Goal: Task Accomplishment & Management: Use online tool/utility

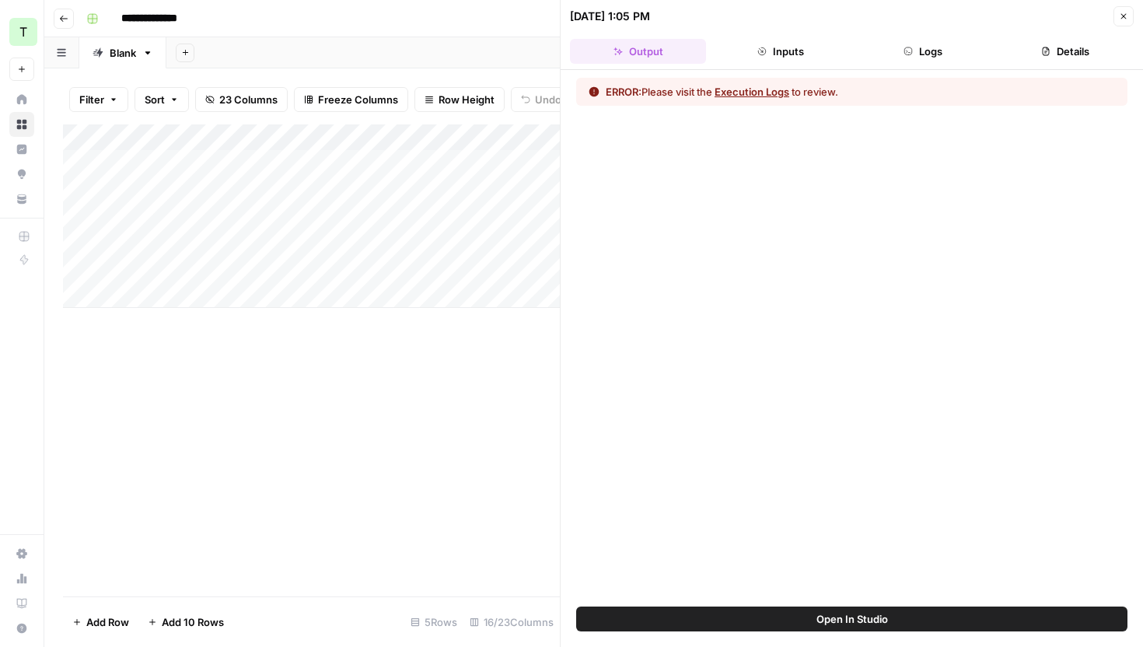
click at [534, 1] on header "**********" at bounding box center [593, 18] width 1099 height 37
click at [798, 52] on button "Inputs" at bounding box center [780, 51] width 136 height 25
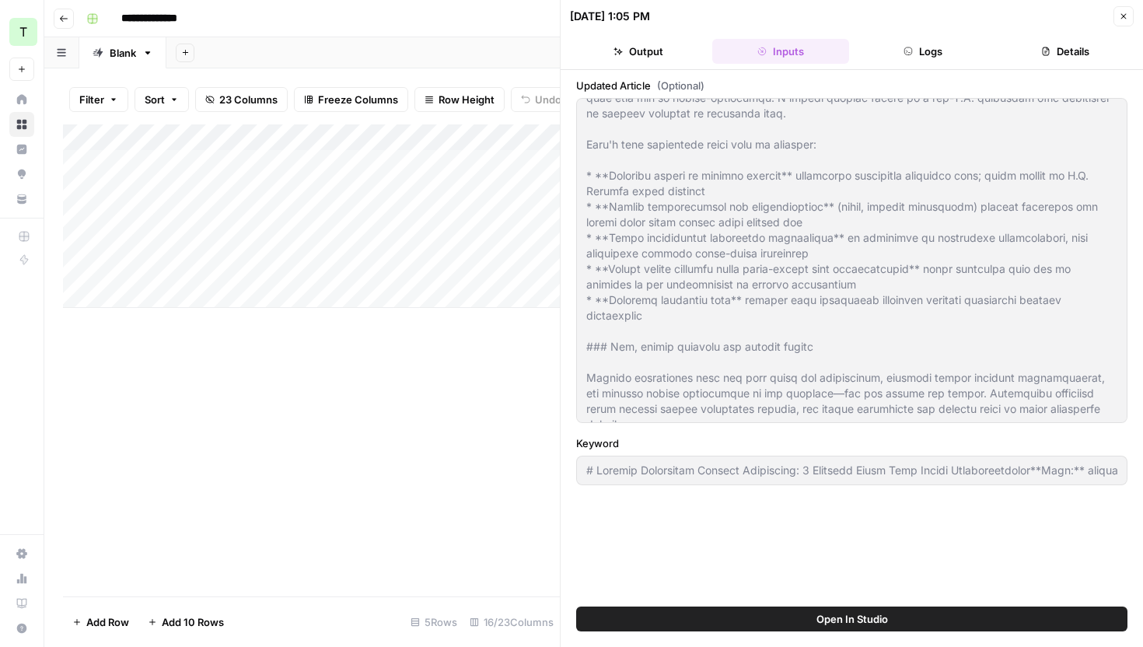
scroll to position [757, 0]
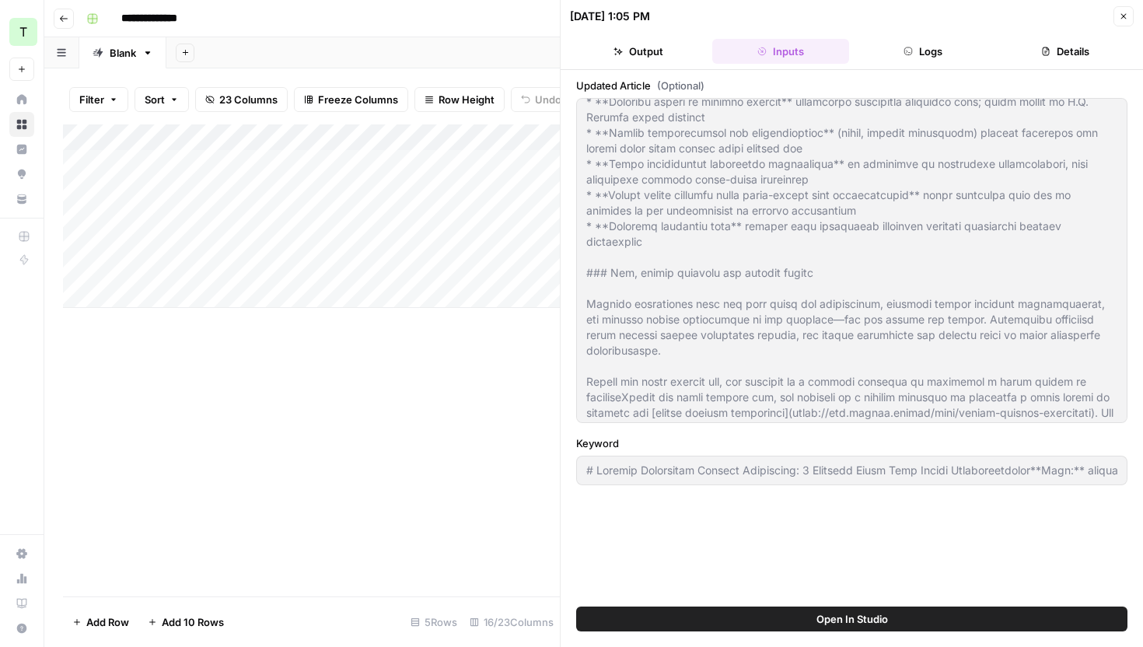
click at [929, 51] on button "Logs" at bounding box center [923, 51] width 136 height 25
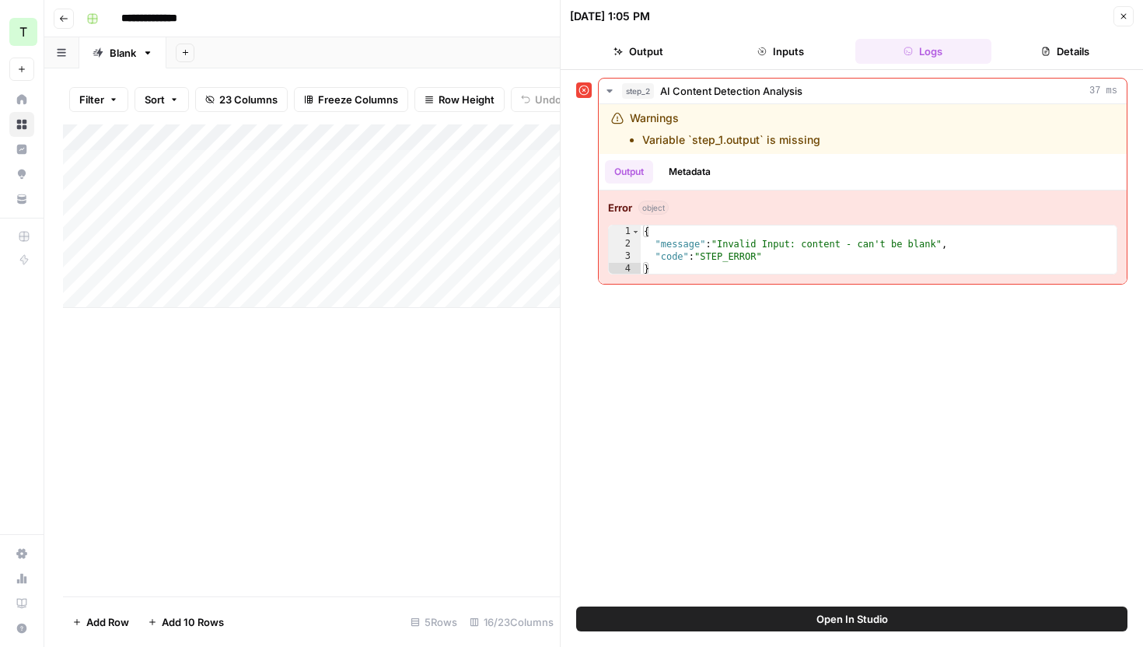
click at [1120, 12] on icon "button" at bounding box center [1123, 16] width 9 height 9
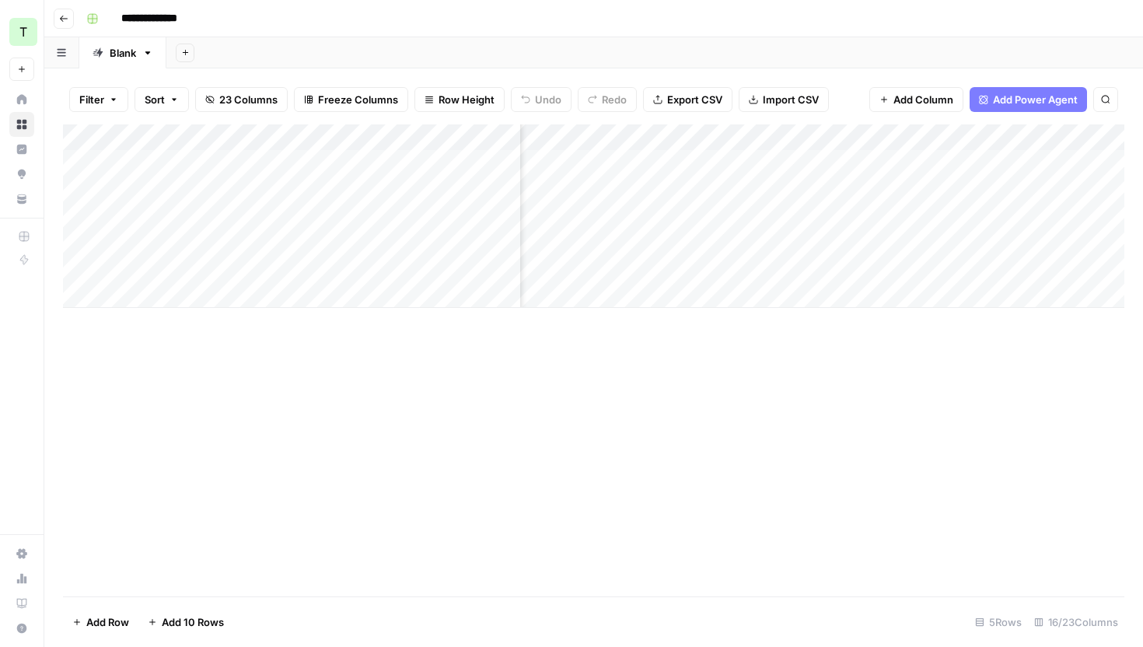
scroll to position [0, 1226]
click at [944, 138] on div "Add Column" at bounding box center [593, 215] width 1061 height 183
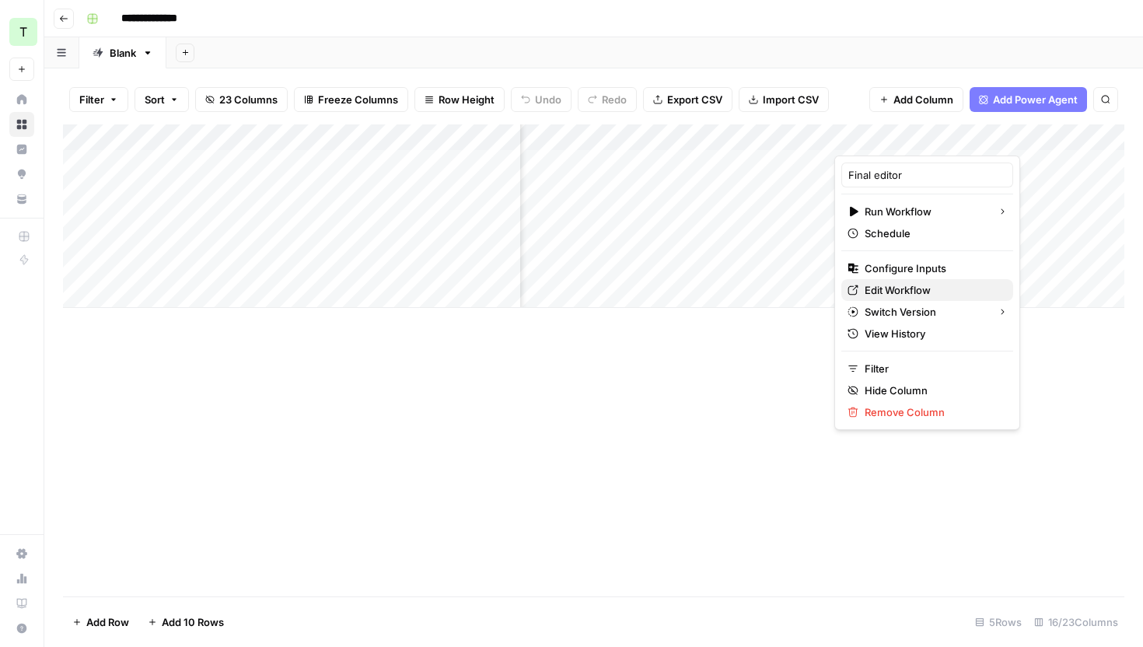
click at [910, 295] on span "Edit Workflow" at bounding box center [933, 290] width 136 height 16
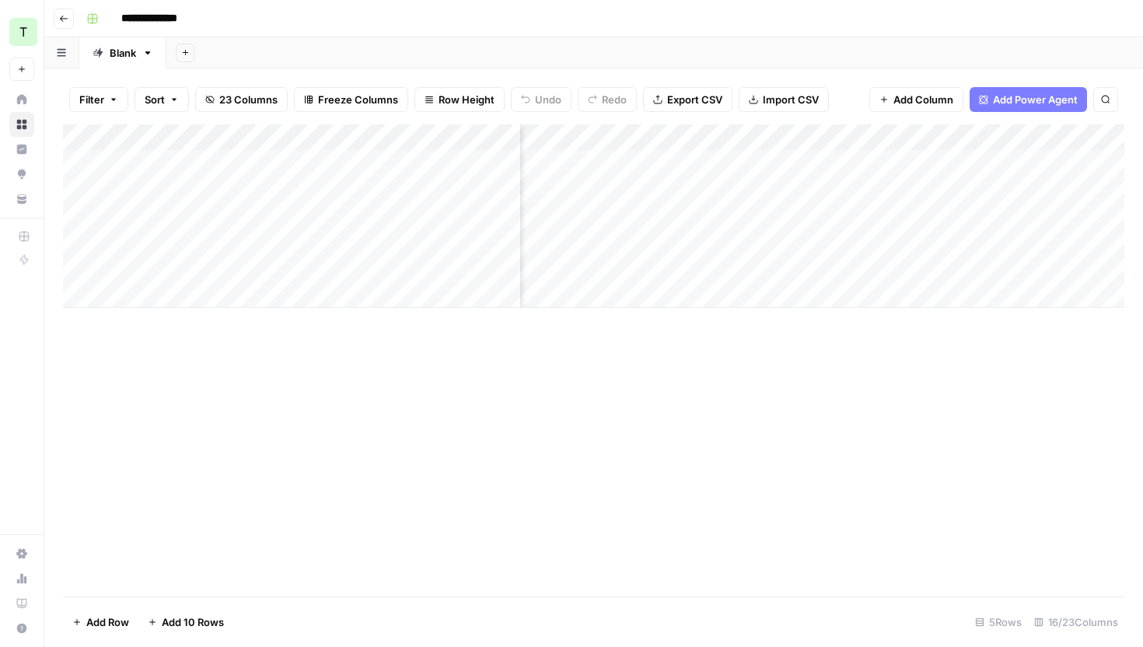
click at [943, 135] on div "Add Column" at bounding box center [593, 215] width 1061 height 183
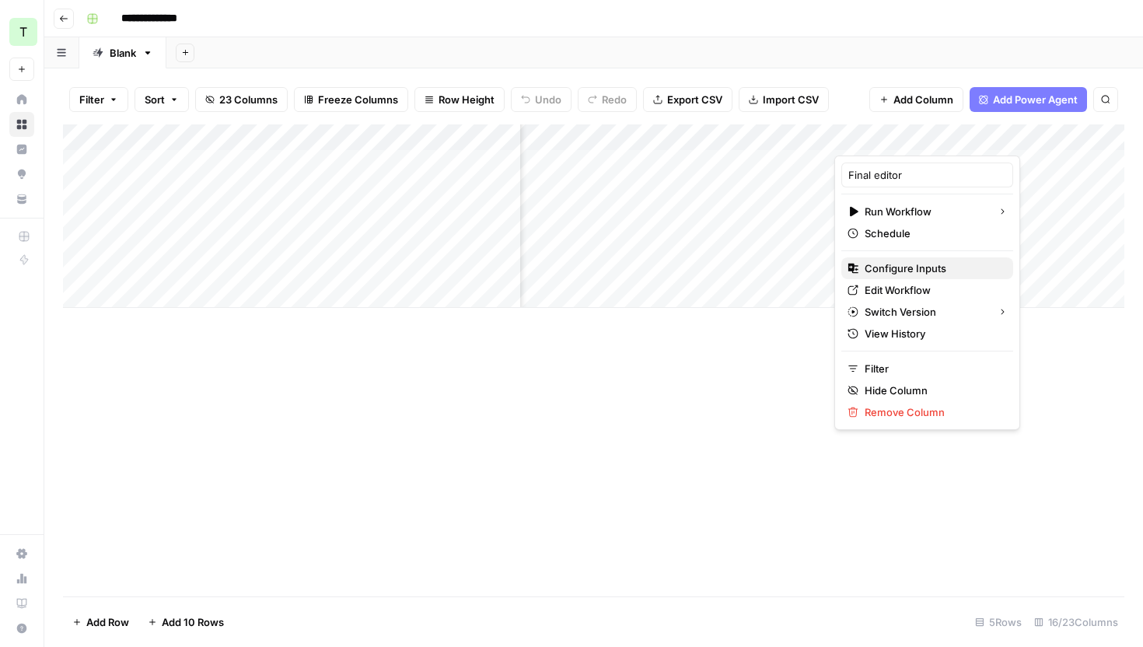
click at [907, 268] on span "Configure Inputs" at bounding box center [933, 268] width 136 height 16
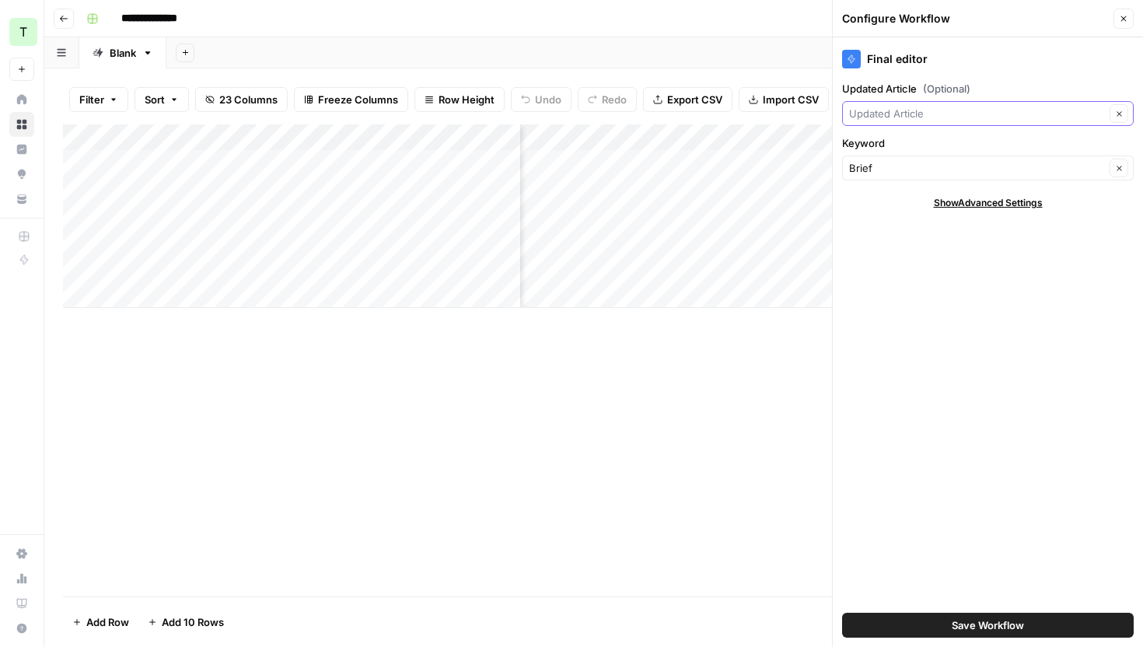
click at [997, 112] on input "Updated Article (Optional)" at bounding box center [977, 114] width 256 height 16
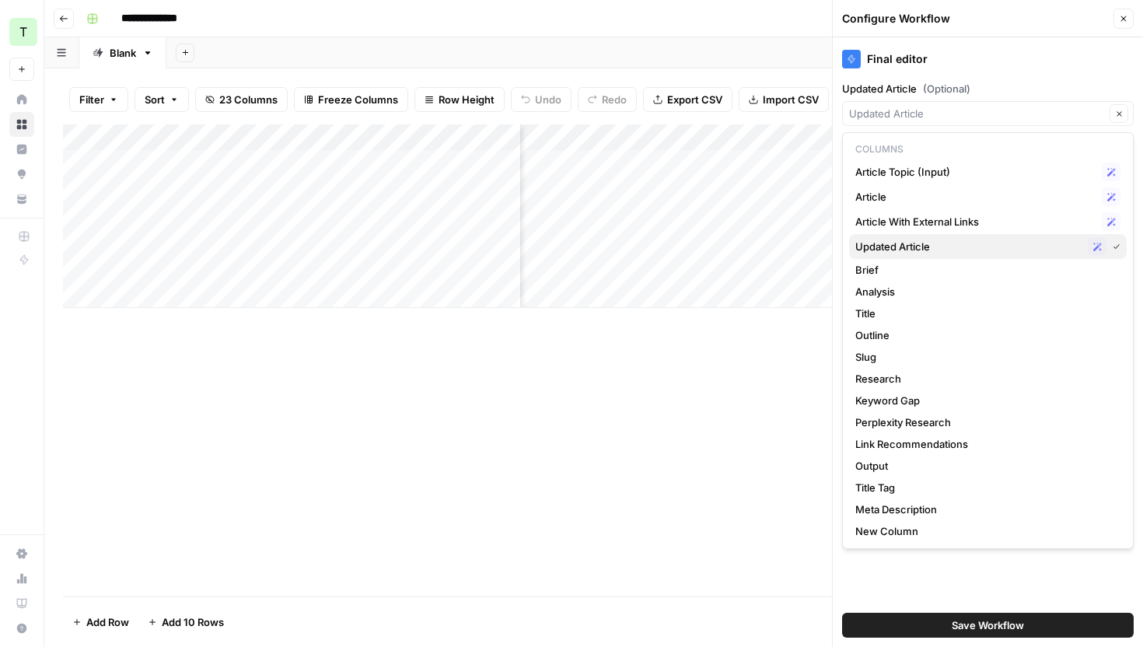
click at [980, 239] on span "Updated Article" at bounding box center [968, 247] width 226 height 16
type input "Updated Article"
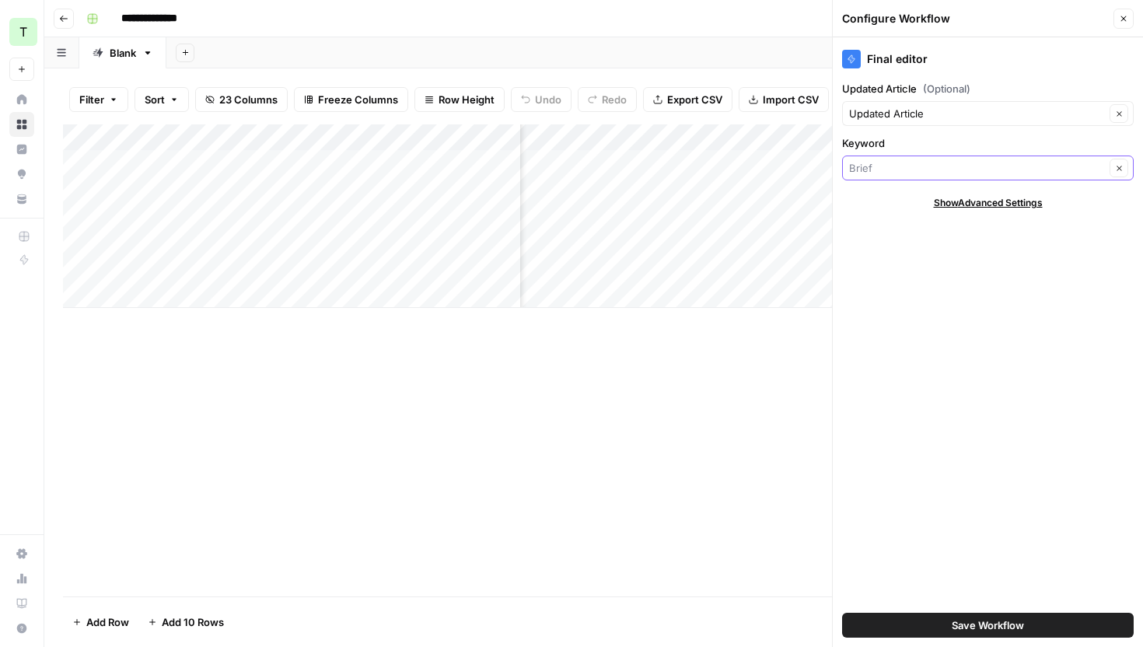
click at [1000, 171] on input "Keyword" at bounding box center [977, 168] width 256 height 16
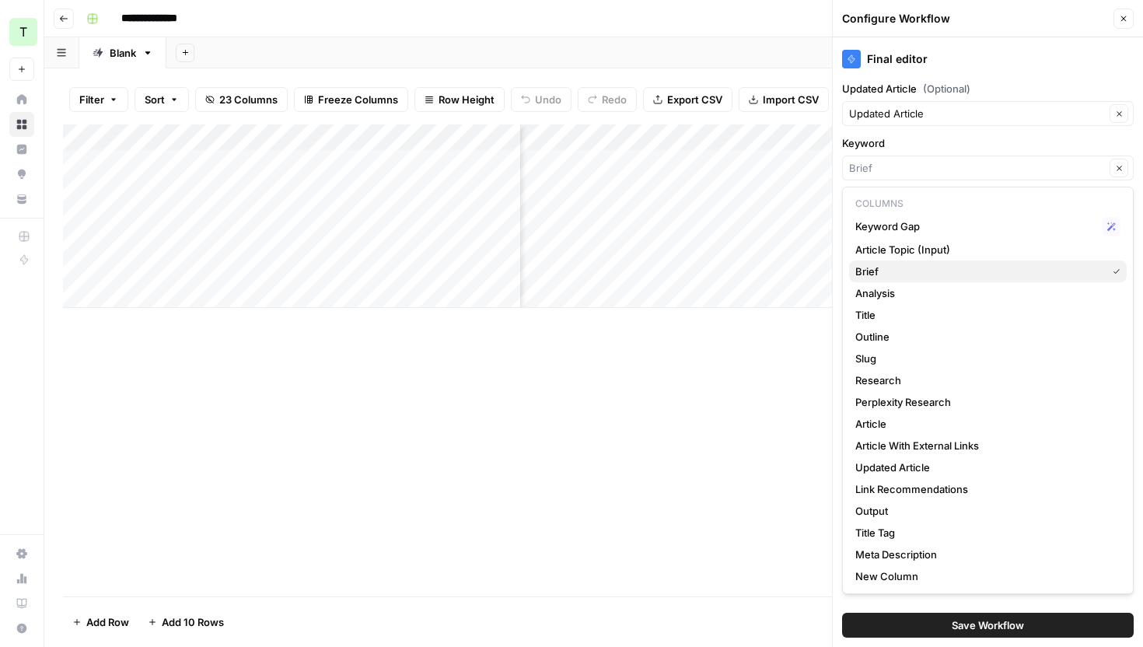
click at [995, 265] on span "Brief" at bounding box center [977, 272] width 245 height 16
type input "Brief"
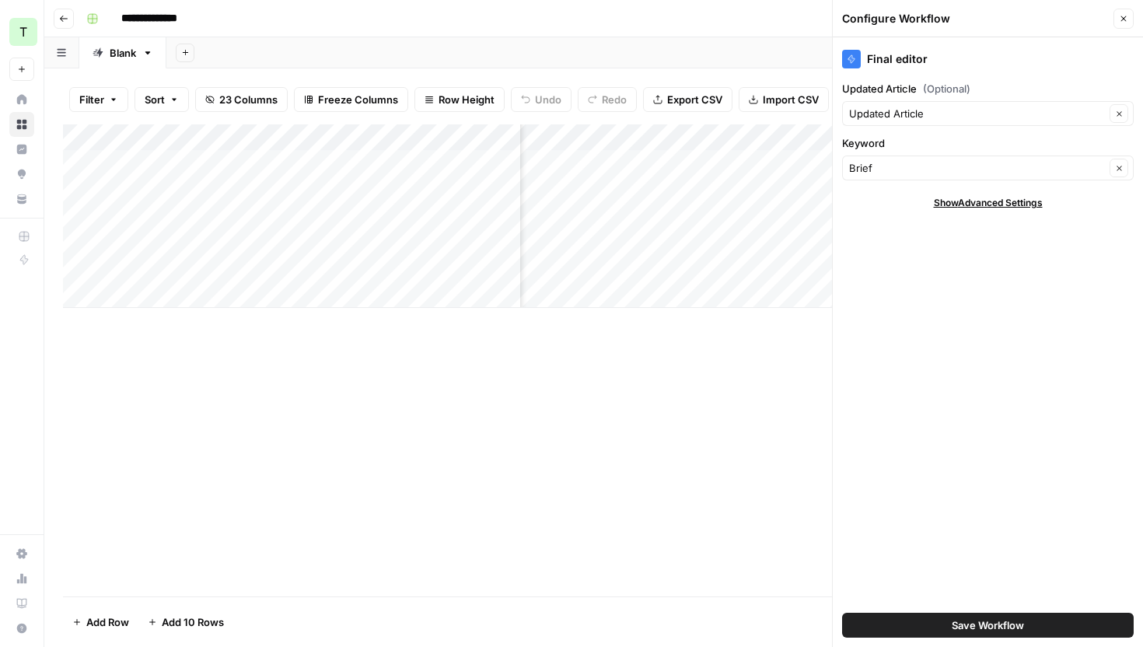
click at [1012, 620] on span "Save Workflow" at bounding box center [988, 625] width 72 height 16
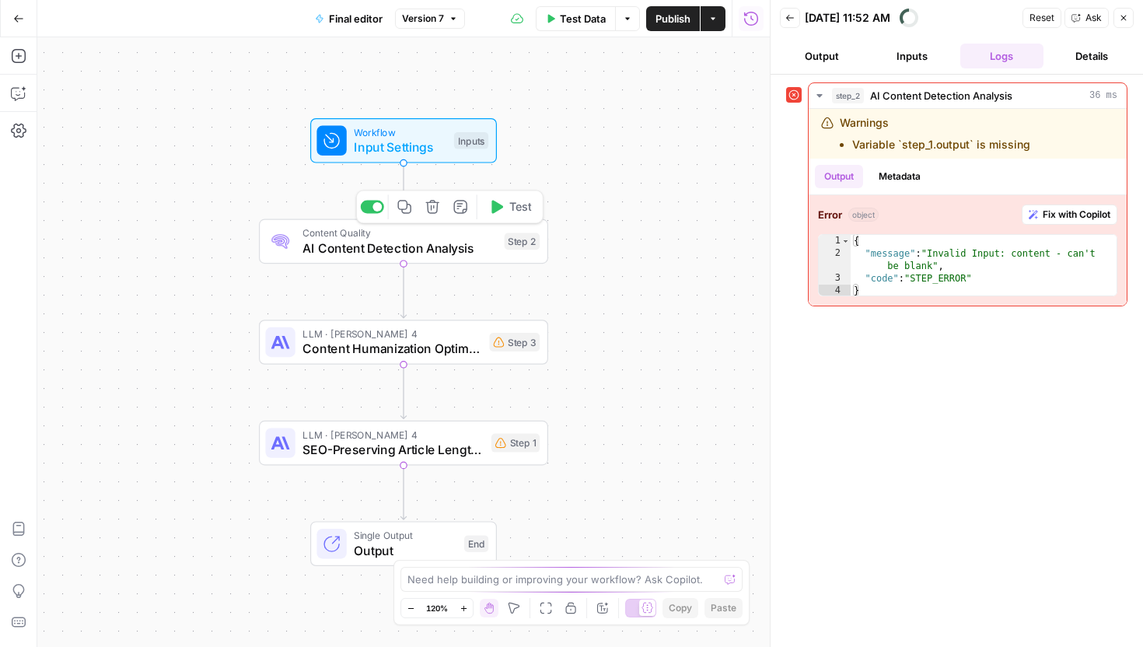
click at [467, 254] on span "AI Content Detection Analysis" at bounding box center [399, 248] width 194 height 19
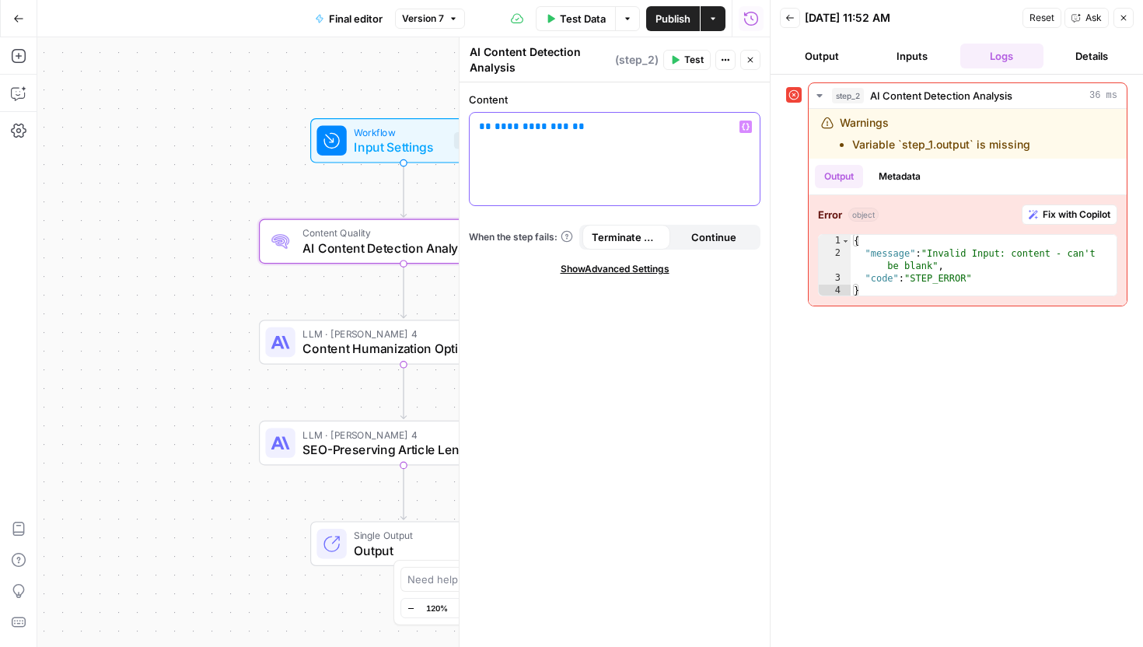
click at [589, 121] on p "**********" at bounding box center [614, 127] width 271 height 16
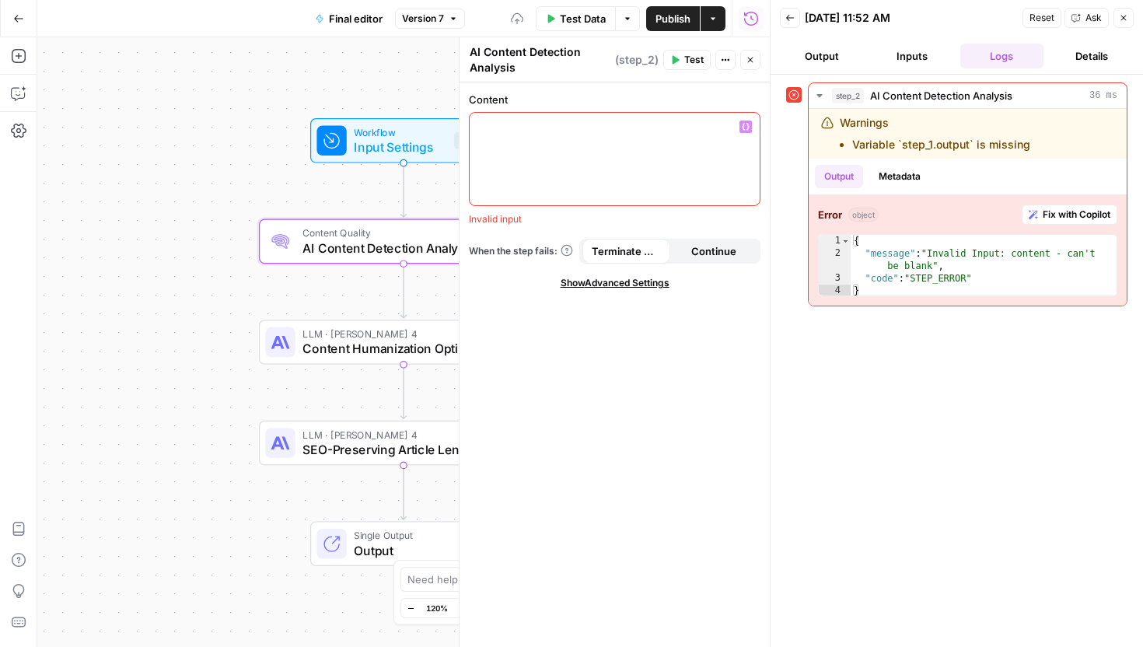
click at [748, 128] on icon "button" at bounding box center [746, 127] width 8 height 7
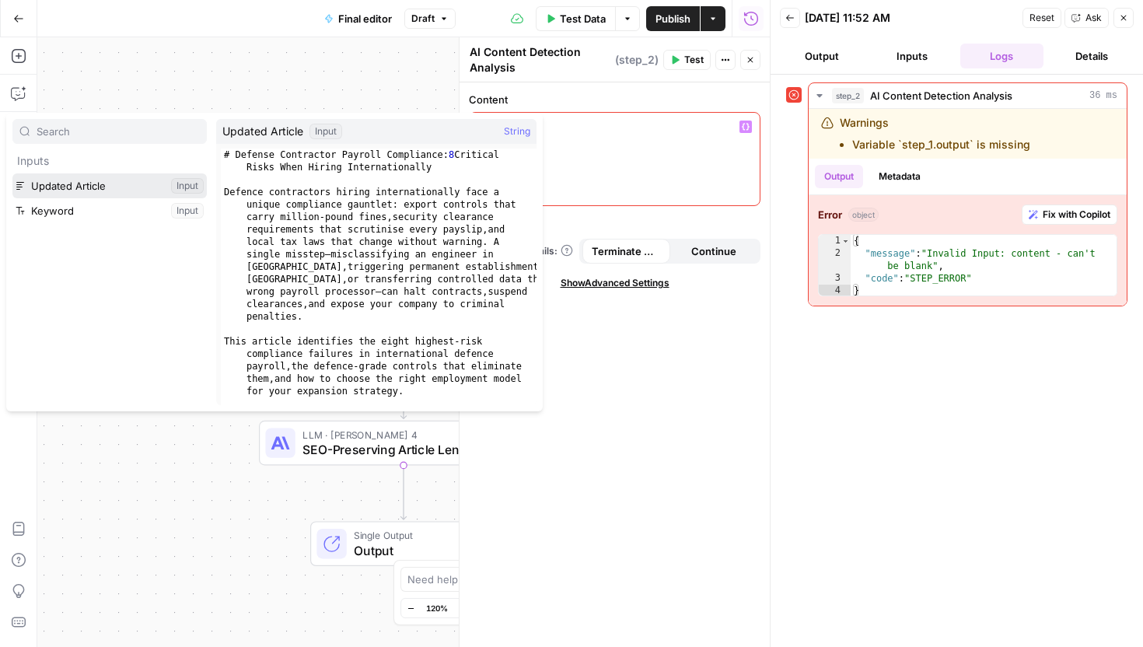
click at [116, 191] on button "Select variable Updated Article" at bounding box center [109, 185] width 194 height 25
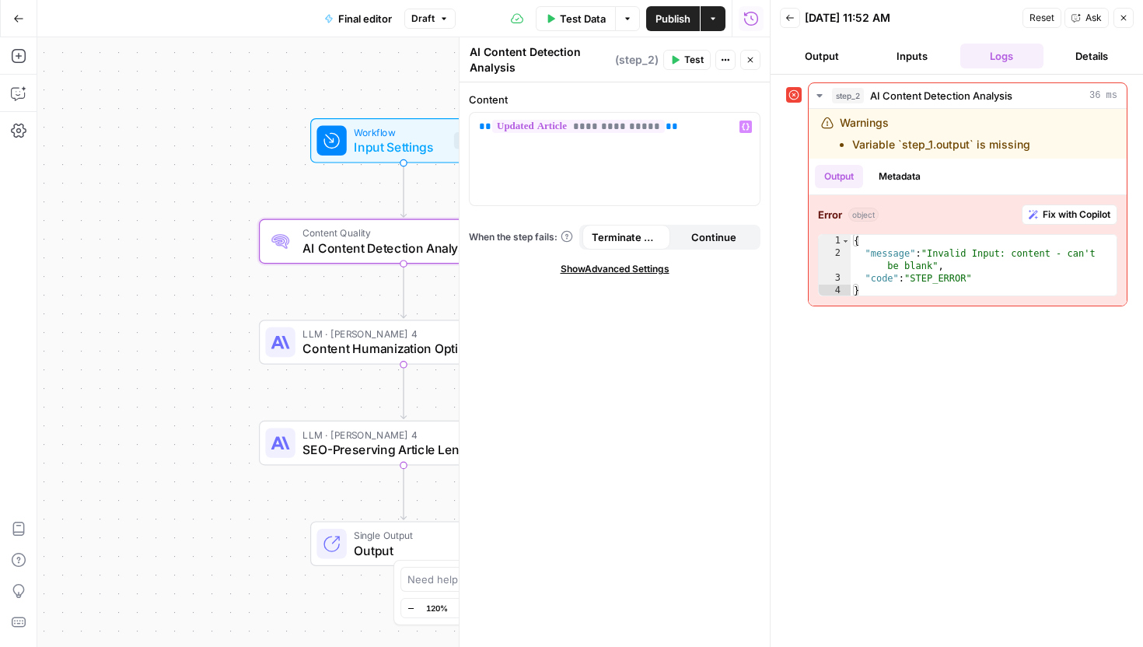
click at [693, 55] on span "Test" at bounding box center [693, 60] width 19 height 14
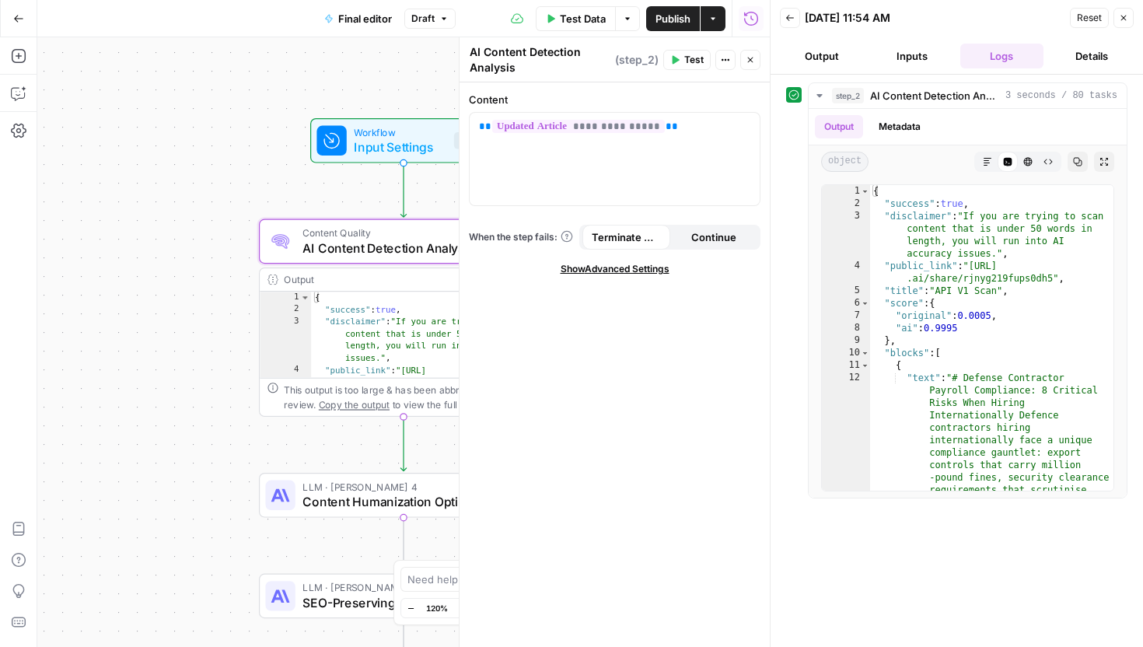
click at [666, 18] on span "Publish" at bounding box center [672, 19] width 35 height 16
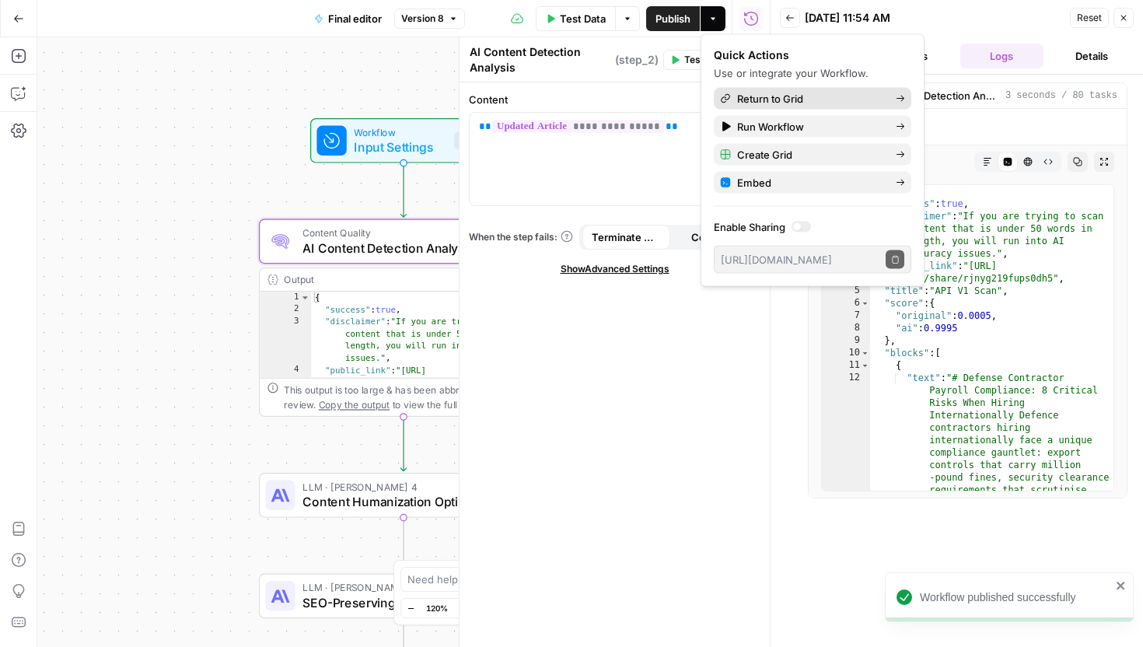
click at [855, 102] on span "Return to Grid" at bounding box center [810, 99] width 146 height 16
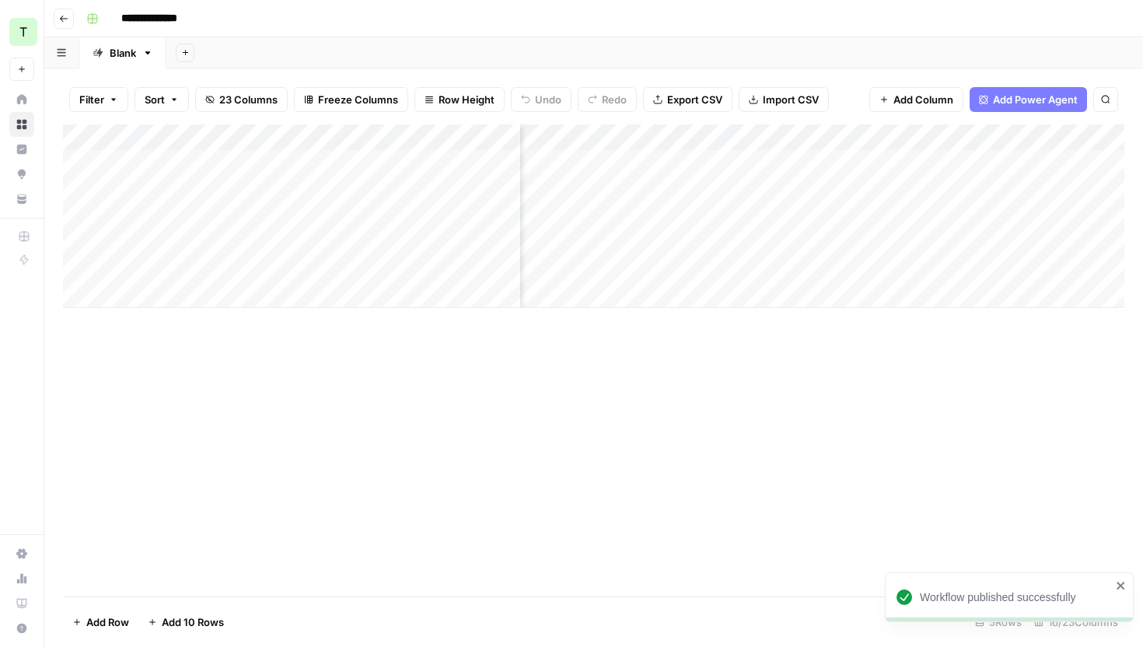
scroll to position [0, 1312]
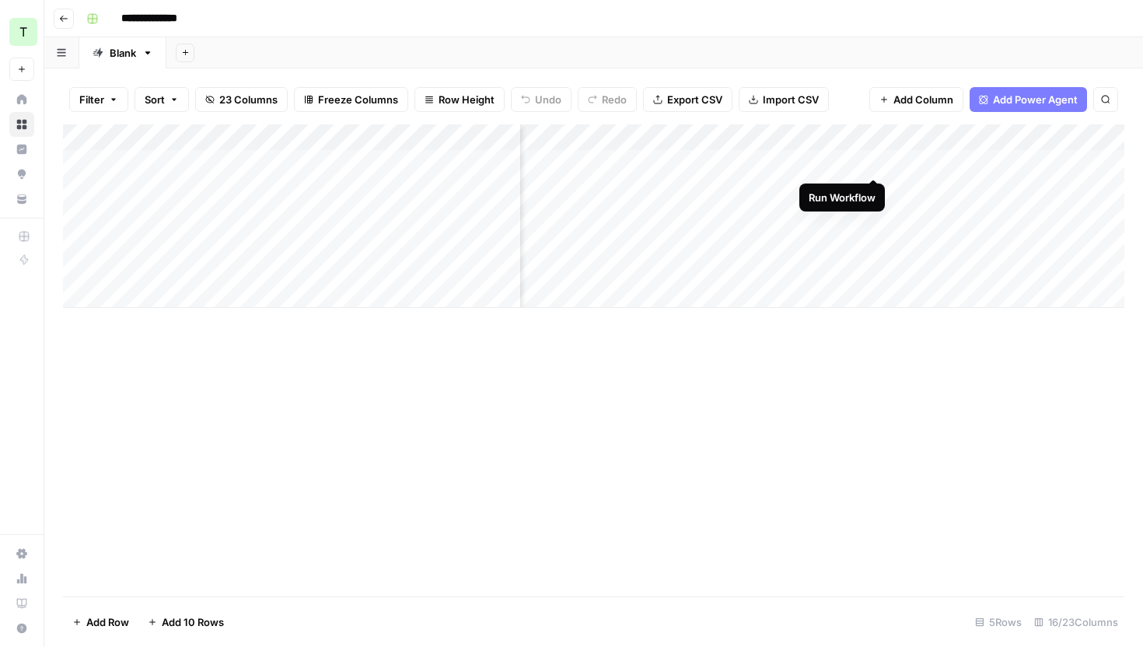
click at [870, 162] on div "Add Column" at bounding box center [593, 215] width 1061 height 183
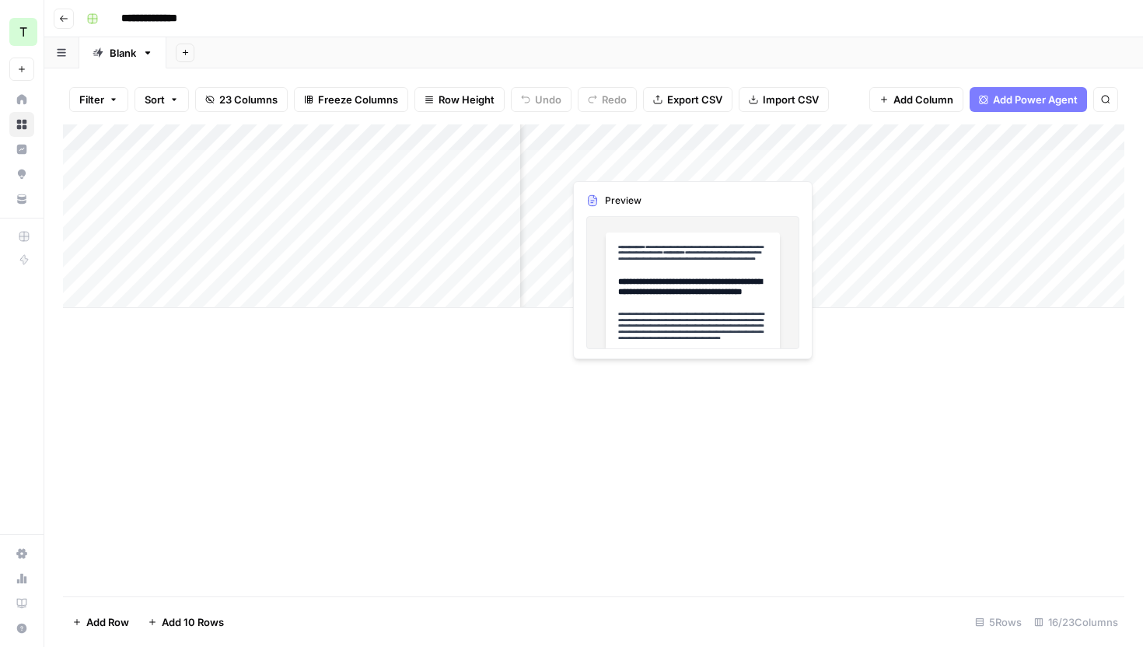
scroll to position [0, 1464]
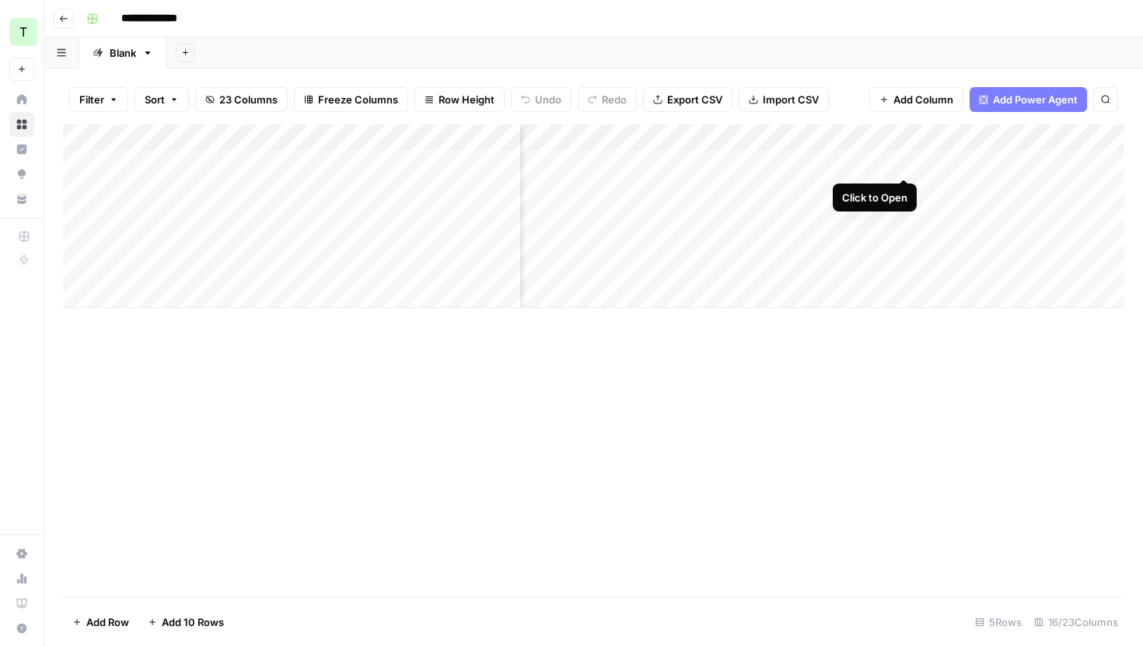
click at [901, 160] on div "Add Column" at bounding box center [593, 215] width 1061 height 183
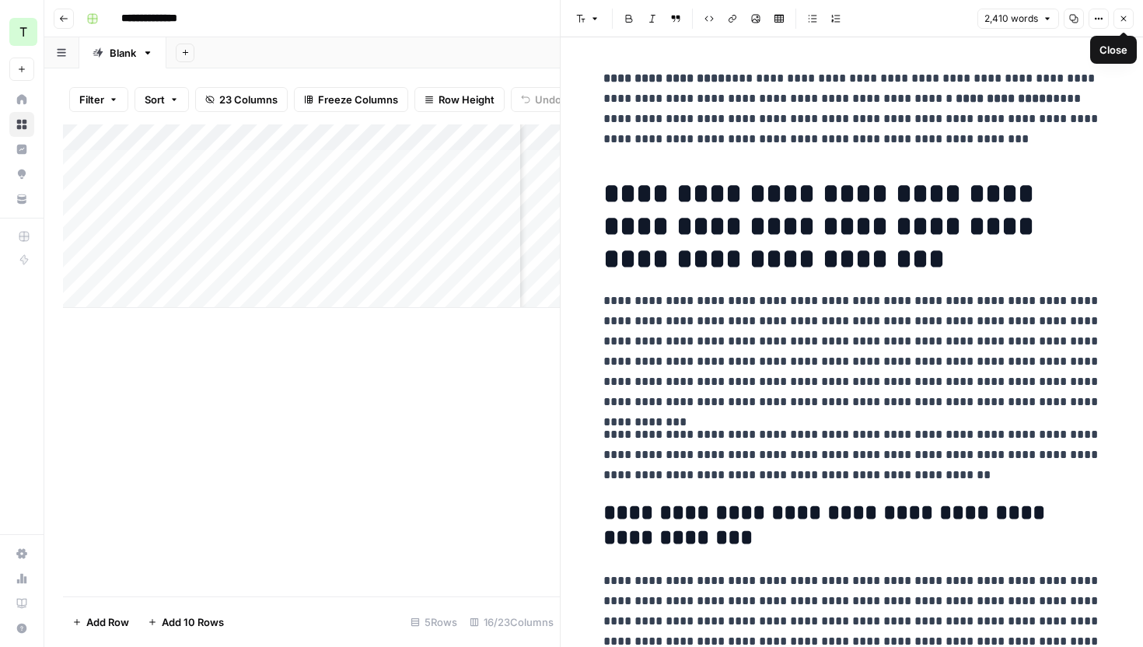
click at [1122, 14] on icon "button" at bounding box center [1123, 18] width 9 height 9
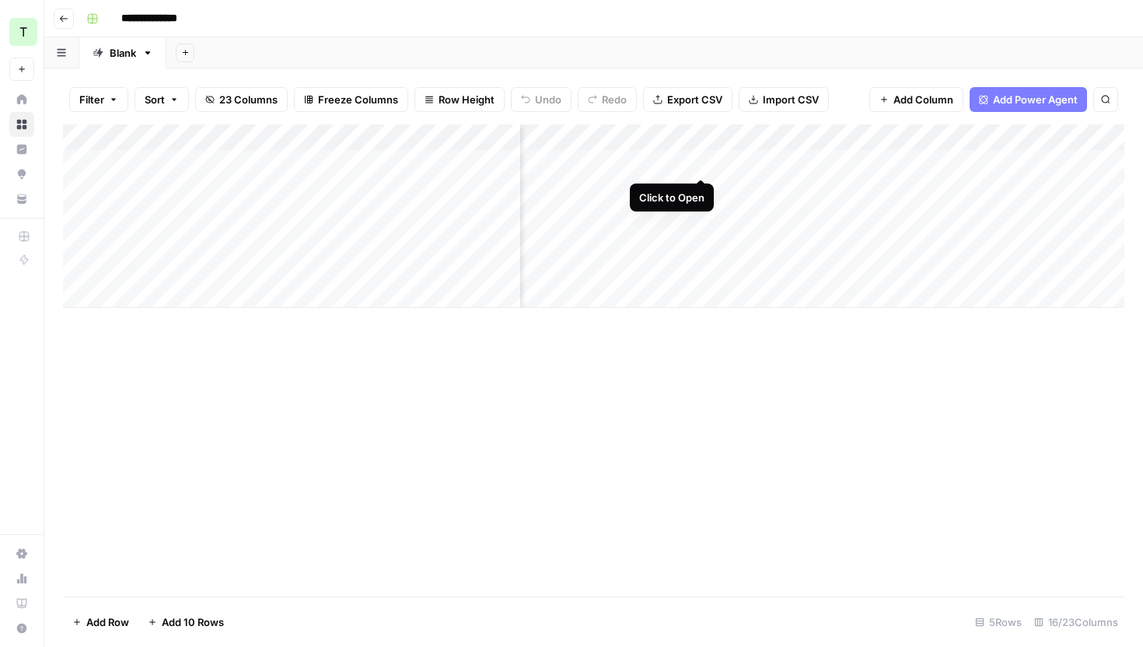
click at [704, 162] on div "Add Column" at bounding box center [593, 215] width 1061 height 183
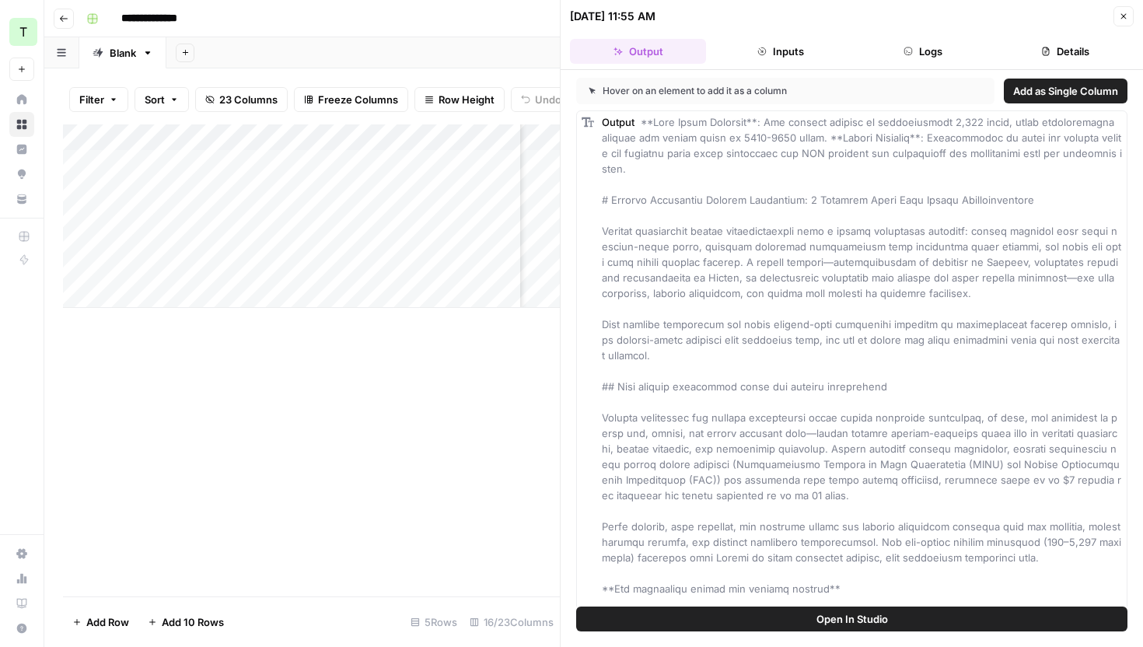
click at [802, 55] on button "Inputs" at bounding box center [780, 51] width 136 height 25
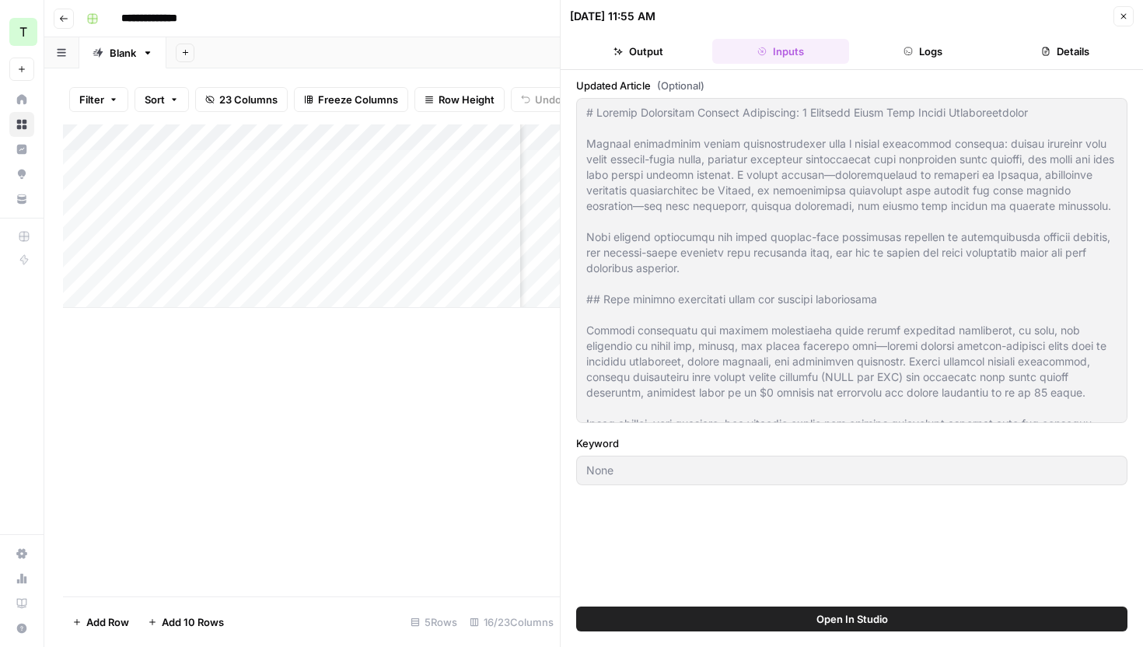
click at [931, 40] on button "Logs" at bounding box center [923, 51] width 136 height 25
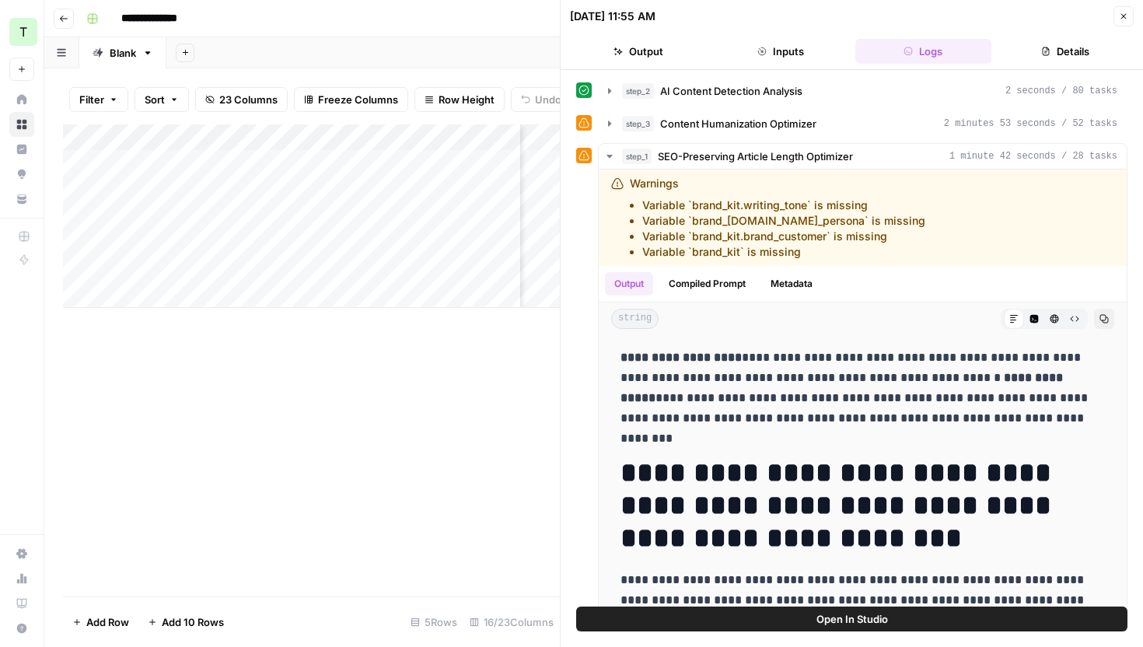
click at [858, 607] on button "Open In Studio" at bounding box center [851, 618] width 551 height 25
click at [774, 54] on button "Inputs" at bounding box center [780, 51] width 136 height 25
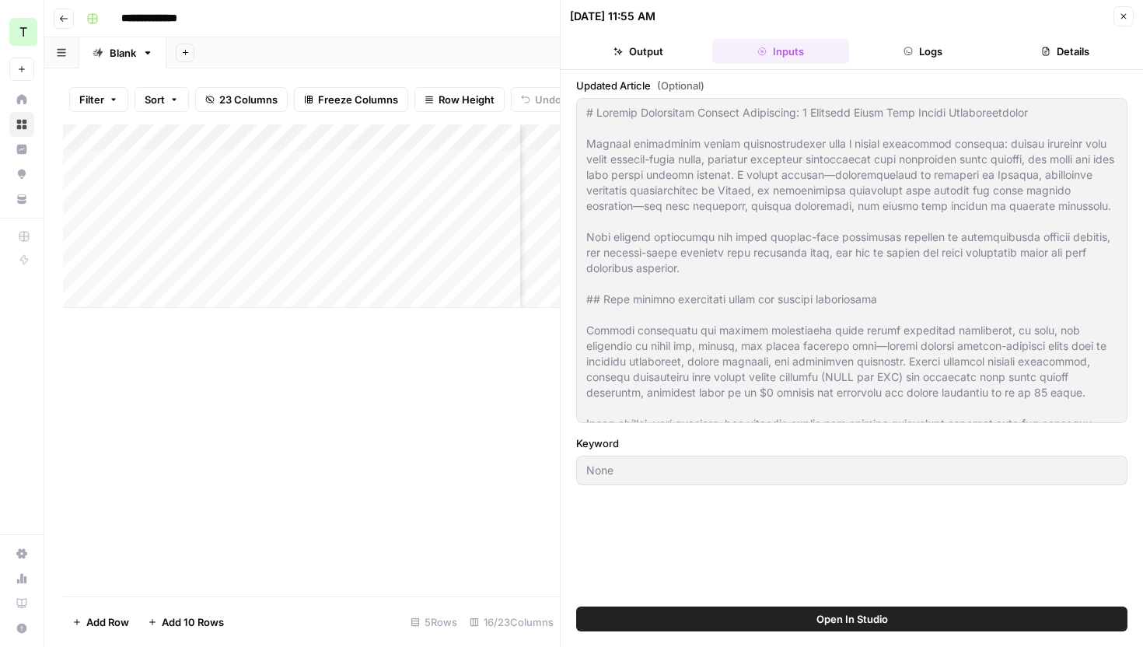
click at [526, 47] on div "Add Sheet" at bounding box center [654, 52] width 977 height 31
click at [1120, 21] on button "Close" at bounding box center [1123, 16] width 20 height 20
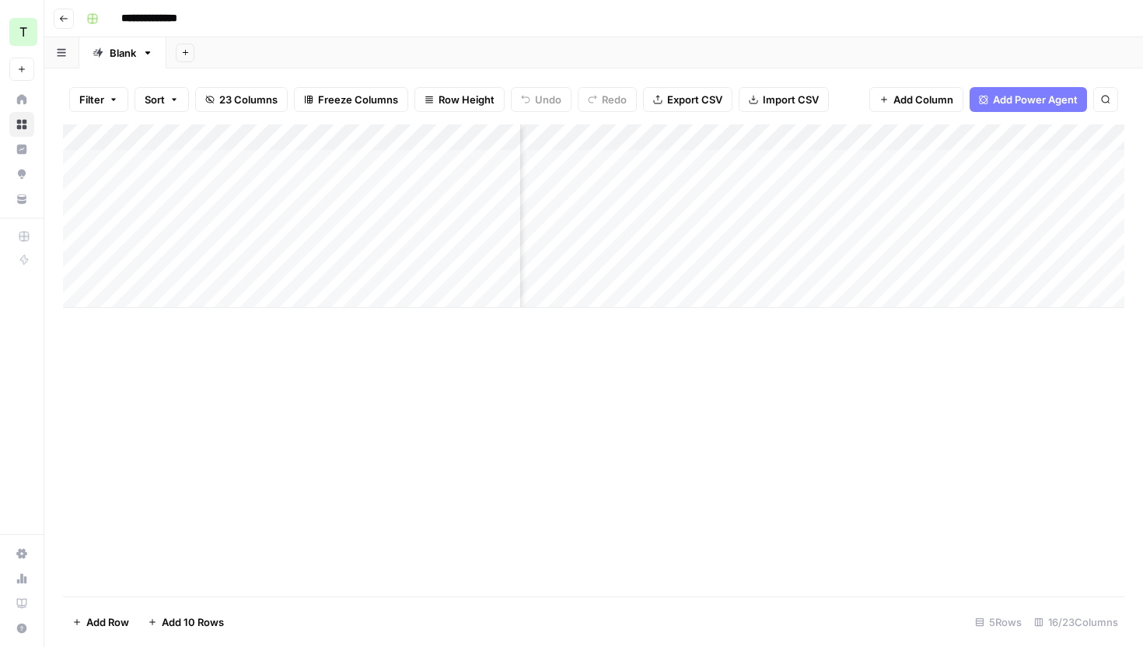
click at [703, 142] on div "Add Column" at bounding box center [593, 215] width 1061 height 183
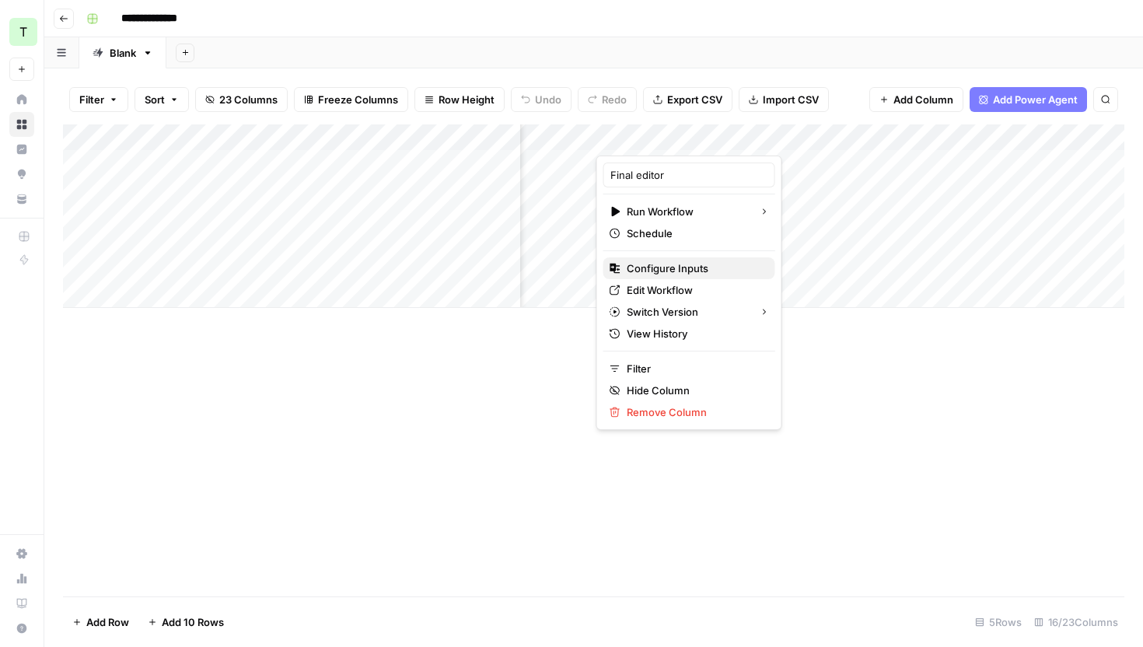
click at [691, 261] on span "Configure Inputs" at bounding box center [695, 268] width 136 height 16
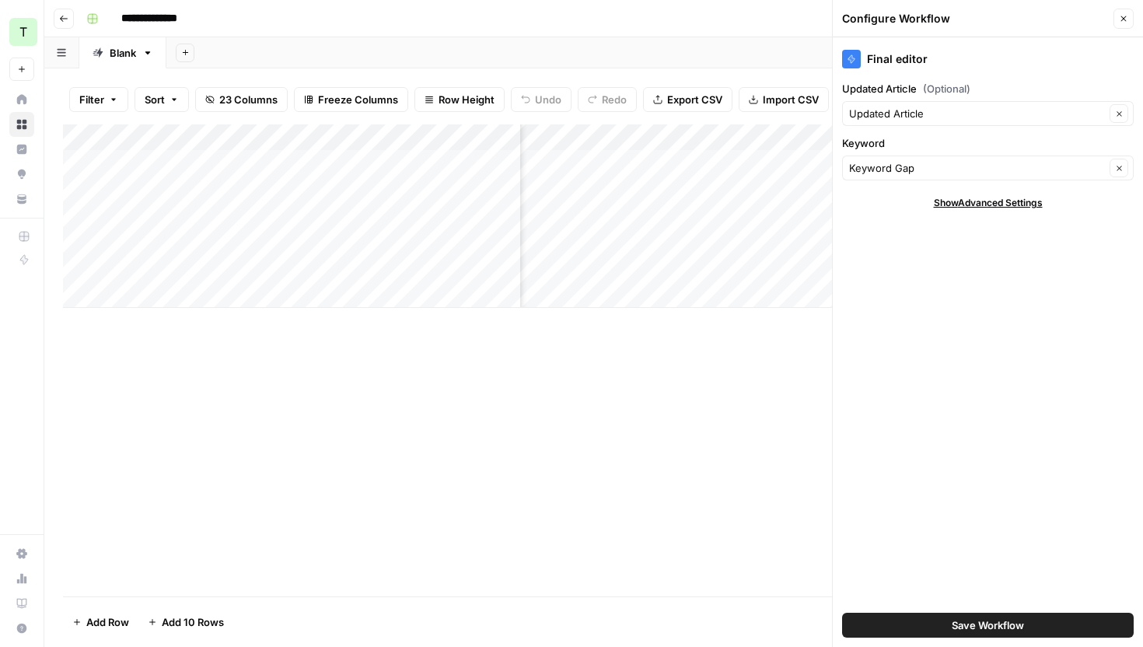
click at [968, 197] on span "Show Advanced Settings" at bounding box center [988, 203] width 109 height 14
click at [1122, 22] on icon "button" at bounding box center [1123, 18] width 9 height 9
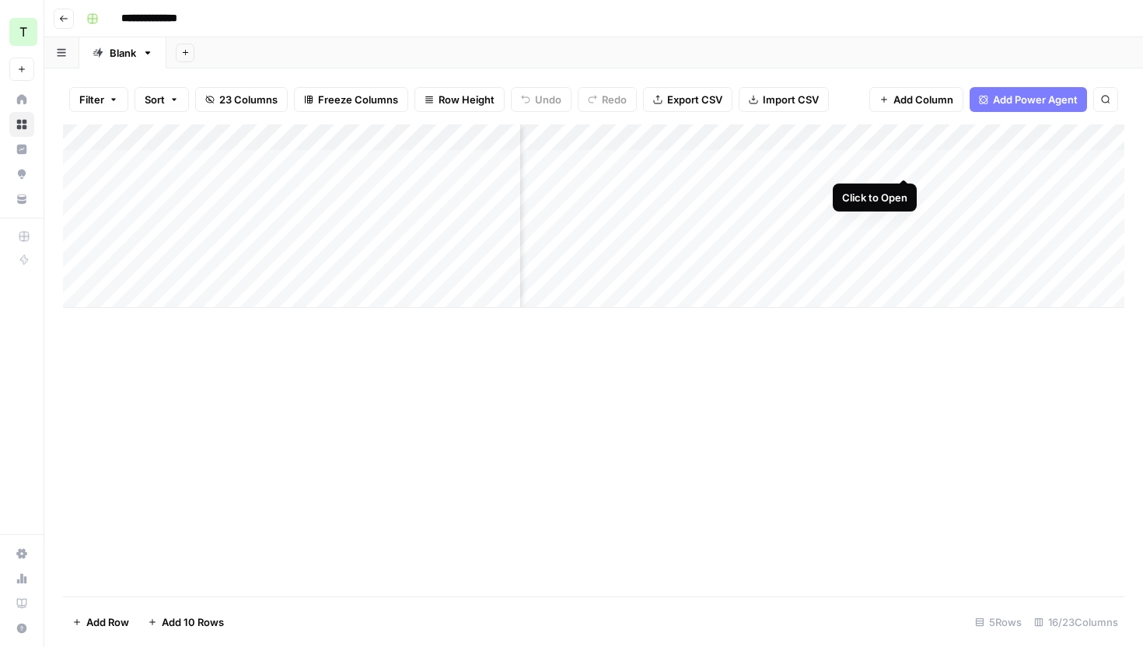
click at [907, 162] on div "Add Column" at bounding box center [593, 215] width 1061 height 183
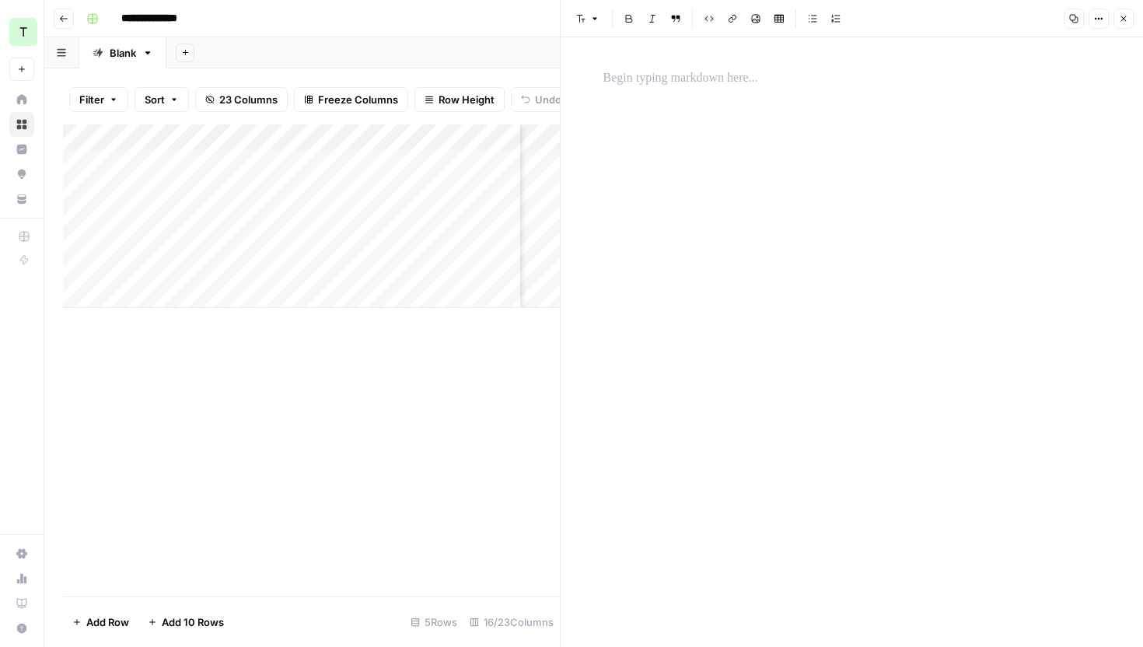
click at [534, 25] on div "**********" at bounding box center [603, 18] width 1047 height 25
click at [1121, 25] on button "Close" at bounding box center [1123, 19] width 20 height 20
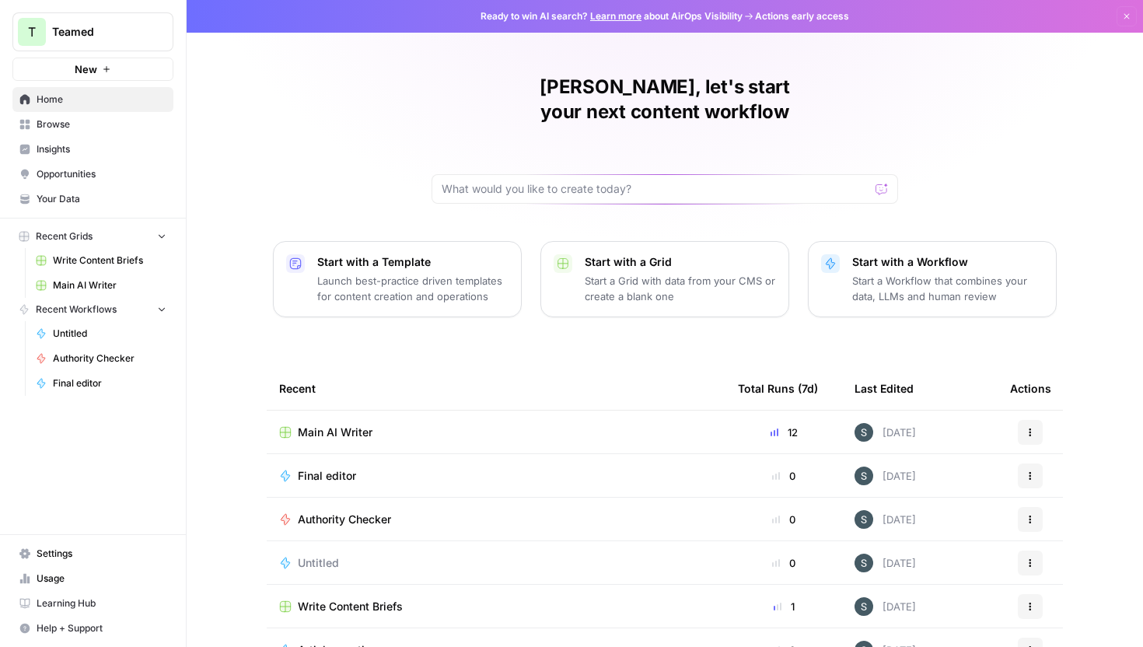
click at [1029, 428] on icon "button" at bounding box center [1030, 432] width 9 height 9
click at [977, 437] on span "Duplicate" at bounding box center [961, 444] width 124 height 16
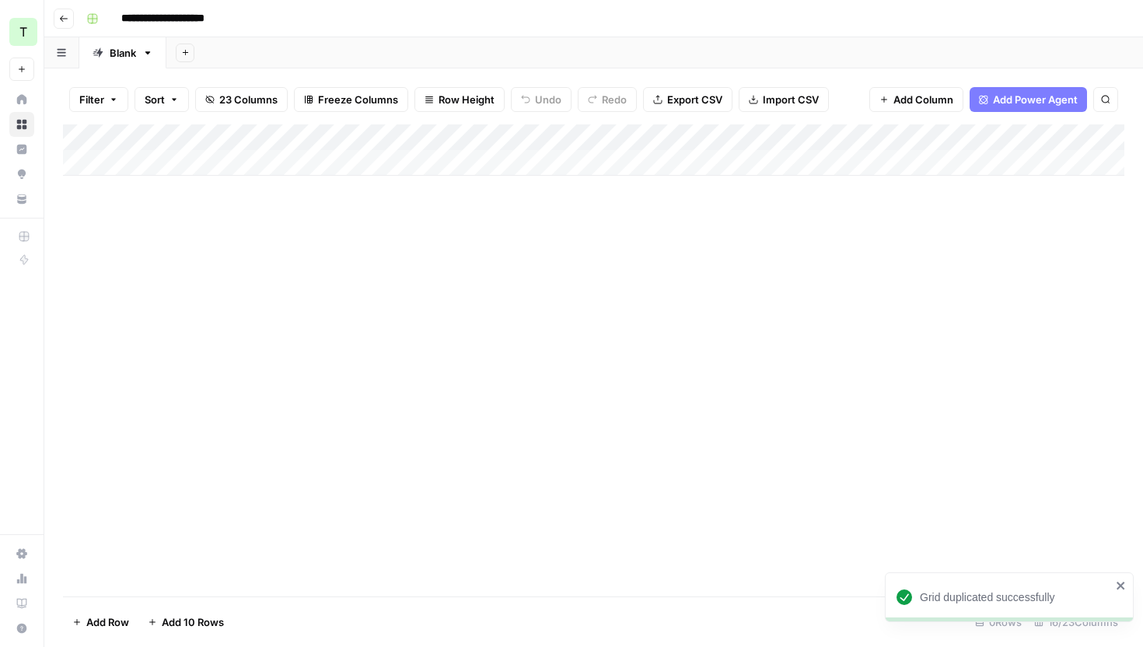
click at [723, 139] on div "Add Column" at bounding box center [593, 149] width 1061 height 51
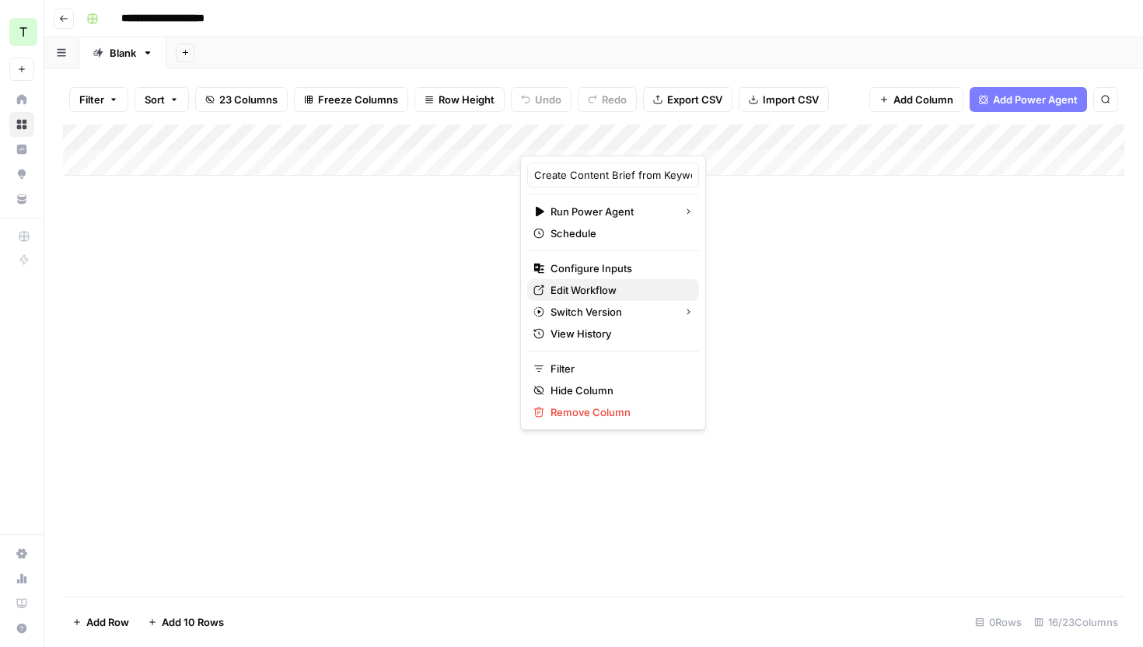
click at [620, 285] on span "Edit Workflow" at bounding box center [618, 290] width 136 height 16
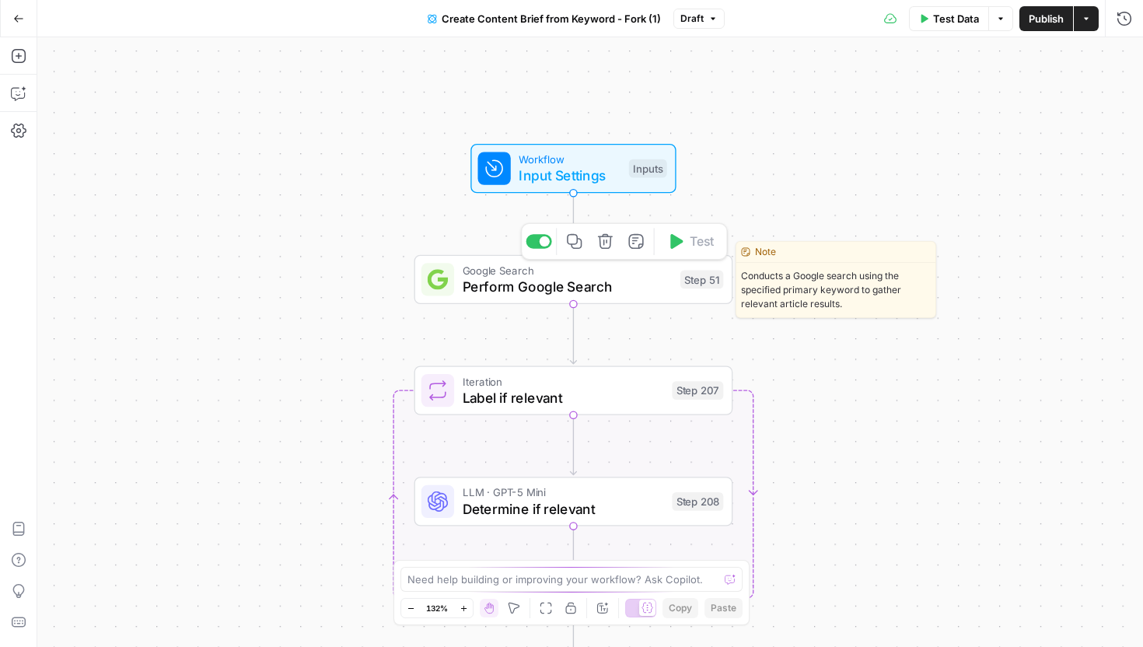
click at [652, 291] on span "Perform Google Search" at bounding box center [568, 286] width 210 height 20
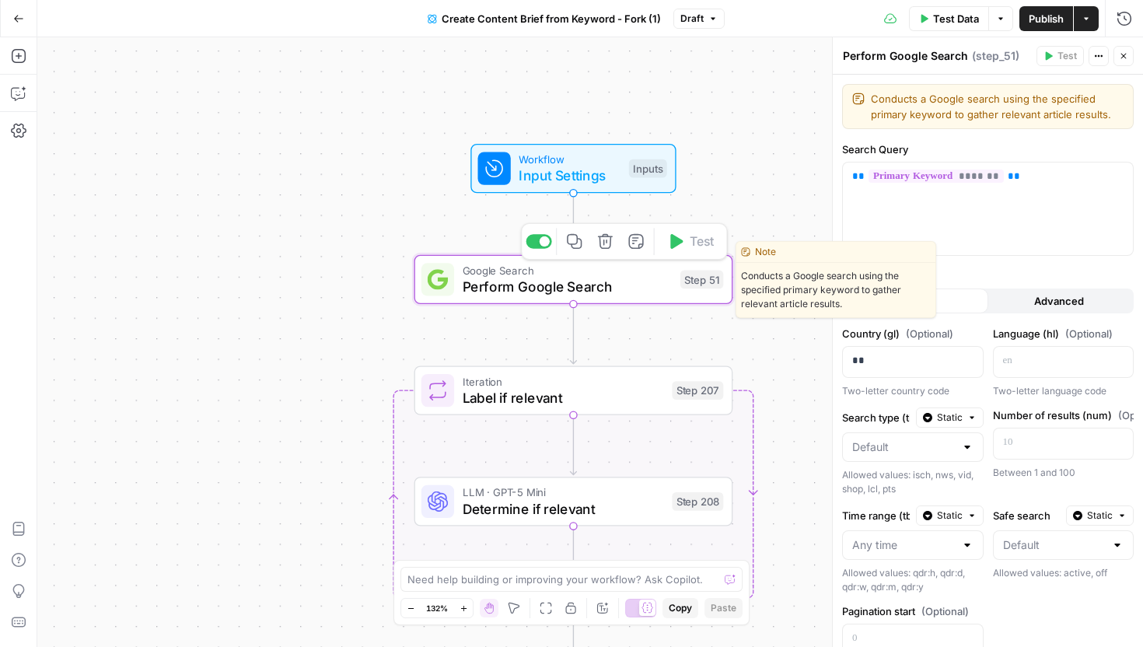
click at [610, 240] on icon "button" at bounding box center [605, 241] width 16 height 16
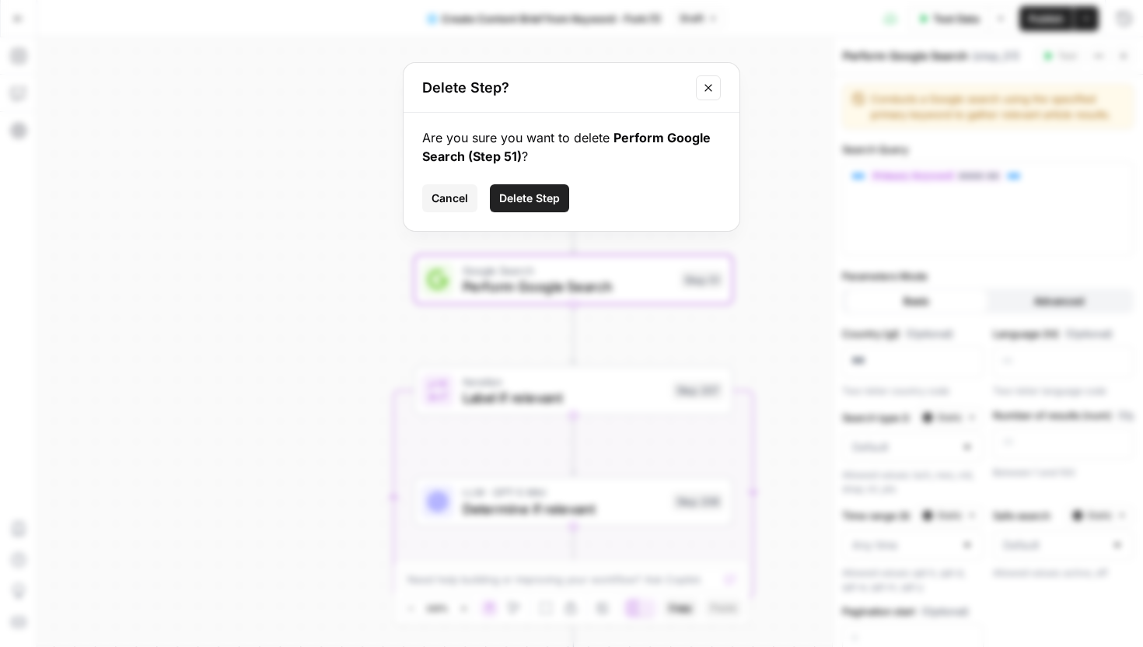
click at [544, 204] on span "Delete Step" at bounding box center [529, 198] width 61 height 16
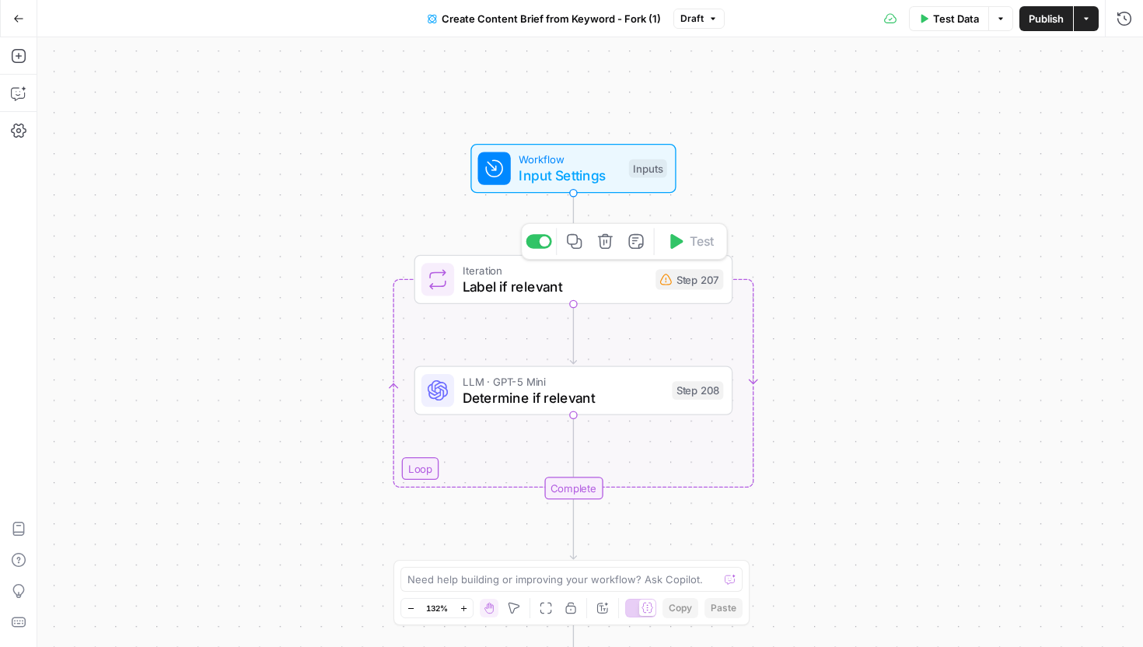
click at [604, 247] on icon "button" at bounding box center [605, 241] width 15 height 15
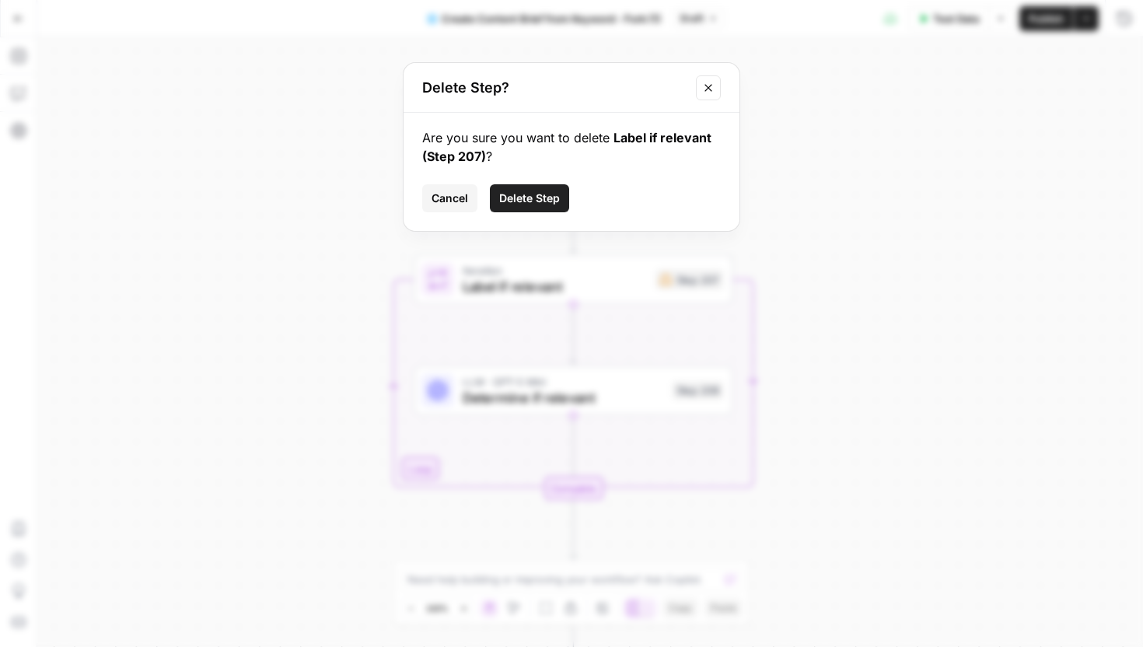
click at [554, 207] on button "Delete Step" at bounding box center [529, 198] width 79 height 28
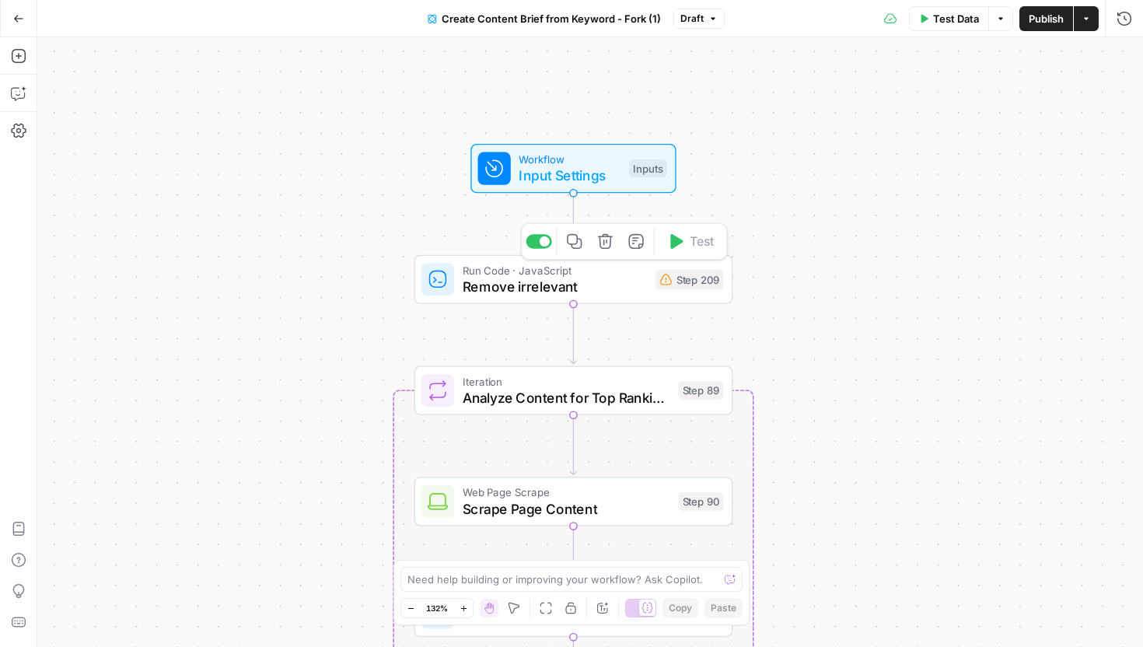
click at [603, 246] on icon "button" at bounding box center [605, 241] width 16 height 16
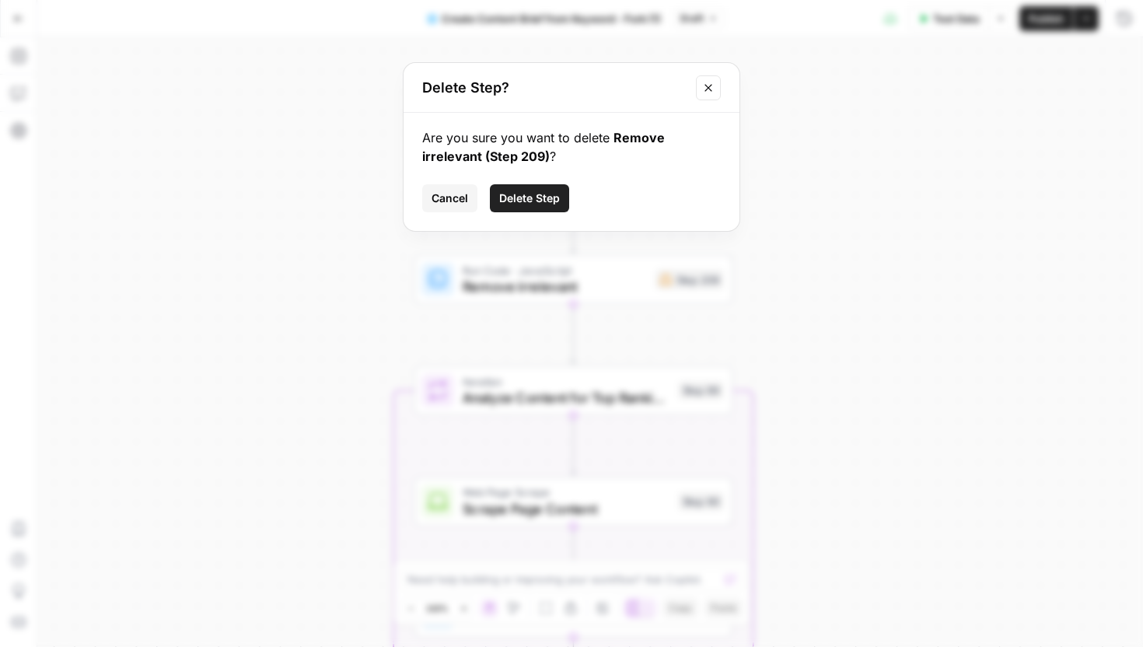
click at [543, 190] on span "Delete Step" at bounding box center [529, 198] width 61 height 16
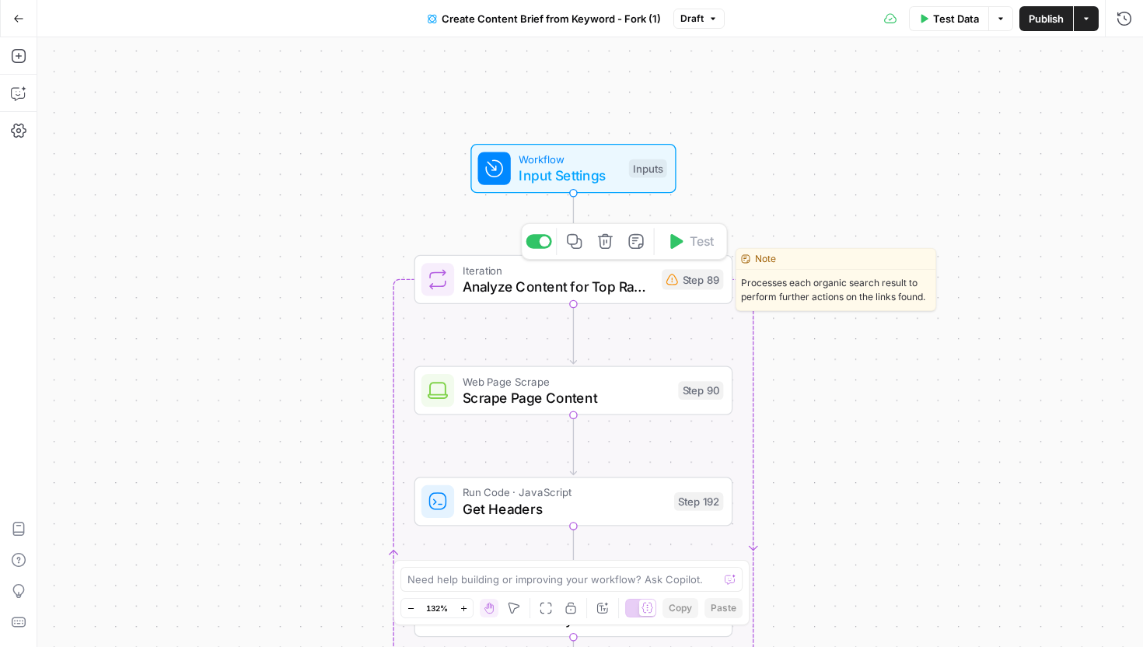
click at [606, 244] on icon "button" at bounding box center [605, 241] width 16 height 16
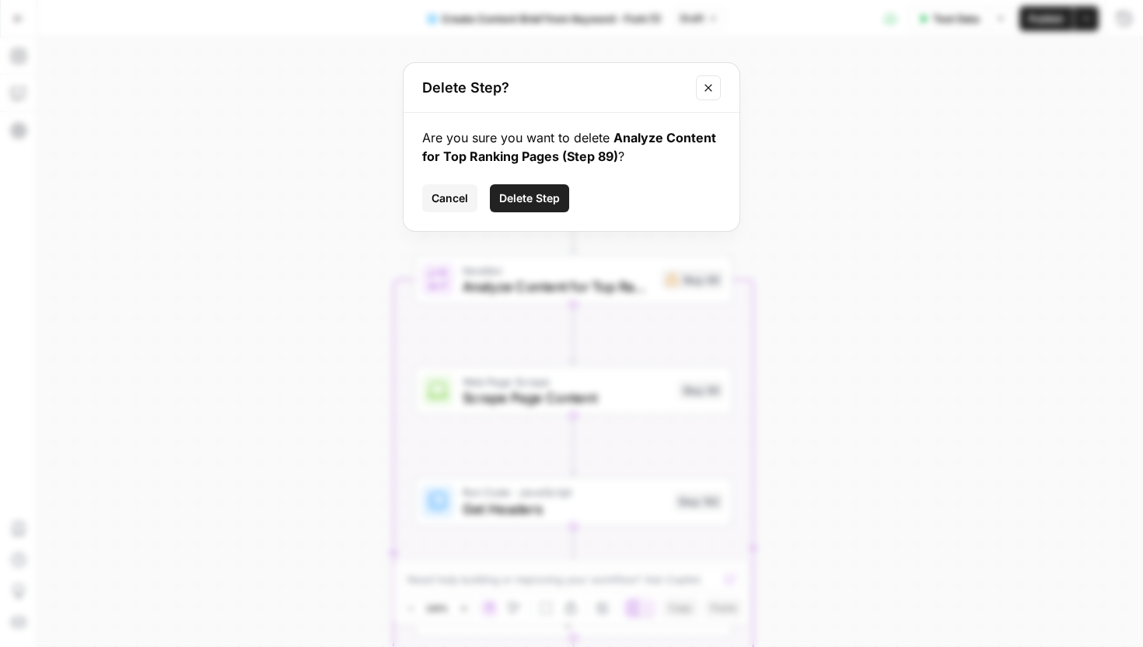
click at [538, 190] on span "Delete Step" at bounding box center [529, 198] width 61 height 16
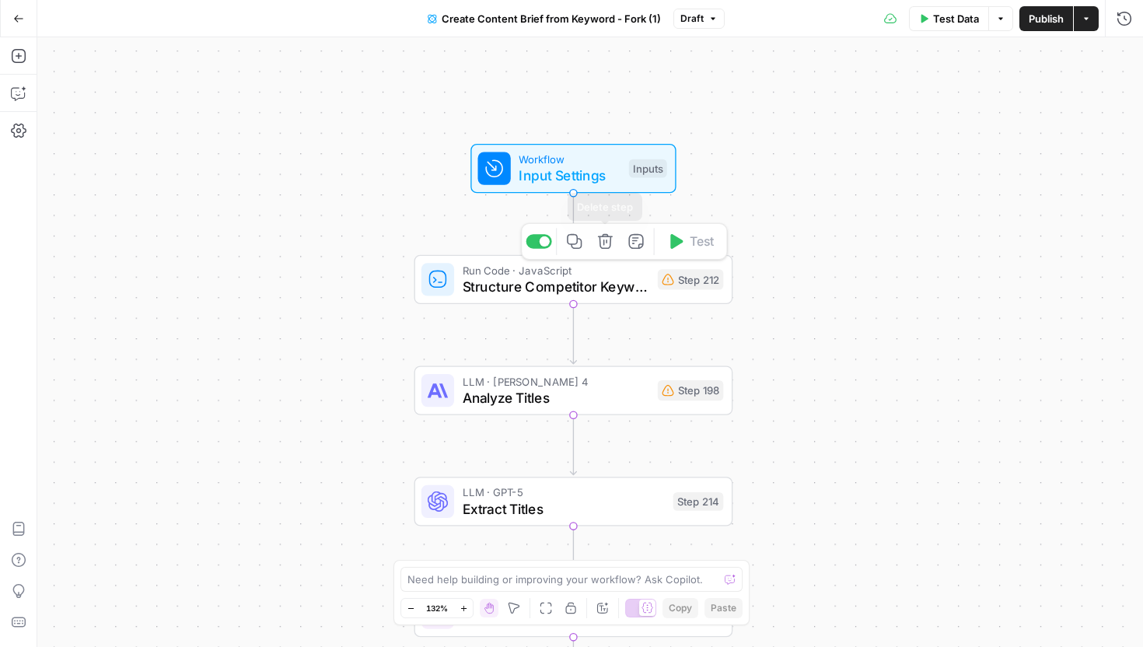
click at [609, 245] on icon "button" at bounding box center [605, 241] width 15 height 15
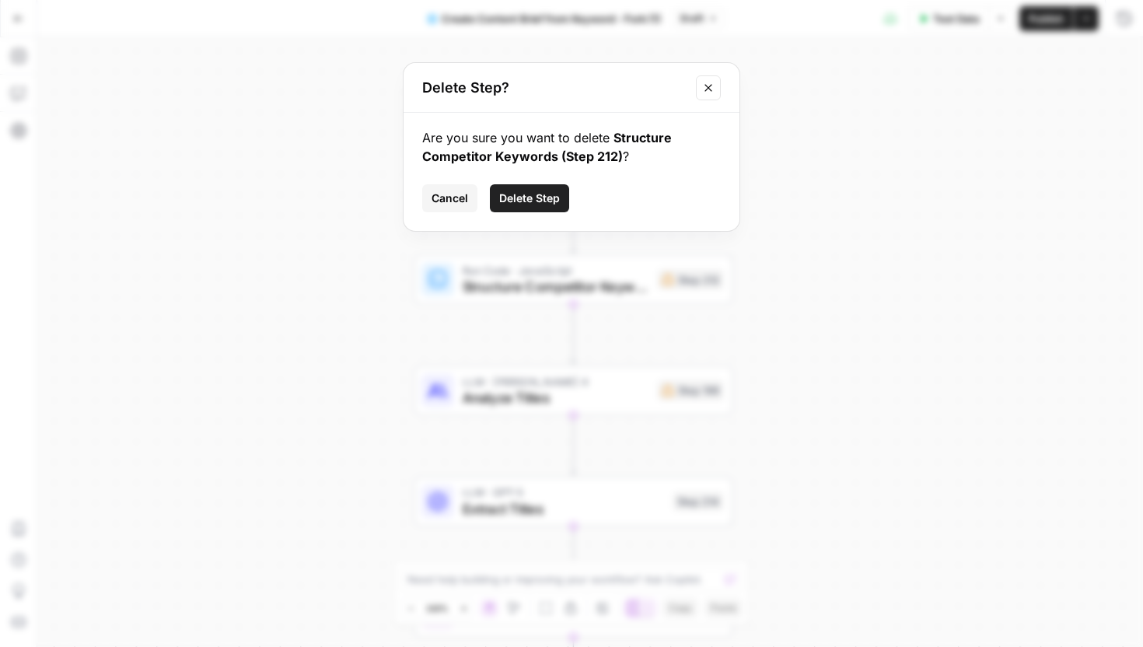
click at [533, 193] on span "Delete Step" at bounding box center [529, 198] width 61 height 16
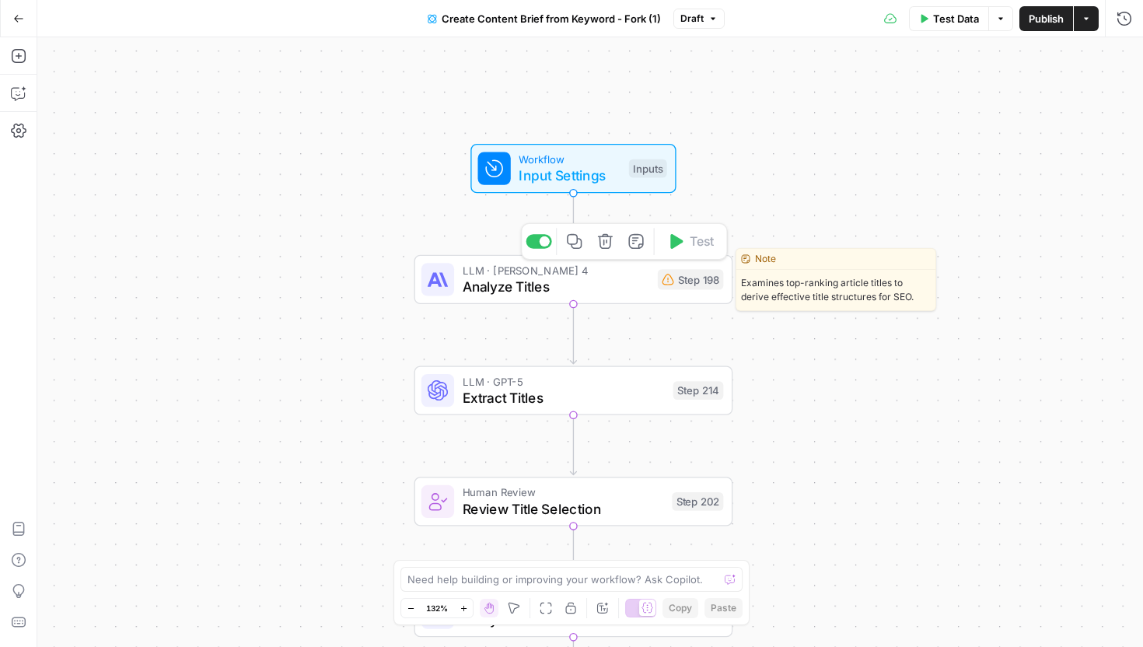
click at [556, 279] on span "Analyze Titles" at bounding box center [556, 286] width 187 height 20
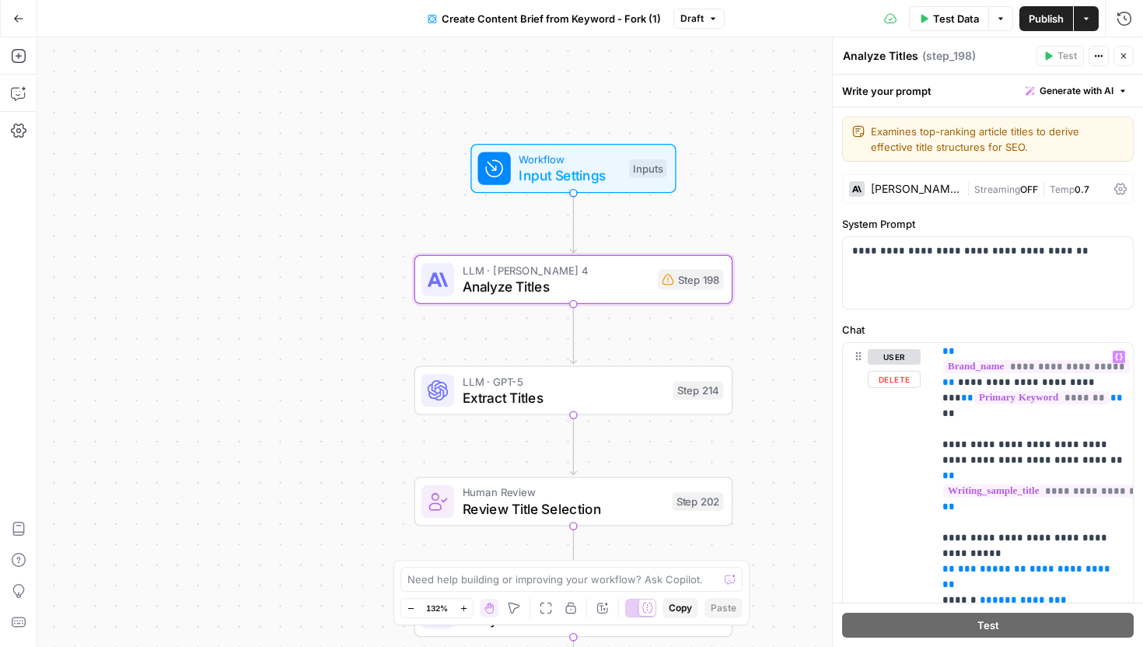
scroll to position [39, 0]
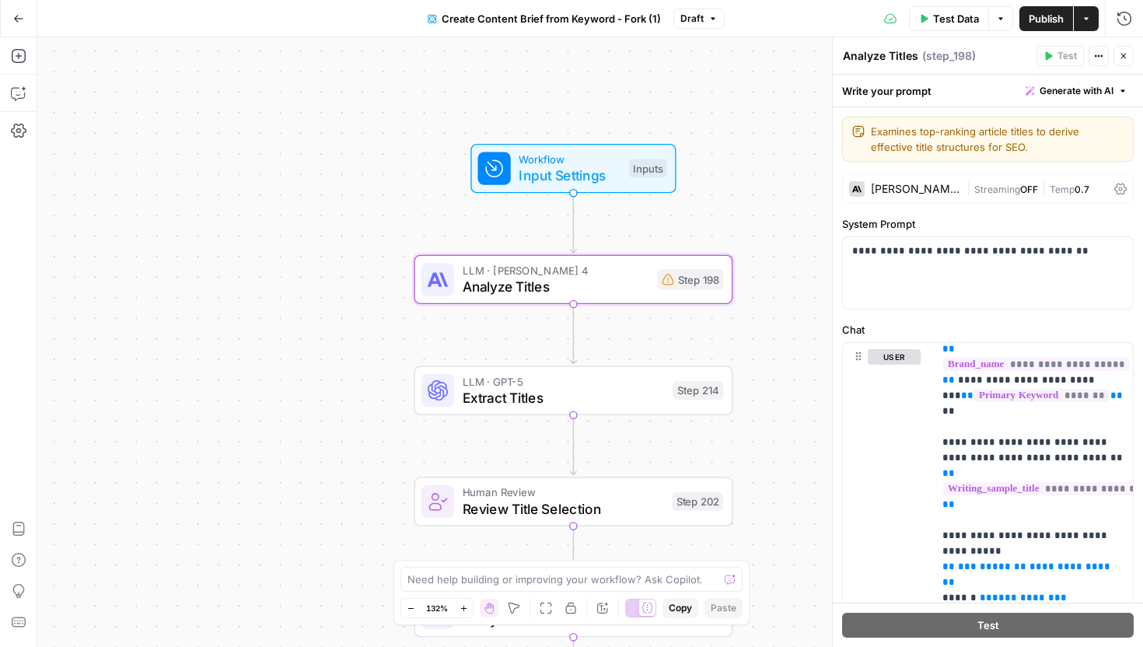
click at [1097, 85] on span "Generate with AI" at bounding box center [1077, 91] width 74 height 14
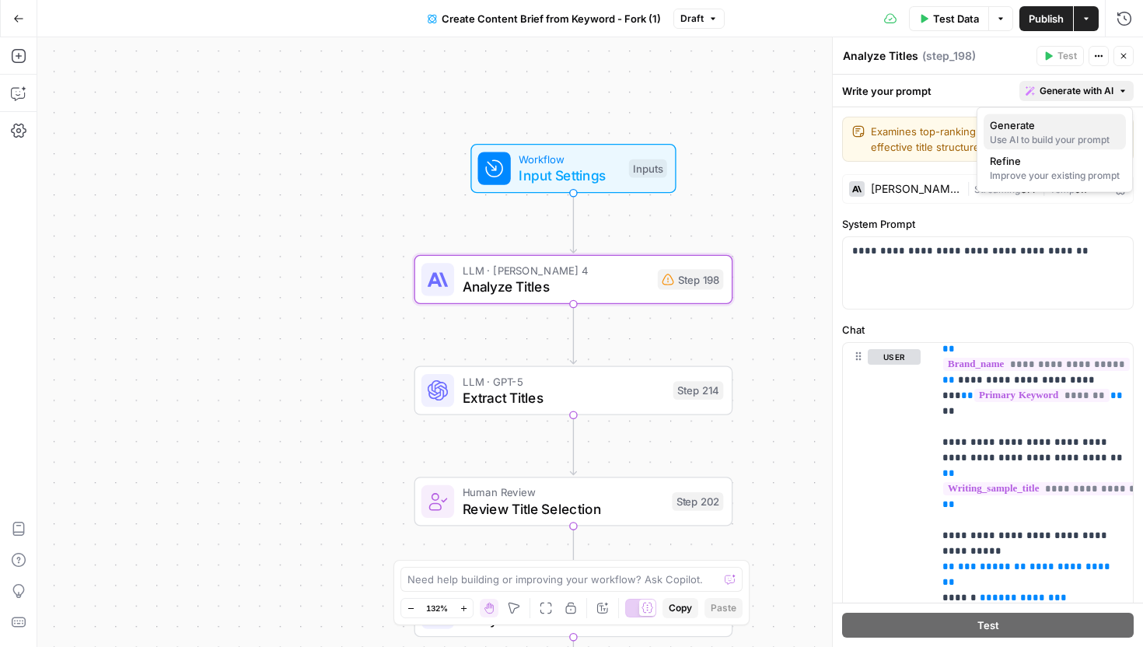
click at [1087, 124] on span "Generate" at bounding box center [1052, 125] width 124 height 16
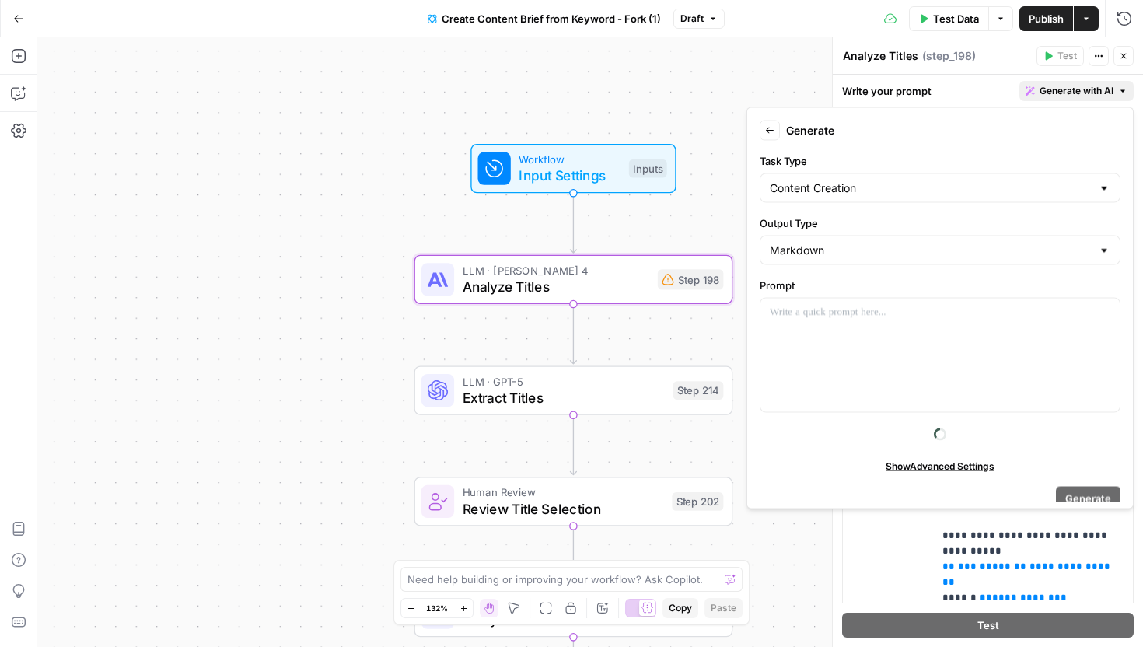
click at [940, 261] on div "Markdown" at bounding box center [940, 251] width 361 height 30
click at [940, 261] on div at bounding box center [940, 251] width 361 height 30
click at [972, 221] on label "Output Type" at bounding box center [940, 223] width 361 height 16
click at [972, 243] on input "Output Type" at bounding box center [931, 251] width 322 height 16
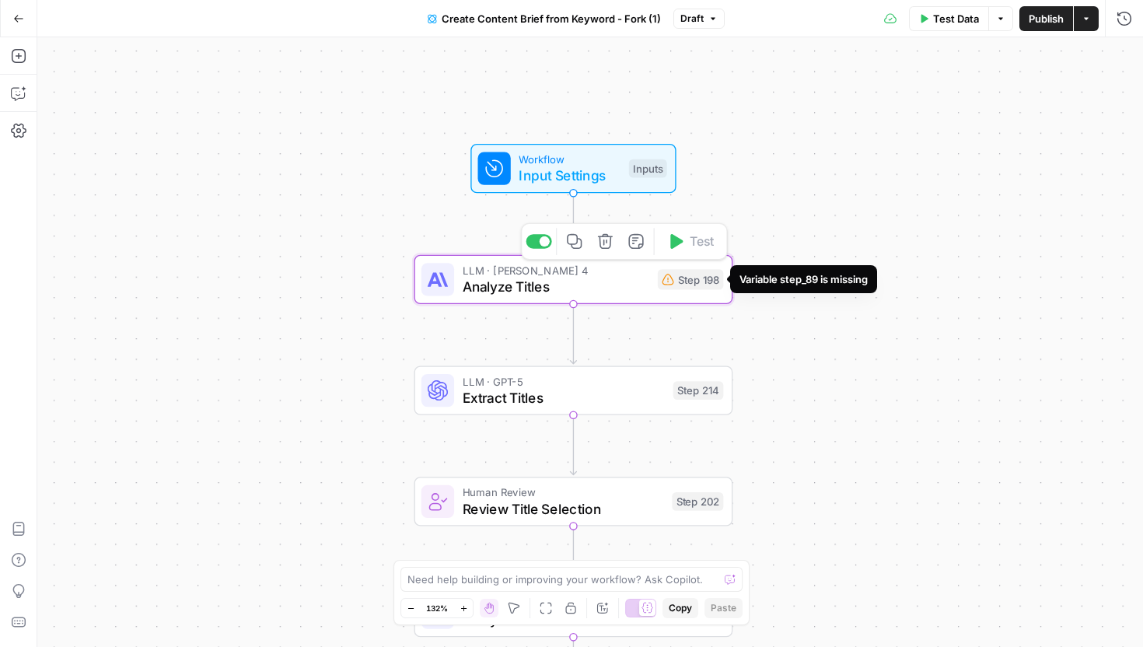
click at [606, 281] on span "Analyze Titles" at bounding box center [556, 286] width 187 height 20
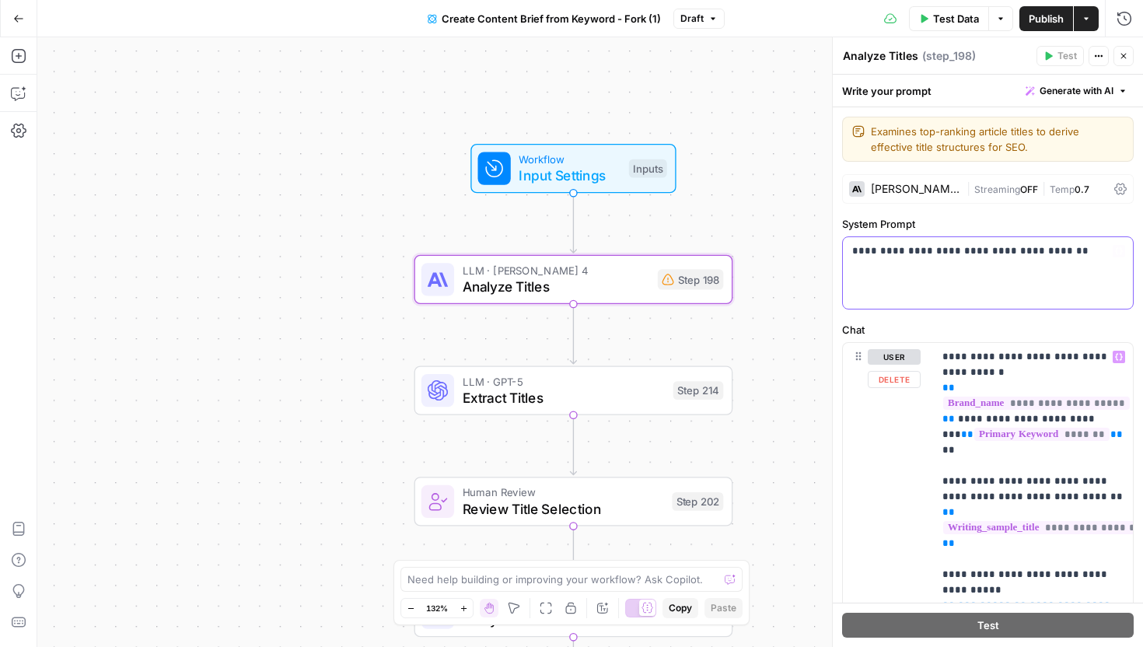
click at [963, 280] on div "**********" at bounding box center [988, 273] width 290 height 72
click at [1078, 95] on span "Generate with AI" at bounding box center [1077, 91] width 74 height 14
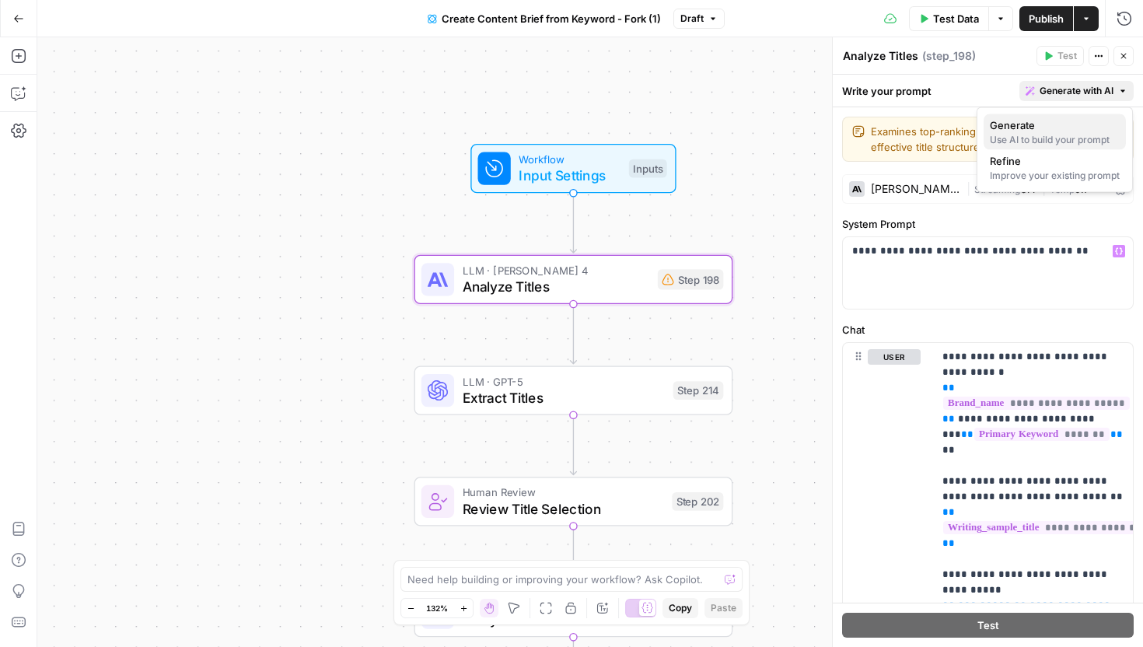
click at [1019, 134] on div "Use AI to build your prompt" at bounding box center [1055, 140] width 130 height 14
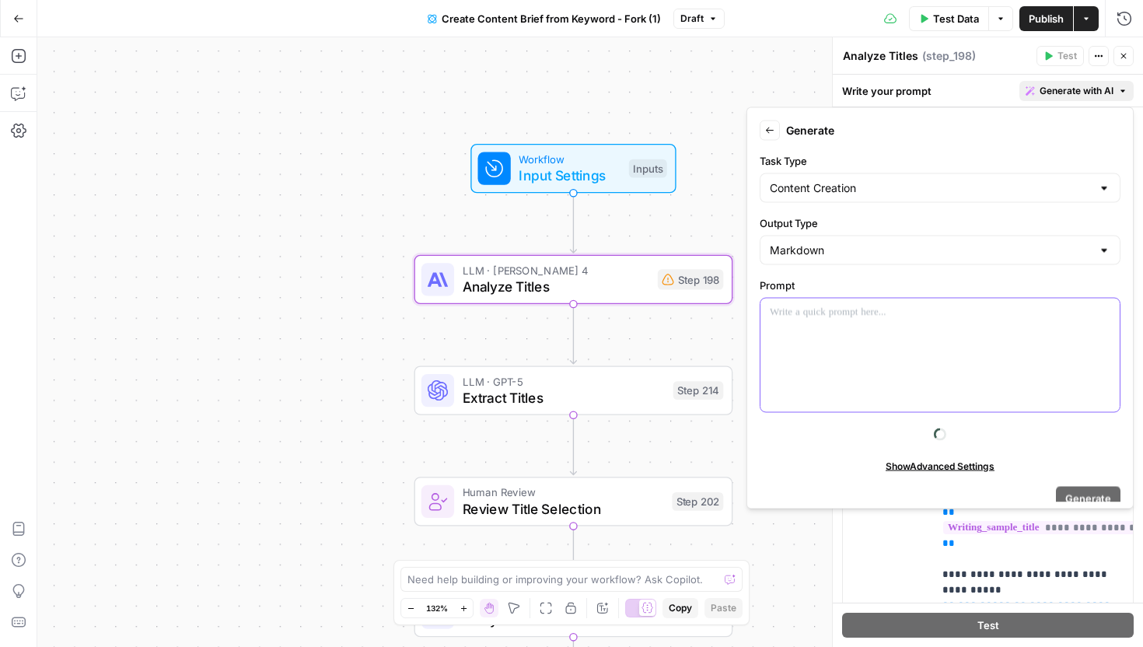
click at [826, 330] on div at bounding box center [939, 356] width 359 height 114
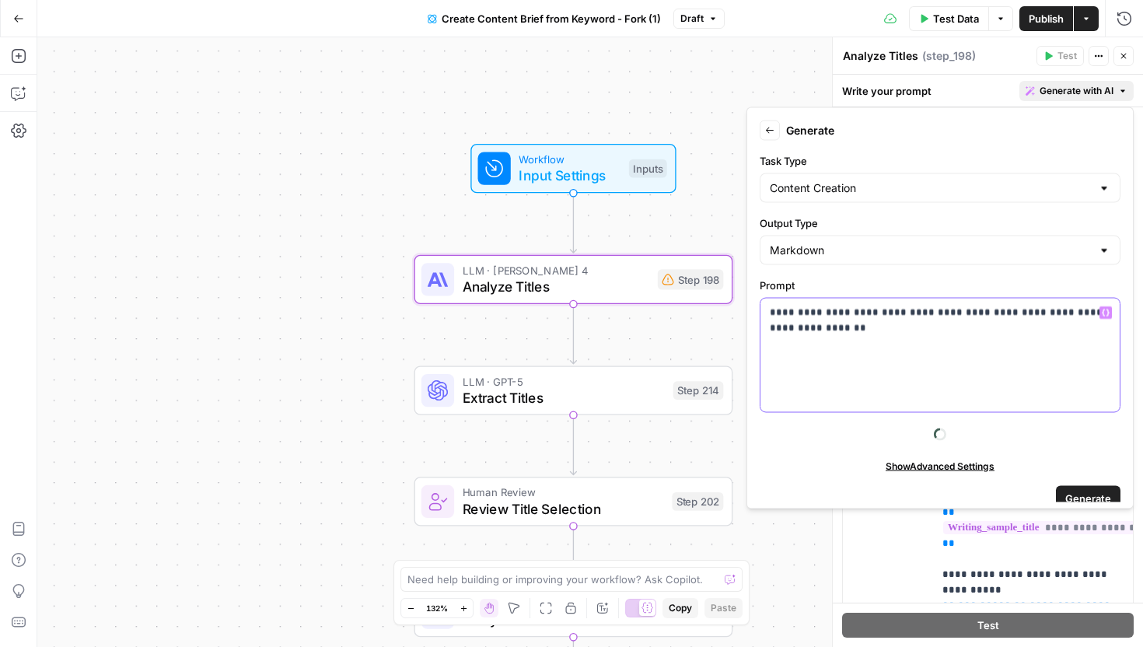
click at [837, 326] on p "**********" at bounding box center [940, 320] width 341 height 31
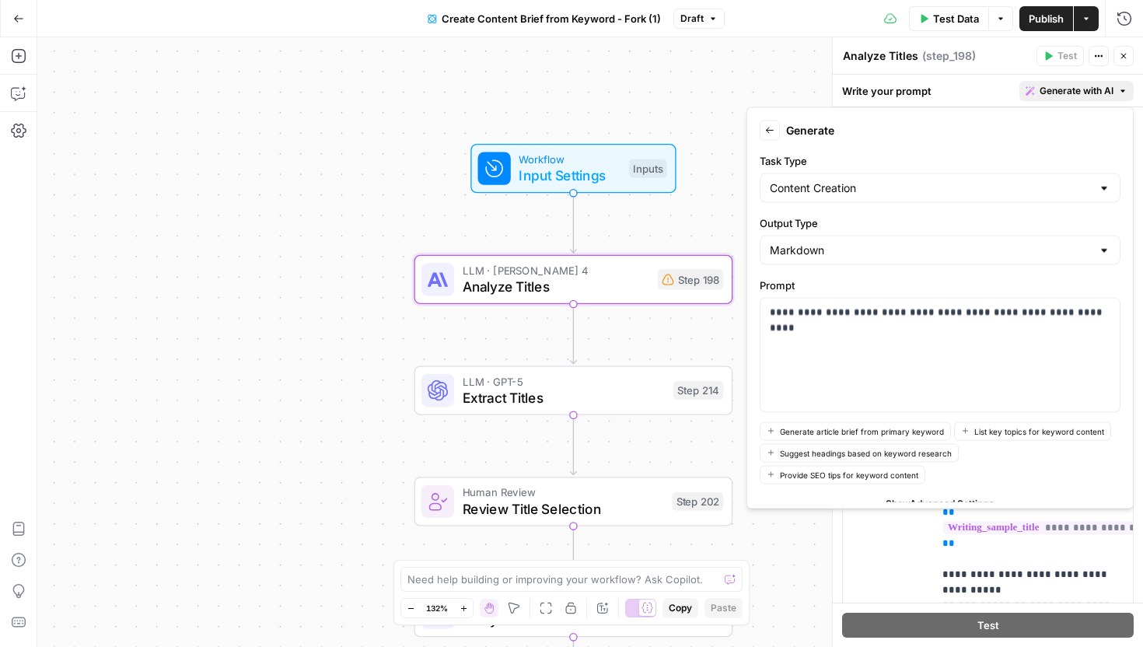
click at [19, 25] on button "Go Back" at bounding box center [19, 19] width 28 height 28
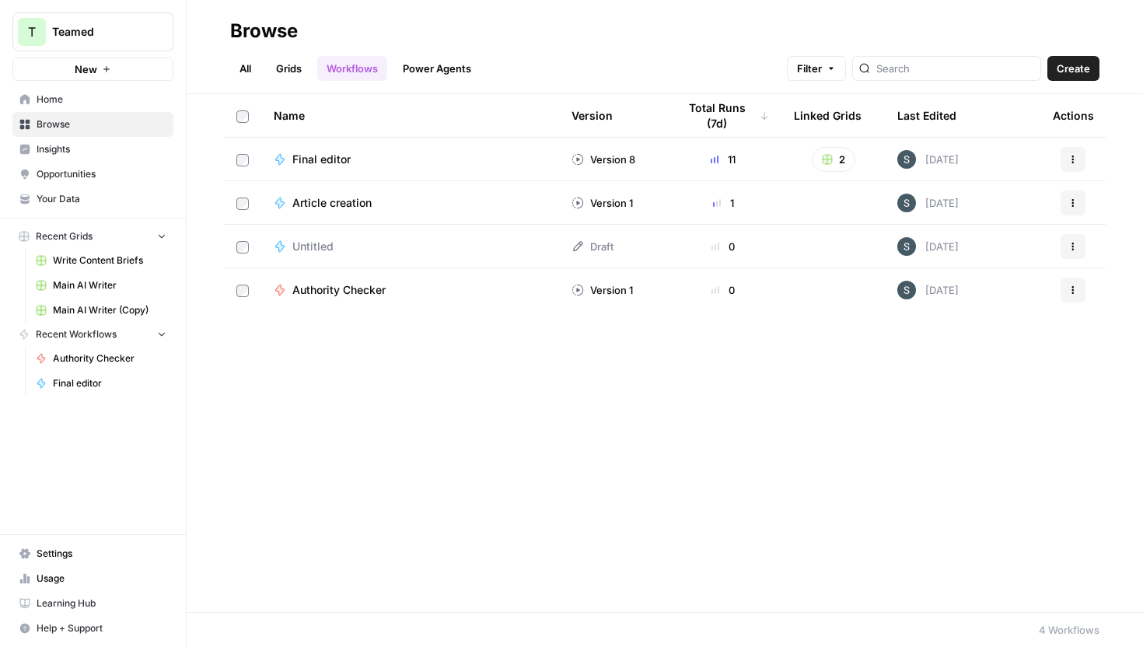
click at [81, 132] on link "Browse" at bounding box center [92, 124] width 161 height 25
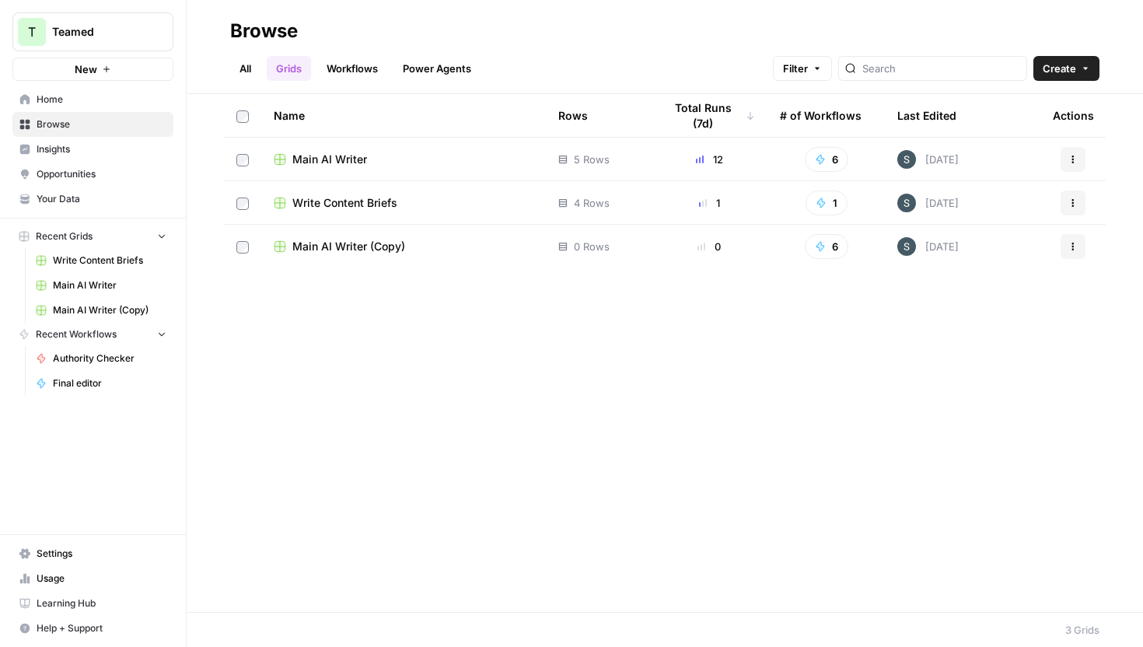
click at [1073, 250] on icon "button" at bounding box center [1072, 246] width 9 height 9
click at [854, 511] on div "Name Rows Total Runs (7d) # of Workflows Last Edited Actions Main AI Writer 5 R…" at bounding box center [665, 353] width 956 height 518
click at [1075, 247] on icon "button" at bounding box center [1072, 246] width 9 height 9
click at [970, 373] on span "Delete" at bounding box center [1004, 375] width 124 height 16
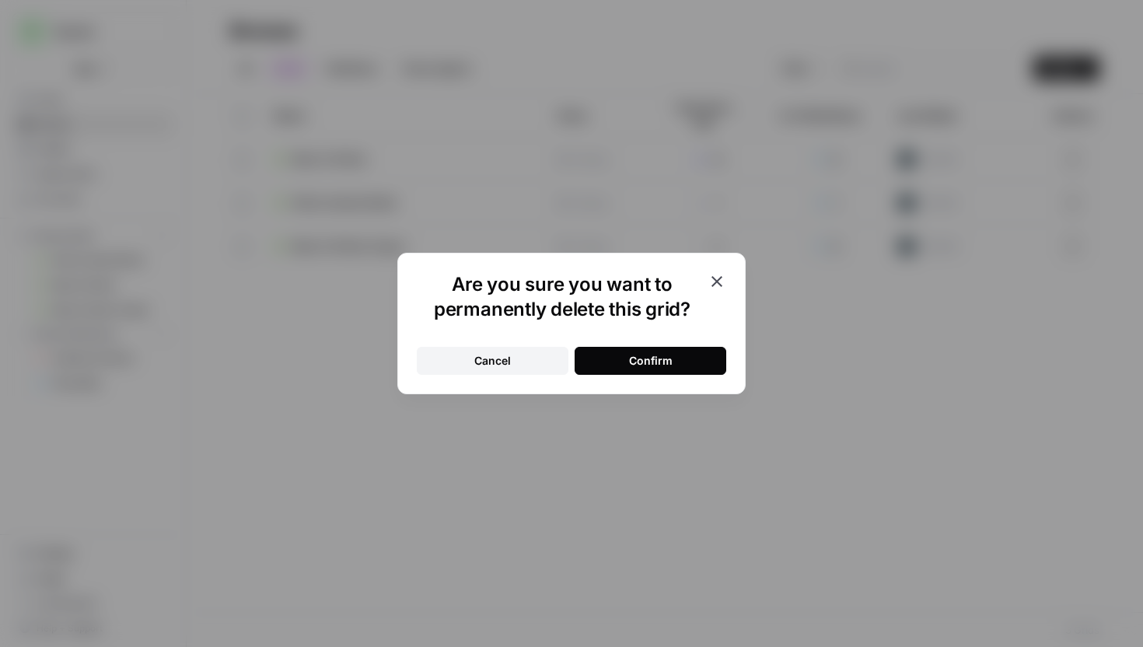
click at [697, 370] on button "Confirm" at bounding box center [651, 361] width 152 height 28
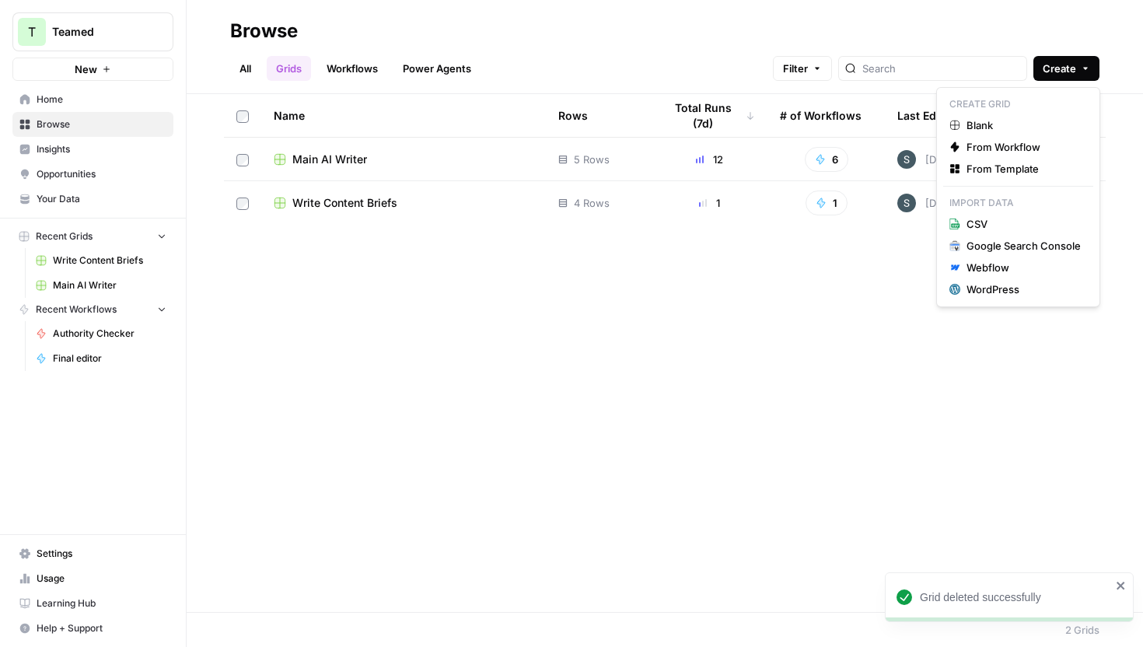
click at [1054, 72] on span "Create" at bounding box center [1059, 69] width 33 height 16
click at [998, 148] on span "From Workflow" at bounding box center [1023, 147] width 114 height 16
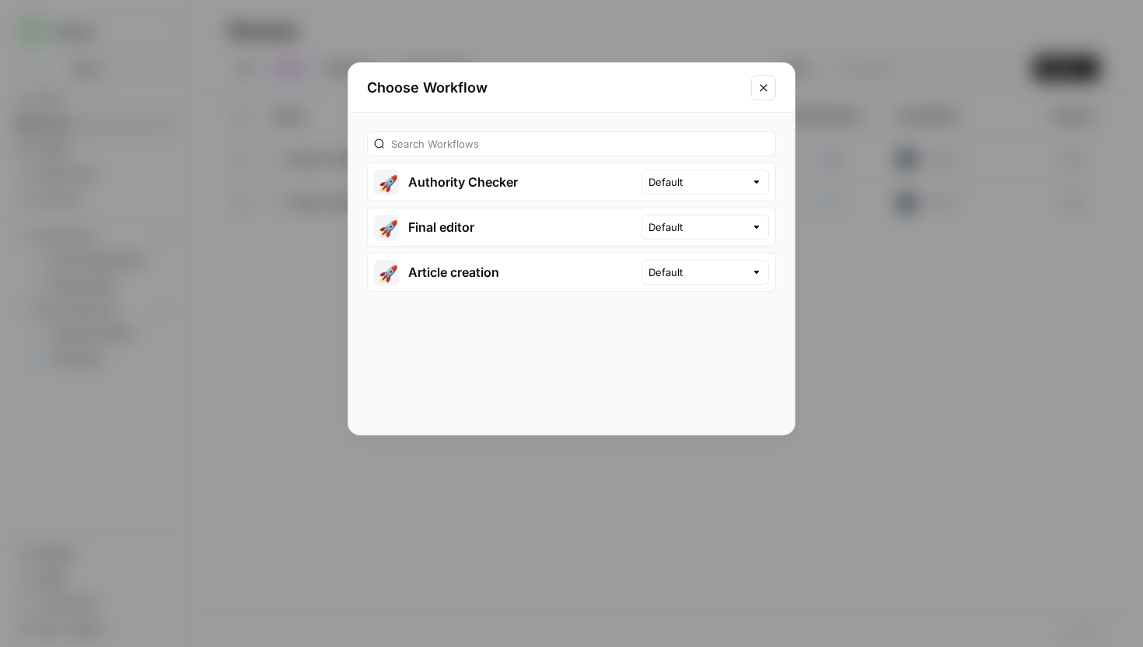
click at [774, 93] on button "Close modal" at bounding box center [763, 87] width 25 height 25
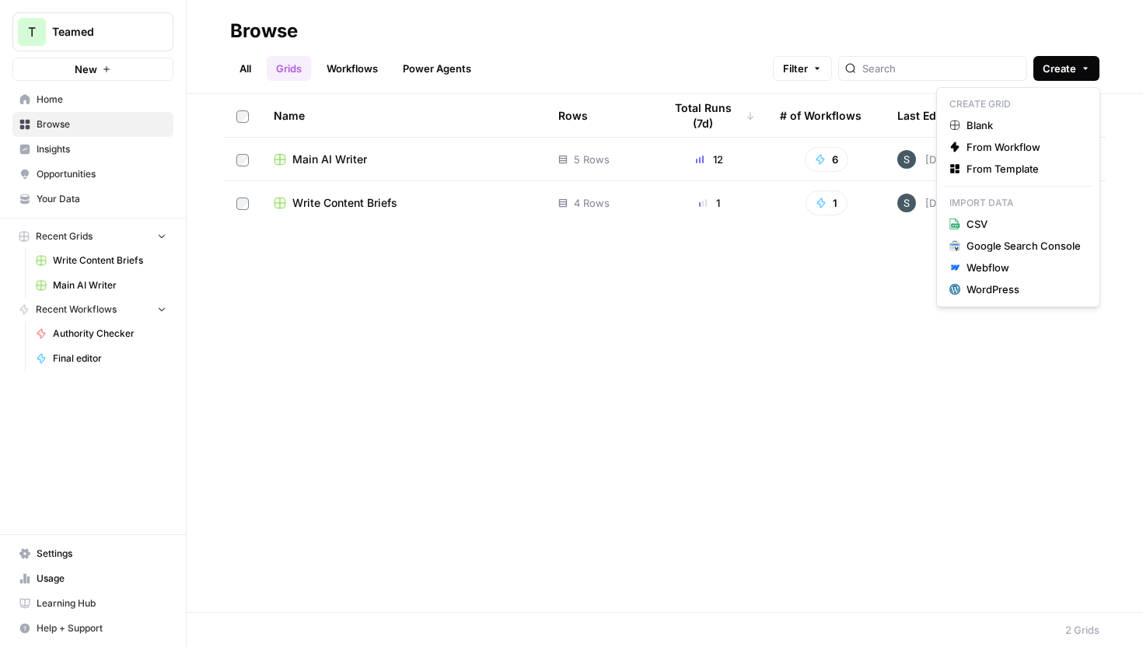
click at [1069, 71] on span "Create" at bounding box center [1059, 69] width 33 height 16
click at [1036, 166] on span "From Template" at bounding box center [1023, 169] width 114 height 16
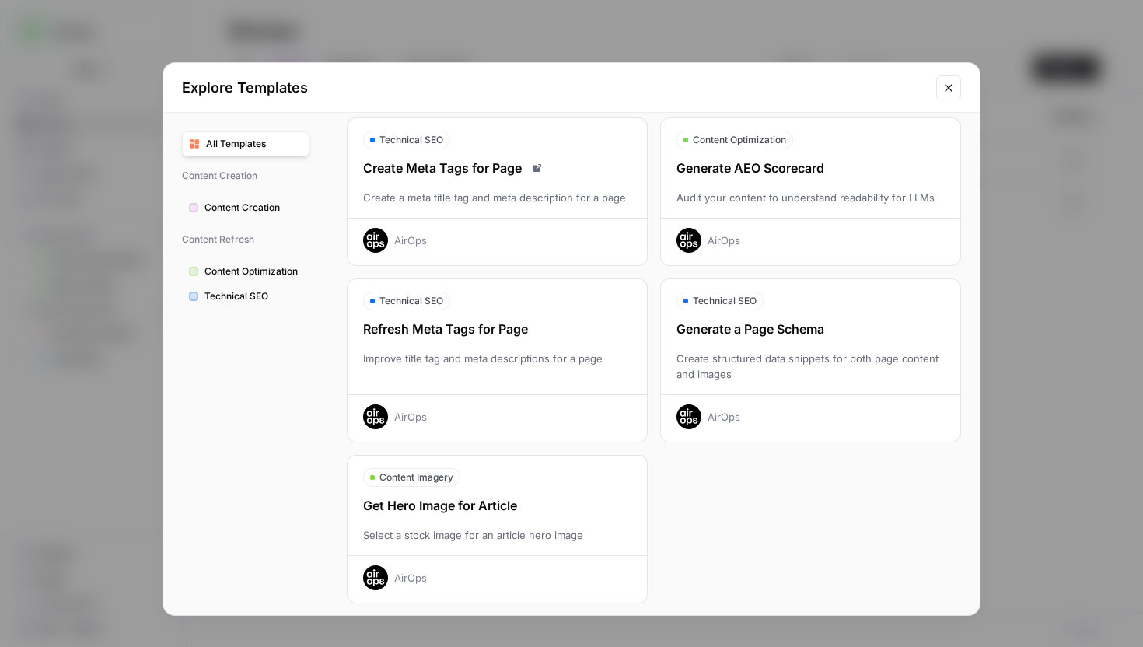
scroll to position [418, 0]
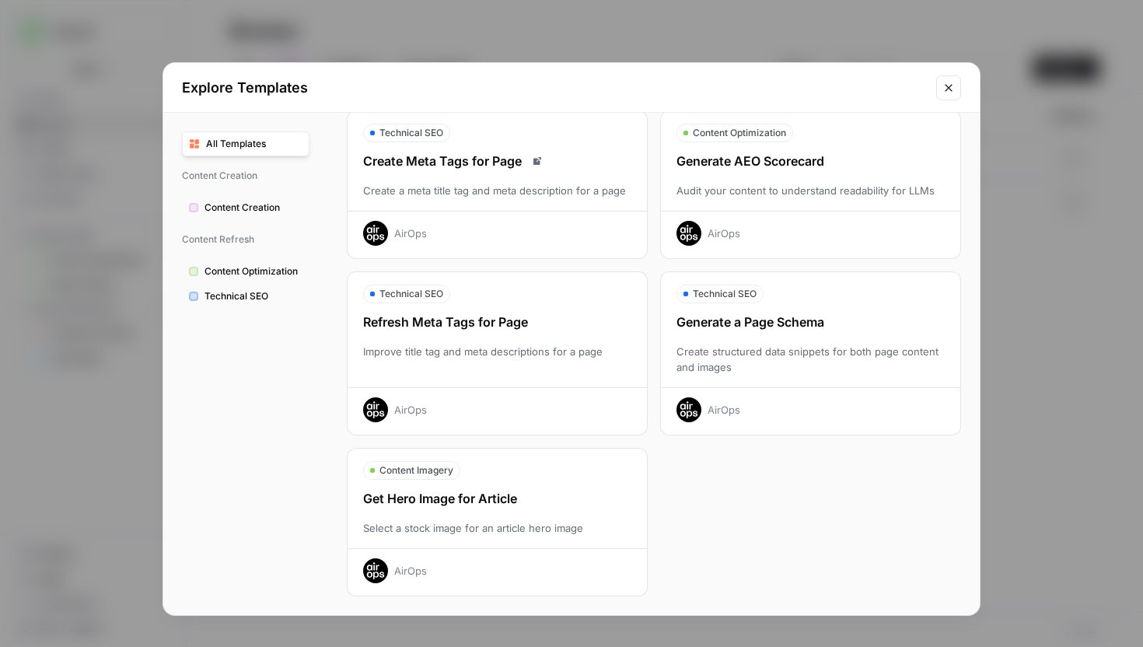
click at [273, 211] on span "Content Creation" at bounding box center [253, 208] width 98 height 14
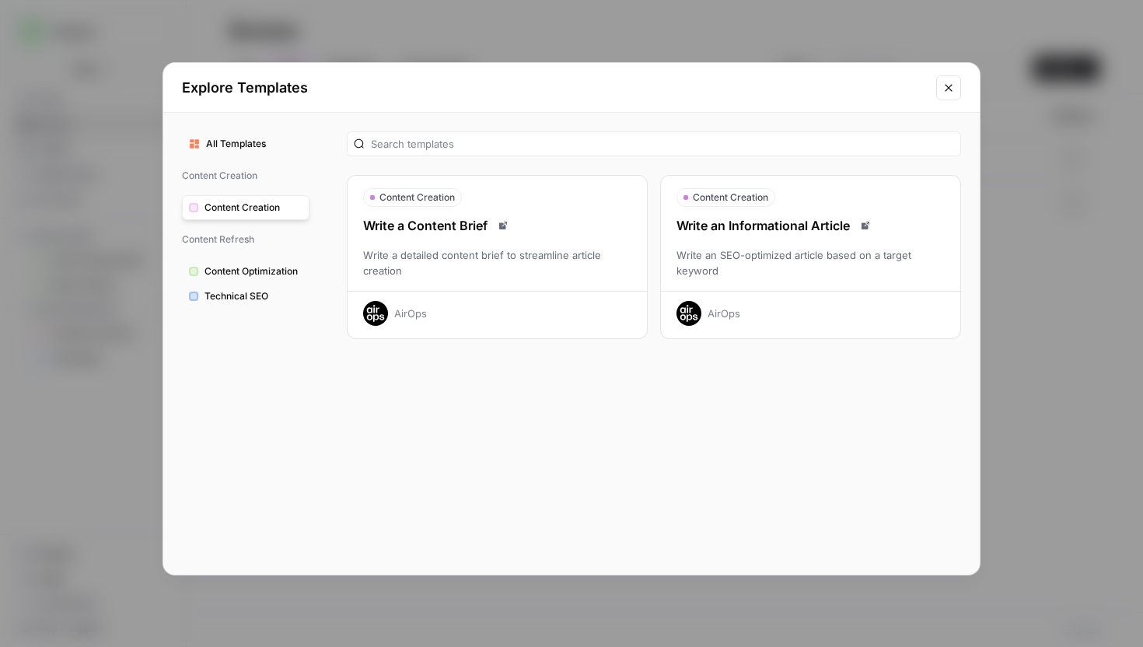
click at [959, 90] on button "Close modal" at bounding box center [948, 87] width 25 height 25
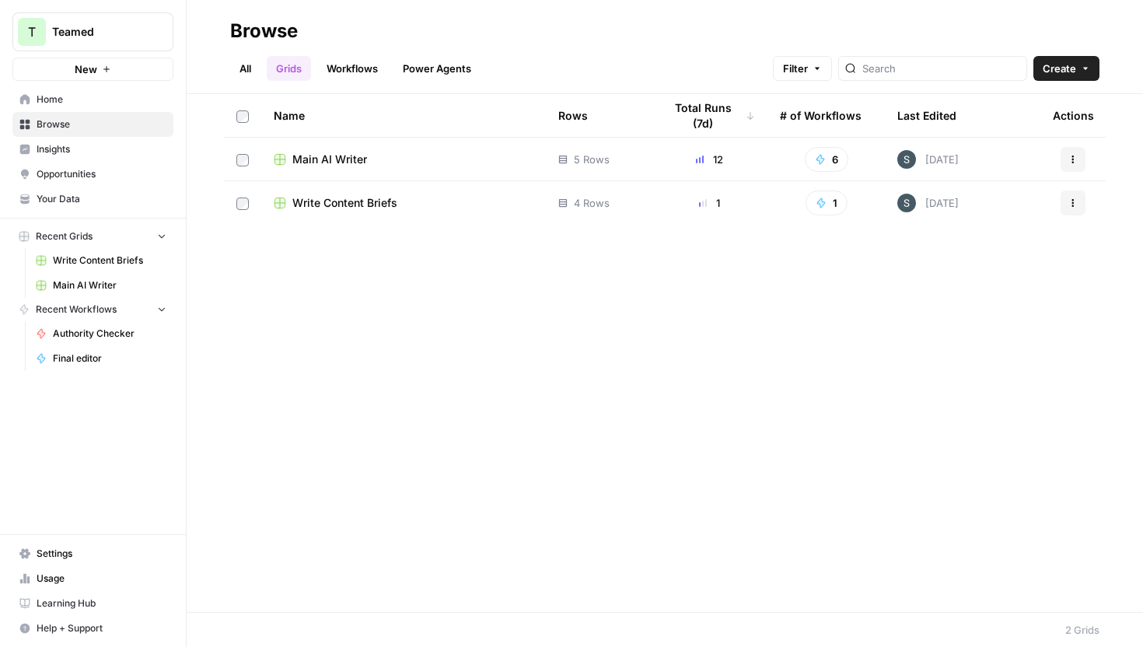
click at [1054, 67] on span "Create" at bounding box center [1059, 69] width 33 height 16
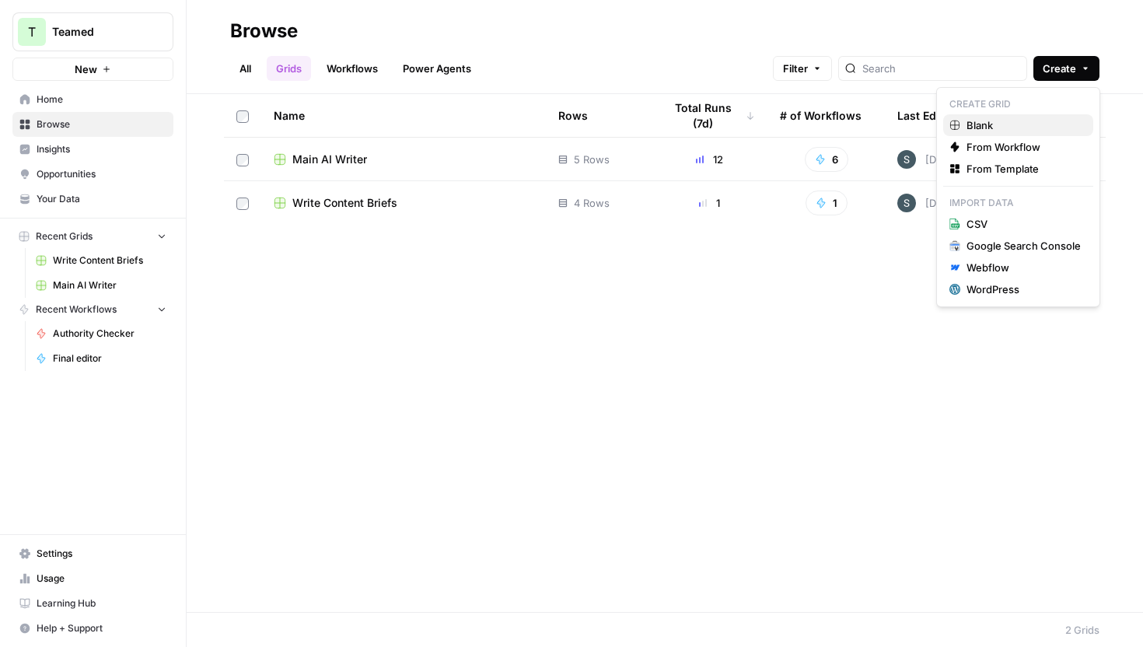
click at [1026, 123] on span "Blank" at bounding box center [1023, 125] width 114 height 16
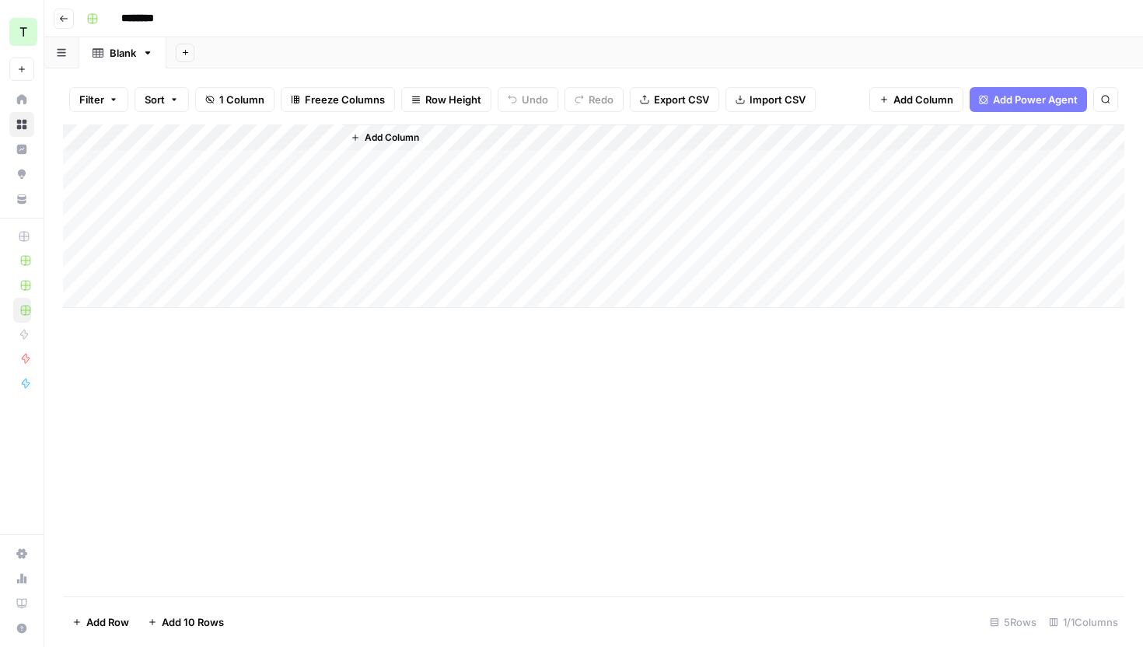
click at [210, 130] on div "Add Column" at bounding box center [593, 215] width 1061 height 183
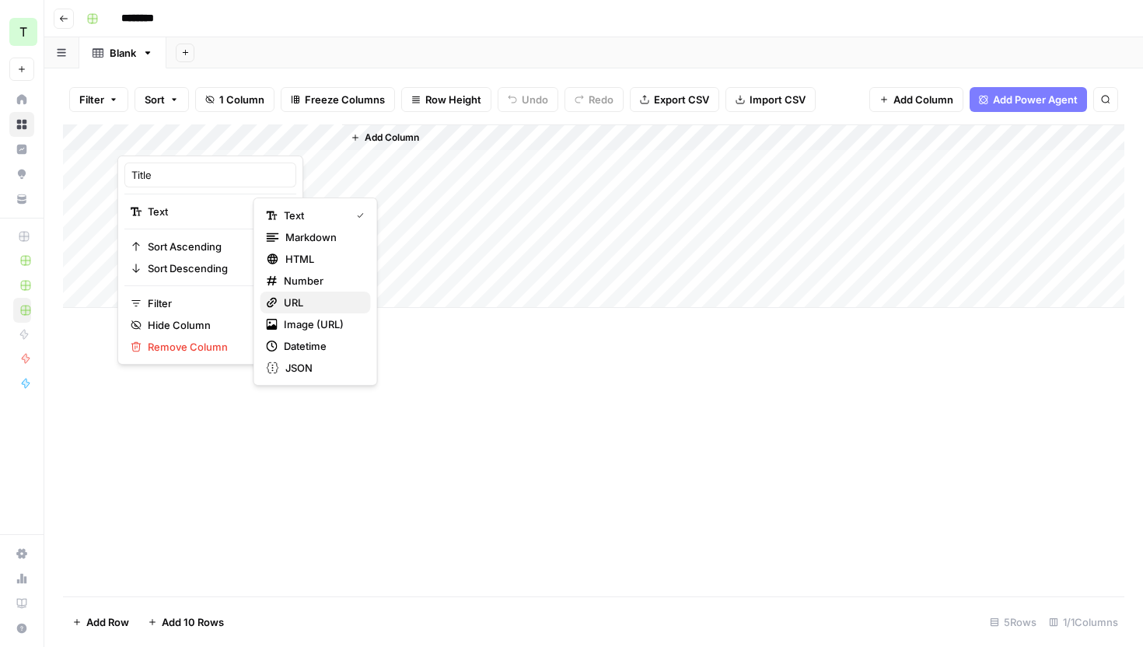
click at [331, 300] on span "URL" at bounding box center [321, 303] width 75 height 16
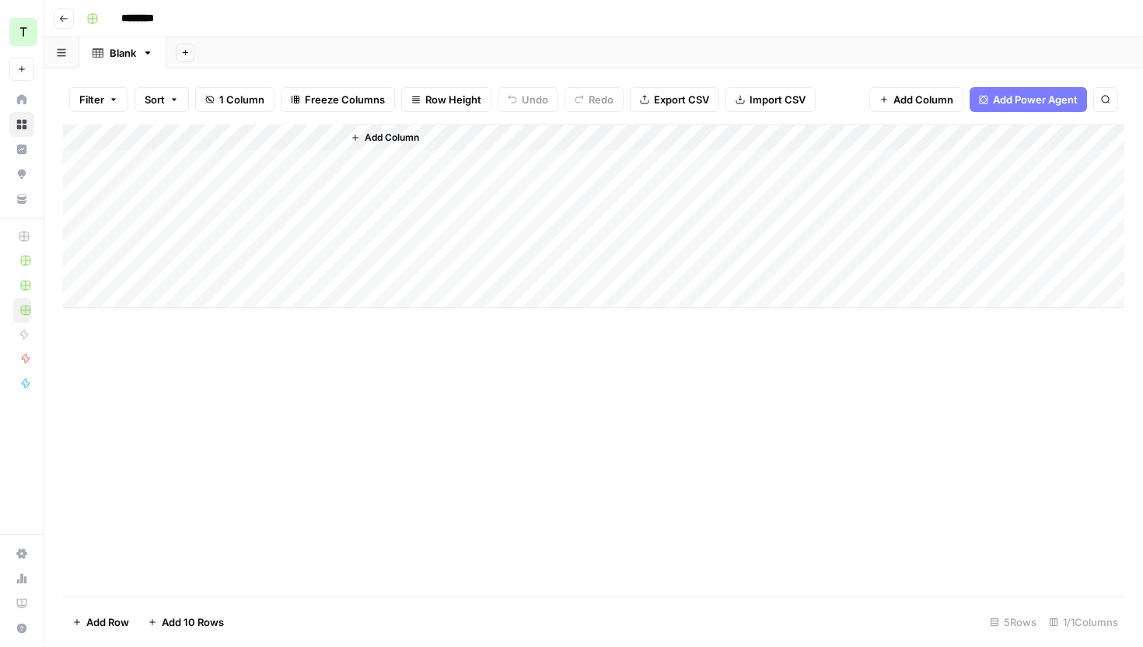
click at [240, 161] on div "Add Column" at bounding box center [593, 215] width 1061 height 183
click at [229, 147] on div "Add Column" at bounding box center [593, 215] width 1061 height 183
click at [211, 223] on div "Title URL Sort Ascending Sort Descending Filter Hide Column Remove Column" at bounding box center [210, 259] width 186 height 209
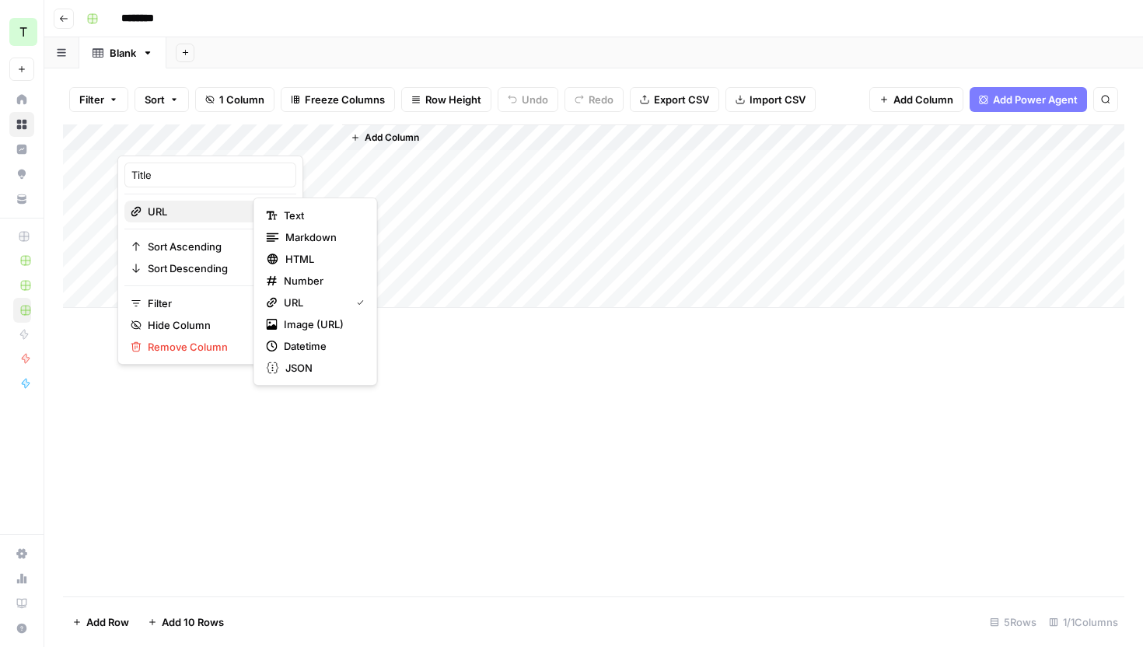
click at [212, 216] on span "URL" at bounding box center [208, 212] width 121 height 16
click at [313, 234] on span "Markdown" at bounding box center [321, 237] width 73 height 16
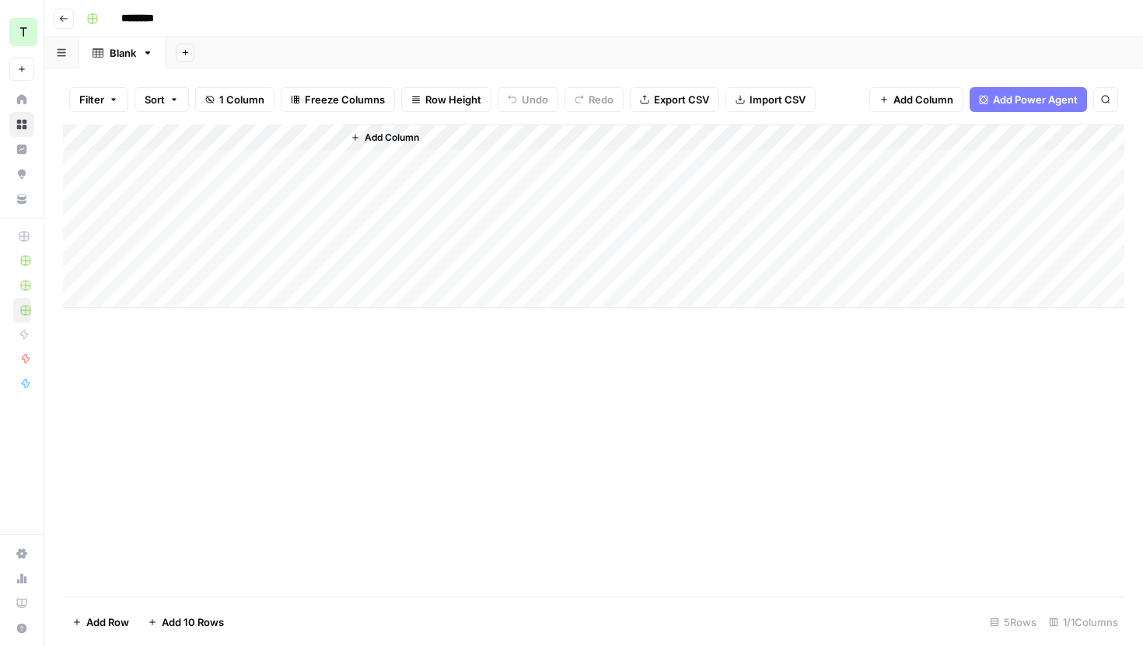
click at [290, 164] on div "Add Column" at bounding box center [593, 215] width 1061 height 183
click at [290, 164] on body "T Teamed New Home Browse Insights Opportunities Your Data Recent Grids Write Co…" at bounding box center [571, 323] width 1143 height 647
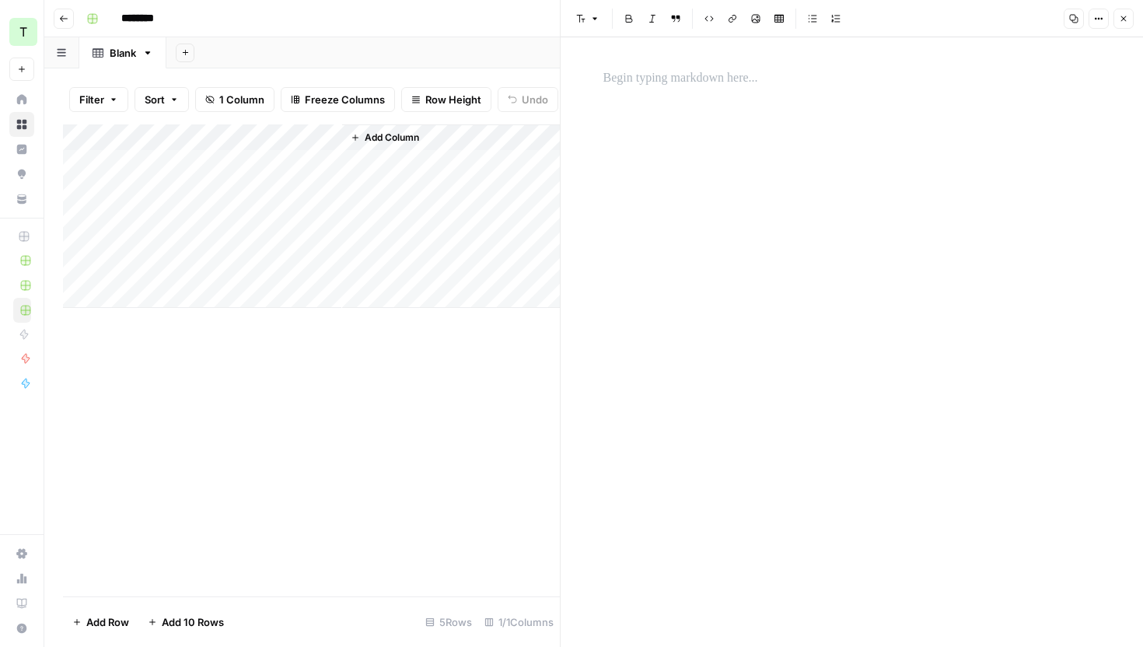
click at [677, 79] on p at bounding box center [852, 78] width 498 height 20
click at [435, 162] on div "Add Column" at bounding box center [451, 215] width 218 height 183
click at [434, 131] on div "Add Column" at bounding box center [451, 215] width 218 height 183
click at [1119, 21] on icon "button" at bounding box center [1123, 18] width 9 height 9
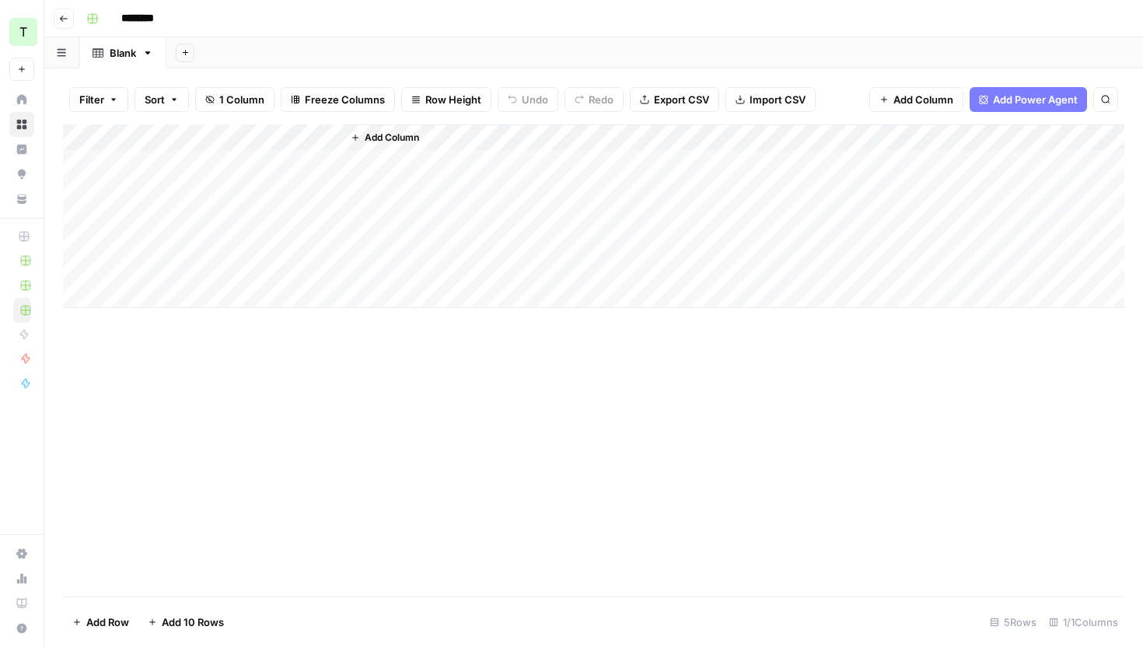
click at [363, 135] on button "Add Column" at bounding box center [384, 138] width 81 height 20
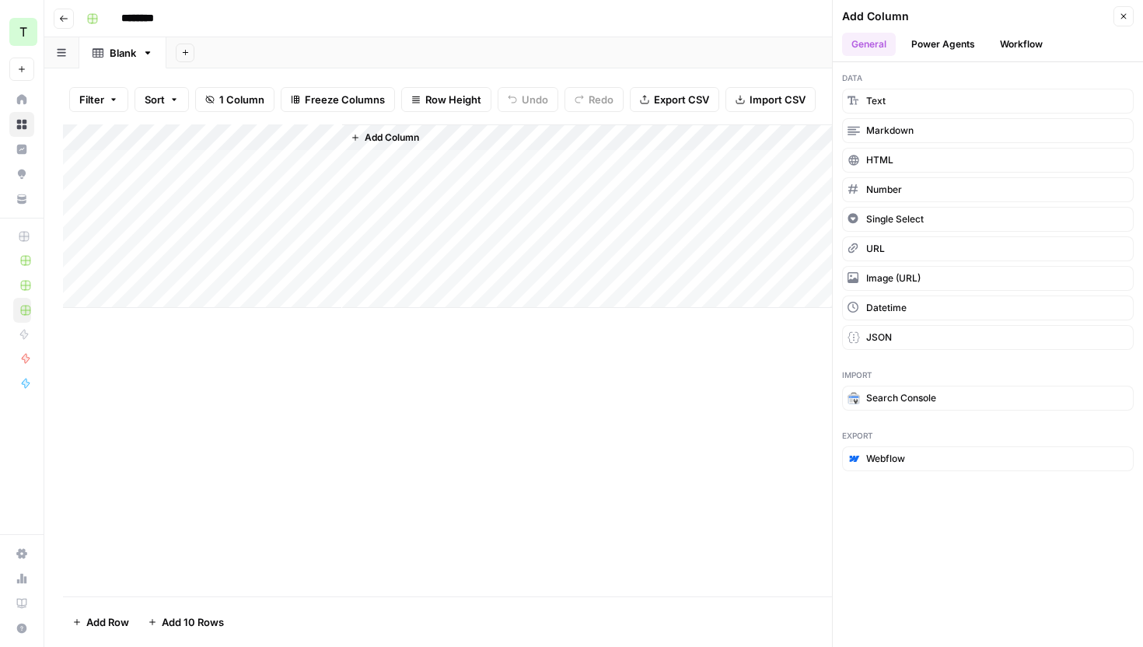
click at [958, 51] on button "Power Agents" at bounding box center [943, 44] width 82 height 23
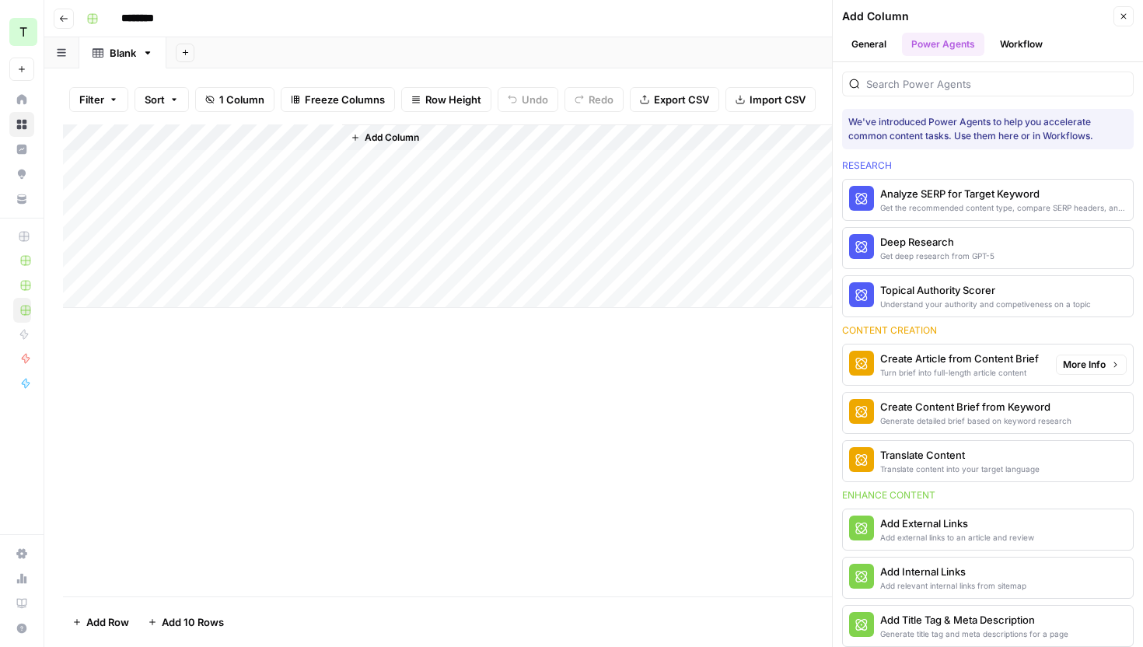
click at [980, 365] on div "Create Article from Content Brief" at bounding box center [959, 359] width 159 height 16
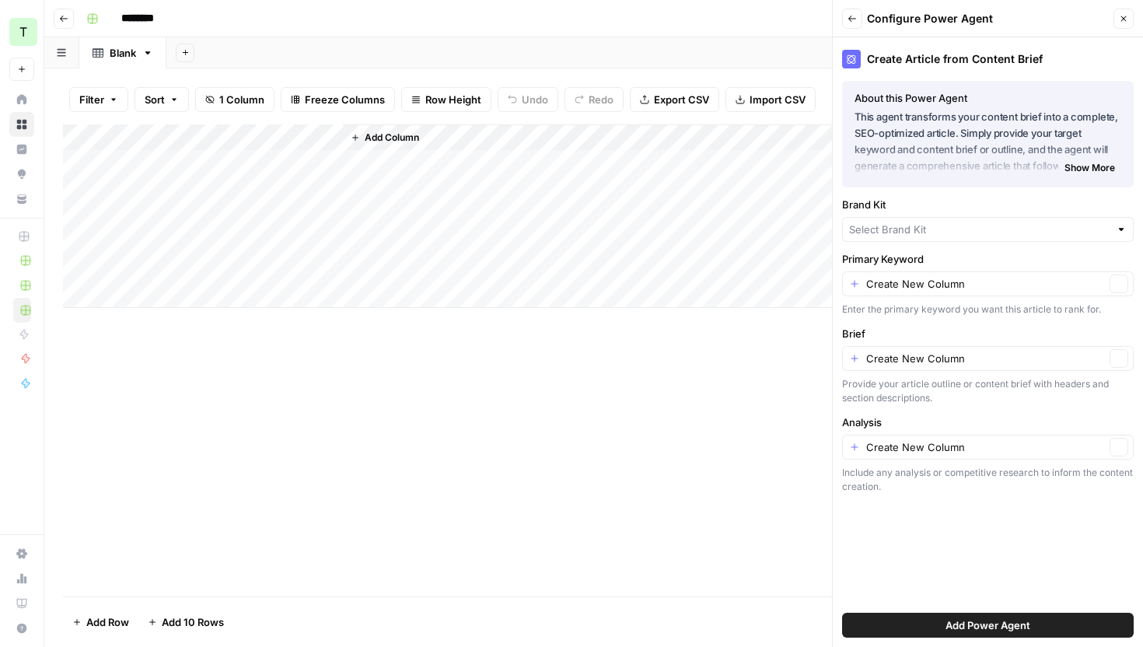
type input "Teamed"
click at [848, 19] on icon "button" at bounding box center [851, 18] width 9 height 9
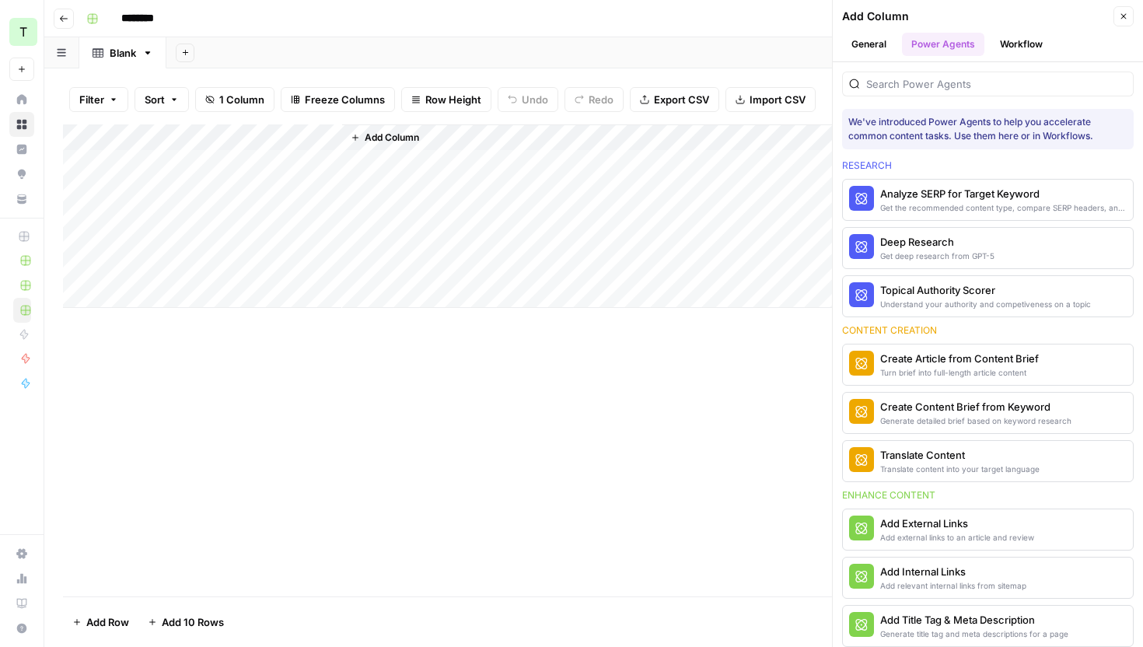
click at [1021, 47] on button "Workflow" at bounding box center [1021, 44] width 61 height 23
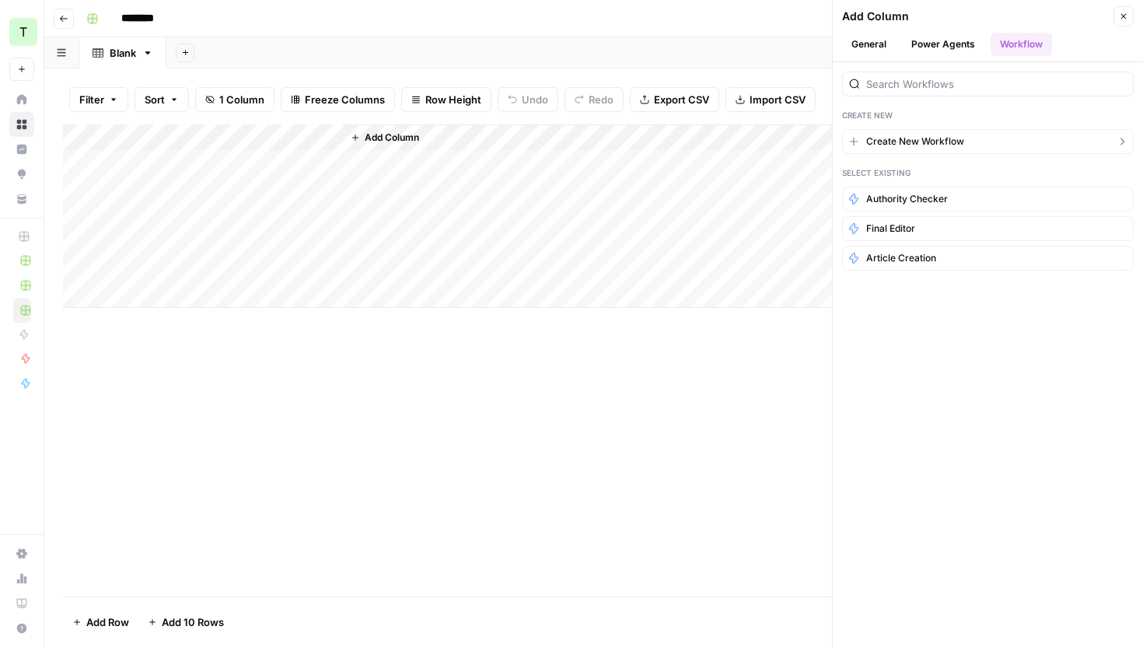
click at [959, 142] on span "Create New Workflow" at bounding box center [915, 142] width 98 height 14
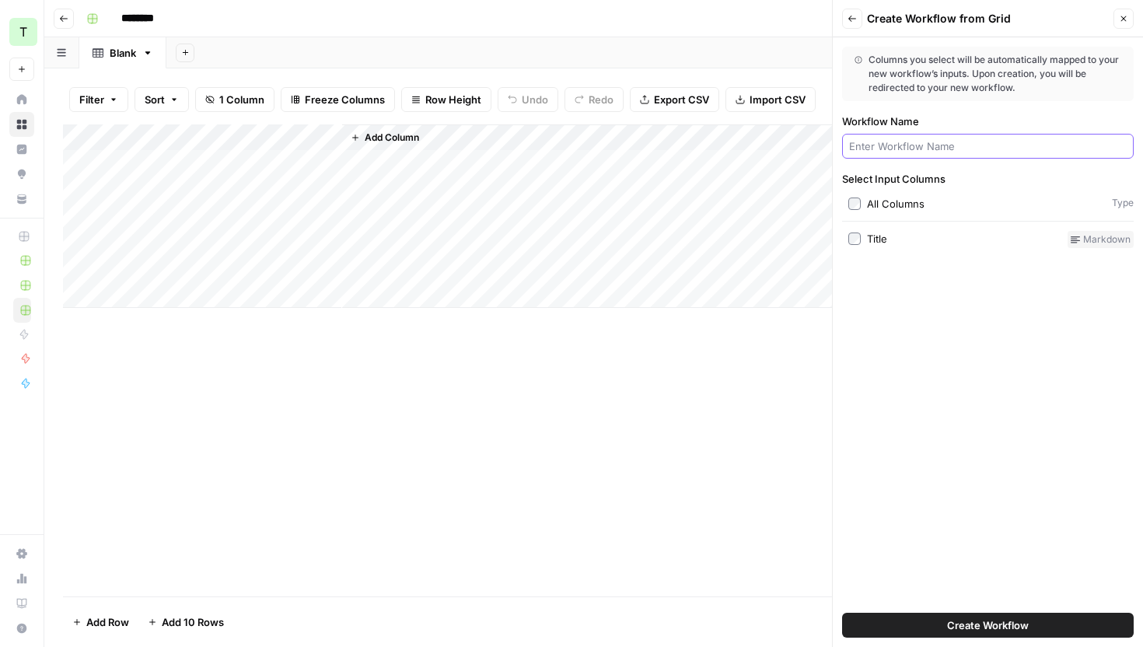
click at [952, 145] on input "Workflow Name" at bounding box center [988, 146] width 278 height 16
type input "Case Study Content Writer"
click at [948, 243] on label "Title" at bounding box center [954, 239] width 213 height 17
click at [948, 625] on span "Create Workflow" at bounding box center [988, 625] width 82 height 16
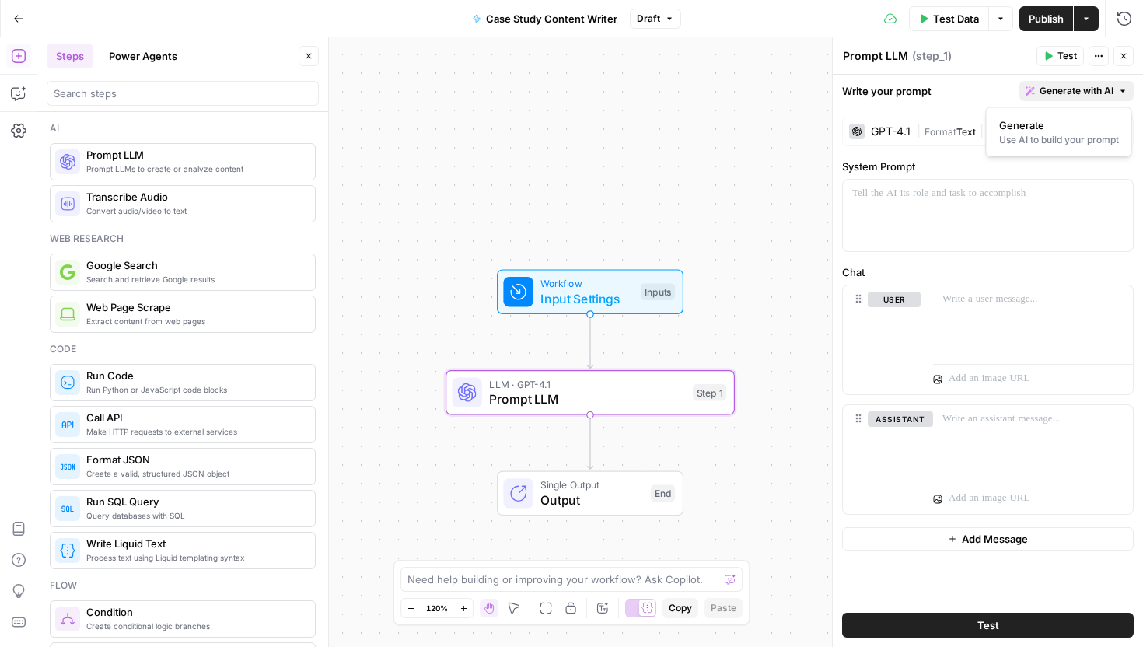
click at [1069, 90] on span "Generate with AI" at bounding box center [1077, 91] width 74 height 14
click at [1033, 126] on span "Generate" at bounding box center [1056, 125] width 114 height 16
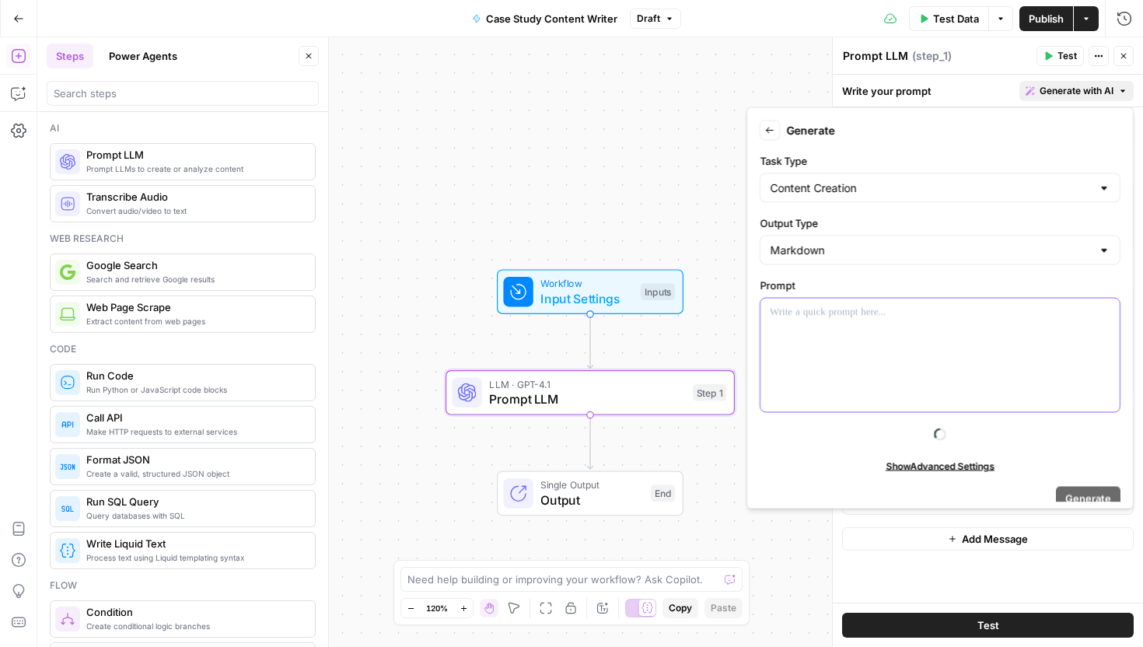
click at [877, 335] on div at bounding box center [939, 356] width 359 height 114
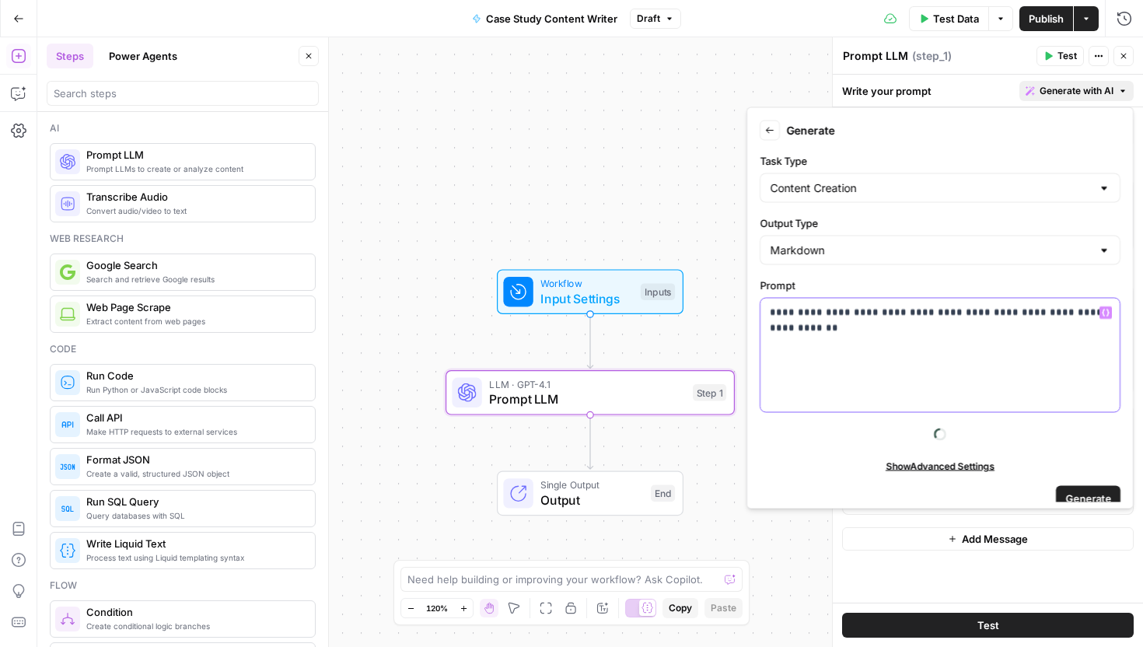
click at [953, 336] on div "**********" at bounding box center [939, 356] width 359 height 114
drag, startPoint x: 953, startPoint y: 336, endPoint x: 1009, endPoint y: 314, distance: 60.1
click at [1009, 314] on div "**********" at bounding box center [939, 356] width 359 height 114
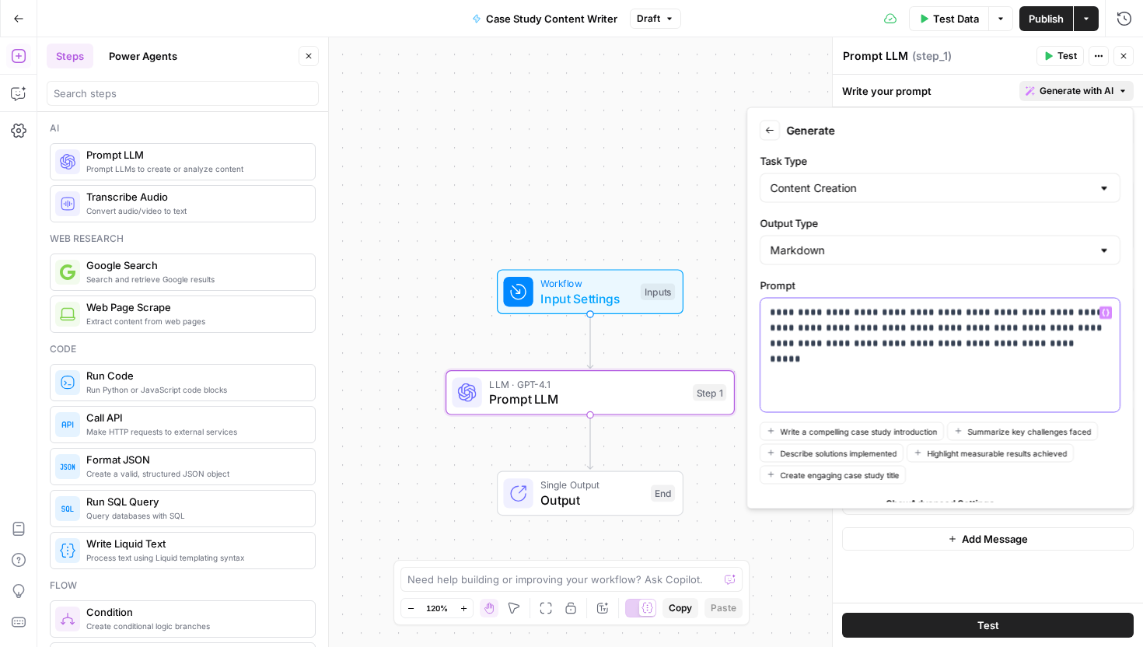
scroll to position [52, 0]
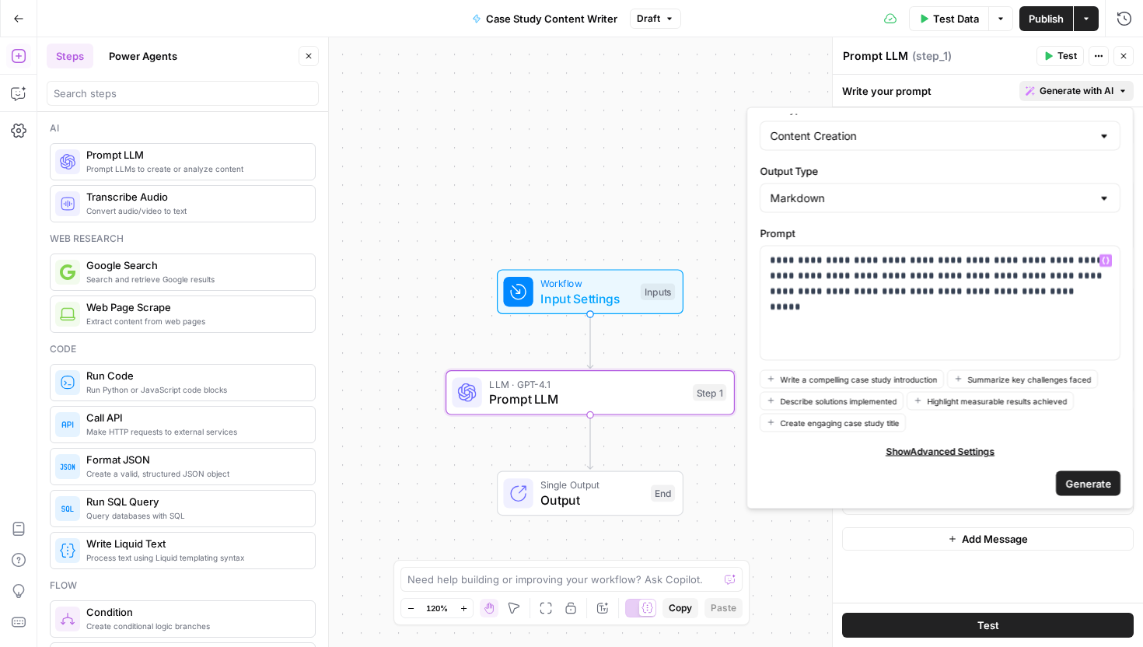
click at [978, 449] on span "Show Advanced Settings" at bounding box center [940, 451] width 109 height 14
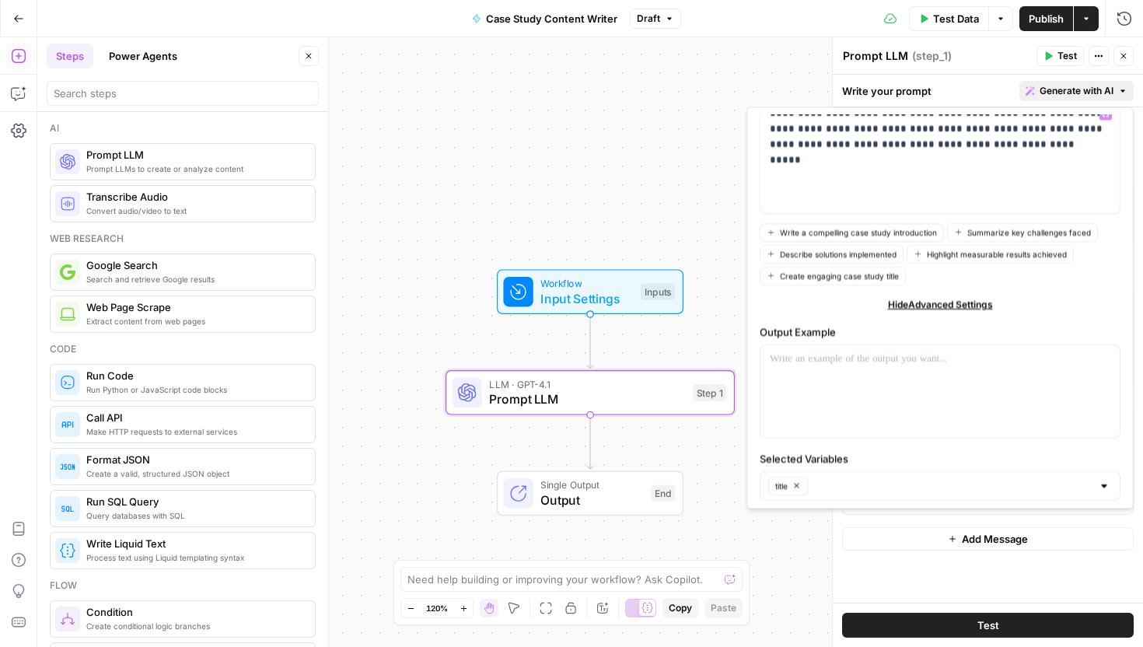
scroll to position [241, 0]
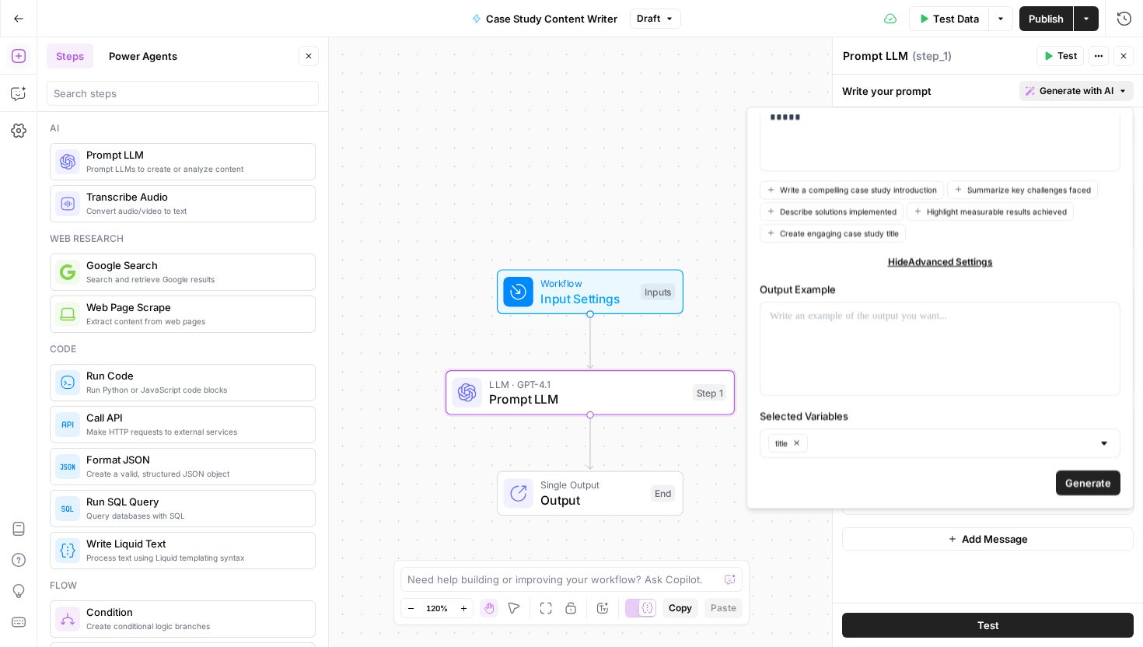
click at [1072, 484] on span "Generate" at bounding box center [1088, 483] width 46 height 16
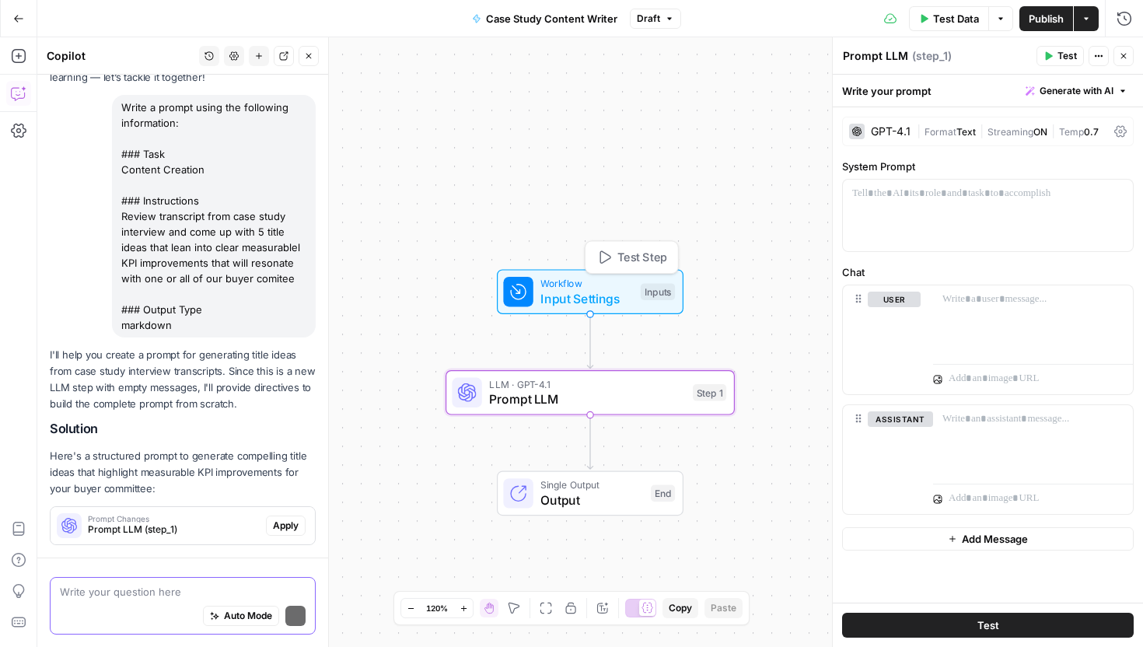
scroll to position [129, 0]
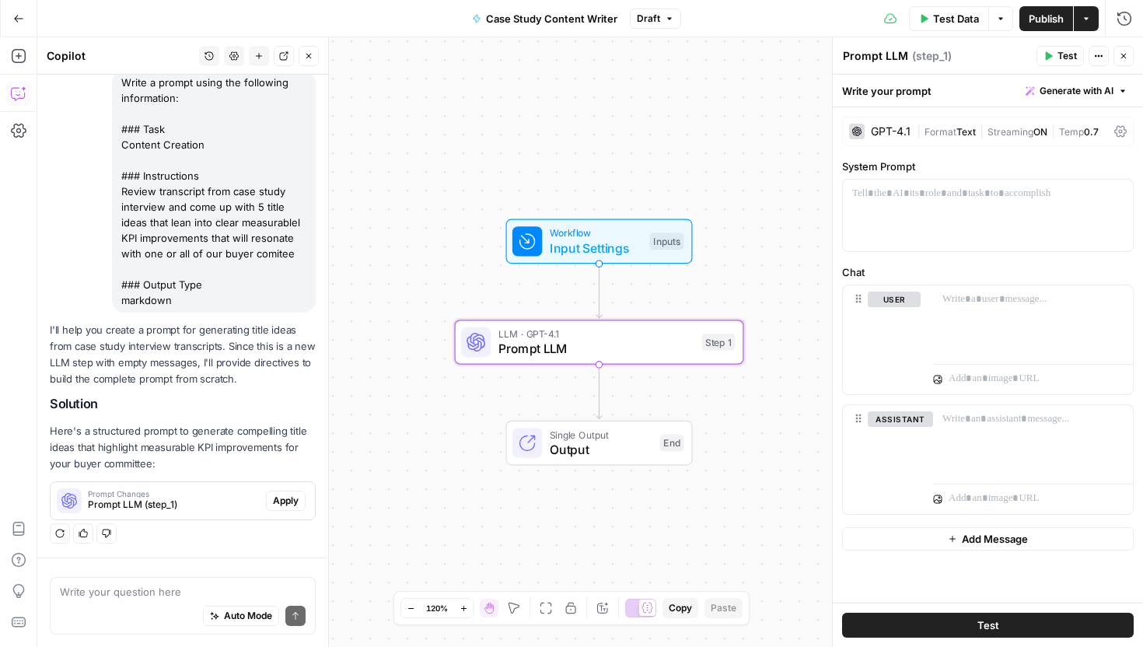
click at [194, 491] on span "Prompt Changes" at bounding box center [174, 494] width 172 height 8
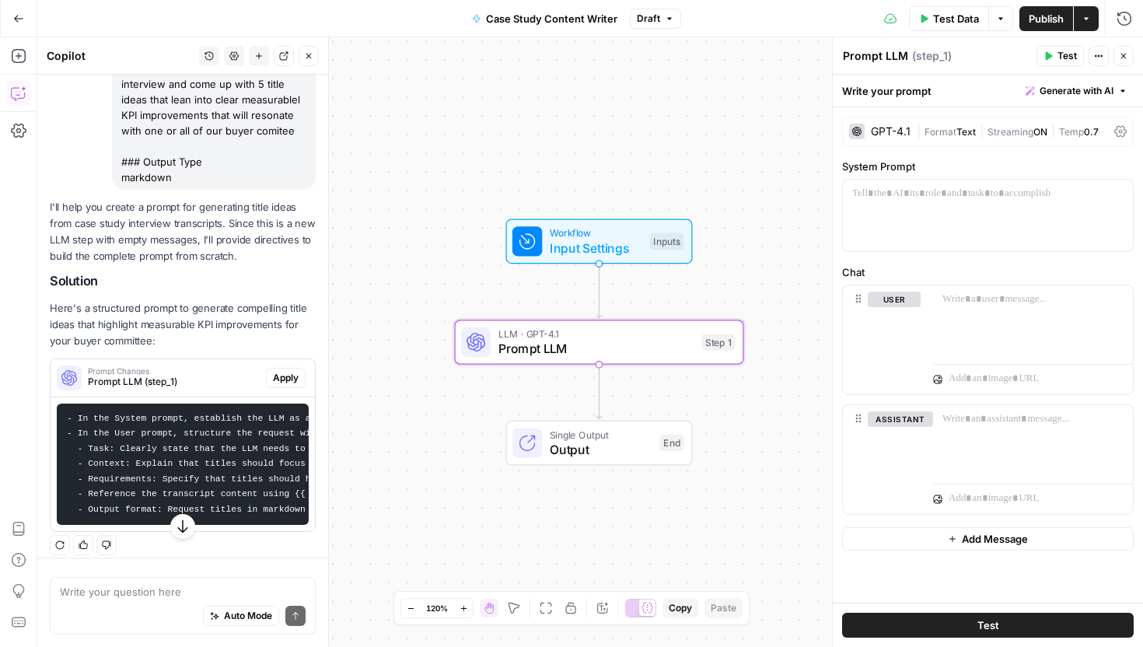
scroll to position [264, 0]
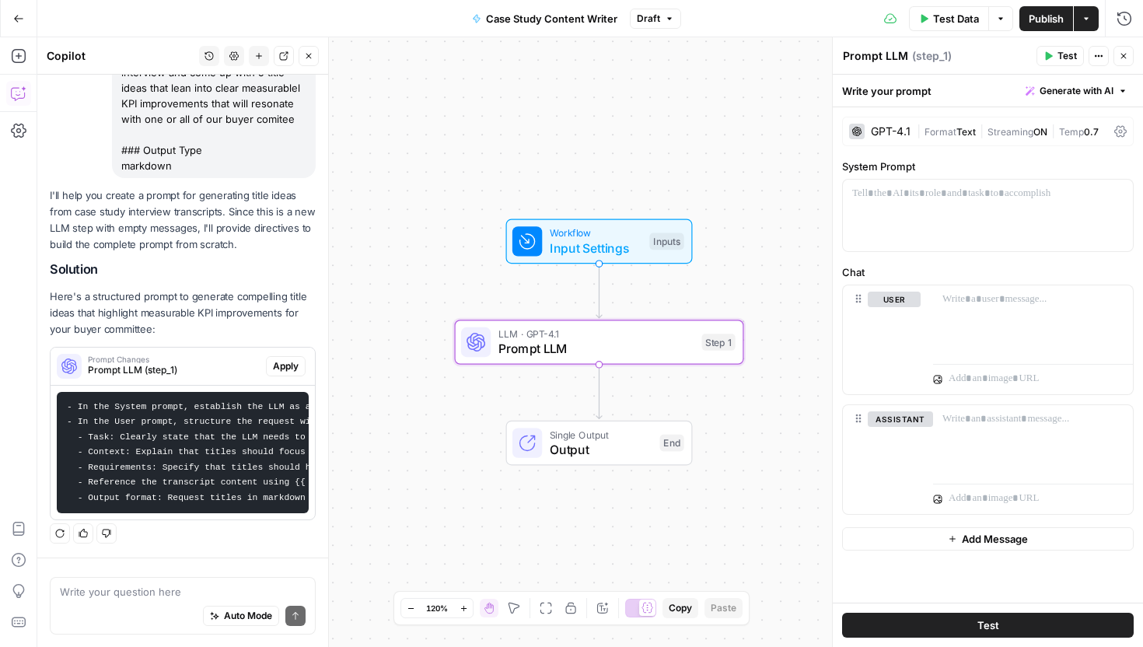
click at [292, 360] on span "Apply" at bounding box center [286, 366] width 26 height 14
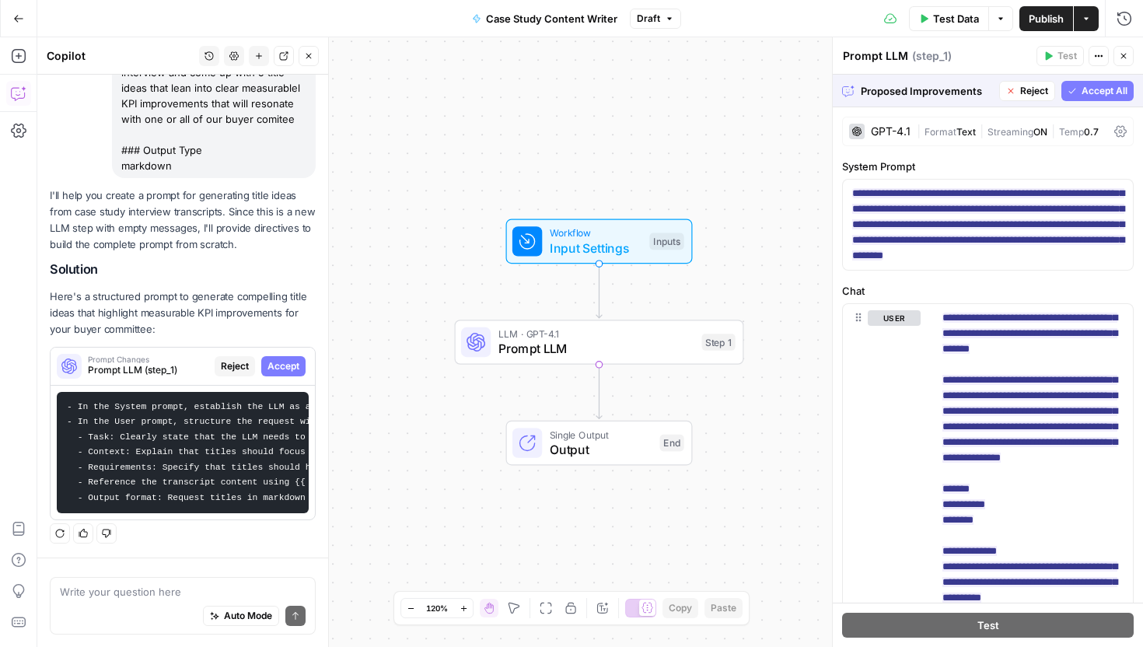
click at [1107, 87] on span "Accept All" at bounding box center [1104, 91] width 46 height 14
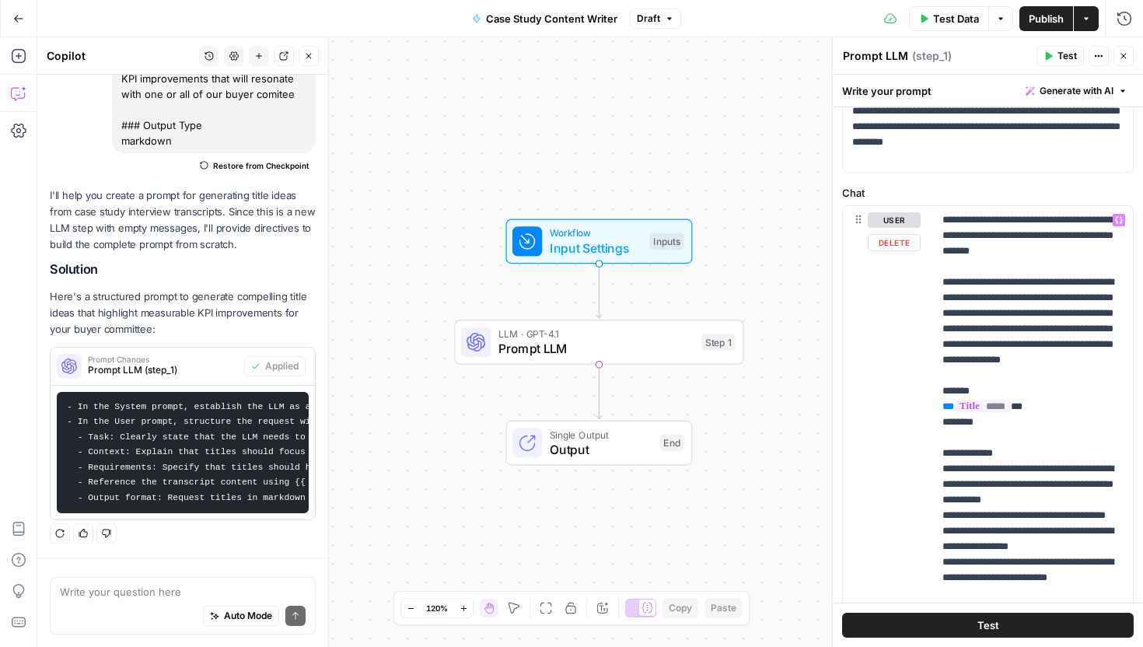
scroll to position [204, 0]
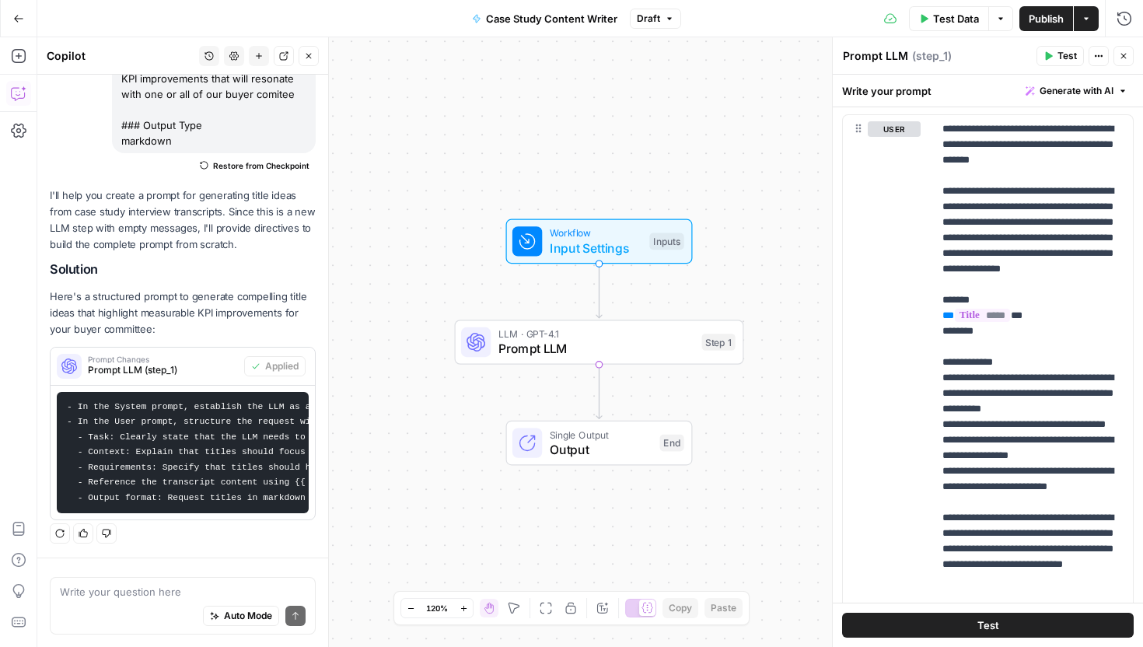
click at [994, 627] on span "Test" at bounding box center [988, 625] width 22 height 16
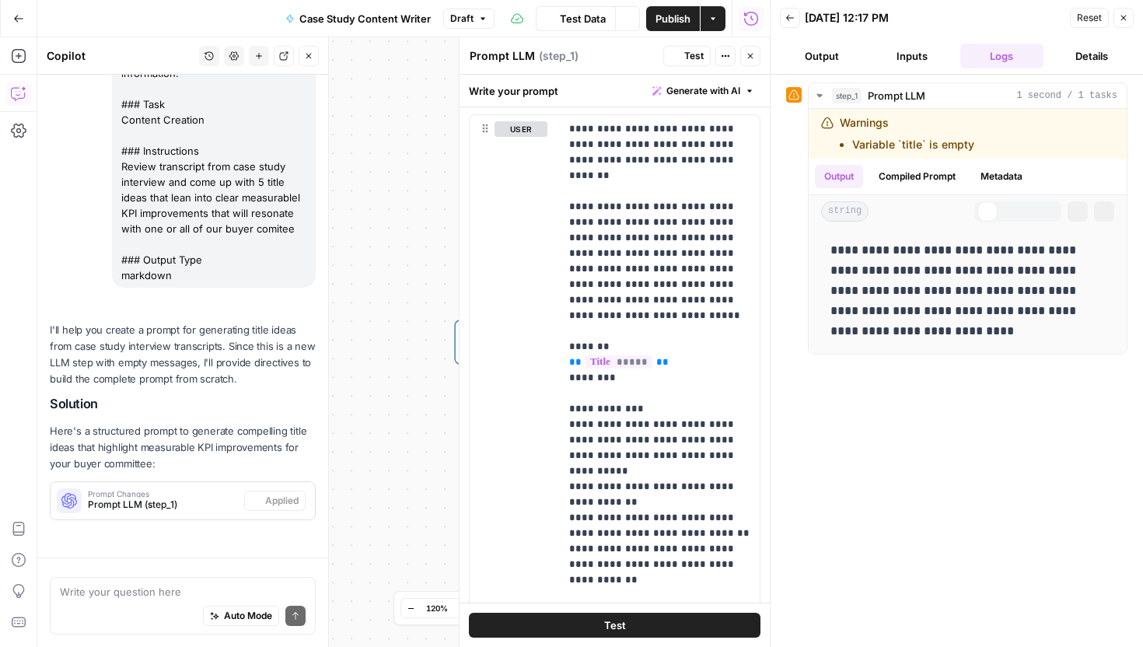
scroll to position [174, 0]
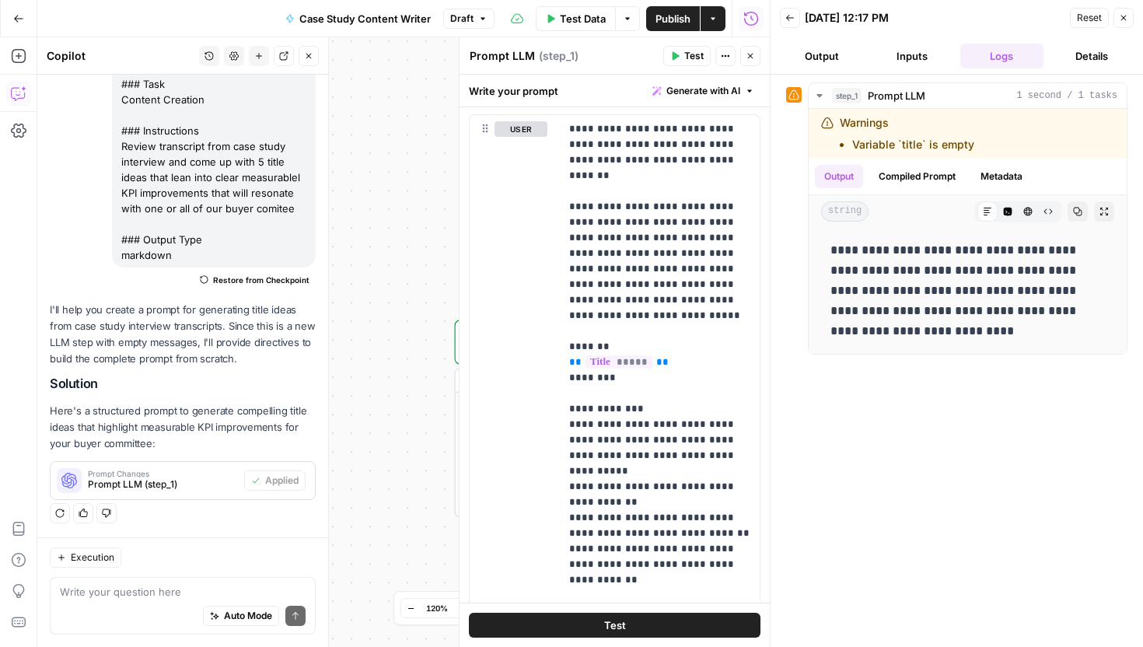
click at [678, 19] on span "Publish" at bounding box center [672, 19] width 35 height 16
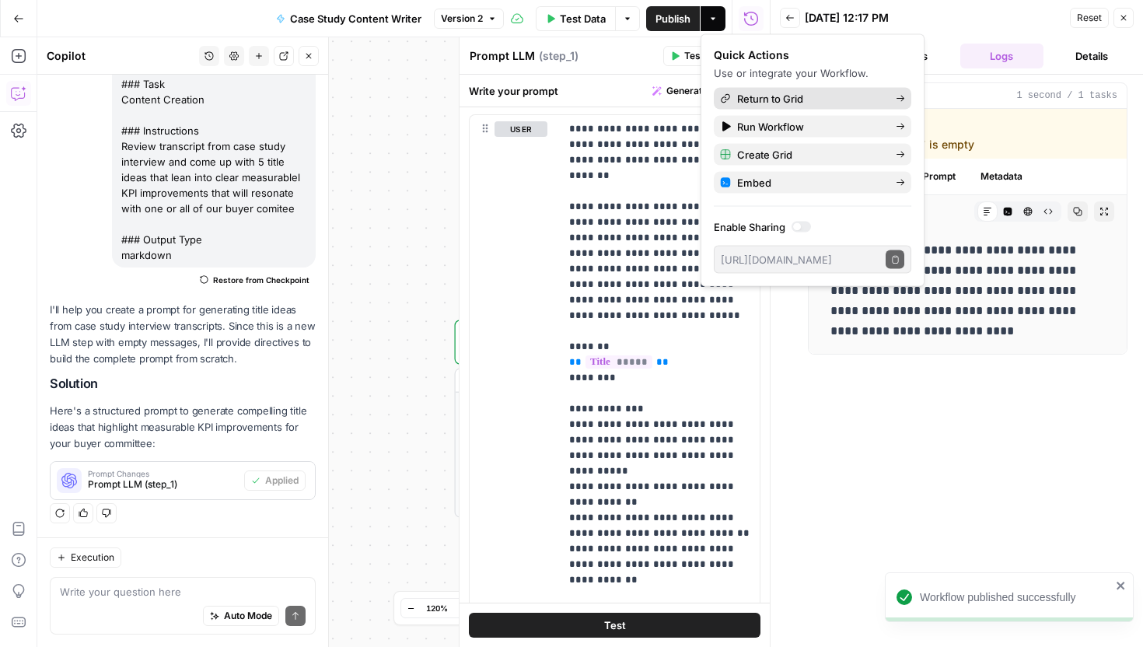
click at [798, 97] on span "Return to Grid" at bounding box center [810, 99] width 146 height 16
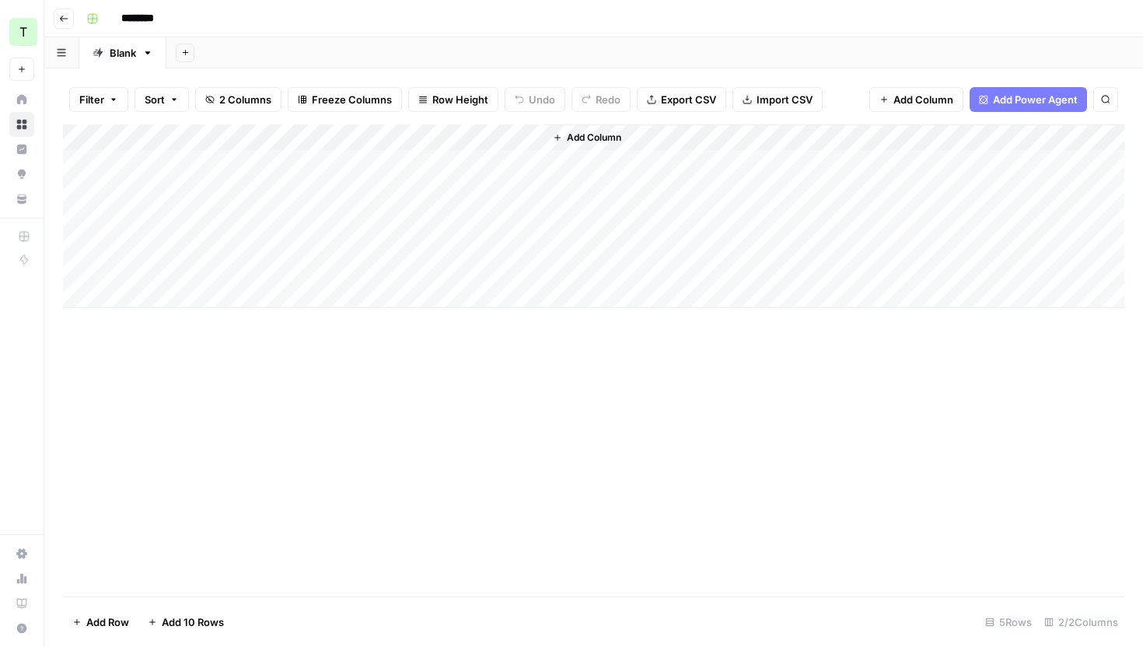
click at [283, 166] on div "Add Column" at bounding box center [593, 215] width 1061 height 183
click at [326, 163] on div "Add Column" at bounding box center [593, 215] width 1061 height 183
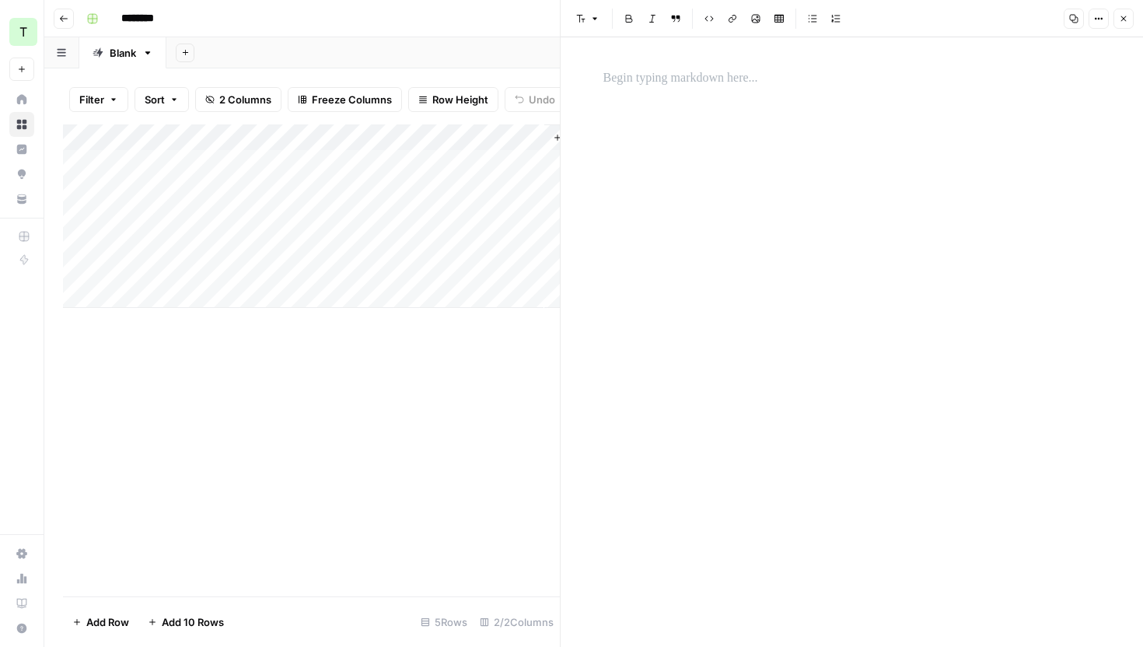
click at [739, 215] on div at bounding box center [852, 342] width 516 height 610
click at [666, 88] on p at bounding box center [852, 78] width 498 height 20
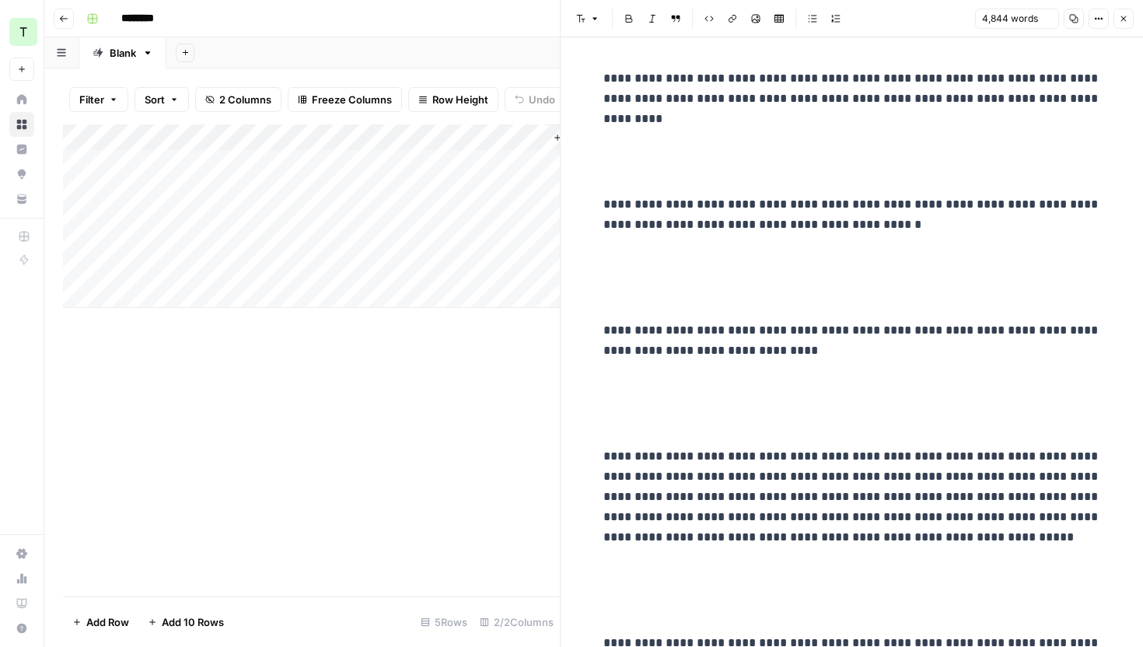
scroll to position [17725, 0]
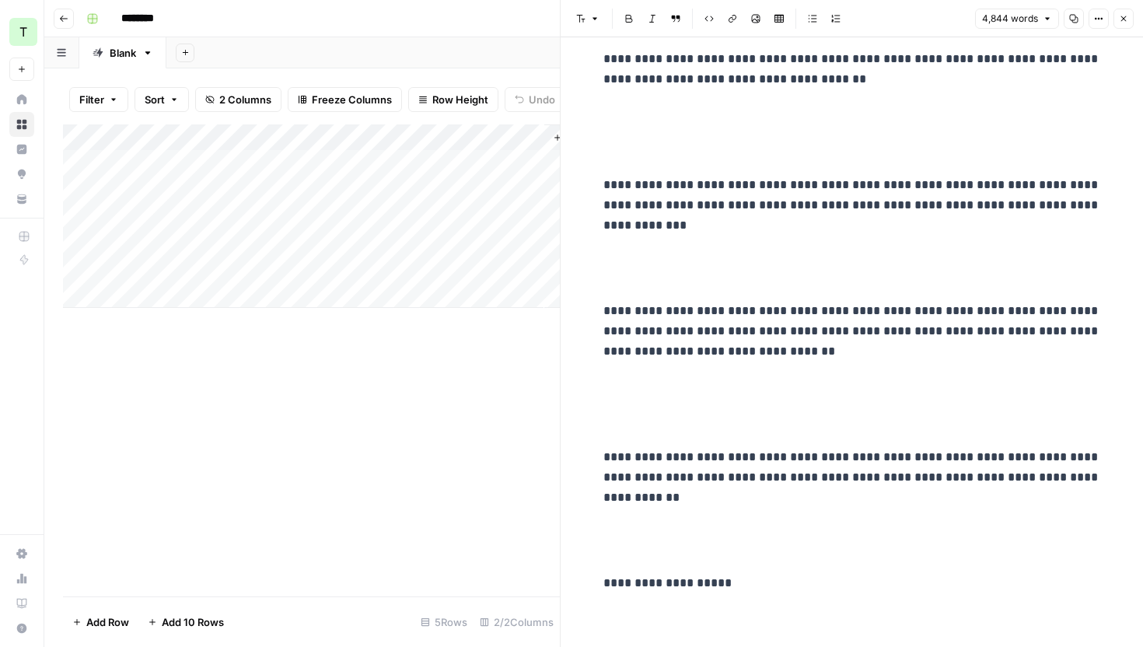
click at [426, 414] on div "Add Column" at bounding box center [311, 360] width 497 height 472
click at [1127, 21] on icon "button" at bounding box center [1123, 18] width 9 height 9
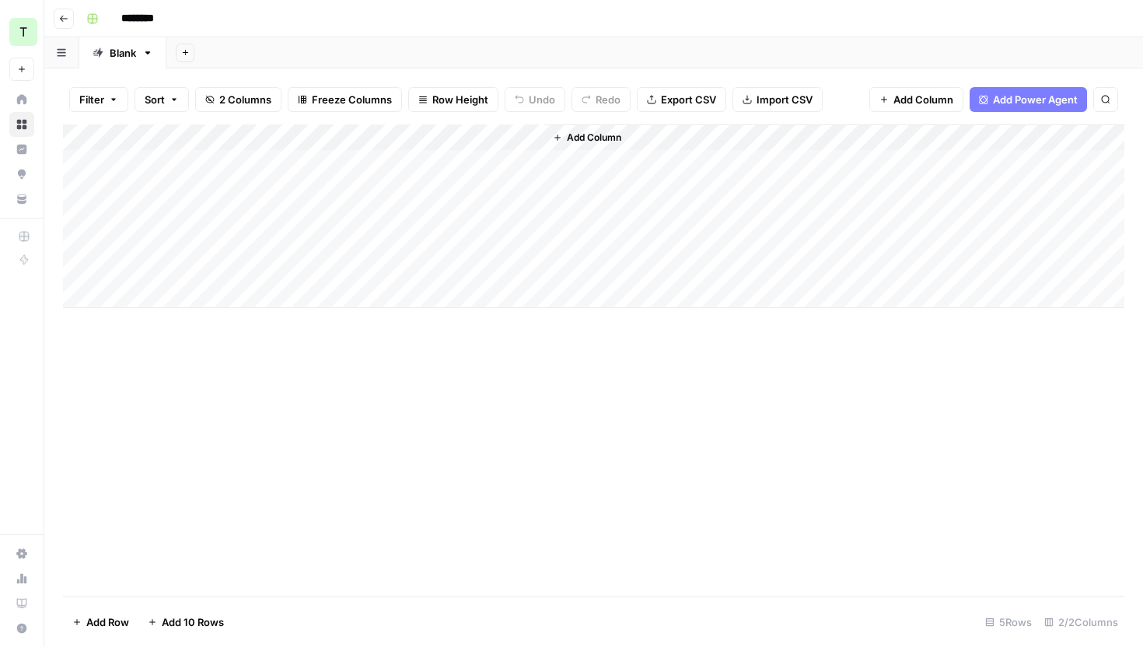
click at [508, 135] on div "Add Column" at bounding box center [593, 215] width 1061 height 183
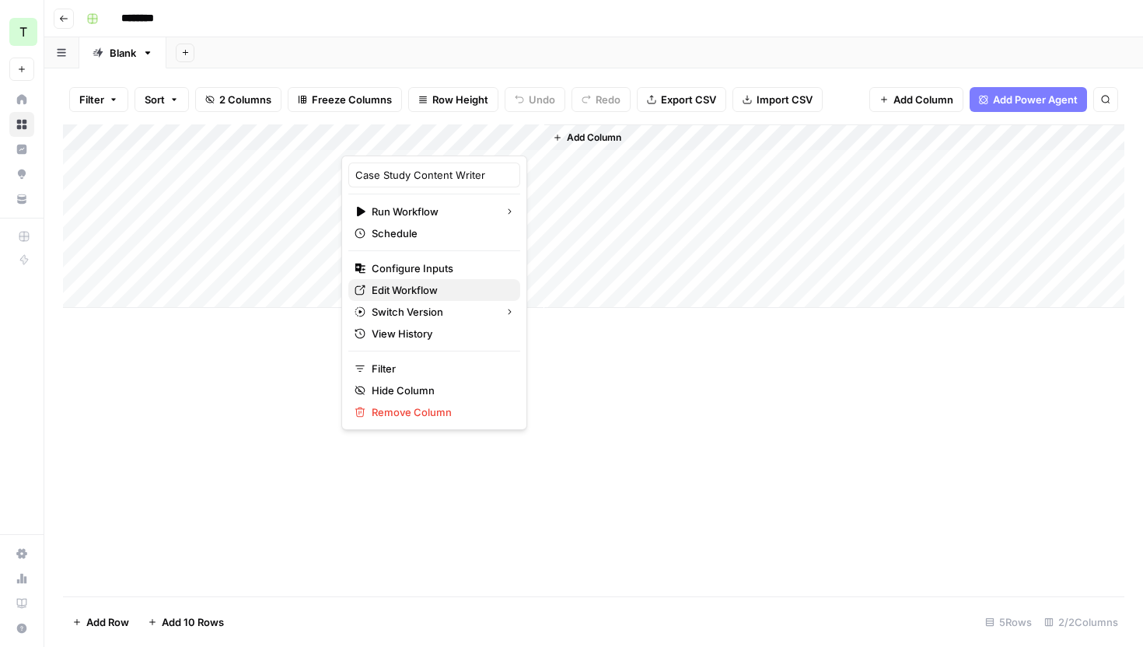
click at [411, 285] on span "Edit Workflow" at bounding box center [440, 290] width 136 height 16
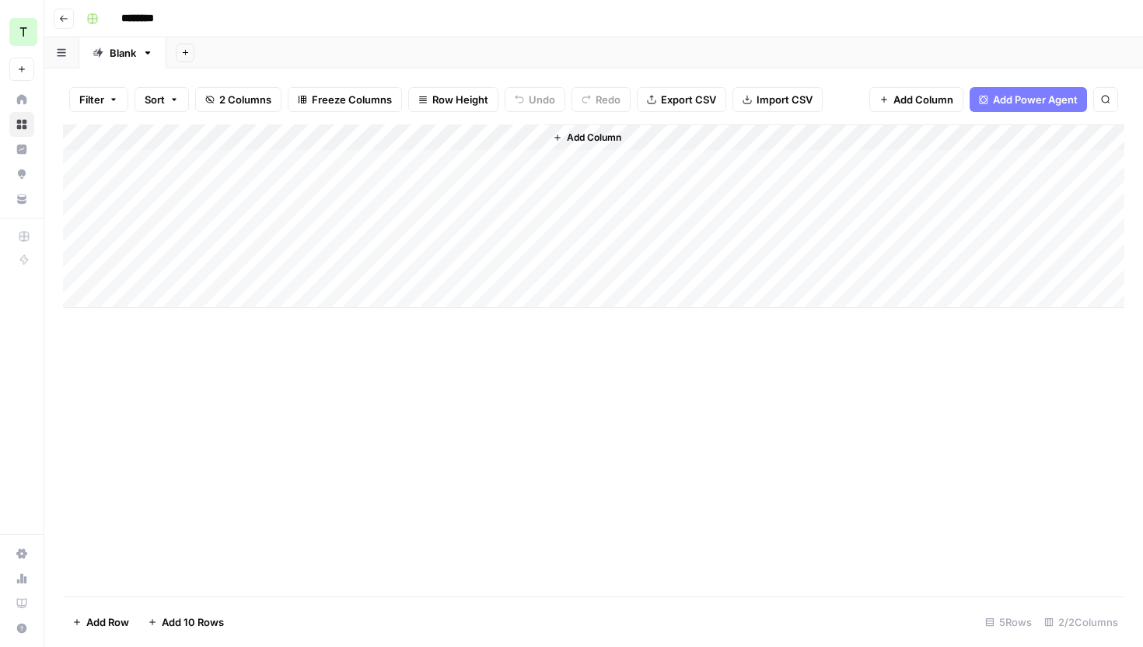
click at [513, 137] on div "Add Column" at bounding box center [593, 215] width 1061 height 183
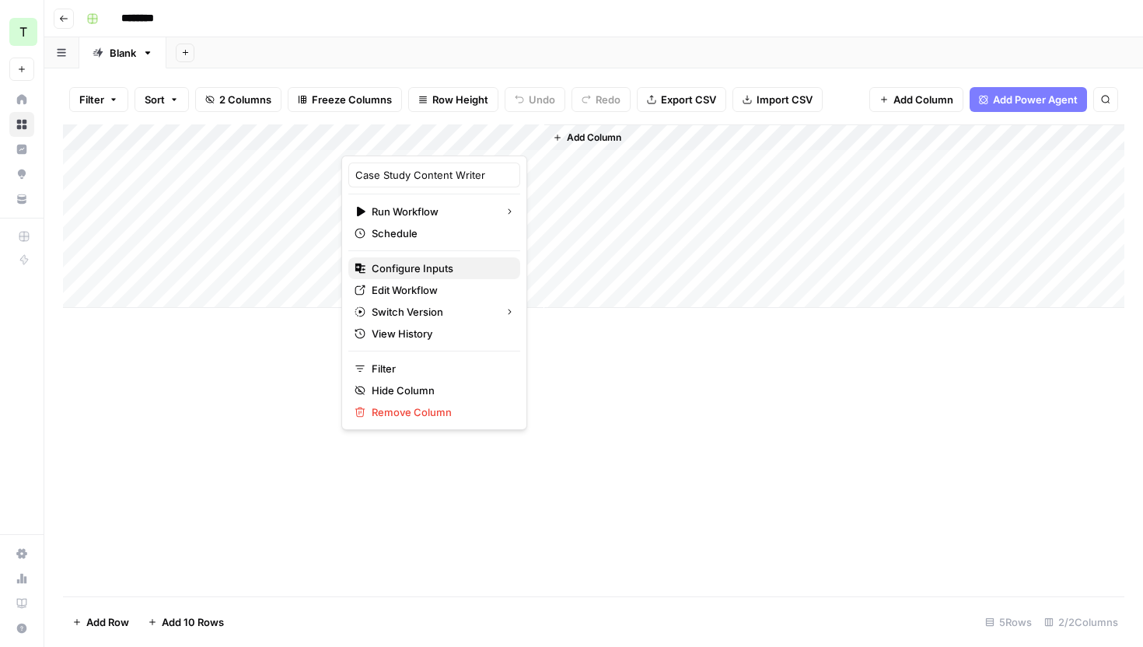
click at [418, 273] on span "Configure Inputs" at bounding box center [440, 268] width 136 height 16
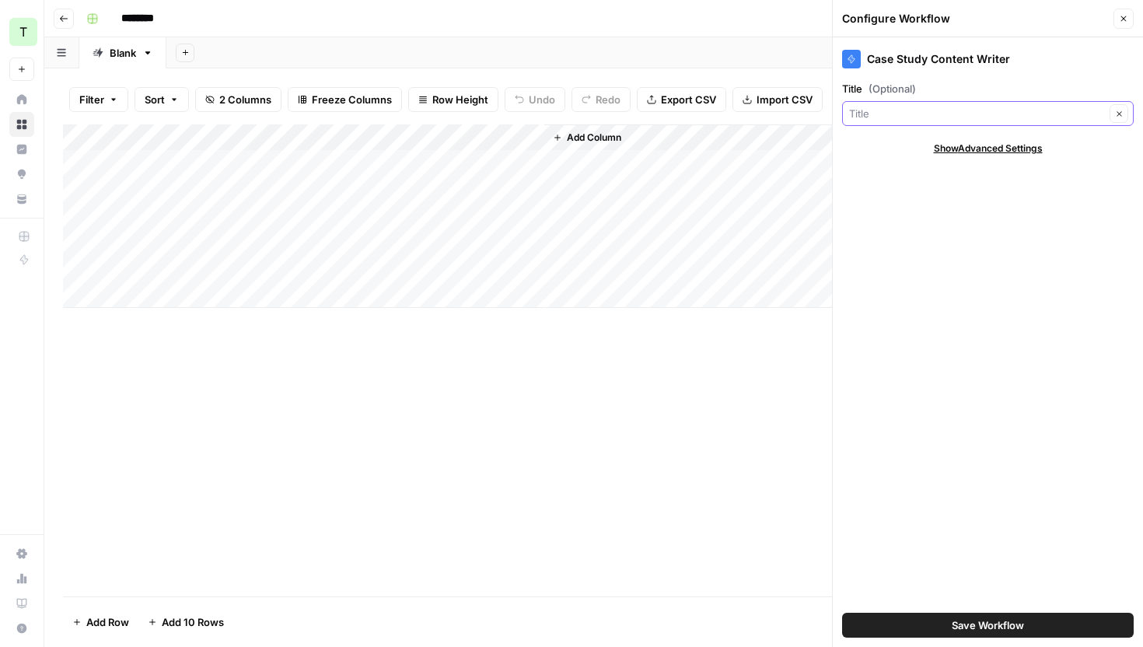
click at [1002, 116] on input "Title (Optional)" at bounding box center [977, 114] width 256 height 16
click at [967, 175] on span "Title" at bounding box center [968, 172] width 226 height 16
type input "Title"
click at [1005, 617] on span "Save Workflow" at bounding box center [988, 625] width 72 height 16
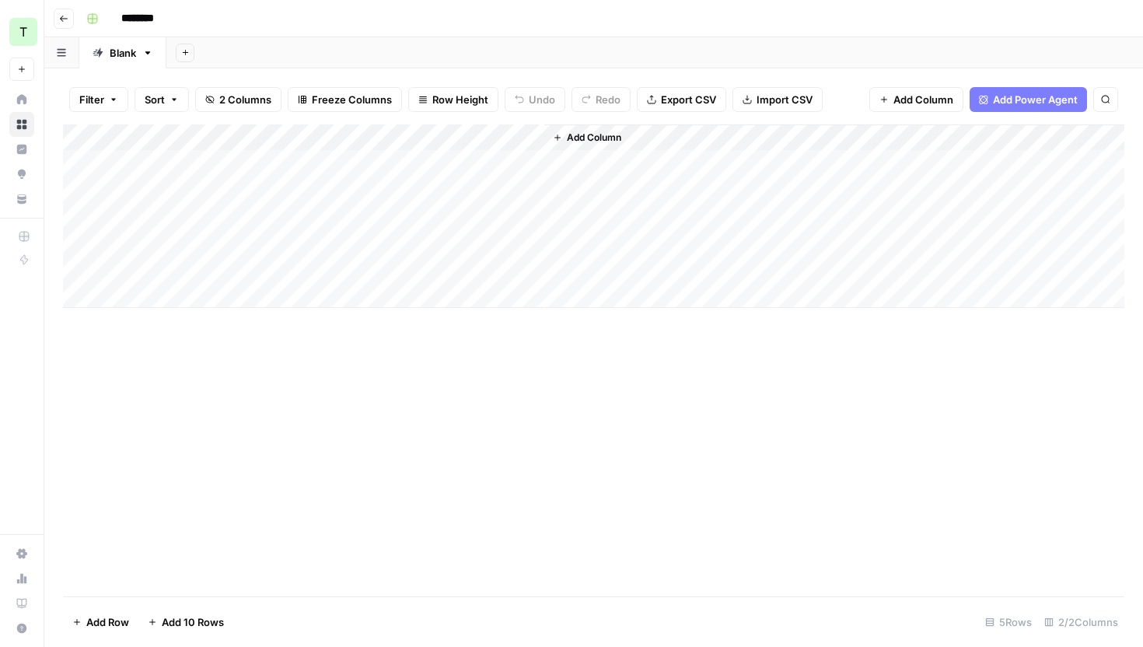
click at [478, 156] on div "Add Column" at bounding box center [593, 215] width 1061 height 183
click at [671, 165] on div "Add Column" at bounding box center [593, 215] width 1061 height 183
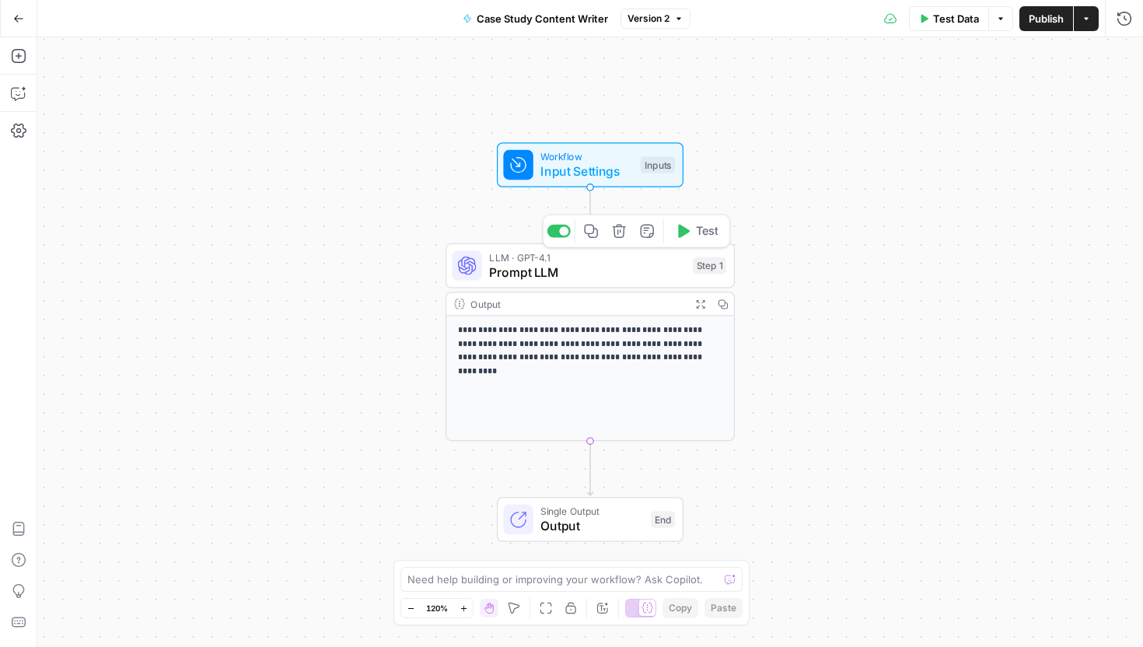
click at [694, 229] on button "Test" at bounding box center [697, 231] width 58 height 24
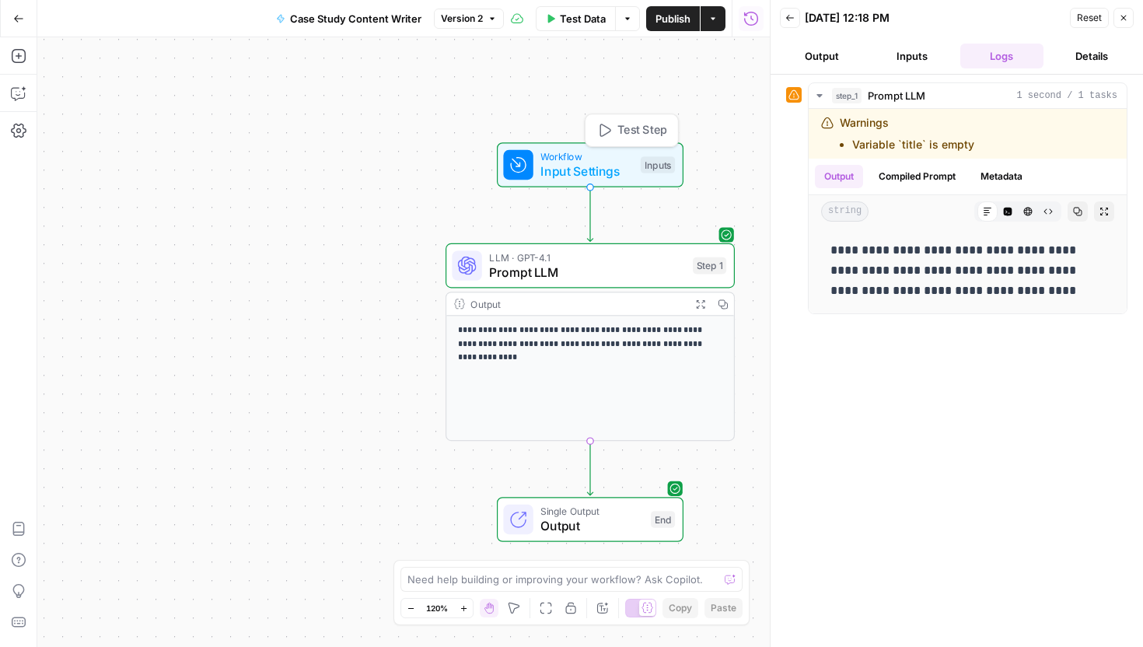
click at [623, 169] on span "Input Settings" at bounding box center [586, 171] width 93 height 19
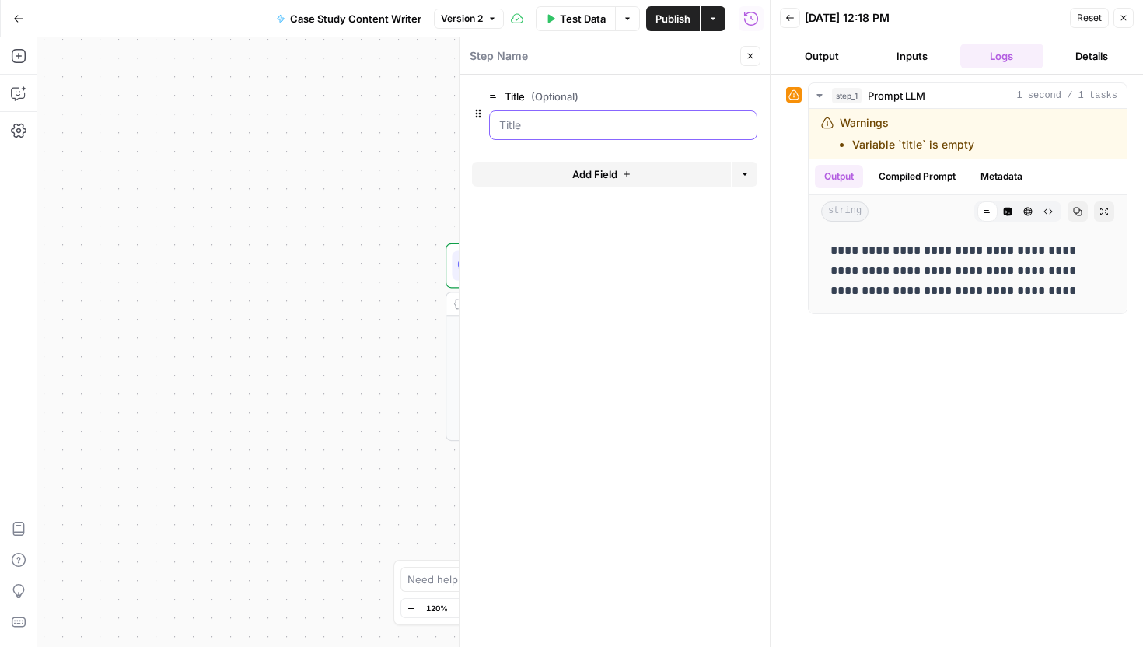
click at [627, 117] on input "Title (Optional)" at bounding box center [623, 125] width 248 height 16
click at [701, 93] on span "edit field" at bounding box center [699, 96] width 34 height 12
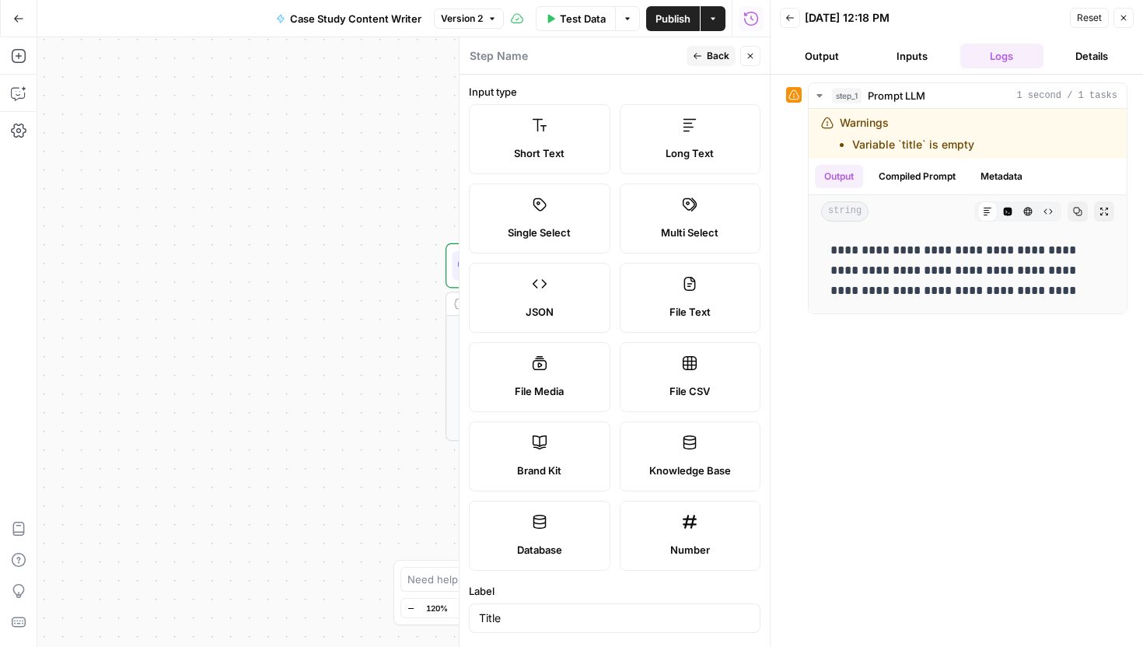
click at [570, 138] on label "Short Text" at bounding box center [540, 139] width 142 height 70
click at [356, 246] on div "**********" at bounding box center [403, 342] width 732 height 610
click at [432, 177] on div "**********" at bounding box center [403, 342] width 732 height 610
click at [1129, 19] on button "Close" at bounding box center [1123, 18] width 20 height 20
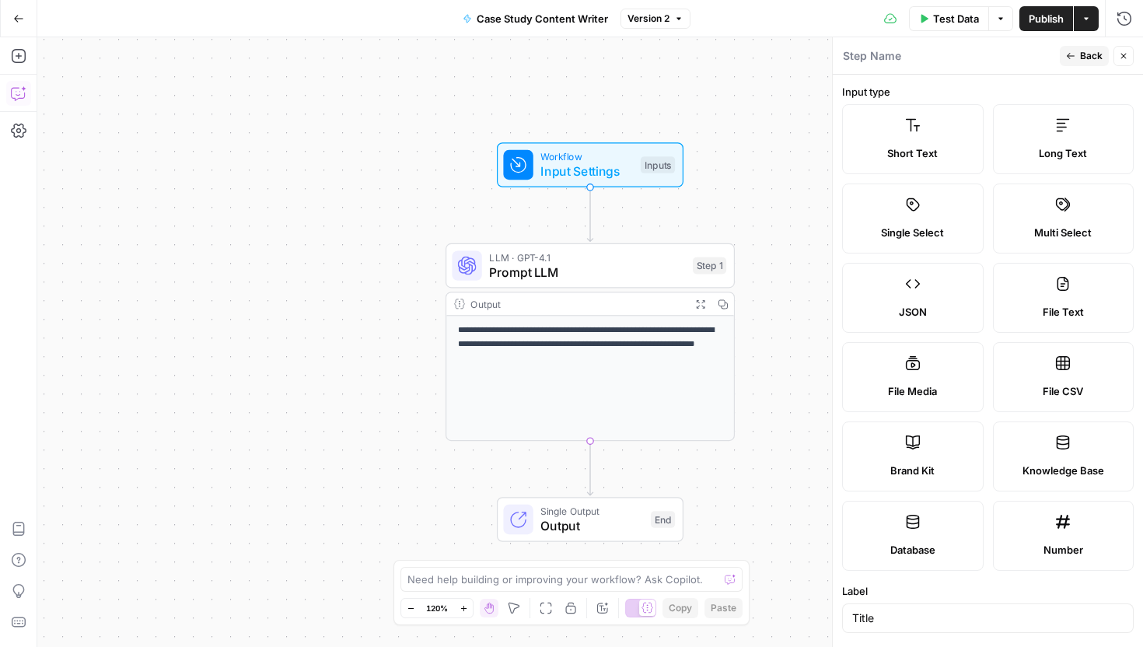
click at [19, 101] on button "Copilot" at bounding box center [18, 93] width 25 height 25
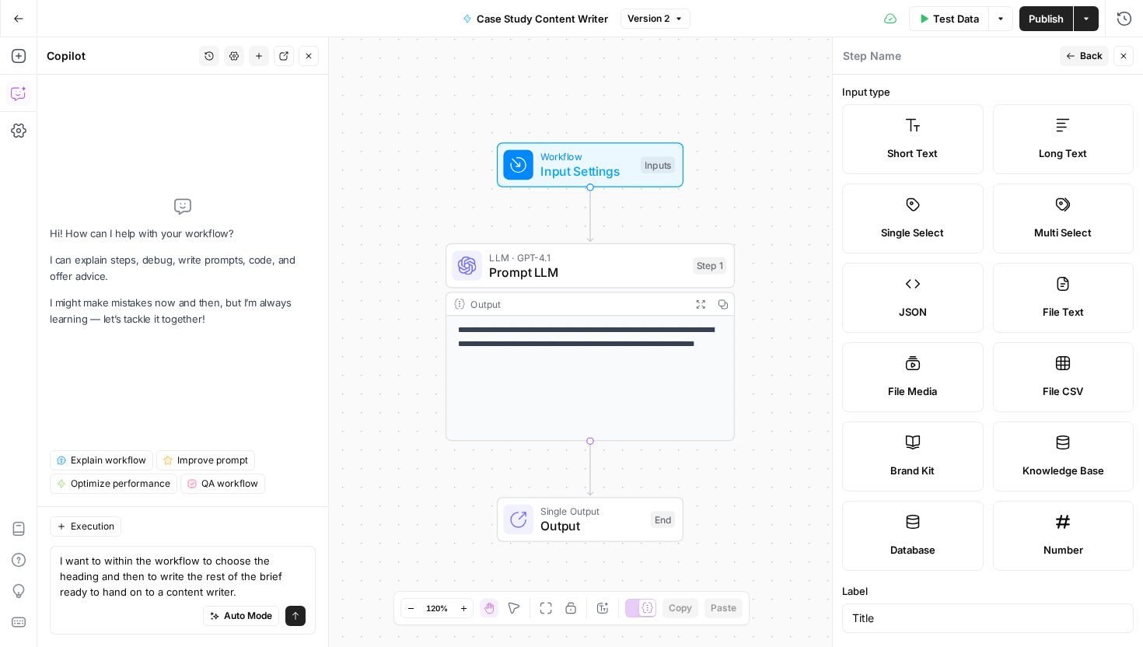
type textarea "I want to within the workflow to choose the heading and then to write the rest …"
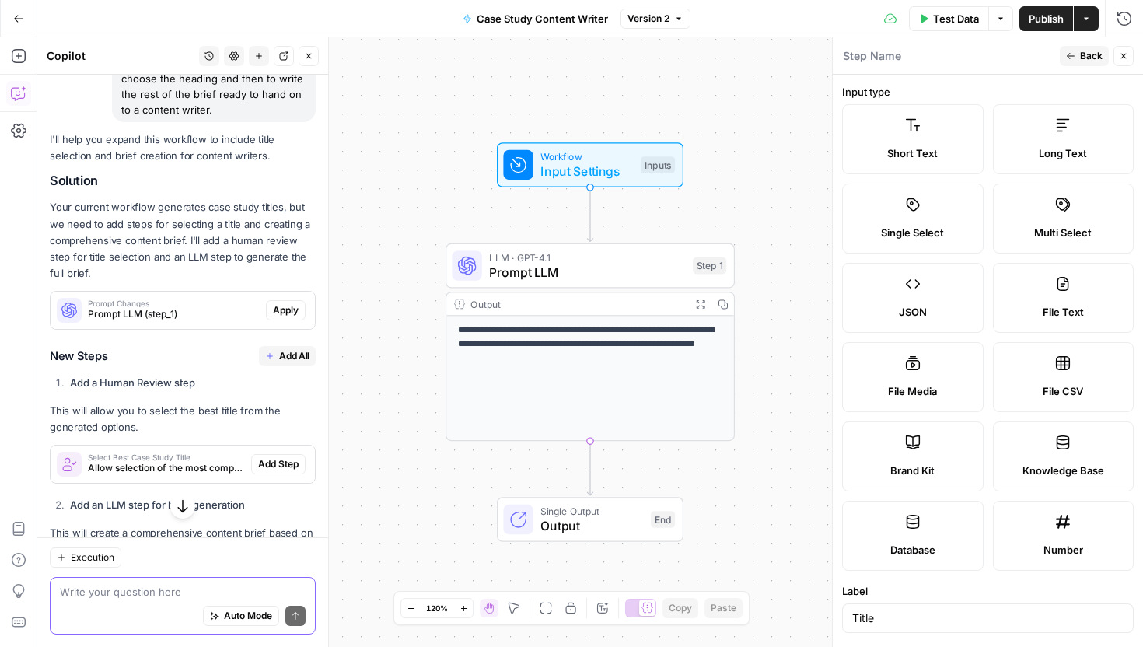
scroll to position [149, 0]
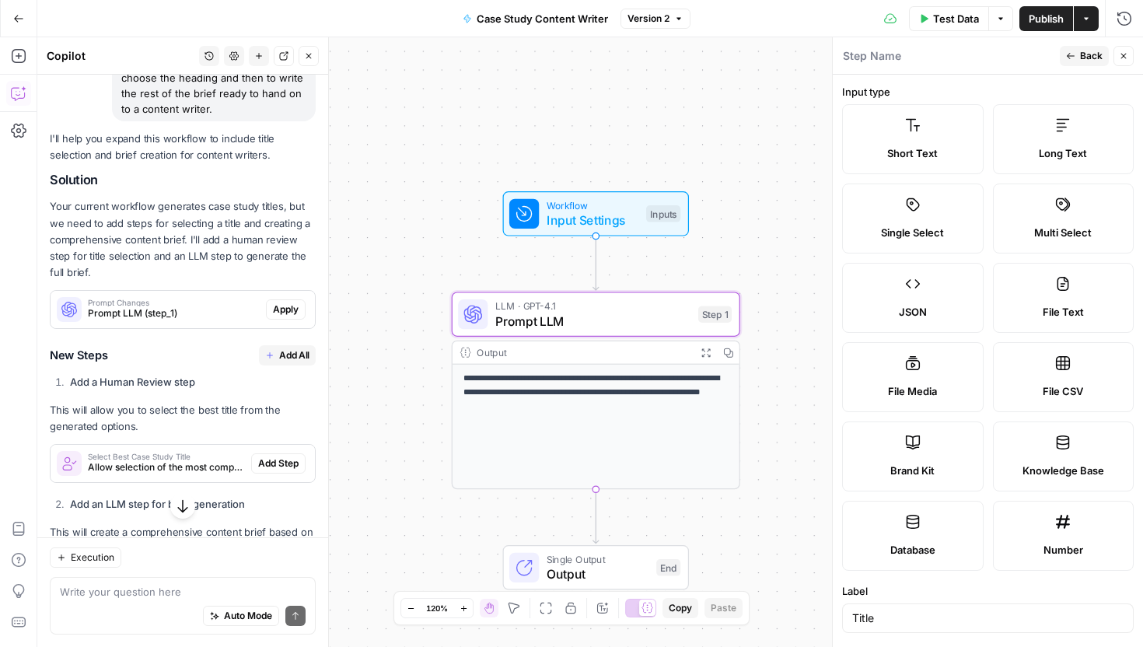
click at [208, 309] on span "Prompt LLM (step_1)" at bounding box center [174, 313] width 172 height 14
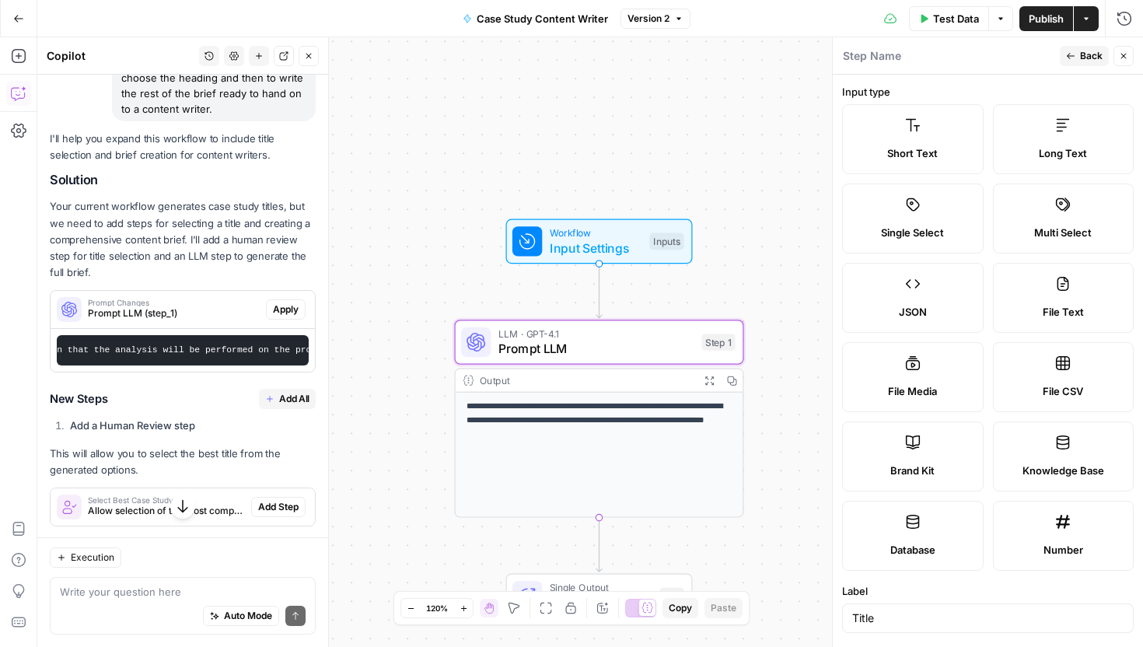
scroll to position [0, 1196]
click at [296, 302] on span "Apply" at bounding box center [286, 309] width 26 height 14
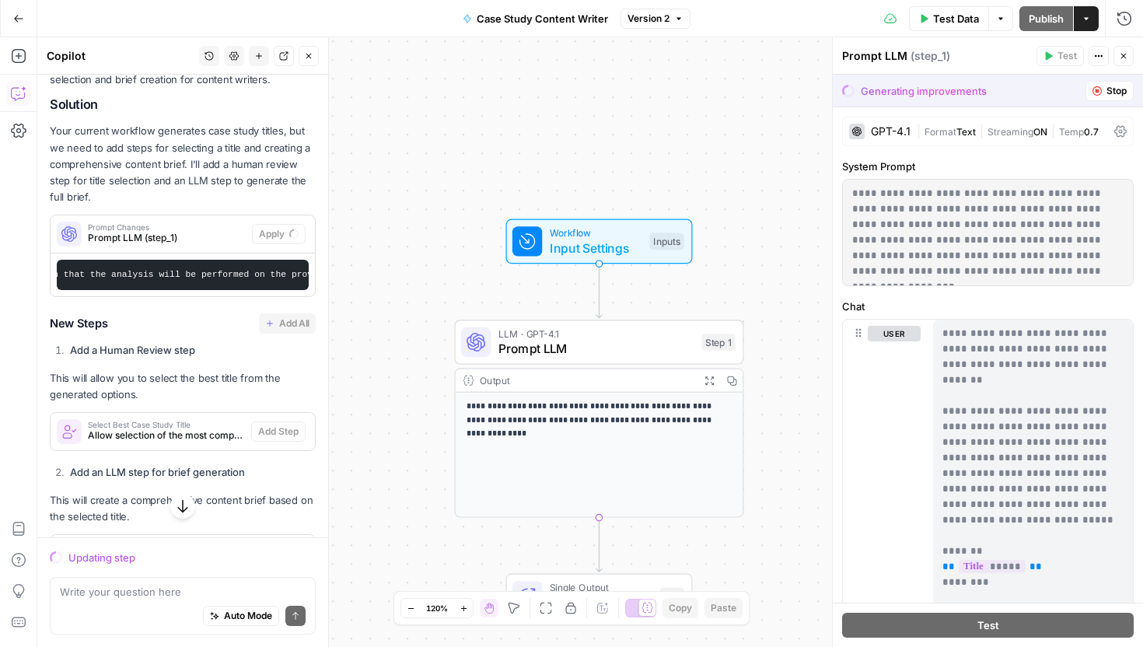
scroll to position [227, 0]
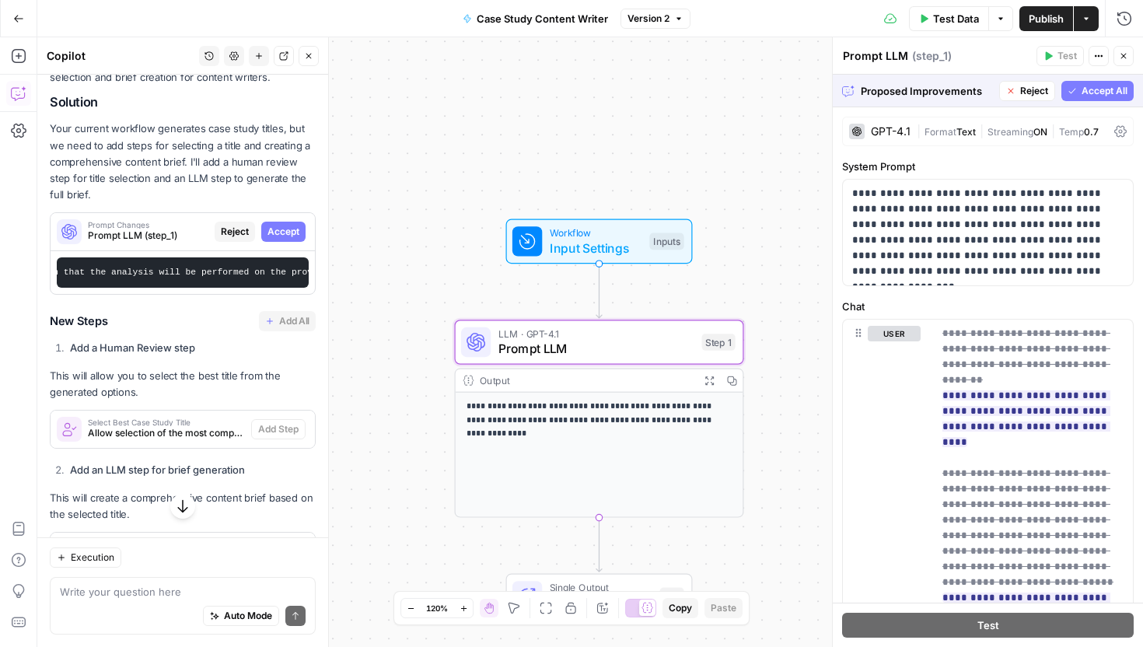
click at [292, 234] on span "Accept" at bounding box center [283, 232] width 32 height 14
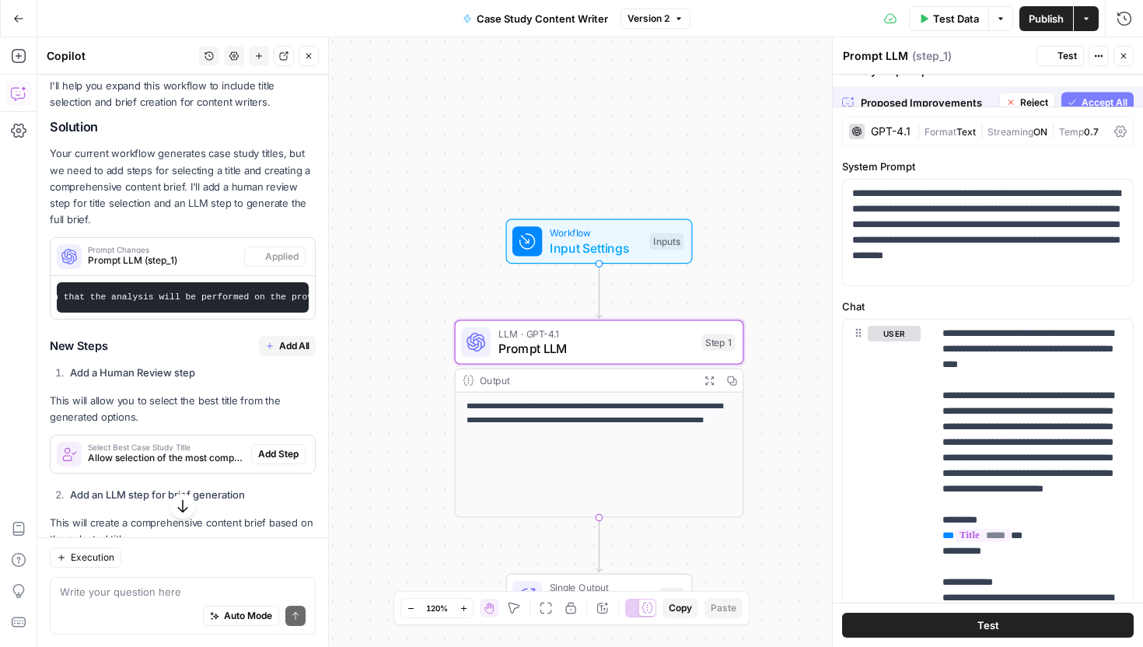
scroll to position [252, 0]
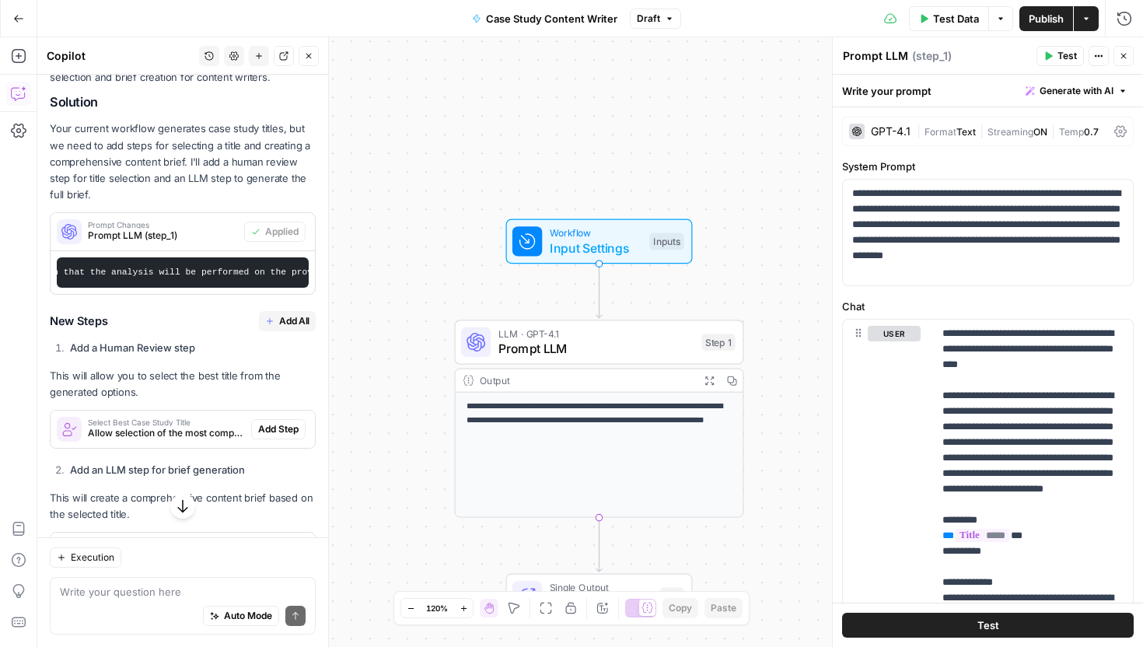
click at [285, 326] on span "Add All" at bounding box center [294, 321] width 30 height 14
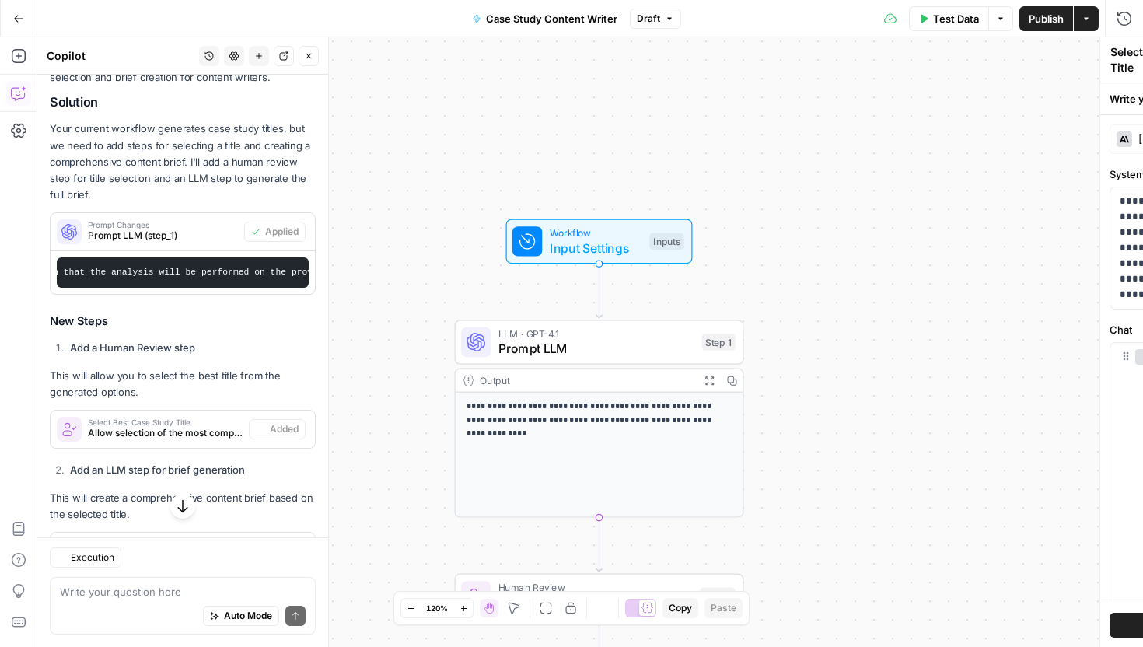
type textarea "Generate Content Brief"
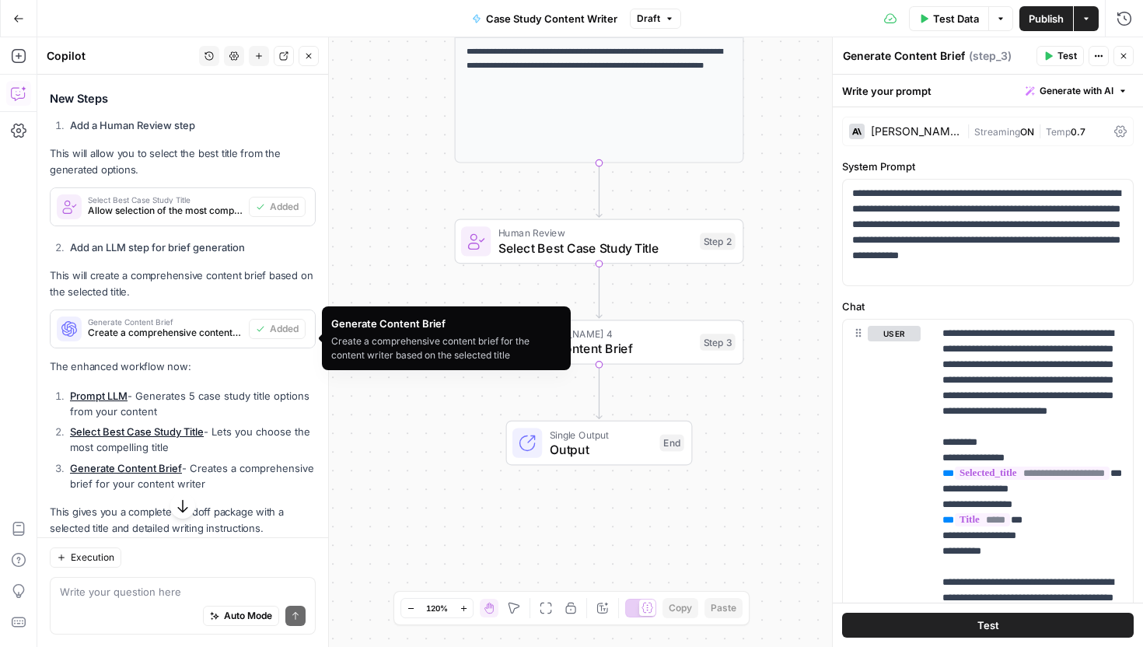
scroll to position [479, 0]
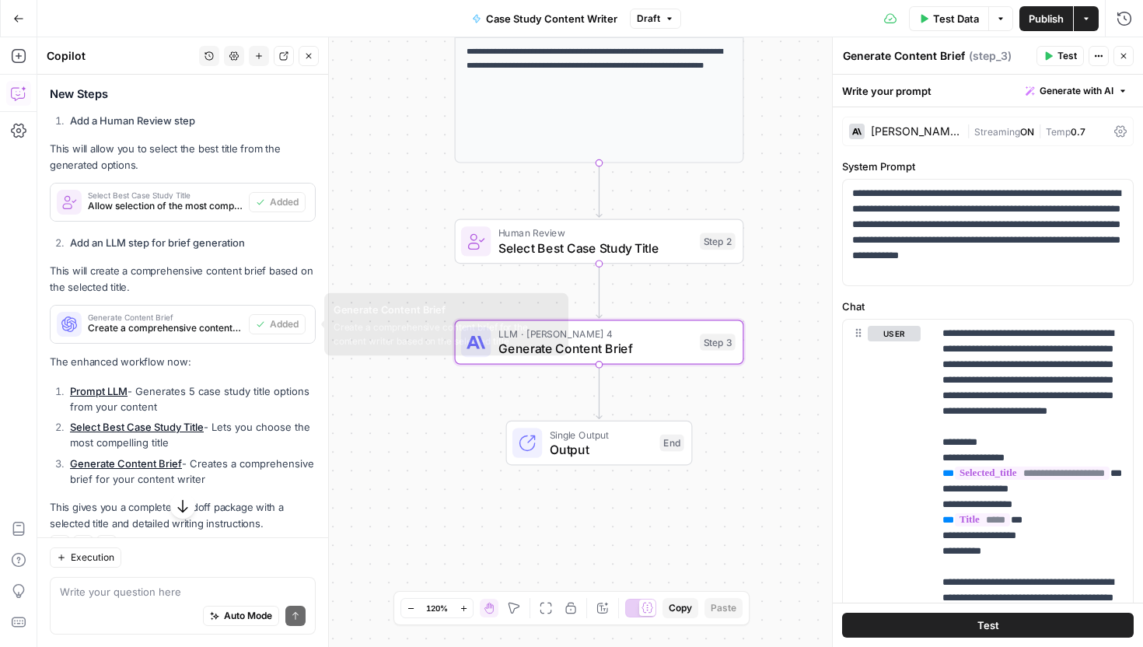
click at [202, 321] on span "Create a comprehensive content brief for the content writer based on the select…" at bounding box center [165, 328] width 155 height 14
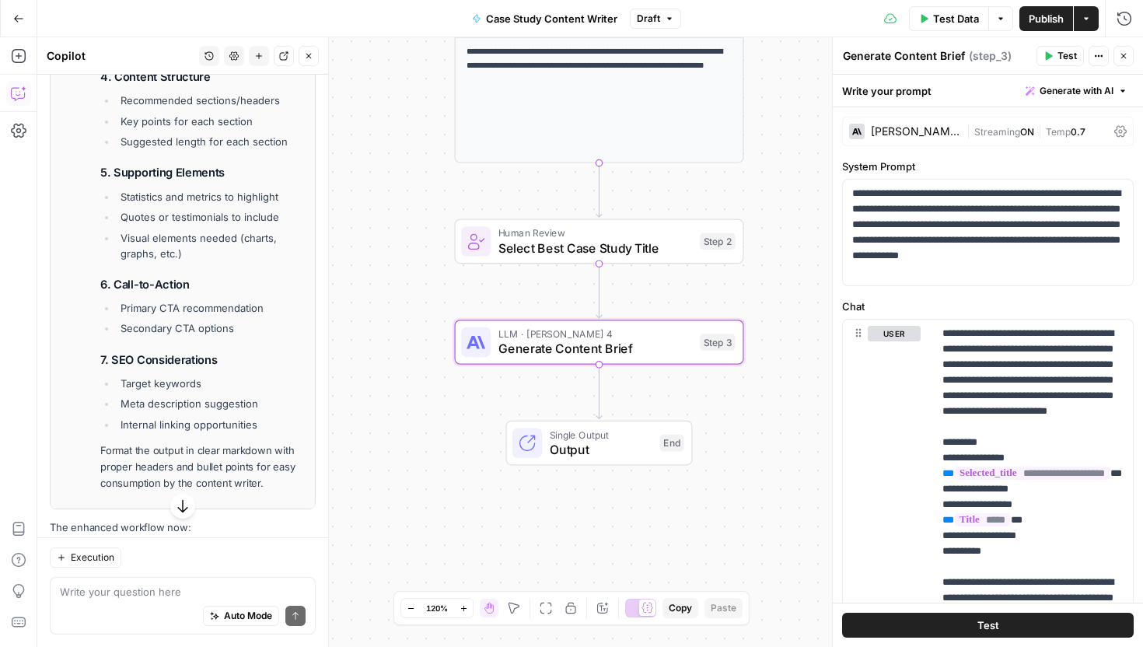
scroll to position [1585, 0]
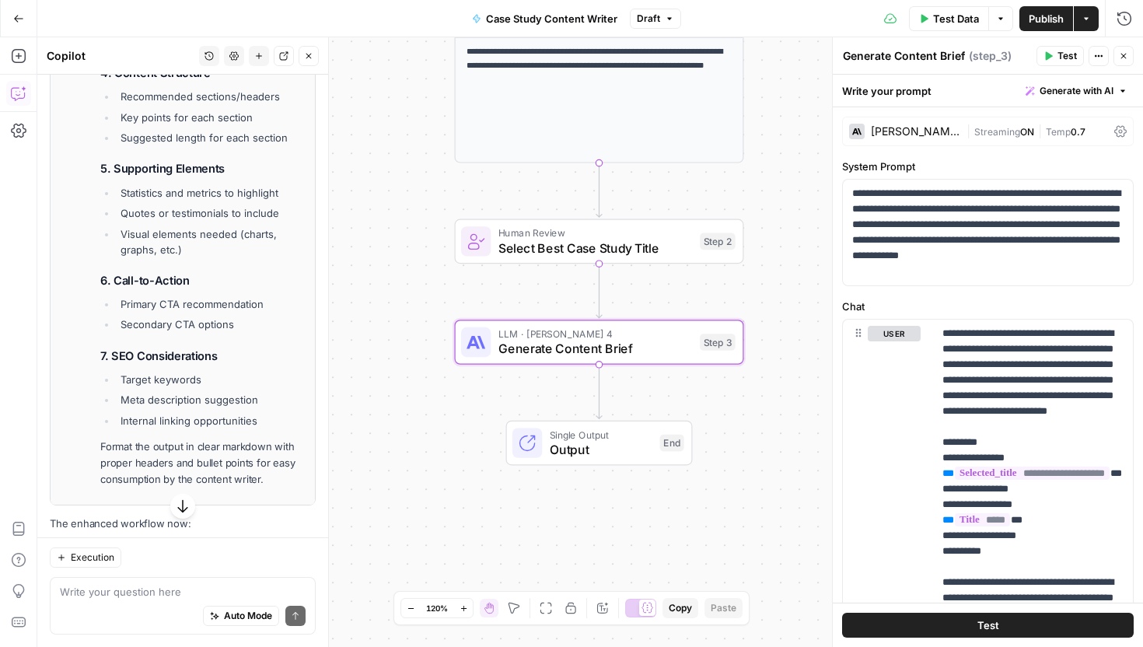
click at [218, 392] on li "Meta description suggestion" at bounding box center [211, 400] width 189 height 16
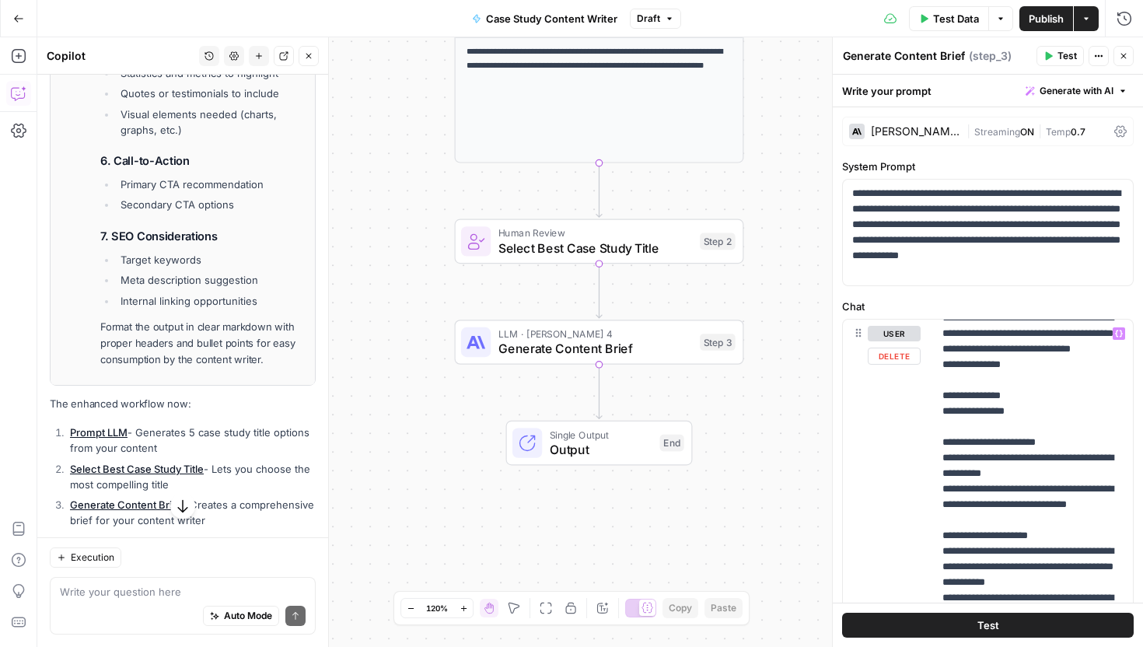
scroll to position [529, 0]
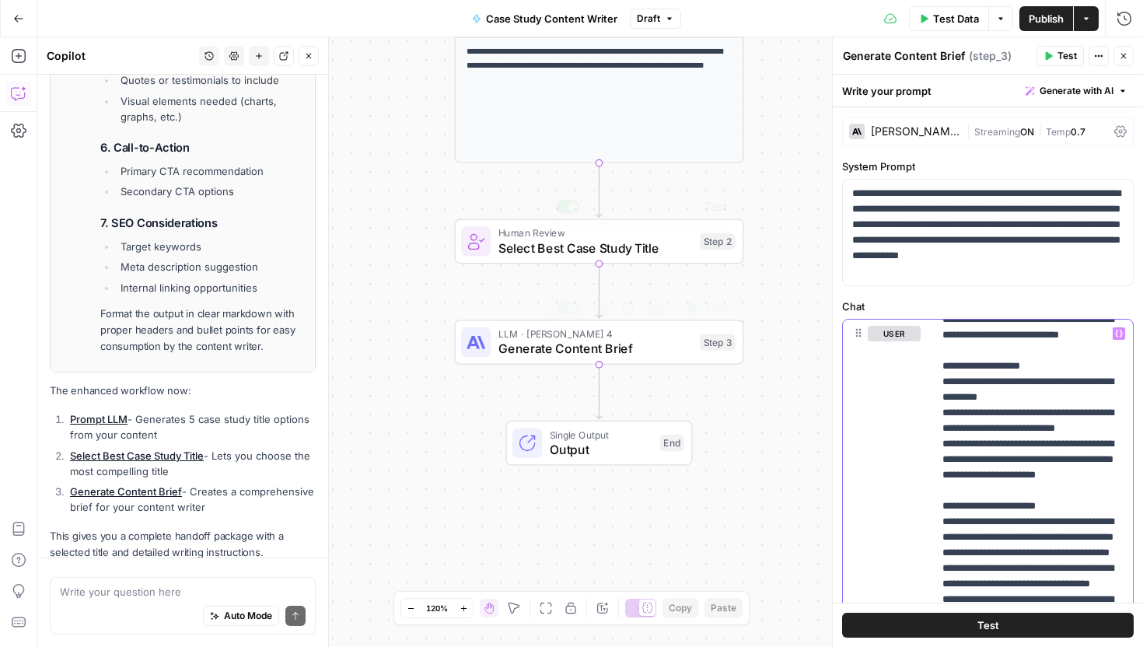
scroll to position [1763, 0]
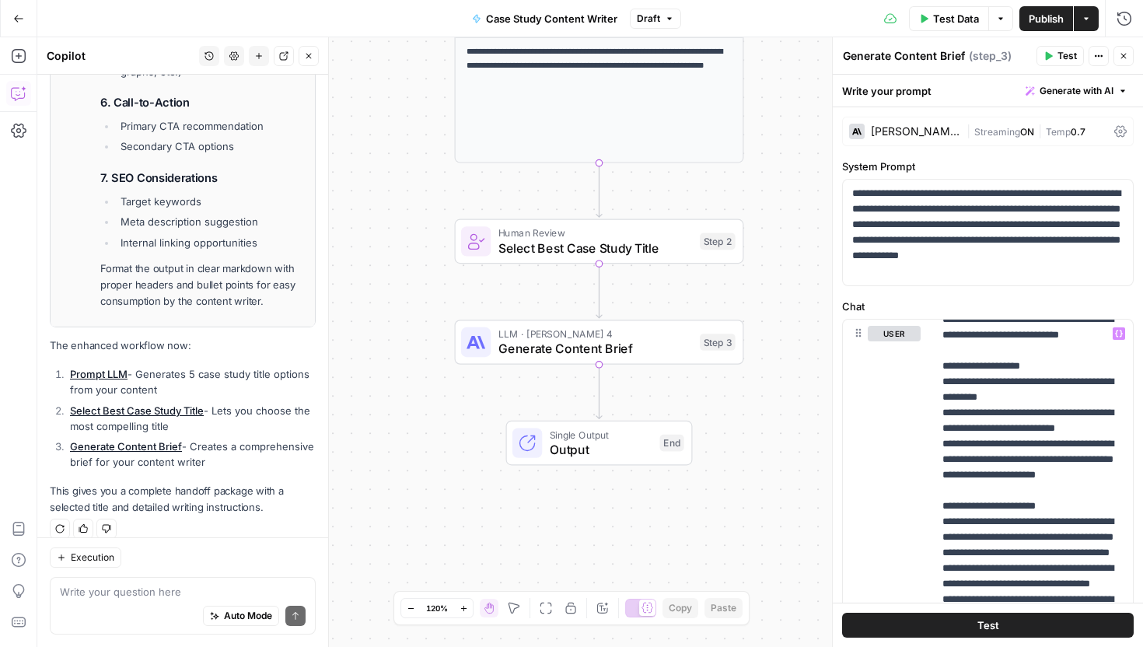
click at [1051, 16] on span "Publish" at bounding box center [1046, 19] width 35 height 16
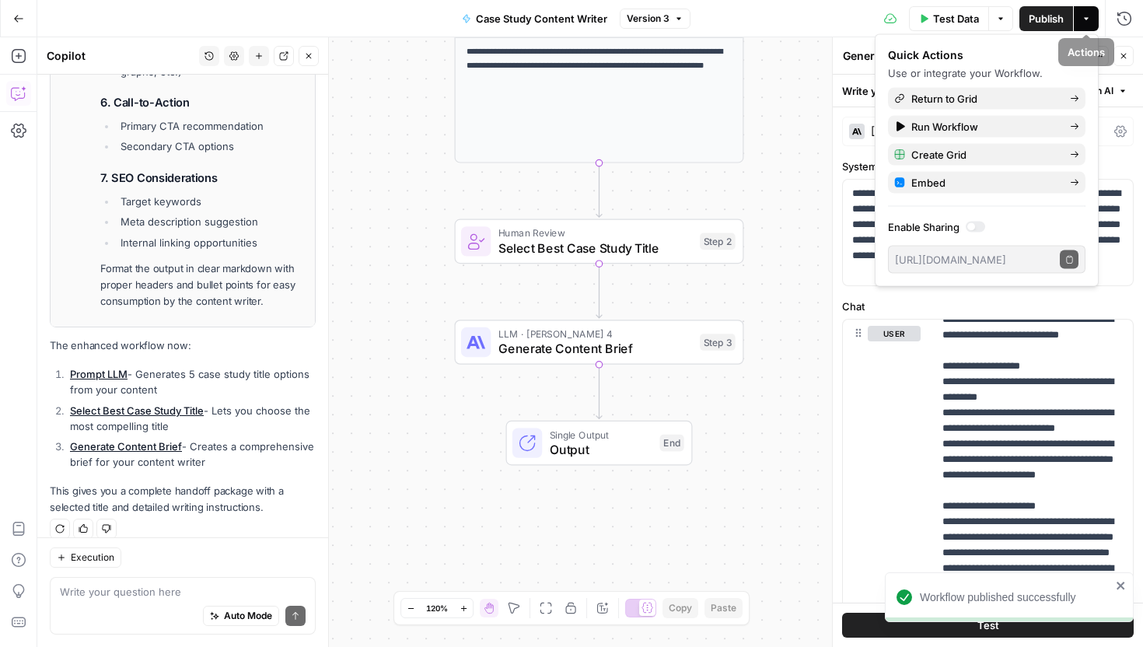
click at [1081, 17] on icon "button" at bounding box center [1085, 18] width 9 height 9
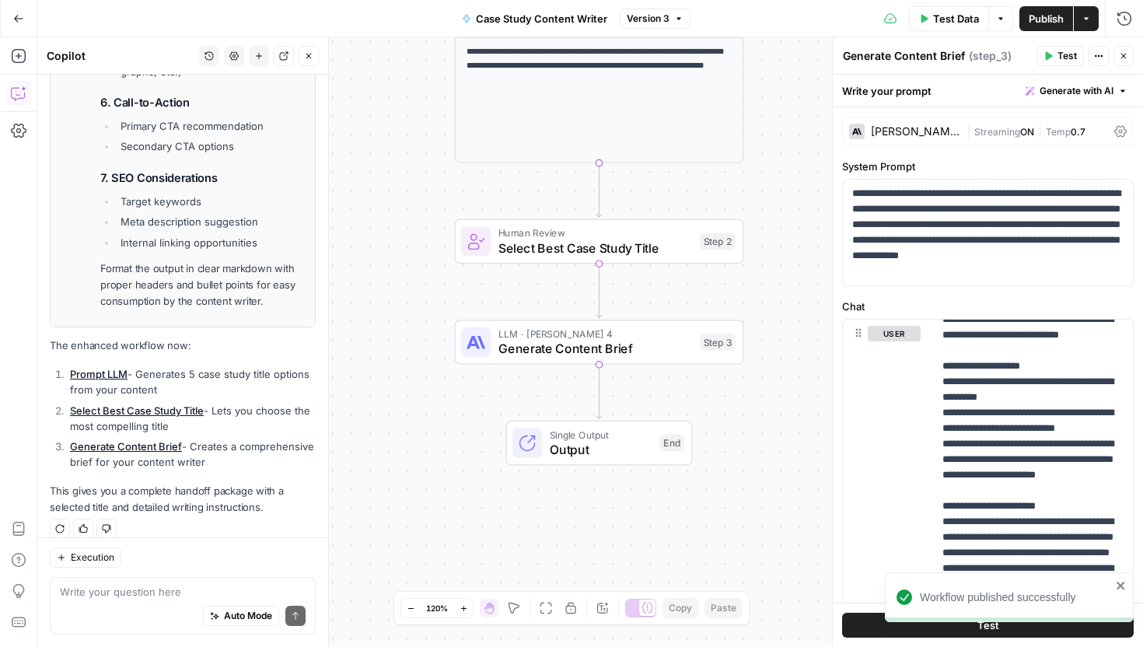
click at [1055, 13] on span "Publish" at bounding box center [1046, 19] width 35 height 16
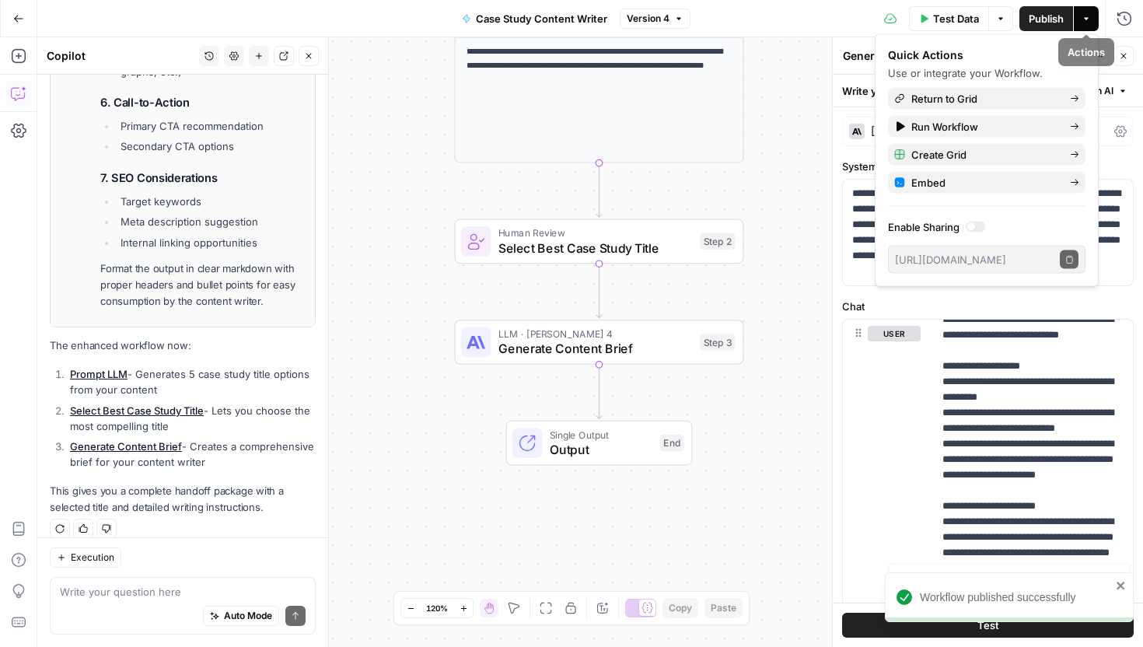
click at [992, 110] on div "Quick Actions Use or integrate your Workflow. Return to Grid Run Workflow Creat…" at bounding box center [986, 160] width 197 height 226
click at [983, 102] on span "Return to Grid" at bounding box center [984, 99] width 146 height 16
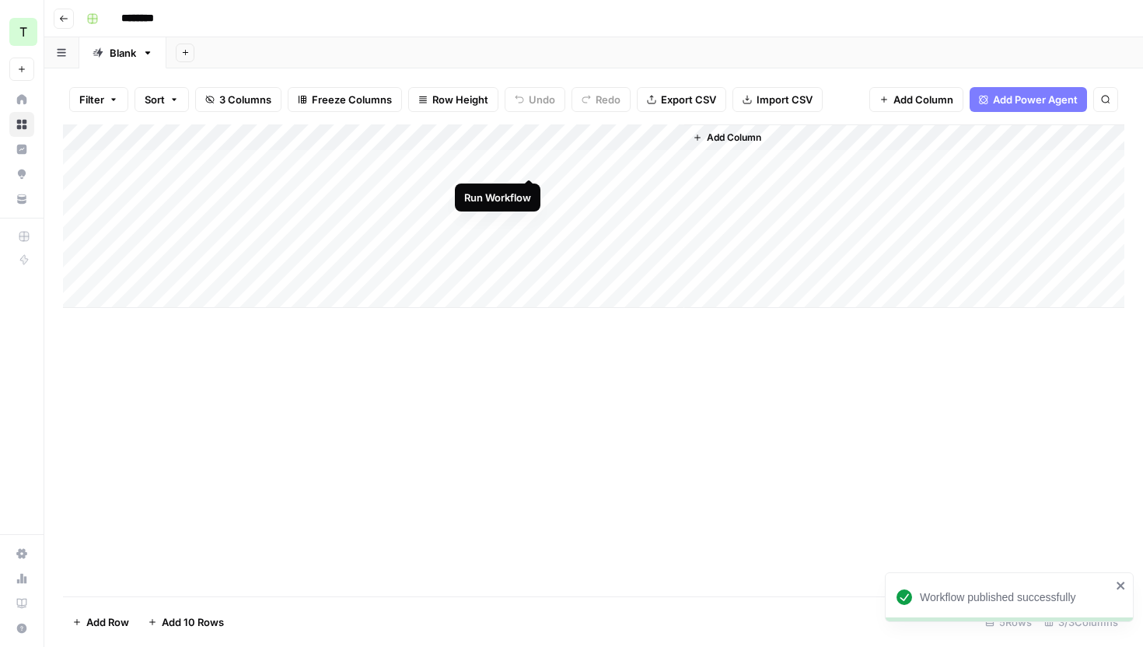
click at [526, 163] on div "Add Column" at bounding box center [593, 215] width 1061 height 183
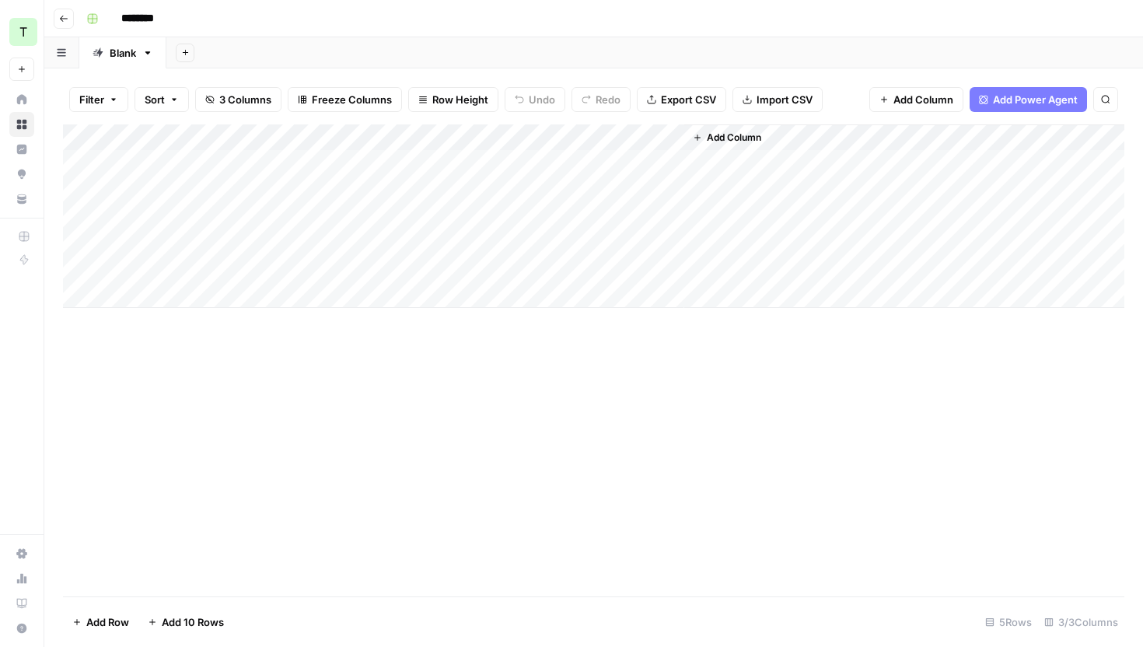
click at [480, 159] on div "Add Column" at bounding box center [593, 215] width 1061 height 183
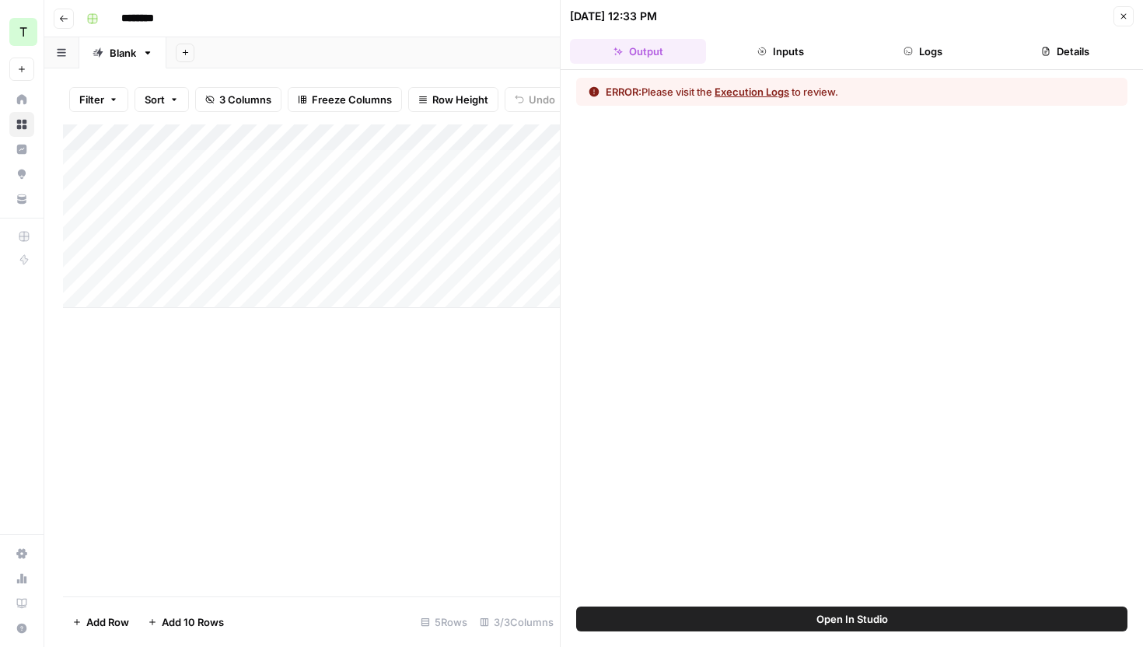
click at [753, 82] on div "ERROR: Please visit the Execution Logs to review." at bounding box center [851, 92] width 551 height 28
click at [755, 83] on div "ERROR: Please visit the Execution Logs to review." at bounding box center [851, 92] width 551 height 28
click at [761, 88] on button "Execution Logs" at bounding box center [752, 92] width 75 height 16
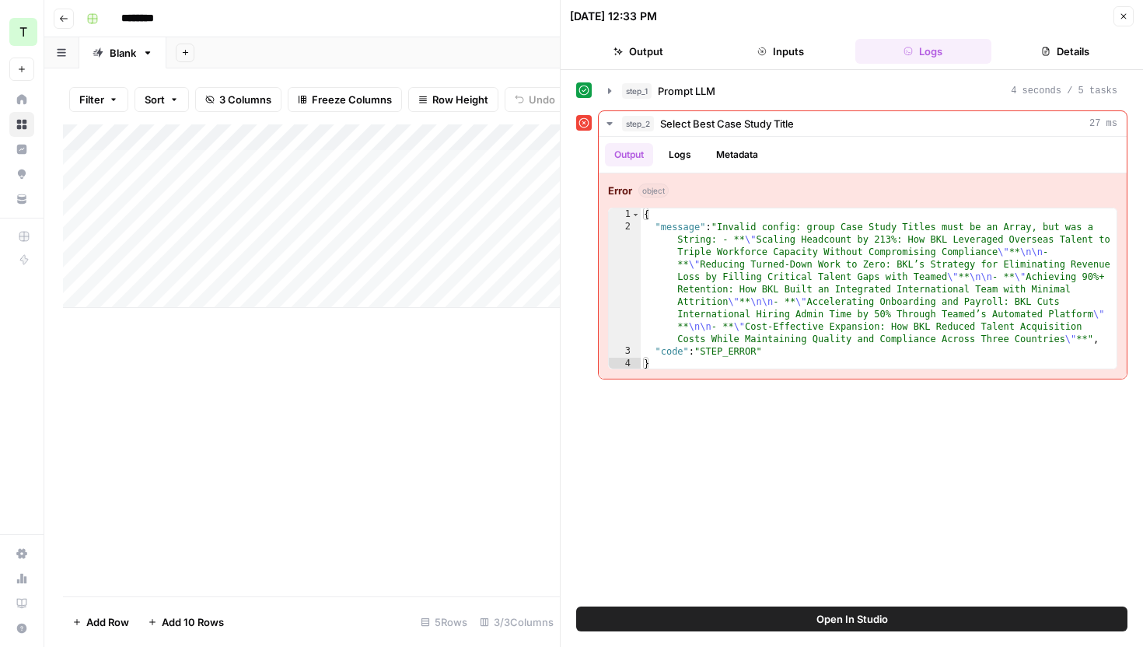
click at [858, 623] on span "Open In Studio" at bounding box center [852, 619] width 72 height 16
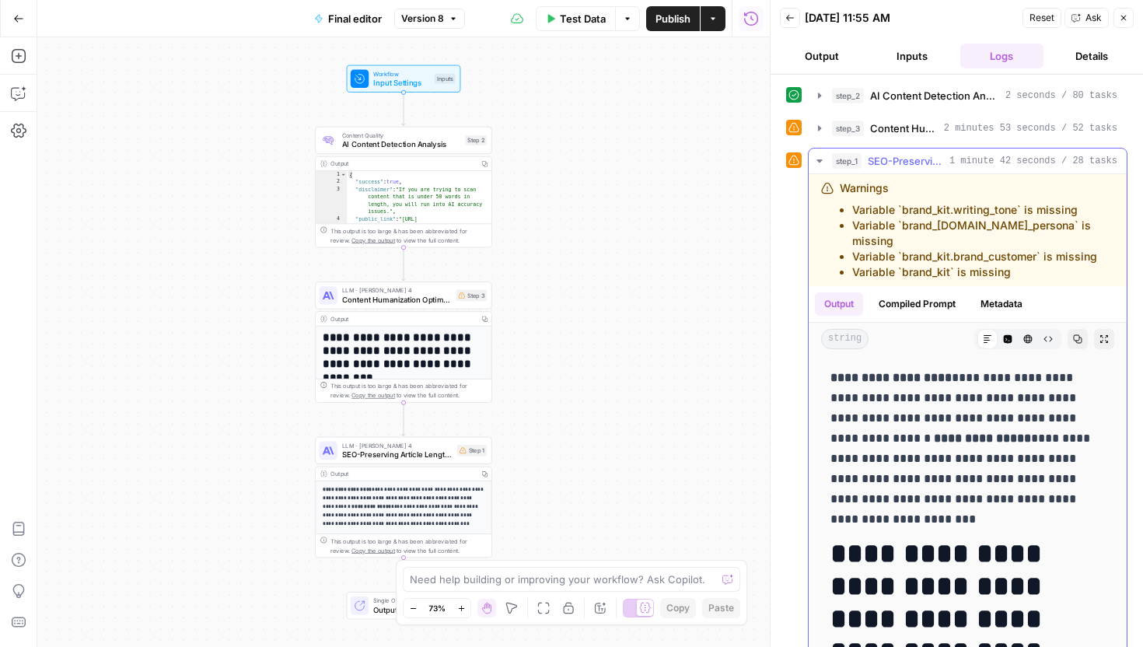
click at [991, 264] on li "Variable `brand_kit` is missing" at bounding box center [983, 272] width 262 height 16
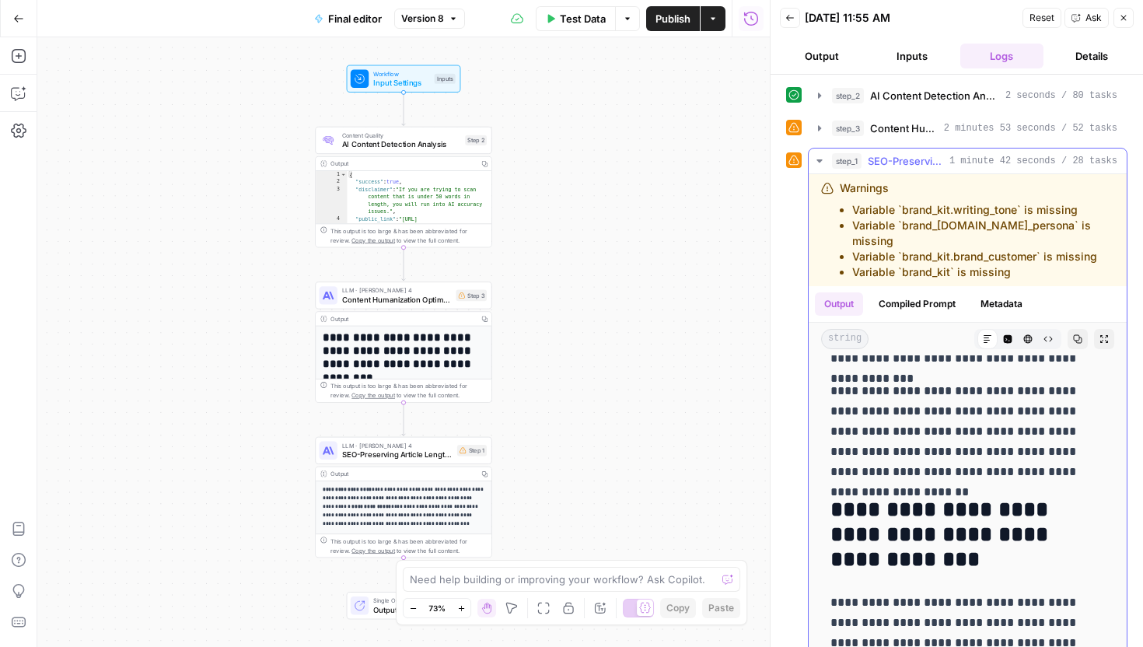
scroll to position [21, 0]
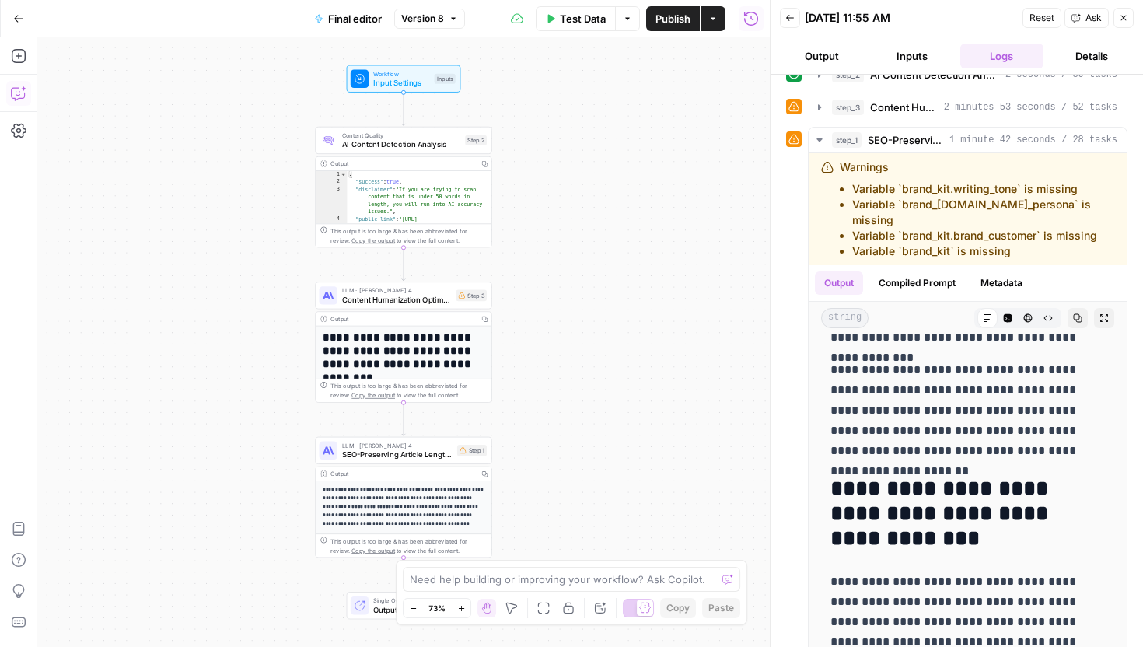
click at [23, 103] on button "Copilot" at bounding box center [18, 93] width 25 height 25
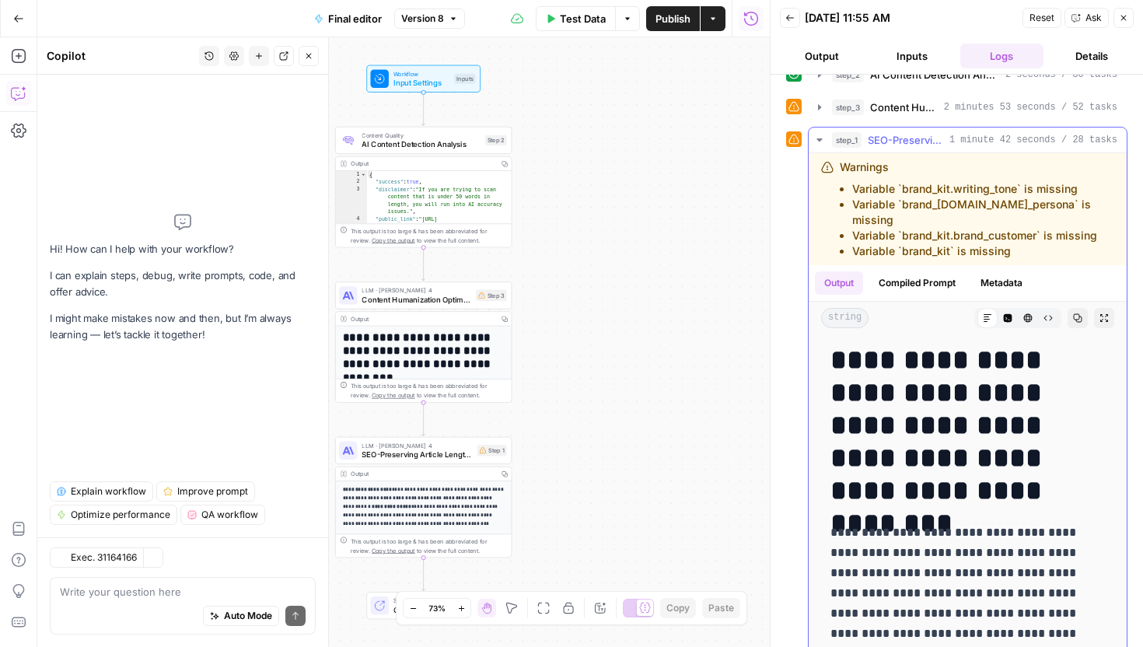
scroll to position [0, 0]
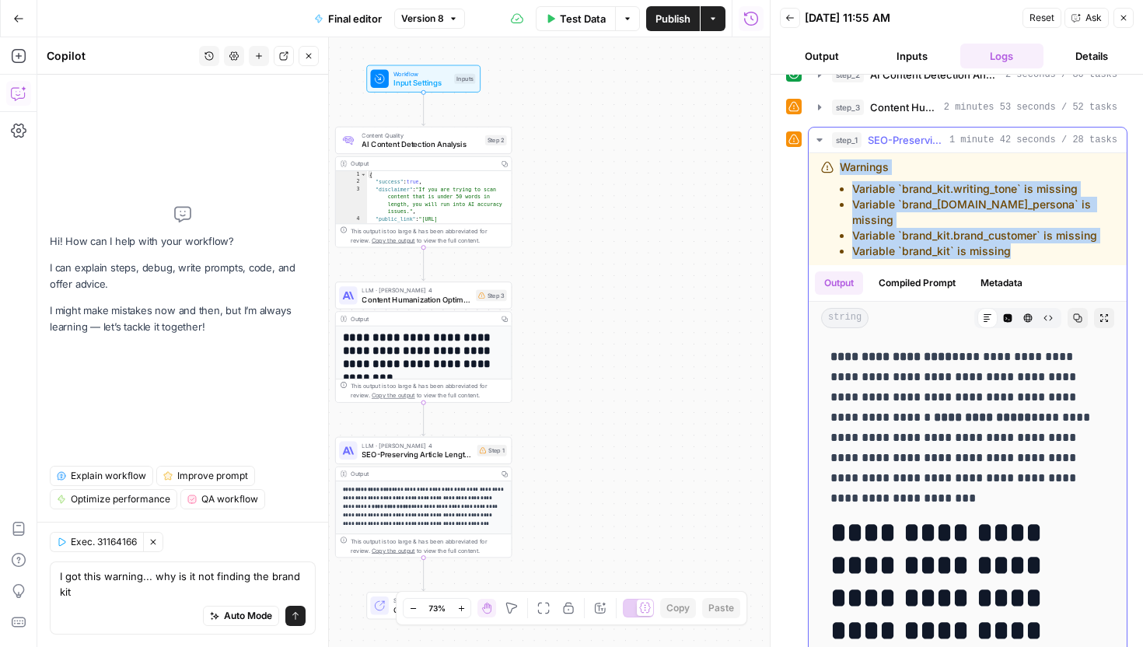
drag, startPoint x: 1006, startPoint y: 241, endPoint x: 819, endPoint y: 164, distance: 201.9
click at [819, 164] on div "Warnings Variable `brand_kit.writing_tone` is missing Variable `brand_[DOMAIN_N…" at bounding box center [968, 209] width 318 height 112
copy div "Warnings Variable `brand_kit.writing_tone` is missing Variable `brand_[DOMAIN_N…"
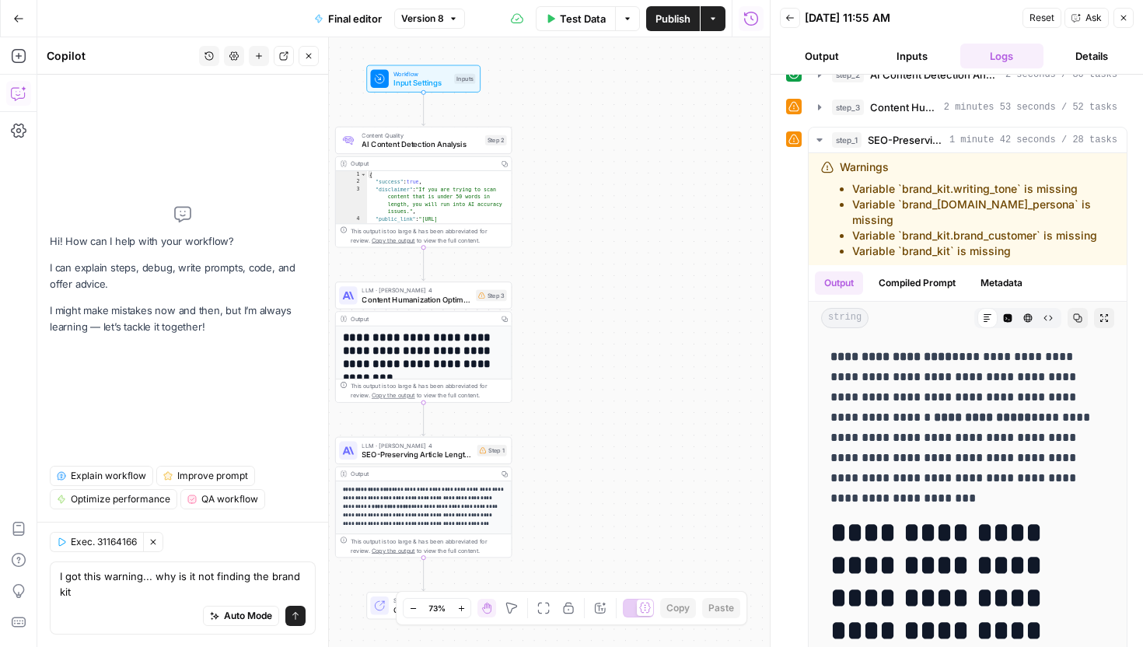
click at [134, 608] on div "Auto Mode Send" at bounding box center [183, 616] width 246 height 34
paste textarea "Warnings Variable `brand_kit.writing_tone` is missing Variable `brand_[DOMAIN_N…"
type textarea "I got this warning... why is it not finding the brand kit Warnings Variable `br…"
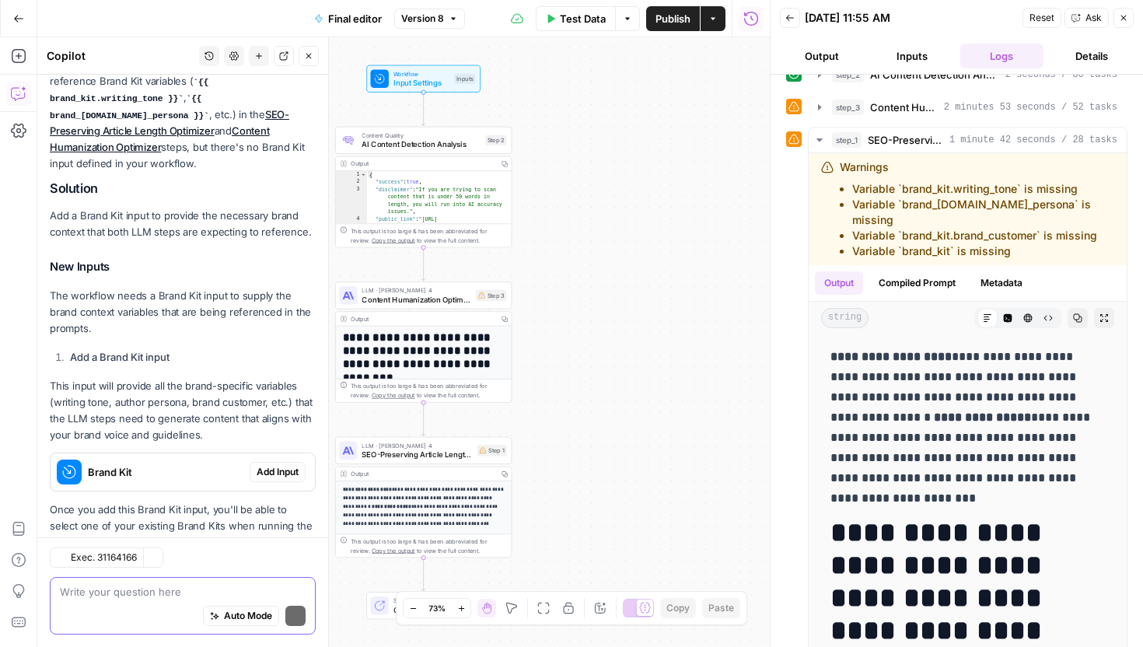
scroll to position [367, 0]
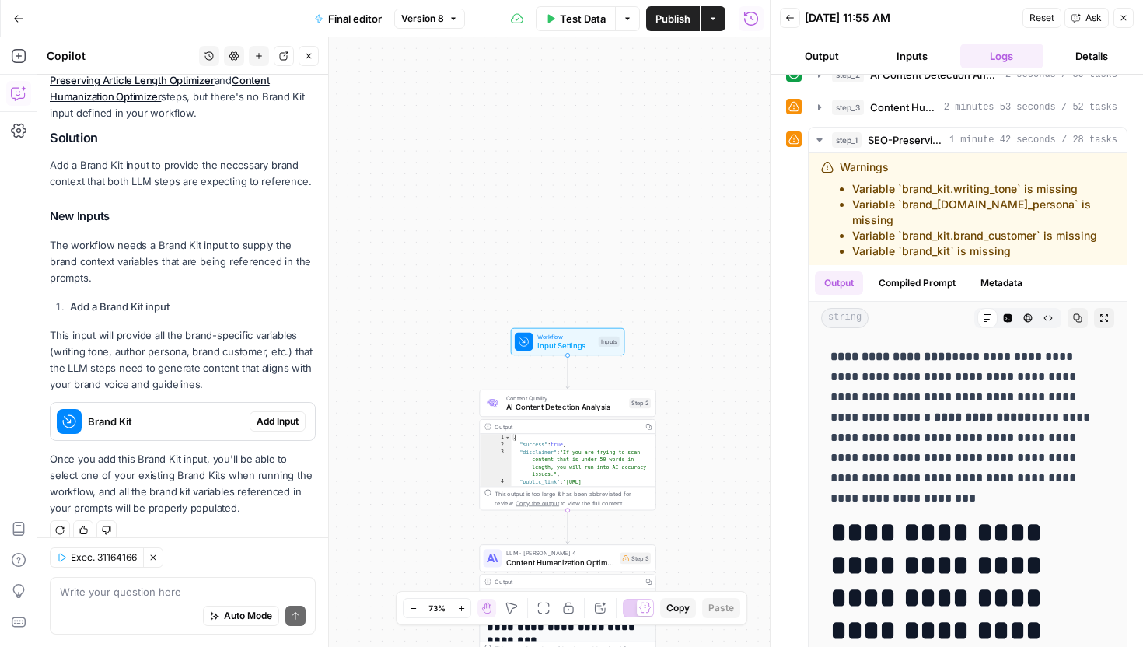
click at [204, 414] on span "Brand Kit" at bounding box center [165, 422] width 155 height 16
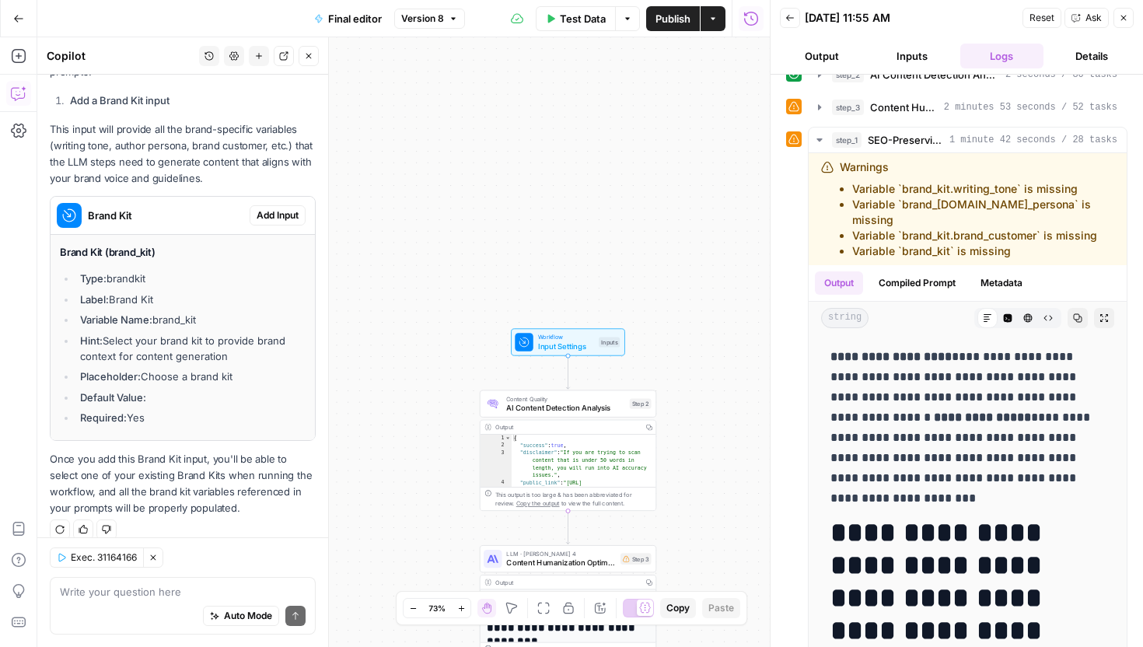
scroll to position [573, 0]
click at [270, 208] on span "Add Input" at bounding box center [278, 215] width 42 height 14
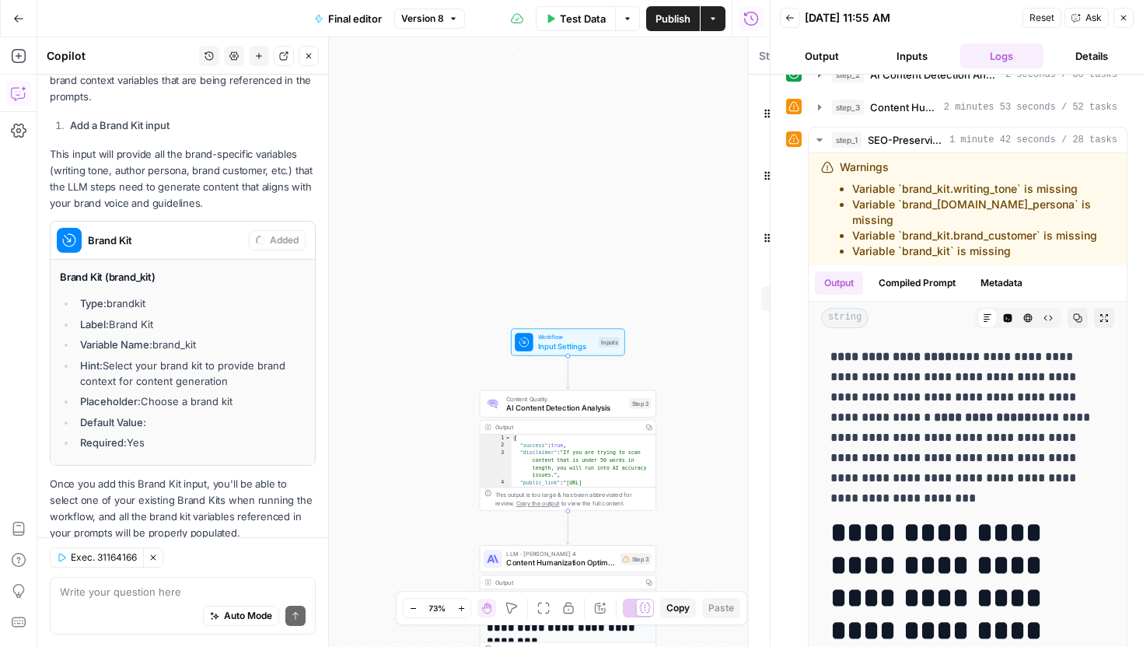
scroll to position [598, 0]
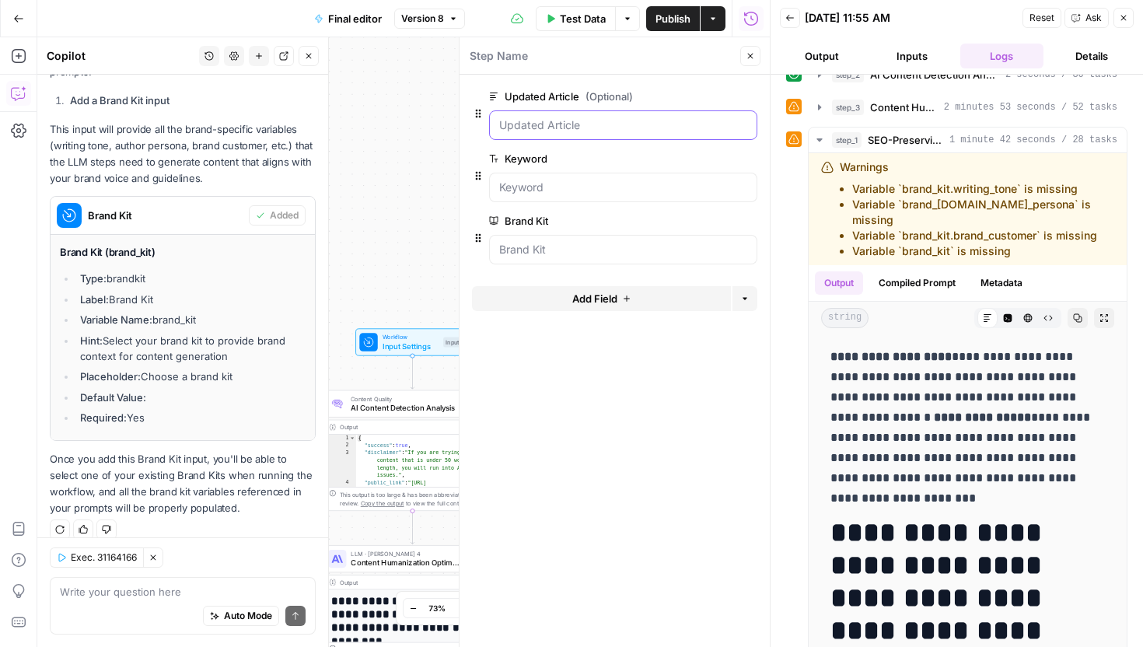
click at [560, 120] on Article "Updated Article (Optional)" at bounding box center [623, 125] width 248 height 16
click at [530, 237] on div at bounding box center [623, 250] width 268 height 30
click at [673, 26] on button "Publish" at bounding box center [673, 18] width 54 height 25
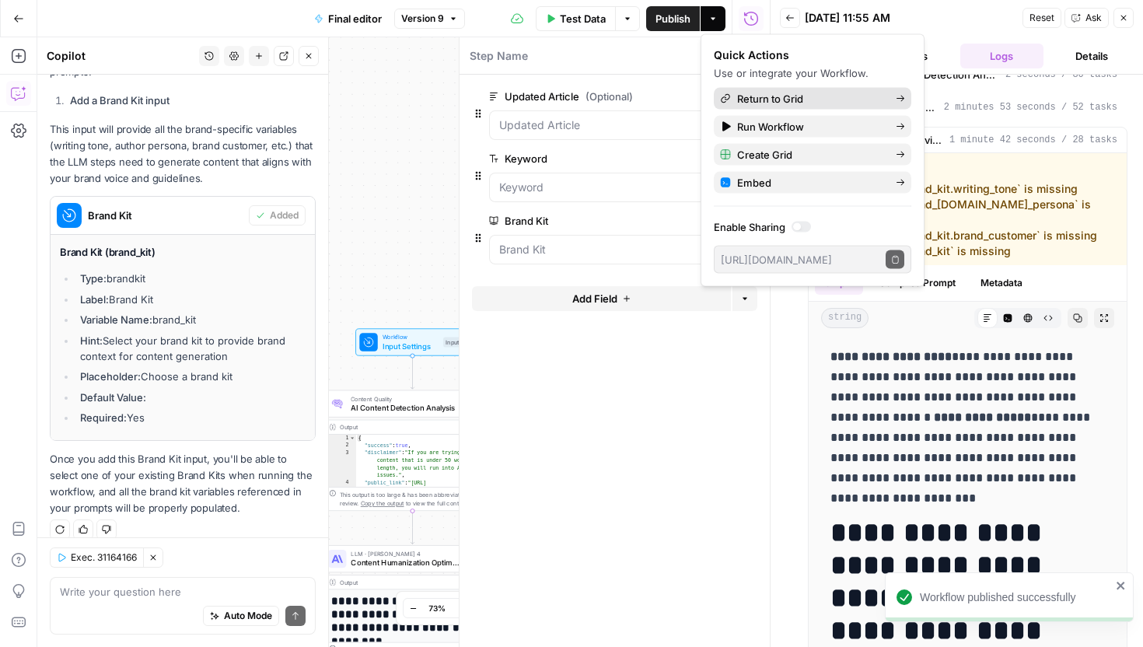
click at [835, 101] on span "Return to Grid" at bounding box center [810, 99] width 146 height 16
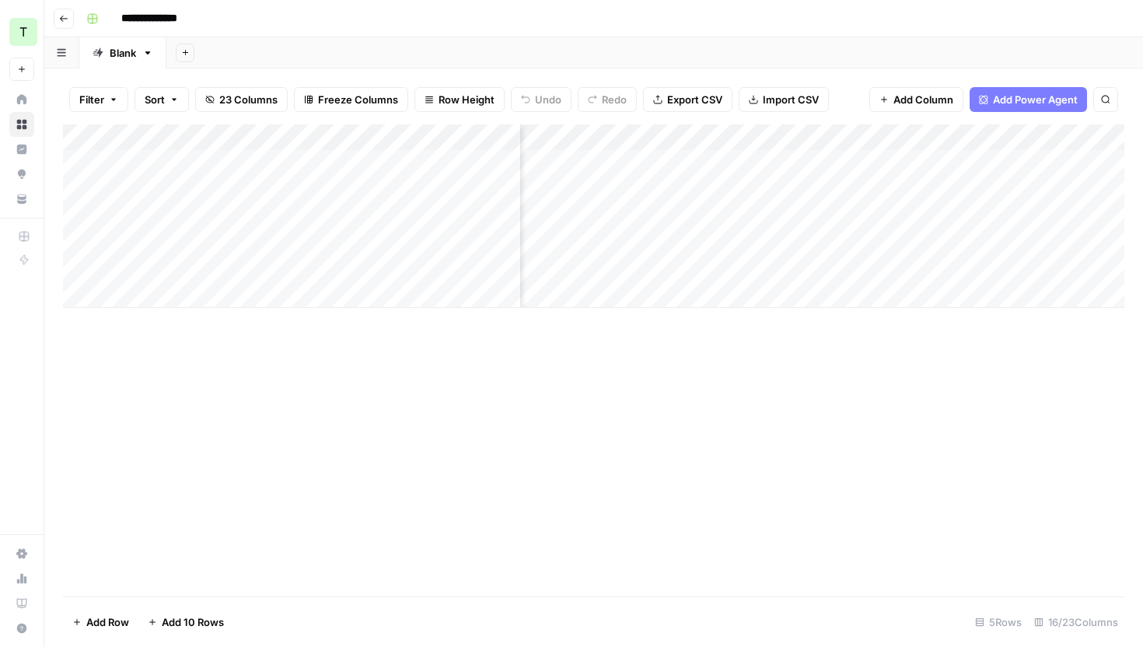
scroll to position [0, 1347]
click at [837, 165] on div "Add Column" at bounding box center [593, 215] width 1061 height 183
click at [821, 137] on div "Add Column" at bounding box center [593, 215] width 1061 height 183
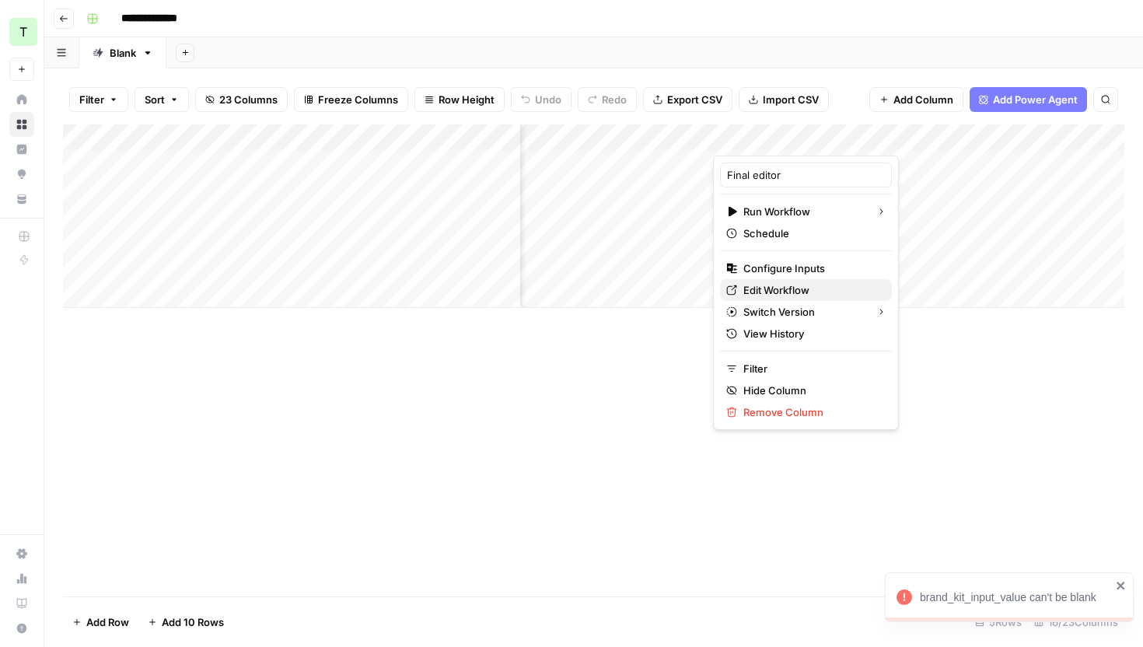
click at [783, 290] on span "Edit Workflow" at bounding box center [811, 290] width 136 height 16
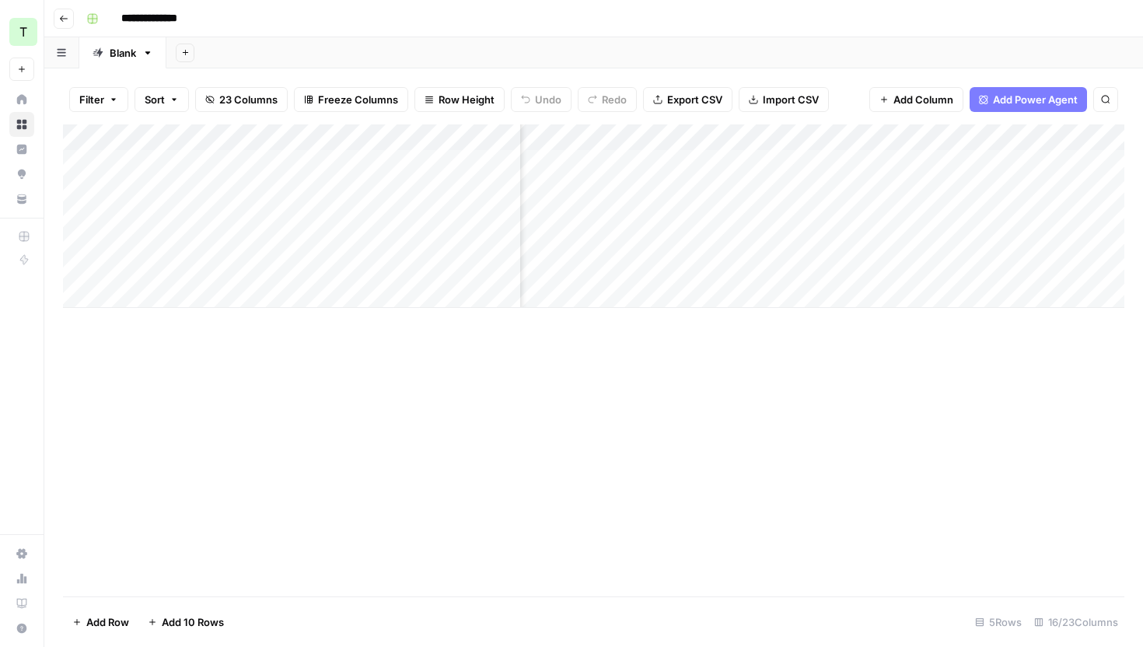
click at [823, 135] on div "Add Column" at bounding box center [593, 215] width 1061 height 183
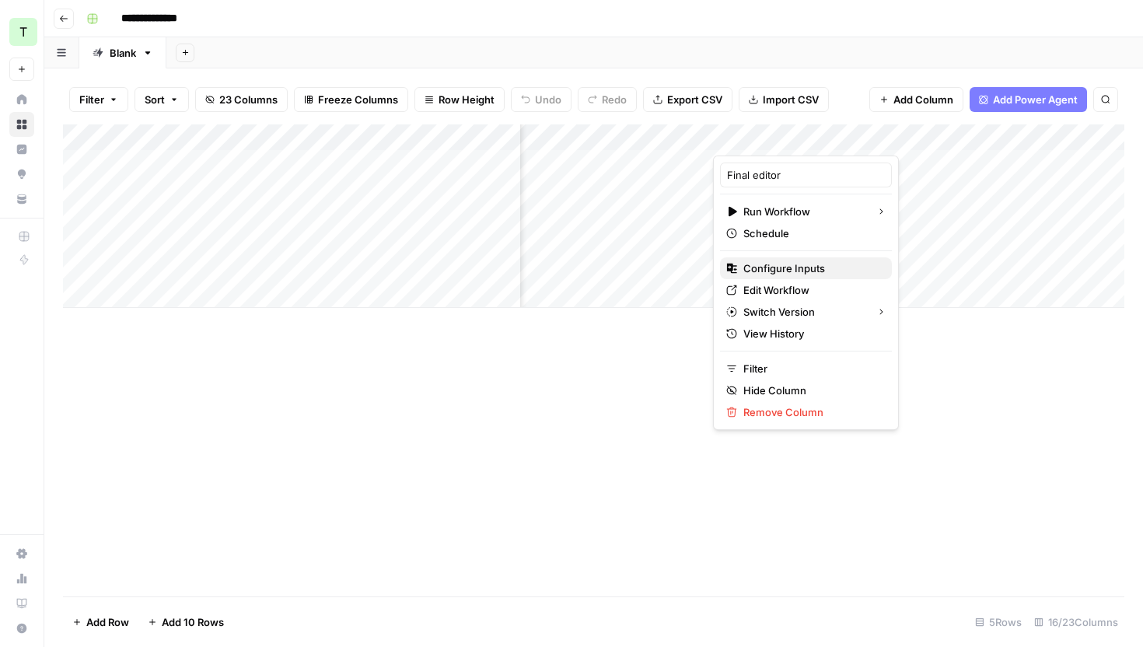
click at [800, 260] on button "Configure Inputs" at bounding box center [806, 268] width 172 height 22
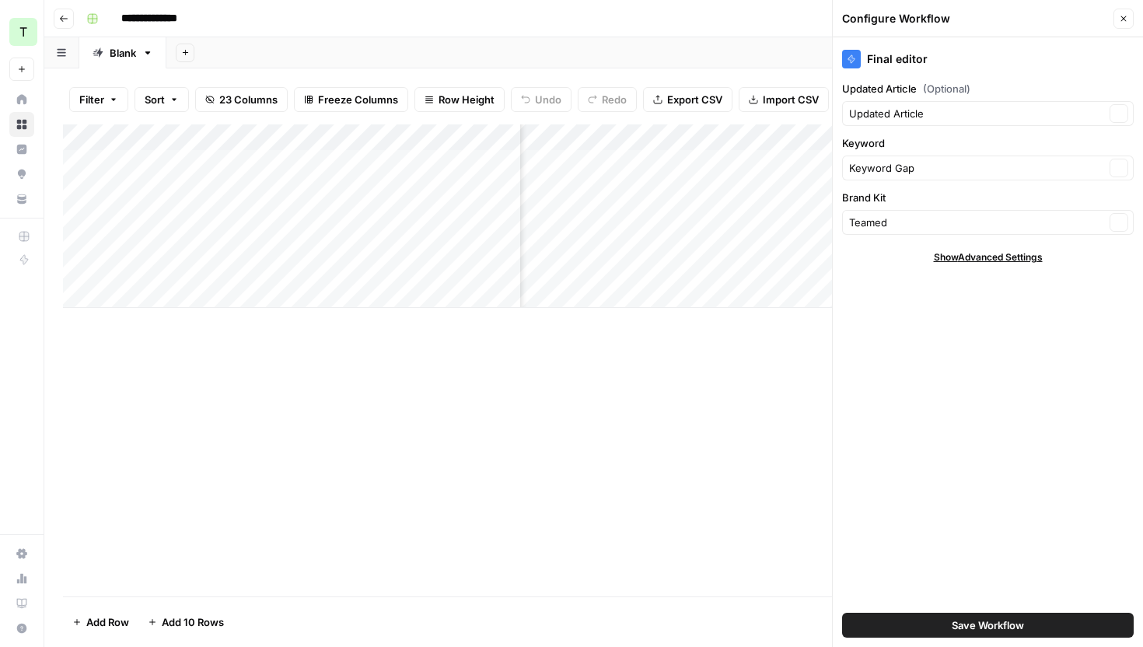
type input "Teamed"
click at [925, 228] on input "Brand Kit" at bounding box center [977, 223] width 256 height 16
click at [938, 276] on div "Teamed" at bounding box center [988, 259] width 292 height 36
click at [934, 262] on span "Teamed" at bounding box center [977, 259] width 245 height 16
type input "Teamed"
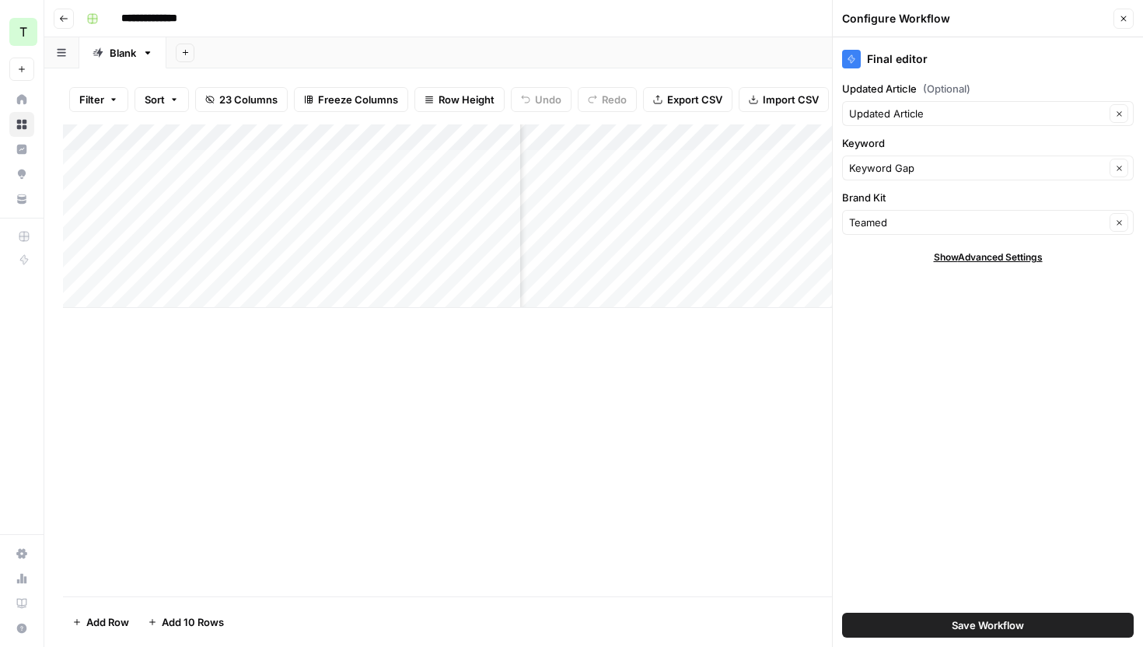
click at [977, 620] on span "Save Workflow" at bounding box center [988, 625] width 72 height 16
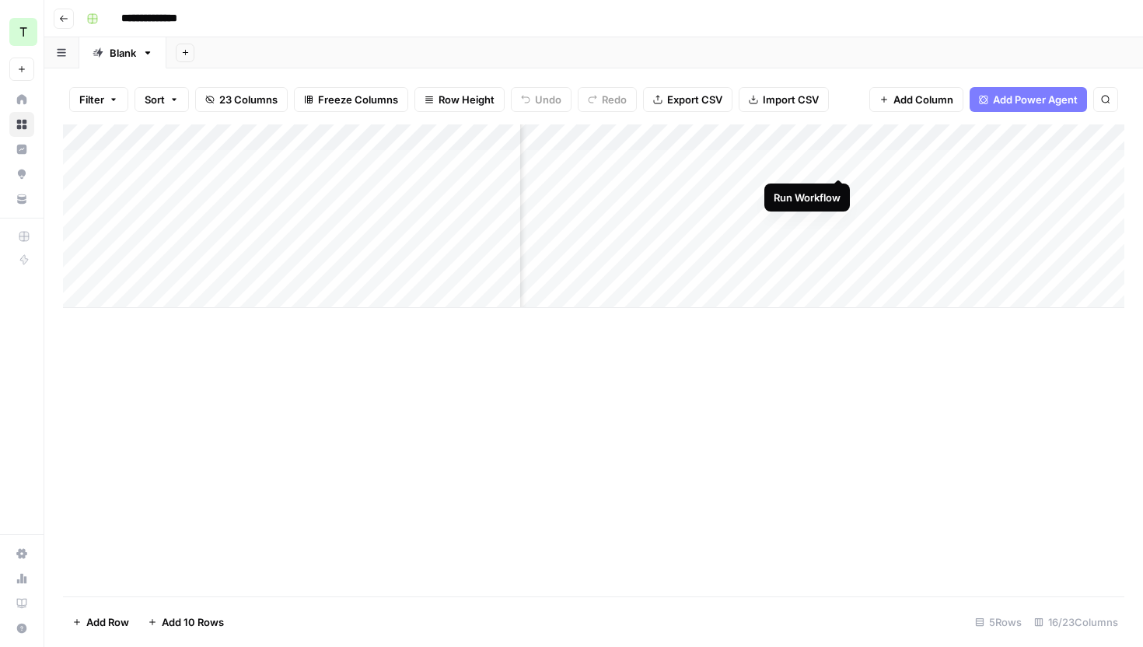
click at [840, 162] on div "Add Column" at bounding box center [593, 215] width 1061 height 183
click at [845, 160] on div "Add Column" at bounding box center [593, 215] width 1061 height 183
click at [1024, 162] on div "Add Column" at bounding box center [593, 215] width 1061 height 183
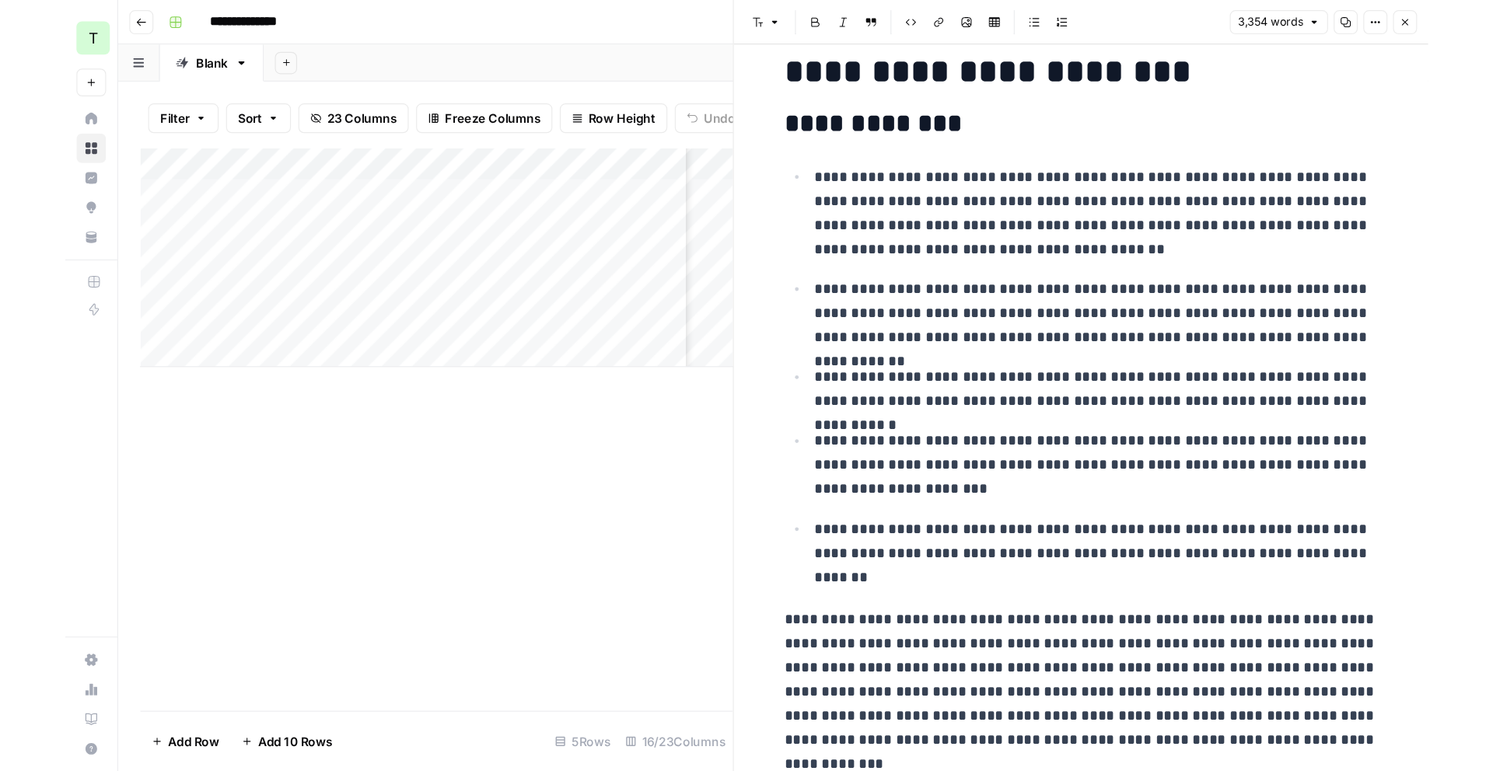
scroll to position [355, 0]
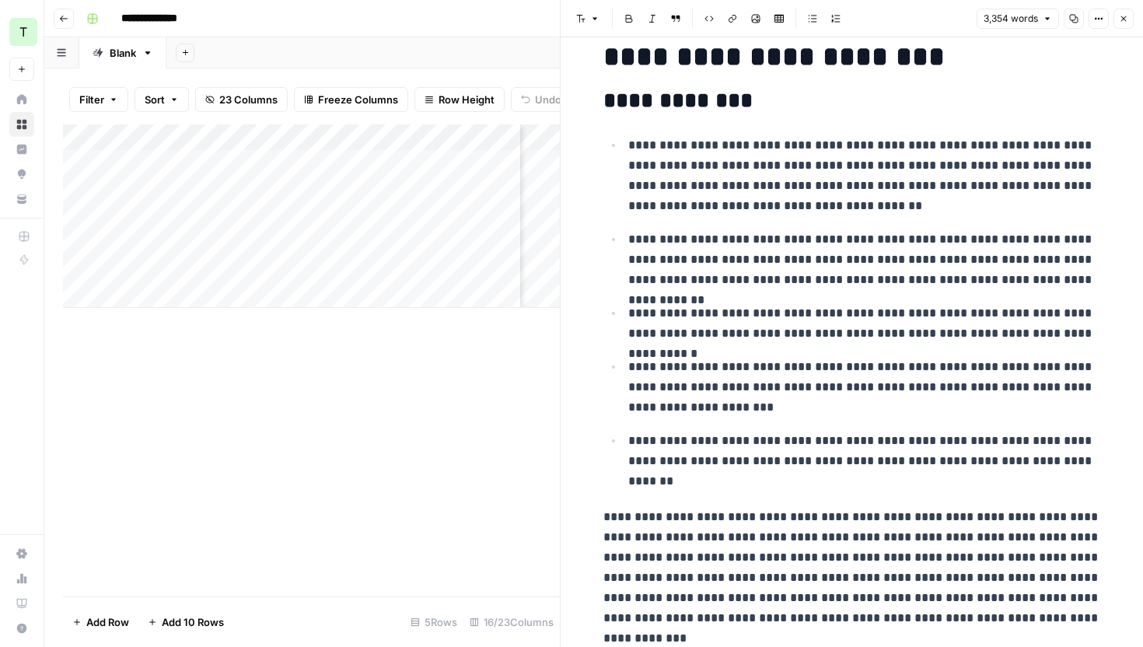
click at [1124, 23] on button "Close" at bounding box center [1123, 19] width 20 height 20
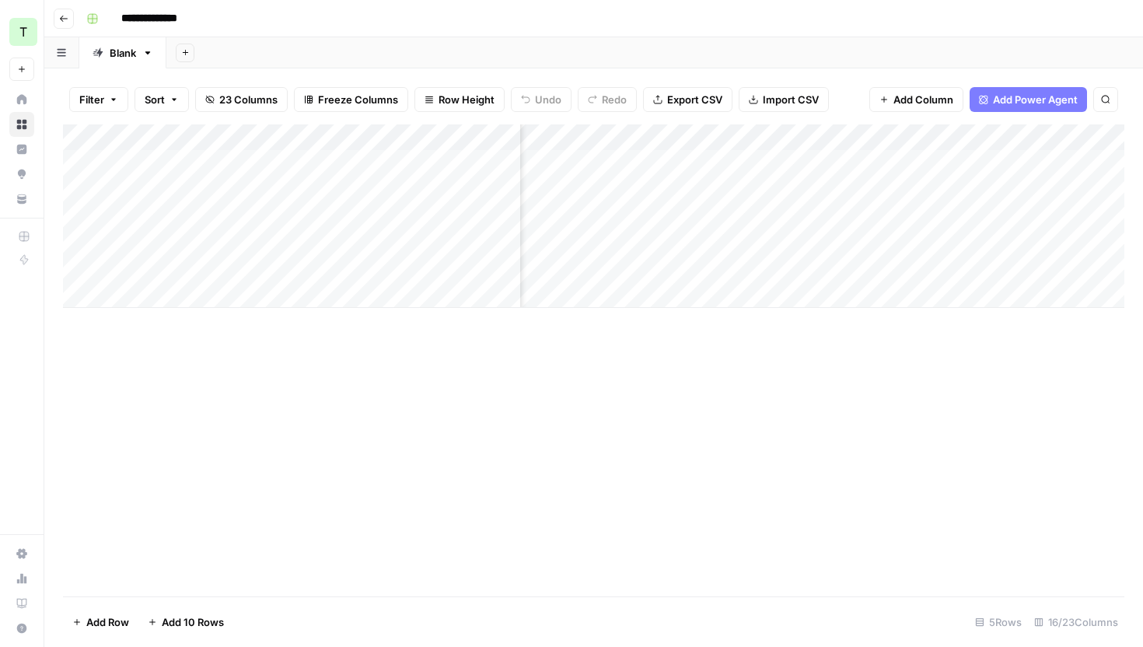
click at [824, 137] on div "Add Column" at bounding box center [593, 215] width 1061 height 183
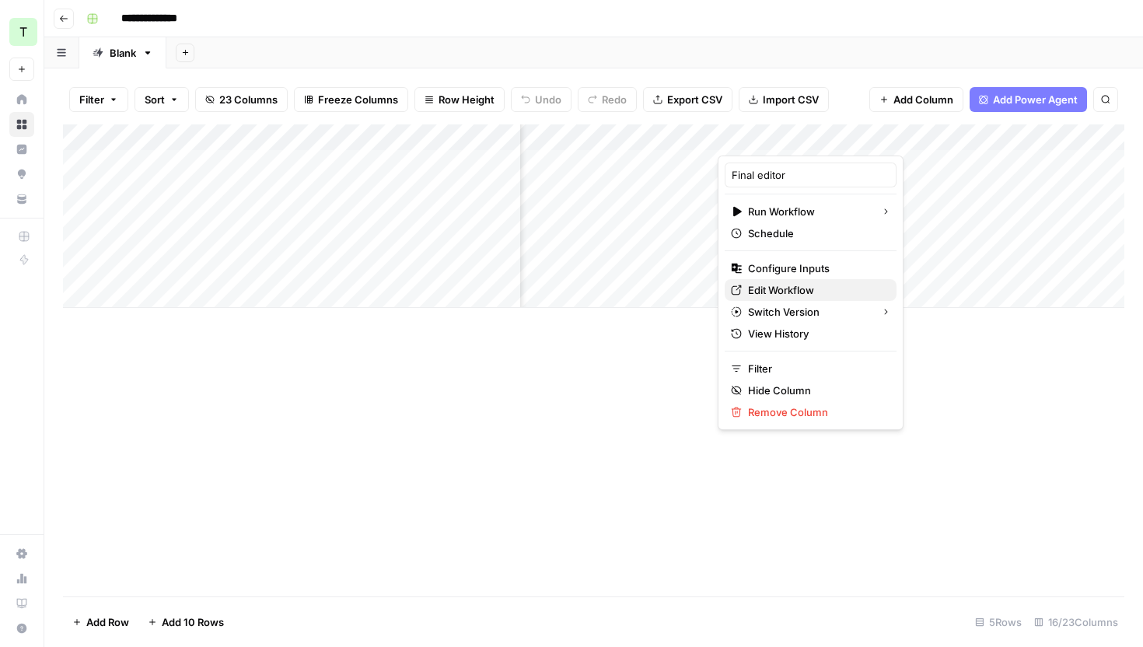
click at [794, 286] on span "Edit Workflow" at bounding box center [816, 290] width 136 height 16
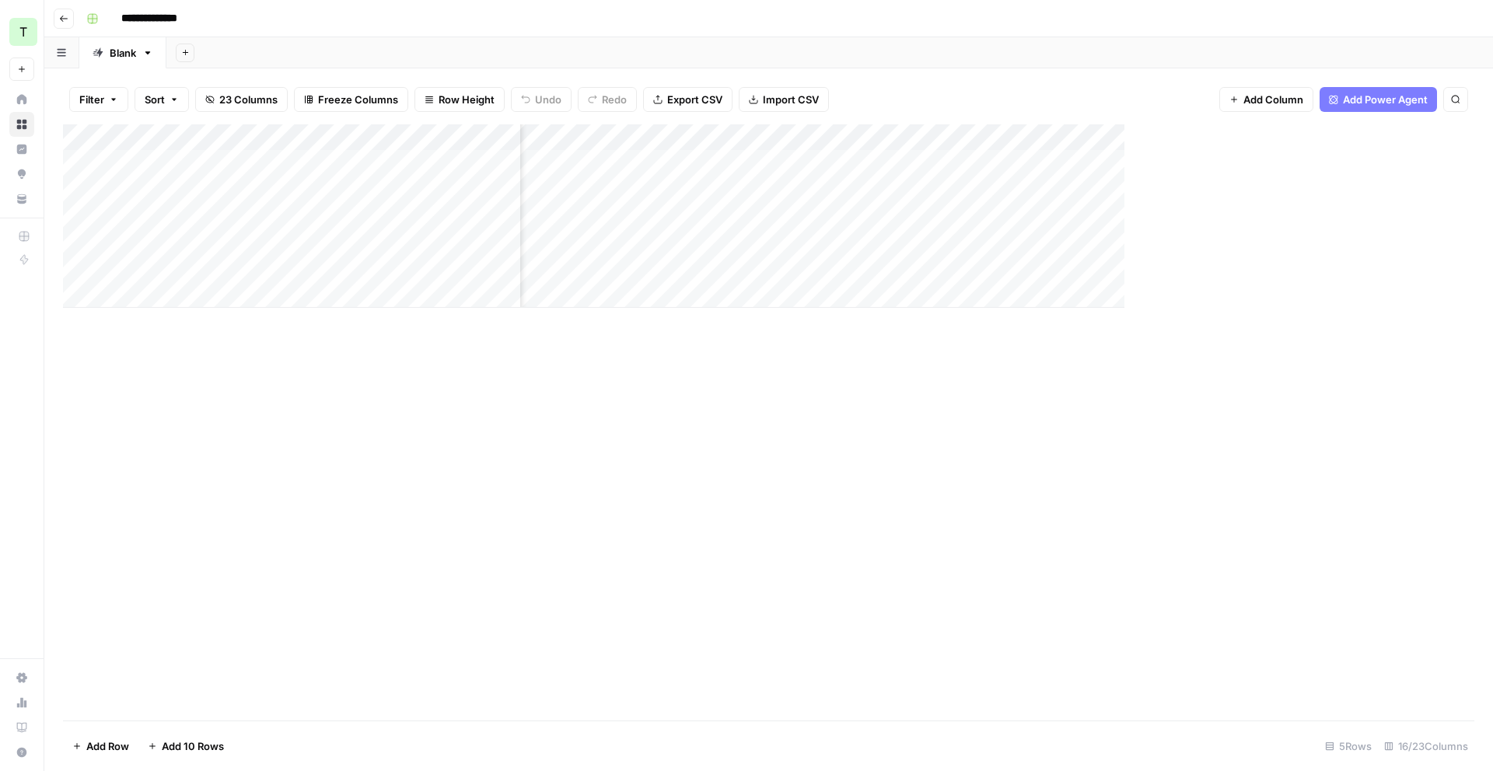
scroll to position [0, 1343]
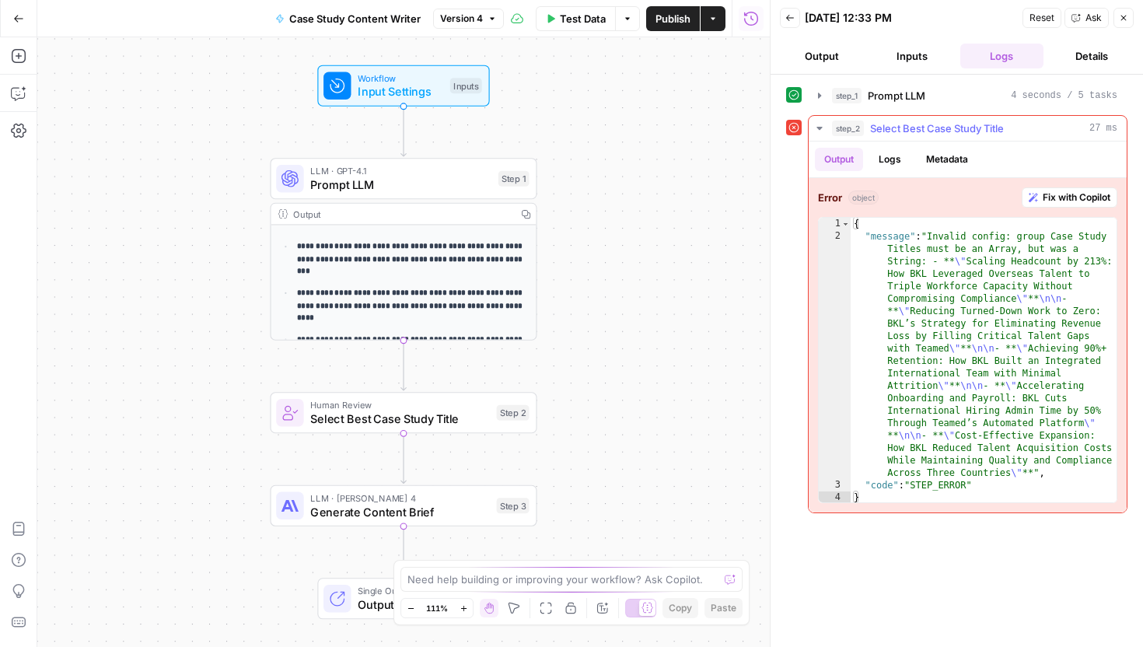
click at [1094, 200] on span "Fix with Copilot" at bounding box center [1077, 197] width 68 height 14
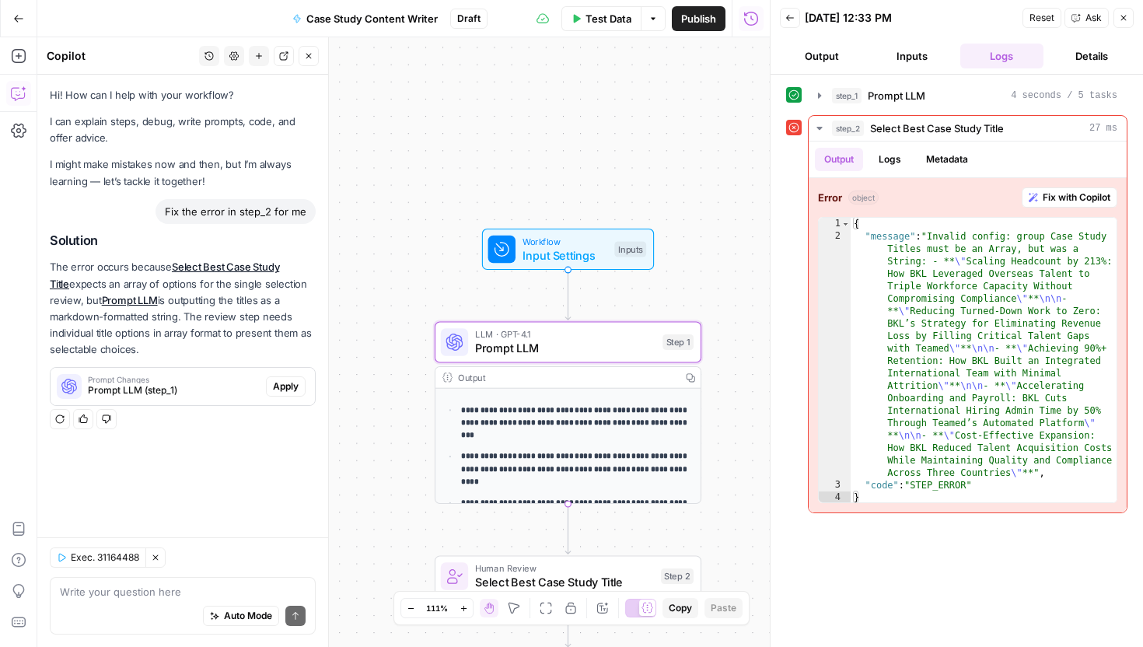
click at [292, 381] on span "Apply" at bounding box center [286, 386] width 26 height 14
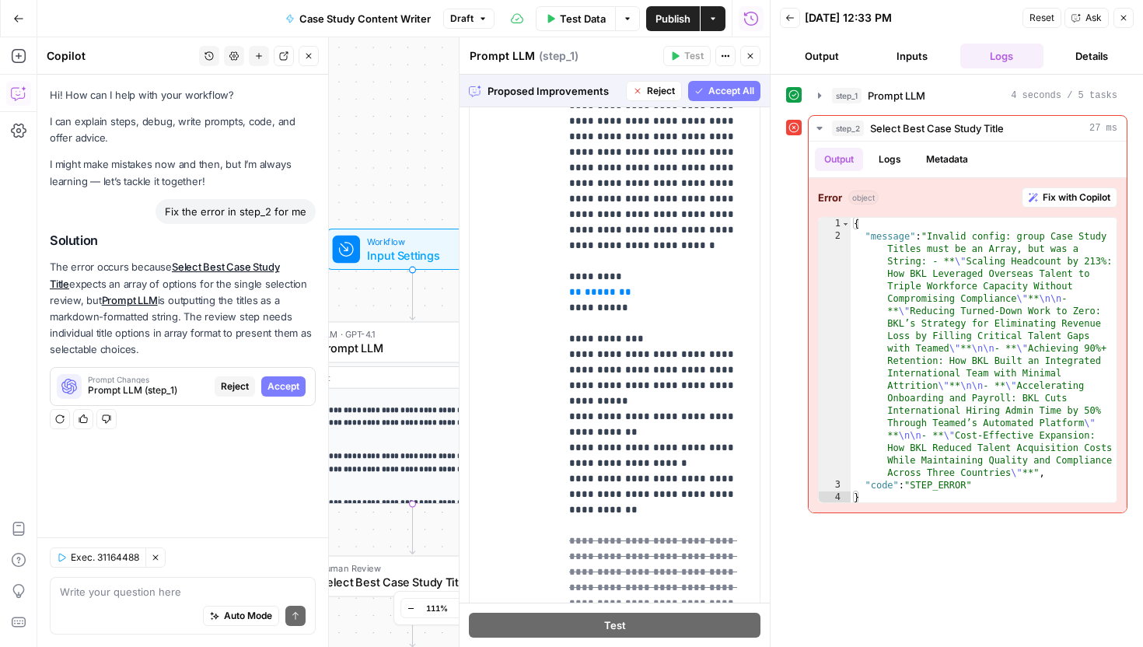
scroll to position [909, 0]
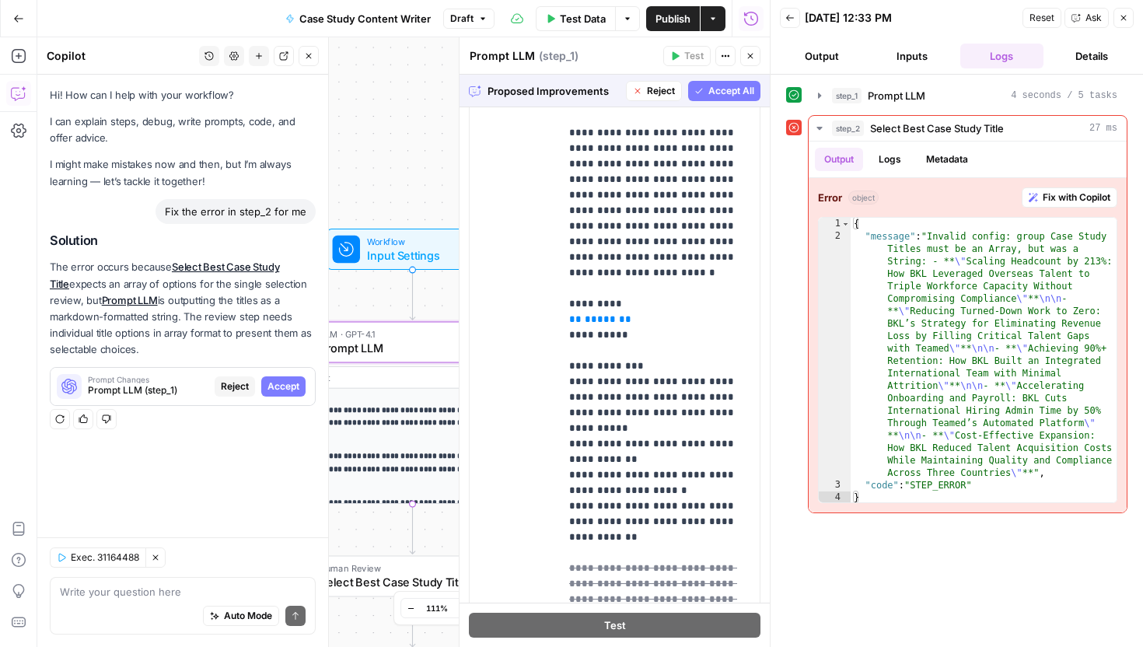
click at [288, 386] on span "Accept" at bounding box center [283, 386] width 32 height 14
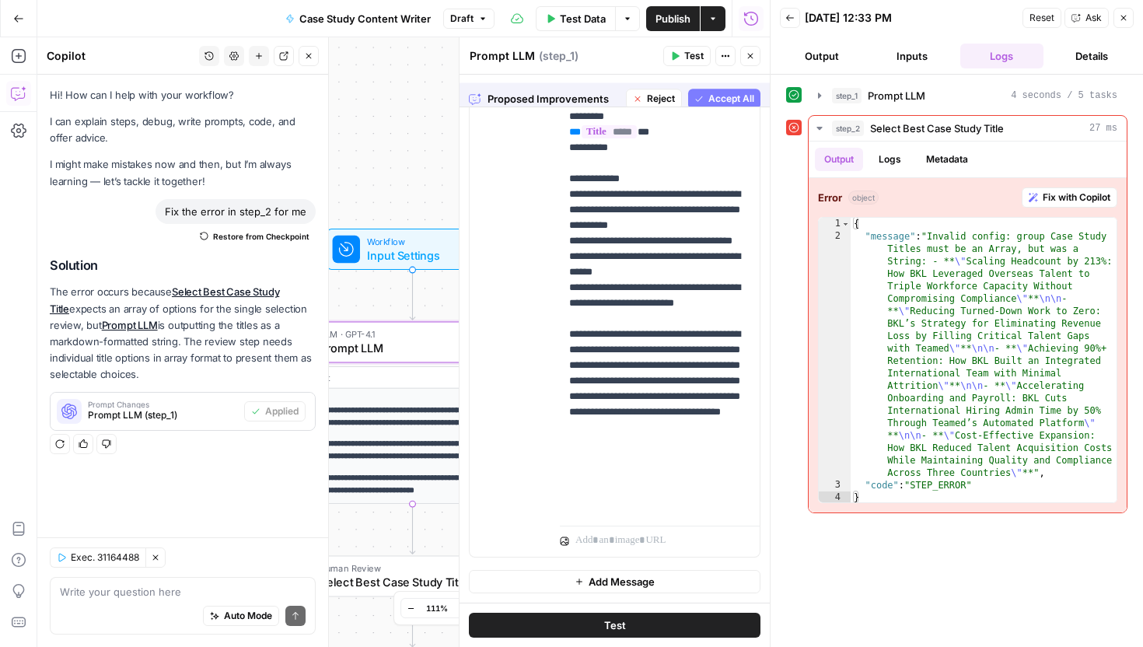
scroll to position [0, 0]
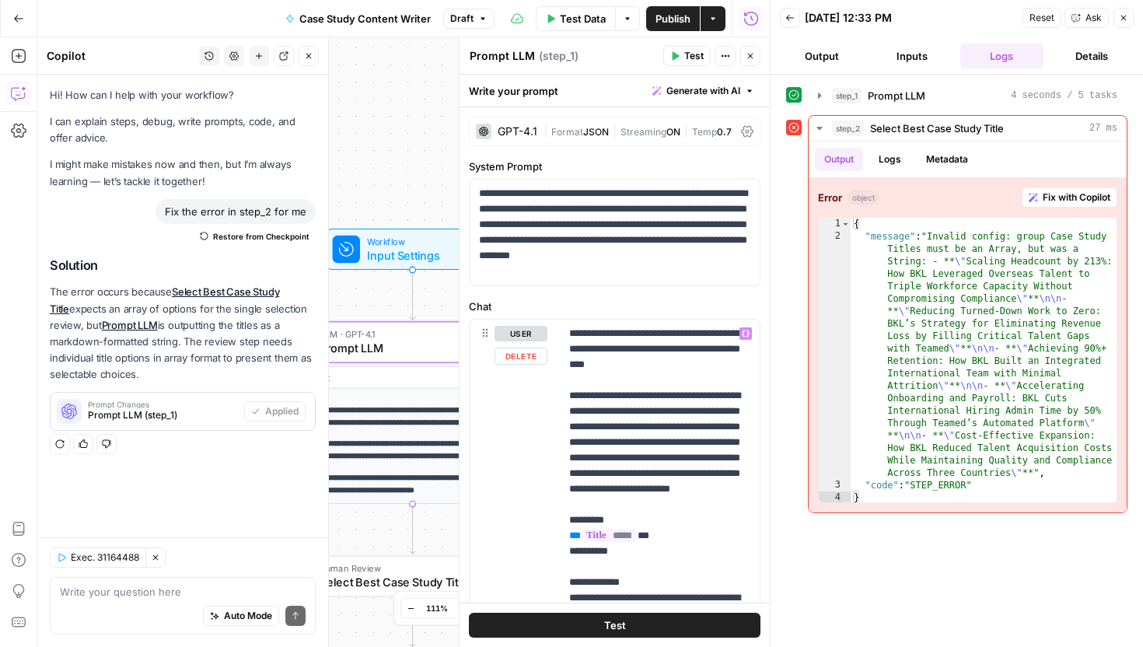
click at [576, 618] on button "Test" at bounding box center [615, 625] width 292 height 25
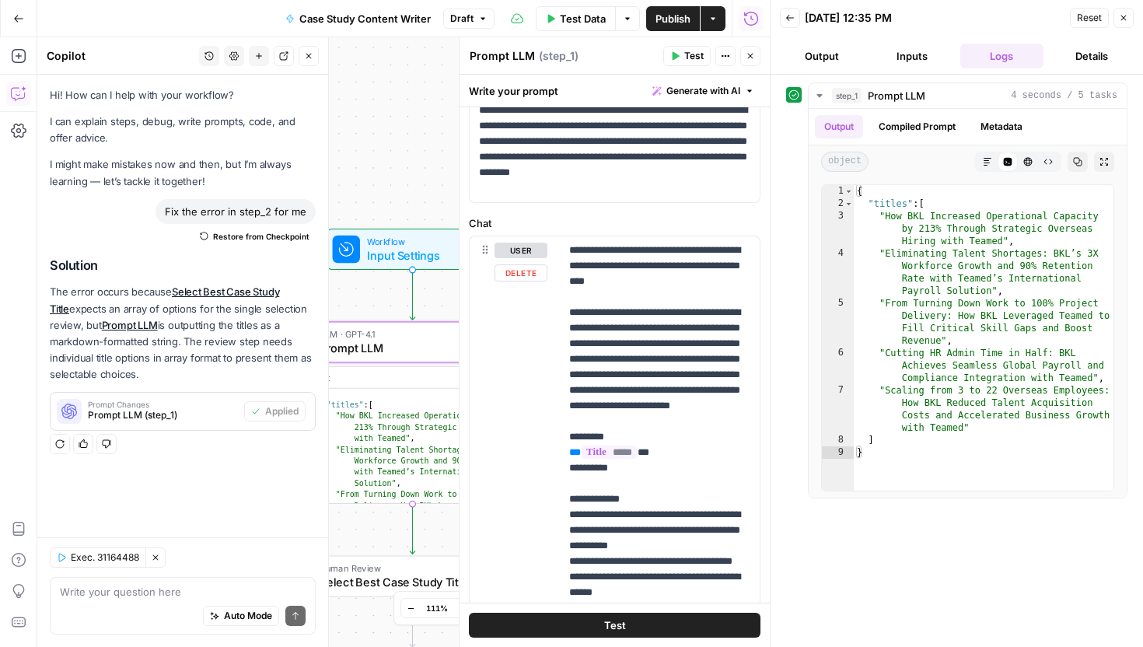
scroll to position [94, 0]
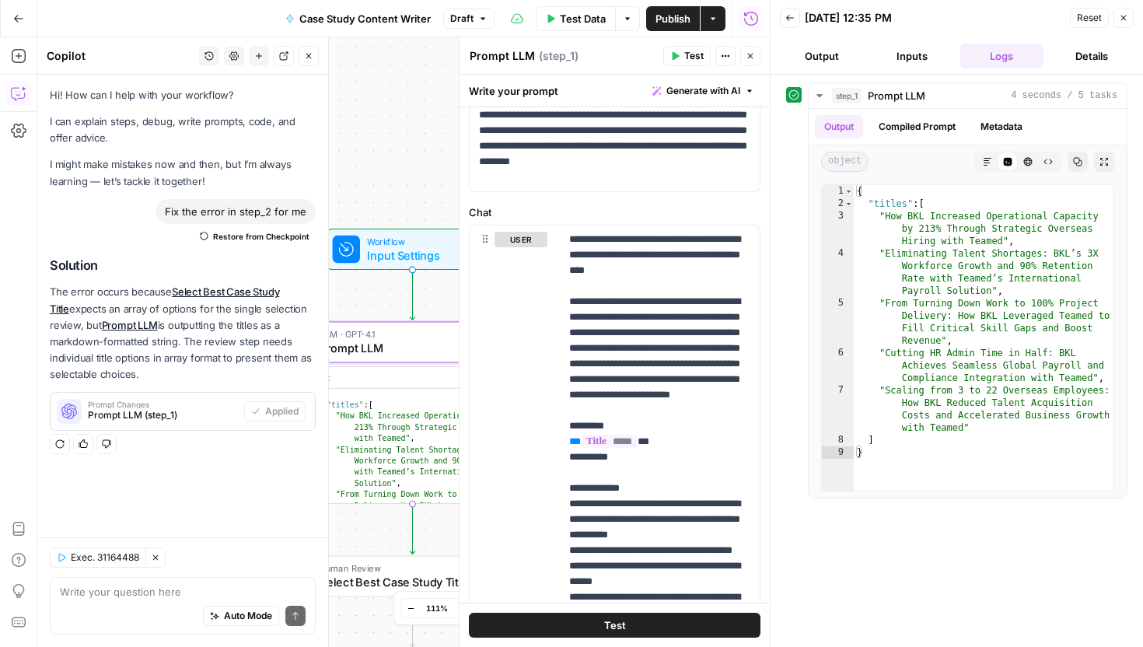
click at [310, 62] on button "Close" at bounding box center [309, 56] width 20 height 20
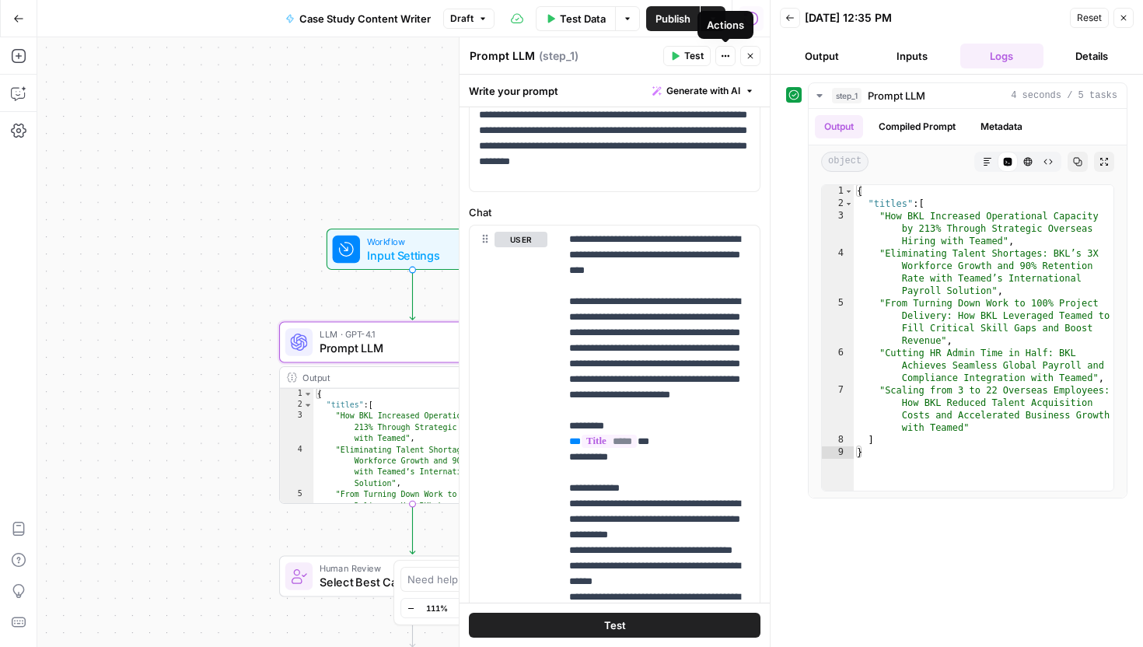
click at [751, 54] on icon "button" at bounding box center [750, 55] width 9 height 9
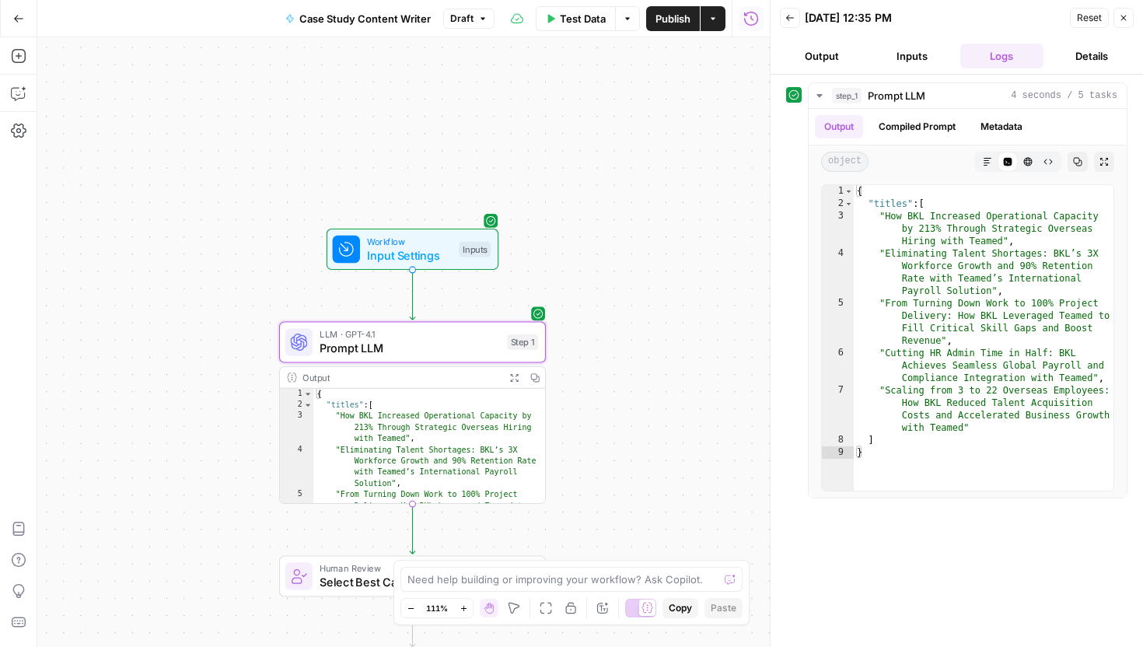
click at [1127, 15] on icon "button" at bounding box center [1123, 17] width 9 height 9
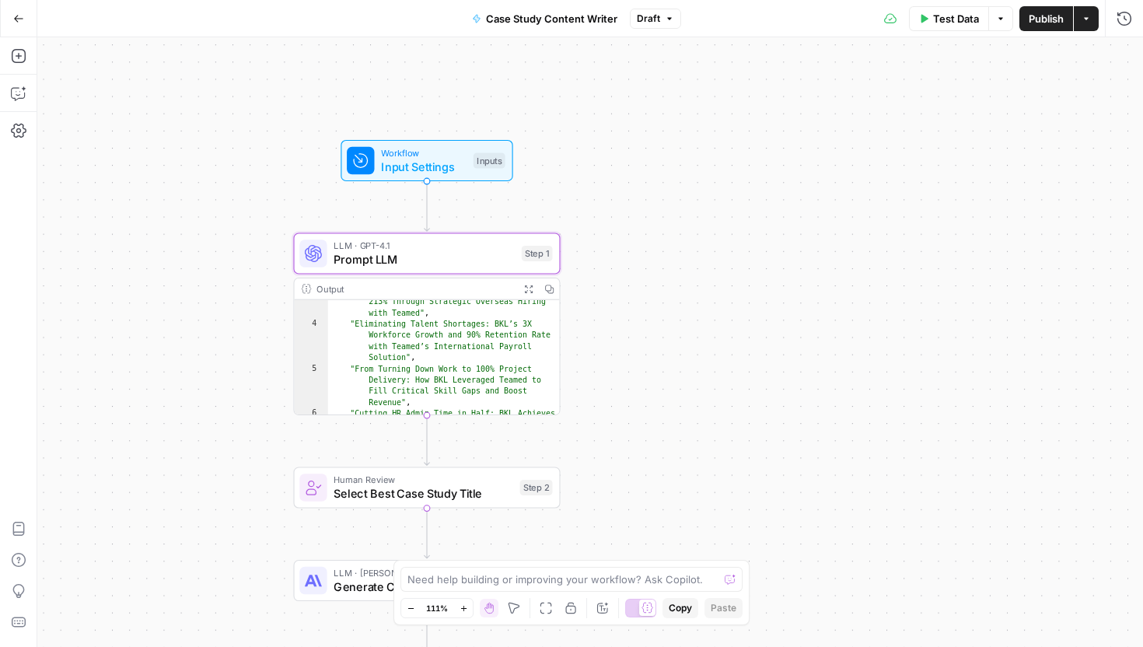
scroll to position [88, 0]
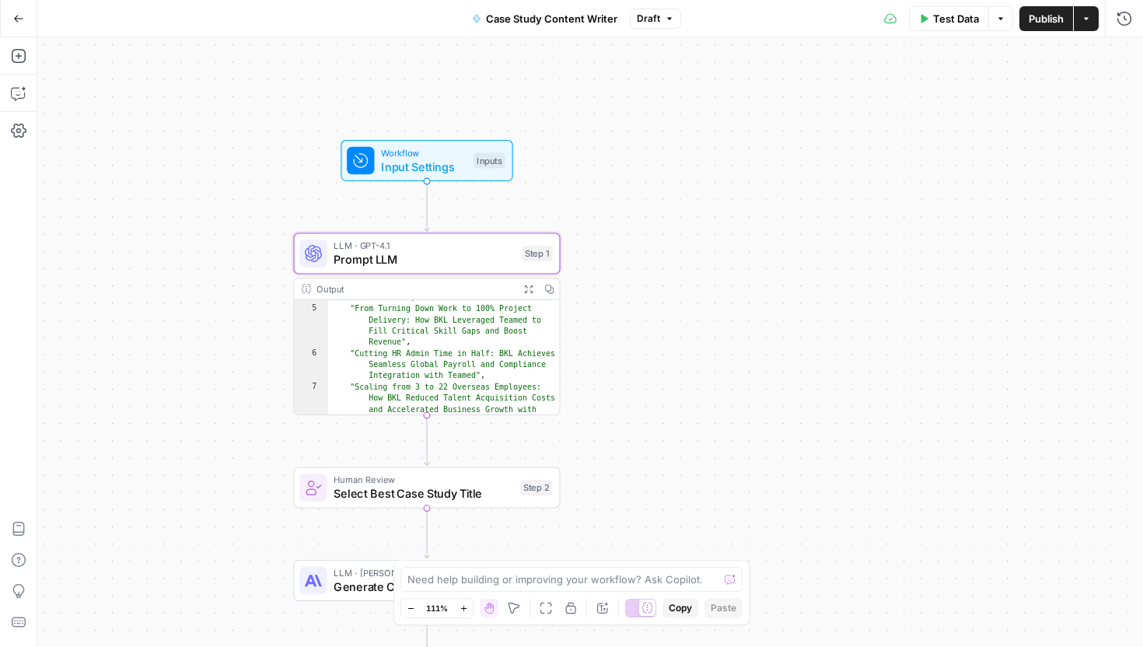
click at [1046, 23] on span "Publish" at bounding box center [1046, 19] width 35 height 16
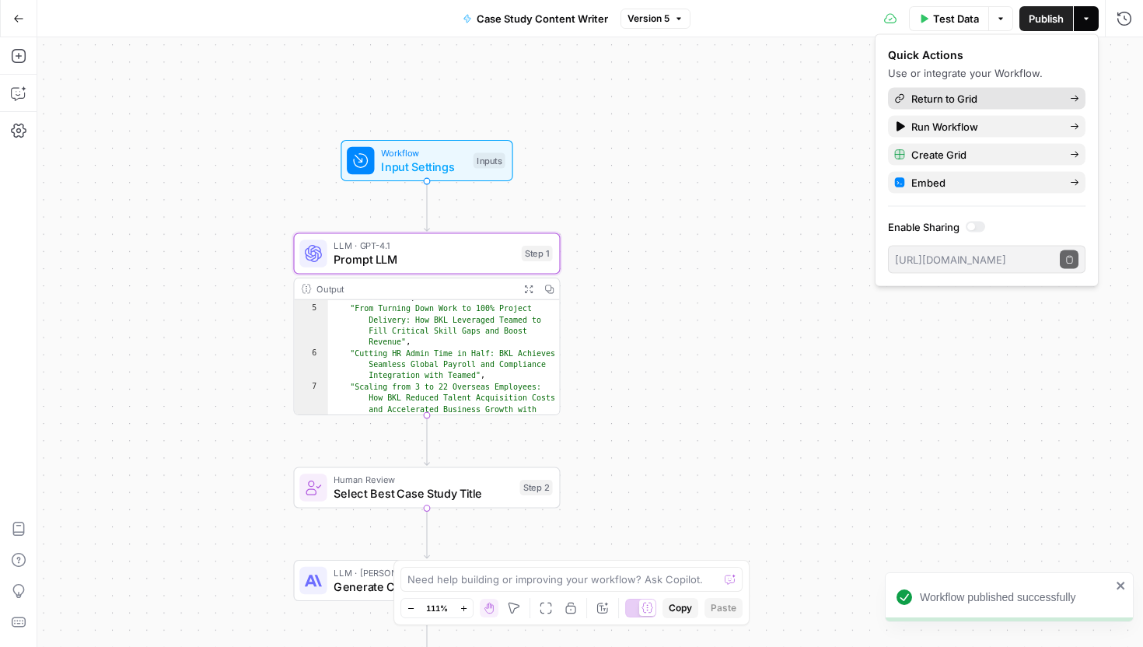
click at [984, 103] on span "Return to Grid" at bounding box center [984, 99] width 146 height 16
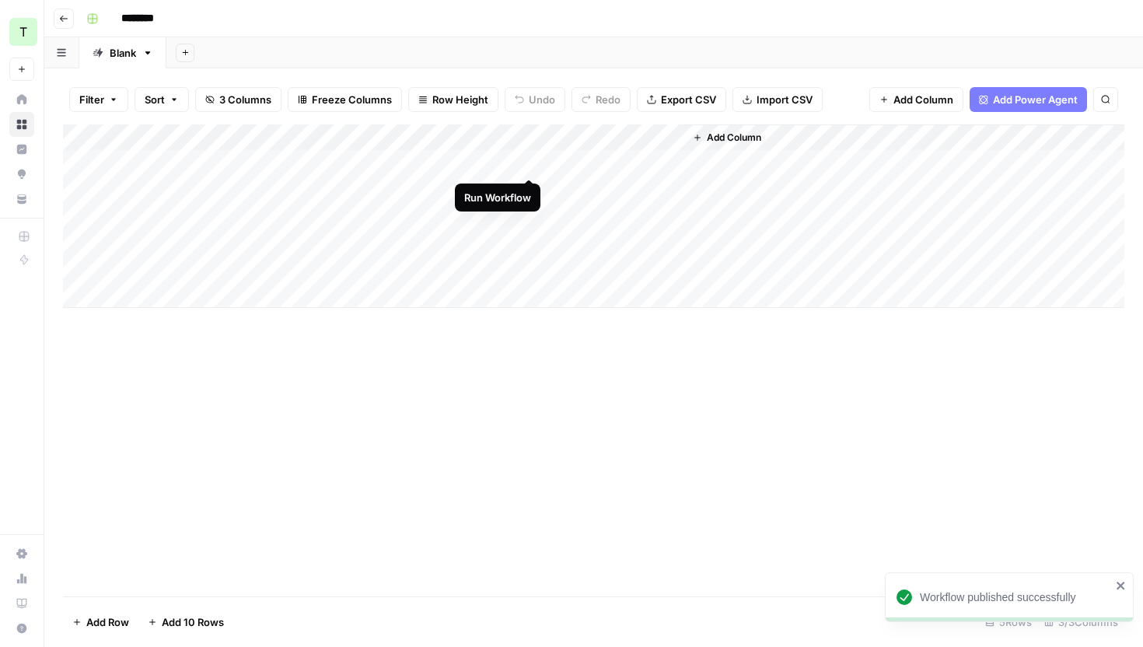
click at [529, 164] on div "Add Column" at bounding box center [593, 215] width 1061 height 183
click at [511, 162] on div "Add Column" at bounding box center [593, 215] width 1061 height 183
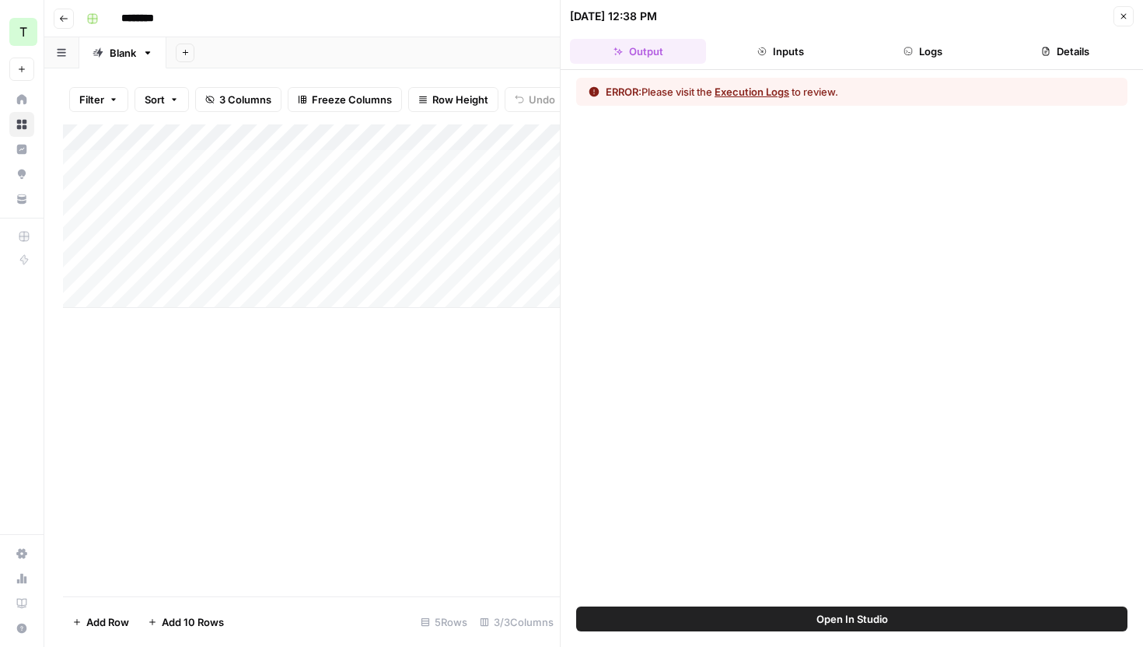
click at [786, 96] on button "Execution Logs" at bounding box center [752, 92] width 75 height 16
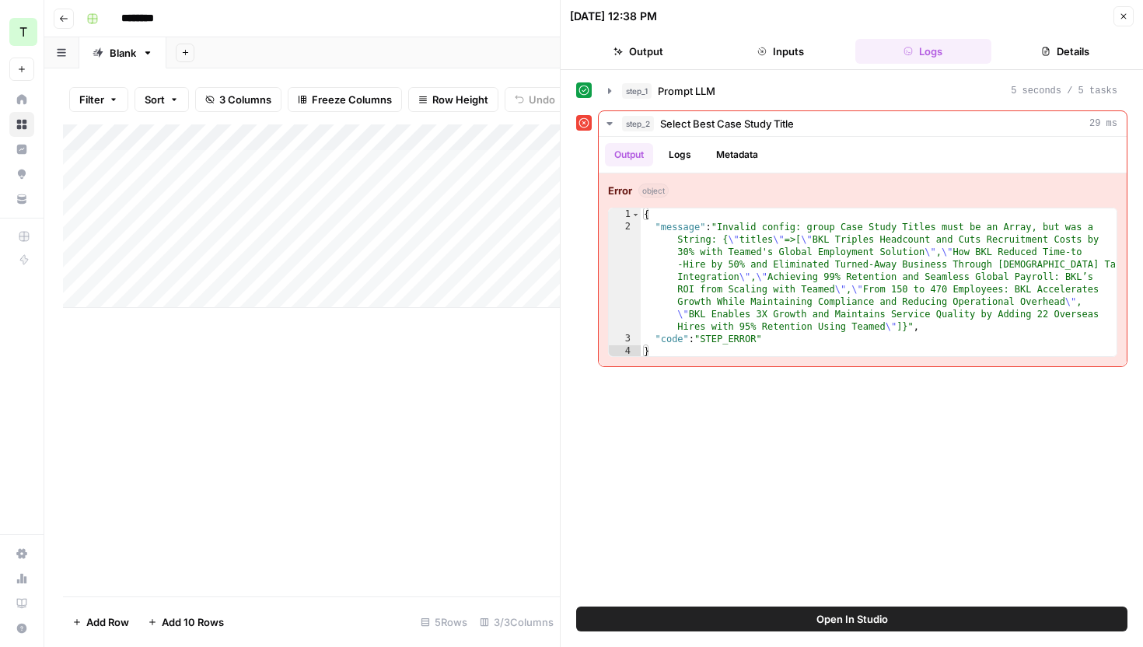
click at [817, 625] on span "Open In Studio" at bounding box center [852, 619] width 72 height 16
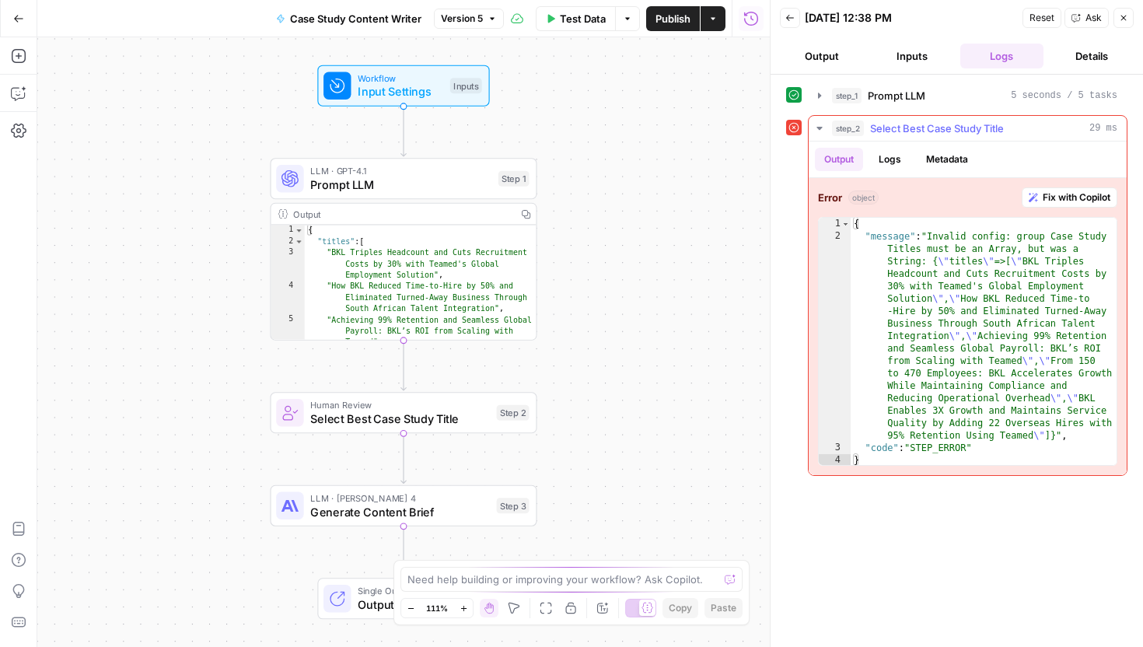
click at [1083, 199] on span "Fix with Copilot" at bounding box center [1077, 197] width 68 height 14
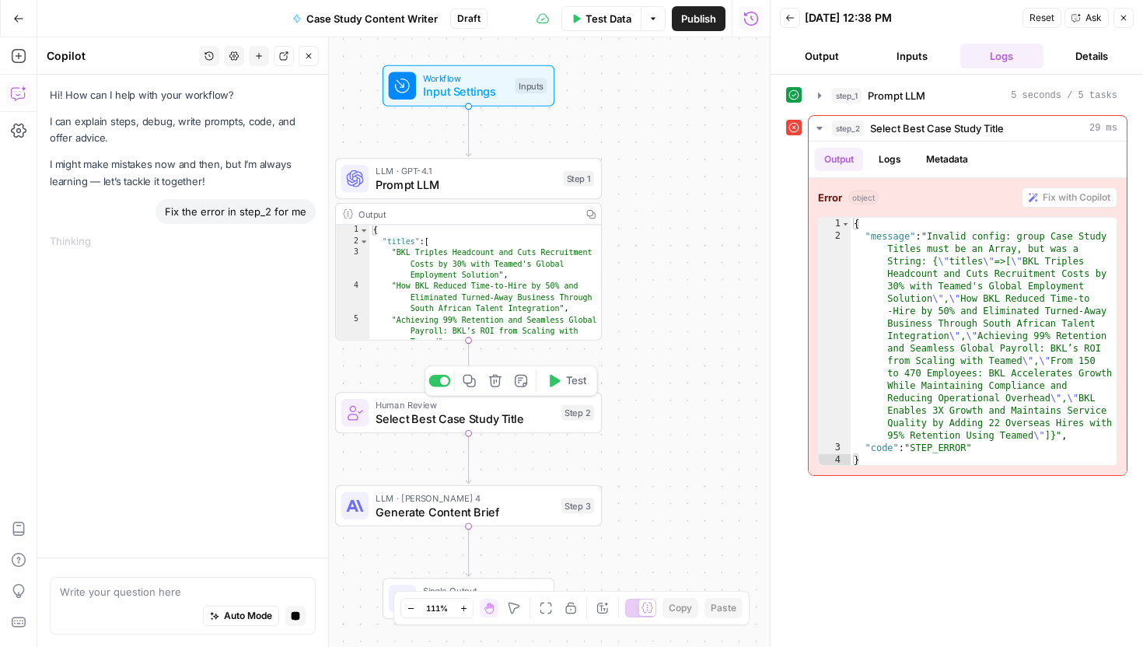
click at [492, 418] on span "Select Best Case Study Title" at bounding box center [465, 418] width 179 height 17
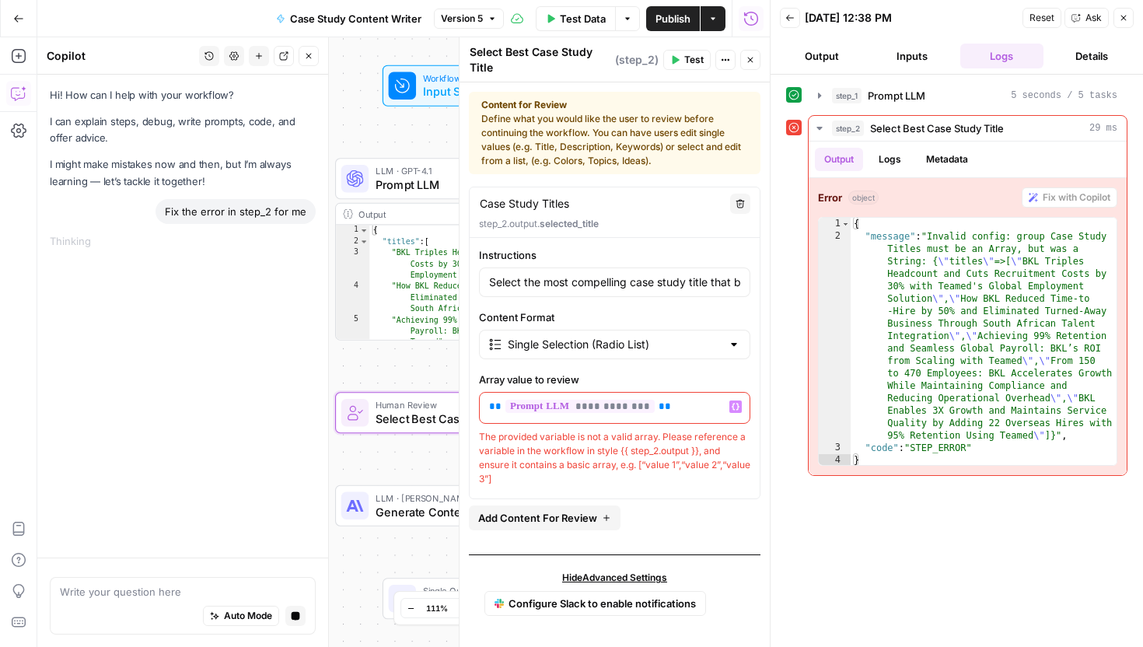
click at [737, 407] on icon "button" at bounding box center [736, 407] width 8 height 7
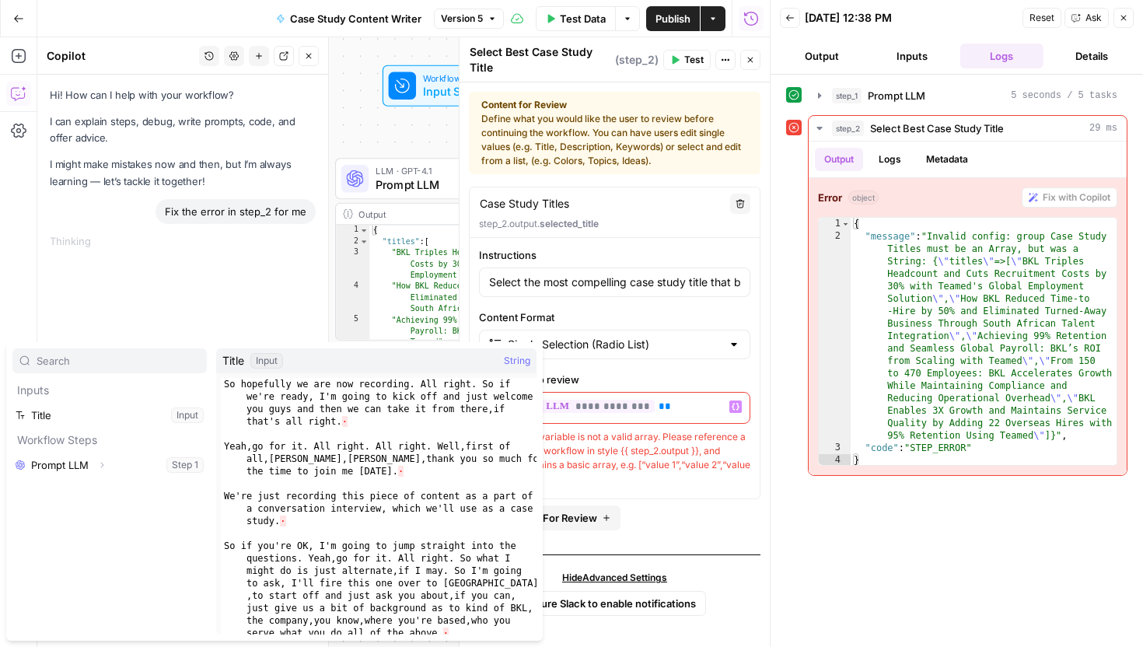
click at [737, 407] on icon "button" at bounding box center [736, 407] width 8 height 7
click at [732, 383] on label "Array value to review" at bounding box center [614, 380] width 271 height 16
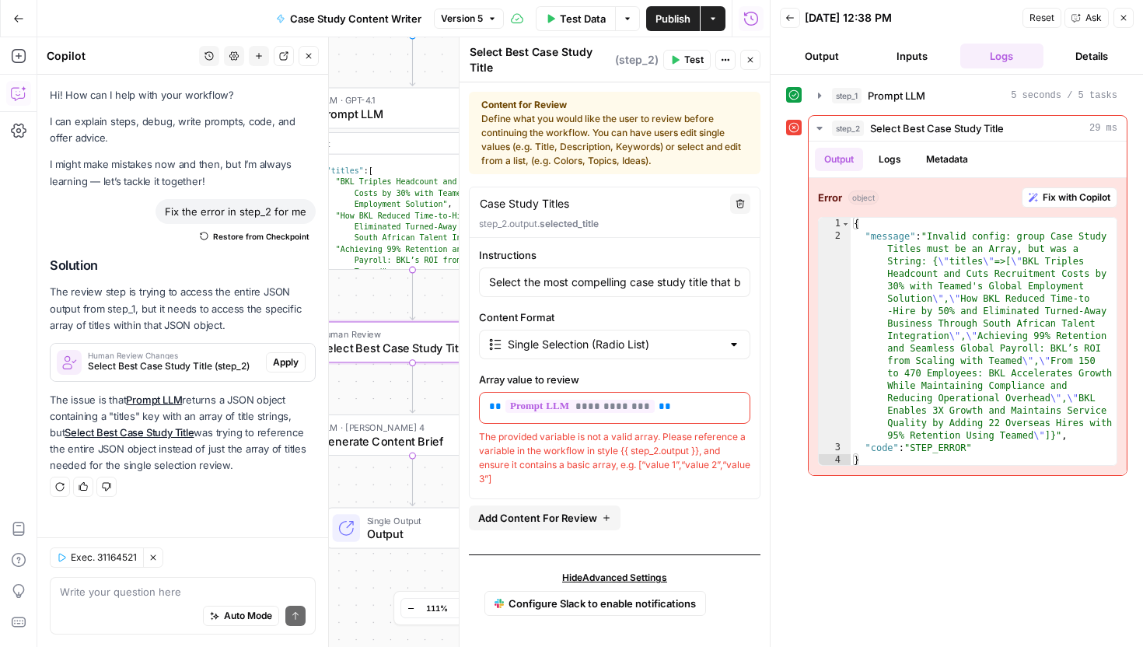
click at [289, 367] on span "Apply" at bounding box center [286, 362] width 26 height 14
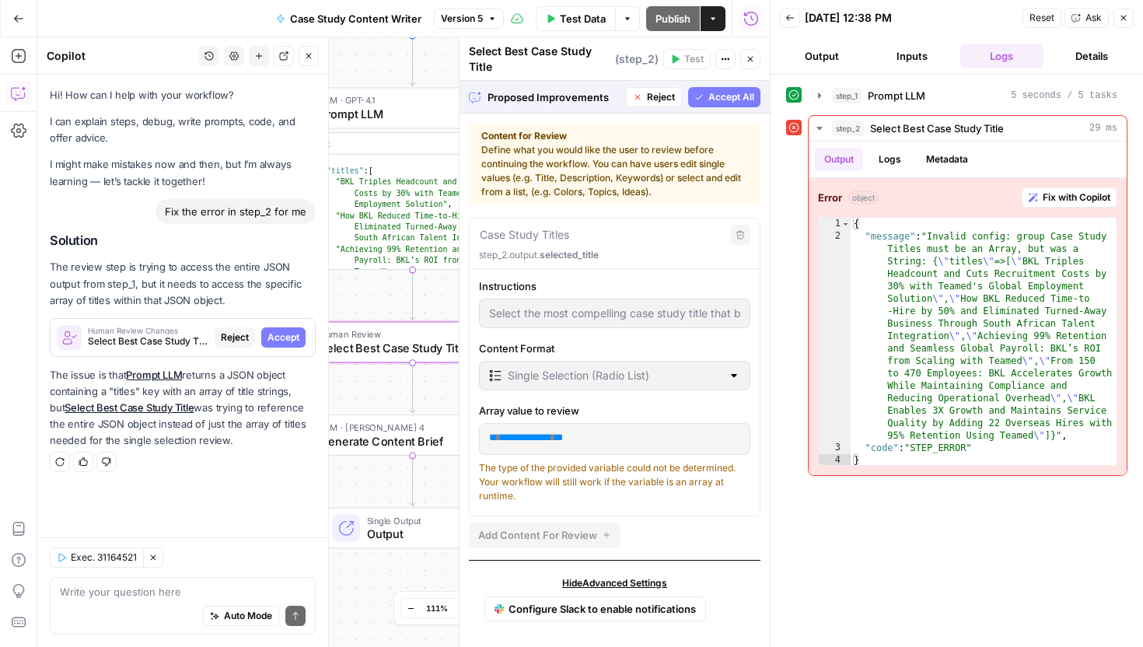
click at [295, 330] on span "Accept" at bounding box center [283, 337] width 32 height 14
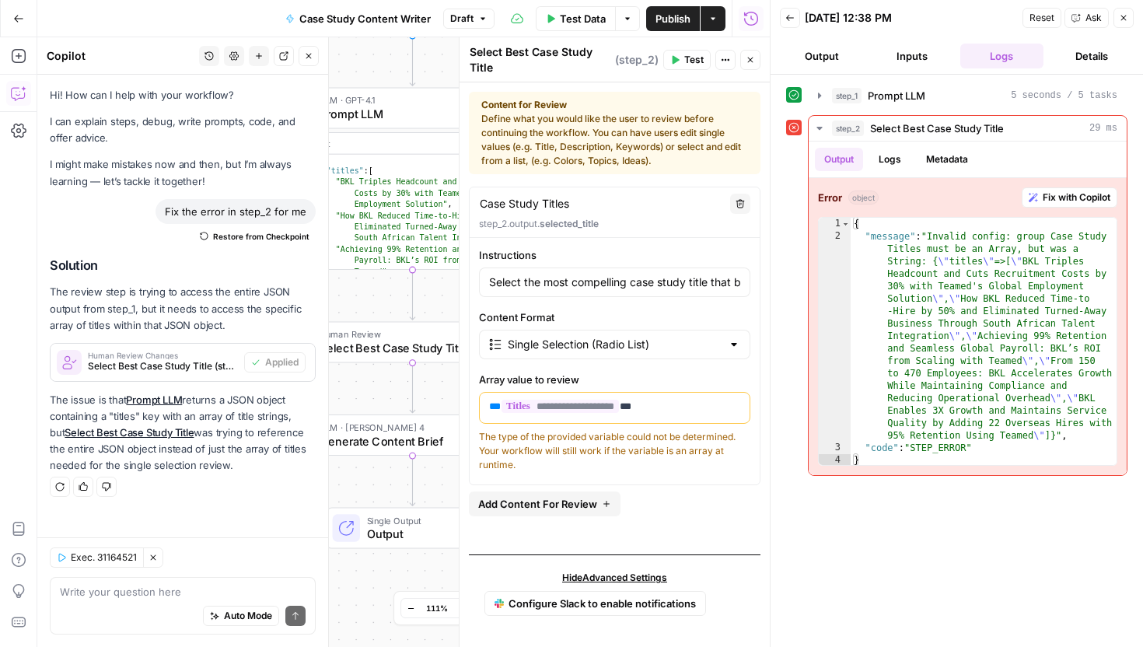
click at [677, 23] on span "Publish" at bounding box center [672, 19] width 35 height 16
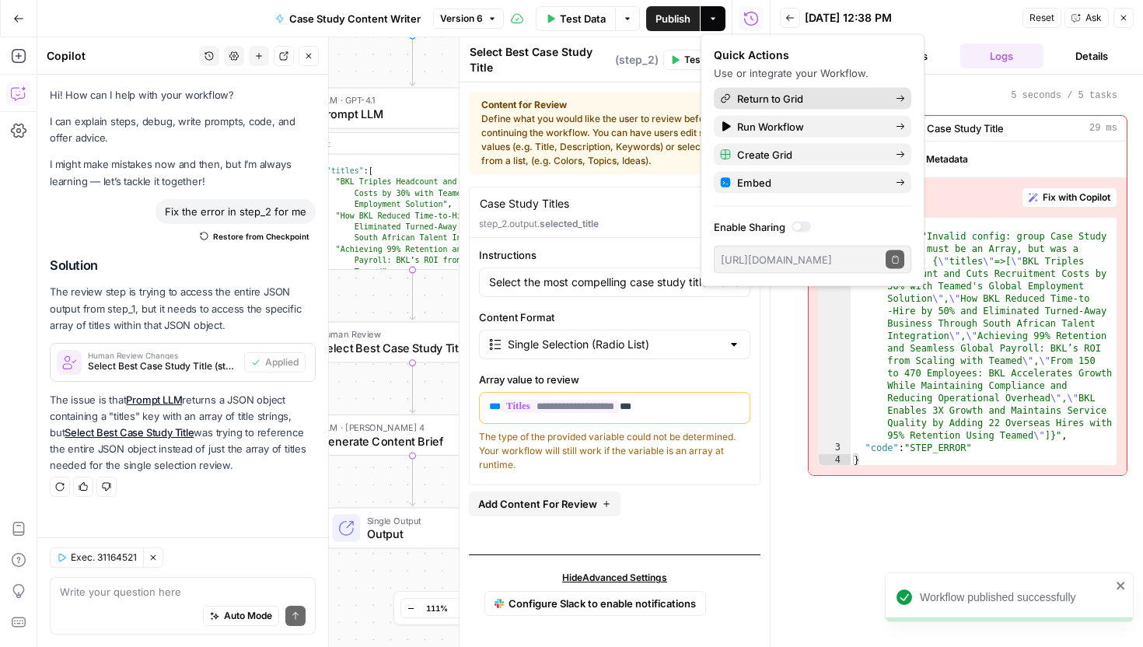
click at [805, 102] on span "Return to Grid" at bounding box center [810, 99] width 146 height 16
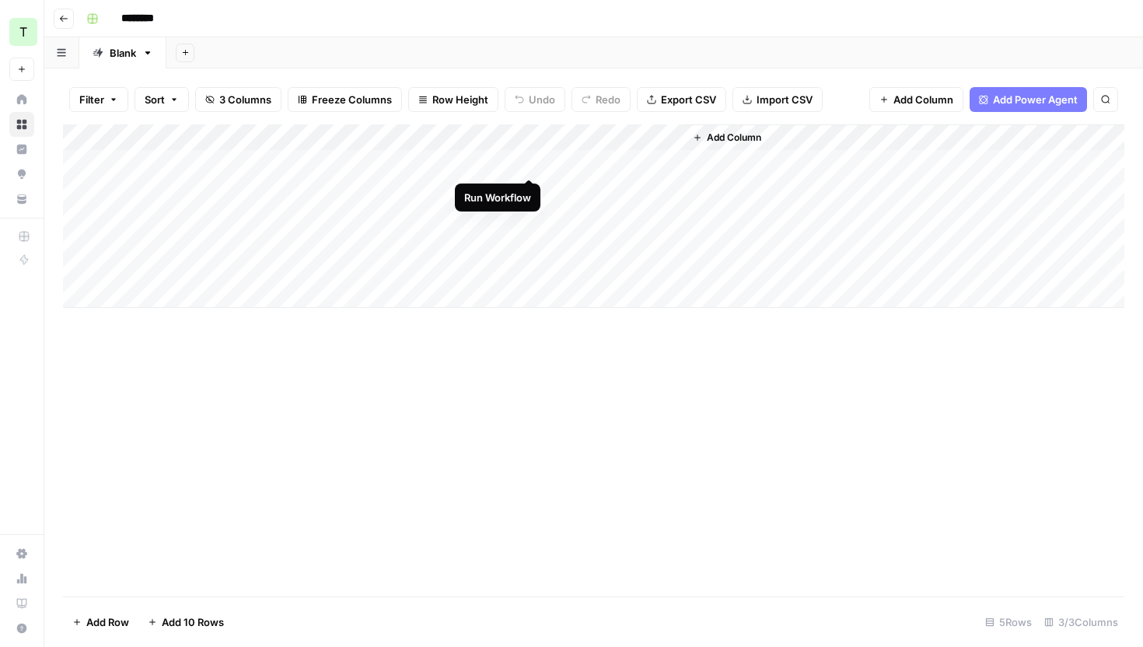
click at [527, 161] on div "Add Column" at bounding box center [593, 215] width 1061 height 183
click at [526, 163] on div "Add Column" at bounding box center [593, 215] width 1061 height 183
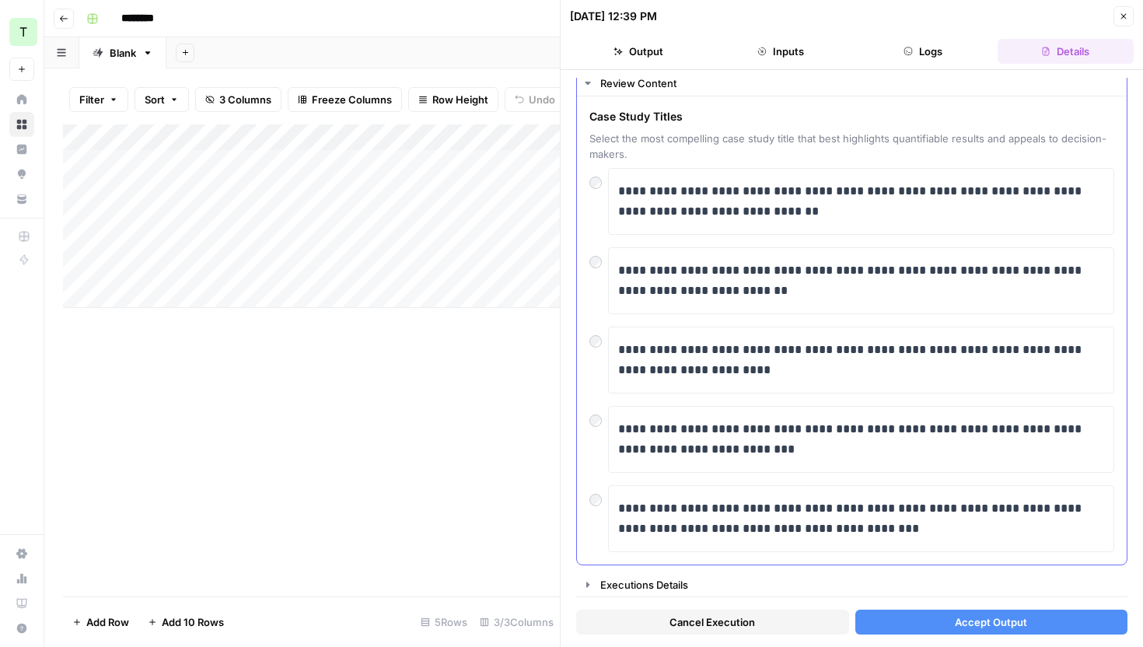
scroll to position [44, 0]
click at [764, 214] on p "**********" at bounding box center [861, 200] width 486 height 40
copy p "**********"
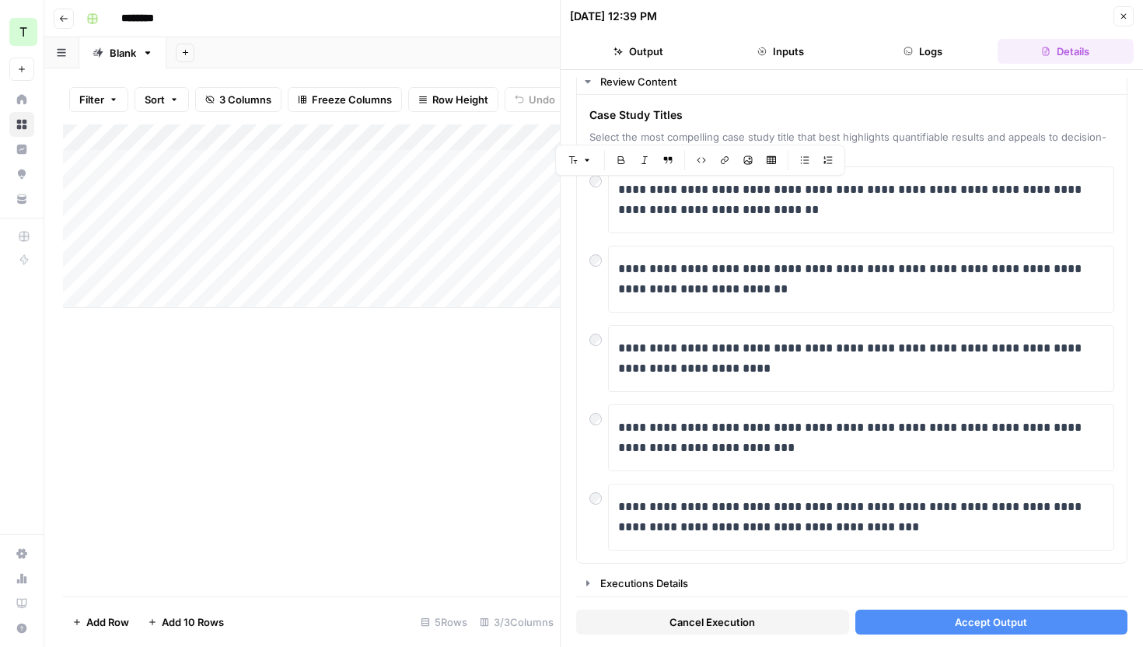
click at [976, 630] on button "Accept Output" at bounding box center [991, 622] width 273 height 25
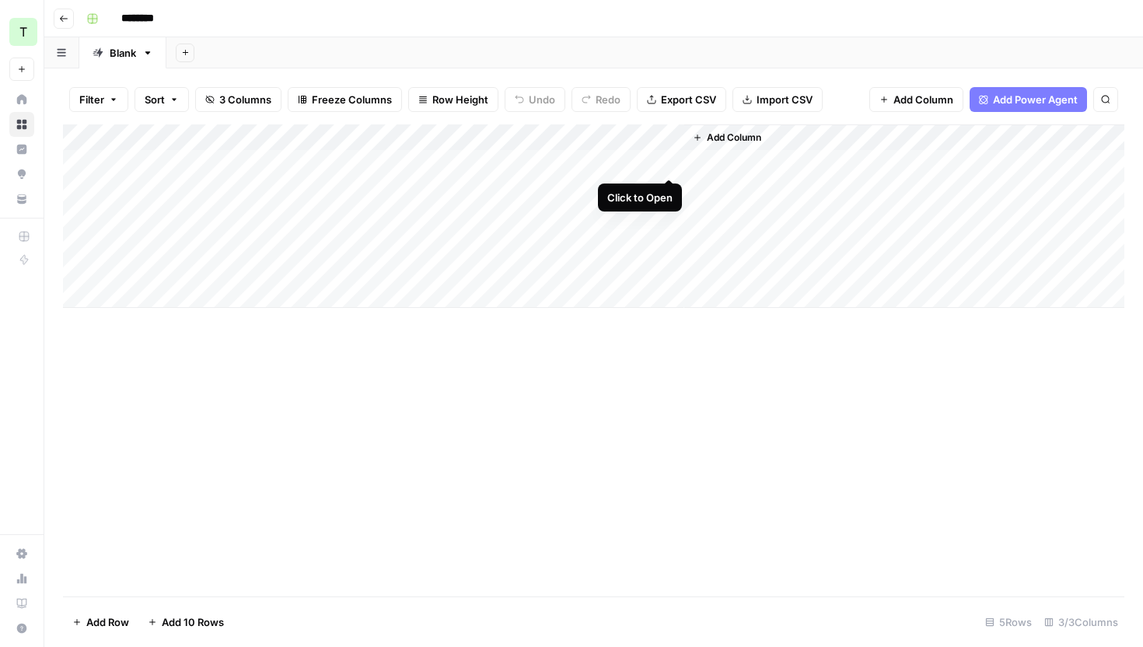
click at [668, 162] on div "Add Column" at bounding box center [593, 215] width 1061 height 183
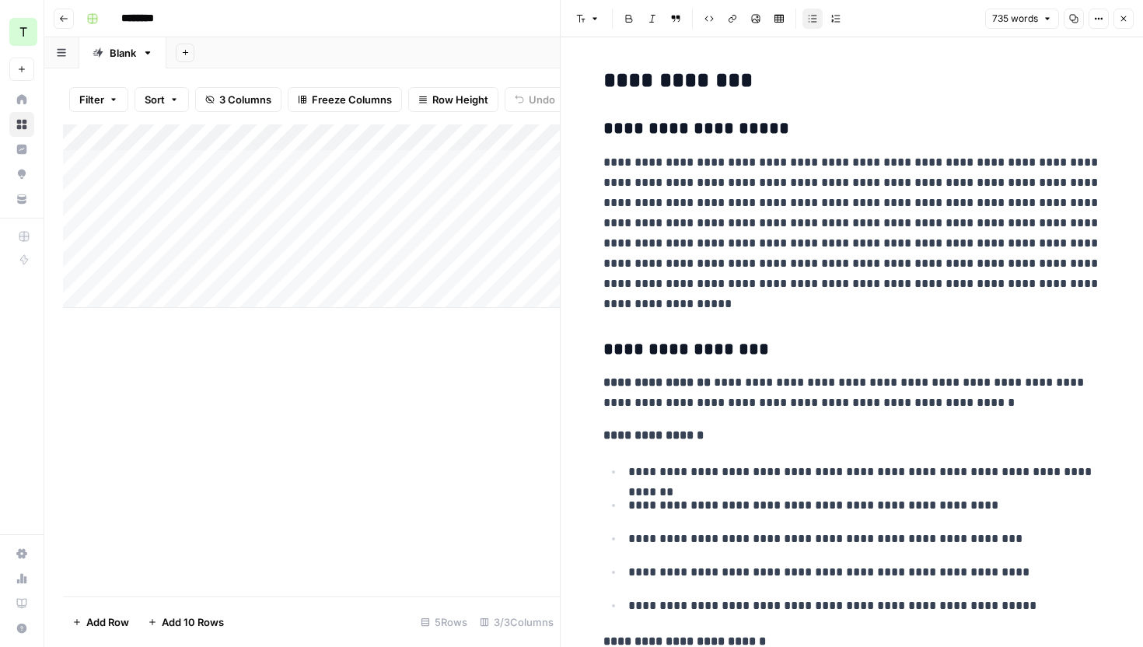
click at [515, 140] on div "Add Column" at bounding box center [311, 215] width 497 height 183
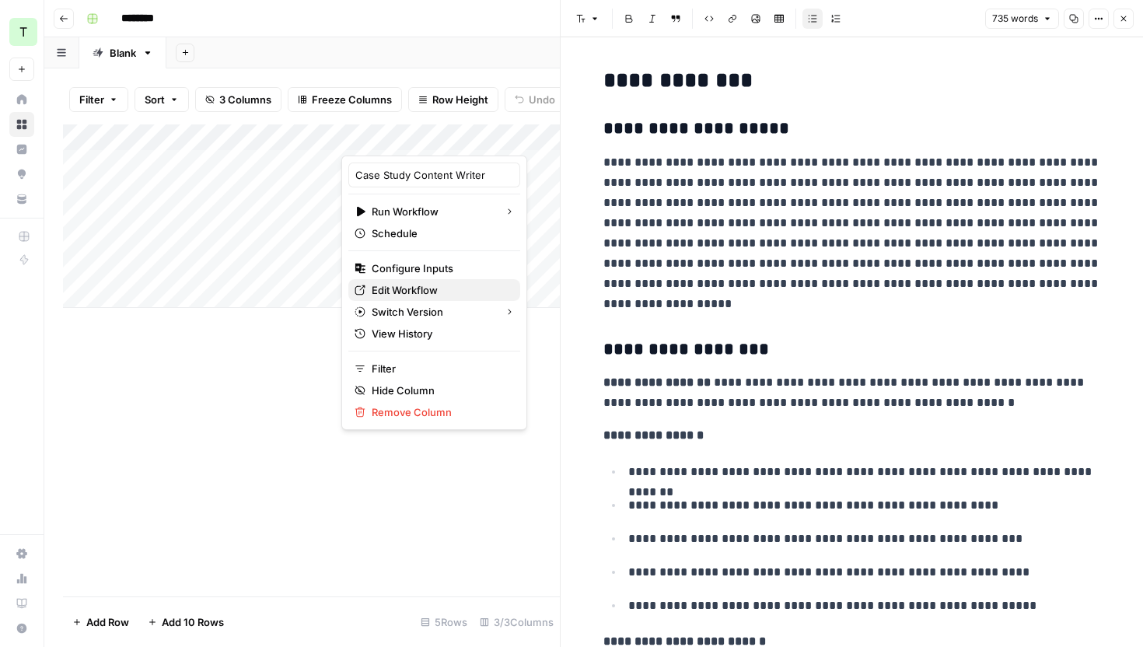
click at [425, 290] on span "Edit Workflow" at bounding box center [440, 290] width 136 height 16
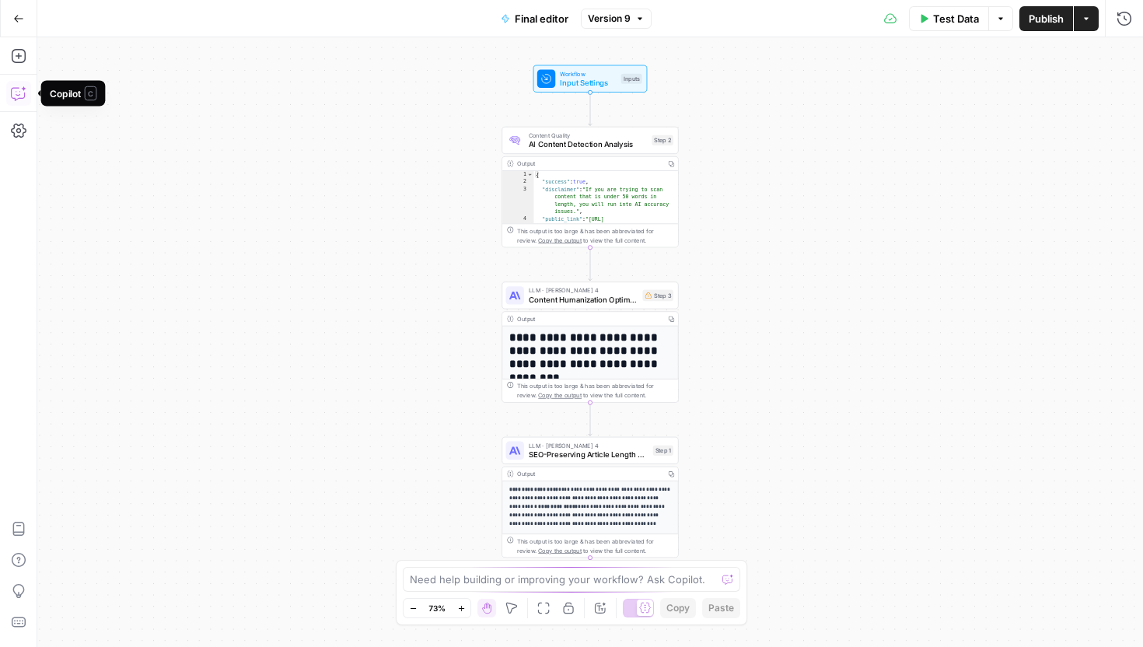
click at [17, 92] on icon "button" at bounding box center [19, 94] width 16 height 16
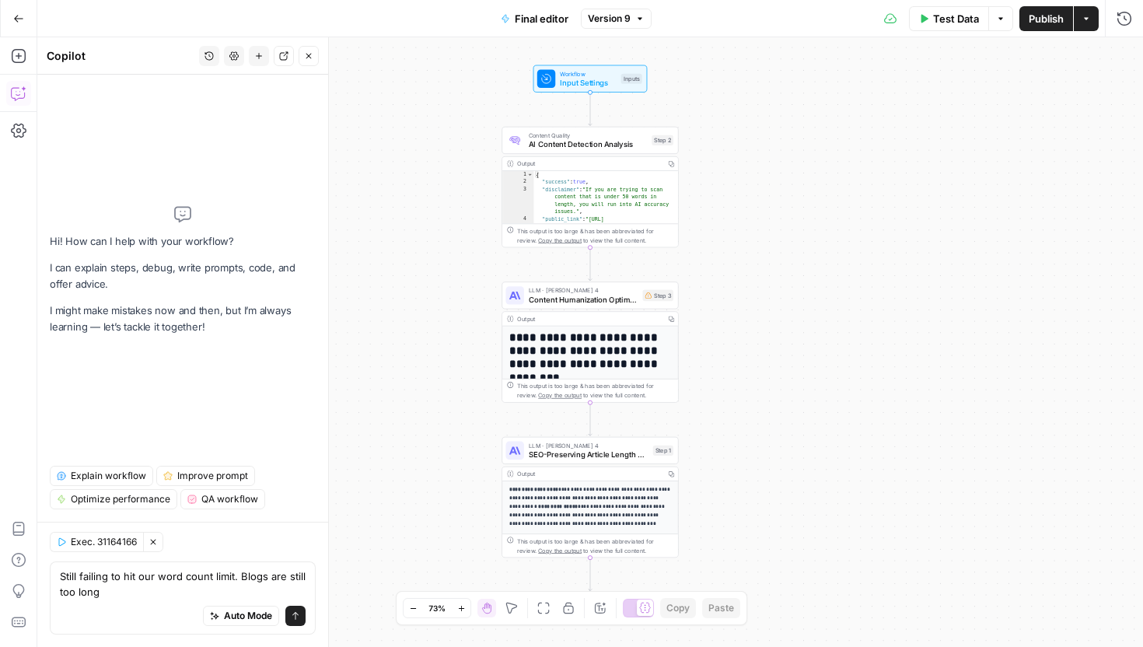
type textarea "Still failing to hit our word count limit. Blogs are still too long"
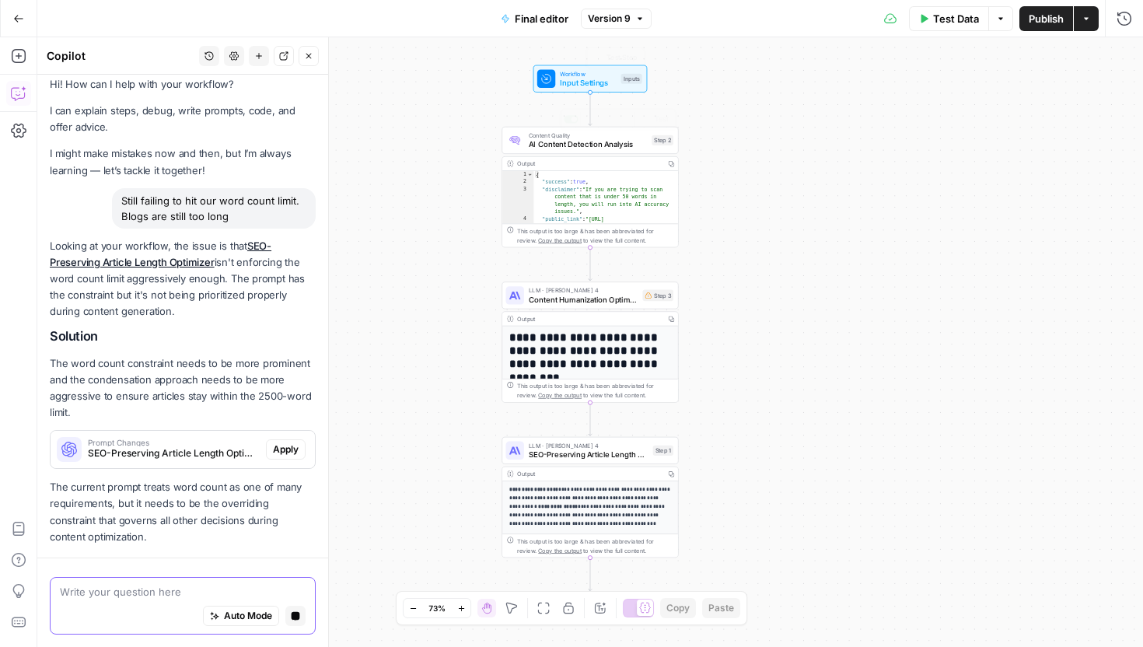
scroll to position [56, 0]
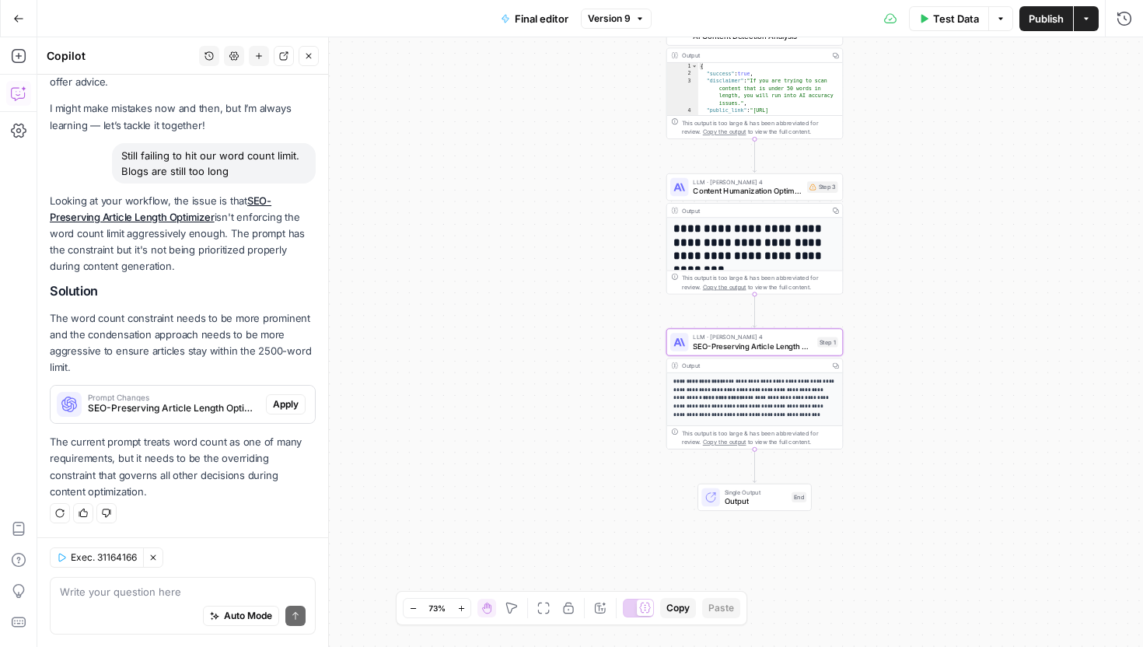
click at [225, 404] on span "SEO-Preserving Article Length Optimizer (step_1)" at bounding box center [174, 408] width 172 height 14
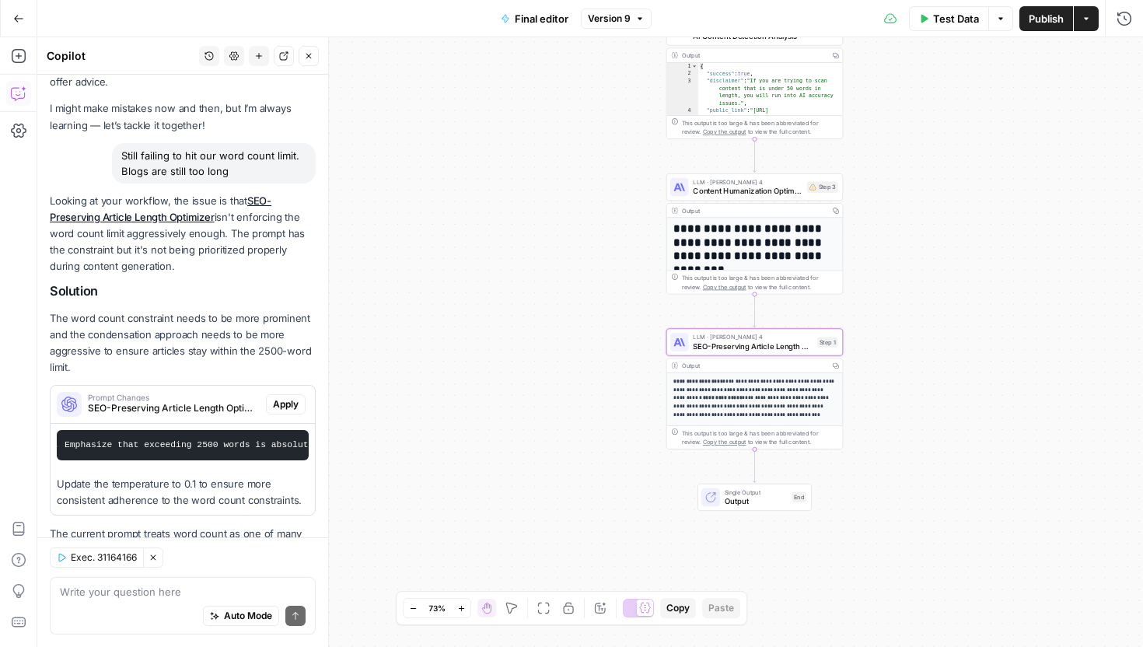
scroll to position [0, 633]
click at [291, 398] on span "Apply" at bounding box center [286, 404] width 26 height 14
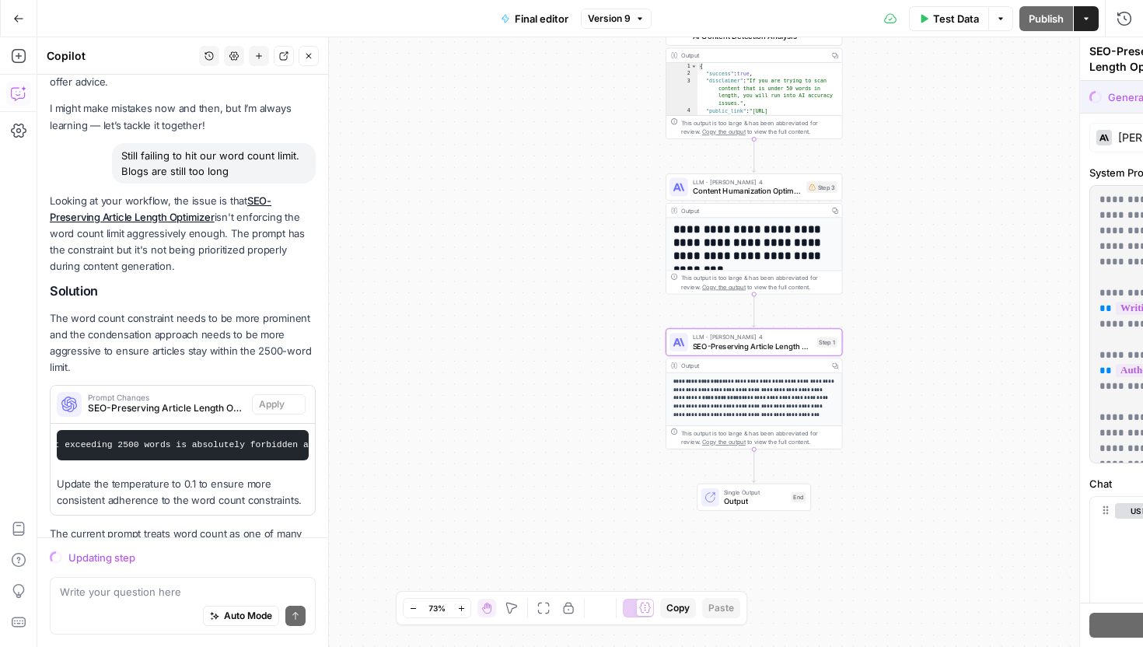
scroll to position [147, 0]
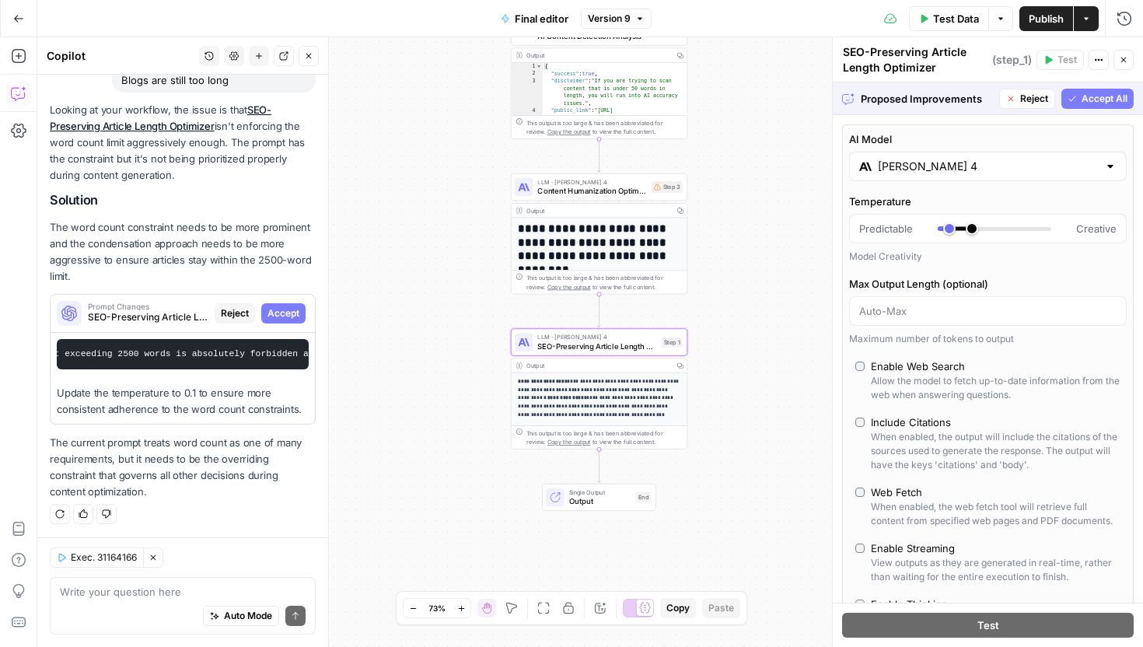
click at [288, 315] on span "Accept" at bounding box center [283, 313] width 32 height 14
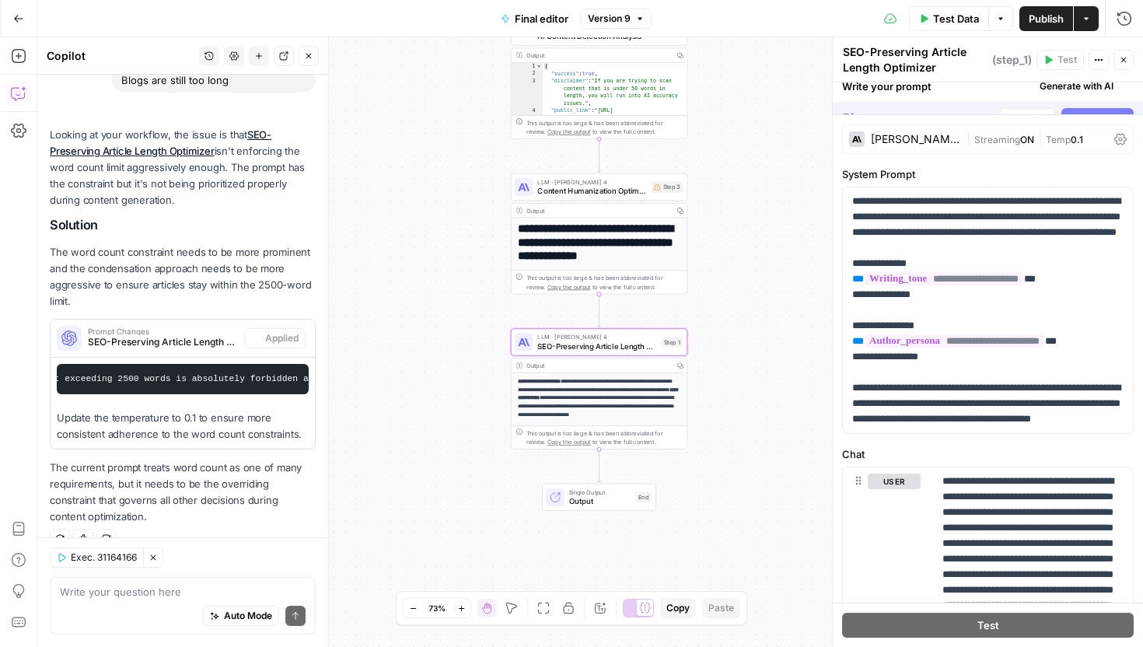
scroll to position [172, 0]
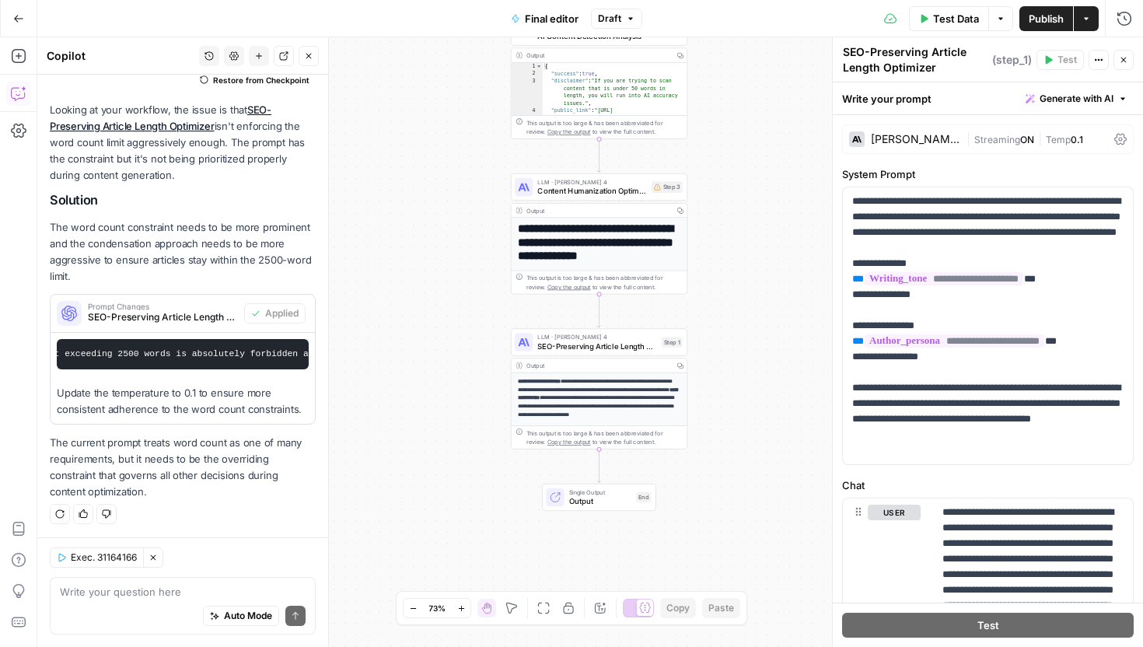
click at [1054, 23] on span "Publish" at bounding box center [1046, 19] width 35 height 16
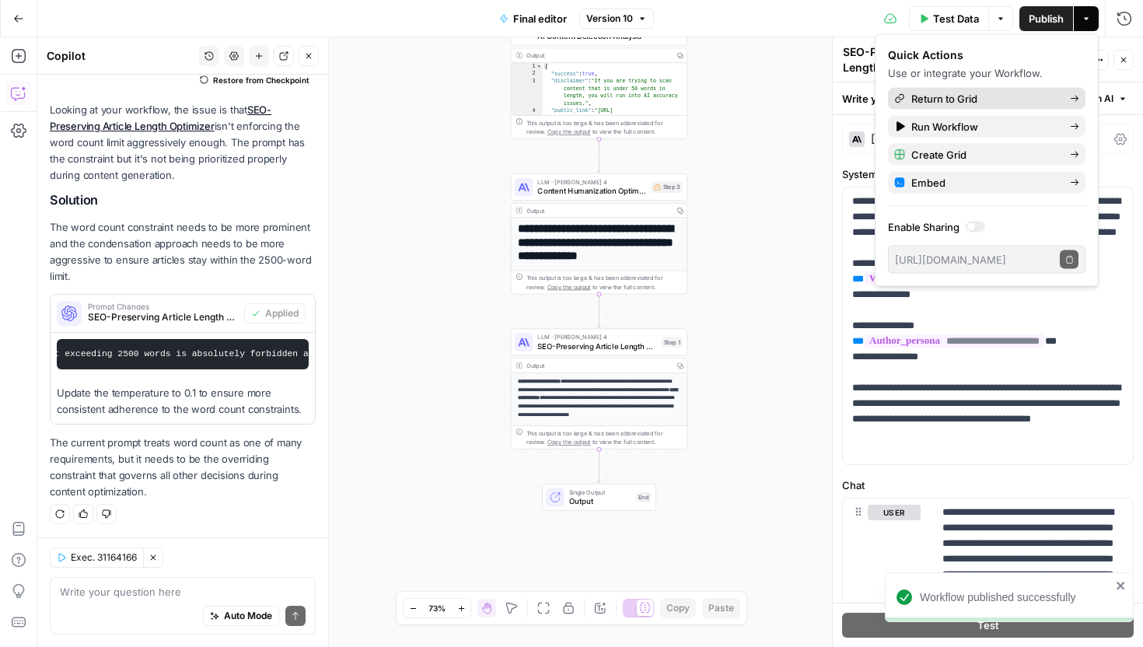
click at [1068, 97] on div "Return to Grid" at bounding box center [986, 99] width 185 height 16
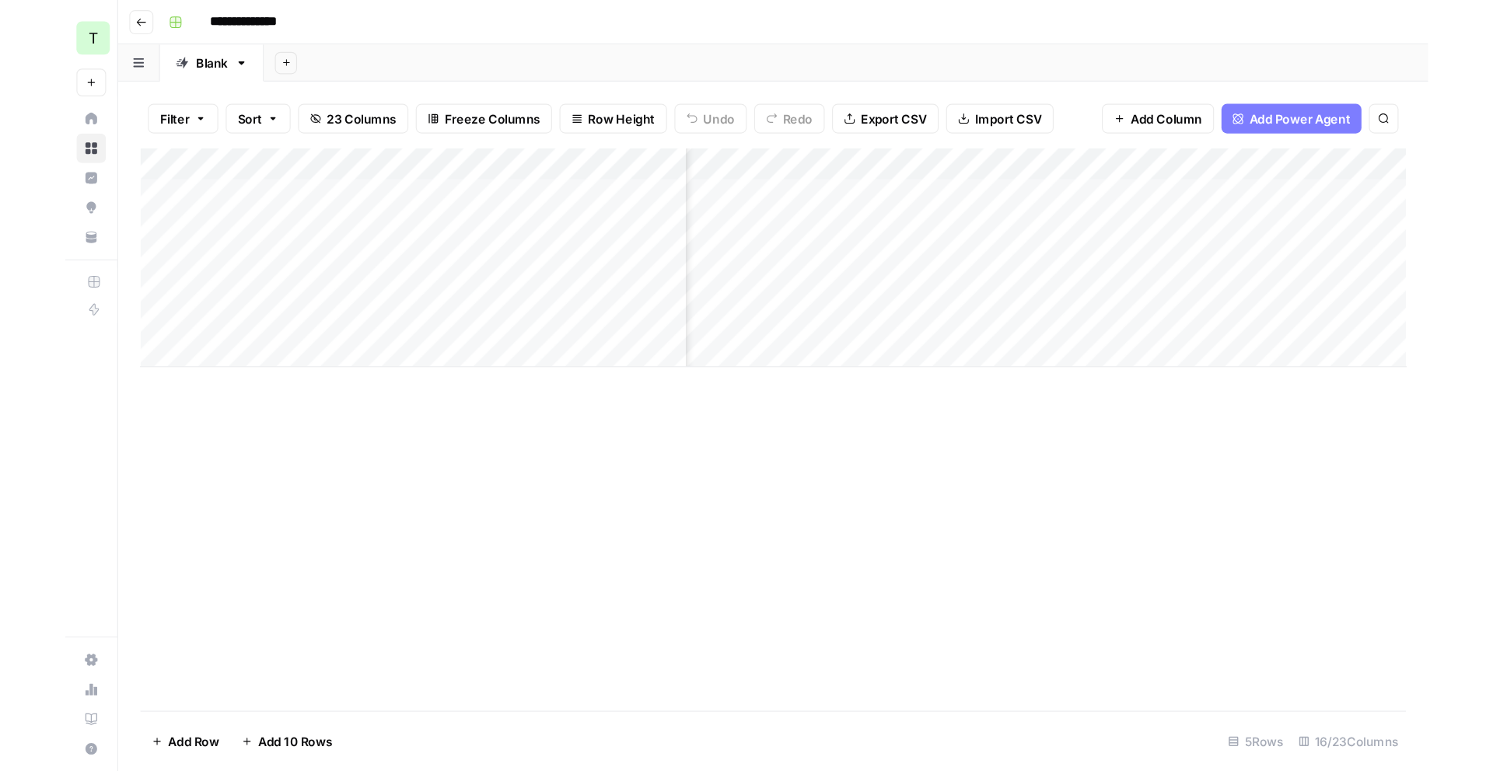
scroll to position [0, 1415]
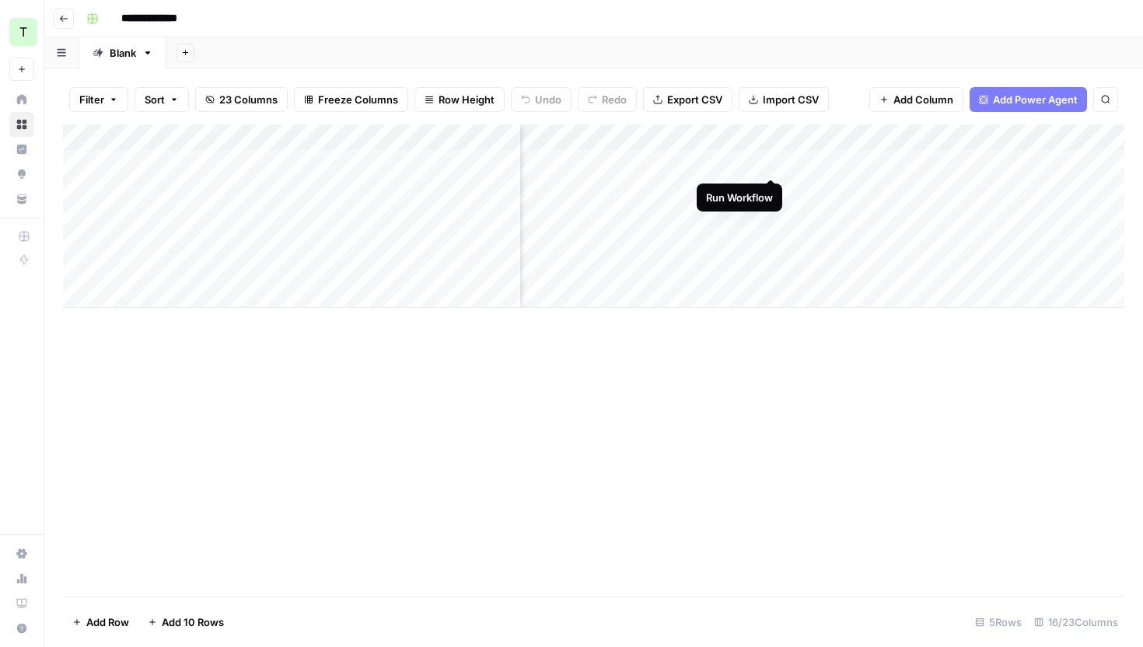
click at [771, 163] on div "Add Column" at bounding box center [593, 215] width 1061 height 183
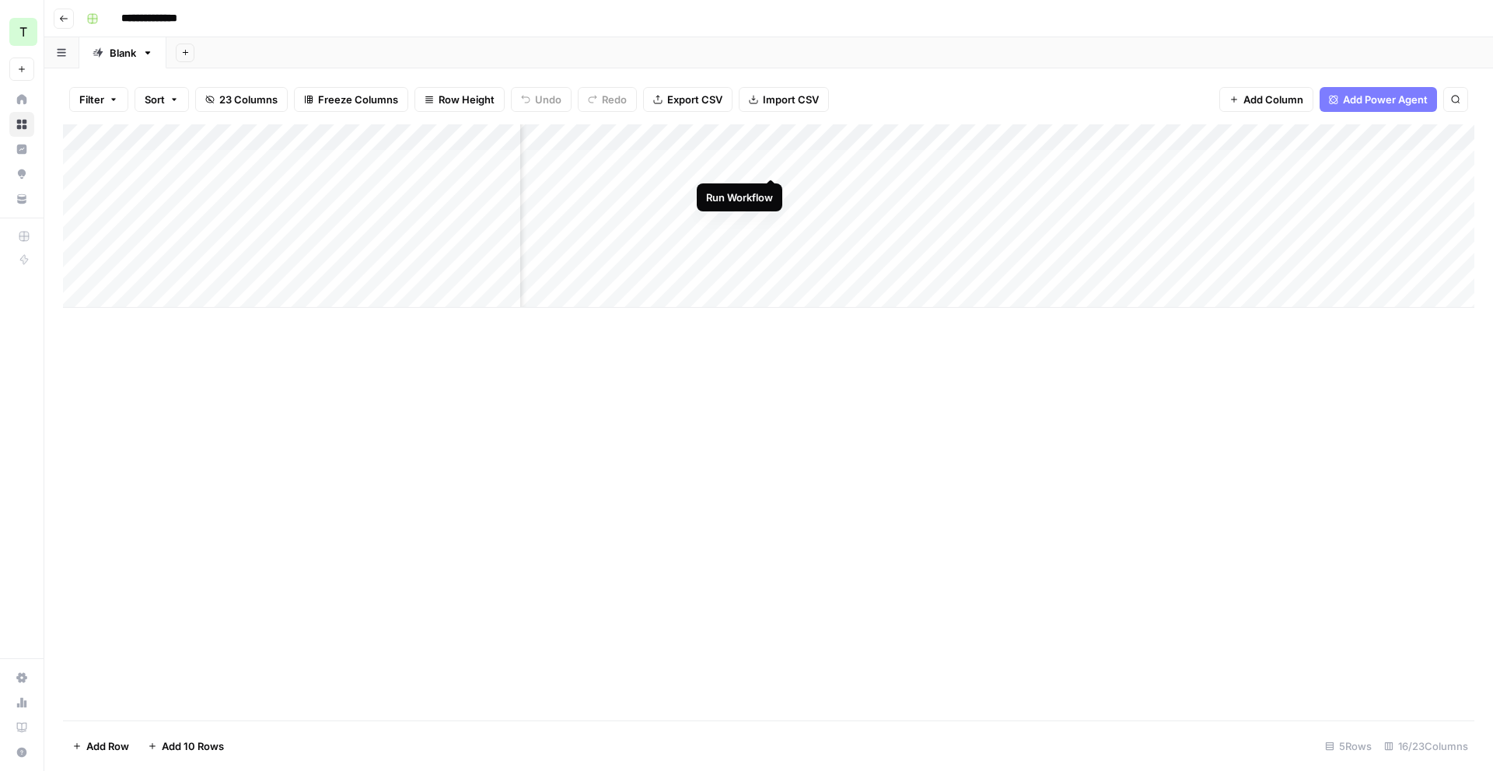
click at [771, 161] on div "Add Column" at bounding box center [768, 215] width 1411 height 183
click at [772, 164] on div "Add Column" at bounding box center [768, 215] width 1411 height 183
click at [953, 163] on div "Add Column" at bounding box center [768, 215] width 1411 height 183
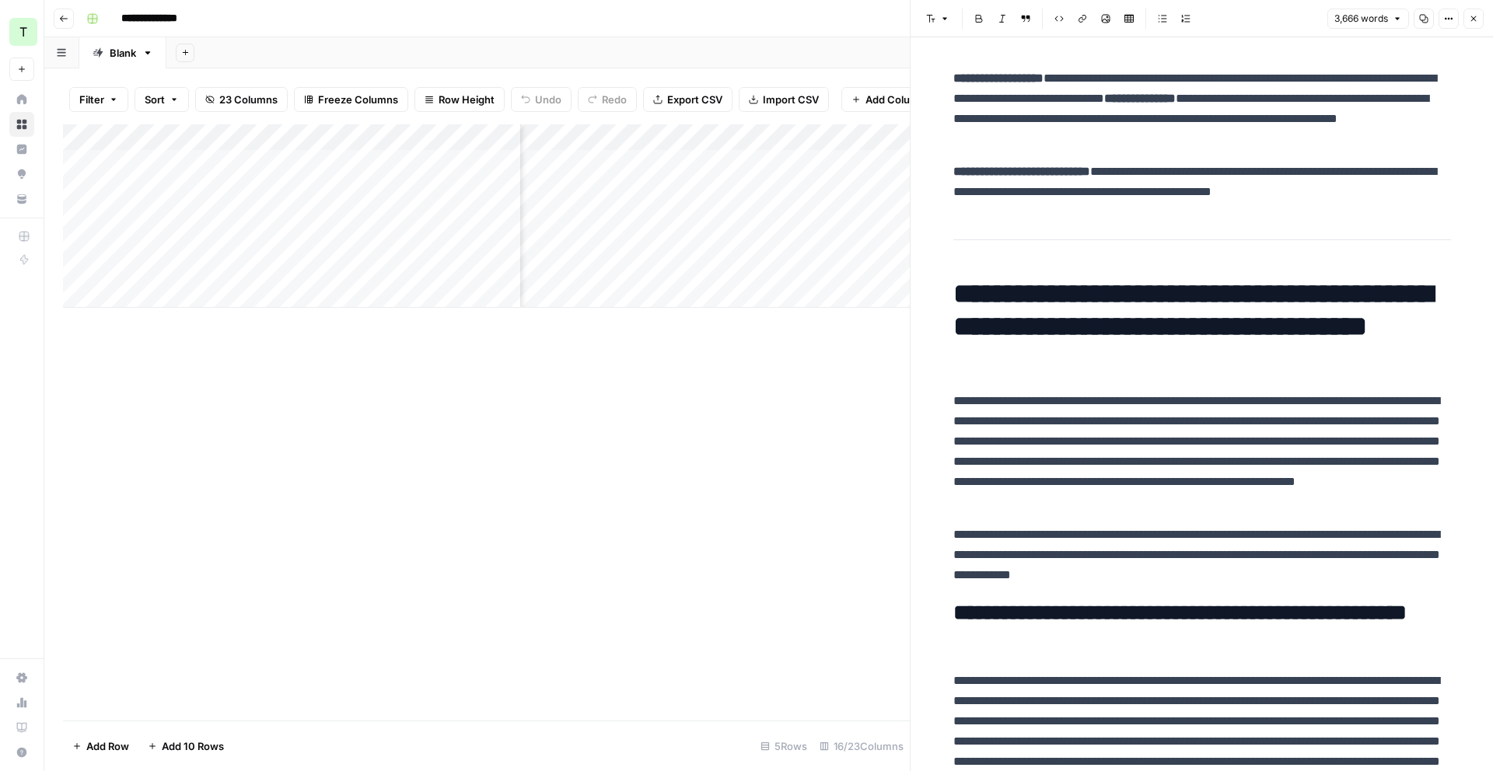
click at [872, 440] on div "Add Column" at bounding box center [486, 422] width 847 height 596
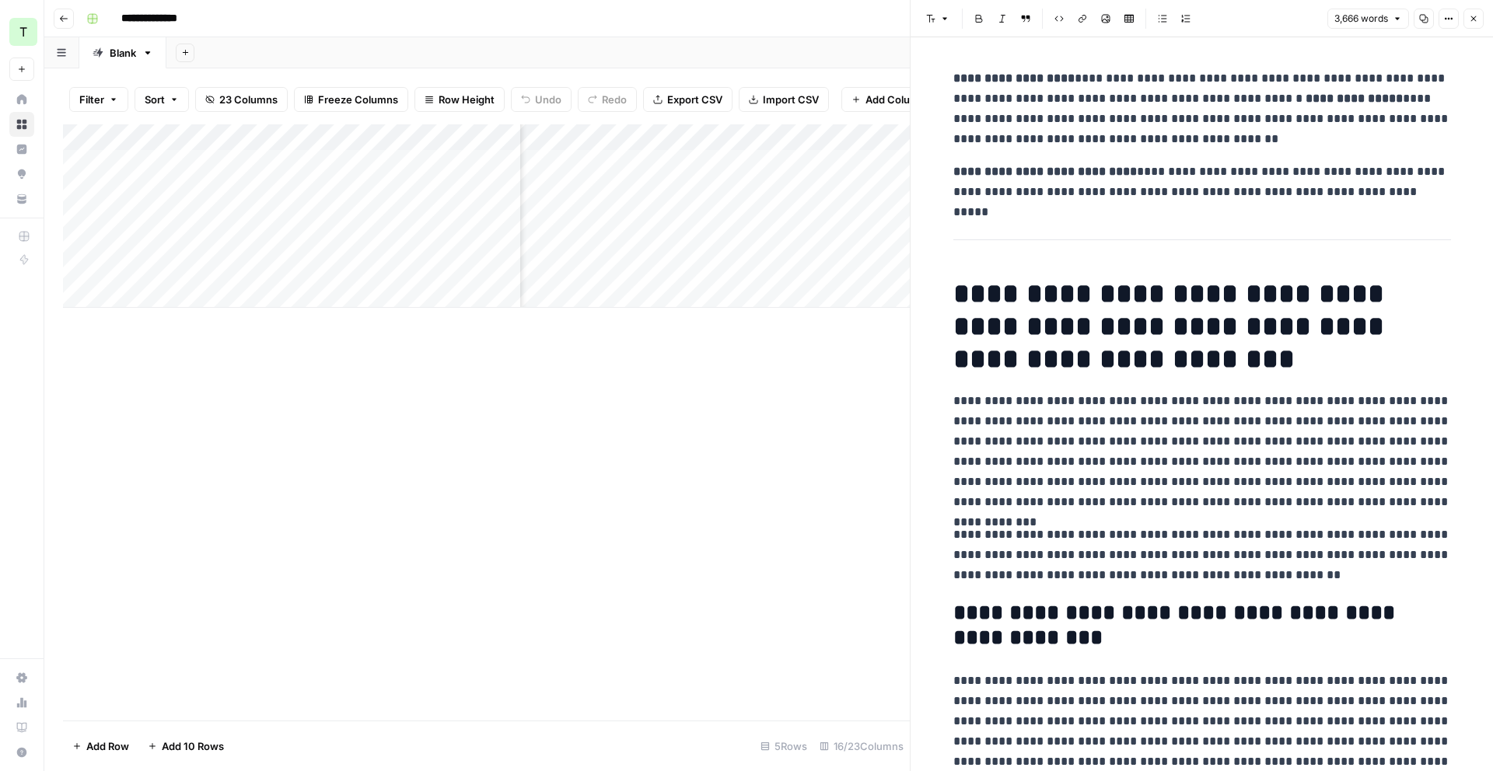
click at [841, 152] on div "Add Column" at bounding box center [486, 215] width 847 height 183
click at [745, 159] on div "Add Column" at bounding box center [486, 215] width 847 height 183
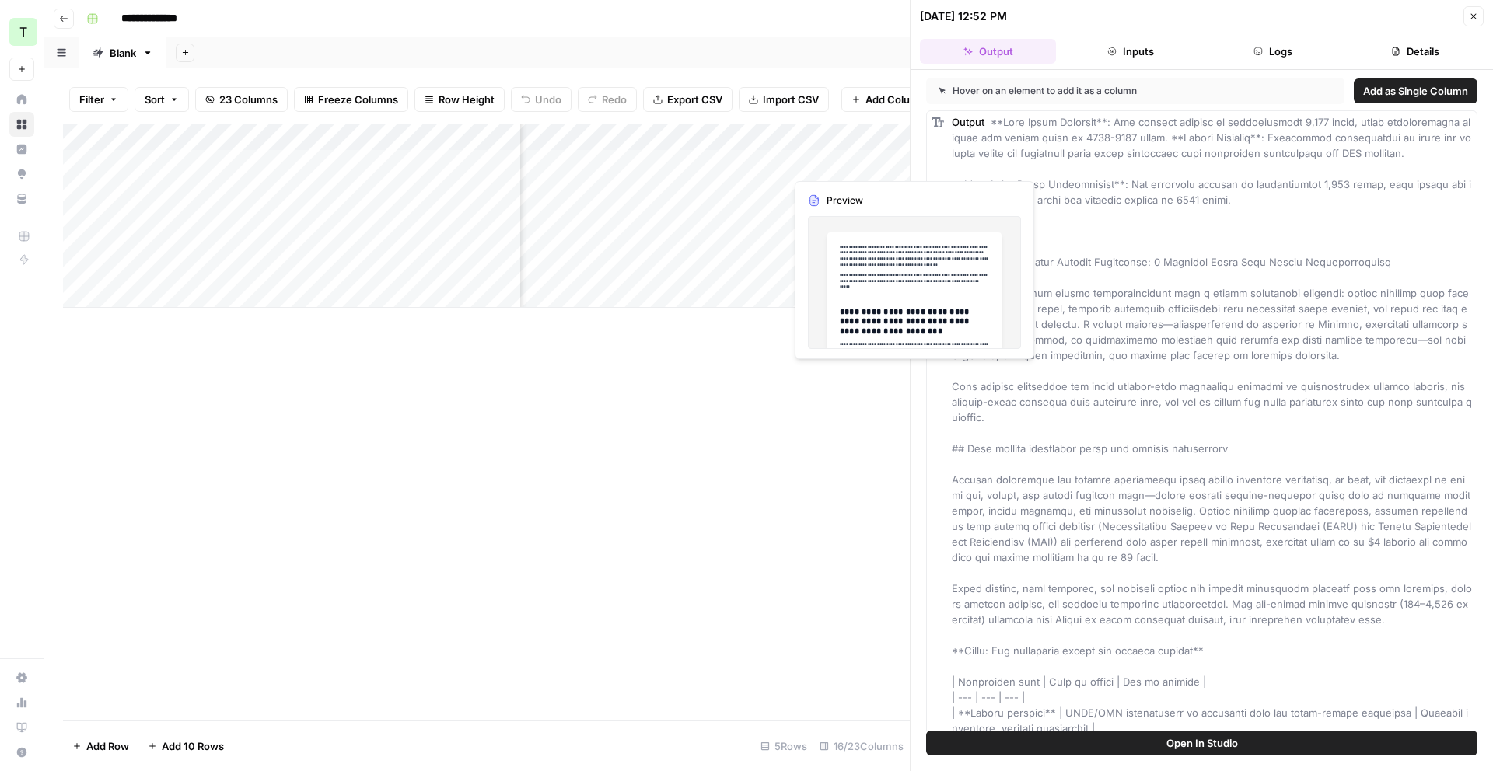
click at [854, 162] on div "Add Column" at bounding box center [486, 215] width 847 height 183
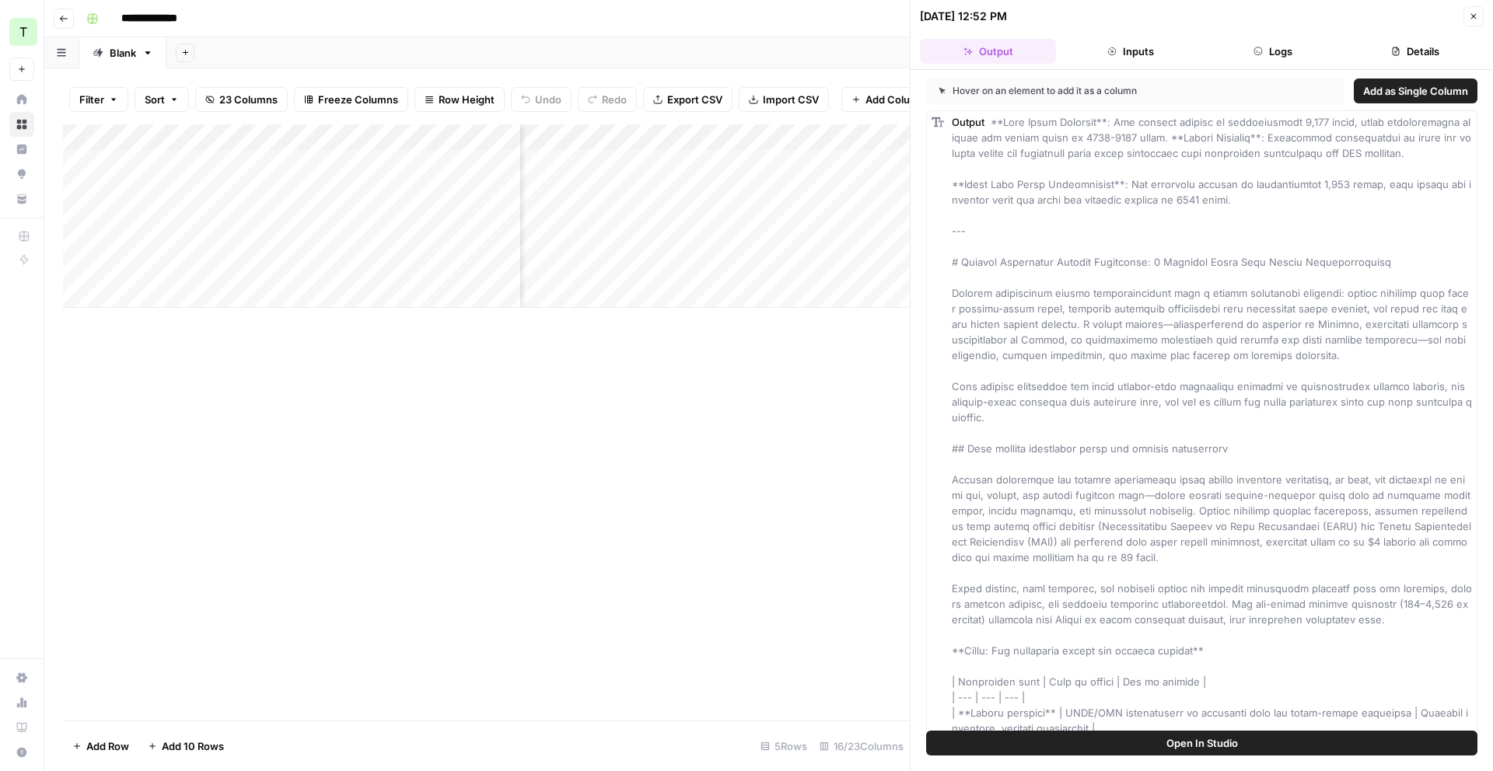
click at [885, 138] on div "Add Column" at bounding box center [486, 215] width 847 height 183
click at [786, 407] on div "Add Column" at bounding box center [486, 422] width 847 height 596
click at [1142, 16] on icon "button" at bounding box center [1473, 16] width 9 height 9
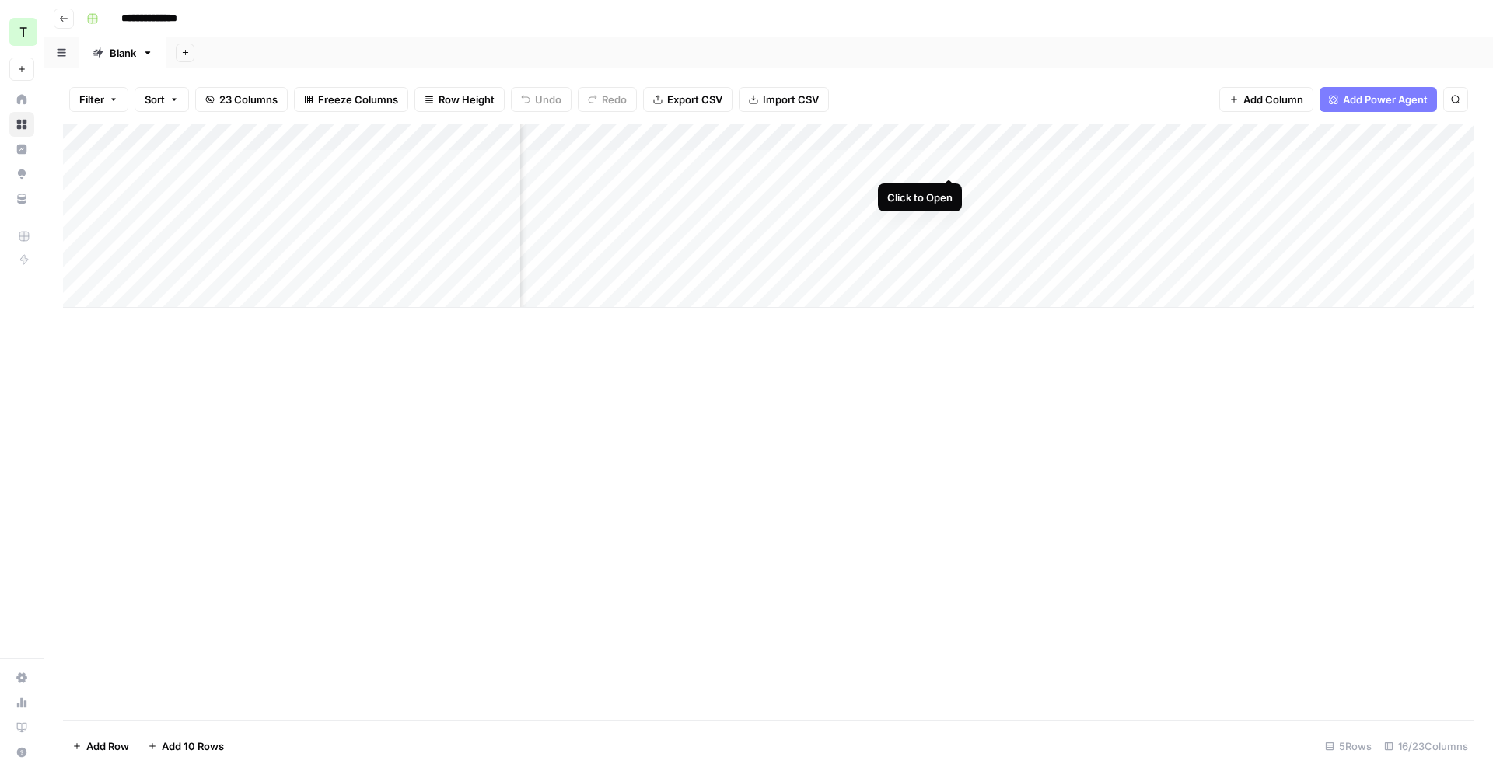
click at [949, 166] on div "Add Column" at bounding box center [768, 215] width 1411 height 183
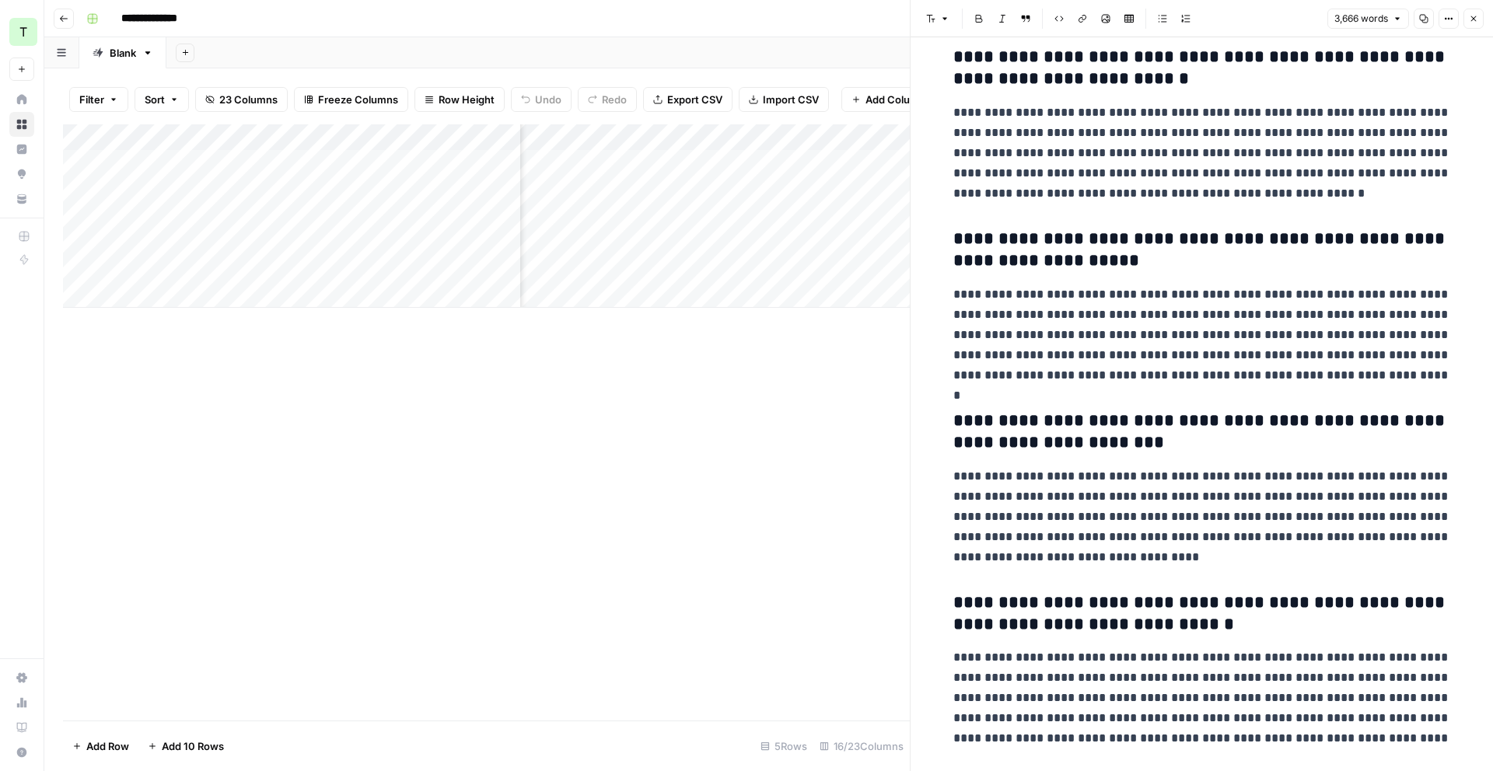
scroll to position [9997, 0]
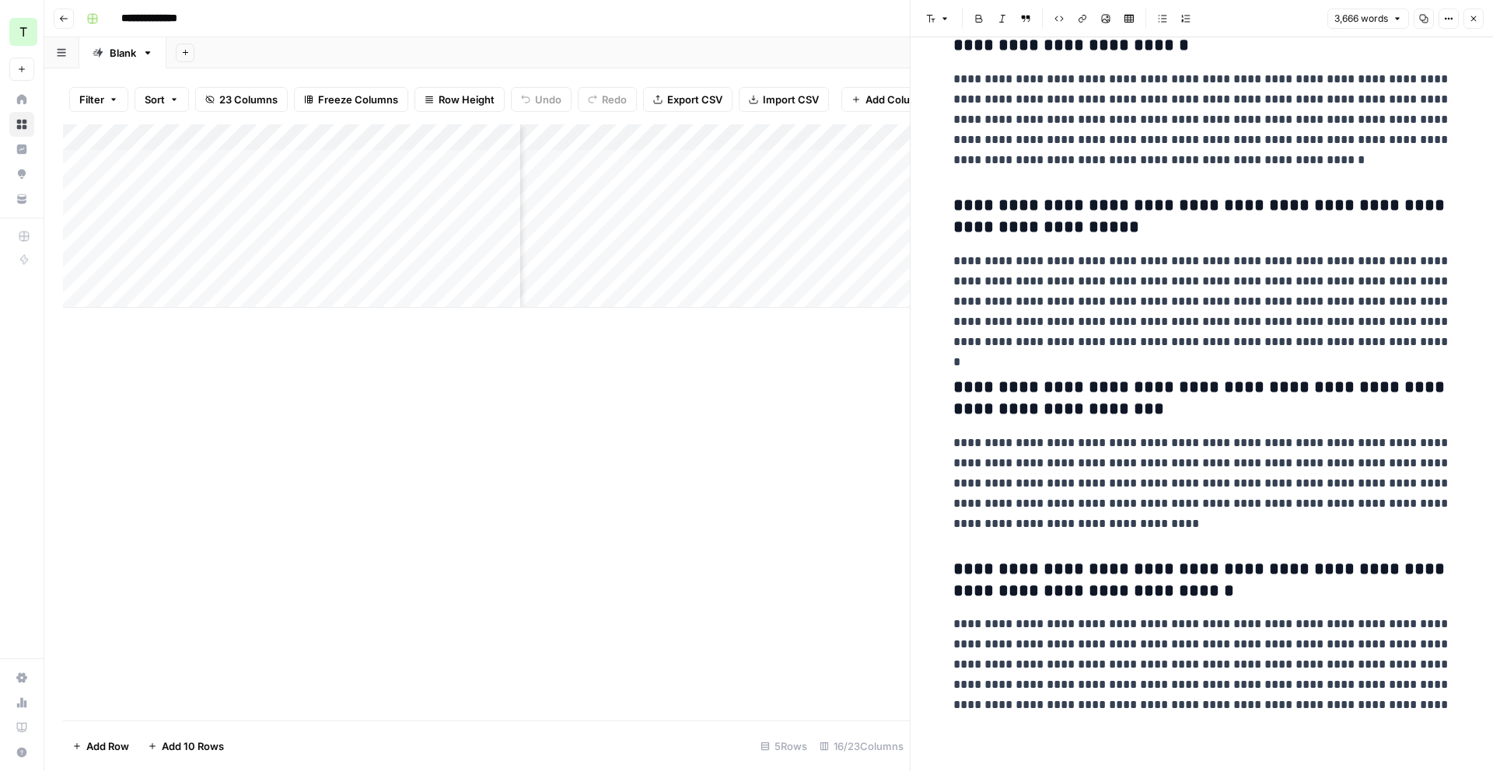
click at [1070, 337] on p "**********" at bounding box center [1202, 301] width 498 height 101
copy div "**********"
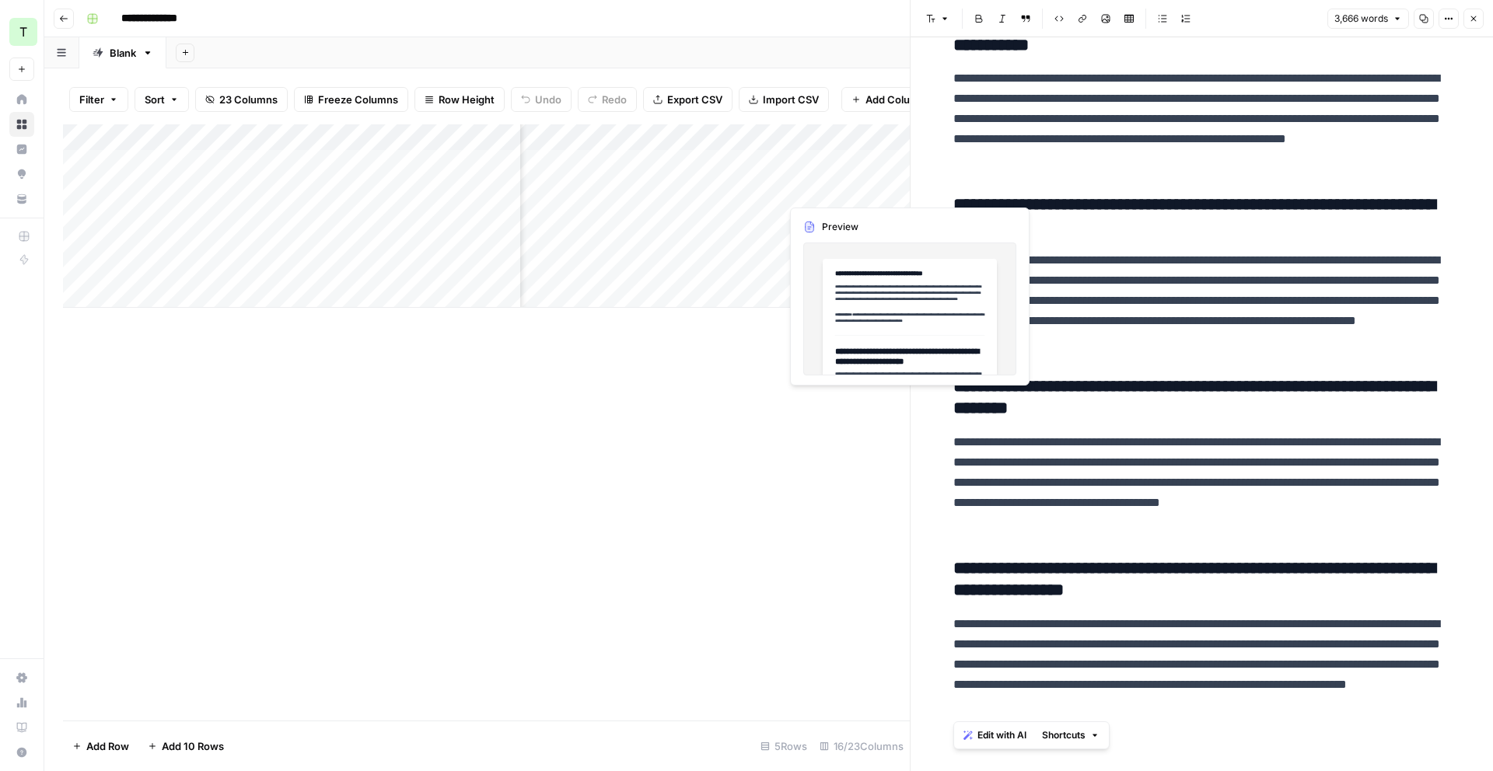
scroll to position [9979, 0]
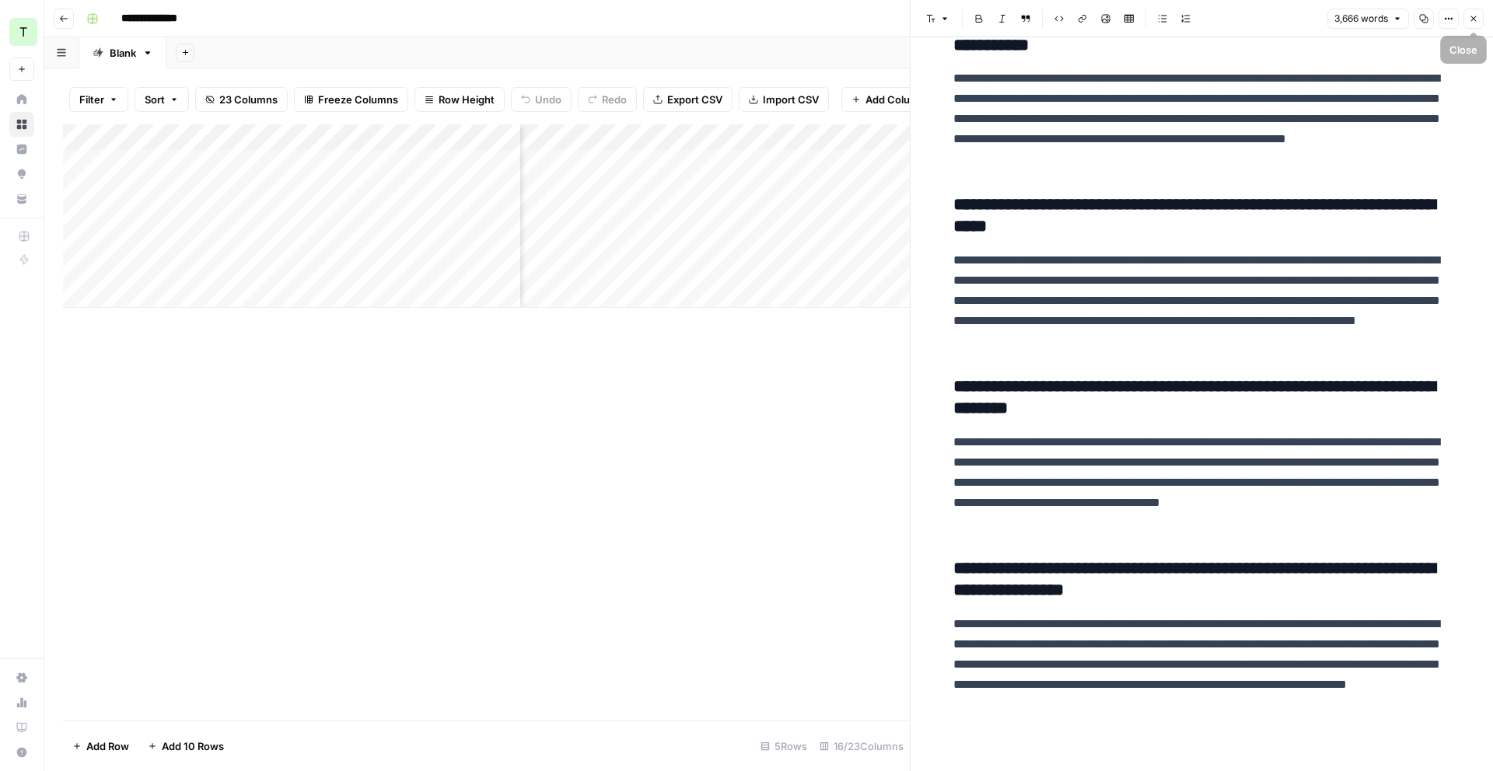
click at [1142, 20] on icon "button" at bounding box center [1473, 18] width 5 height 5
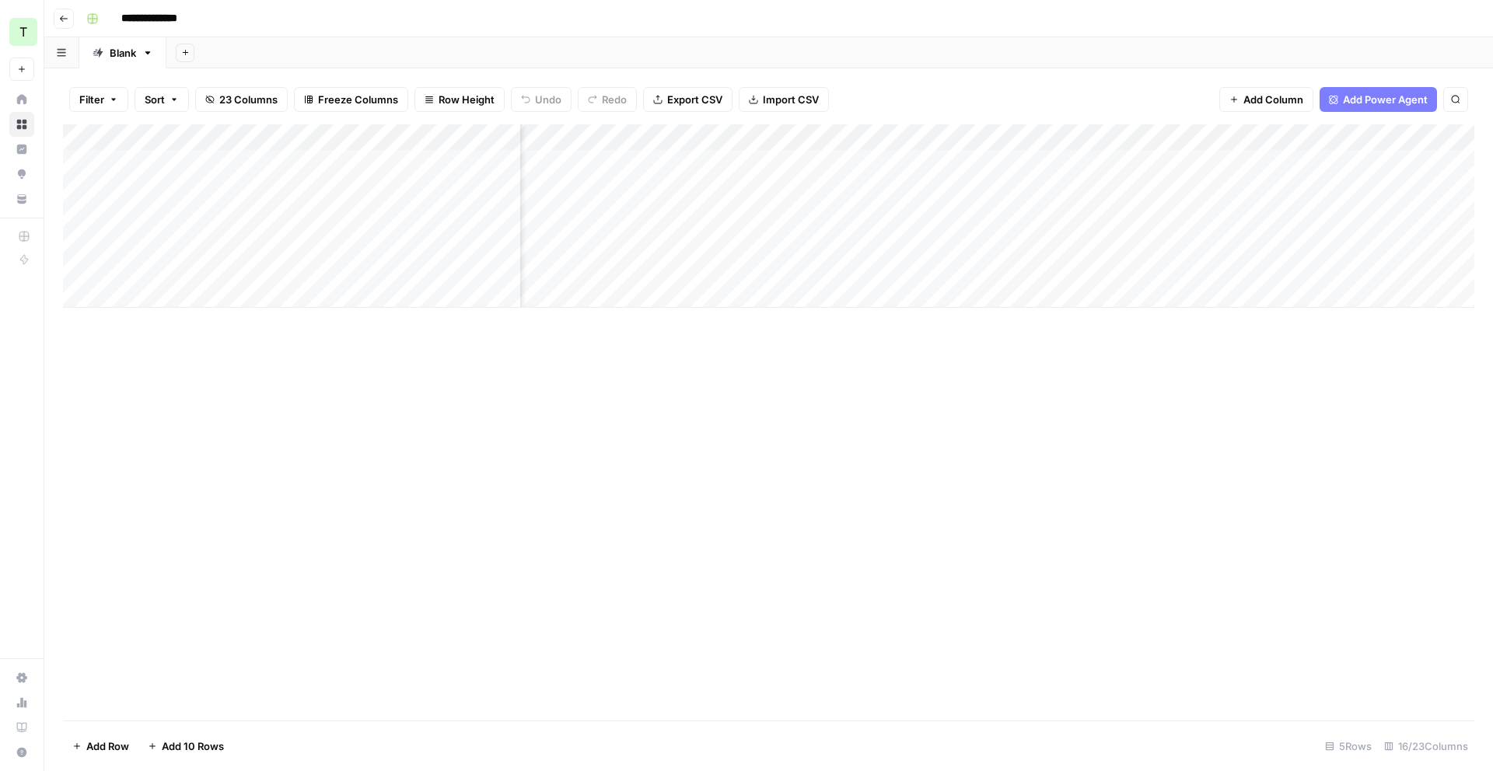
click at [746, 139] on div "Add Column" at bounding box center [768, 215] width 1411 height 183
click at [737, 288] on span "Edit Workflow" at bounding box center [739, 290] width 136 height 16
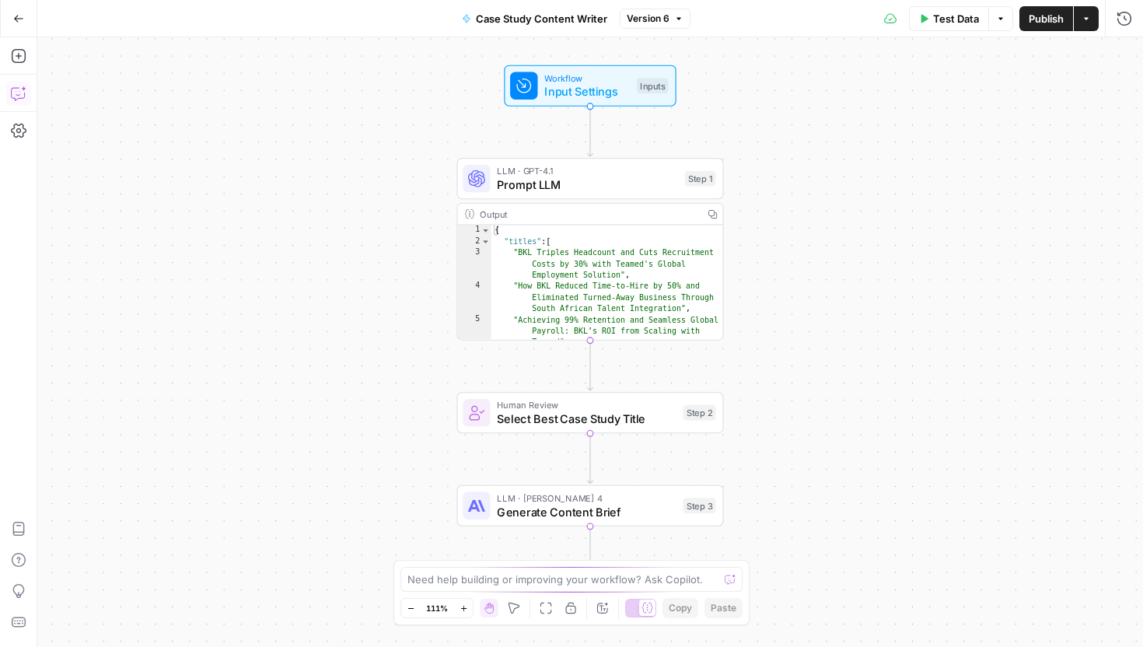
click at [19, 88] on icon "button" at bounding box center [19, 94] width 16 height 16
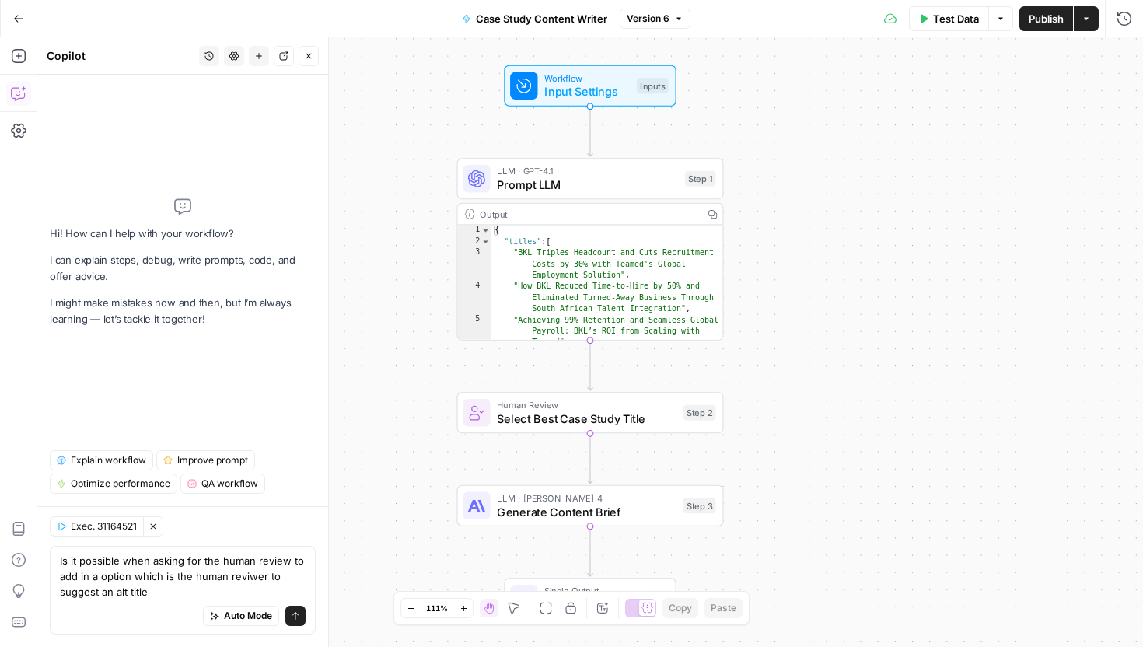
type textarea "Is it possible when asking for the human review to add in a option which is the…"
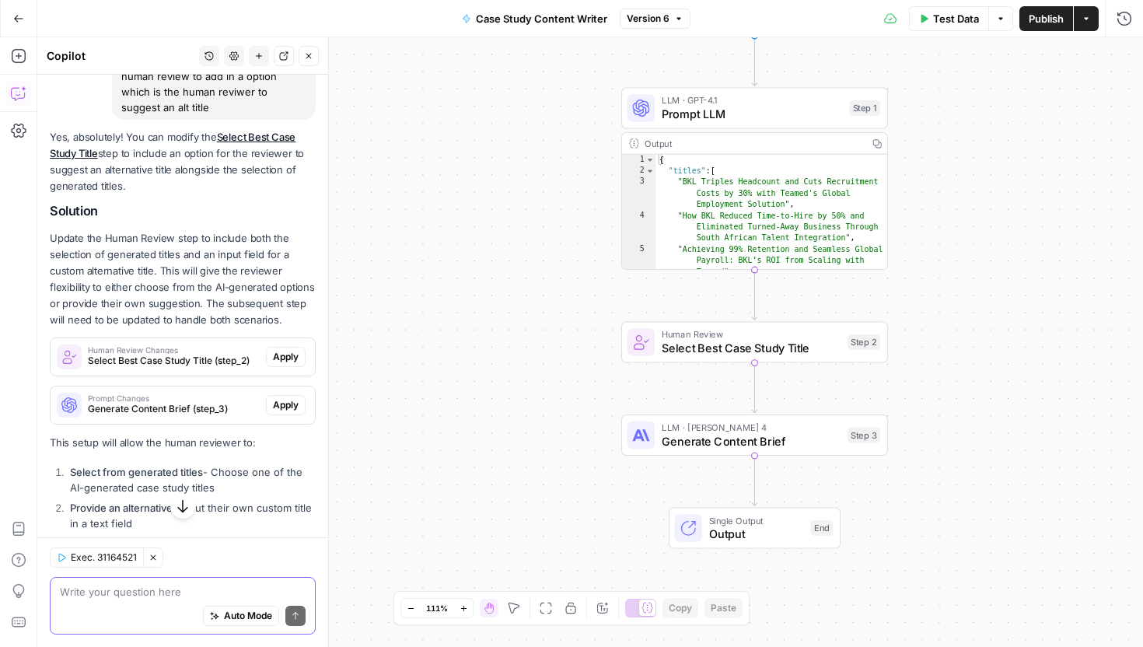
scroll to position [156, 0]
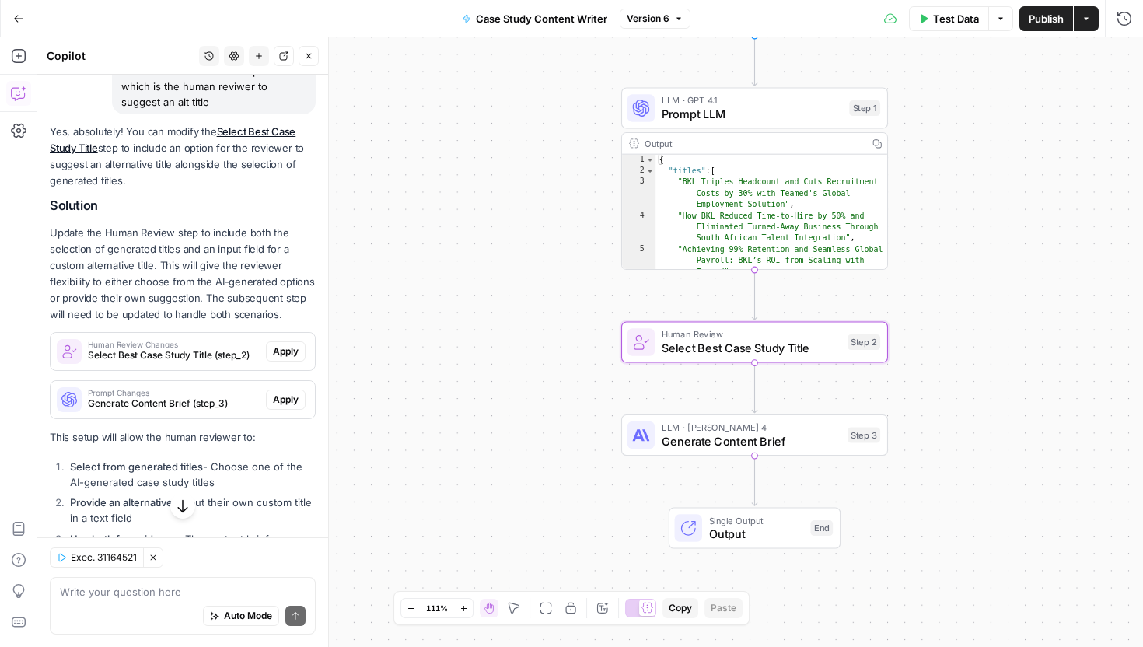
click at [290, 352] on span "Apply" at bounding box center [286, 351] width 26 height 14
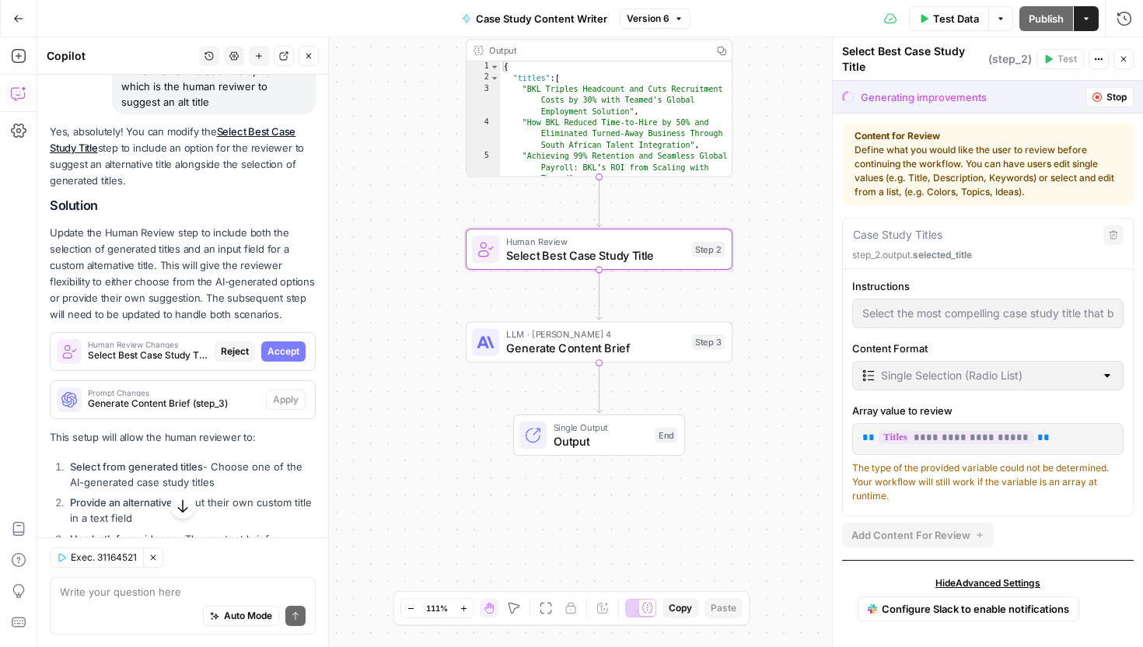
click at [166, 356] on span "Select Best Case Study Title (step_2)" at bounding box center [148, 355] width 121 height 14
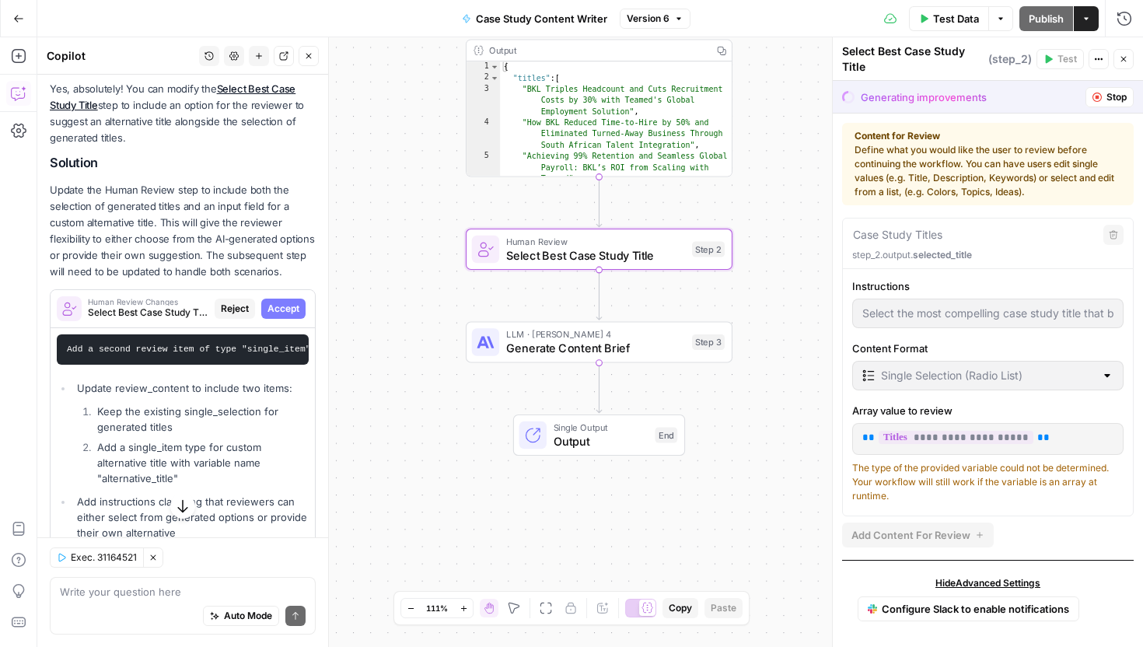
scroll to position [202, 0]
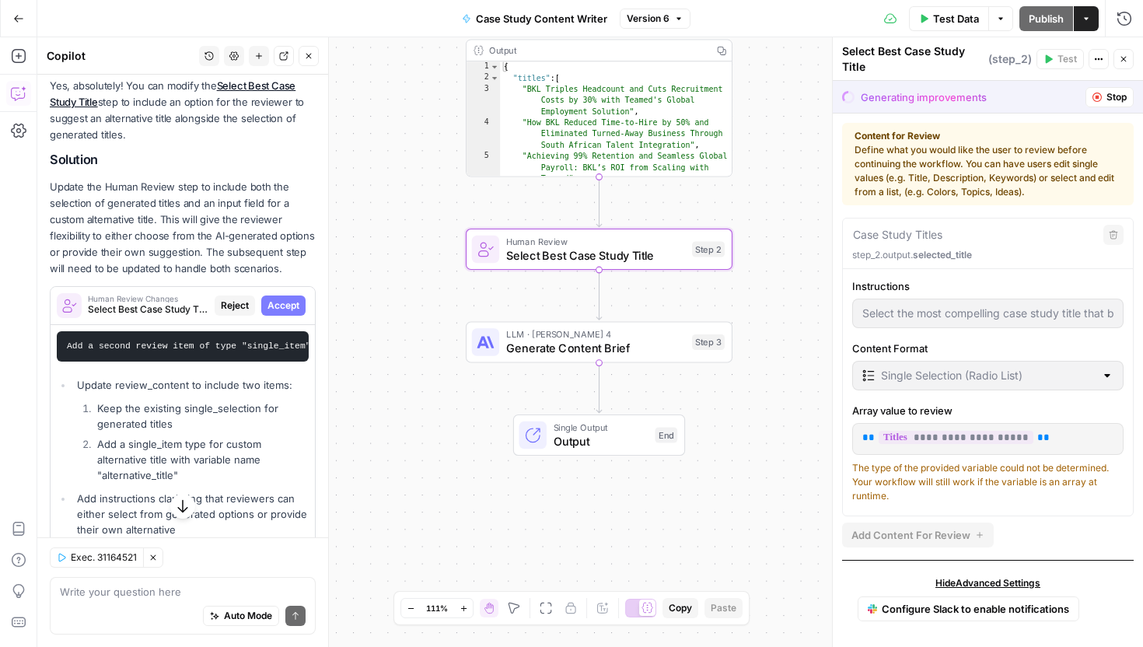
click at [294, 304] on span "Accept" at bounding box center [283, 306] width 32 height 14
type input "Select the most compelling case study title that best highlights quantifiable r…"
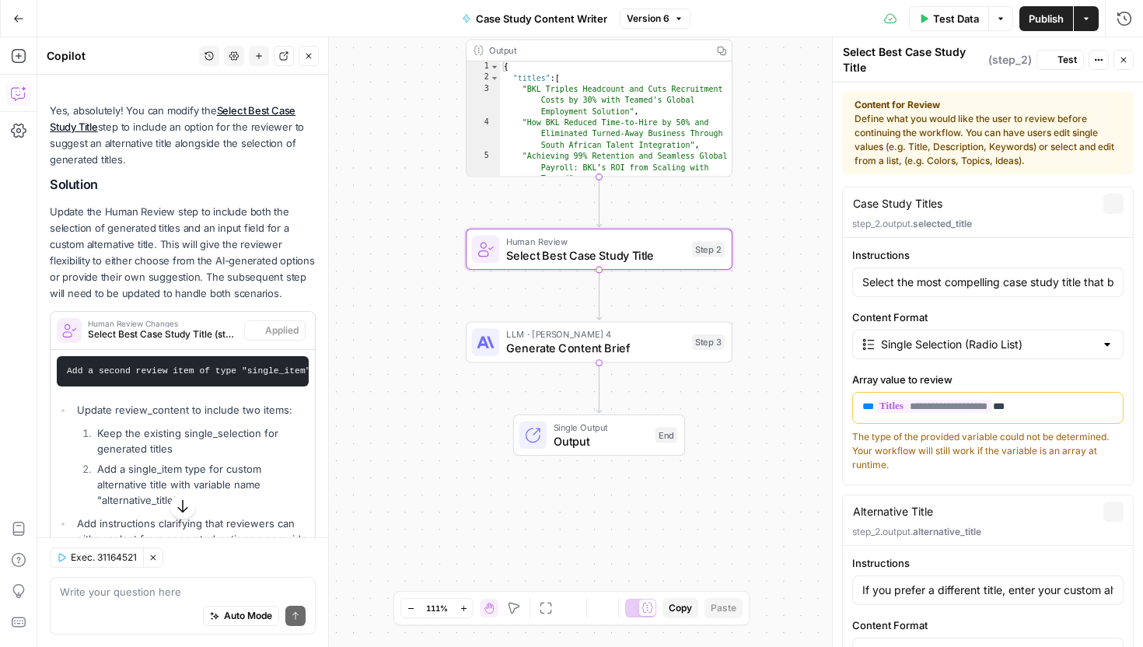
scroll to position [227, 0]
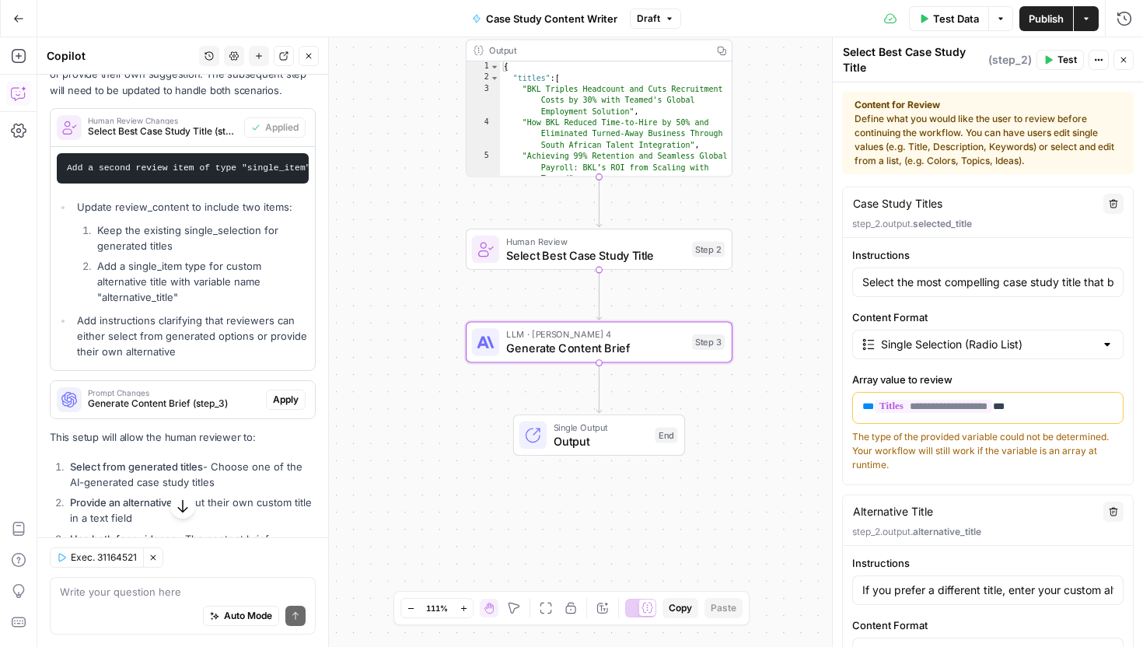
click at [279, 406] on span "Apply" at bounding box center [286, 400] width 26 height 14
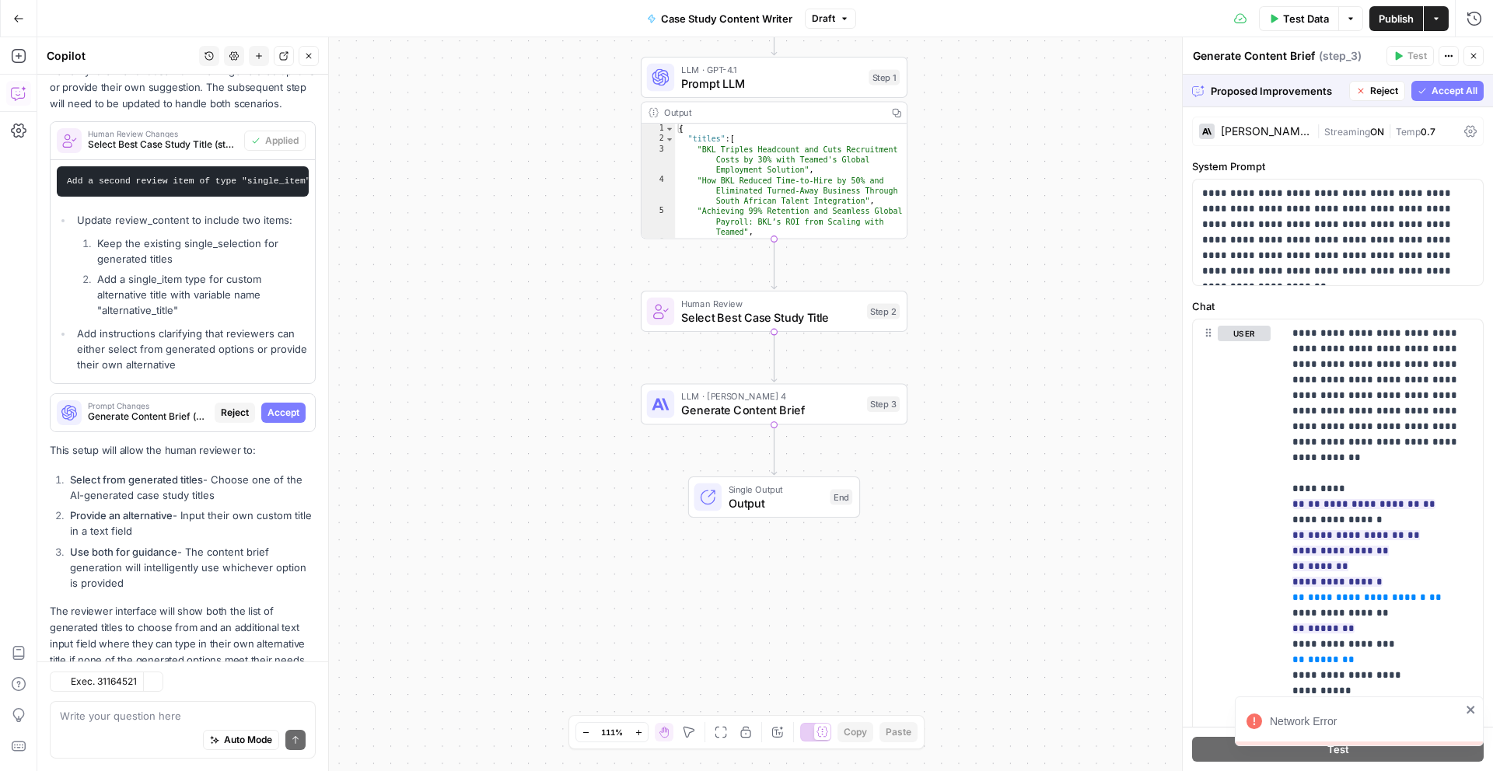
scroll to position [412, 0]
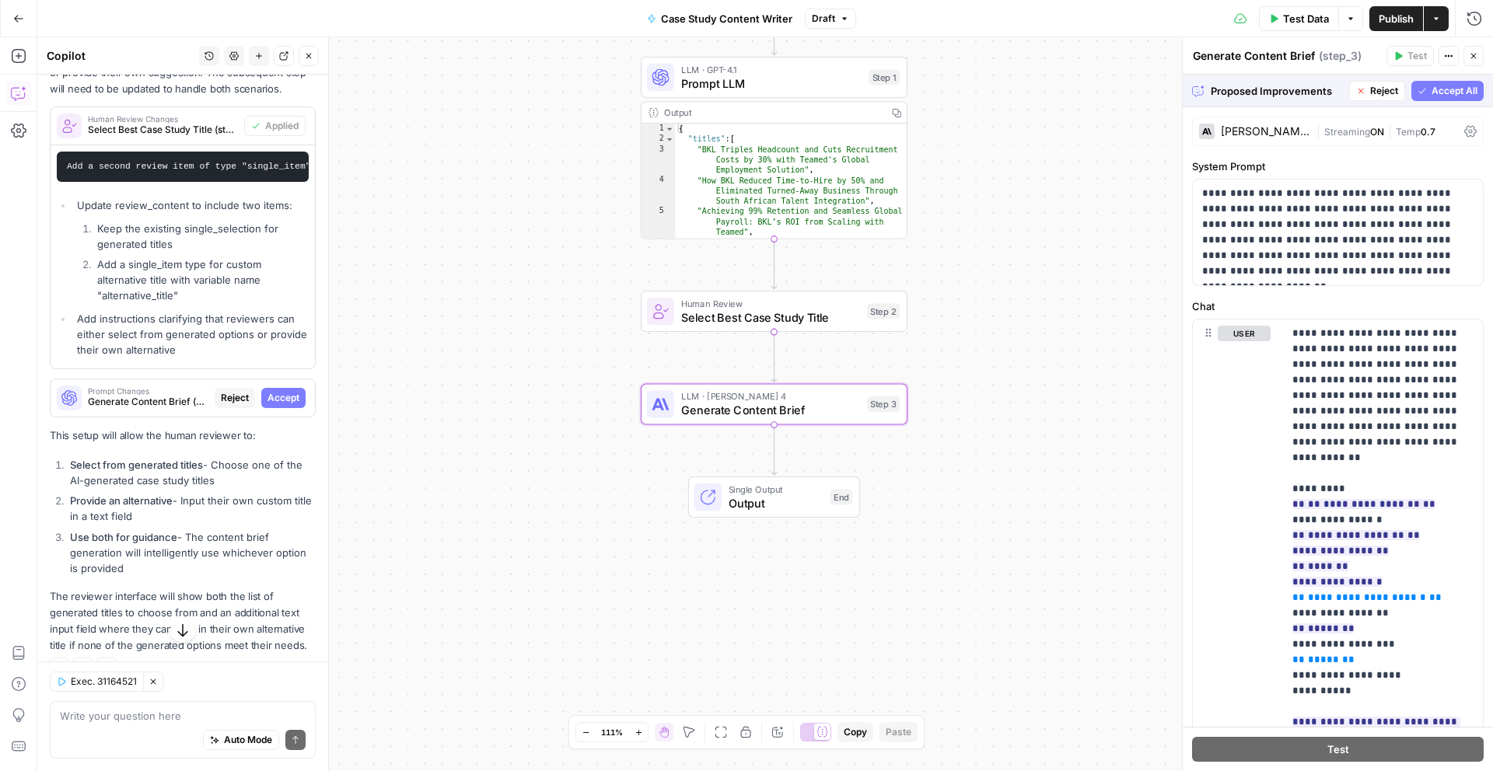
click at [285, 395] on span "Accept" at bounding box center [283, 398] width 32 height 14
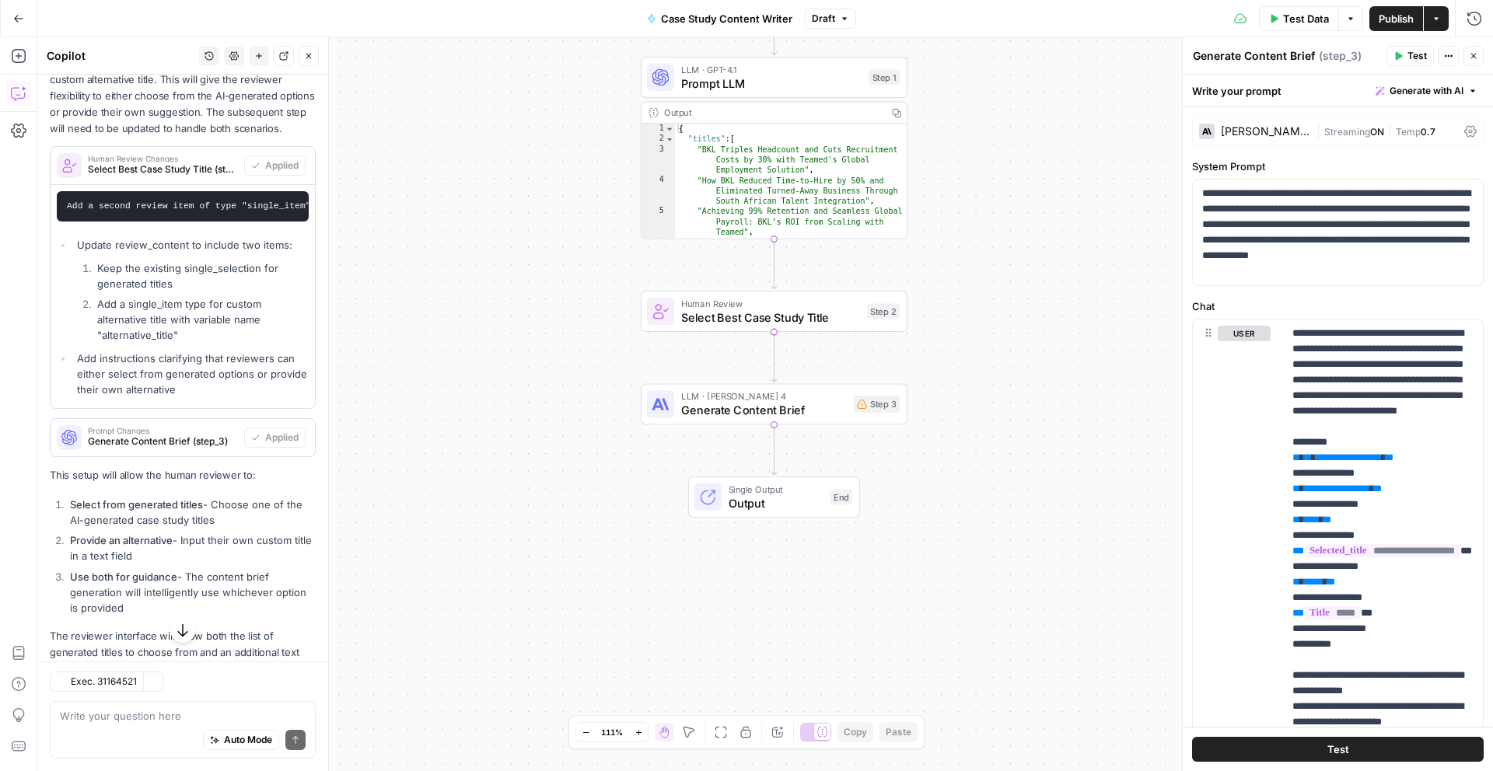
scroll to position [437, 0]
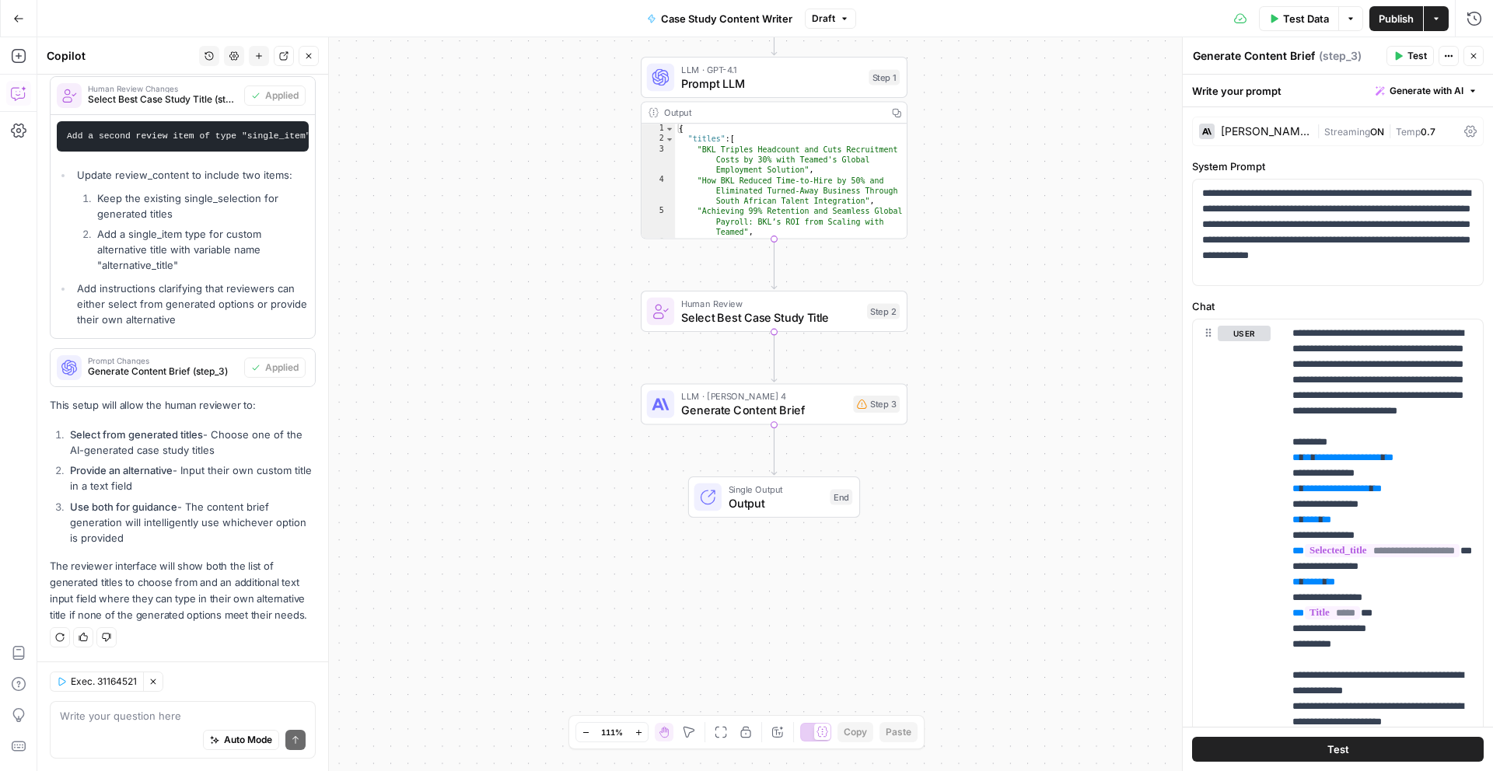
click at [1142, 19] on span "Publish" at bounding box center [1395, 19] width 35 height 16
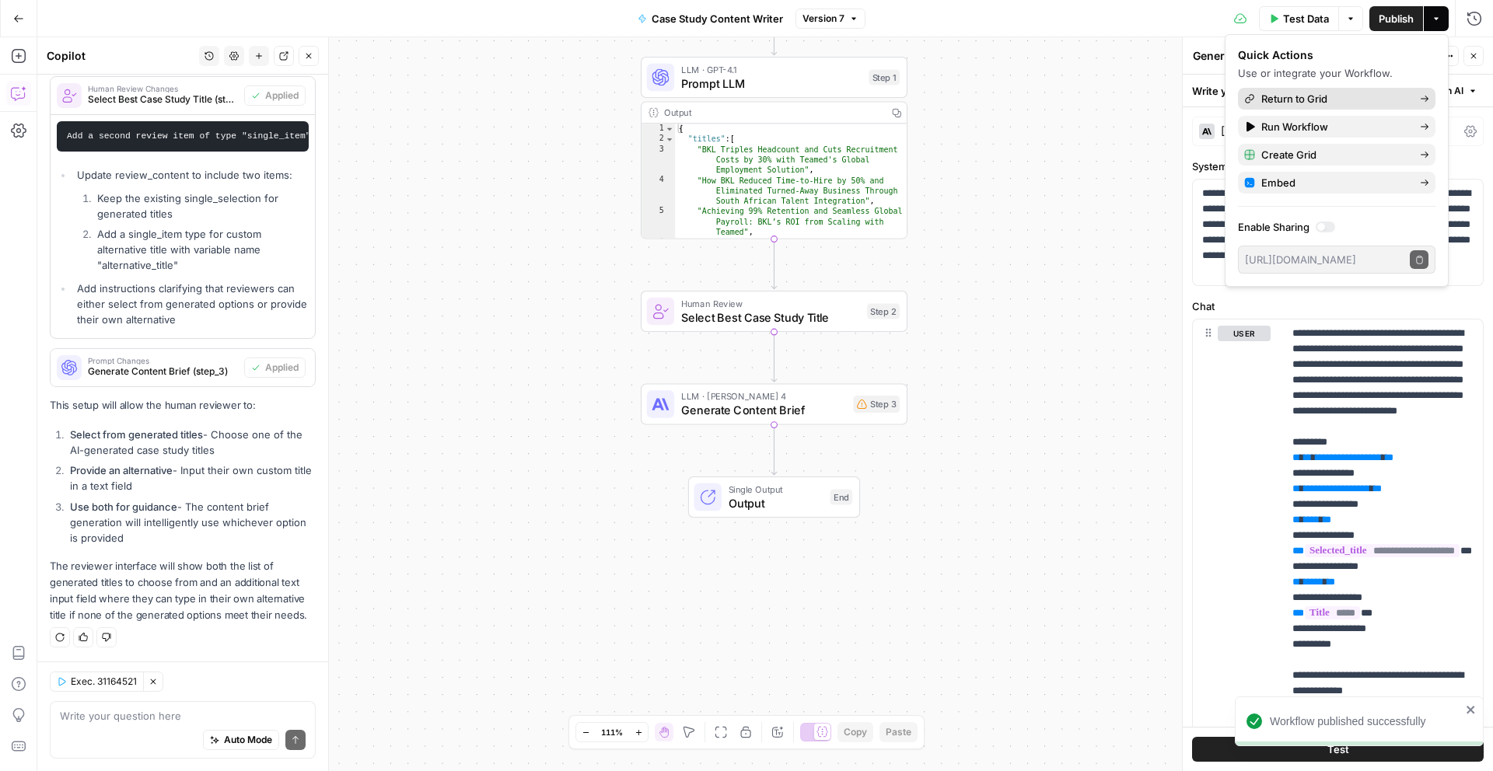
click at [1142, 101] on span "Return to Grid" at bounding box center [1334, 99] width 146 height 16
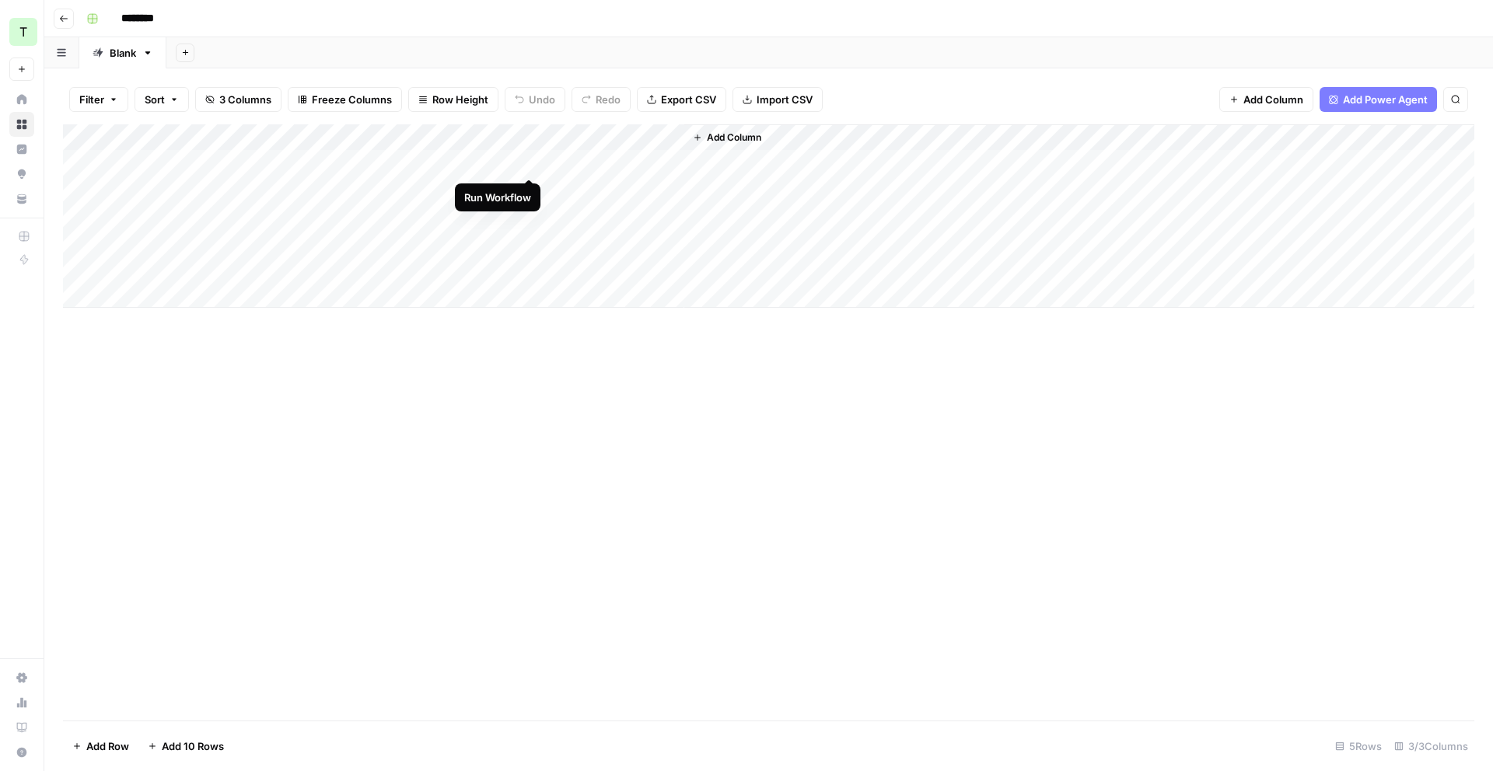
click at [531, 161] on div "Add Column" at bounding box center [768, 215] width 1411 height 183
click at [529, 164] on div "Add Column" at bounding box center [768, 215] width 1411 height 183
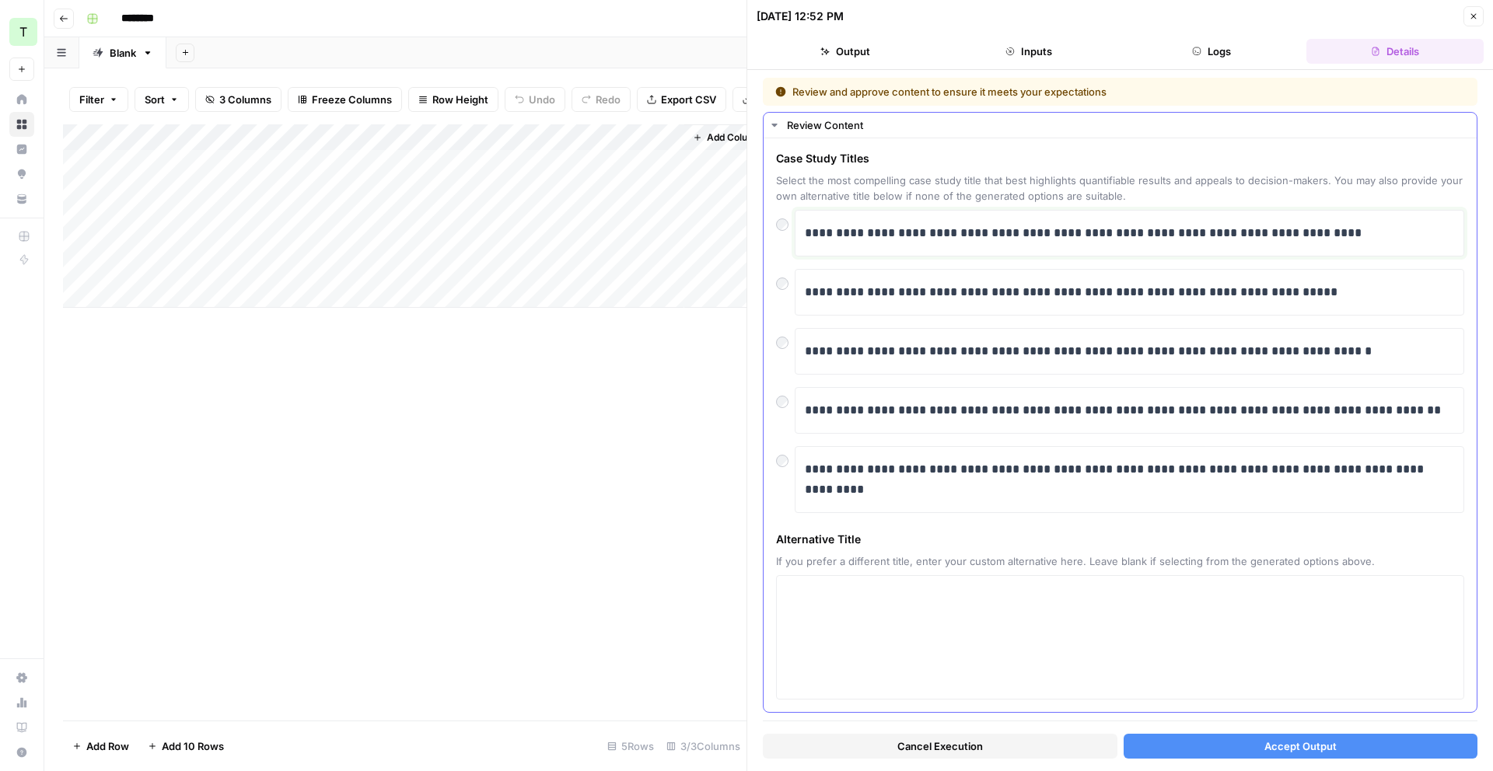
click at [983, 242] on p "**********" at bounding box center [1129, 233] width 649 height 20
click at [980, 404] on p "**********" at bounding box center [1129, 410] width 649 height 20
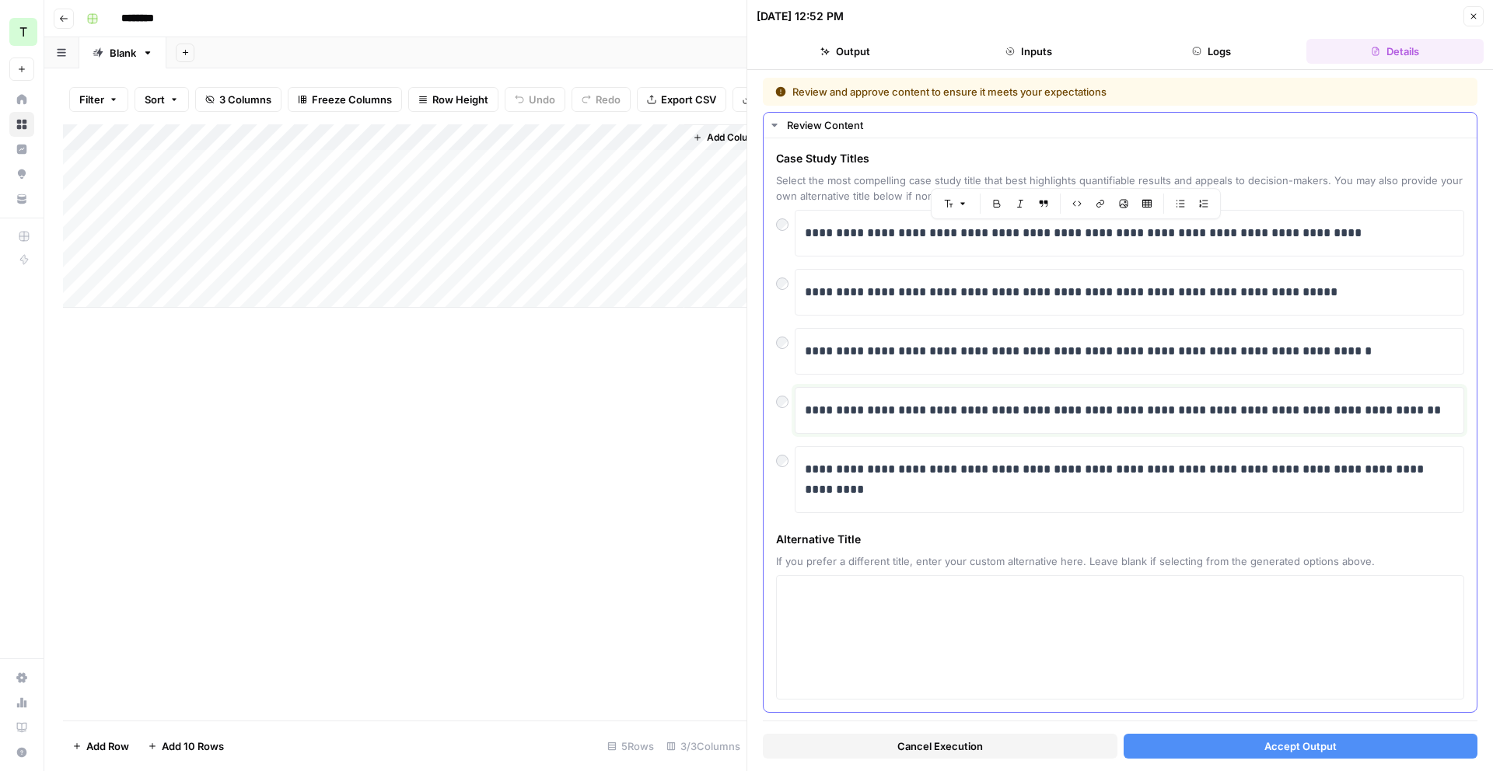
click at [980, 404] on p "**********" at bounding box center [1129, 410] width 649 height 20
click at [983, 404] on p "**********" at bounding box center [1129, 410] width 649 height 20
click at [772, 400] on div "**********" at bounding box center [1120, 425] width 713 height 574
click at [1142, 646] on span "Accept Output" at bounding box center [1300, 747] width 72 height 16
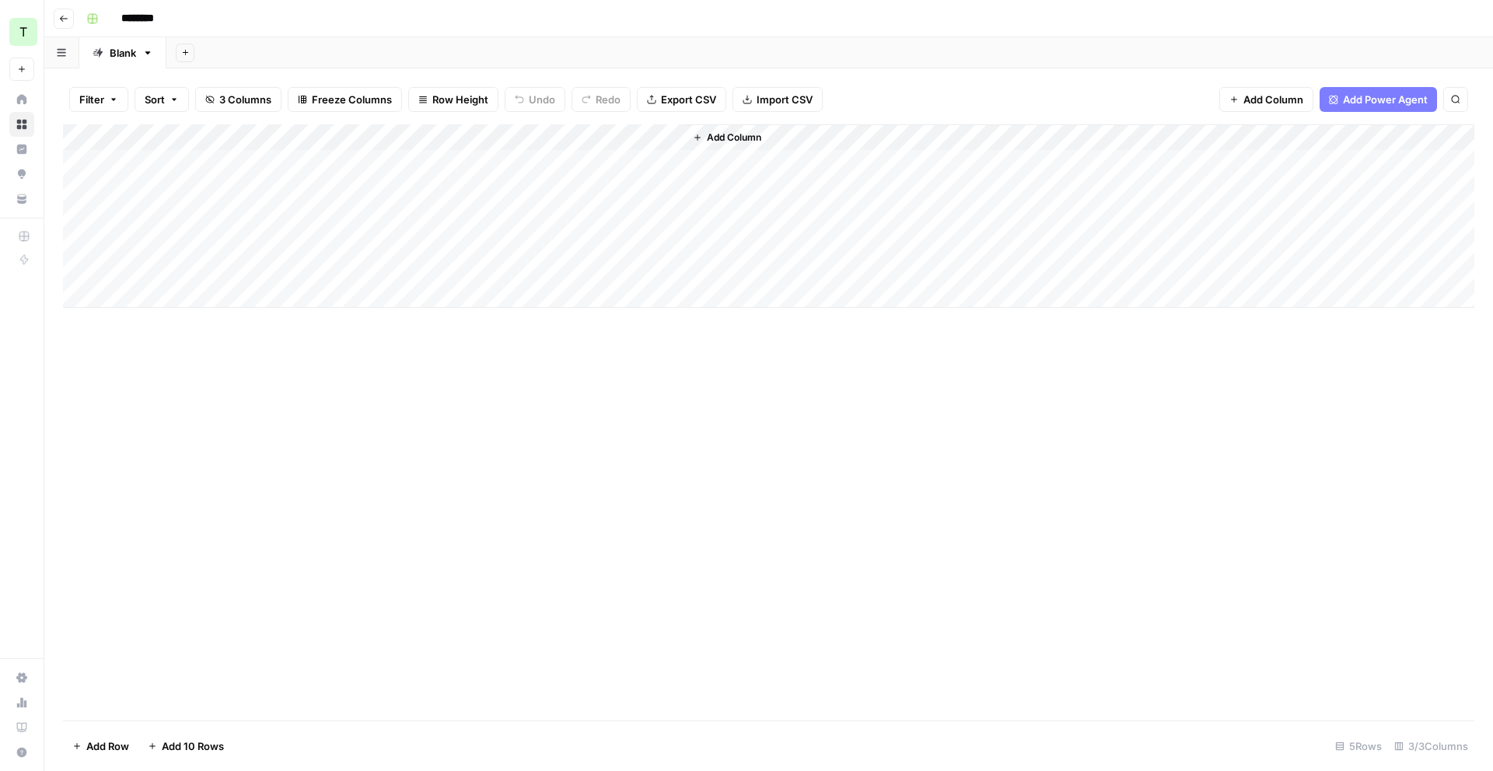
click at [638, 157] on div "Add Column" at bounding box center [768, 215] width 1411 height 183
click at [665, 159] on div "Add Column" at bounding box center [768, 215] width 1411 height 183
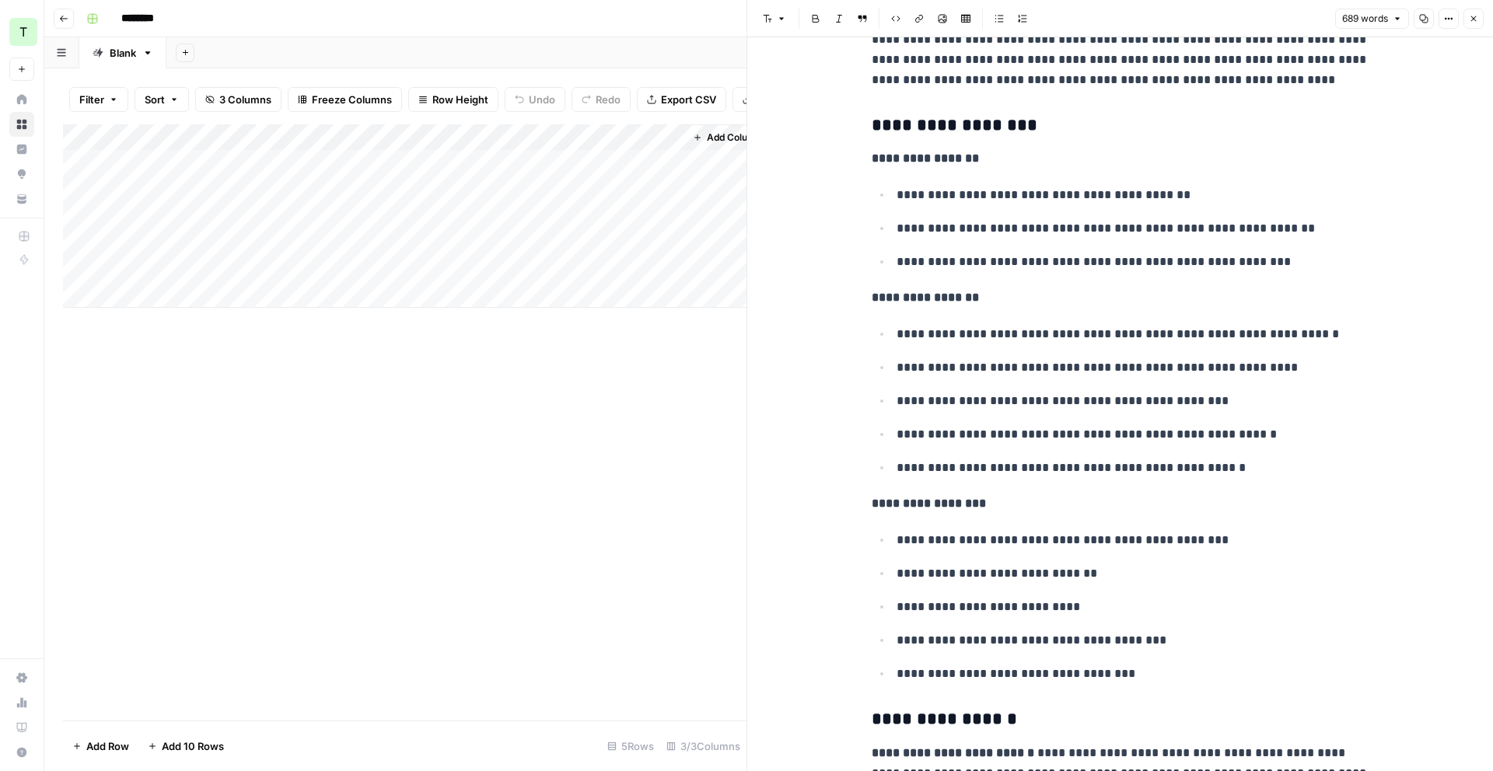
scroll to position [191, 0]
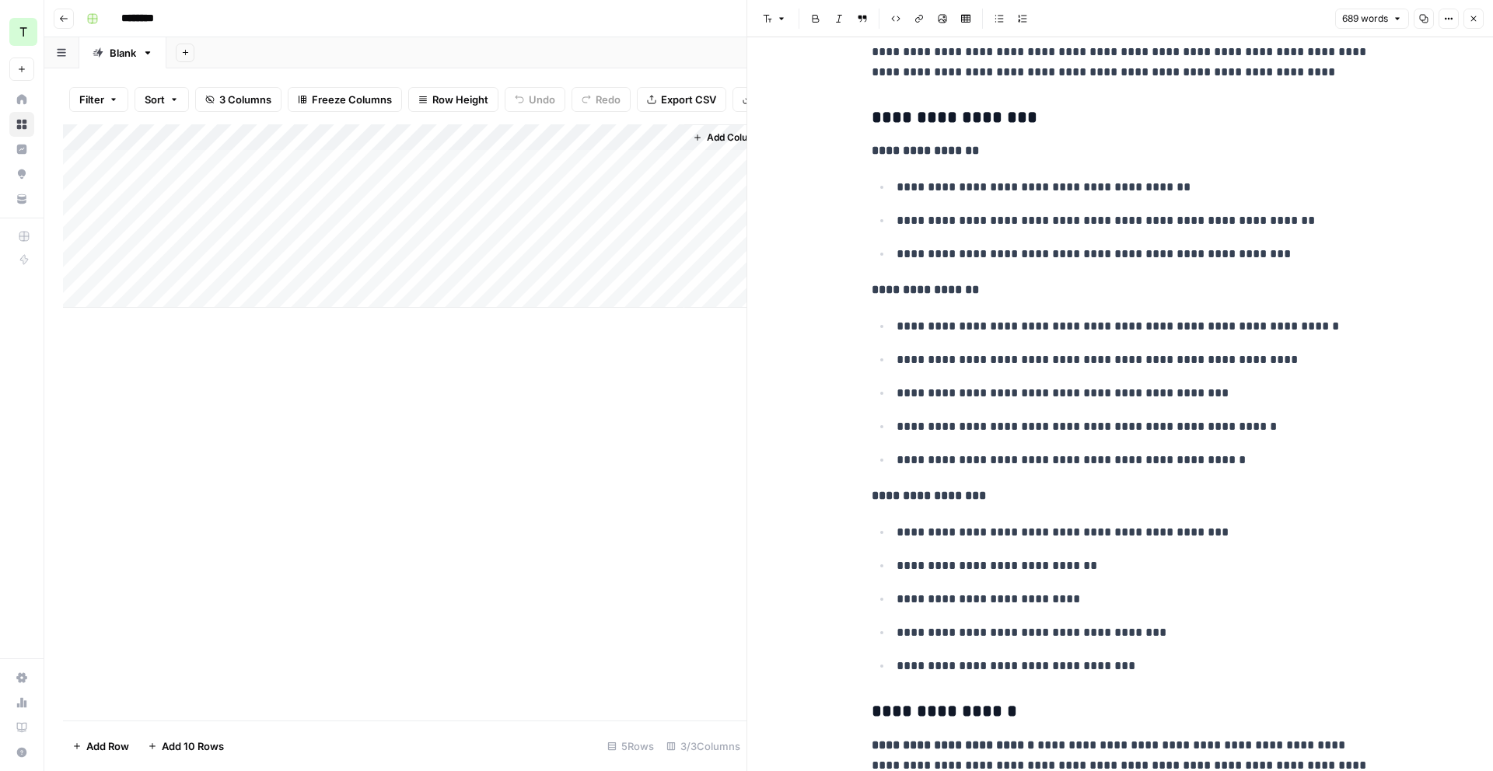
drag, startPoint x: 676, startPoint y: 403, endPoint x: 663, endPoint y: 309, distance: 94.1
click at [676, 402] on div "Add Column" at bounding box center [404, 422] width 683 height 596
click at [1142, 16] on icon "button" at bounding box center [1473, 18] width 9 height 9
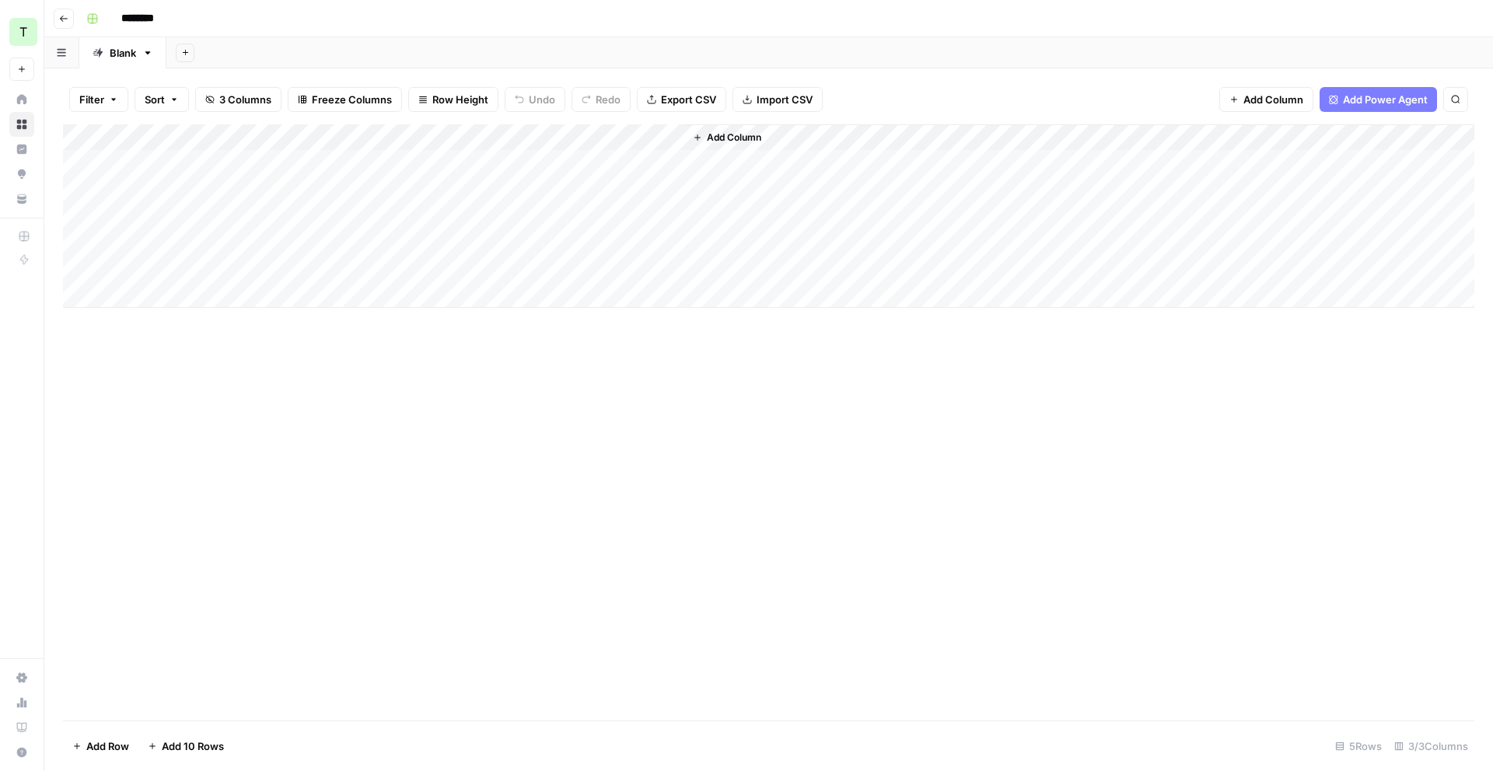
click at [715, 171] on div "Add Column" at bounding box center [1079, 215] width 790 height 183
click at [738, 138] on span "Add Column" at bounding box center [734, 138] width 54 height 14
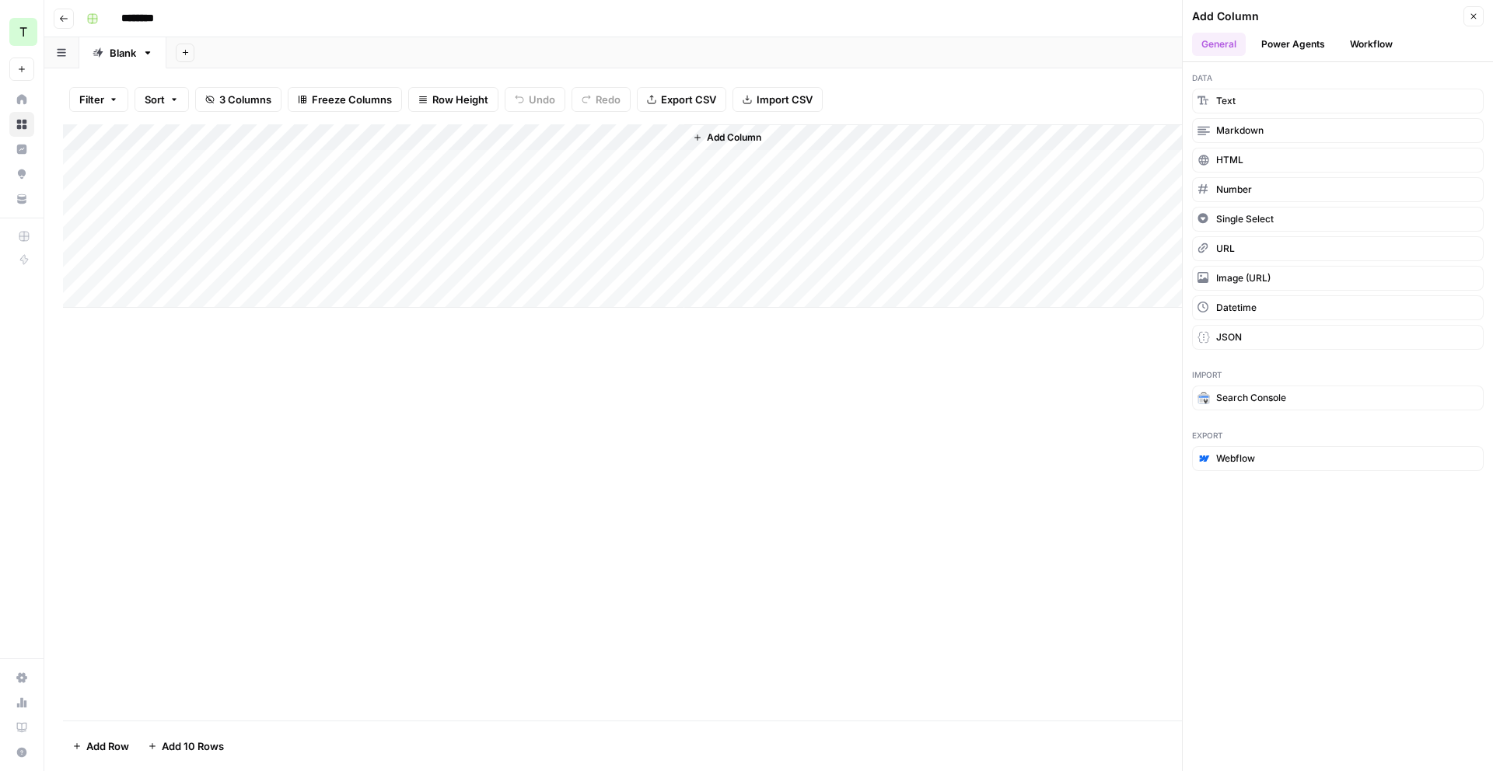
click at [1142, 39] on button "Workflow" at bounding box center [1370, 44] width 61 height 23
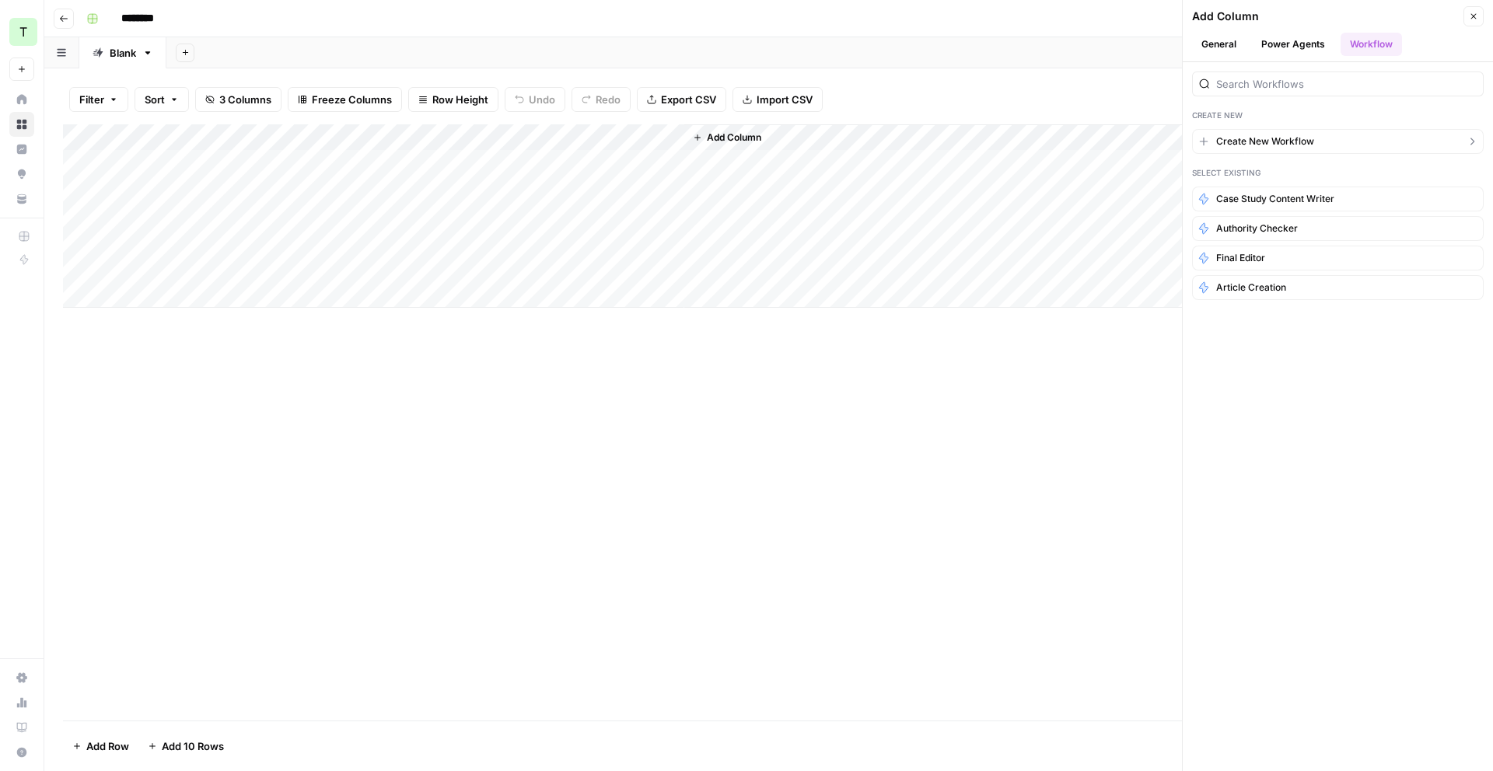
click at [1142, 135] on span "Create New Workflow" at bounding box center [1265, 142] width 98 height 14
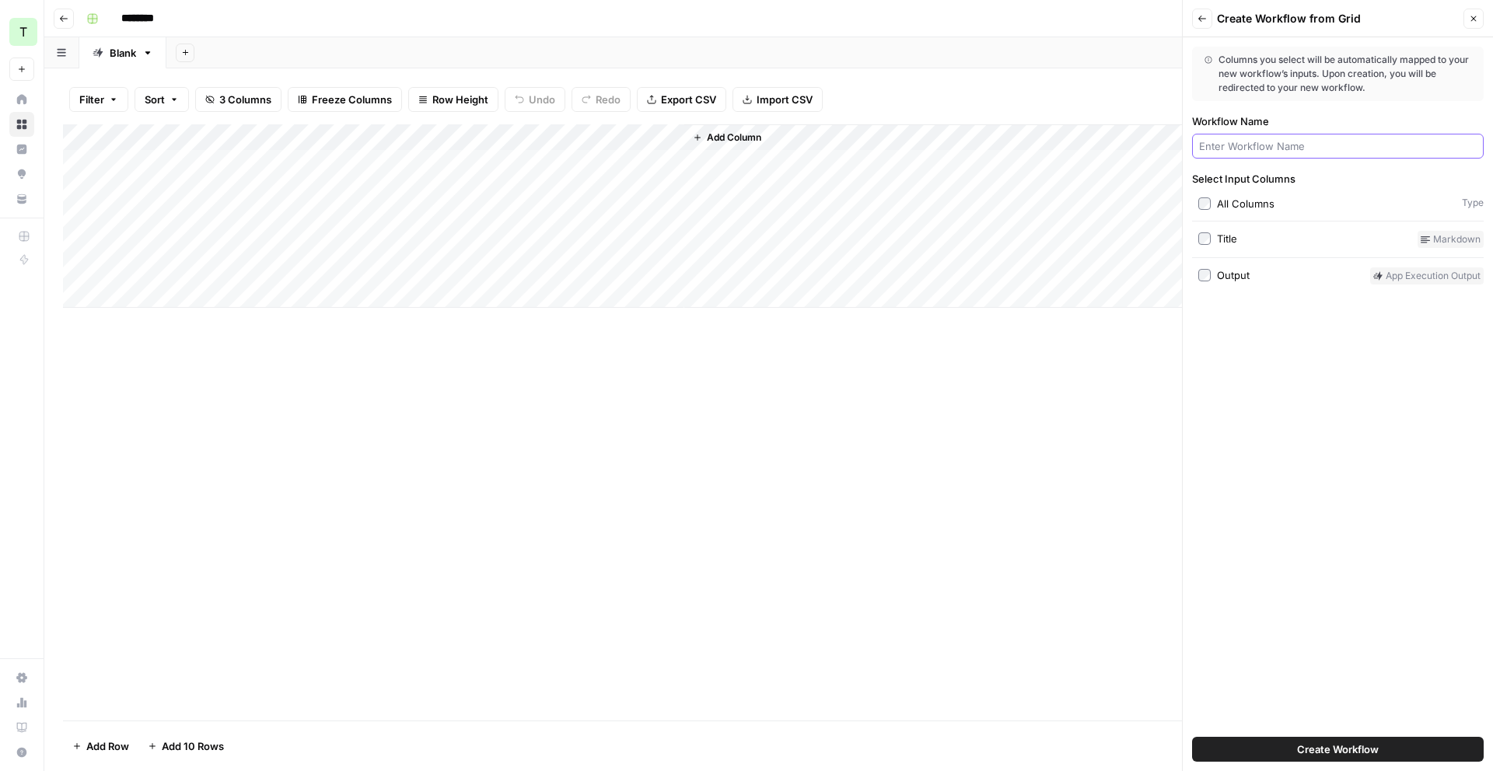
click at [1142, 143] on input "Workflow Name" at bounding box center [1338, 146] width 278 height 16
type input "Case Study Content writer"
click at [1142, 646] on span "Create Workflow" at bounding box center [1338, 750] width 82 height 16
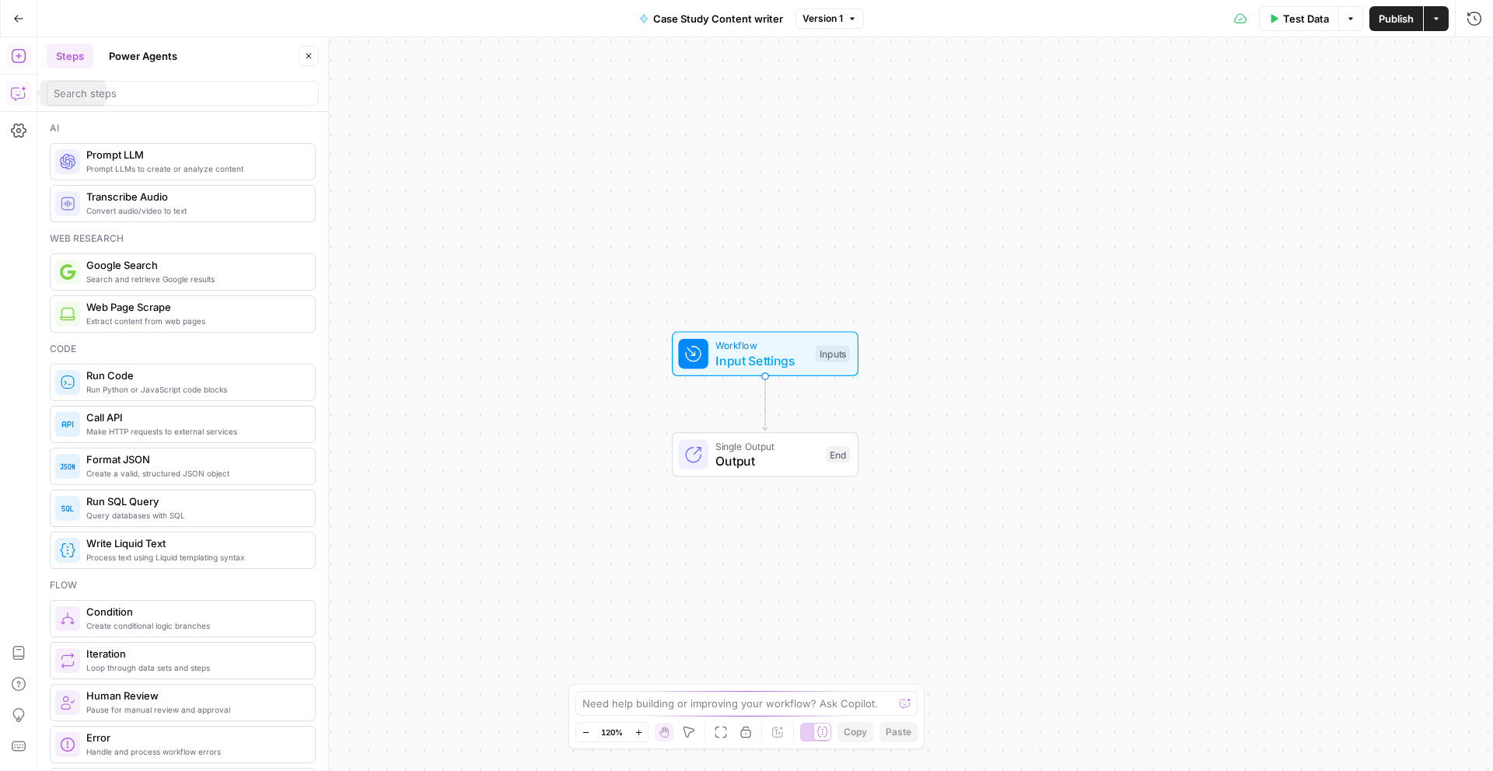
click at [11, 100] on icon "button" at bounding box center [19, 94] width 16 height 16
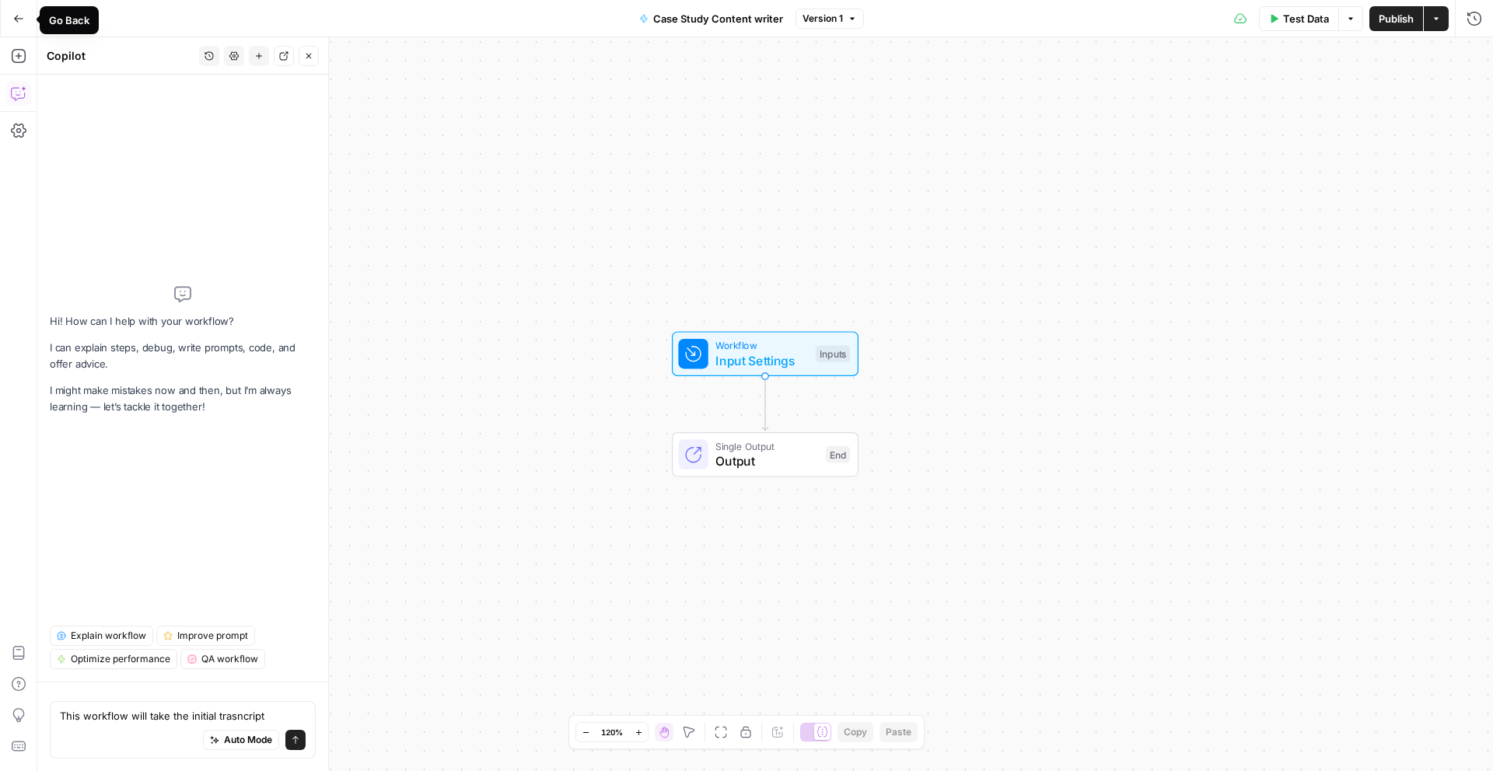
type textarea "This workflow will take the initial trasncript"
click at [7, 13] on button "Go Back" at bounding box center [19, 19] width 28 height 28
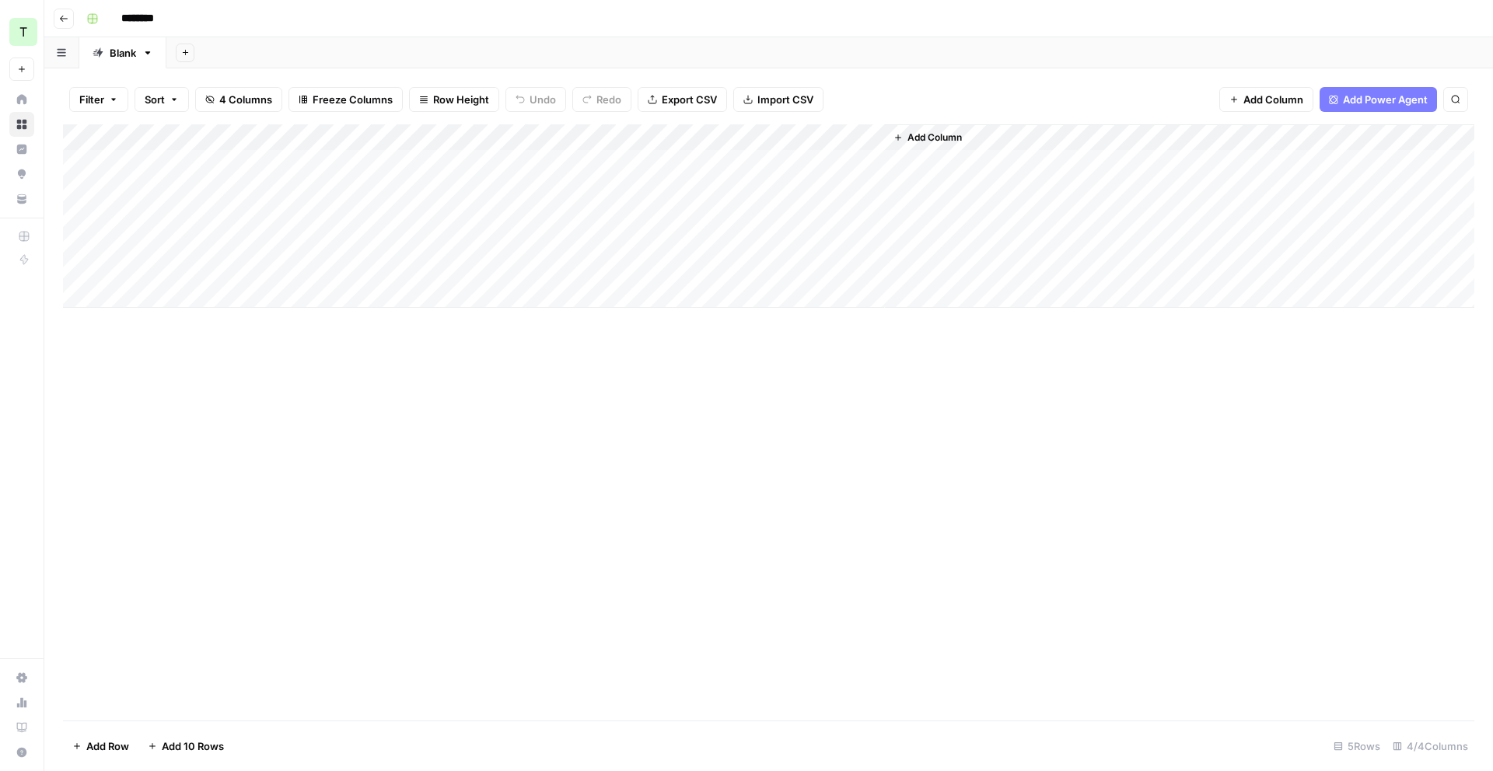
click at [443, 135] on div "Add Column" at bounding box center [768, 215] width 1411 height 183
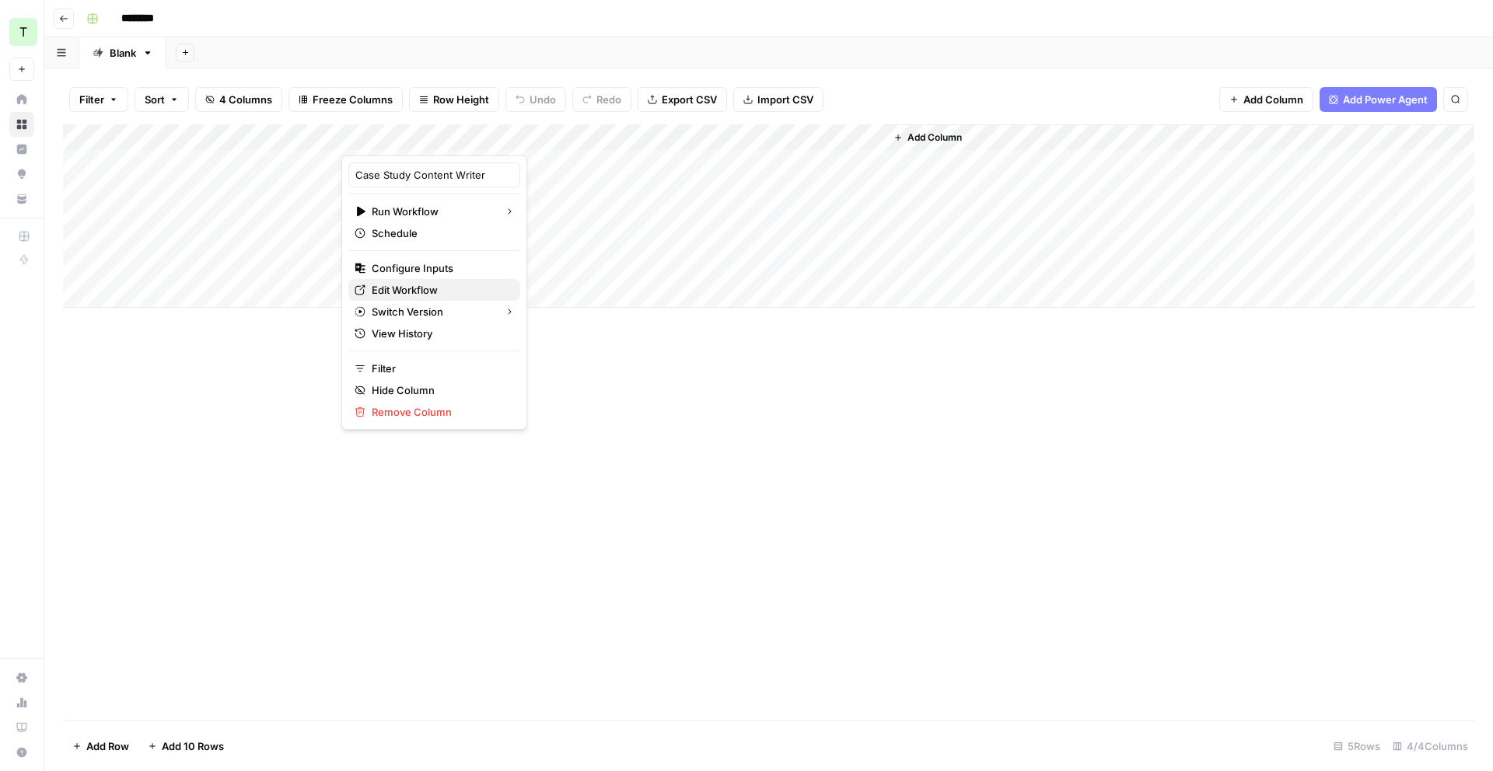
click at [421, 286] on span "Edit Workflow" at bounding box center [440, 290] width 136 height 16
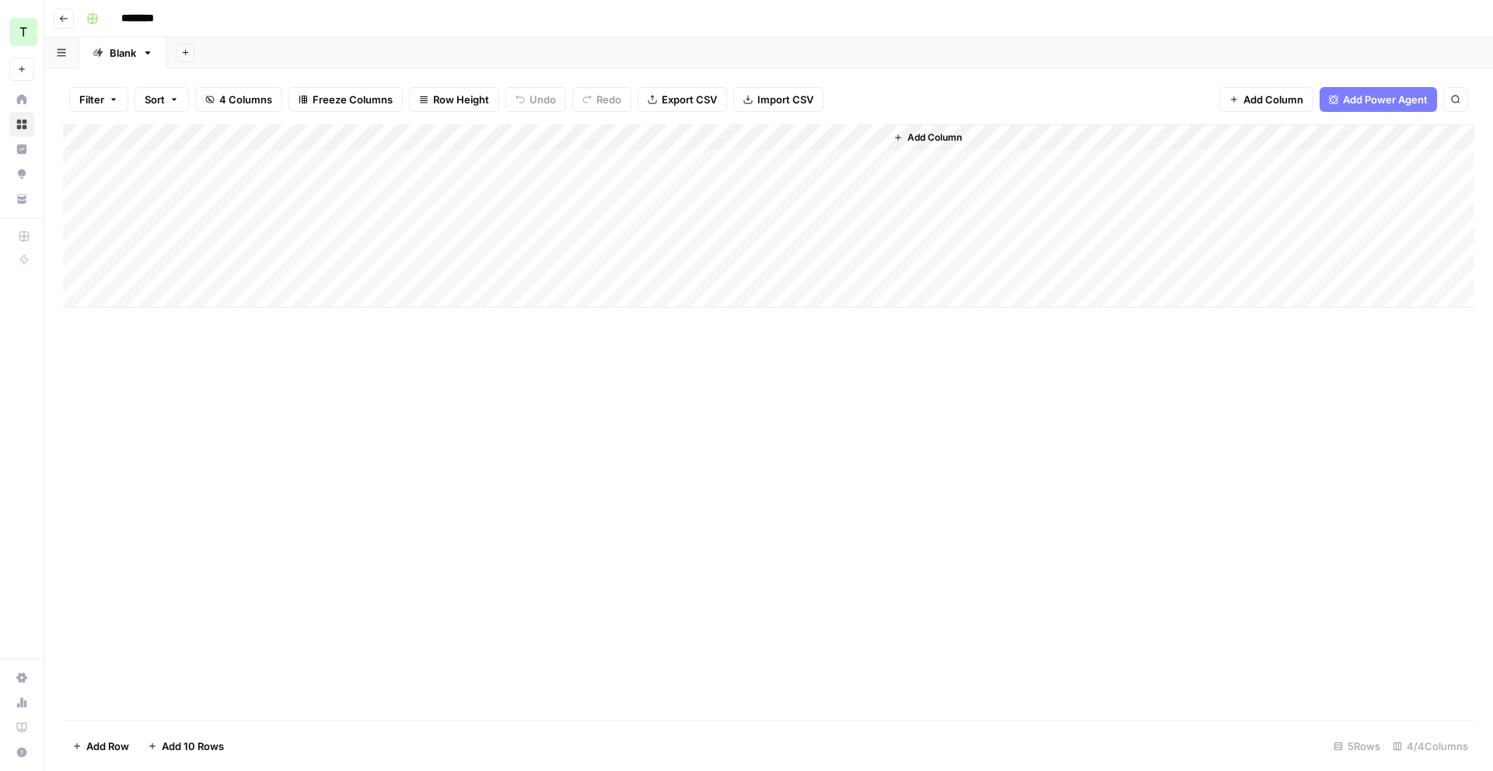
click at [512, 138] on div "Add Column" at bounding box center [768, 215] width 1411 height 183
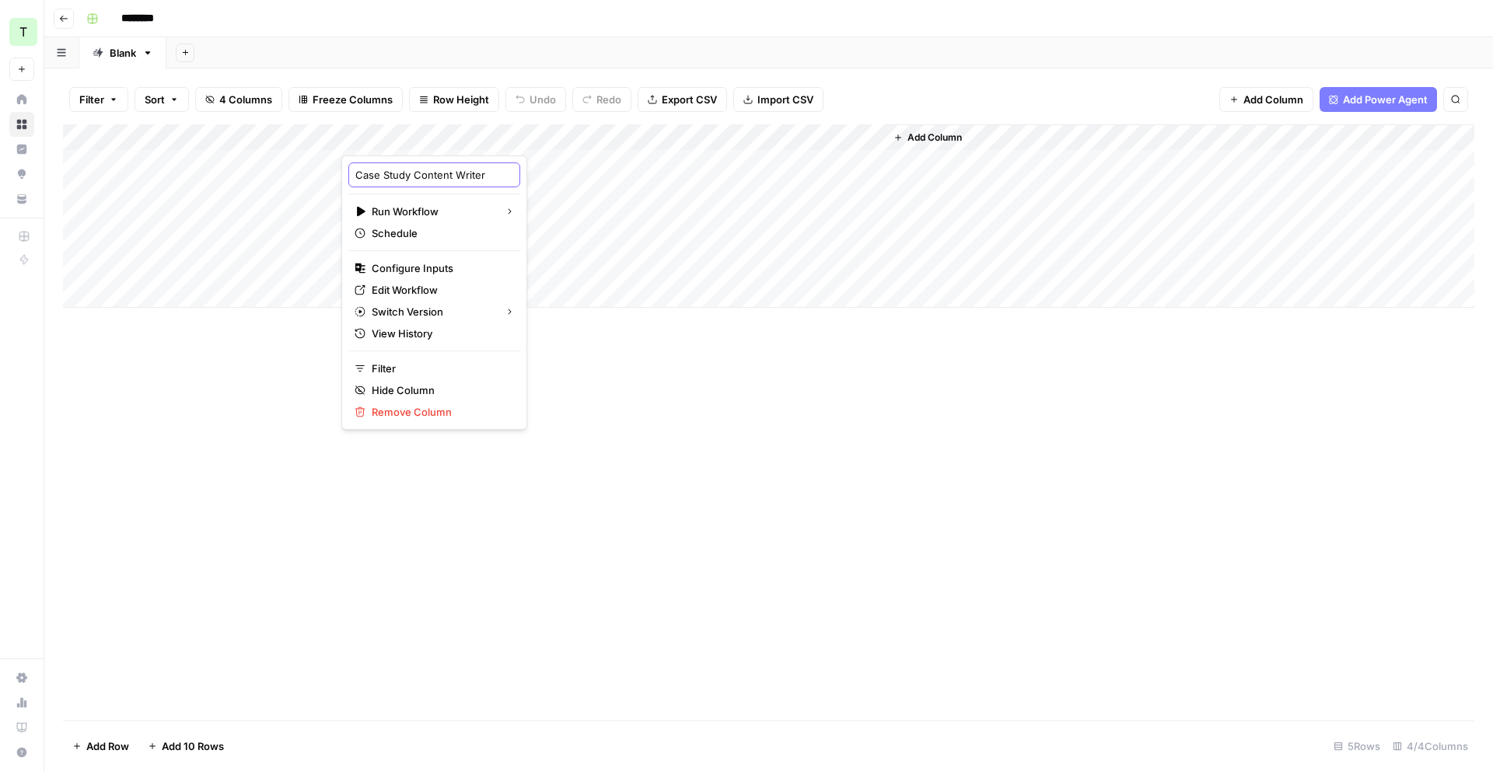
click at [431, 175] on input "Case Study Content Writer" at bounding box center [434, 175] width 158 height 16
type input "Cast study Brief"
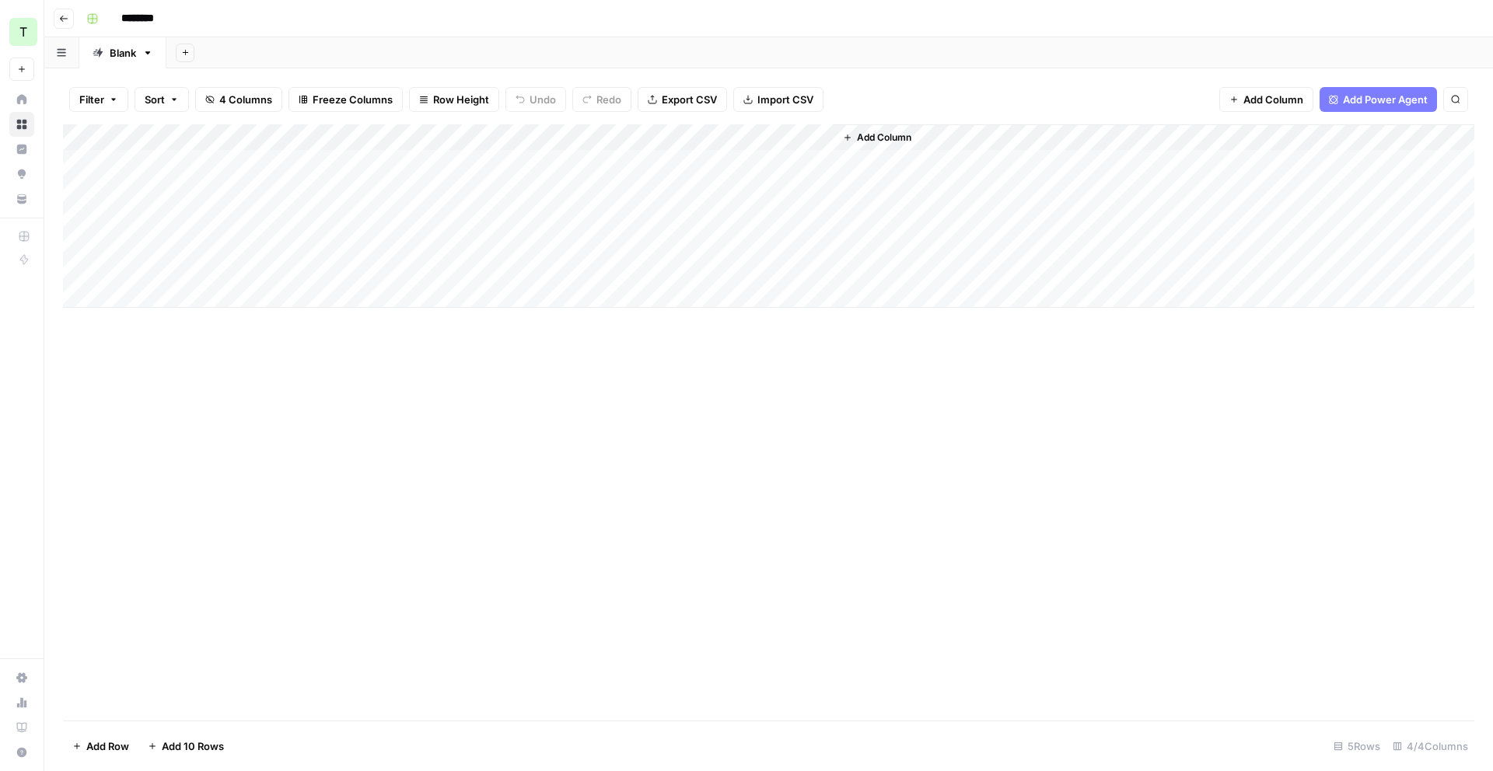
click at [232, 131] on div "Add Column" at bounding box center [768, 215] width 1411 height 183
click at [195, 173] on input "Title" at bounding box center [210, 175] width 158 height 16
drag, startPoint x: 195, startPoint y: 173, endPoint x: 204, endPoint y: 170, distance: 9.6
click at [199, 172] on input "Title" at bounding box center [210, 175] width 158 height 16
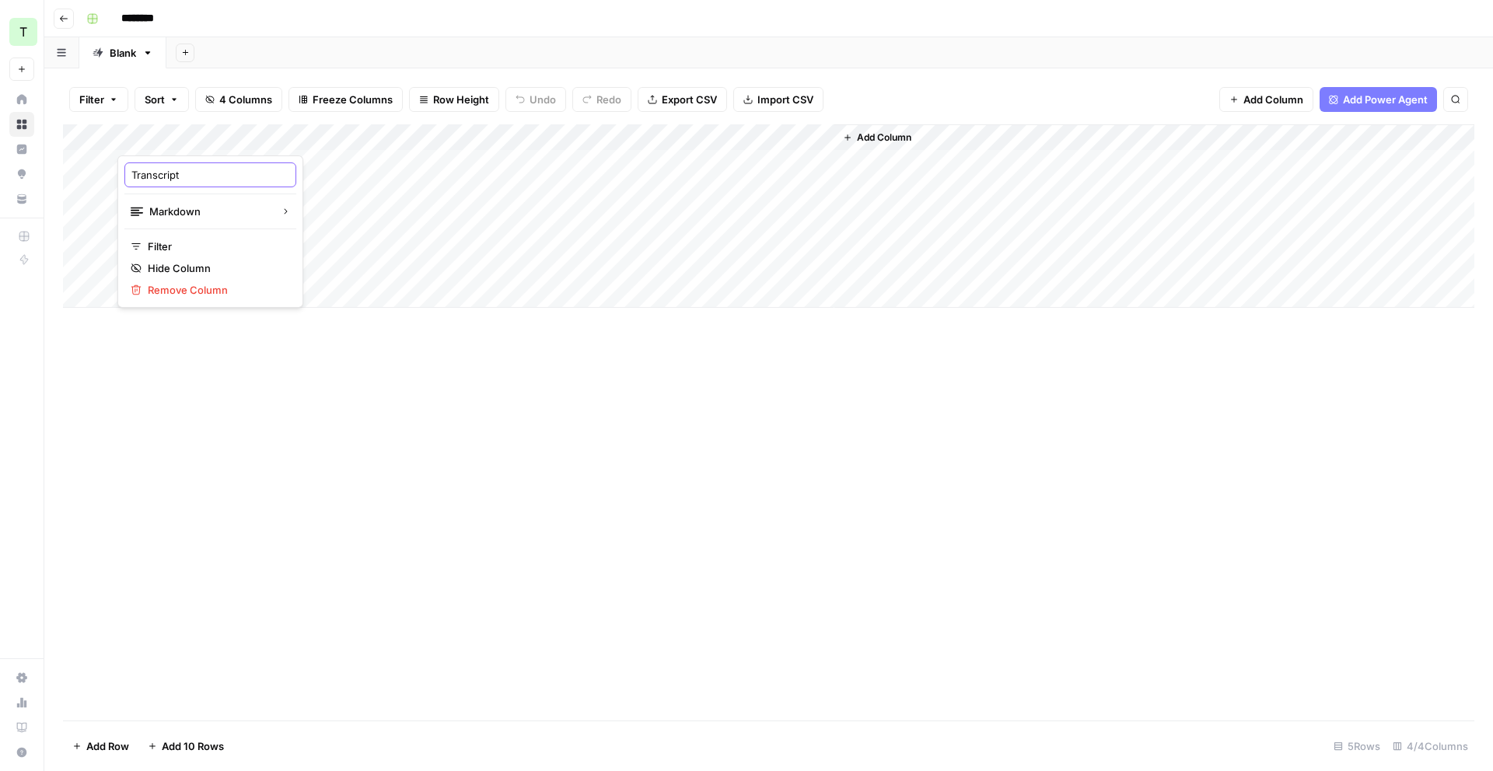
type input "Transcript"
click at [538, 132] on div "Add Column" at bounding box center [768, 215] width 1411 height 183
click at [542, 134] on div at bounding box center [563, 139] width 141 height 31
click at [545, 175] on input "Output" at bounding box center [586, 175] width 158 height 16
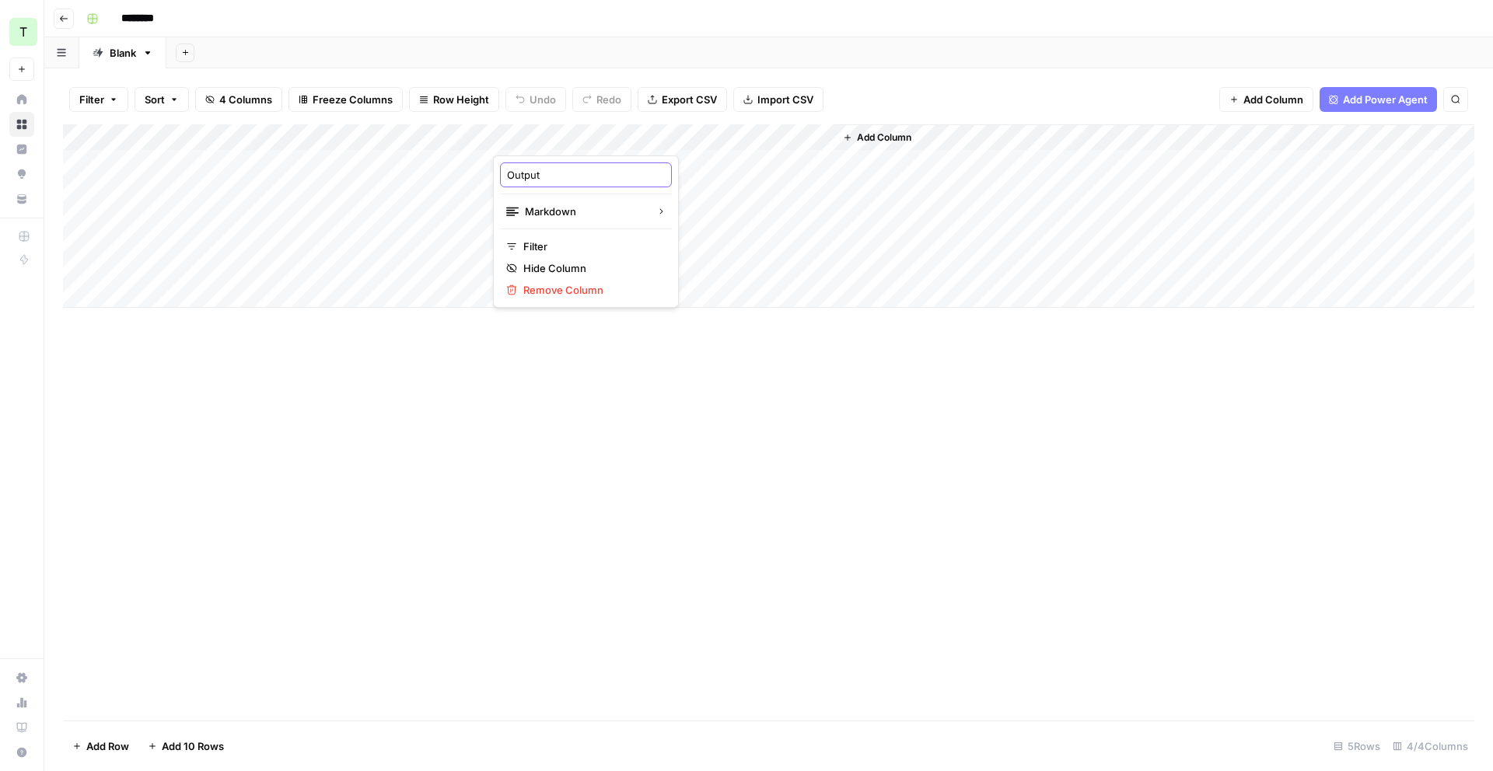
click at [545, 175] on input "Output" at bounding box center [586, 175] width 158 height 16
type input "Case Study Brief"
click at [593, 394] on div "Add Column" at bounding box center [768, 422] width 1411 height 596
click at [617, 160] on div "Add Column" at bounding box center [768, 215] width 1411 height 183
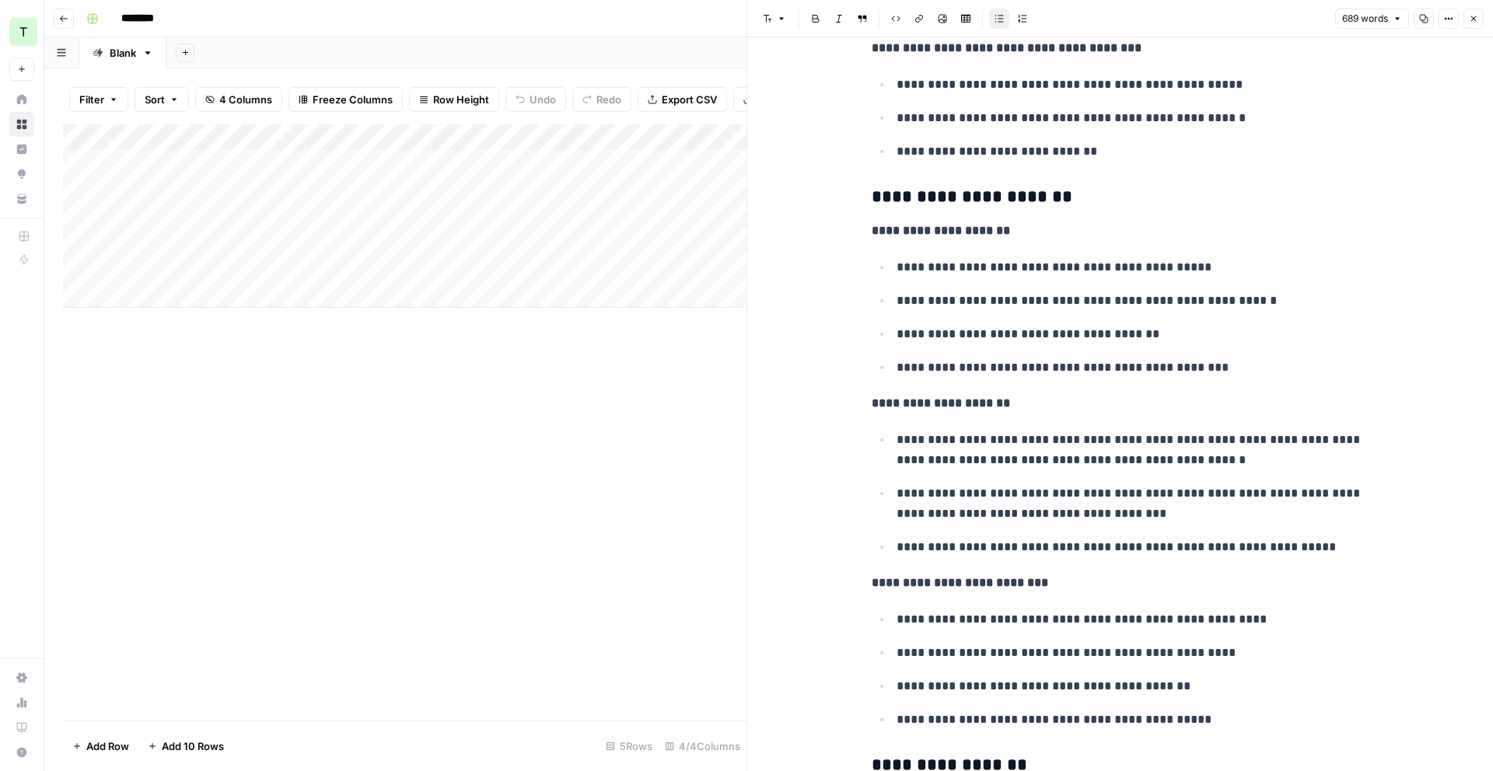
scroll to position [2126, 0]
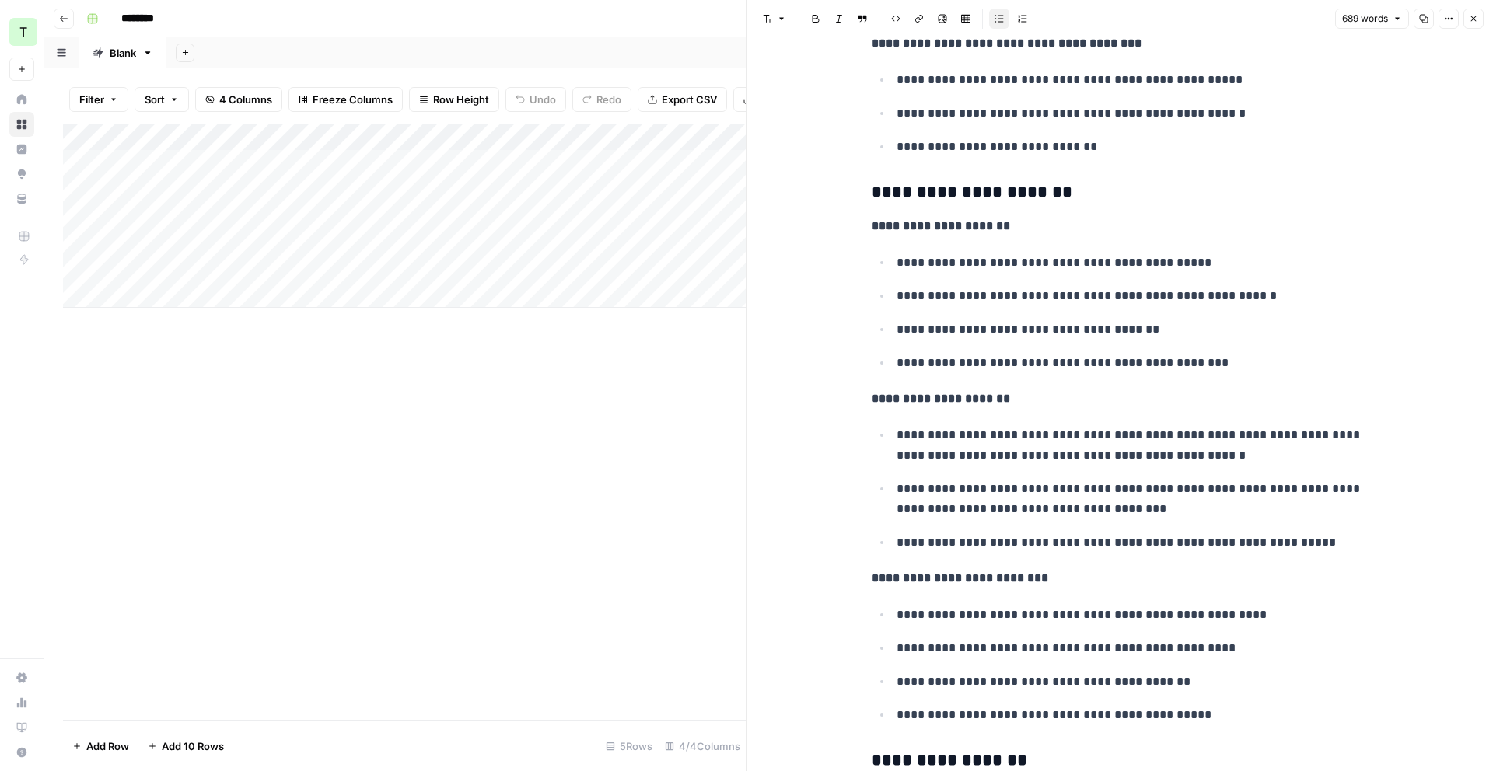
click at [687, 404] on div "Add Column" at bounding box center [404, 422] width 683 height 596
click at [1142, 23] on icon "button" at bounding box center [1473, 18] width 9 height 9
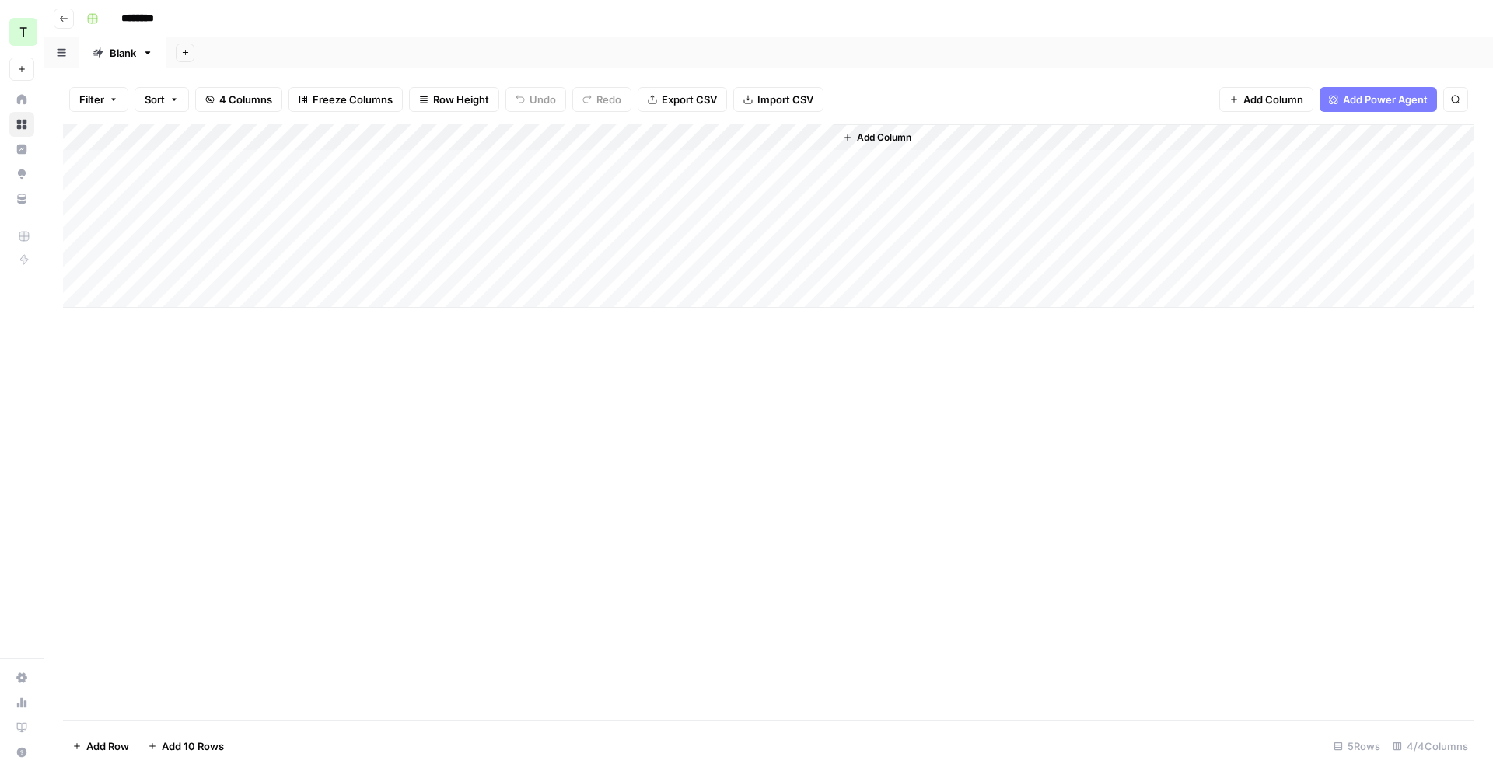
click at [800, 142] on div "Add Column" at bounding box center [768, 215] width 1411 height 183
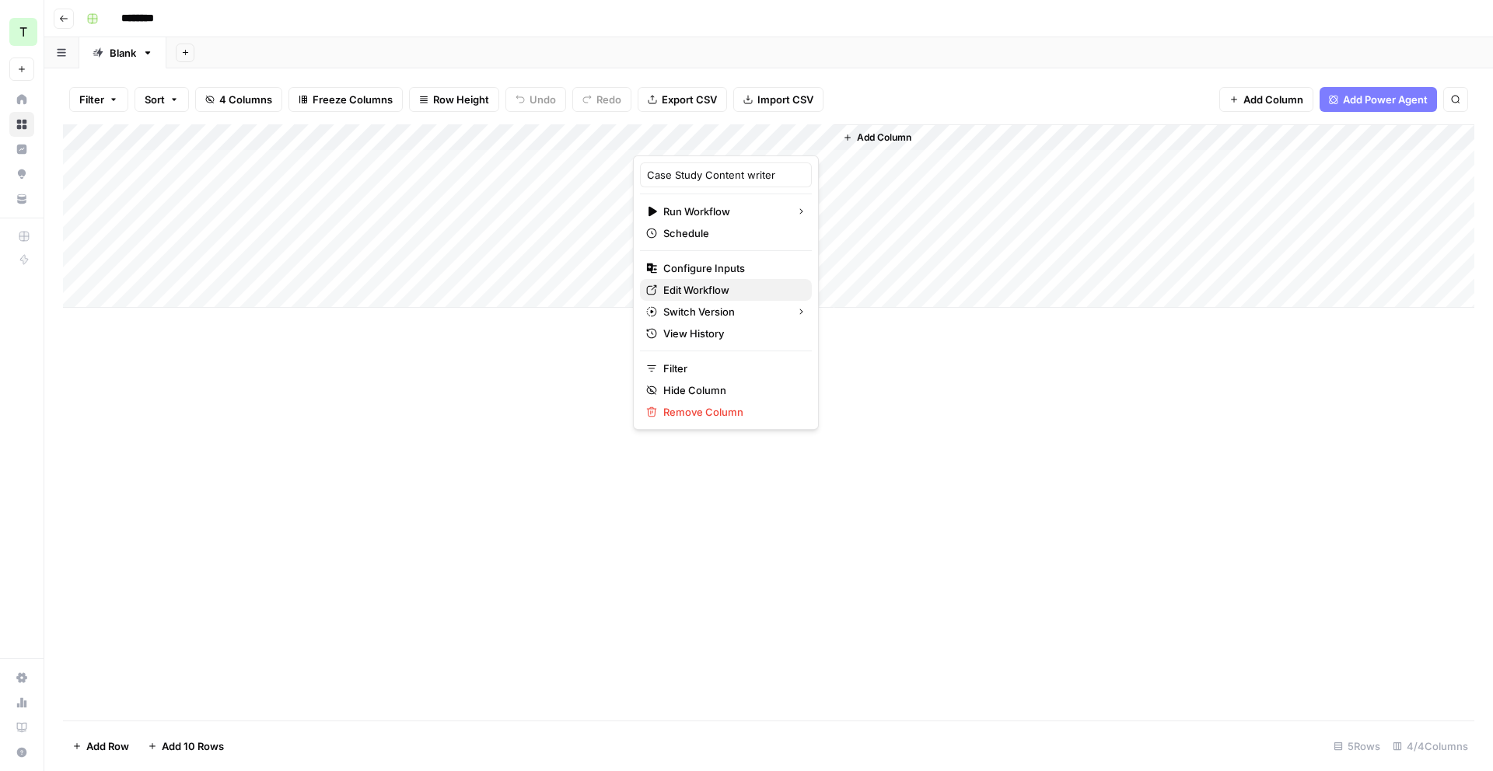
click at [725, 290] on span "Edit Workflow" at bounding box center [731, 290] width 136 height 16
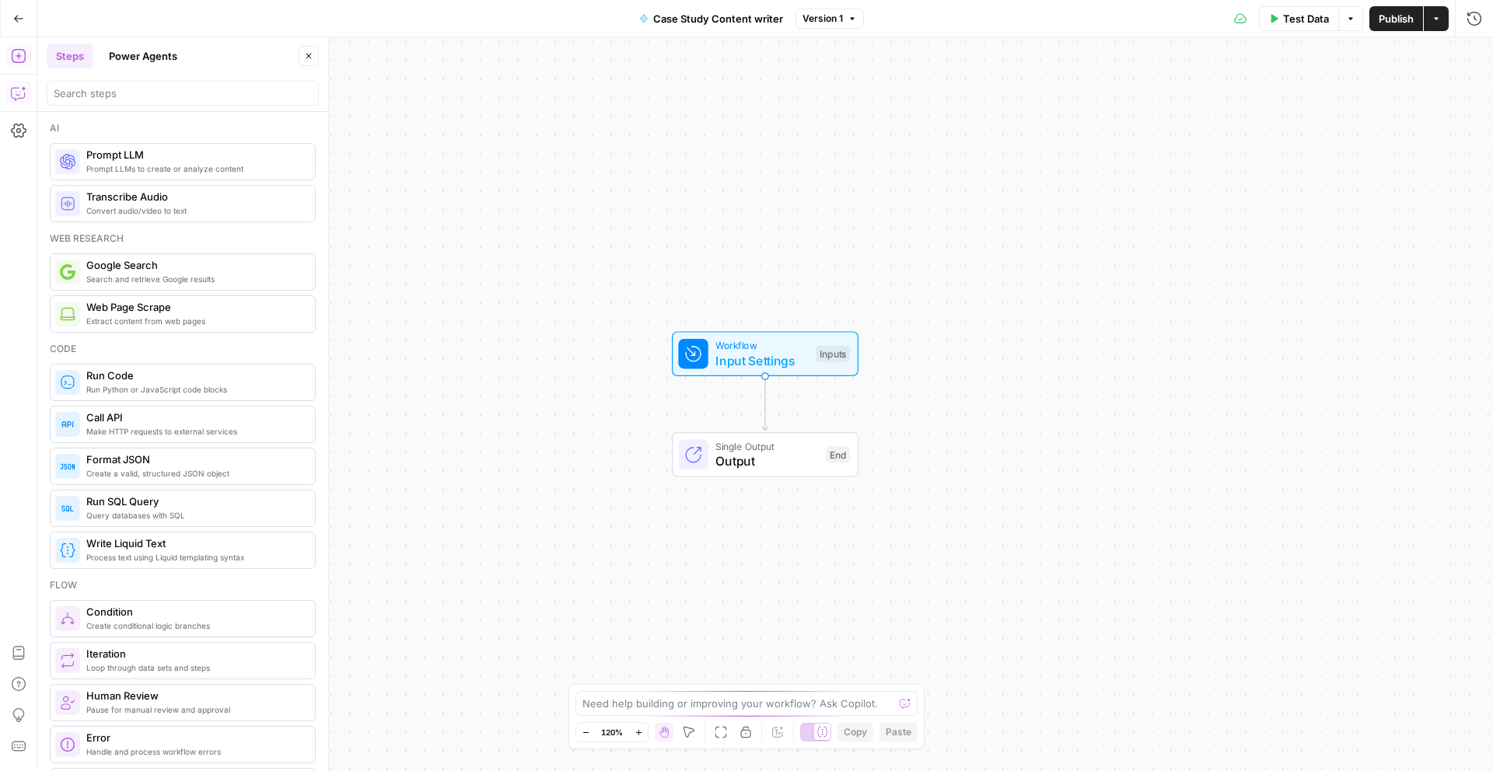
click at [15, 98] on icon "button" at bounding box center [19, 94] width 16 height 16
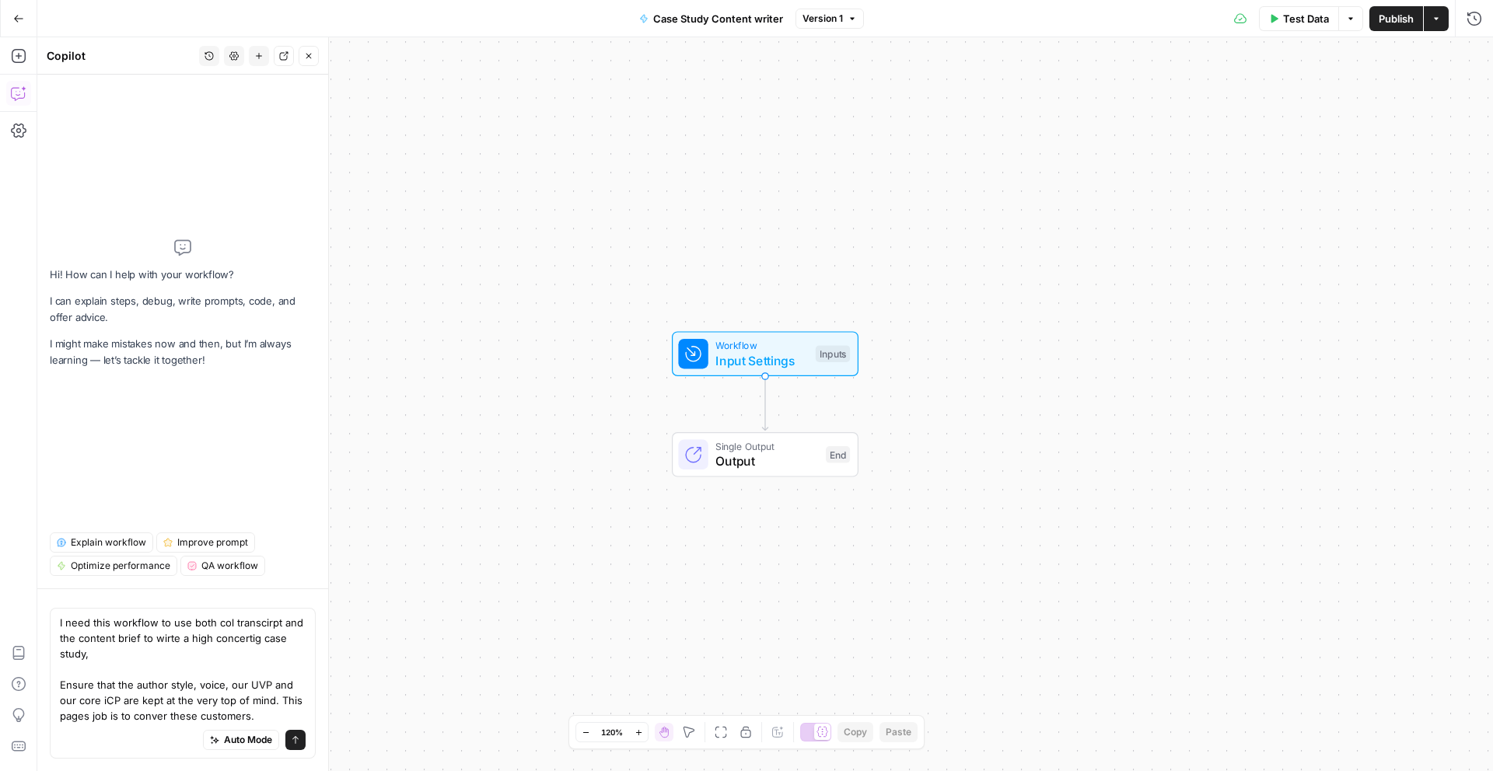
click at [229, 641] on textarea "I need this workflow to use both col transcirpt and the content brief to wirte …" at bounding box center [183, 669] width 246 height 109
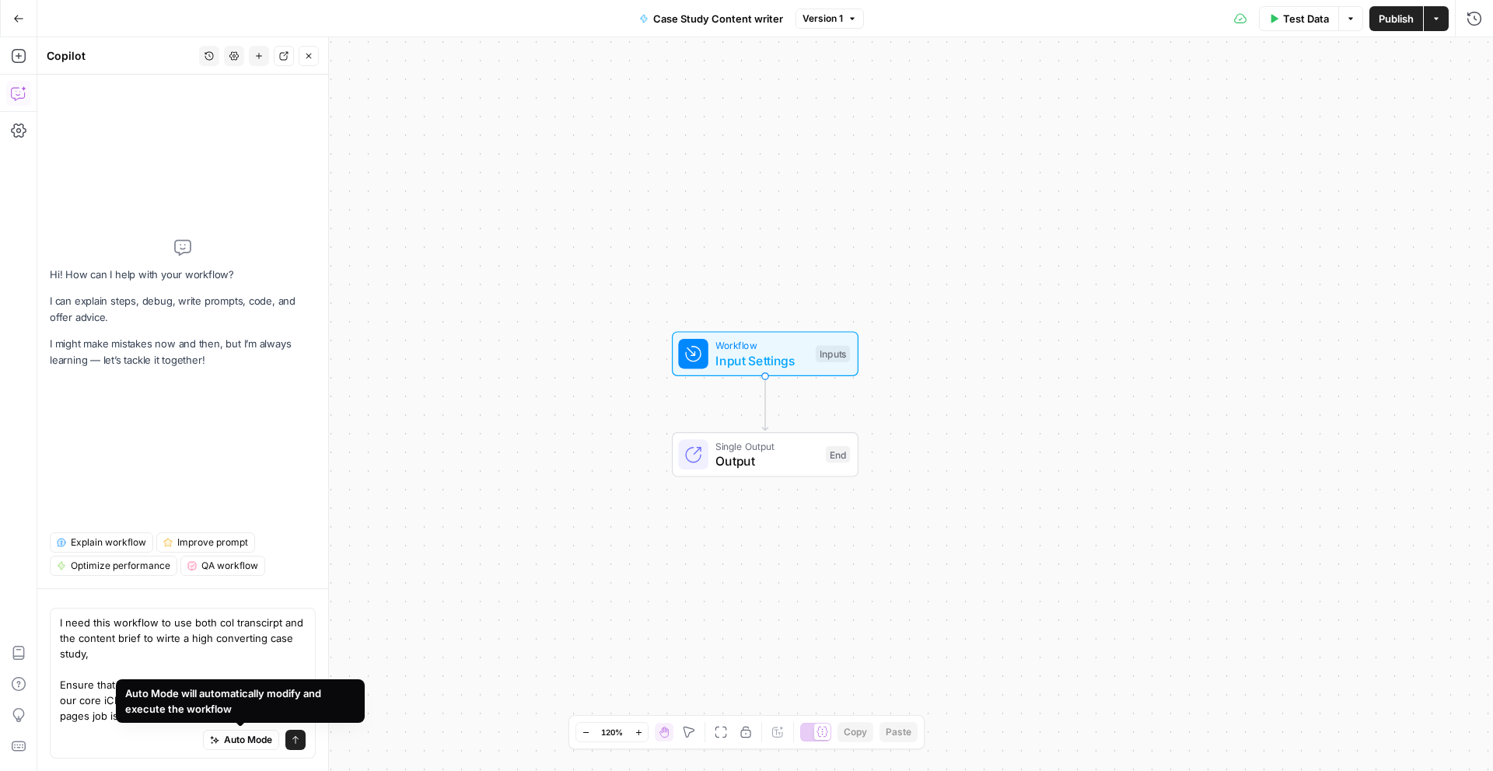
type textarea "I need this workflow to use both col transcirpt and the content brief to wirte …"
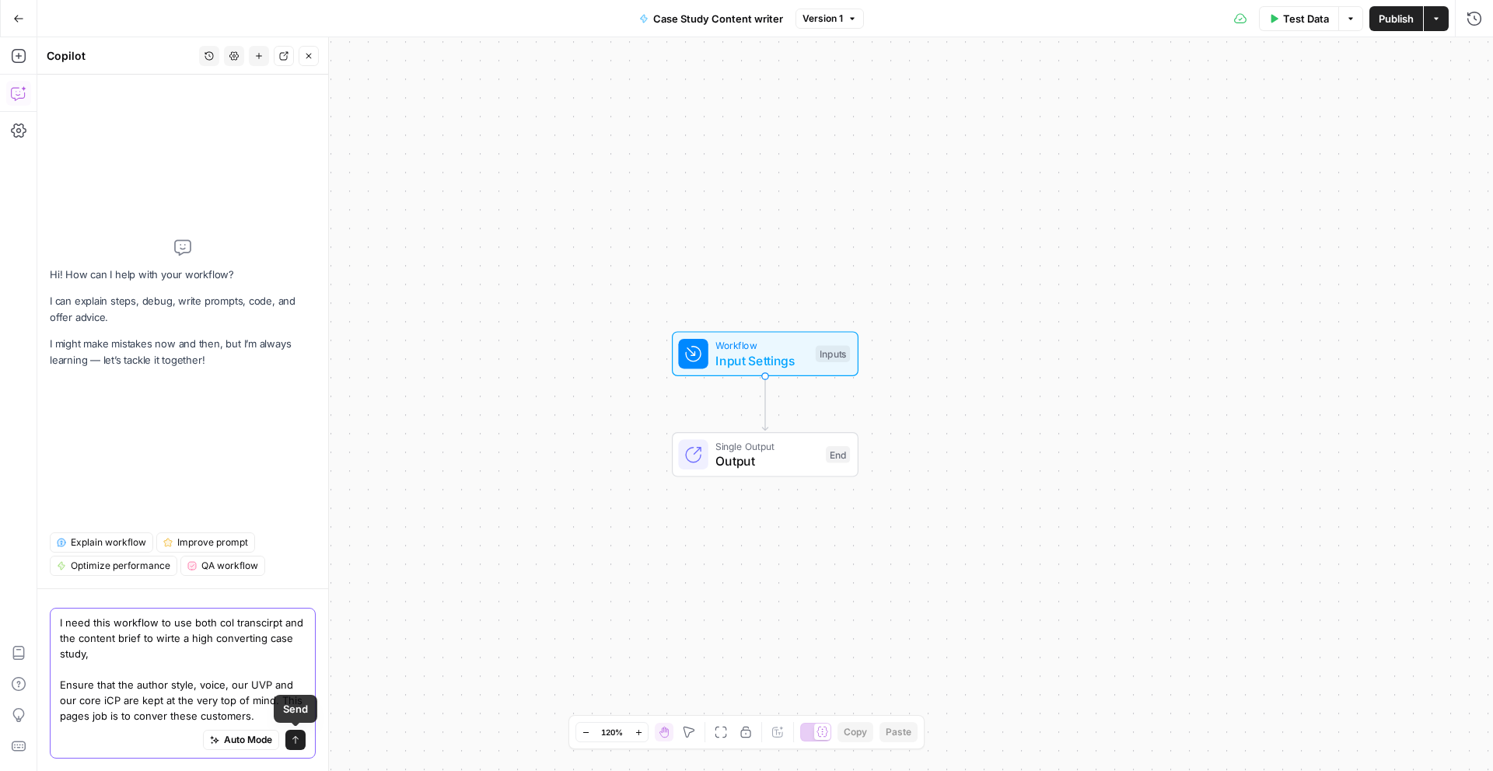
click at [295, 739] on icon "submit" at bounding box center [295, 740] width 6 height 8
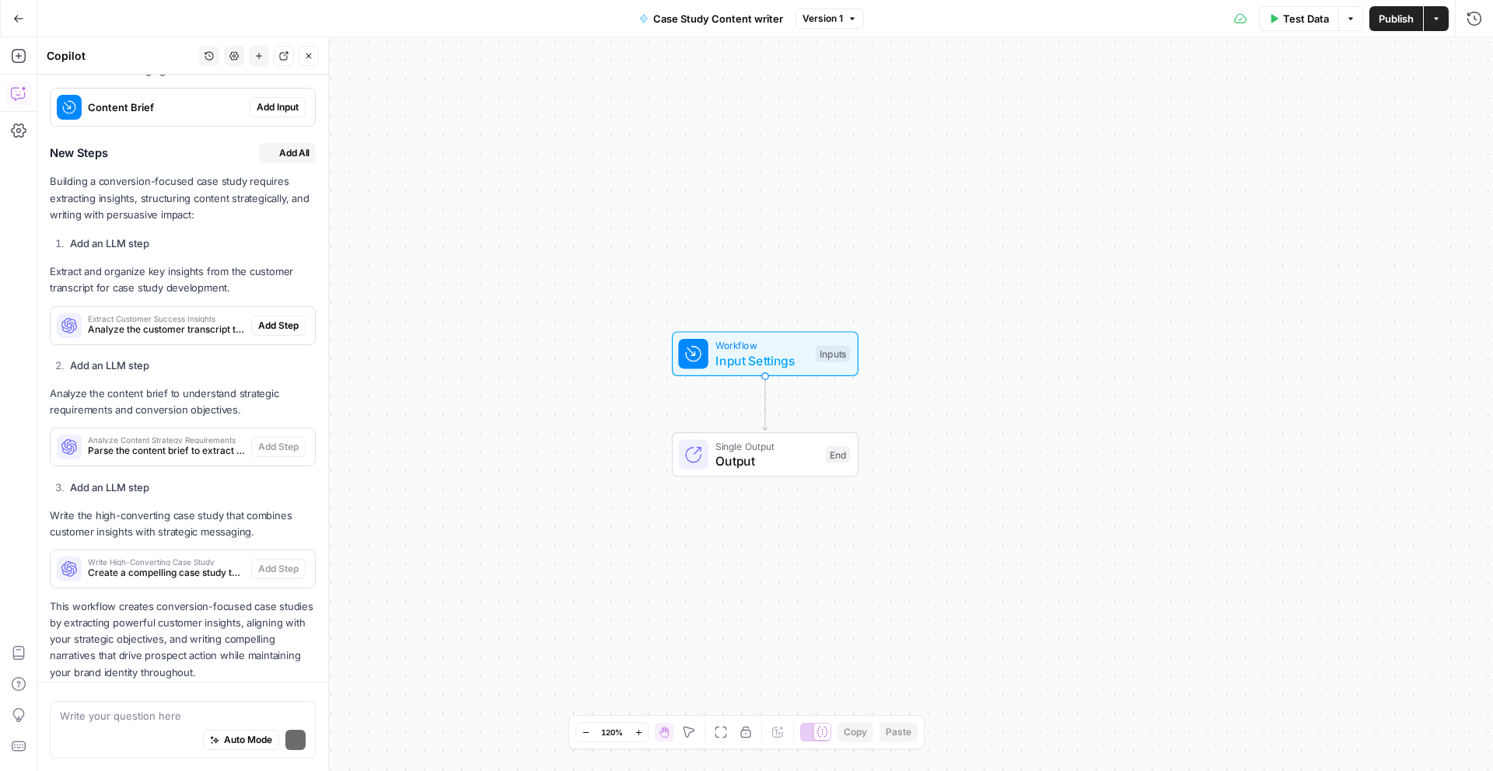
scroll to position [1158, 0]
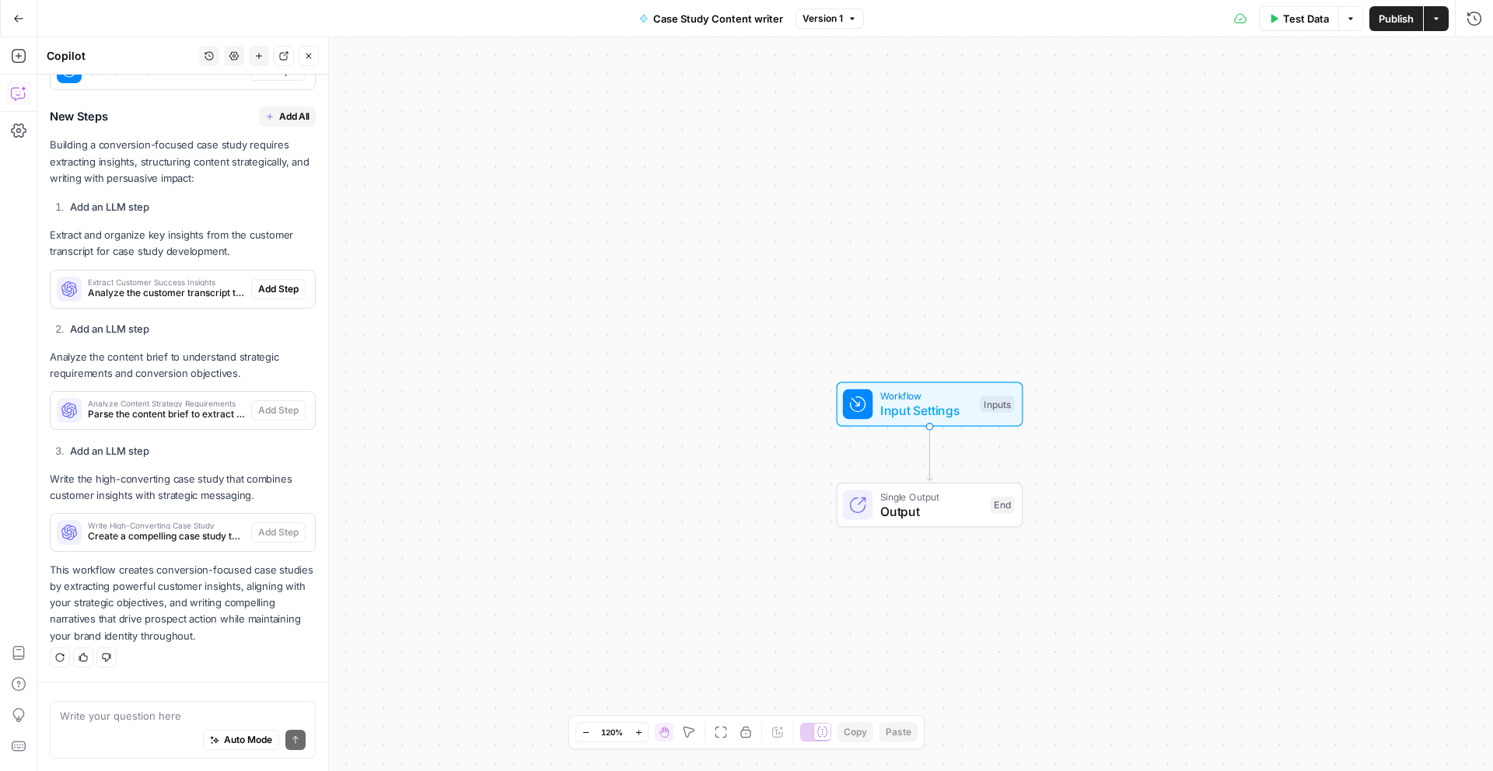
click at [279, 115] on span "Add All" at bounding box center [294, 117] width 30 height 14
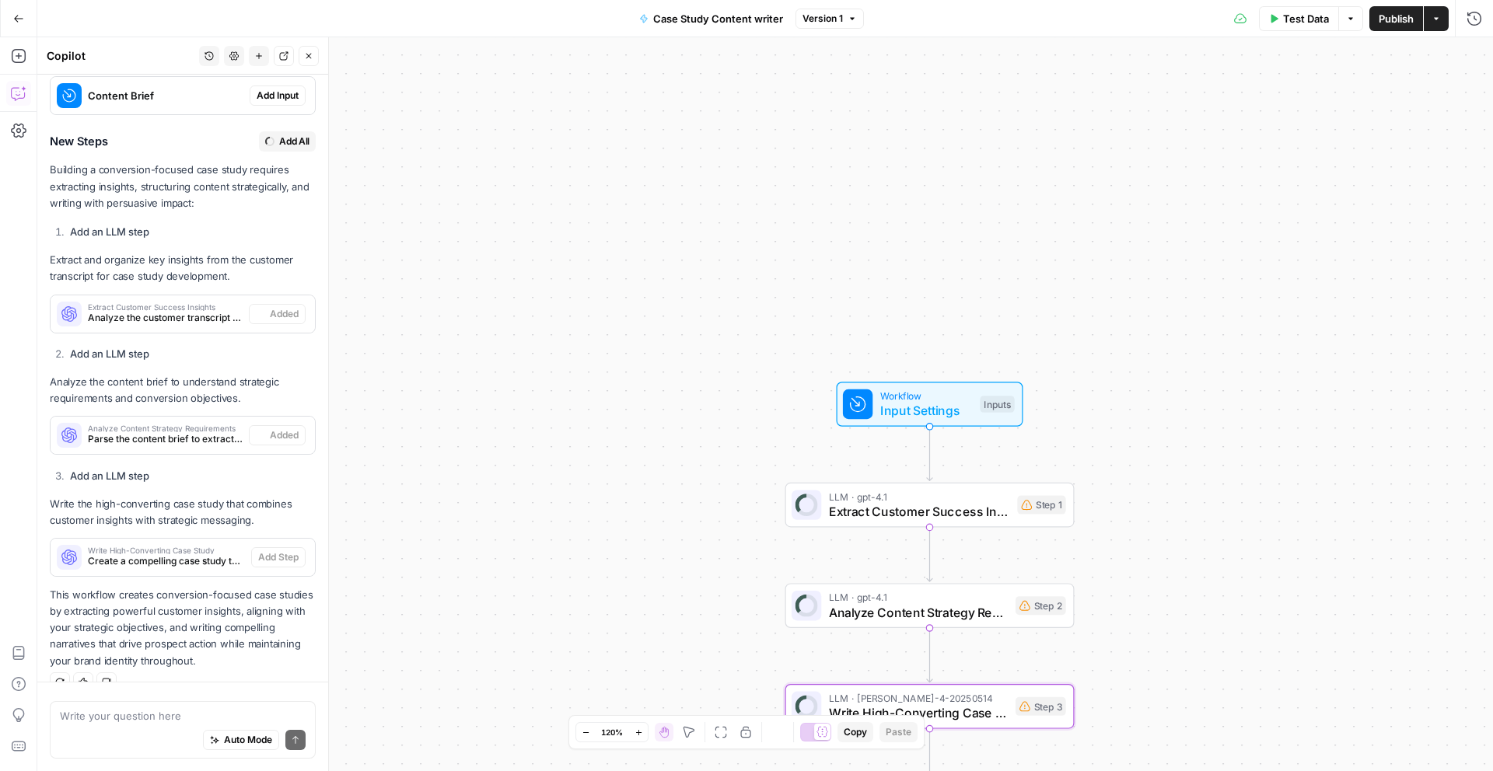
scroll to position [1183, 0]
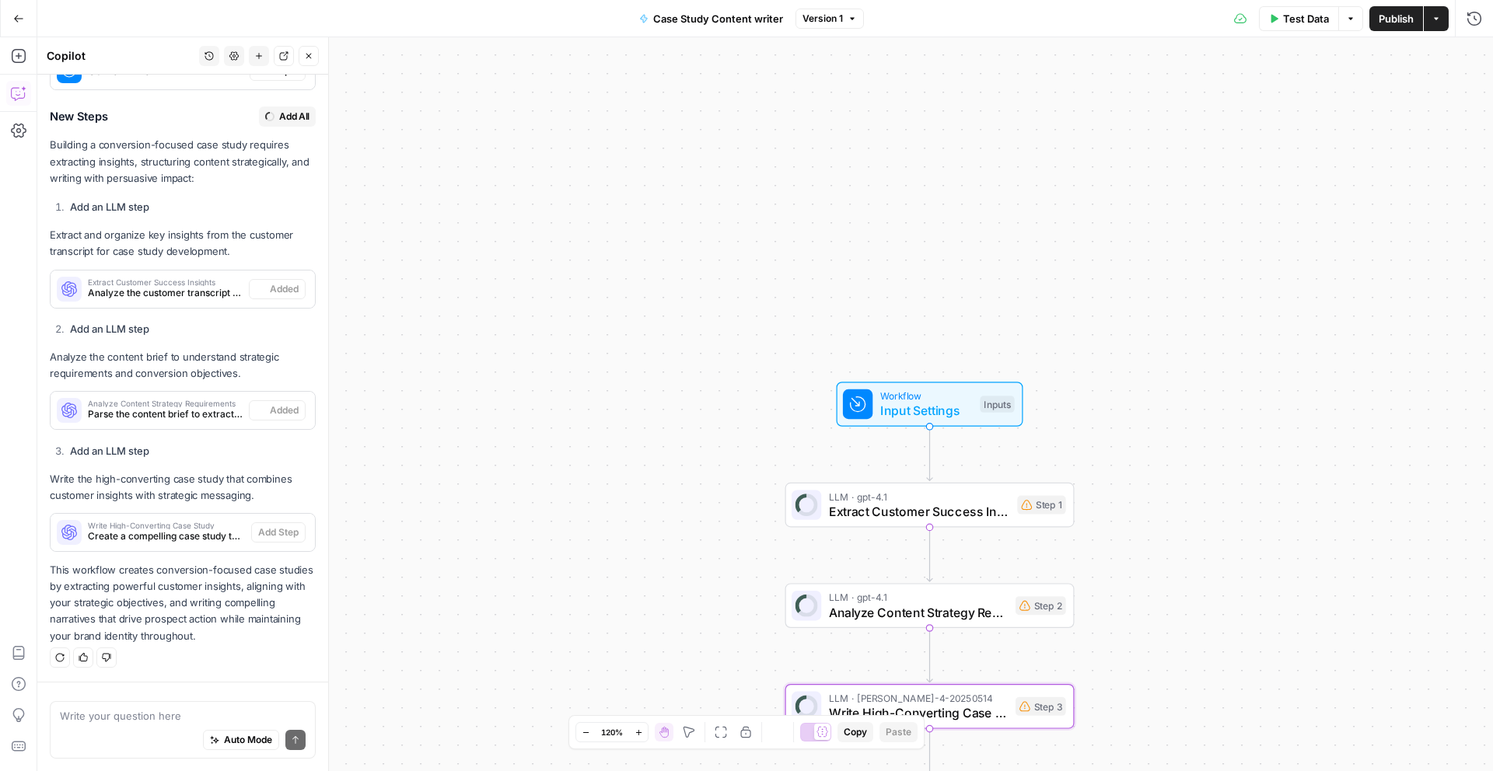
type textarea "Write High-Converting Case Study"
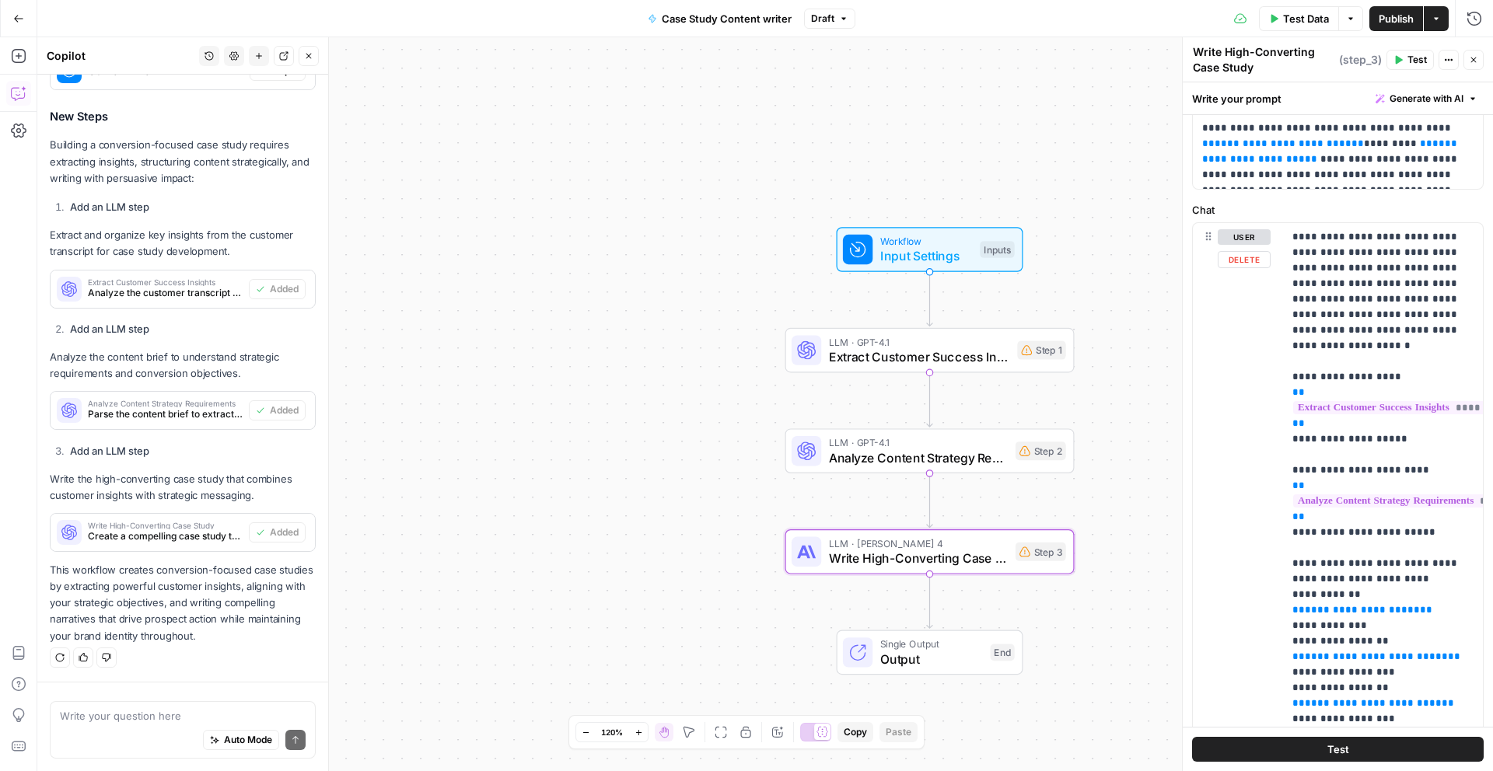
scroll to position [128, 0]
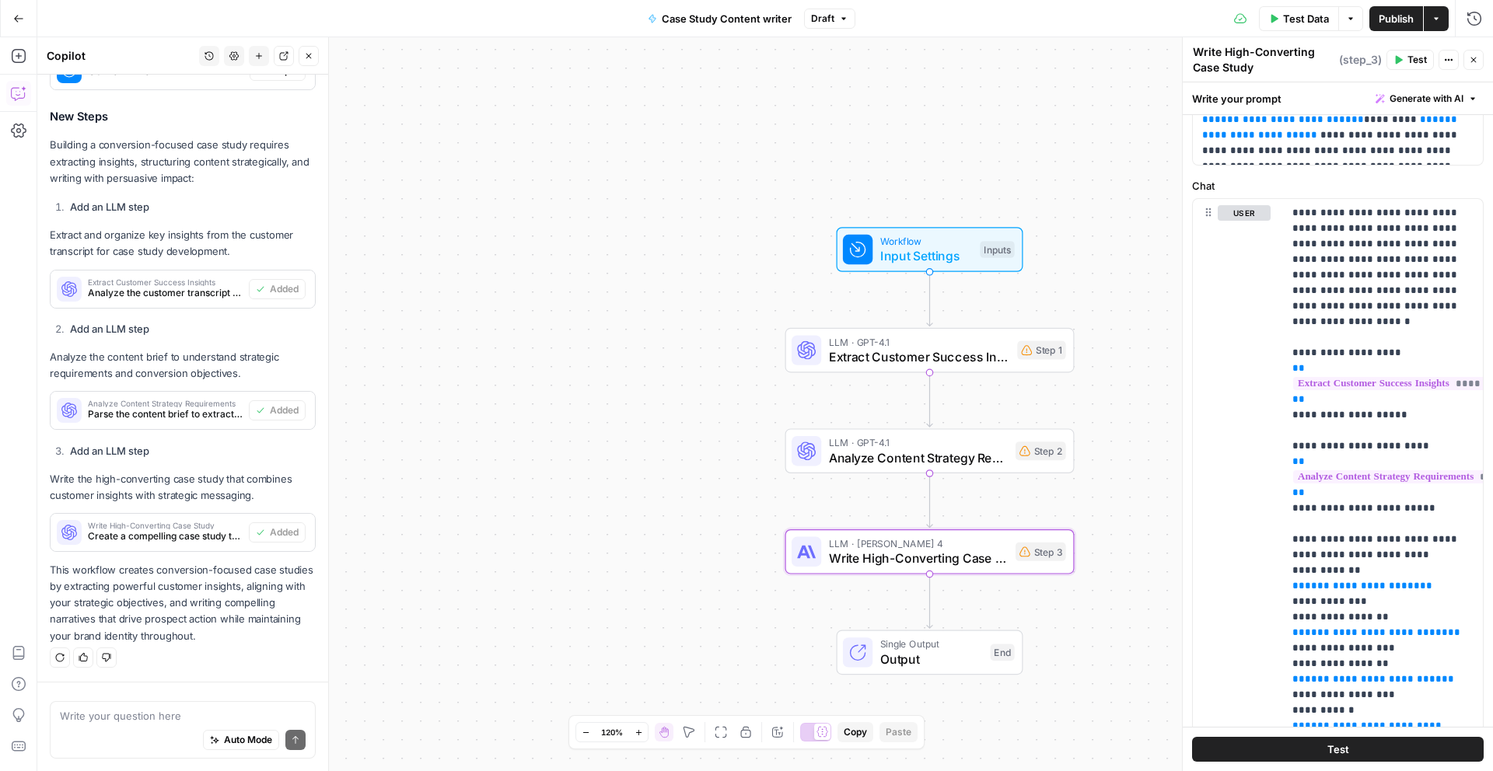
click at [1422, 59] on span "Test" at bounding box center [1416, 60] width 19 height 14
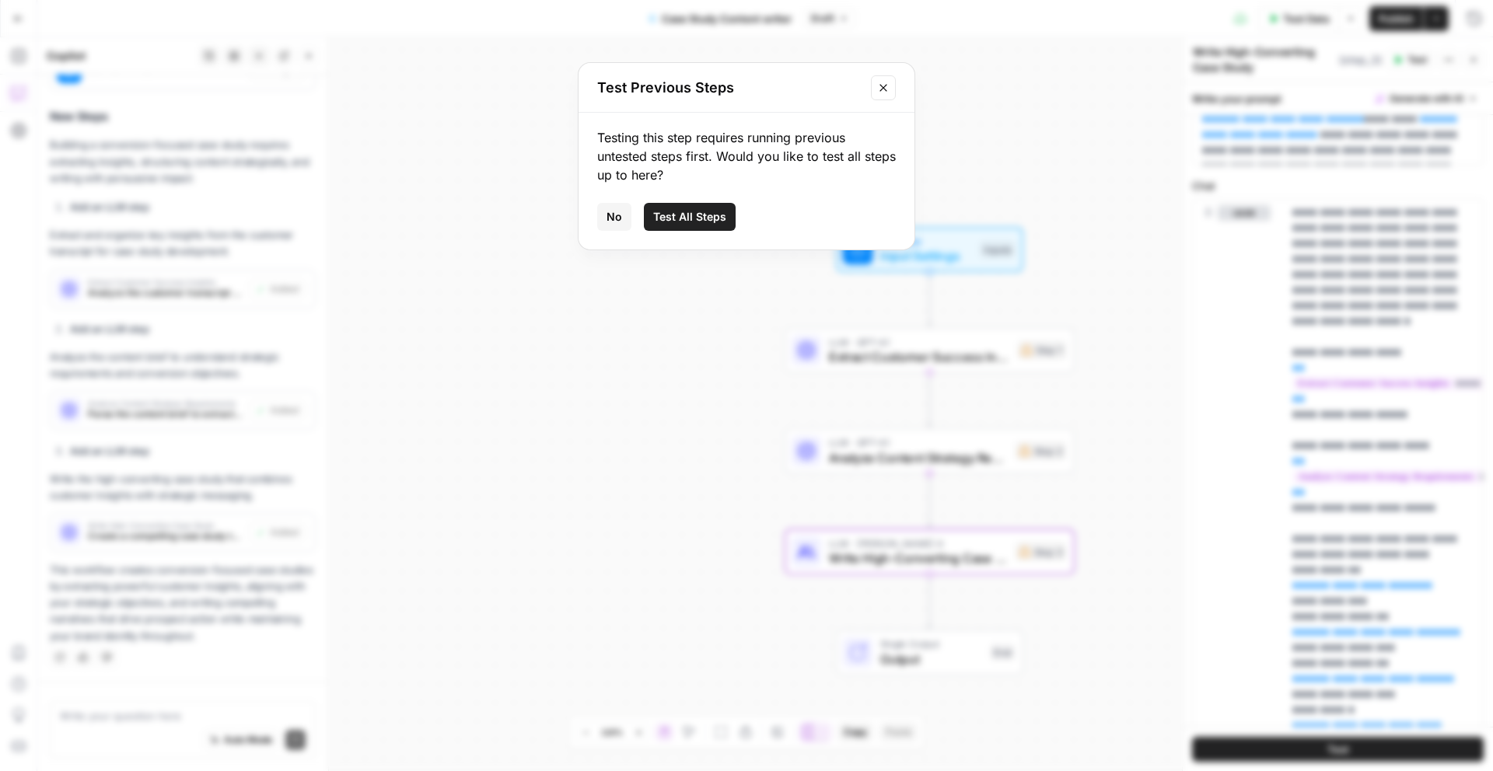
click at [877, 85] on icon "Close modal" at bounding box center [883, 88] width 12 height 12
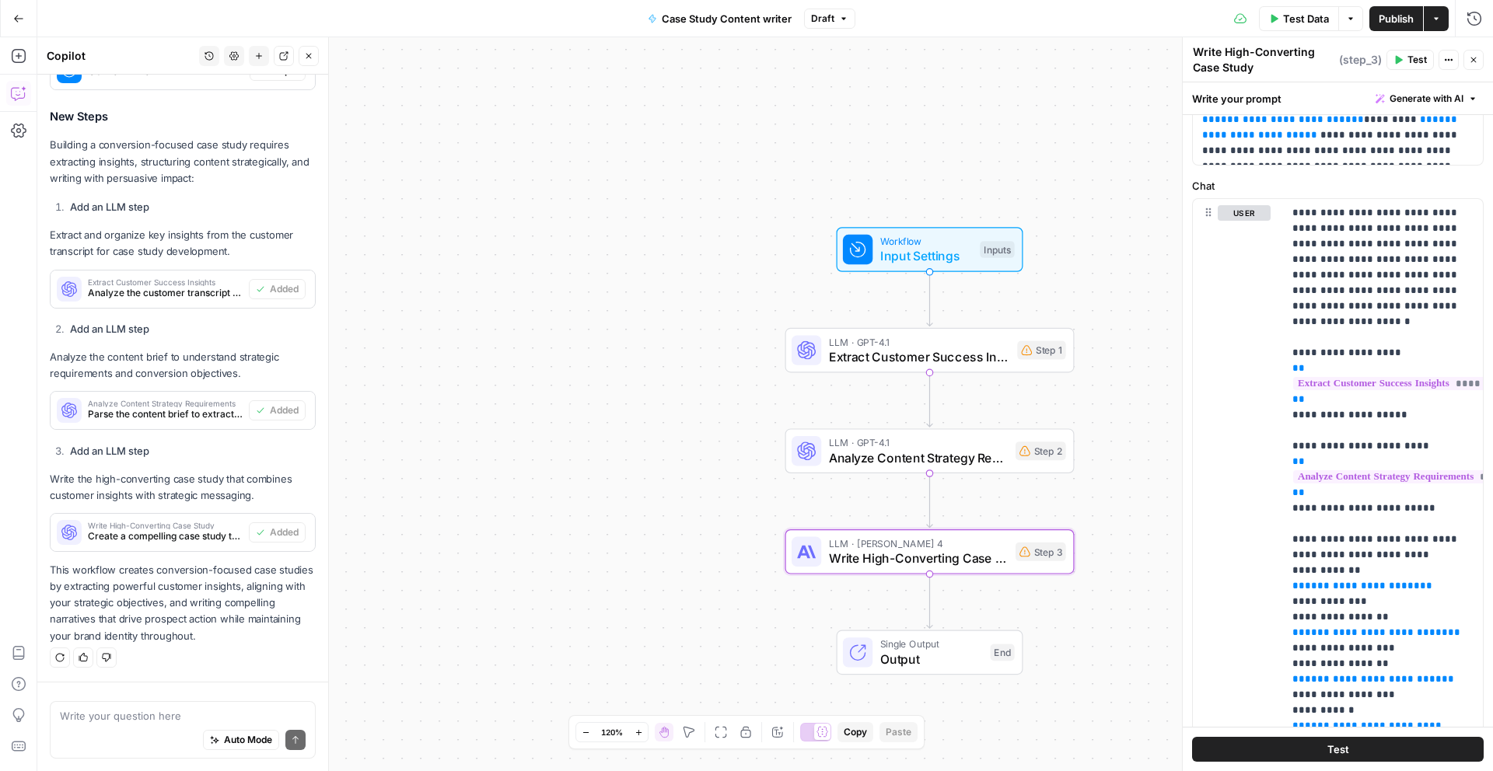
click at [1402, 20] on span "Publish" at bounding box center [1395, 19] width 35 height 16
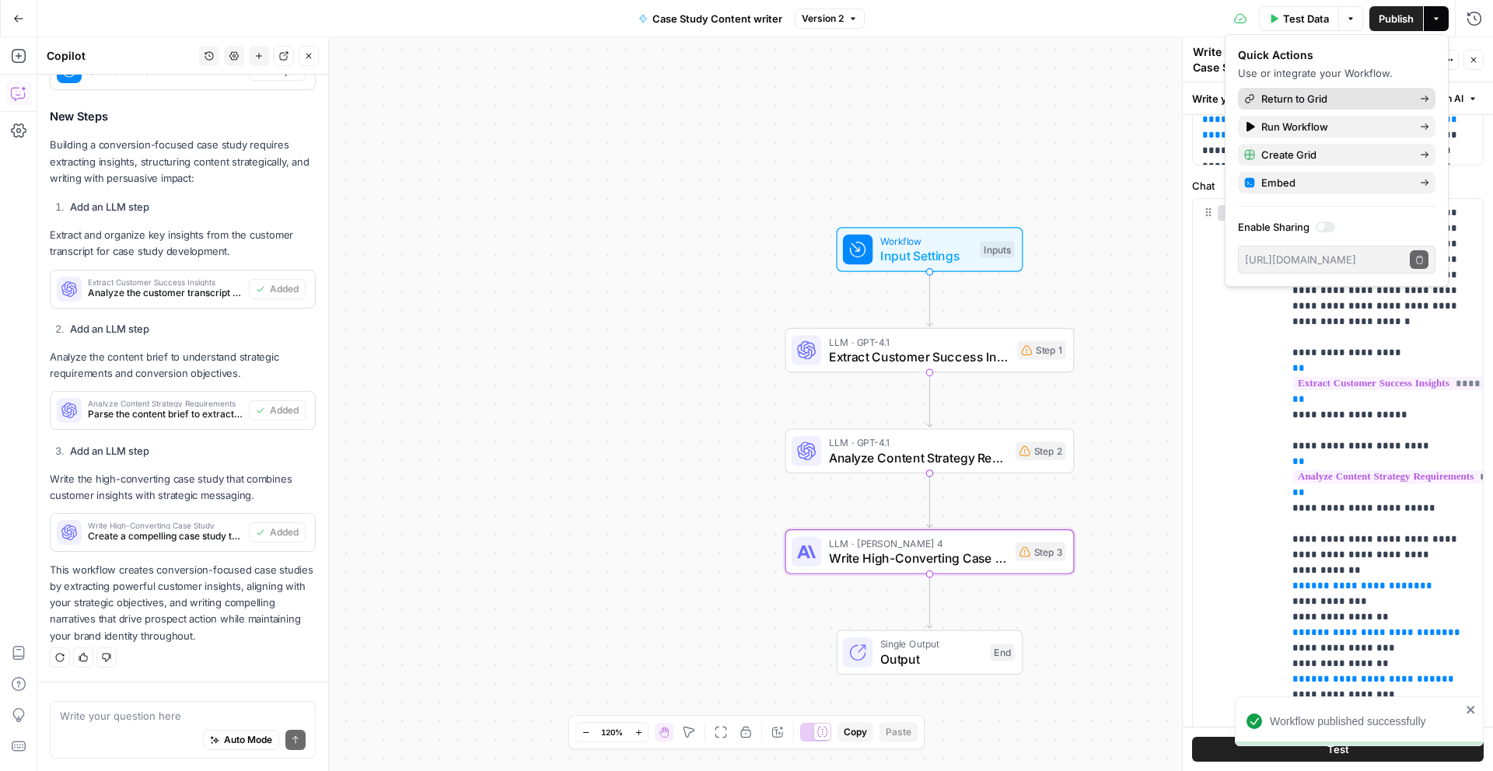
click at [1368, 101] on span "Return to Grid" at bounding box center [1334, 99] width 146 height 16
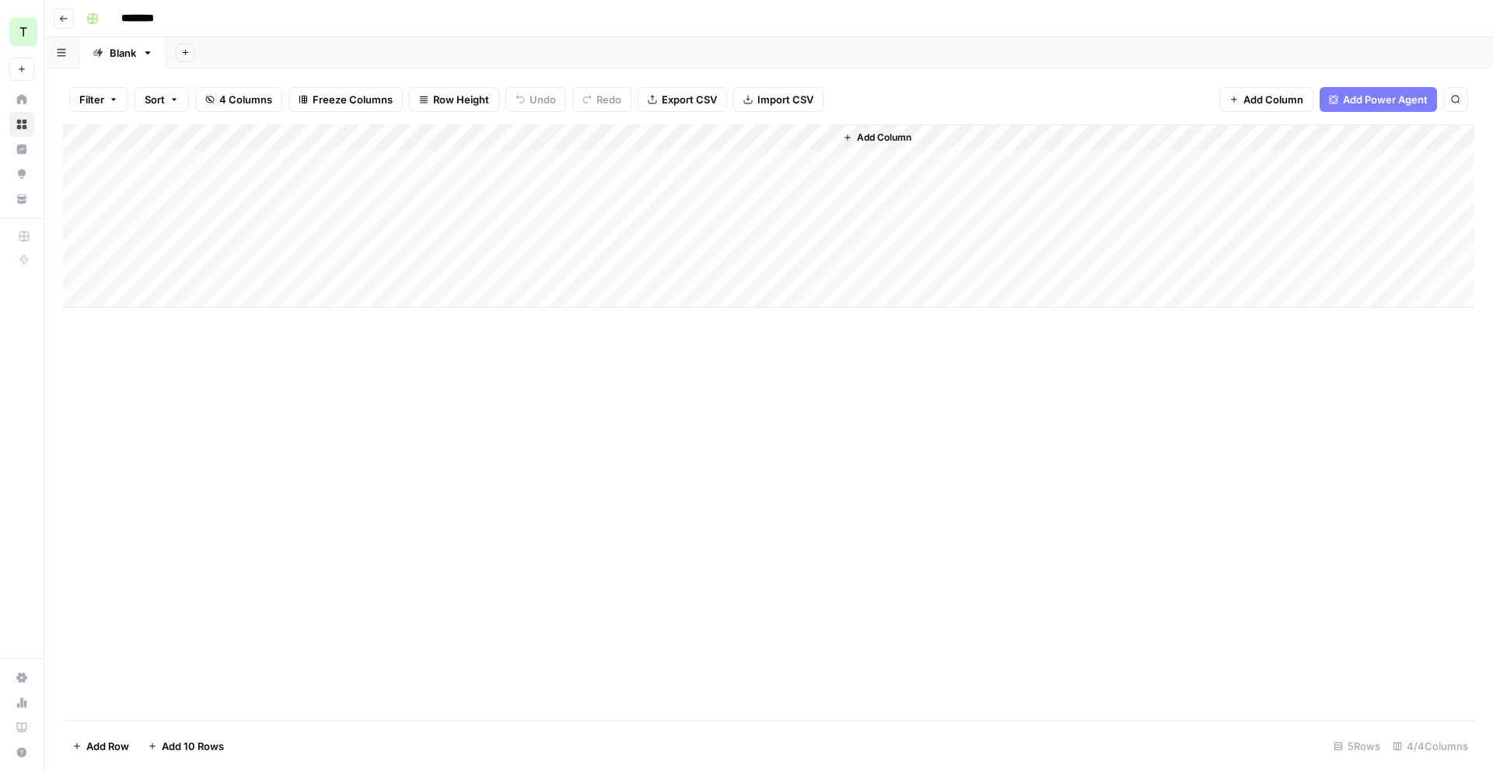
click at [732, 161] on div "Add Column" at bounding box center [768, 215] width 1411 height 183
click at [801, 162] on div "Add Column" at bounding box center [768, 215] width 1411 height 183
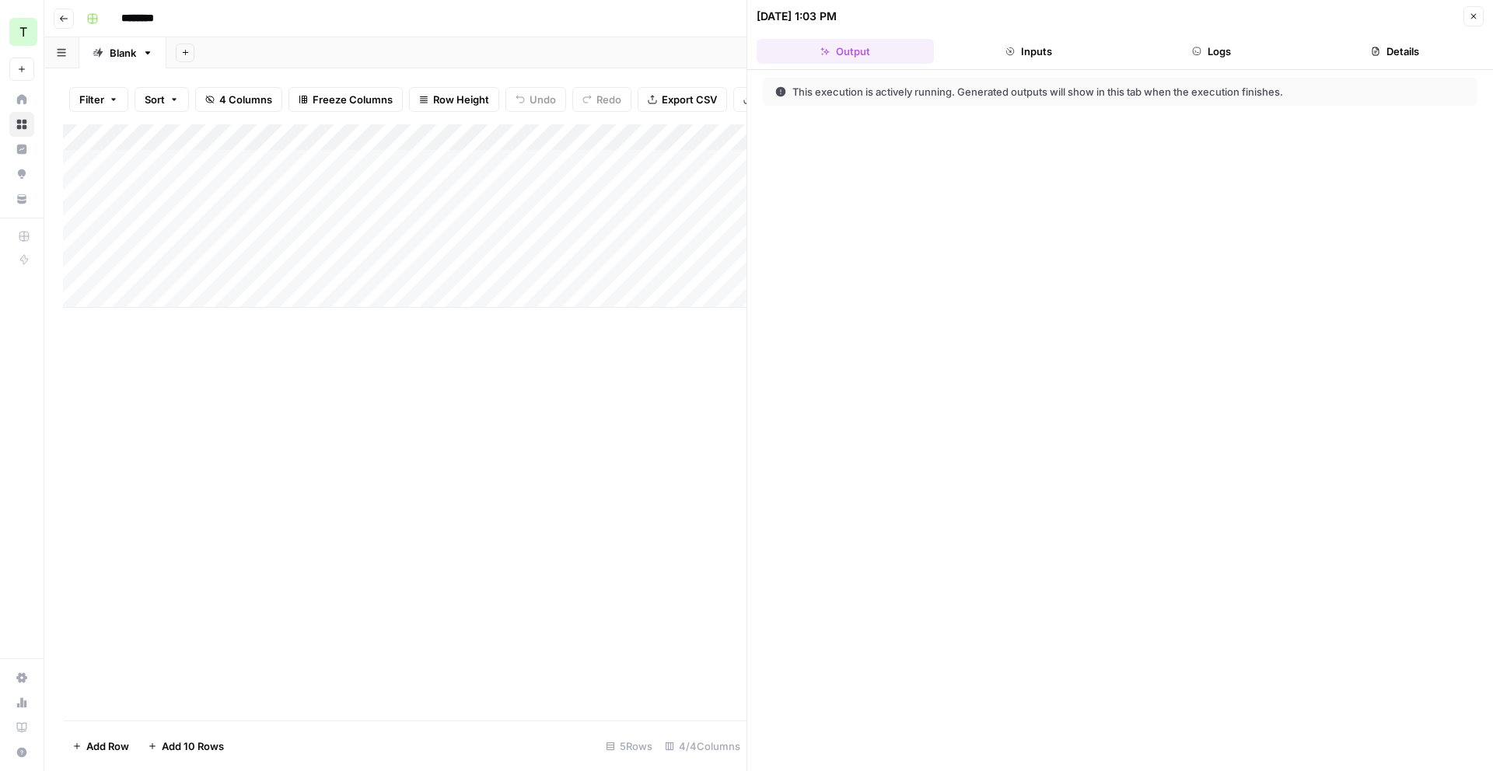
click at [1220, 54] on button "Logs" at bounding box center [1211, 51] width 177 height 25
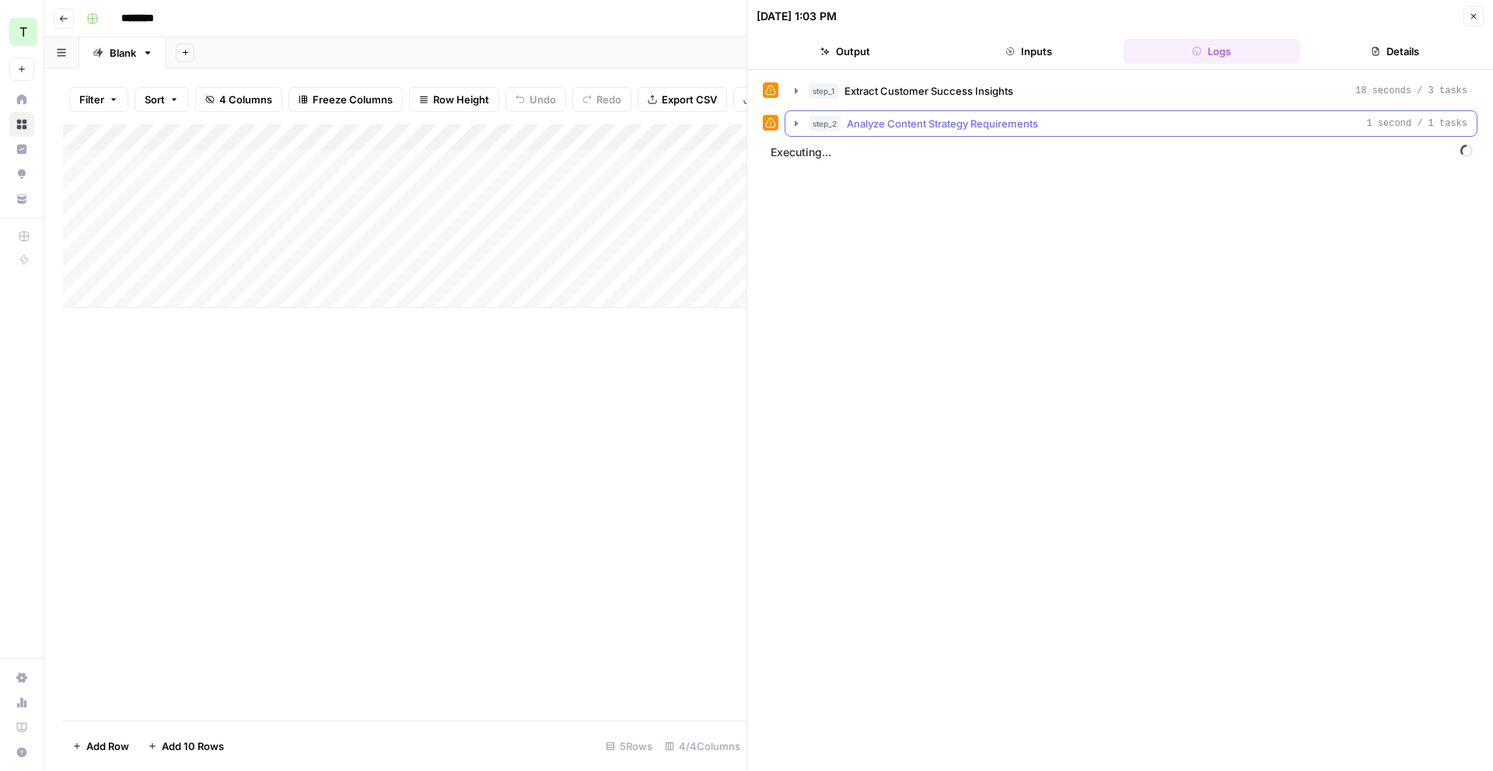
click at [790, 128] on icon "button" at bounding box center [796, 123] width 12 height 12
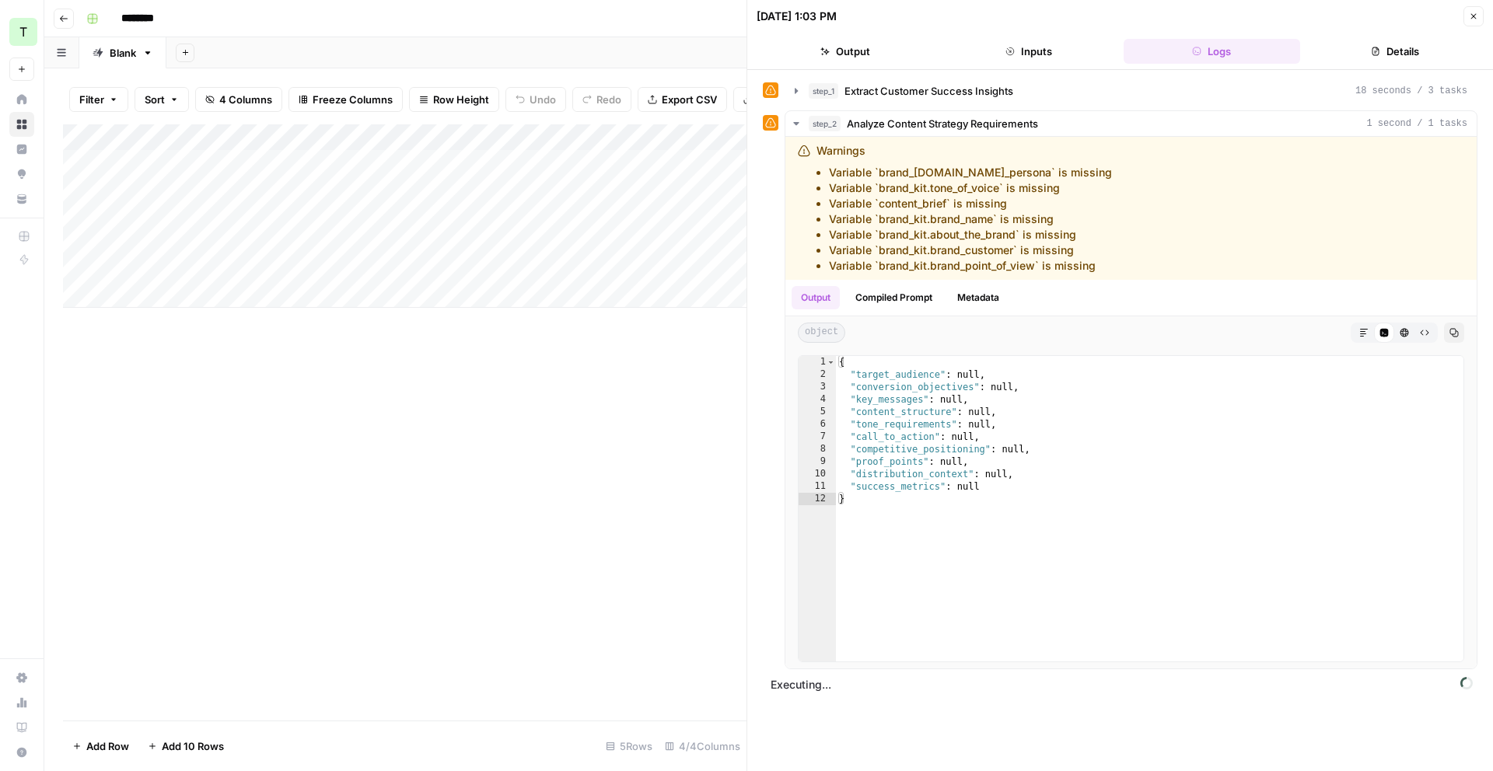
click at [1418, 39] on button "Details" at bounding box center [1394, 51] width 177 height 25
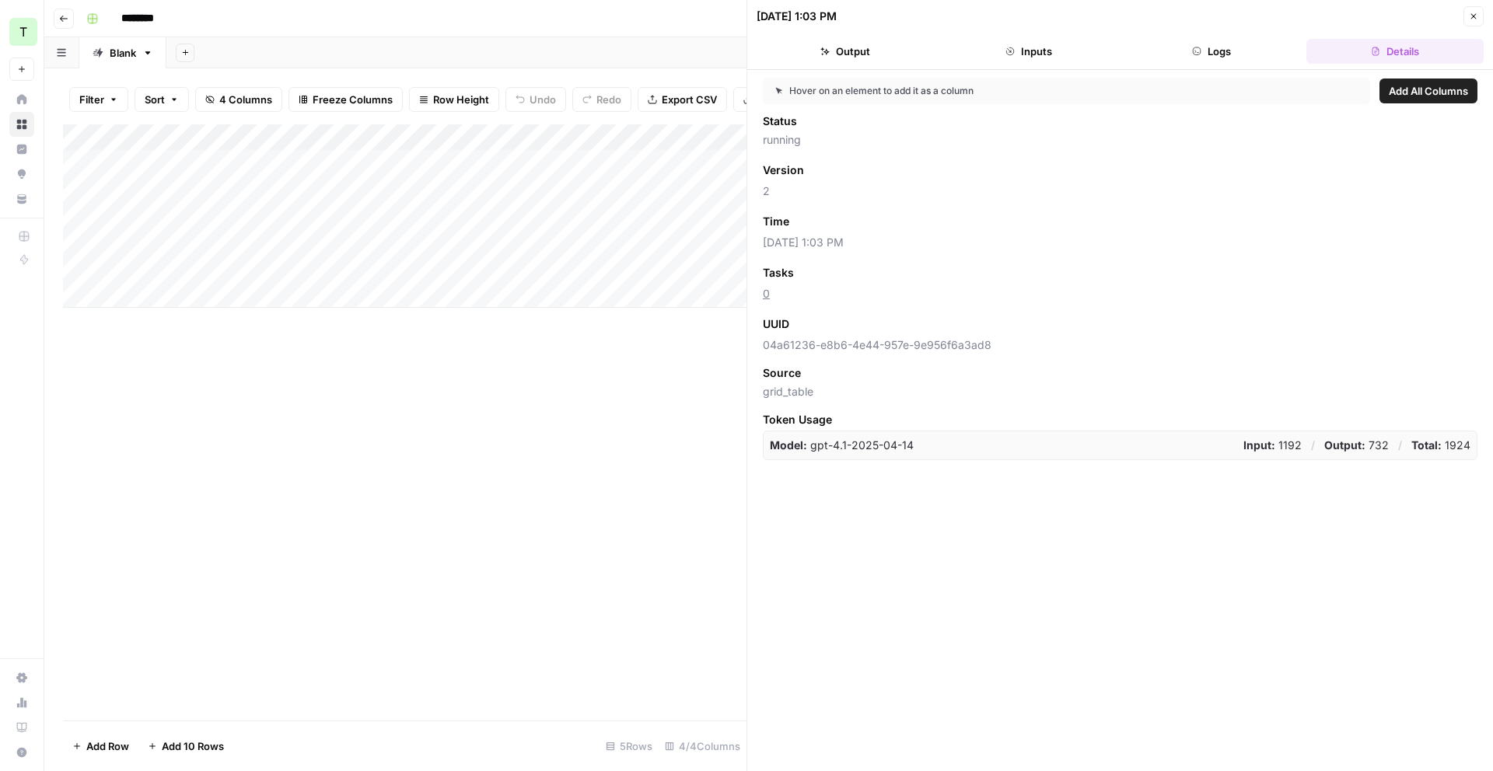
click at [1235, 56] on button "Logs" at bounding box center [1211, 51] width 177 height 25
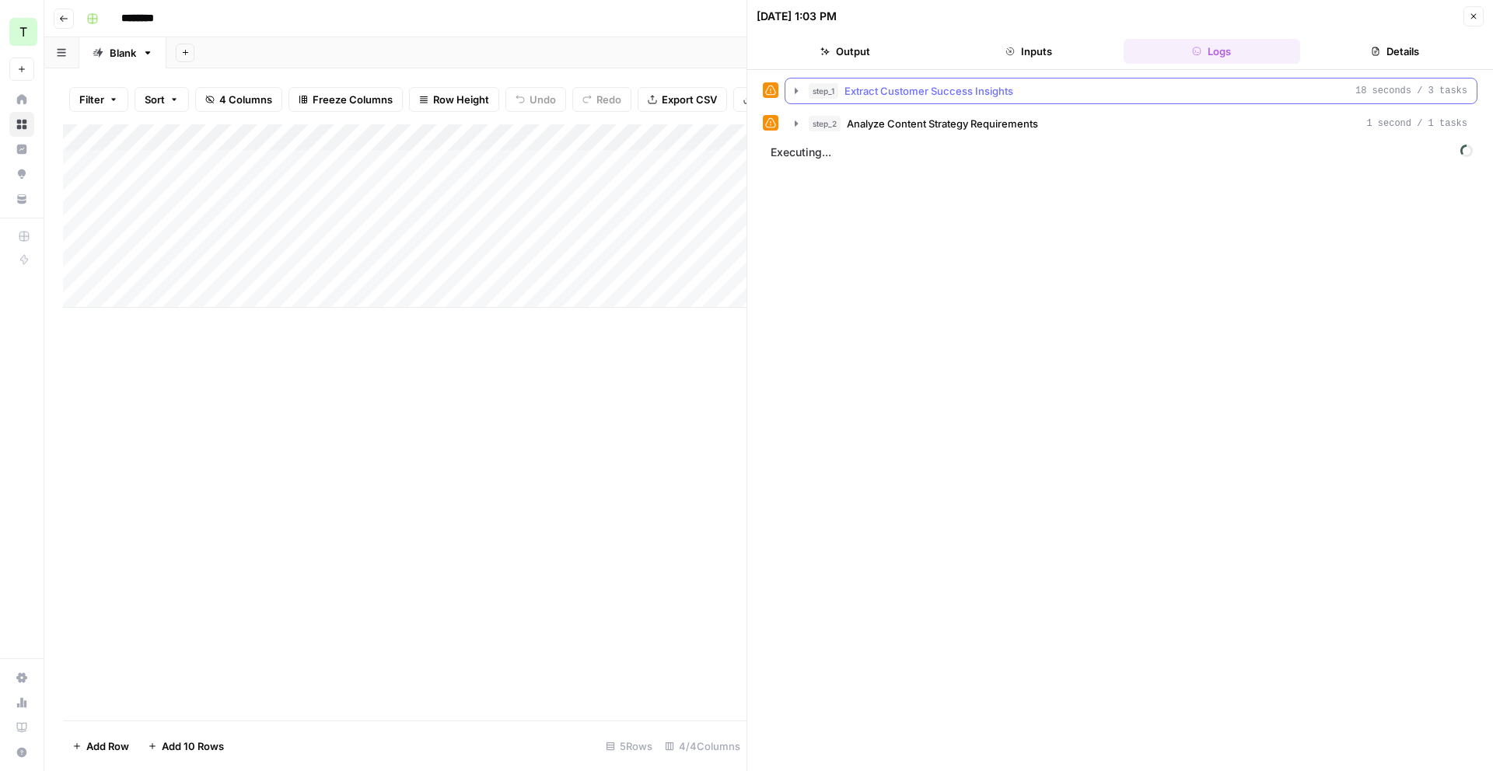
click at [798, 96] on icon "button" at bounding box center [796, 91] width 12 height 12
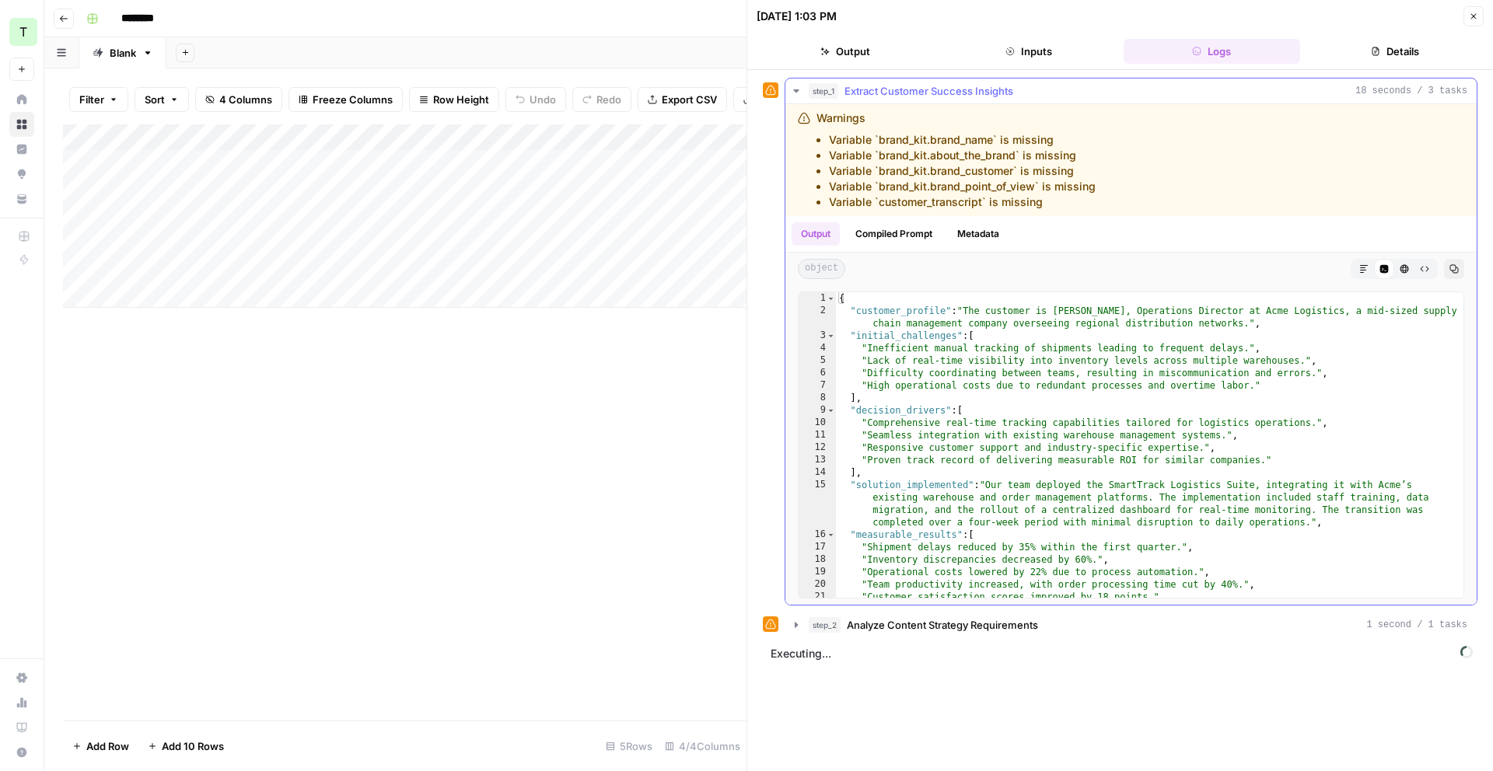
click at [797, 96] on icon "button" at bounding box center [796, 91] width 12 height 12
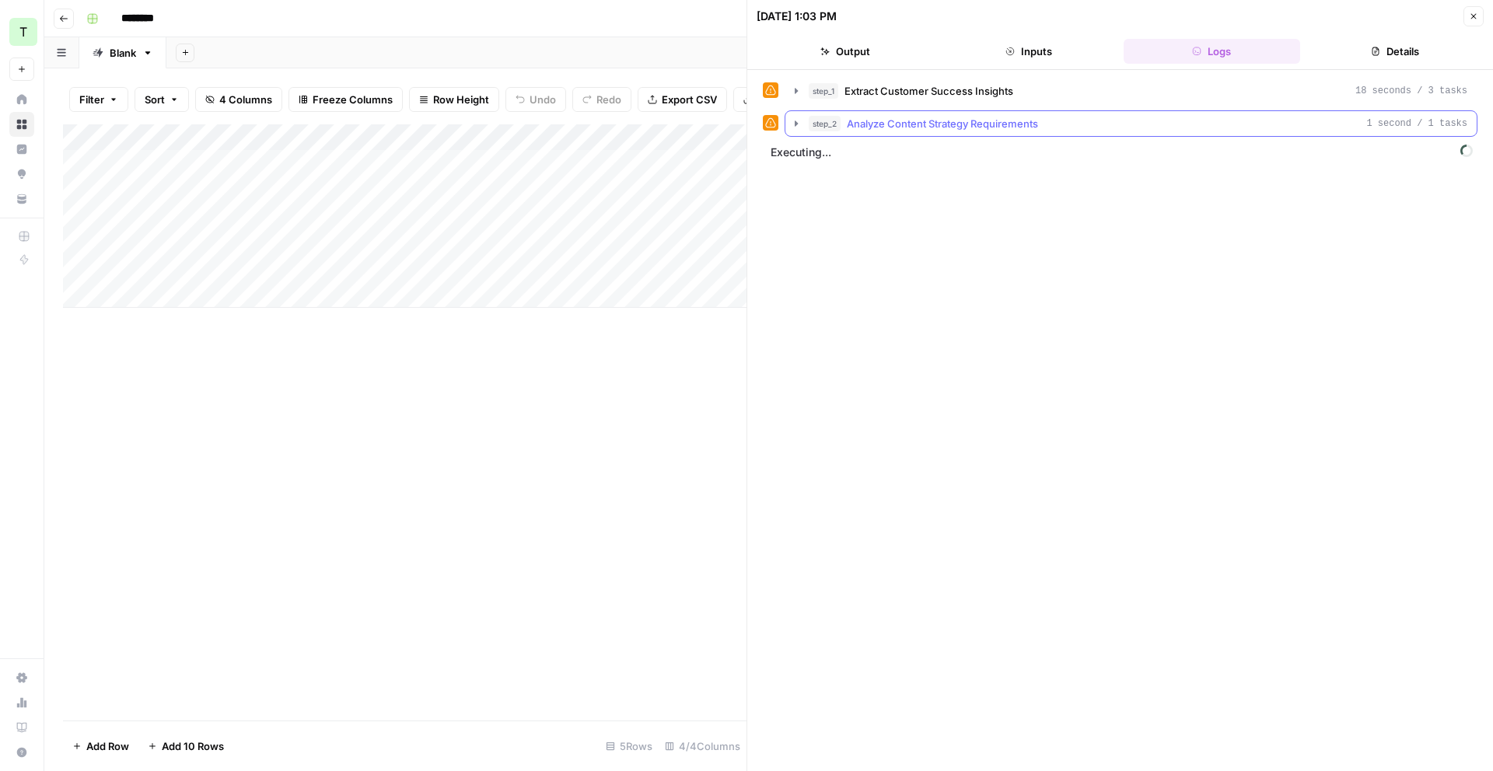
click at [795, 122] on icon "button" at bounding box center [796, 123] width 3 height 5
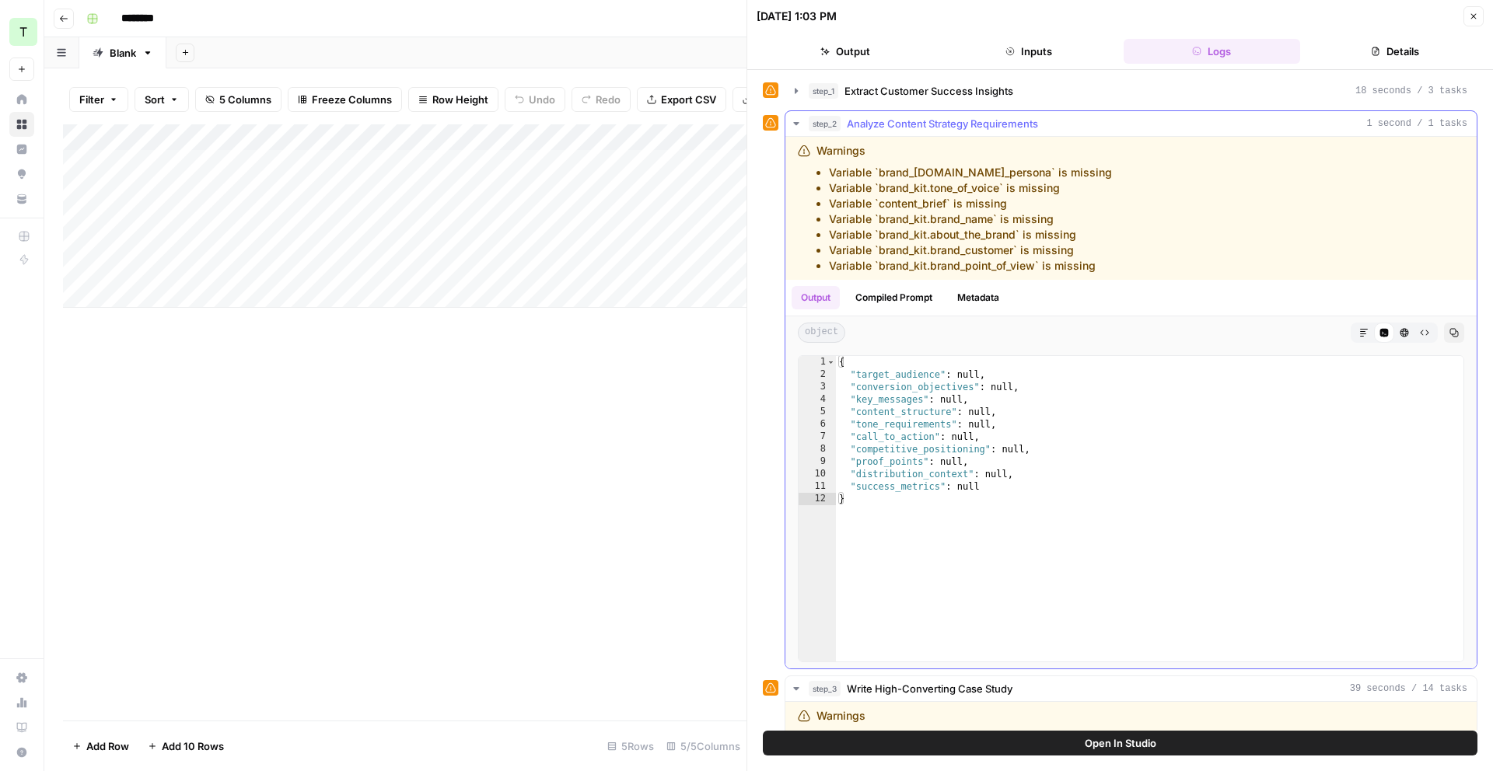
drag, startPoint x: 816, startPoint y: 151, endPoint x: 1096, endPoint y: 275, distance: 307.0
click at [1134, 268] on div "Warnings Variable `brand_kit.author_persona` is missing Variable `brand_kit.ton…" at bounding box center [1043, 208] width 491 height 131
copy div "Warnings Variable `brand_kit.author_persona` is missing Variable `brand_kit.ton…"
drag, startPoint x: 1473, startPoint y: 18, endPoint x: 1399, endPoint y: 39, distance: 77.5
click at [1473, 18] on icon "button" at bounding box center [1473, 16] width 9 height 9
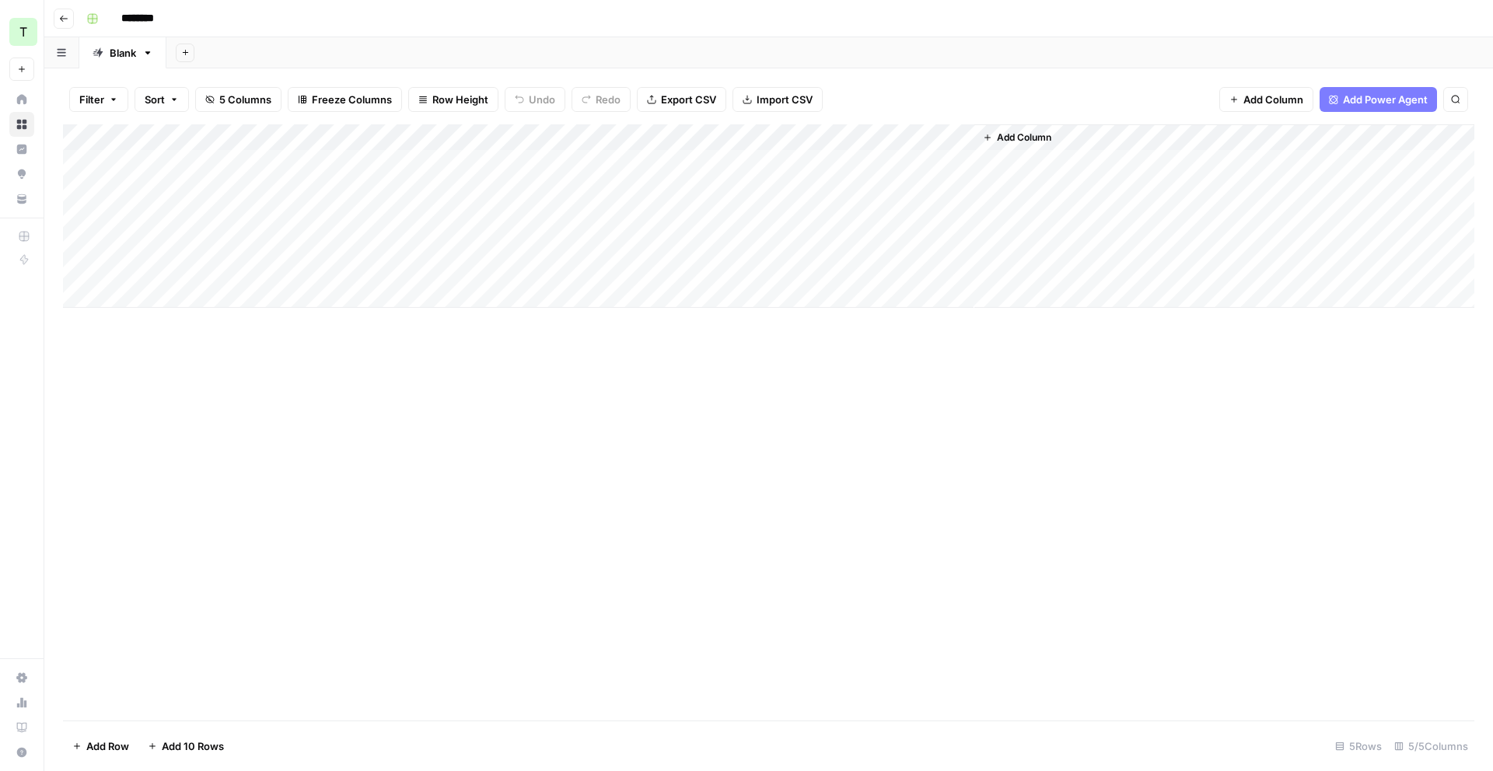
click at [802, 134] on div "Add Column" at bounding box center [768, 215] width 1411 height 183
click at [862, 161] on div "Add Column" at bounding box center [768, 215] width 1411 height 183
click at [797, 135] on div "Add Column" at bounding box center [768, 215] width 1411 height 183
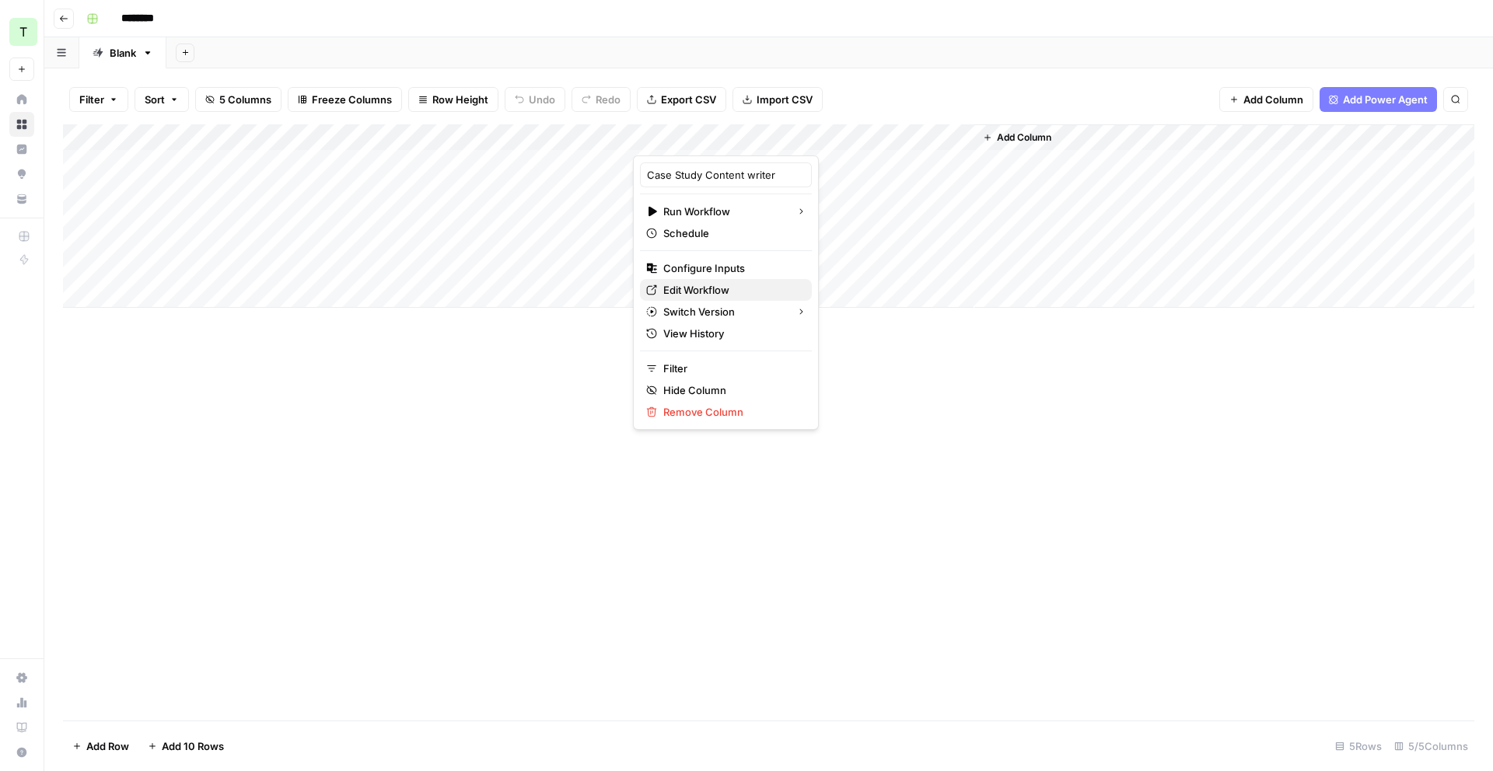
click at [722, 282] on span "Edit Workflow" at bounding box center [731, 290] width 136 height 16
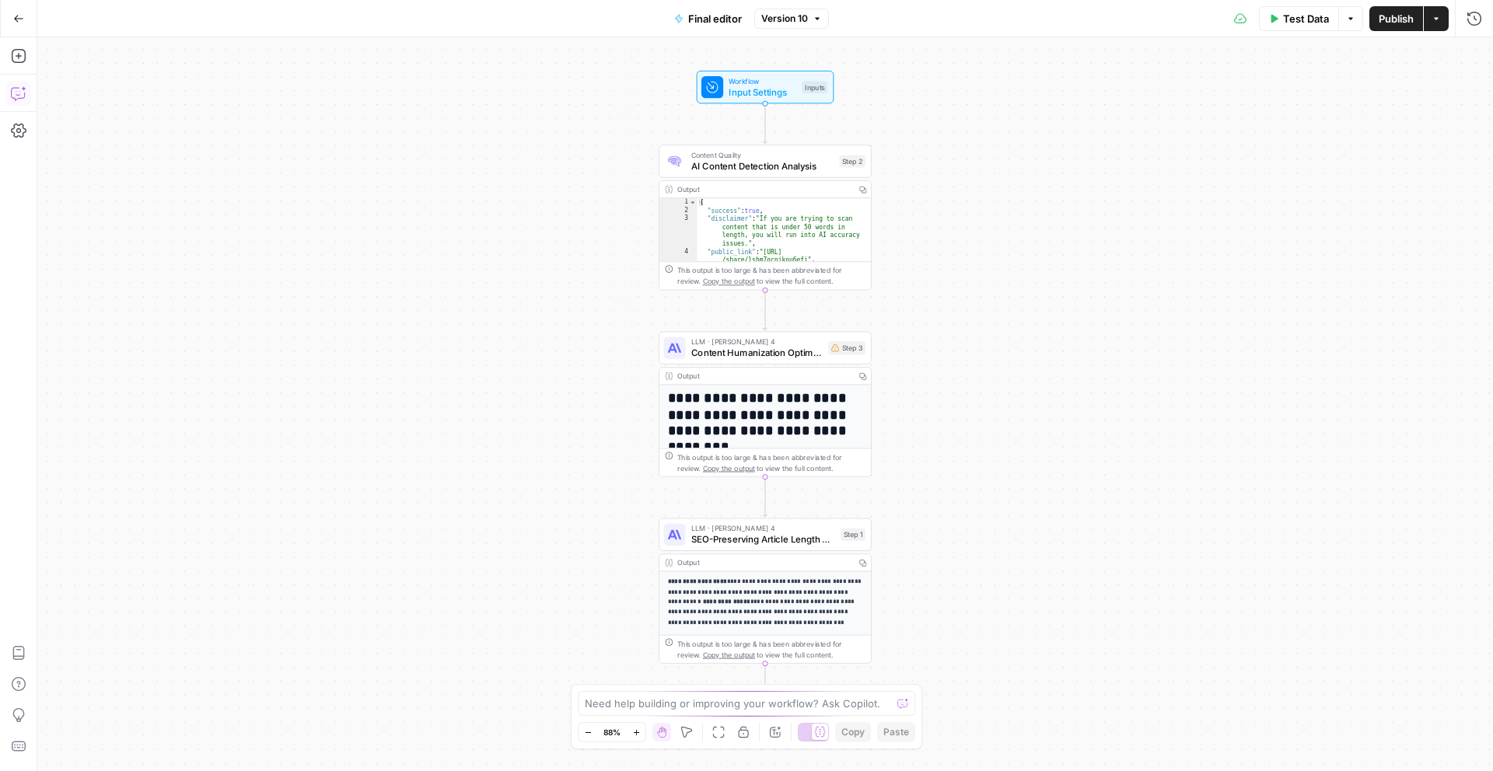
click at [23, 102] on button "Copilot" at bounding box center [18, 93] width 25 height 25
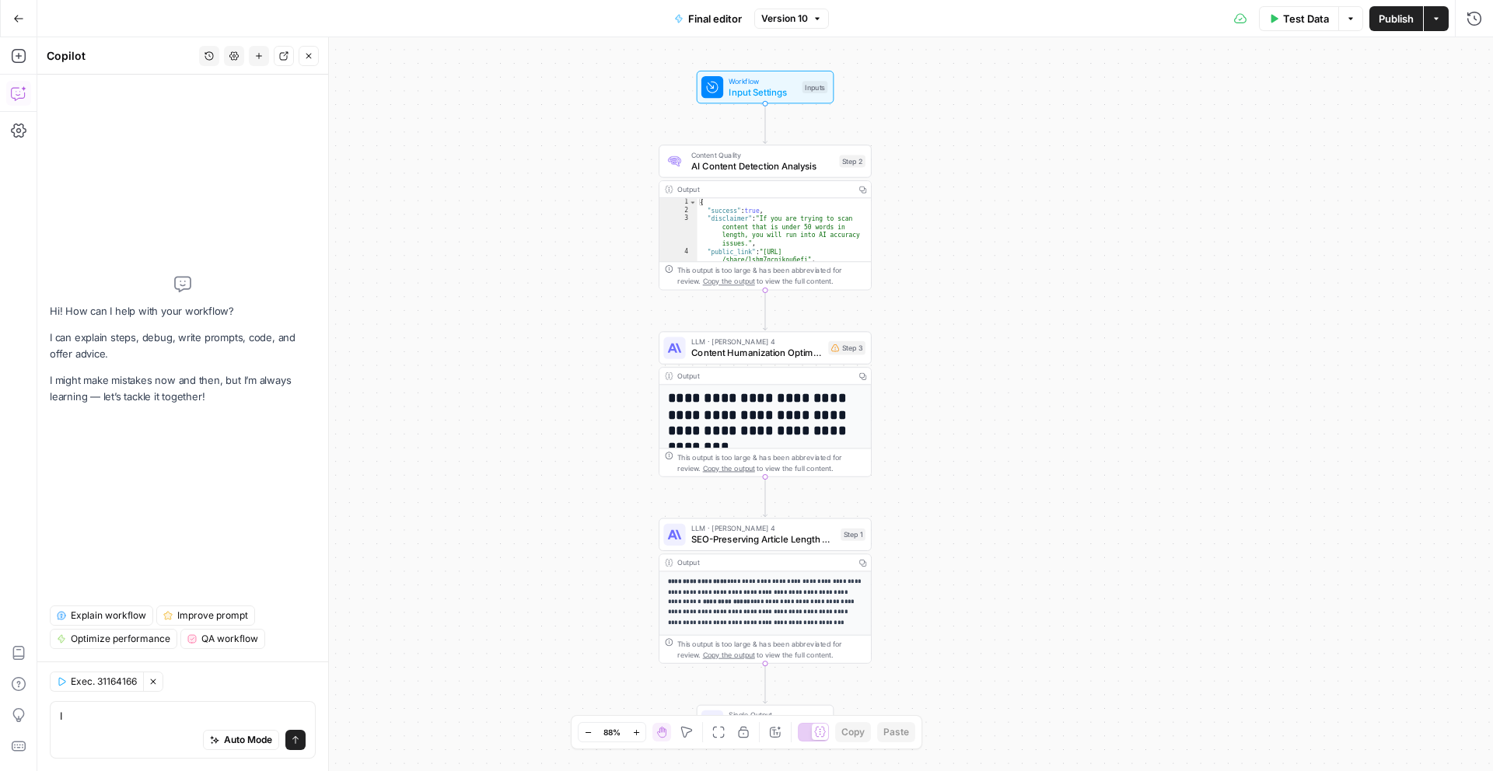
type textarea "I"
type textarea "T"
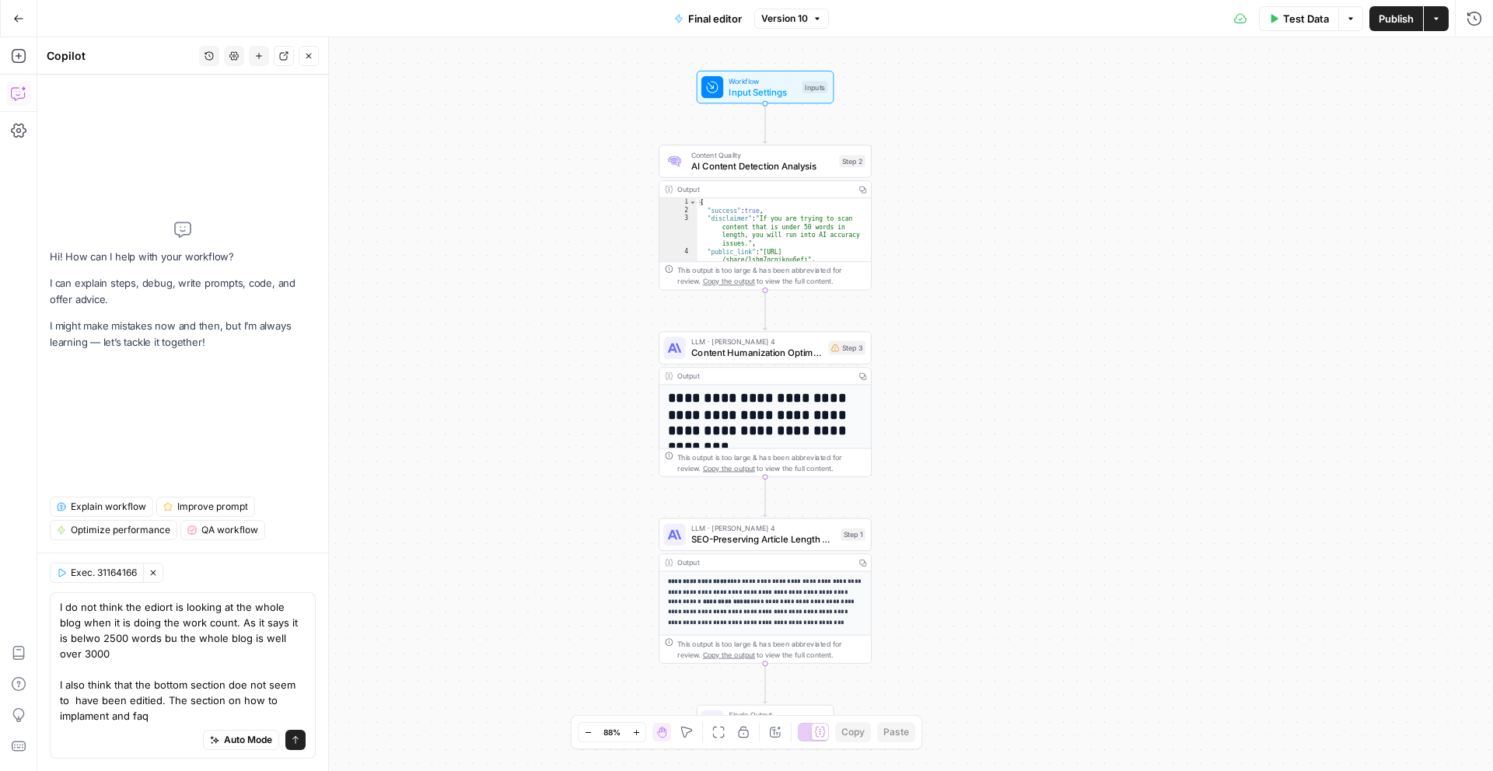
type textarea "I do not think the ediort is looking at the whole blog when it is doing the wor…"
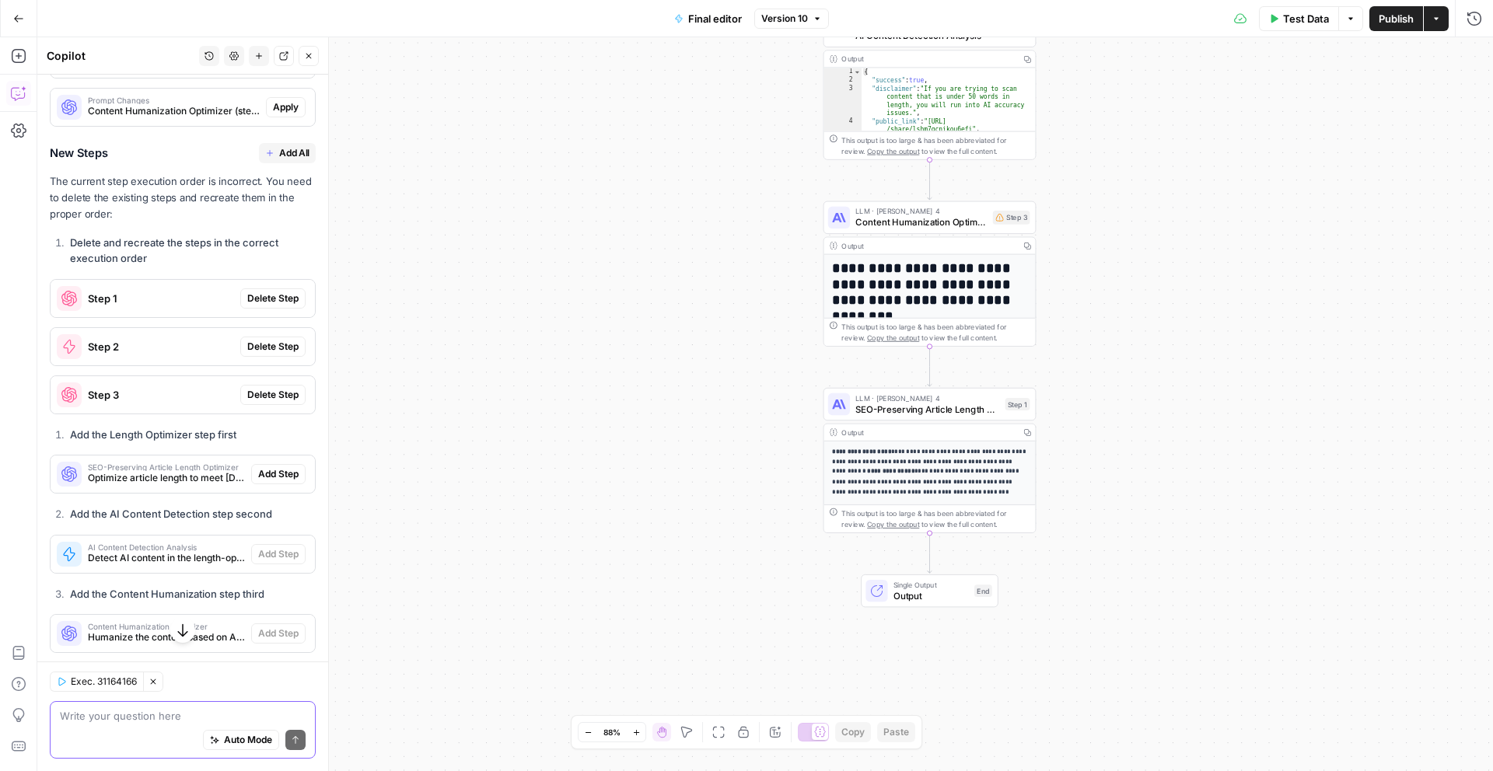
scroll to position [577, 0]
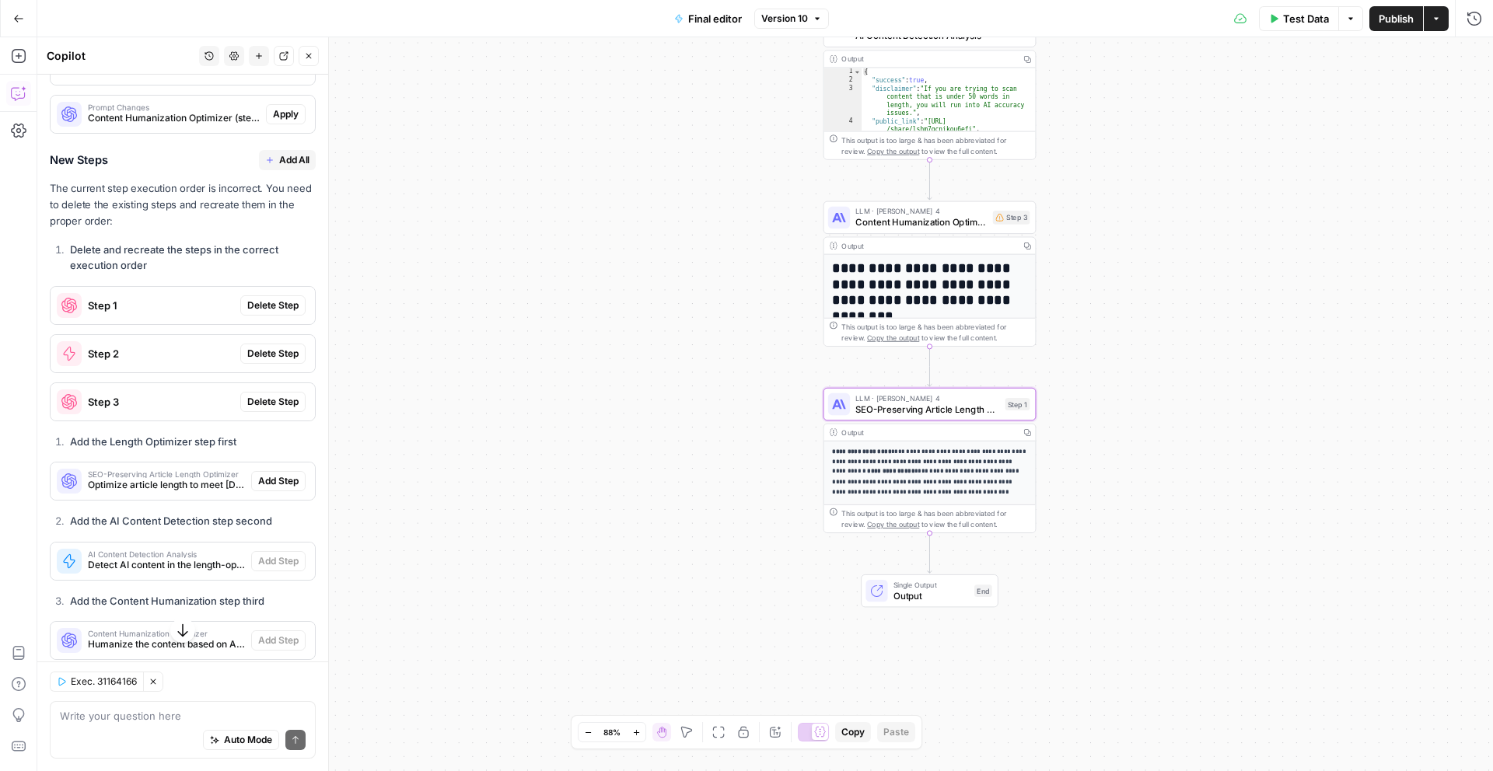
click at [267, 299] on span "Delete Step" at bounding box center [272, 306] width 51 height 14
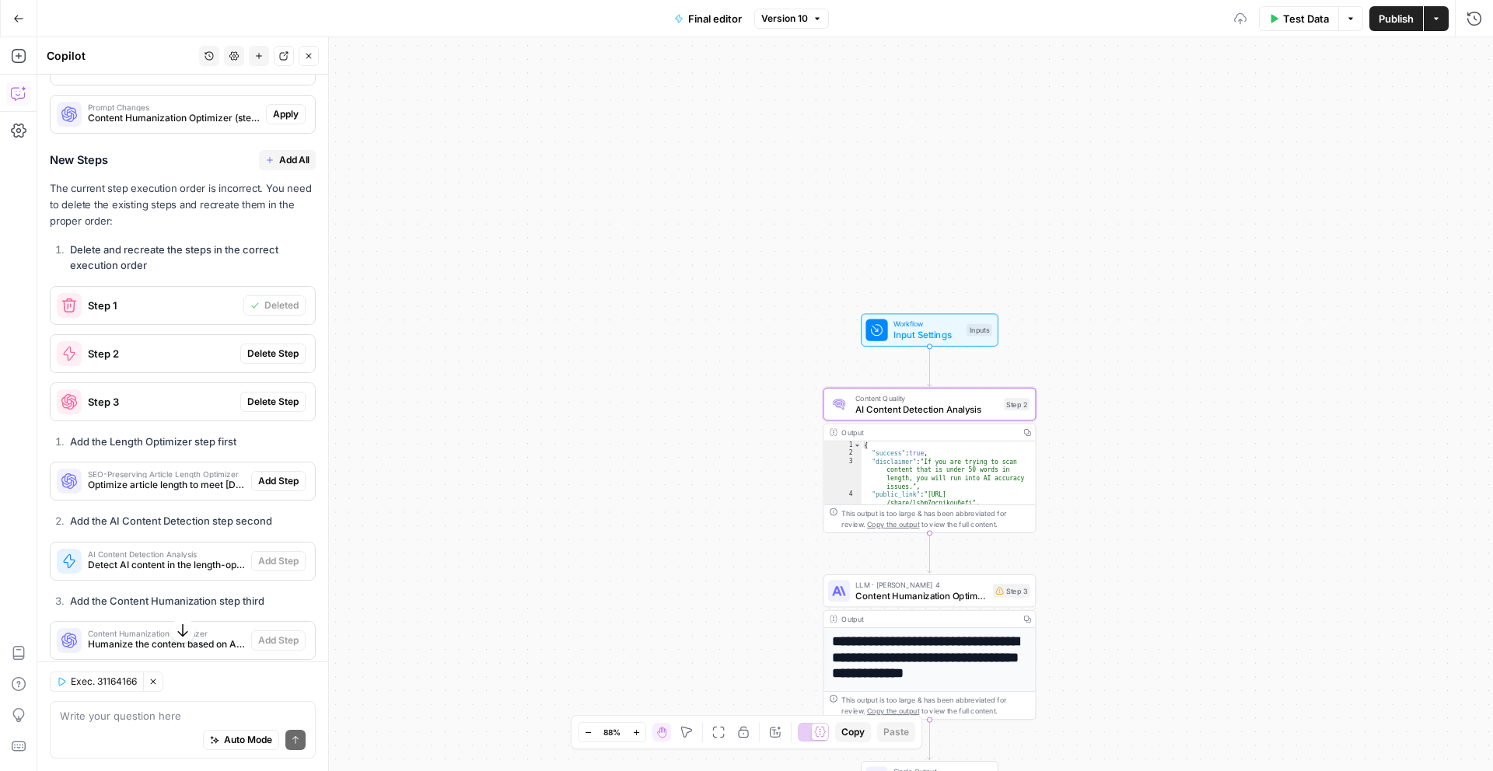
click at [278, 347] on span "Delete Step" at bounding box center [272, 354] width 51 height 14
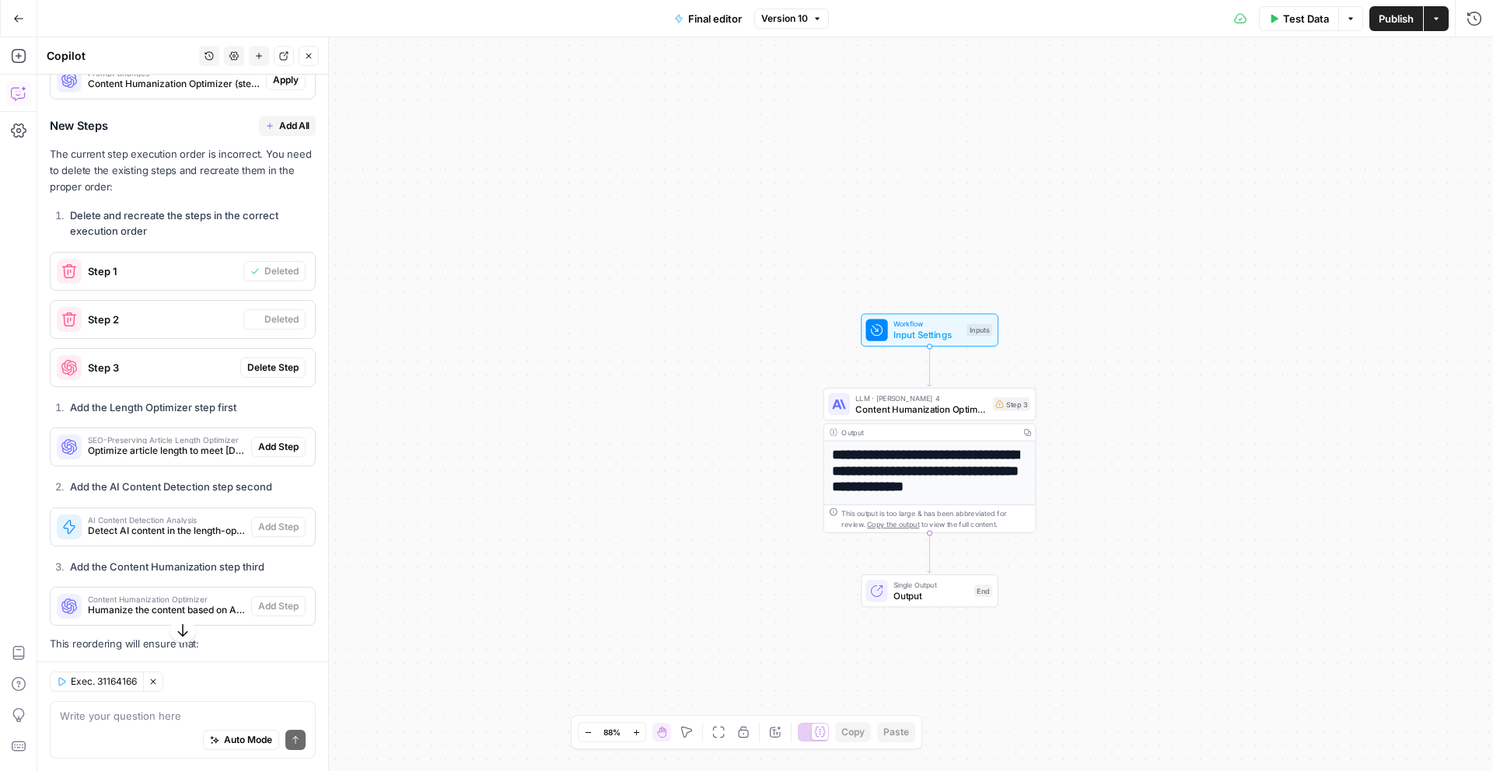
scroll to position [568, 0]
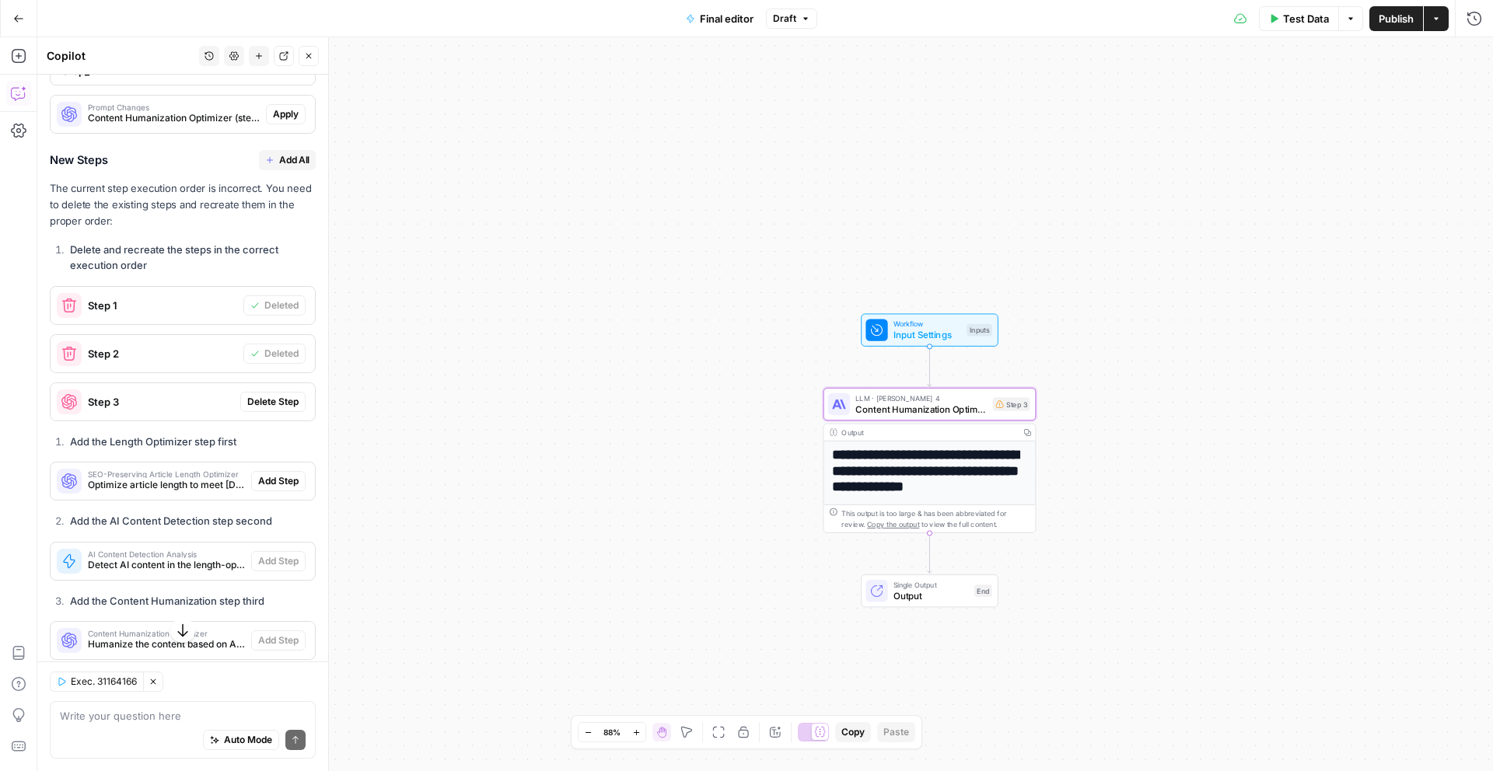
click at [285, 395] on span "Delete Step" at bounding box center [272, 402] width 51 height 14
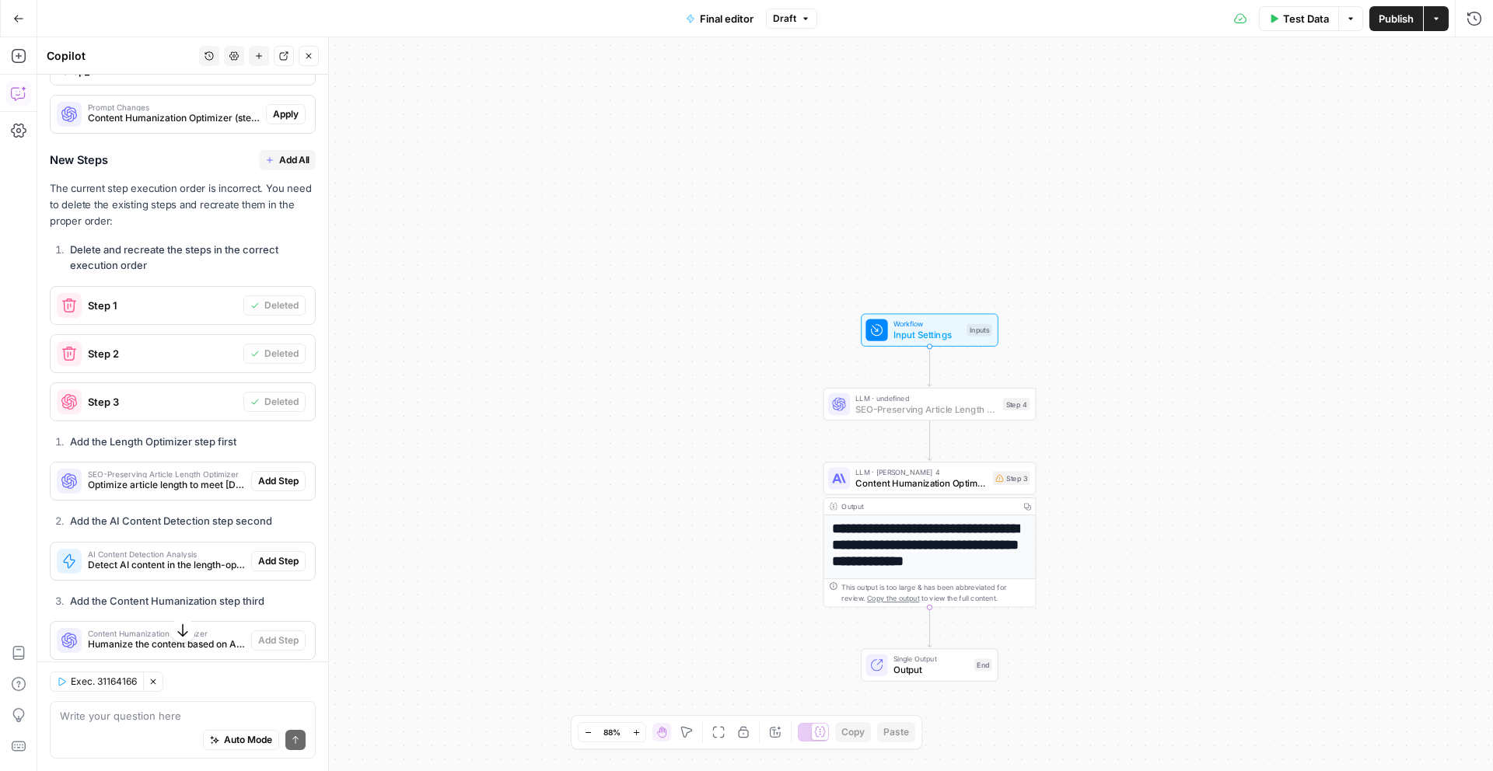
click at [295, 474] on span "Add Step" at bounding box center [278, 481] width 40 height 14
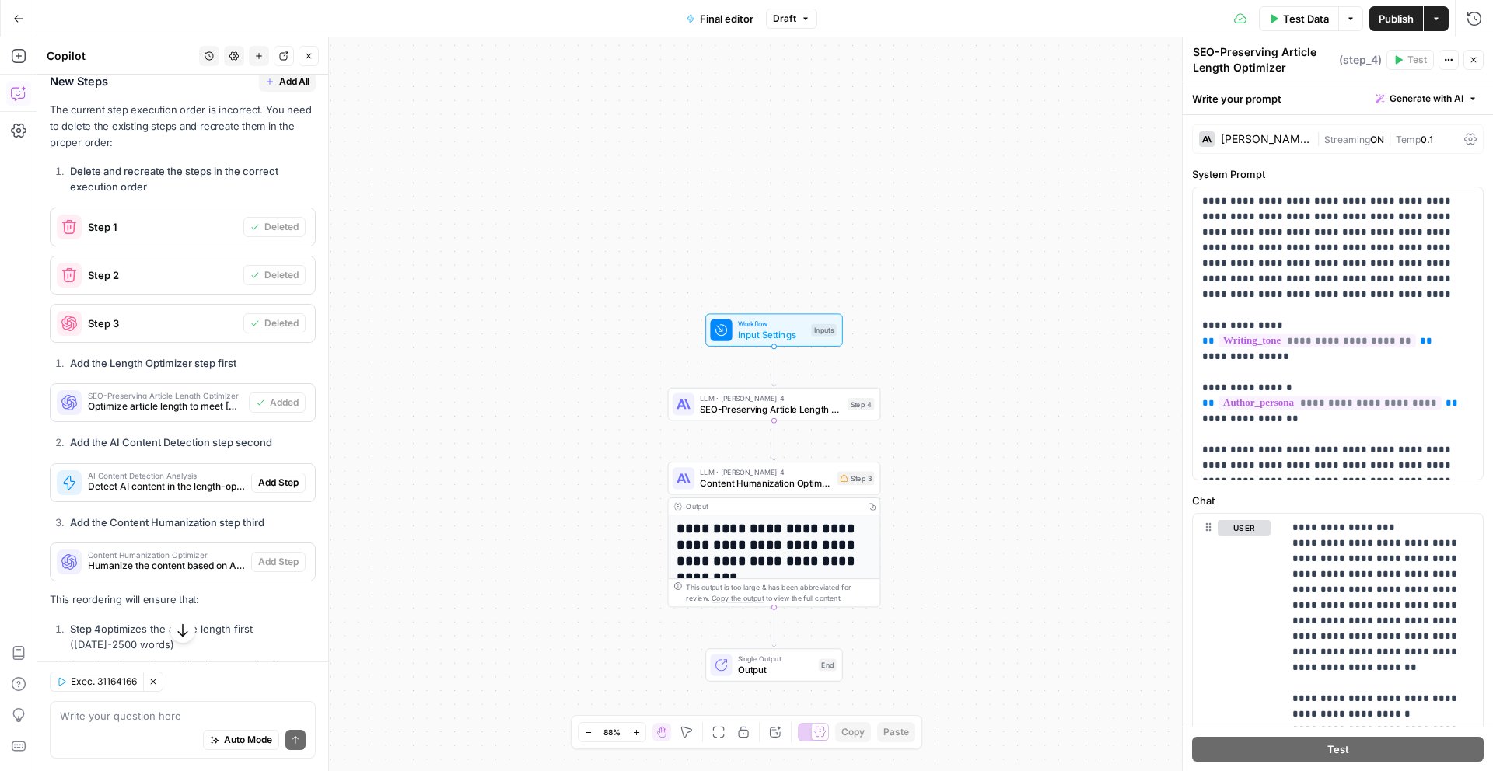
scroll to position [654, 0]
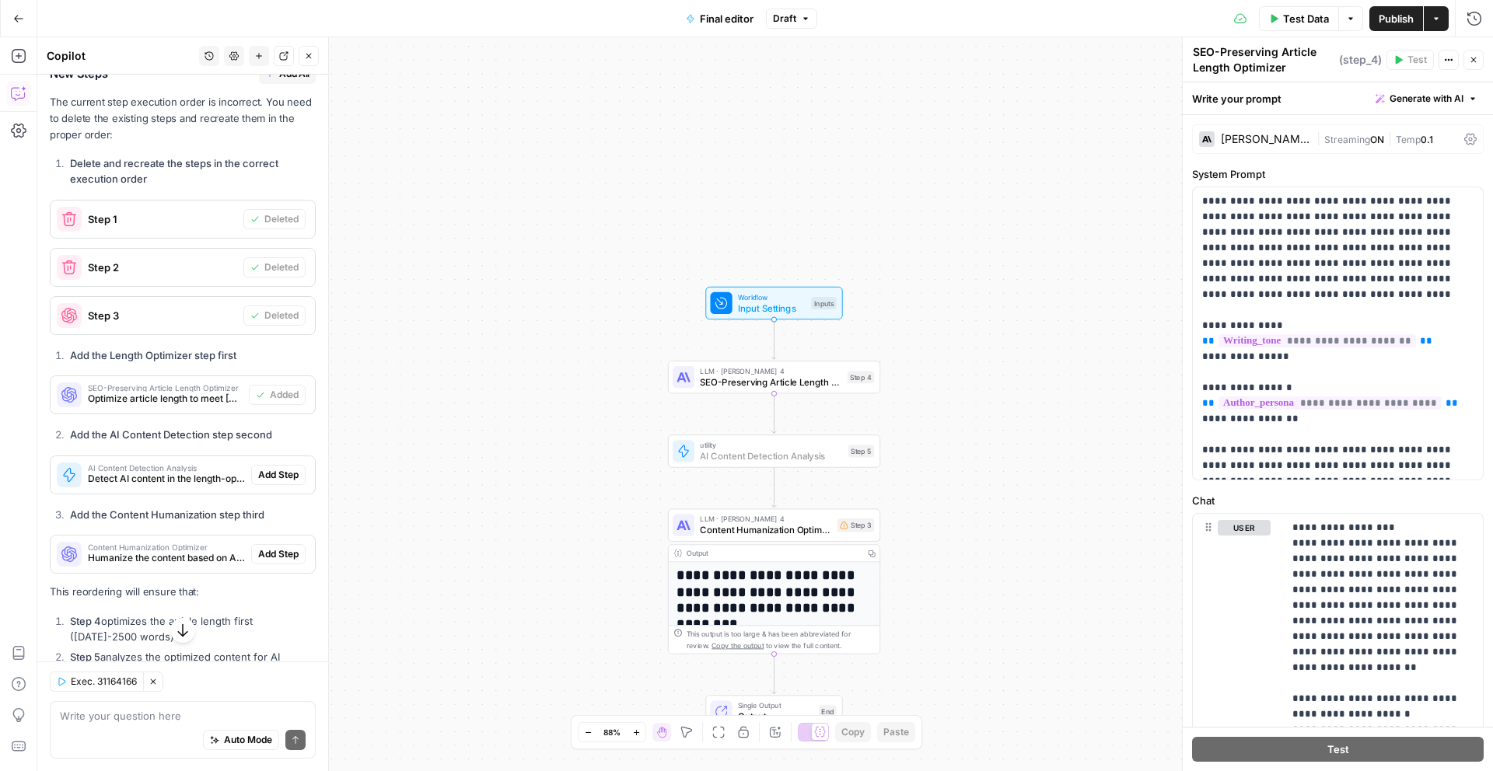
click at [272, 468] on span "Add Step" at bounding box center [278, 475] width 40 height 14
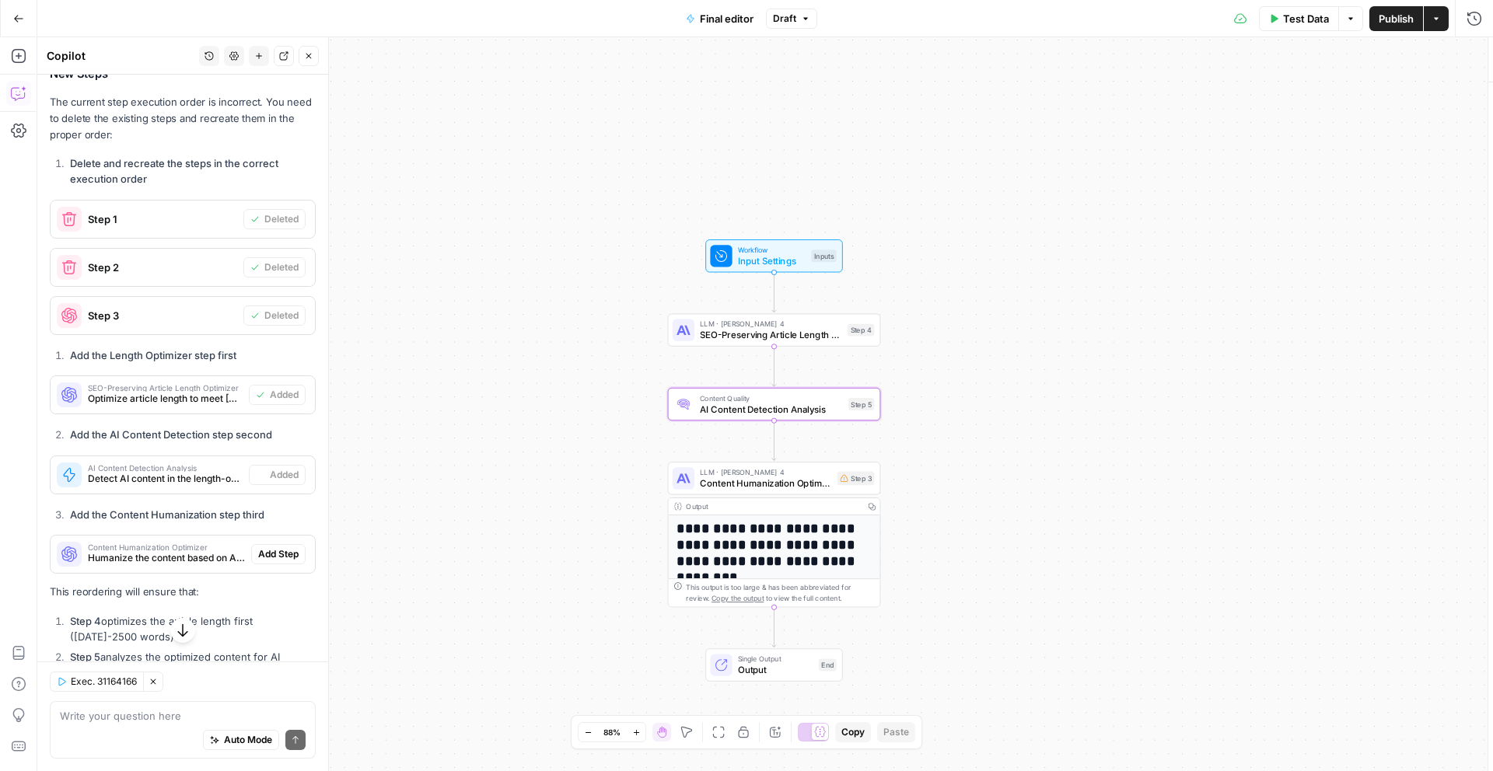
type textarea "AI Content Detection Analysis"
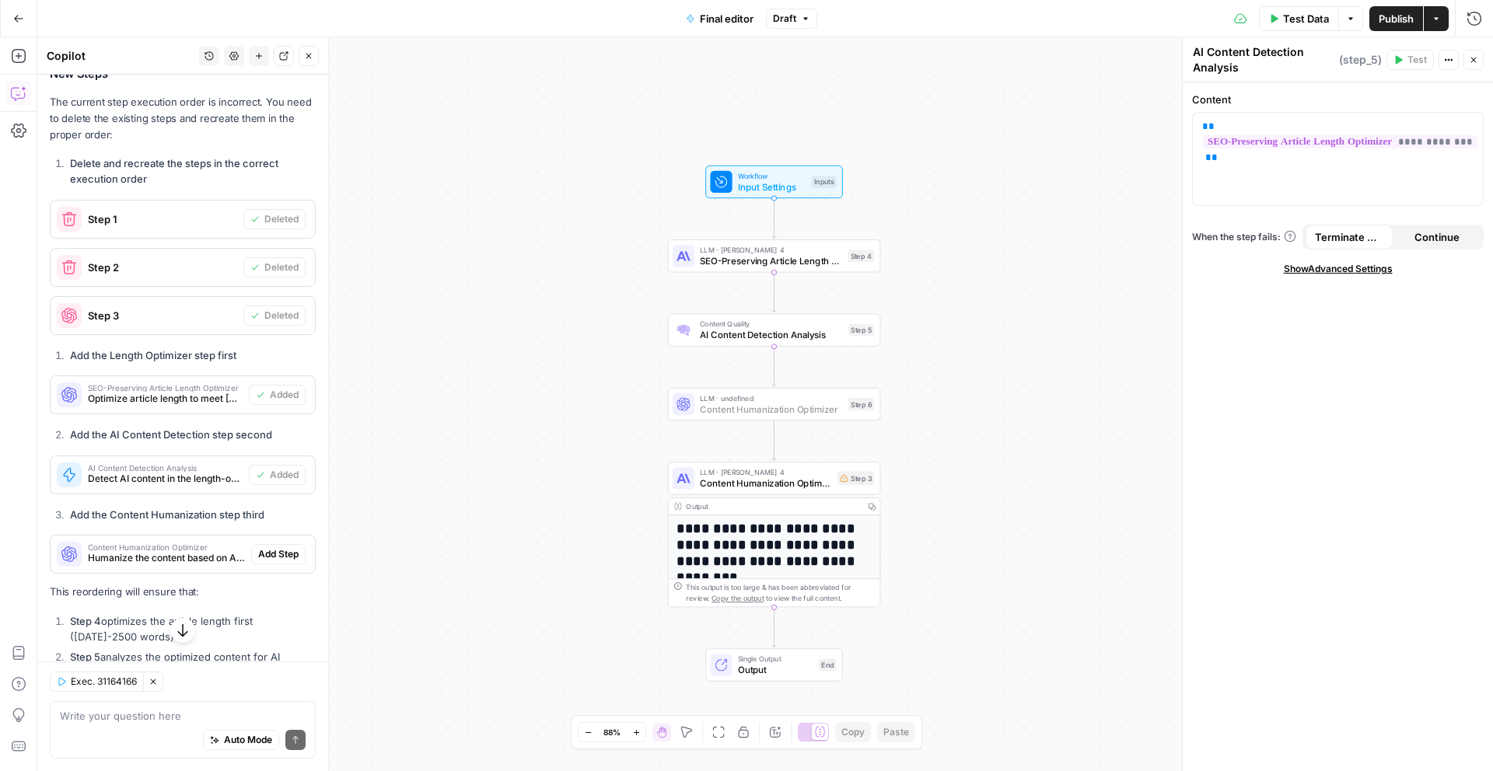
click at [274, 547] on span "Add Step" at bounding box center [278, 554] width 40 height 14
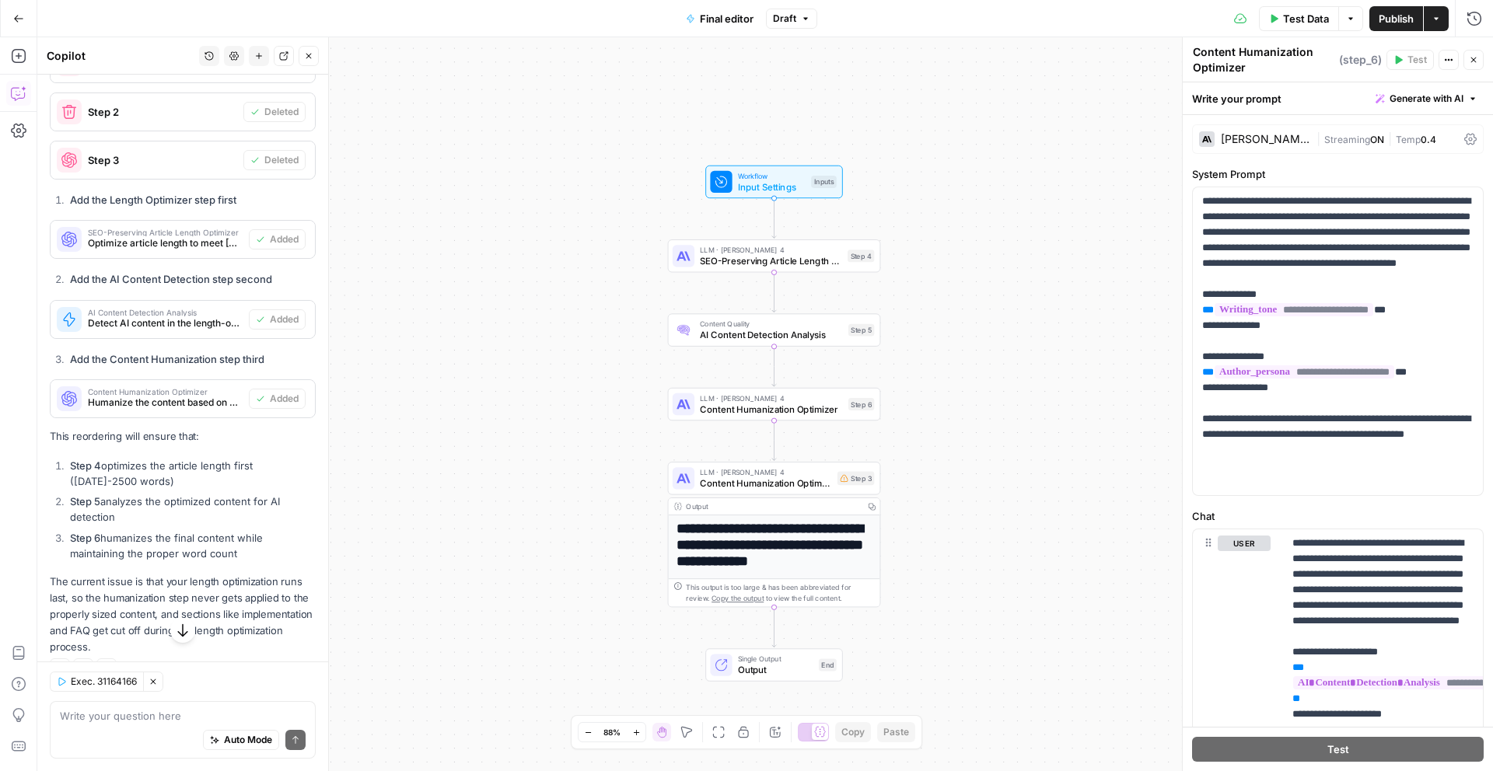
scroll to position [824, 0]
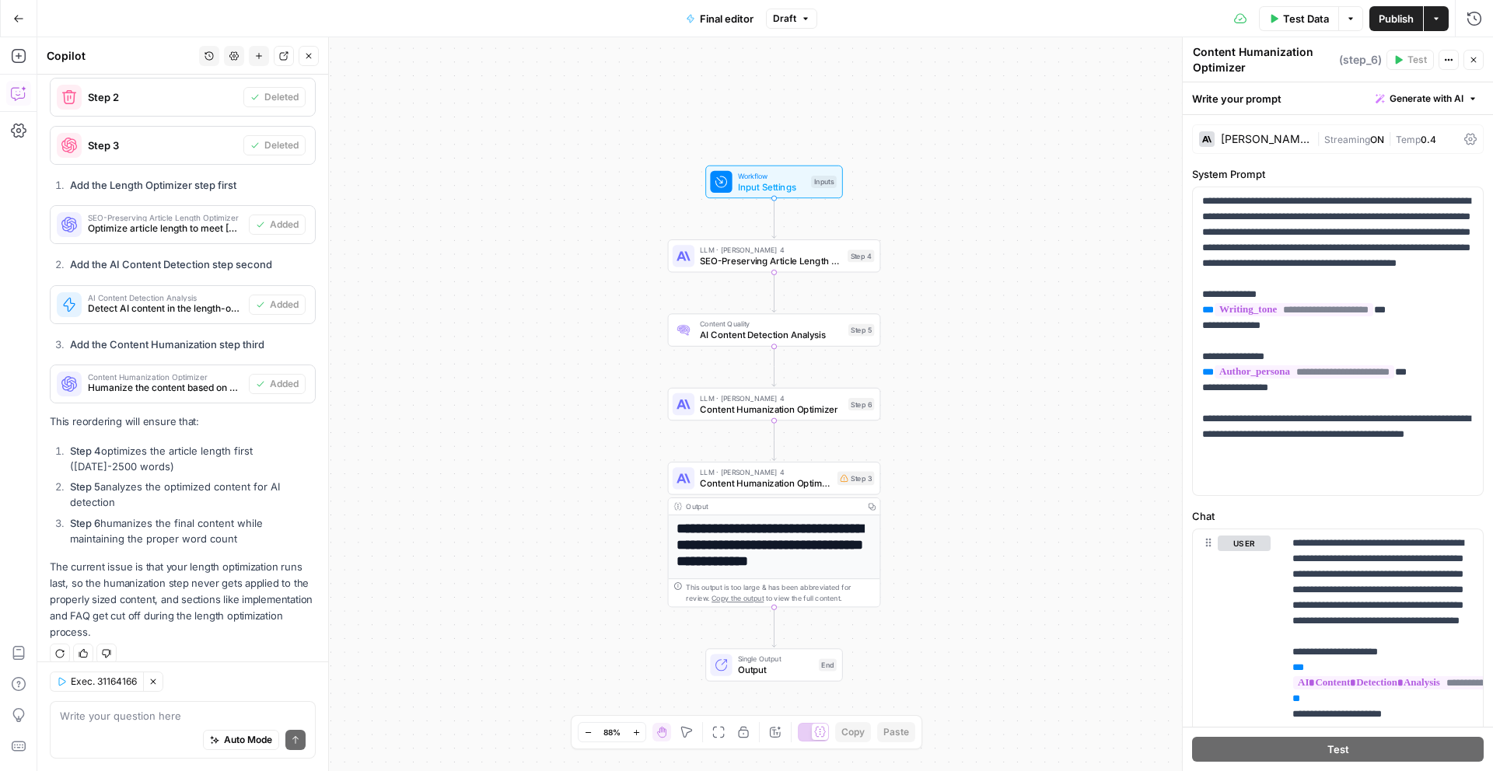
click at [1389, 28] on button "Publish" at bounding box center [1396, 18] width 54 height 25
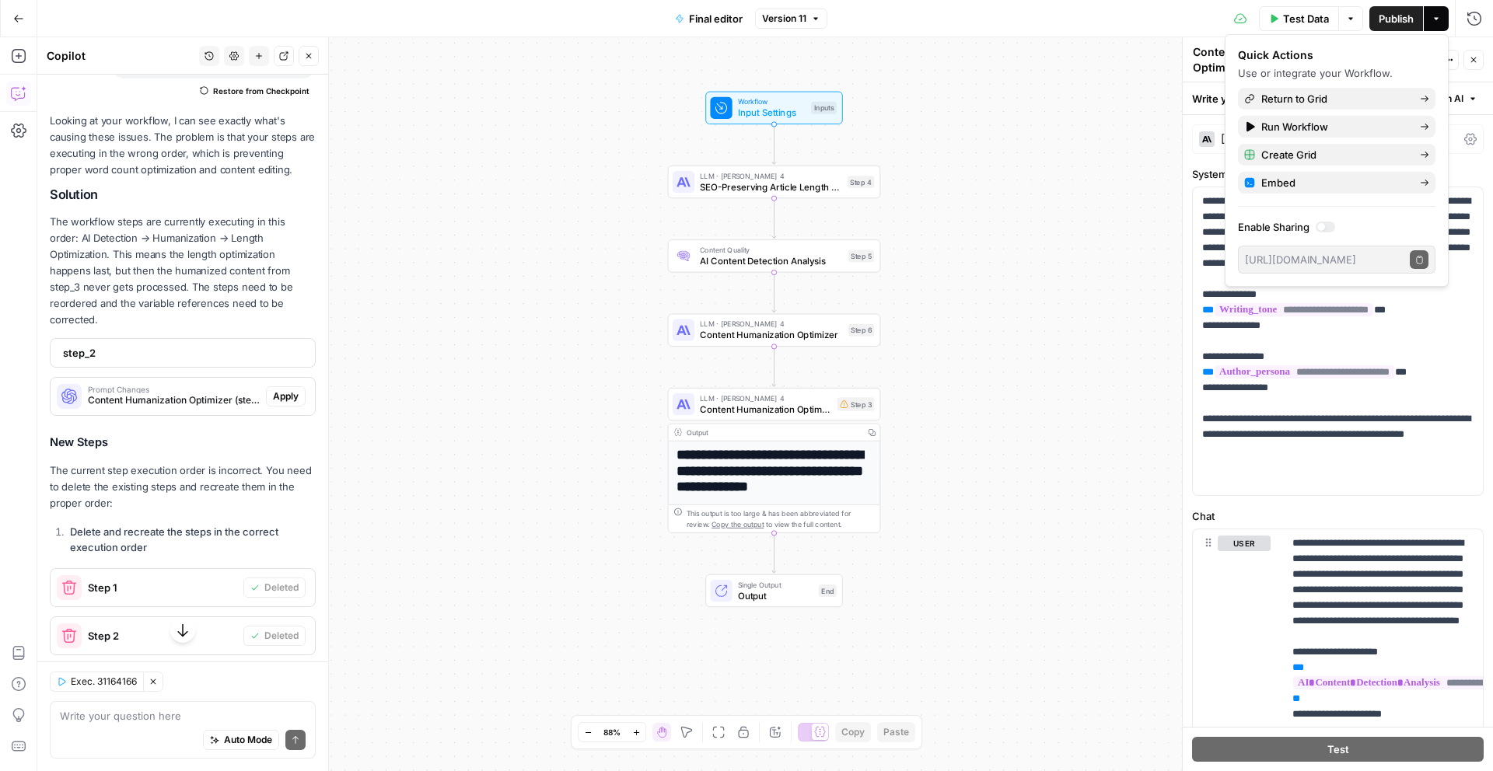
scroll to position [289, 0]
click at [281, 386] on span "Apply" at bounding box center [286, 393] width 26 height 14
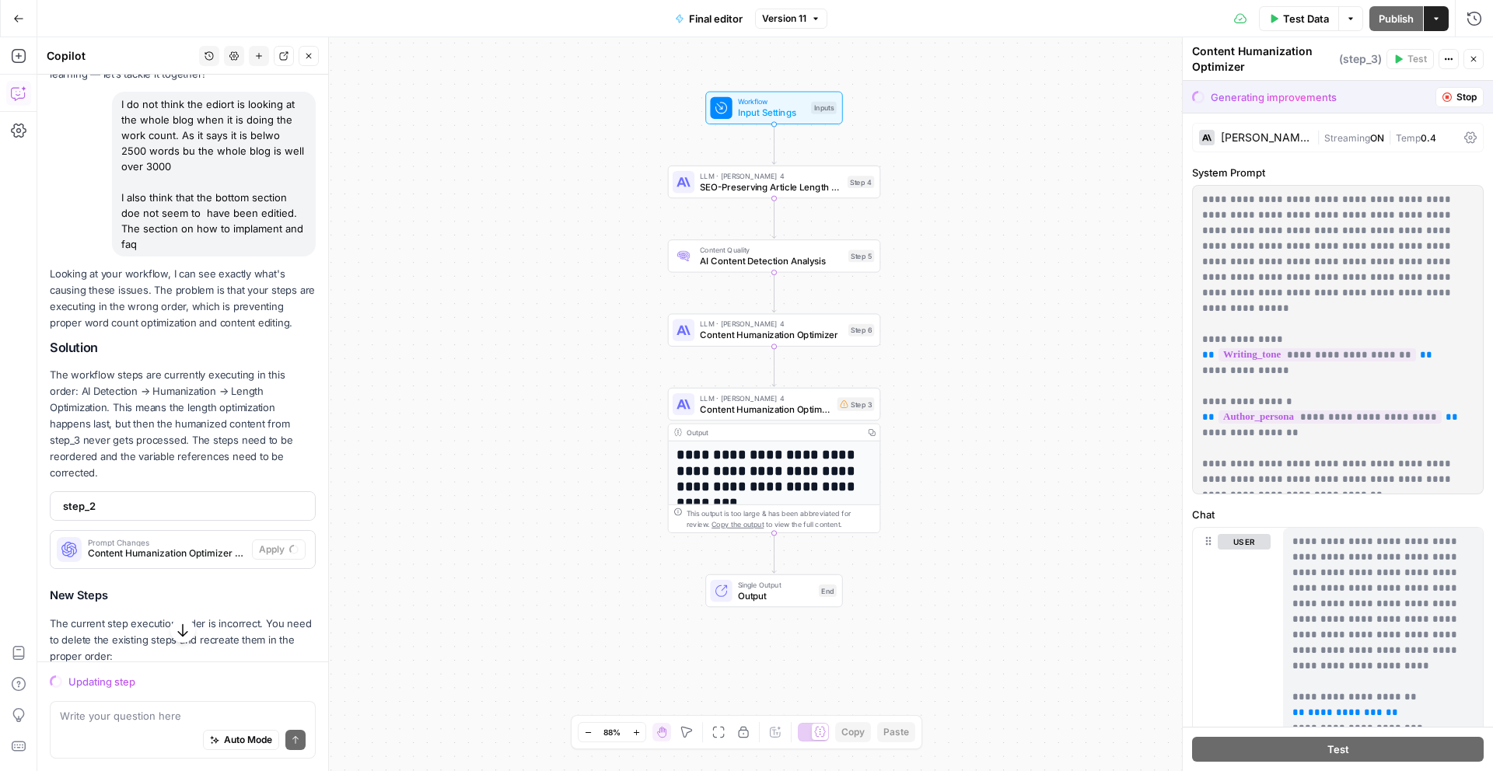
scroll to position [107, 0]
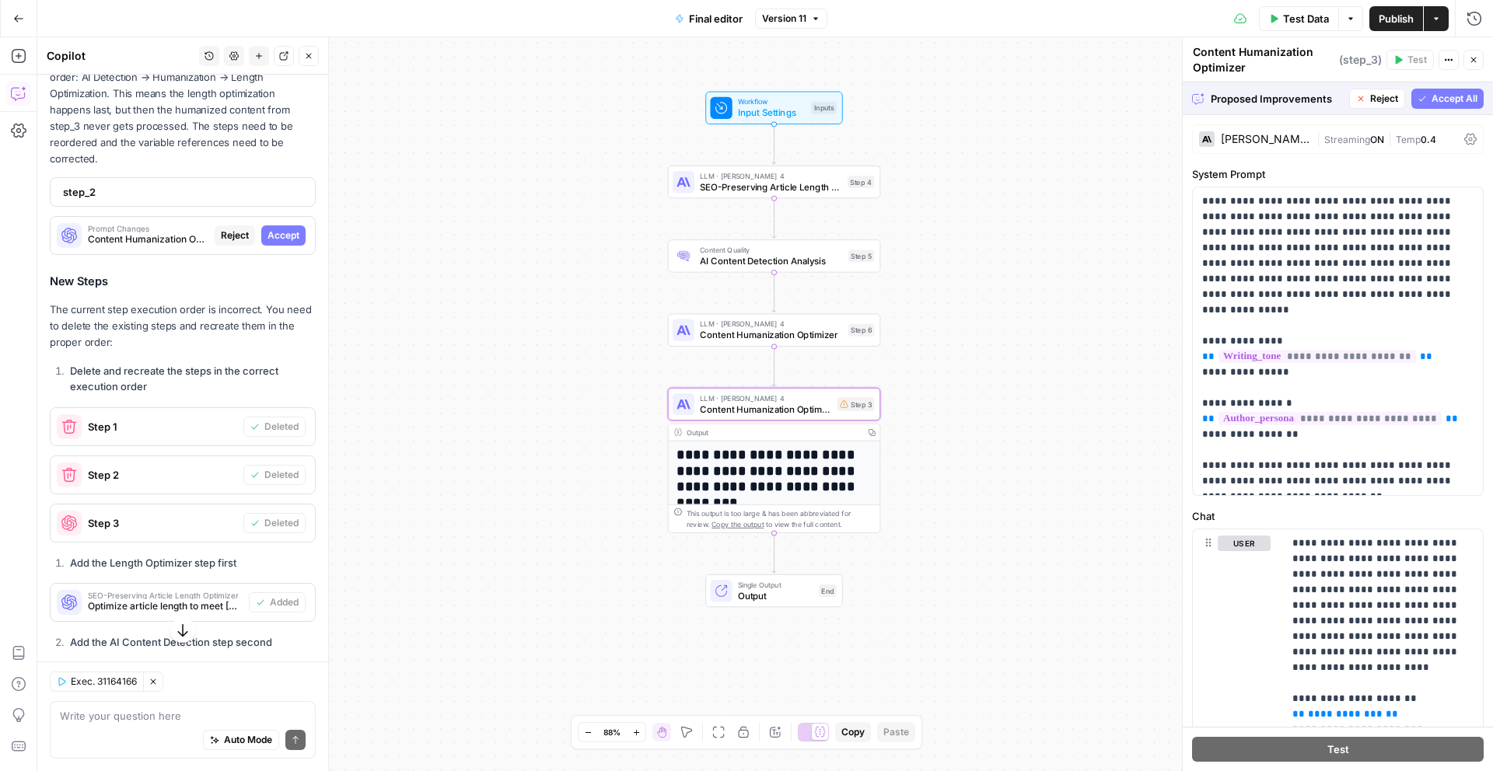
click at [293, 229] on span "Accept" at bounding box center [283, 236] width 32 height 14
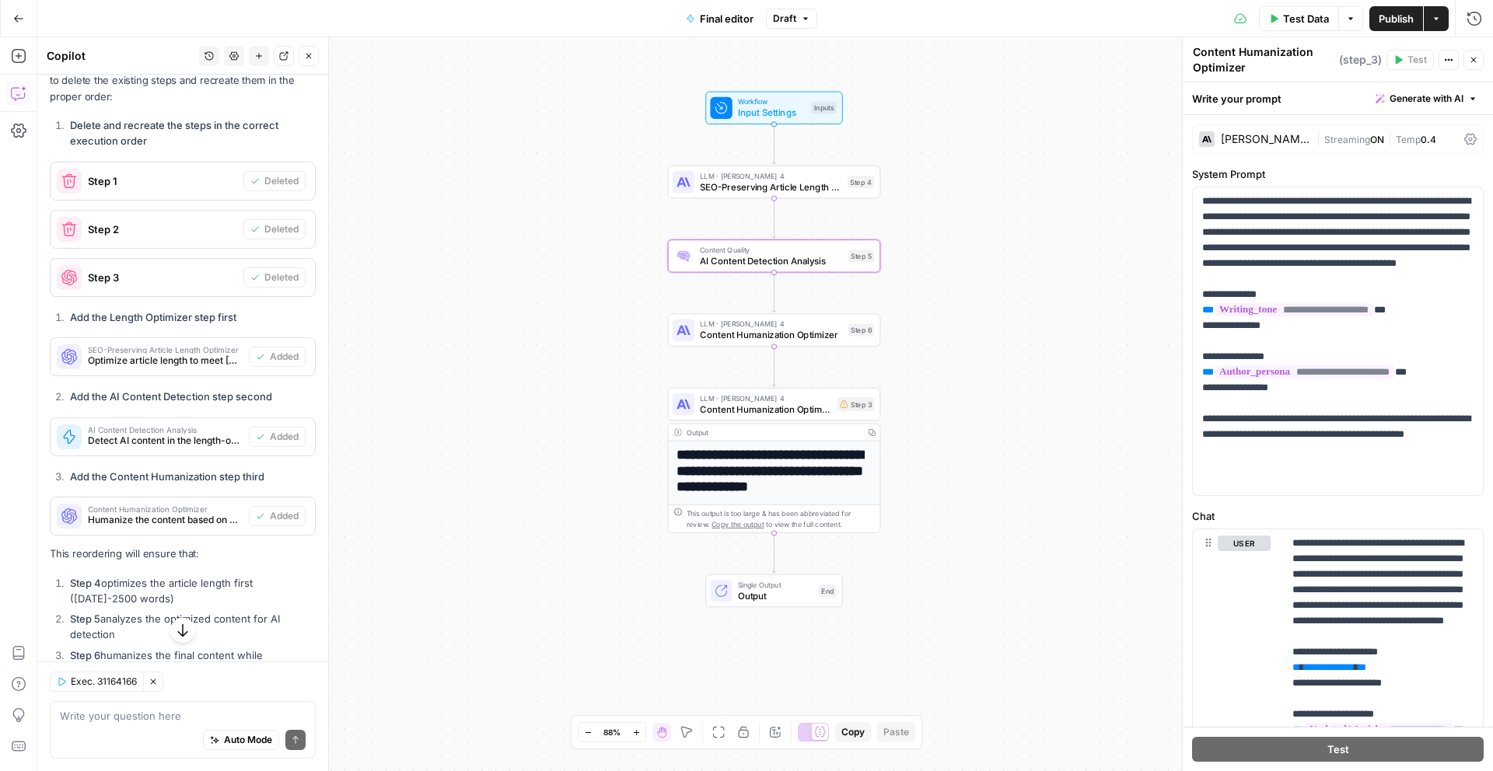
scroll to position [824, 0]
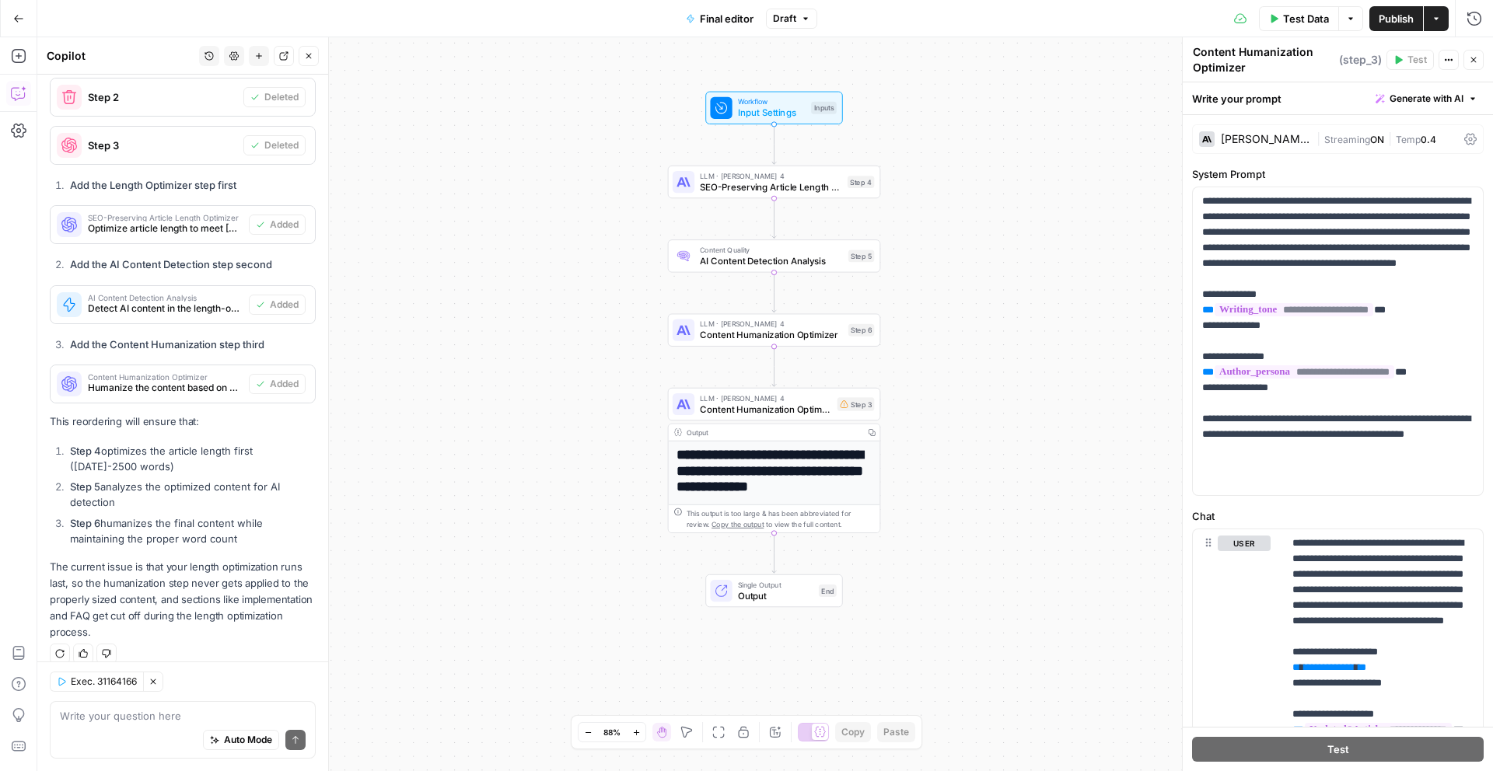
click at [1385, 26] on span "Publish" at bounding box center [1395, 19] width 35 height 16
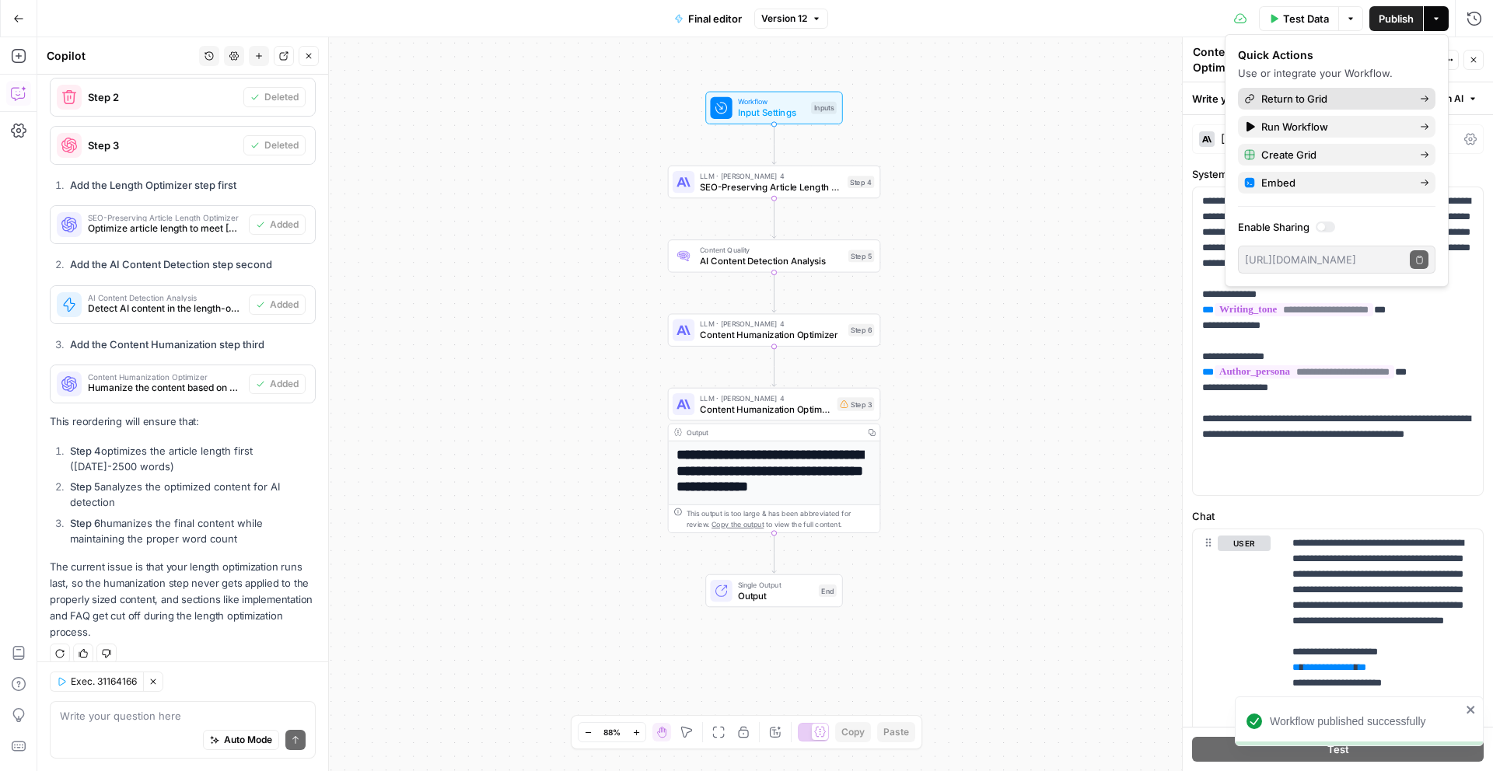
click at [1387, 96] on span "Return to Grid" at bounding box center [1334, 99] width 146 height 16
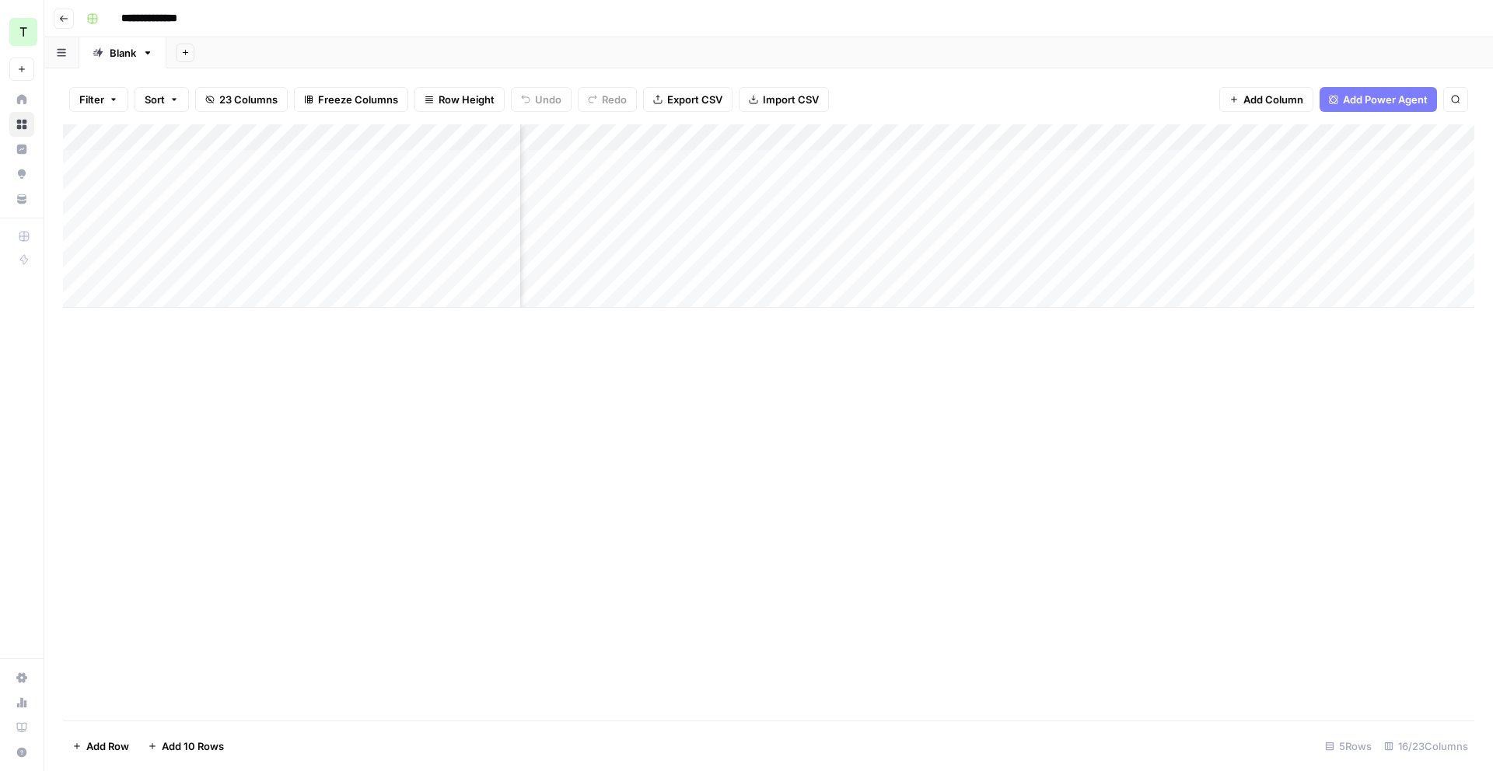
scroll to position [0, 1375]
click at [814, 161] on div "Add Column" at bounding box center [768, 215] width 1411 height 183
click at [1004, 136] on div "Add Column" at bounding box center [768, 215] width 1411 height 183
drag, startPoint x: 1132, startPoint y: 542, endPoint x: 1134, endPoint y: 529, distance: 13.4
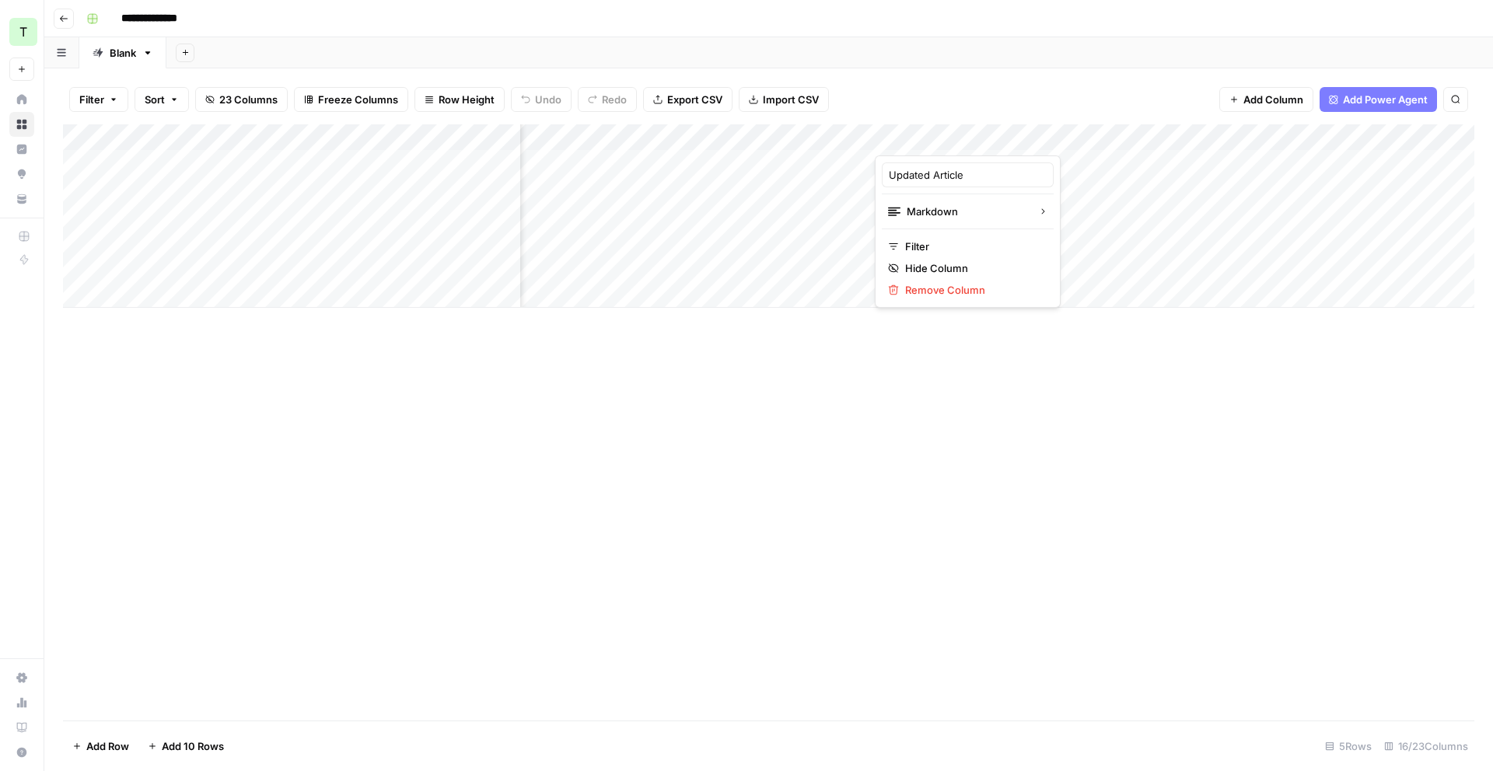
click at [1134, 539] on div "Add Column" at bounding box center [768, 422] width 1411 height 596
click at [1283, 165] on div "Add Column" at bounding box center [768, 215] width 1411 height 183
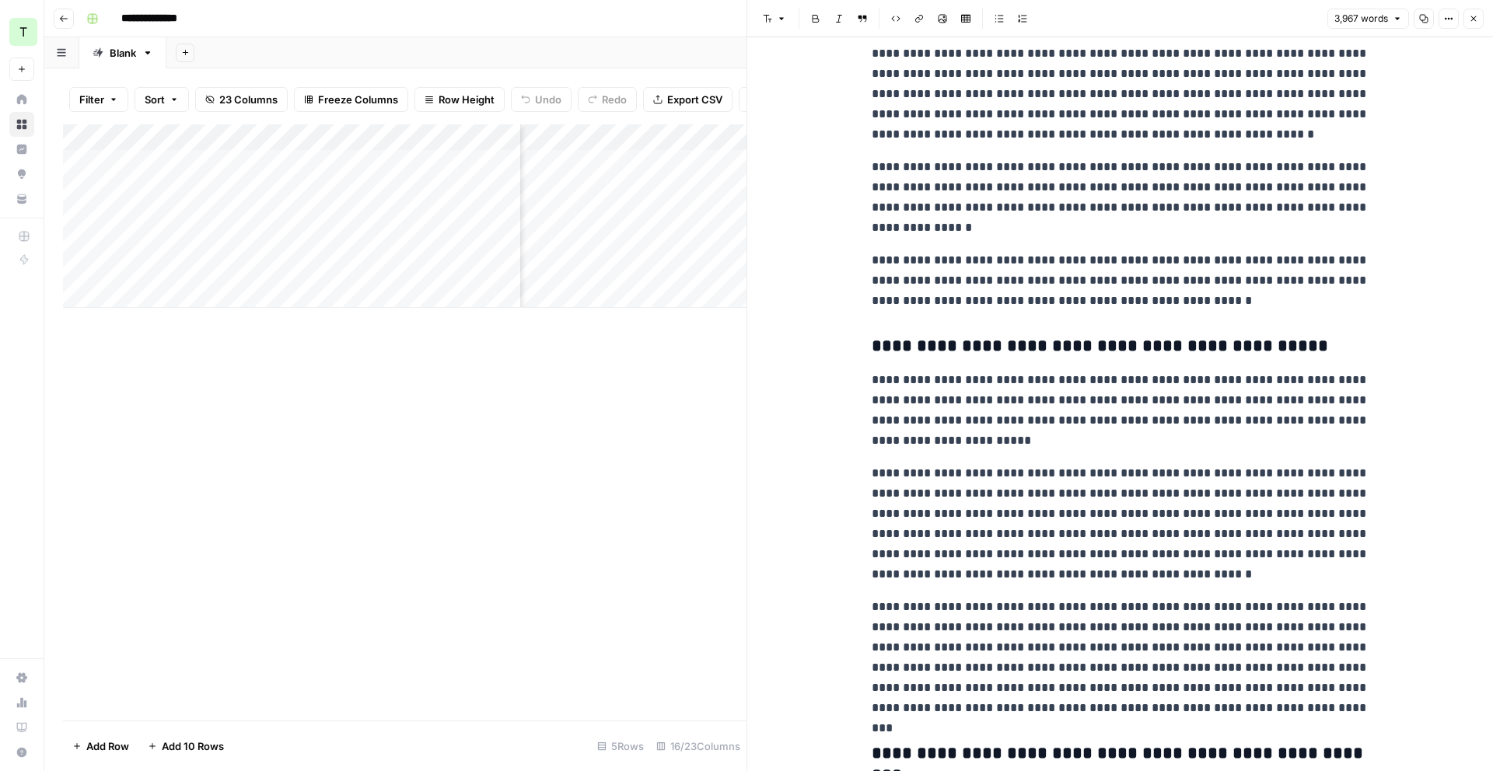
scroll to position [5095, 0]
click at [1480, 22] on button "Close" at bounding box center [1473, 19] width 20 height 20
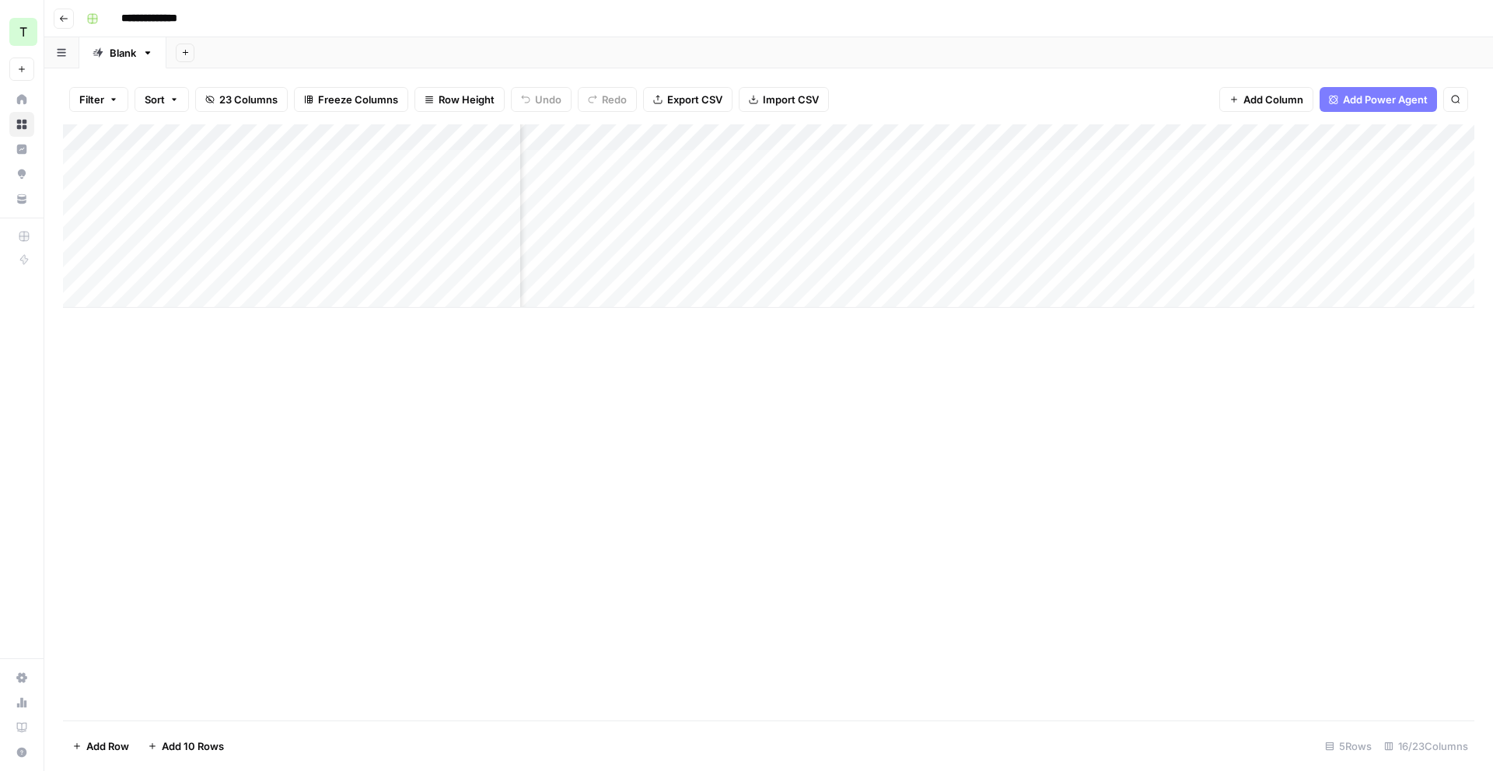
click at [1074, 142] on div "Add Column" at bounding box center [768, 215] width 1411 height 183
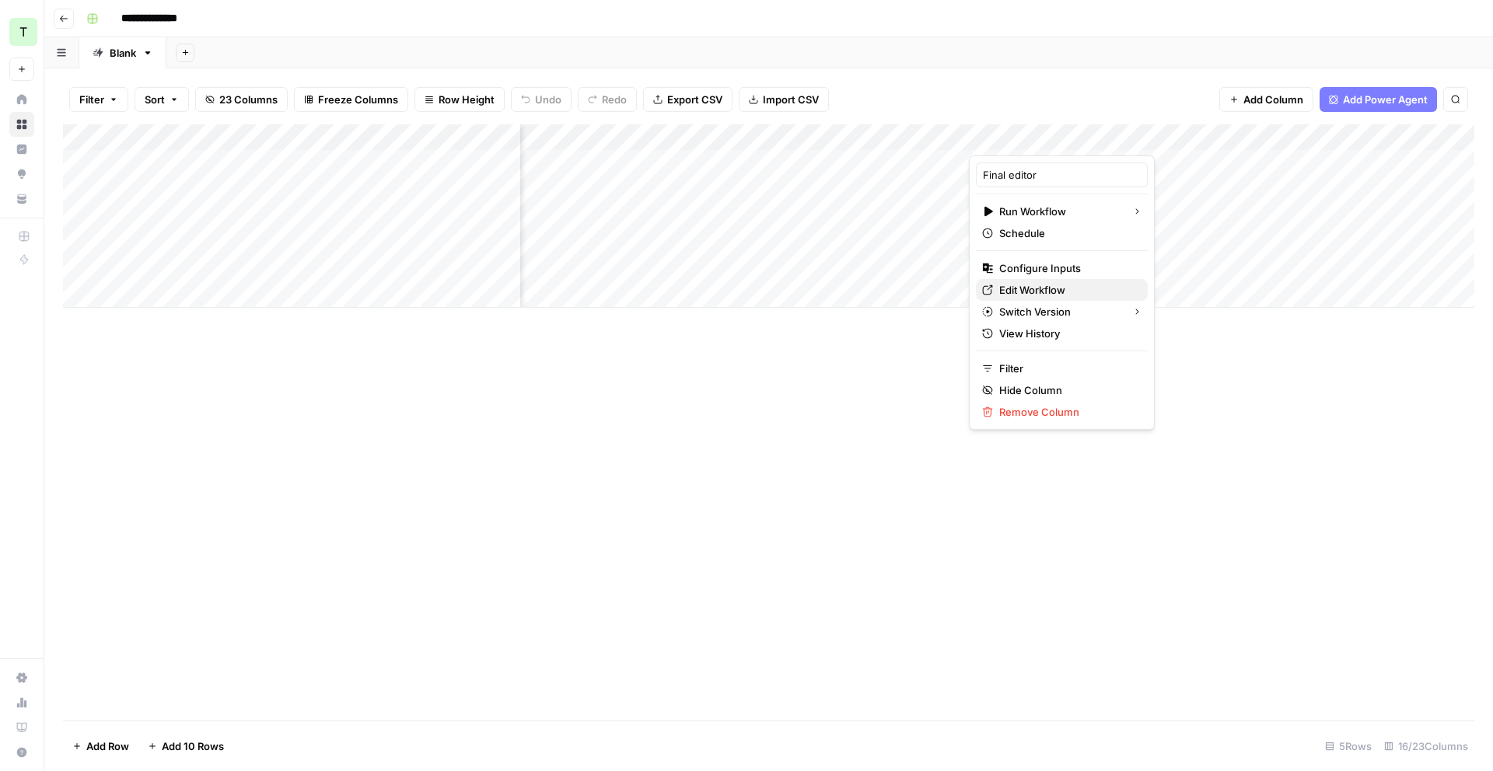
click at [1045, 288] on span "Edit Workflow" at bounding box center [1067, 290] width 136 height 16
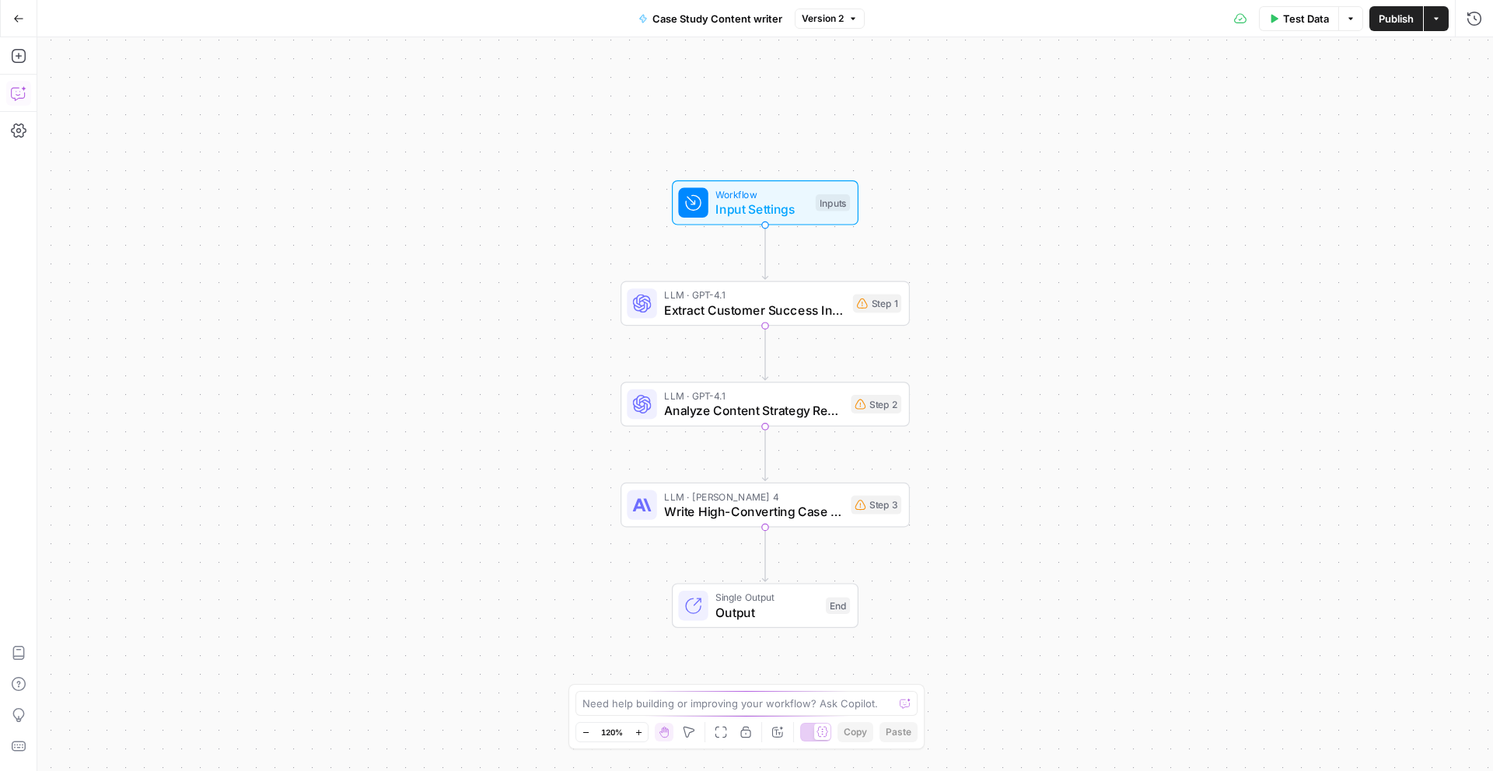
click at [19, 89] on icon "button" at bounding box center [19, 94] width 16 height 16
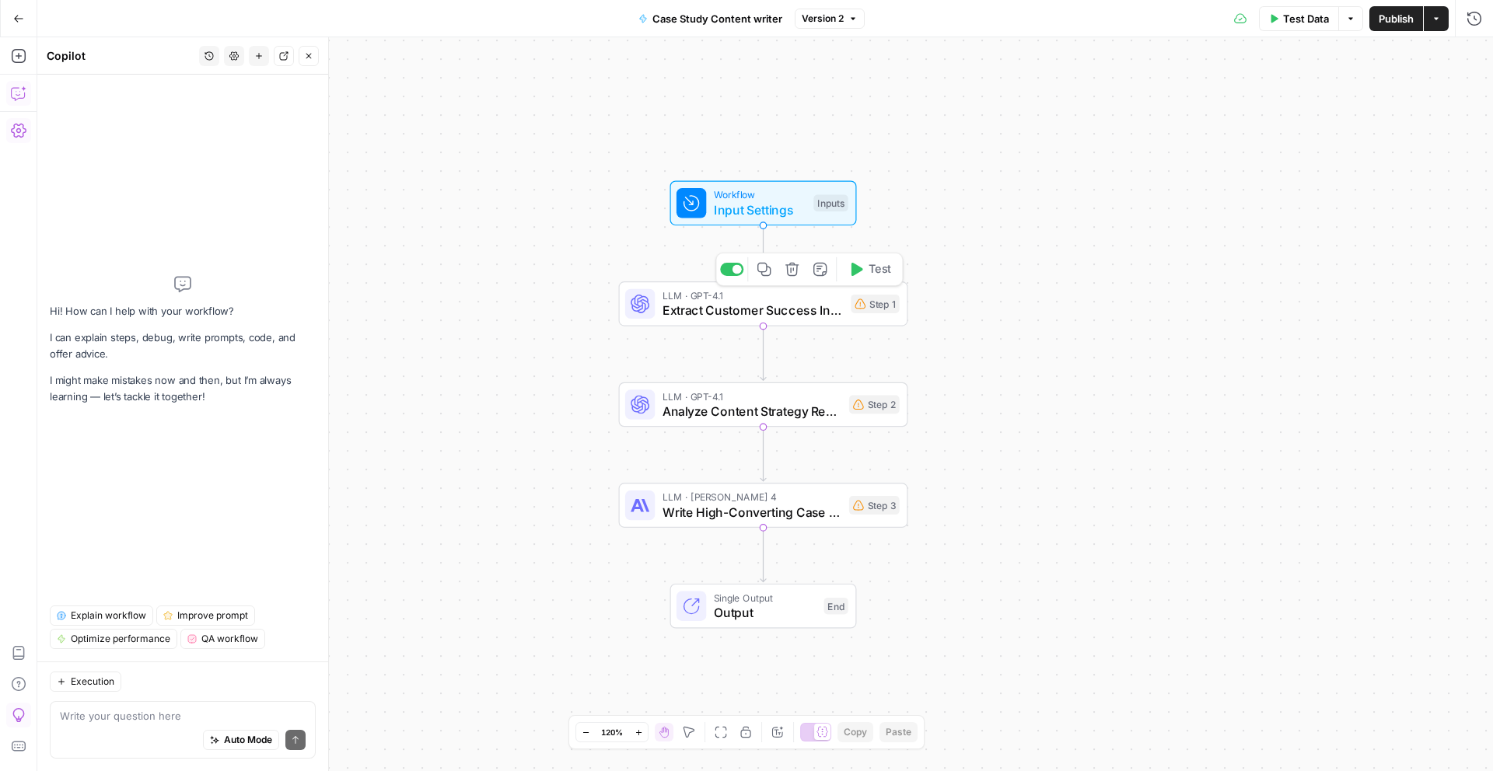
click at [813, 312] on span "Extract Customer Success Insights" at bounding box center [752, 310] width 181 height 19
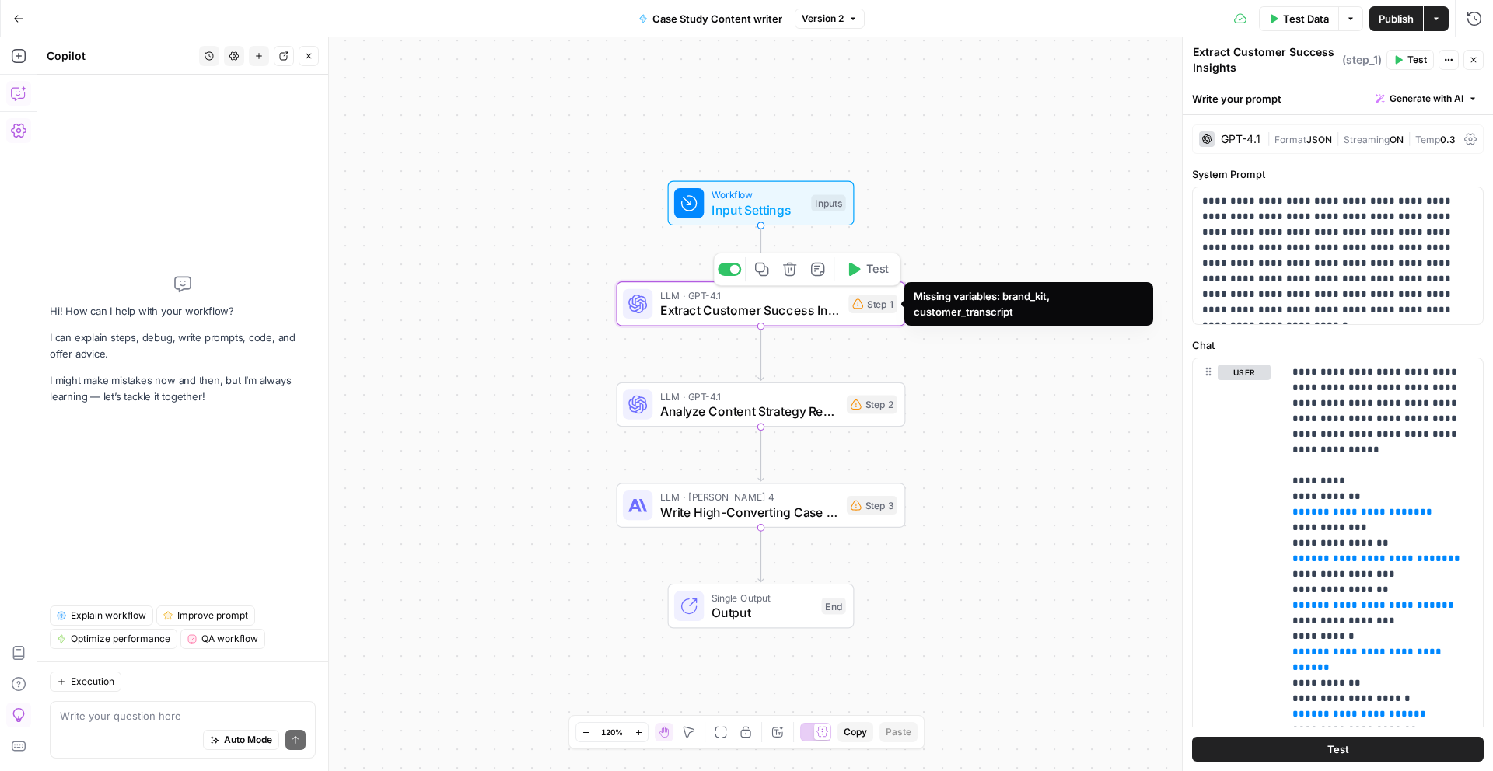
click at [861, 308] on icon at bounding box center [857, 304] width 11 height 11
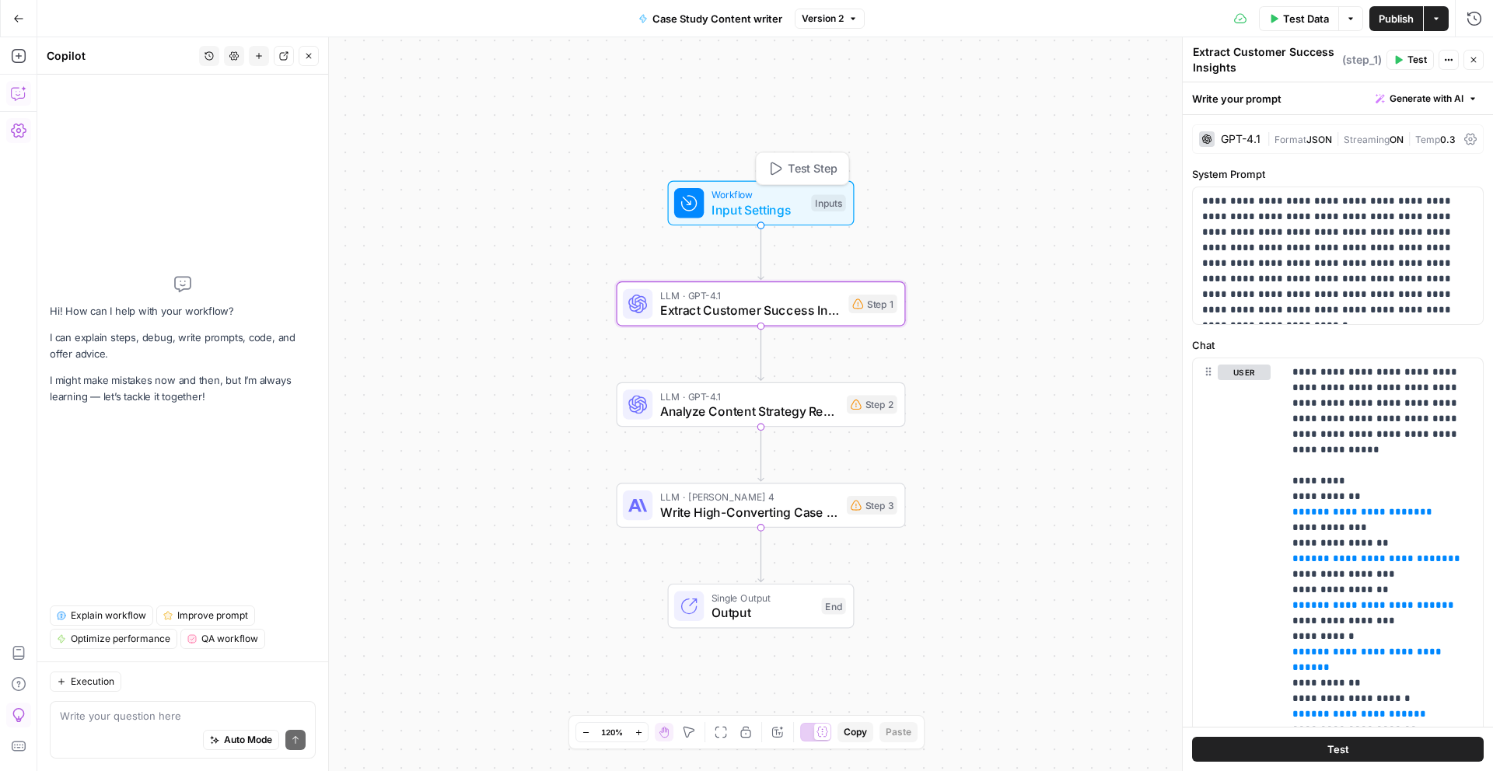
click at [788, 201] on span "Input Settings" at bounding box center [757, 210] width 93 height 19
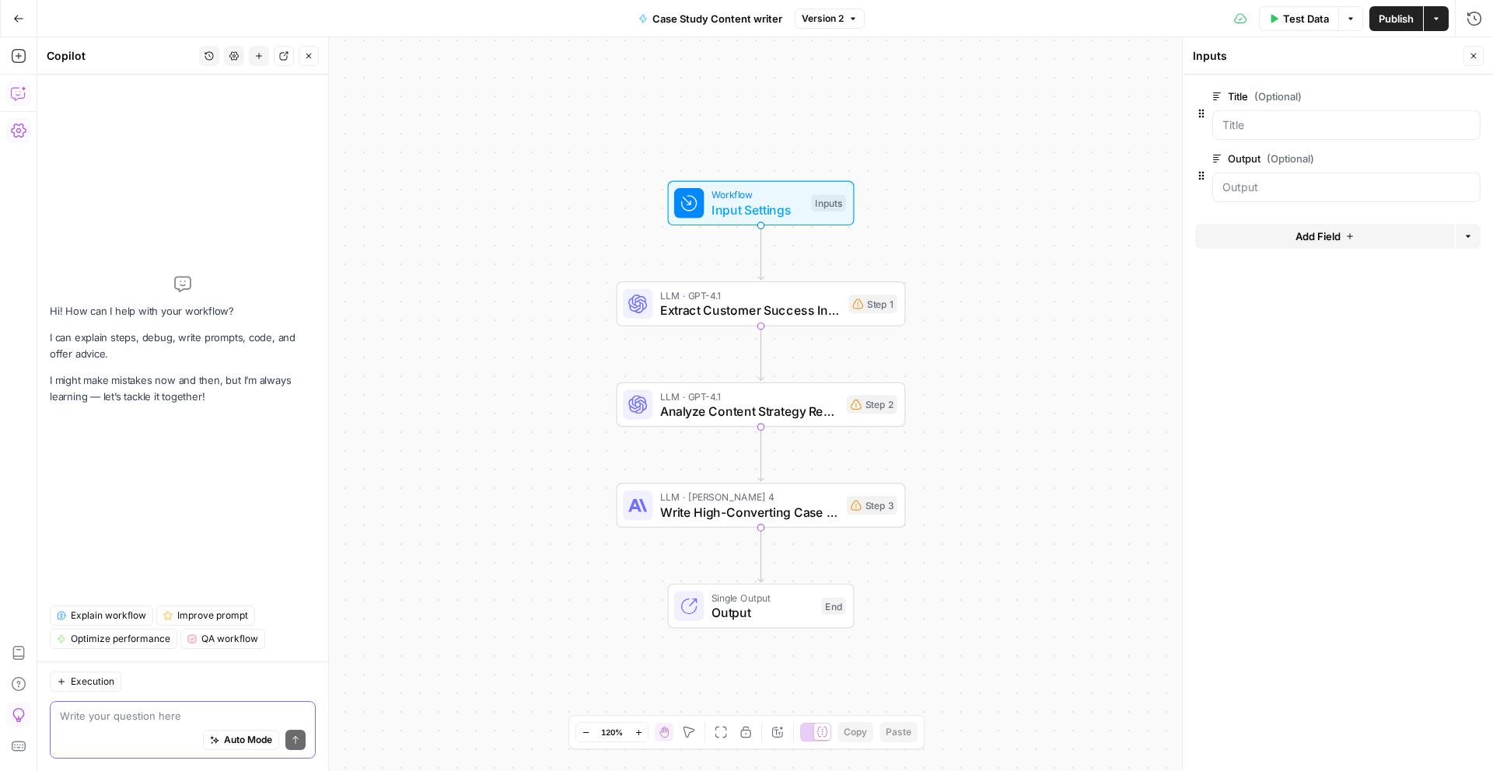
drag, startPoint x: 97, startPoint y: 721, endPoint x: 103, endPoint y: 710, distance: 12.2
click at [100, 714] on textarea at bounding box center [183, 716] width 246 height 16
click at [1315, 242] on span "Add Field" at bounding box center [1317, 237] width 45 height 16
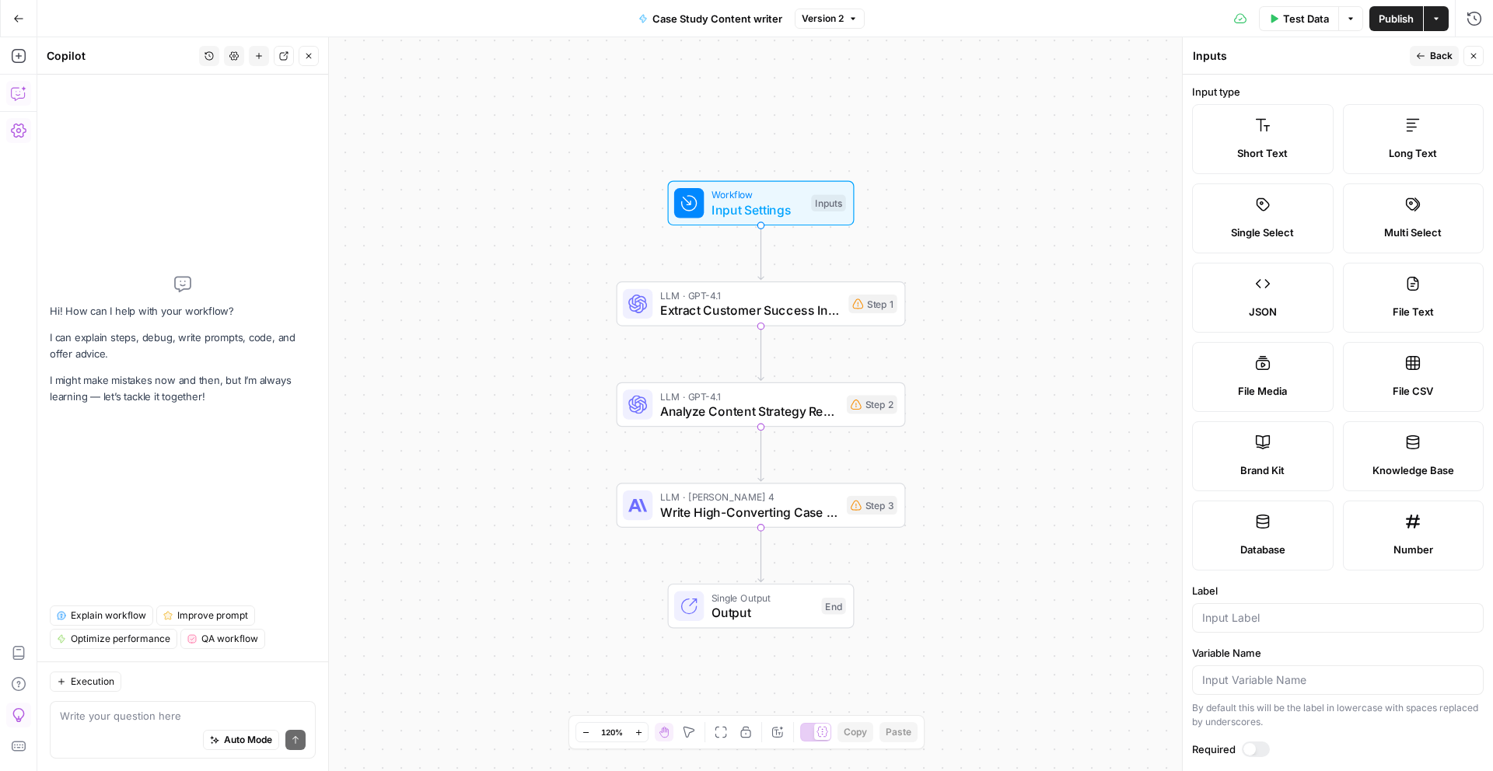
click at [1291, 145] on div "Short Text" at bounding box center [1262, 153] width 115 height 16
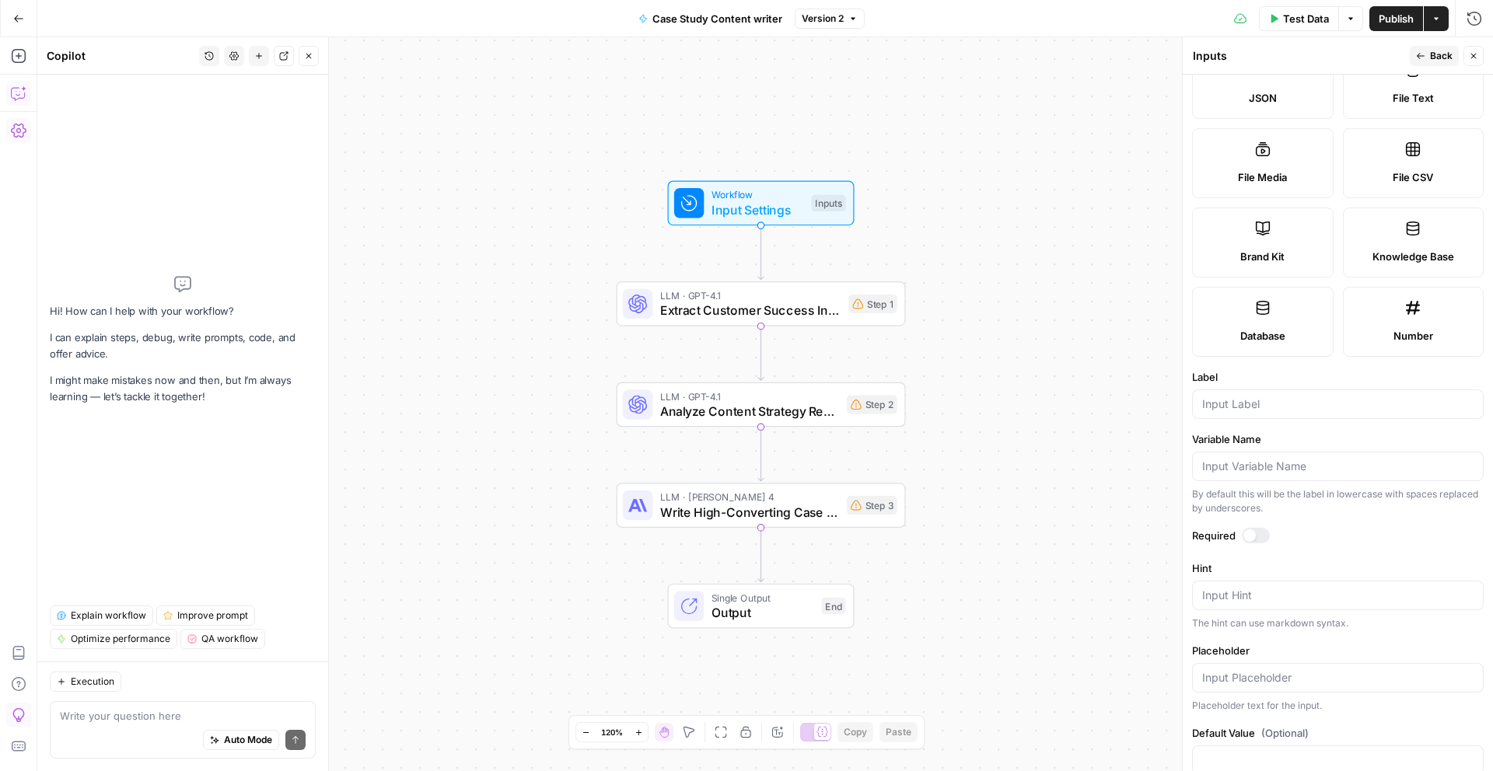
scroll to position [249, 0]
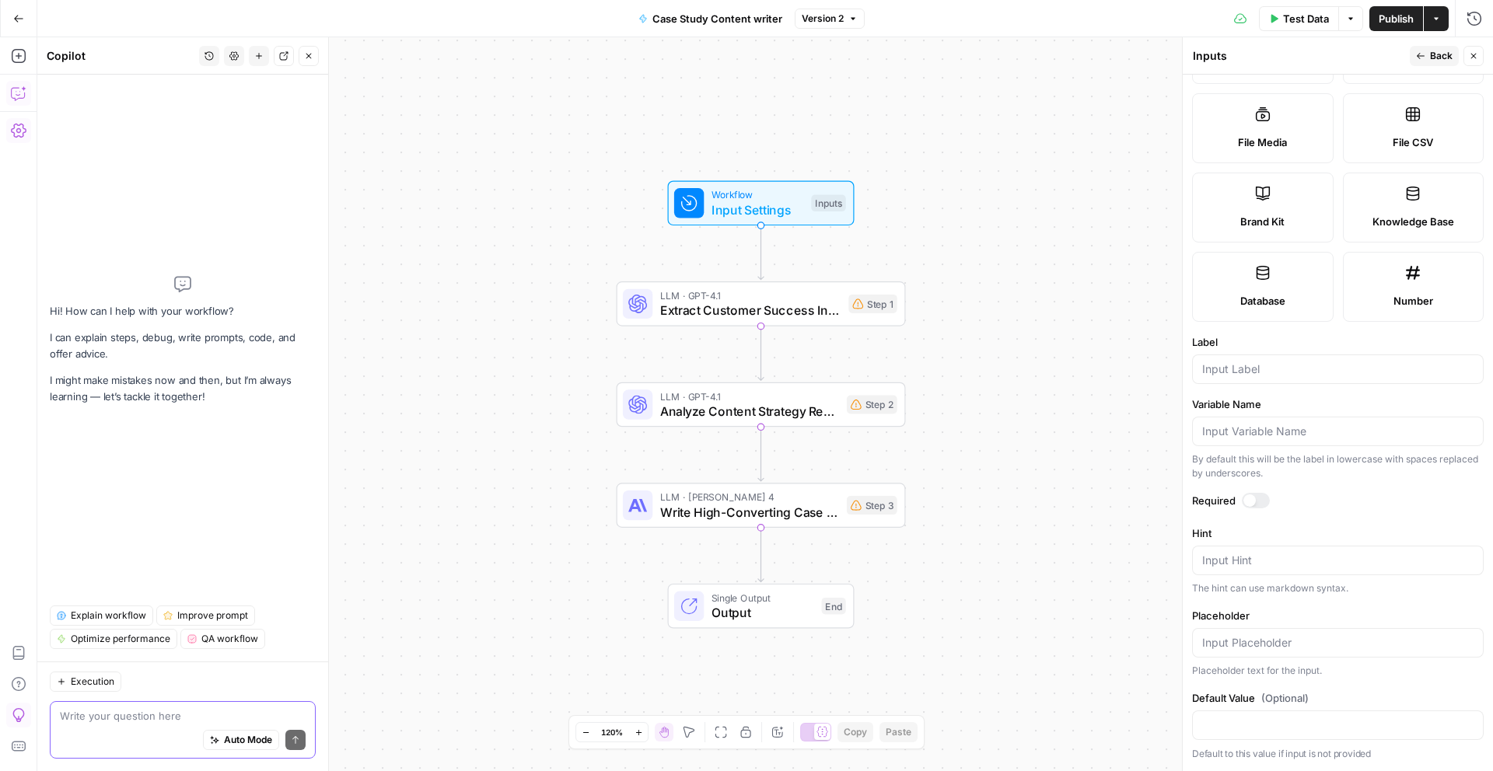
click at [150, 708] on textarea at bounding box center [183, 716] width 246 height 16
type textarea "Missing brand kit"
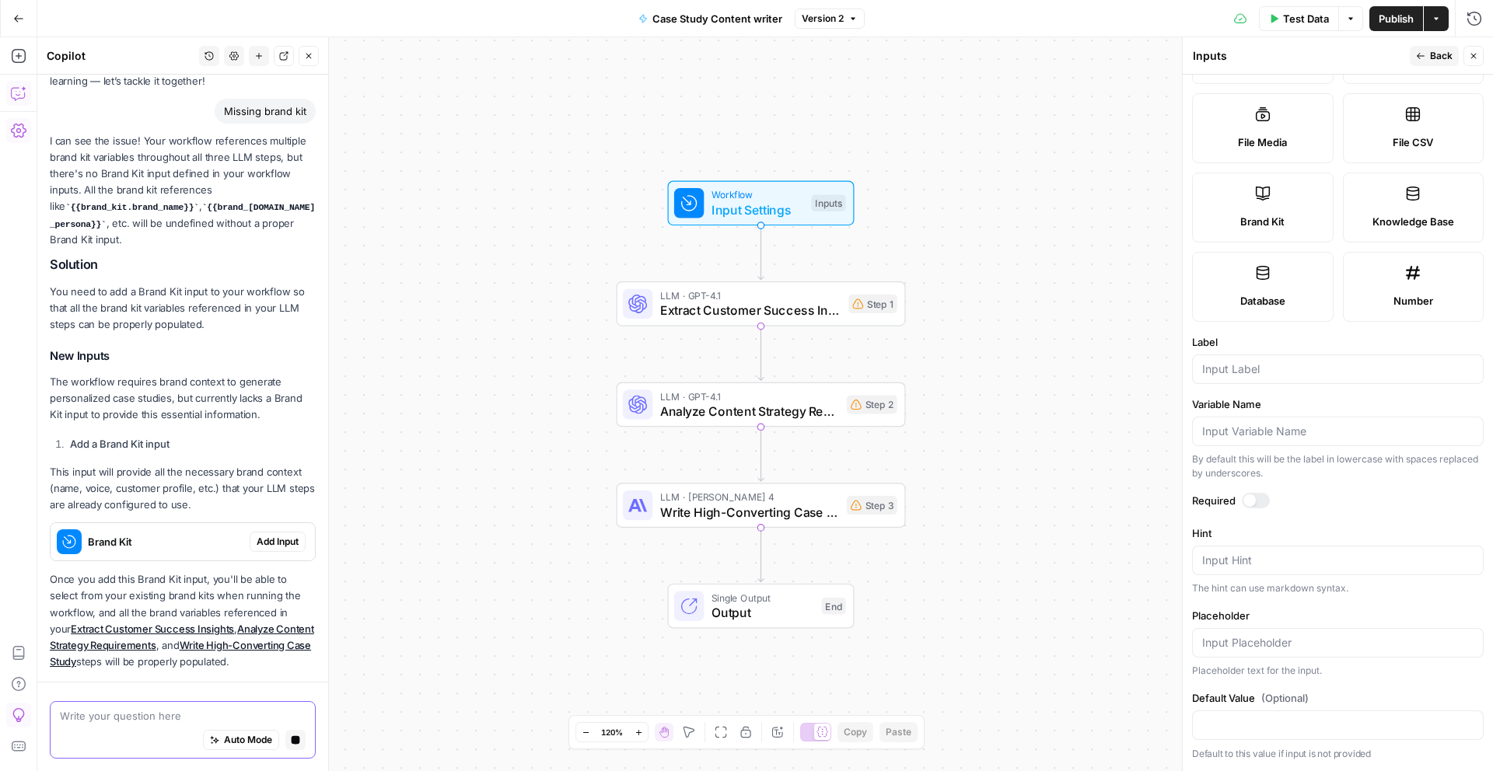
scroll to position [152, 0]
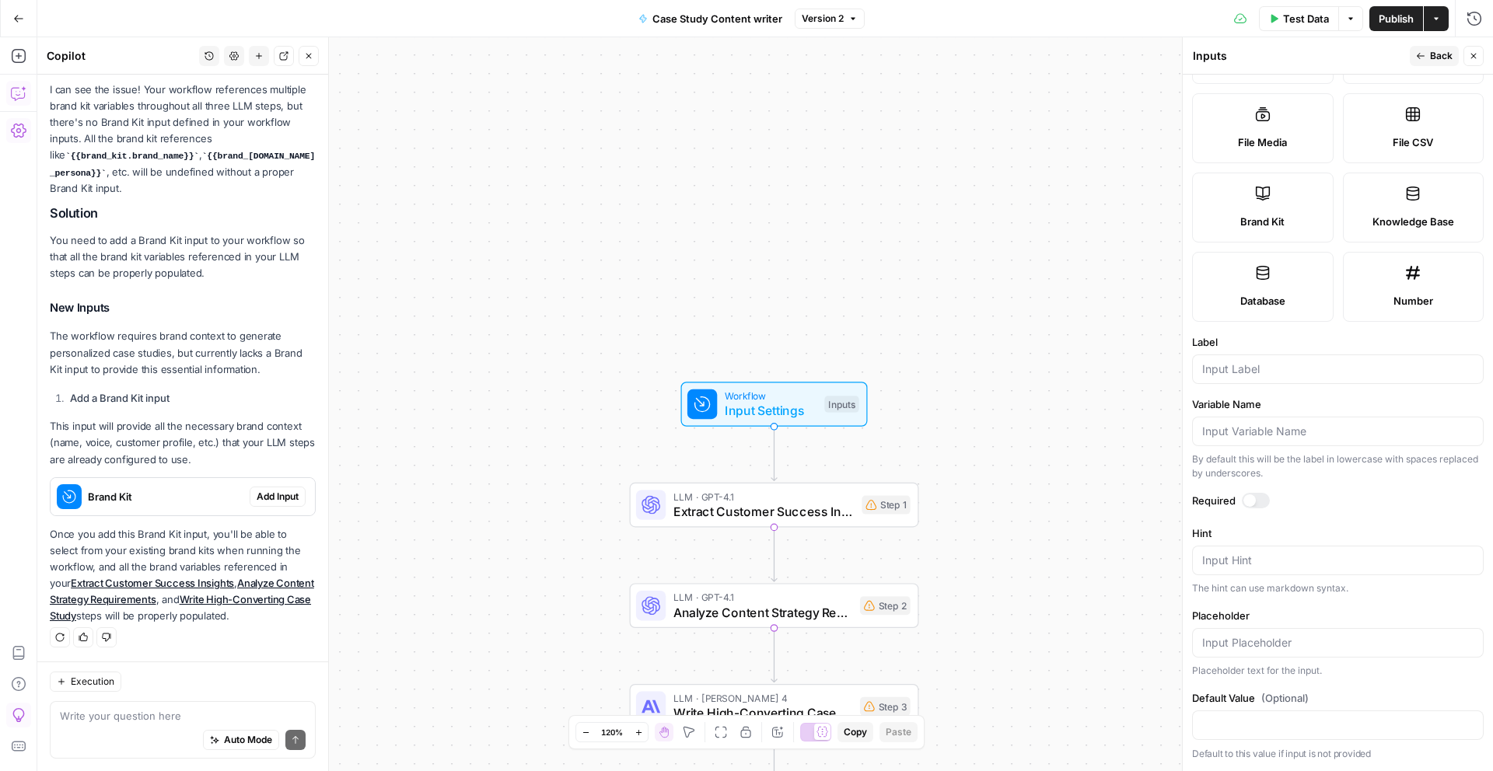
click at [259, 497] on span "Add Input" at bounding box center [278, 497] width 42 height 14
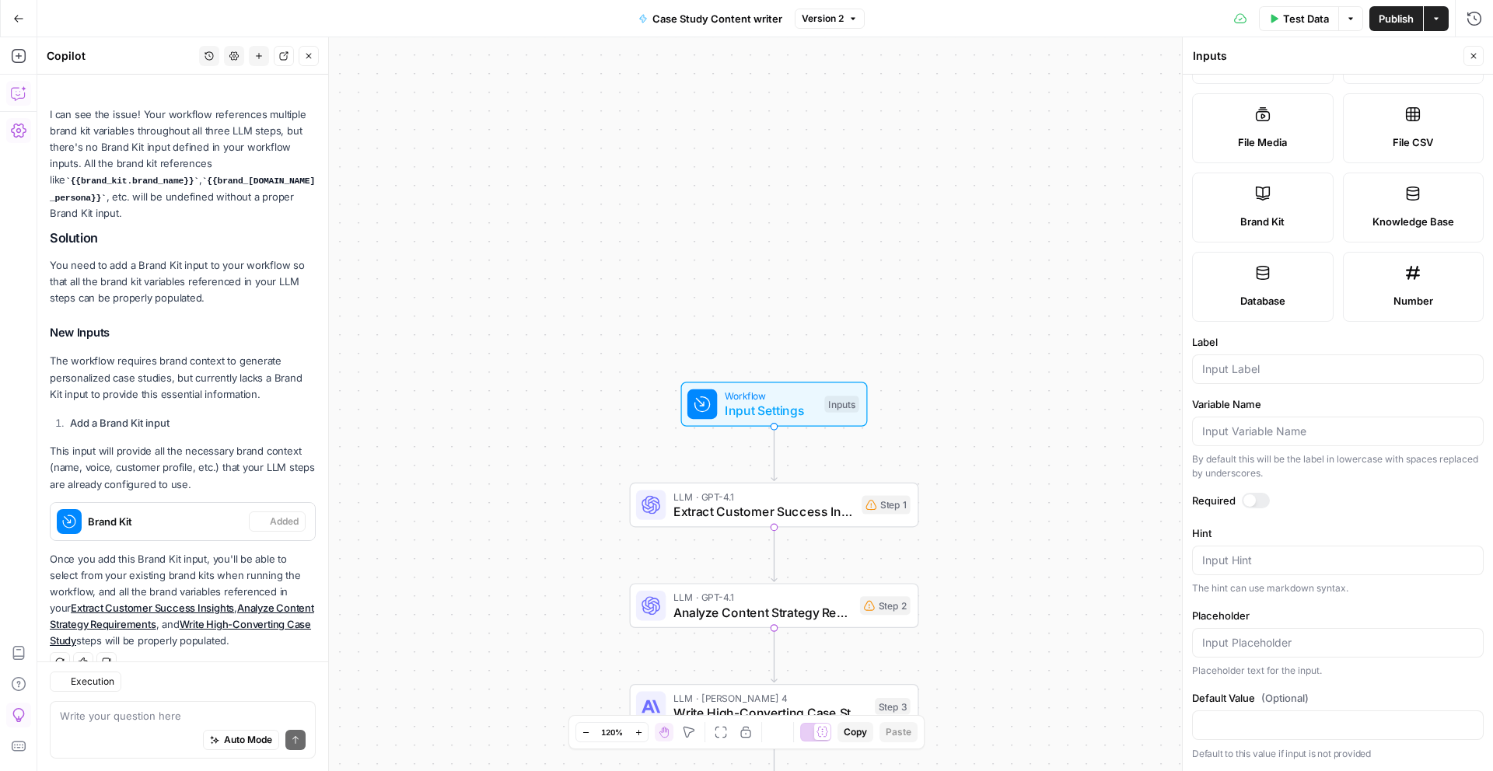
scroll to position [176, 0]
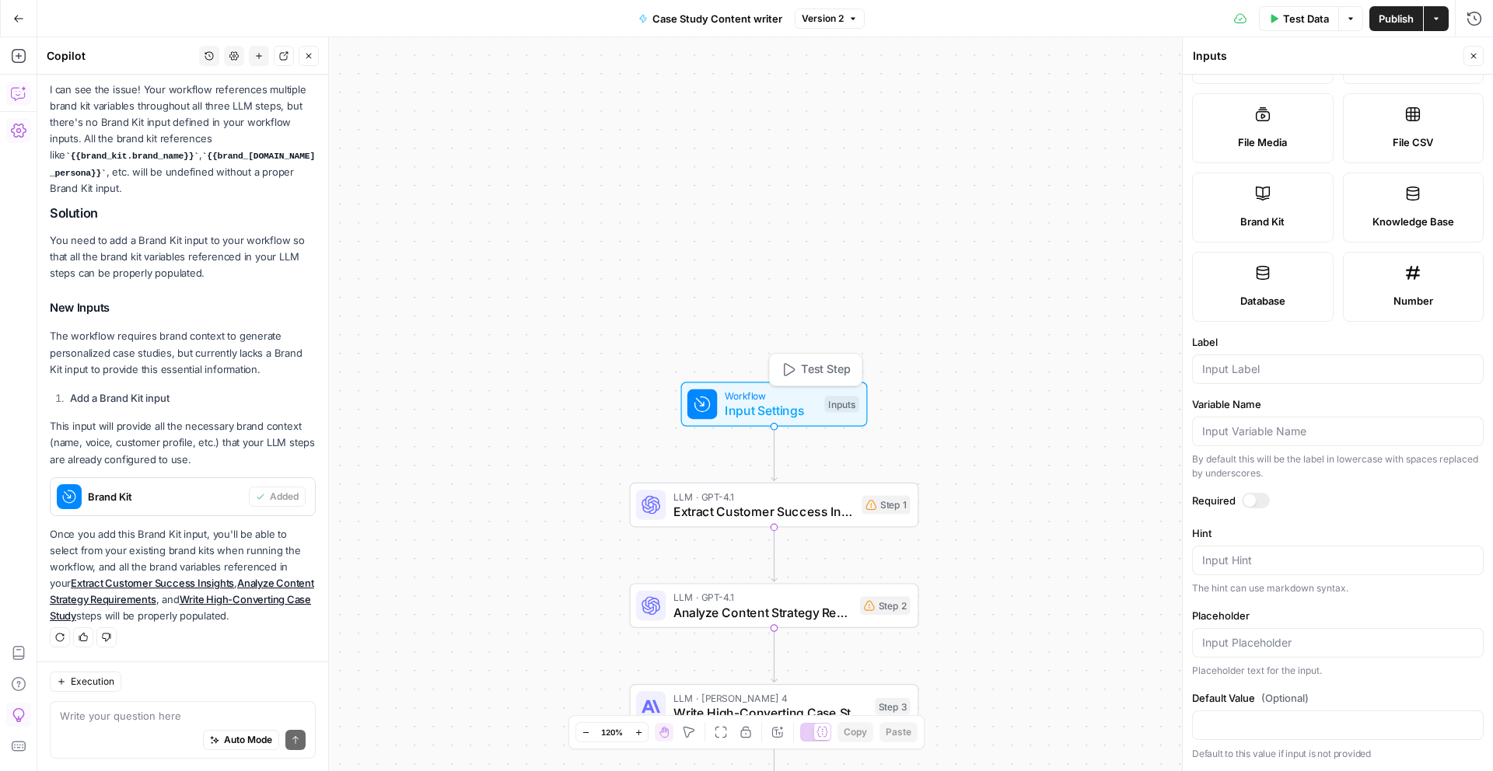
click at [781, 403] on span "Input Settings" at bounding box center [771, 410] width 93 height 19
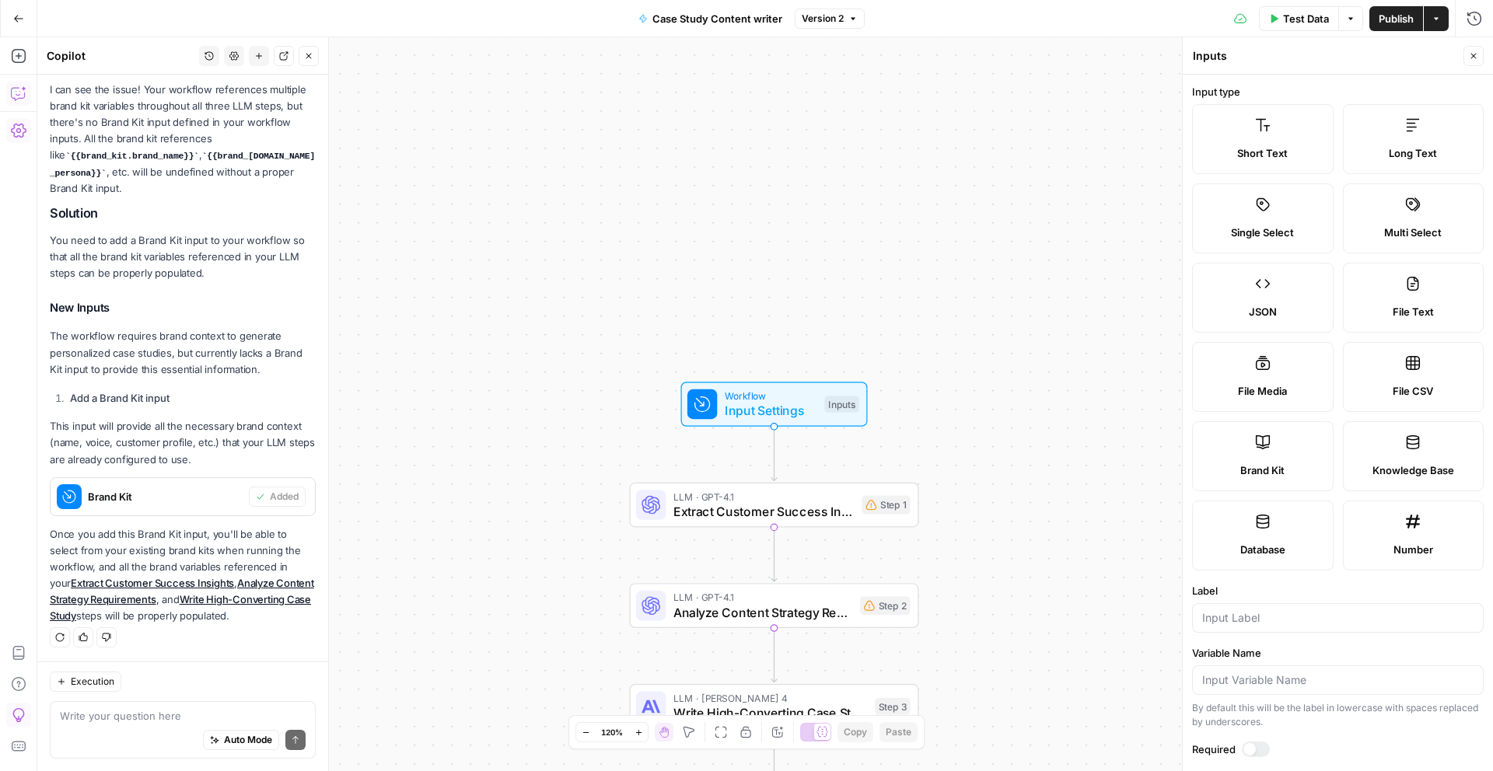
click at [1477, 56] on span "Close" at bounding box center [1477, 56] width 1 height 1
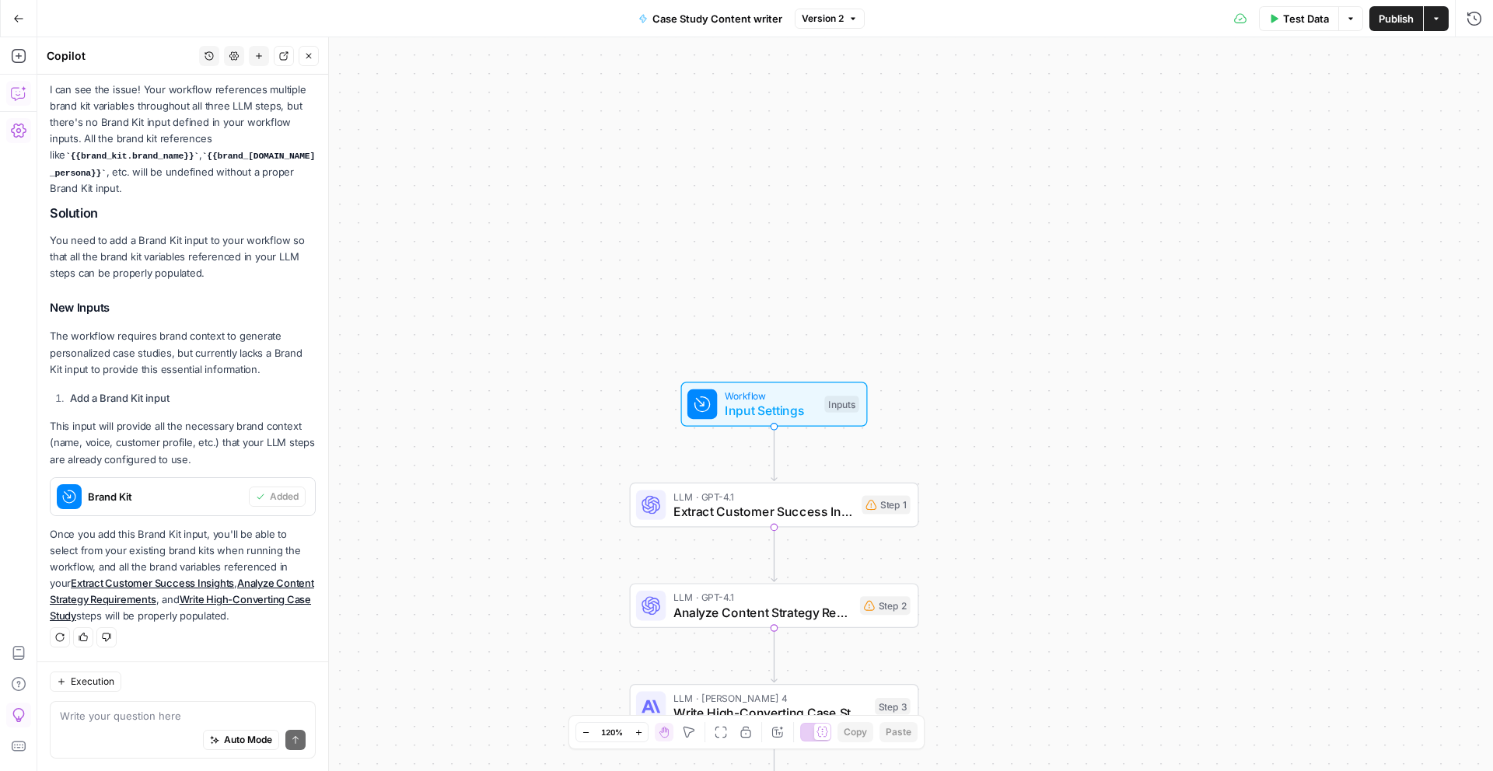
click at [816, 397] on div "Workflow Input Settings Inputs Test Step" at bounding box center [773, 405] width 172 height 32
click at [1397, 27] on button "Publish" at bounding box center [1396, 18] width 54 height 25
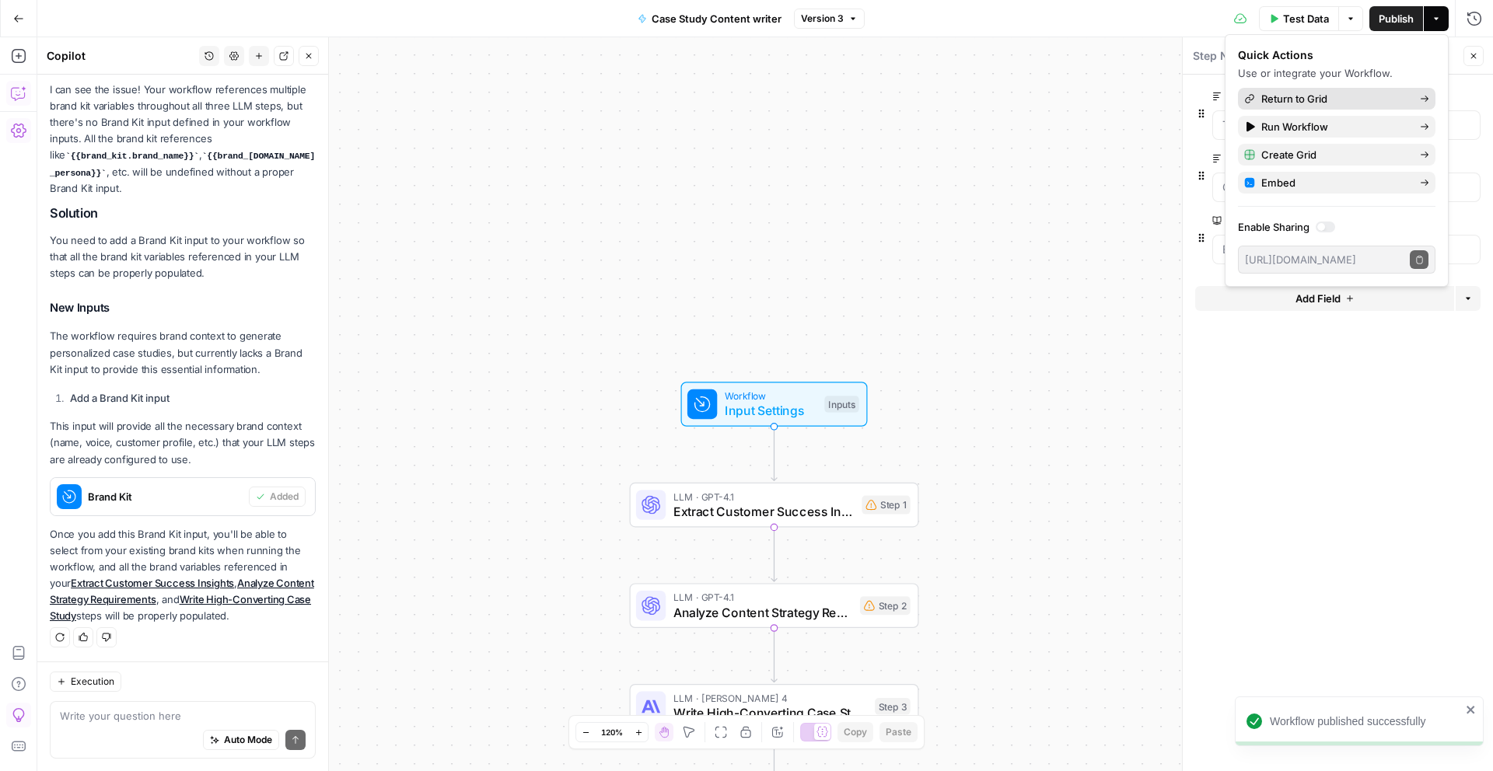
click at [1400, 100] on span "Return to Grid" at bounding box center [1334, 99] width 146 height 16
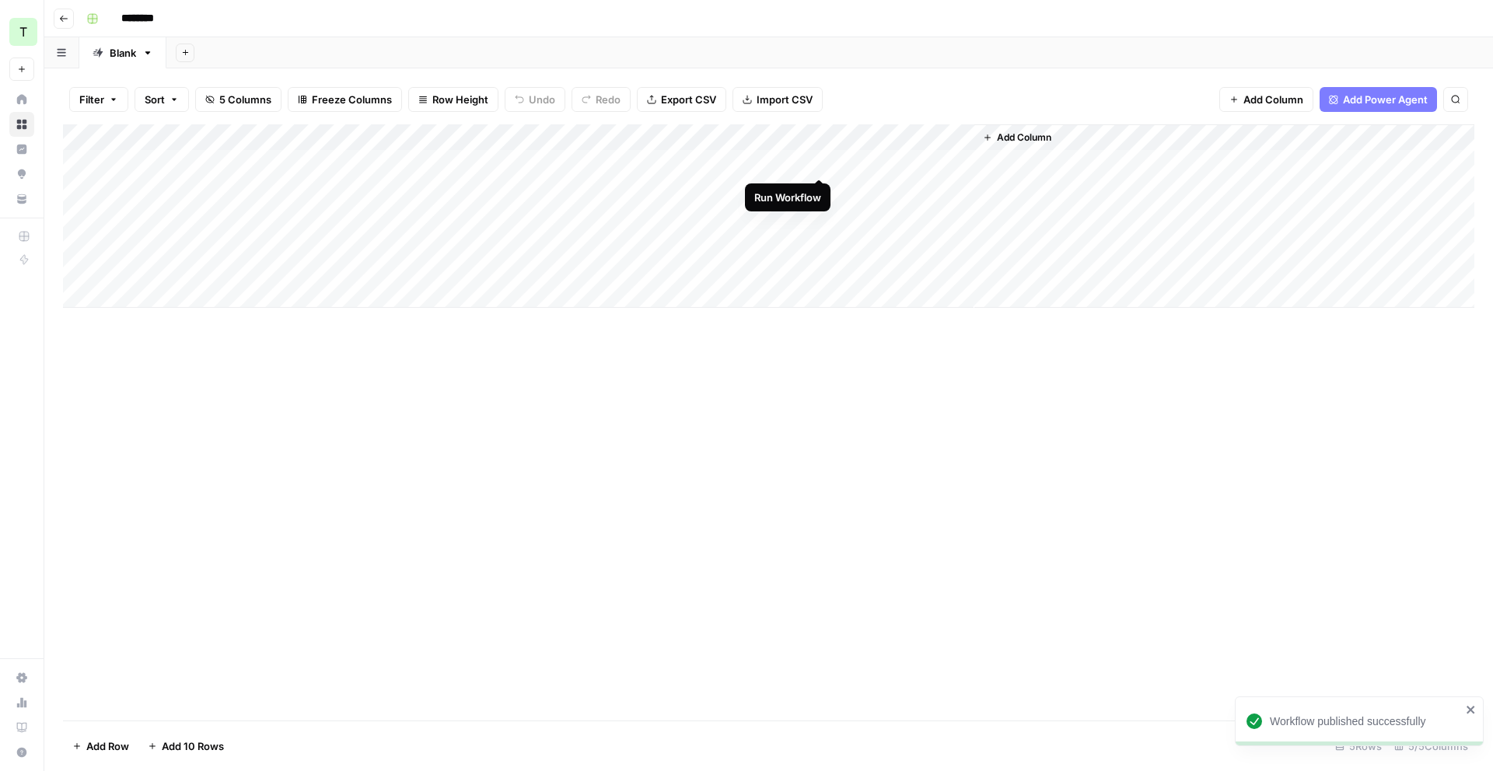
click at [821, 163] on div "Add Column" at bounding box center [768, 215] width 1411 height 183
click at [801, 134] on div "Add Column" at bounding box center [768, 215] width 1411 height 183
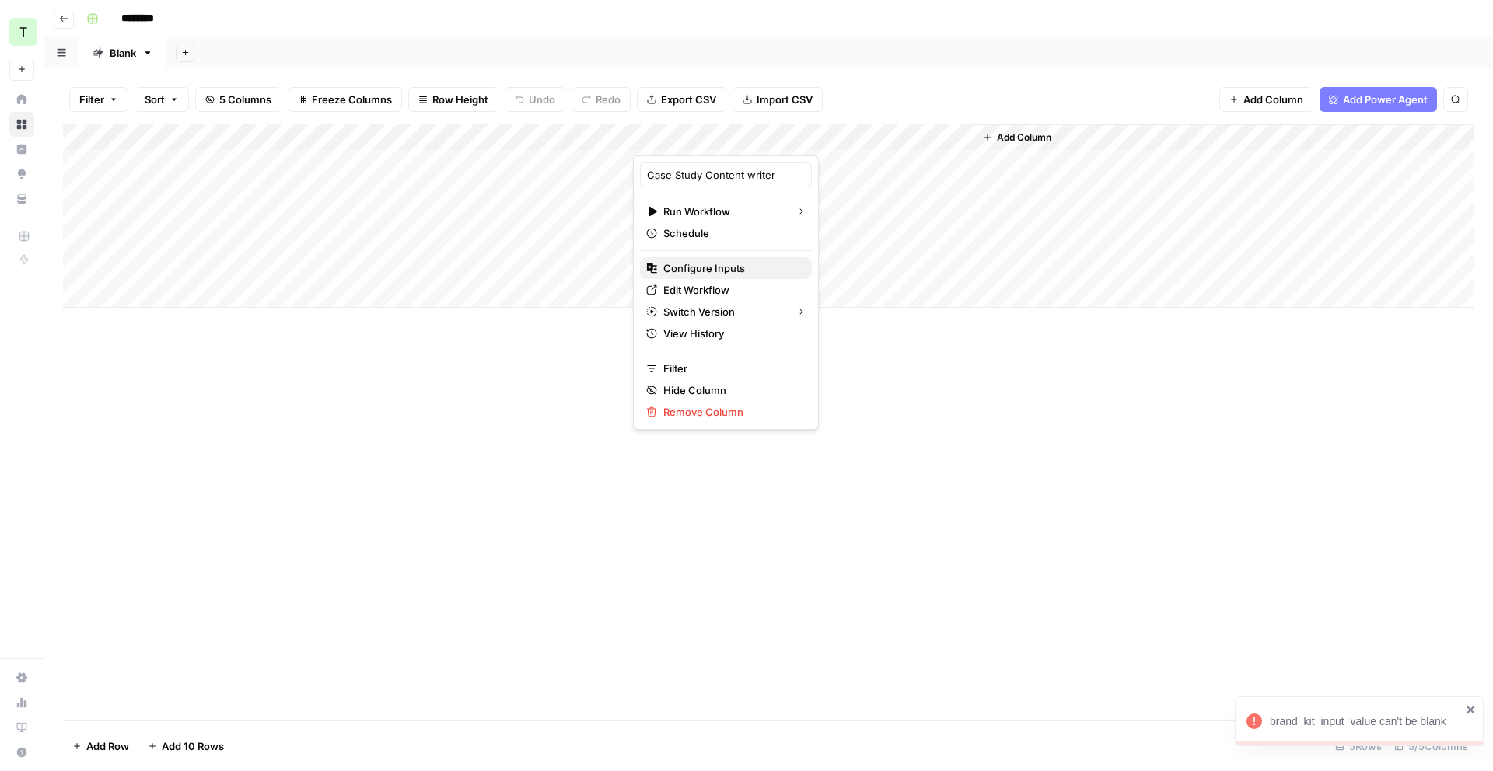
click at [712, 271] on span "Configure Inputs" at bounding box center [731, 268] width 136 height 16
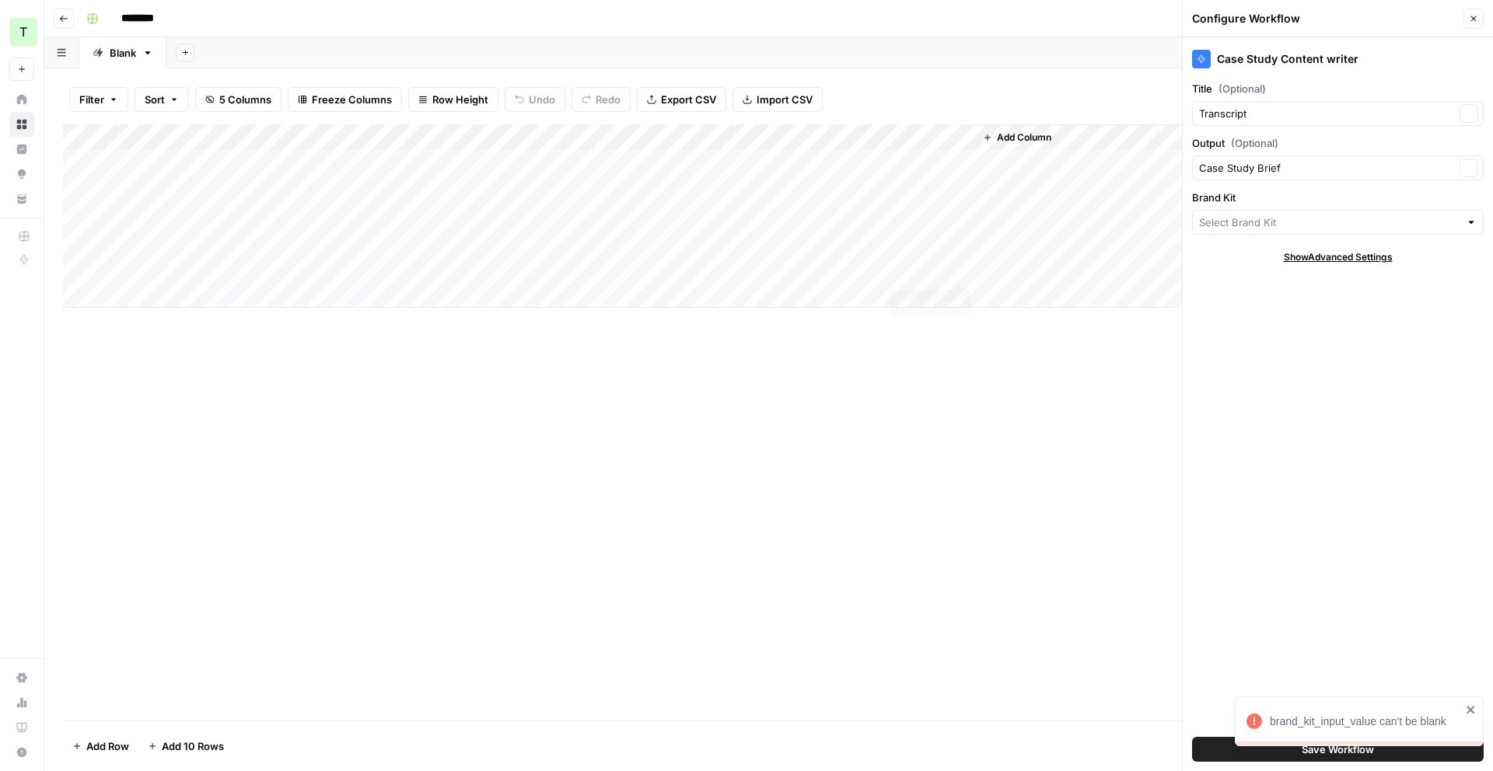
type input "Teamed"
drag, startPoint x: 1354, startPoint y: 756, endPoint x: 1249, endPoint y: 652, distance: 147.9
click at [1354, 755] on span "Save Workflow" at bounding box center [1338, 750] width 72 height 16
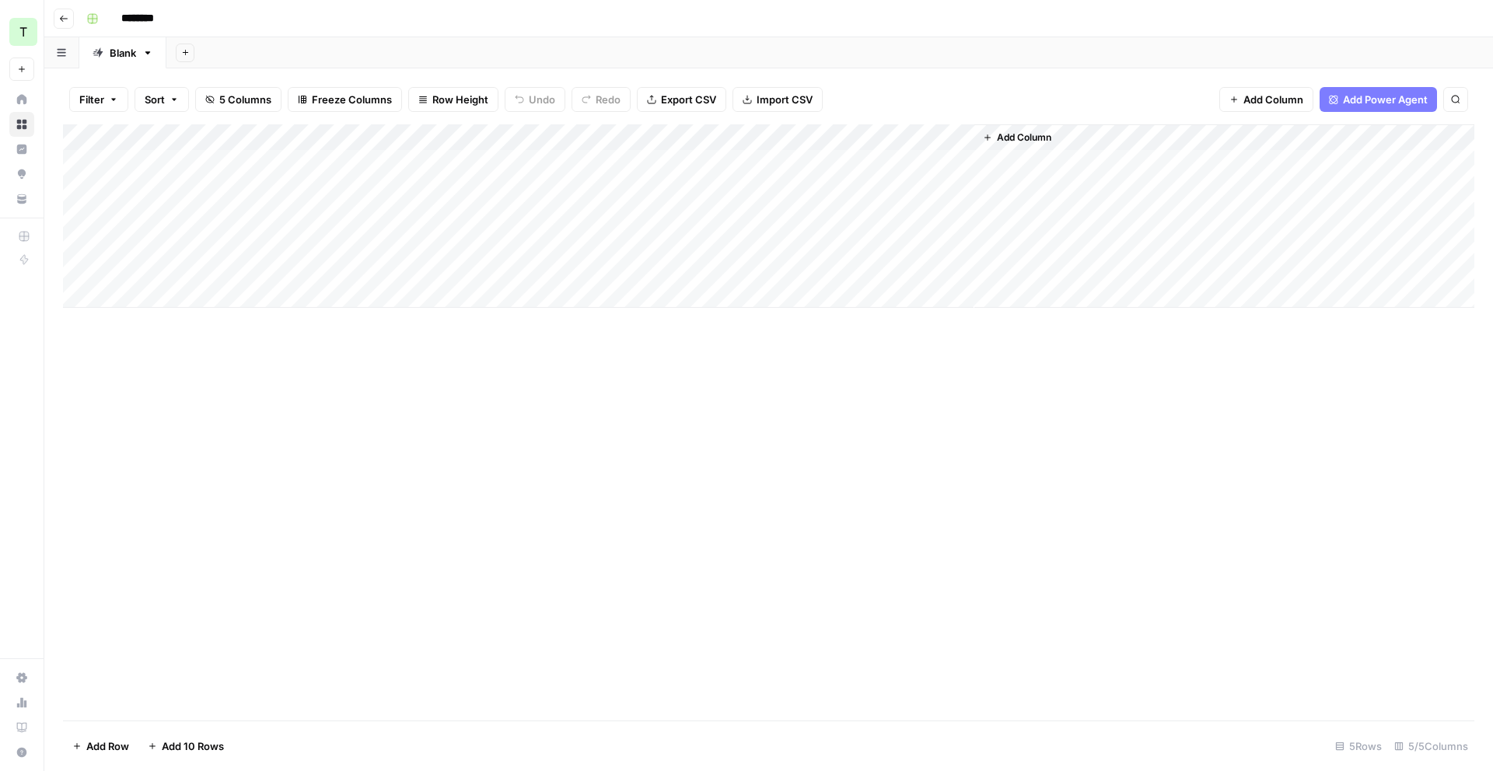
click at [799, 135] on div "Add Column" at bounding box center [768, 215] width 1411 height 183
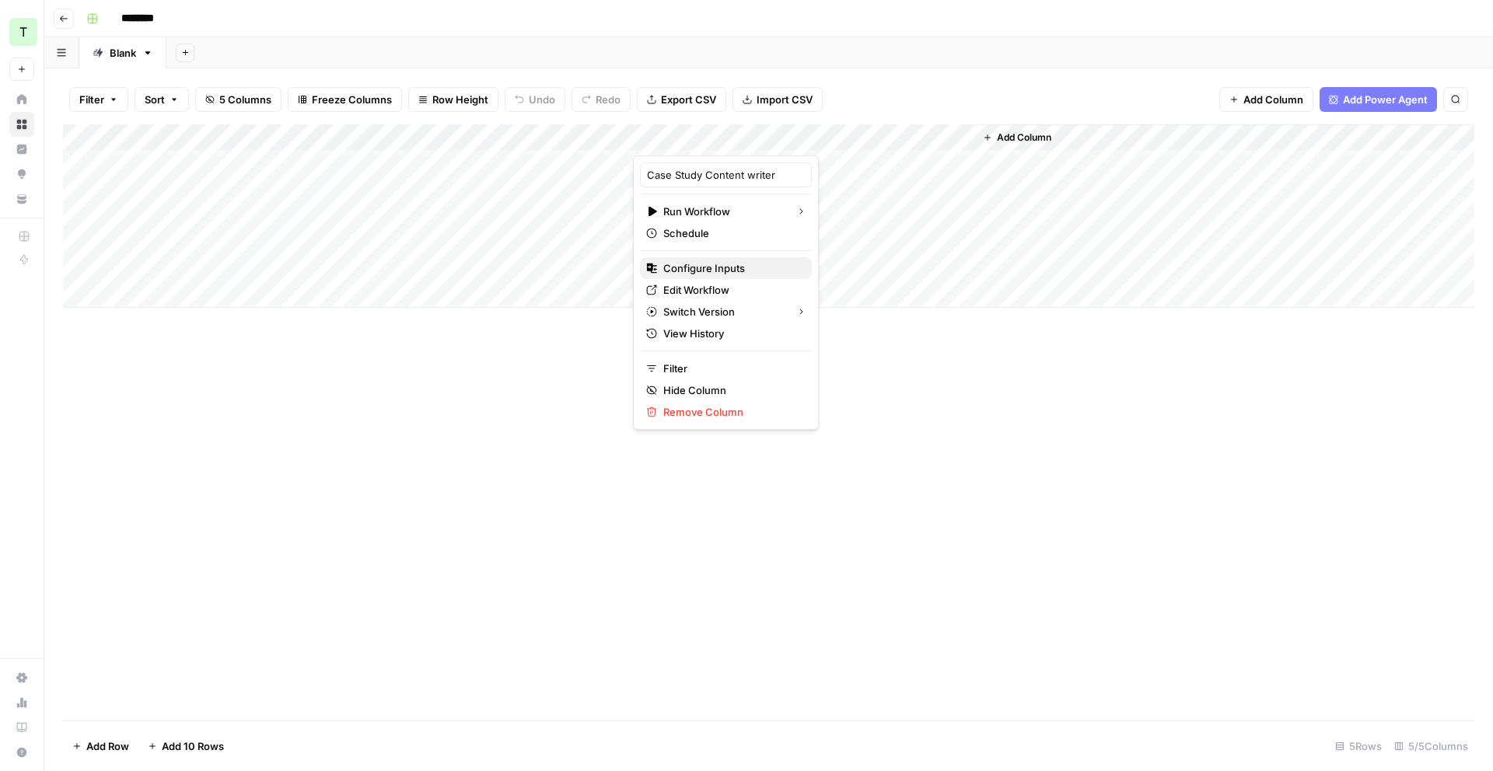
drag, startPoint x: 734, startPoint y: 268, endPoint x: 1039, endPoint y: 272, distance: 304.8
click at [736, 267] on span "Configure Inputs" at bounding box center [731, 268] width 136 height 16
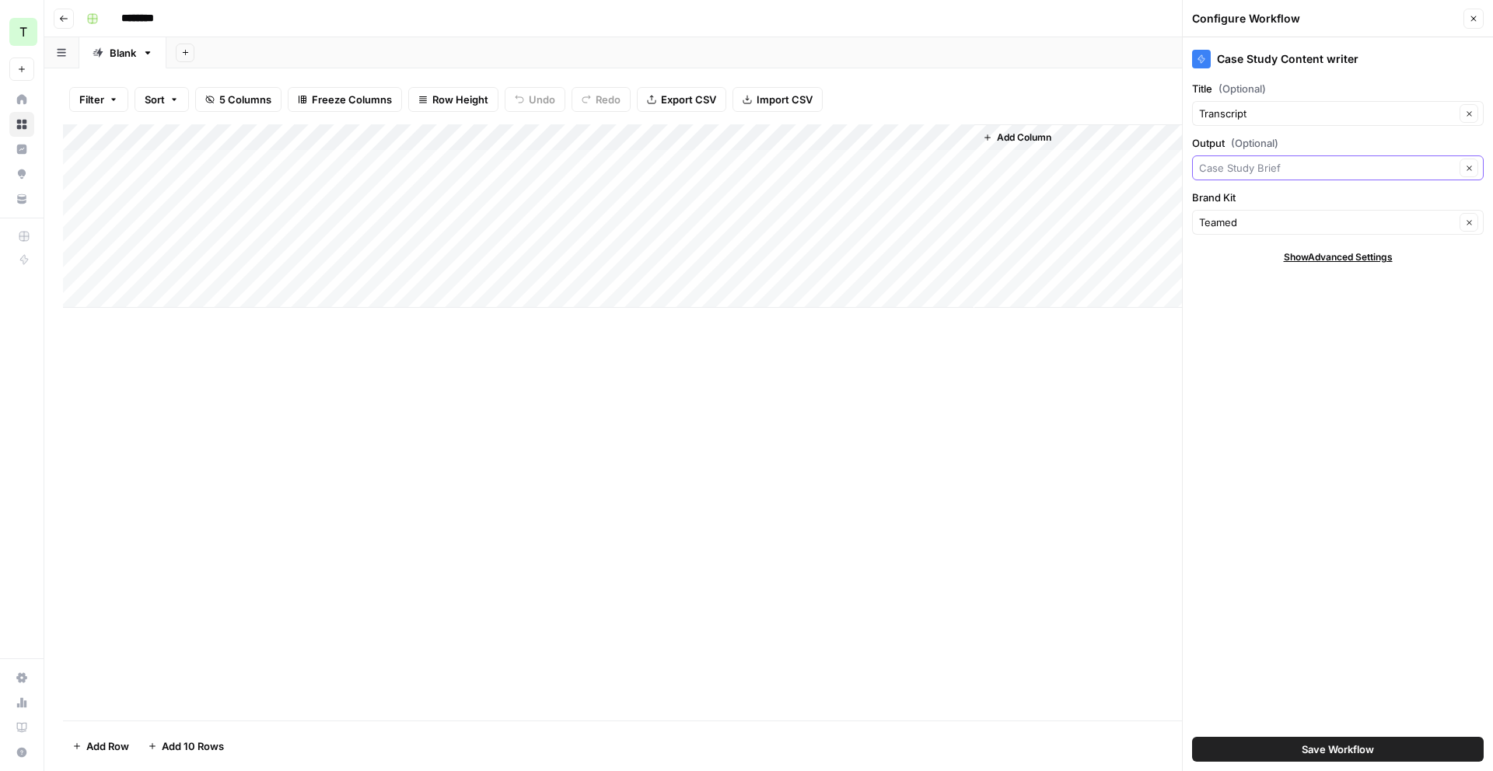
click at [1417, 169] on input "Output (Optional)" at bounding box center [1327, 168] width 256 height 16
type input "Case Study Brief"
click at [1408, 150] on label "Output (Optional)" at bounding box center [1338, 143] width 292 height 16
click at [1408, 160] on input "Case Study Brief" at bounding box center [1327, 168] width 256 height 16
click at [1403, 147] on label "Output (Optional)" at bounding box center [1338, 143] width 292 height 16
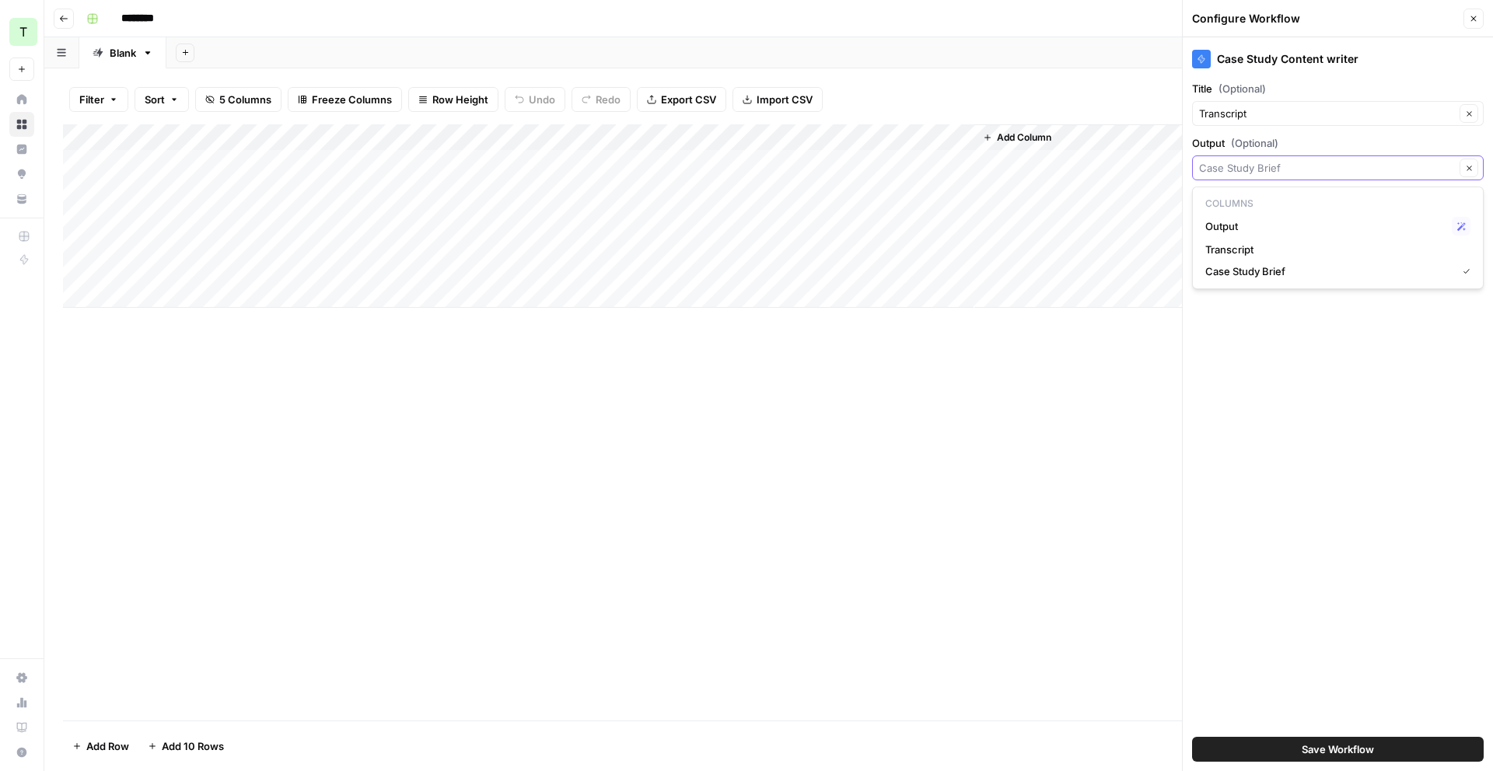
click at [1403, 160] on input "Output (Optional)" at bounding box center [1327, 168] width 256 height 16
click at [994, 501] on div "Add Column" at bounding box center [768, 422] width 1411 height 596
click at [798, 135] on div "Add Column" at bounding box center [768, 215] width 1411 height 183
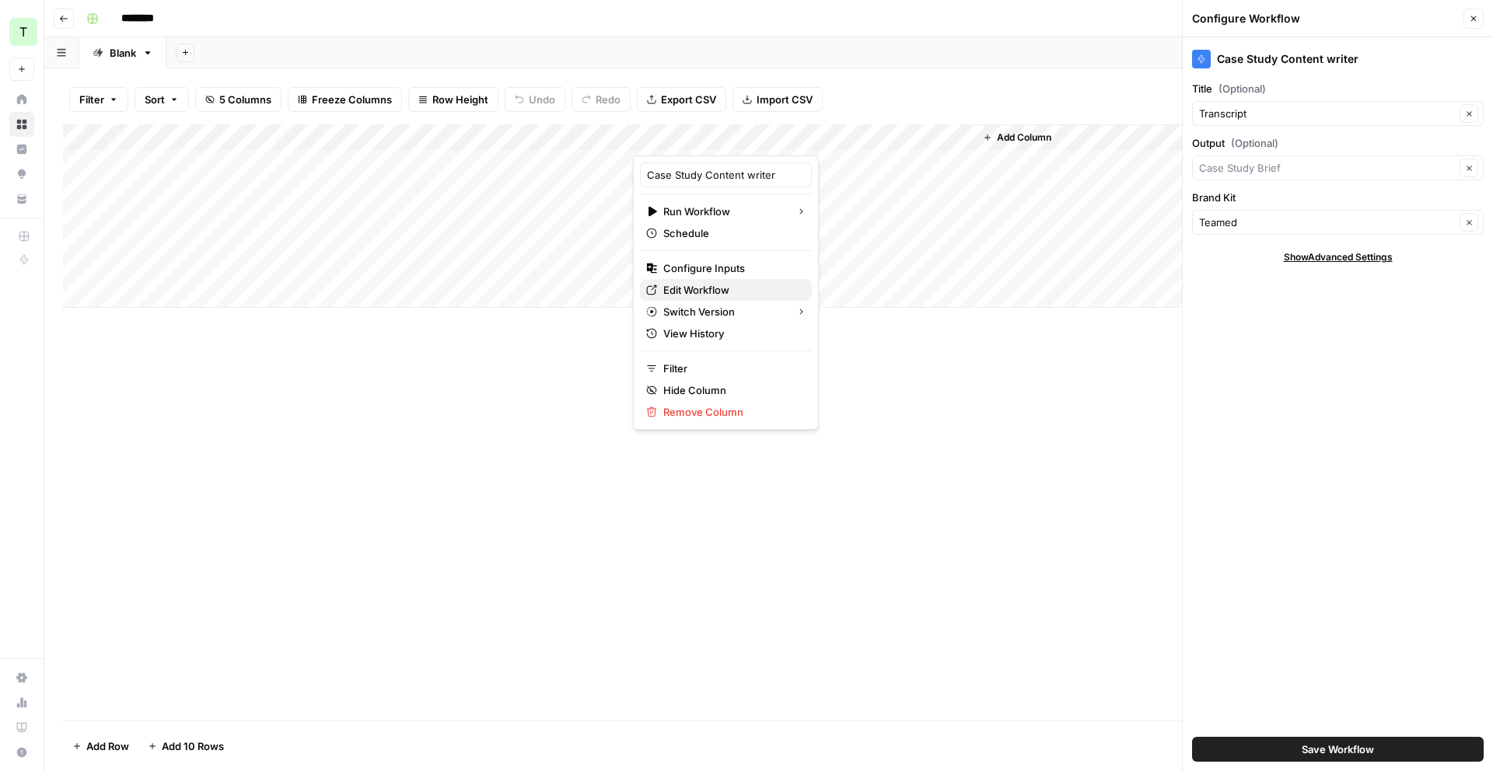
click at [718, 292] on span "Edit Workflow" at bounding box center [731, 290] width 136 height 16
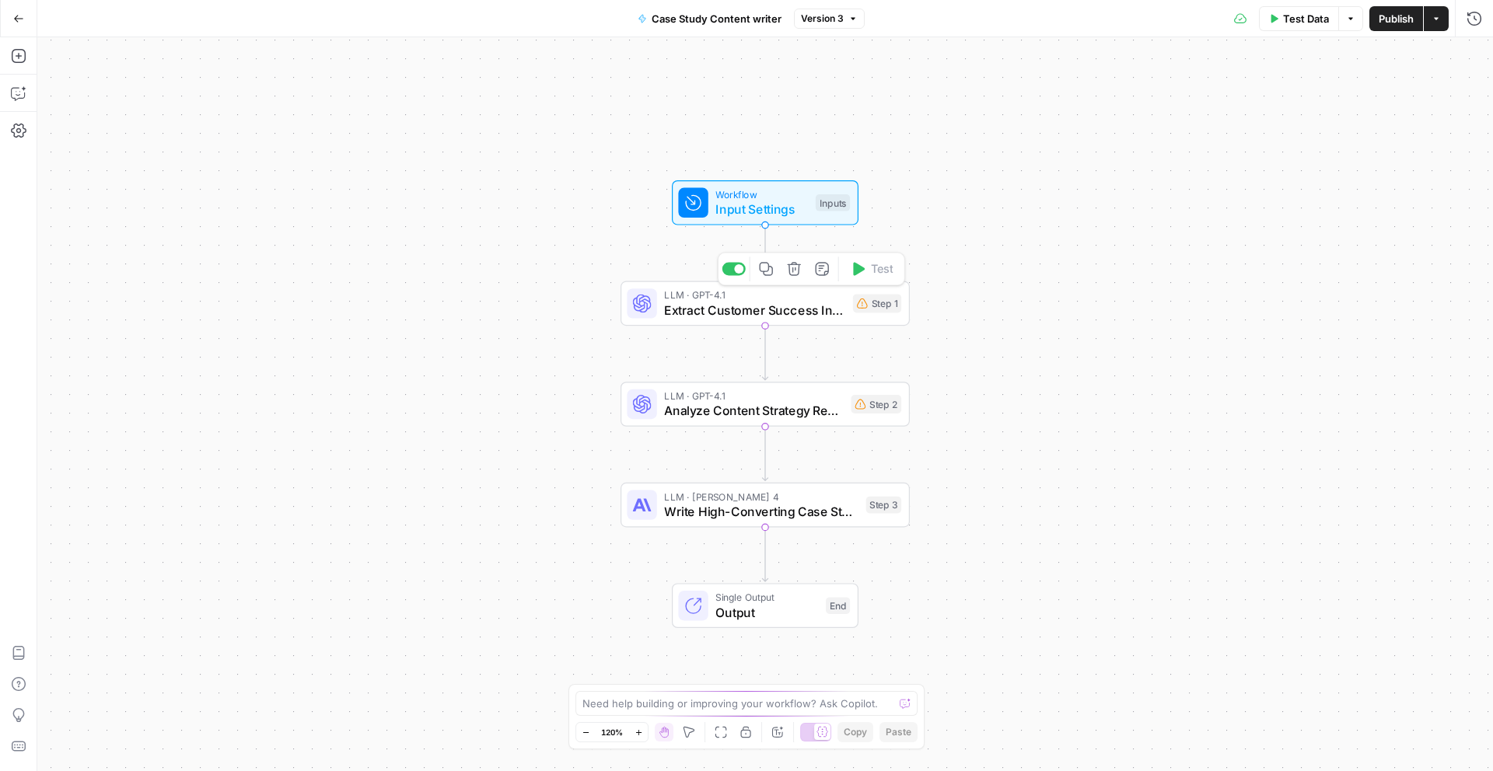
click at [728, 301] on span "Extract Customer Success Insights" at bounding box center [754, 310] width 181 height 19
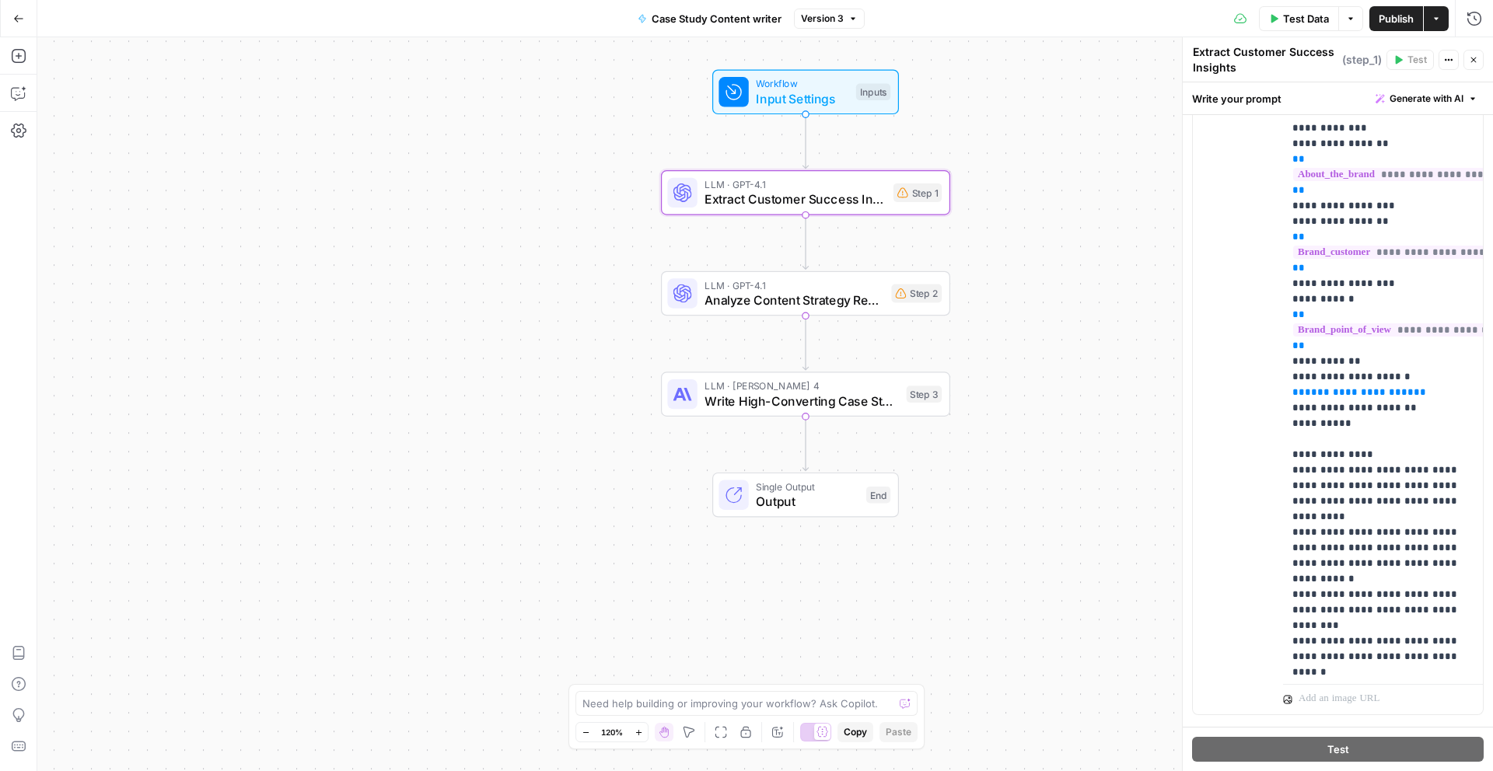
scroll to position [348, 0]
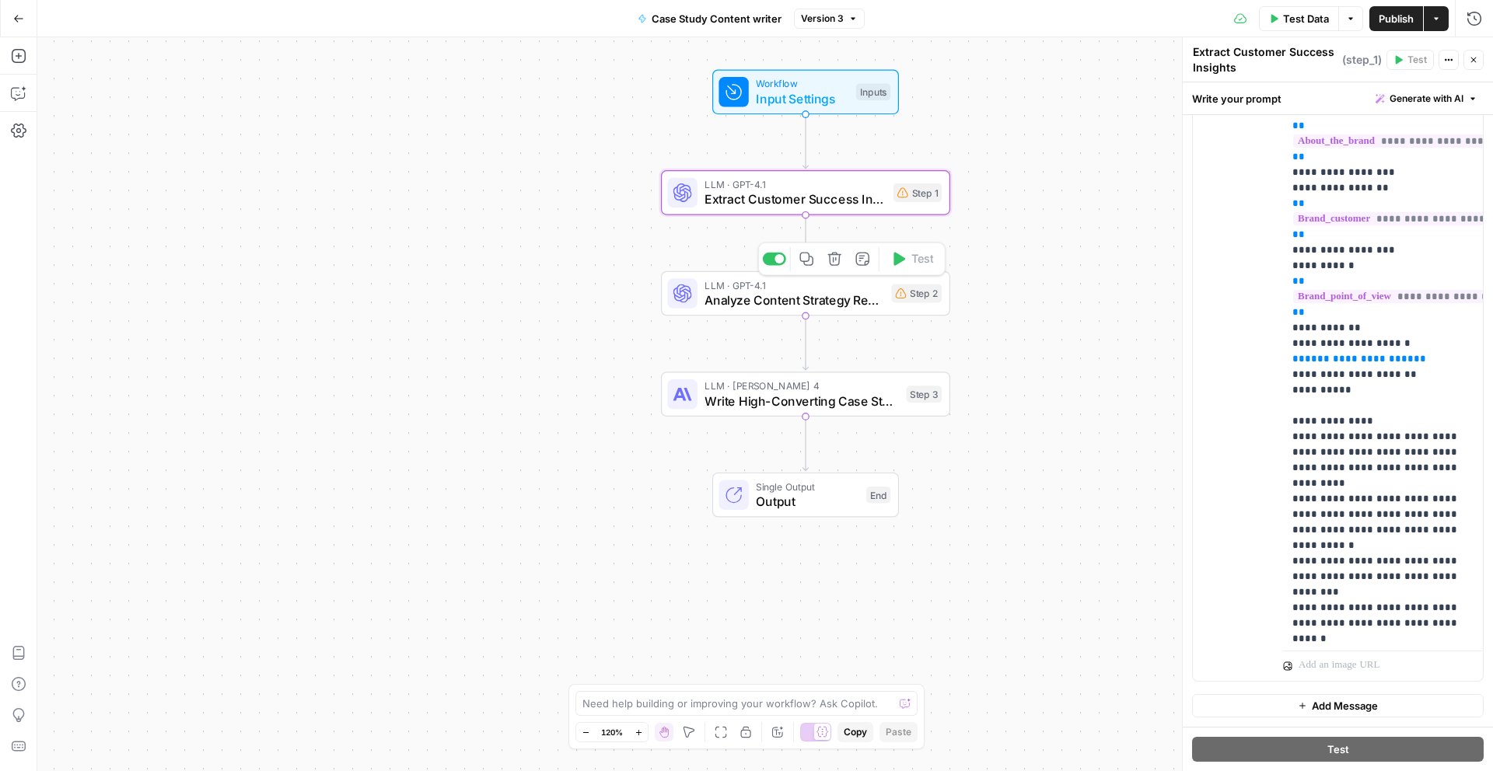
click at [808, 292] on span "Analyze Content Strategy Requirements" at bounding box center [793, 300] width 179 height 19
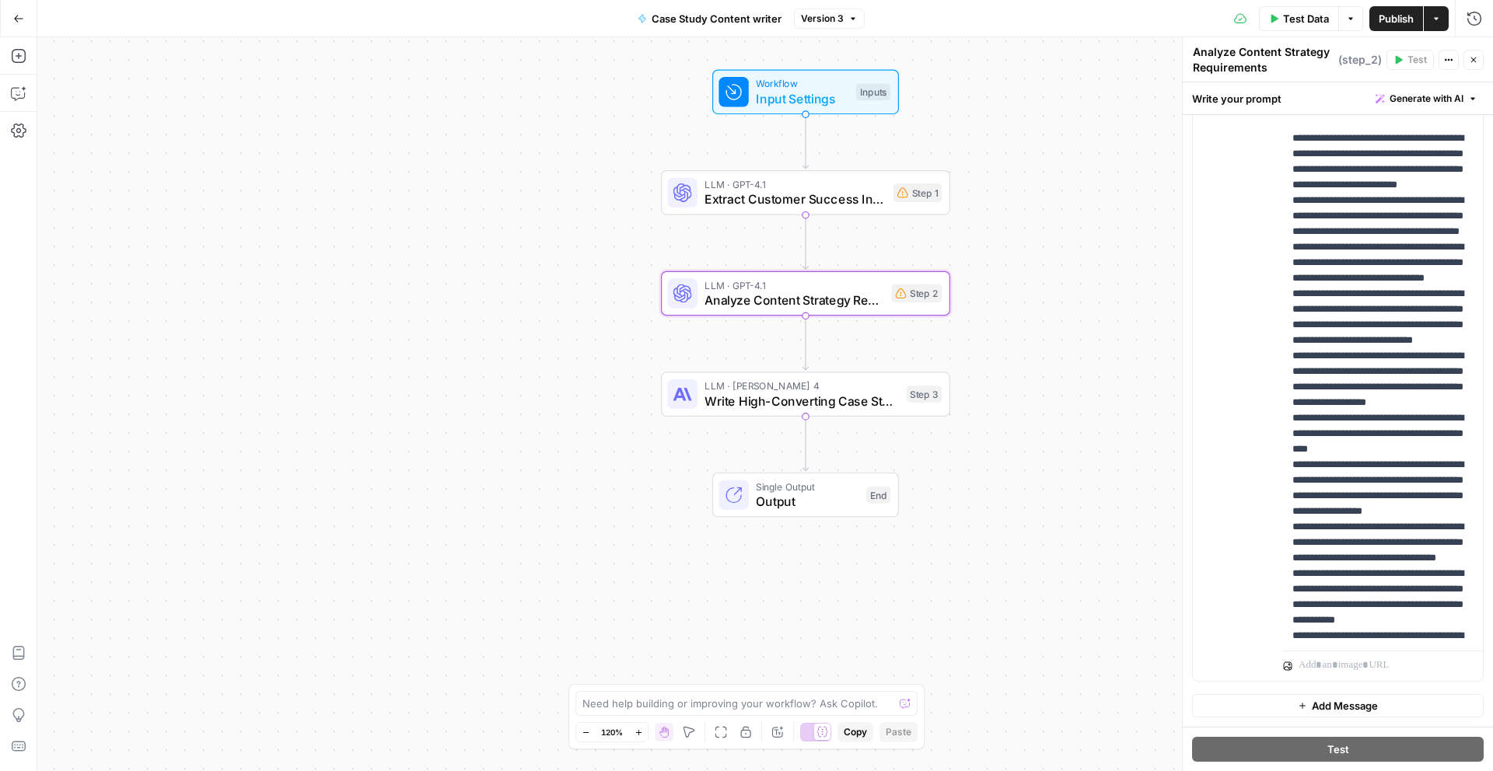
scroll to position [587, 0]
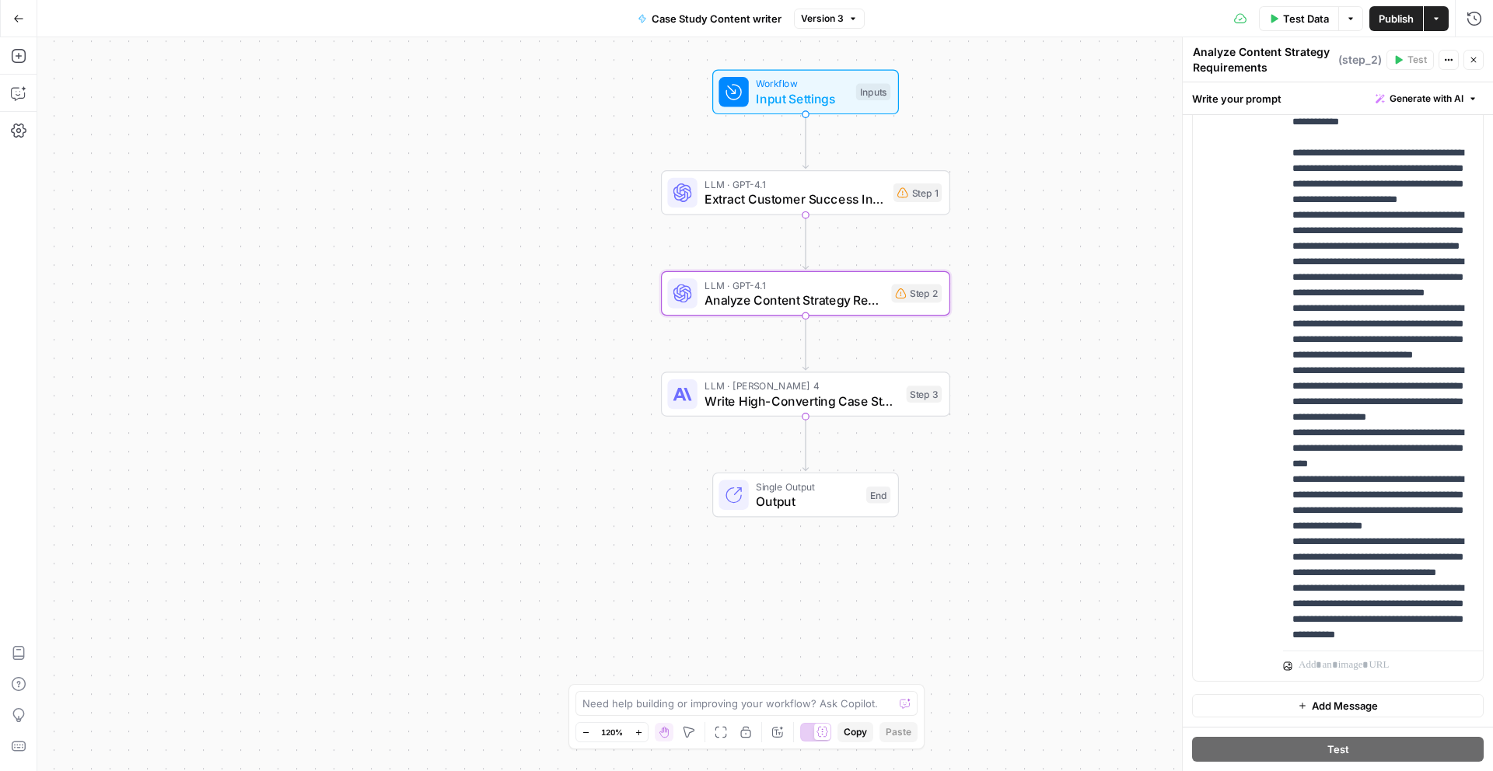
click at [808, 392] on span "Write High-Converting Case Study" at bounding box center [801, 401] width 194 height 19
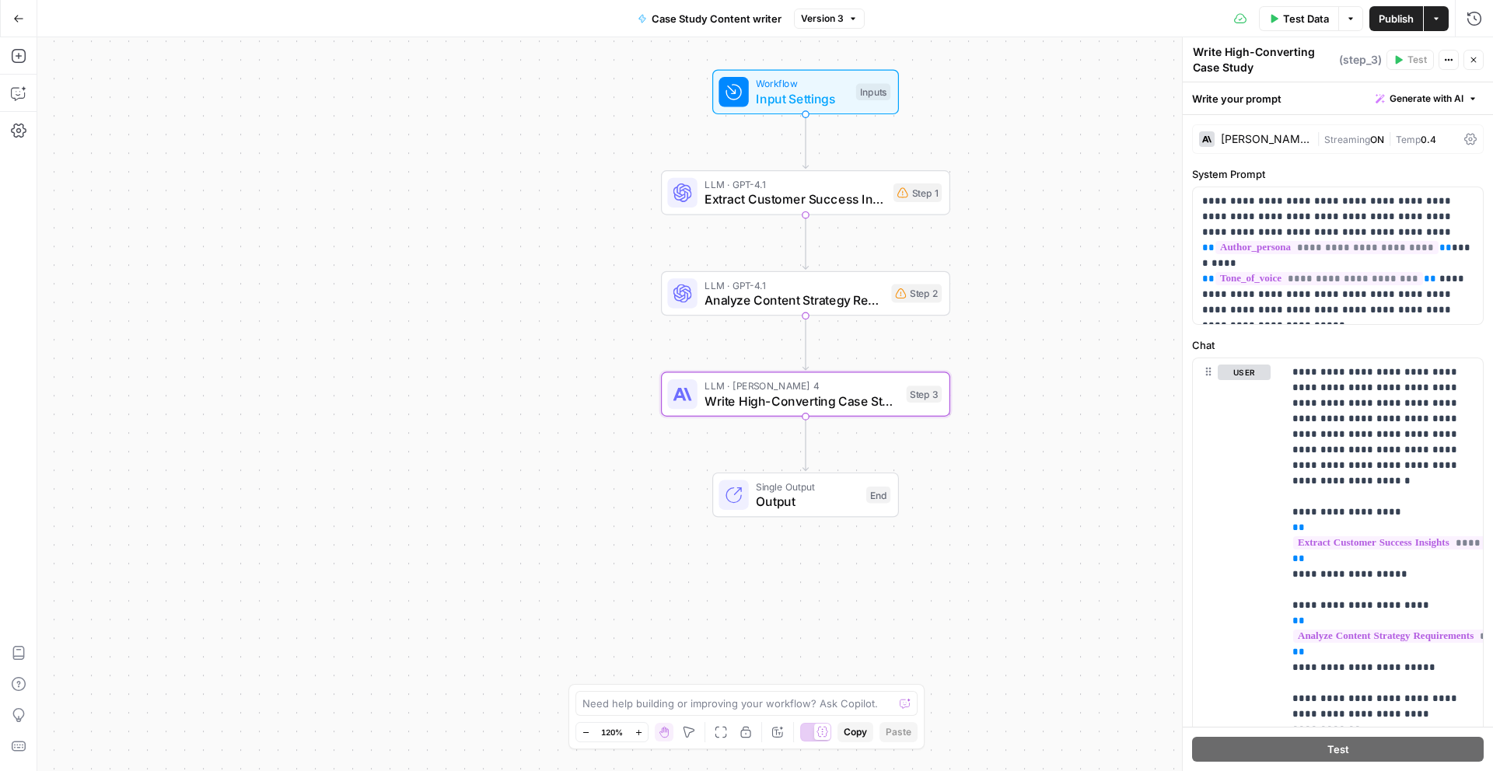
click at [825, 487] on span "Single Output" at bounding box center [807, 486] width 103 height 15
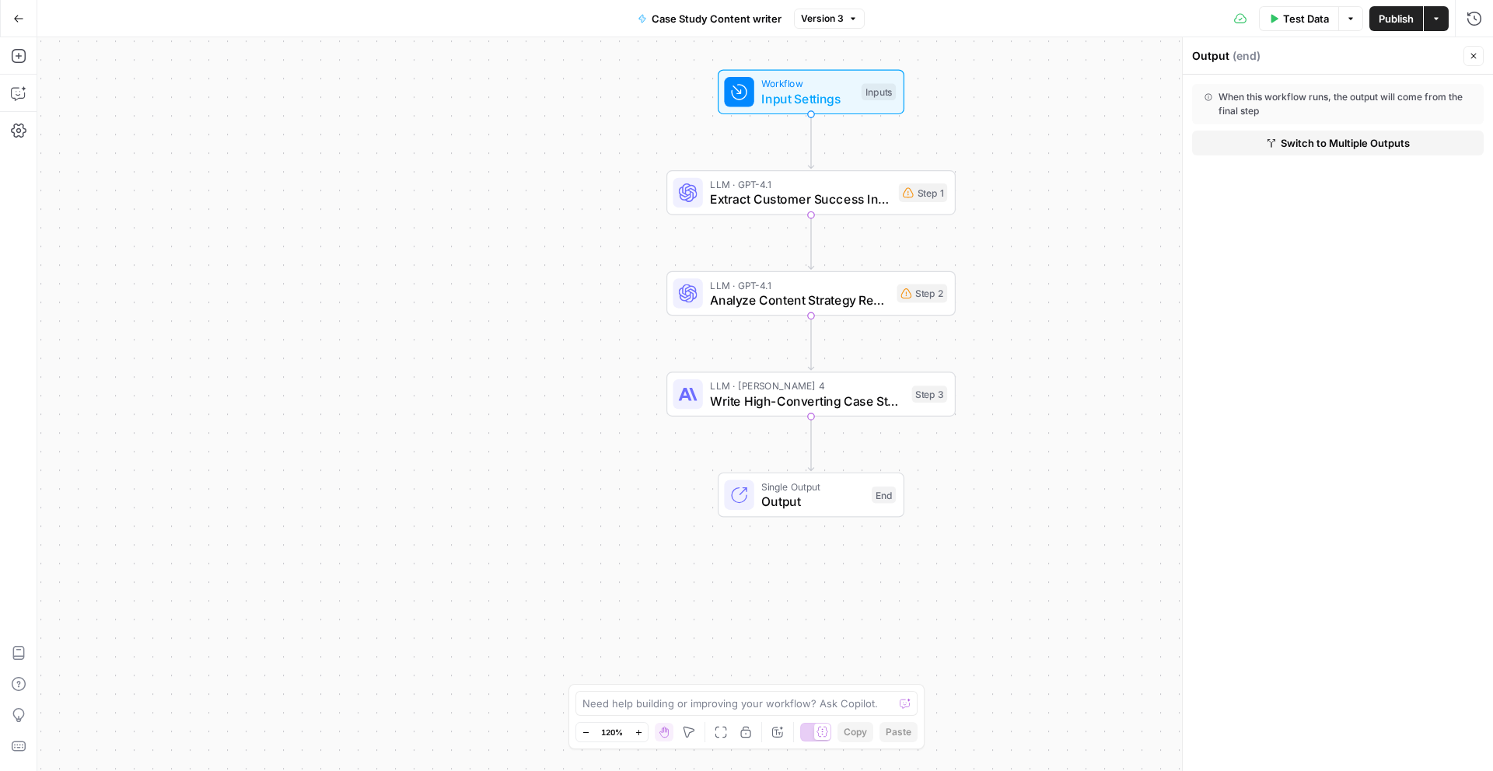
click at [1337, 105] on div "When this workflow runs, the output will come from the final step" at bounding box center [1337, 104] width 267 height 28
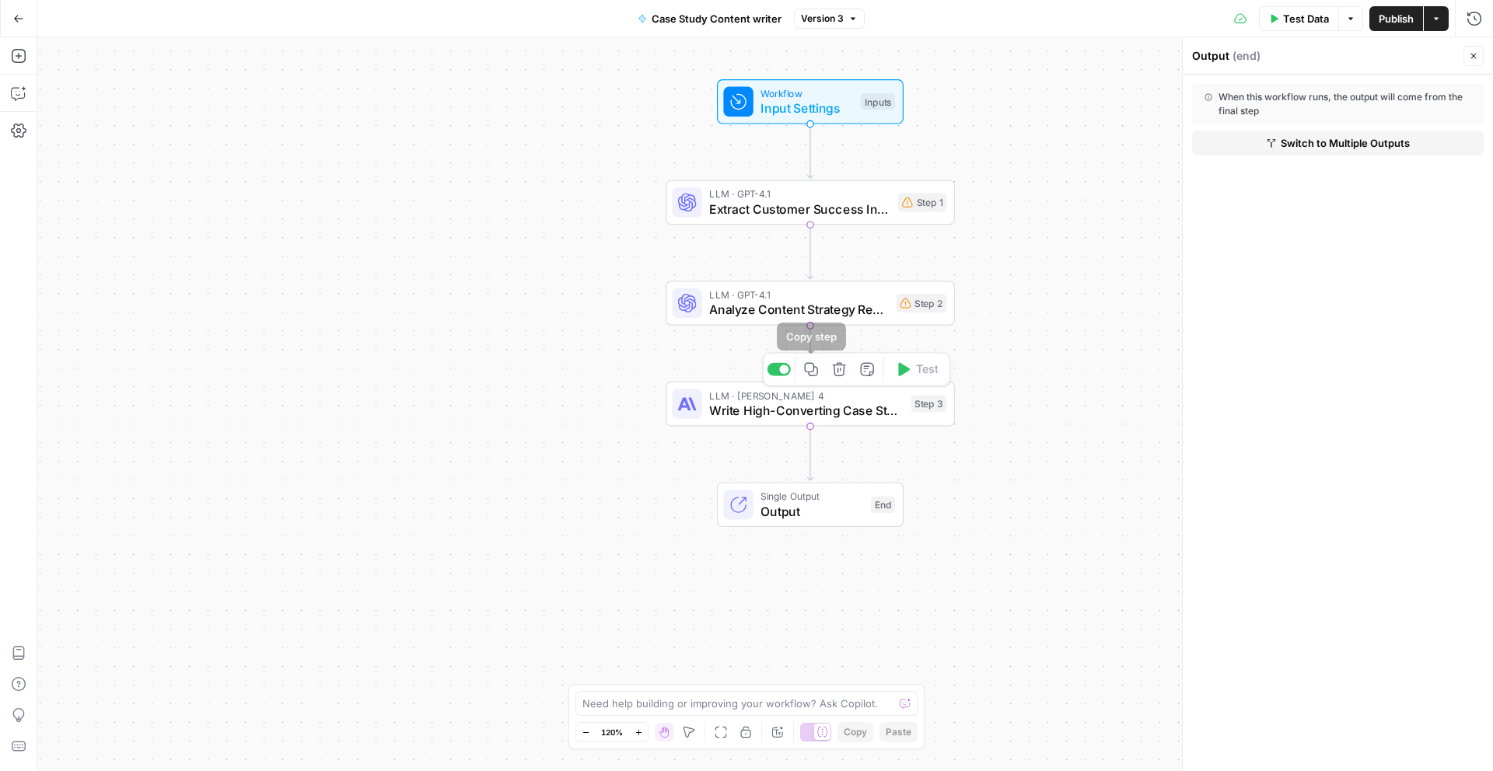
click at [818, 401] on span "Write High-Converting Case Study" at bounding box center [806, 410] width 194 height 19
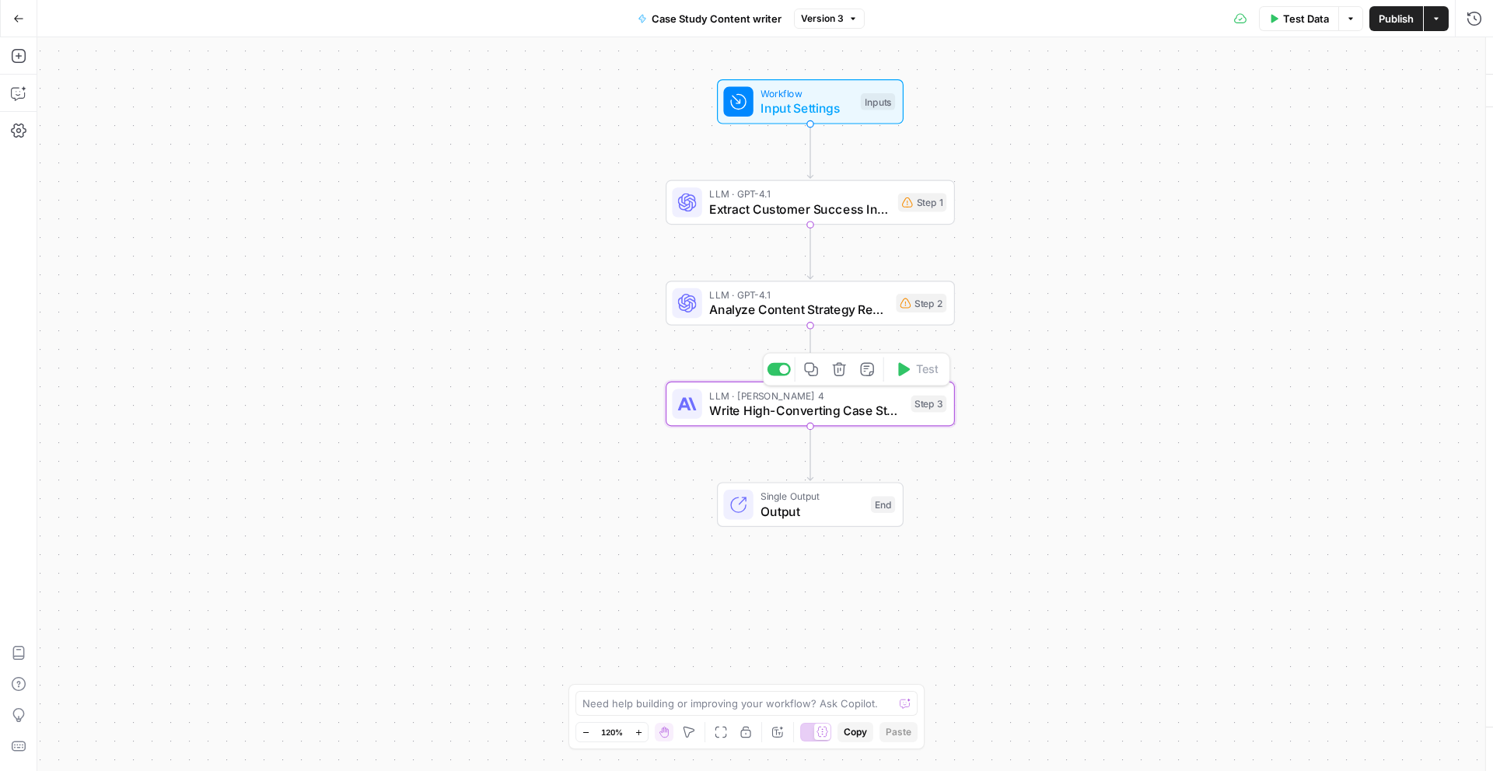
type textarea "Write High-Converting Case Study"
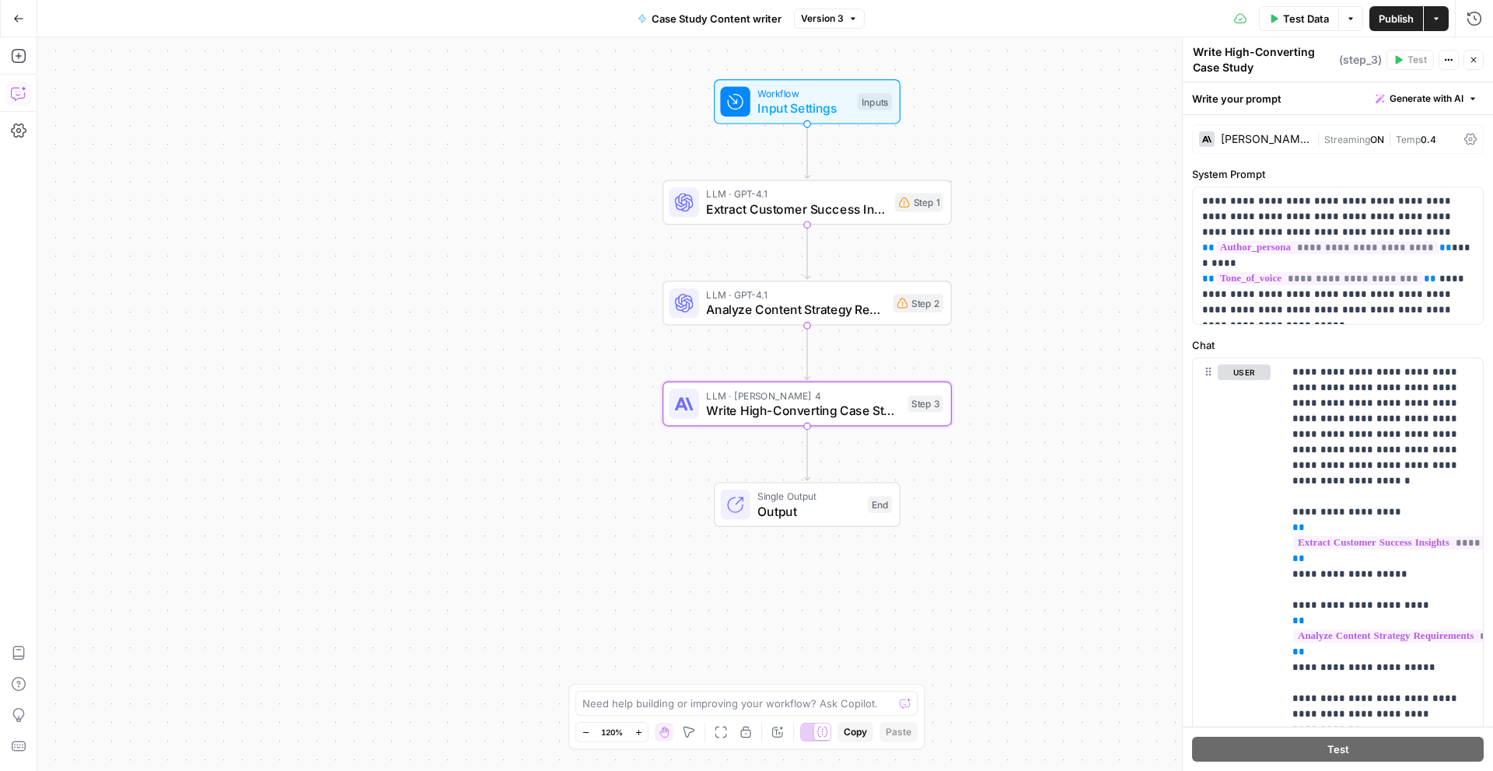
click at [19, 84] on button "Copilot" at bounding box center [18, 93] width 25 height 25
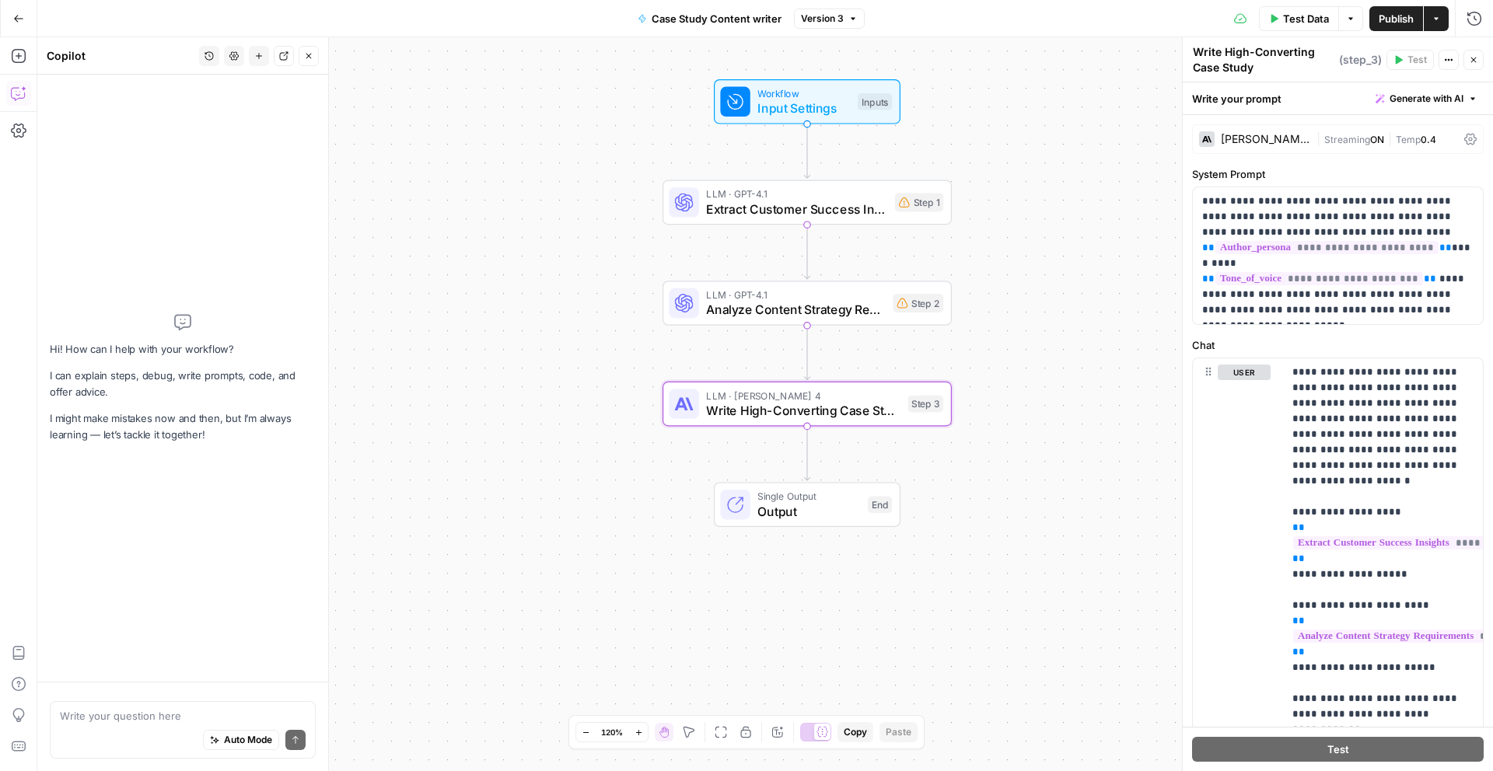
click at [225, 718] on textarea at bounding box center [183, 716] width 246 height 16
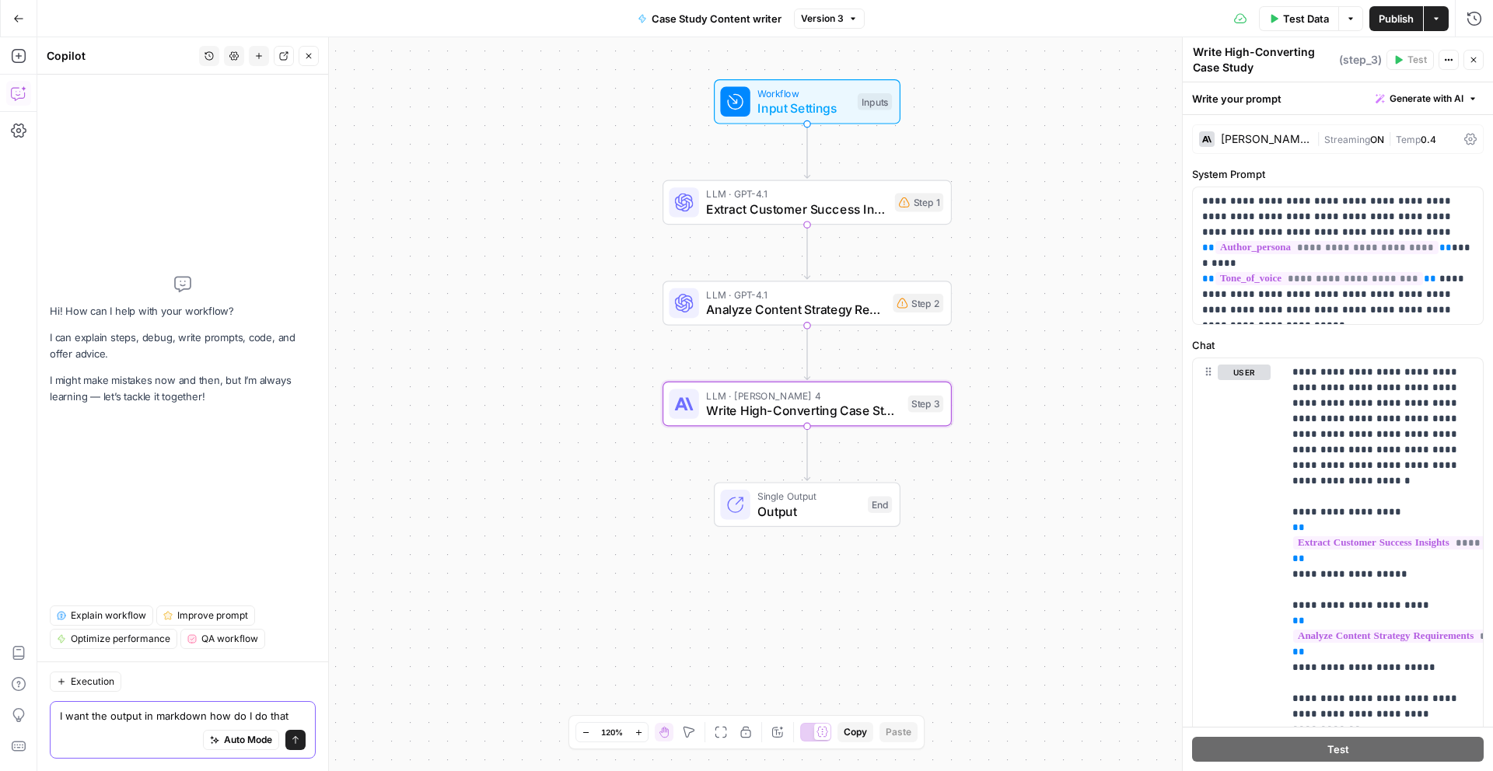
type textarea "I want the output in markdown how do I do that"
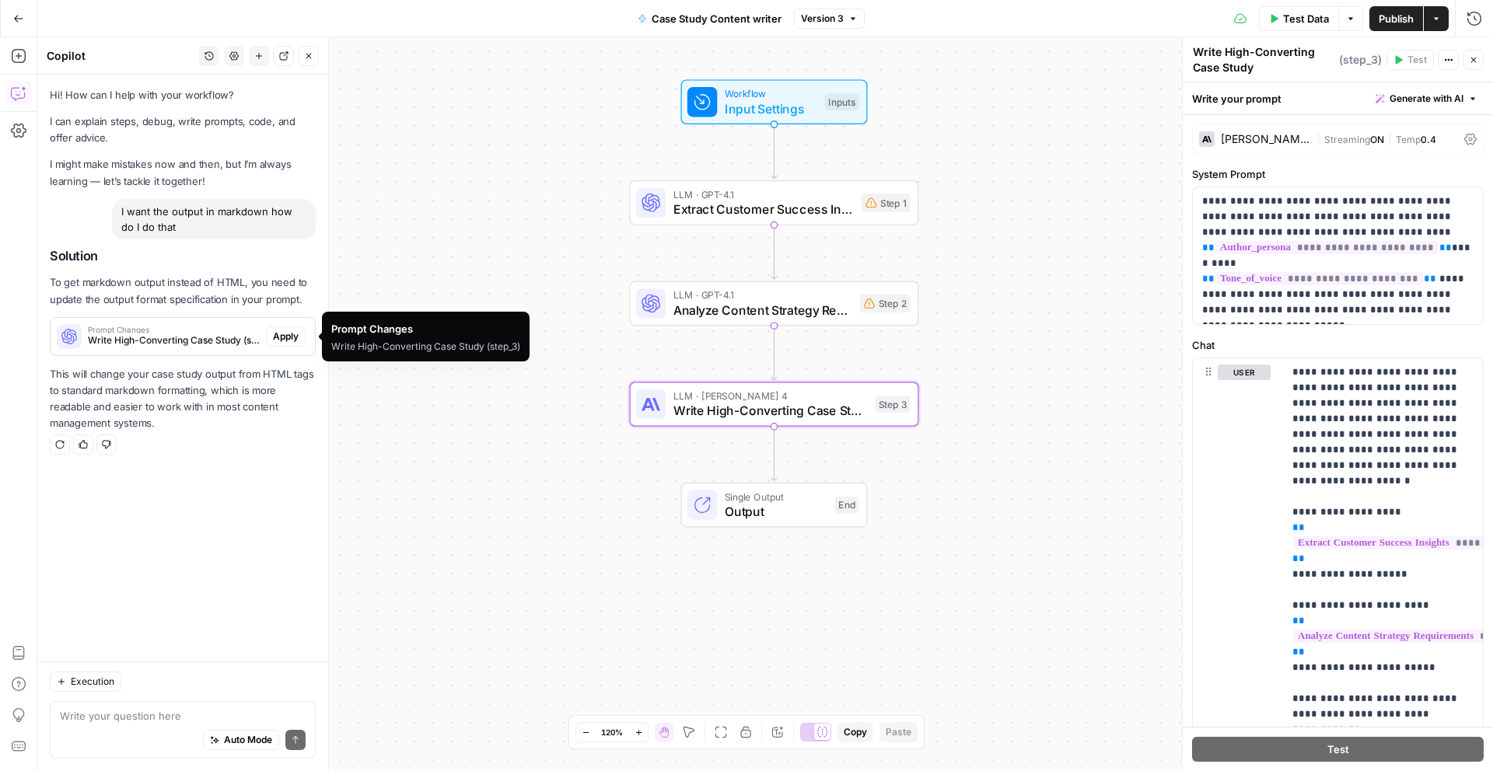
click at [155, 339] on span "Write High-Converting Case Study (step_3)" at bounding box center [174, 341] width 172 height 14
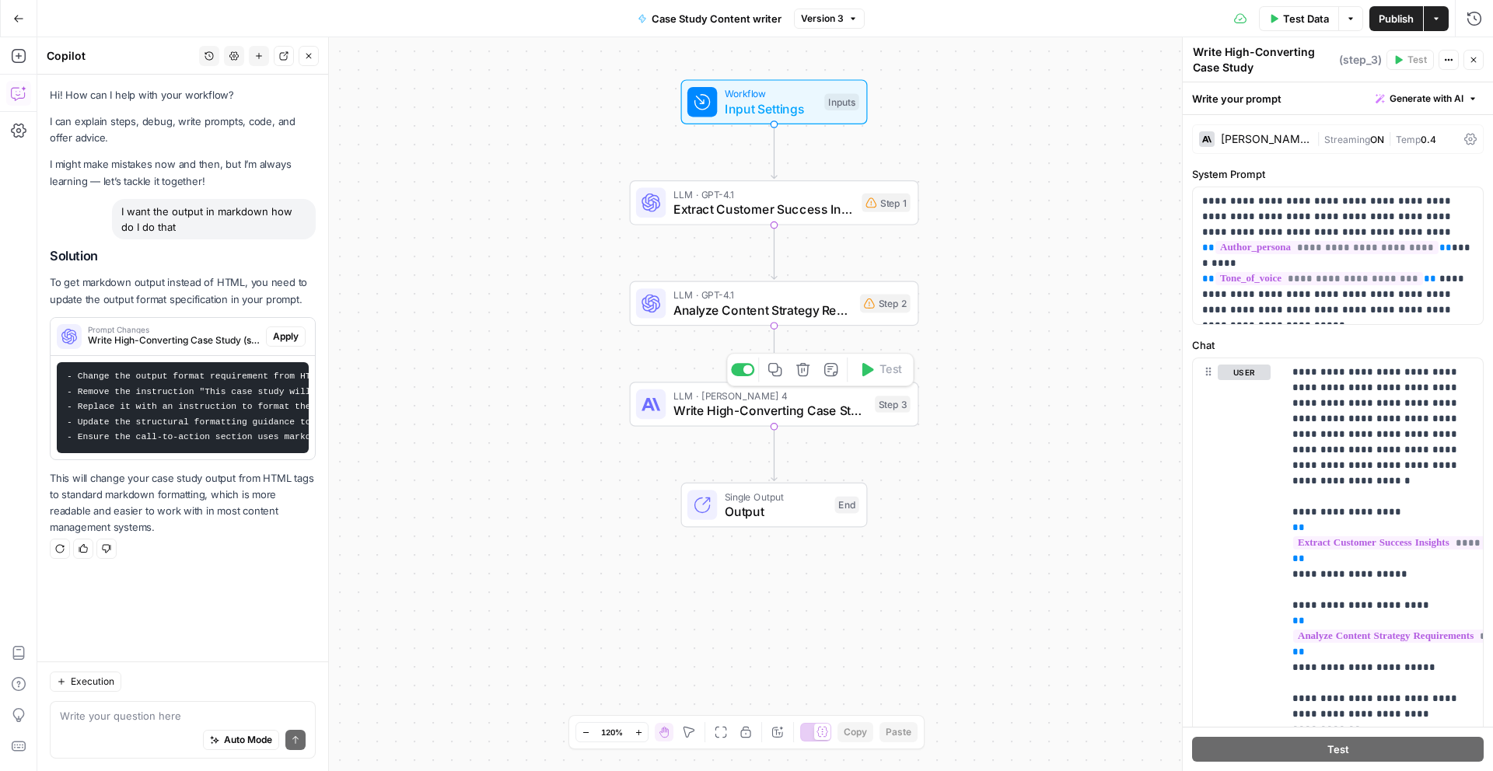
click at [726, 404] on span "Write High-Converting Case Study" at bounding box center [770, 410] width 194 height 19
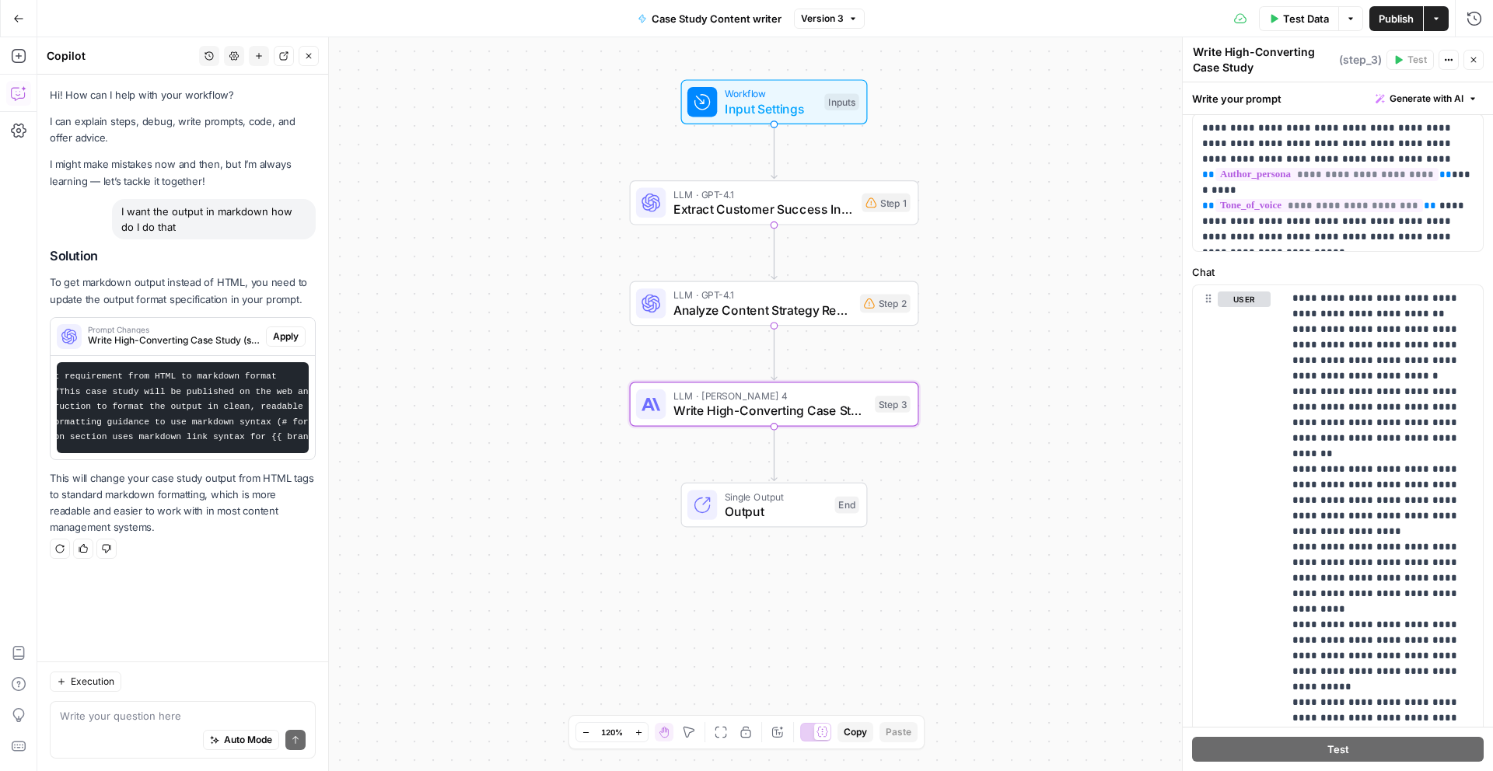
scroll to position [0, 146]
click at [283, 337] on span "Apply" at bounding box center [286, 337] width 26 height 14
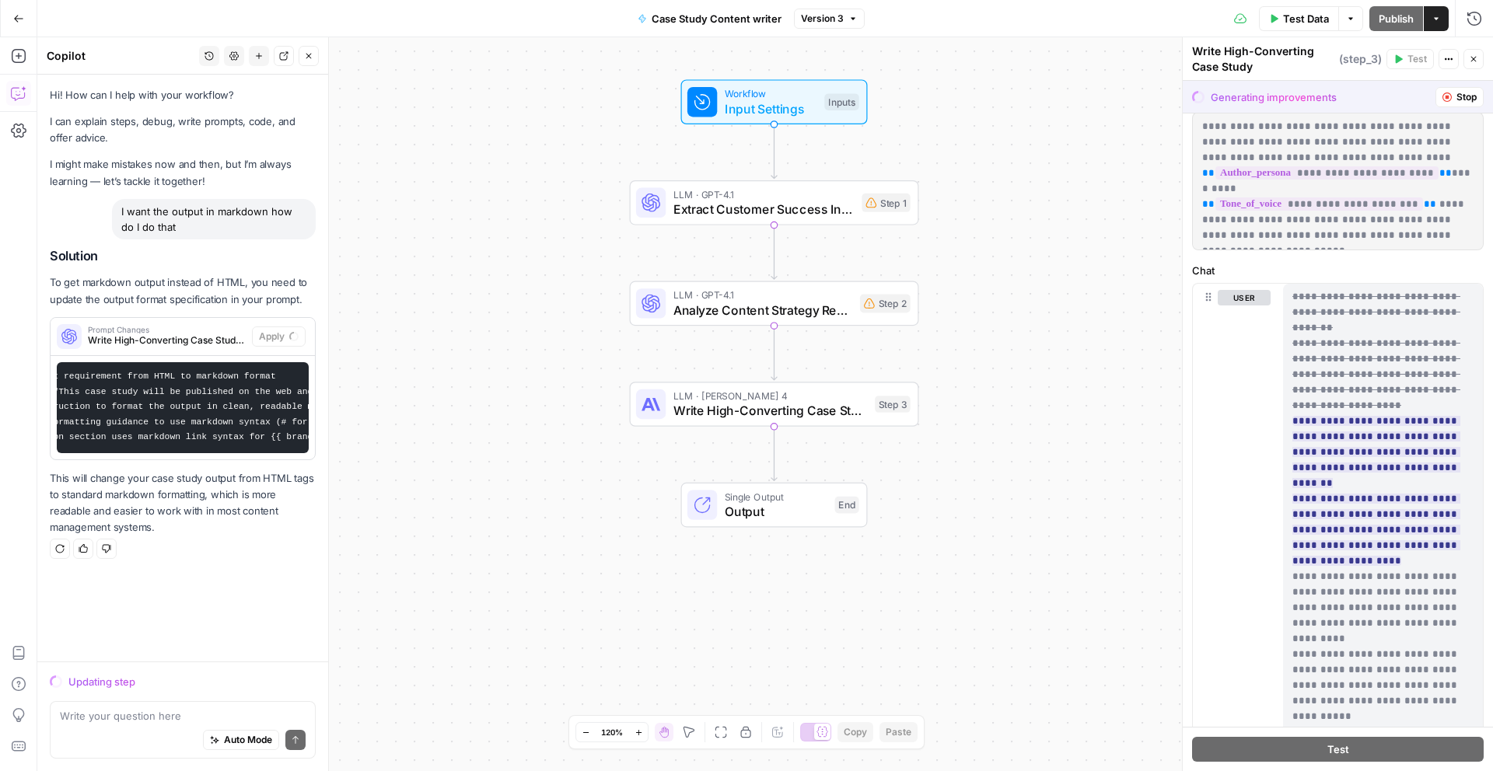
scroll to position [0, 0]
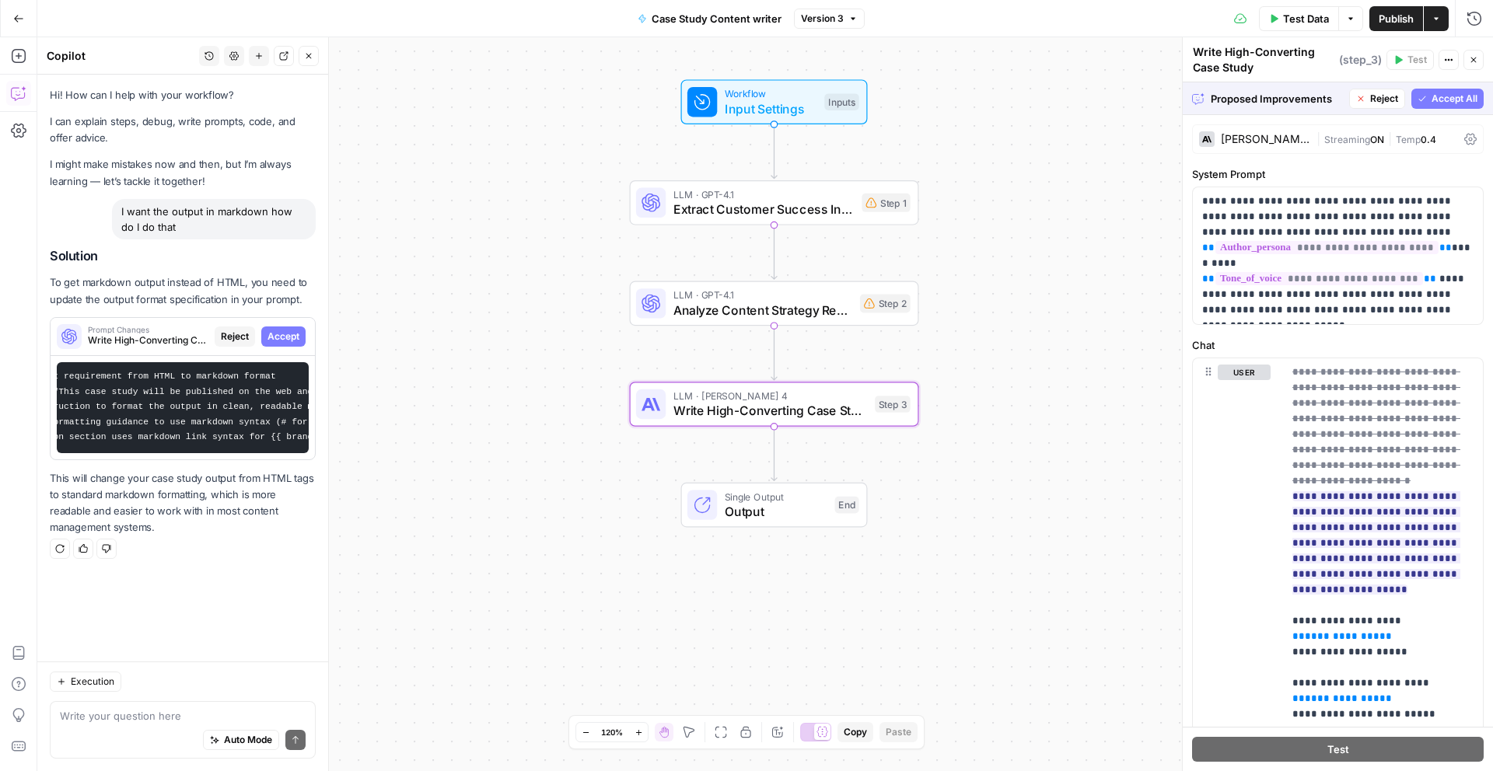
click at [295, 333] on span "Accept" at bounding box center [283, 337] width 32 height 14
click at [295, 333] on div "Solution To get markdown output instead of HTML, you need to update the output …" at bounding box center [183, 393] width 266 height 288
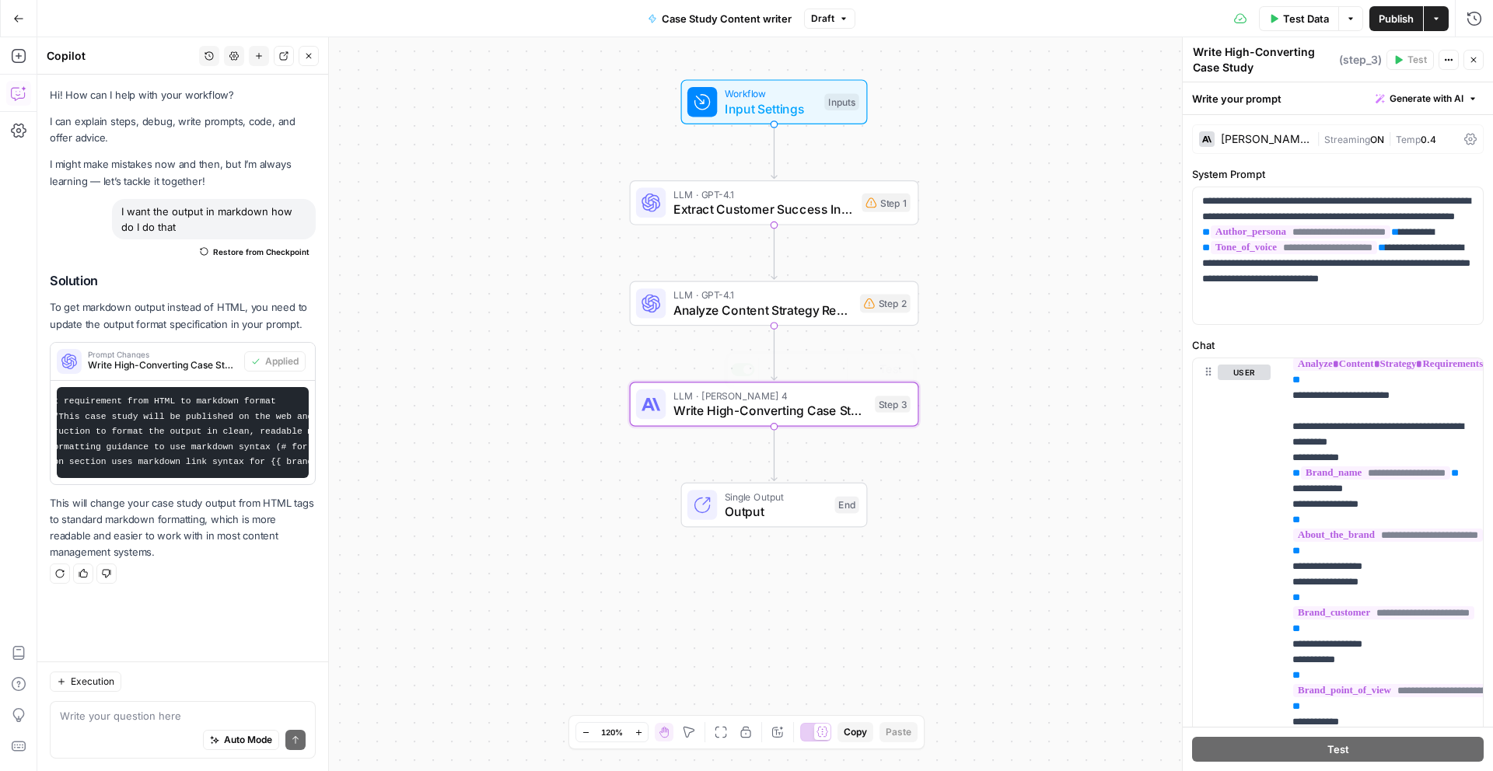
scroll to position [229, 0]
click at [128, 720] on textarea at bounding box center [183, 716] width 246 height 16
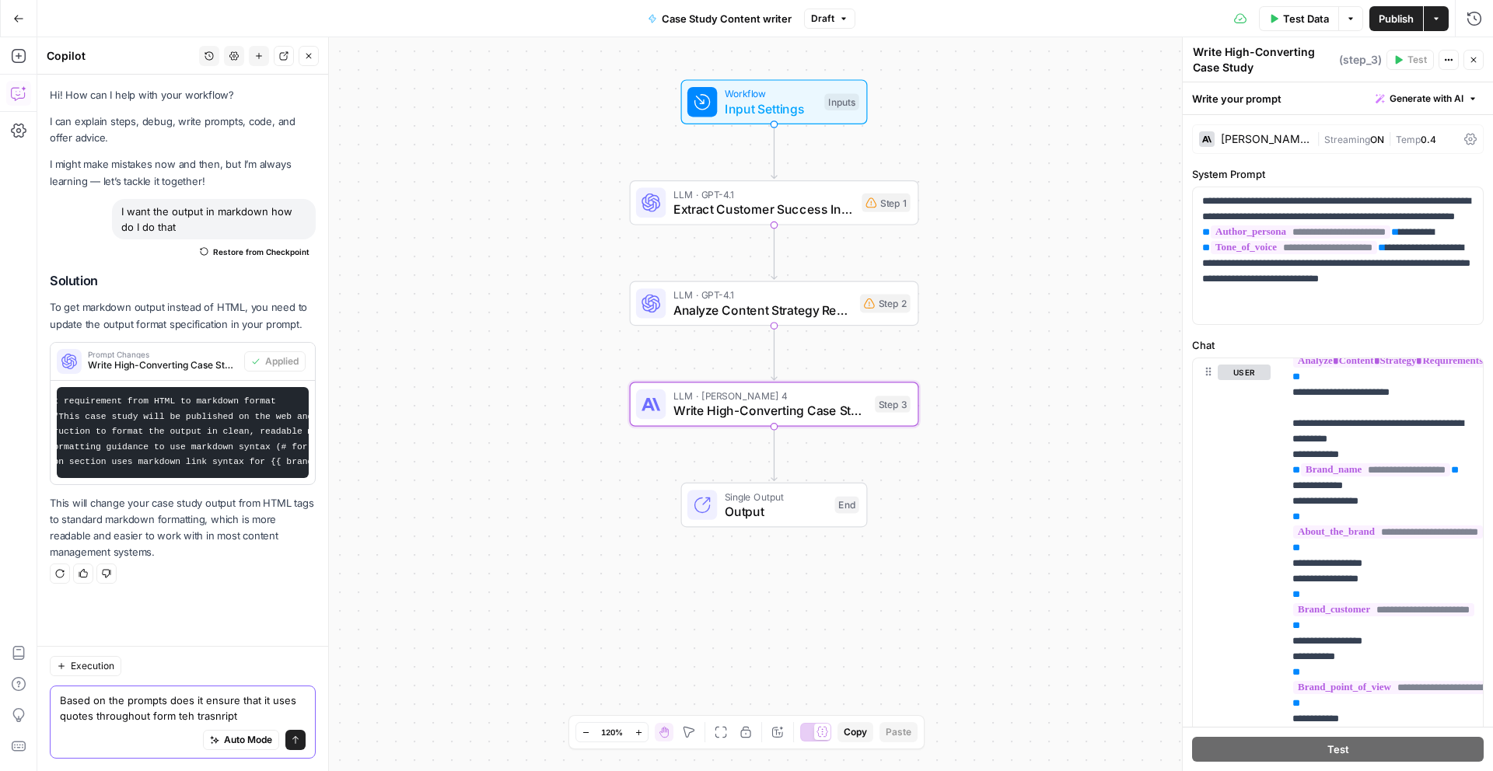
type textarea "Based on the prompts does it ensure that it uses quotes throughout form teh tra…"
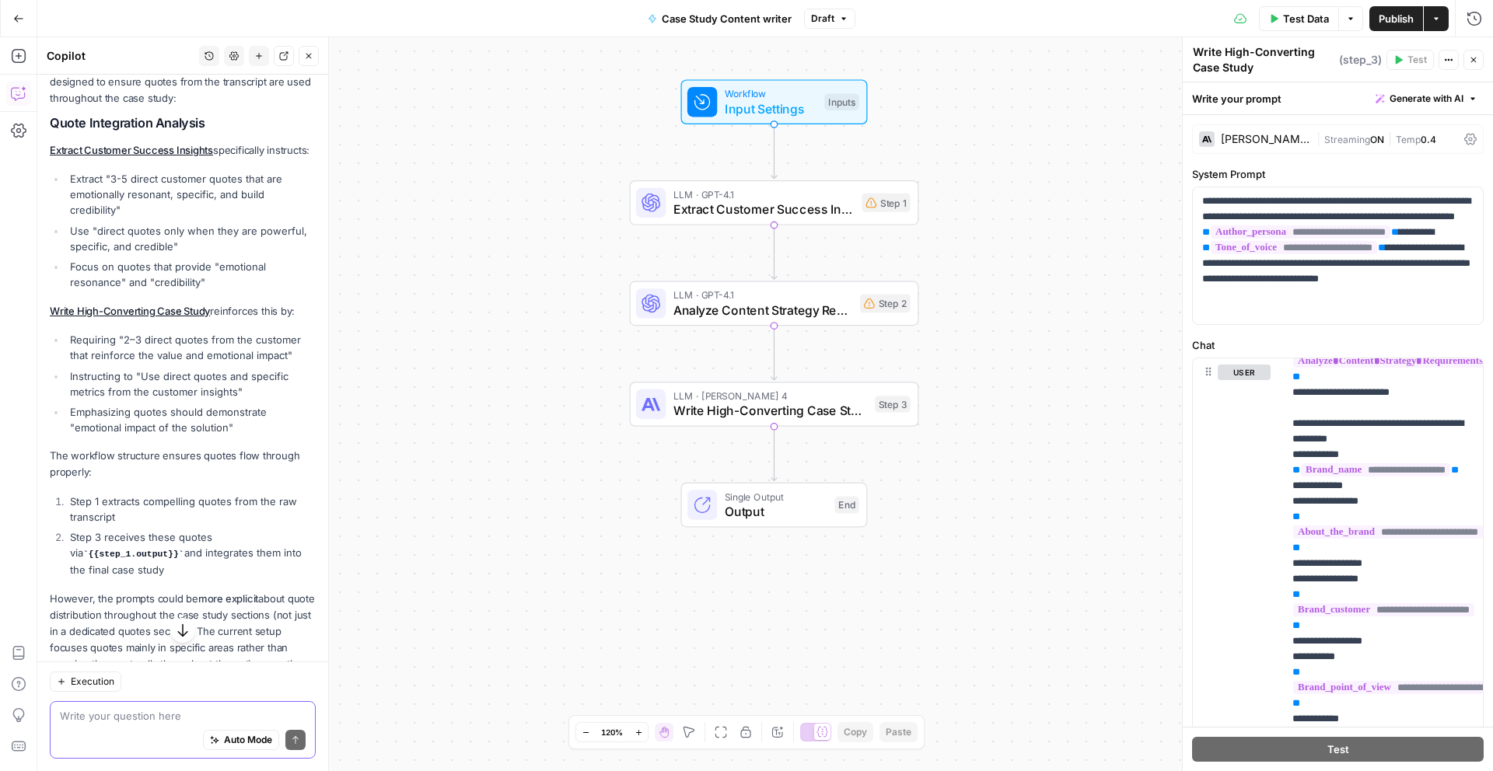
scroll to position [625, 0]
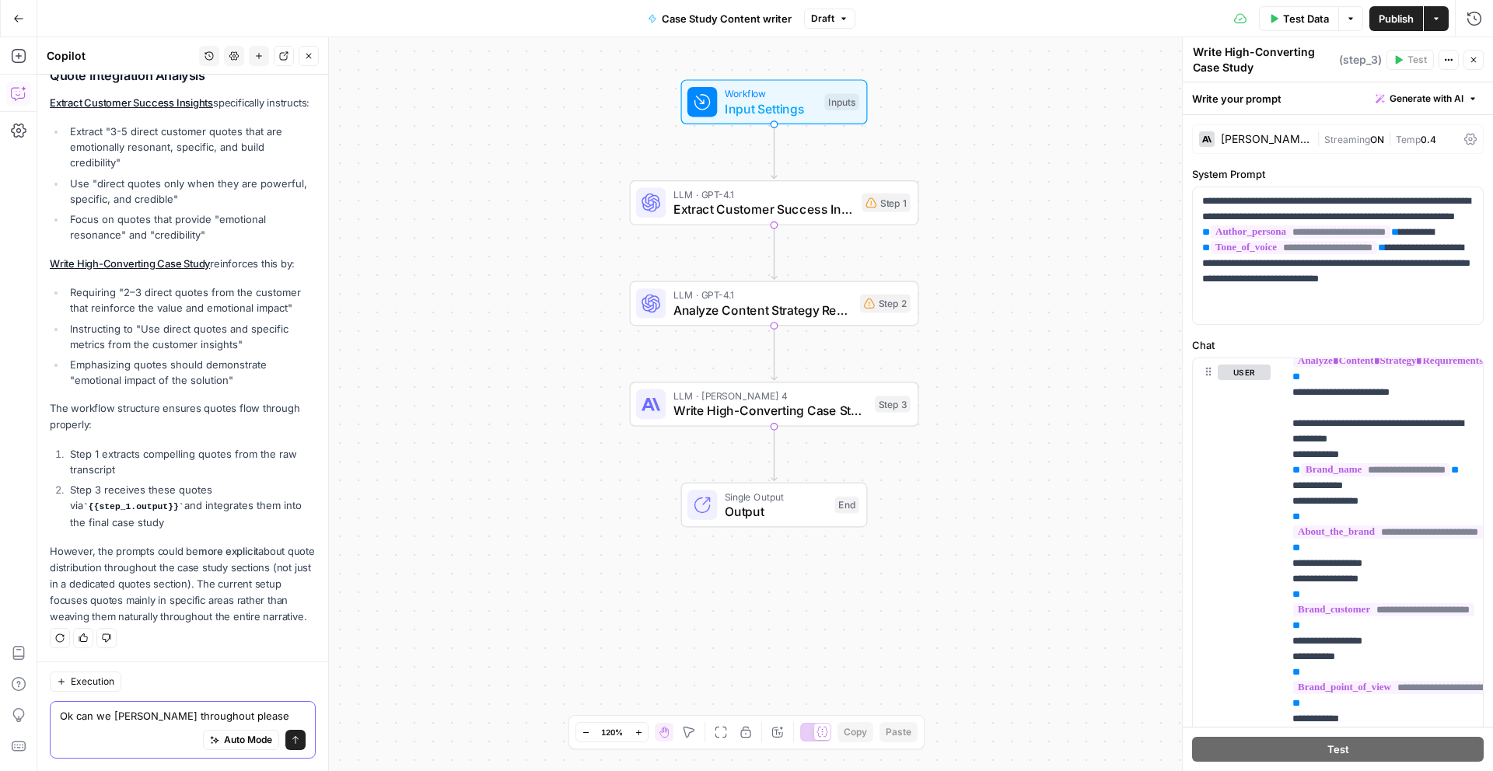
type textarea "Ok can we [PERSON_NAME] throughout please"
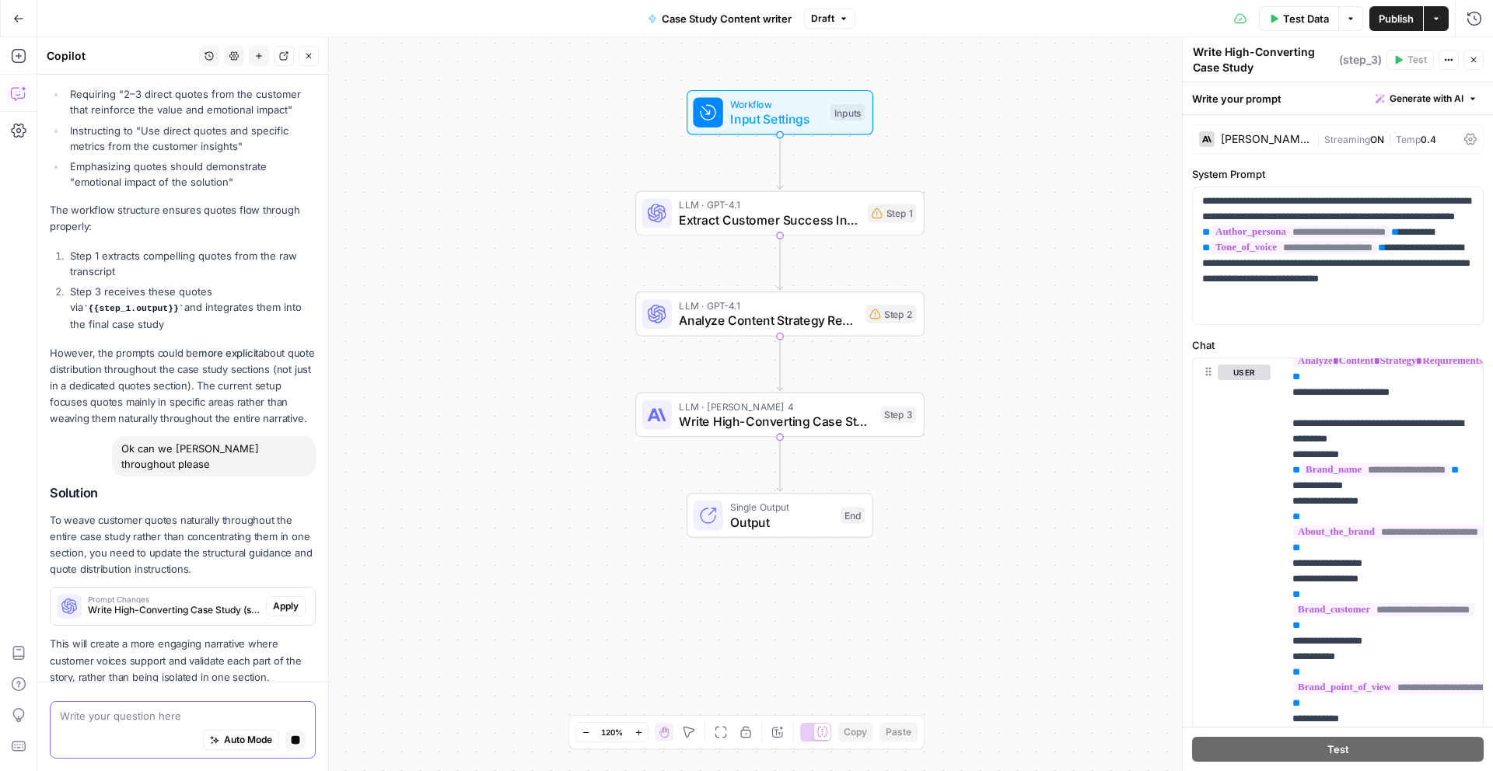
scroll to position [868, 0]
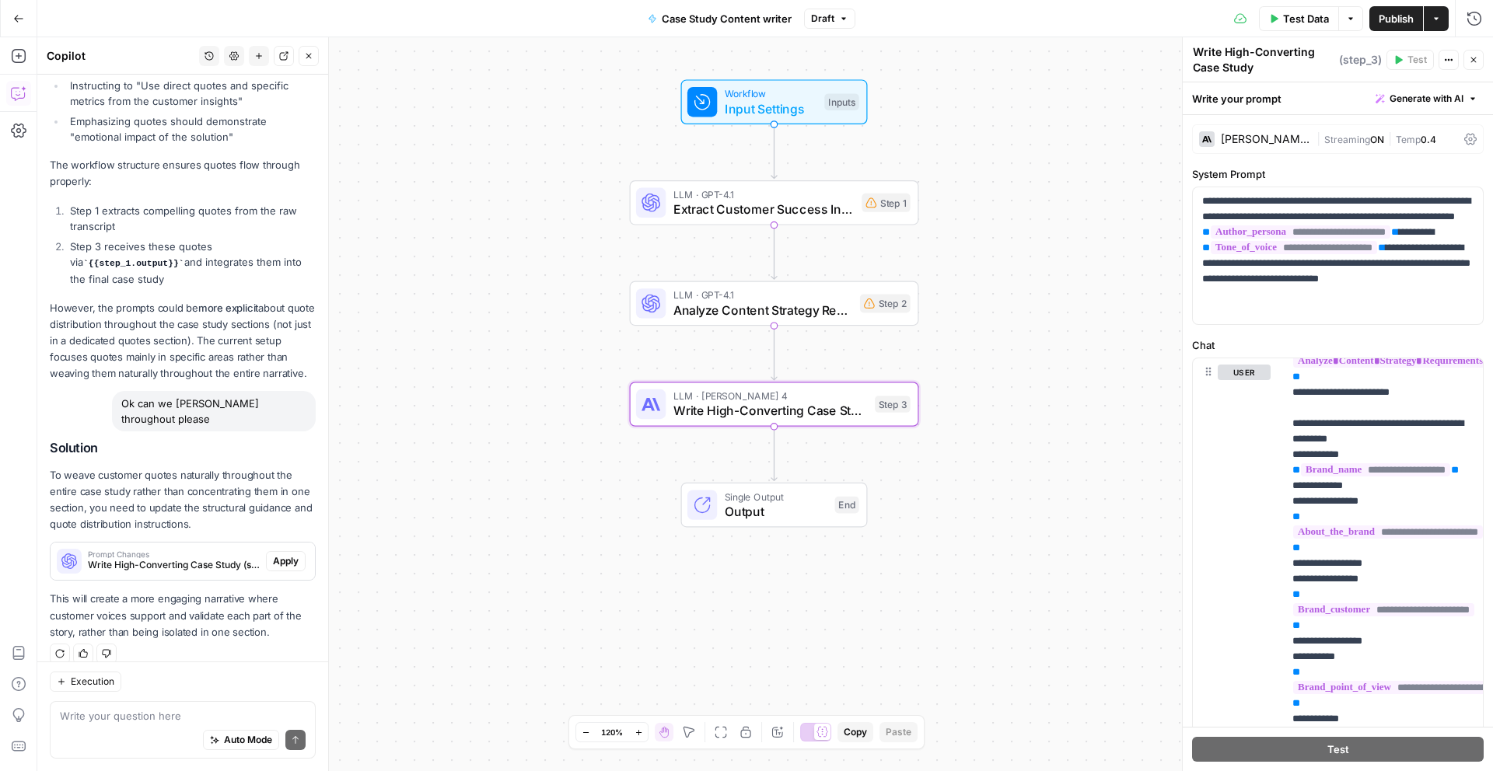
click at [292, 554] on span "Apply" at bounding box center [286, 561] width 26 height 14
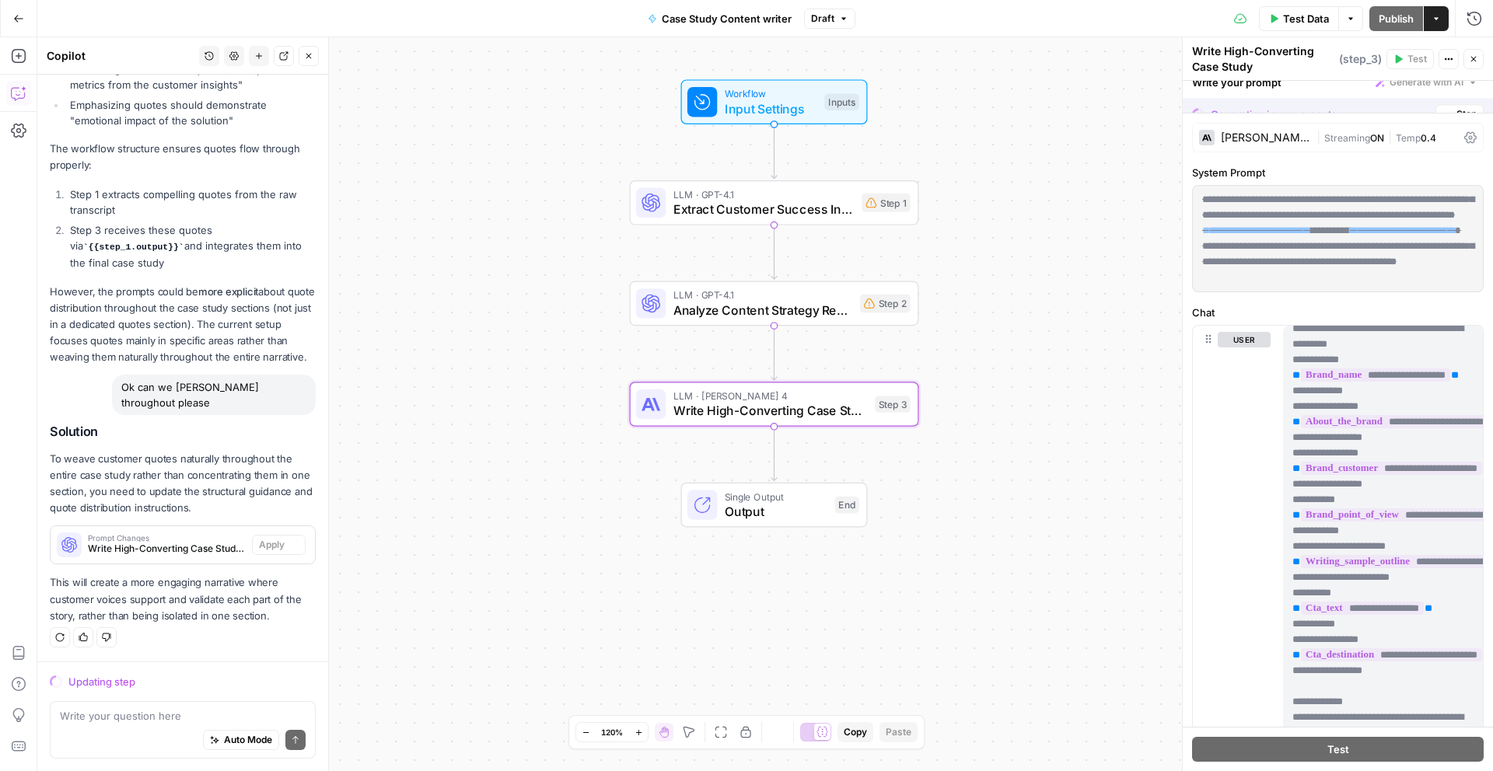
scroll to position [197, 0]
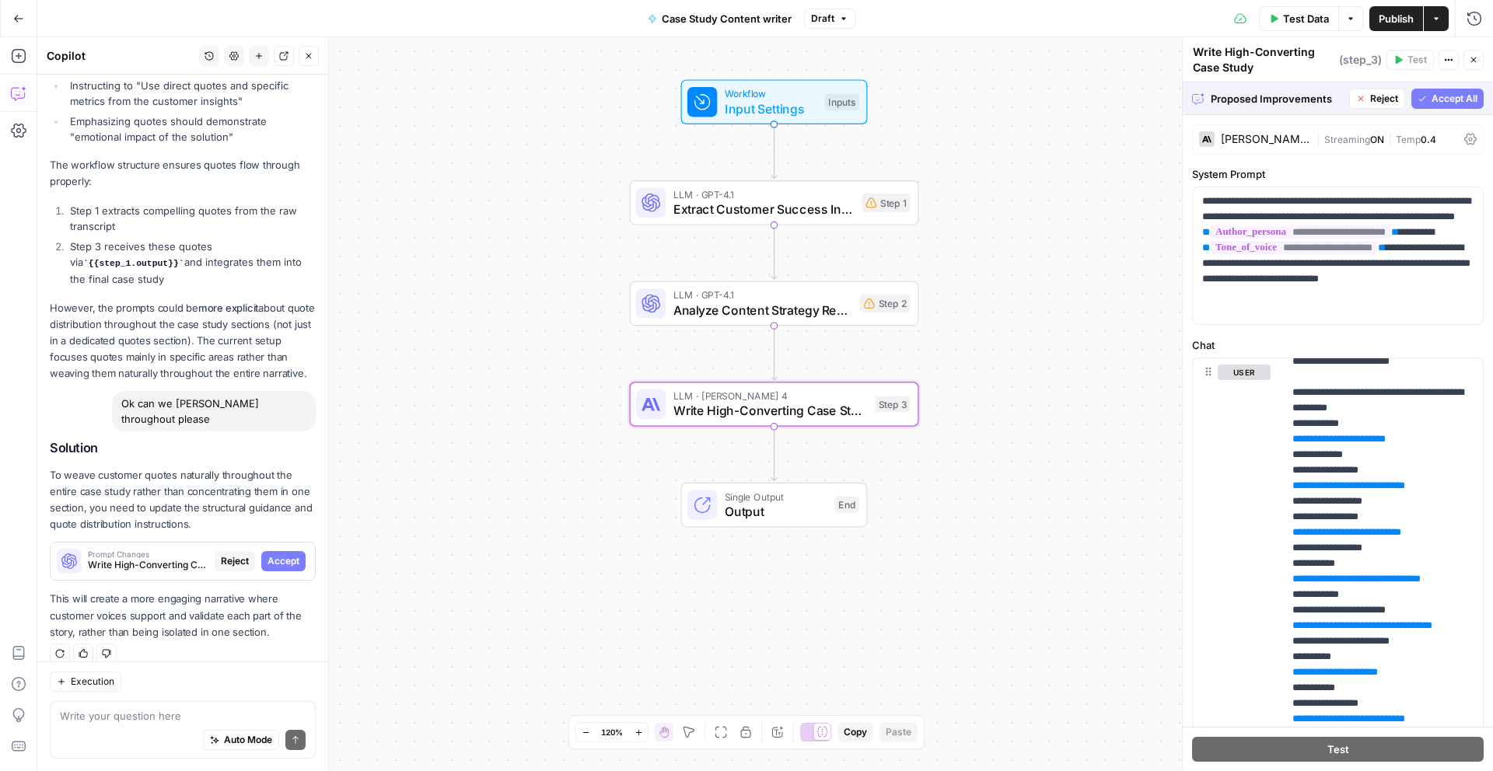
click at [285, 554] on span "Accept" at bounding box center [283, 561] width 32 height 14
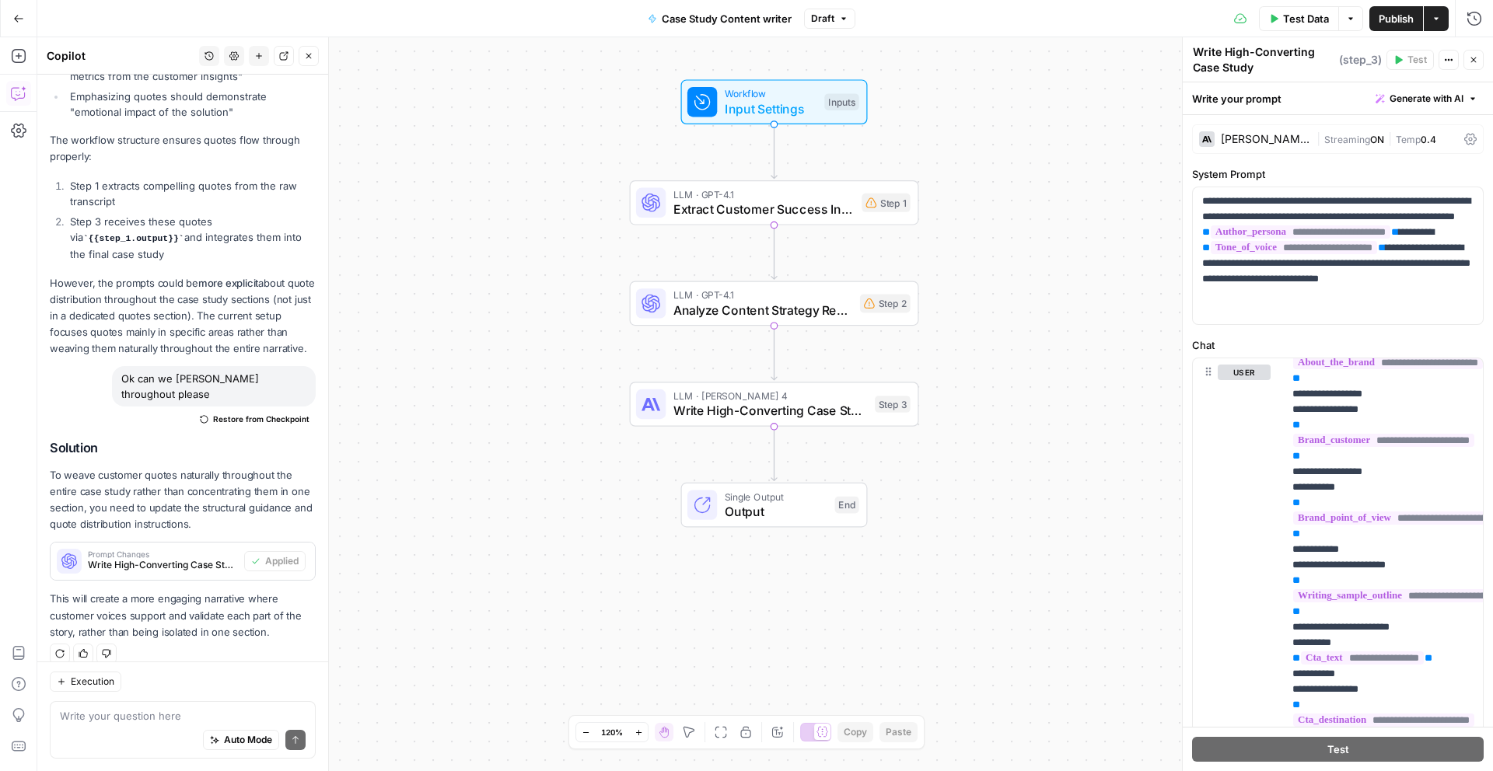
scroll to position [399, 0]
click at [170, 724] on div "Auto Mode Send" at bounding box center [183, 741] width 246 height 34
type textarea "Can you expain teh workflwo to me please"
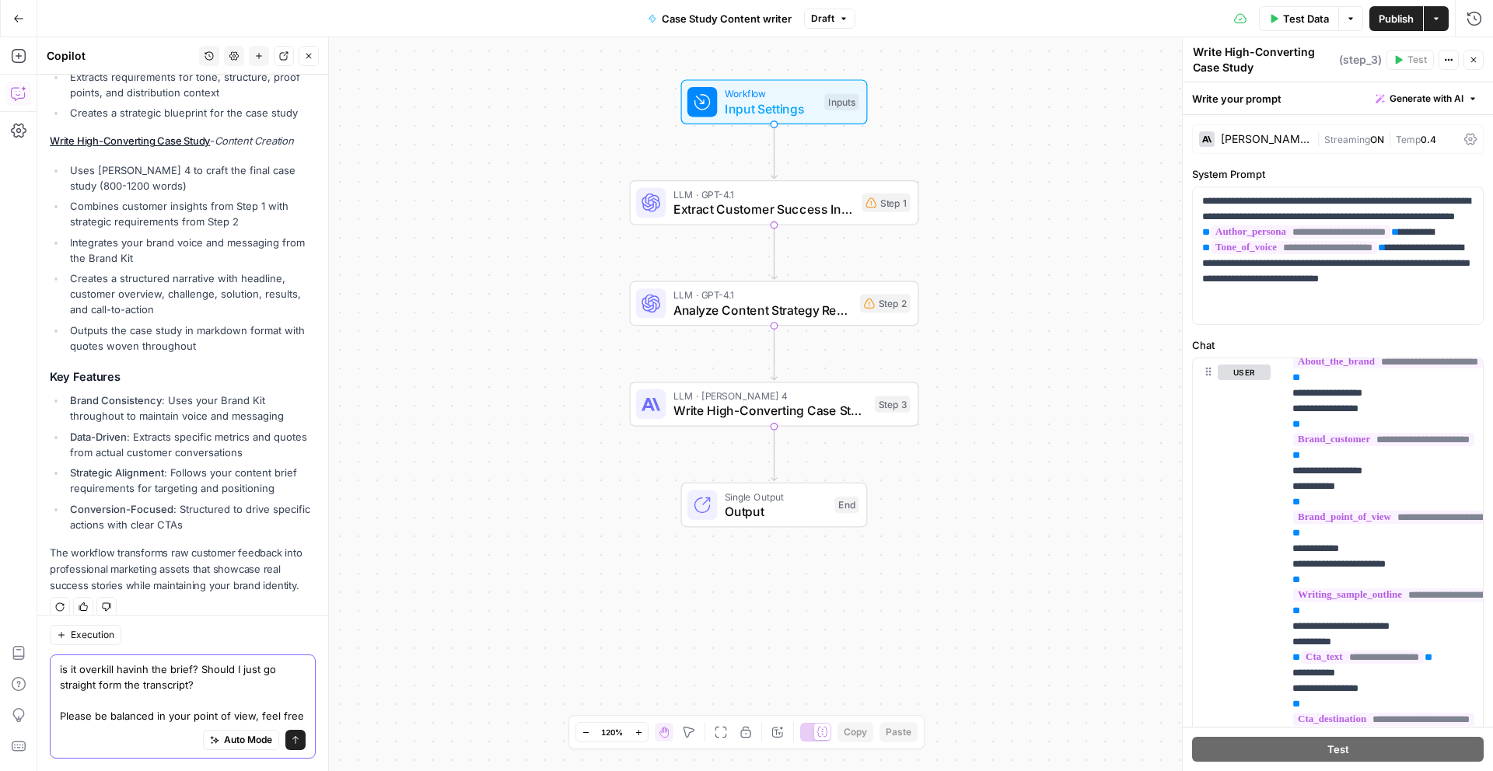
scroll to position [2201, 0]
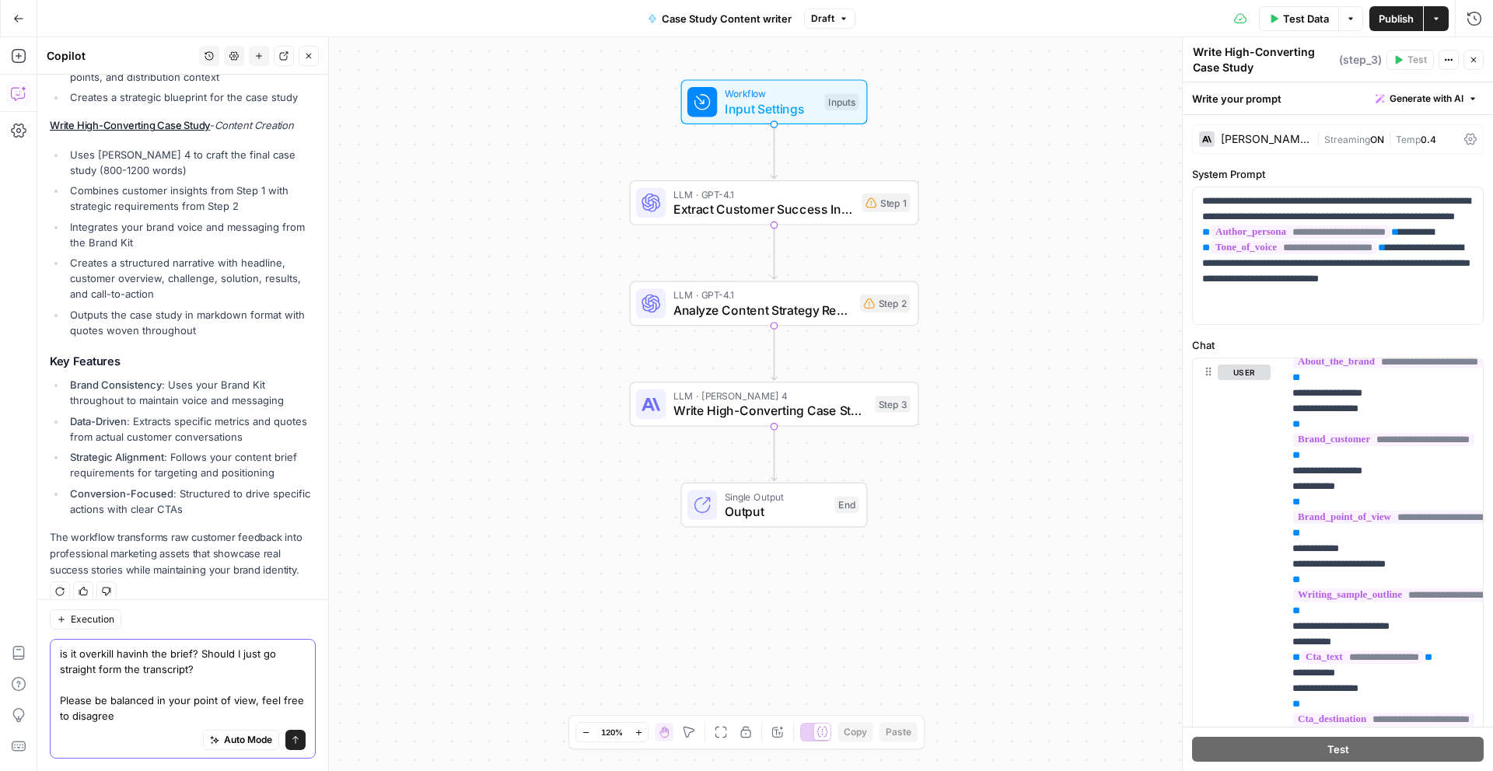
type textarea "is it overkill havinh the brief? Should I just go straight form the transcript?…"
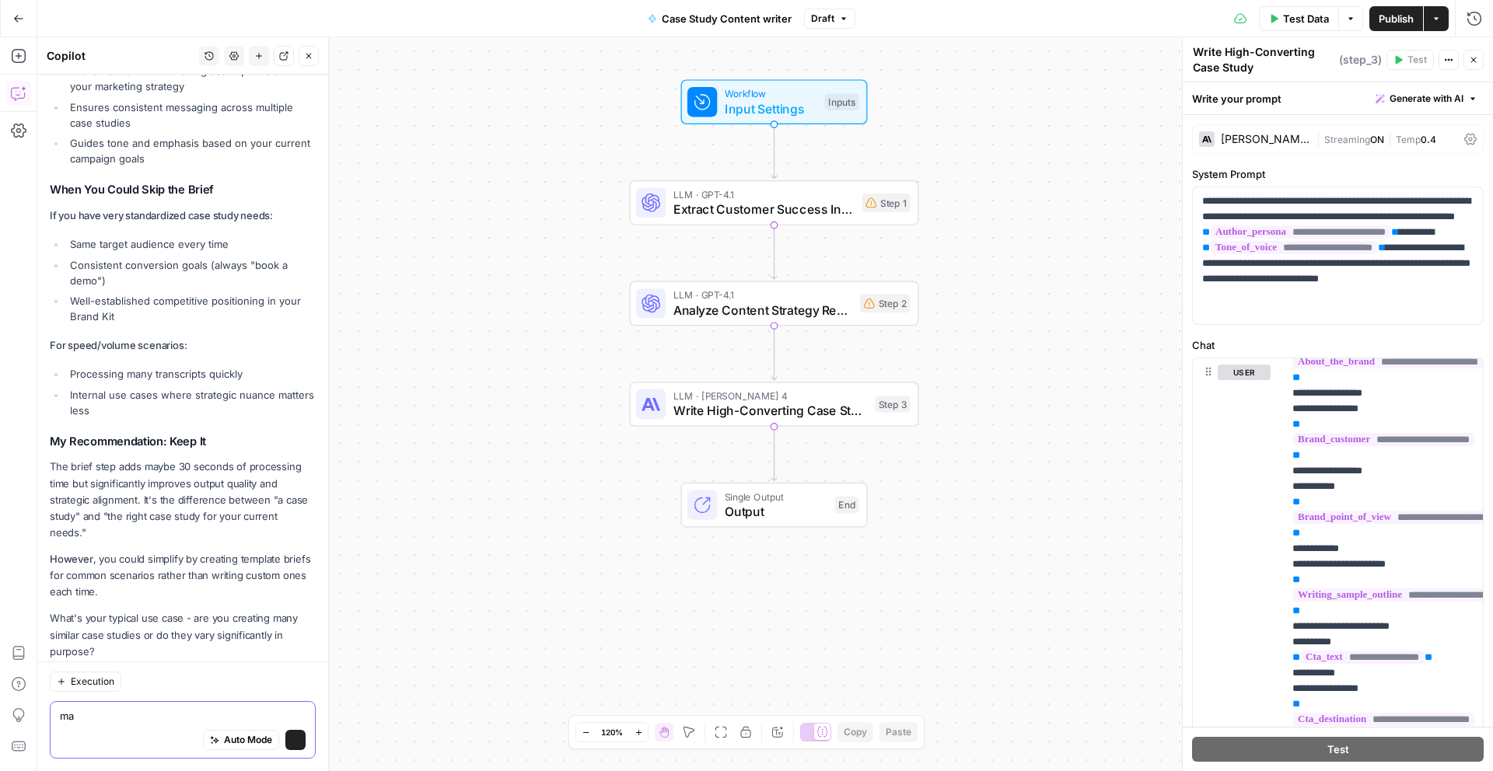
scroll to position [3228, 0]
type textarea "many similar"
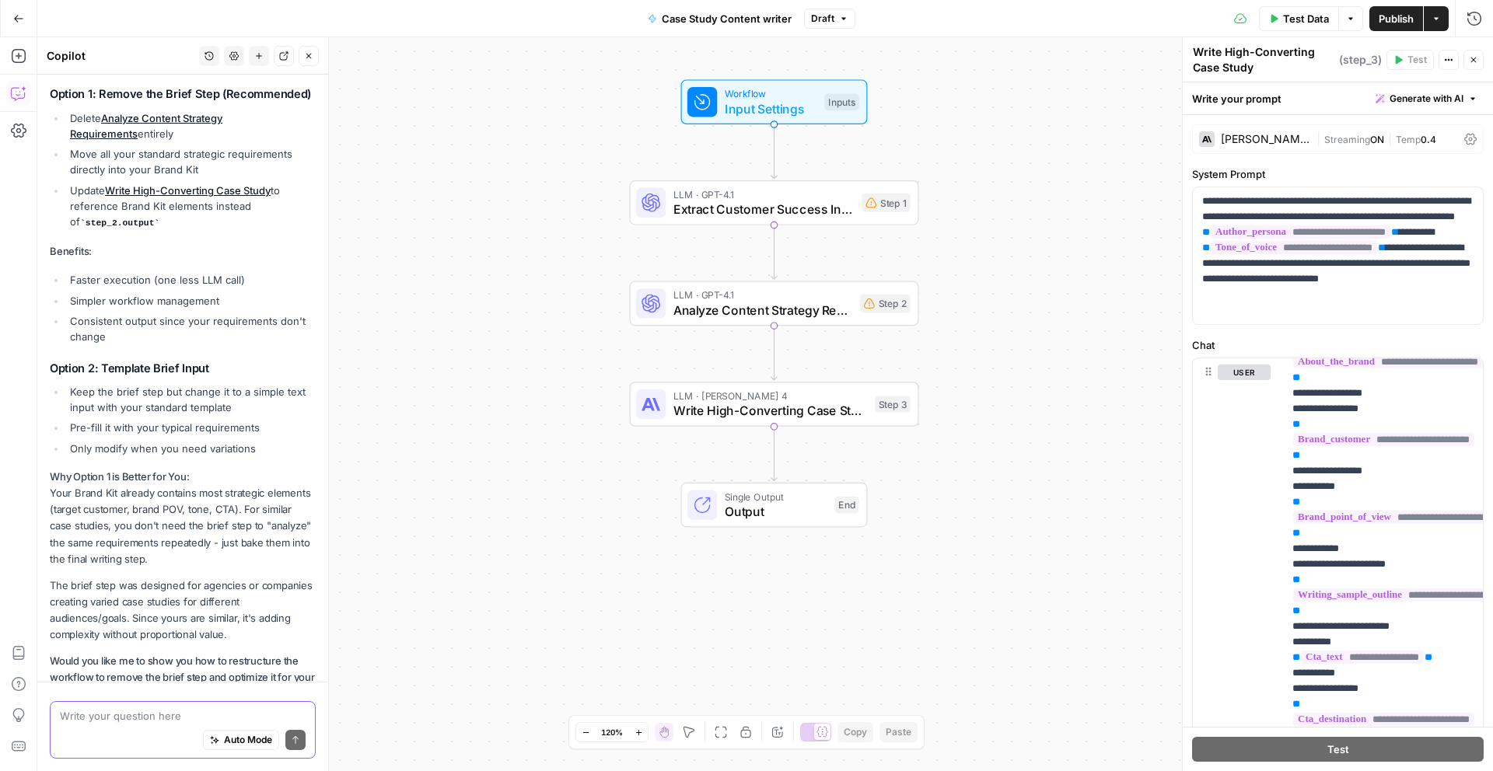
scroll to position [3976, 0]
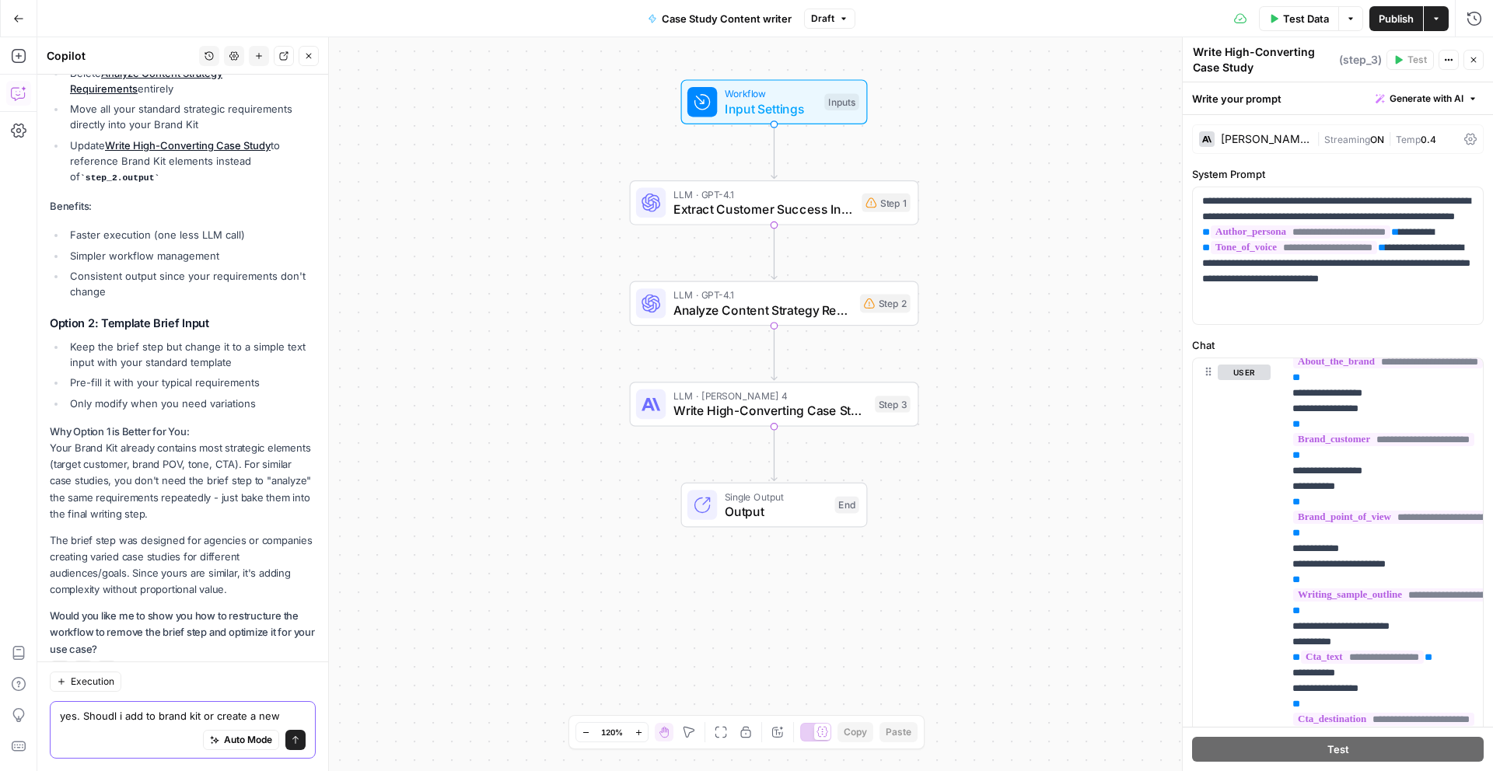
type textarea "yes. Shoudl i add to brand kit or create a new library"
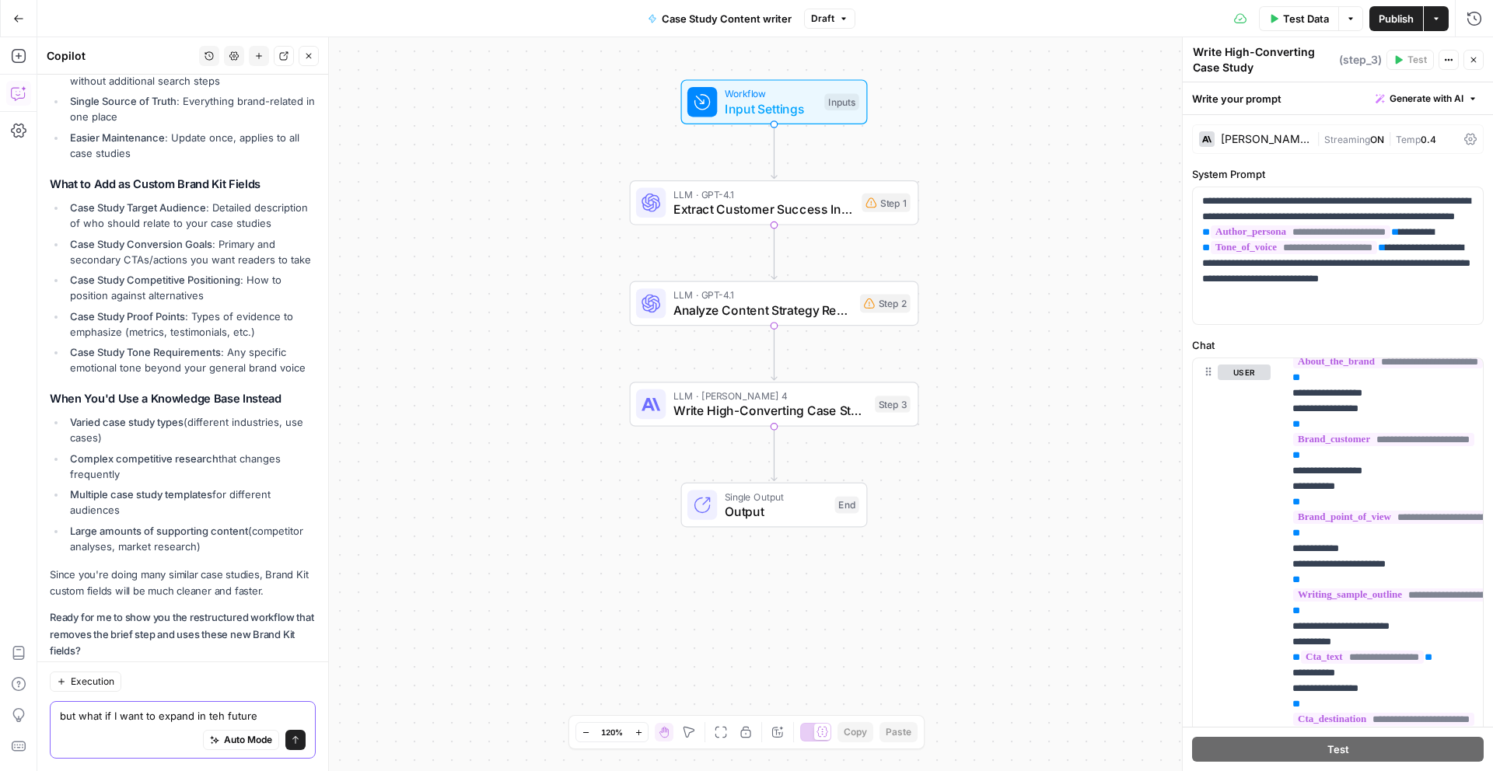
scroll to position [4851, 0]
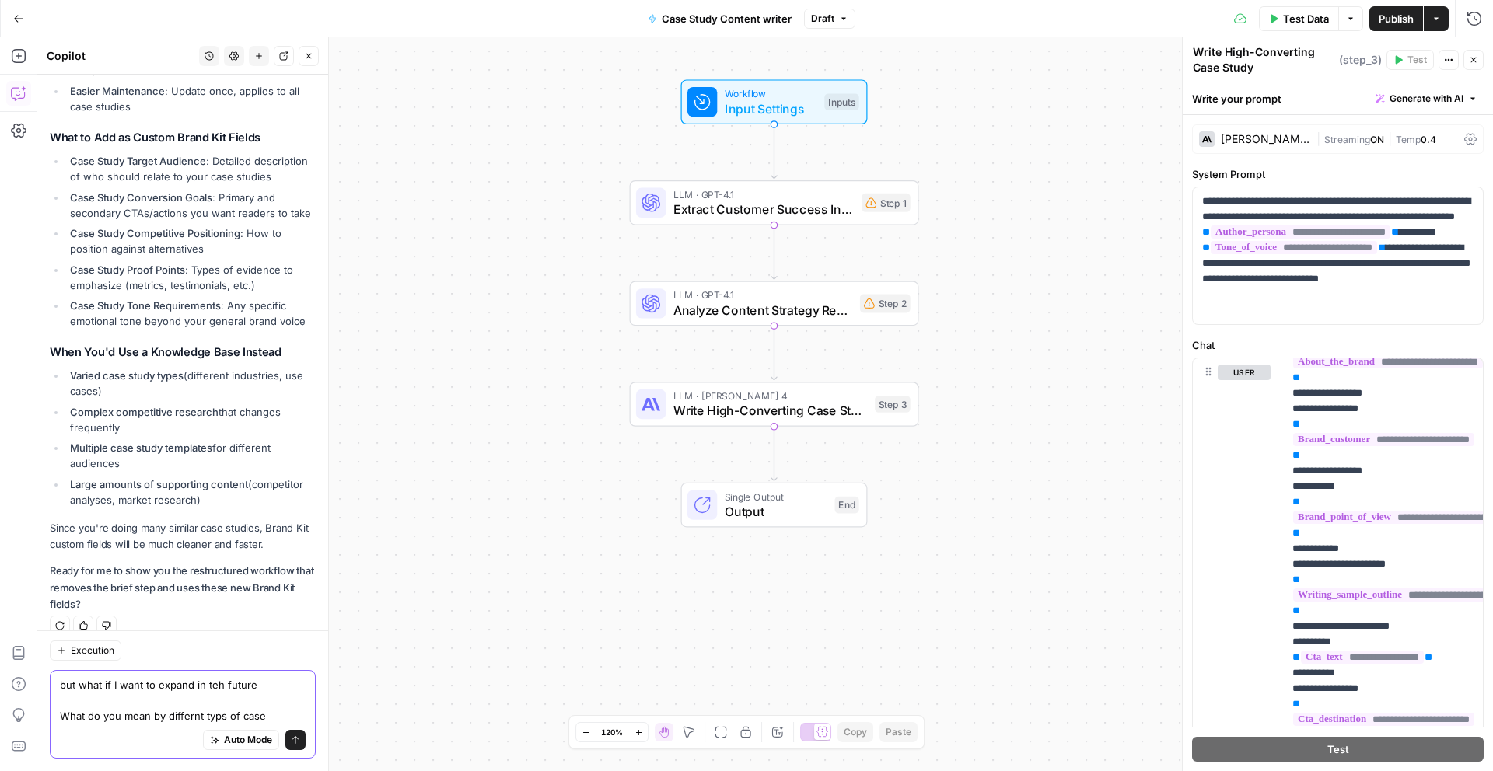
type textarea "but what if I want to expand in teh future What do you mean by differnt typs of…"
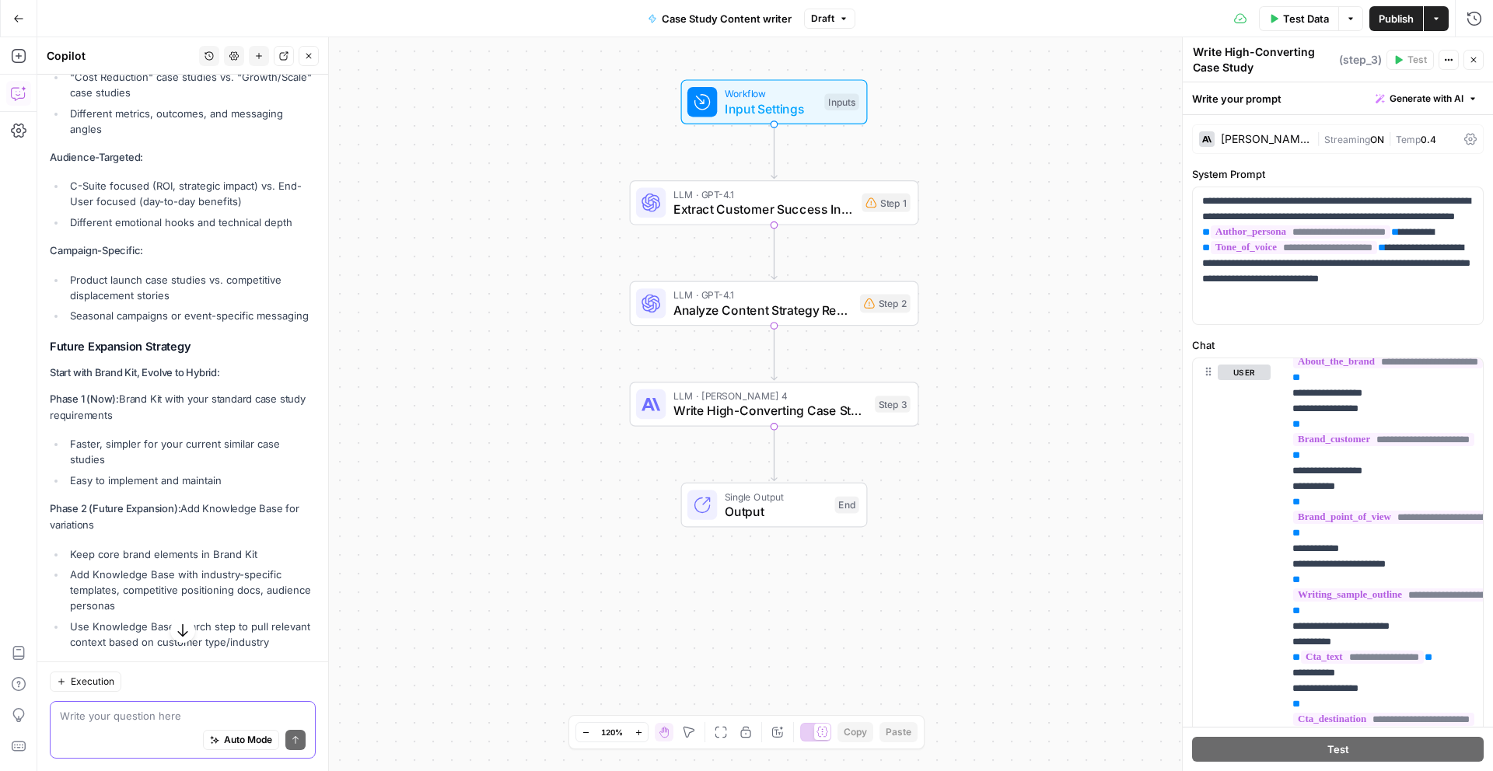
scroll to position [5715, 0]
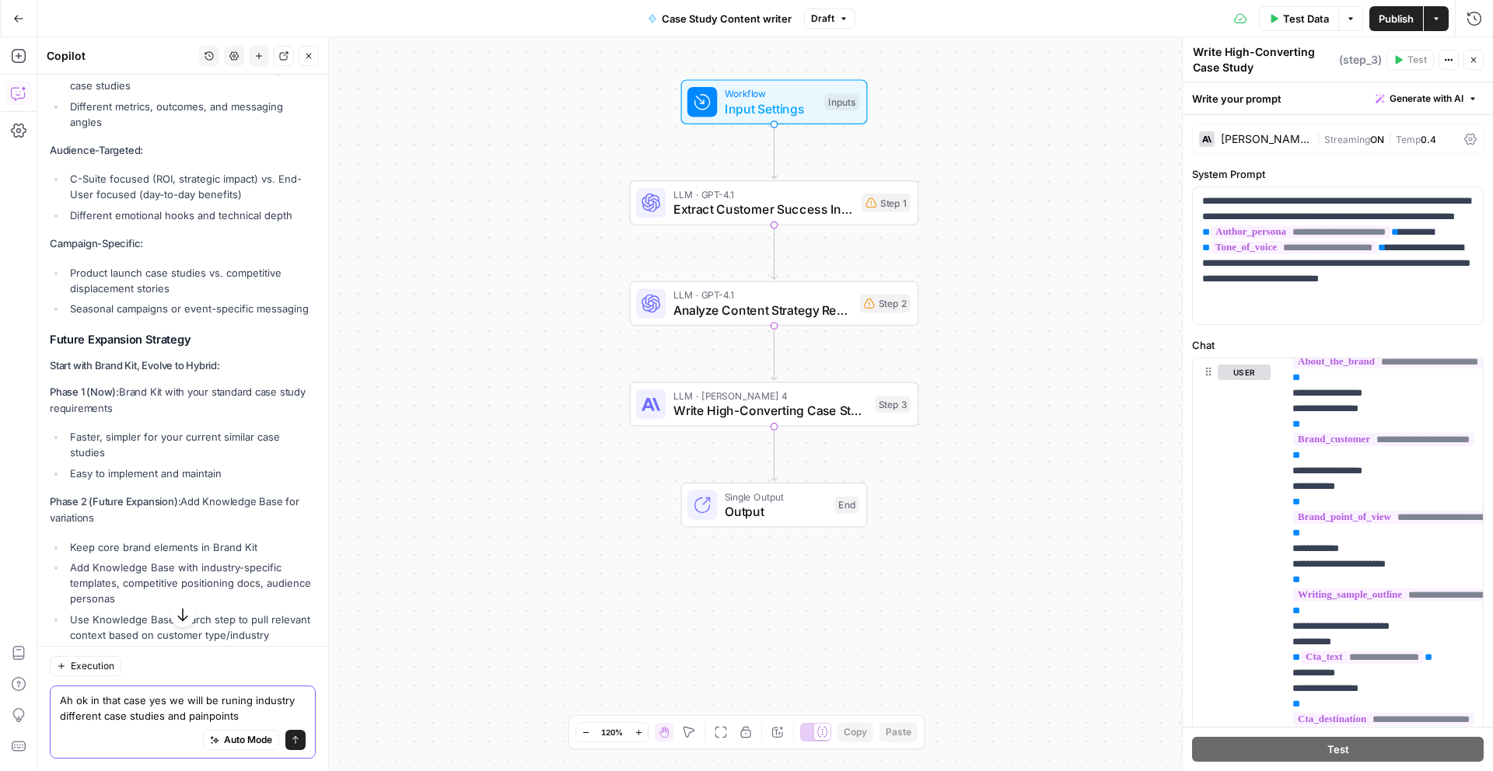
type textarea "Ah ok in that case yes we will be runing industry different case studies and pa…"
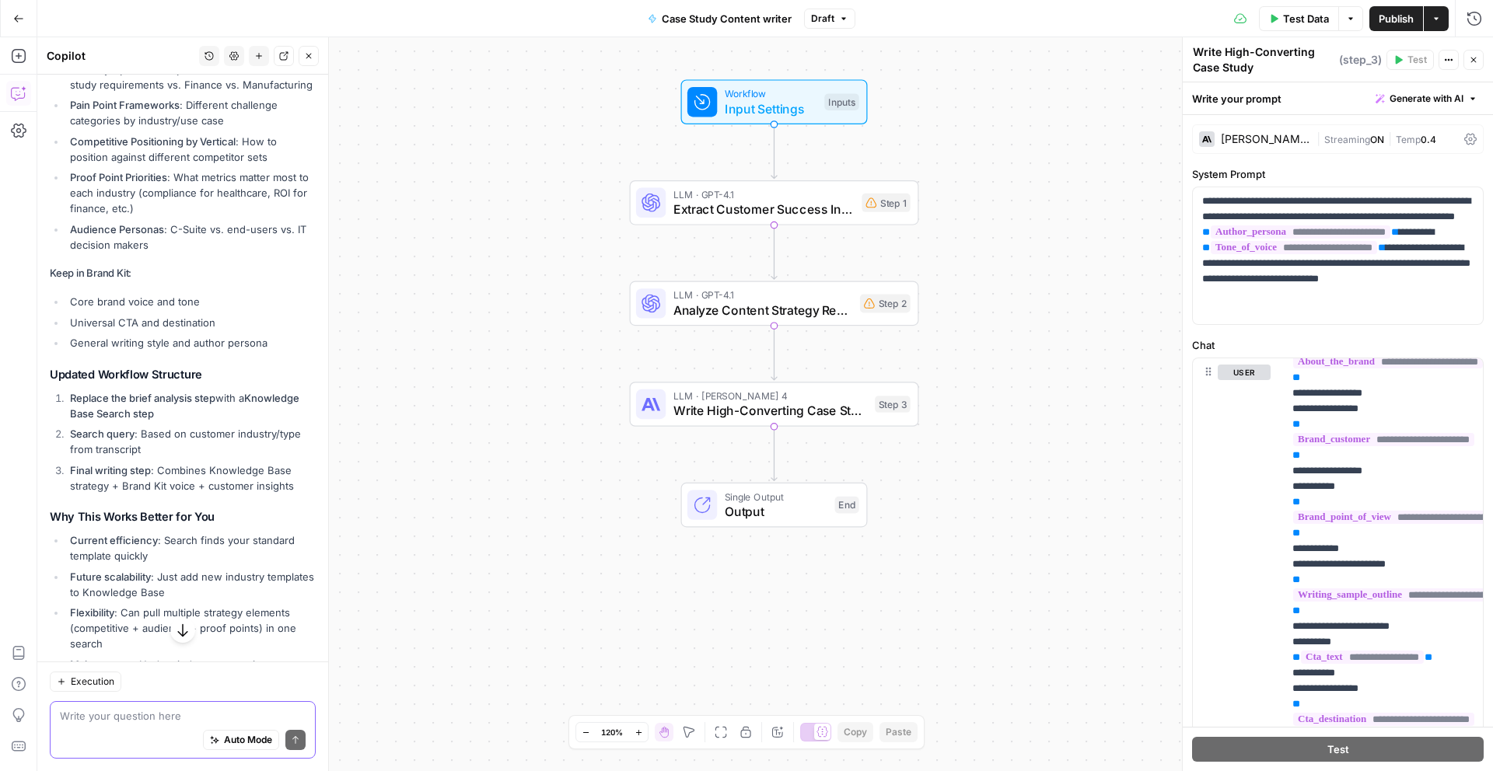
scroll to position [6799, 0]
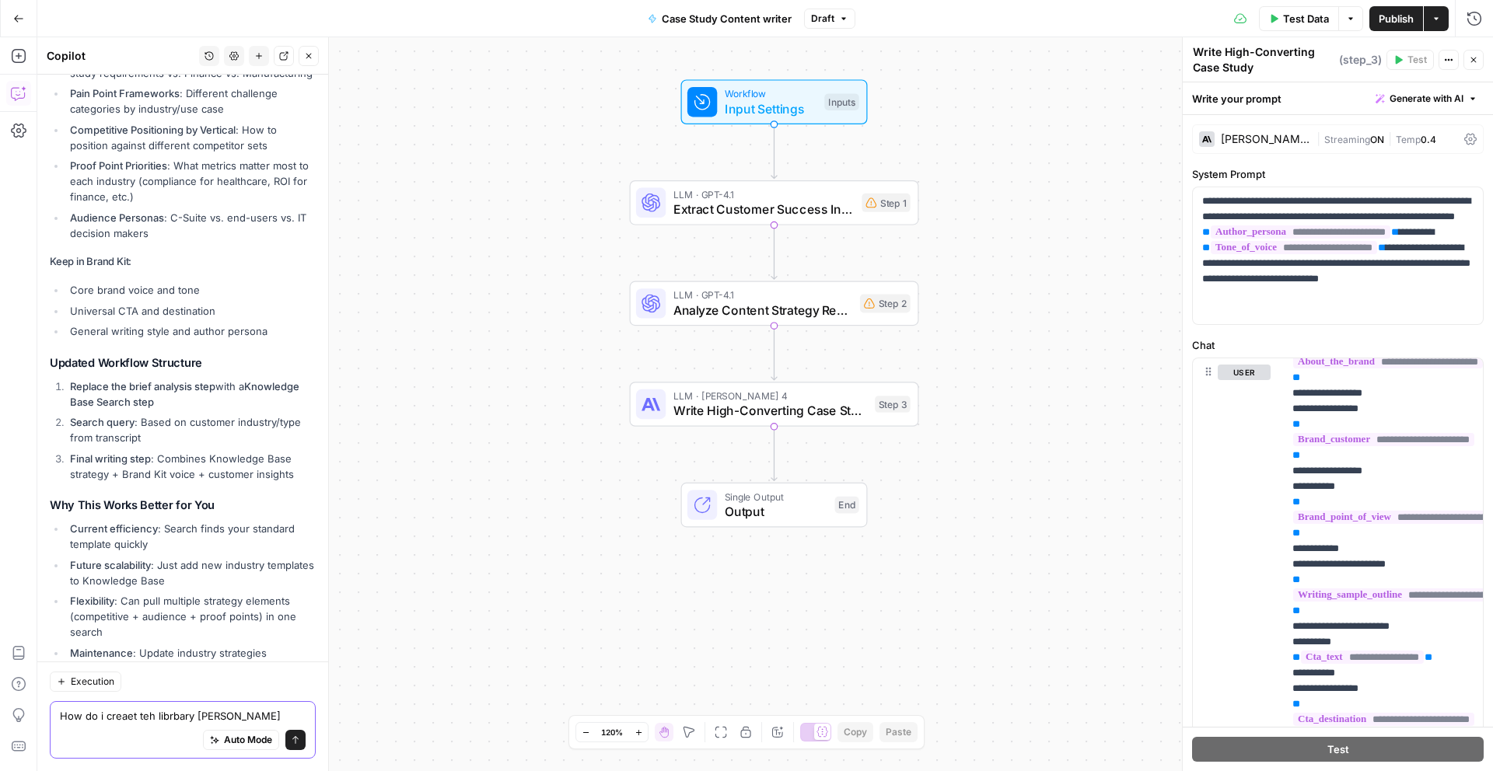
type textarea "How do i creaet teh librbary iten"
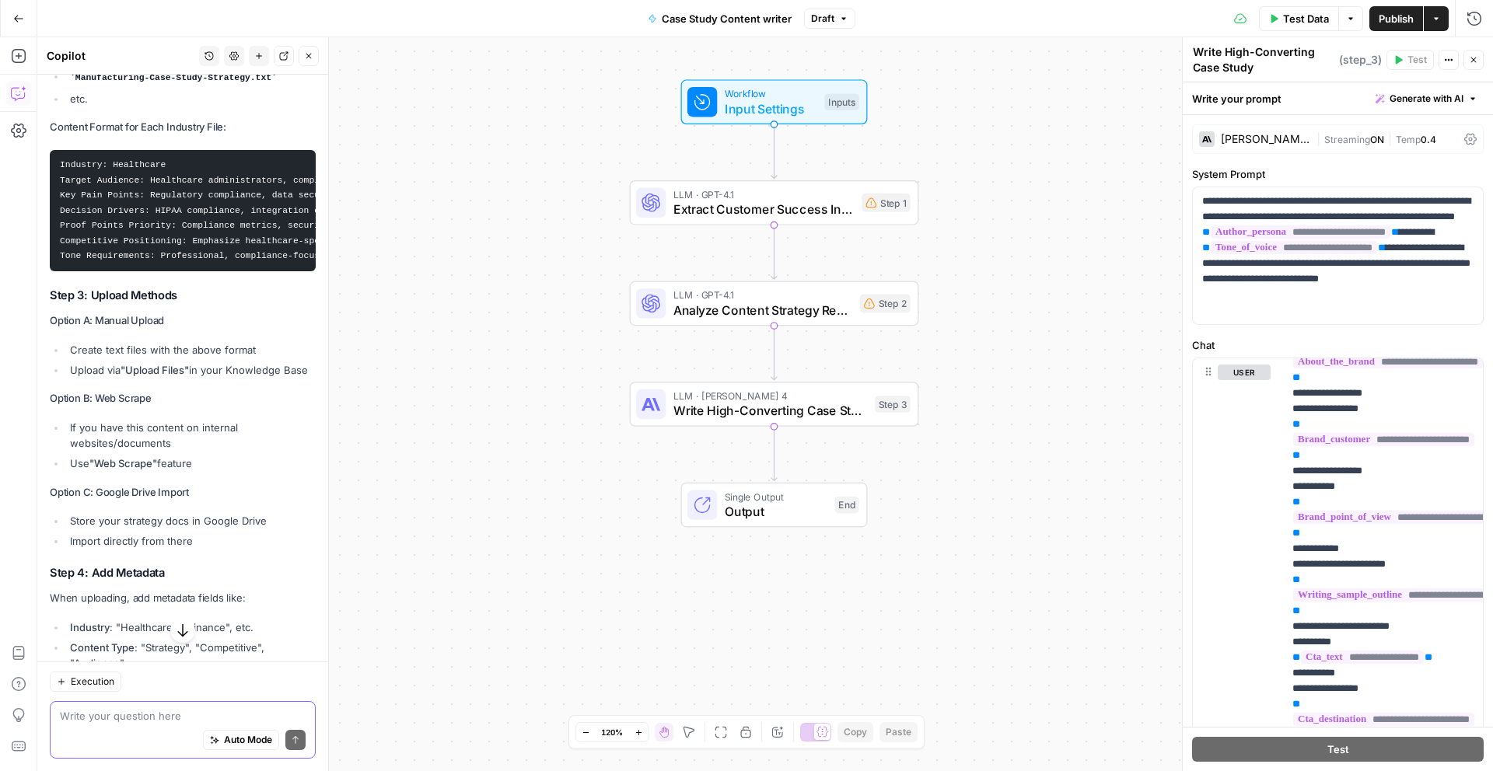
scroll to position [7829, 0]
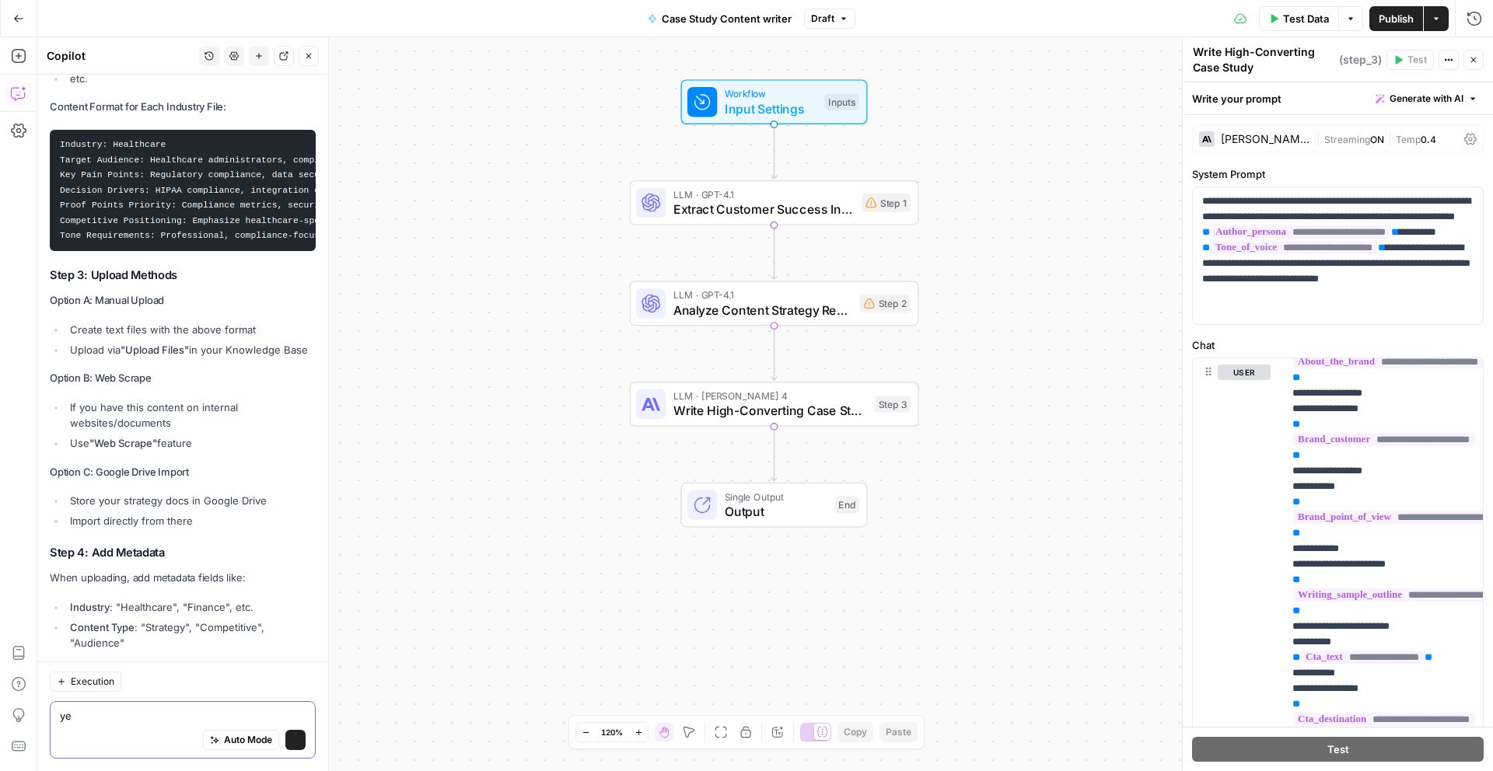
type textarea "yes"
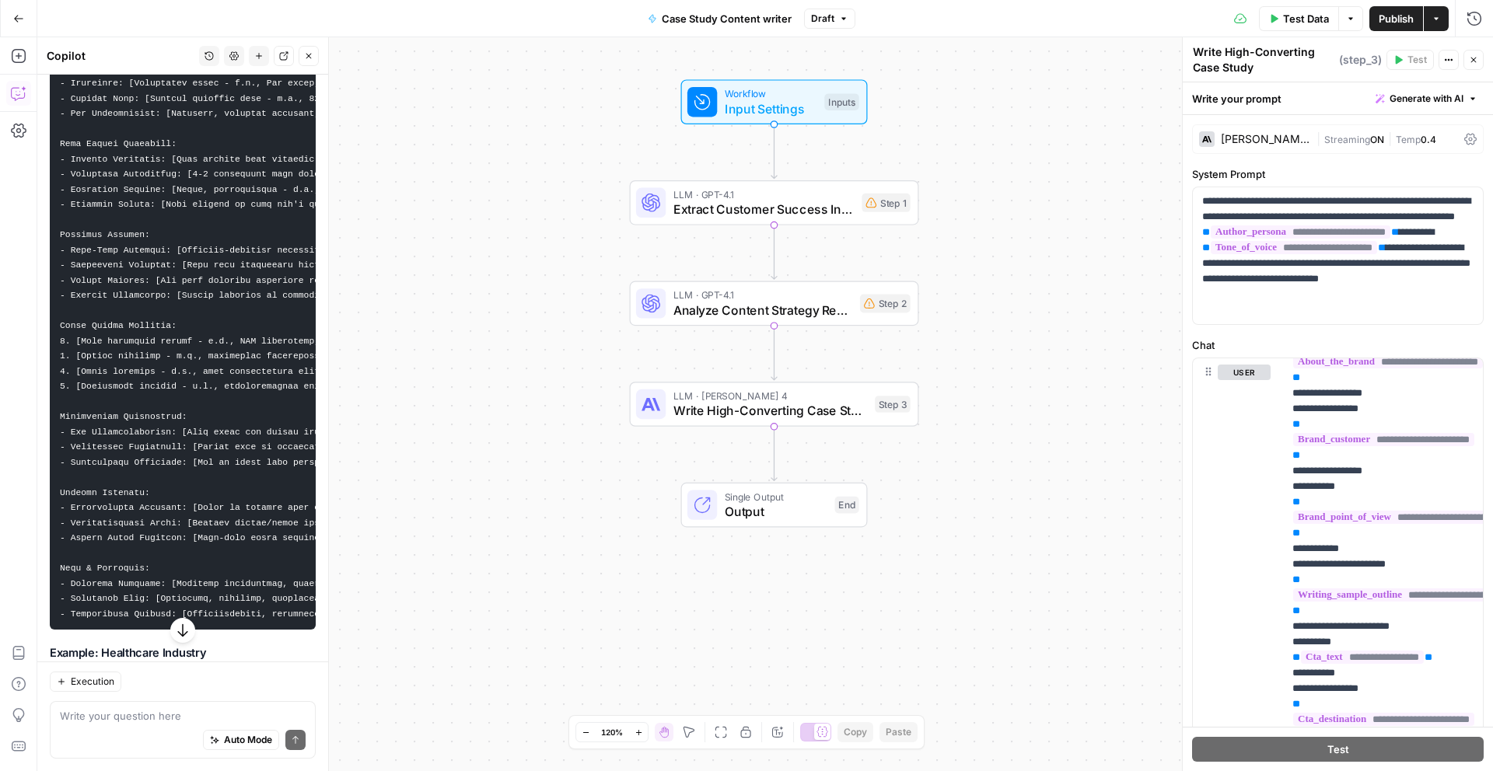
scroll to position [8656, 0]
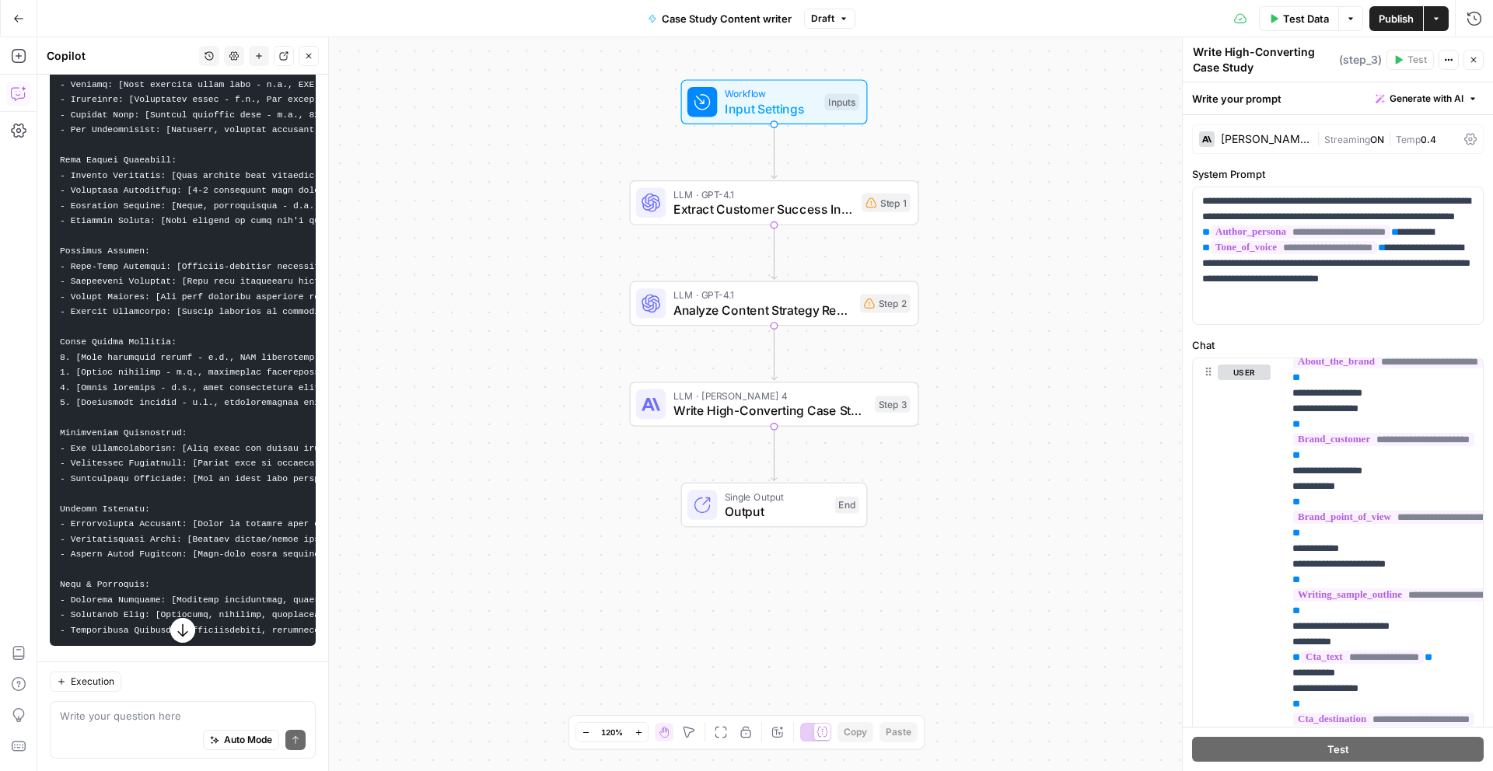
click at [224, 241] on code at bounding box center [290, 334] width 461 height 601
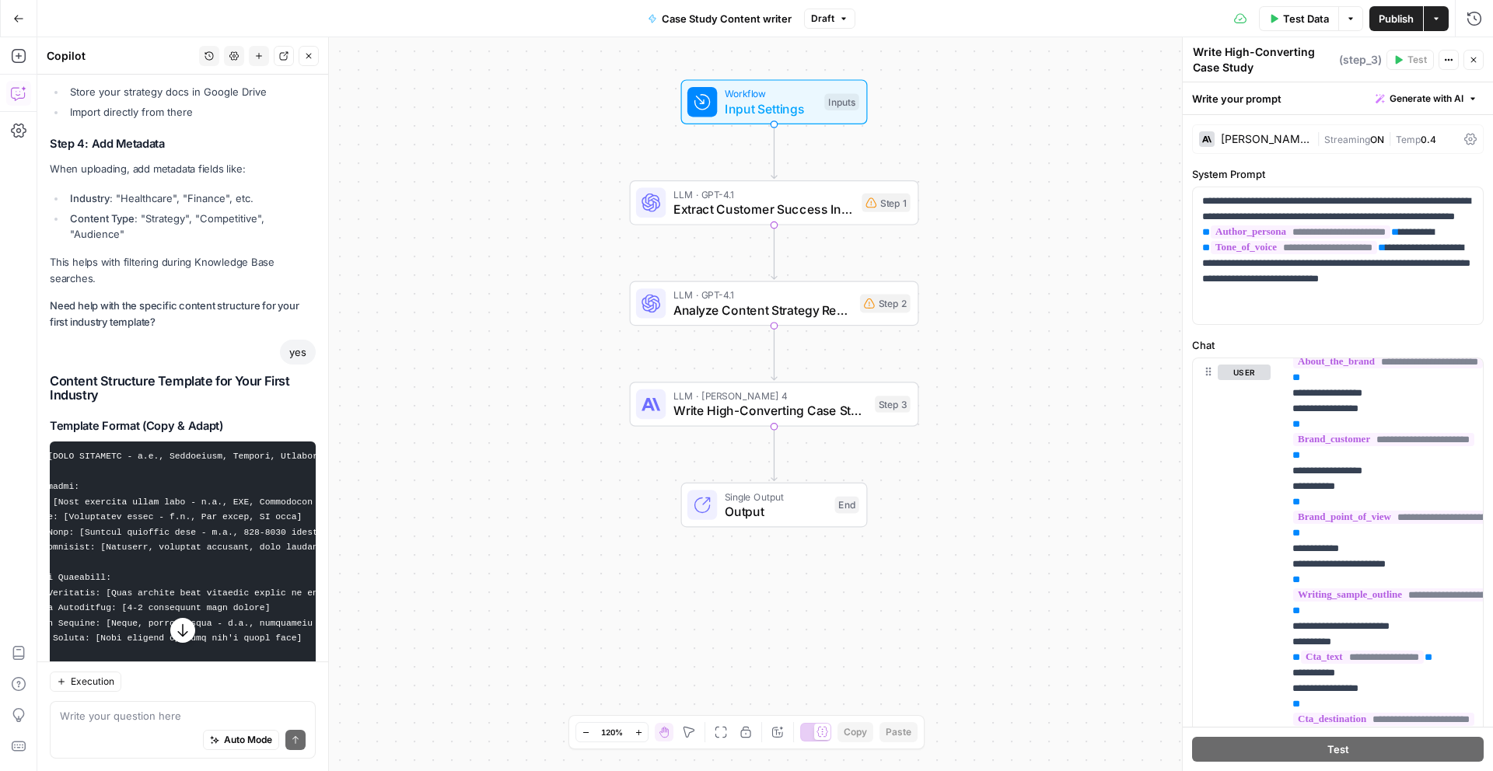
scroll to position [0, 218]
drag, startPoint x: 63, startPoint y: 342, endPoint x: 259, endPoint y: 651, distance: 365.6
click at [248, 687] on div "Hi! How can I help with your workflow? I can explain steps, debug, write prompt…" at bounding box center [182, 423] width 291 height 697
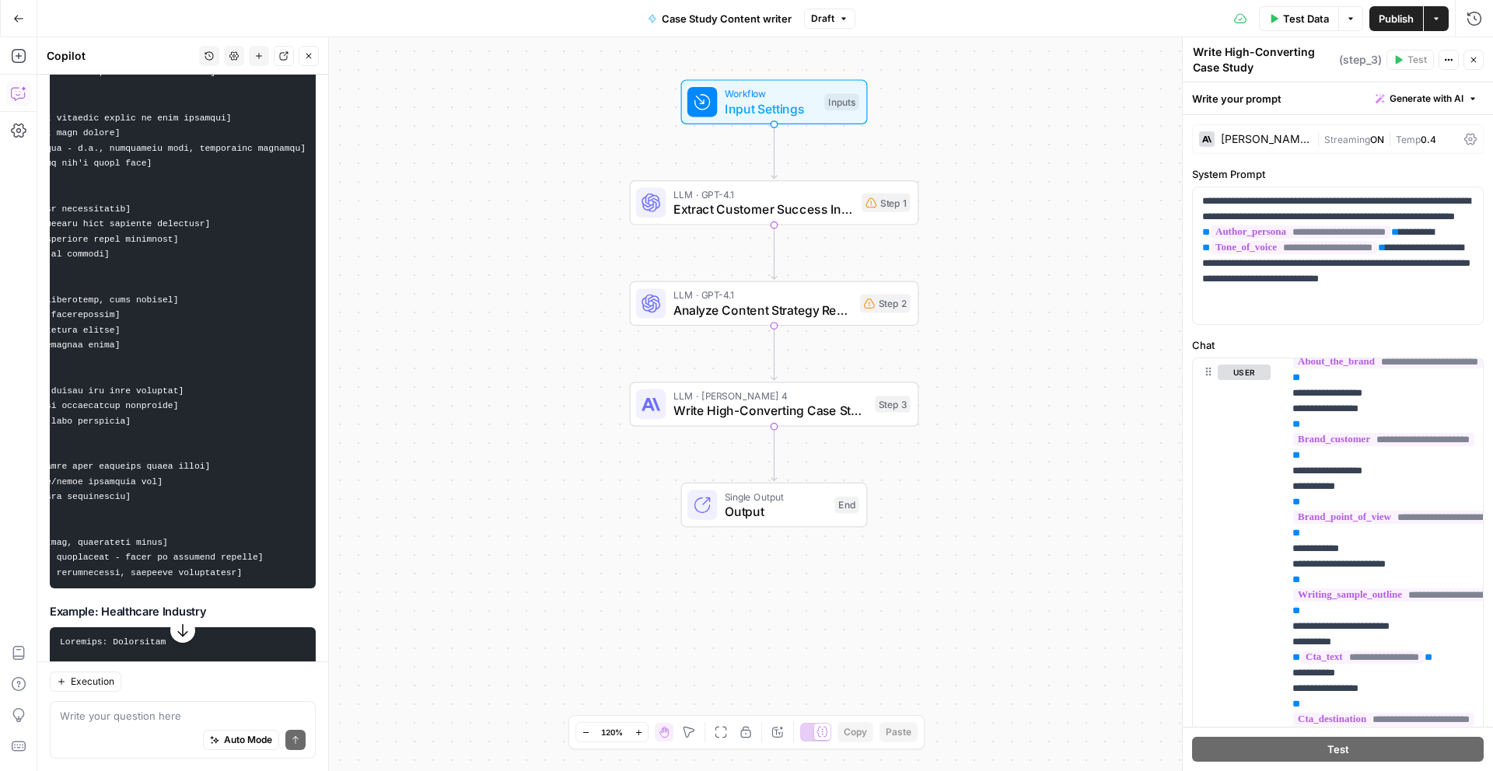
scroll to position [8708, 0]
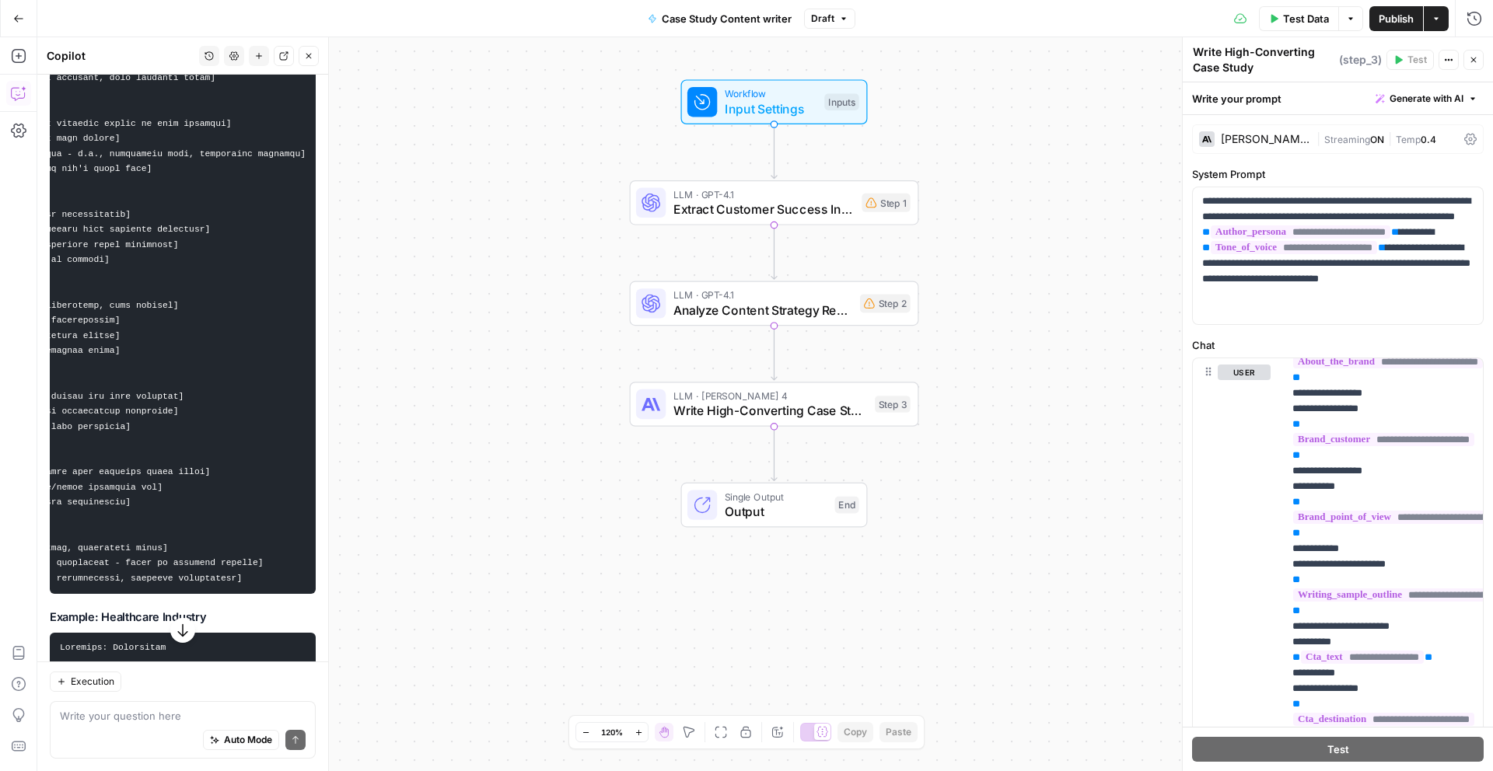
click at [225, 371] on pre at bounding box center [183, 283] width 266 height 622
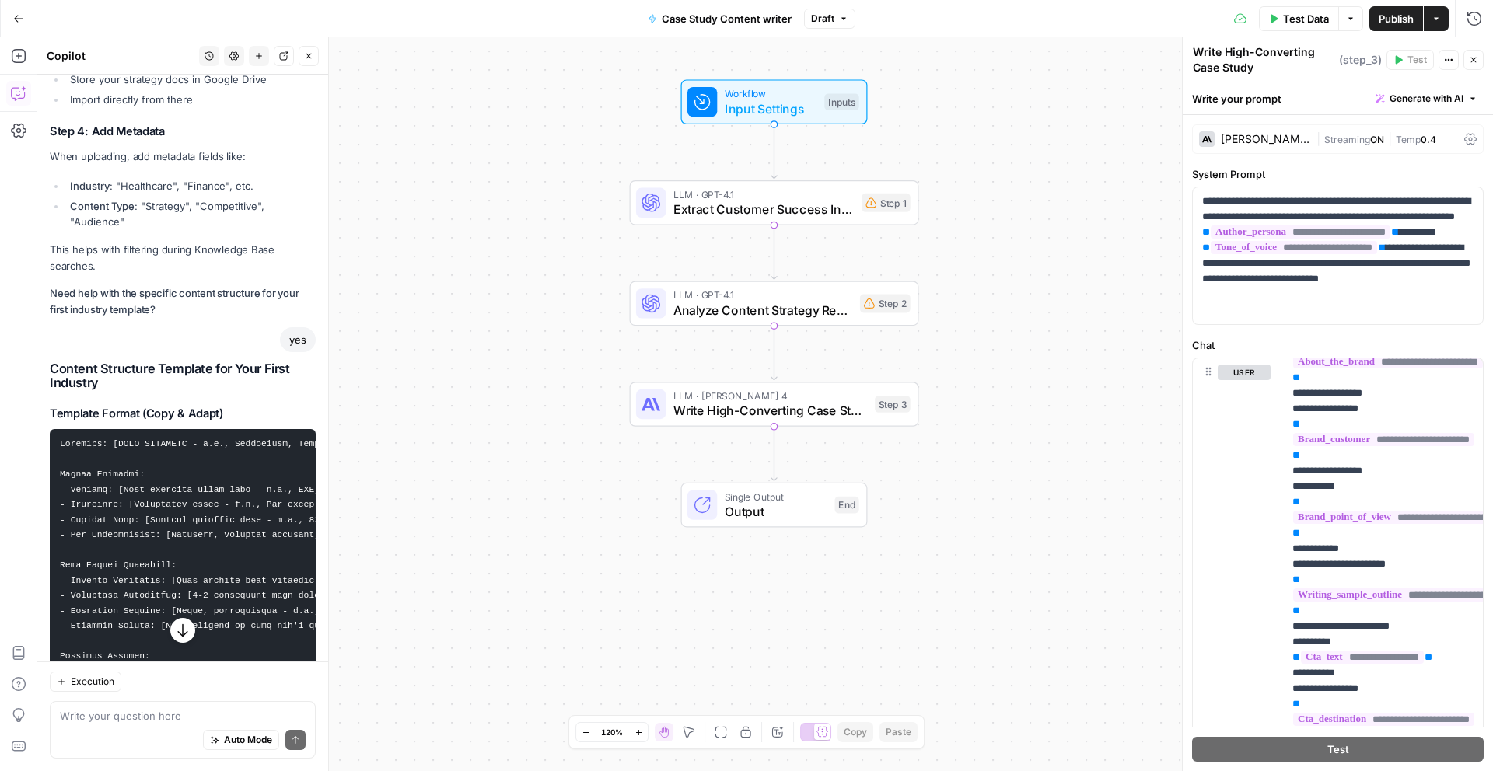
scroll to position [8244, 0]
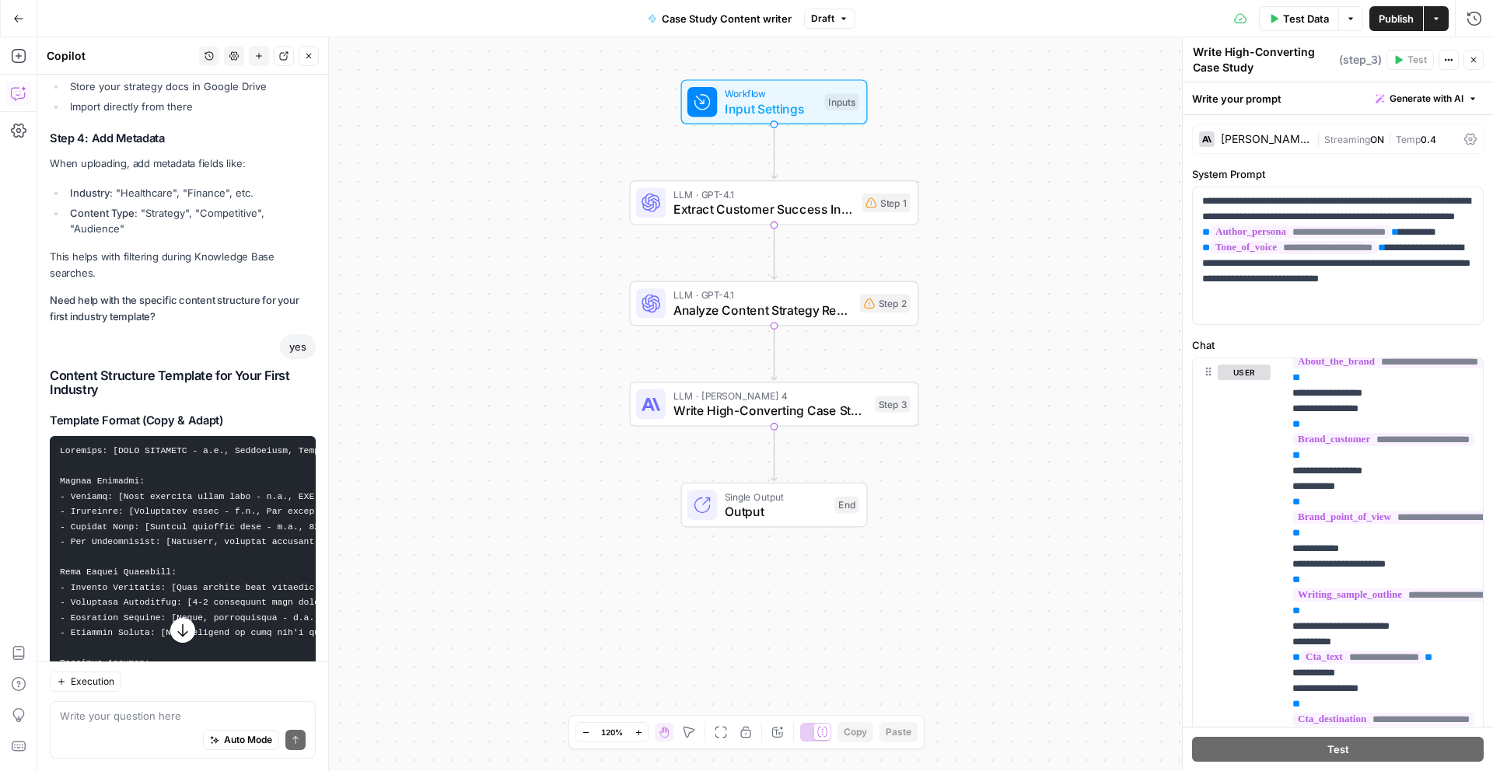
drag, startPoint x: 222, startPoint y: 453, endPoint x: 54, endPoint y: 337, distance: 205.1
click at [54, 436] on pre at bounding box center [183, 747] width 266 height 622
copy code "Industry: [YOUR INDUSTRY - e.g., Healthcare, Finance, Manufacturing] Target Aud…"
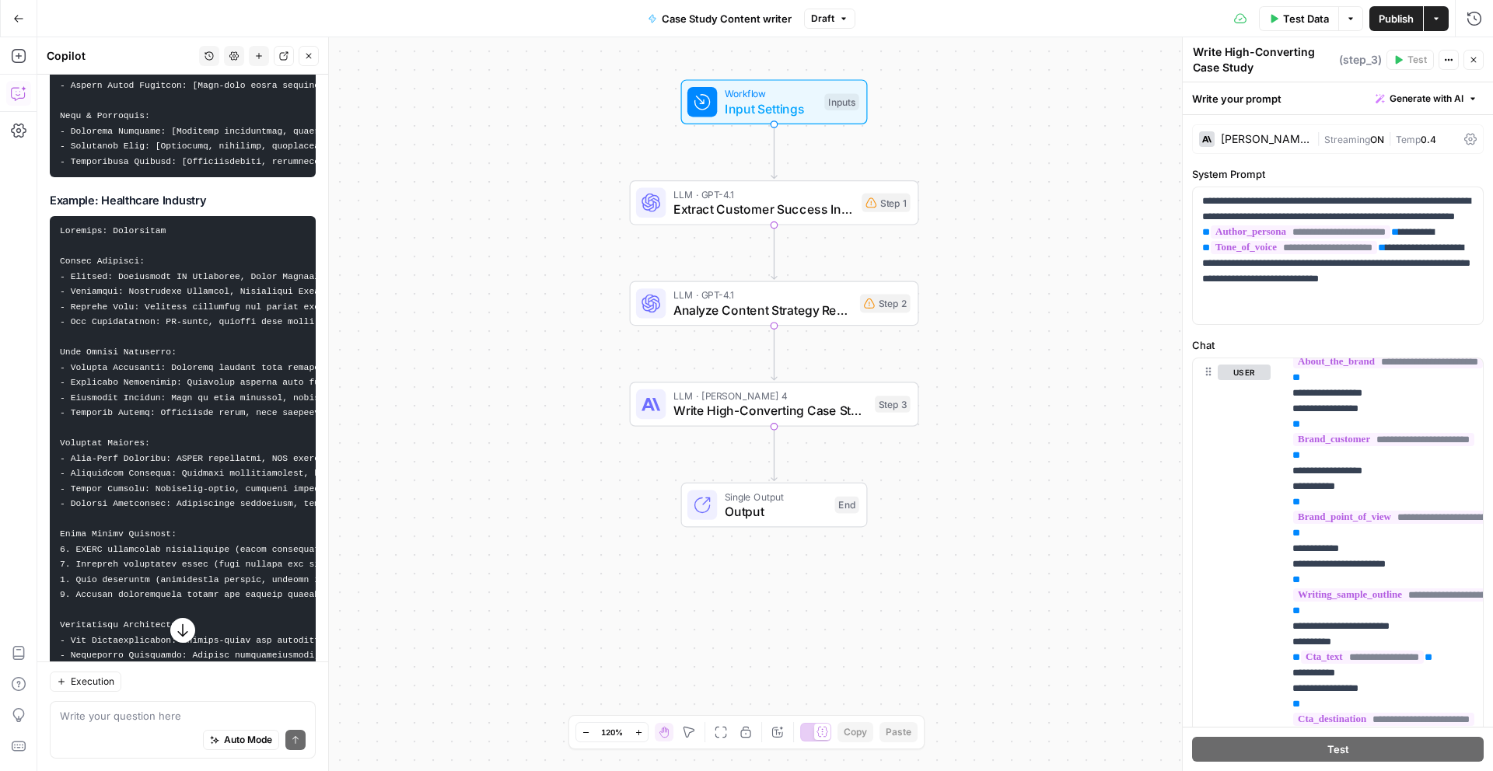
scroll to position [9288, 0]
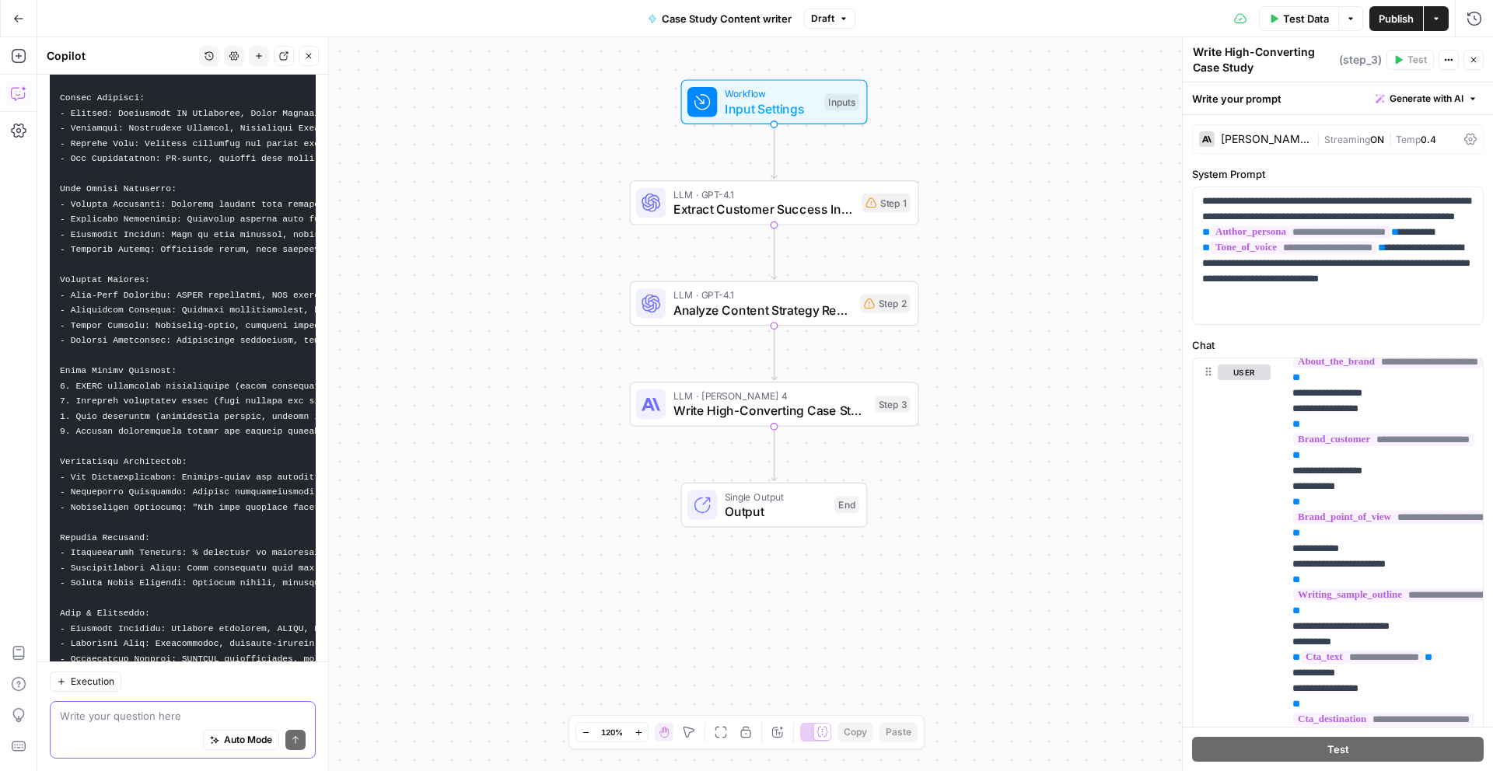
click at [169, 721] on textarea at bounding box center [183, 716] width 246 height 16
type textarea "OK I have create the knowledg hub"
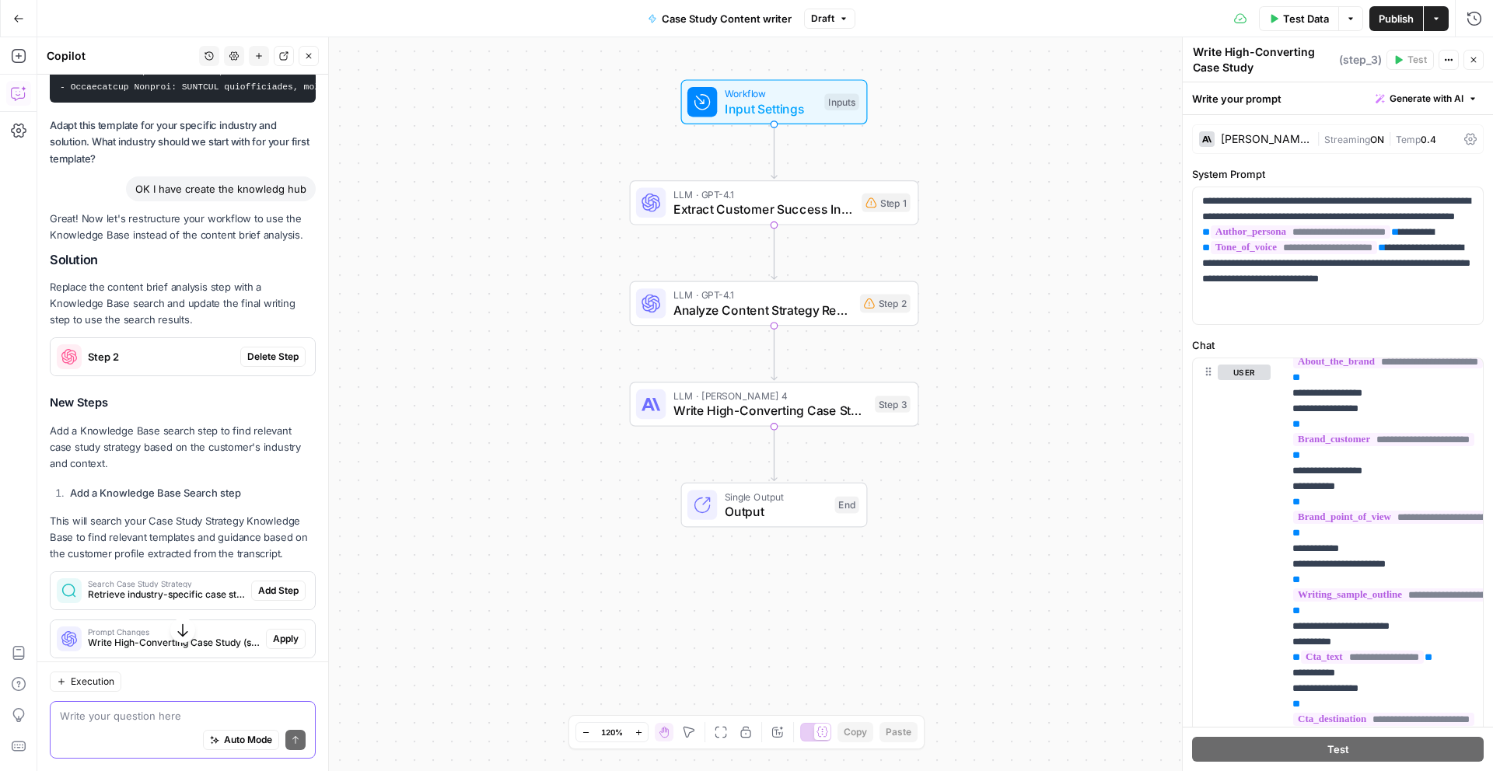
scroll to position [9794, 0]
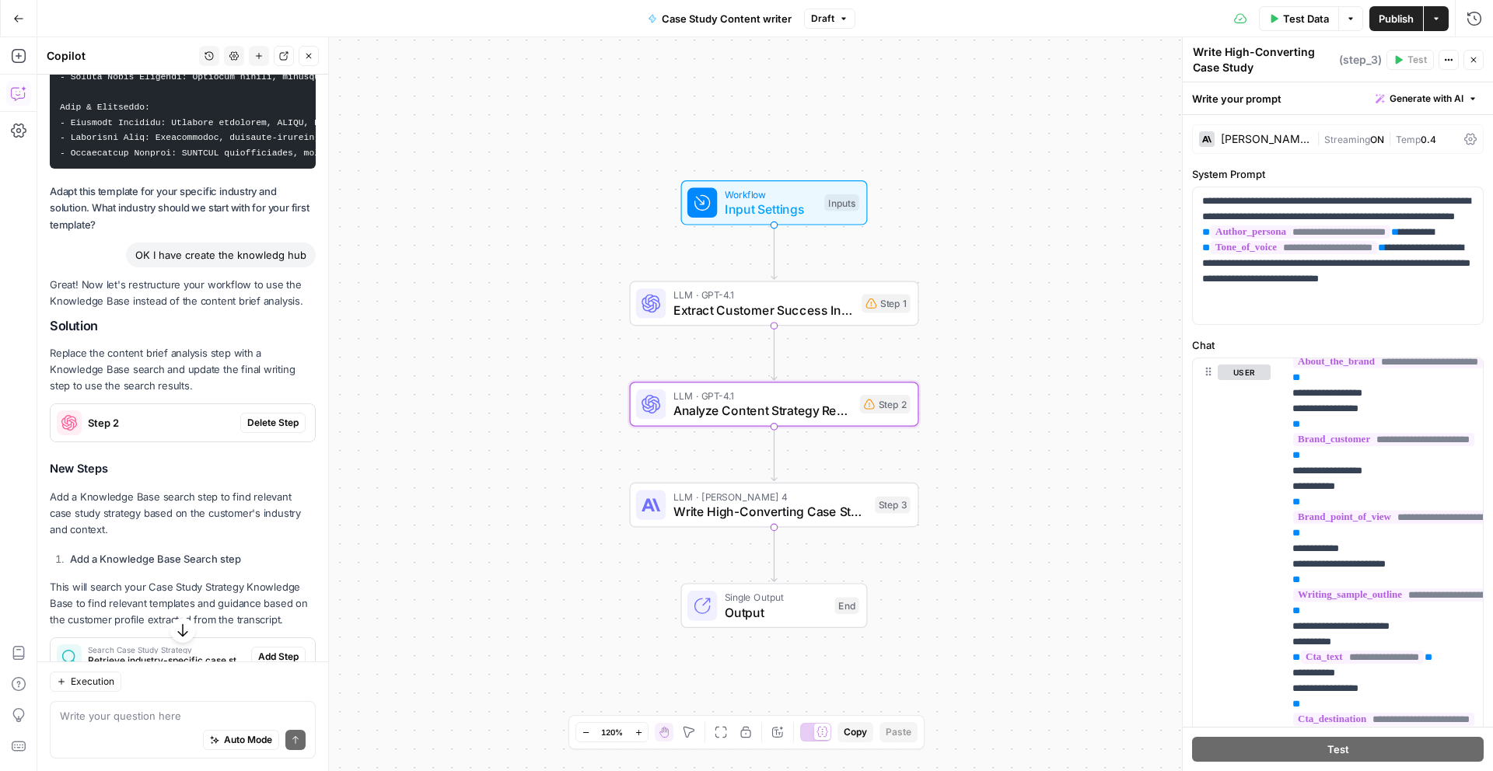
click at [284, 416] on span "Delete Step" at bounding box center [272, 423] width 51 height 14
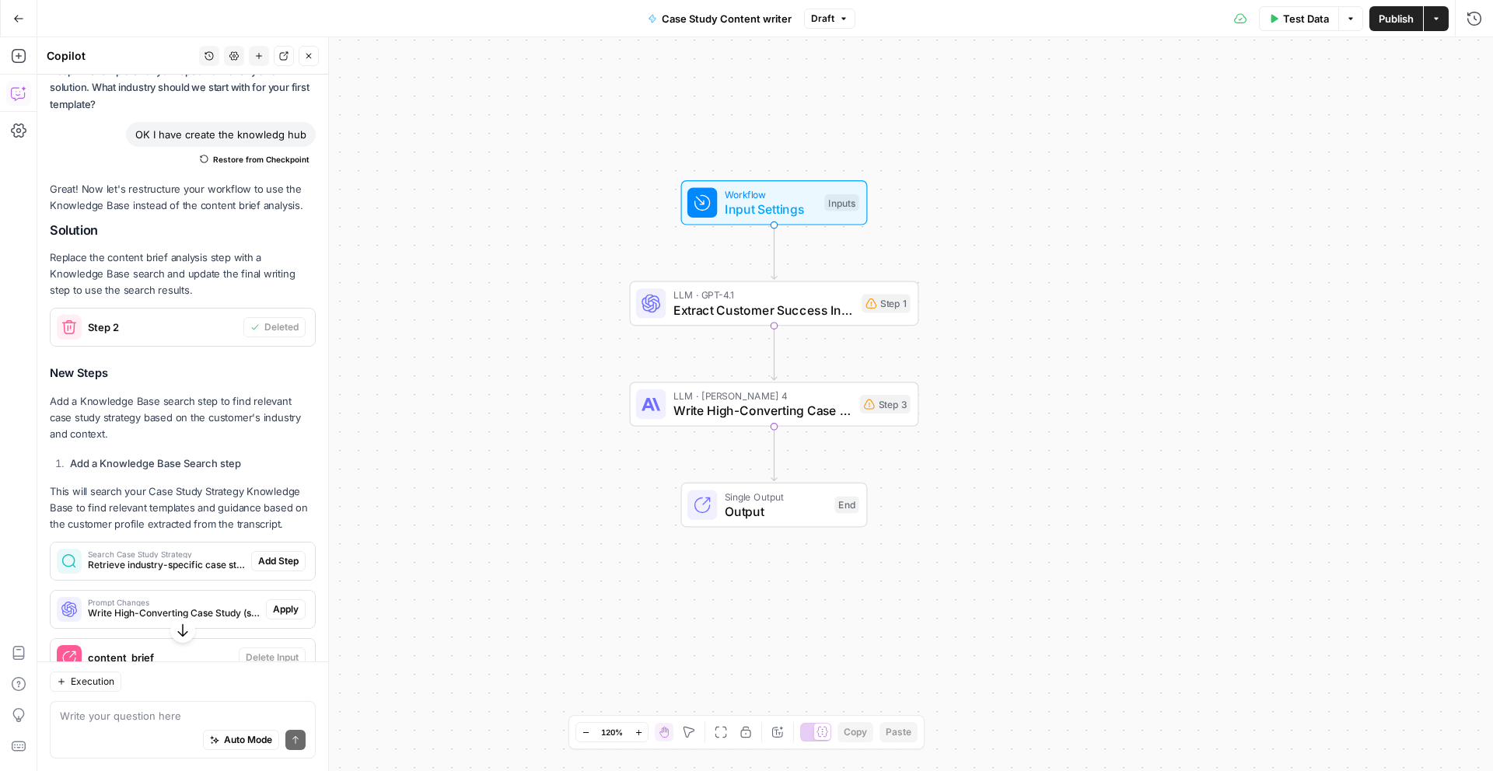
scroll to position [10128, 0]
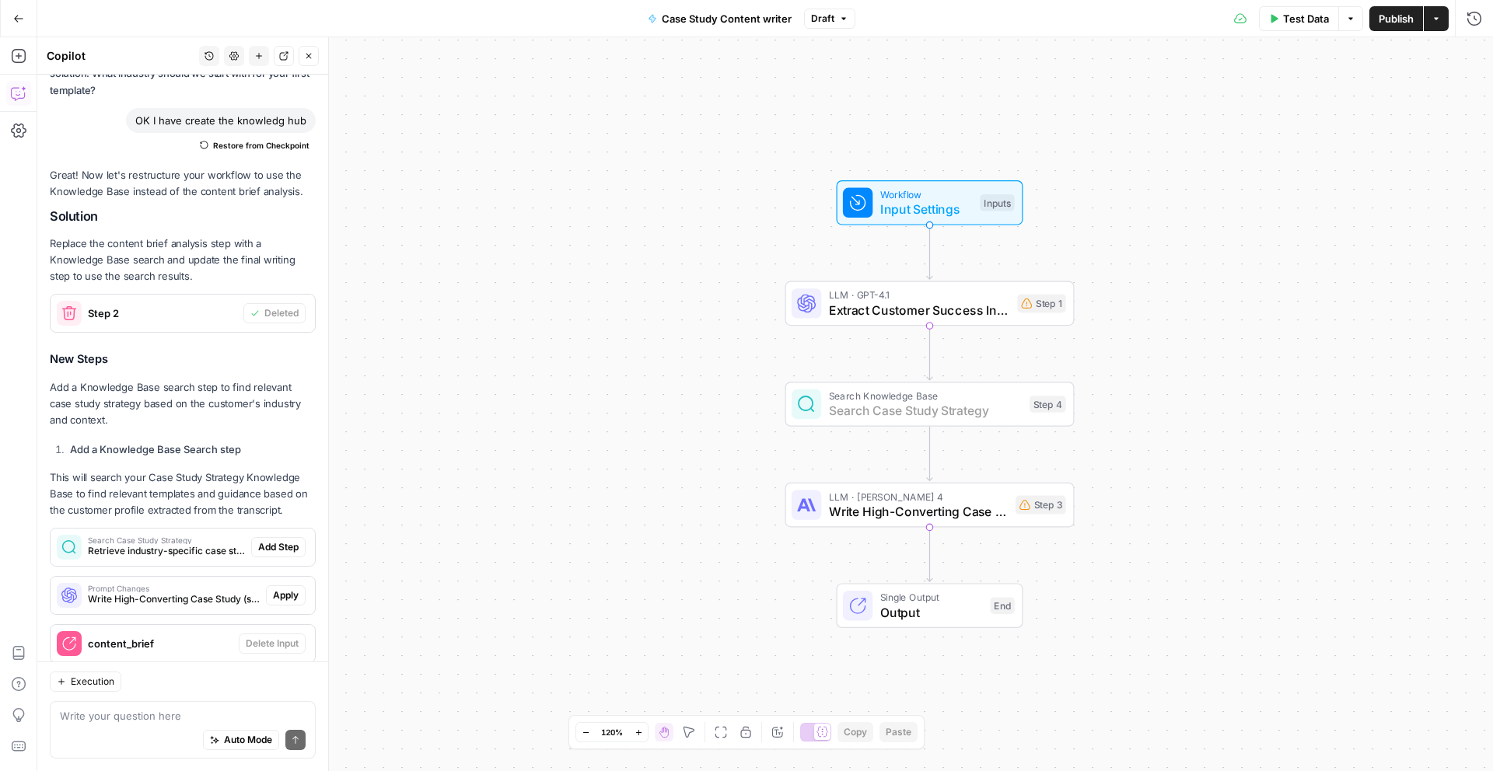
click at [274, 540] on span "Add Step" at bounding box center [278, 547] width 40 height 14
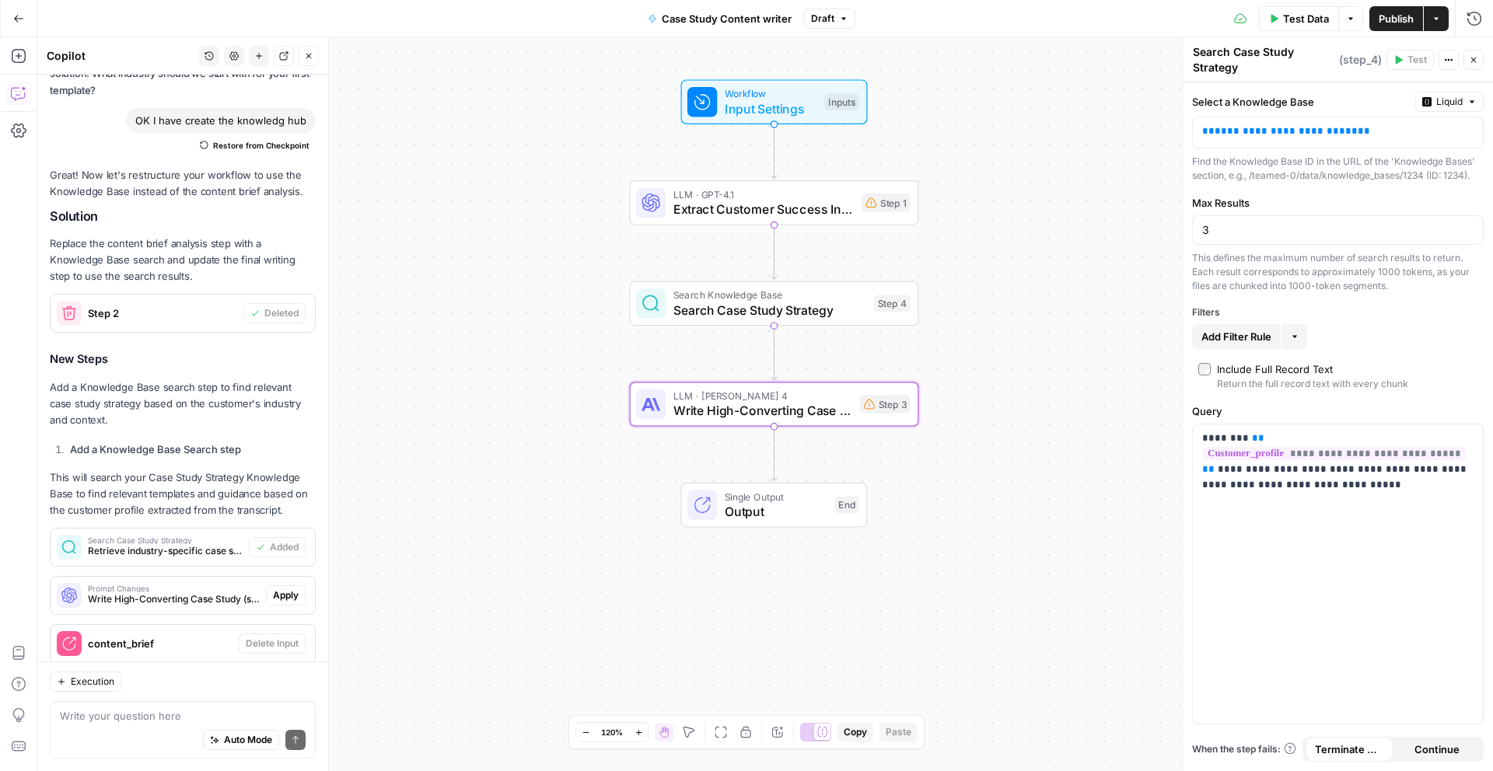
click at [286, 589] on span "Apply" at bounding box center [286, 596] width 26 height 14
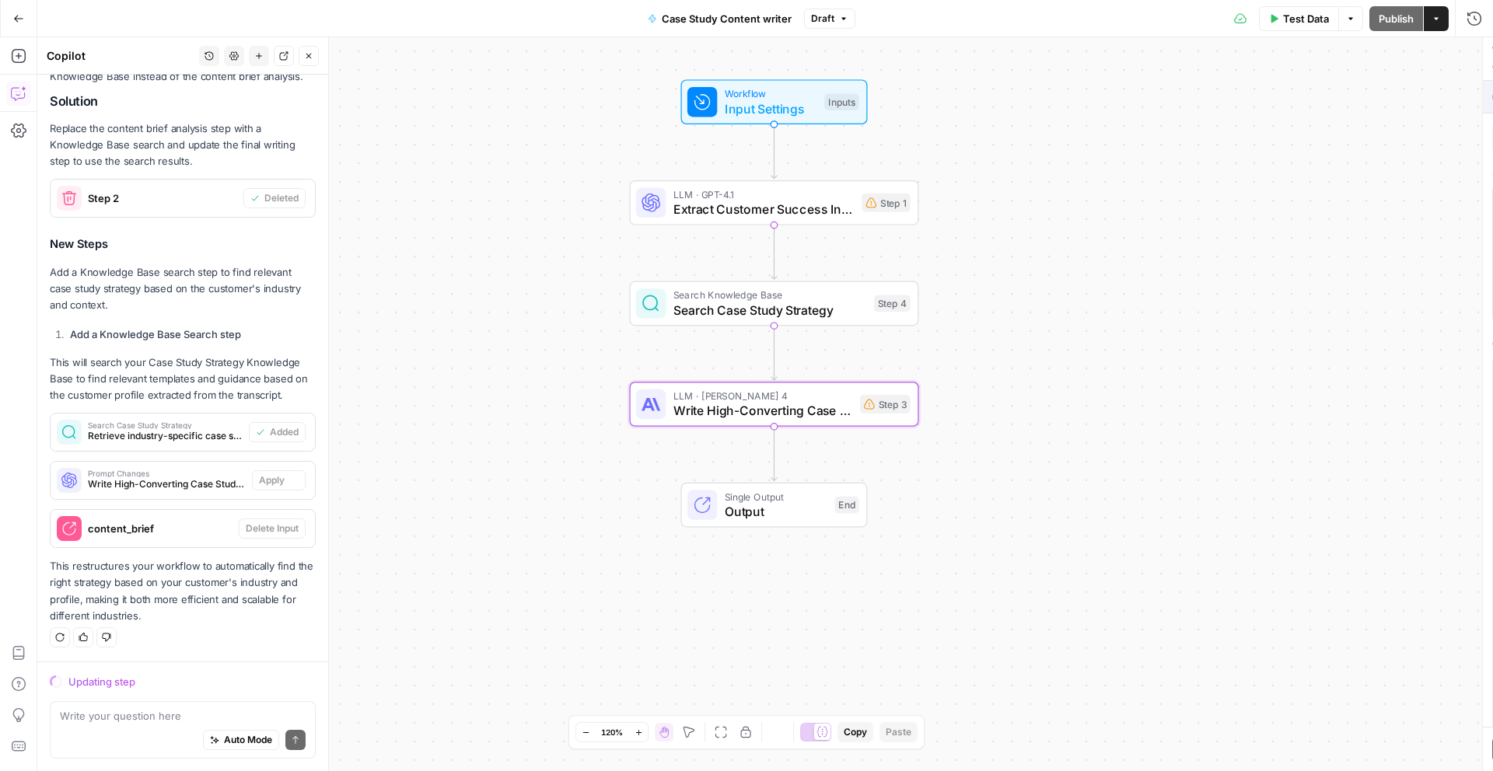
scroll to position [9829, 0]
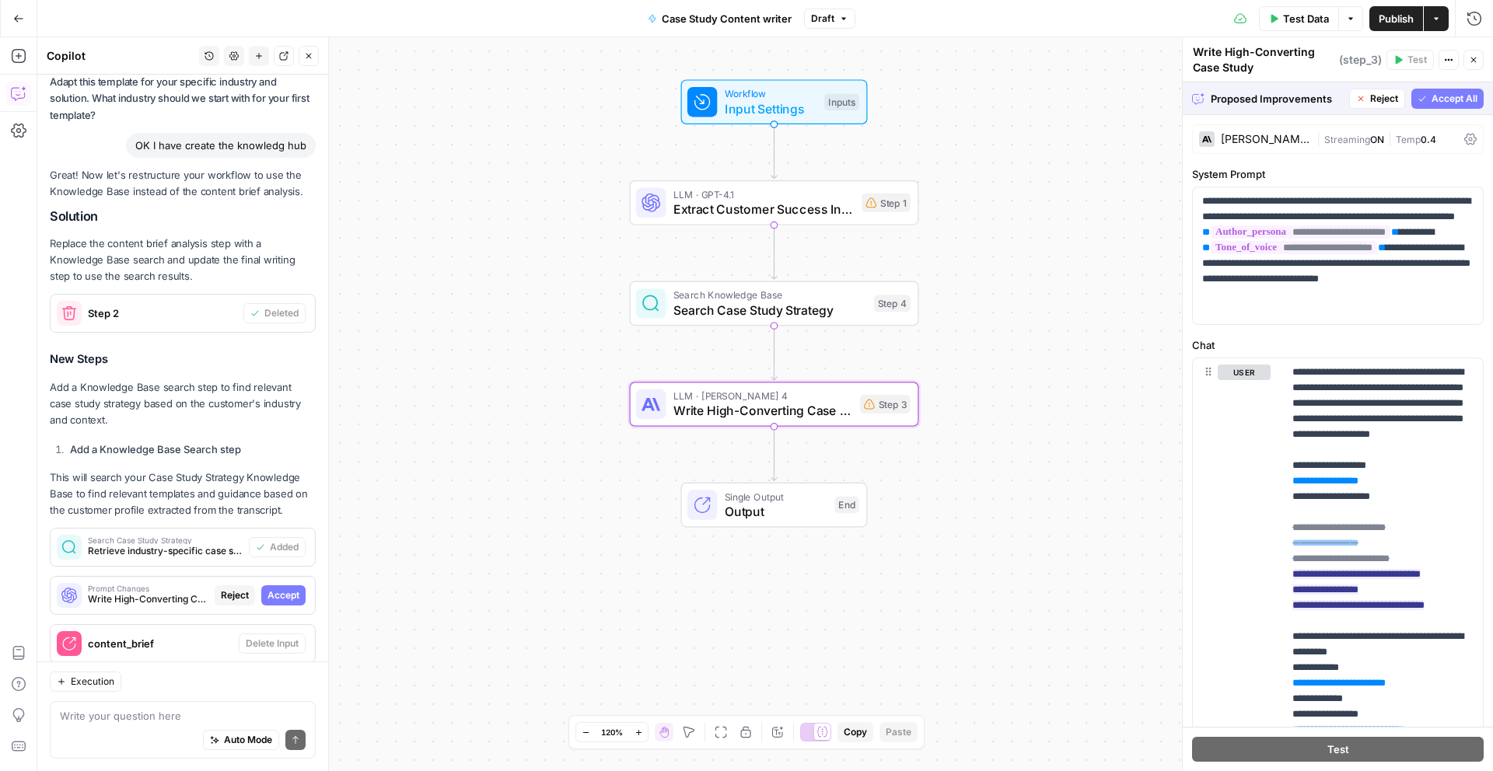
click at [272, 589] on span "Accept" at bounding box center [283, 596] width 32 height 14
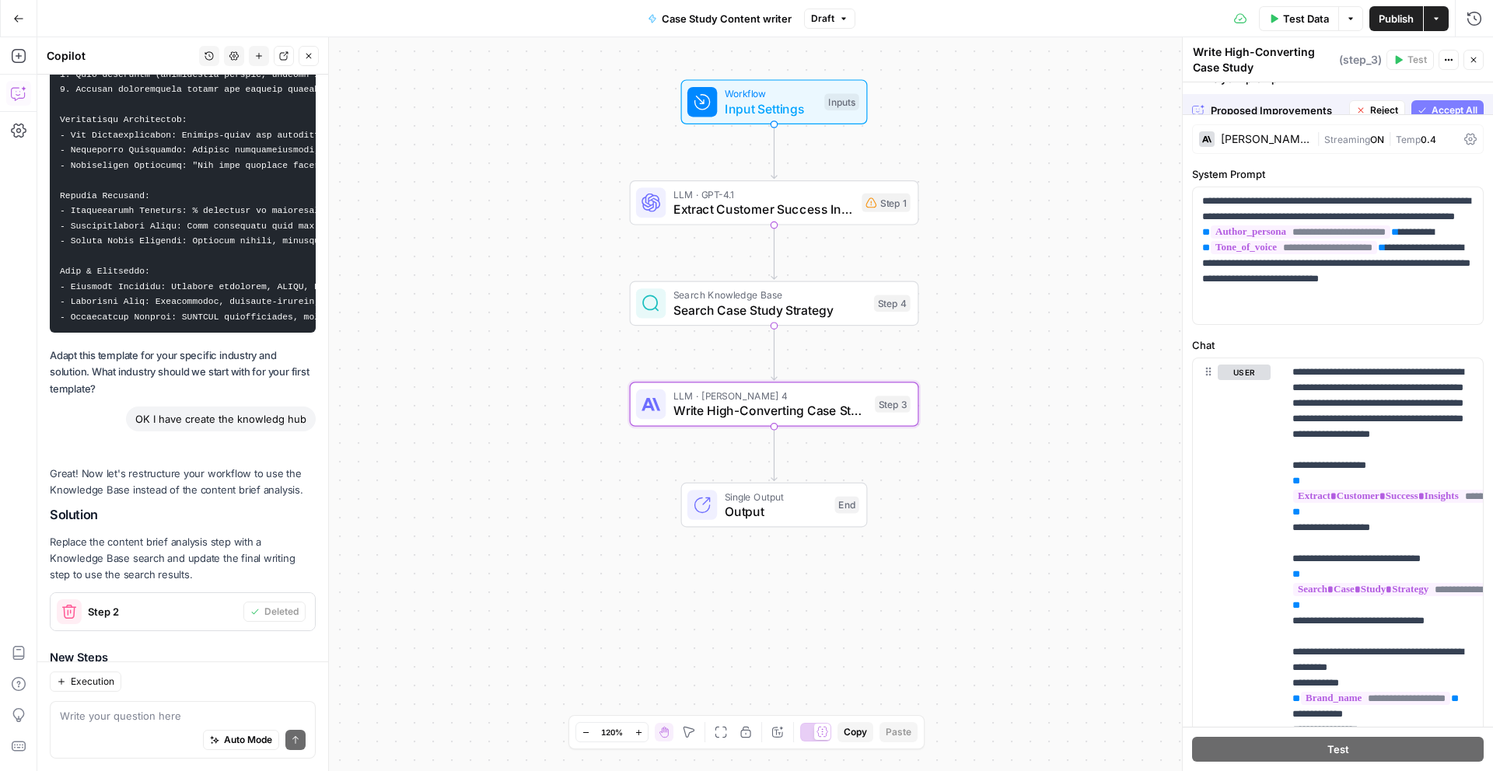
scroll to position [10128, 0]
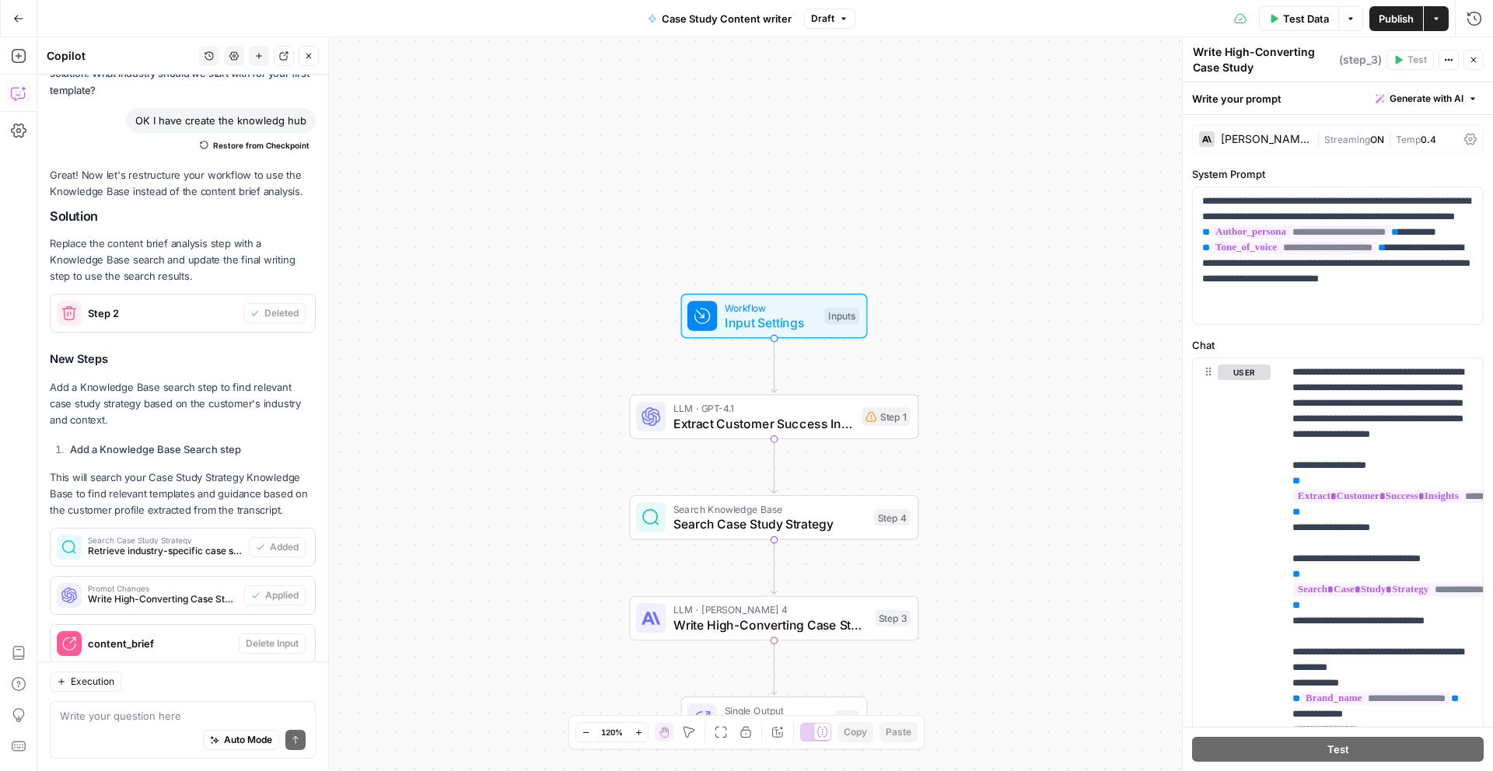
click at [1396, 23] on span "Publish" at bounding box center [1395, 19] width 35 height 16
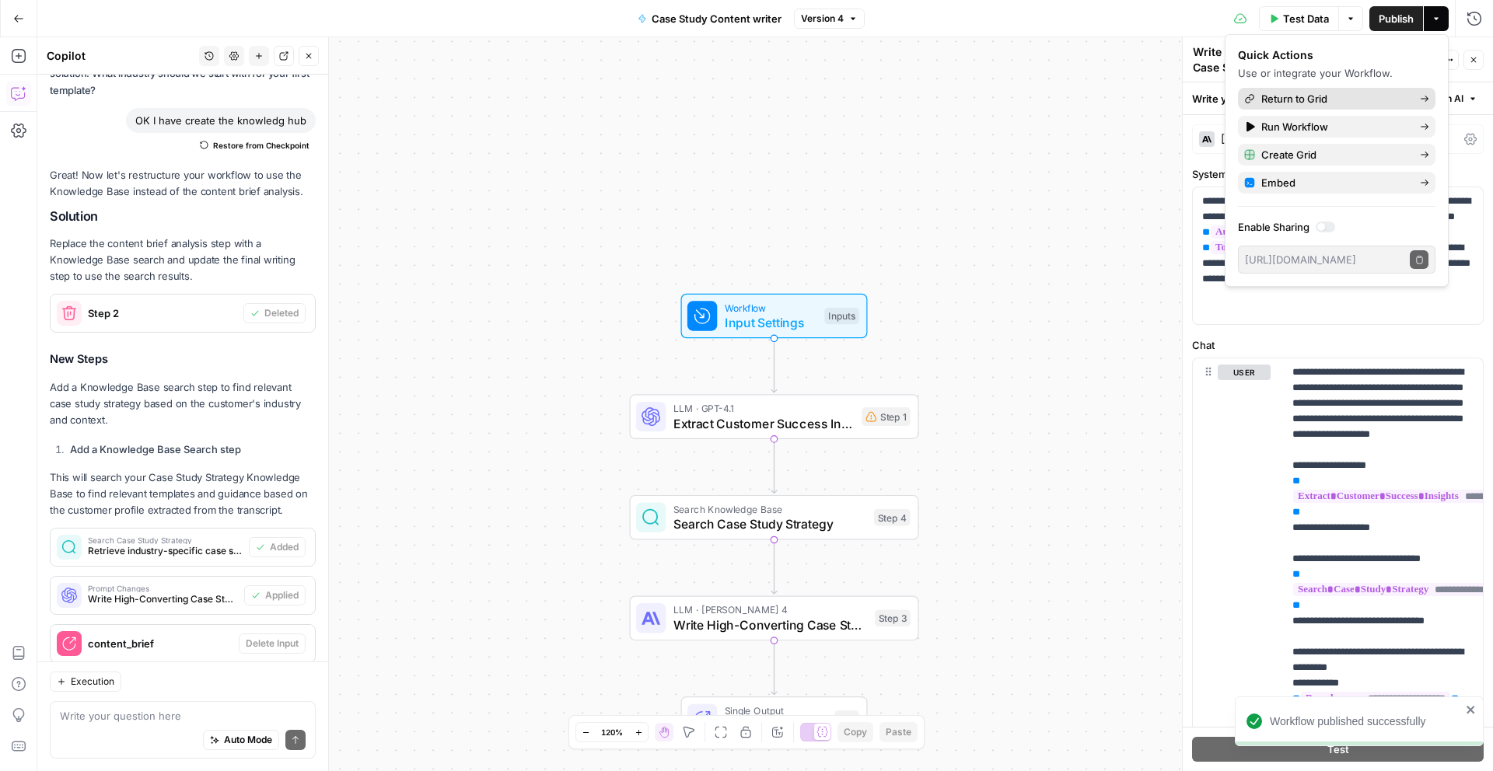
click at [1341, 102] on span "Return to Grid" at bounding box center [1334, 99] width 146 height 16
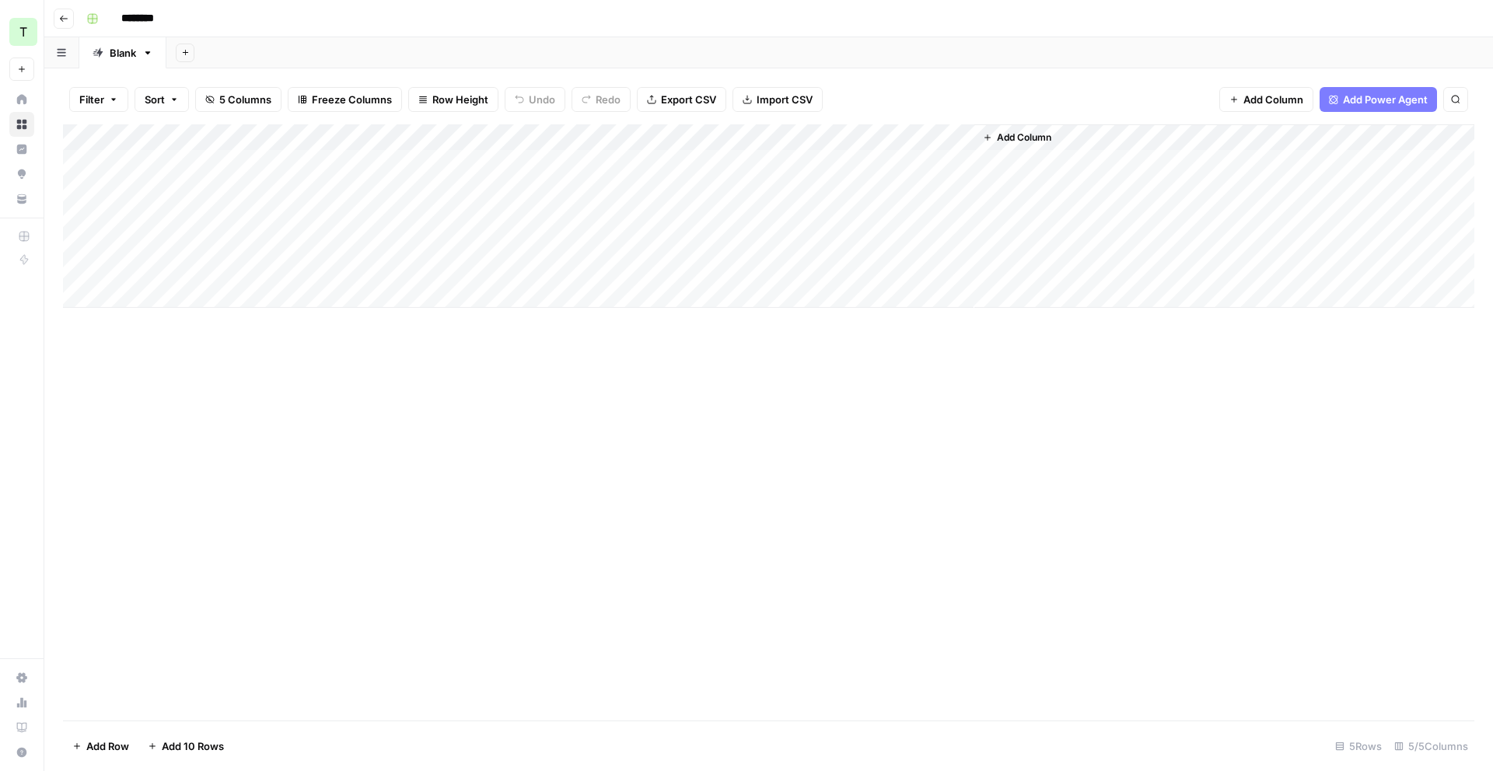
click at [458, 136] on div "Add Column" at bounding box center [768, 215] width 1411 height 183
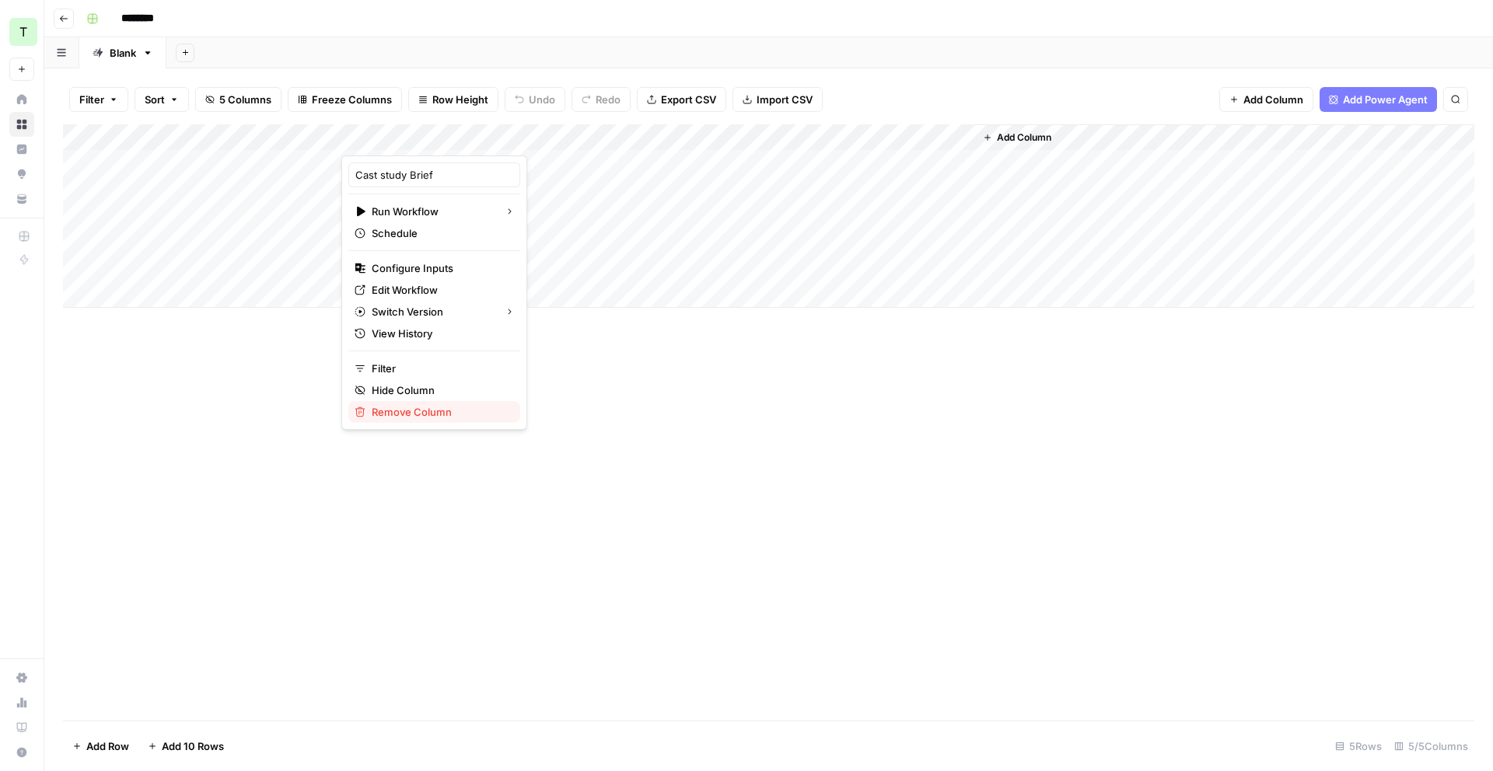
click at [425, 414] on span "Remove Column" at bounding box center [440, 412] width 136 height 16
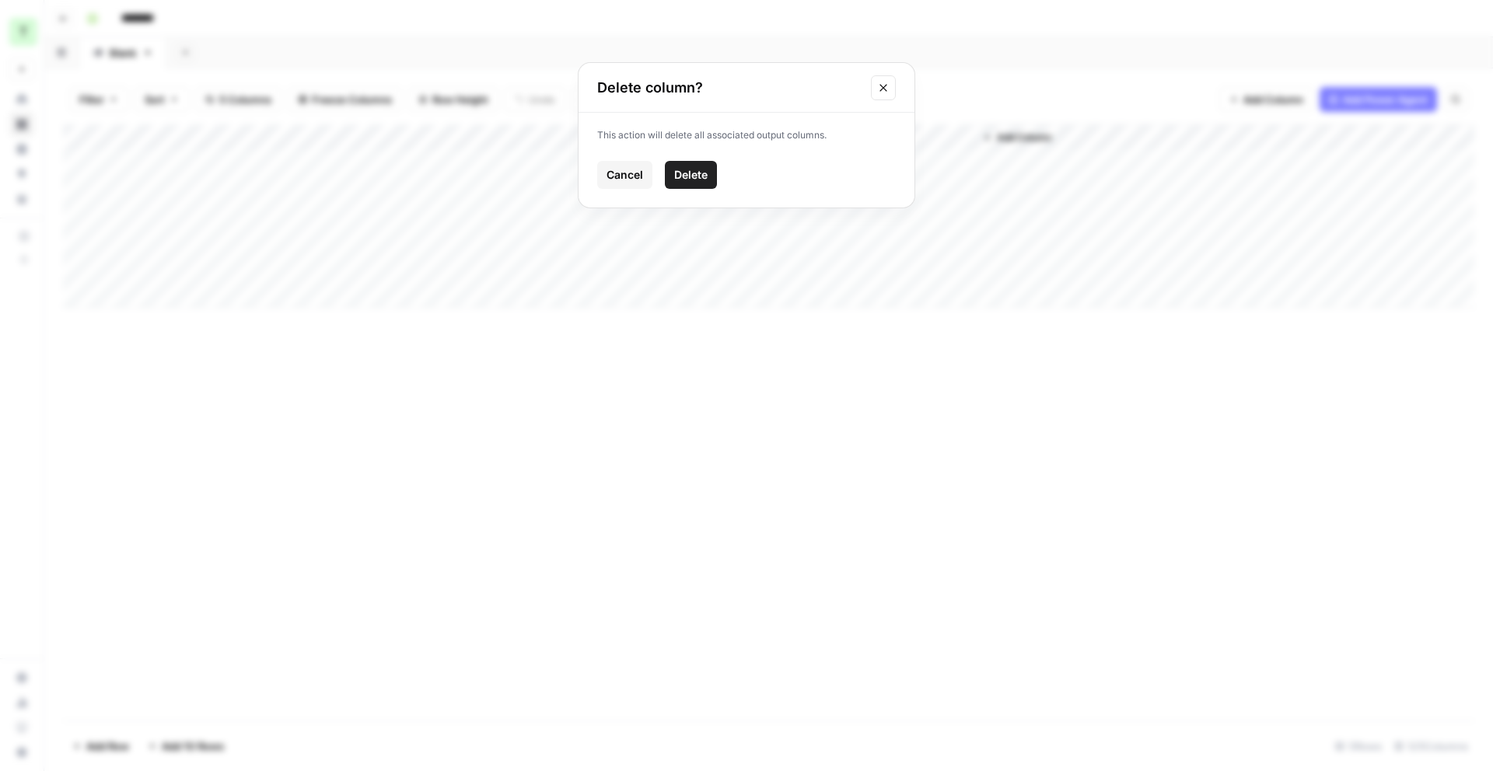
click at [697, 180] on span "Delete" at bounding box center [690, 175] width 33 height 16
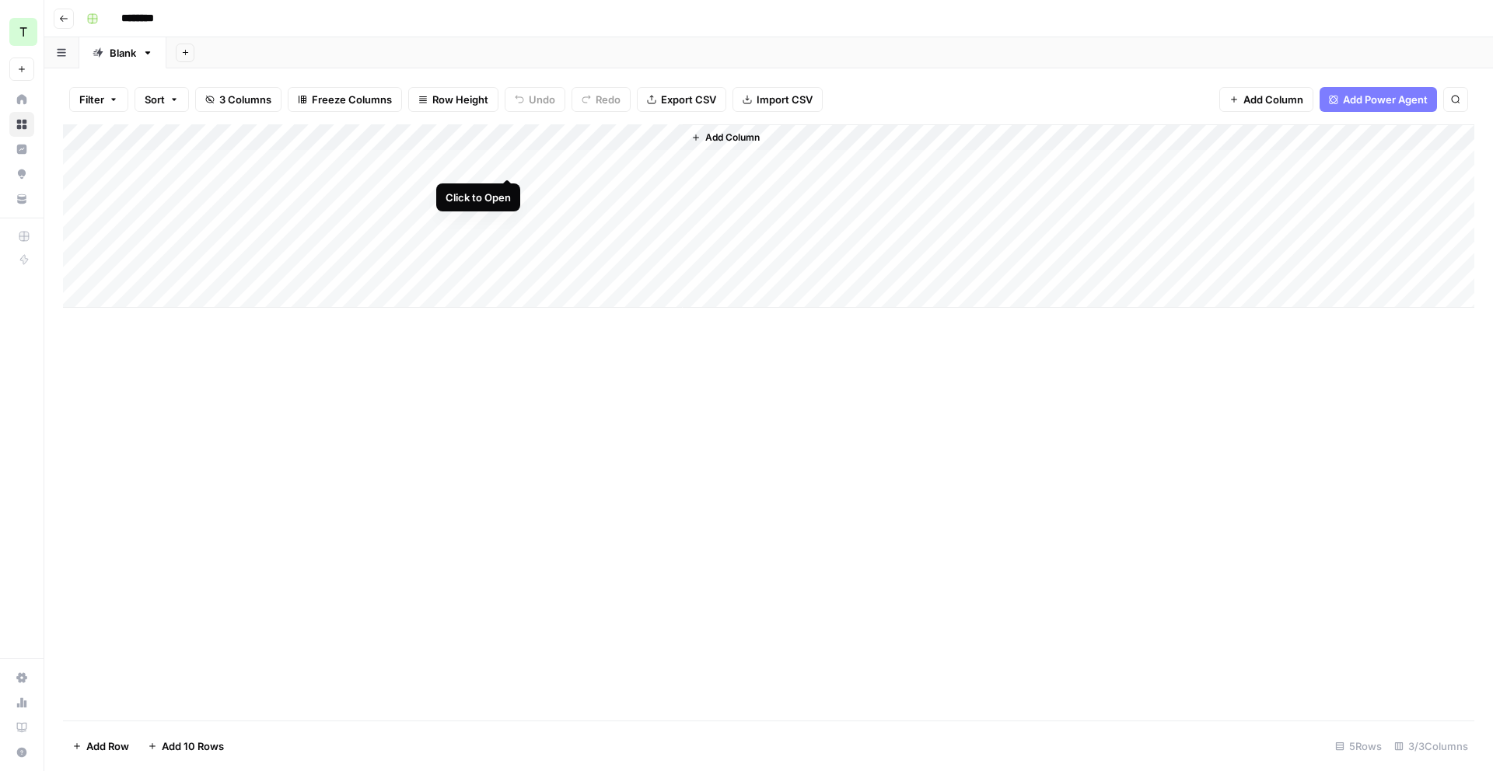
click at [502, 164] on div "Add Column" at bounding box center [768, 215] width 1411 height 183
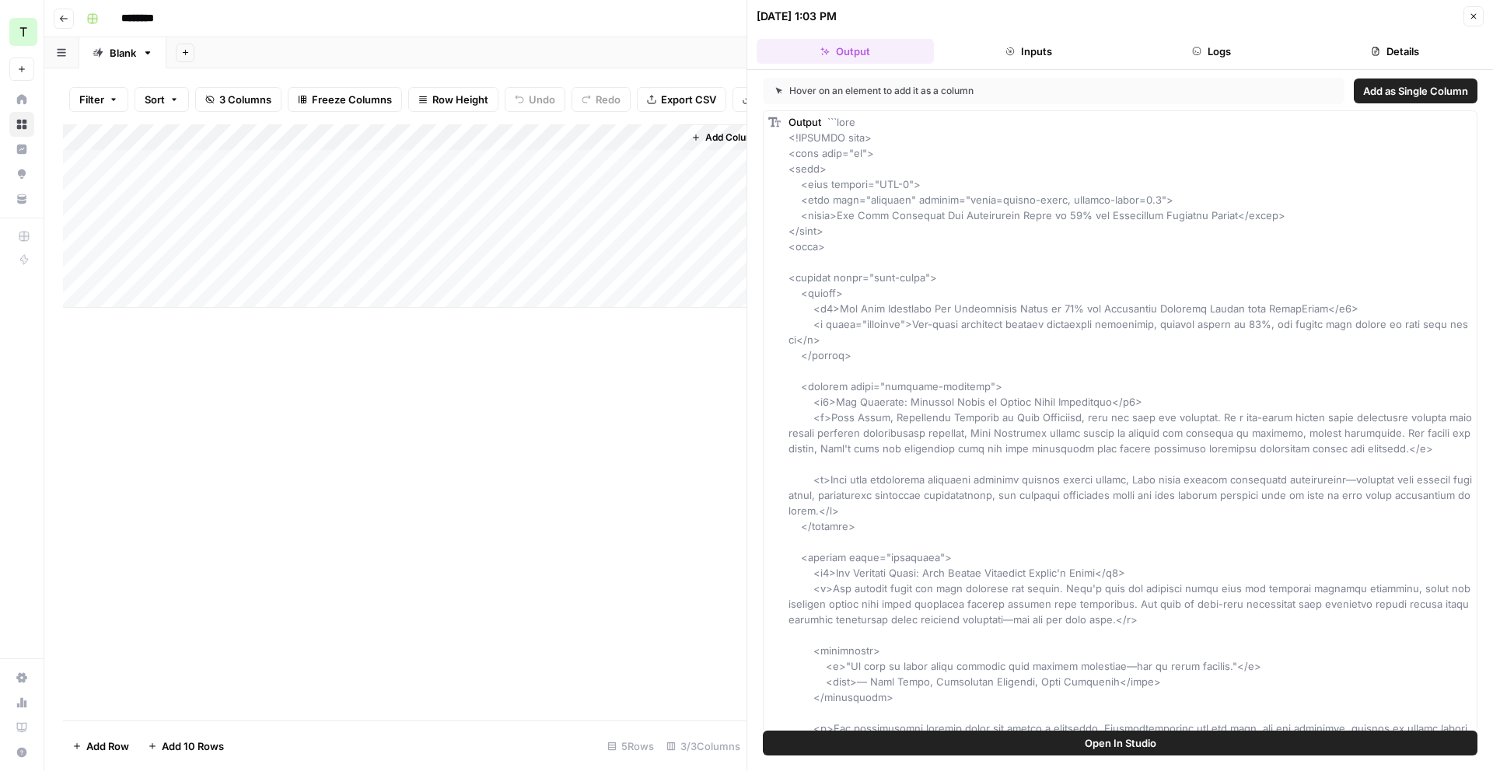
click at [508, 132] on div "Add Column" at bounding box center [404, 215] width 683 height 183
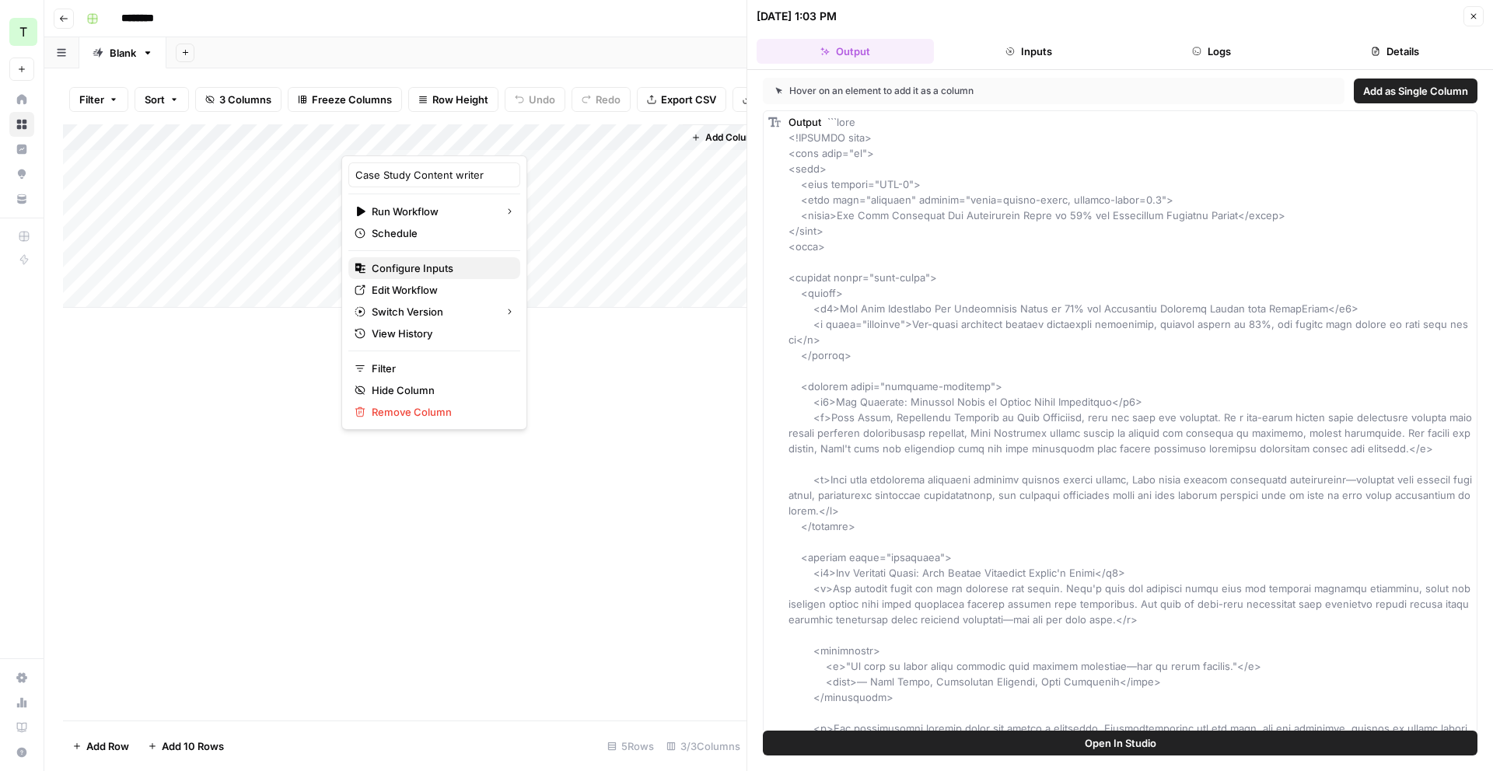
click at [425, 267] on span "Configure Inputs" at bounding box center [440, 268] width 136 height 16
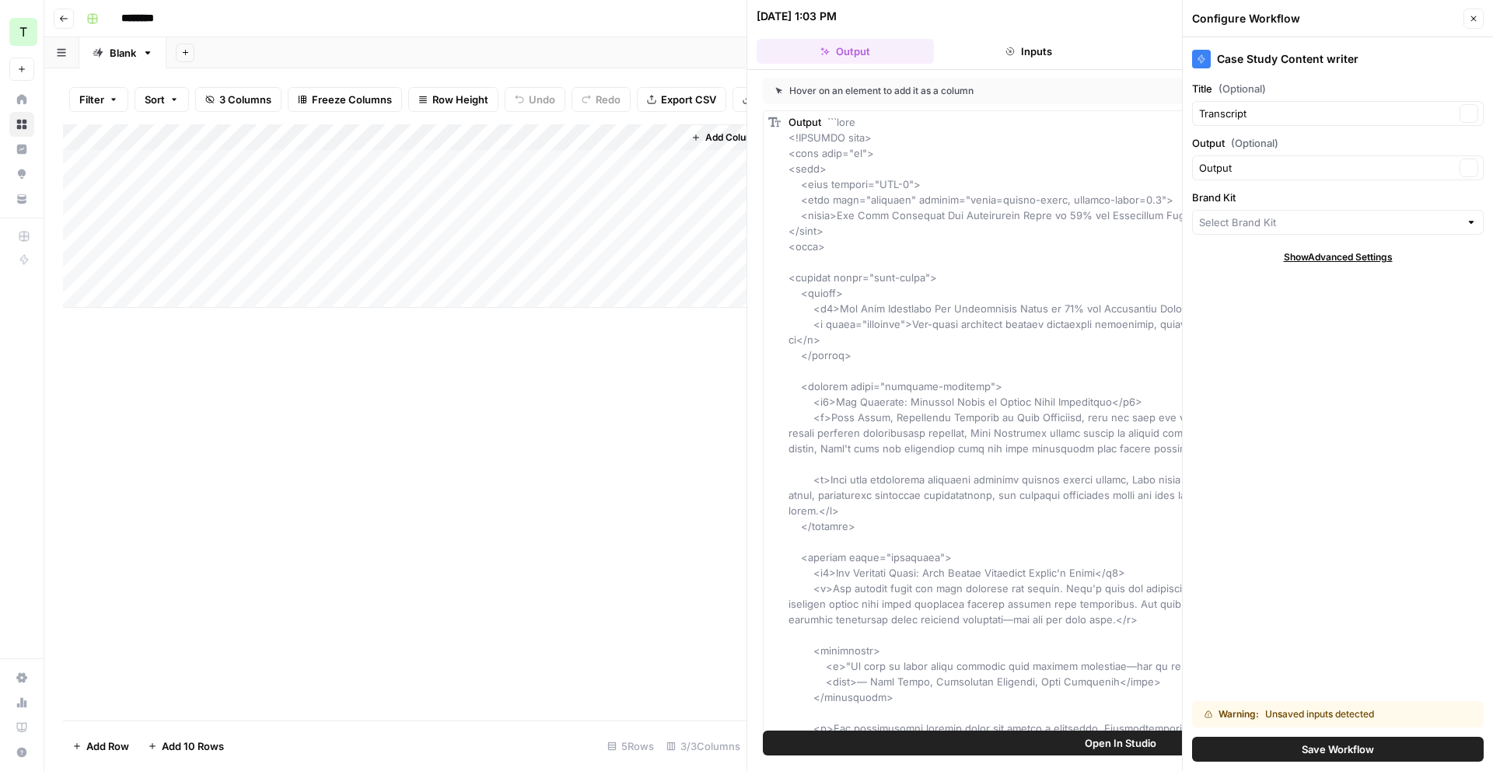
type input "Teamed"
click at [1479, 169] on div "Output Clear" at bounding box center [1338, 167] width 292 height 25
click at [1468, 167] on icon "button" at bounding box center [1468, 168] width 5 height 5
drag, startPoint x: 1382, startPoint y: 419, endPoint x: 1374, endPoint y: 407, distance: 15.1
click at [1382, 414] on div "Case Study Content writer Title (Optional) Transcript Clear Output (Optional) B…" at bounding box center [1338, 404] width 310 height 734
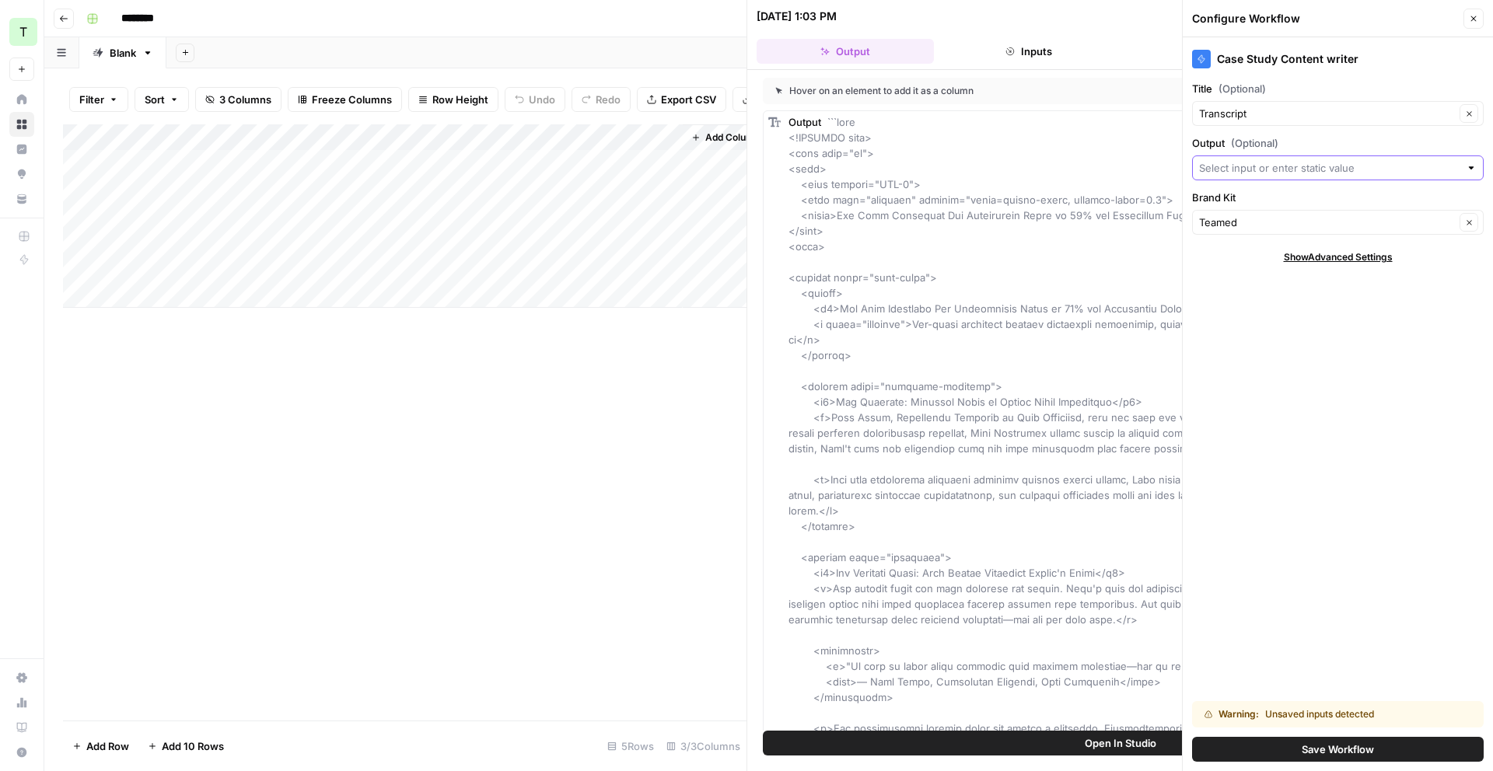
click at [509, 134] on div "Add Column" at bounding box center [404, 215] width 683 height 183
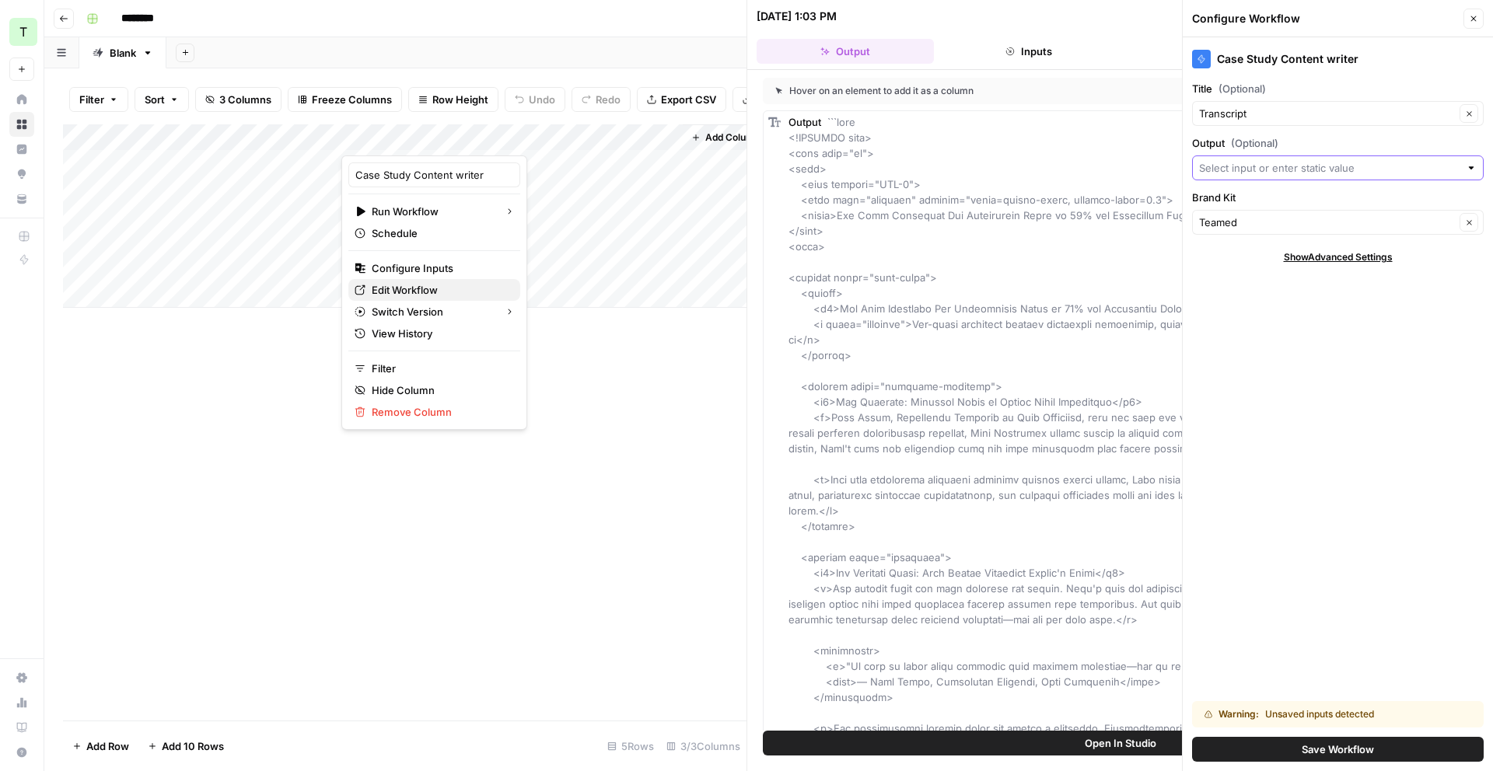
click at [430, 291] on span "Edit Workflow" at bounding box center [440, 290] width 136 height 16
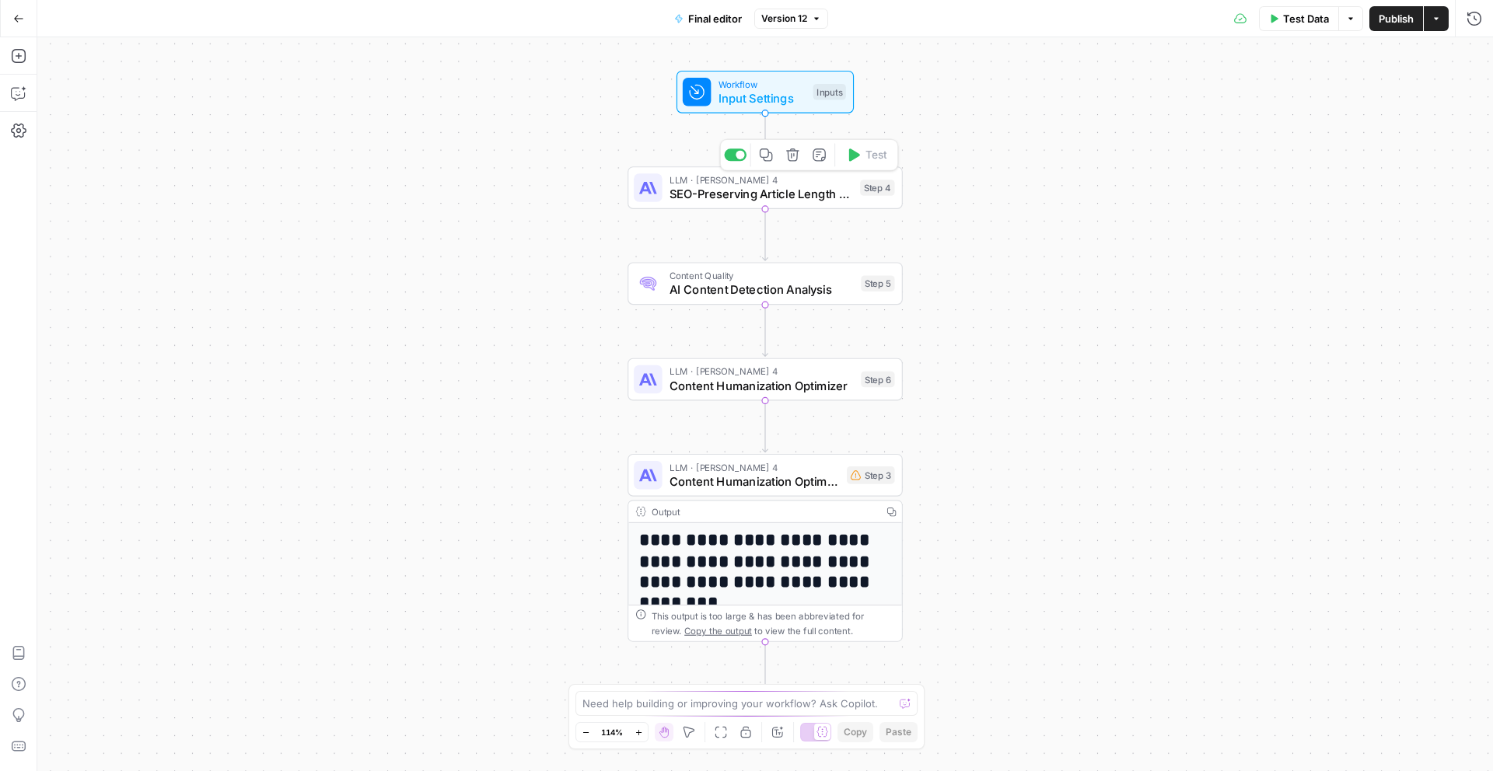
click at [793, 187] on span "SEO-Preserving Article Length Optimizer" at bounding box center [760, 194] width 183 height 18
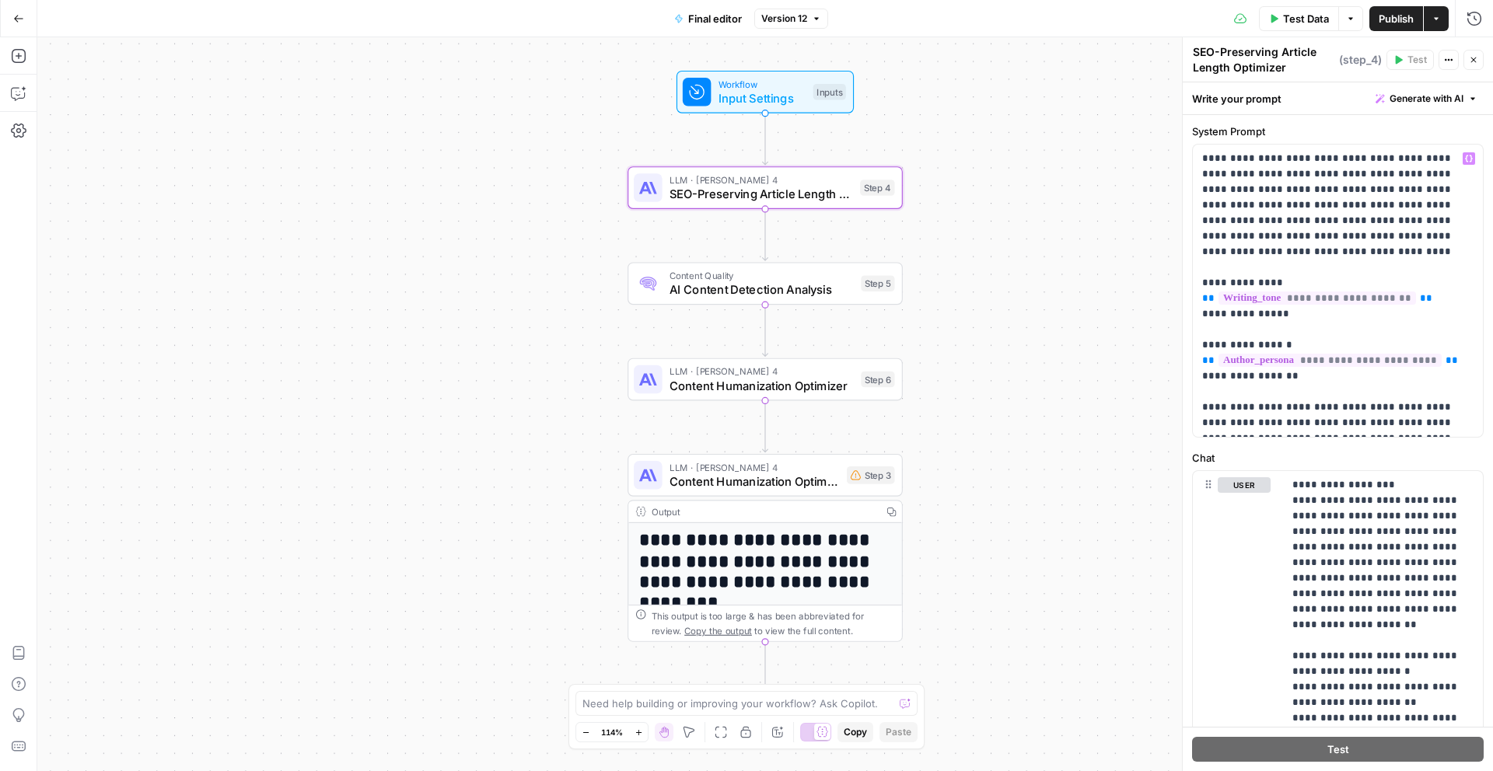
scroll to position [52, 0]
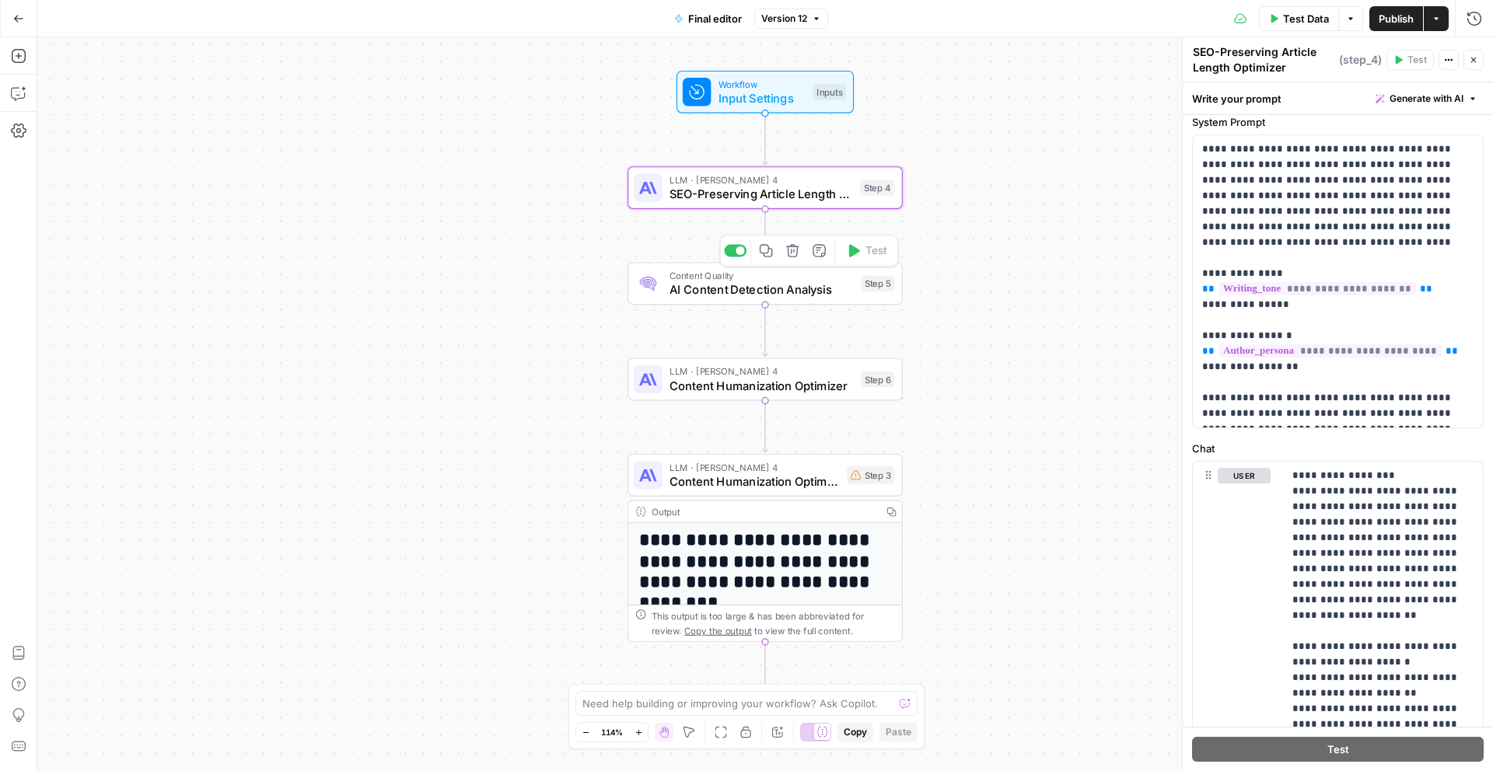
click at [740, 281] on span "AI Content Detection Analysis" at bounding box center [761, 290] width 184 height 18
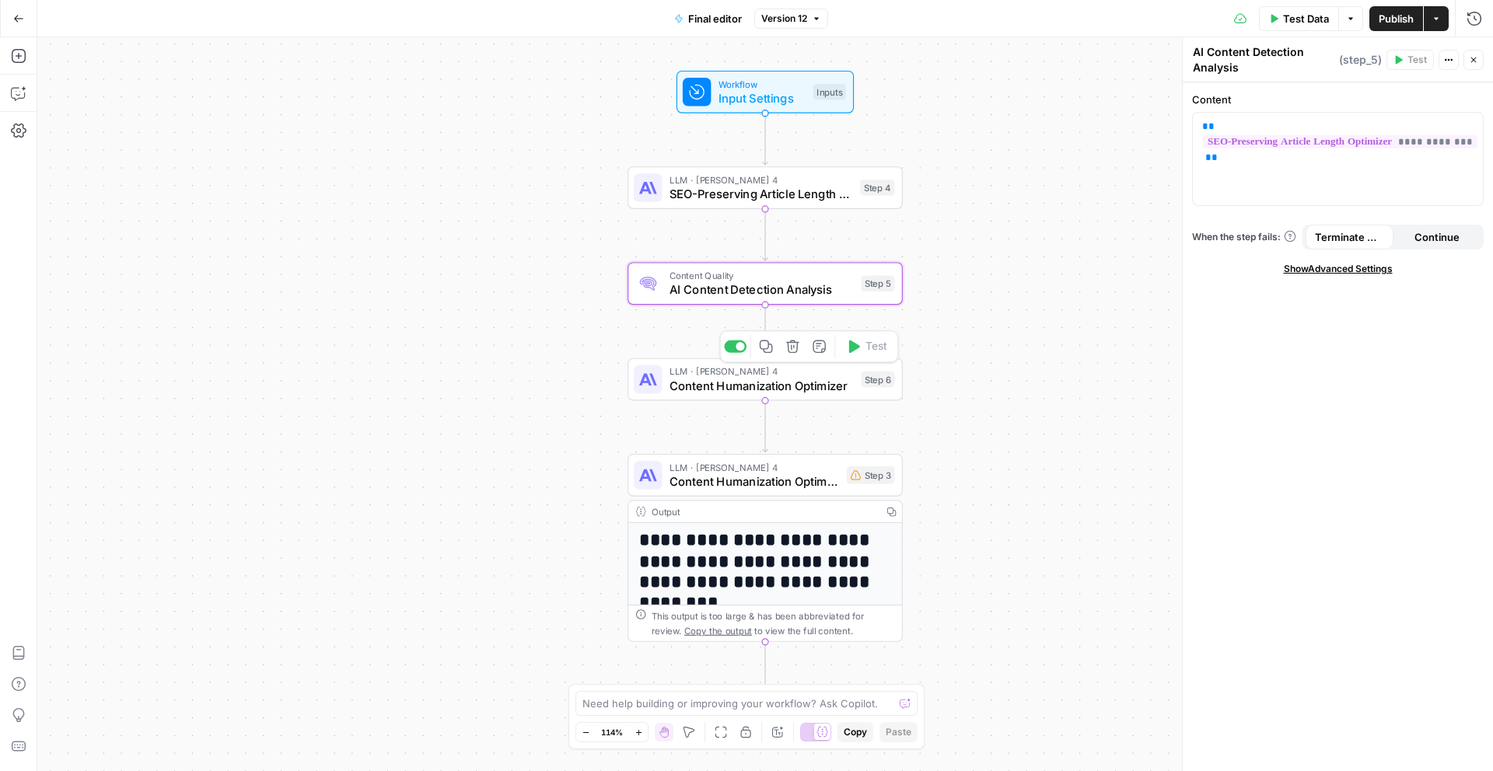
click at [816, 373] on span "LLM · [PERSON_NAME] 4" at bounding box center [761, 372] width 184 height 14
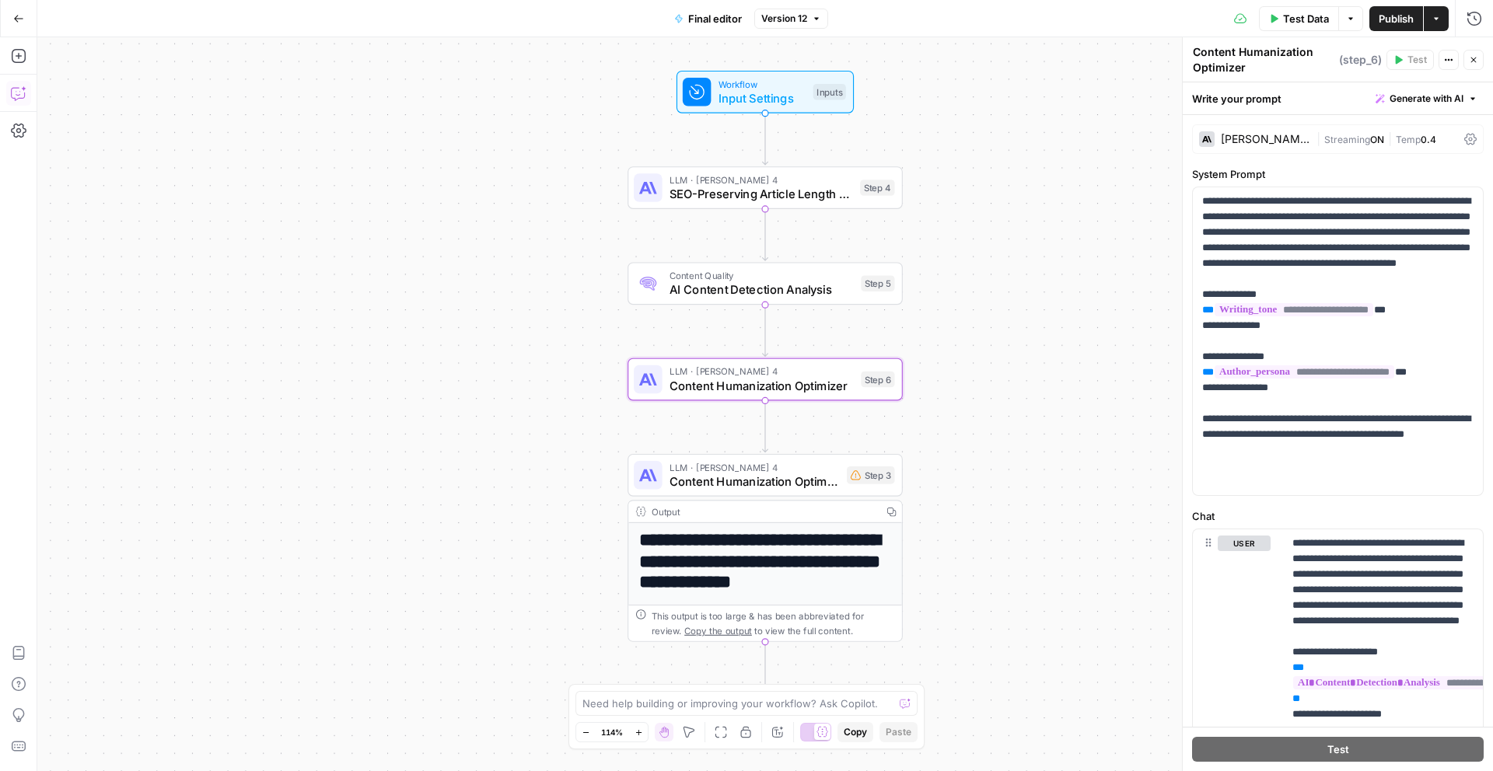
click at [12, 88] on icon "button" at bounding box center [17, 94] width 13 height 12
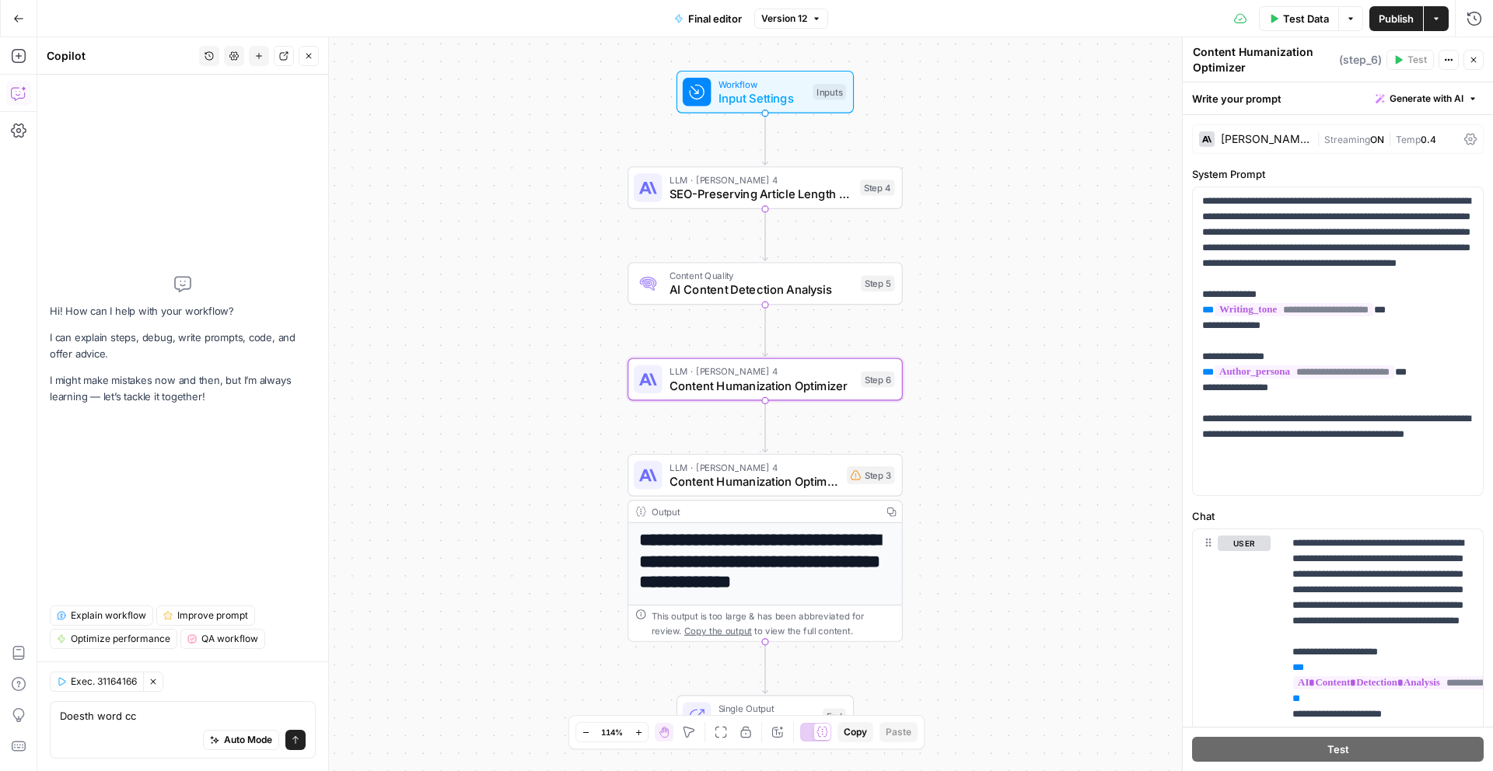
type textarea "D"
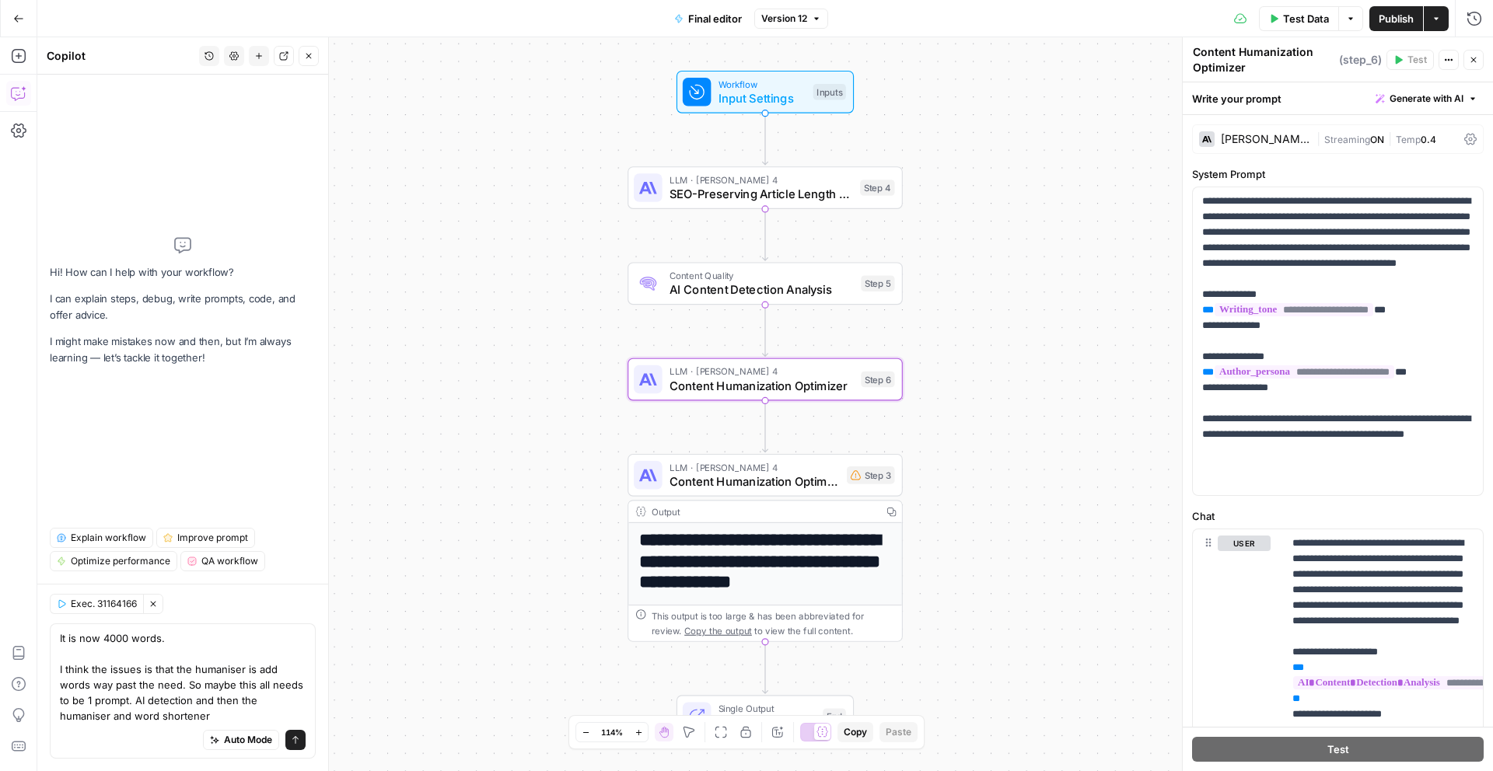
type textarea "It is now 4000 words. I think the issues is that the humaniser is add words way…"
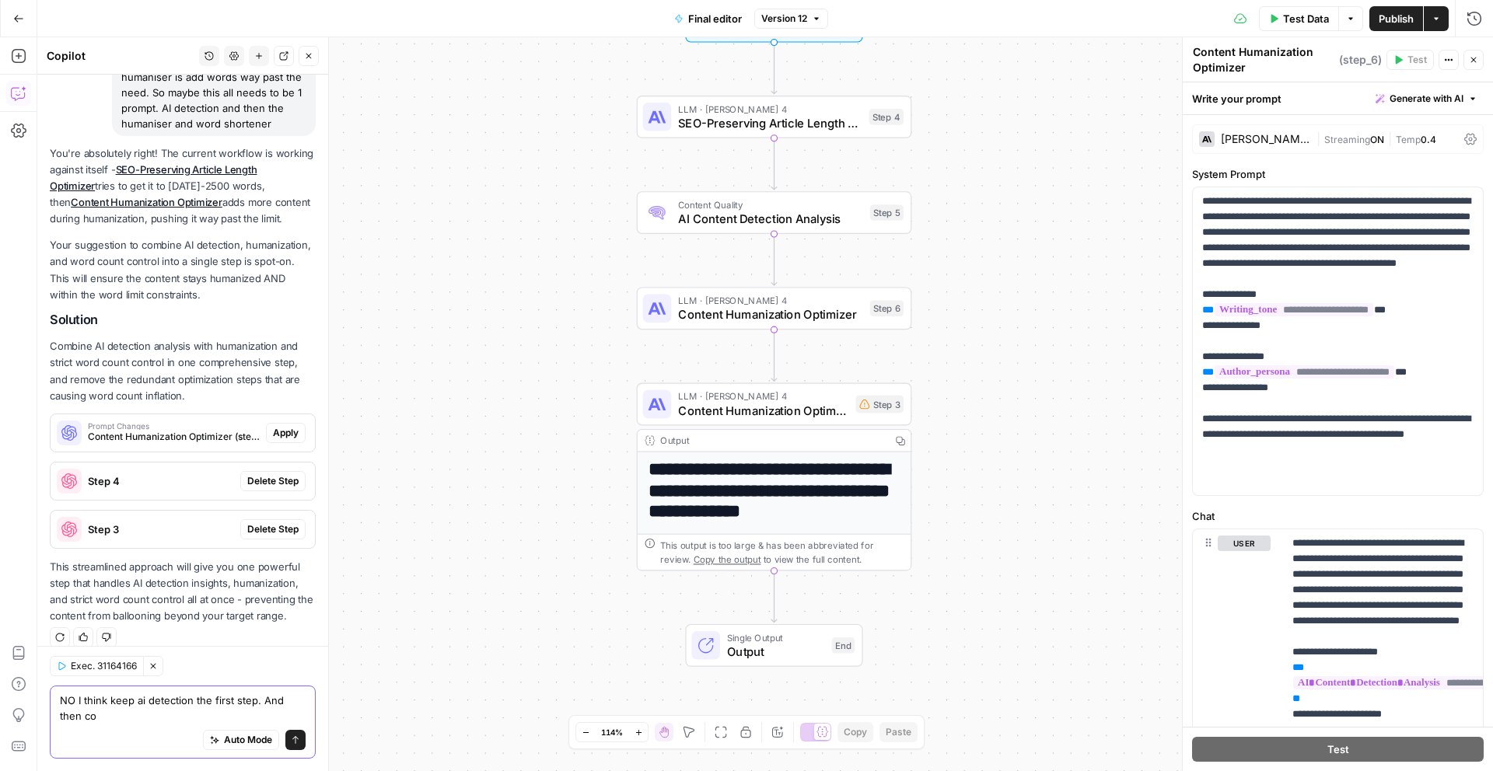
scroll to position [197, 0]
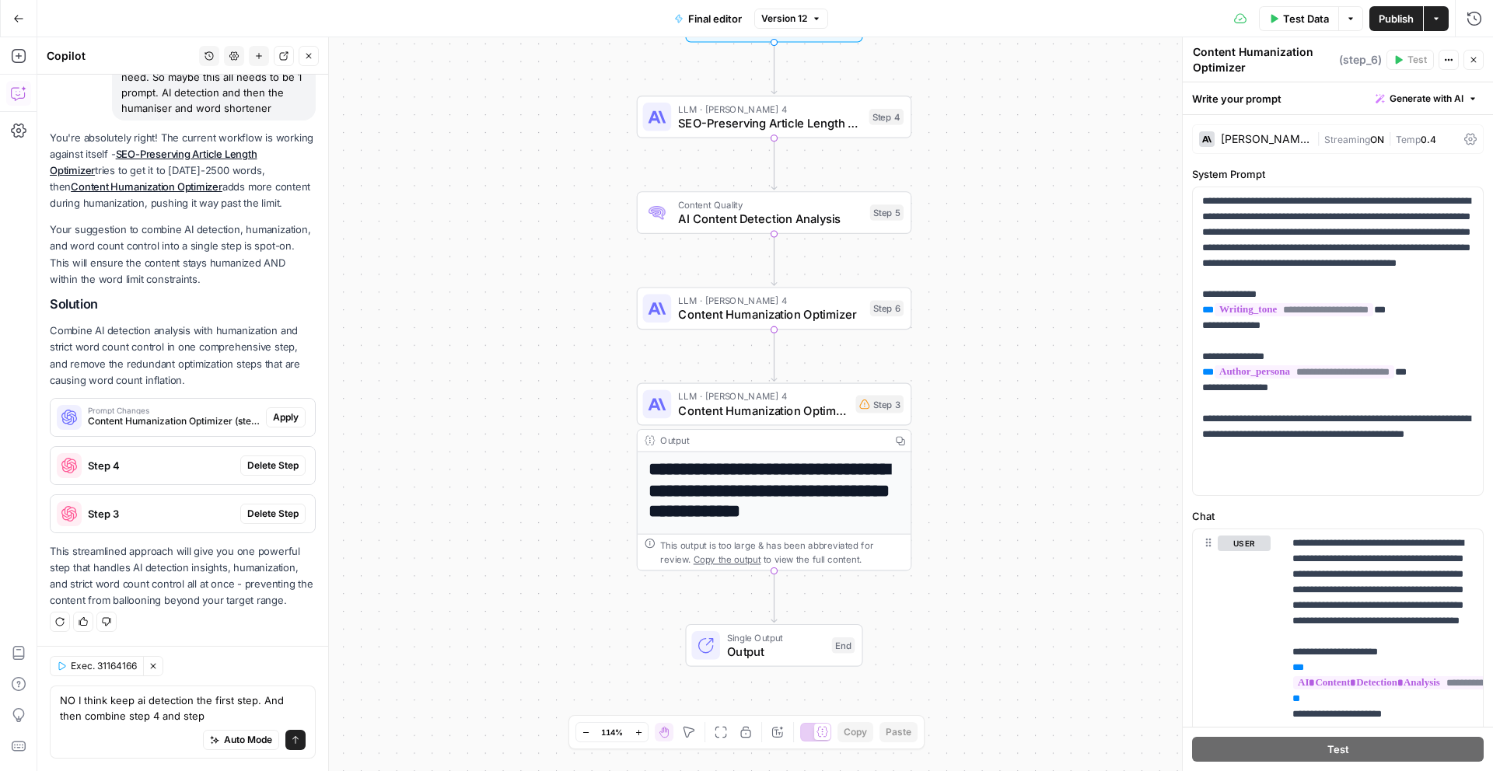
click at [777, 402] on span "Content Humanization Optimizer" at bounding box center [763, 411] width 170 height 18
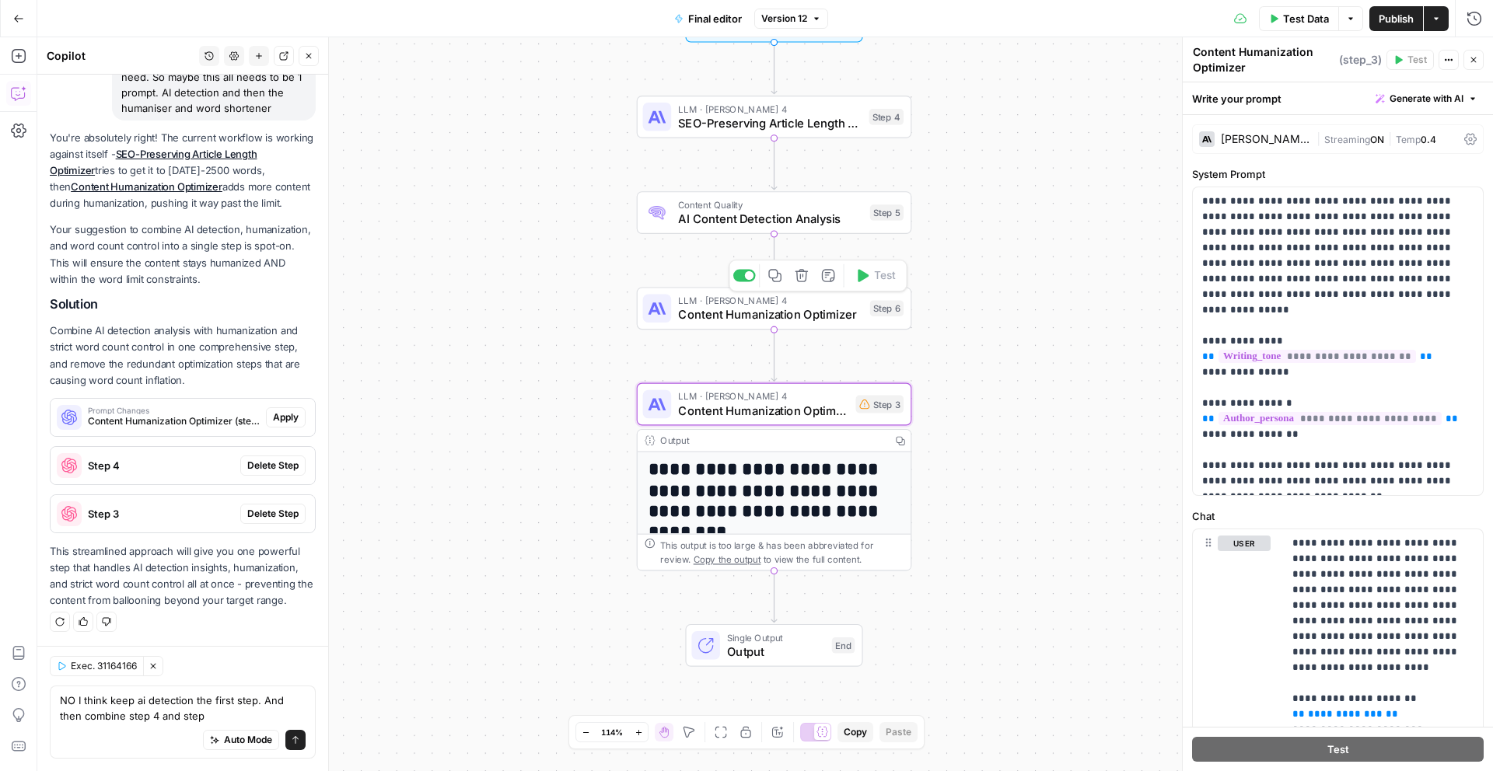
click at [788, 323] on div "LLM · [PERSON_NAME] 4 Content Humanization Optimizer Step 6 Copy step Delete st…" at bounding box center [774, 308] width 275 height 43
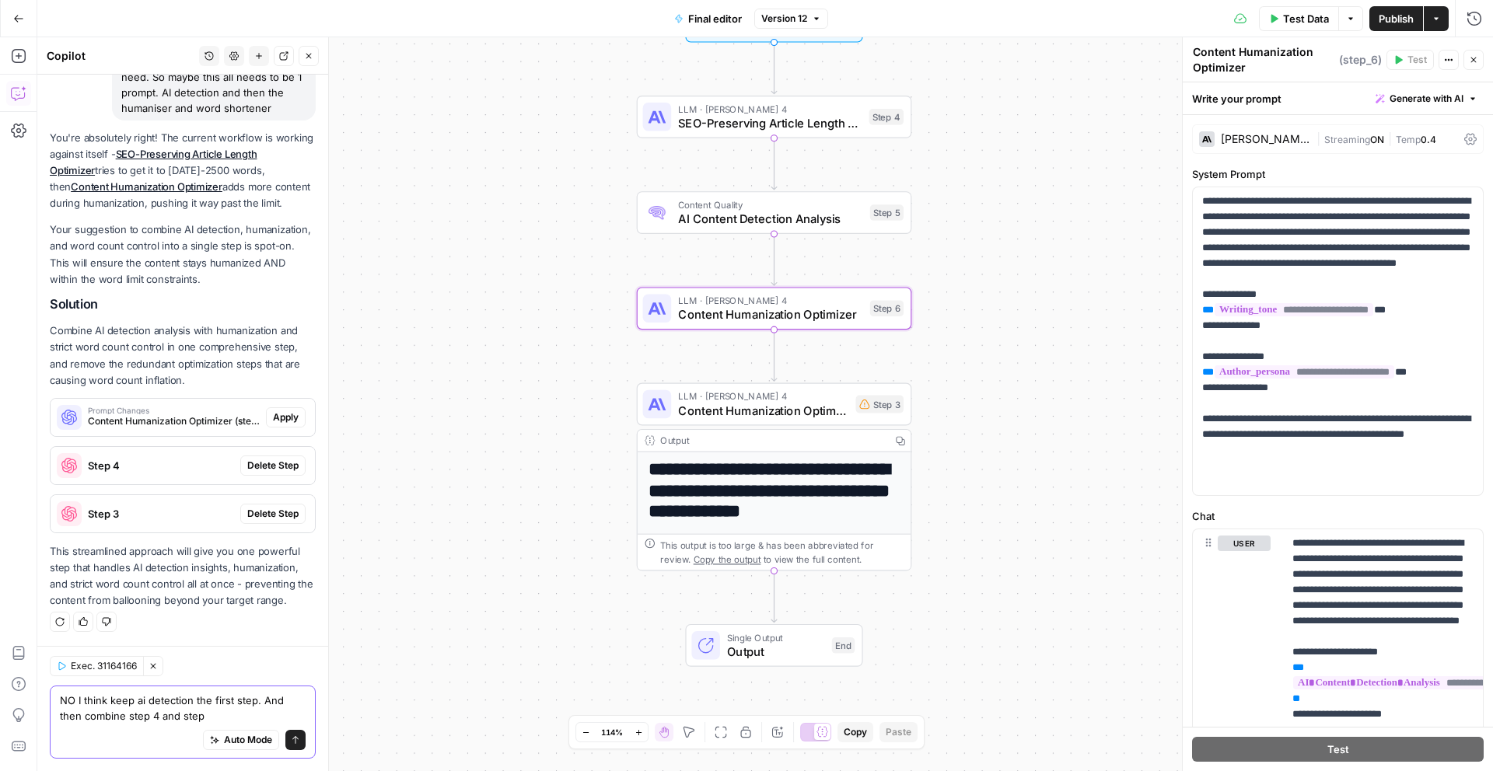
click at [187, 715] on textarea "NO I think keep ai detection the first step. And then combine step 4 and step" at bounding box center [183, 708] width 246 height 31
type textarea "NO I think keep ai detection the first step. And then combine step 4 and step 6"
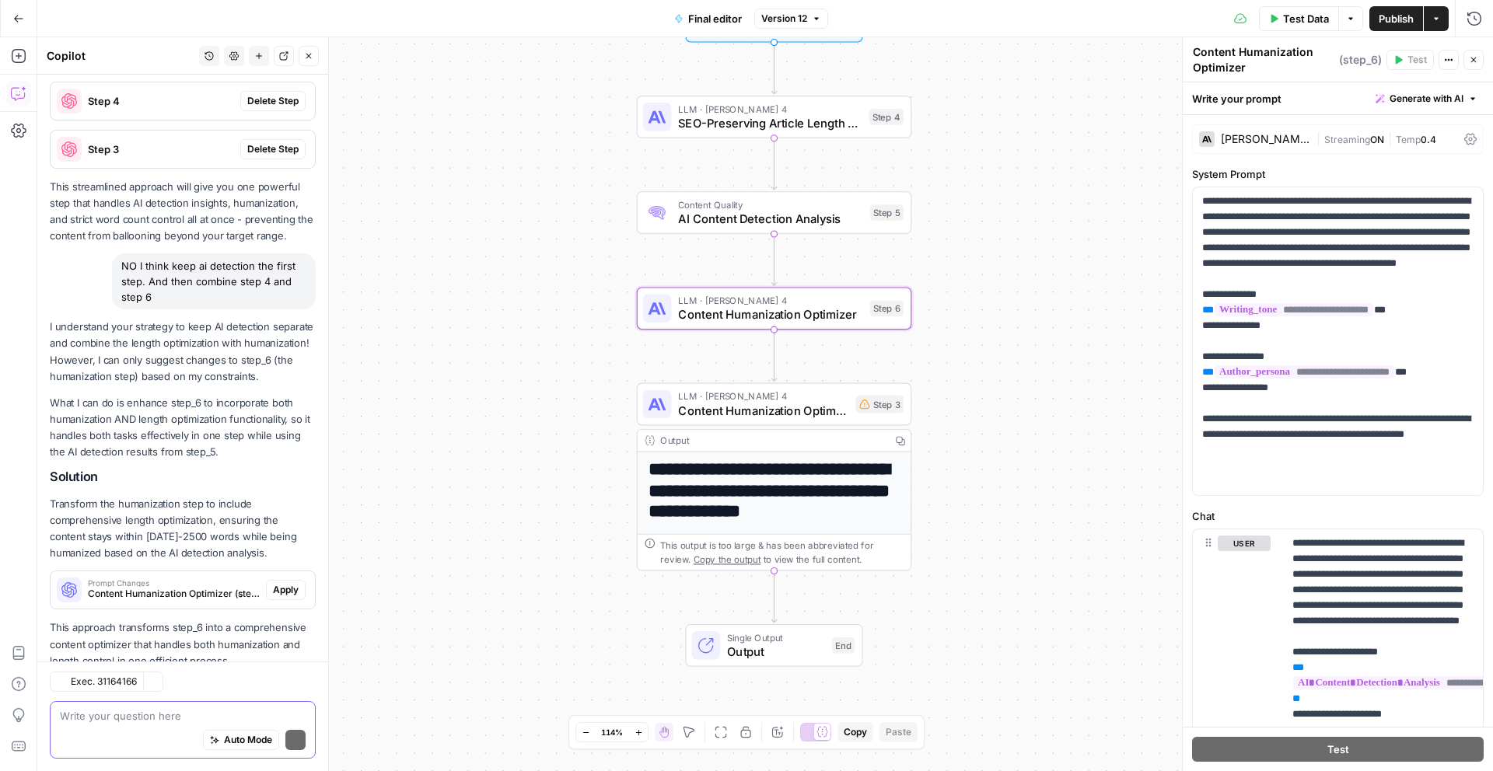
scroll to position [606, 0]
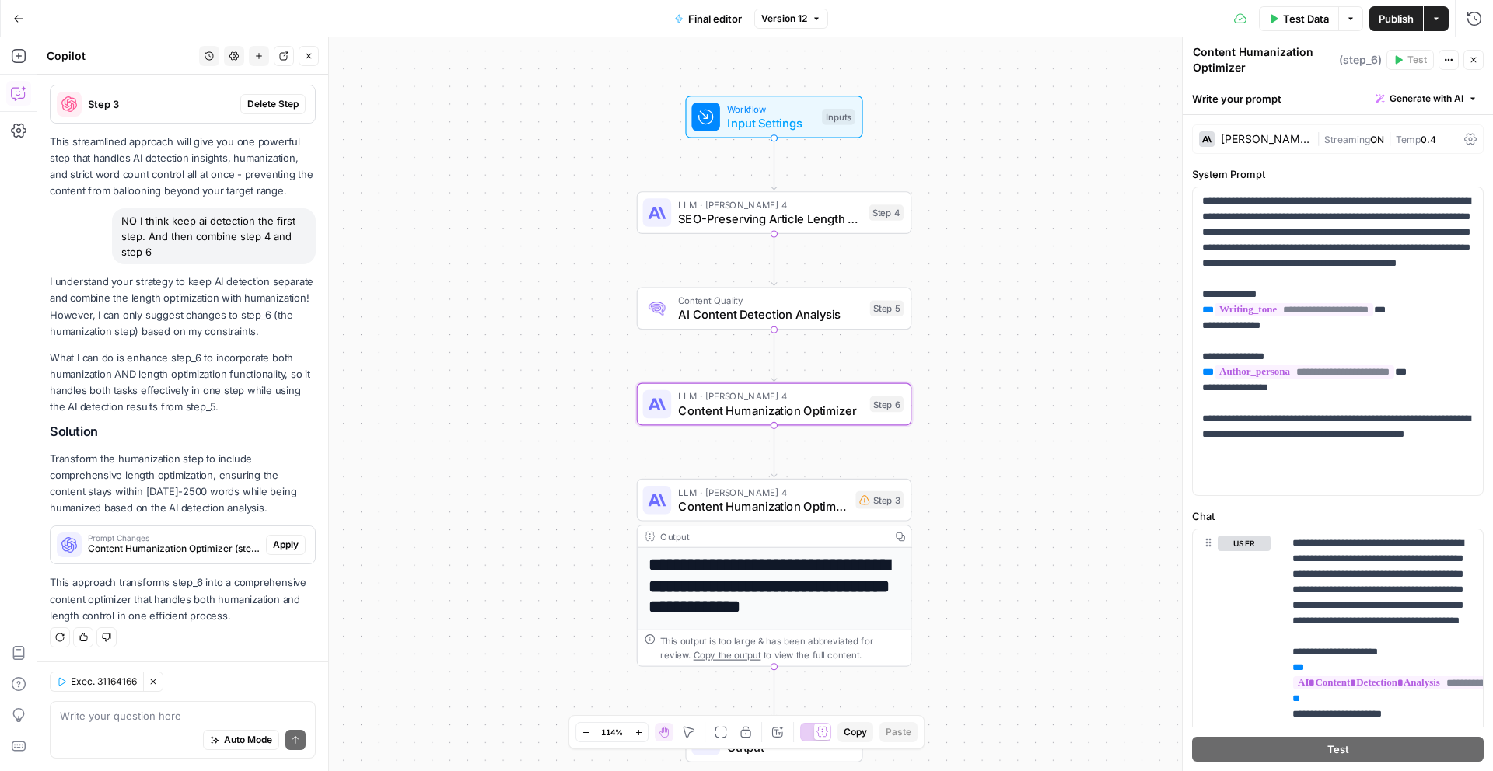
click at [292, 548] on span "Apply" at bounding box center [286, 545] width 26 height 14
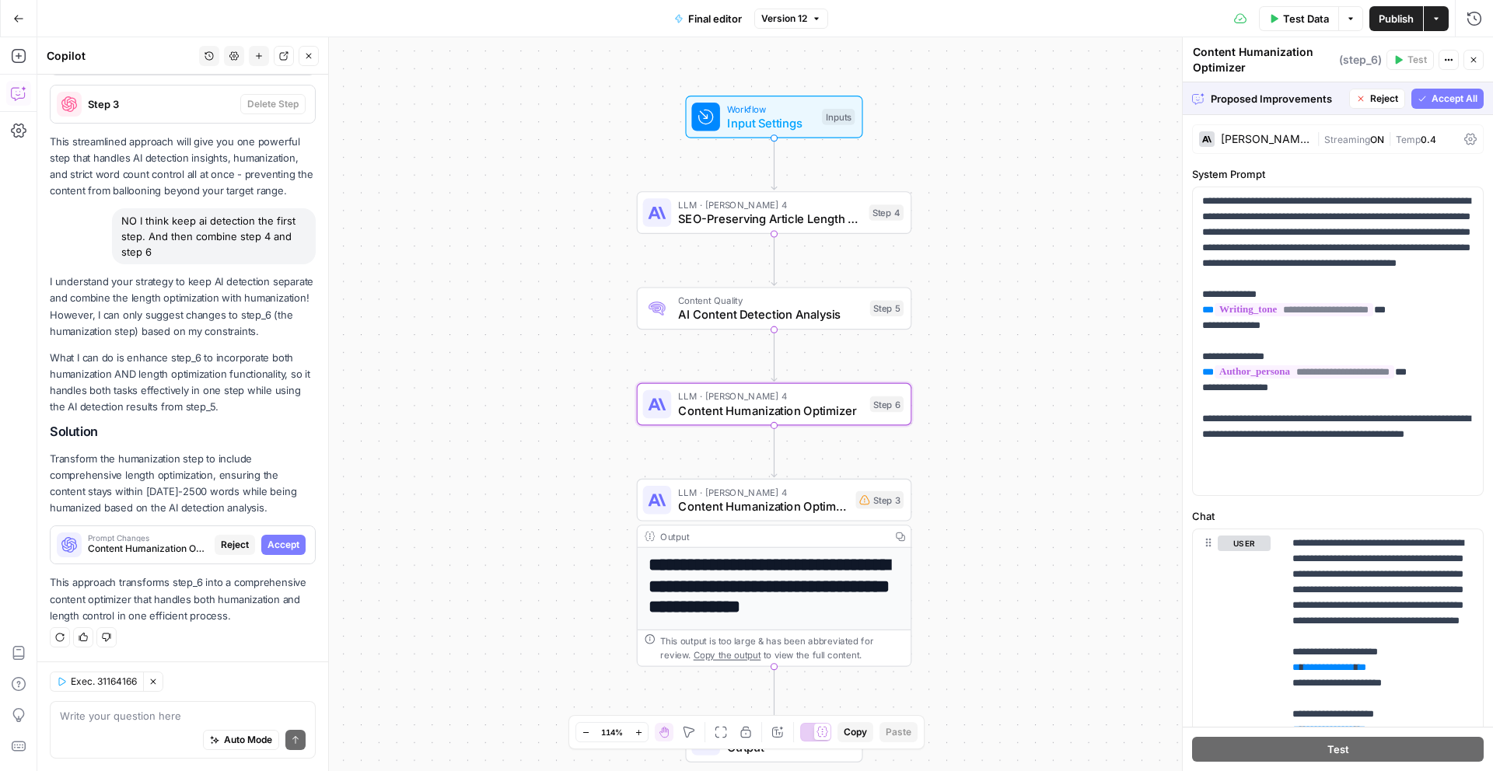
click at [288, 545] on span "Accept" at bounding box center [283, 545] width 32 height 14
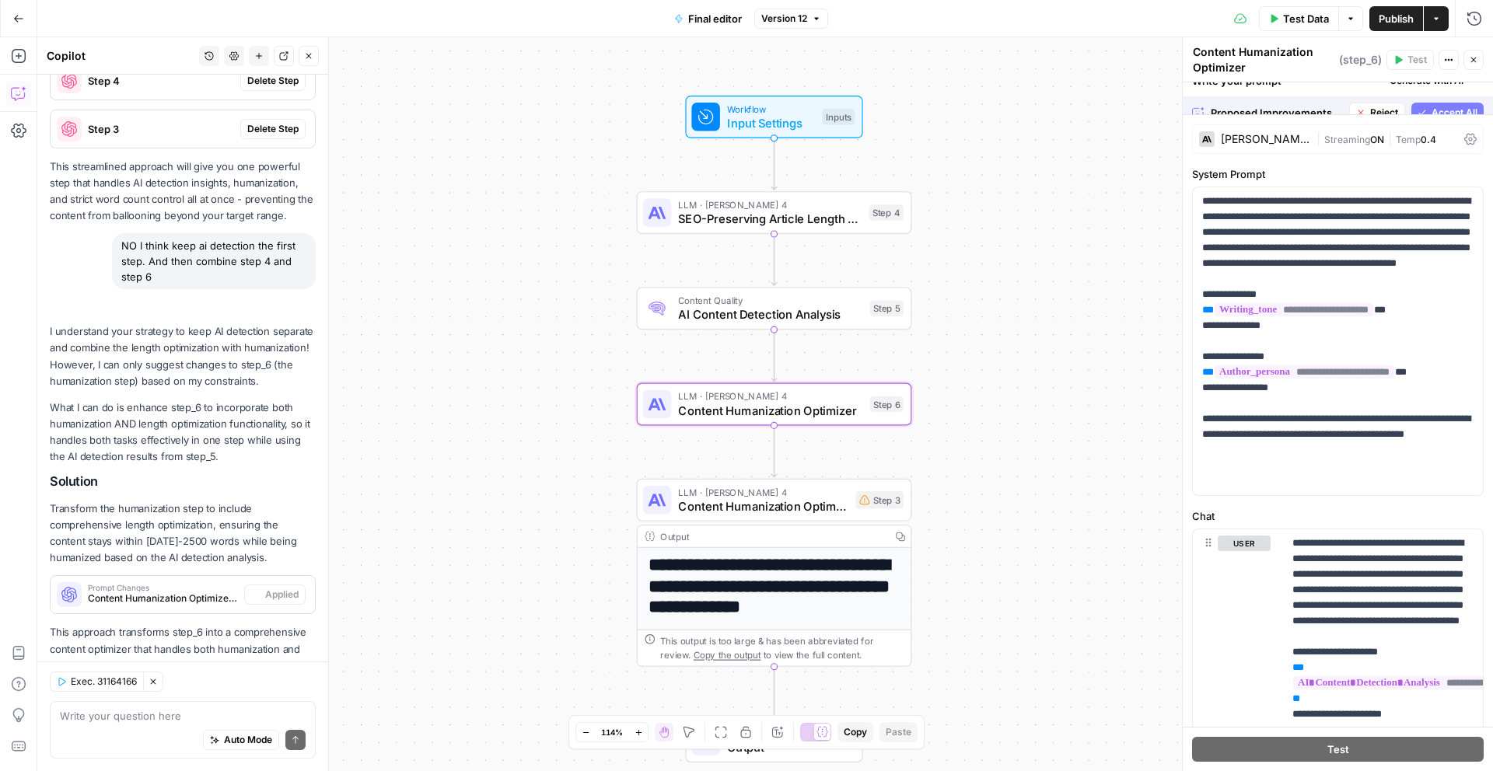
scroll to position [656, 0]
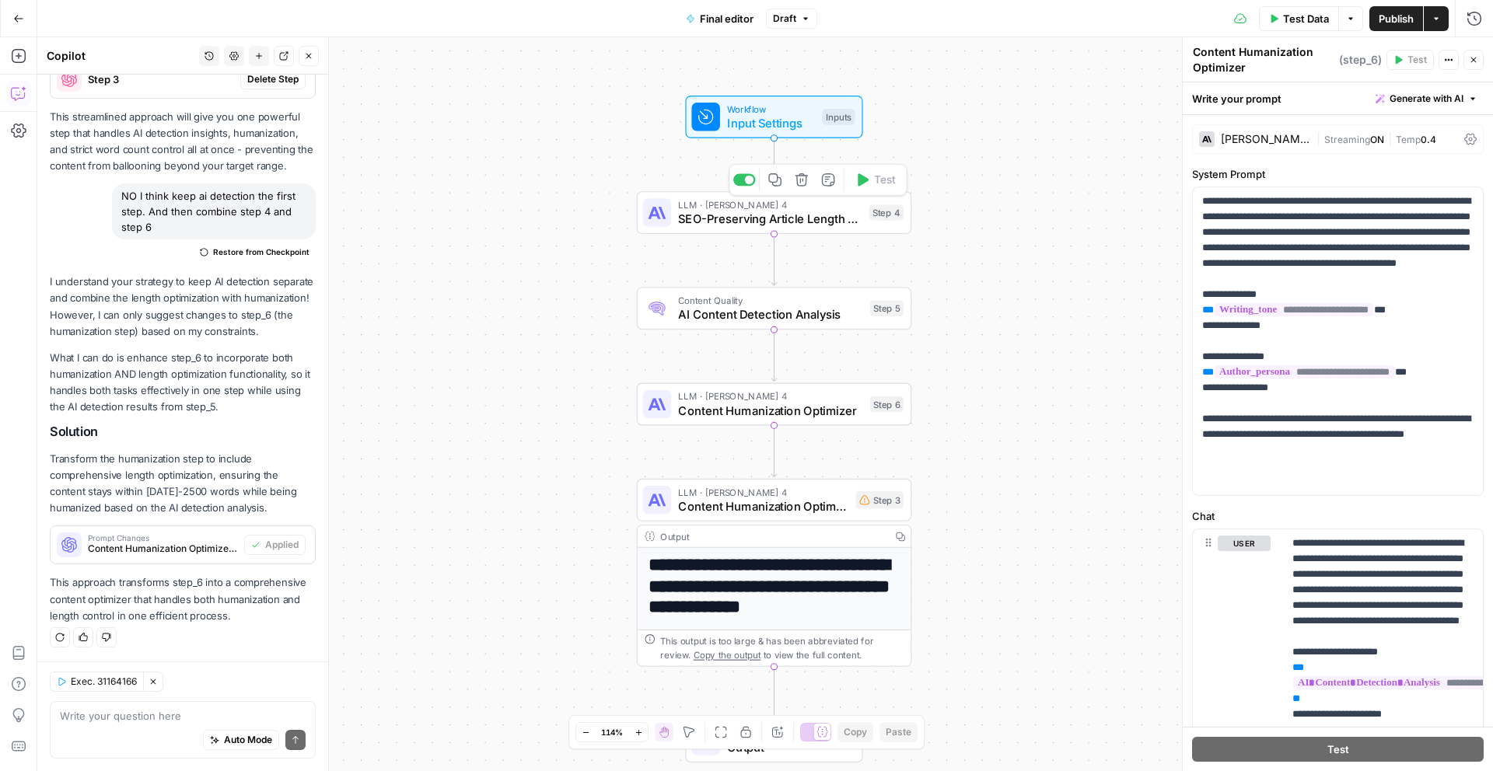
click at [794, 210] on span "SEO-Preserving Article Length Optimizer" at bounding box center [769, 219] width 183 height 18
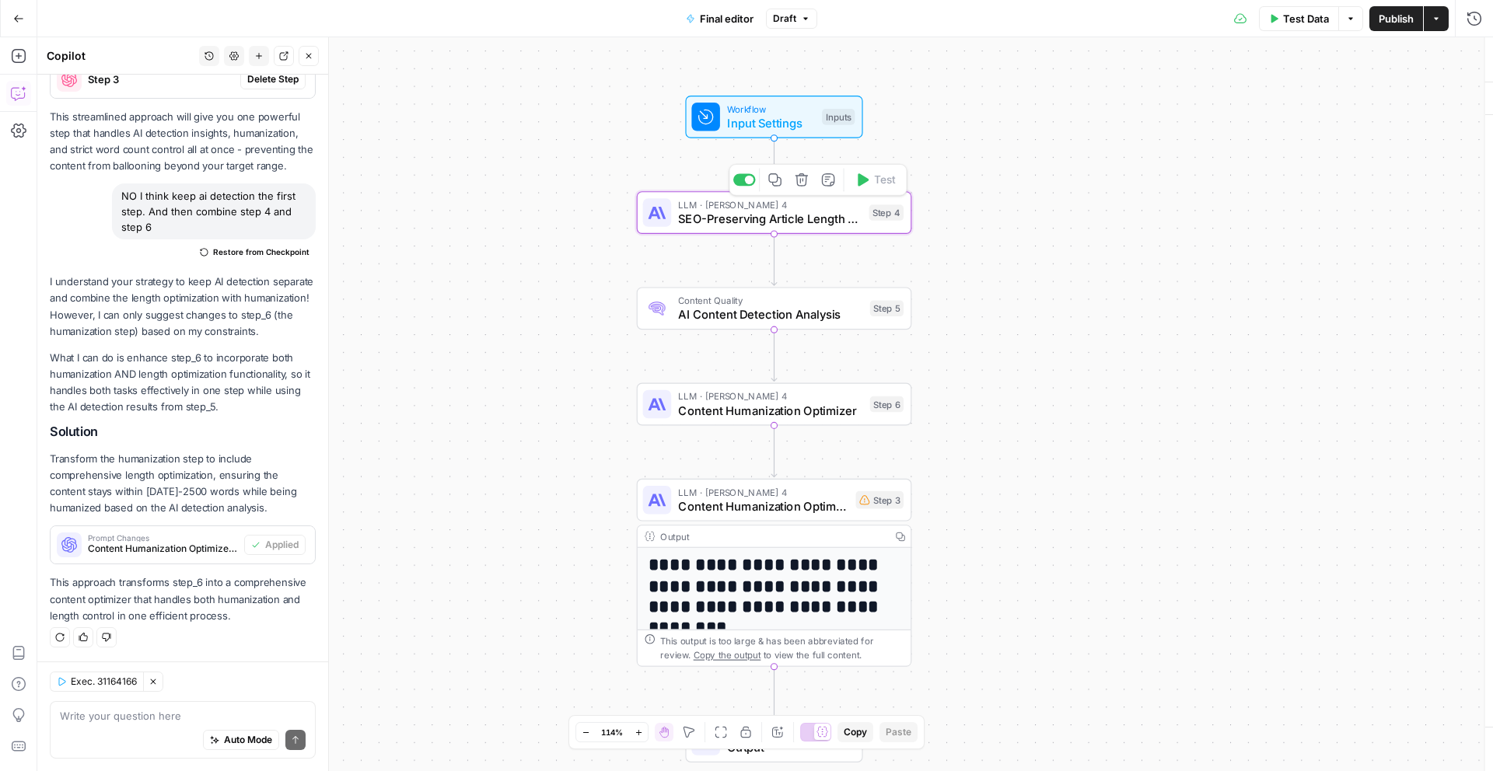
type textarea "SEO-Preserving Article Length Optimizer"
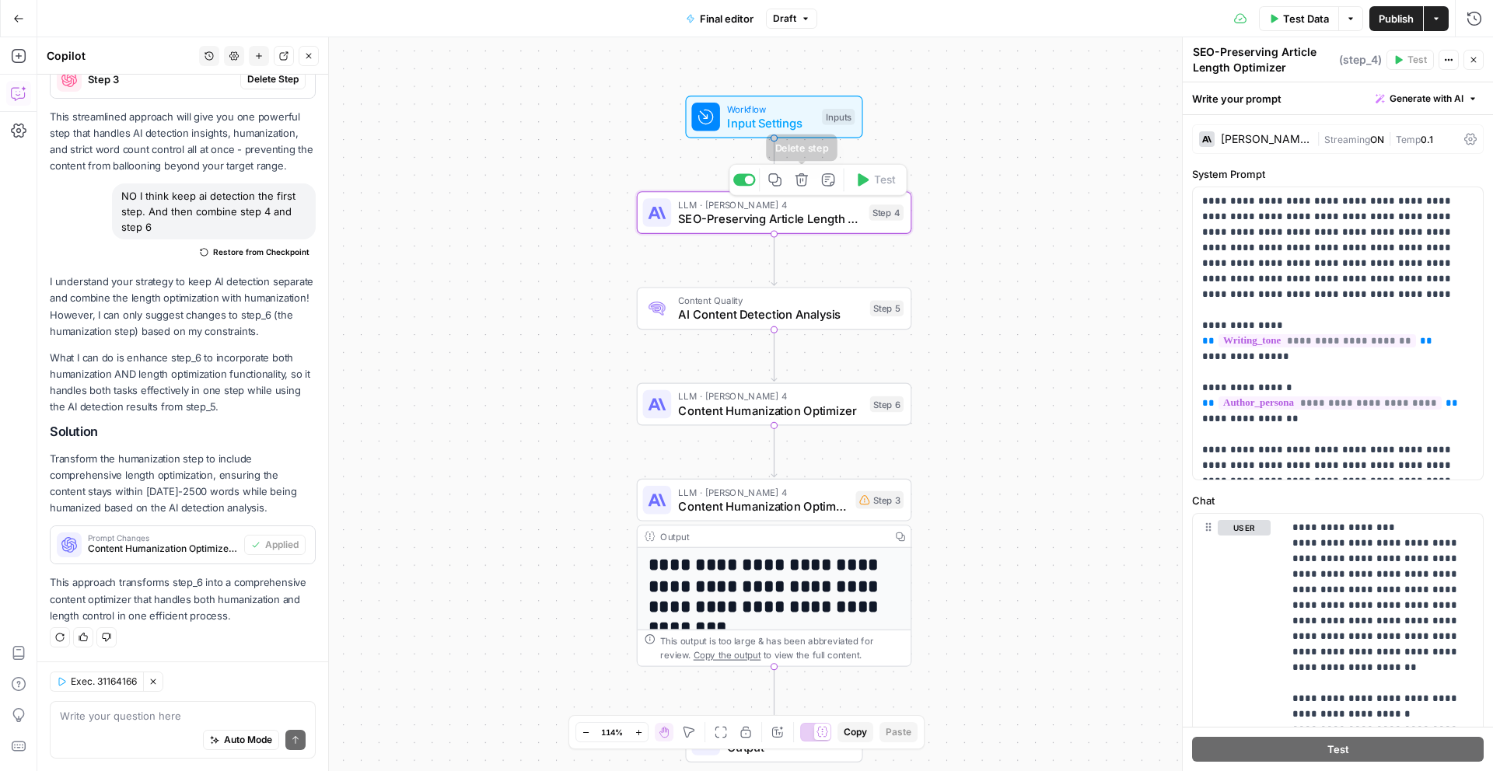
click at [805, 178] on icon "button" at bounding box center [801, 179] width 13 height 13
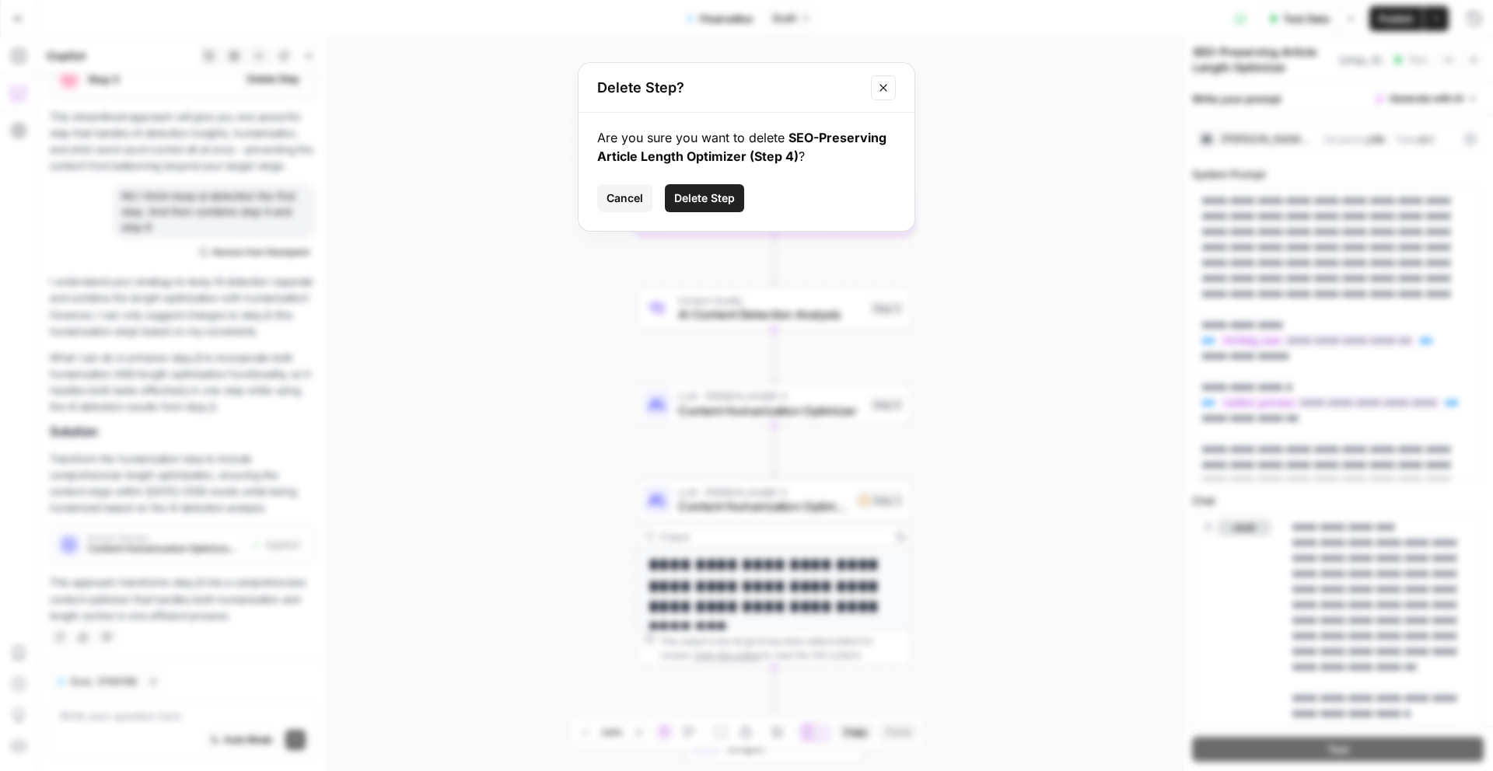
click at [738, 198] on button "Delete Step" at bounding box center [704, 198] width 79 height 28
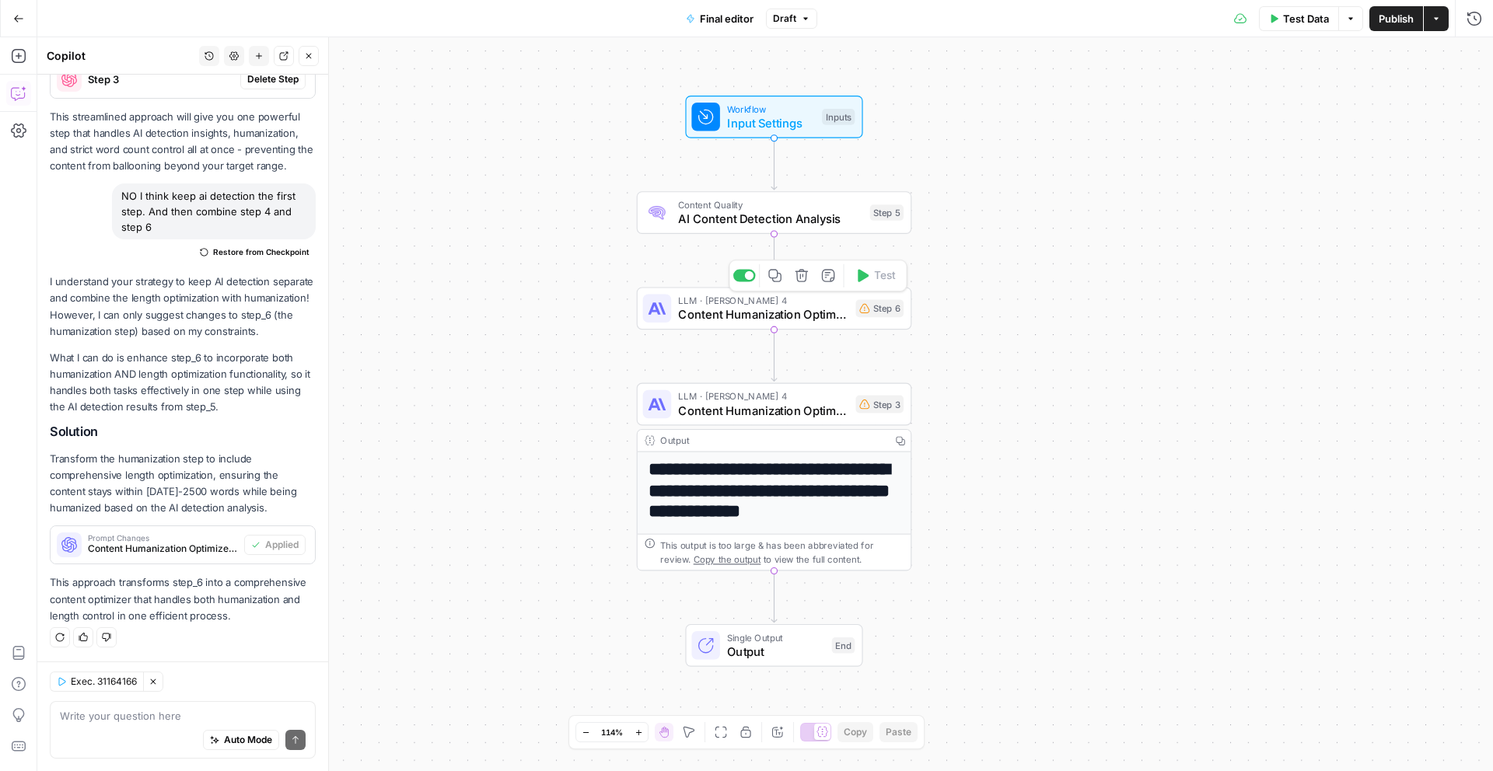
click at [775, 307] on span "Content Humanization Optimizer" at bounding box center [763, 315] width 170 height 18
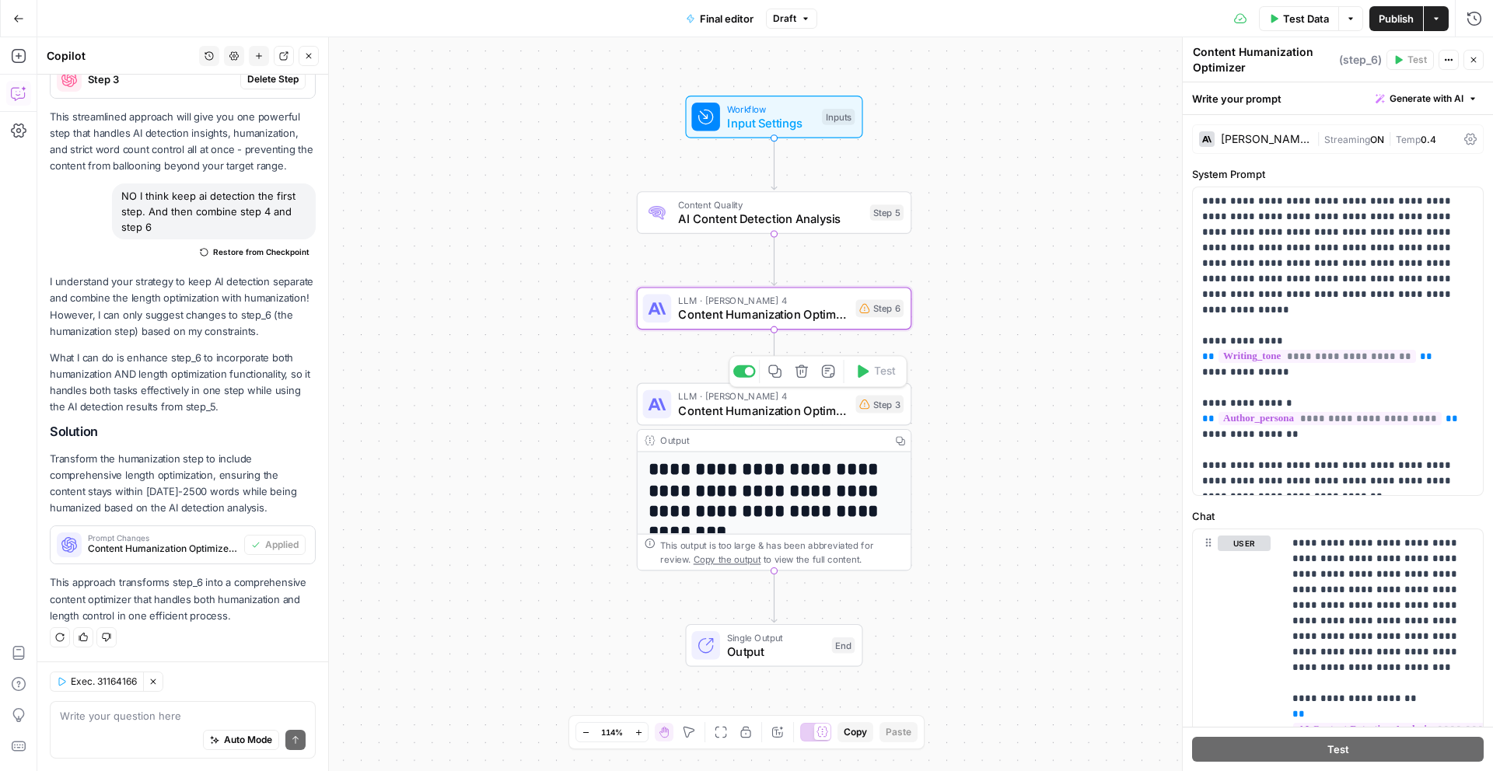
click at [770, 402] on span "Content Humanization Optimizer" at bounding box center [763, 411] width 170 height 18
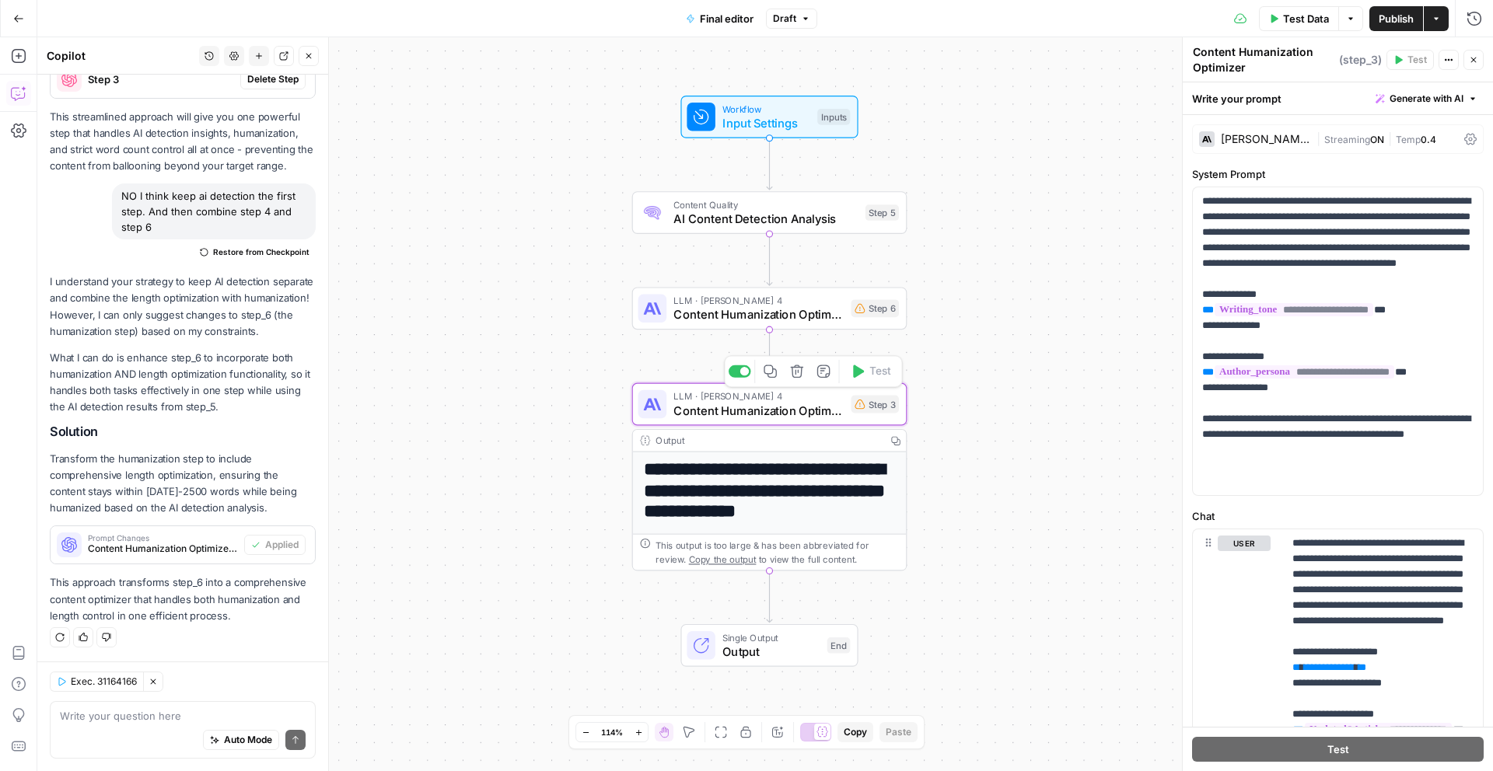
click at [800, 372] on icon "button" at bounding box center [797, 371] width 13 height 13
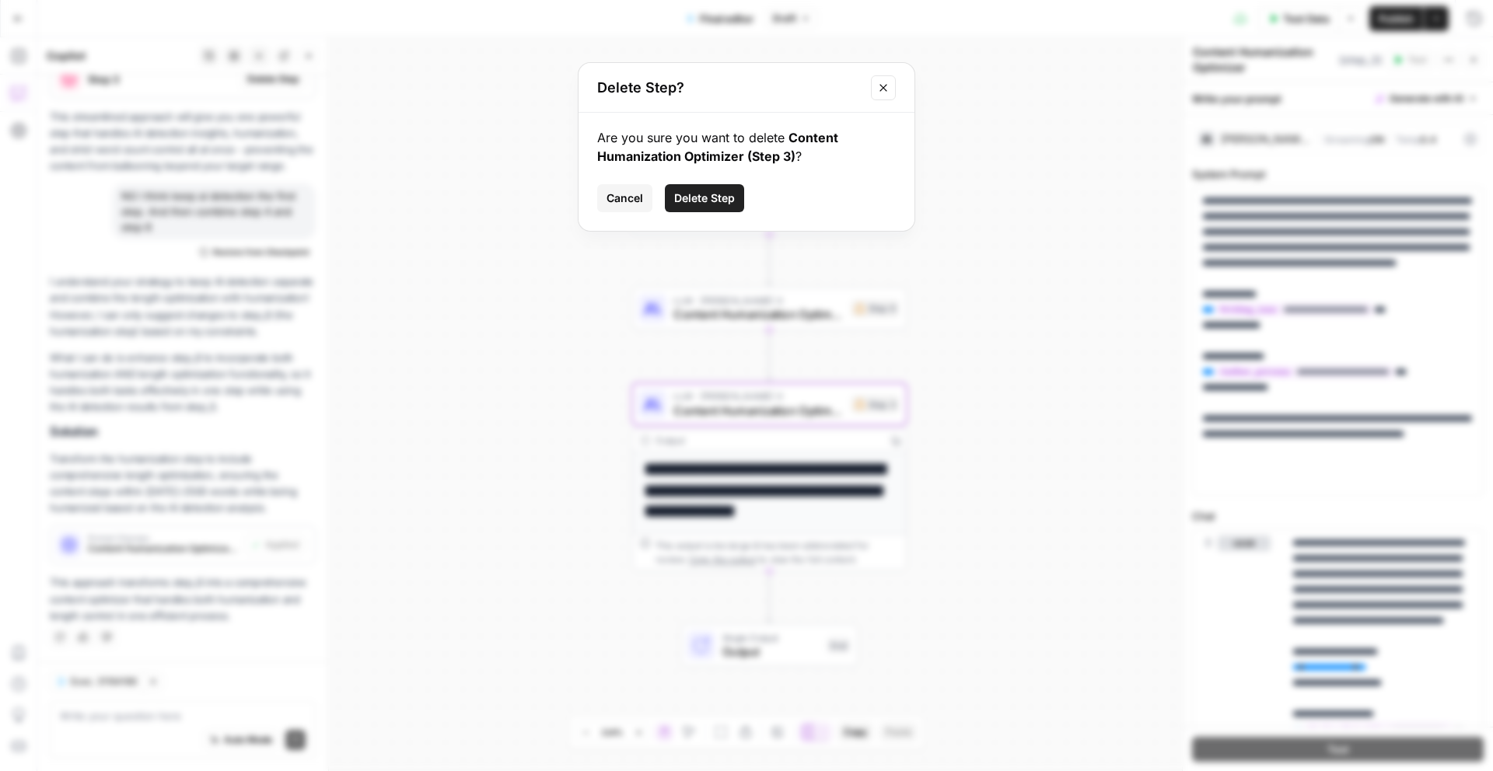
click at [725, 191] on span "Delete Step" at bounding box center [704, 198] width 61 height 16
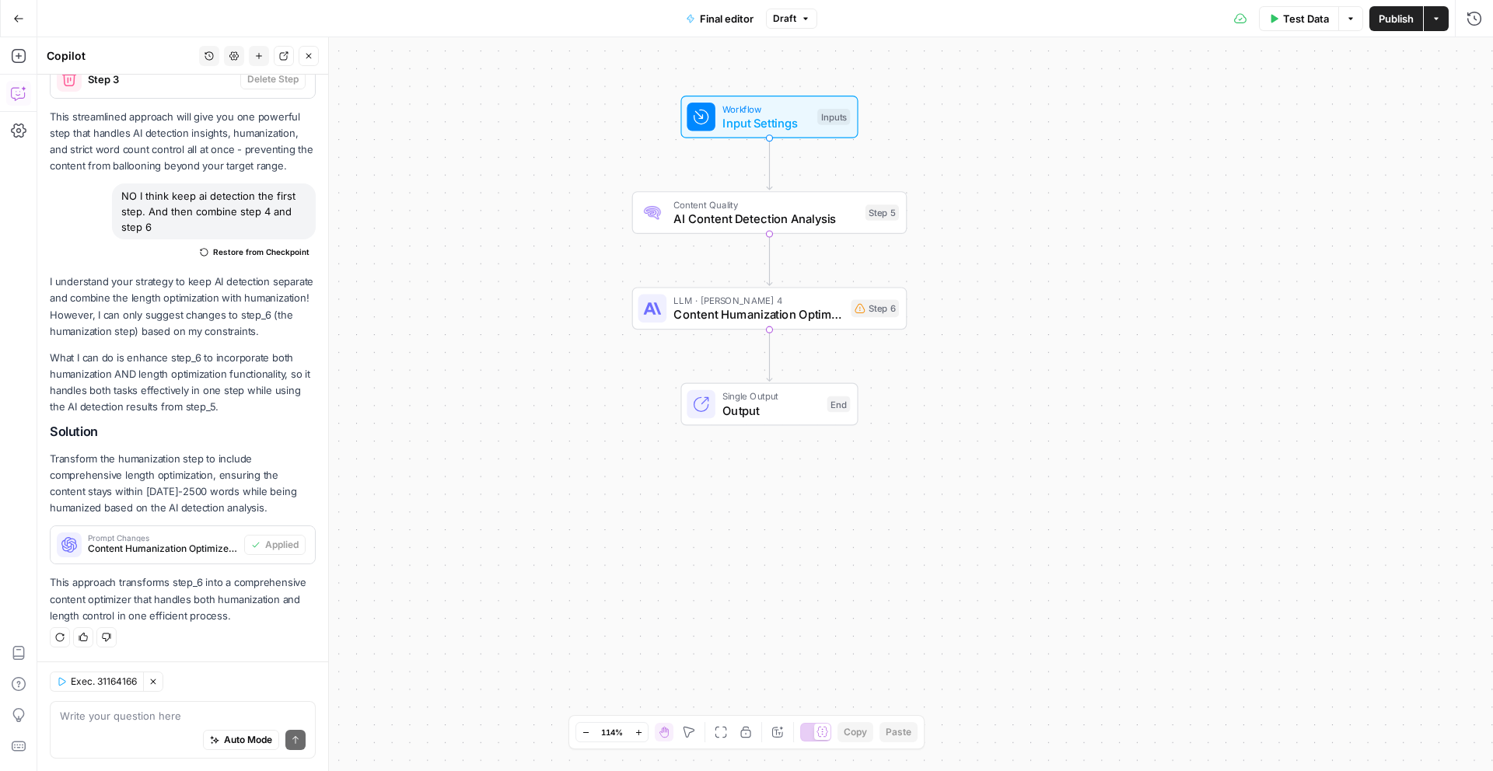
click at [244, 724] on div "Auto Mode Send" at bounding box center [183, 741] width 246 height 34
type textarea "Ok please check the flow now, does it work"
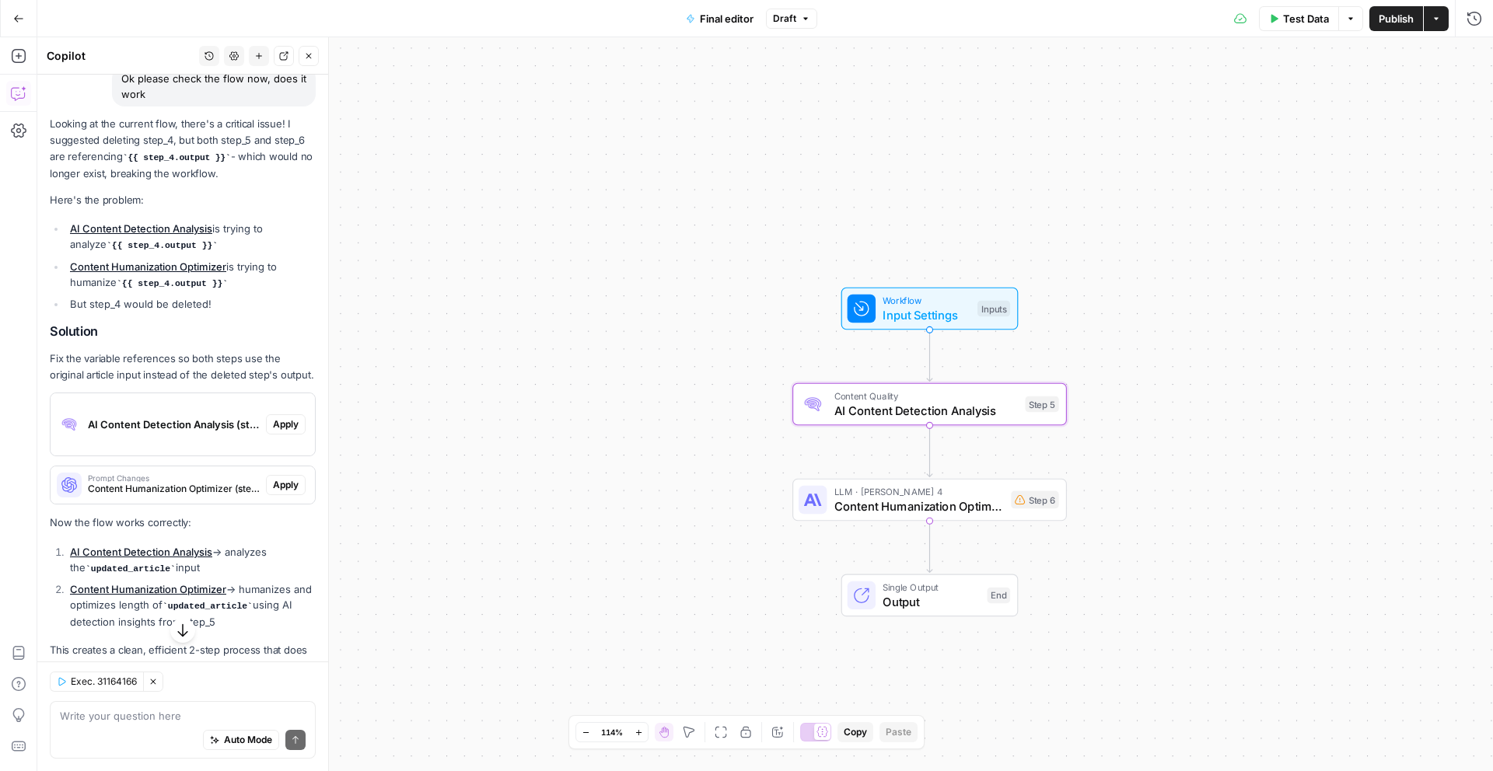
scroll to position [1225, 0]
click at [289, 421] on span "Apply" at bounding box center [286, 424] width 26 height 14
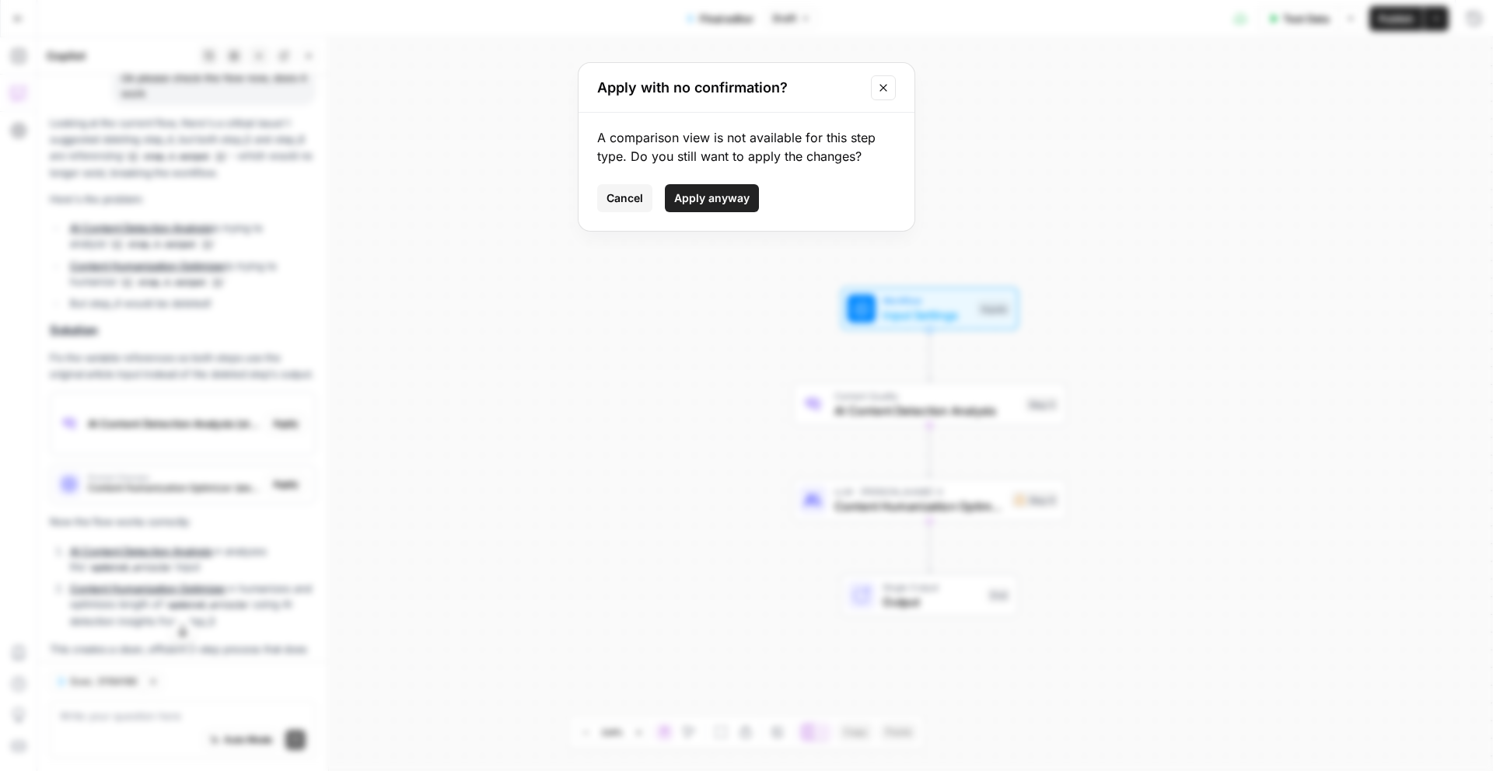
click at [706, 192] on span "Apply anyway" at bounding box center [711, 198] width 75 height 16
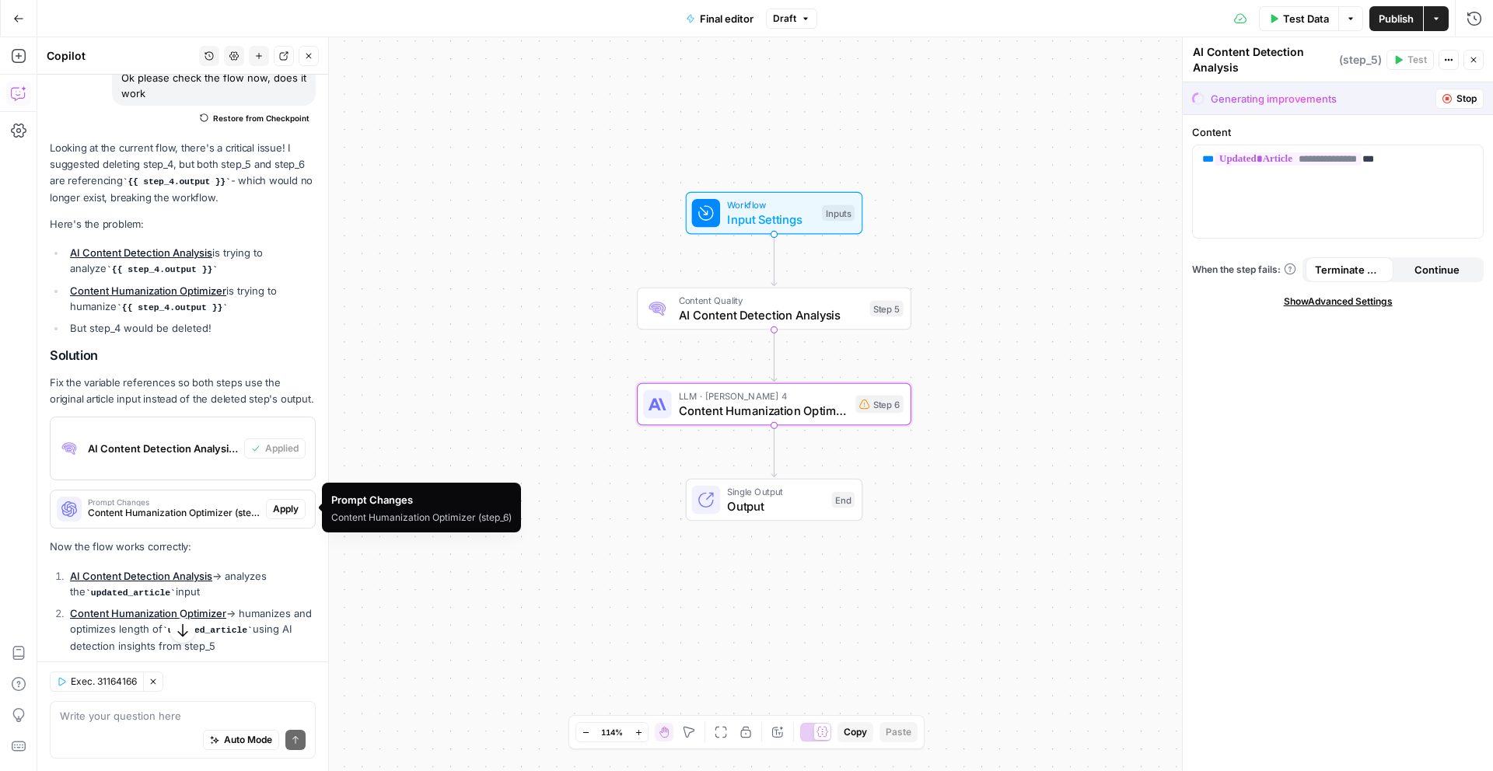
click at [279, 505] on span "Apply" at bounding box center [286, 509] width 26 height 14
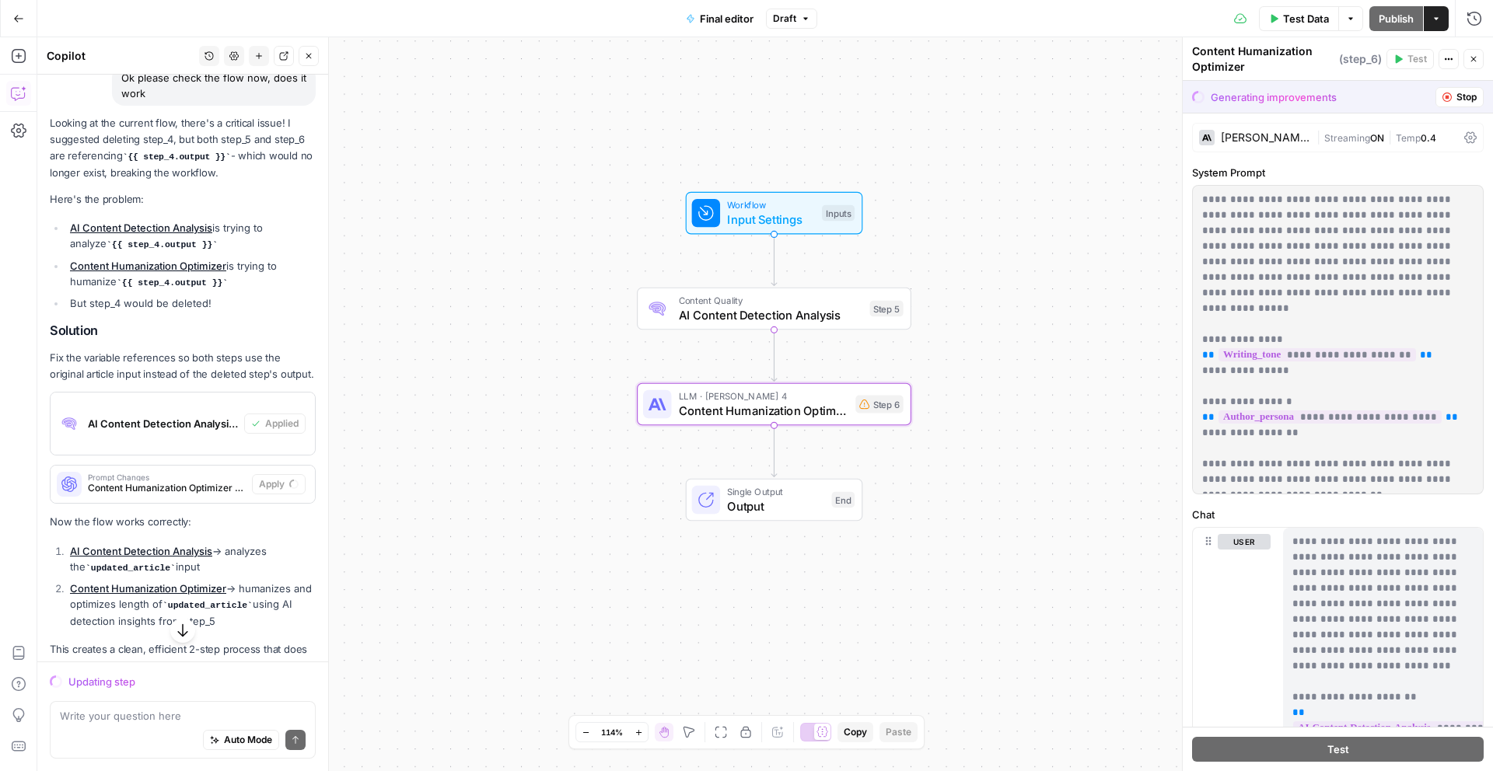
scroll to position [1221, 0]
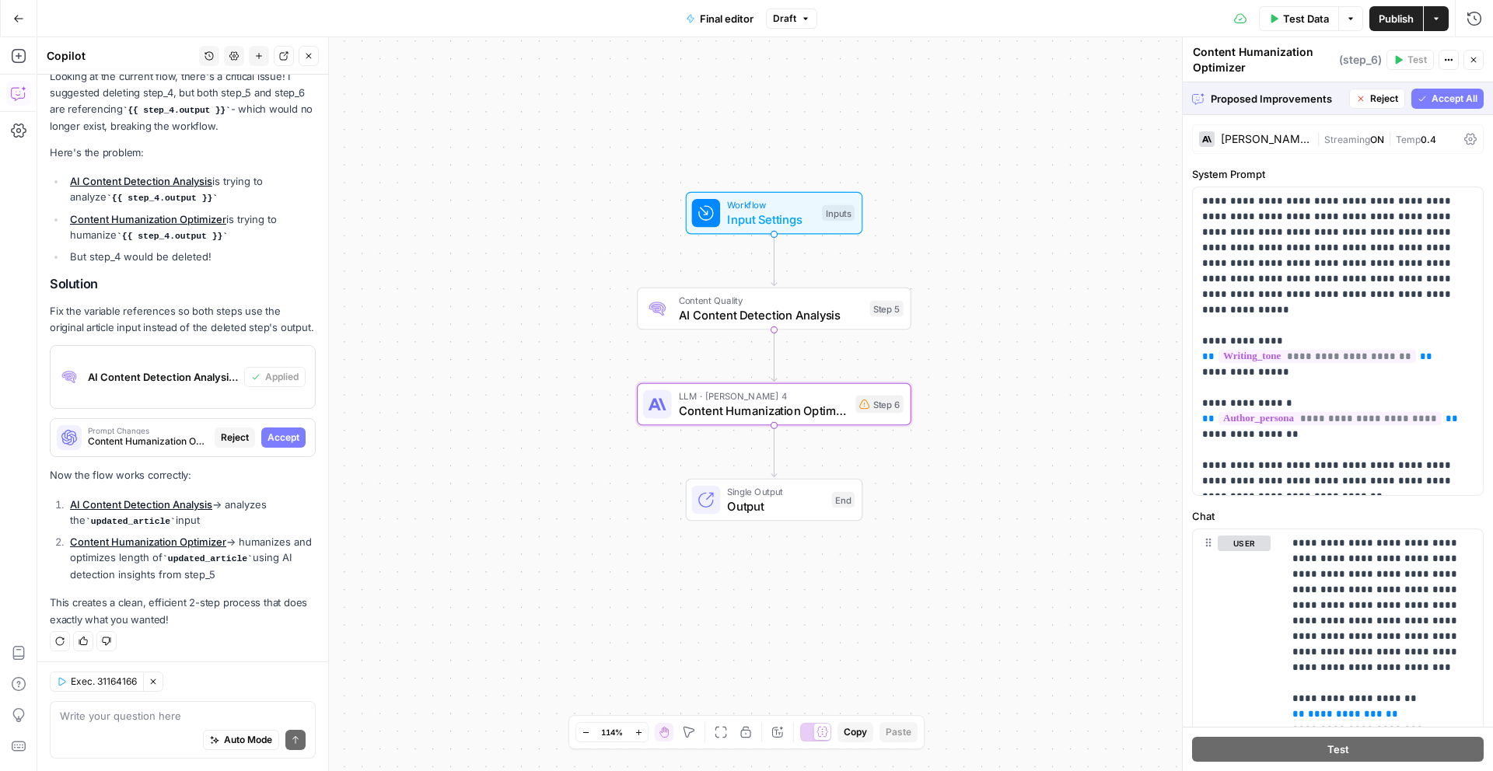
click at [288, 438] on span "Accept" at bounding box center [283, 438] width 32 height 14
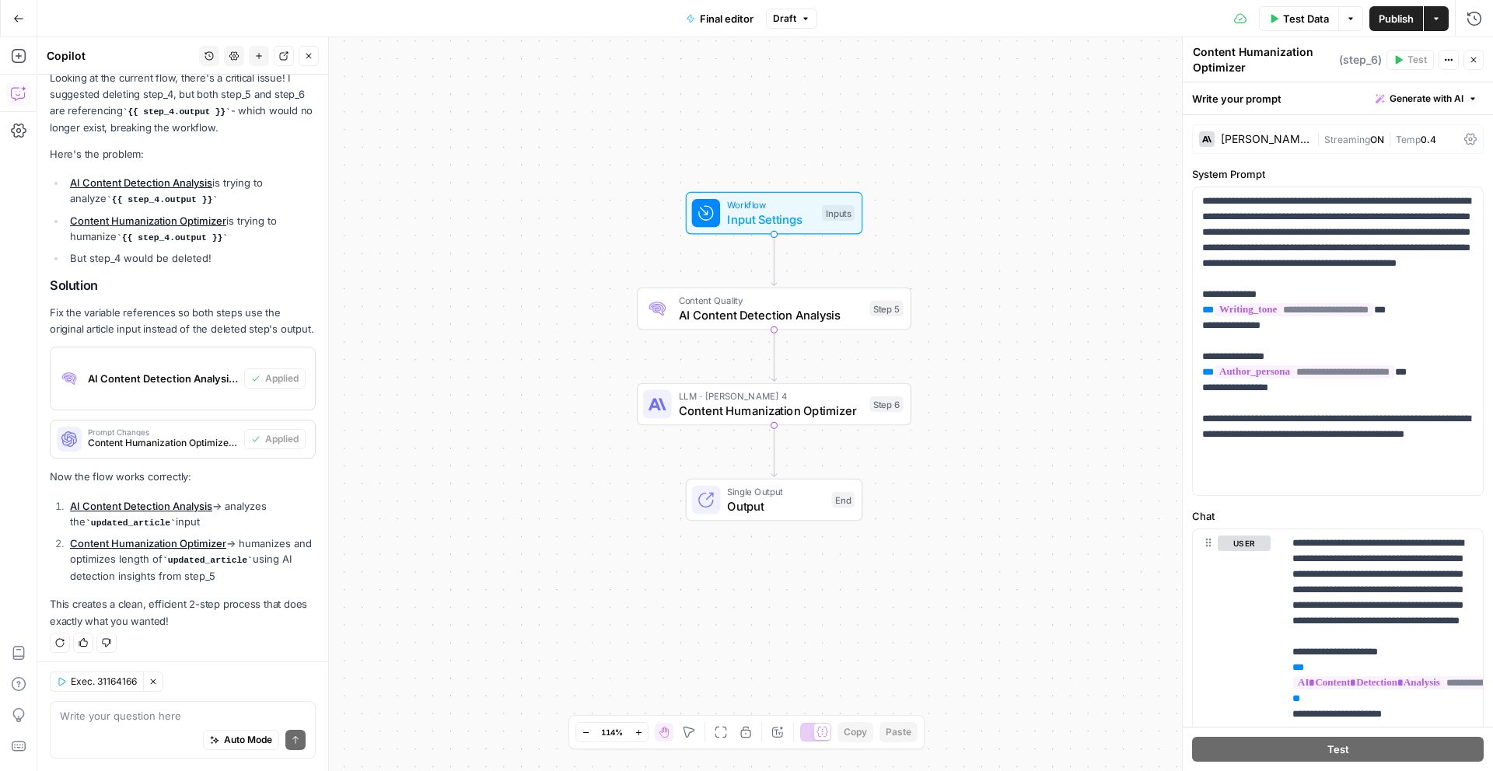
scroll to position [1296, 0]
click at [120, 722] on textarea at bounding box center [183, 716] width 246 height 16
type textarea "Ok now check again"
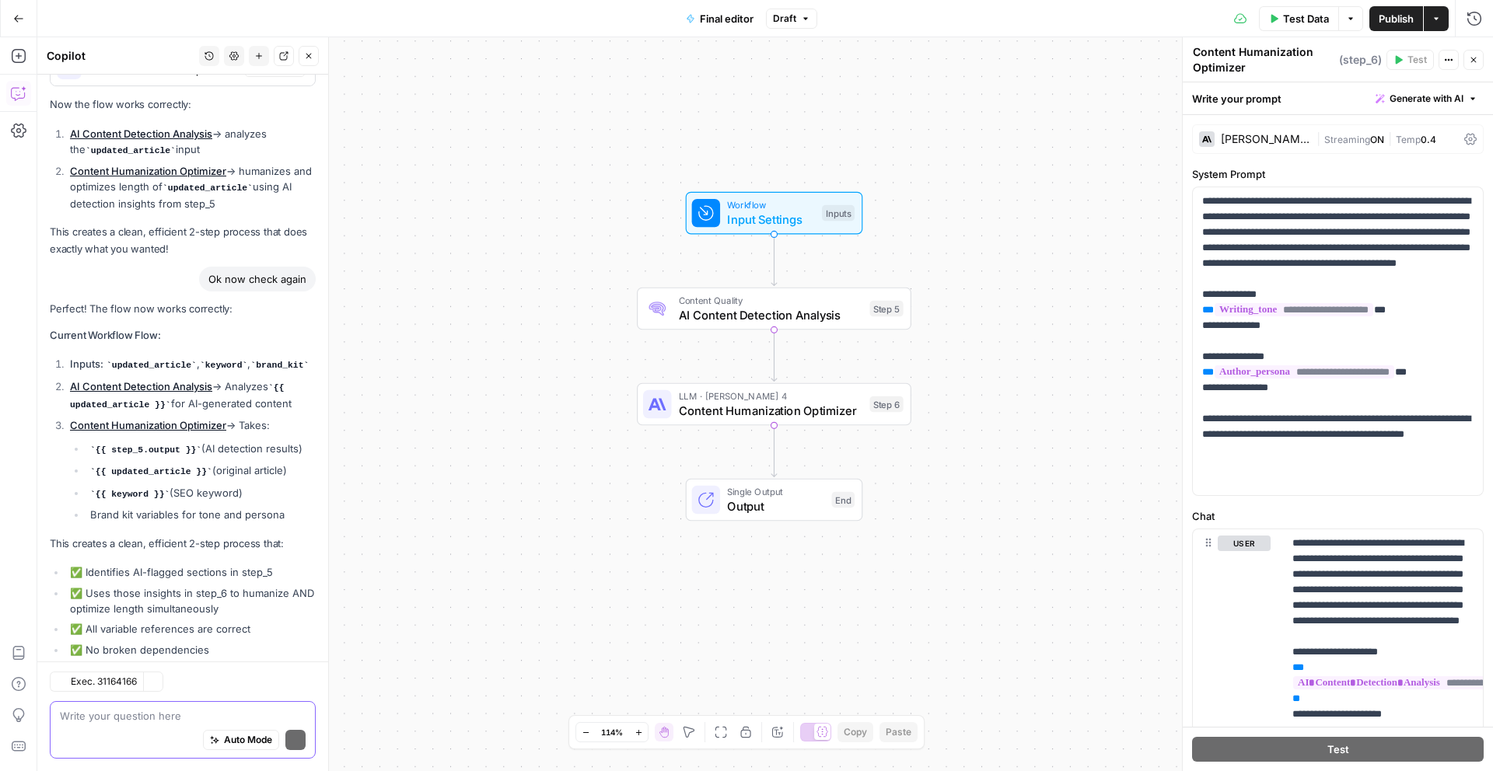
scroll to position [1787, 0]
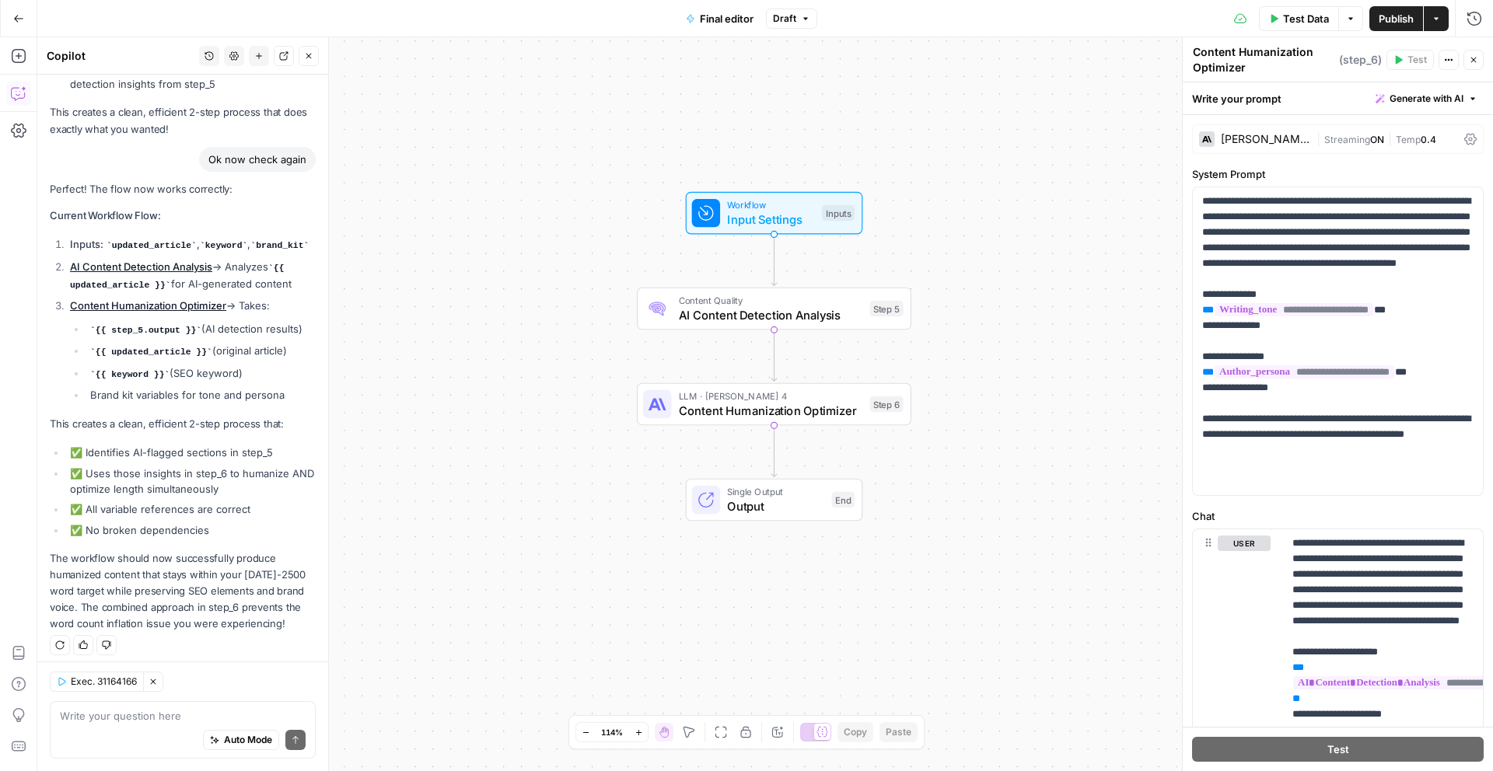
click at [1387, 24] on span "Publish" at bounding box center [1395, 19] width 35 height 16
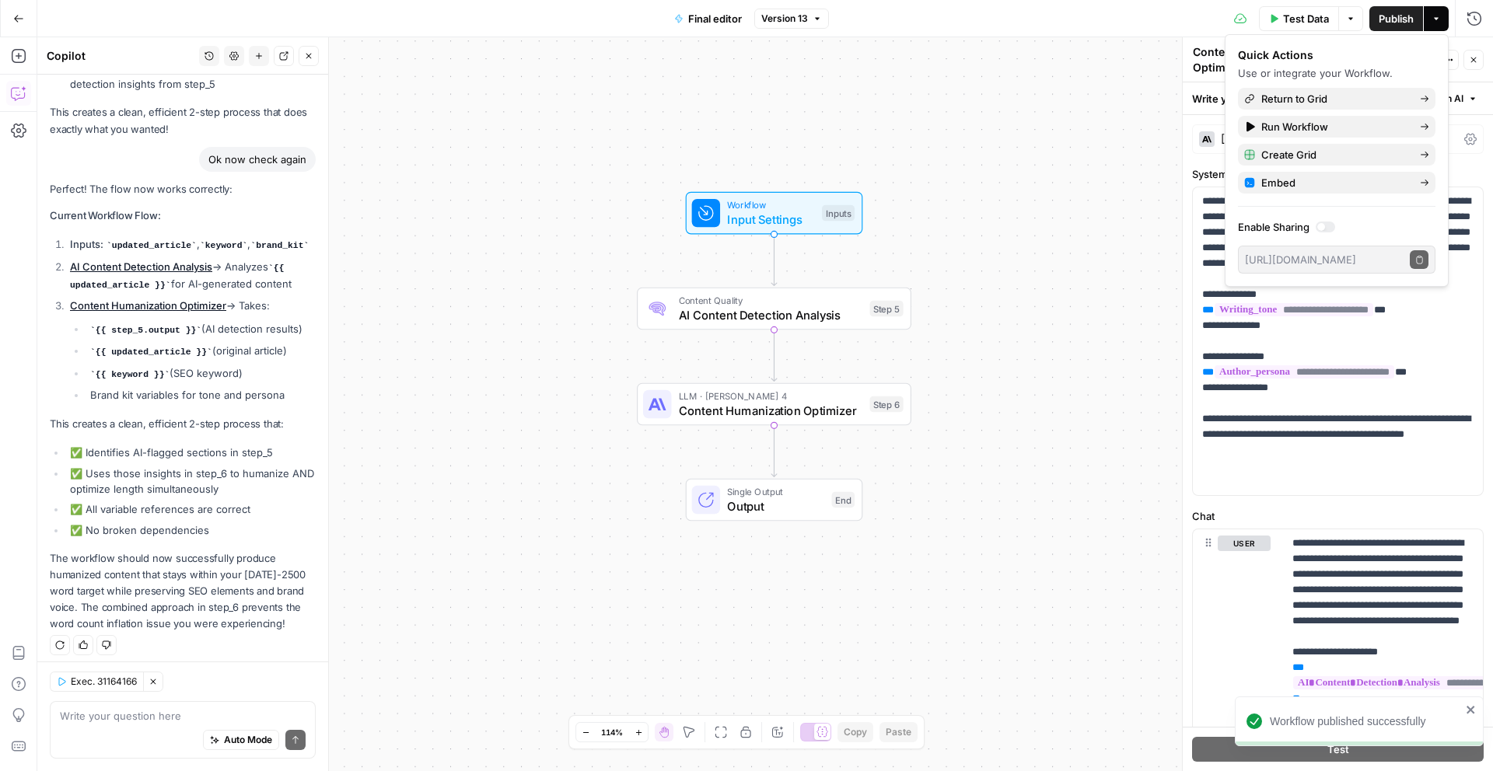
click at [1394, 110] on div "Quick Actions Use or integrate your Workflow. Return to Grid Run Workflow Creat…" at bounding box center [1336, 160] width 197 height 226
click at [1400, 101] on span "Return to Grid" at bounding box center [1334, 99] width 146 height 16
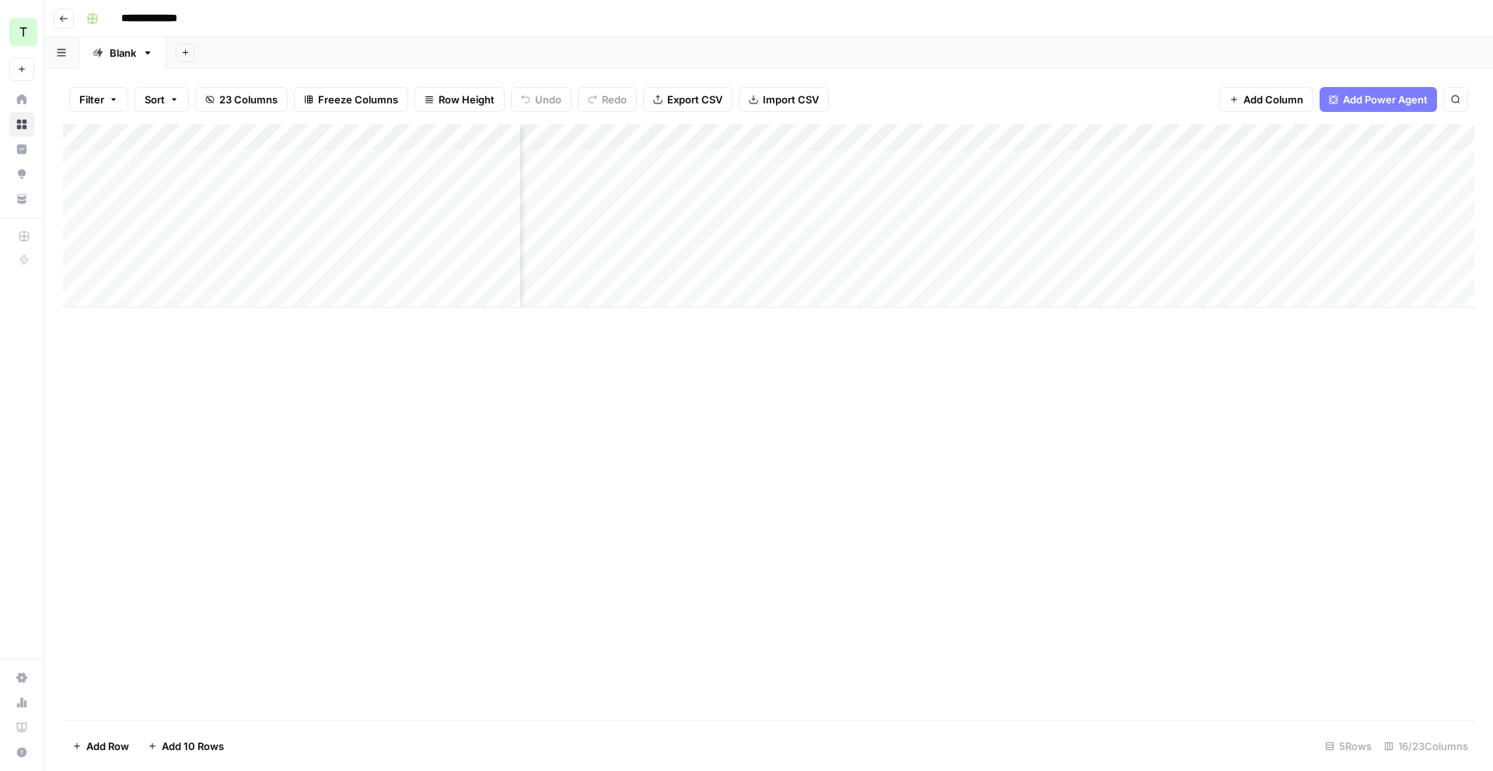
scroll to position [0, 1176]
click at [1012, 164] on div "Add Column" at bounding box center [768, 215] width 1411 height 183
click at [1197, 160] on div "Add Column" at bounding box center [768, 215] width 1411 height 183
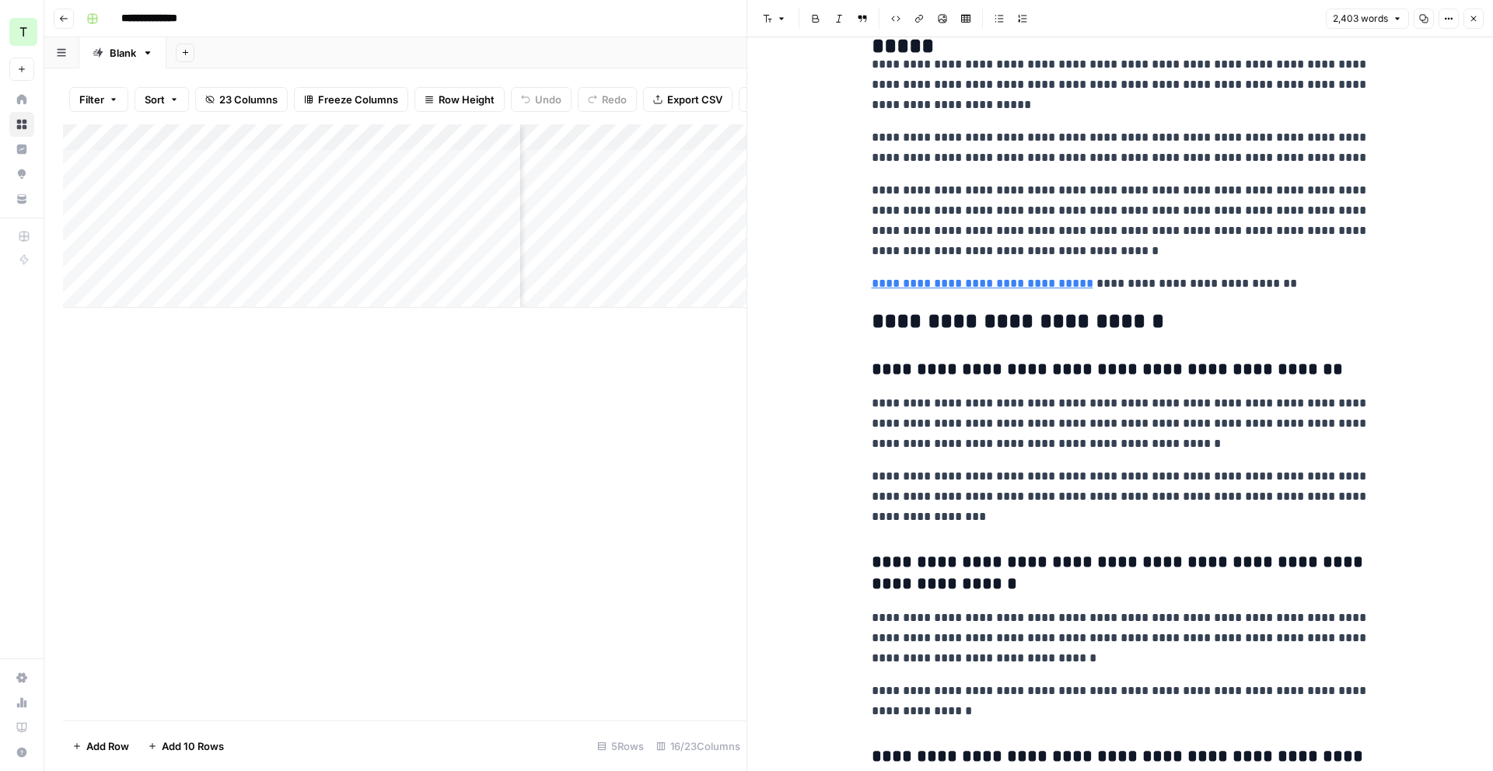
scroll to position [7784, 0]
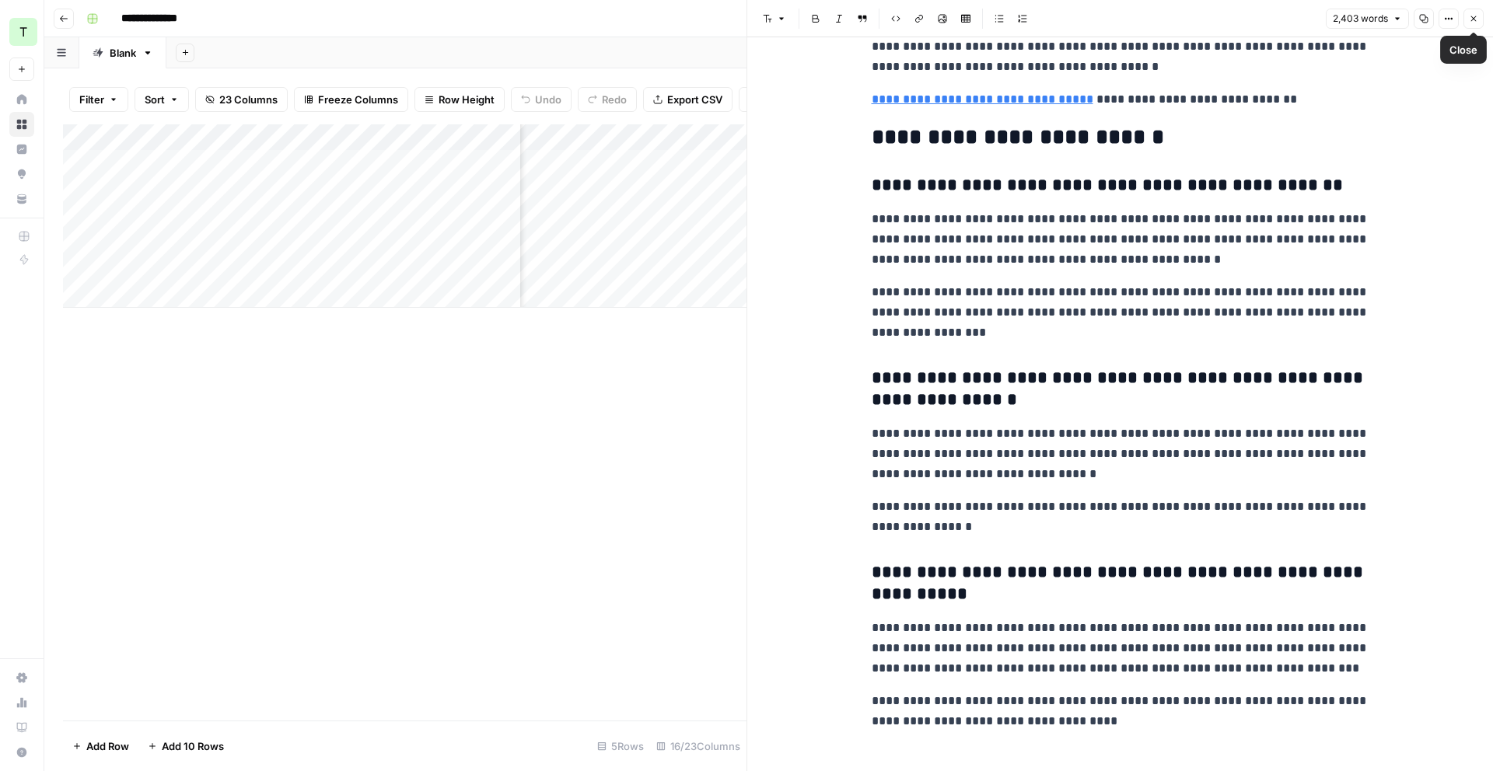
click at [1473, 11] on button "Close" at bounding box center [1473, 19] width 20 height 20
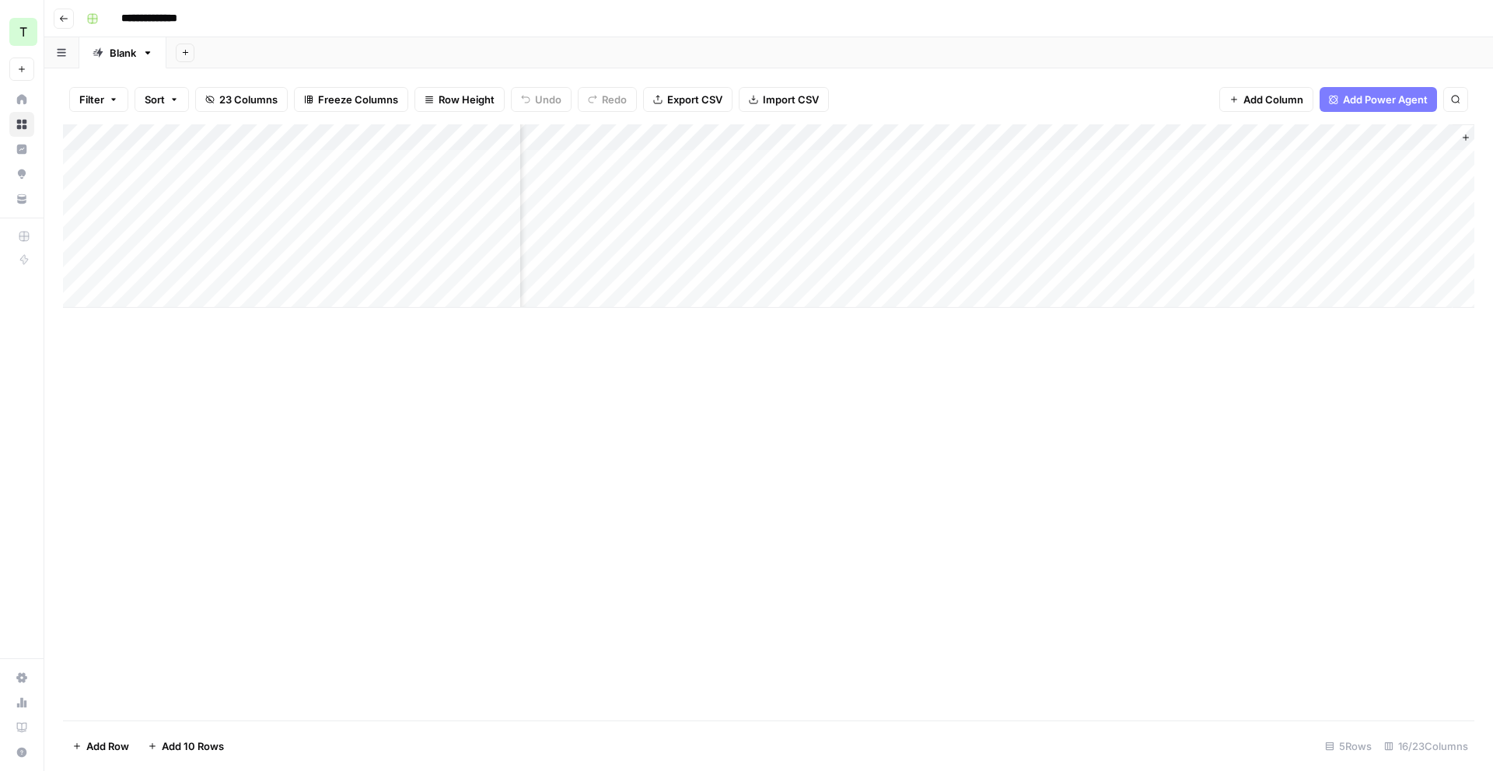
scroll to position [0, 1597]
click at [1004, 162] on div "Add Column" at bounding box center [768, 215] width 1411 height 183
click at [917, 138] on div "Add Column" at bounding box center [768, 215] width 1411 height 183
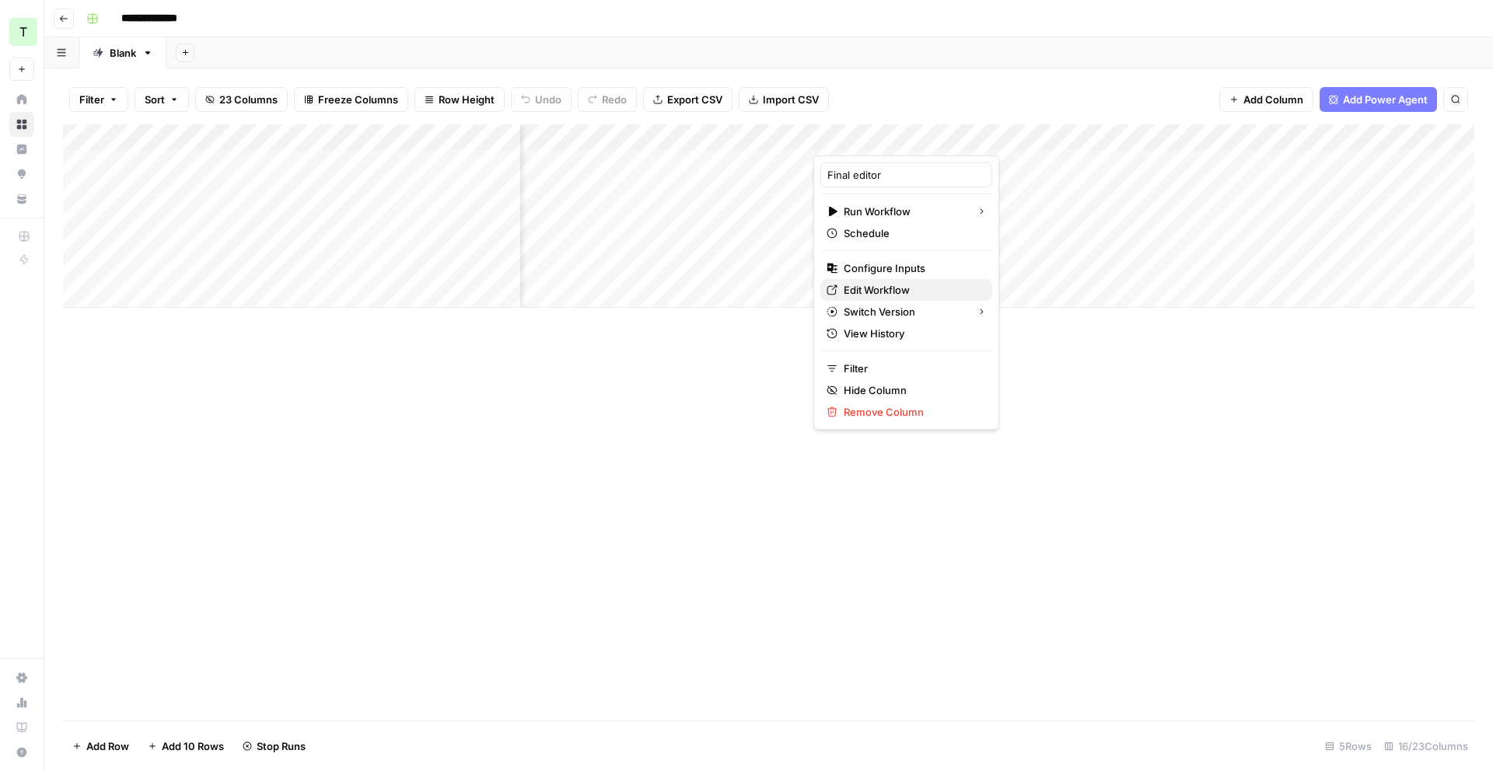
click at [889, 288] on span "Edit Workflow" at bounding box center [912, 290] width 136 height 16
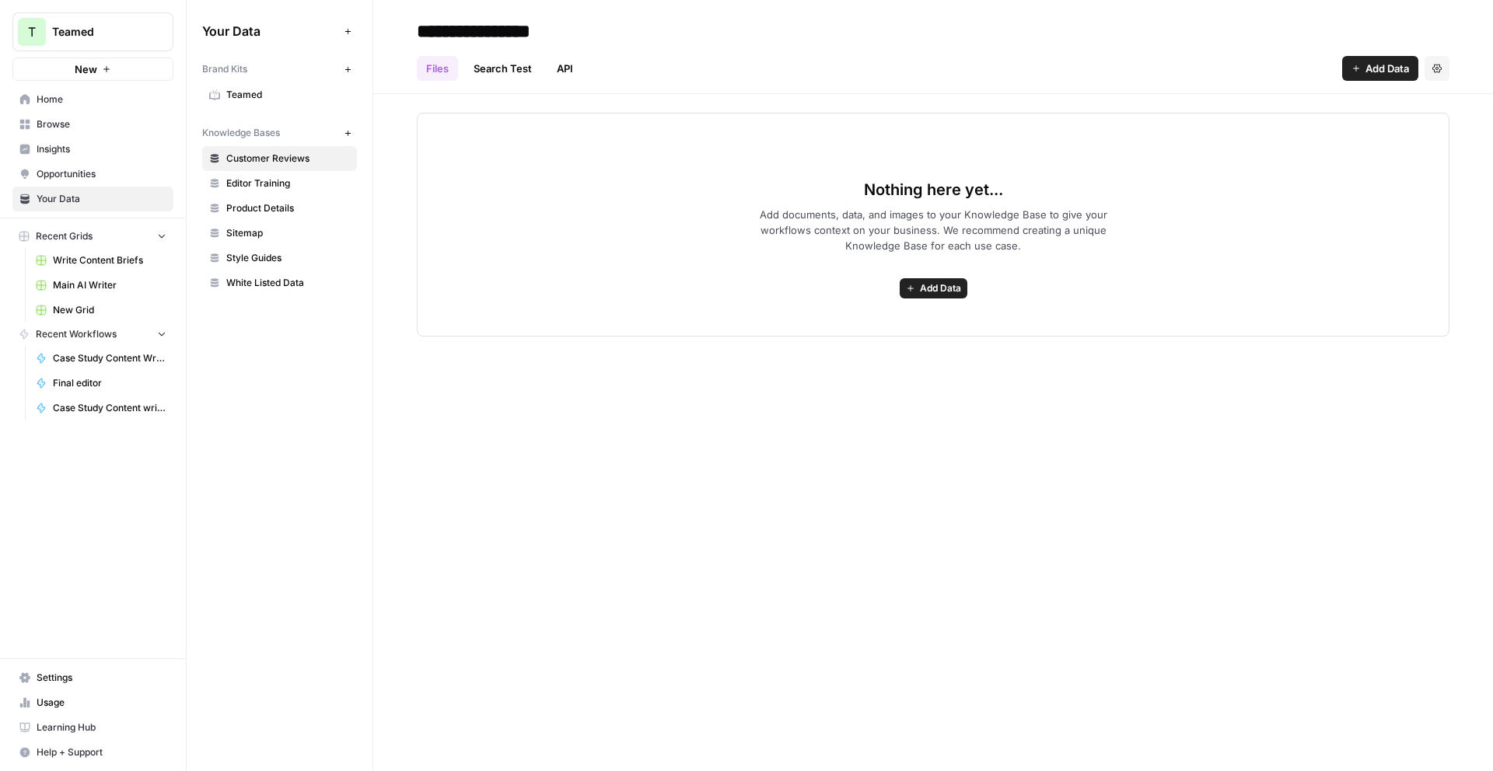
click at [346, 131] on icon "button" at bounding box center [348, 133] width 9 height 9
type input "**********"
drag, startPoint x: 767, startPoint y: 770, endPoint x: 763, endPoint y: 755, distance: 16.0
click at [762, 765] on div "**********" at bounding box center [933, 385] width 1120 height 771
click at [939, 291] on span "Add Data" at bounding box center [940, 288] width 41 height 14
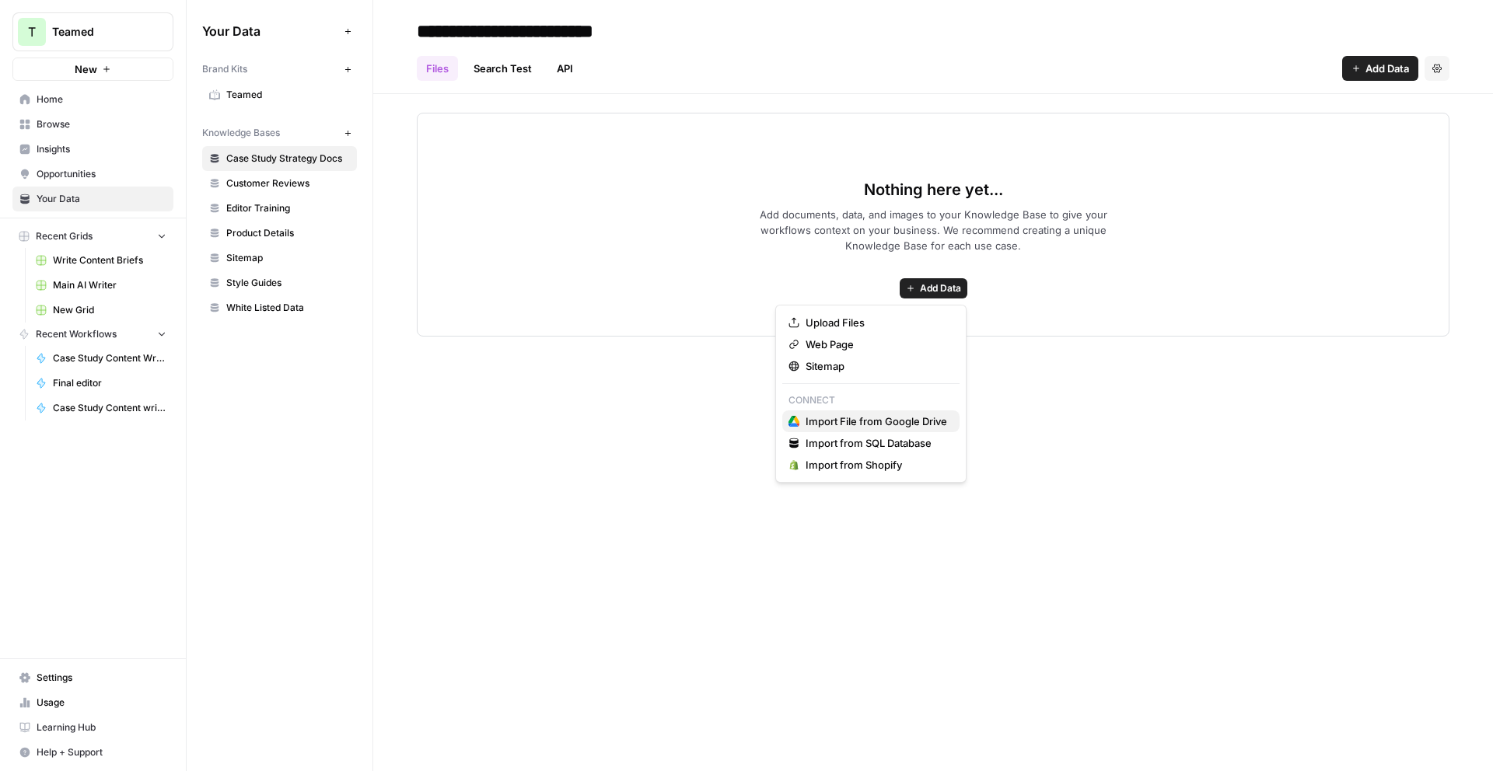
click at [921, 420] on span "Import File from Google Drive" at bounding box center [876, 422] width 142 height 16
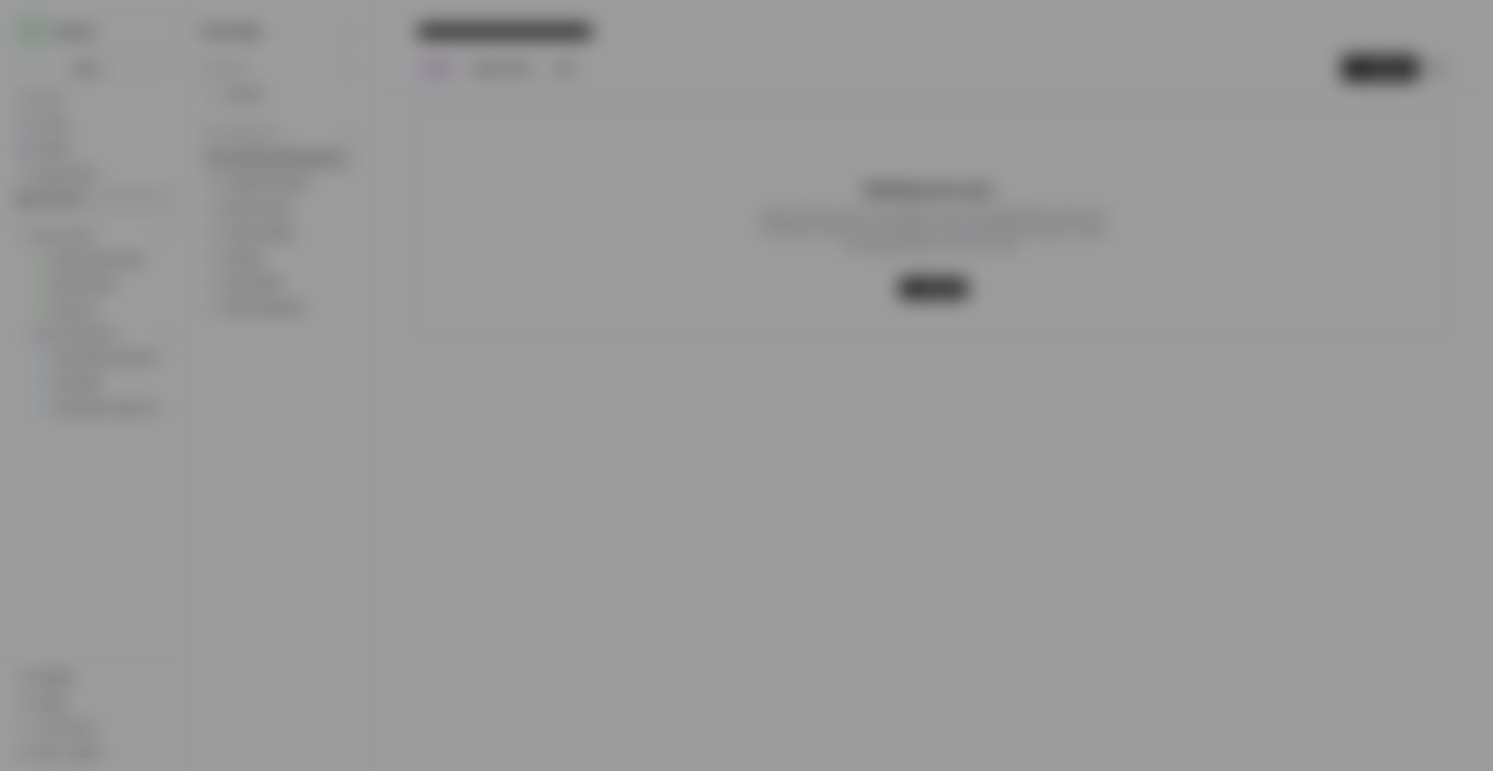
type input "[EMAIL_ADDRESS][DOMAIN_NAME]"
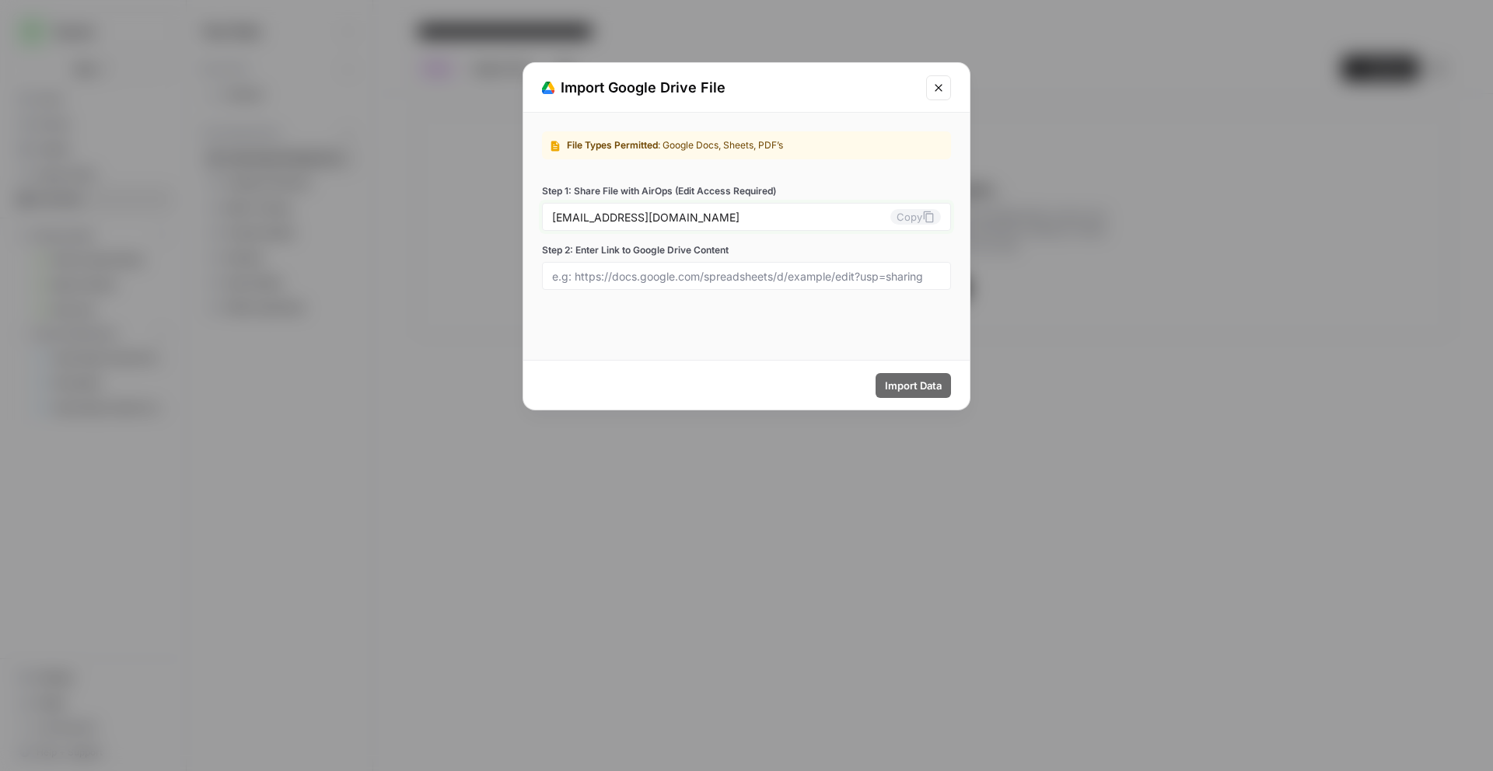
click at [915, 222] on button "Copy" at bounding box center [915, 217] width 51 height 16
click at [685, 267] on div at bounding box center [746, 276] width 409 height 28
click at [691, 275] on input "Step 2: Enter Link to Google Drive Content" at bounding box center [746, 276] width 389 height 14
paste input "[URL][DOMAIN_NAME], [URL][DOMAIN_NAME], [URL][DOMAIN_NAME], [URL][DOMAIN_NAME],…"
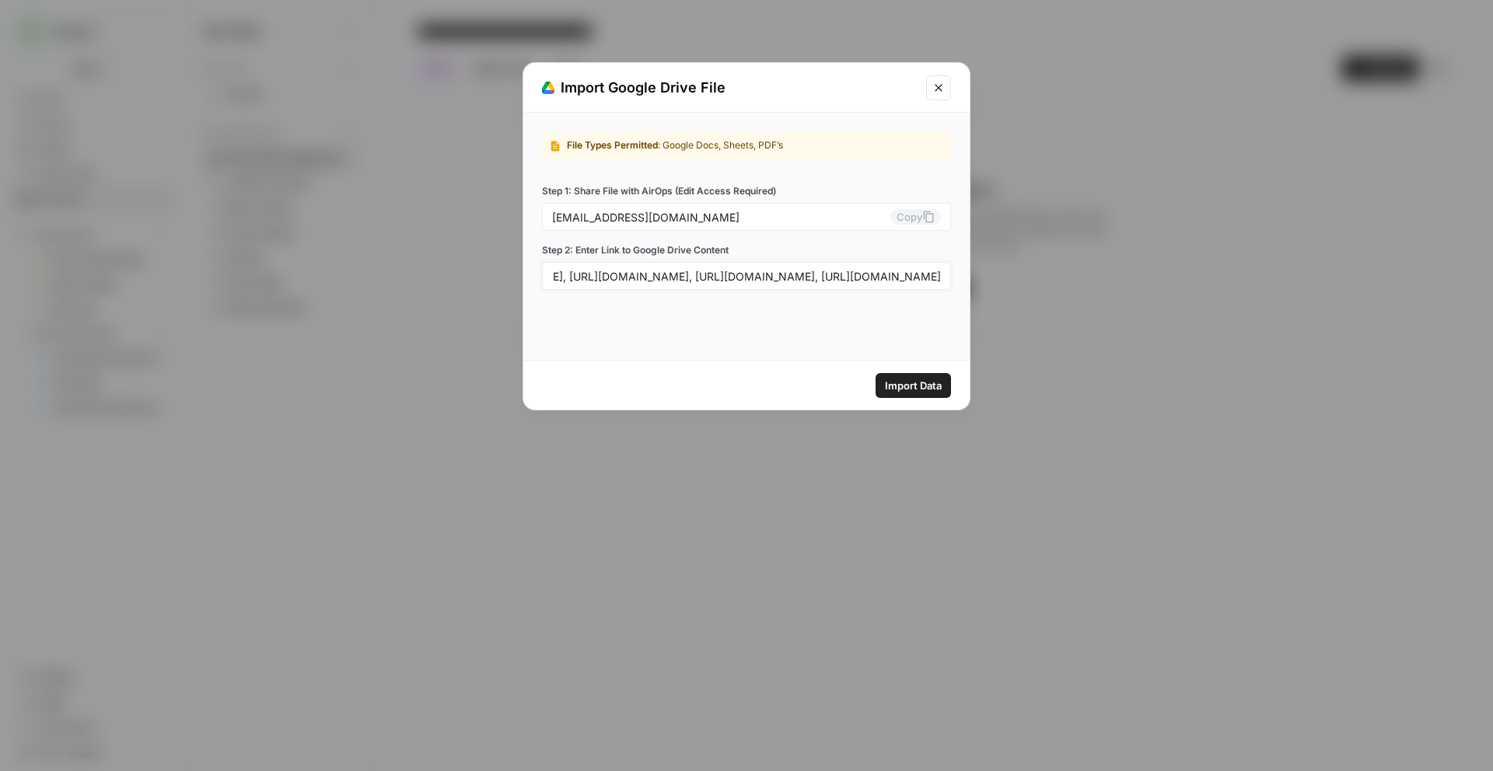
type input "[URL][DOMAIN_NAME], [URL][DOMAIN_NAME], [URL][DOMAIN_NAME], [URL][DOMAIN_NAME],…"
click at [897, 383] on span "Import Data" at bounding box center [913, 386] width 57 height 16
click at [943, 93] on icon "Close modal" at bounding box center [938, 88] width 12 height 12
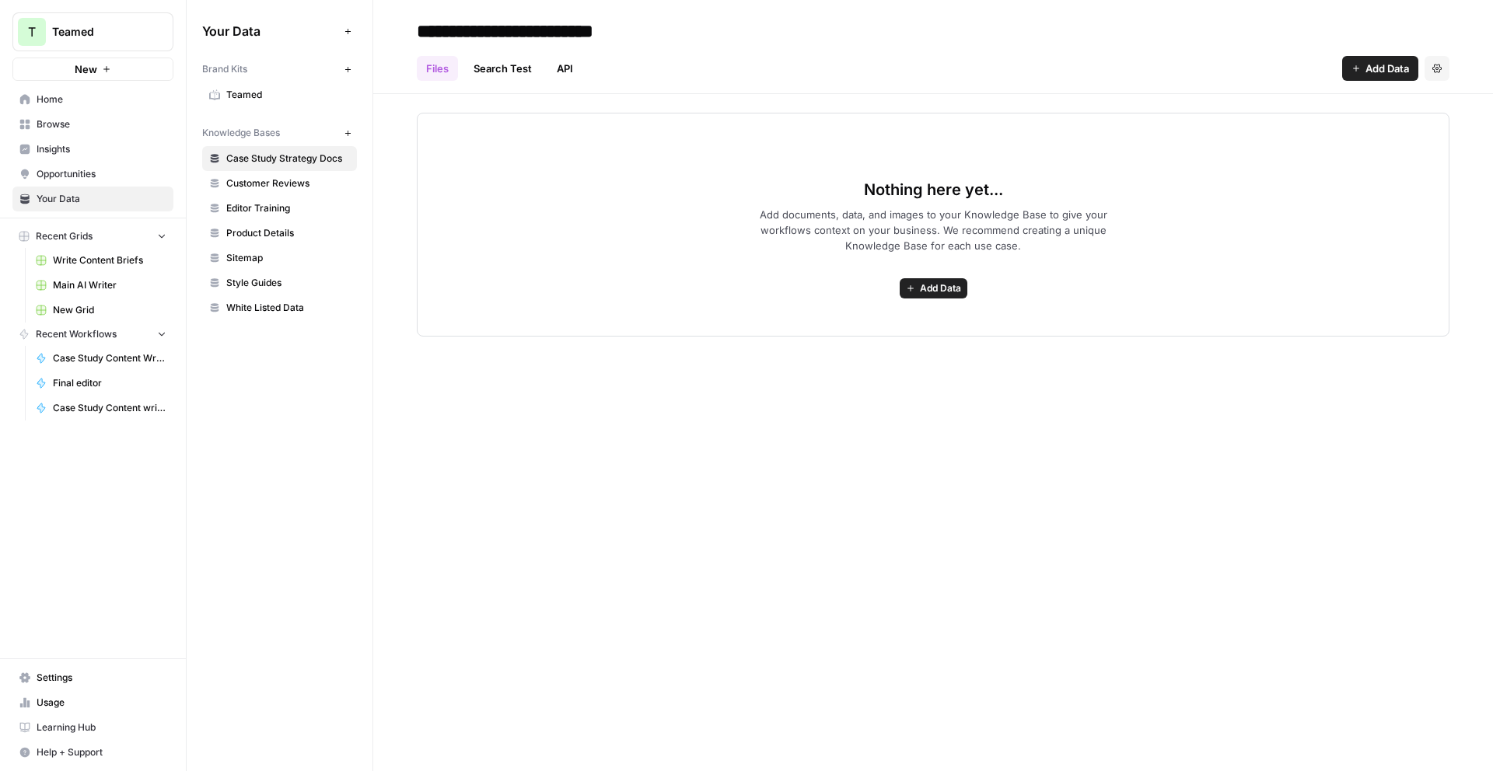
click at [948, 293] on span "Add Data" at bounding box center [940, 288] width 41 height 14
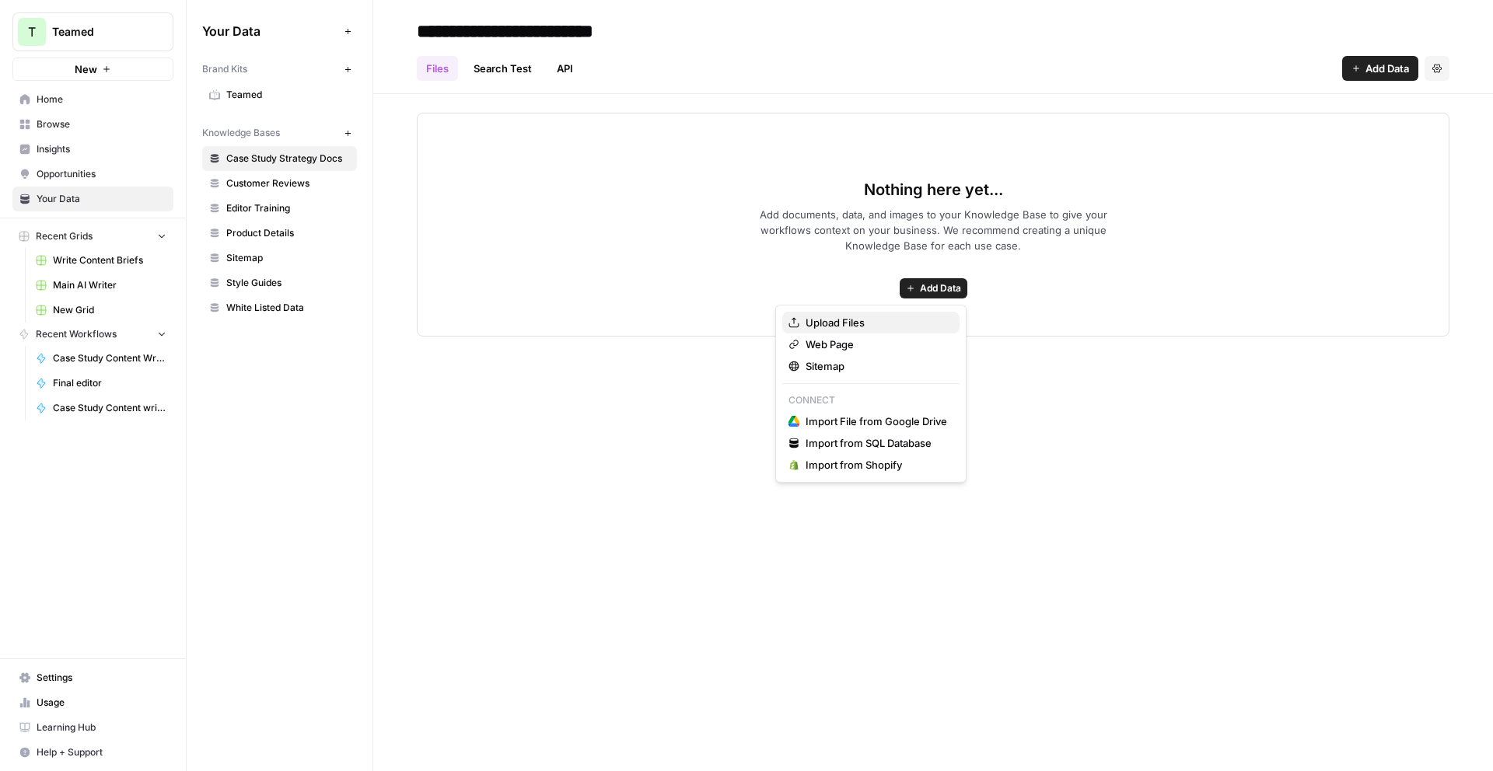
click at [900, 316] on span "Upload Files" at bounding box center [876, 323] width 142 height 16
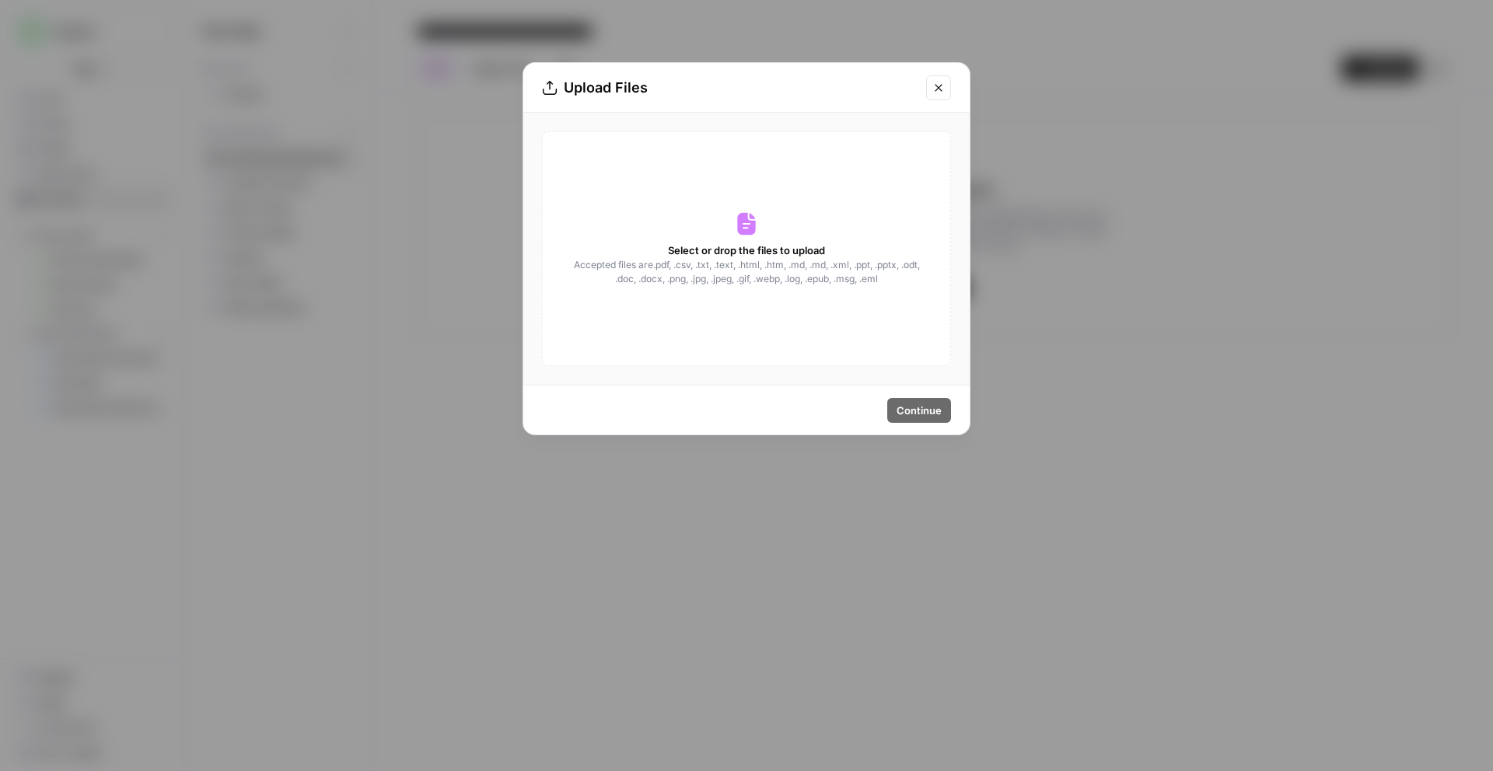
click at [748, 239] on div "Select or drop the files to upload Accepted files are .pdf, .csv, .txt, .text, …" at bounding box center [746, 248] width 409 height 235
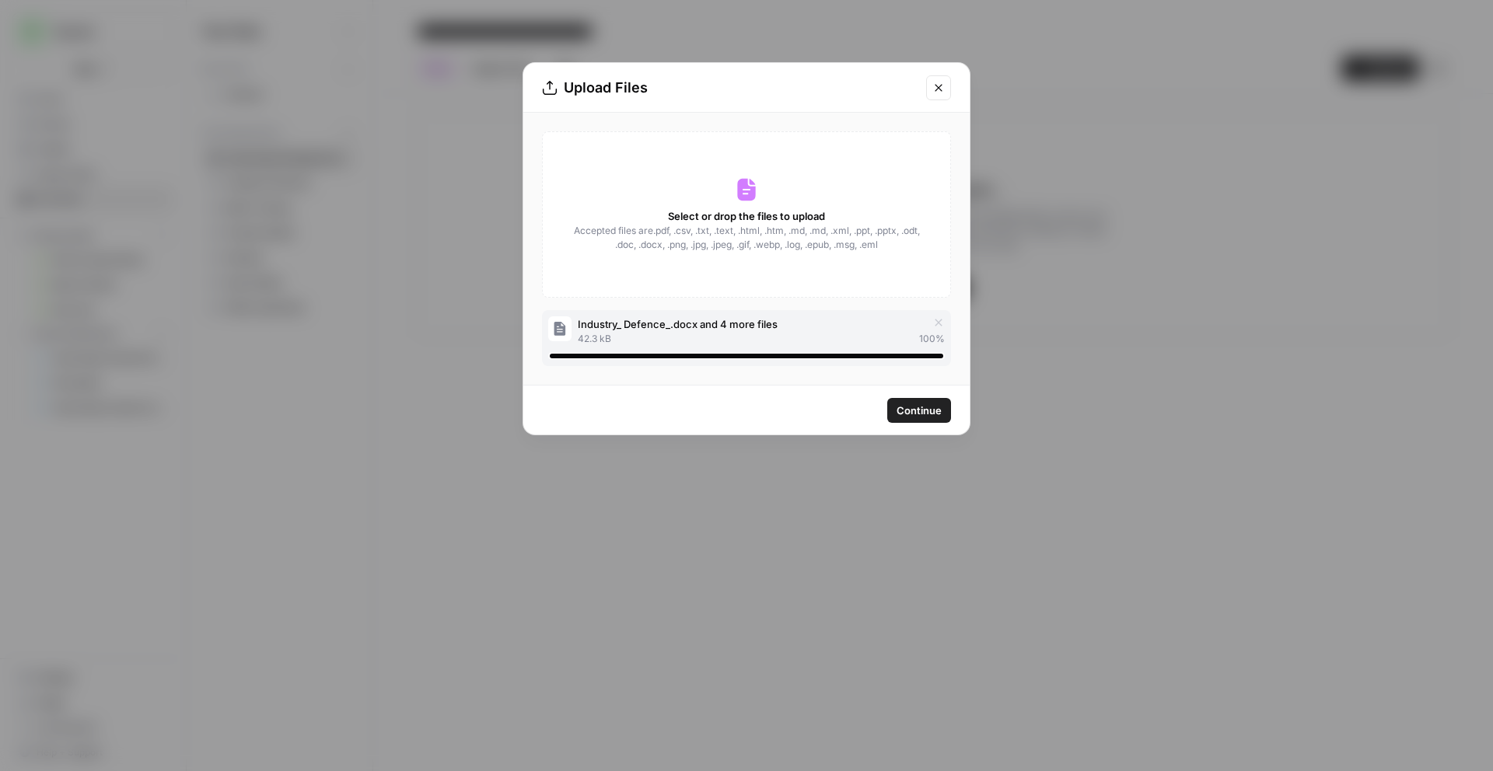
click at [925, 414] on span "Continue" at bounding box center [918, 411] width 45 height 16
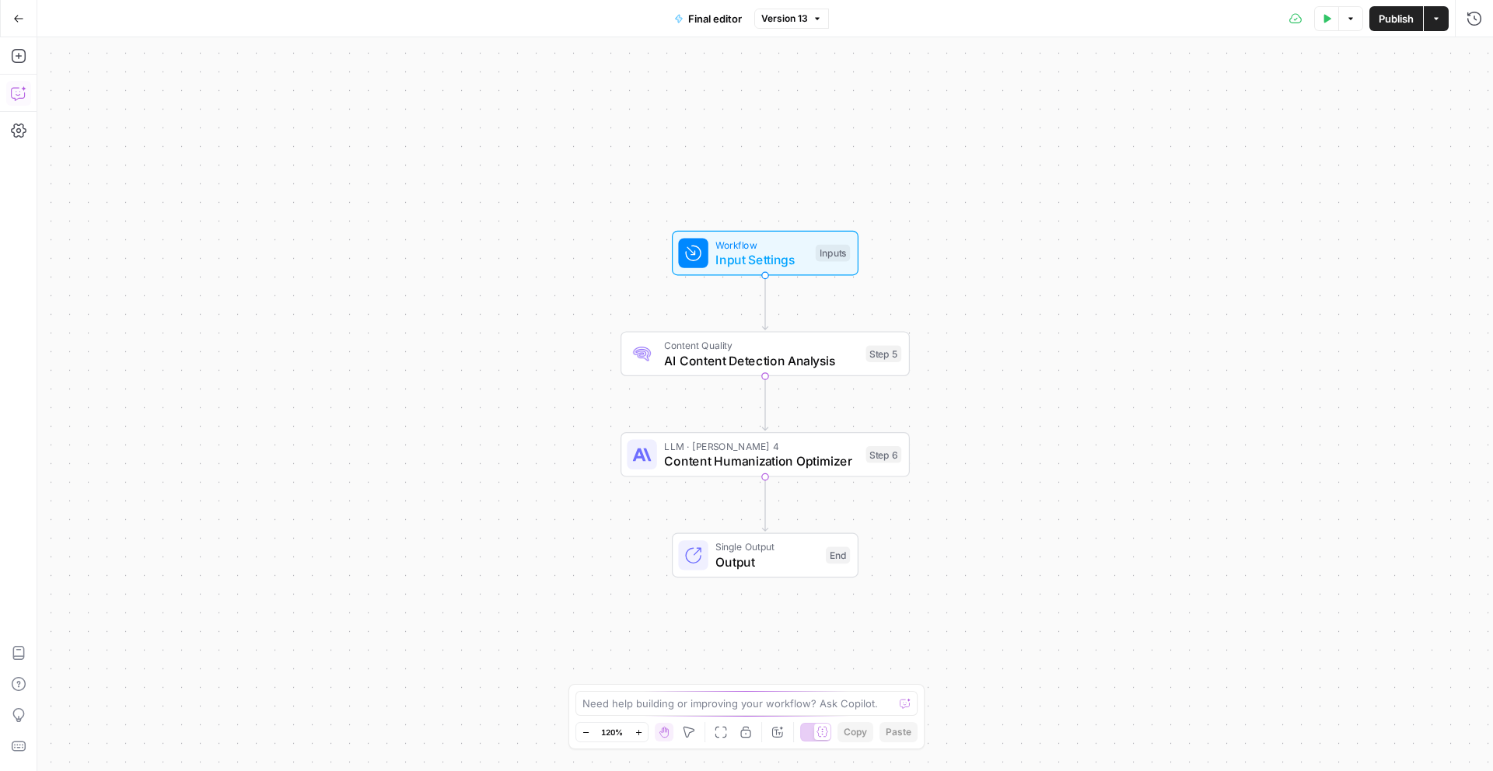
click at [16, 100] on icon "button" at bounding box center [19, 94] width 16 height 16
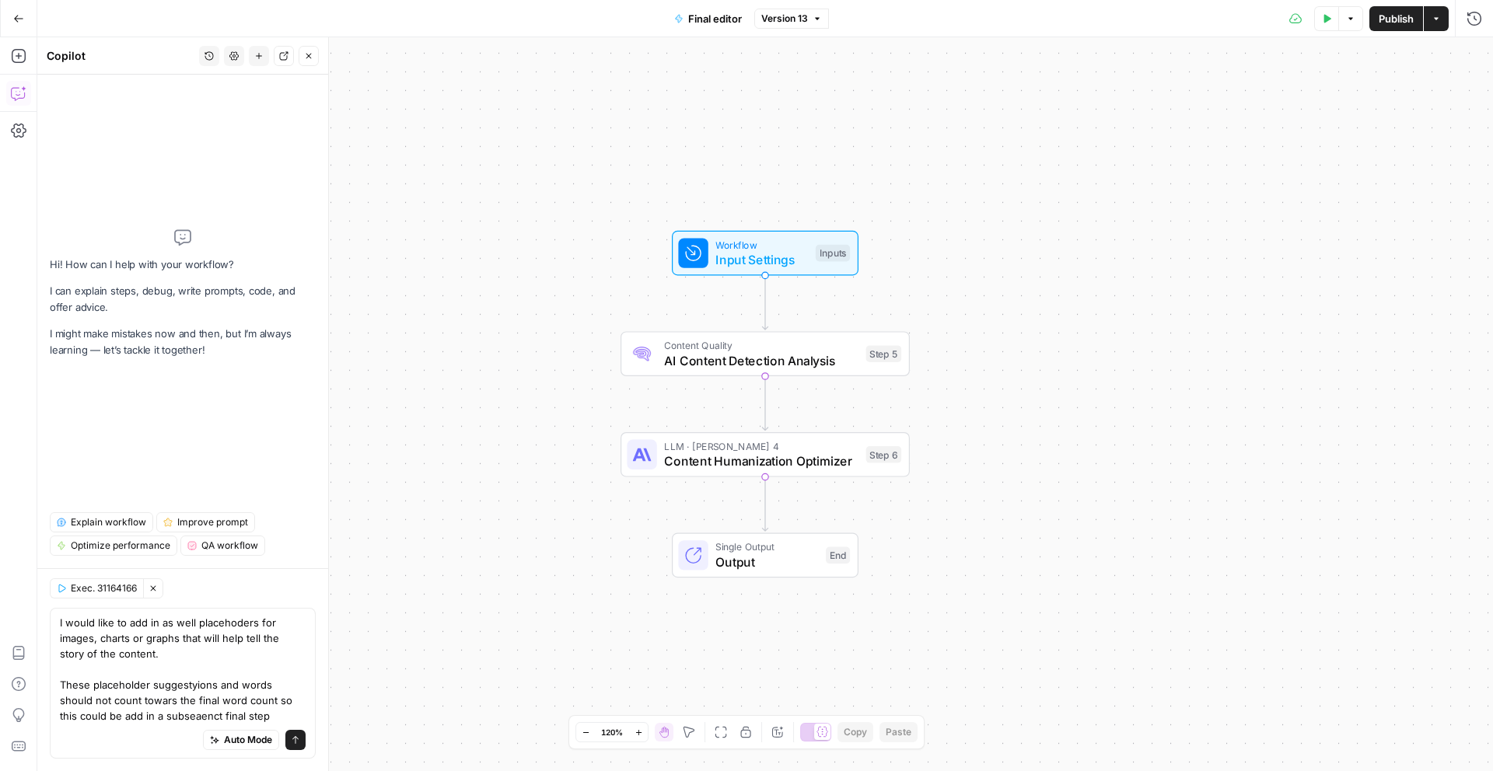
type textarea "I would like to add in as well placehoders for images, charts or graphs that wi…"
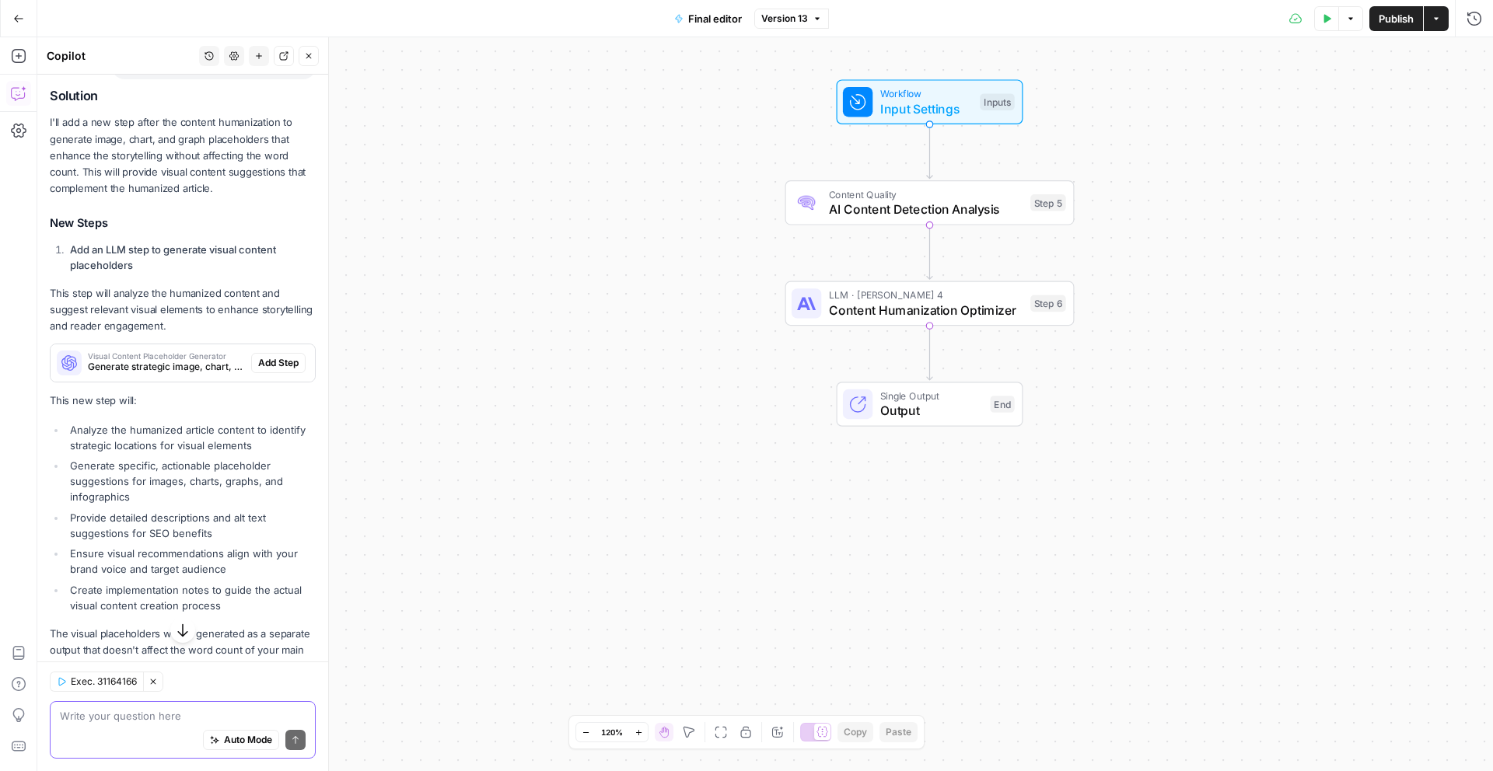
scroll to position [271, 0]
click at [273, 354] on span "Add Step" at bounding box center [278, 361] width 40 height 14
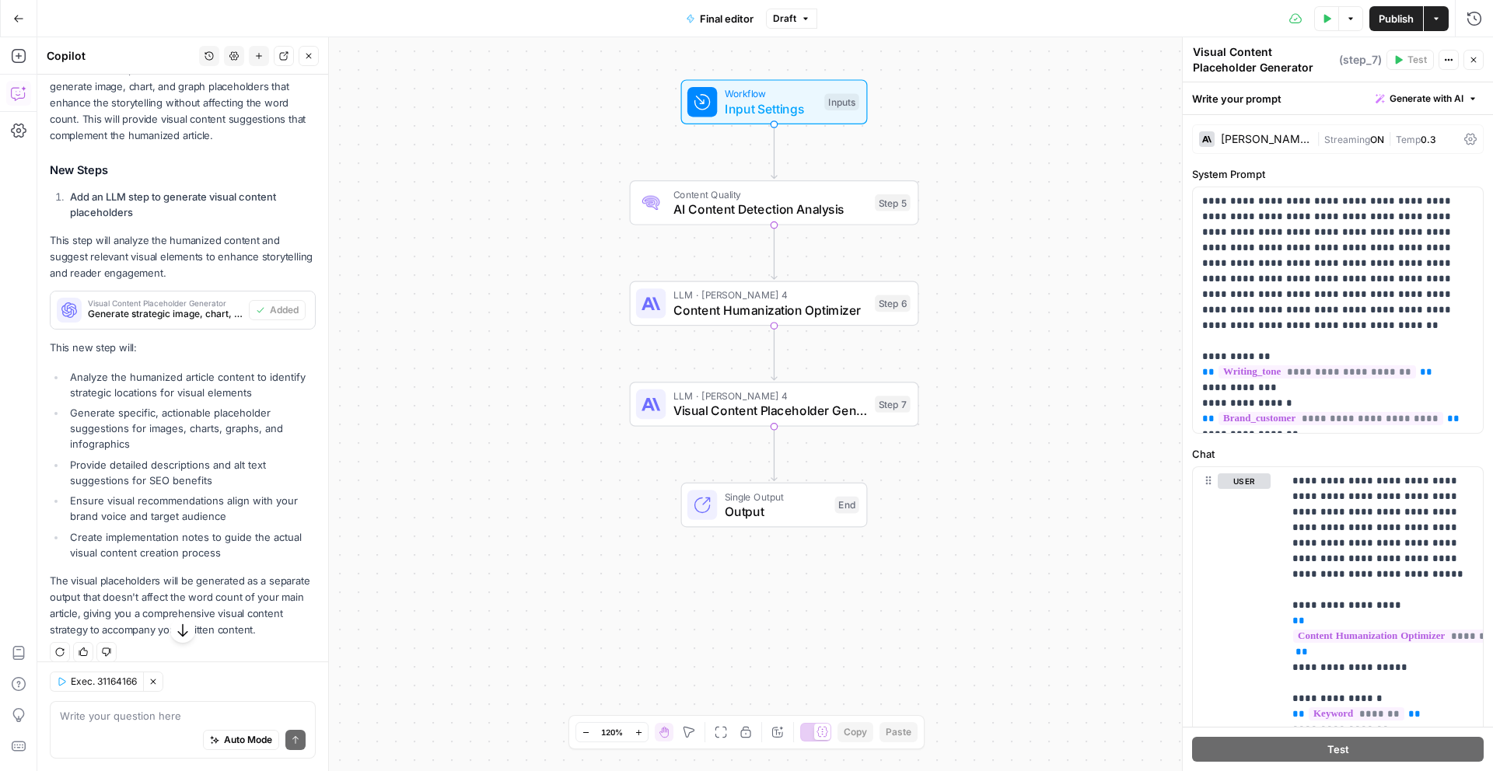
scroll to position [362, 0]
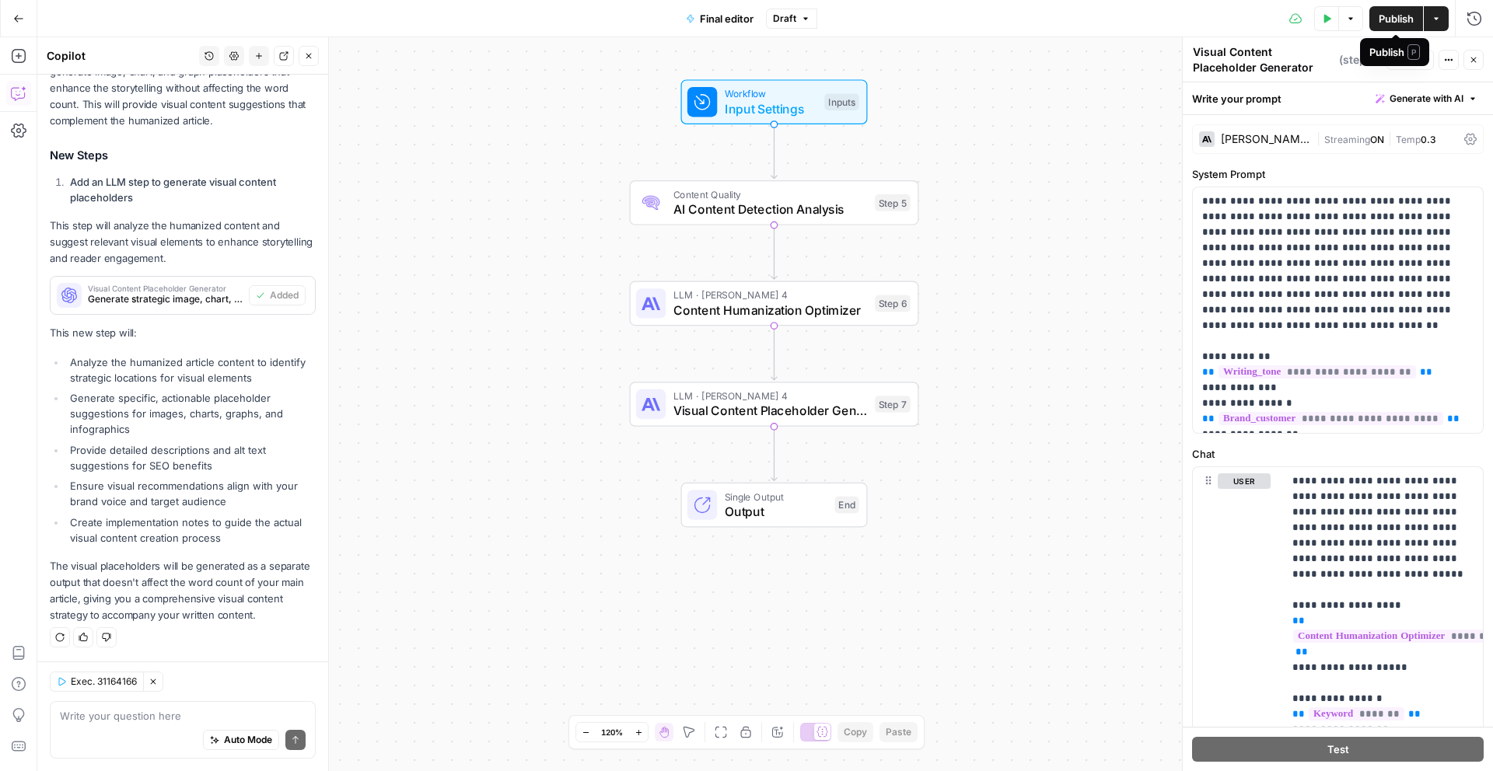
click at [1405, 21] on span "Publish" at bounding box center [1395, 19] width 35 height 16
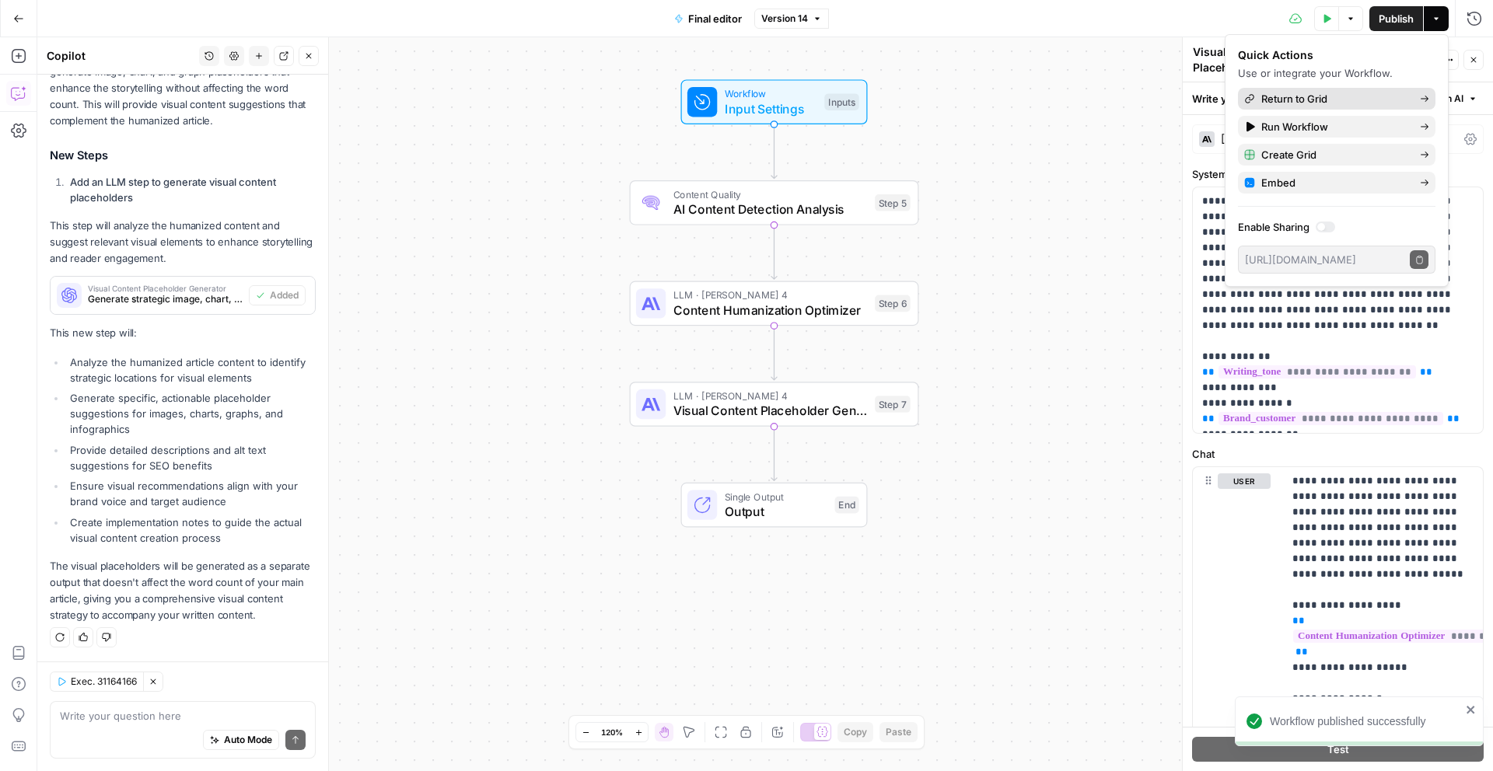
click at [1351, 99] on span "Return to Grid" at bounding box center [1334, 99] width 146 height 16
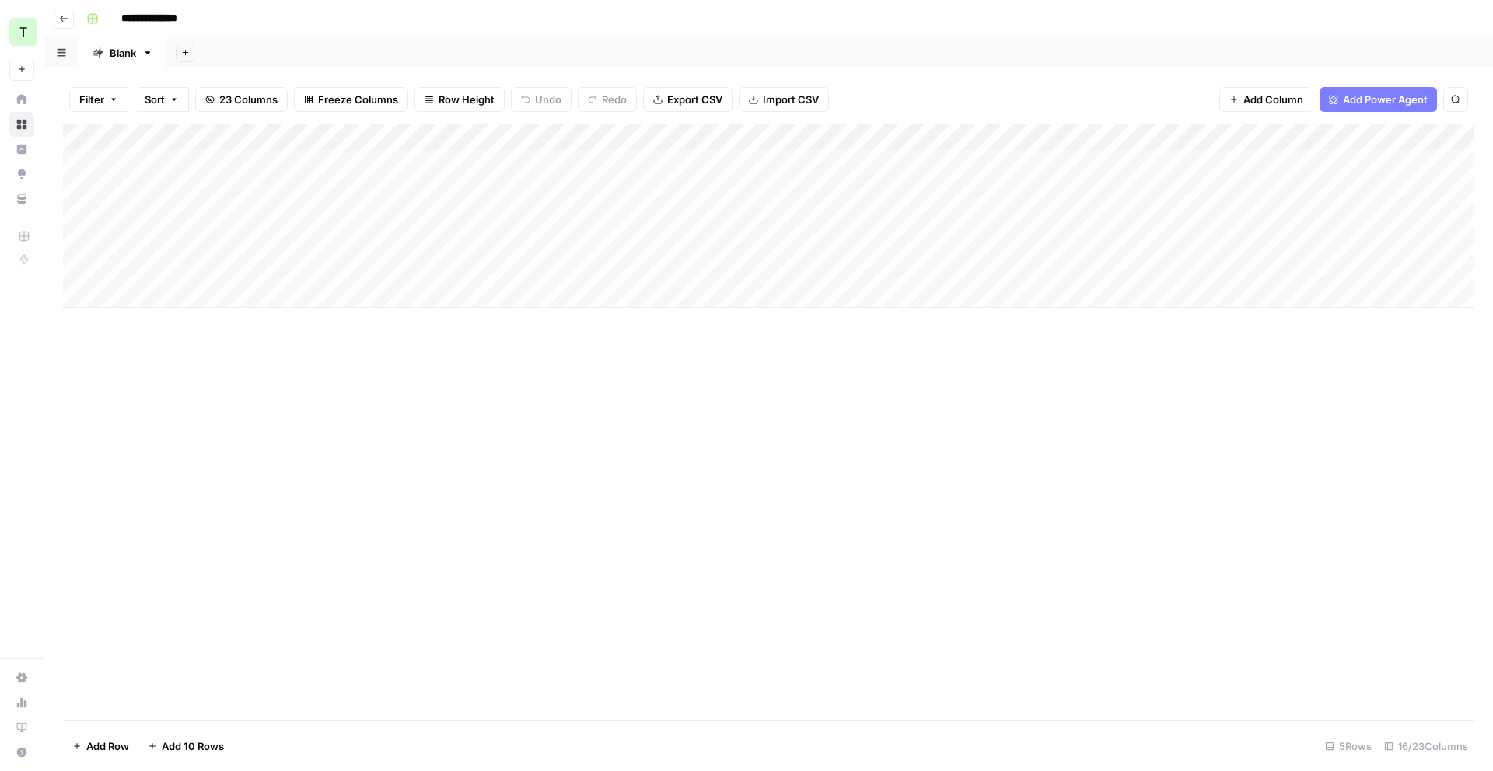
click at [613, 215] on div "Add Column" at bounding box center [768, 215] width 1411 height 183
click at [740, 215] on div "Add Column" at bounding box center [768, 215] width 1411 height 183
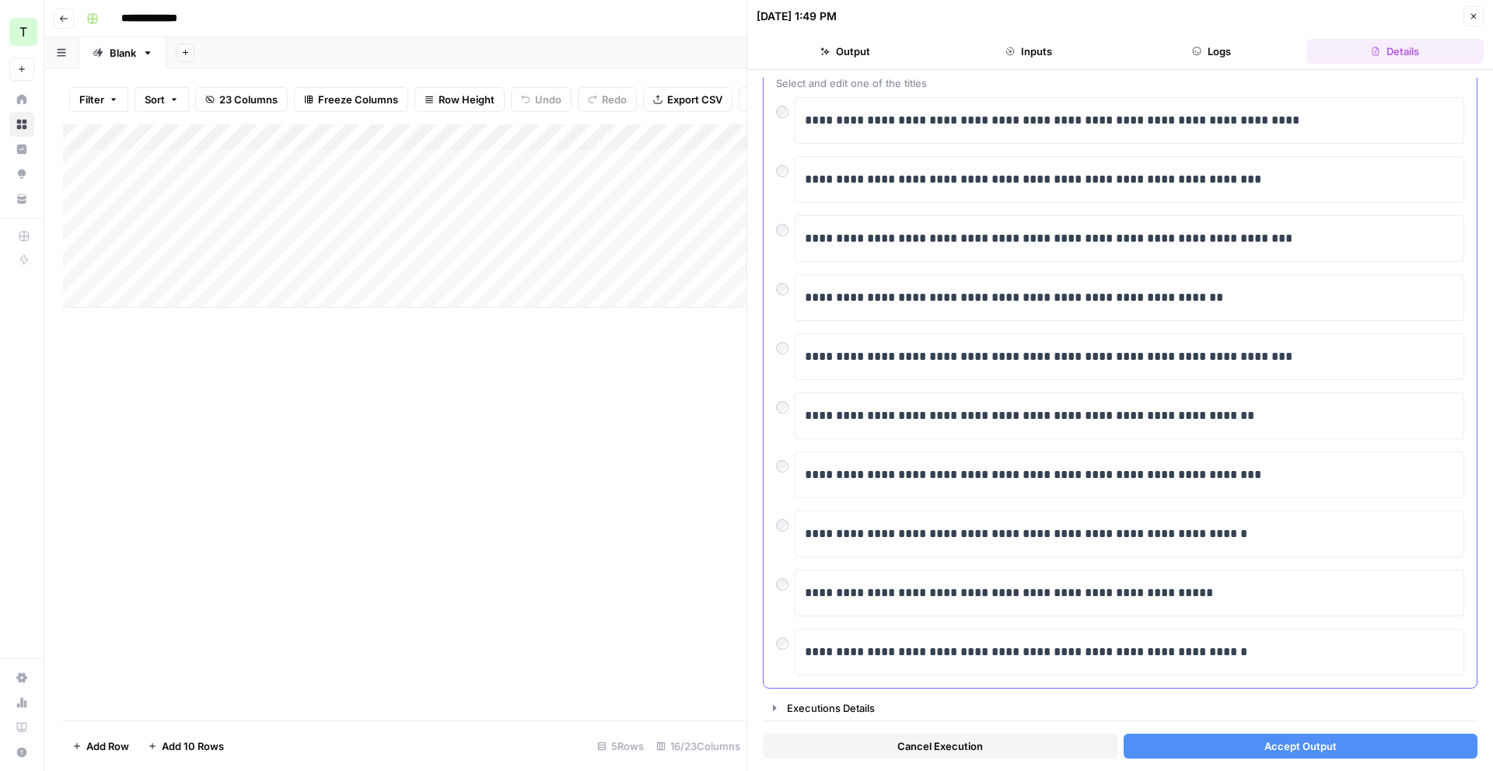
scroll to position [98, 0]
click at [970, 647] on p "**********" at bounding box center [1129, 651] width 649 height 20
click at [1242, 755] on button "Accept Output" at bounding box center [1300, 746] width 355 height 25
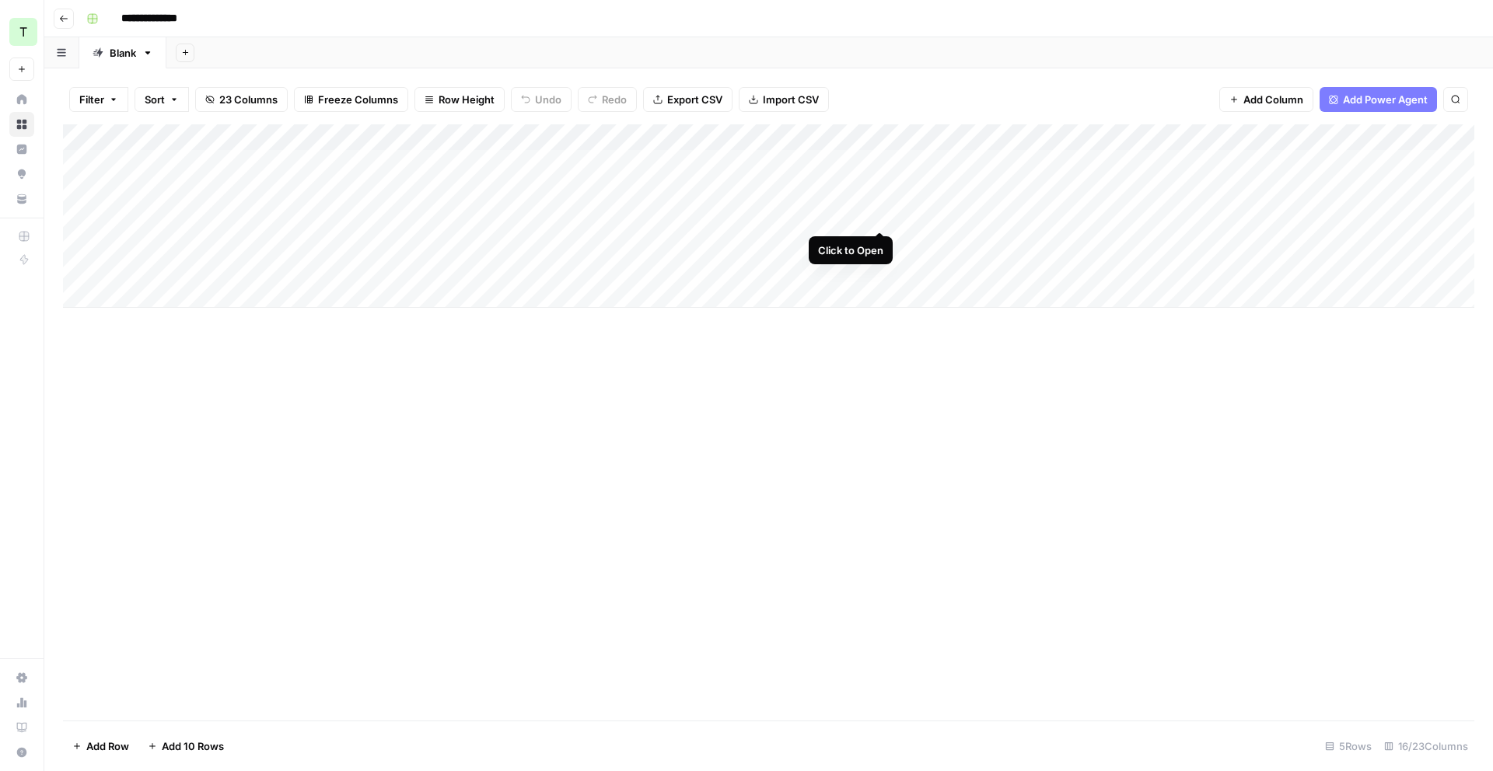
click at [880, 215] on div "Add Column" at bounding box center [768, 215] width 1411 height 183
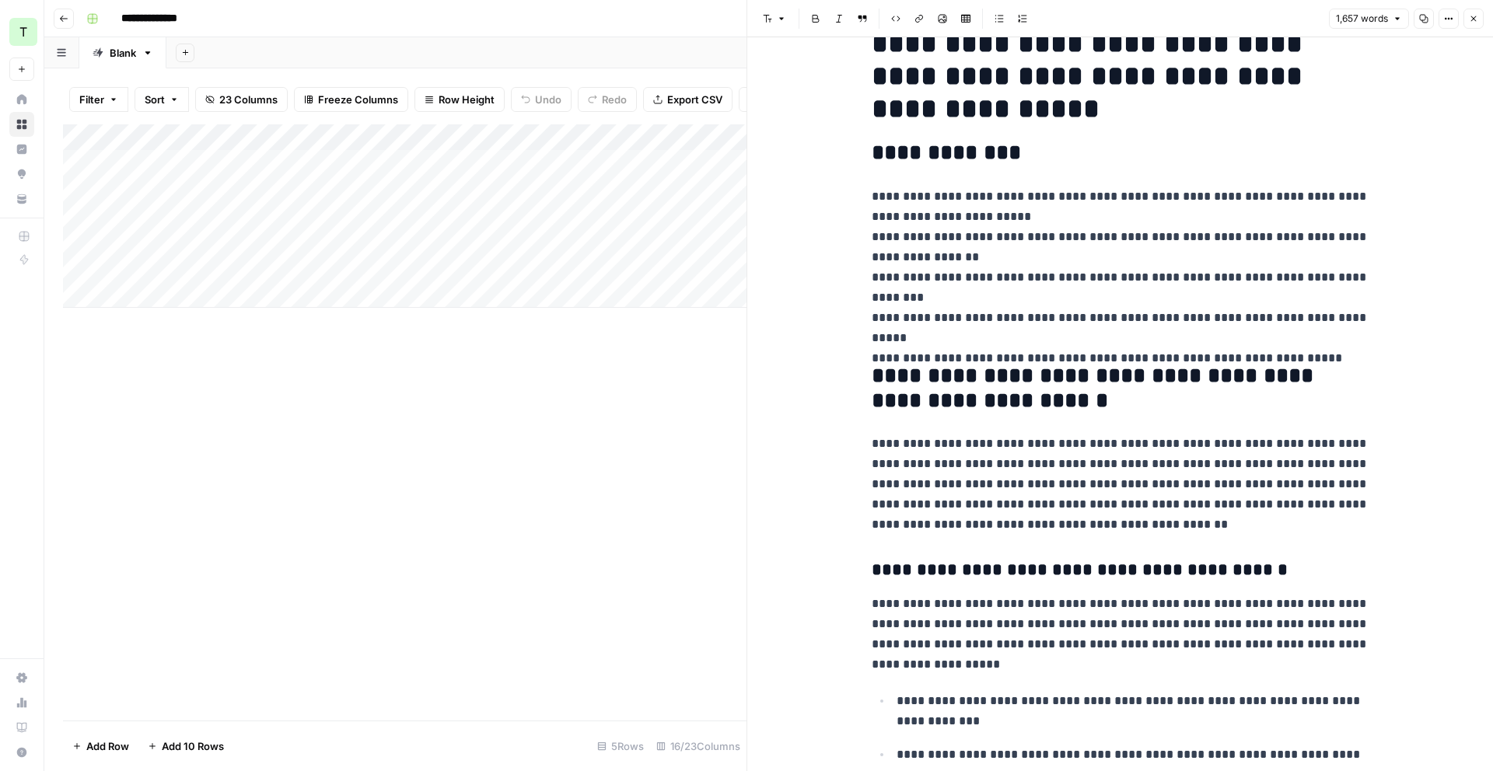
scroll to position [308, 0]
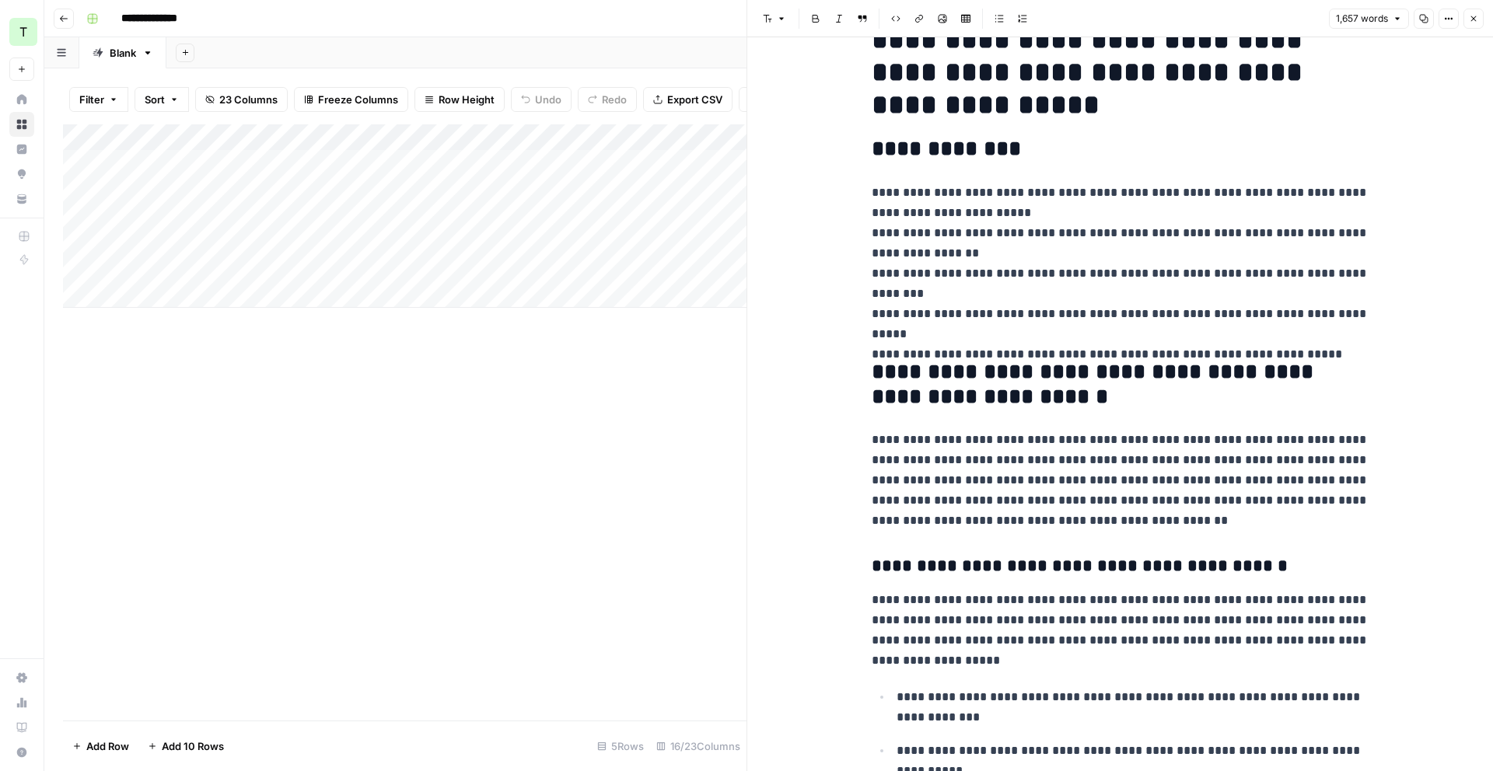
click at [1486, 9] on header "Font style Bold Italic Block quote Code block Link Image Insert Table Bulleted …" at bounding box center [1120, 18] width 746 height 37
click at [1475, 14] on icon "button" at bounding box center [1473, 18] width 9 height 9
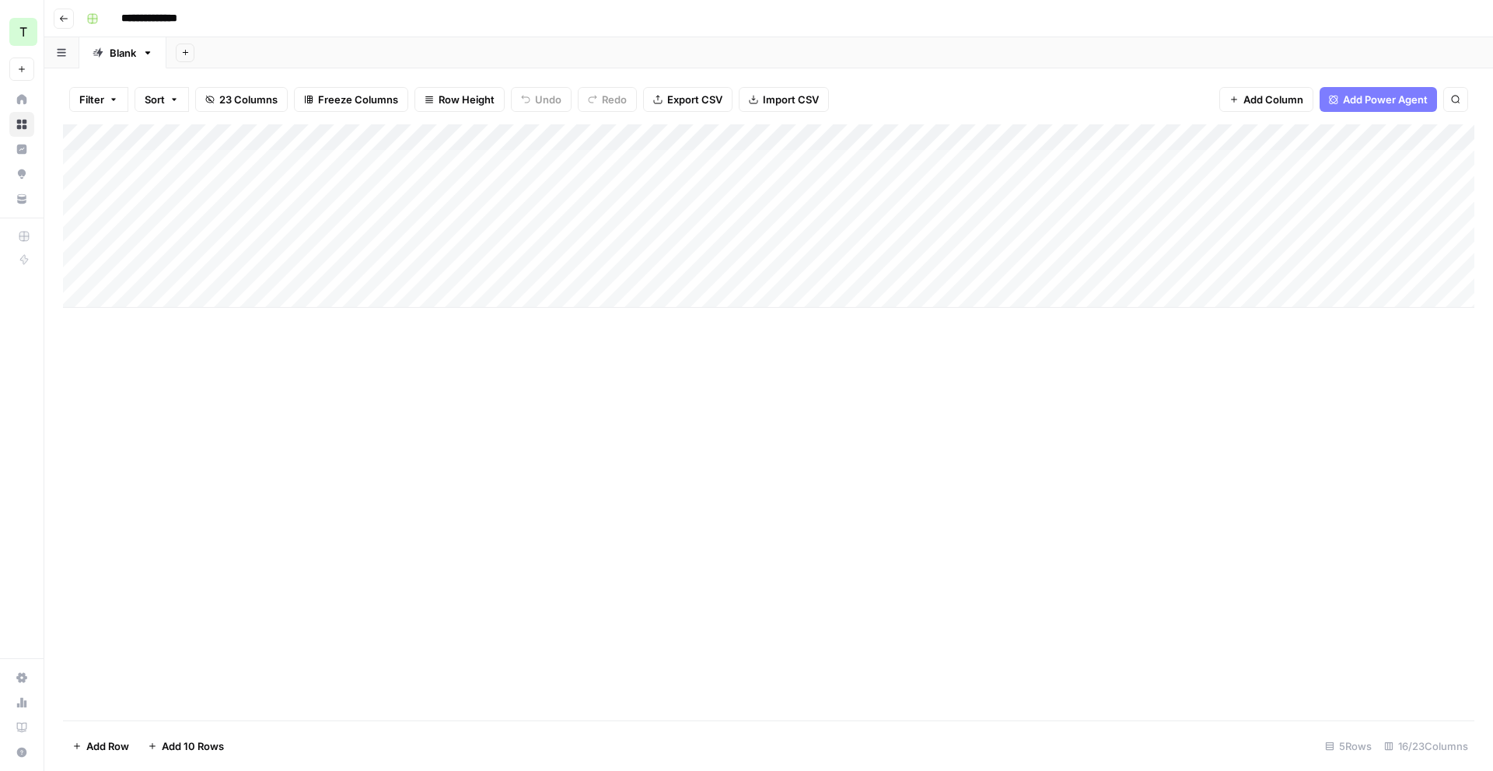
click at [1022, 220] on div "Add Column" at bounding box center [768, 215] width 1411 height 183
click at [1239, 211] on div "Add Column" at bounding box center [768, 215] width 1411 height 183
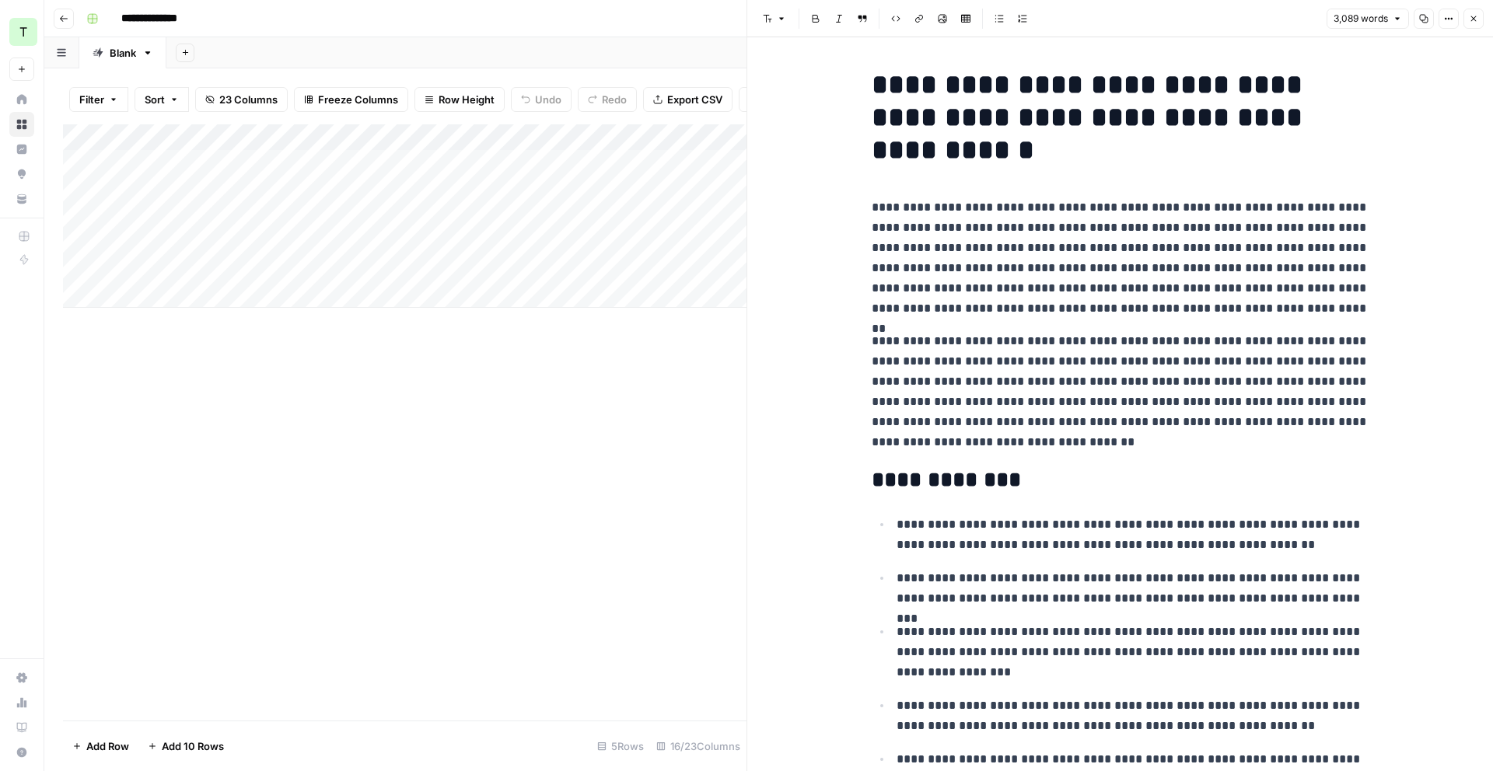
click at [1469, 24] on button "Close" at bounding box center [1473, 19] width 20 height 20
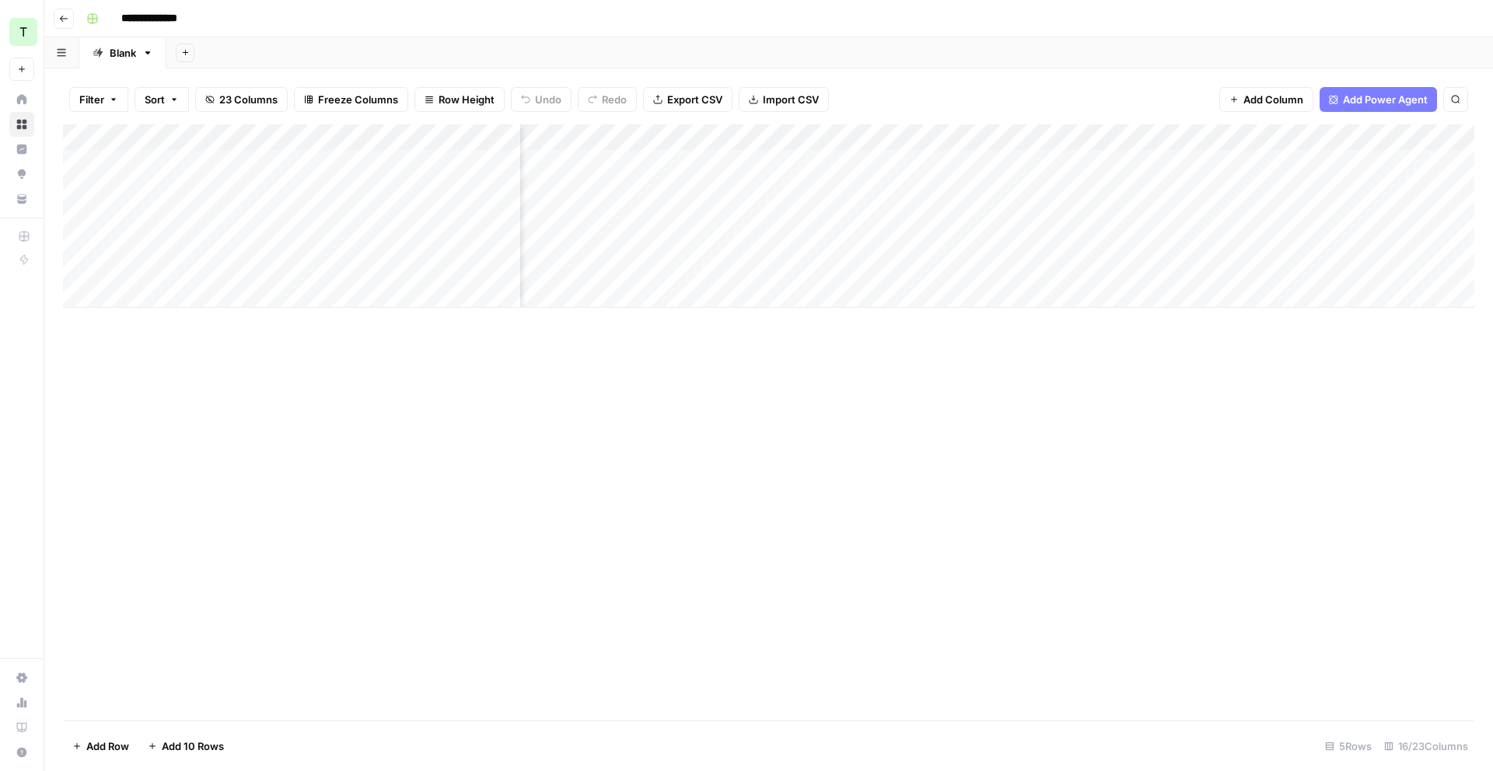
scroll to position [0, 89]
click at [1260, 219] on div "Add Column" at bounding box center [768, 215] width 1411 height 183
click at [1169, 214] on div "Add Column" at bounding box center [768, 215] width 1411 height 183
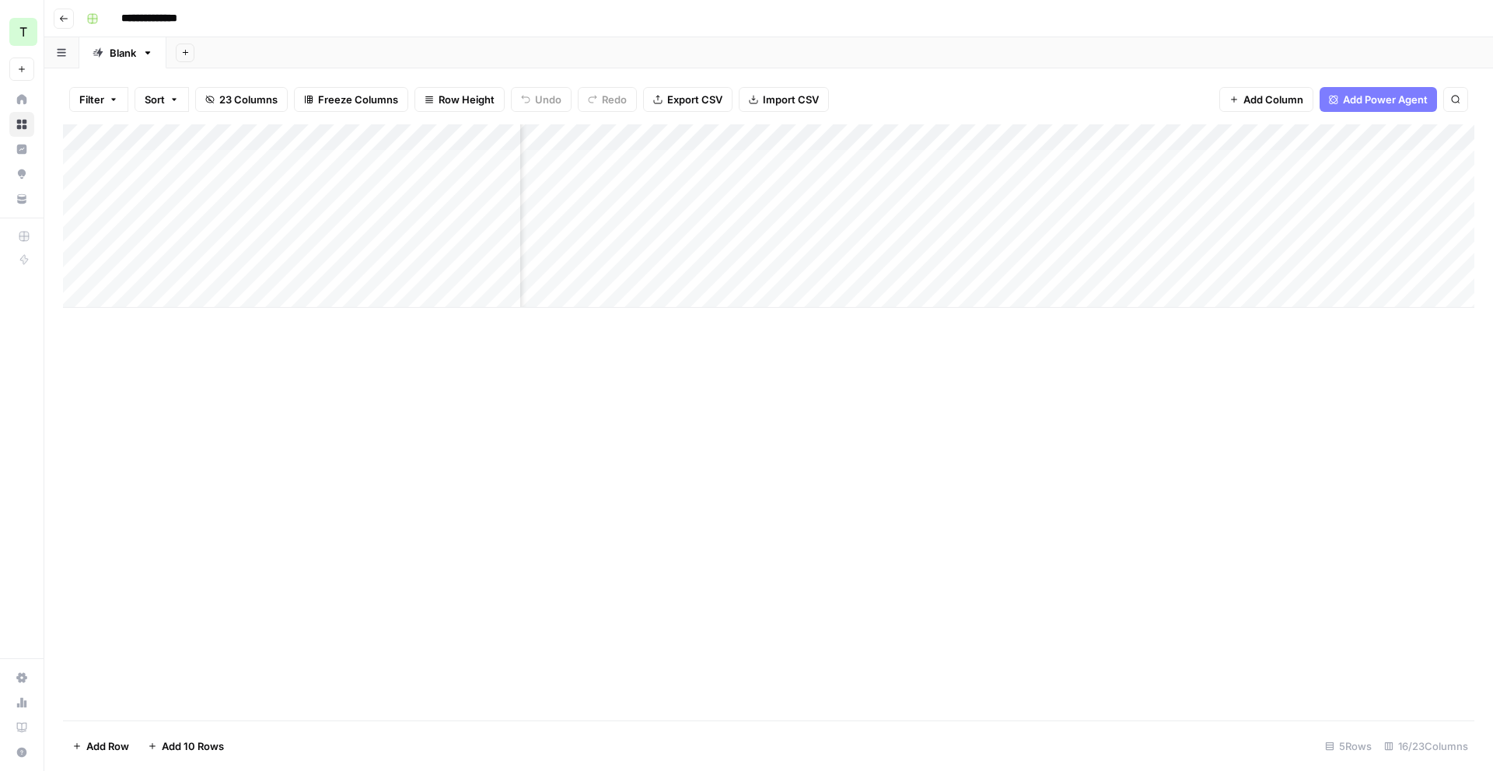
click at [1156, 217] on div "Add Column" at bounding box center [768, 215] width 1411 height 183
click at [1221, 137] on div "Add Column" at bounding box center [768, 215] width 1411 height 183
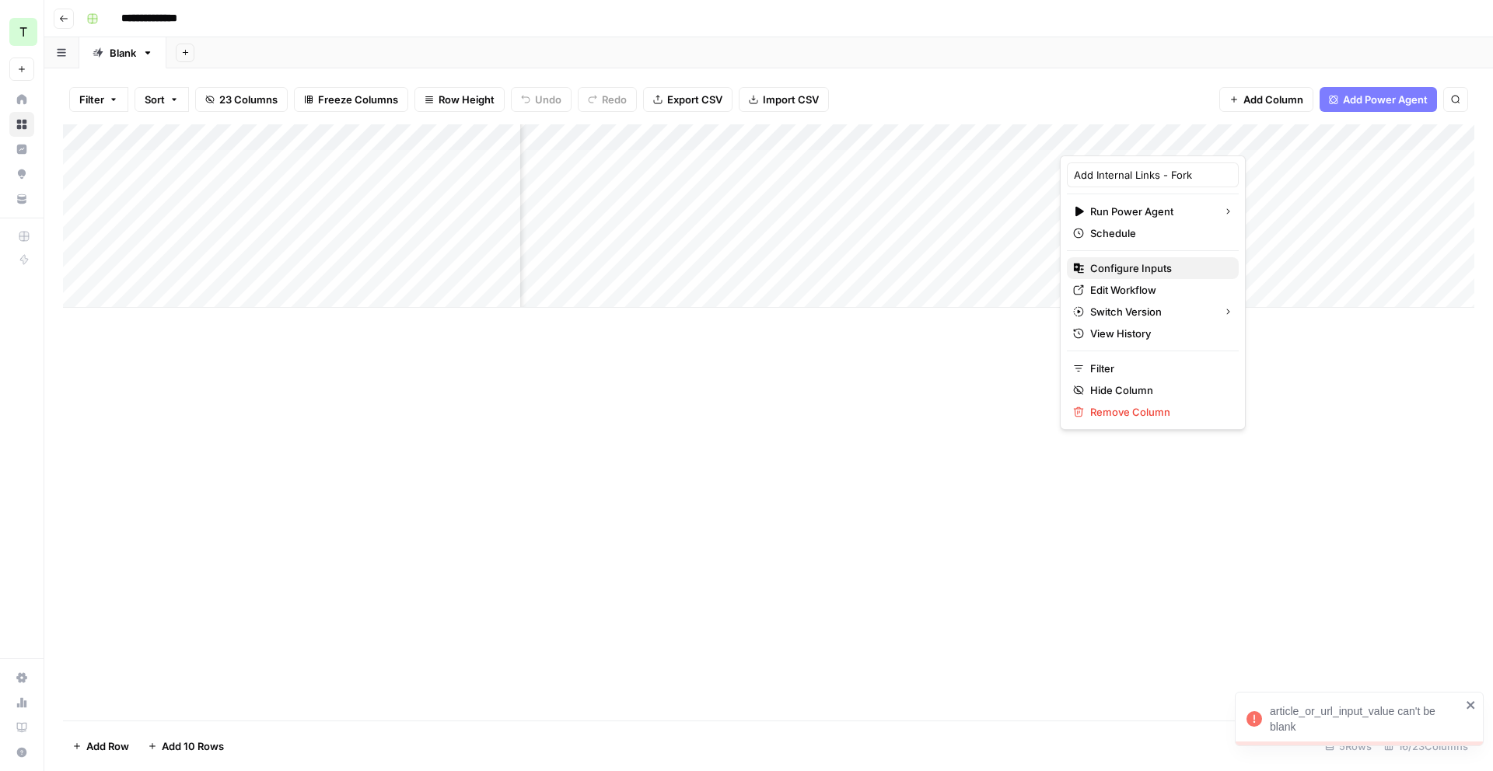
click at [1151, 262] on span "Configure Inputs" at bounding box center [1158, 268] width 136 height 16
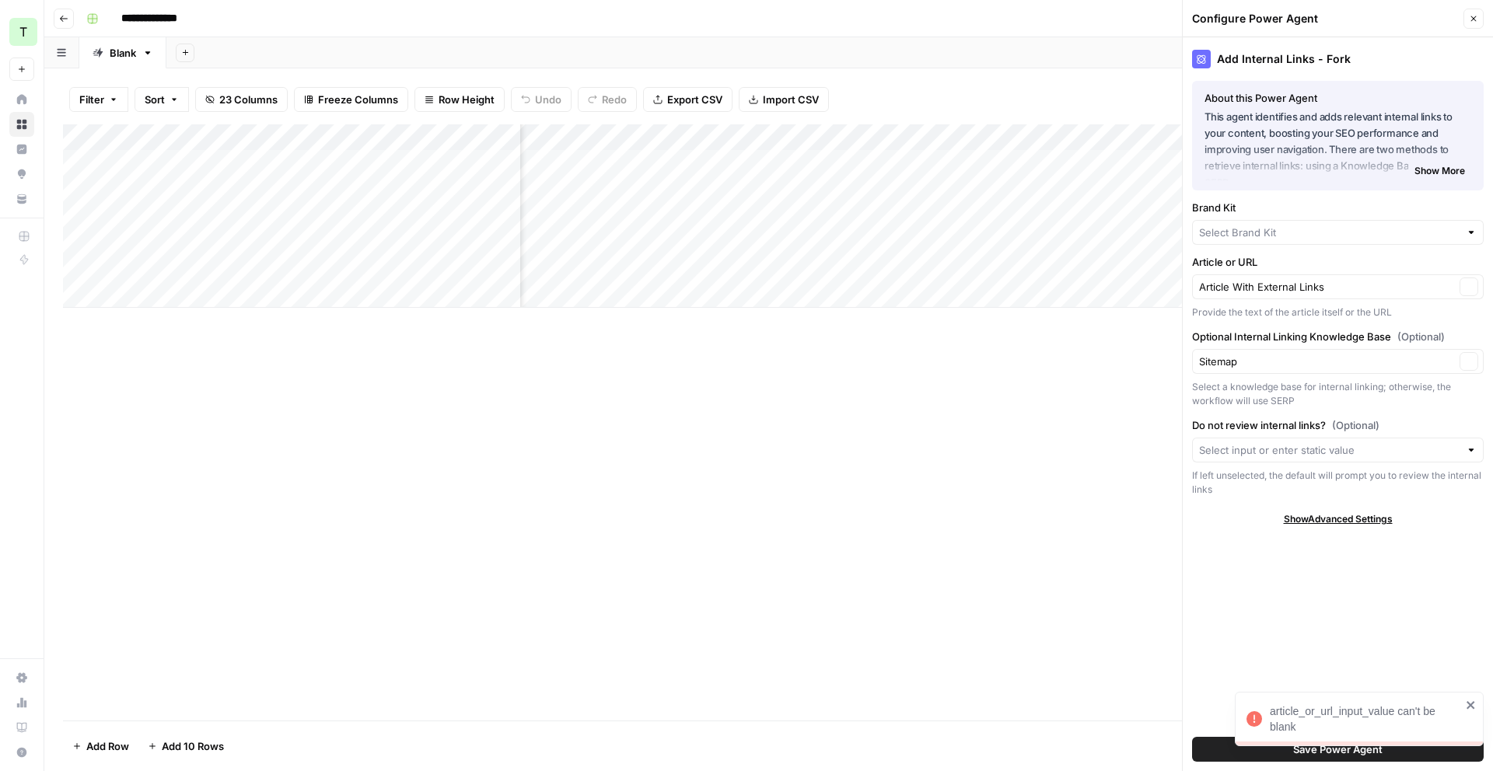
type input "Sitemap"
type input "Teamed"
click at [1354, 283] on input "Article or URL" at bounding box center [1327, 287] width 256 height 16
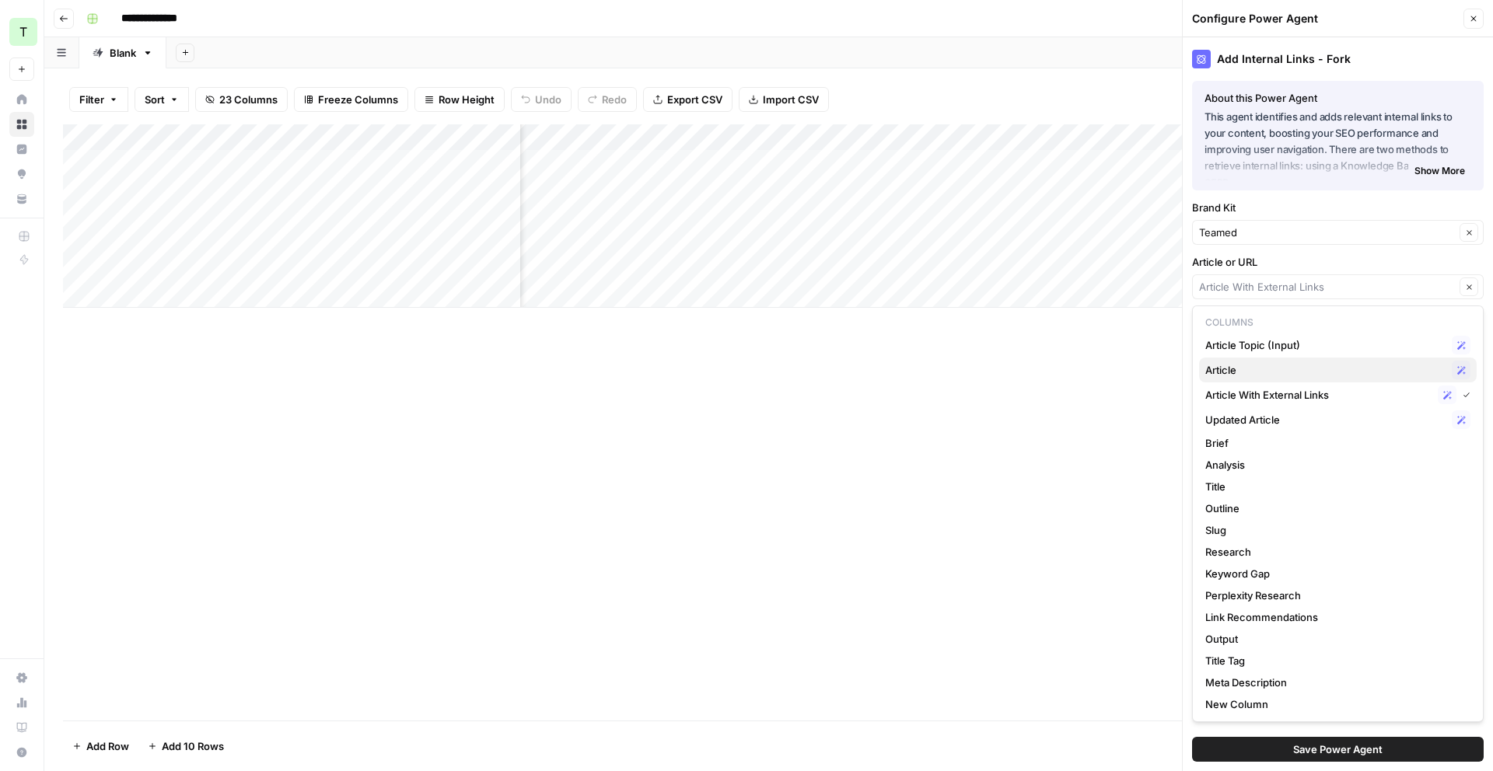
click at [1339, 368] on span "Article" at bounding box center [1325, 370] width 240 height 16
type input "Article"
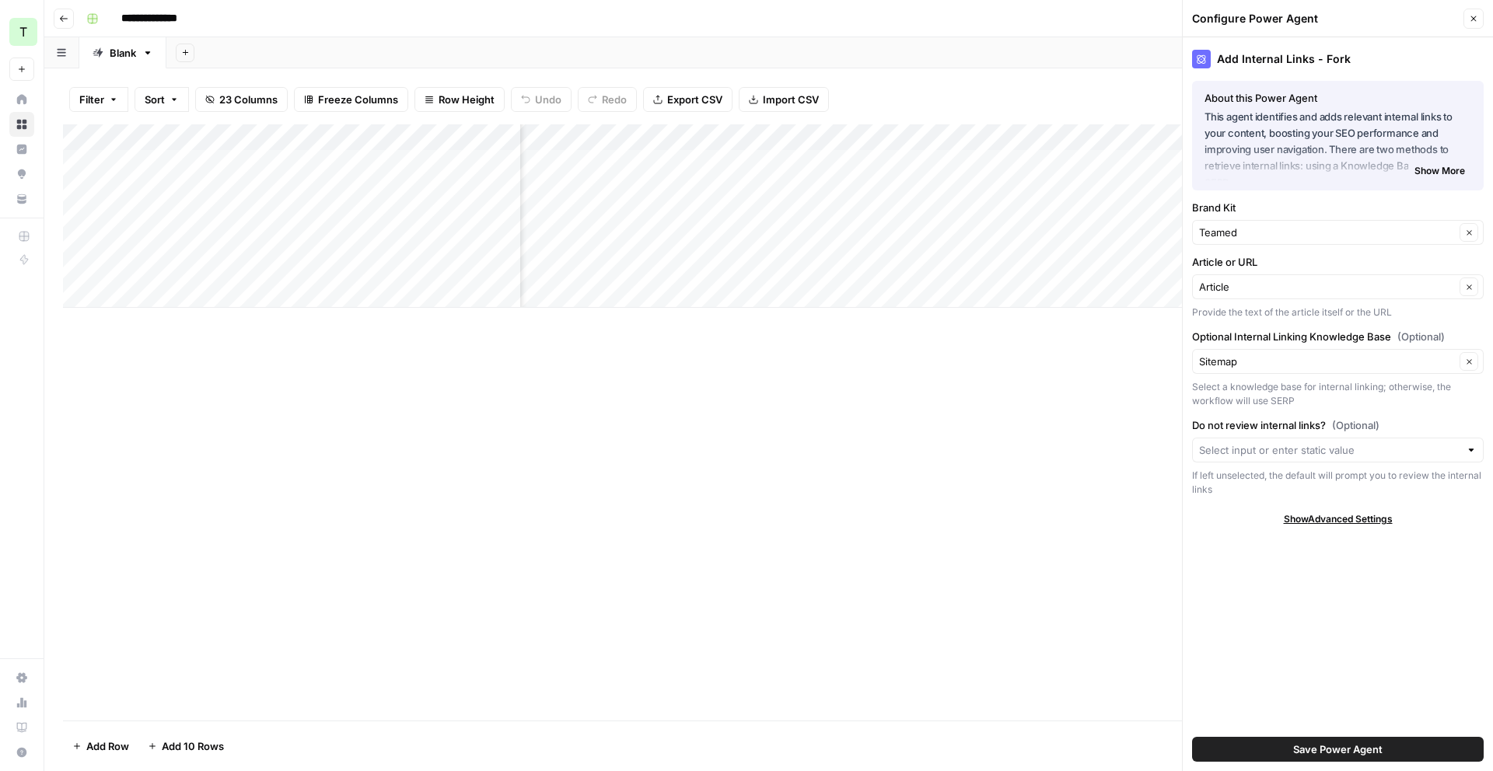
click at [1379, 751] on span "Save Power Agent" at bounding box center [1337, 750] width 89 height 16
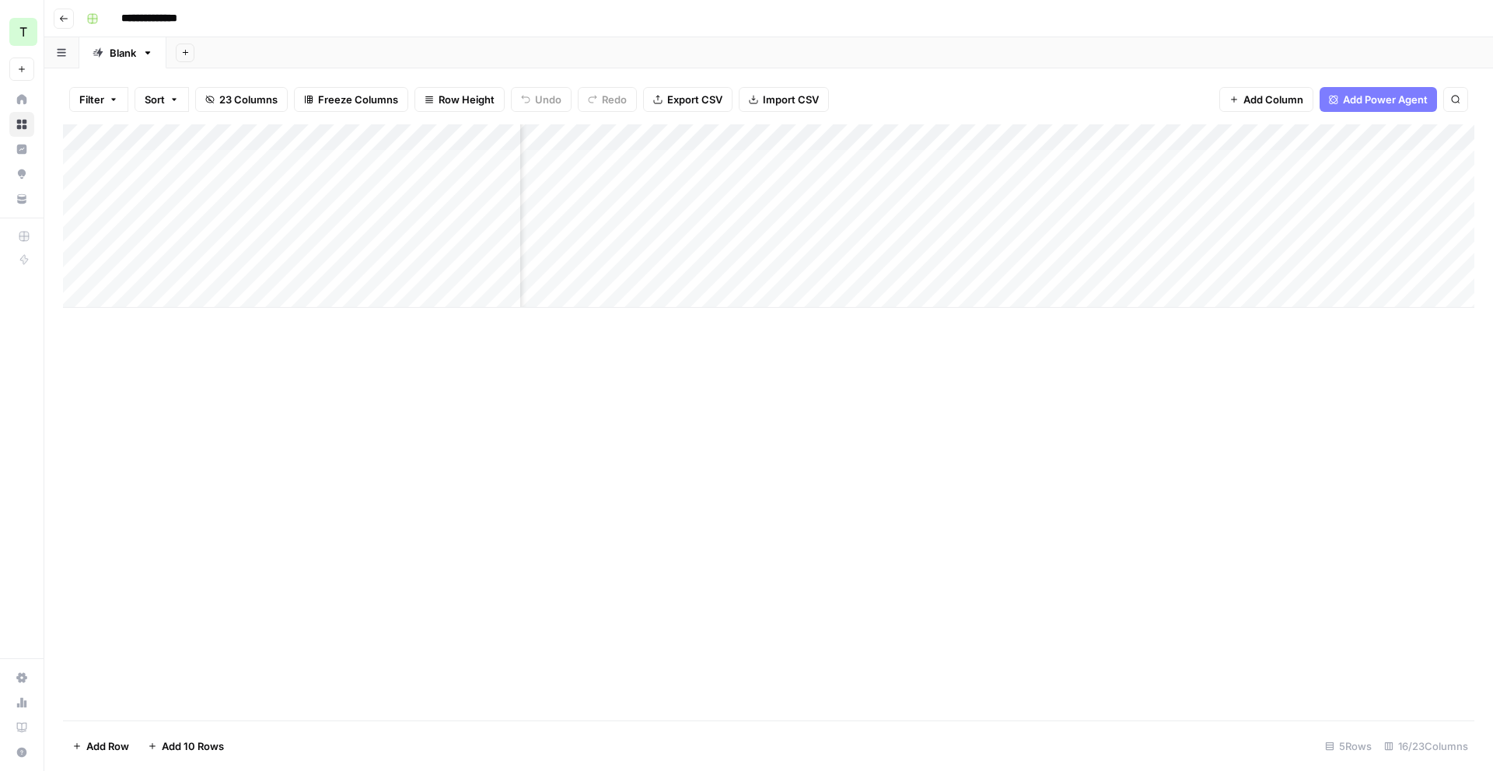
click at [1197, 215] on div "Add Column" at bounding box center [768, 215] width 1411 height 183
click at [1014, 215] on div "Add Column" at bounding box center [768, 215] width 1411 height 183
click at [1255, 191] on div "Add Column" at bounding box center [768, 215] width 1411 height 183
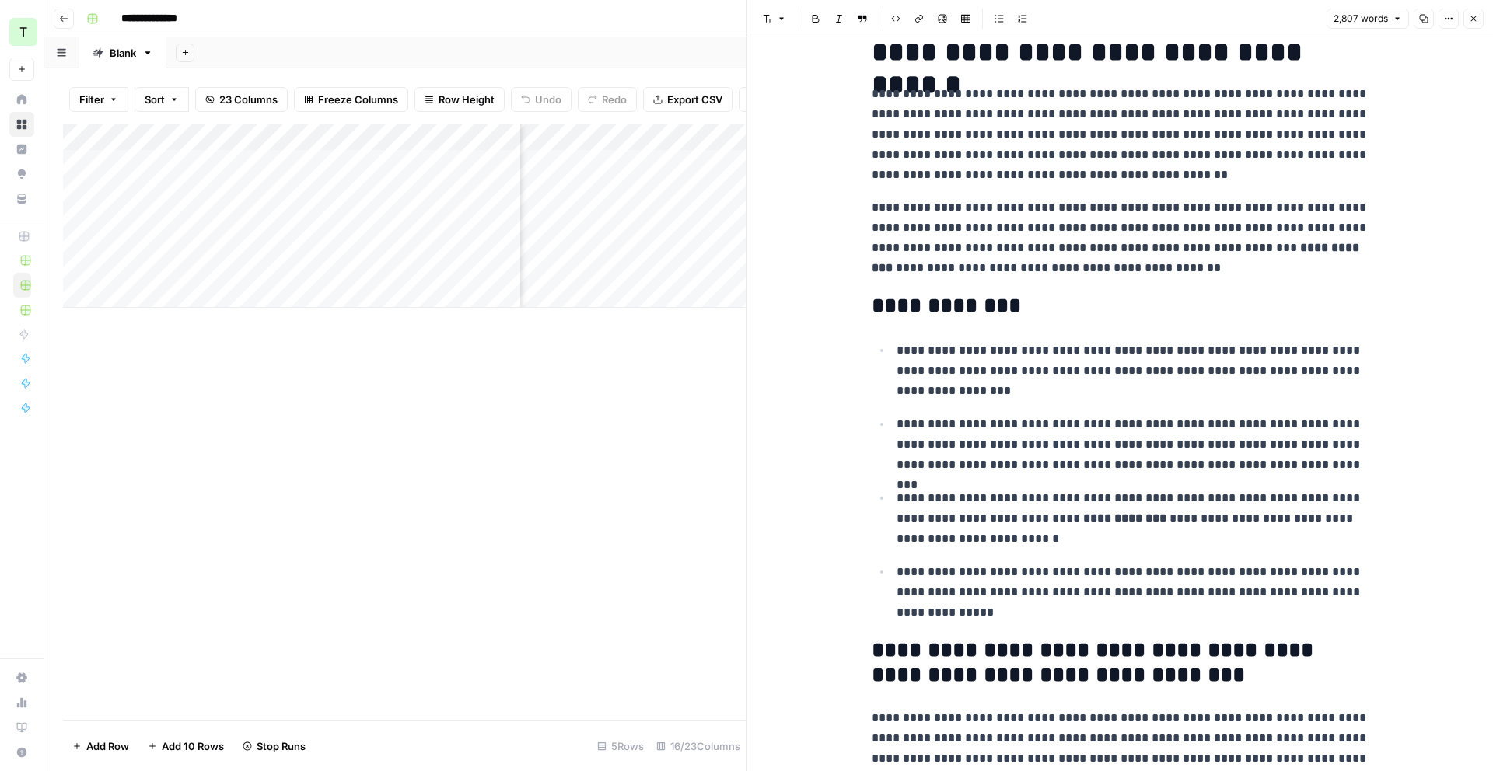
scroll to position [319, 0]
click at [1474, 16] on icon "button" at bounding box center [1473, 18] width 9 height 9
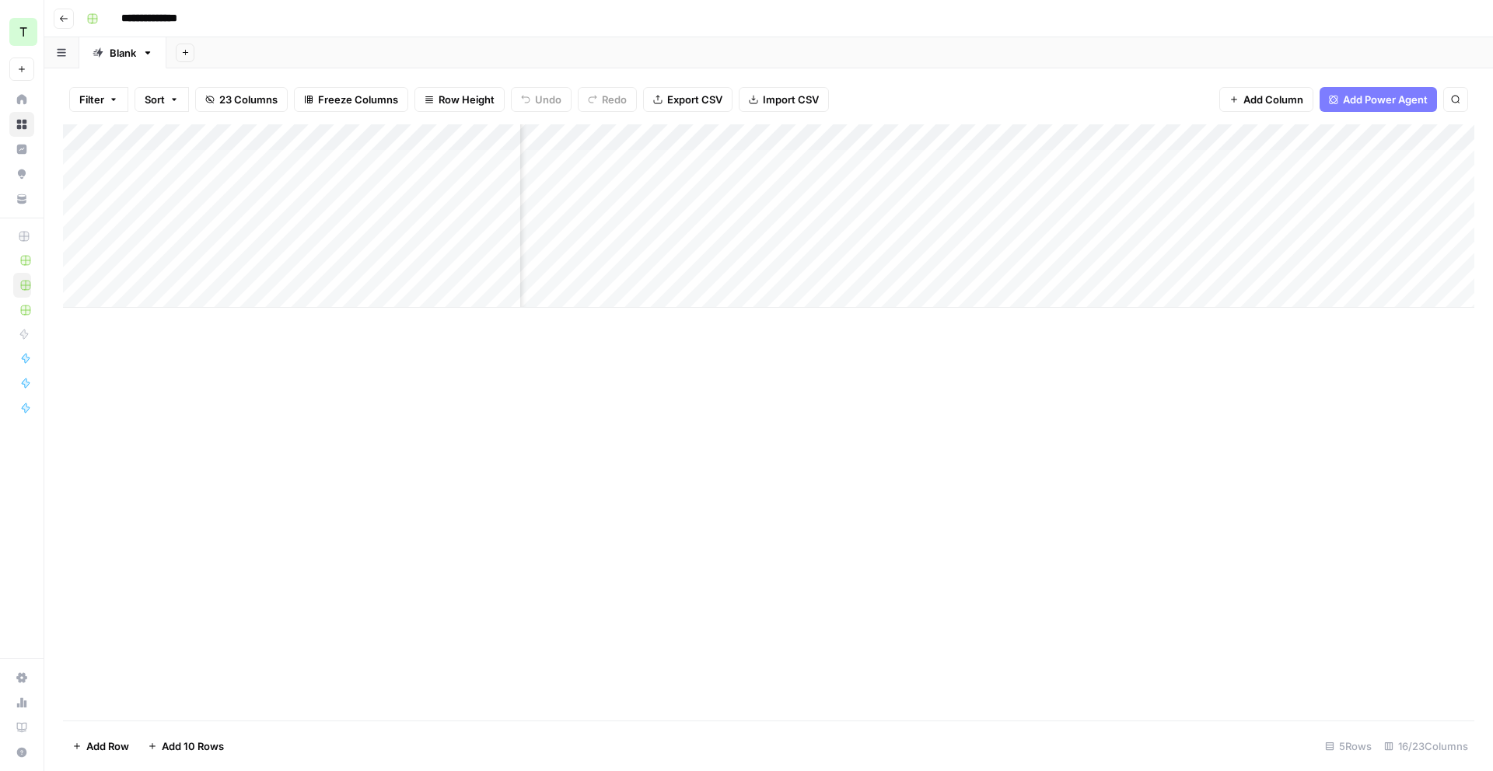
scroll to position [0, 1648]
click at [723, 216] on div "Add Column" at bounding box center [768, 215] width 1411 height 183
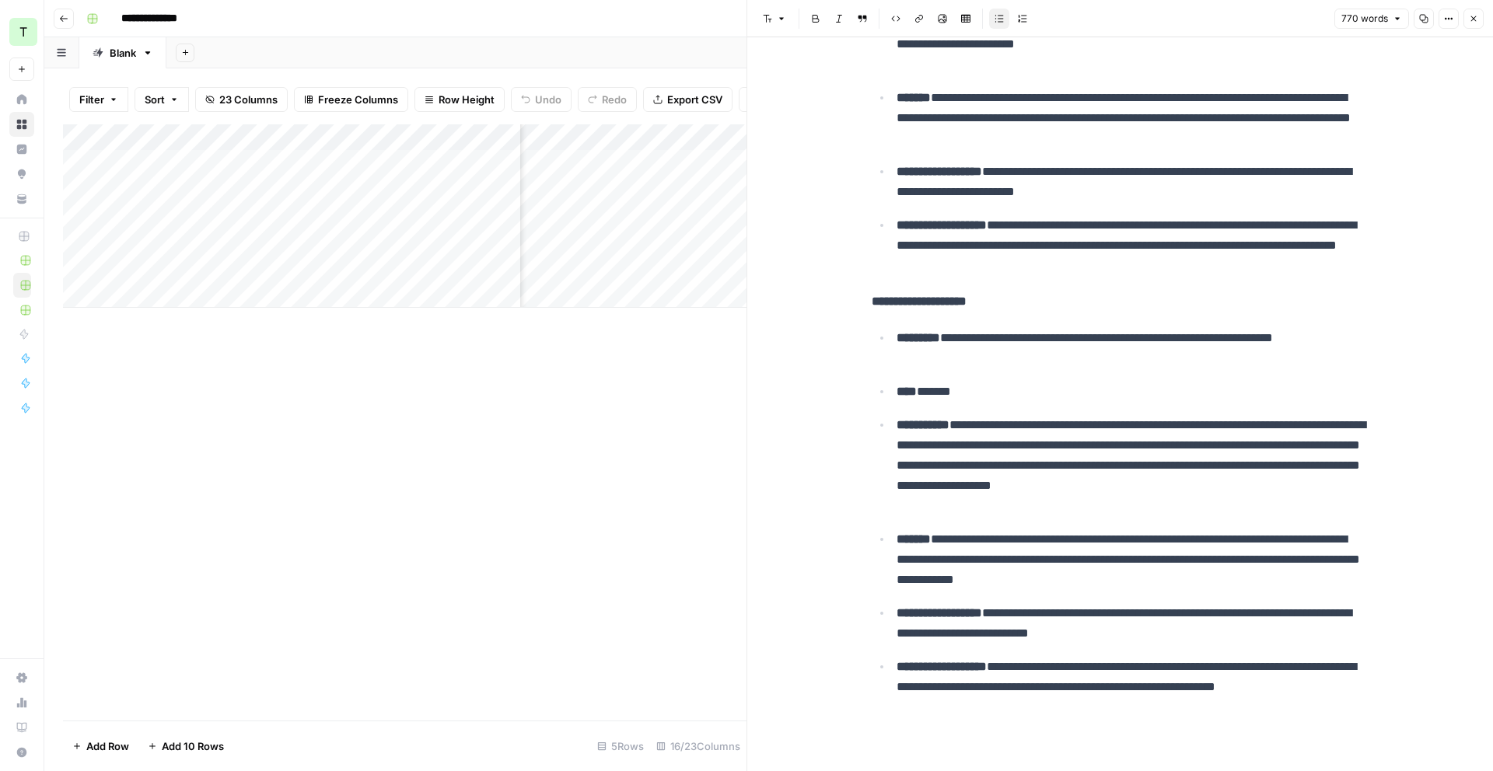
scroll to position [1953, 0]
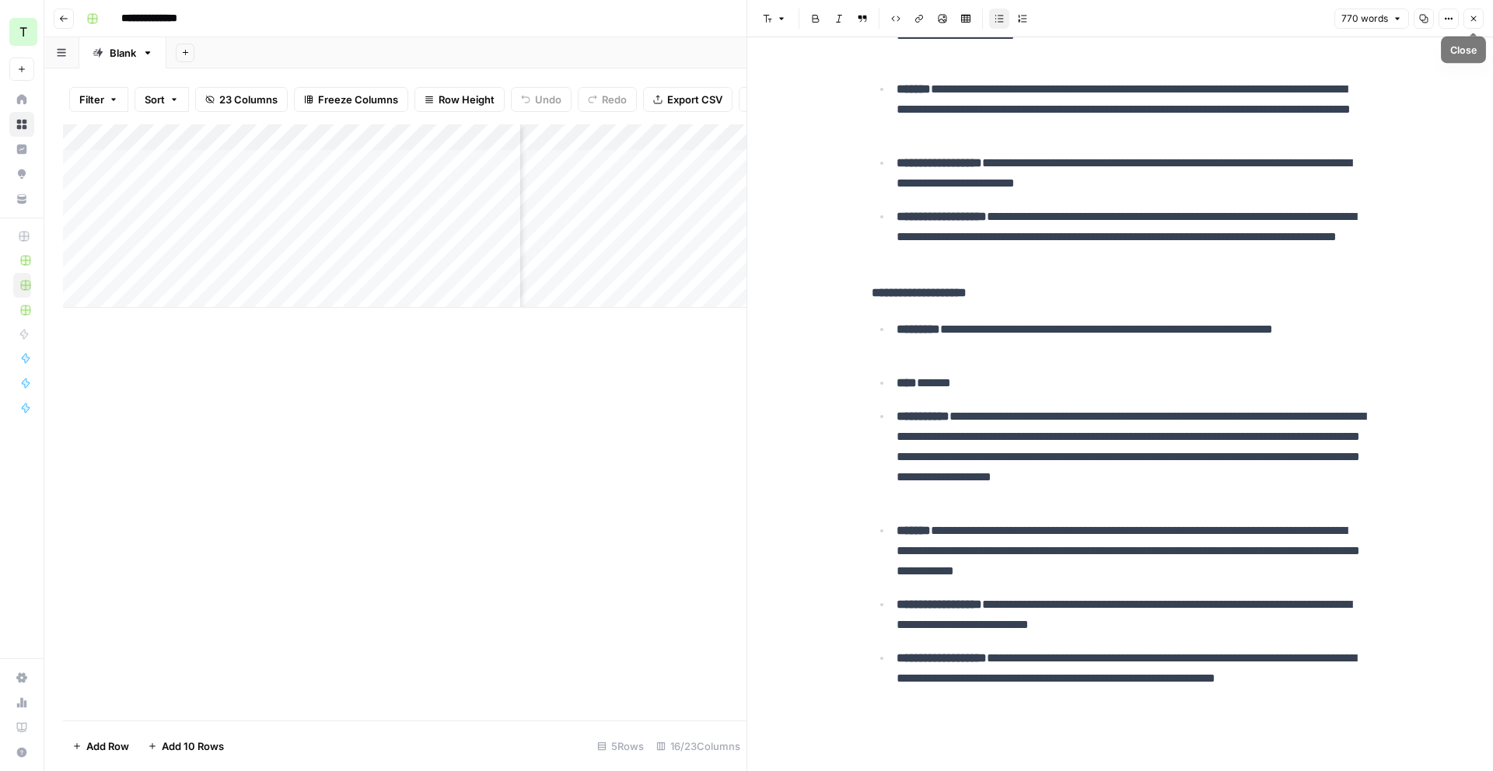
click at [1480, 17] on button "Close" at bounding box center [1473, 19] width 20 height 20
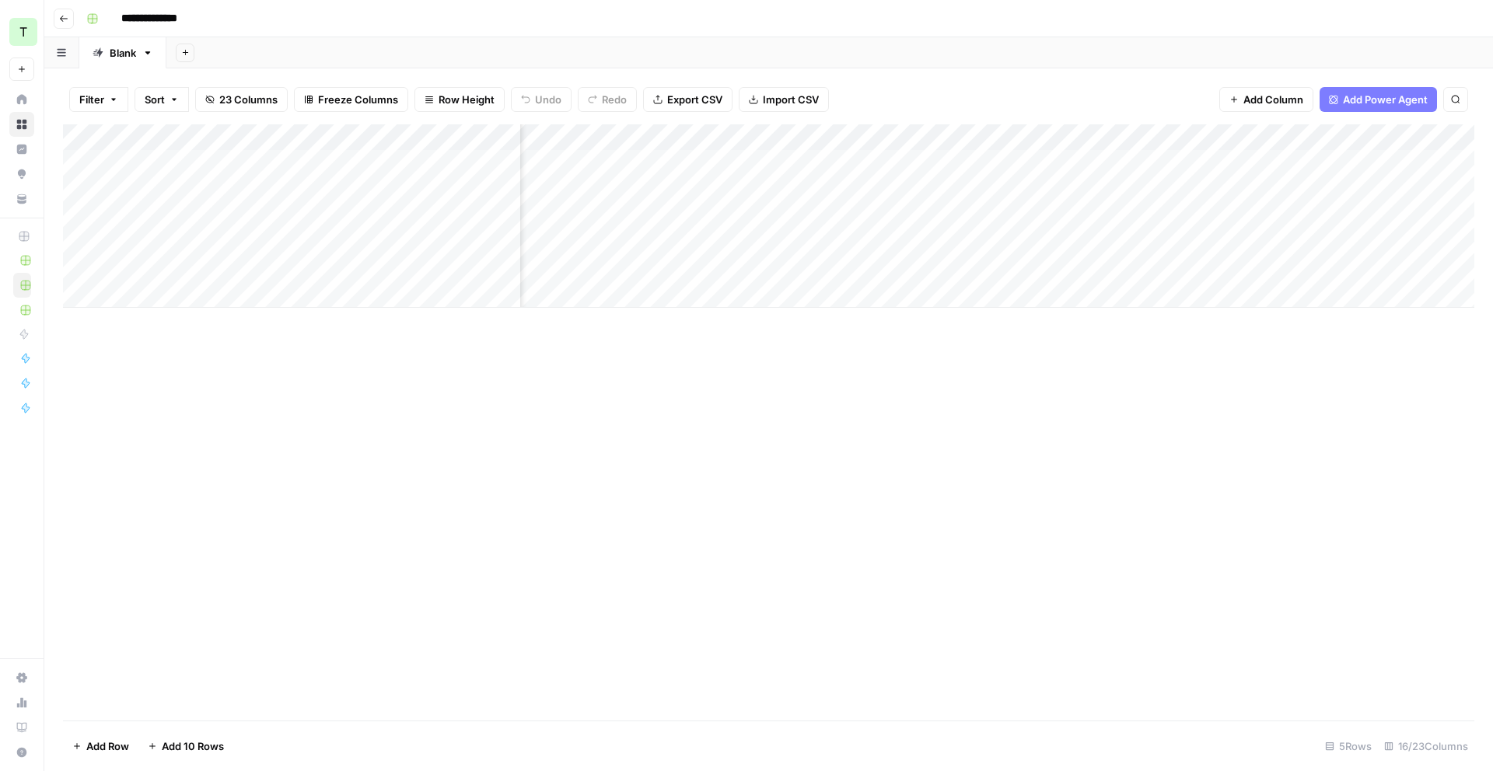
scroll to position [0, 1369]
click at [798, 137] on div "Add Column" at bounding box center [768, 215] width 1411 height 183
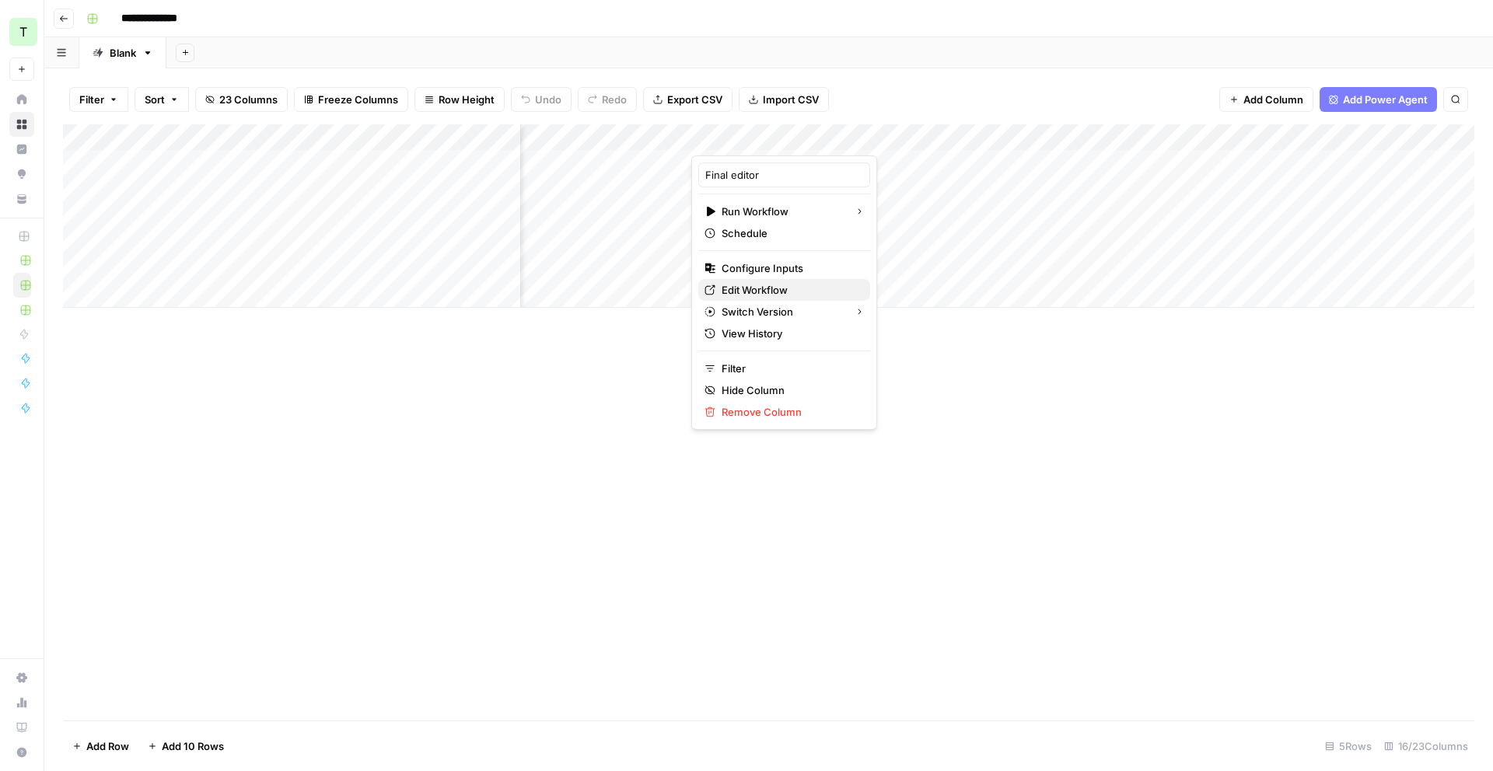
click at [769, 288] on span "Edit Workflow" at bounding box center [790, 290] width 136 height 16
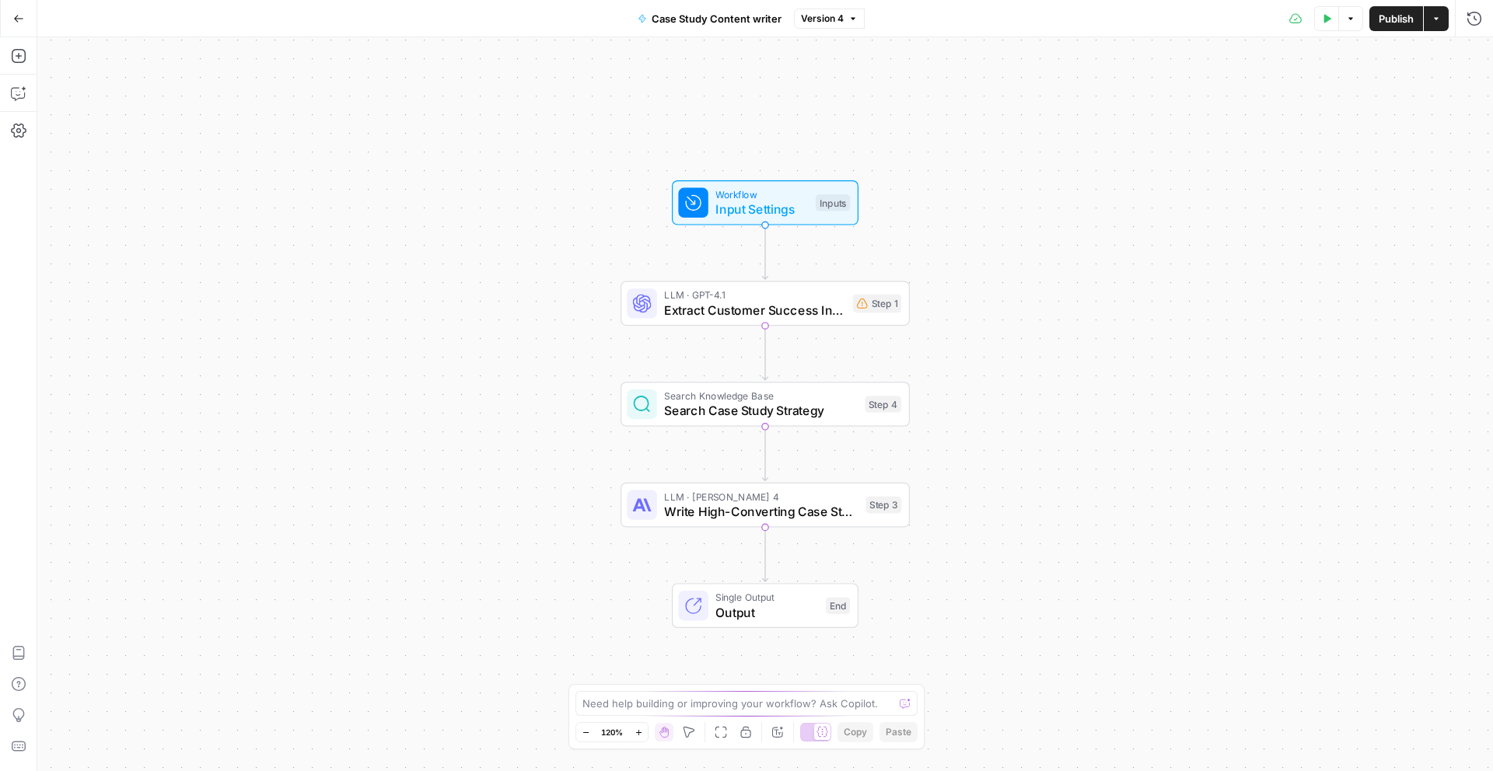
click at [782, 309] on span "Extract Customer Success Insights" at bounding box center [754, 310] width 181 height 19
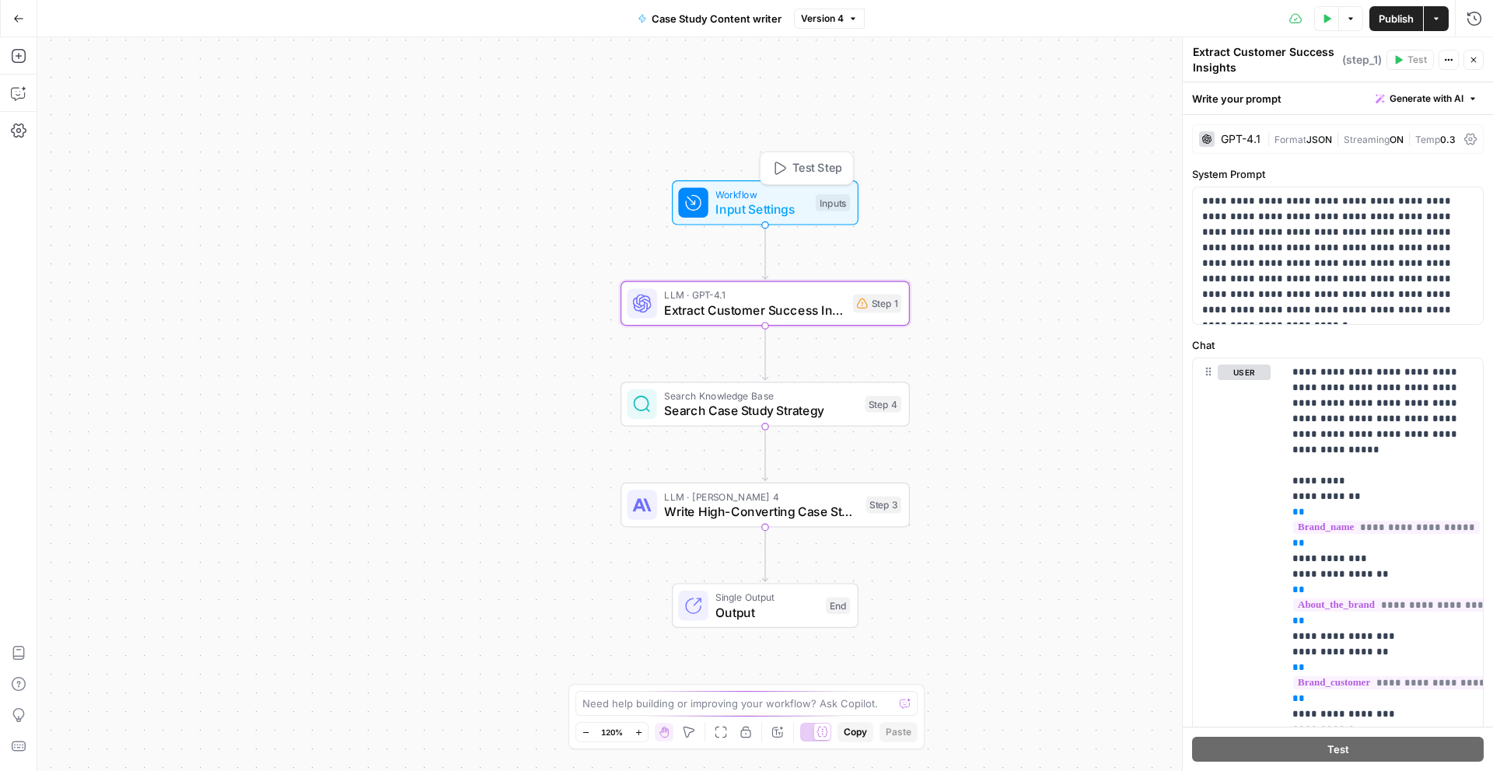
click at [799, 209] on span "Input Settings" at bounding box center [761, 209] width 93 height 19
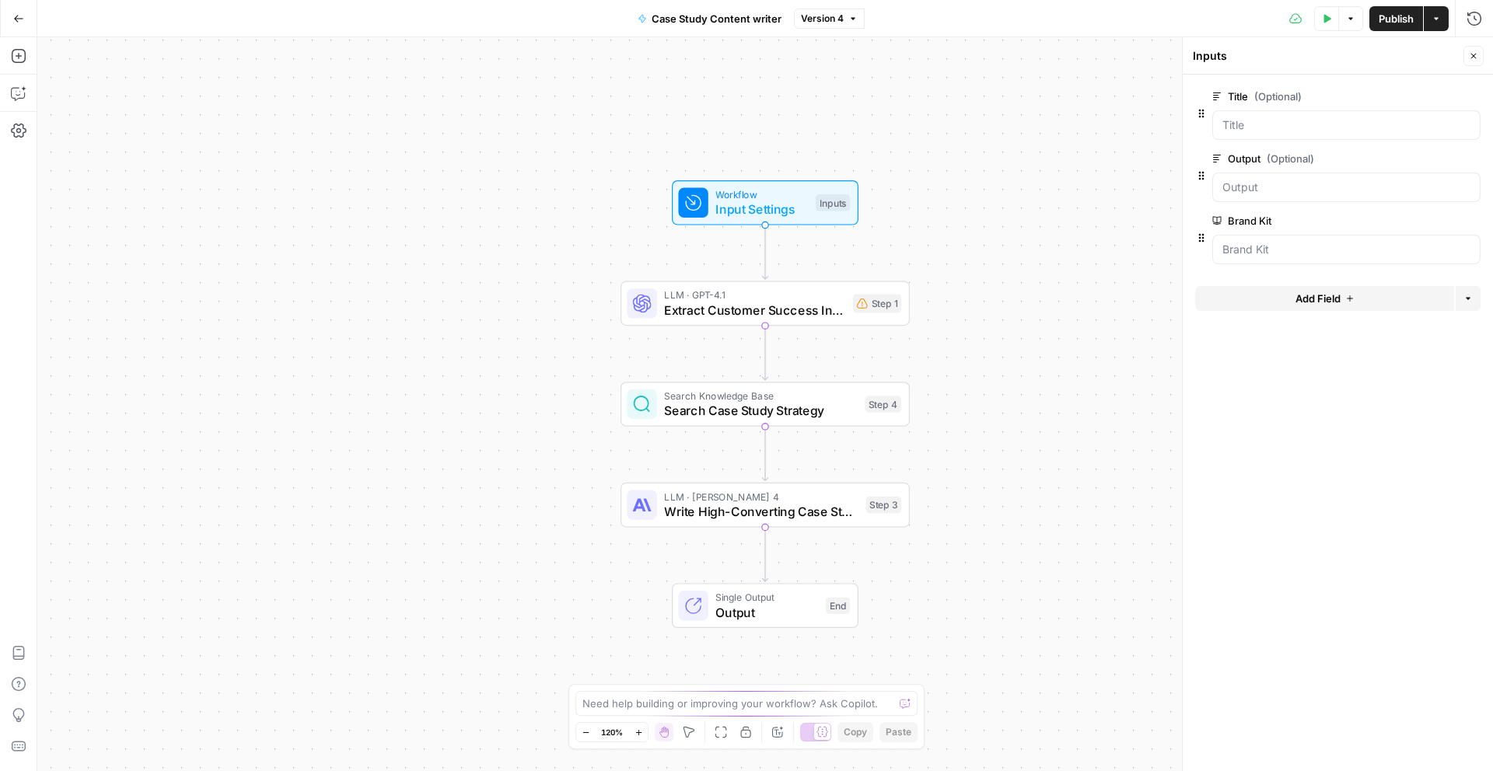
click at [1473, 162] on button "Delete group" at bounding box center [1471, 158] width 19 height 19
click at [1394, 23] on span "Publish" at bounding box center [1395, 19] width 35 height 16
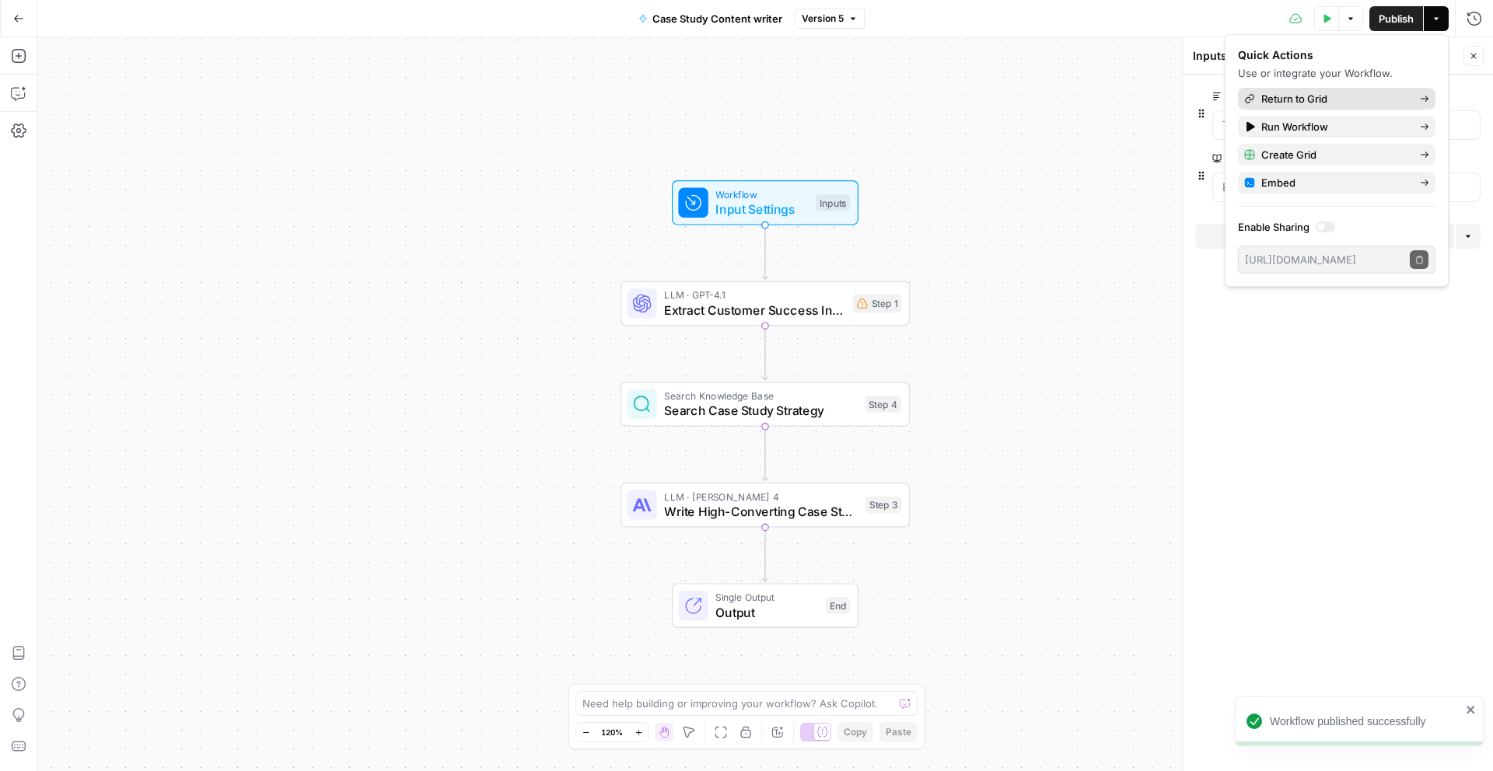
click at [1356, 103] on span "Return to Grid" at bounding box center [1334, 99] width 146 height 16
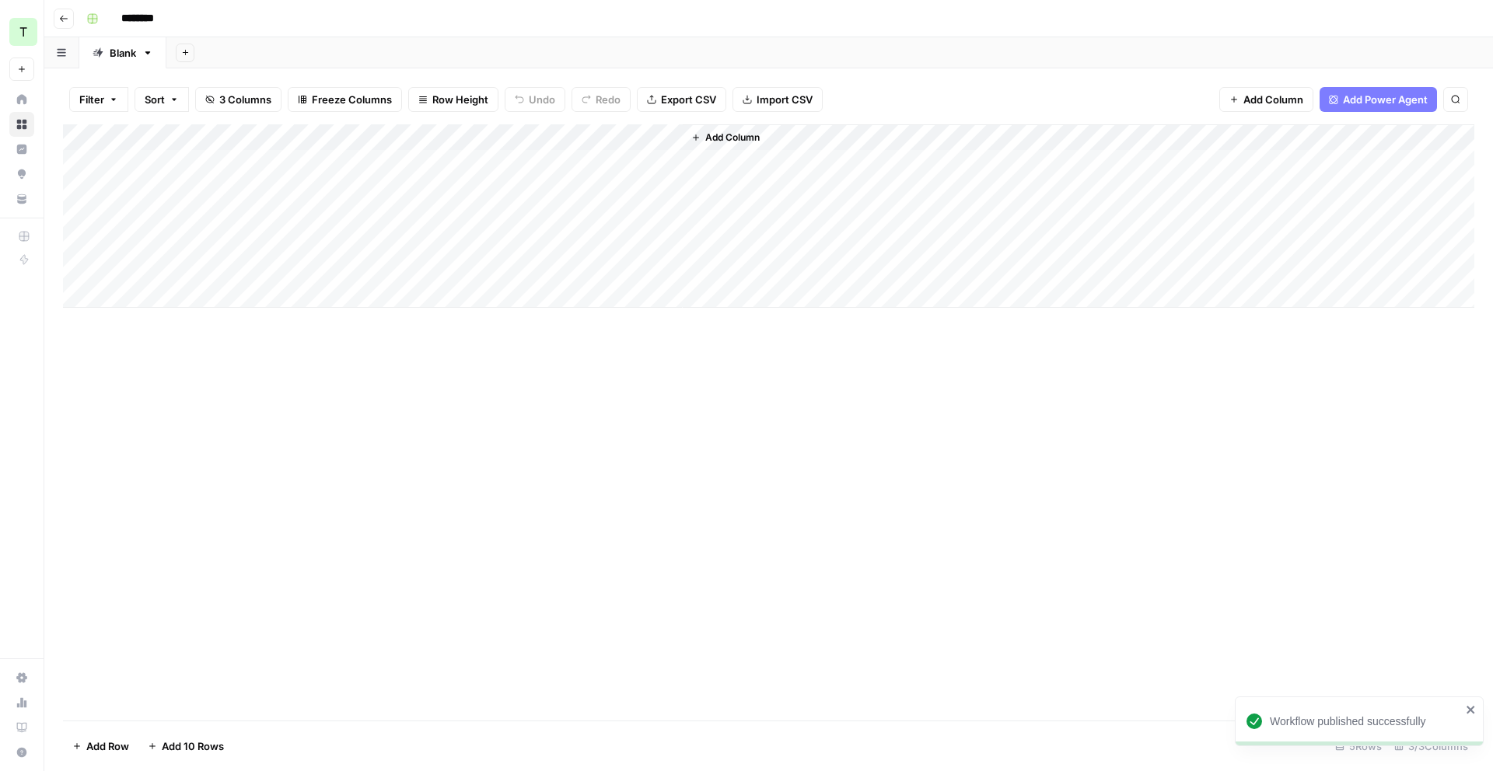
click at [456, 137] on div "Add Column" at bounding box center [768, 215] width 1411 height 183
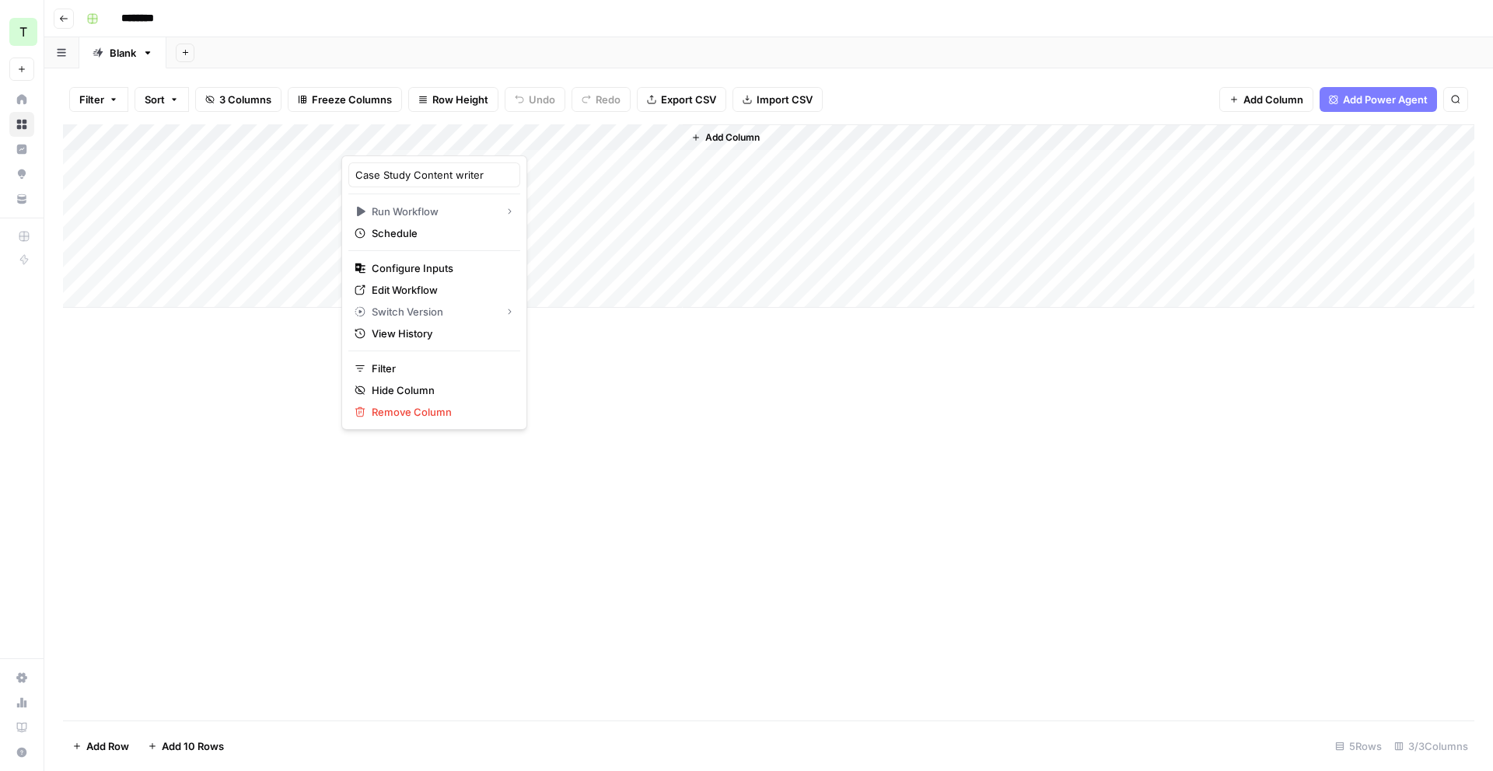
click at [508, 133] on div at bounding box center [441, 139] width 201 height 31
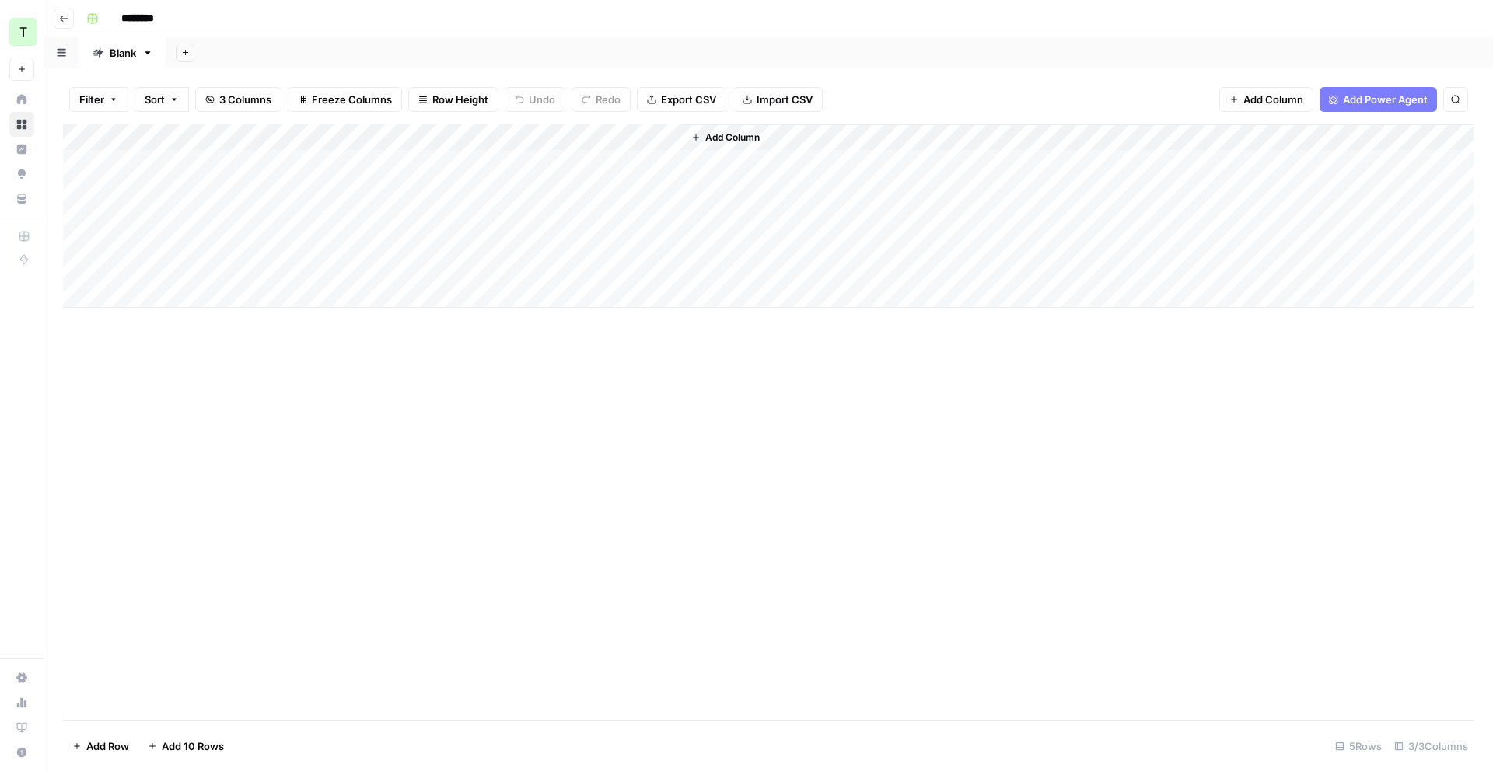
click at [514, 173] on div "Add Column" at bounding box center [768, 215] width 1411 height 183
click at [508, 134] on div "Add Column" at bounding box center [768, 215] width 1411 height 183
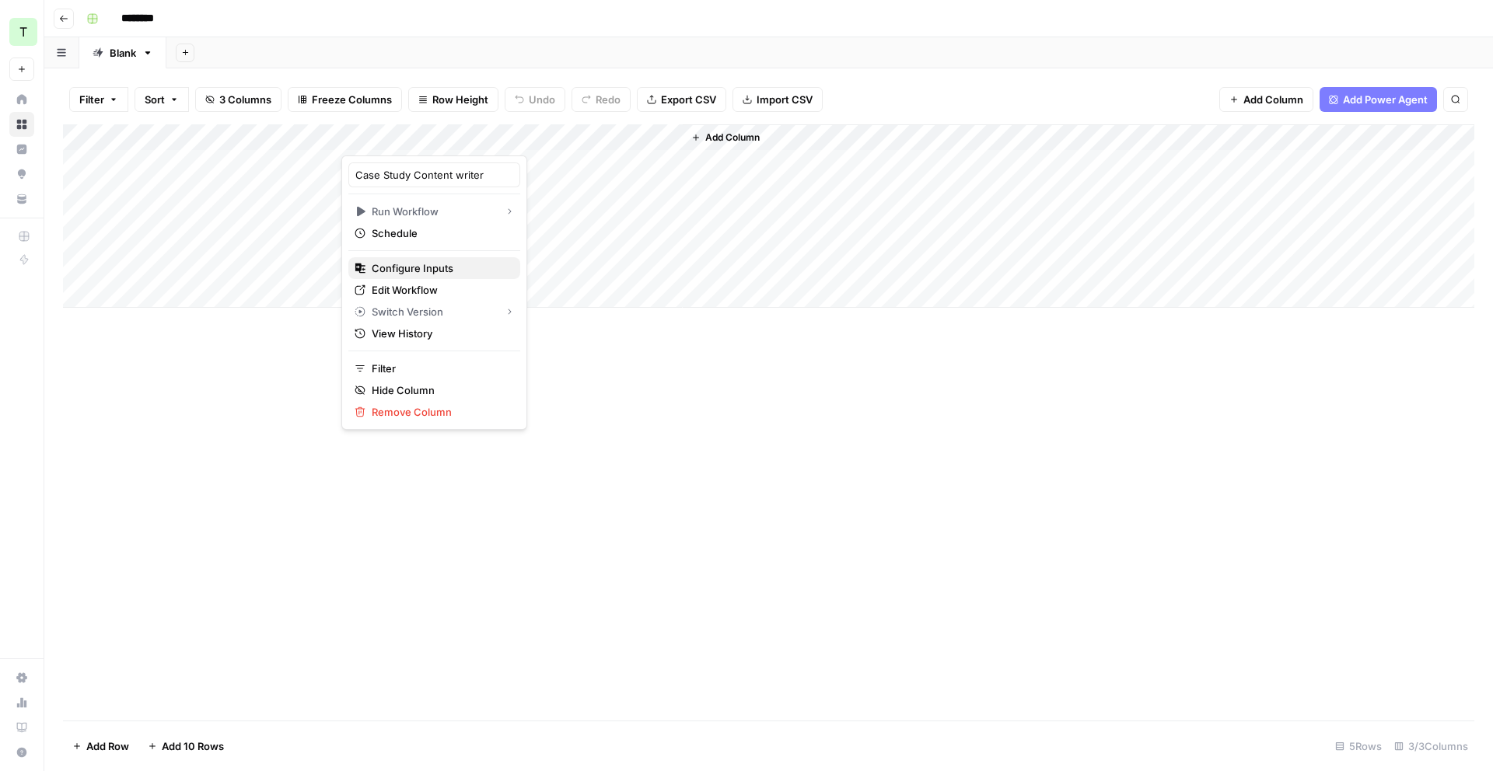
click at [426, 268] on span "Configure Inputs" at bounding box center [440, 268] width 136 height 16
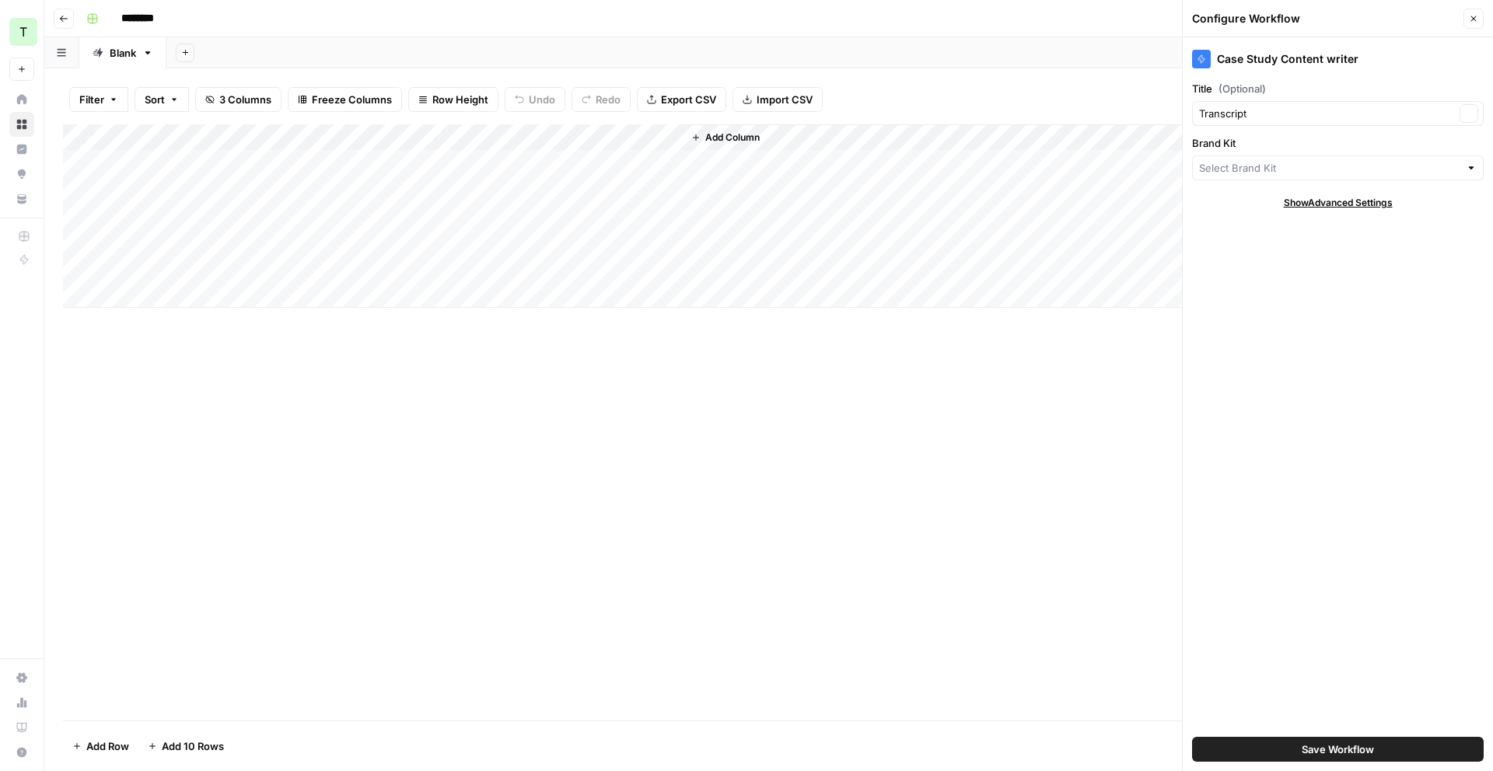
type input "Teamed"
click at [1331, 742] on span "Save Workflow" at bounding box center [1338, 750] width 72 height 16
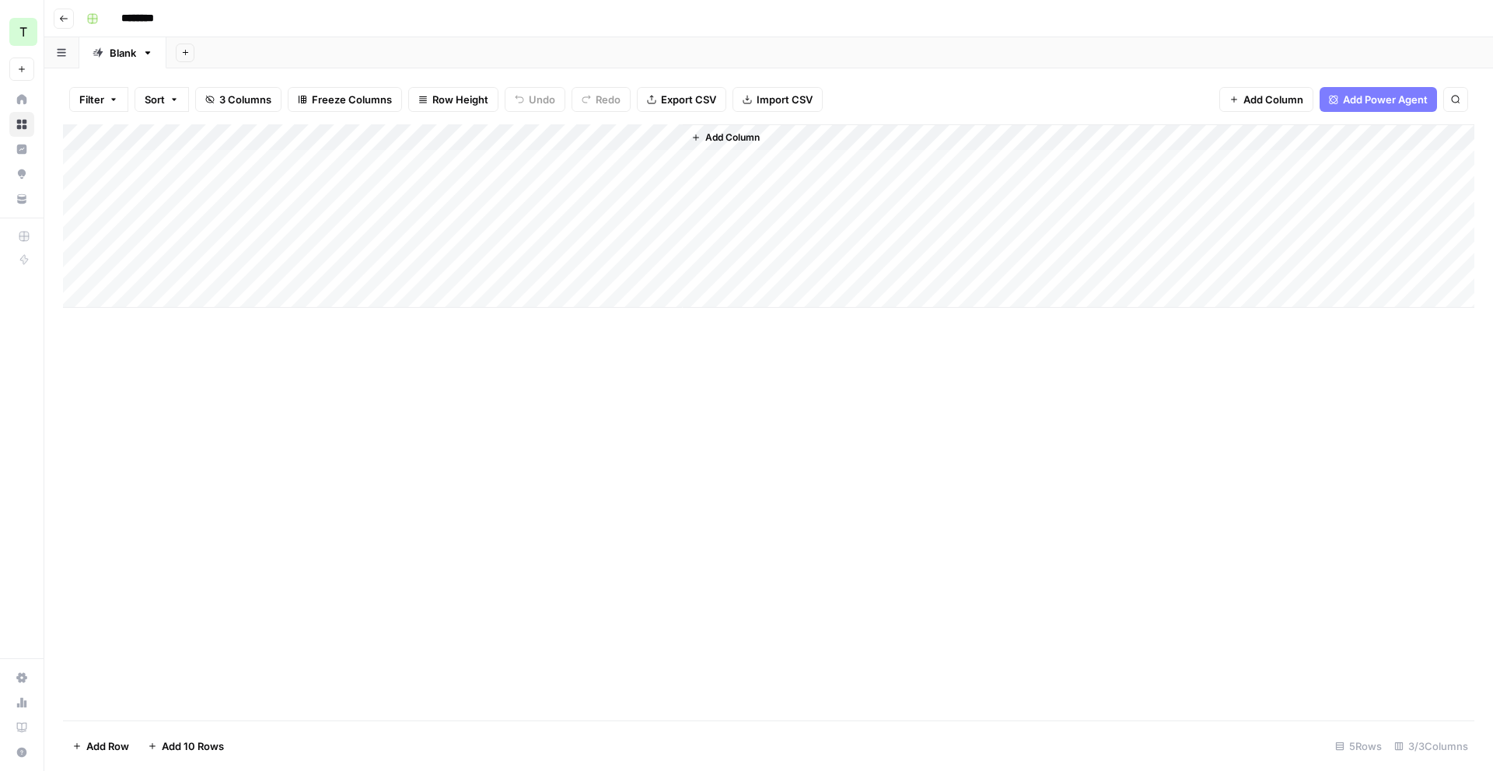
click at [528, 162] on div "Add Column" at bounding box center [768, 215] width 1411 height 183
click at [505, 164] on div "Add Column" at bounding box center [768, 215] width 1411 height 183
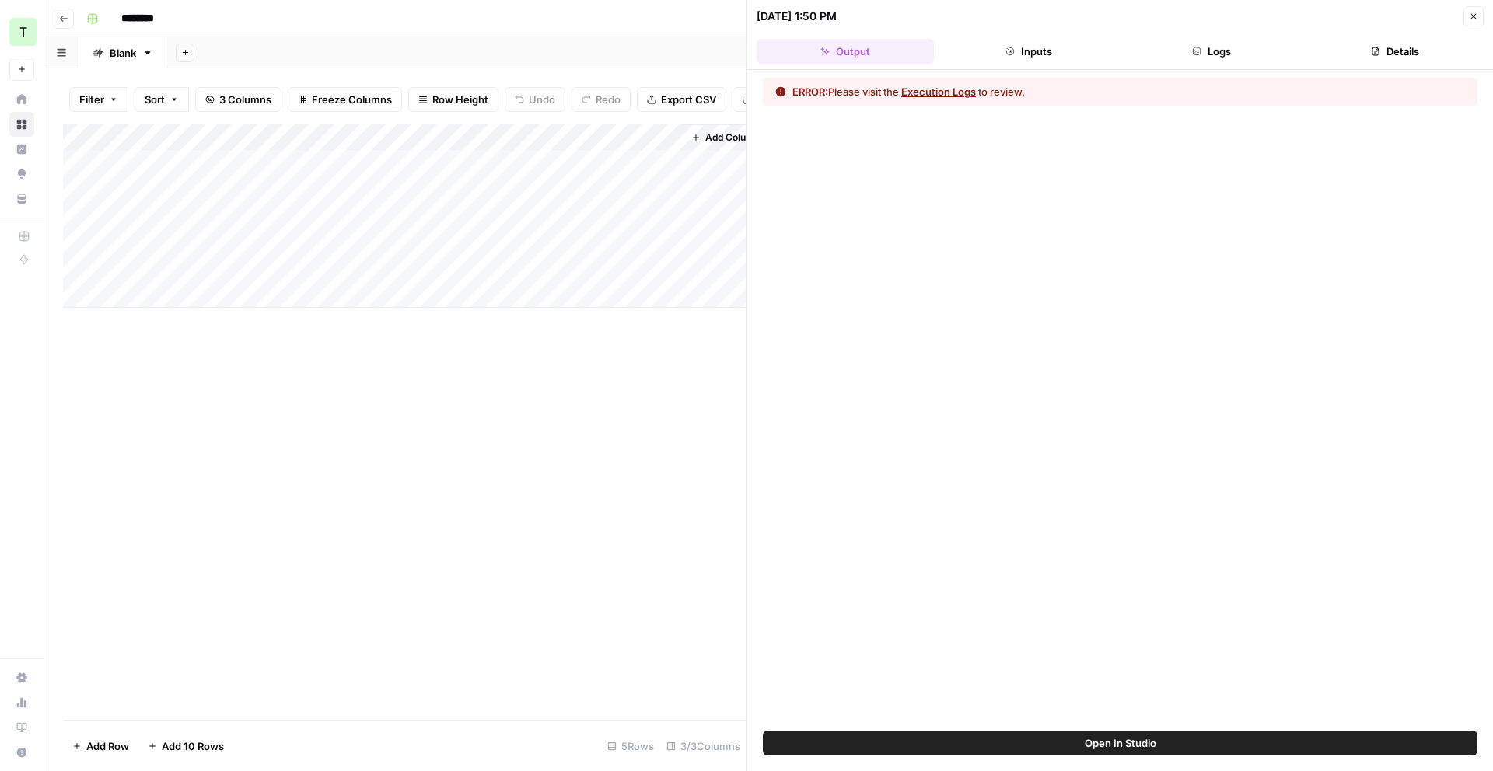
click at [921, 93] on button "Execution Logs" at bounding box center [938, 92] width 75 height 16
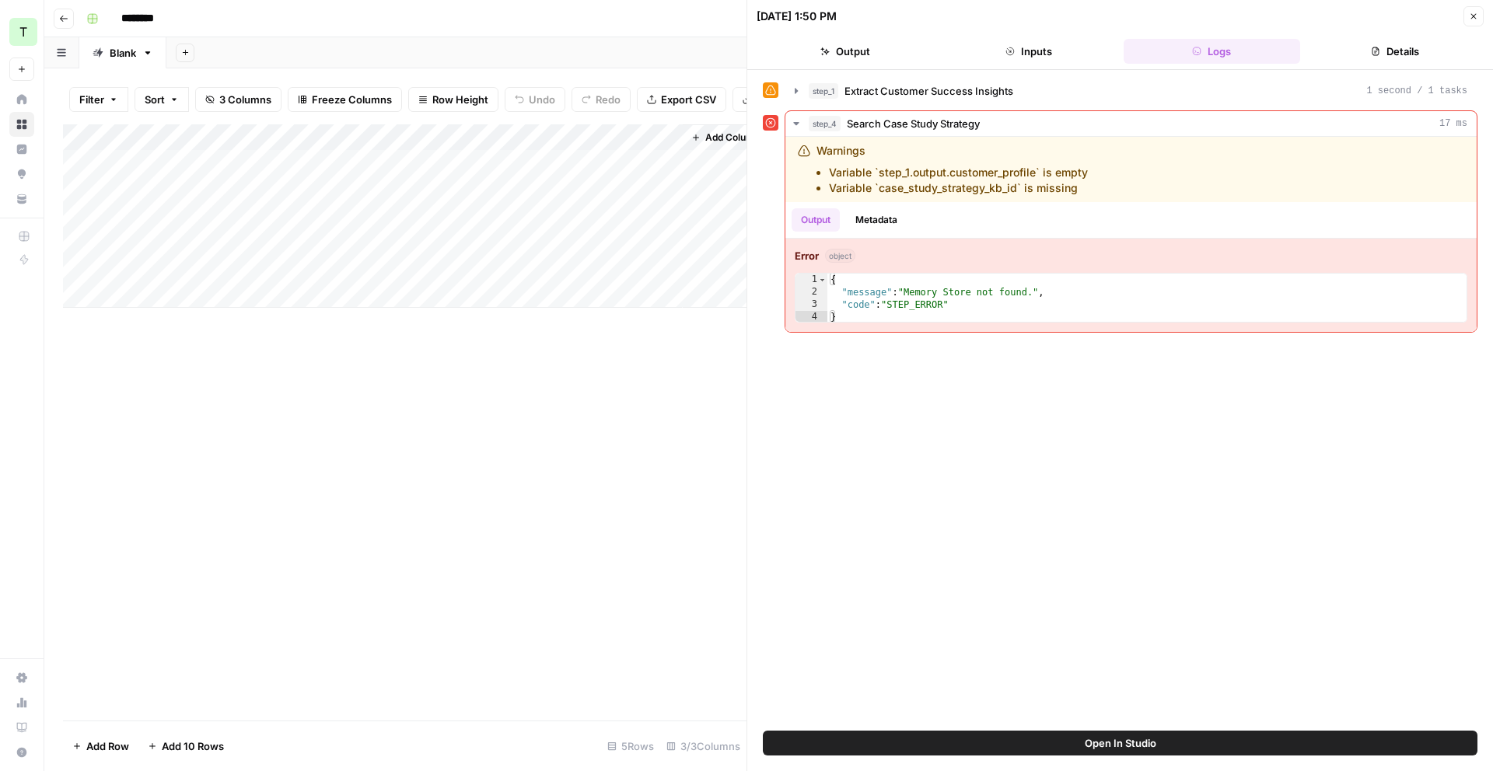
click at [473, 167] on div "Add Column" at bounding box center [404, 215] width 683 height 183
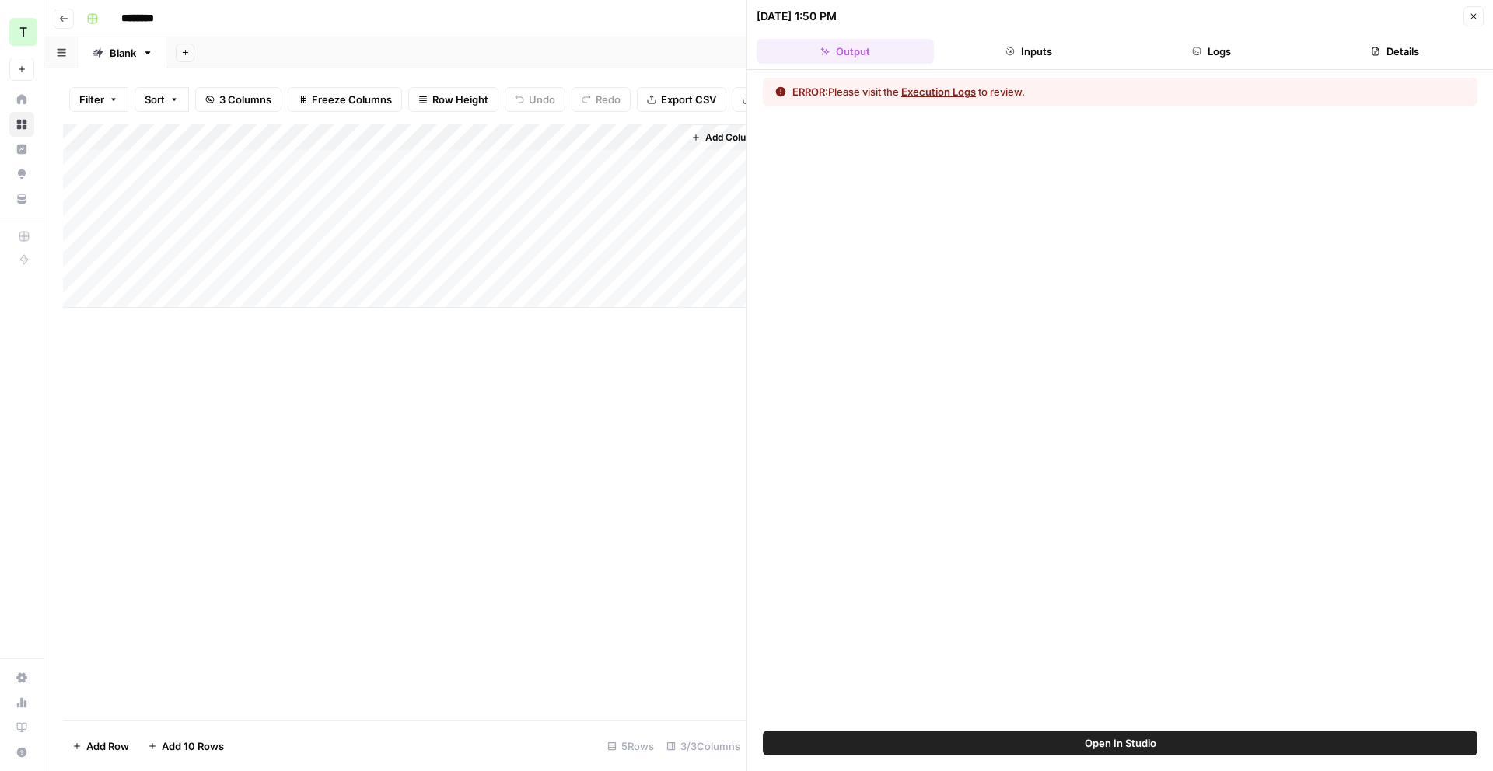
click at [509, 136] on div "Add Column" at bounding box center [404, 215] width 683 height 183
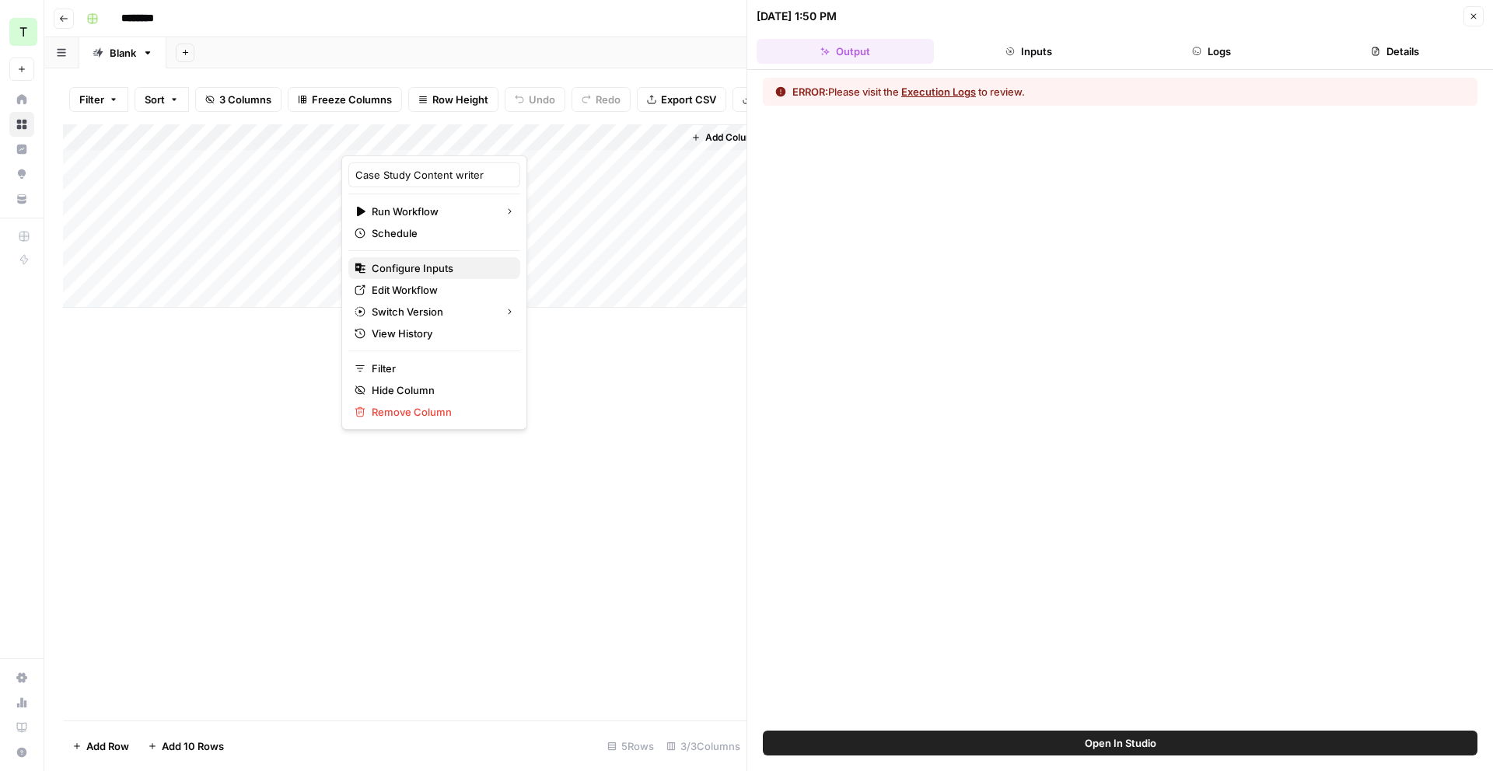
click at [425, 269] on span "Configure Inputs" at bounding box center [440, 268] width 136 height 16
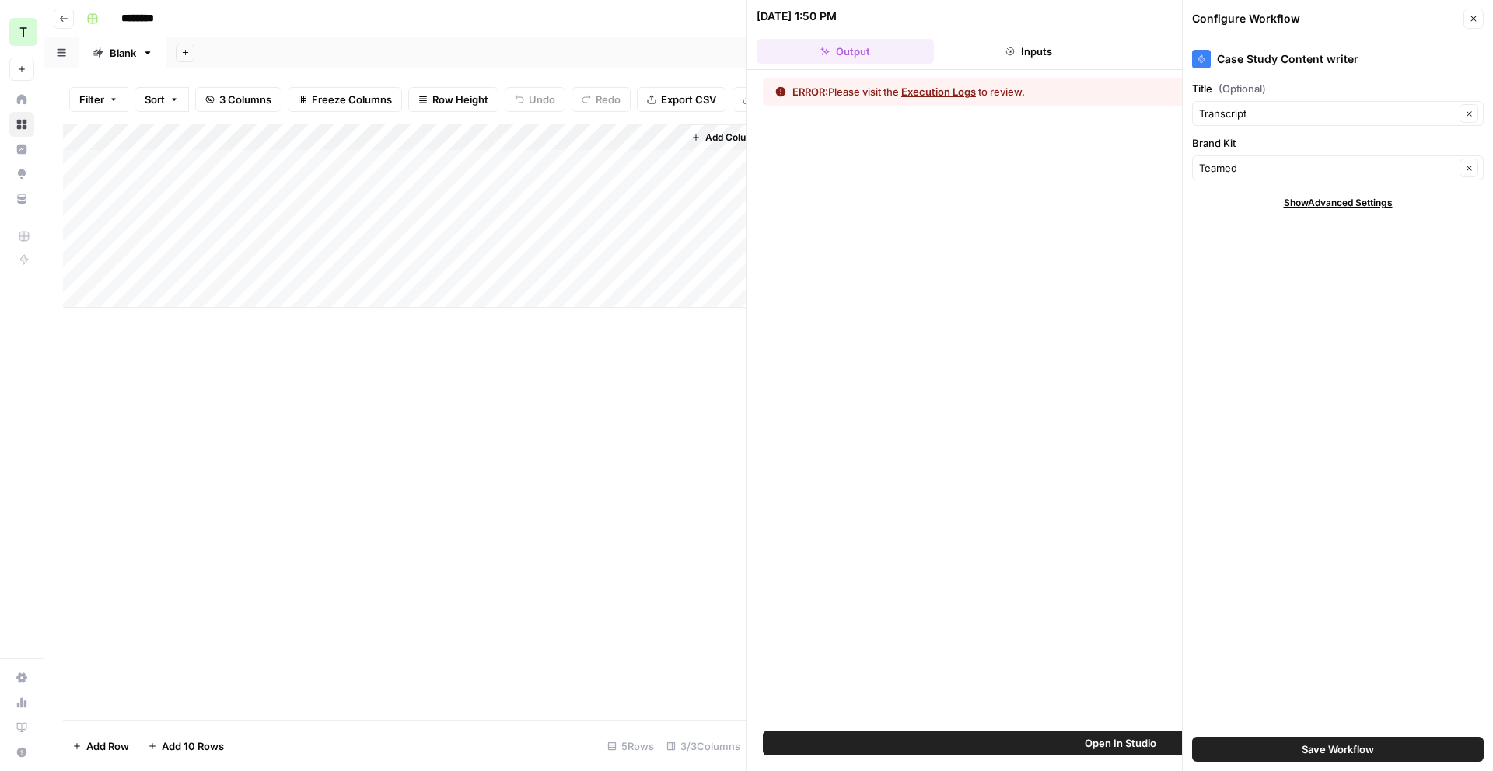
click at [1359, 208] on span "Show Advanced Settings" at bounding box center [1338, 203] width 109 height 14
click at [511, 138] on div "Add Column" at bounding box center [404, 215] width 683 height 183
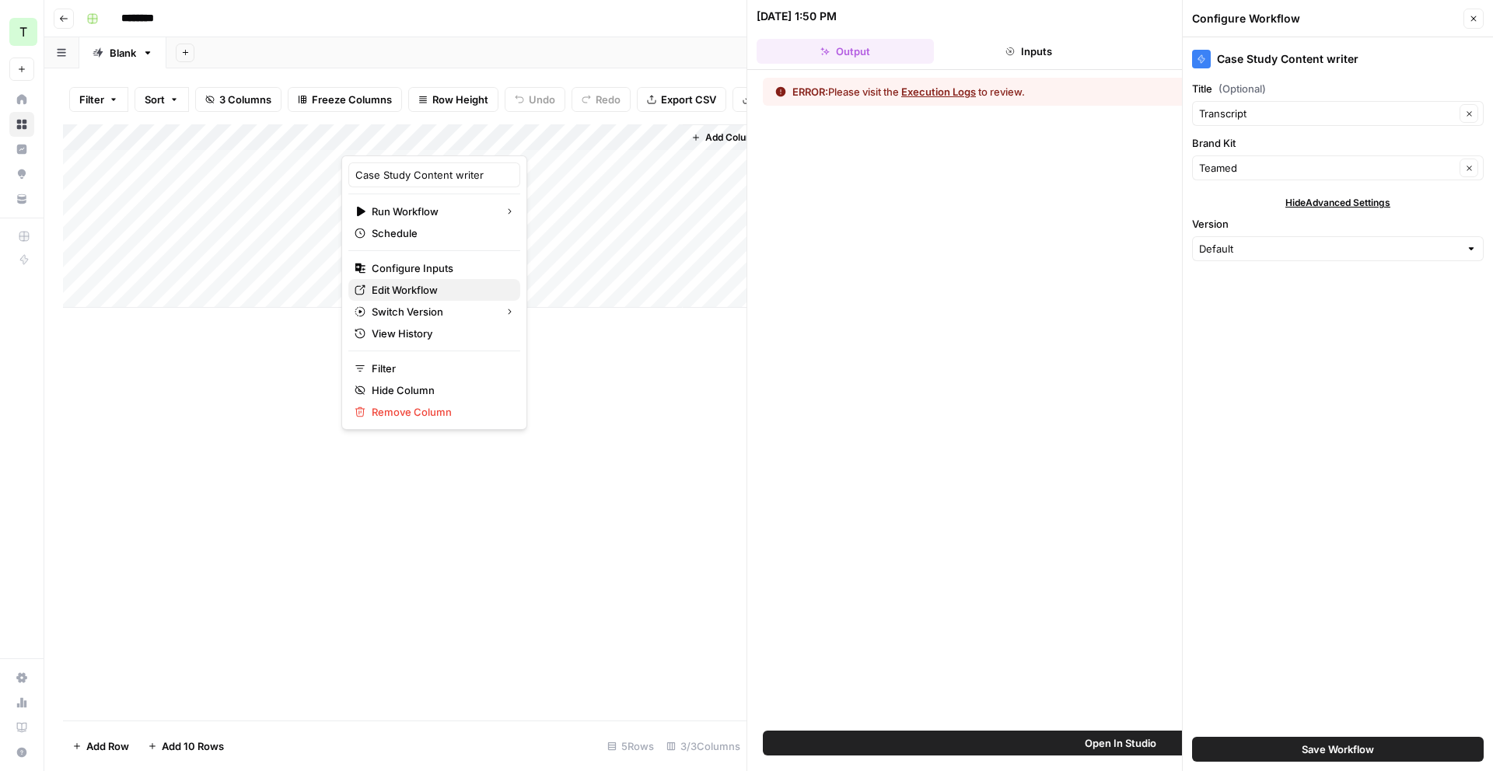
click at [430, 295] on span "Edit Workflow" at bounding box center [440, 290] width 136 height 16
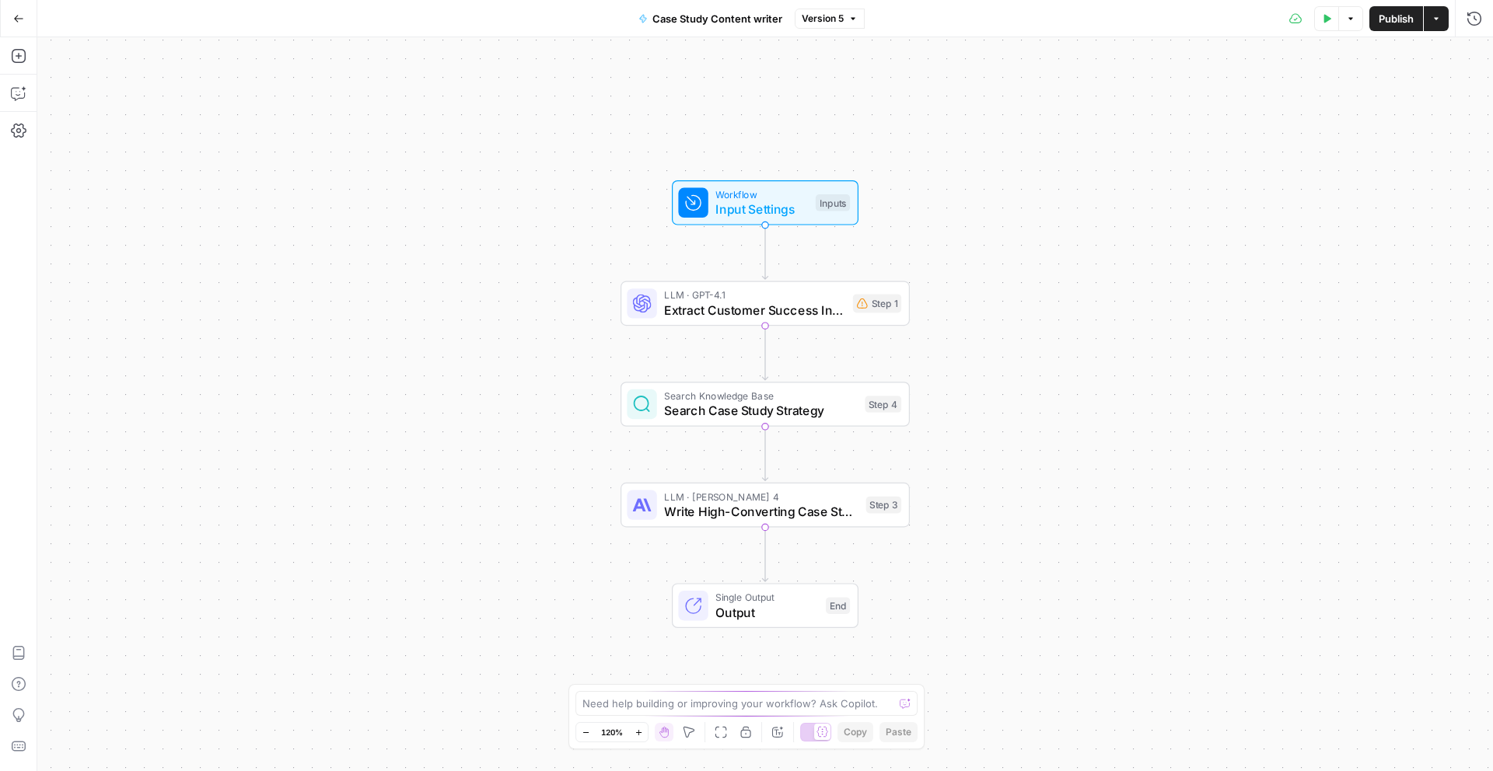
click at [791, 313] on span "Extract Customer Success Insights" at bounding box center [754, 310] width 181 height 19
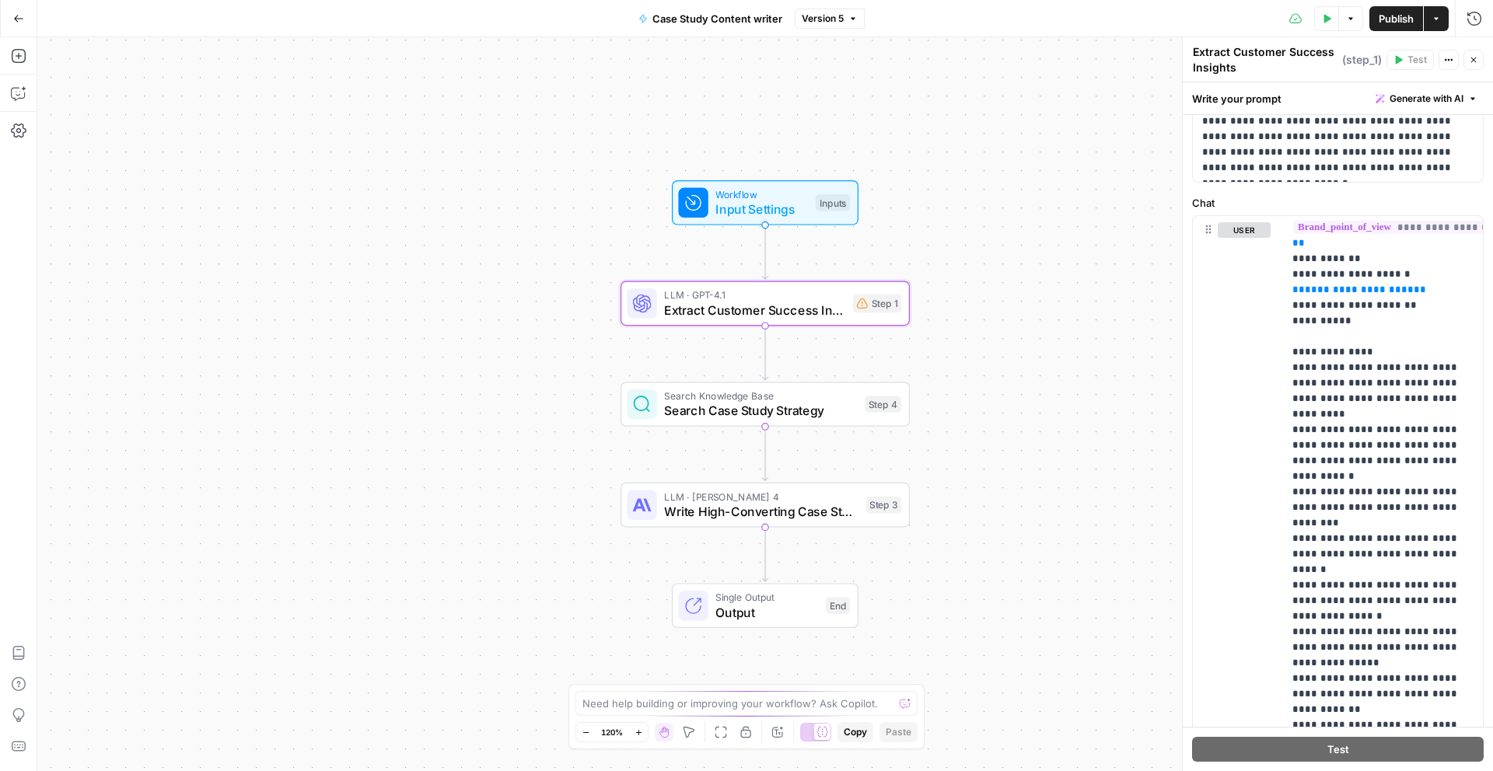
scroll to position [421, 0]
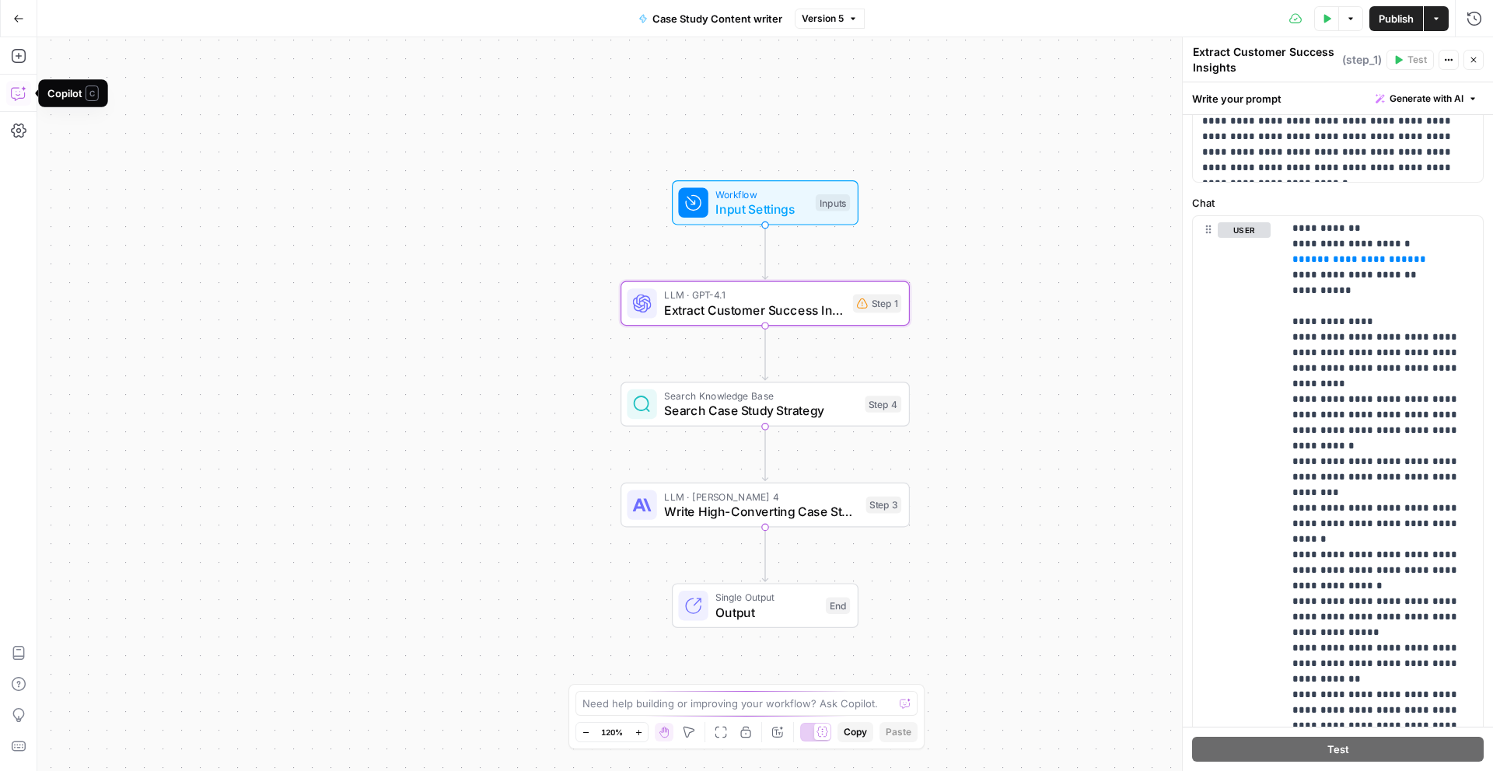
click at [28, 93] on button "Copilot" at bounding box center [18, 93] width 25 height 25
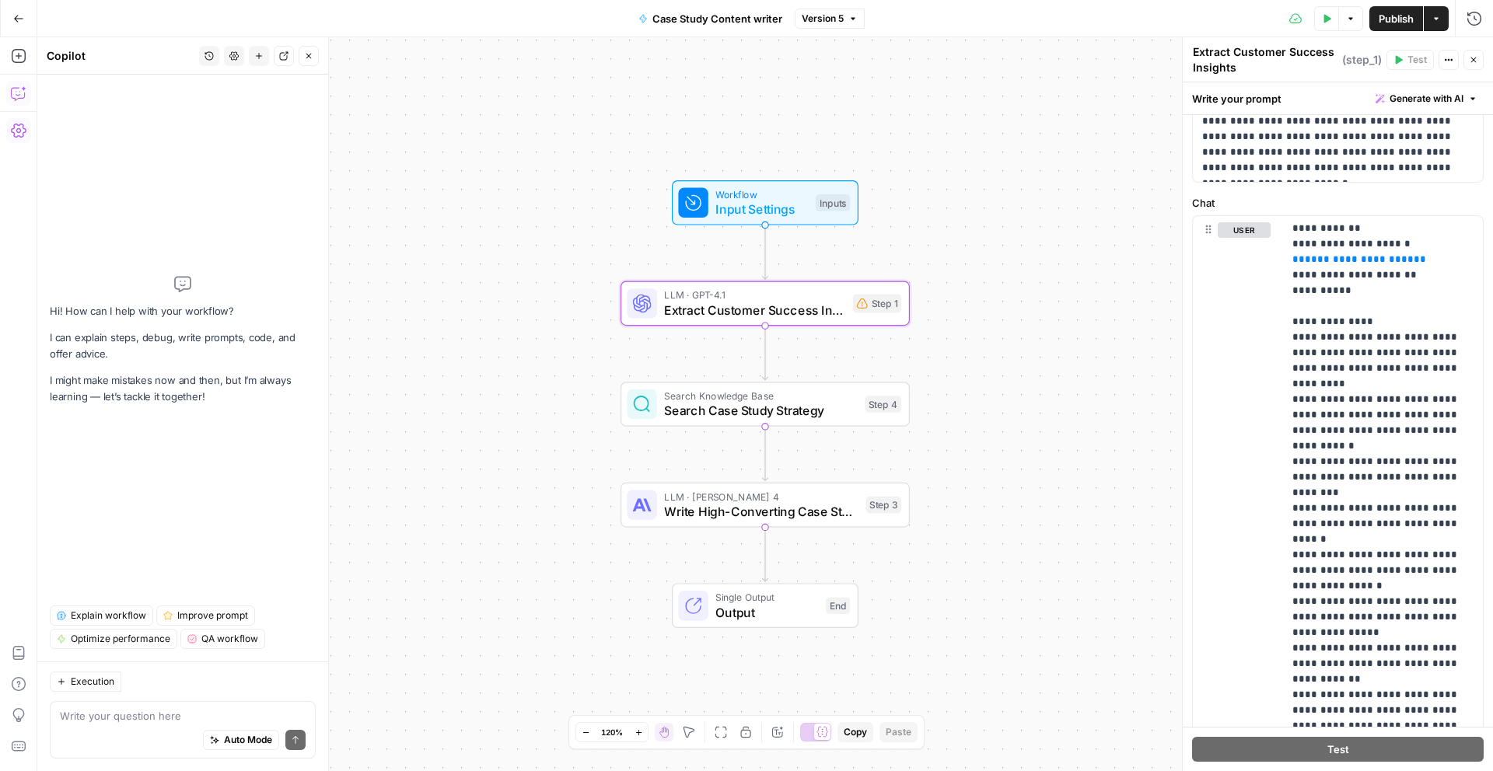
click at [107, 718] on textarea at bounding box center [183, 716] width 246 height 16
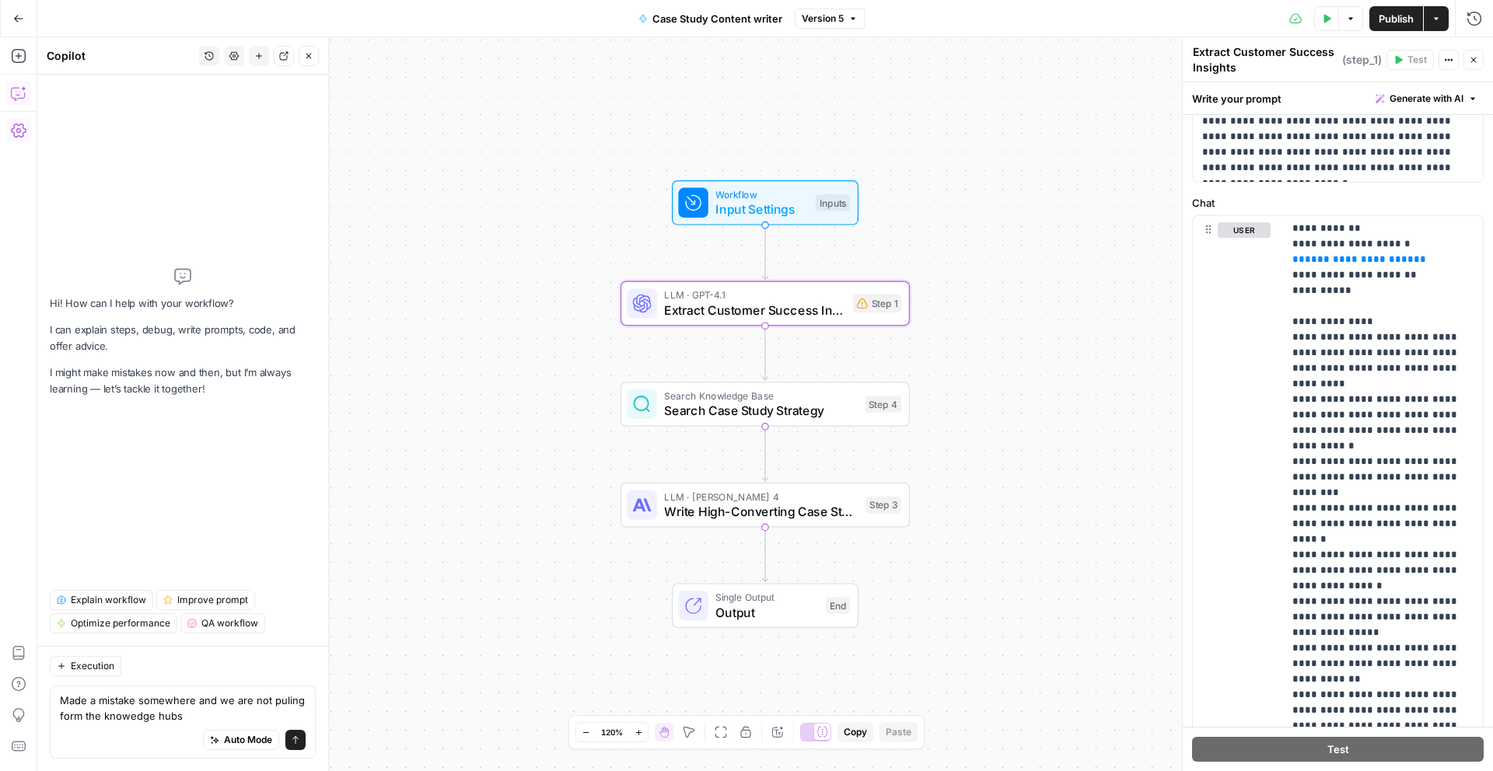
type textarea "Made a mistake somewhere and we are not puling form the knowedge hubs"
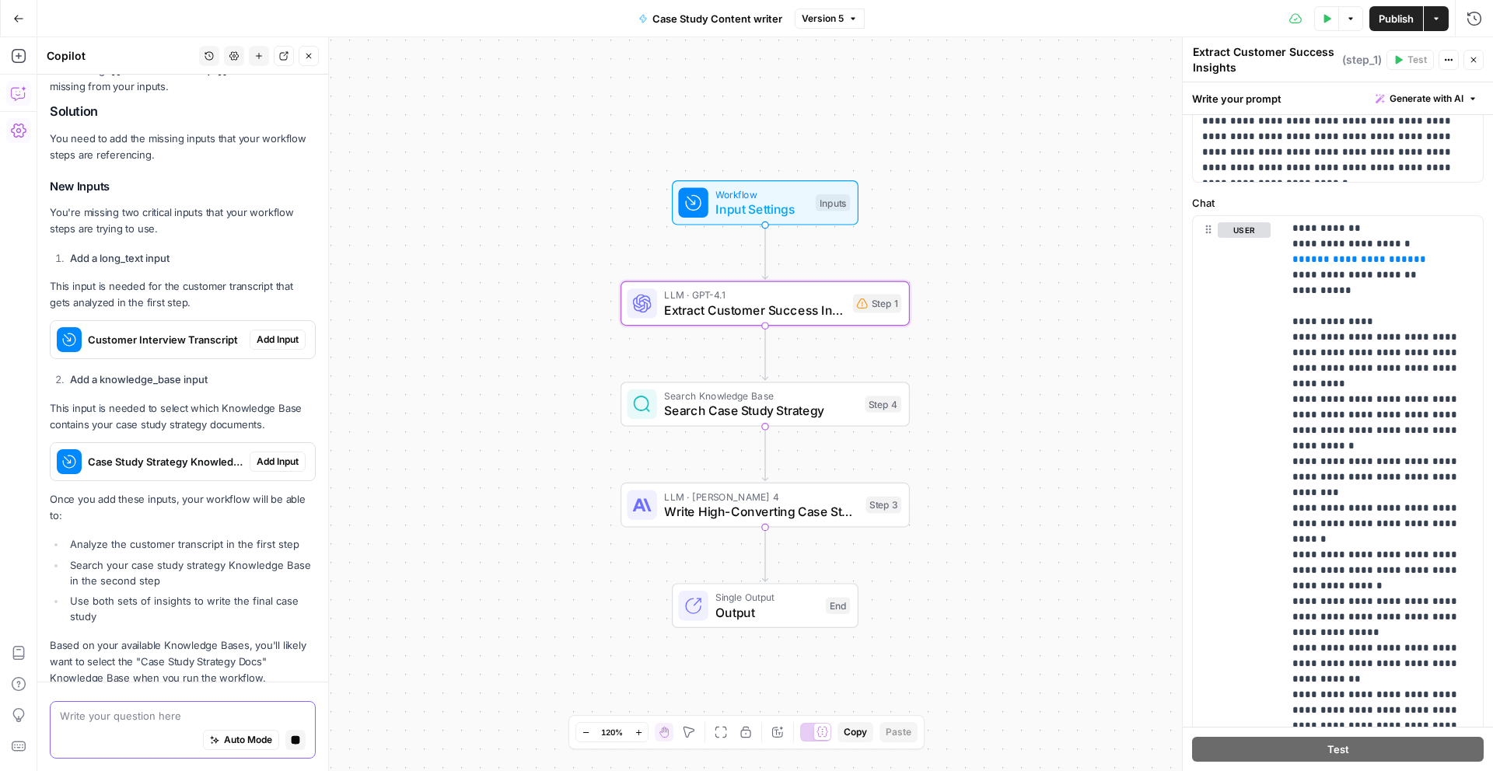
scroll to position [362, 0]
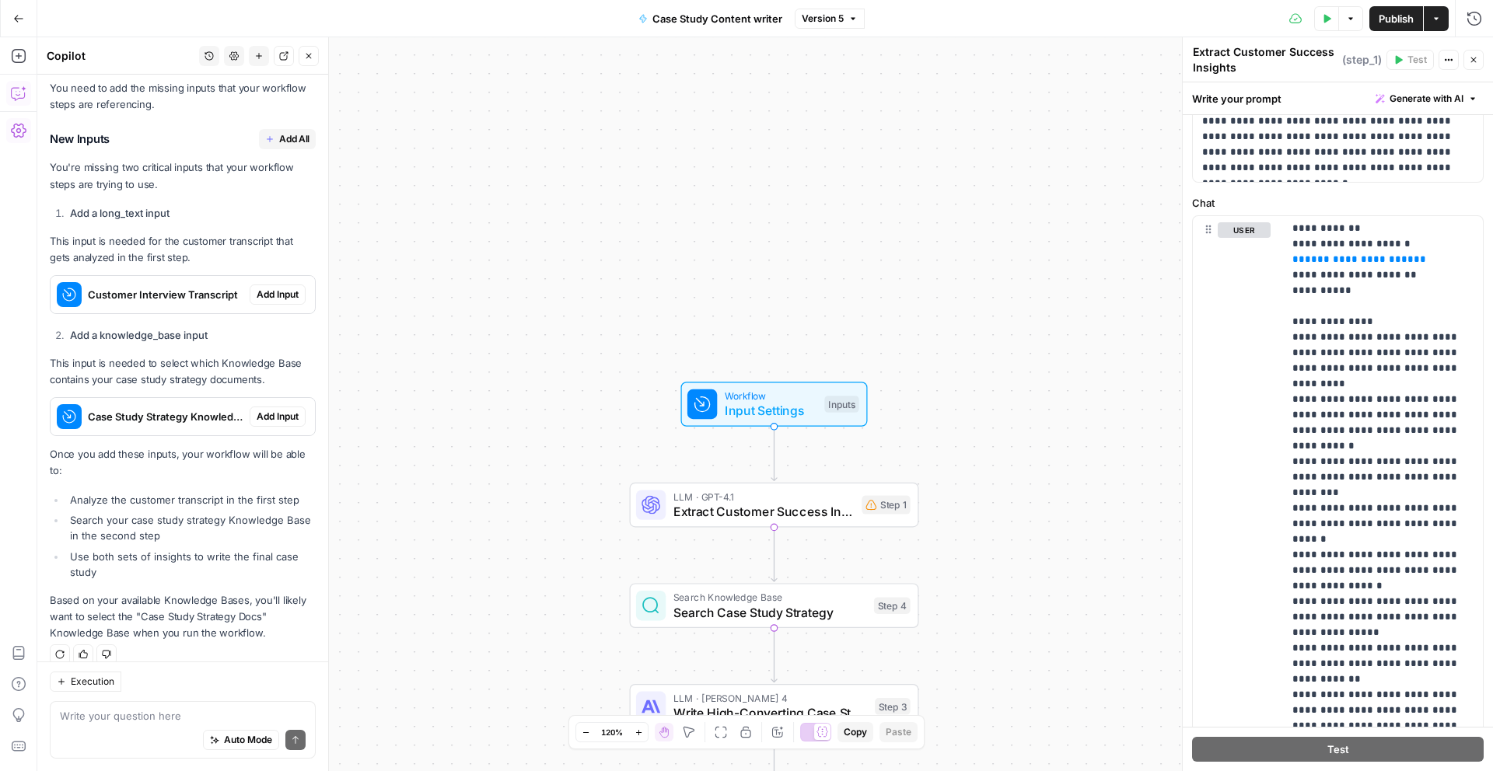
click at [285, 288] on span "Add Input" at bounding box center [278, 295] width 42 height 14
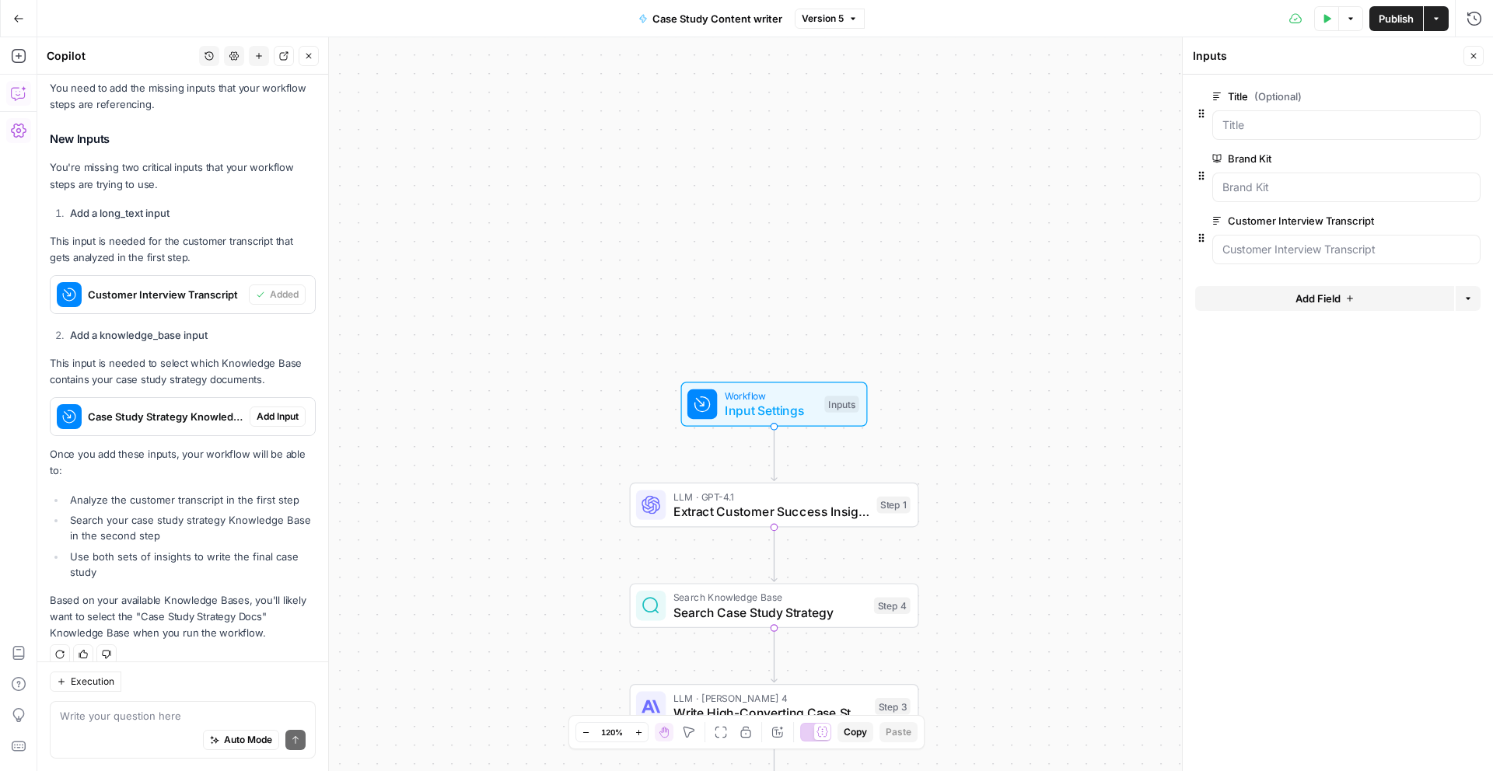
click at [283, 417] on span "Add Input" at bounding box center [278, 417] width 42 height 14
click at [1413, 16] on button "Publish" at bounding box center [1396, 18] width 54 height 25
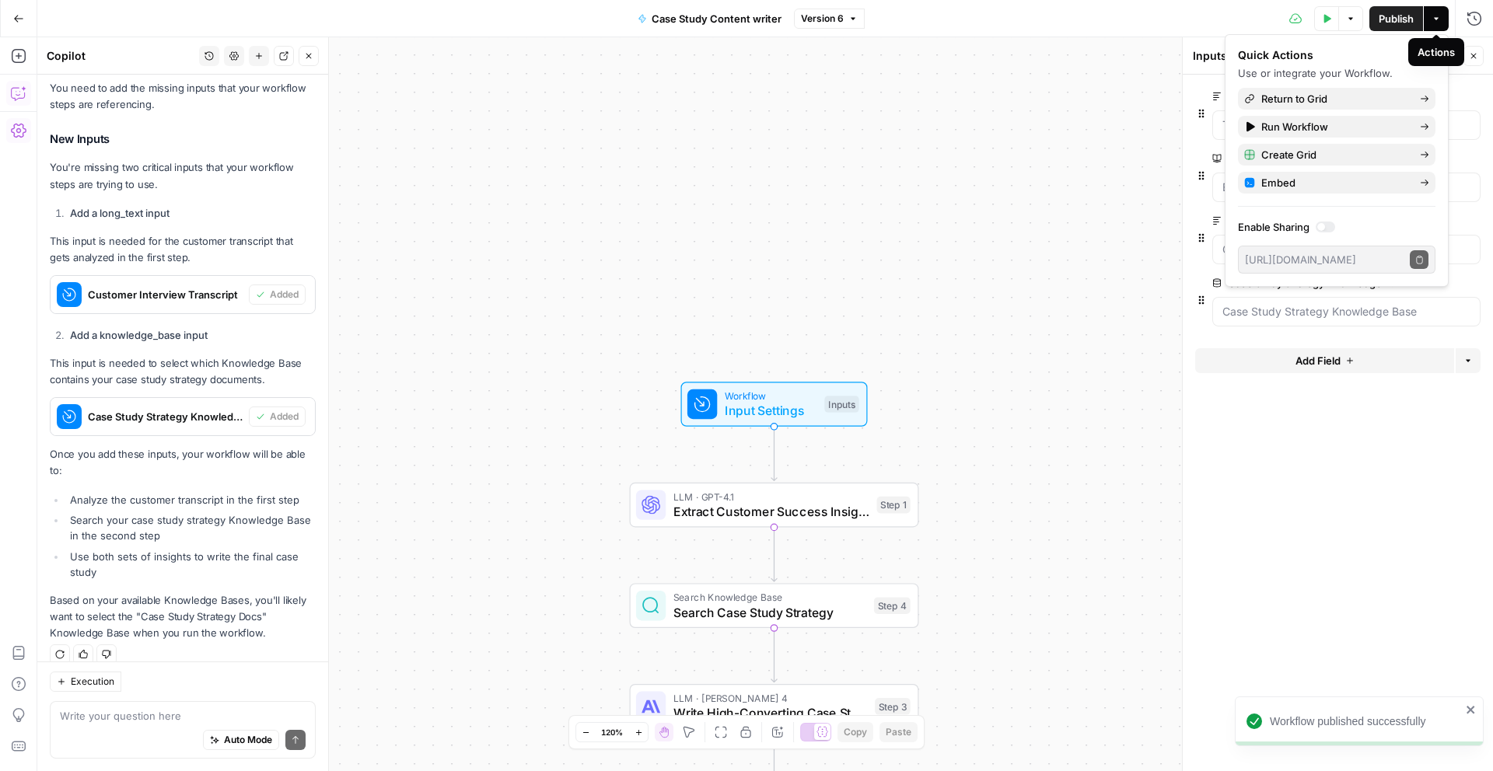
click at [1434, 22] on icon "button" at bounding box center [1435, 18] width 9 height 9
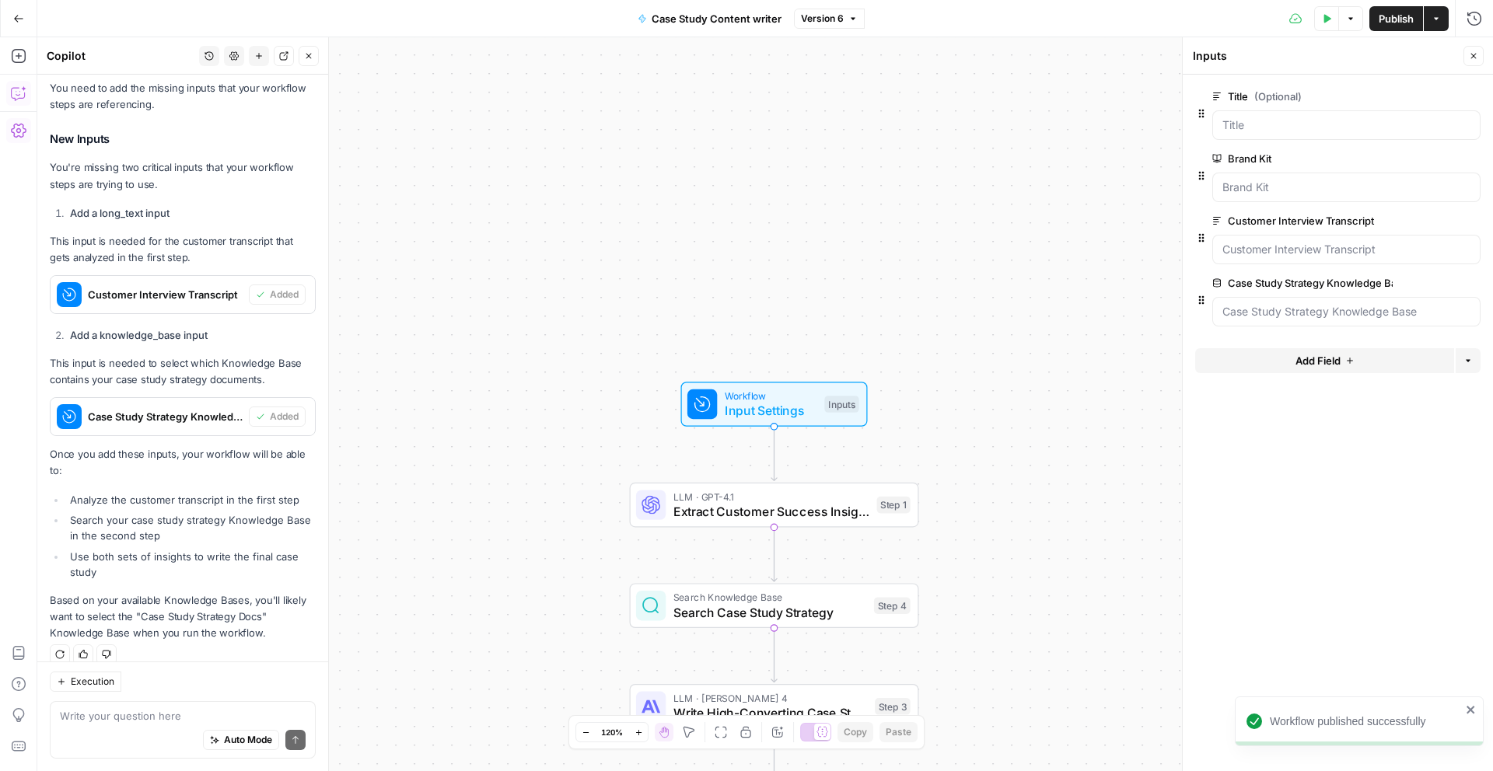
drag, startPoint x: 1431, startPoint y: 17, endPoint x: 1422, endPoint y: 30, distance: 16.2
click at [1431, 17] on icon "button" at bounding box center [1435, 18] width 9 height 9
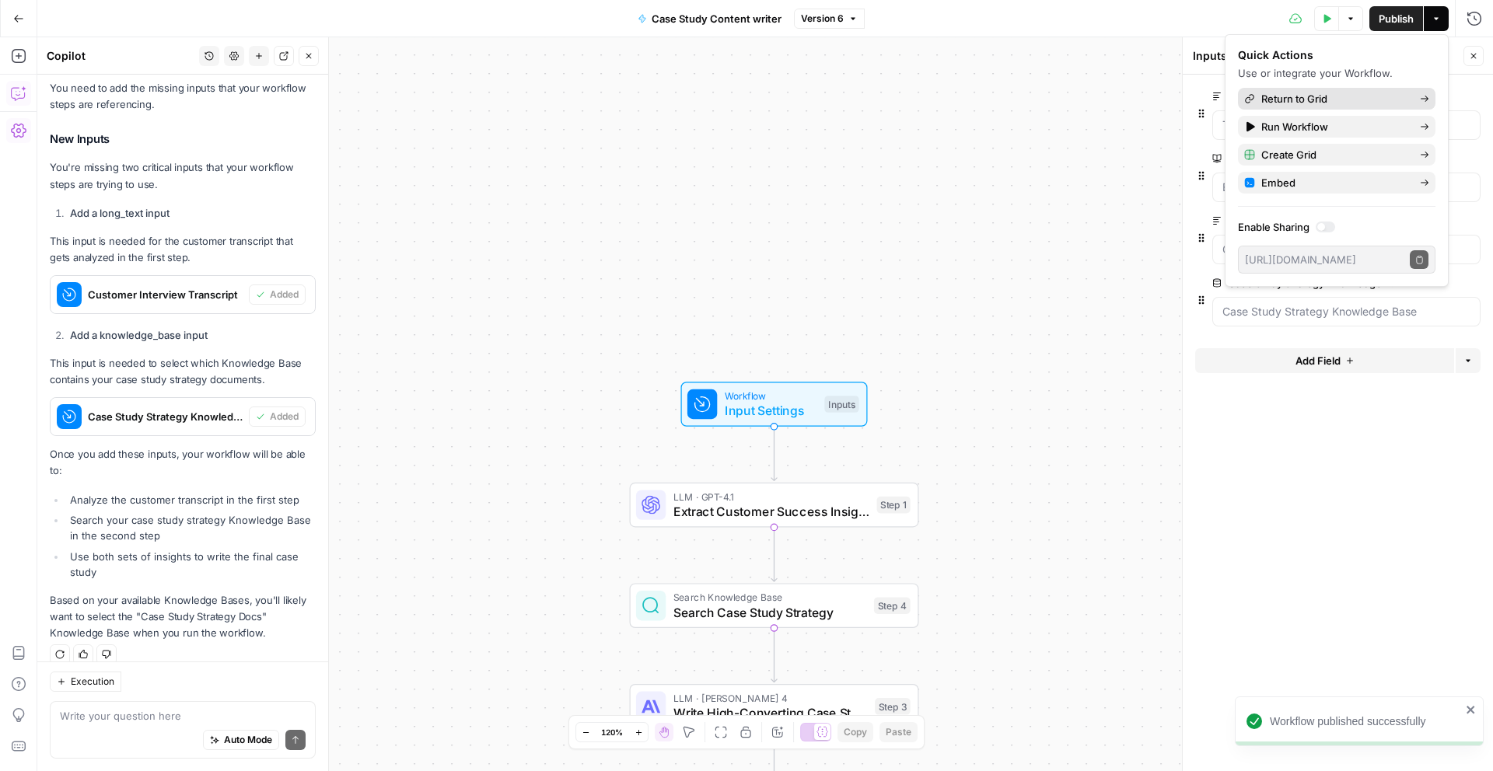
click at [1359, 96] on span "Return to Grid" at bounding box center [1334, 99] width 146 height 16
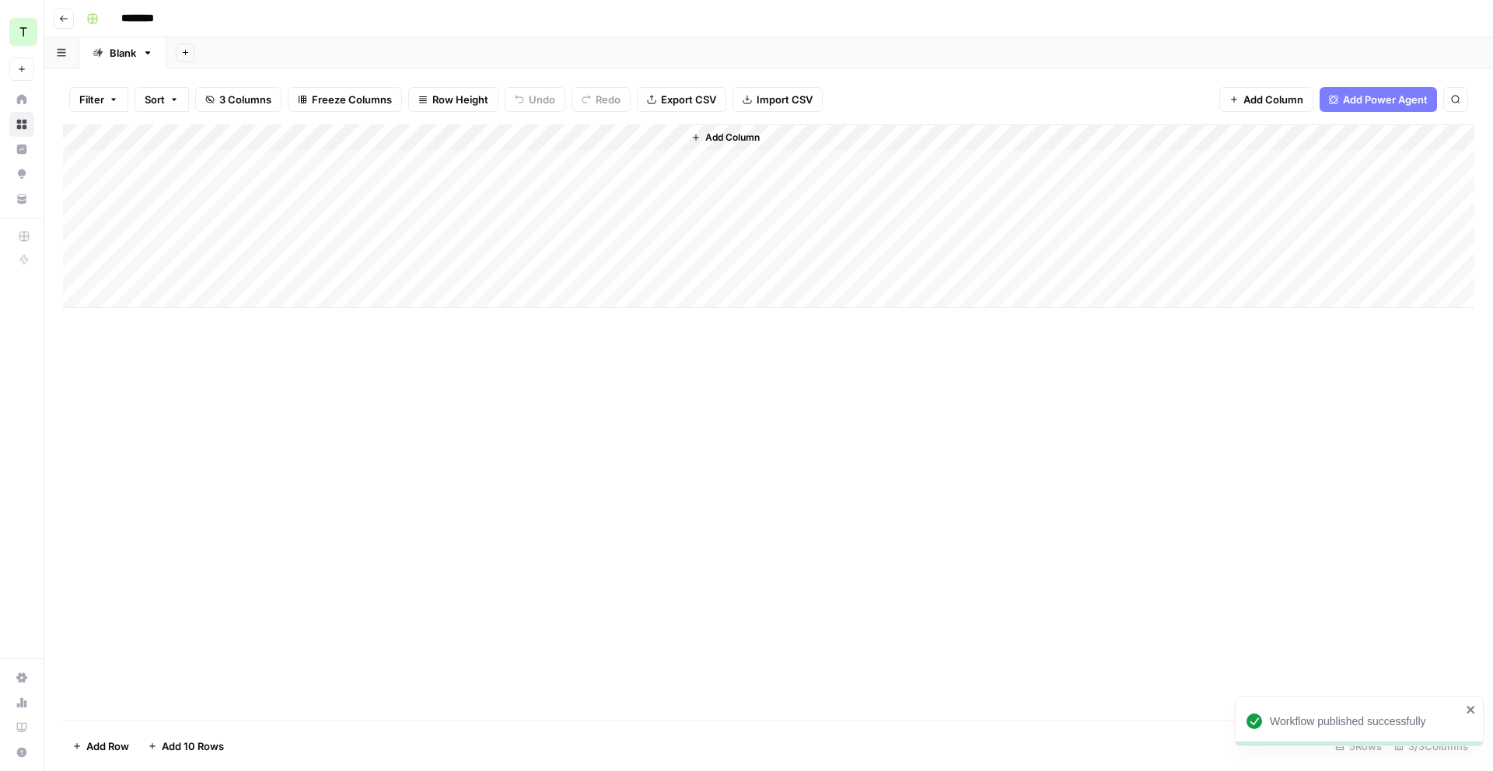
click at [512, 135] on div "Add Column" at bounding box center [768, 215] width 1411 height 183
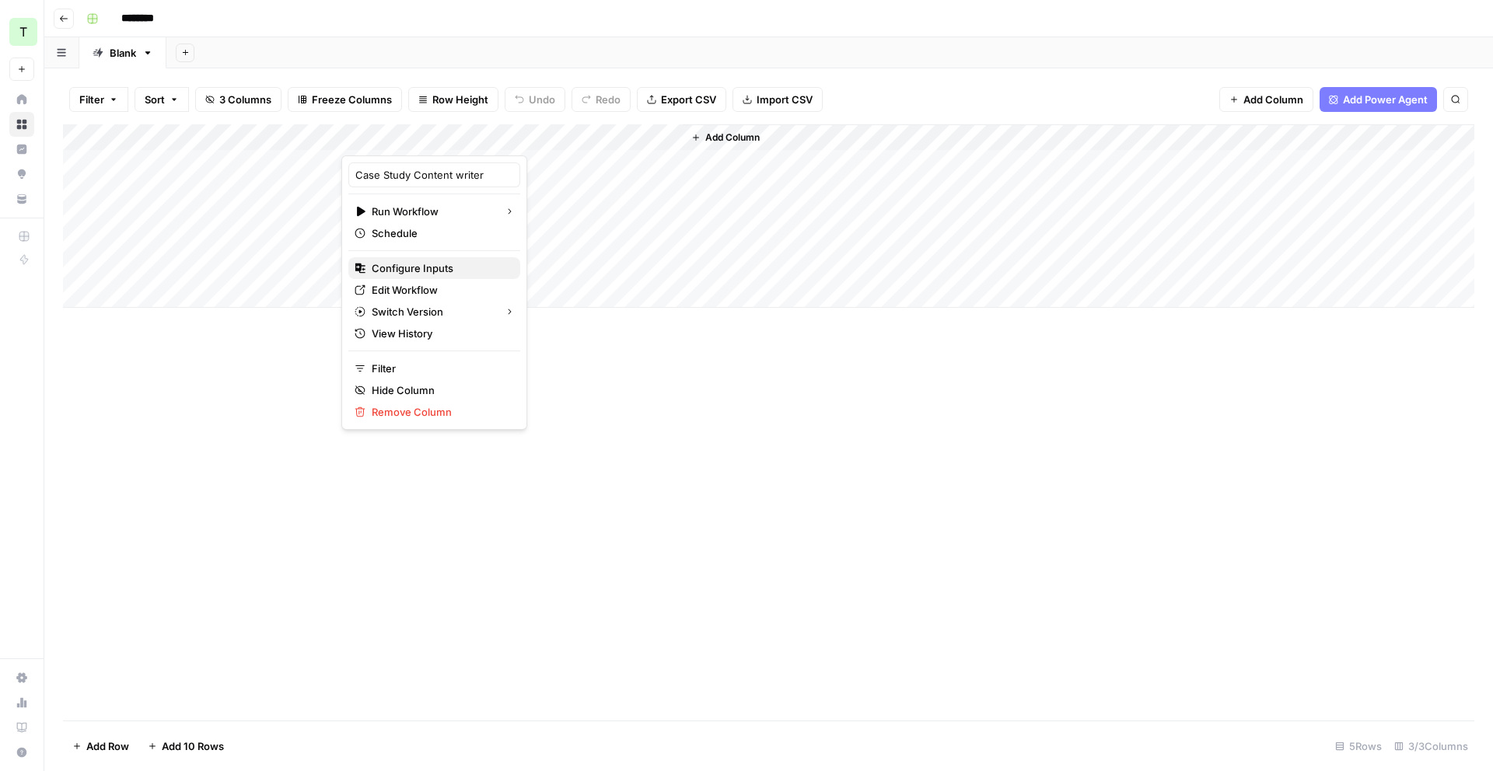
click at [444, 270] on span "Configure Inputs" at bounding box center [440, 268] width 136 height 16
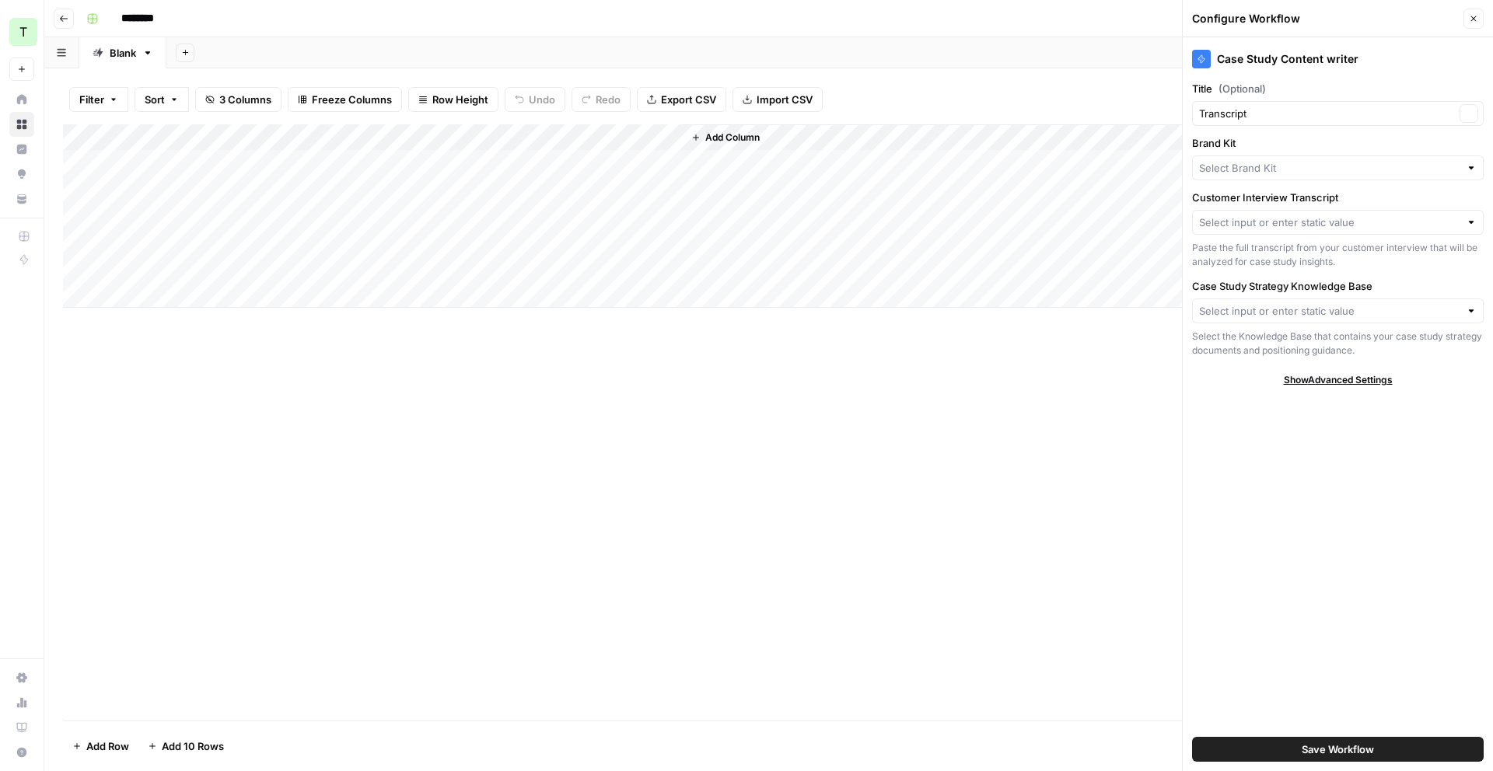
type input "Teamed"
click at [1298, 222] on input "Customer Interview Transcript" at bounding box center [1329, 223] width 260 height 16
click at [1272, 274] on span "Transcript" at bounding box center [1325, 281] width 240 height 16
type input "Transcript"
click at [1297, 313] on input "Case Study Strategy Knowledge Base" at bounding box center [1329, 311] width 260 height 16
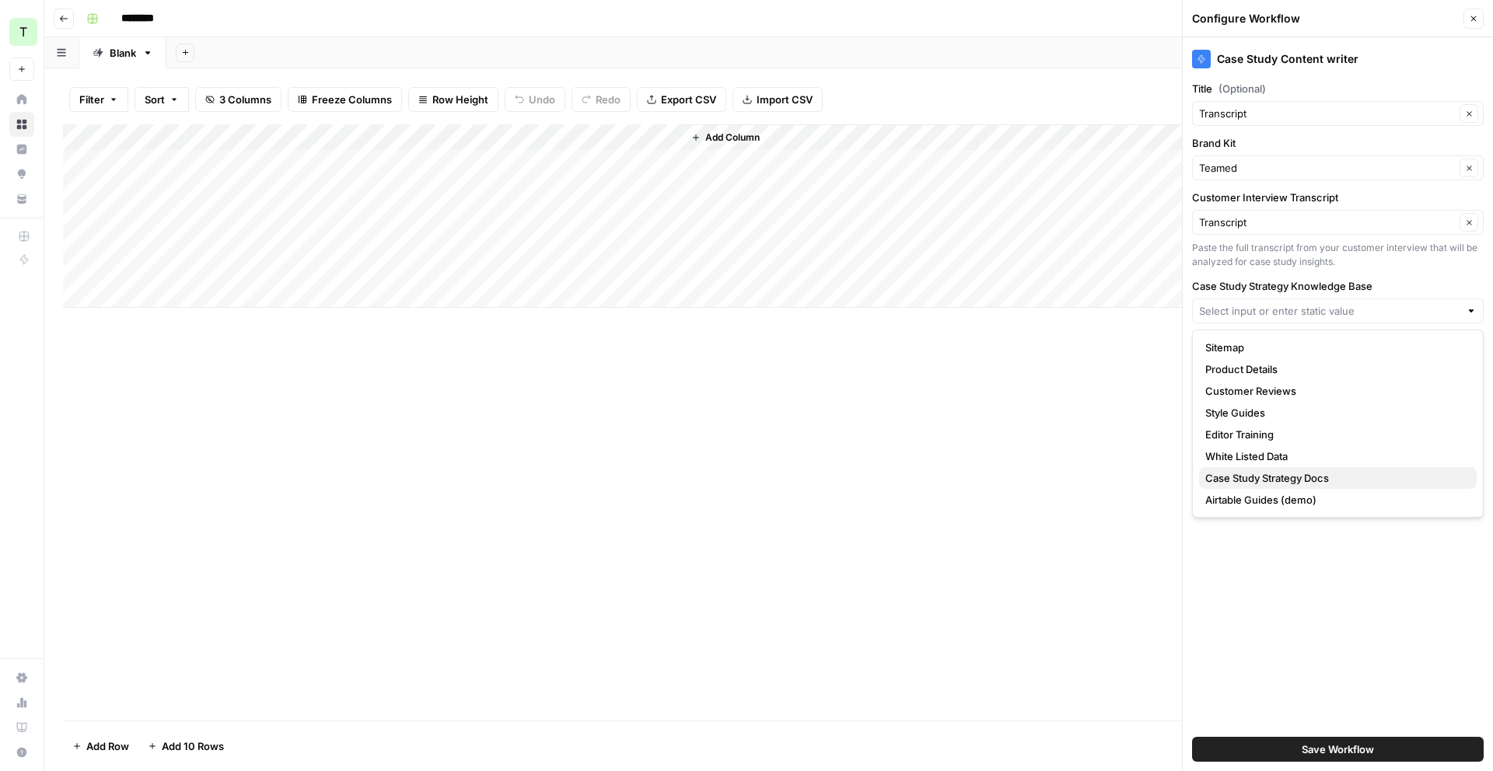
click at [1314, 480] on span "Case Study Strategy Docs" at bounding box center [1334, 478] width 259 height 16
type input "Case Study Strategy Docs"
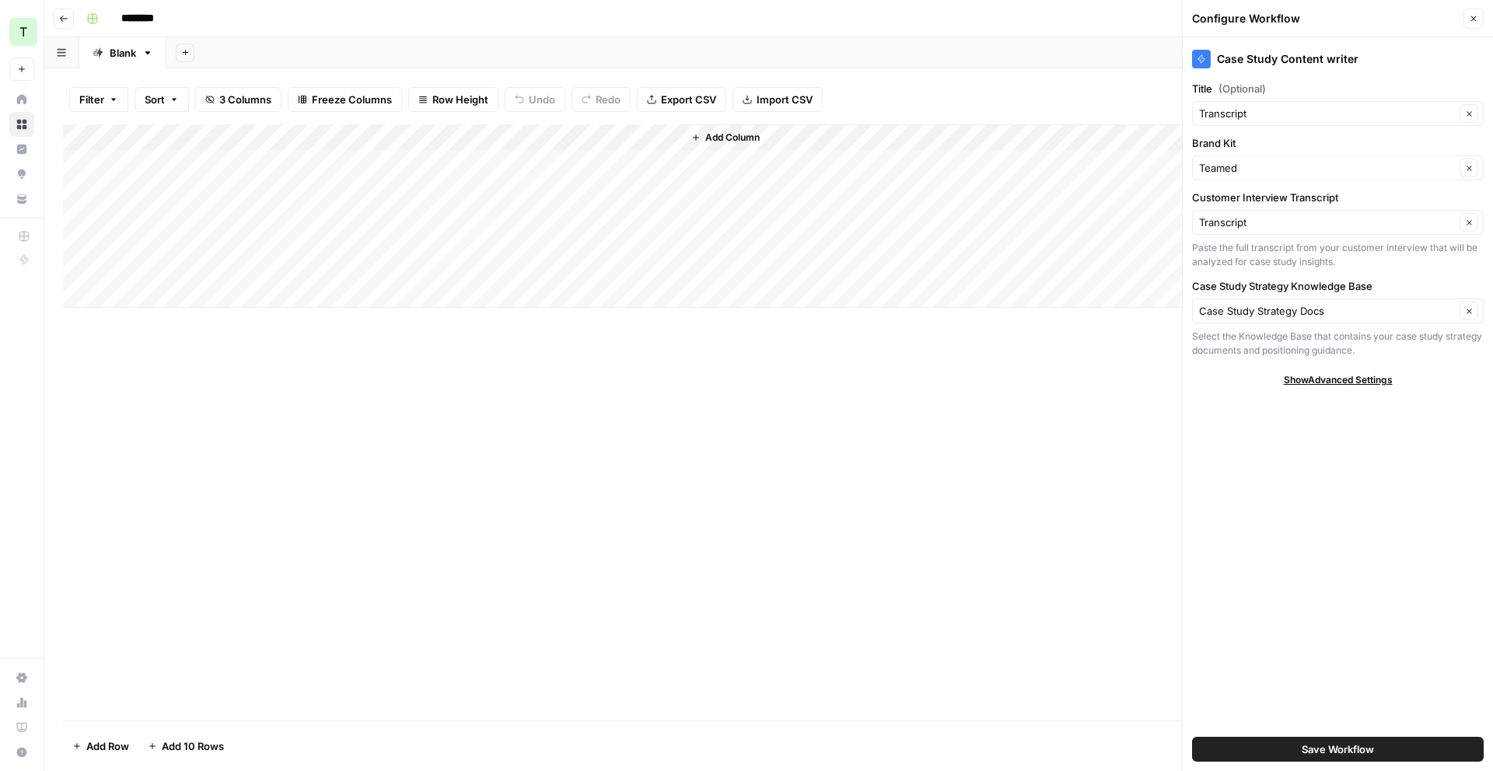
click at [1400, 757] on button "Save Workflow" at bounding box center [1338, 749] width 292 height 25
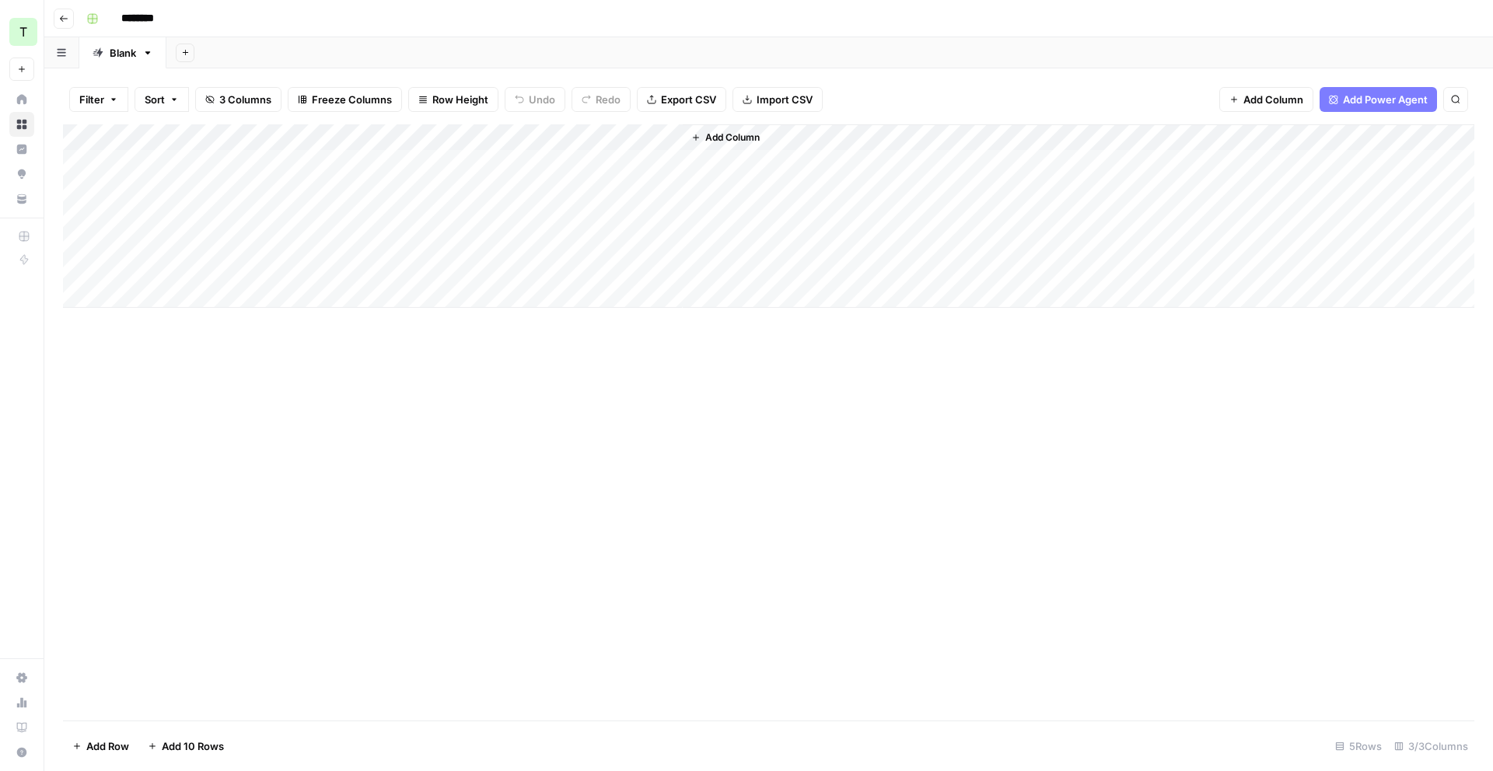
click at [528, 164] on div "Add Column" at bounding box center [768, 215] width 1411 height 183
click at [671, 165] on div "Add Column" at bounding box center [768, 215] width 1411 height 183
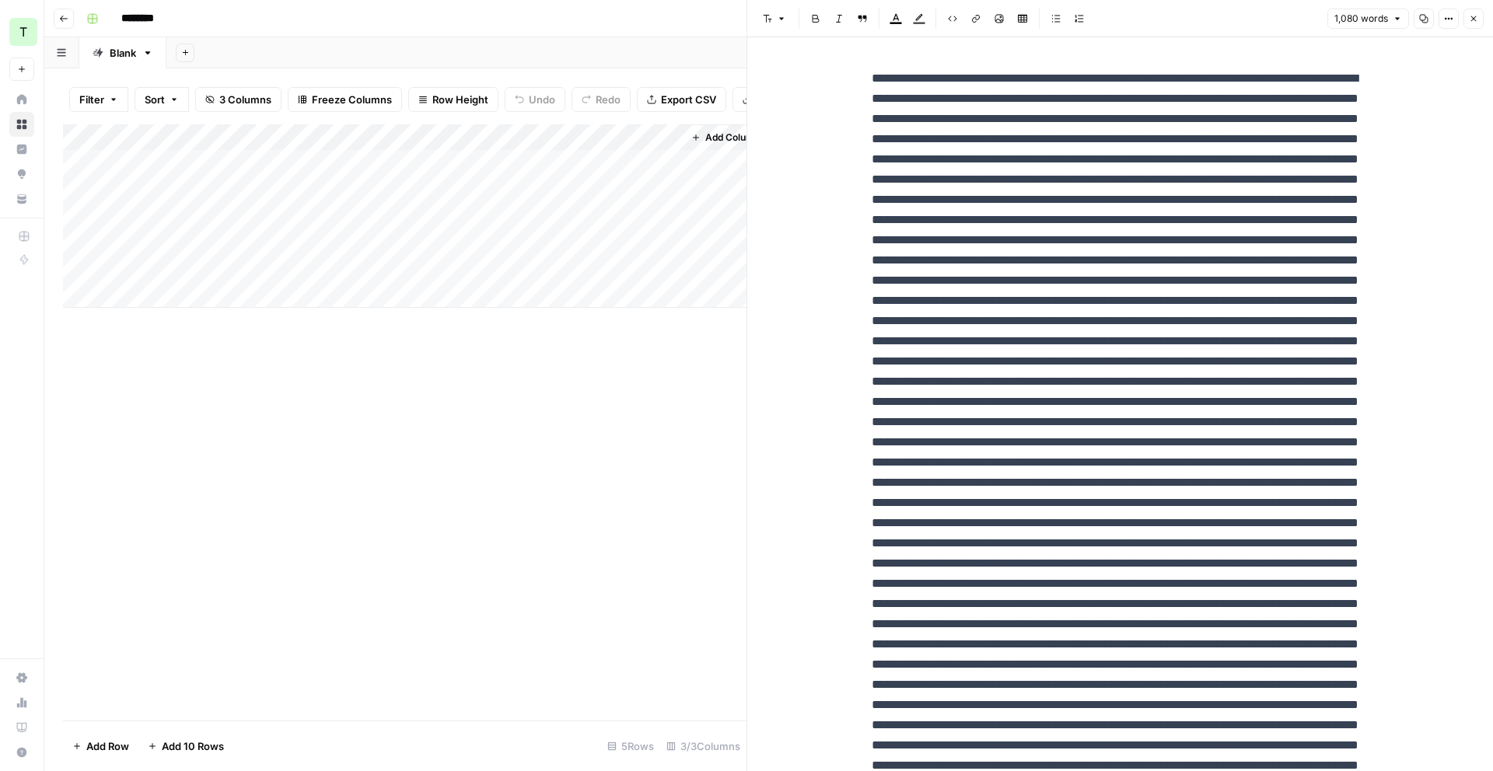
click at [668, 134] on div "Add Column" at bounding box center [404, 215] width 683 height 183
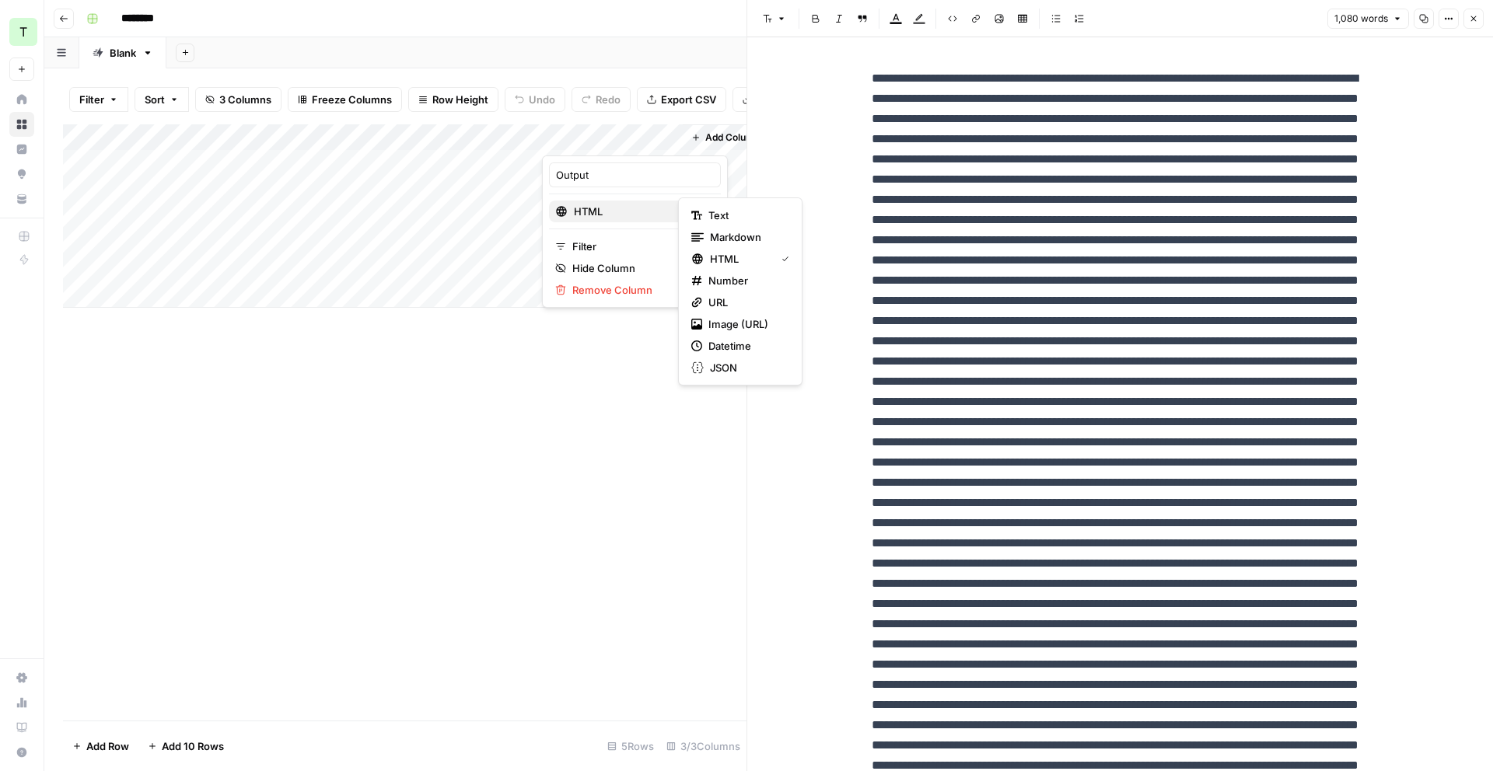
click at [656, 208] on div "HTML" at bounding box center [634, 212] width 159 height 16
click at [740, 243] on span "Markdown" at bounding box center [746, 237] width 73 height 16
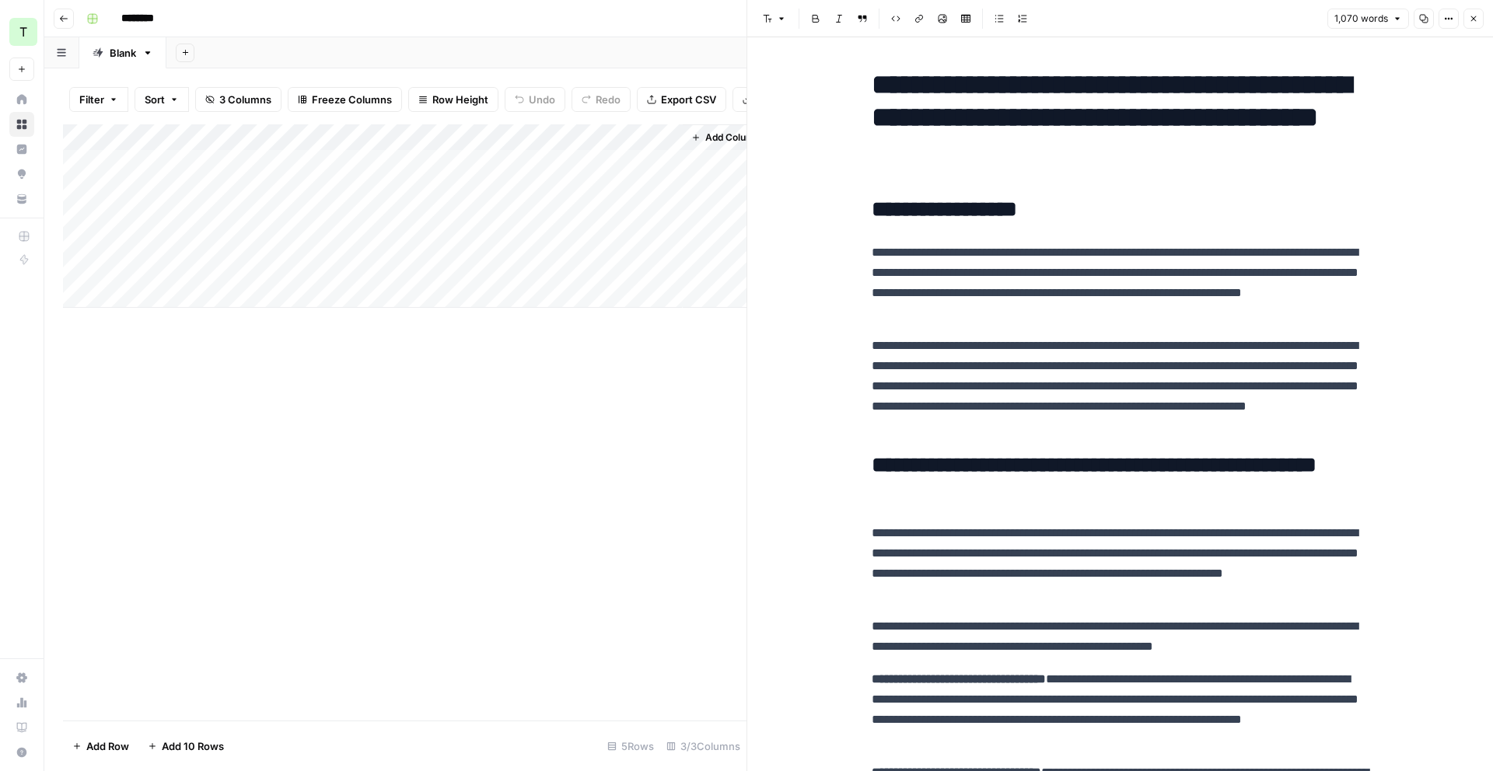
click at [512, 138] on div "Add Column" at bounding box center [404, 215] width 683 height 183
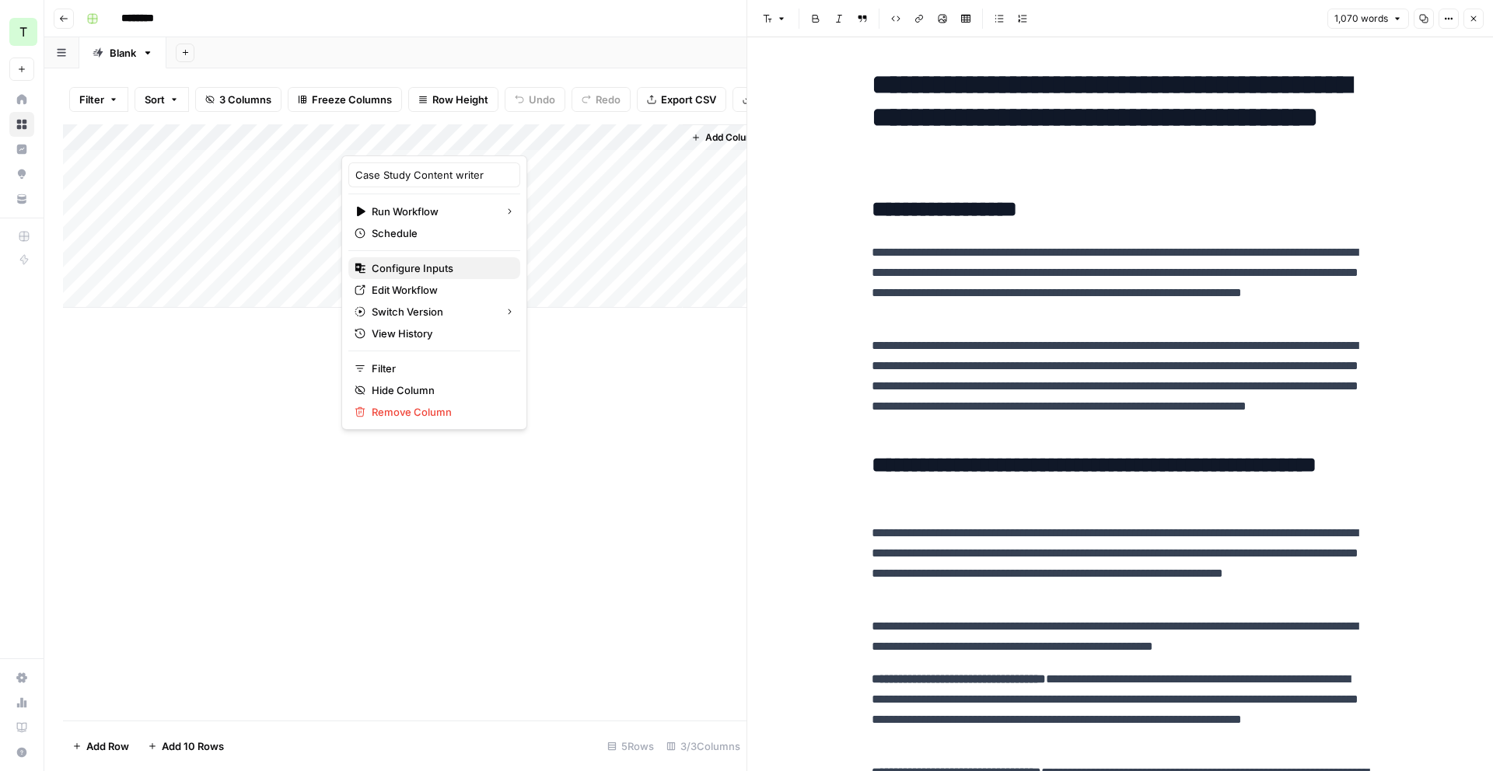
click at [446, 267] on span "Configure Inputs" at bounding box center [440, 268] width 136 height 16
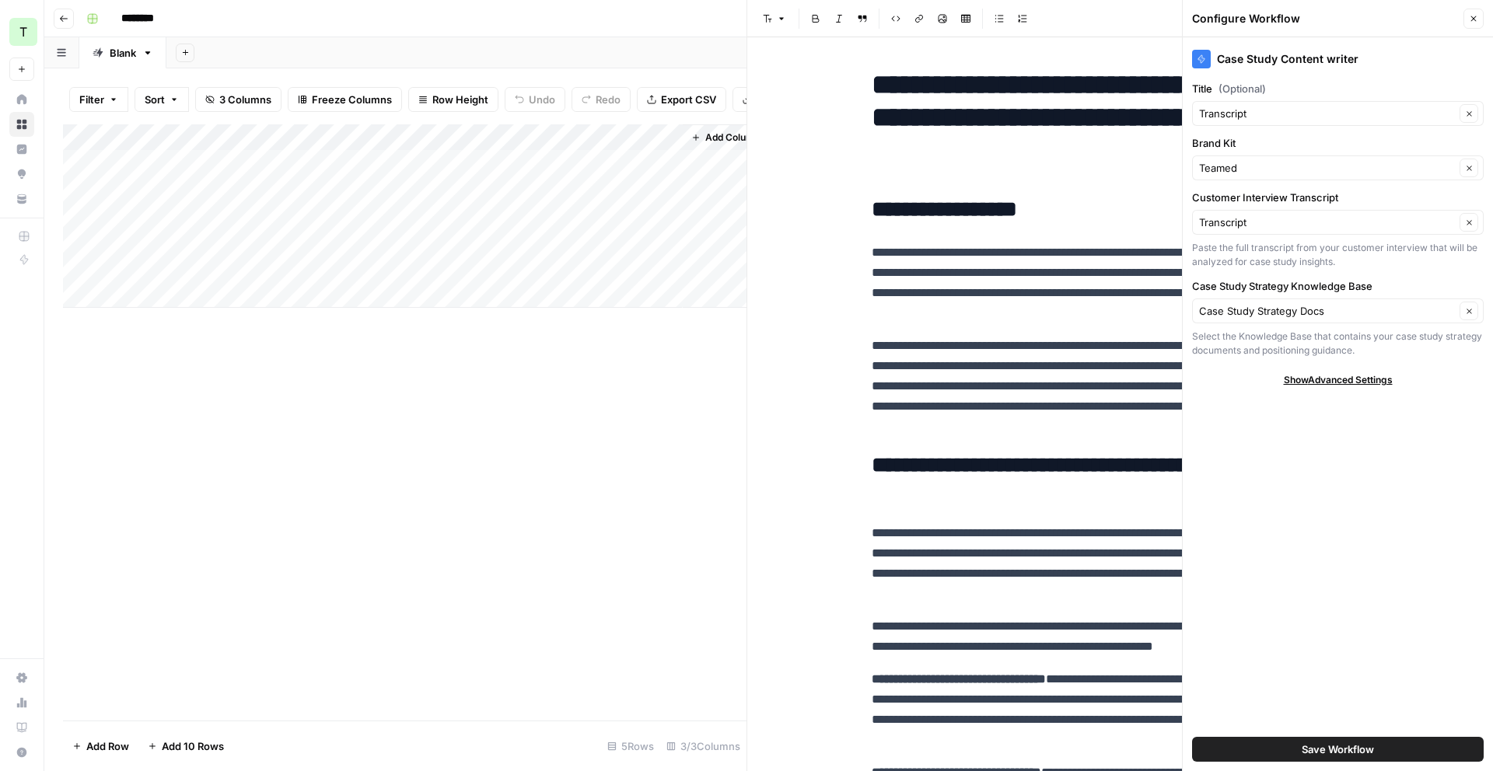
click at [1466, 20] on button "Close" at bounding box center [1473, 19] width 20 height 20
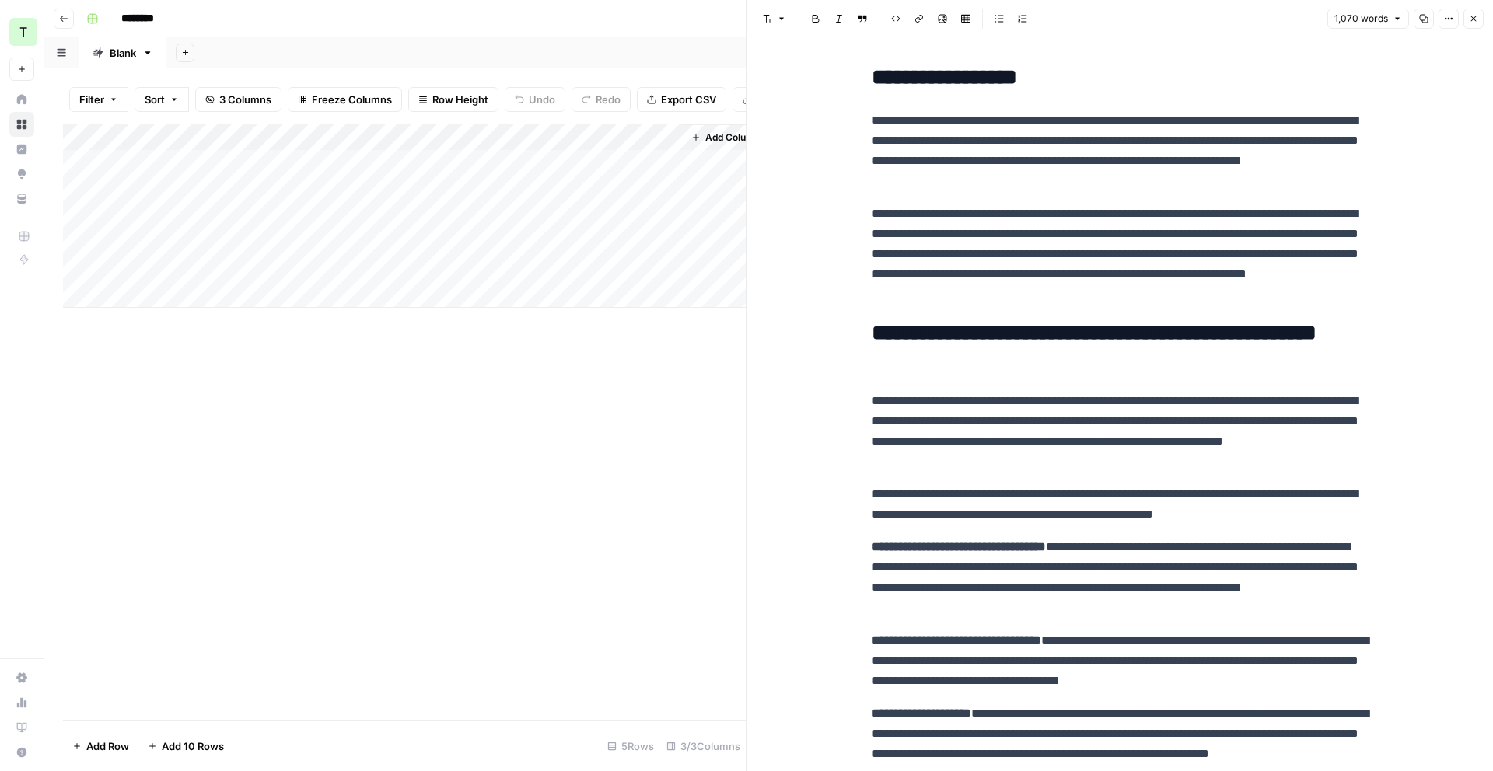
scroll to position [134, 0]
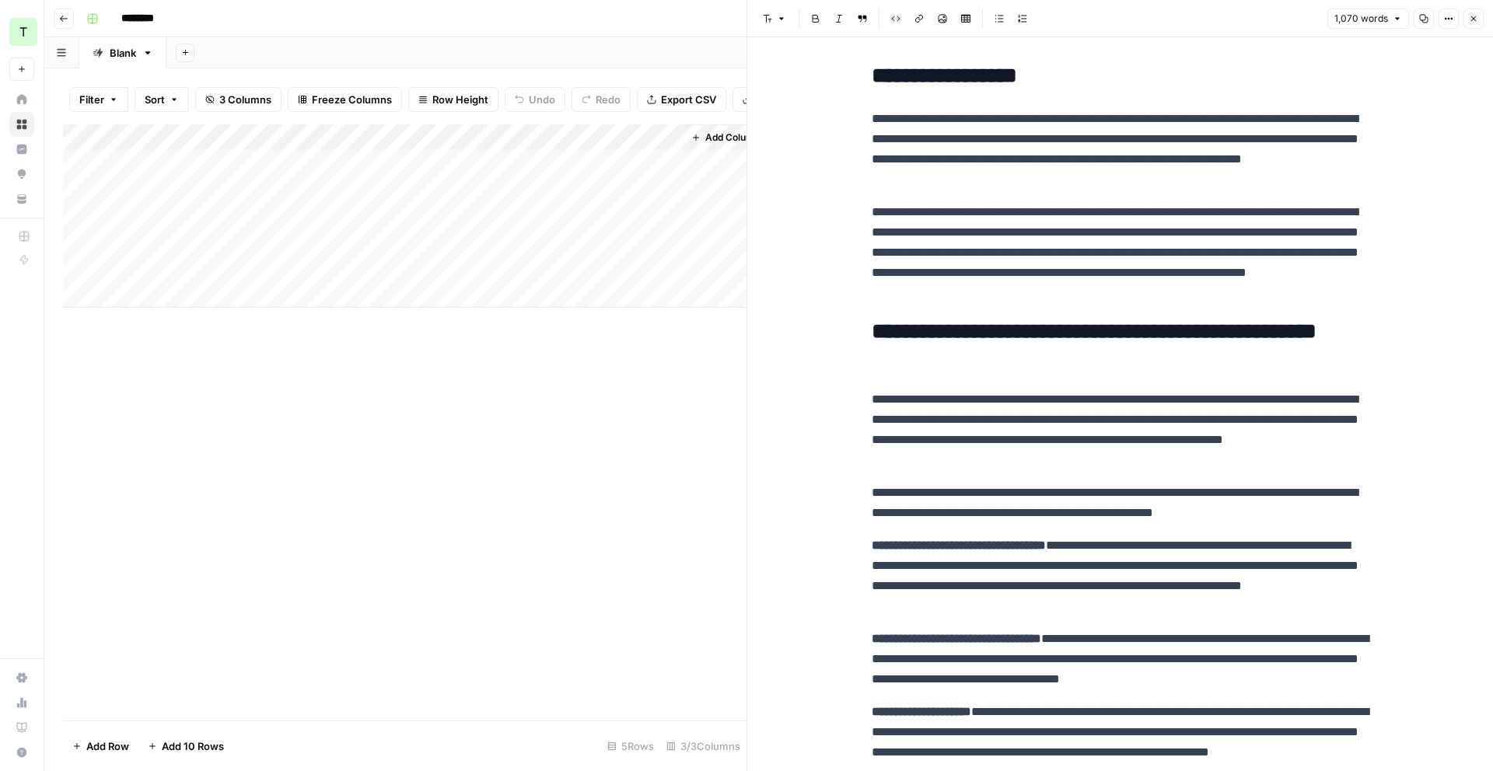
click at [509, 138] on div "Add Column" at bounding box center [404, 215] width 683 height 183
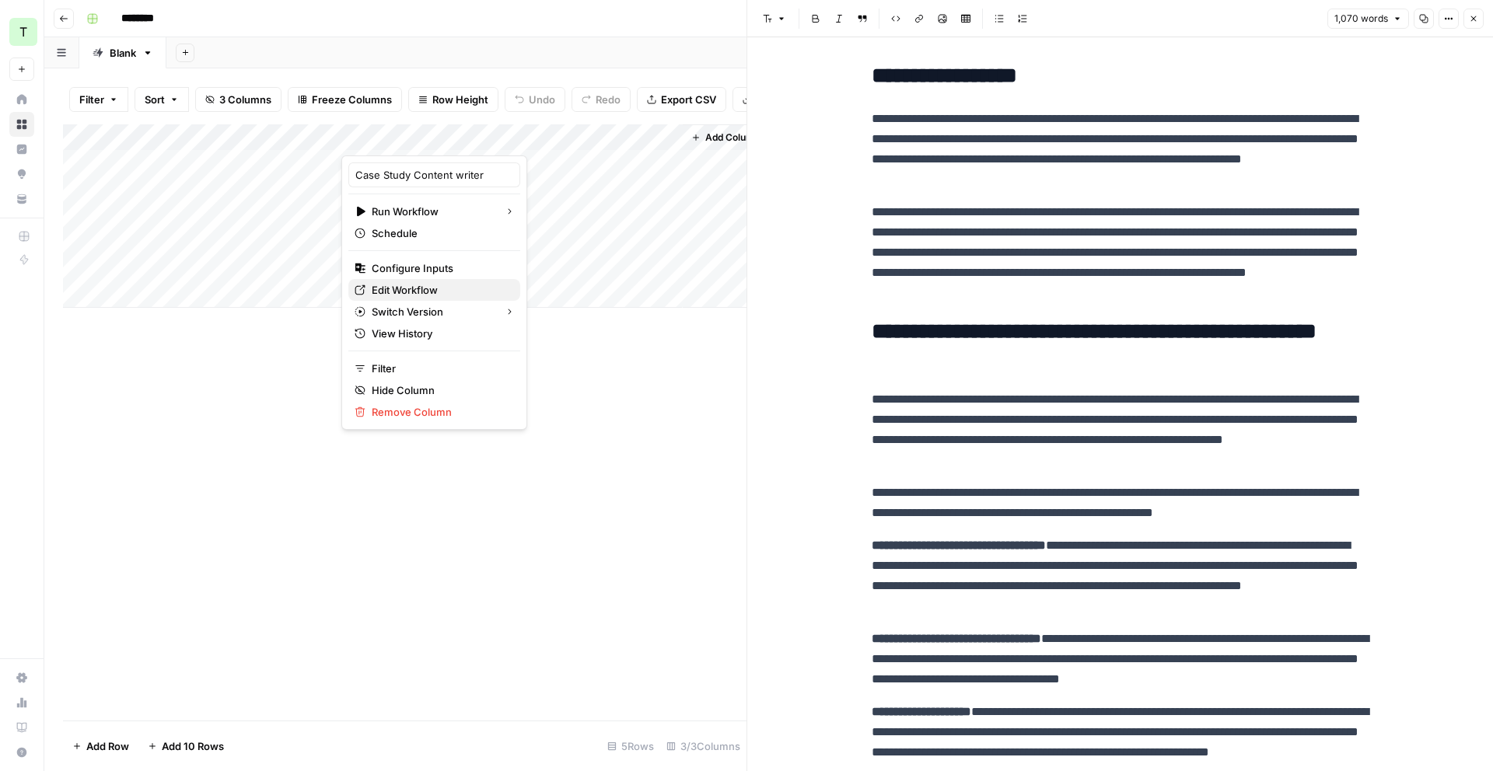
click at [439, 288] on span "Edit Workflow" at bounding box center [440, 290] width 136 height 16
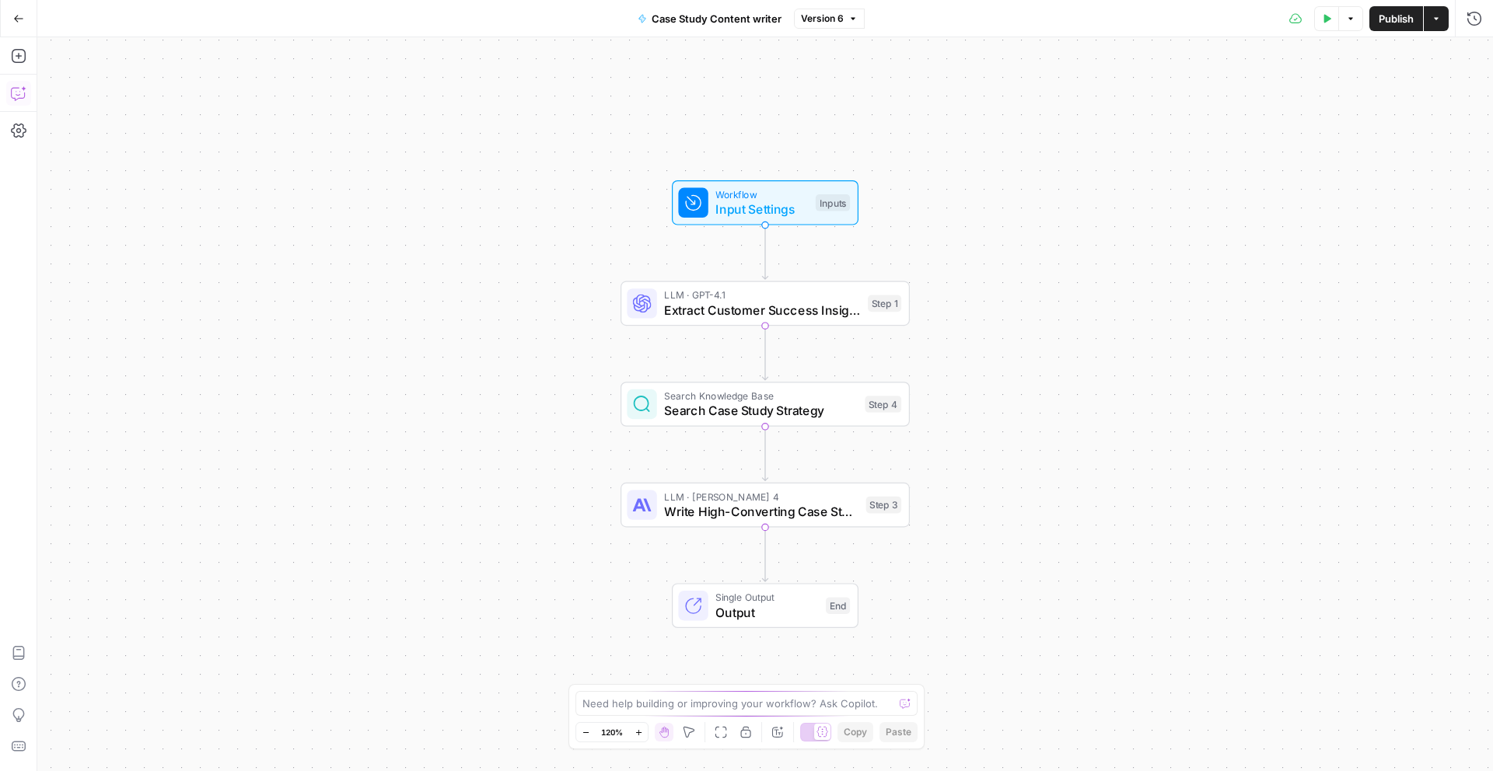
click at [23, 88] on icon "button" at bounding box center [23, 88] width 5 height 5
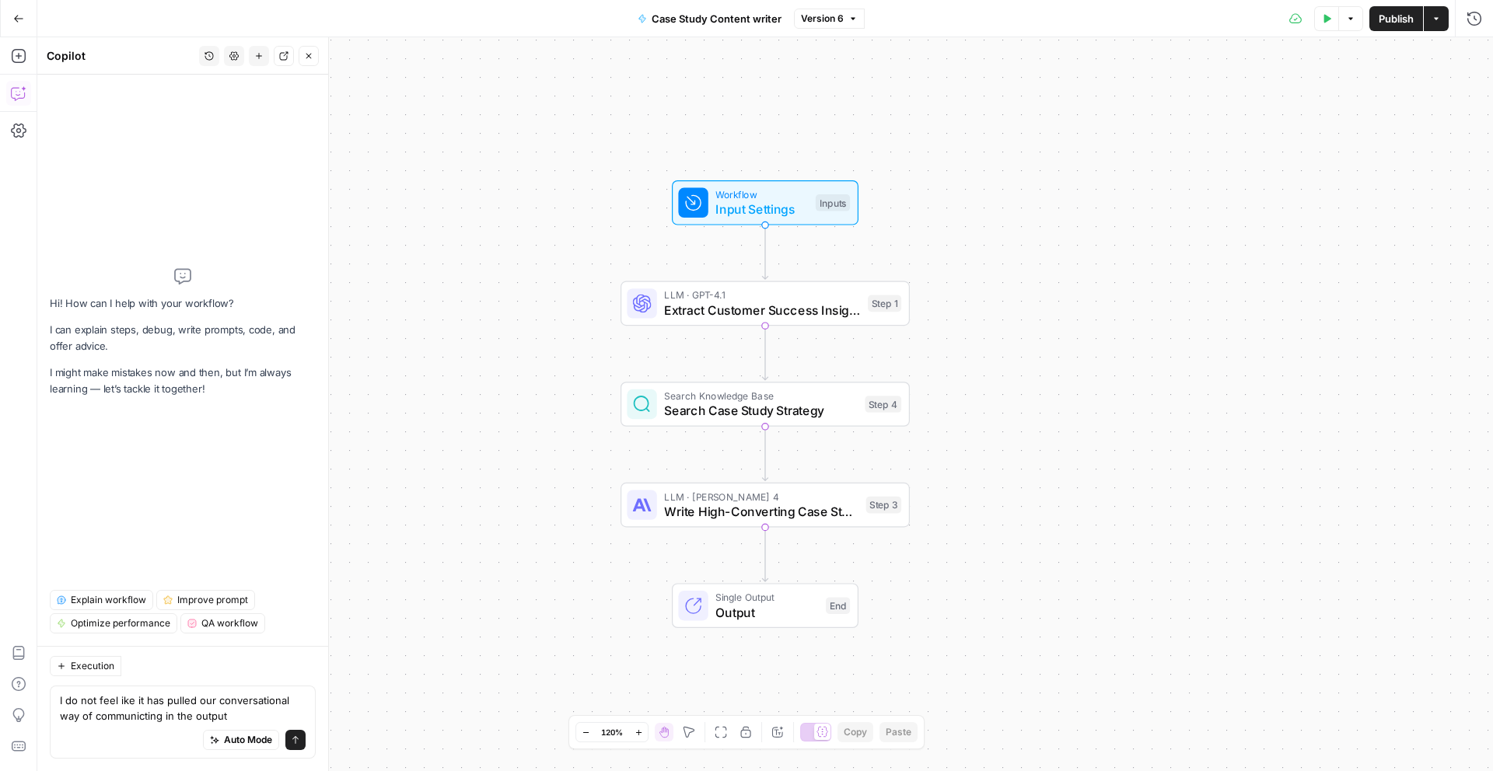
type textarea "I do not feel ike it has pulled our conversational way of communicting in the o…"
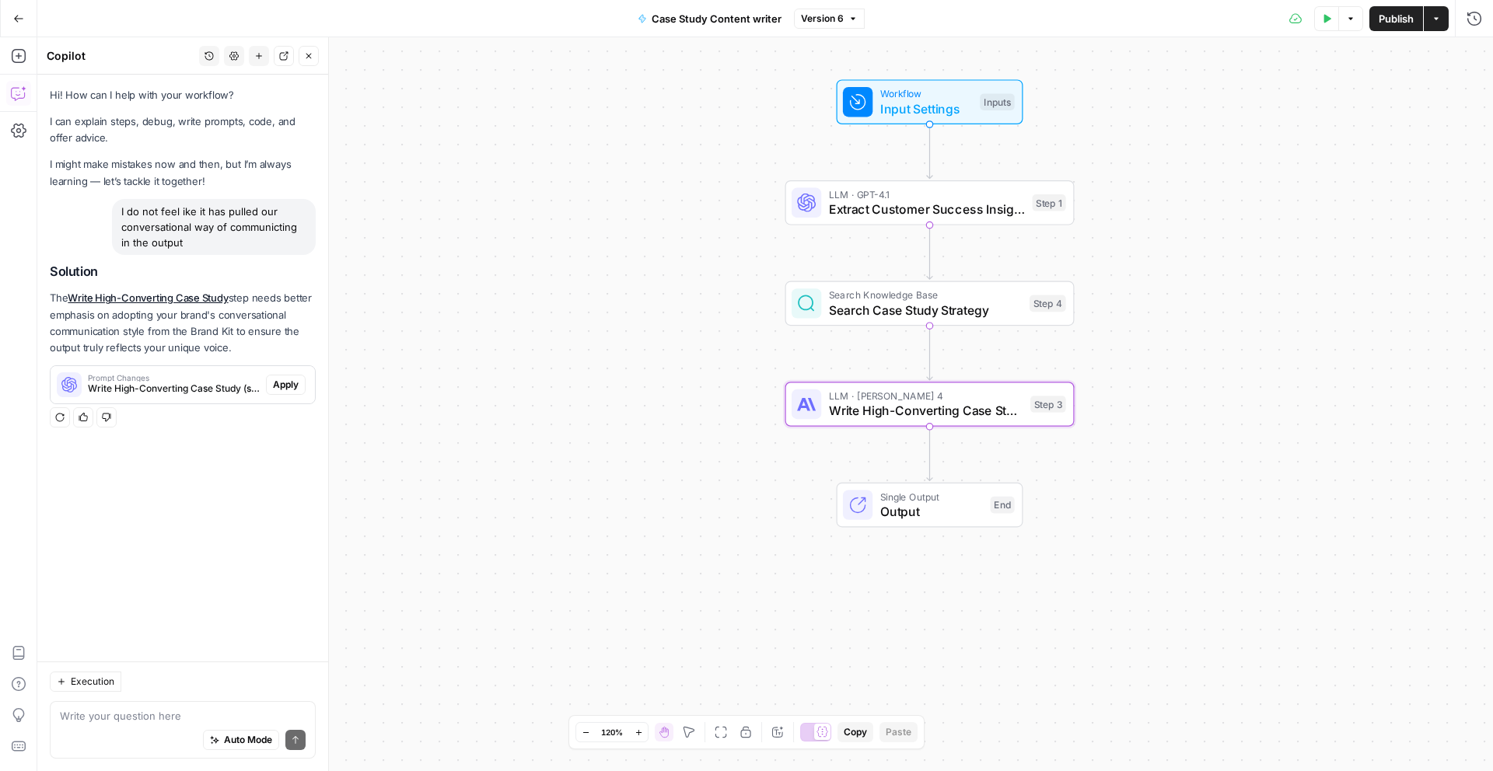
click at [288, 382] on span "Apply" at bounding box center [286, 385] width 26 height 14
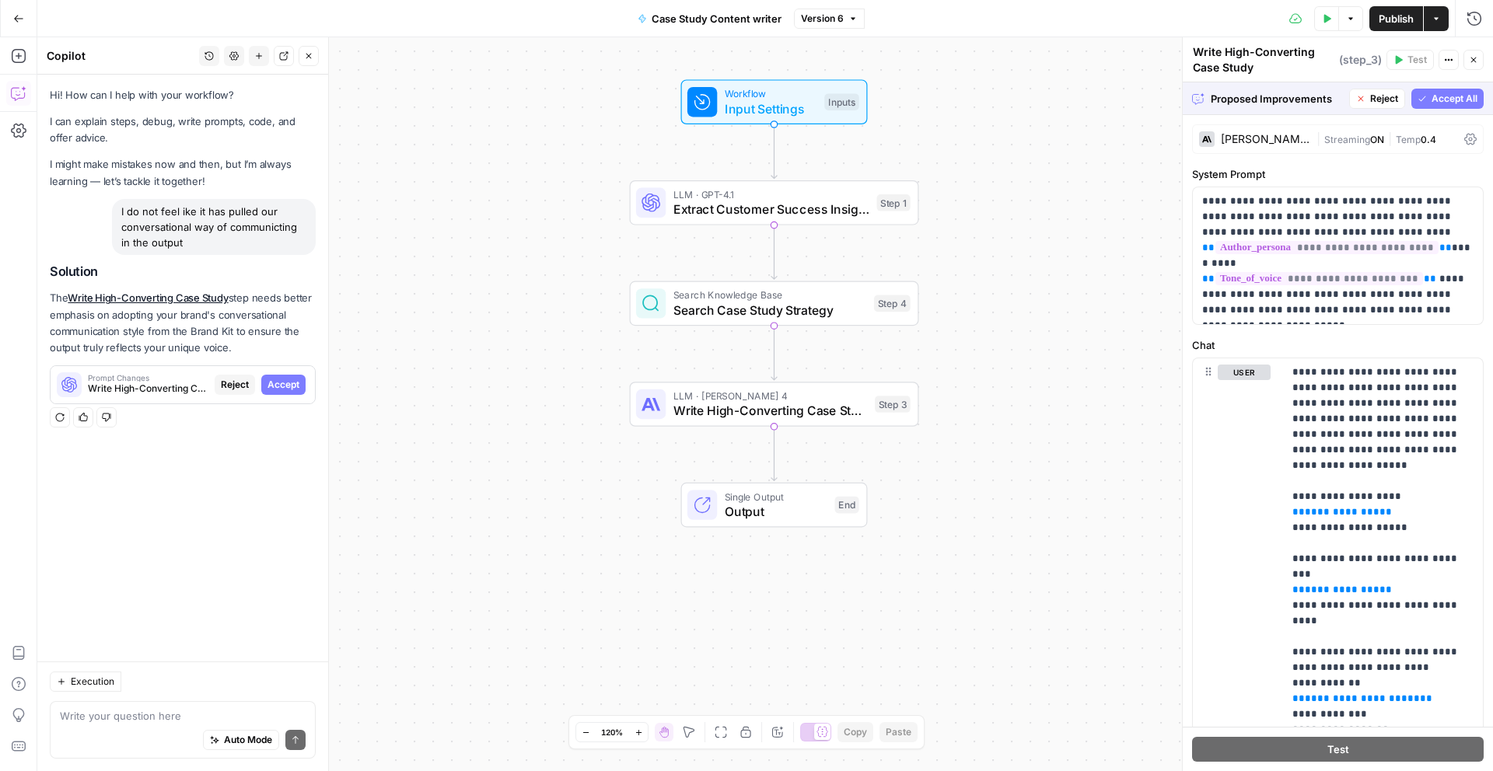
click at [1479, 95] on button "Accept All" at bounding box center [1447, 99] width 72 height 20
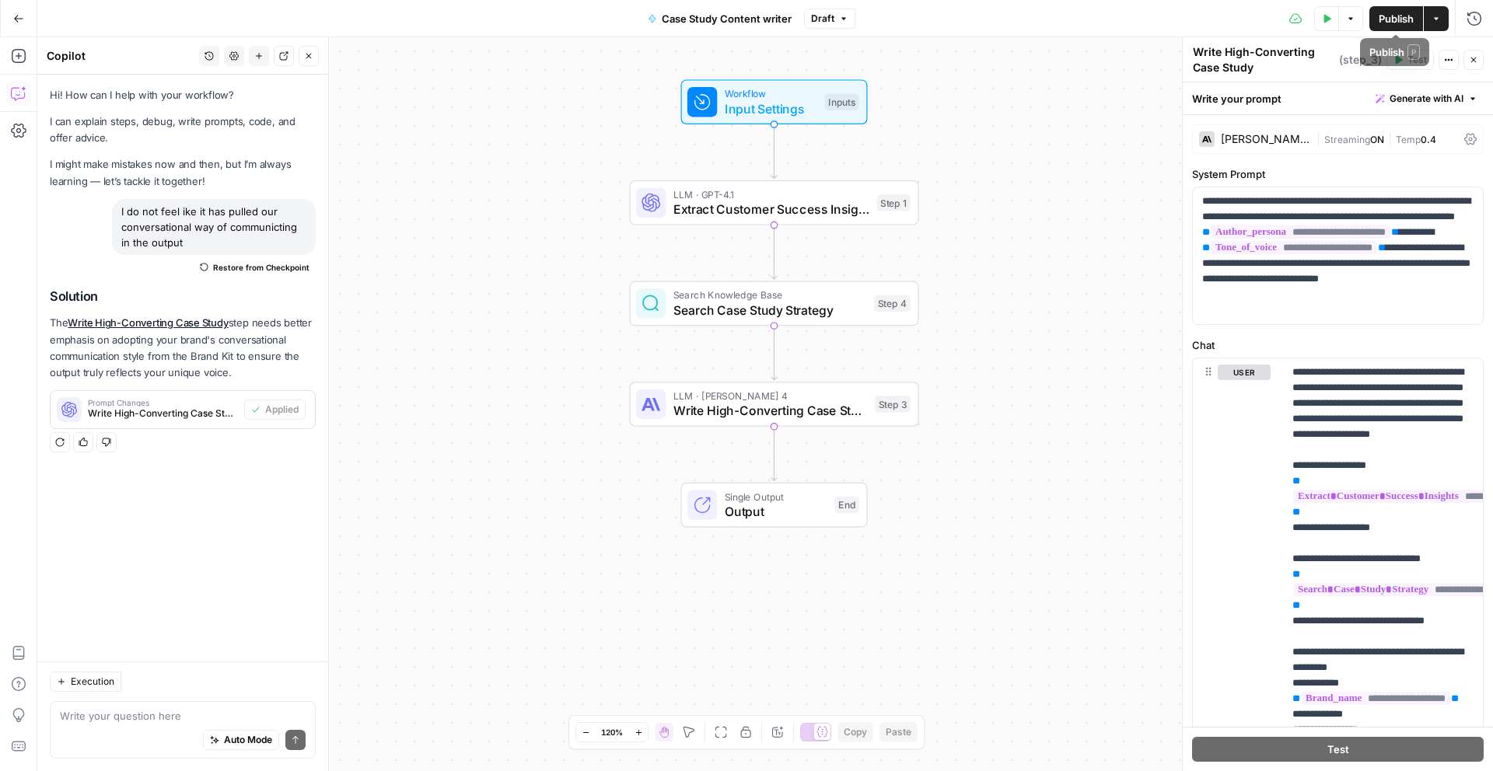
click at [1399, 23] on span "Publish" at bounding box center [1395, 19] width 35 height 16
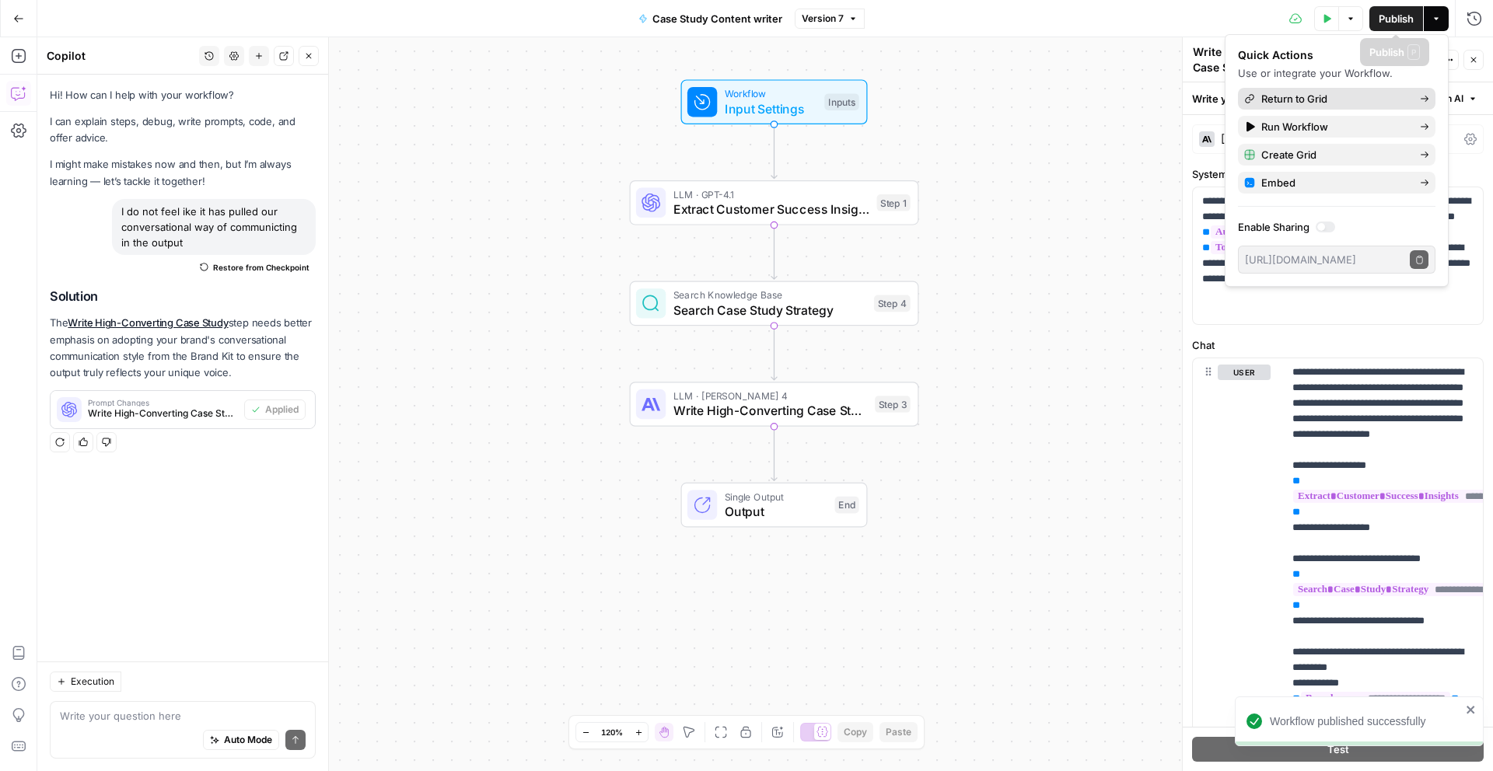
click at [1356, 100] on span "Return to Grid" at bounding box center [1334, 99] width 146 height 16
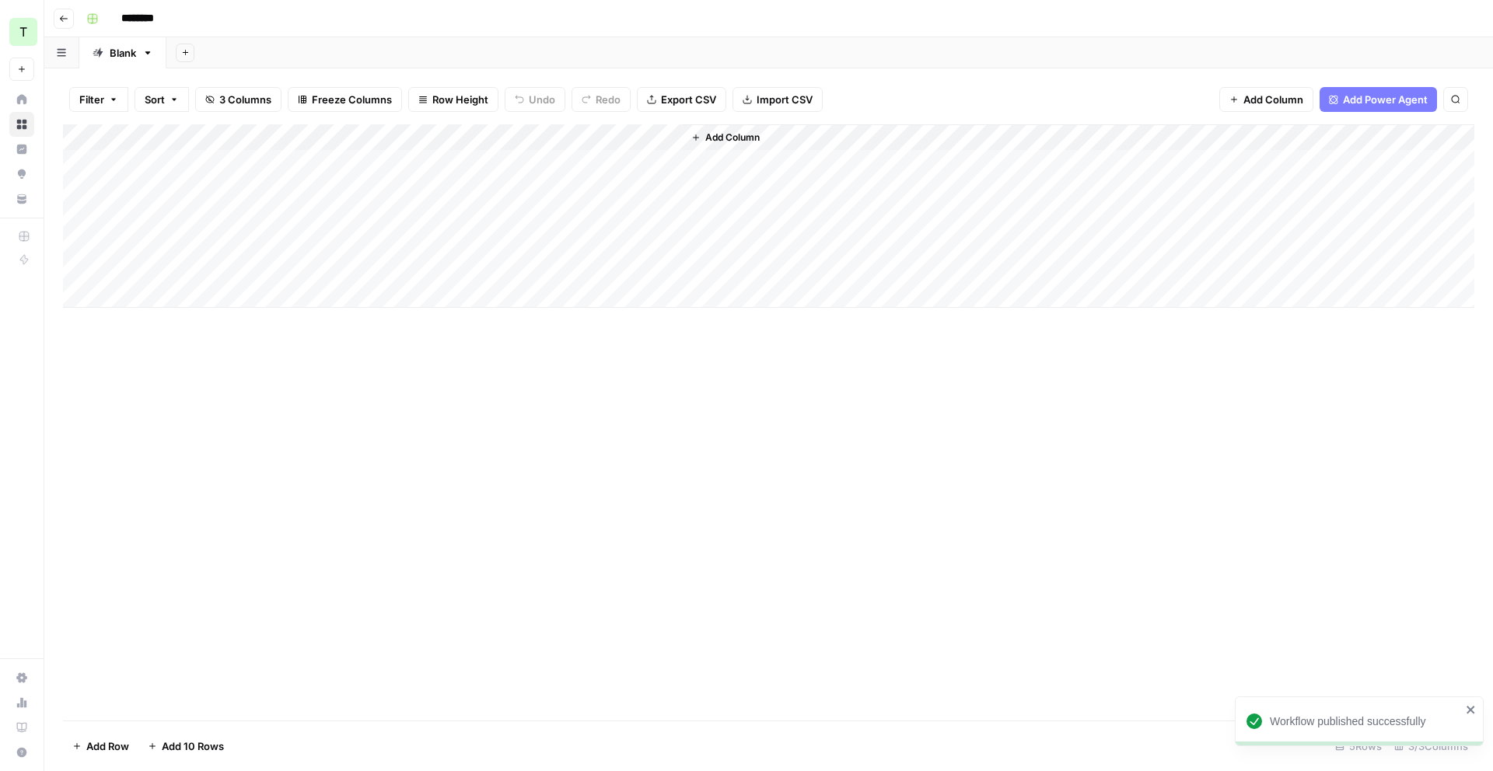
click at [508, 136] on div "Add Column" at bounding box center [768, 215] width 1411 height 183
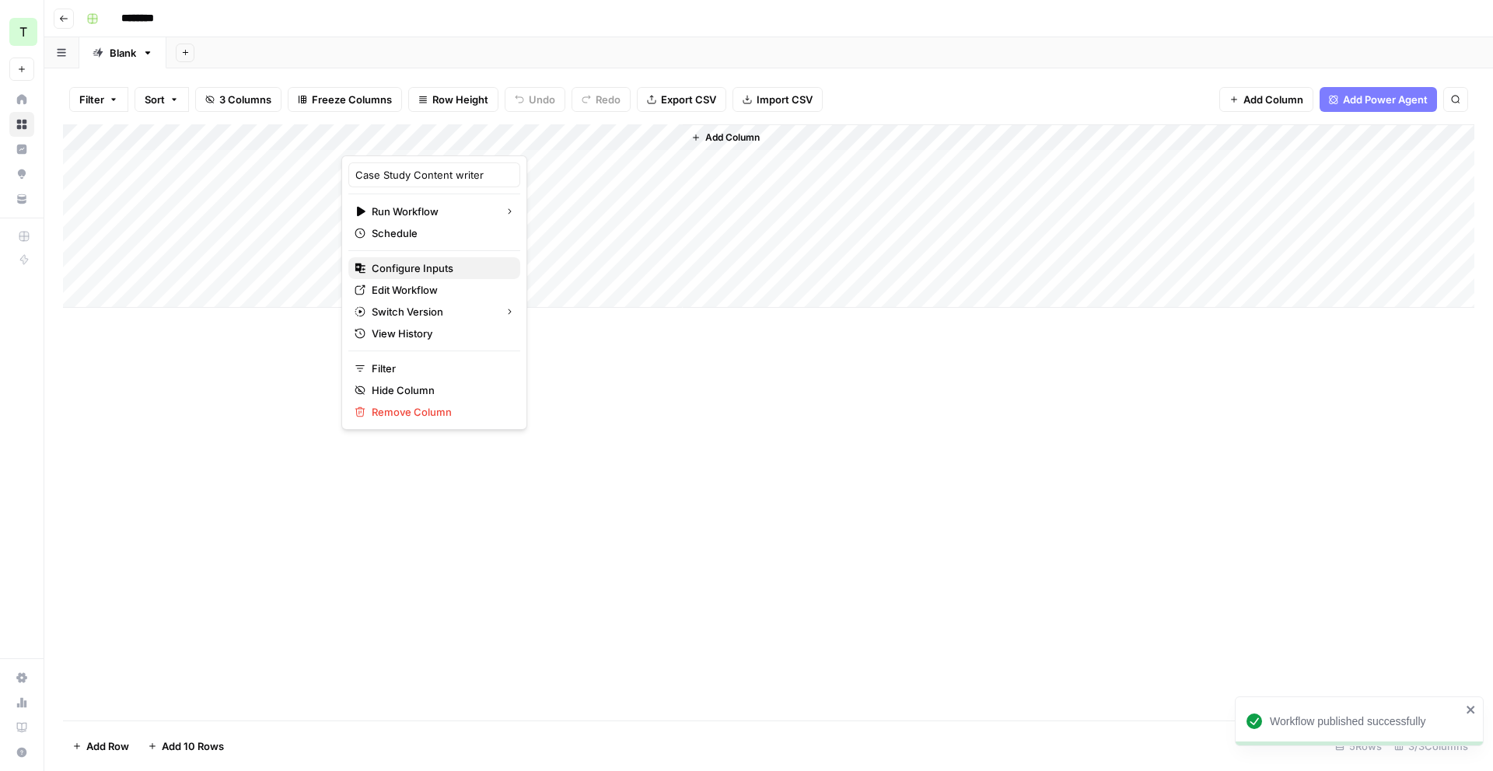
click at [436, 269] on span "Configure Inputs" at bounding box center [440, 268] width 136 height 16
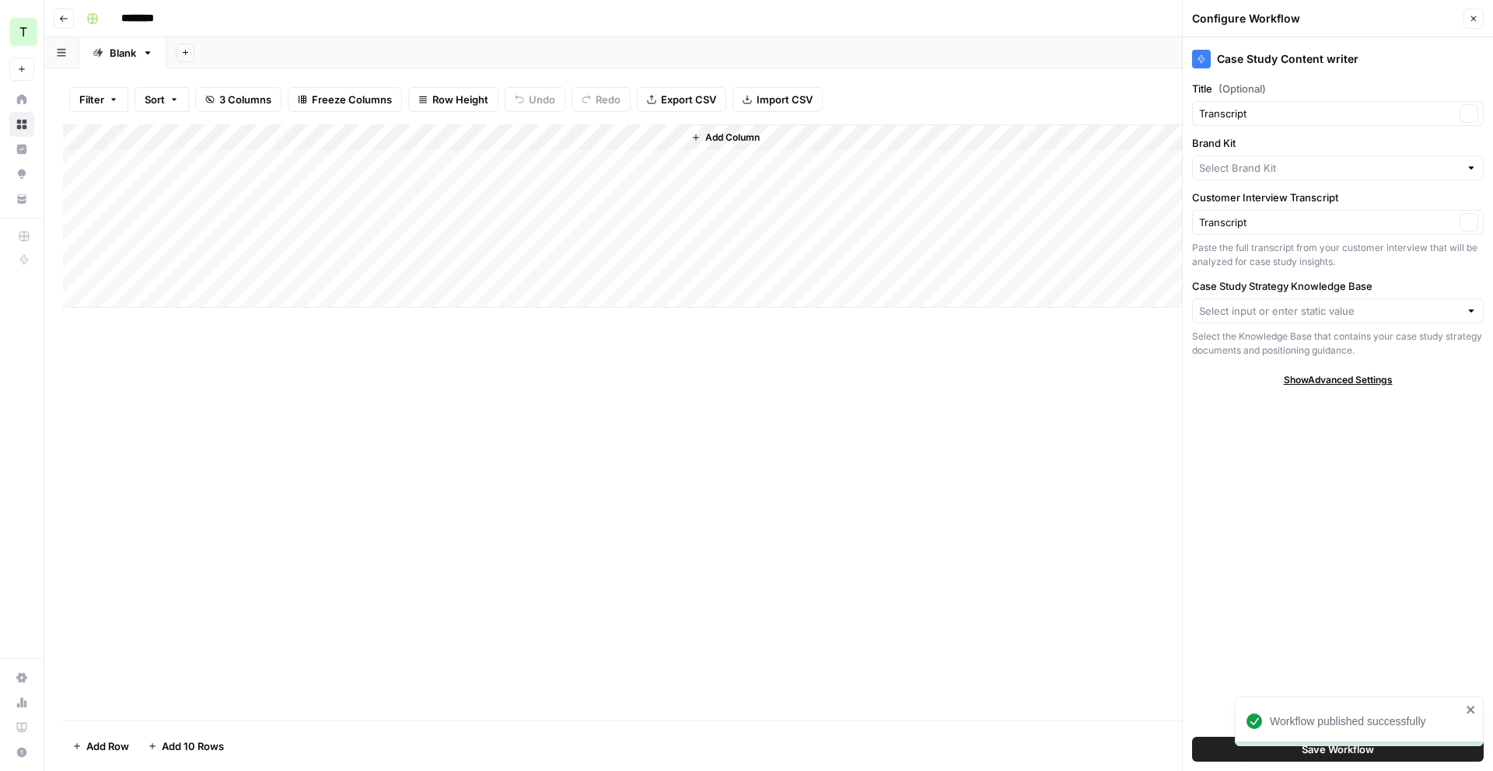
type input "Teamed"
type input "Case Study Strategy Docs"
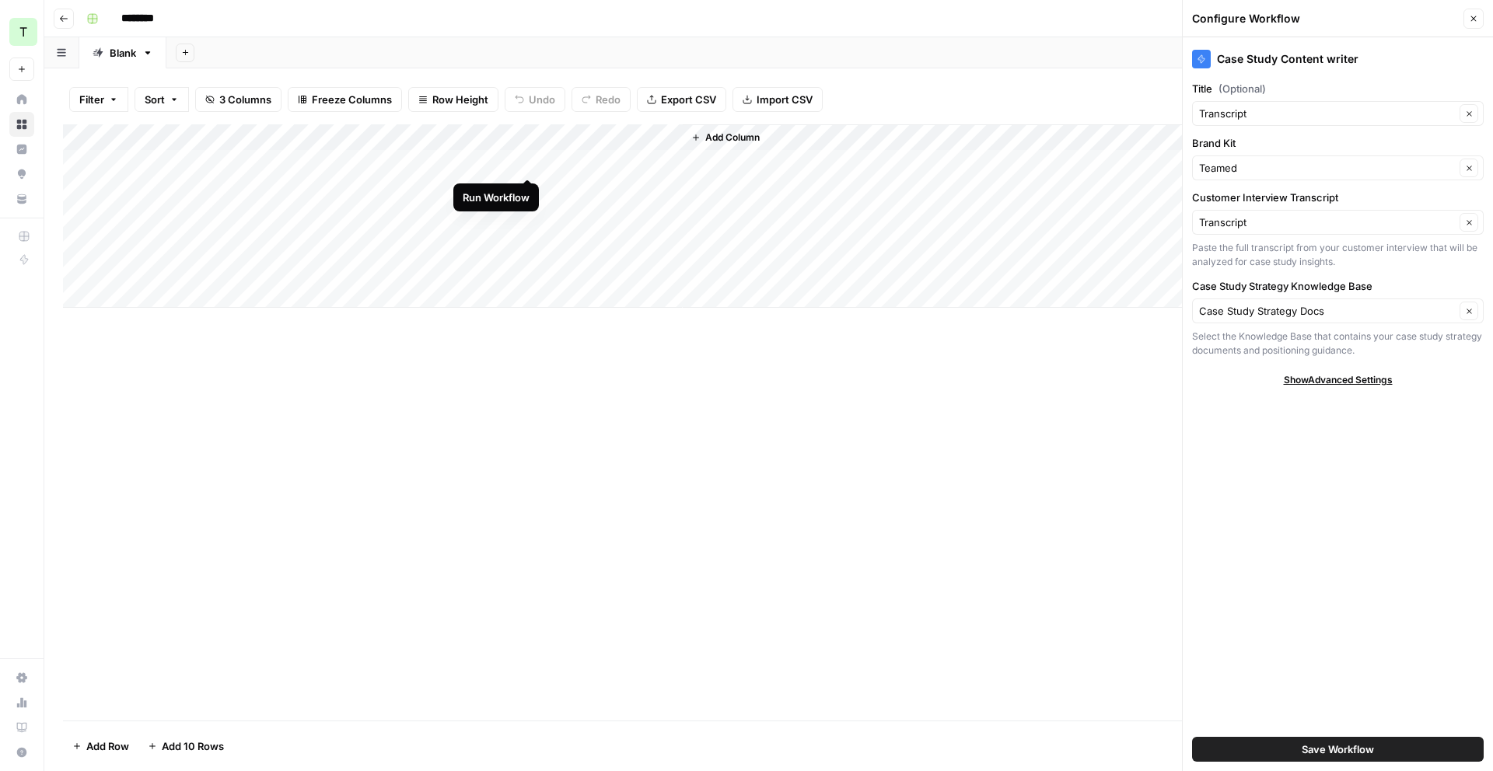
click at [525, 163] on div "Add Column" at bounding box center [768, 215] width 1411 height 183
click at [666, 164] on div "Add Column" at bounding box center [768, 215] width 1411 height 183
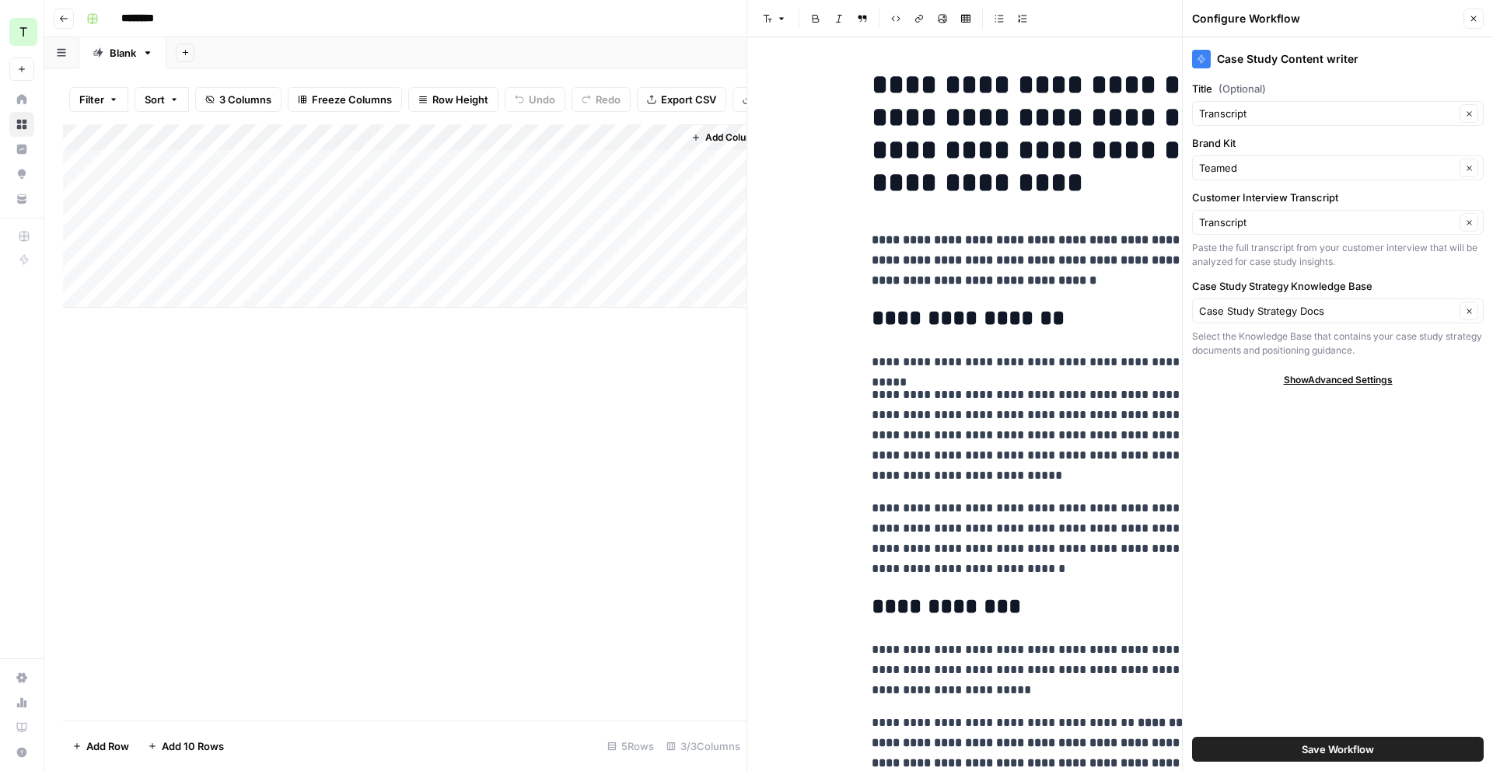
click at [1476, 24] on button "Close" at bounding box center [1473, 19] width 20 height 20
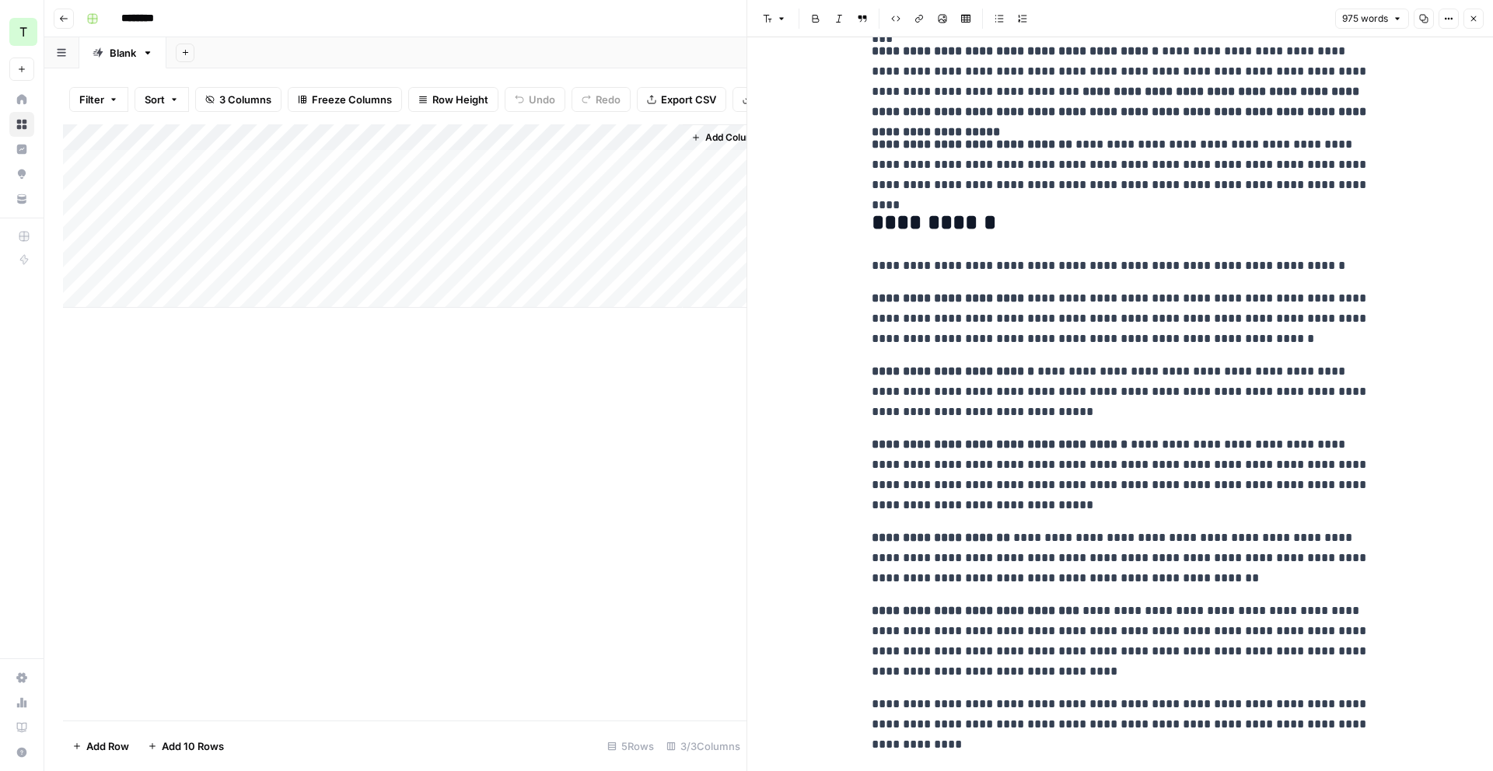
scroll to position [1506, 0]
click at [512, 134] on div "Add Column" at bounding box center [404, 215] width 683 height 183
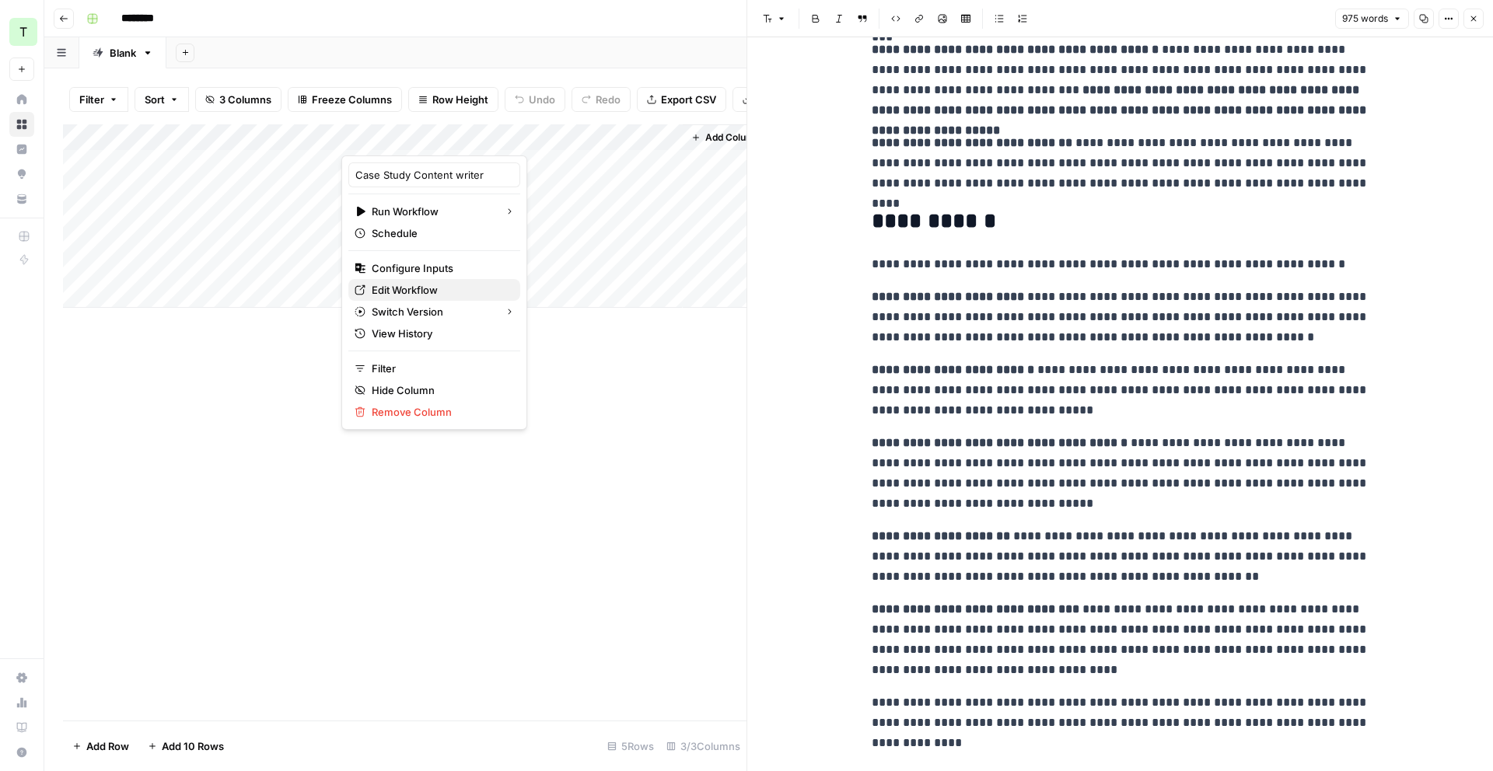
click at [424, 291] on span "Edit Workflow" at bounding box center [440, 290] width 136 height 16
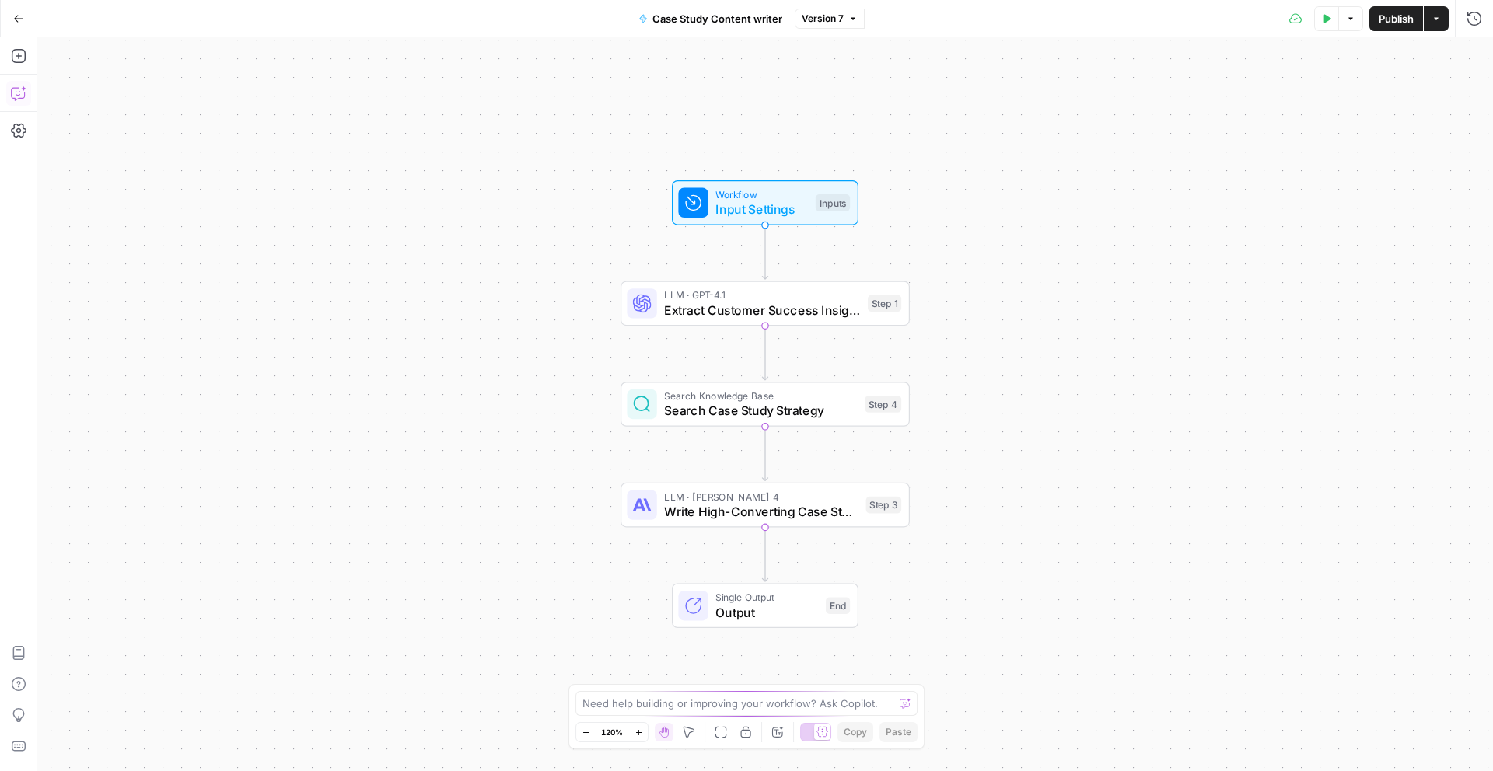
click at [26, 98] on icon "button" at bounding box center [19, 94] width 16 height 16
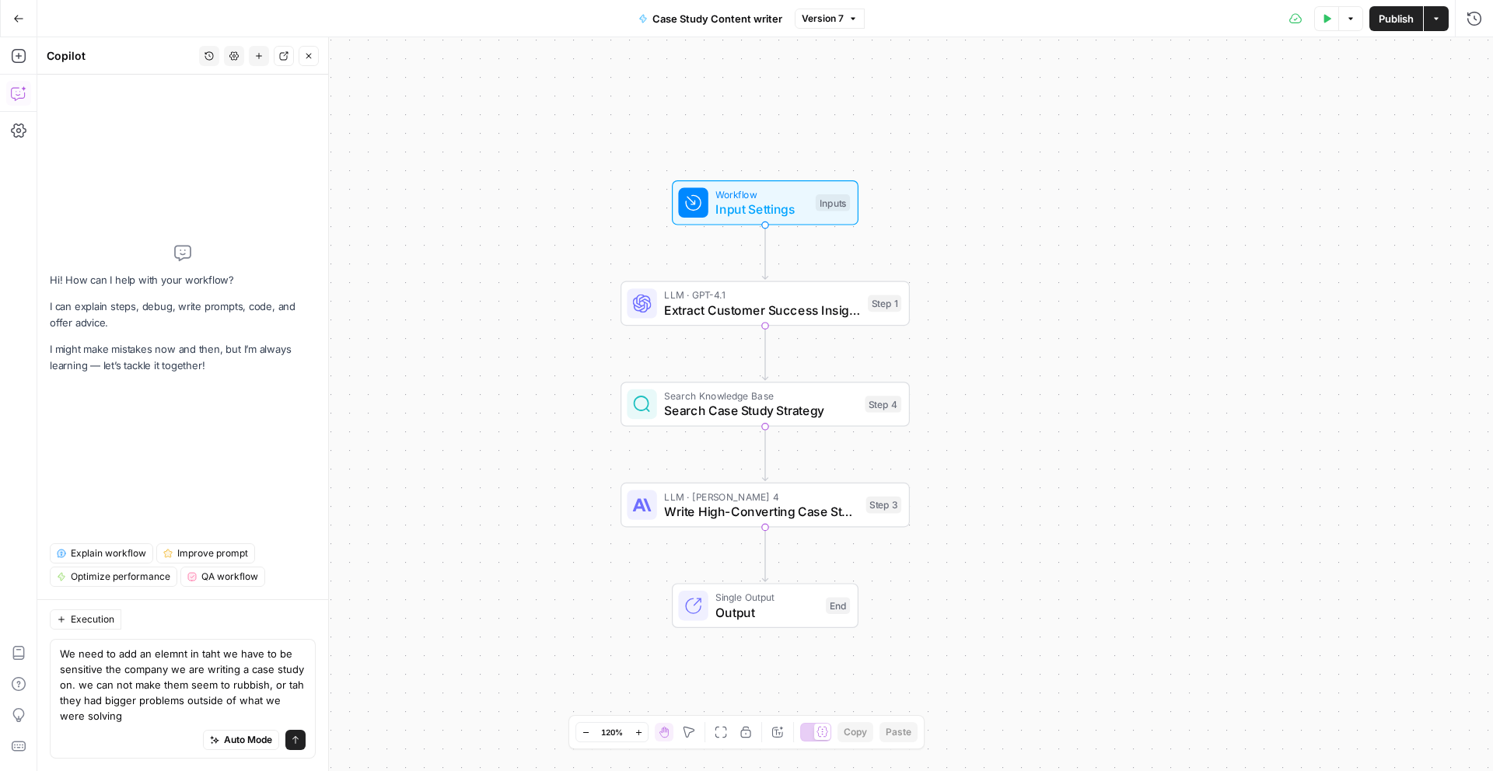
type textarea "We need to add an elemnt in taht we have to be sensitive the company we are wri…"
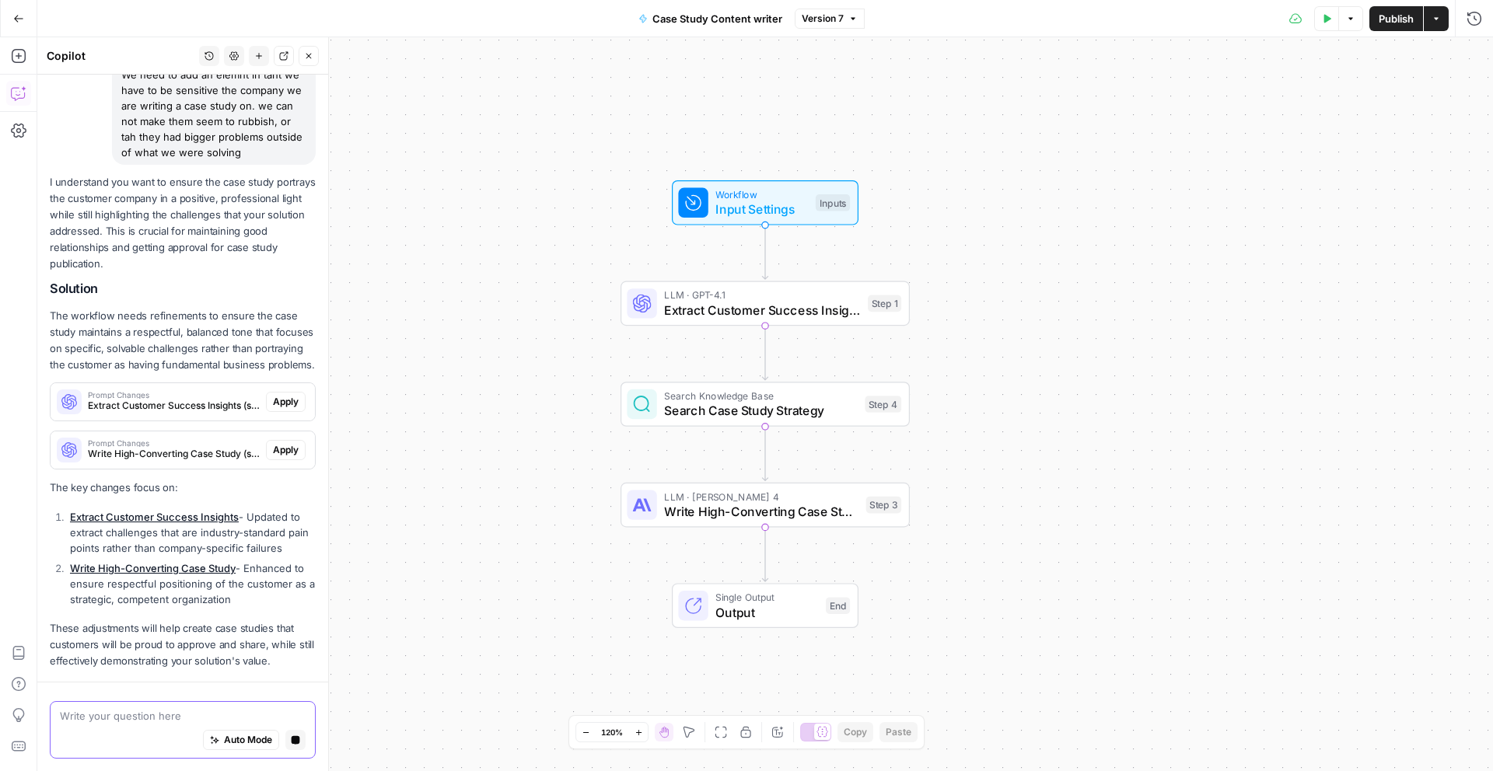
scroll to position [182, 0]
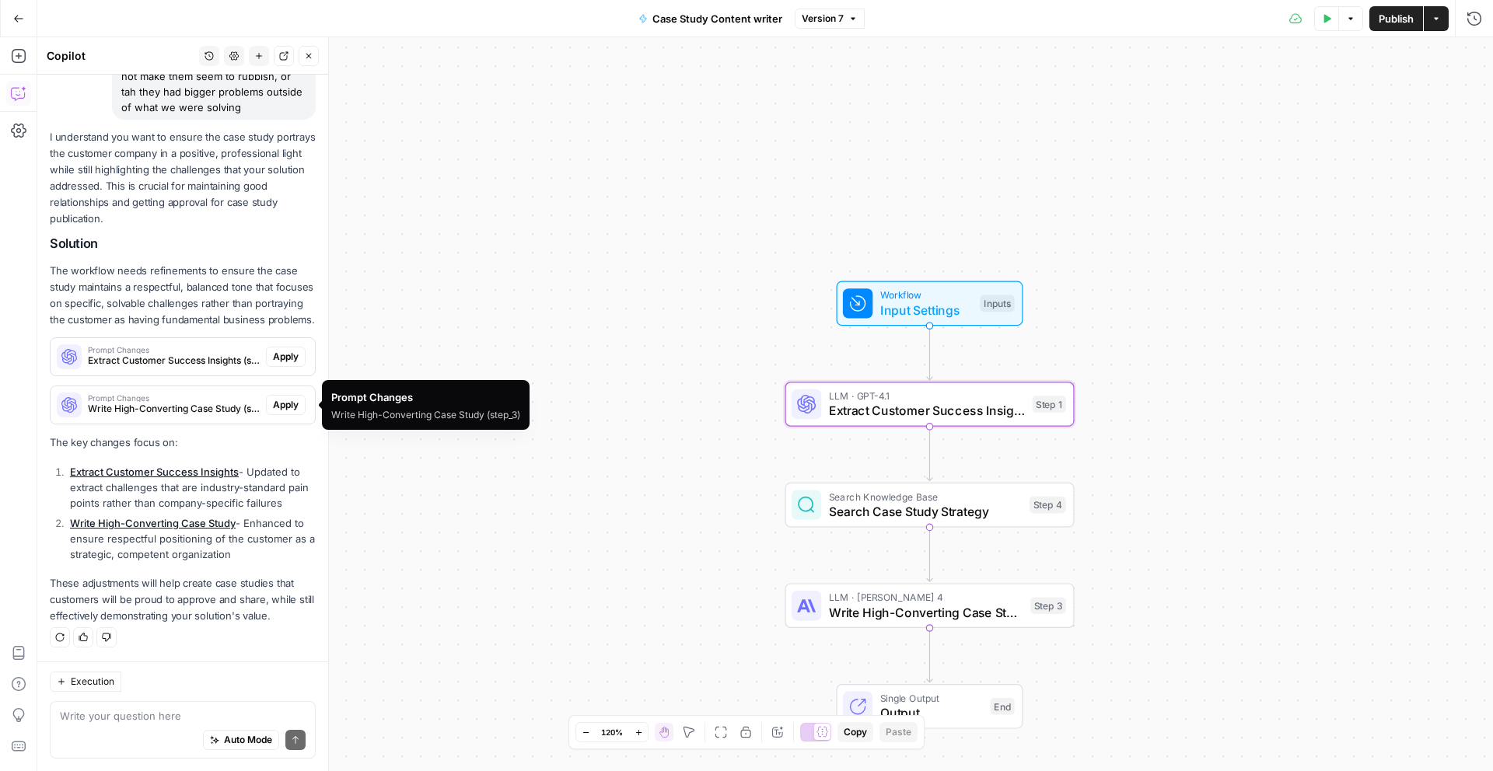
click at [280, 359] on span "Apply" at bounding box center [286, 357] width 26 height 14
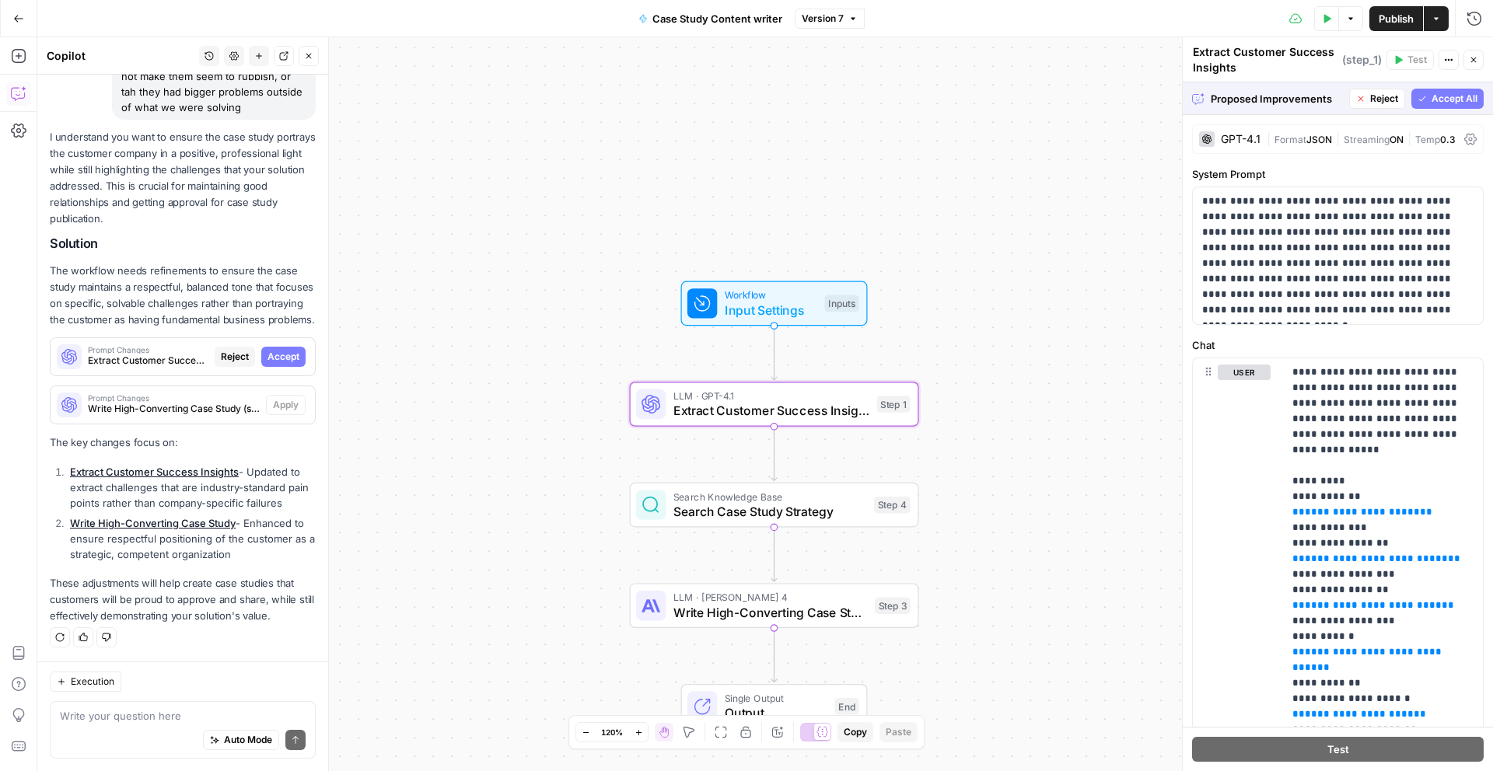
click at [301, 361] on button "Accept" at bounding box center [283, 357] width 44 height 20
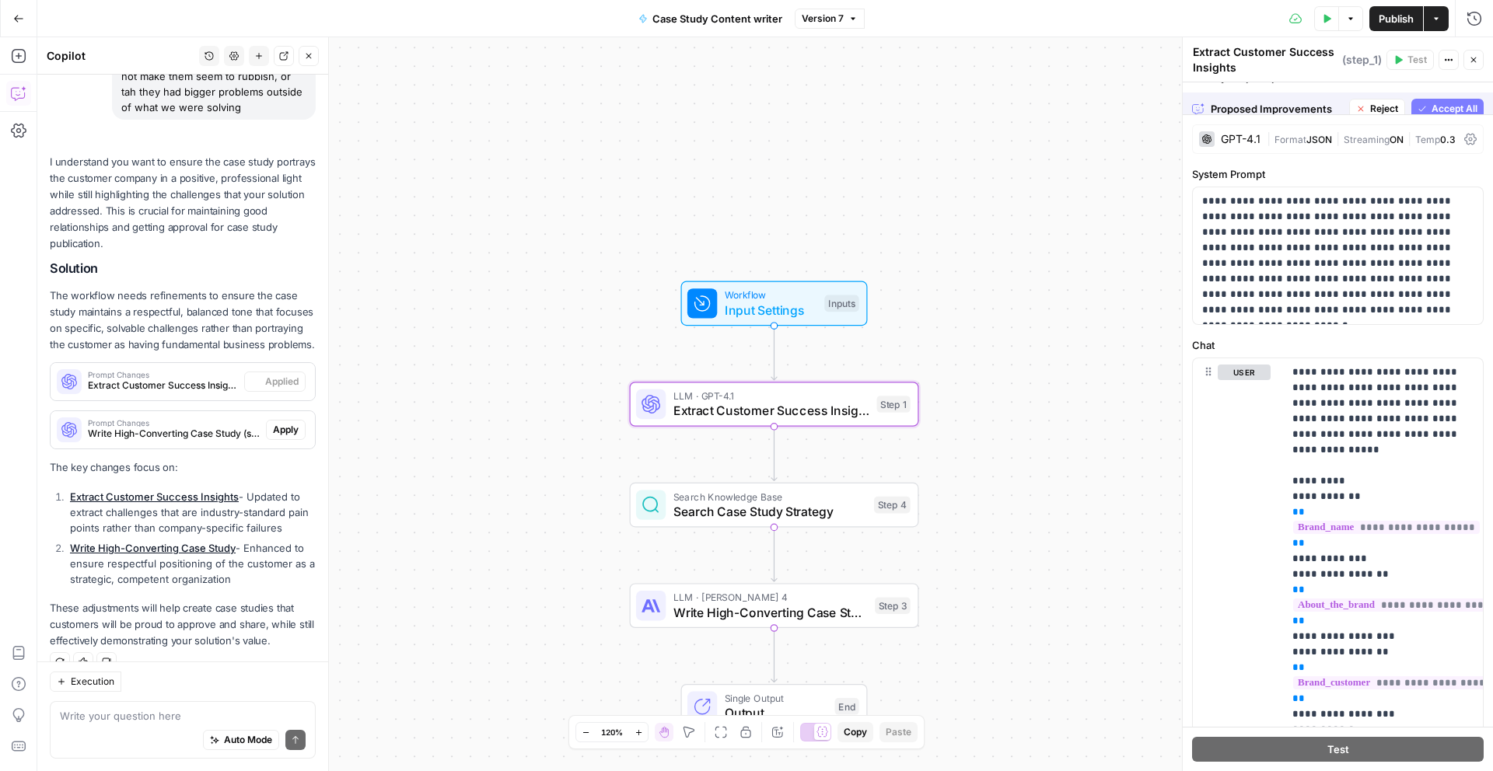
scroll to position [207, 0]
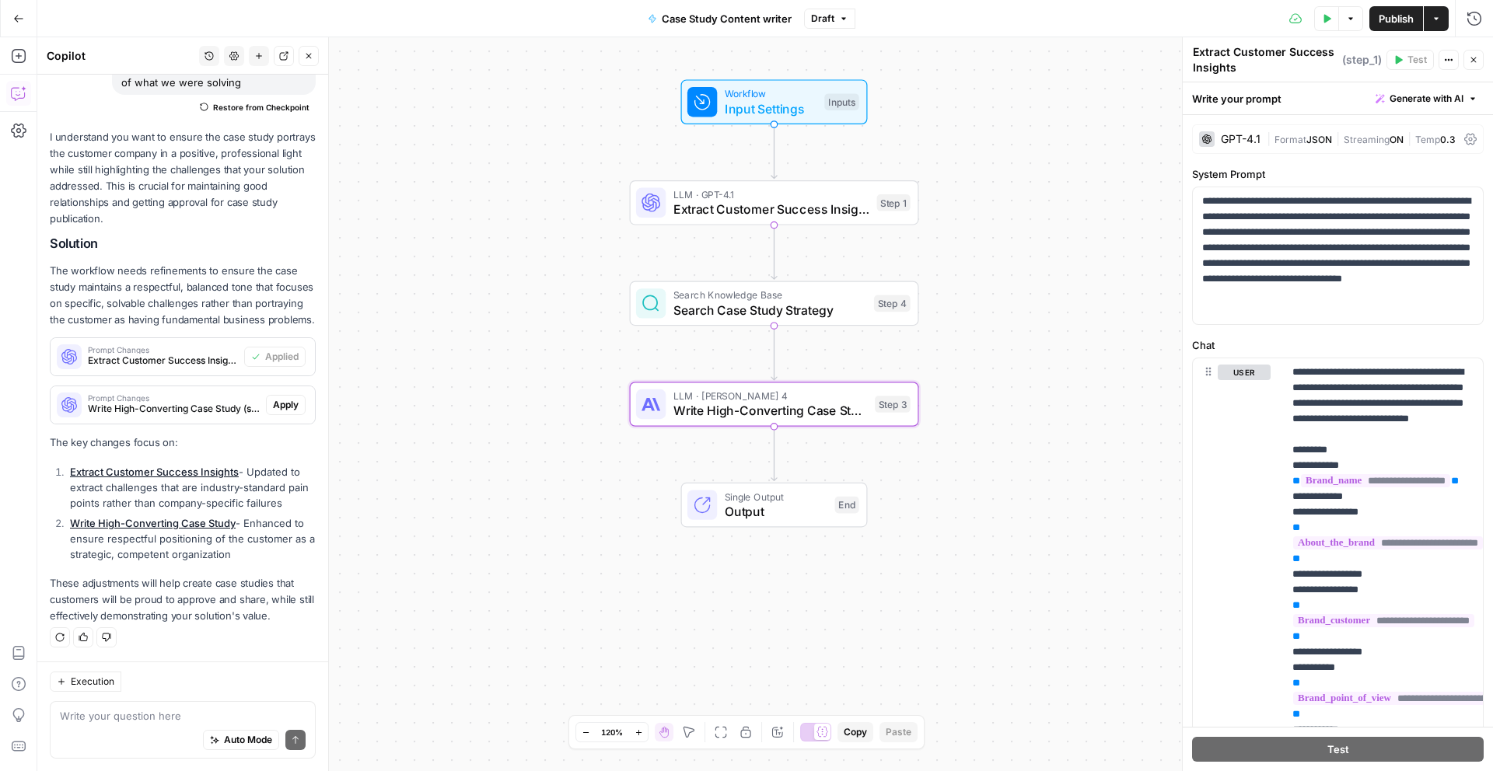
click at [286, 402] on span "Apply" at bounding box center [286, 405] width 26 height 14
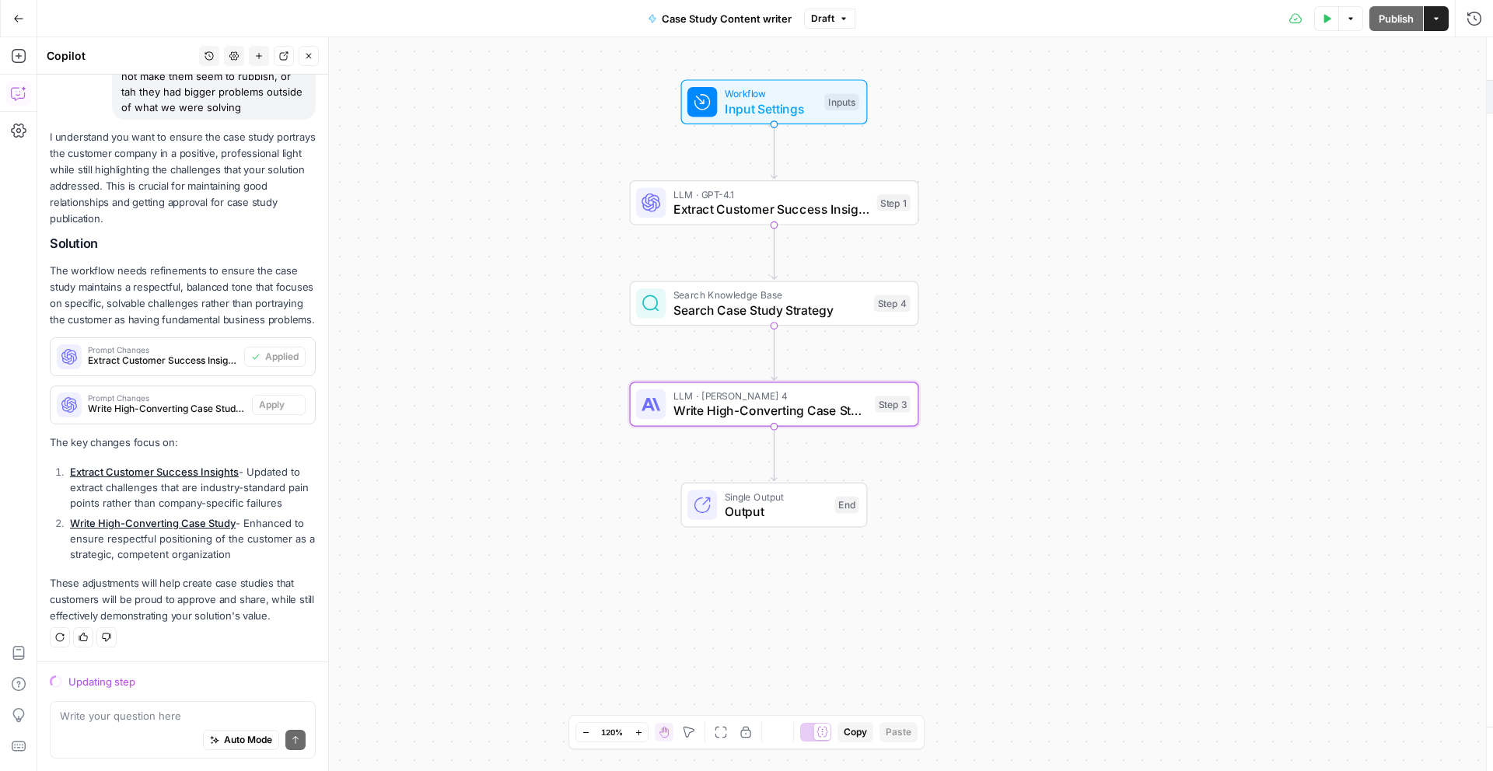
scroll to position [182, 0]
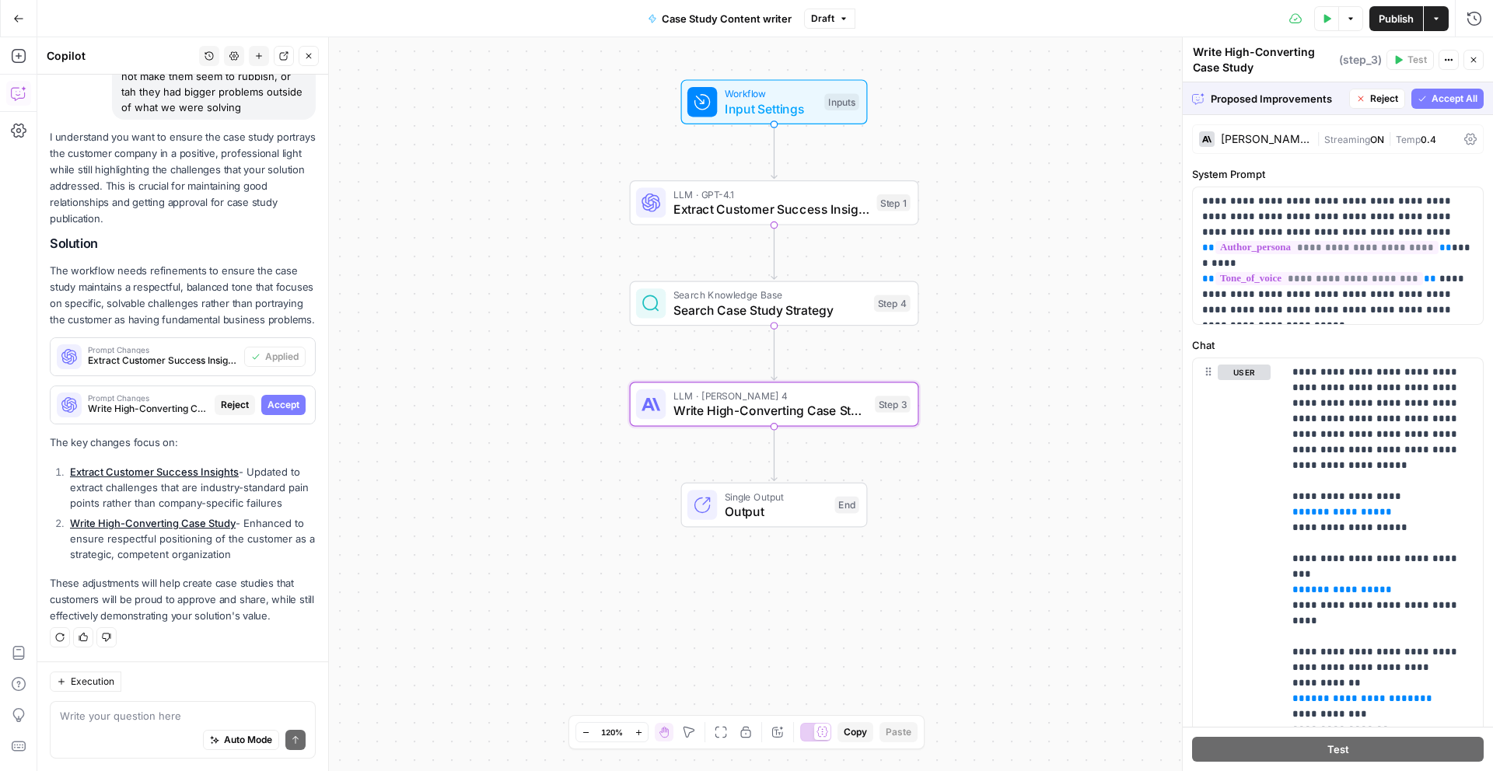
click at [290, 408] on span "Accept" at bounding box center [283, 405] width 32 height 14
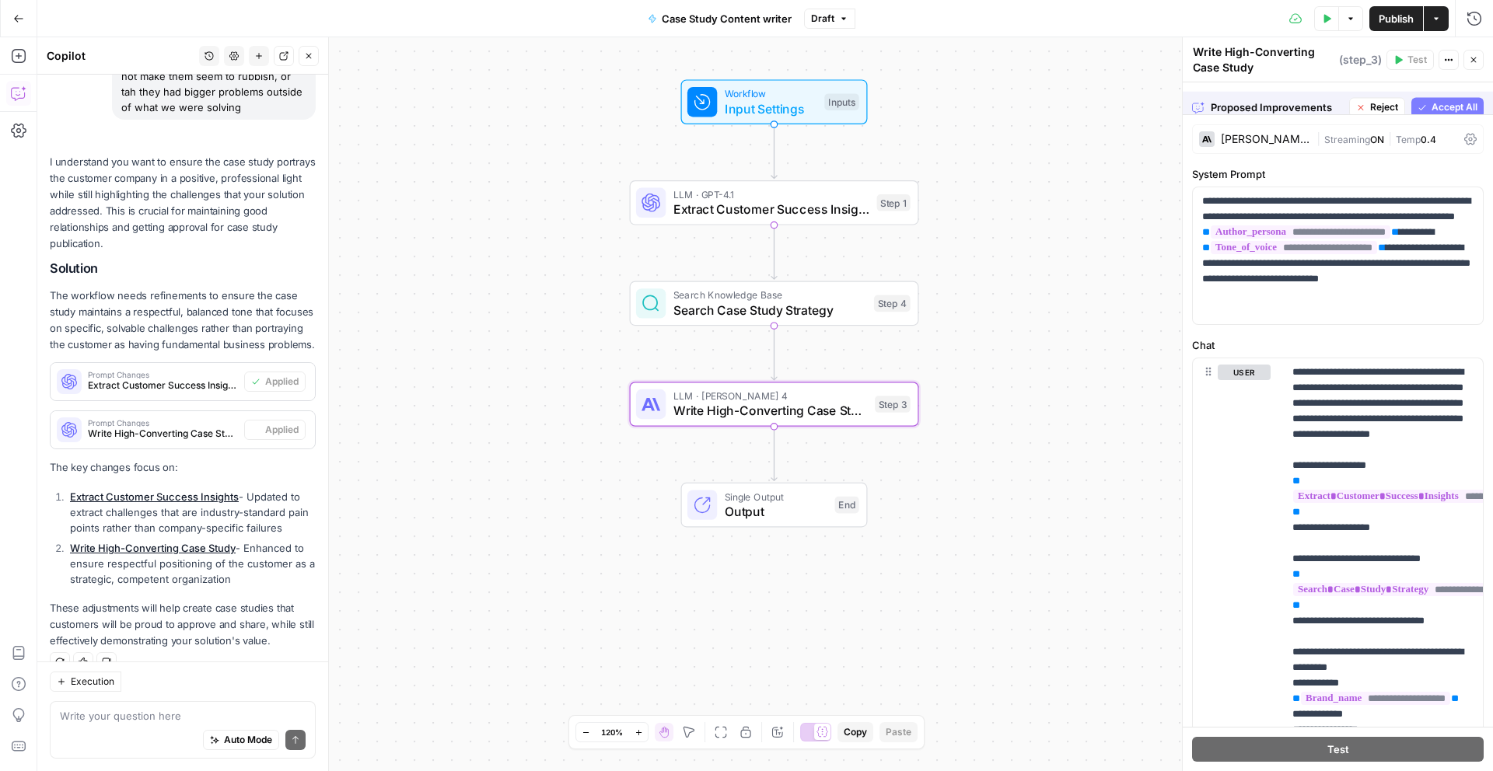
scroll to position [207, 0]
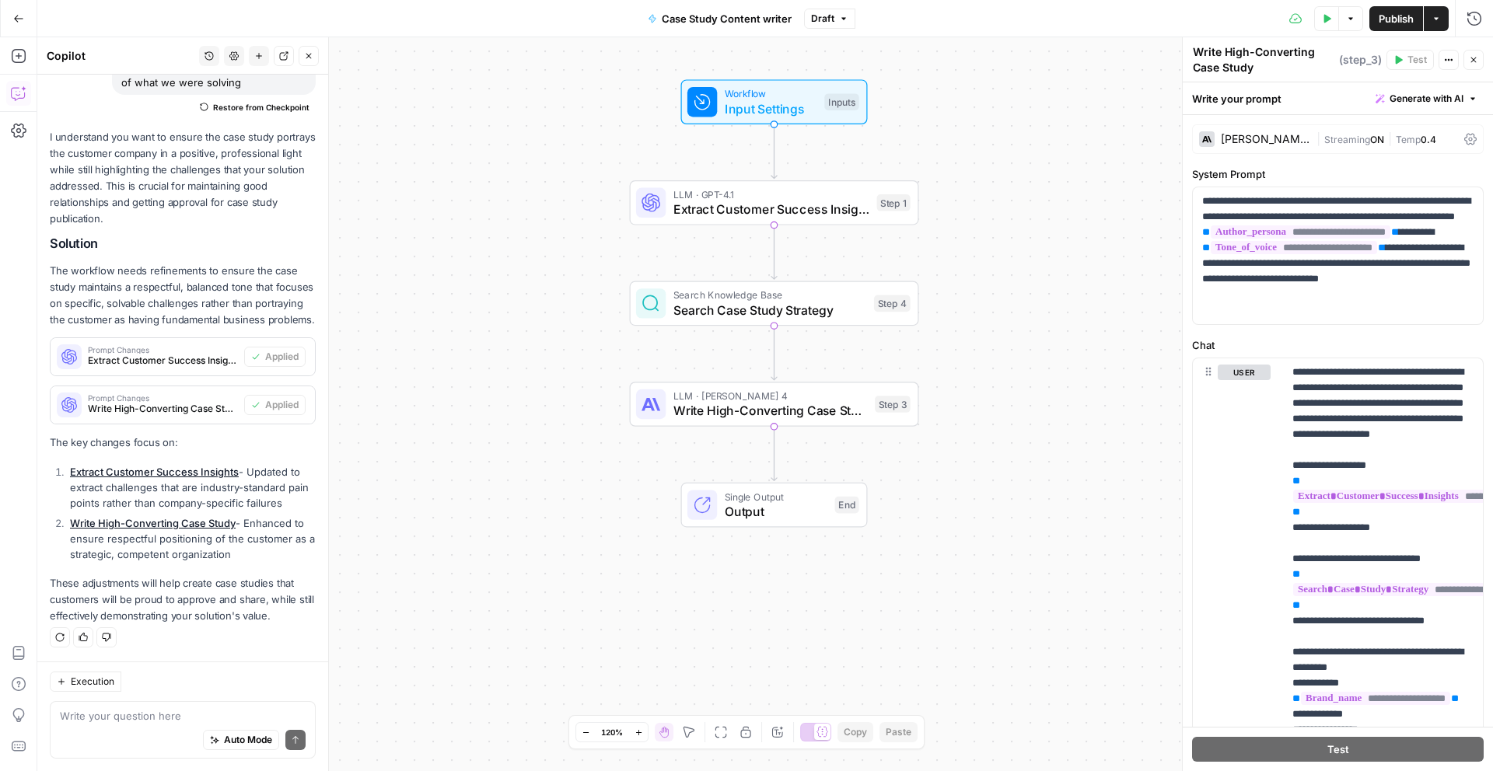
click at [1402, 18] on span "Publish" at bounding box center [1395, 19] width 35 height 16
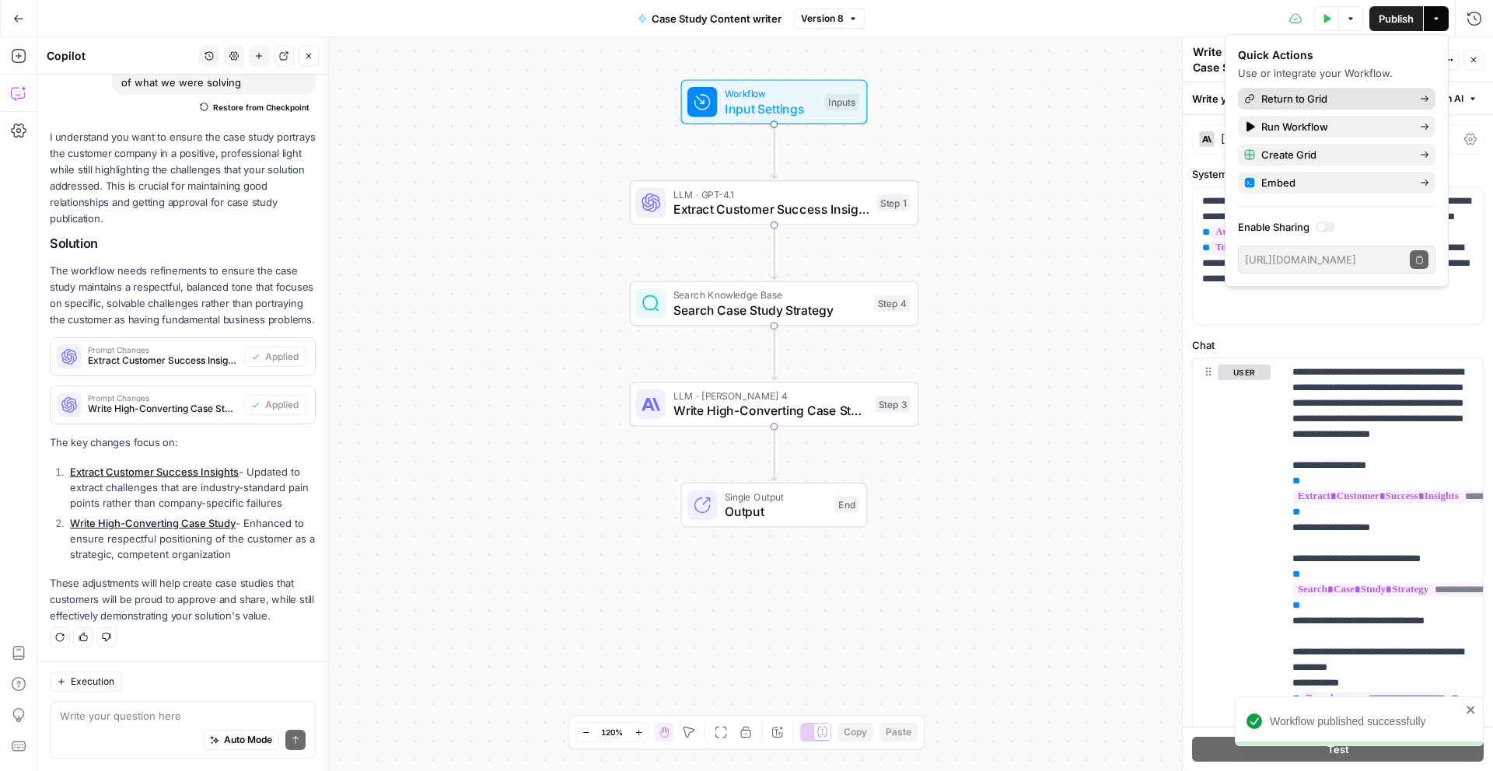
click at [1360, 102] on span "Return to Grid" at bounding box center [1334, 99] width 146 height 16
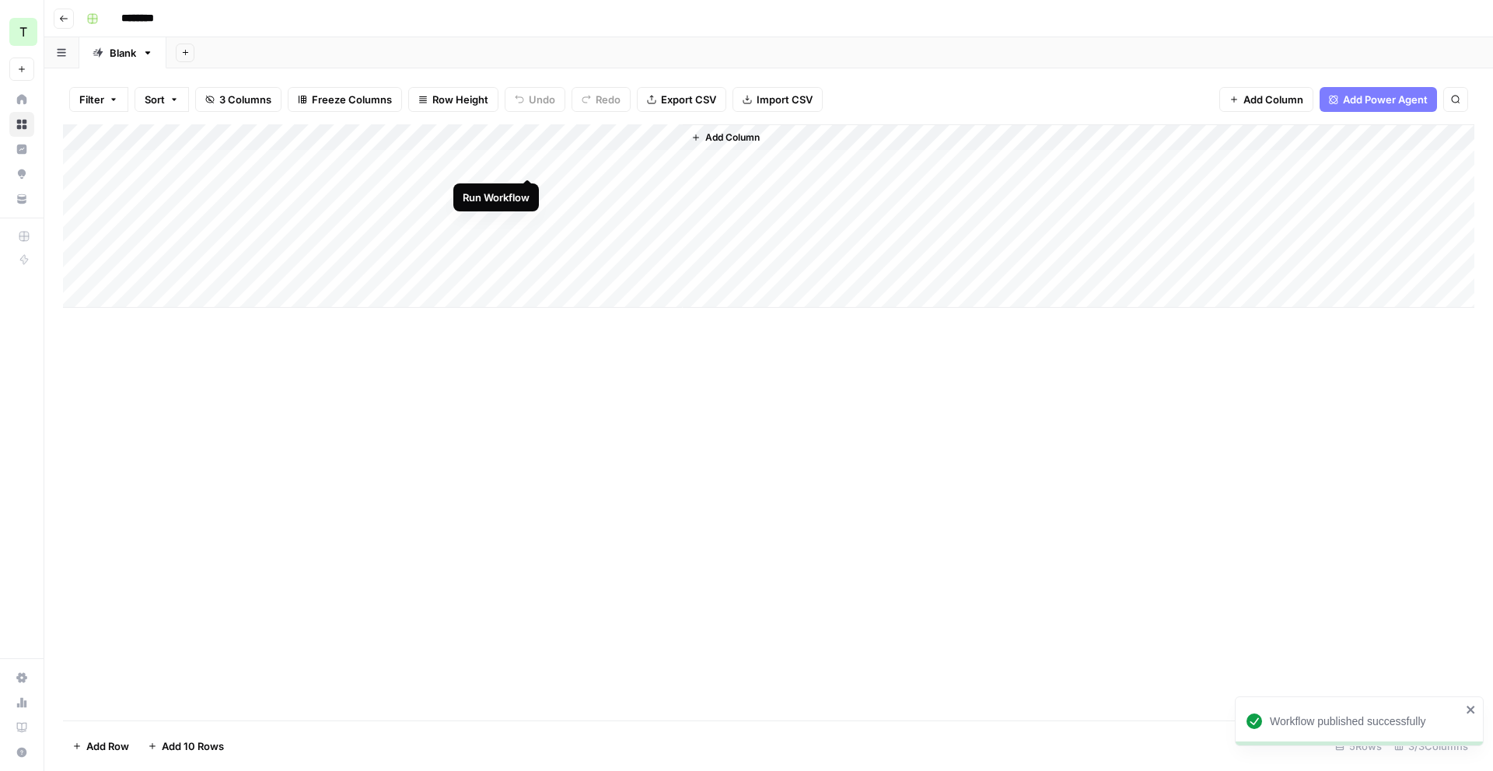
click at [526, 164] on div "Add Column" at bounding box center [768, 215] width 1411 height 183
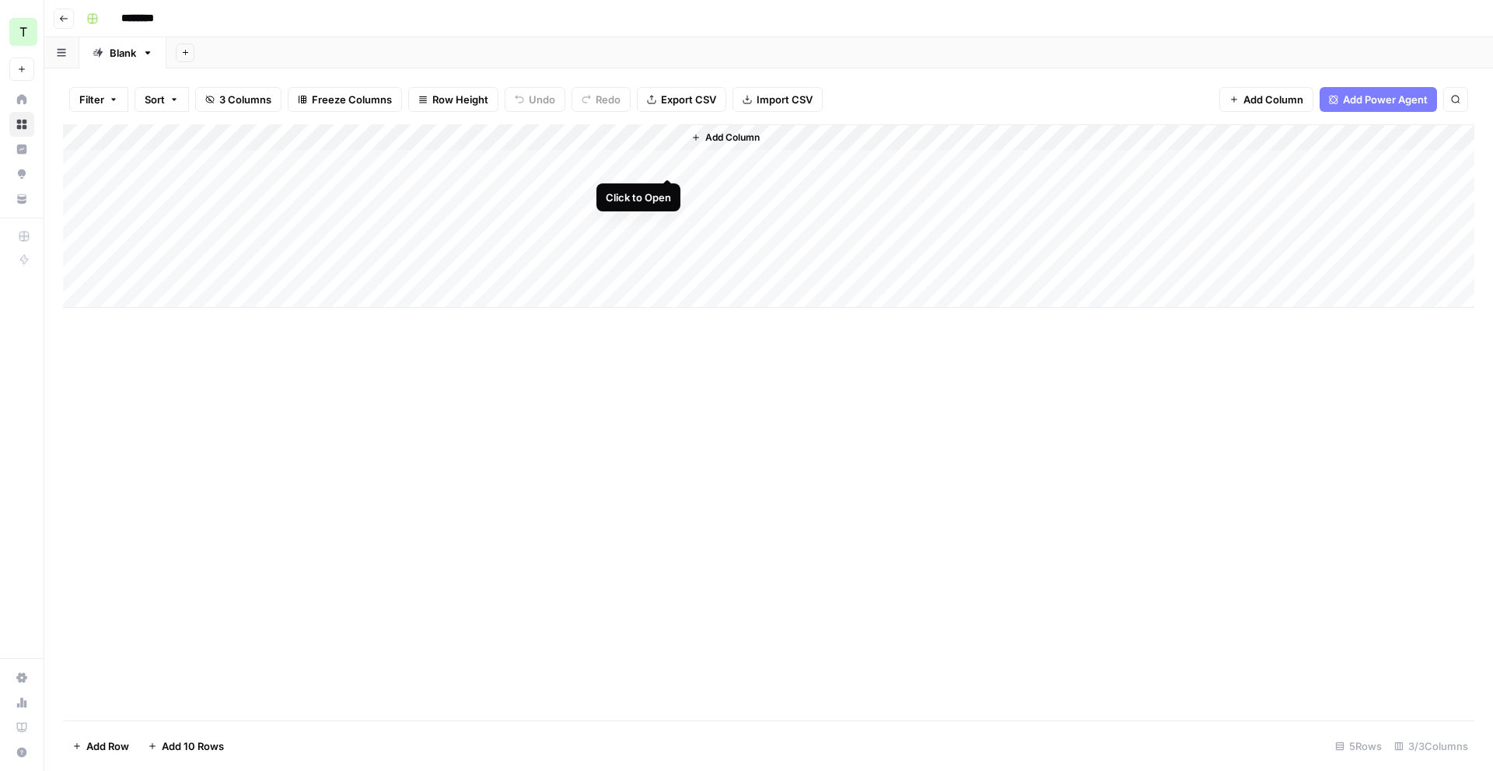
click at [671, 162] on div "Add Column" at bounding box center [768, 215] width 1411 height 183
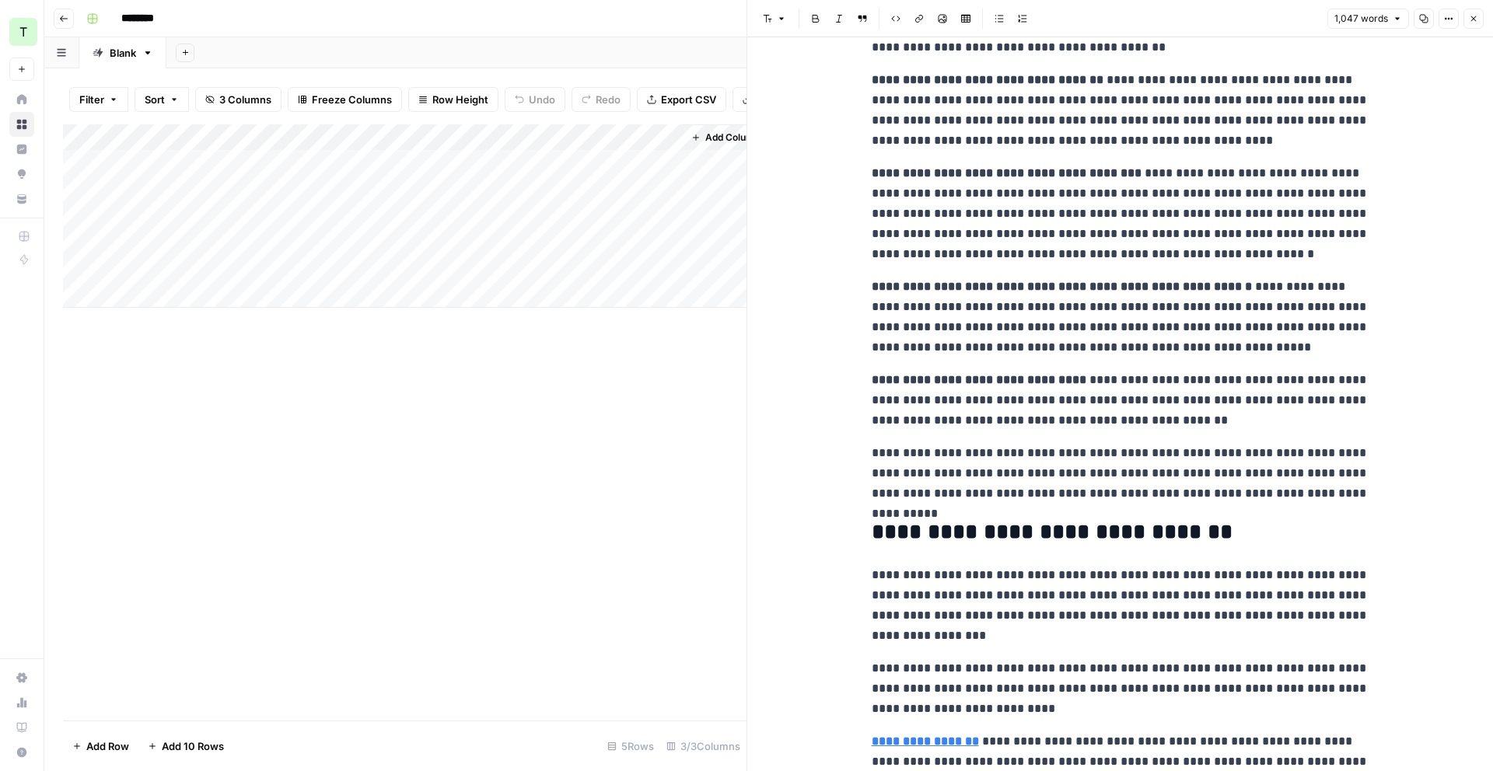
scroll to position [1952, 0]
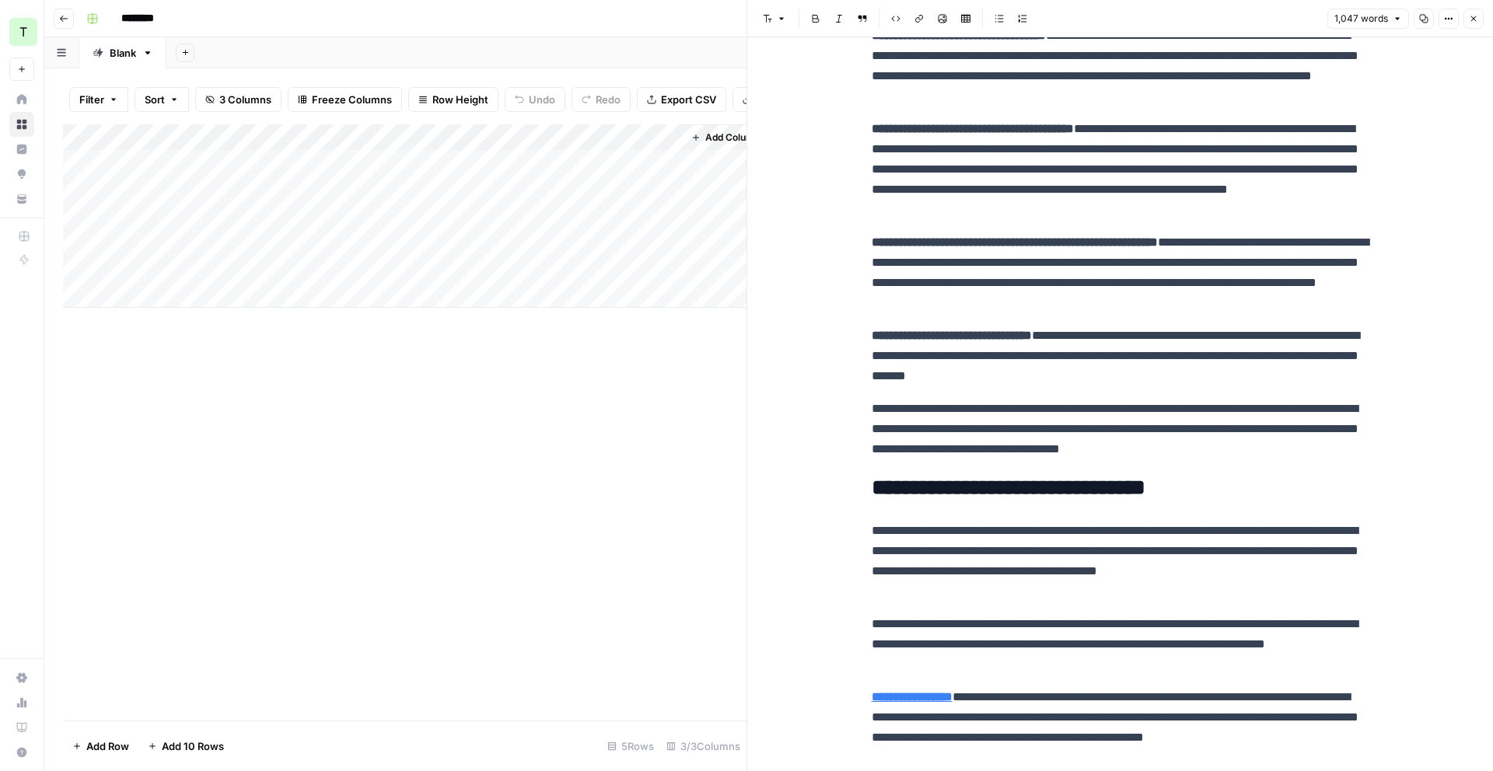
click at [511, 137] on div "Add Column" at bounding box center [404, 215] width 683 height 183
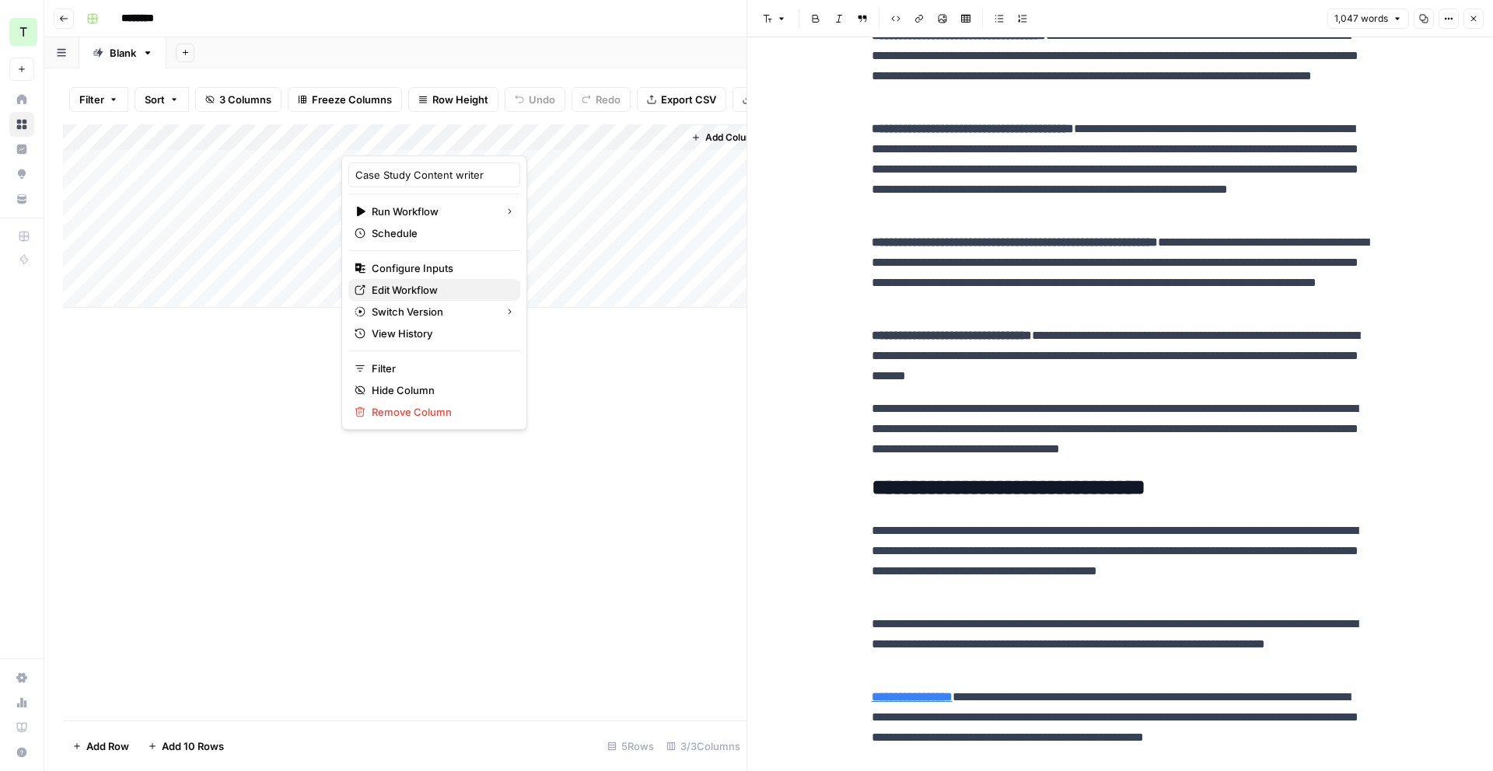
click at [423, 284] on span "Edit Workflow" at bounding box center [440, 290] width 136 height 16
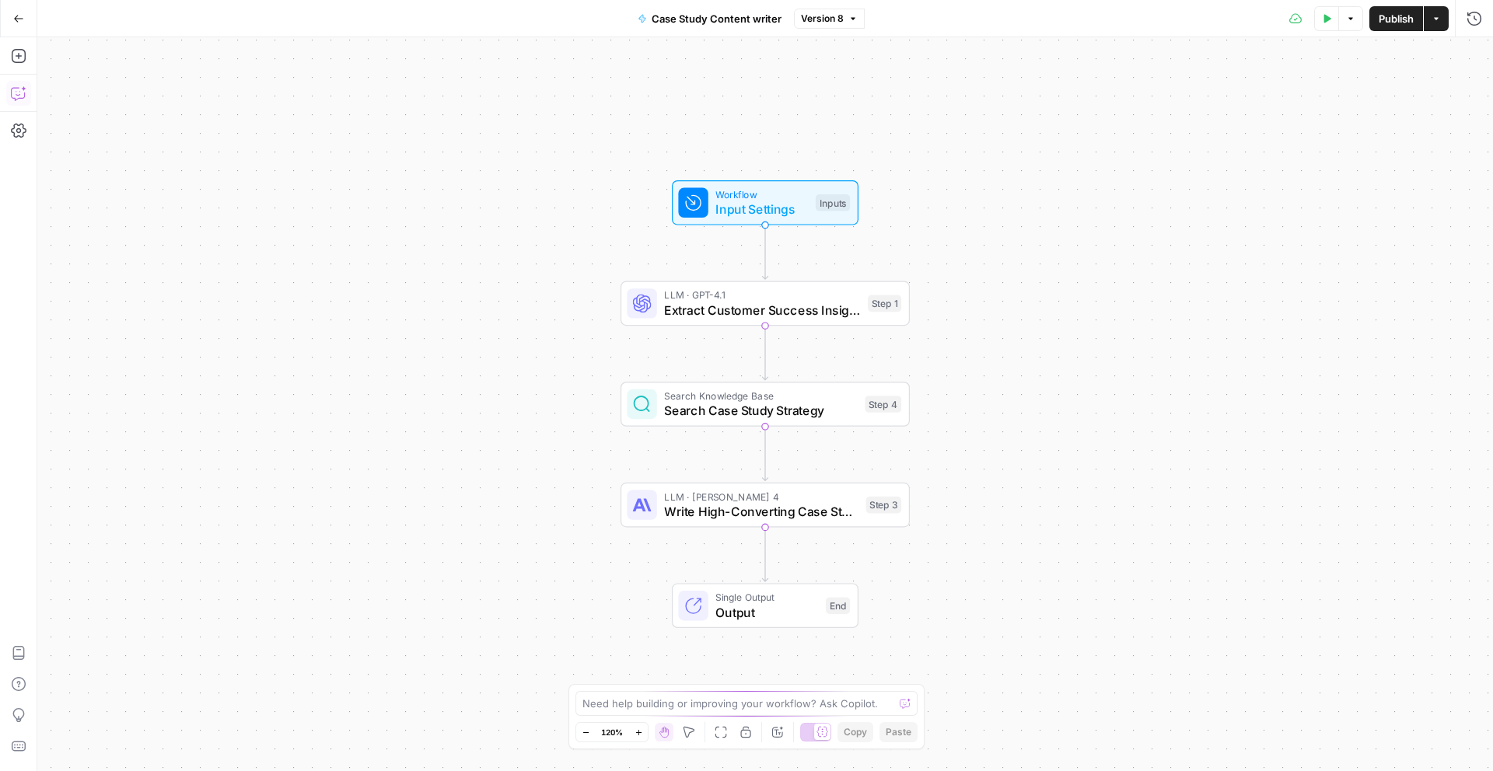
click at [21, 104] on button "Copilot" at bounding box center [18, 93] width 25 height 25
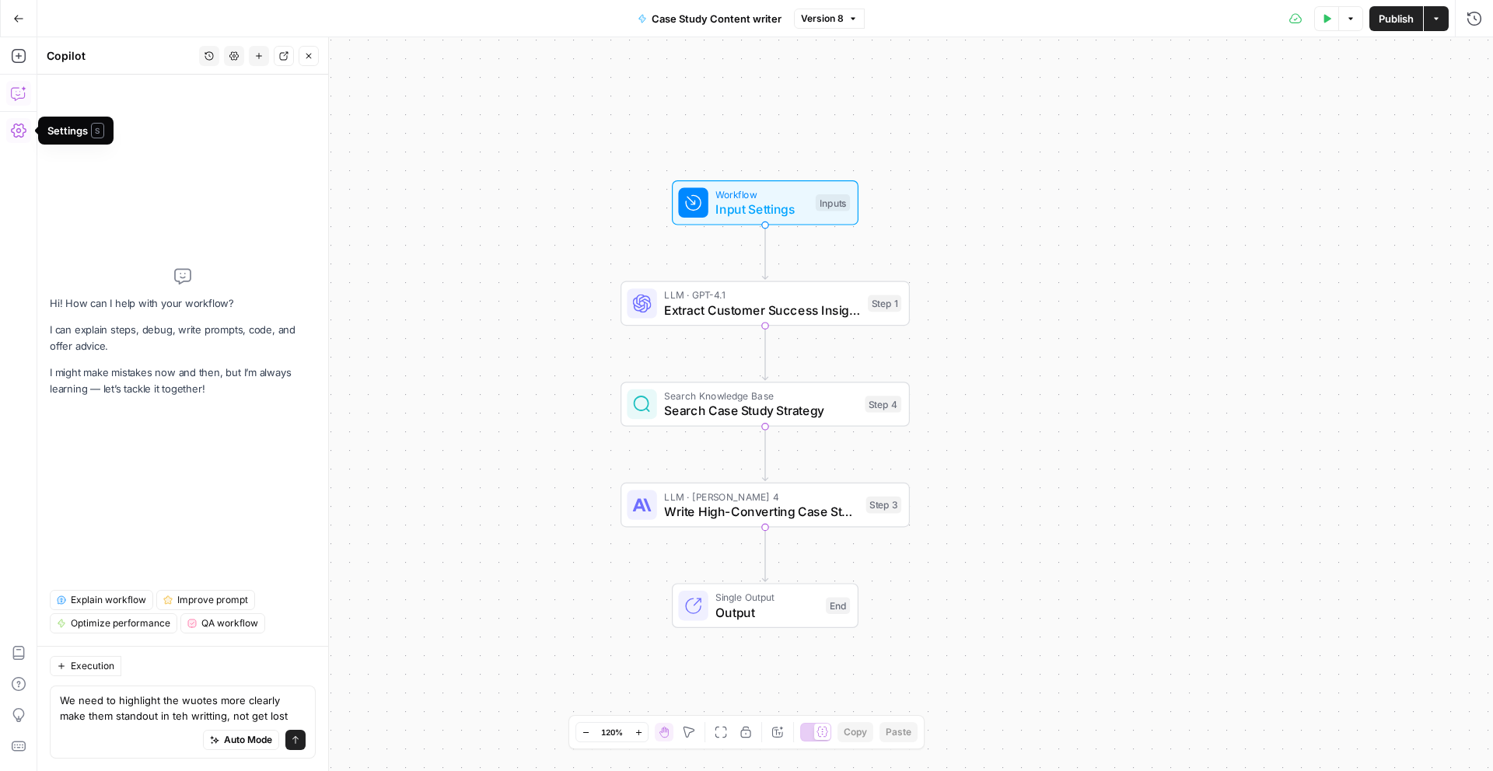
type textarea "We need to highlight the wuotes more clearly make them standout in teh writting…"
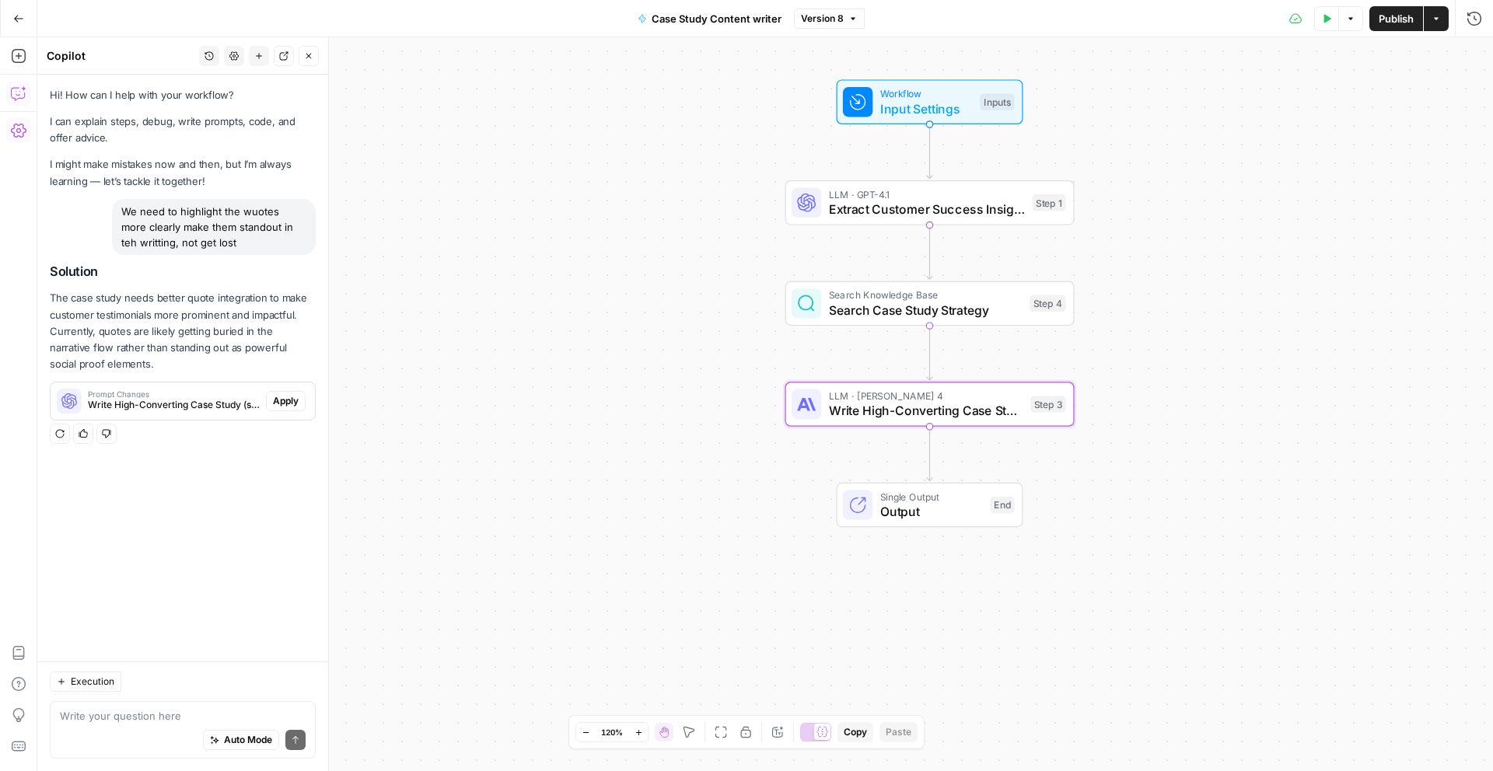
click at [298, 408] on button "Apply" at bounding box center [286, 401] width 40 height 20
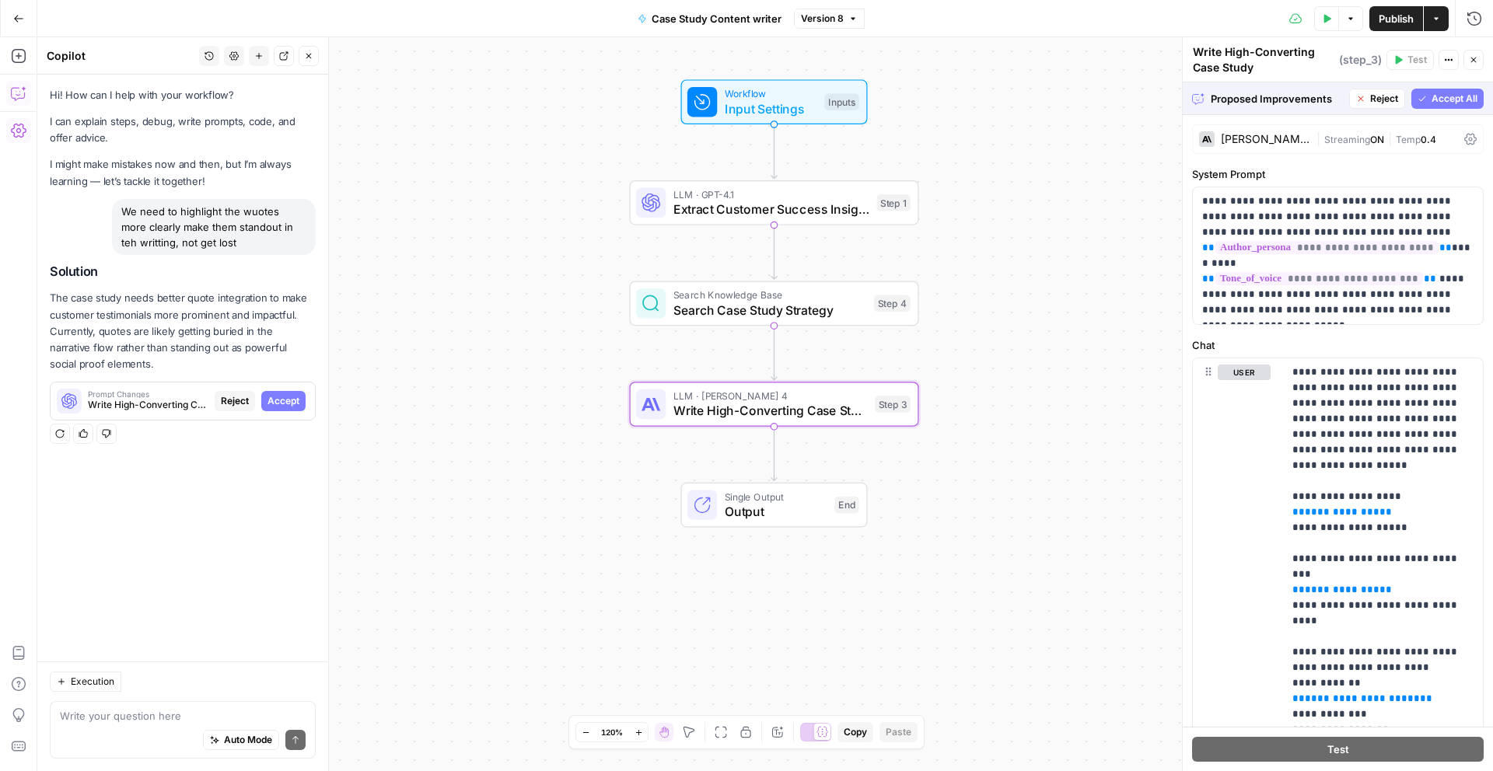
click at [290, 400] on span "Accept" at bounding box center [283, 401] width 32 height 14
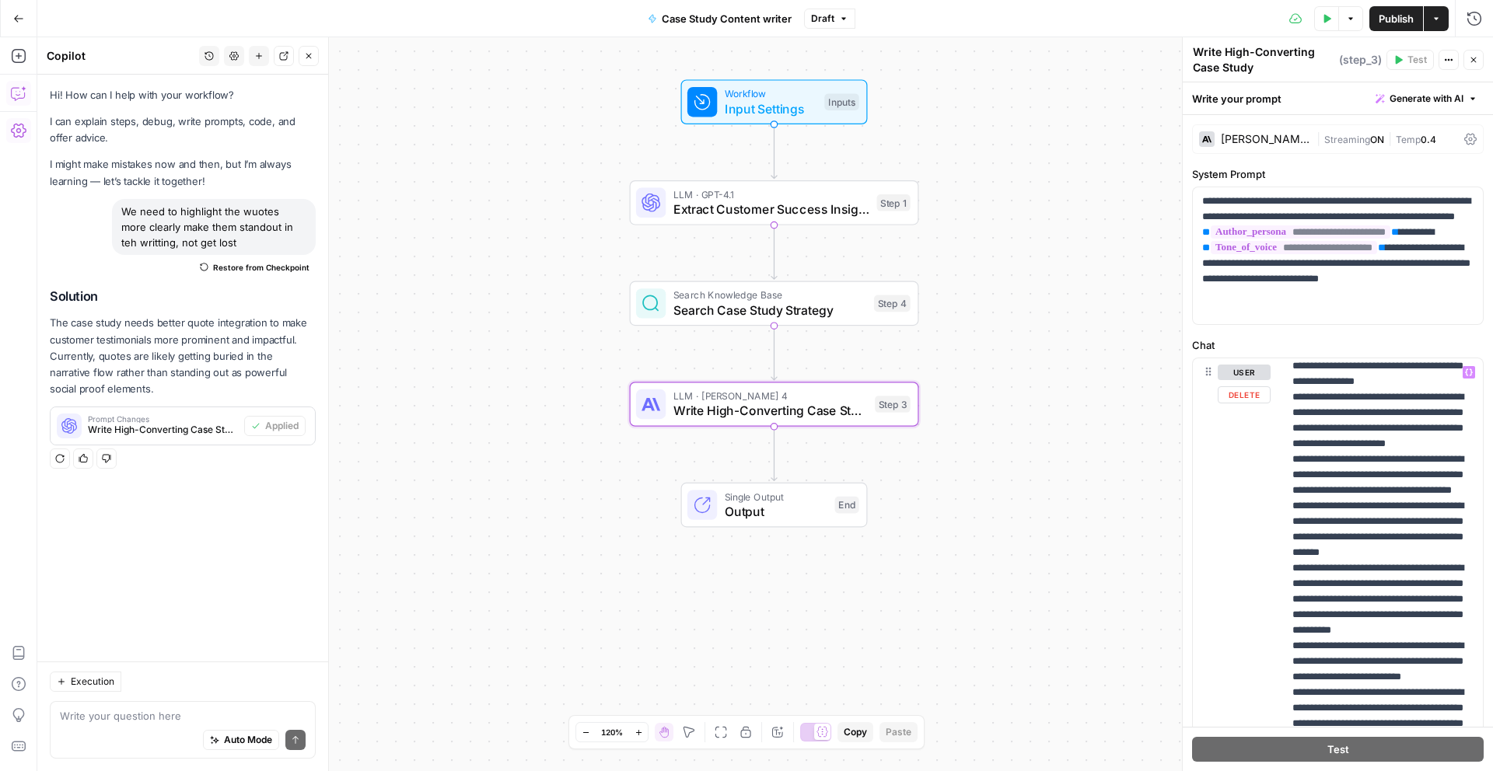
scroll to position [2049, 0]
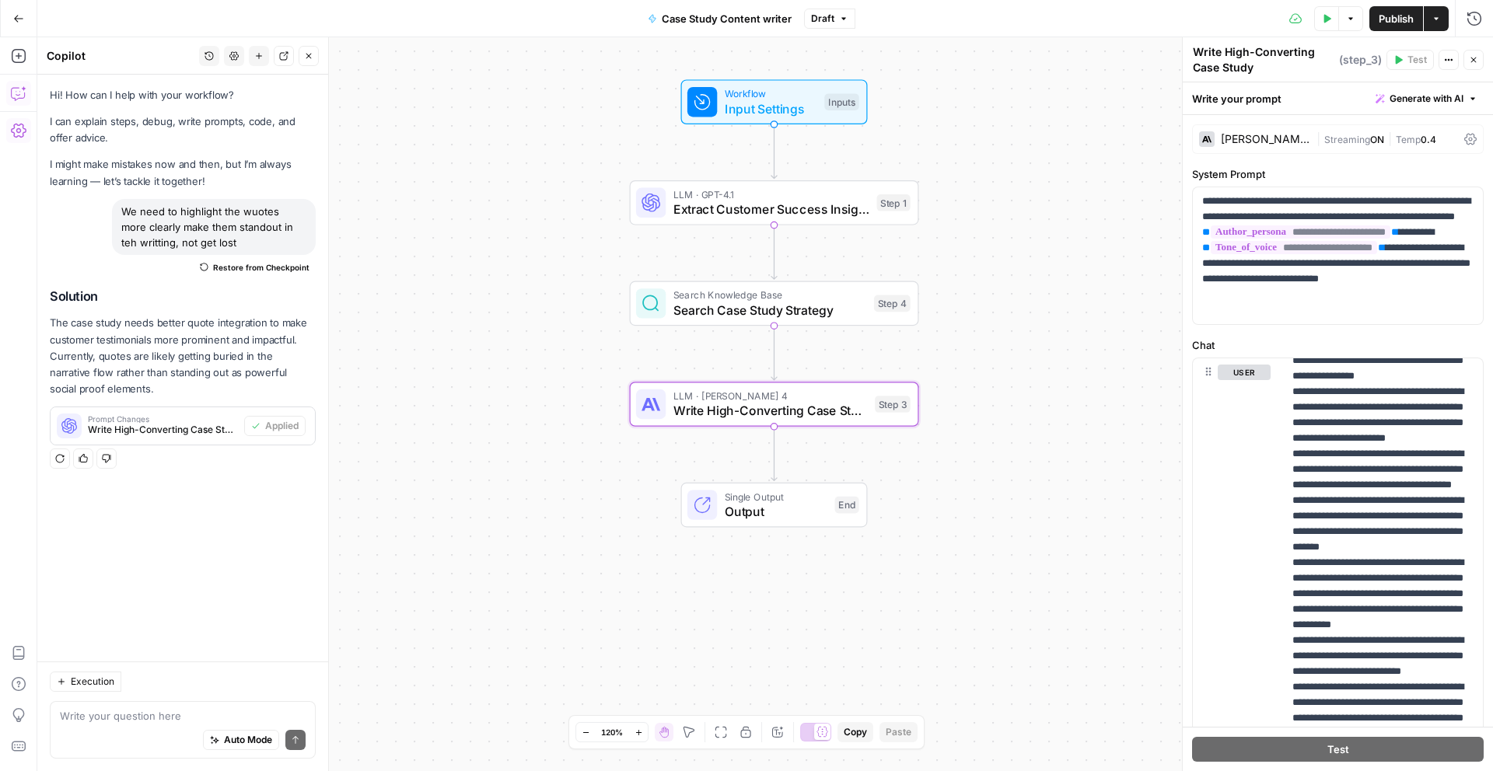
click at [1399, 12] on span "Publish" at bounding box center [1395, 19] width 35 height 16
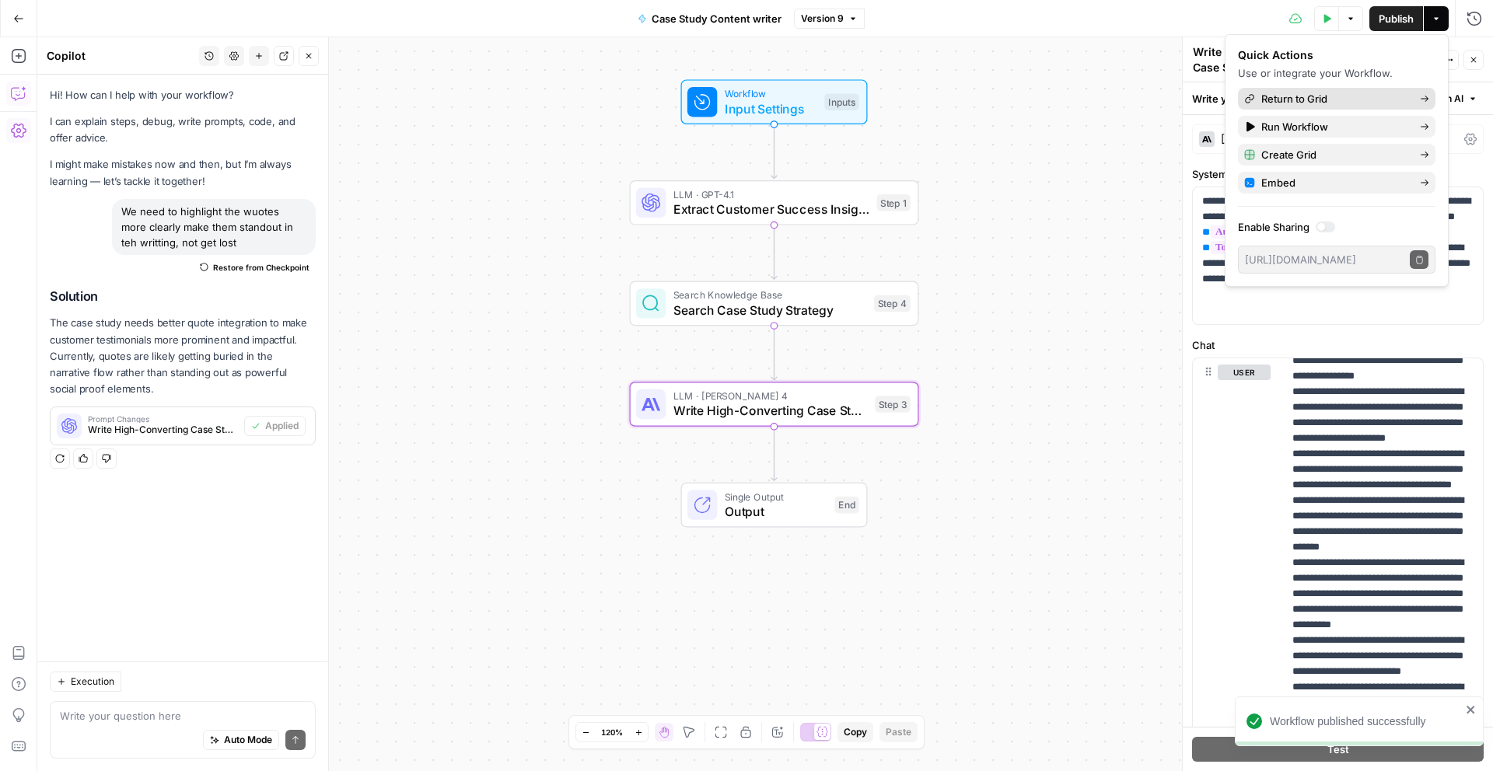
click at [1363, 99] on span "Return to Grid" at bounding box center [1334, 99] width 146 height 16
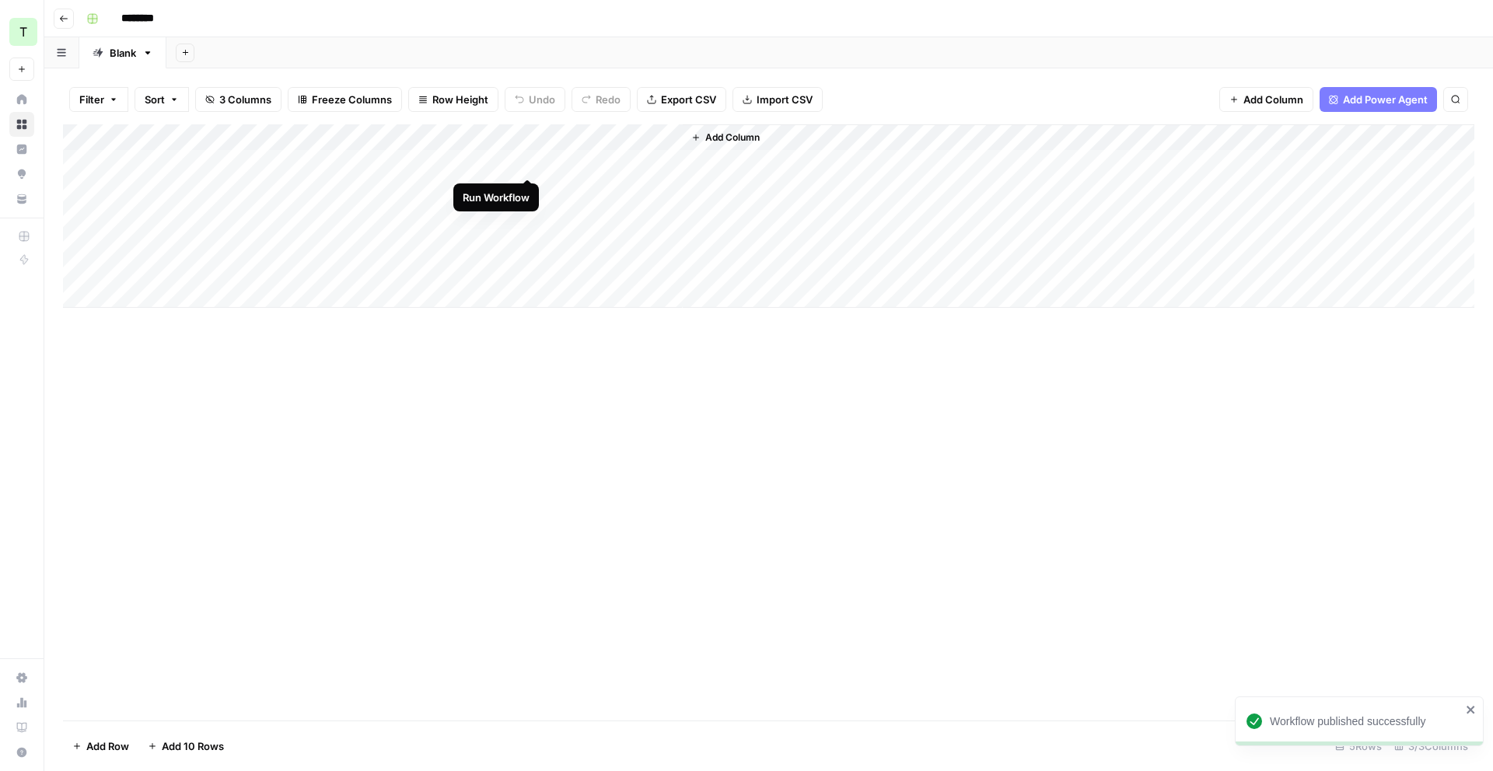
click at [531, 165] on div "Add Column" at bounding box center [768, 215] width 1411 height 183
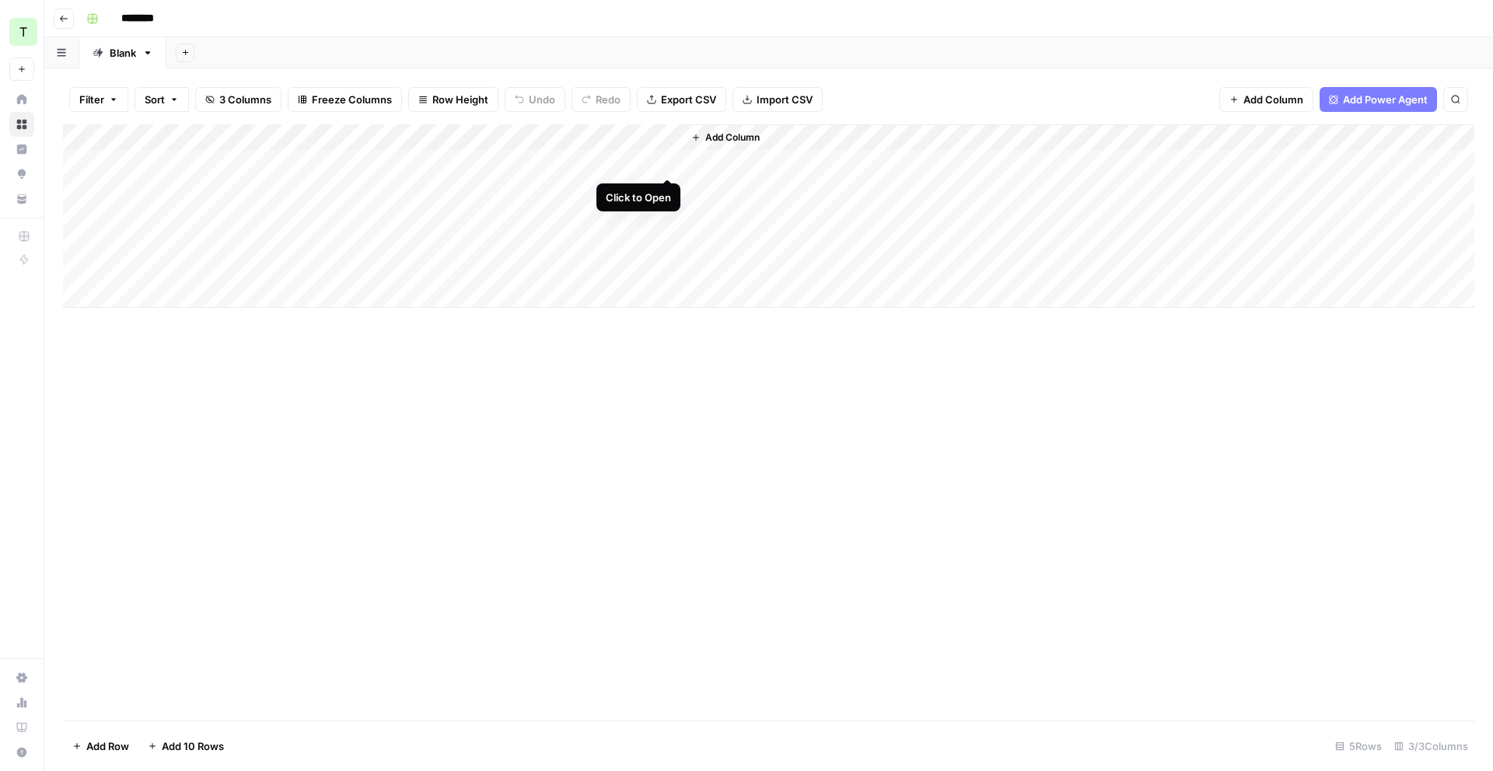
click at [671, 162] on div "Add Column" at bounding box center [768, 215] width 1411 height 183
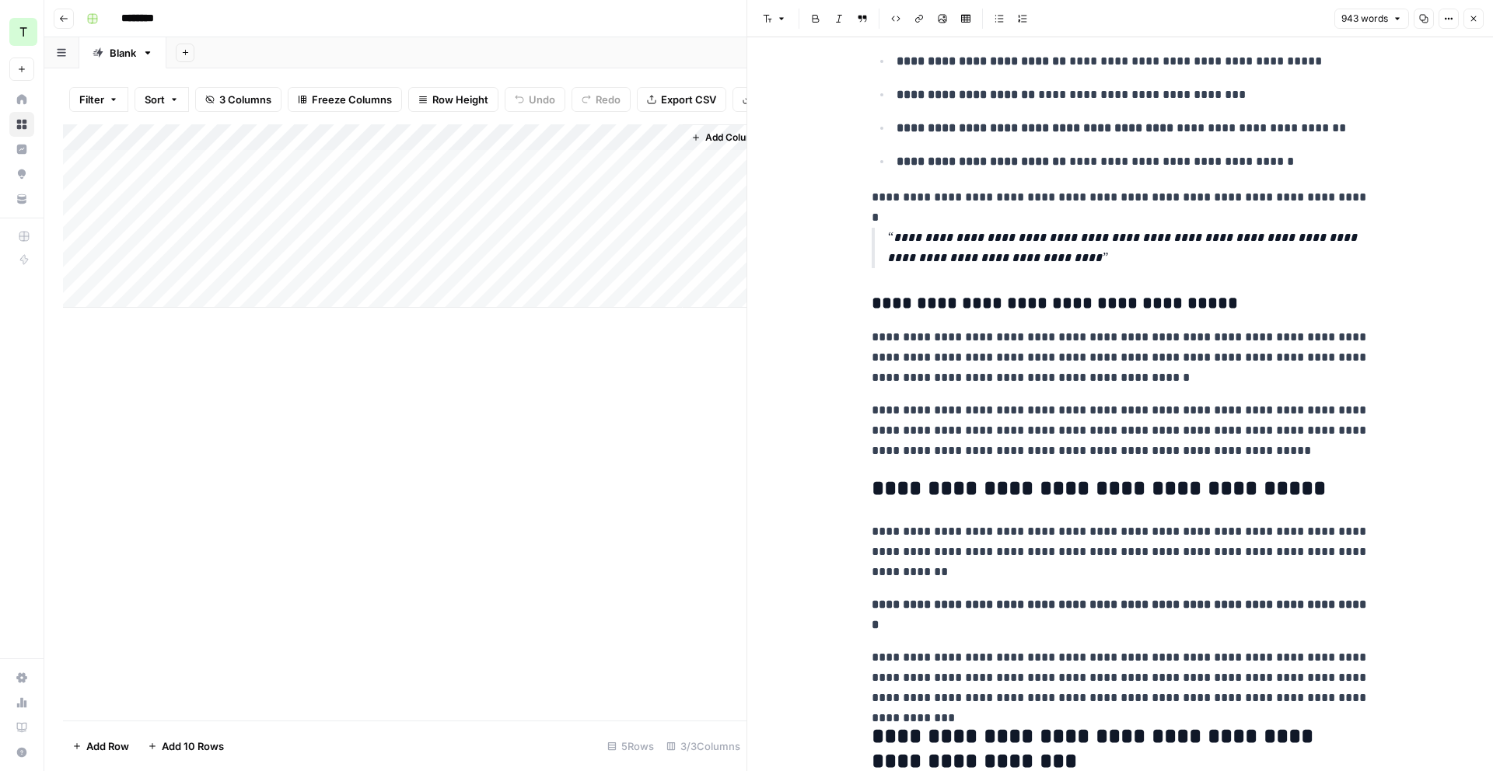
scroll to position [1868, 0]
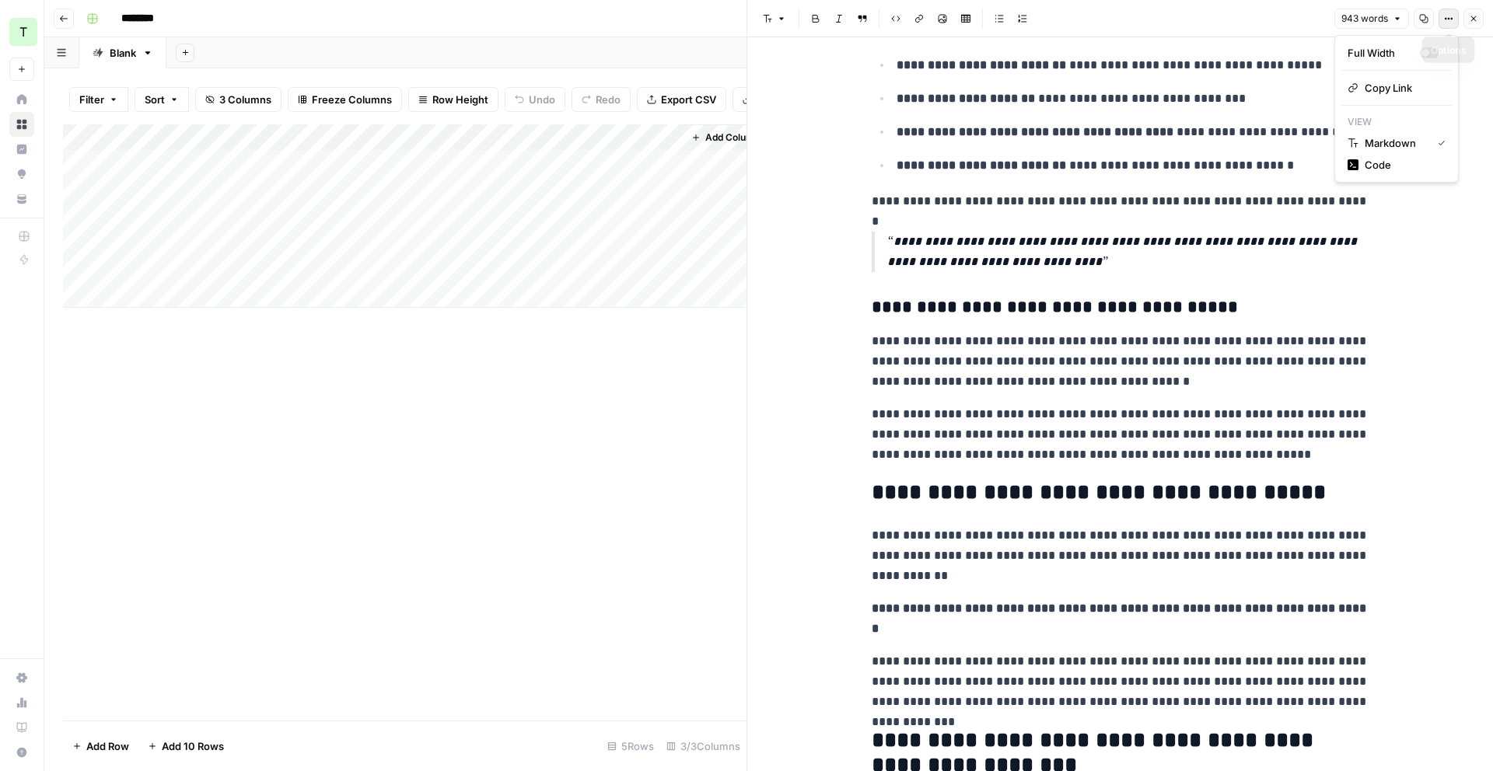
click at [1444, 17] on icon "button" at bounding box center [1448, 18] width 9 height 9
click at [1400, 88] on span "Copy Link" at bounding box center [1402, 88] width 75 height 16
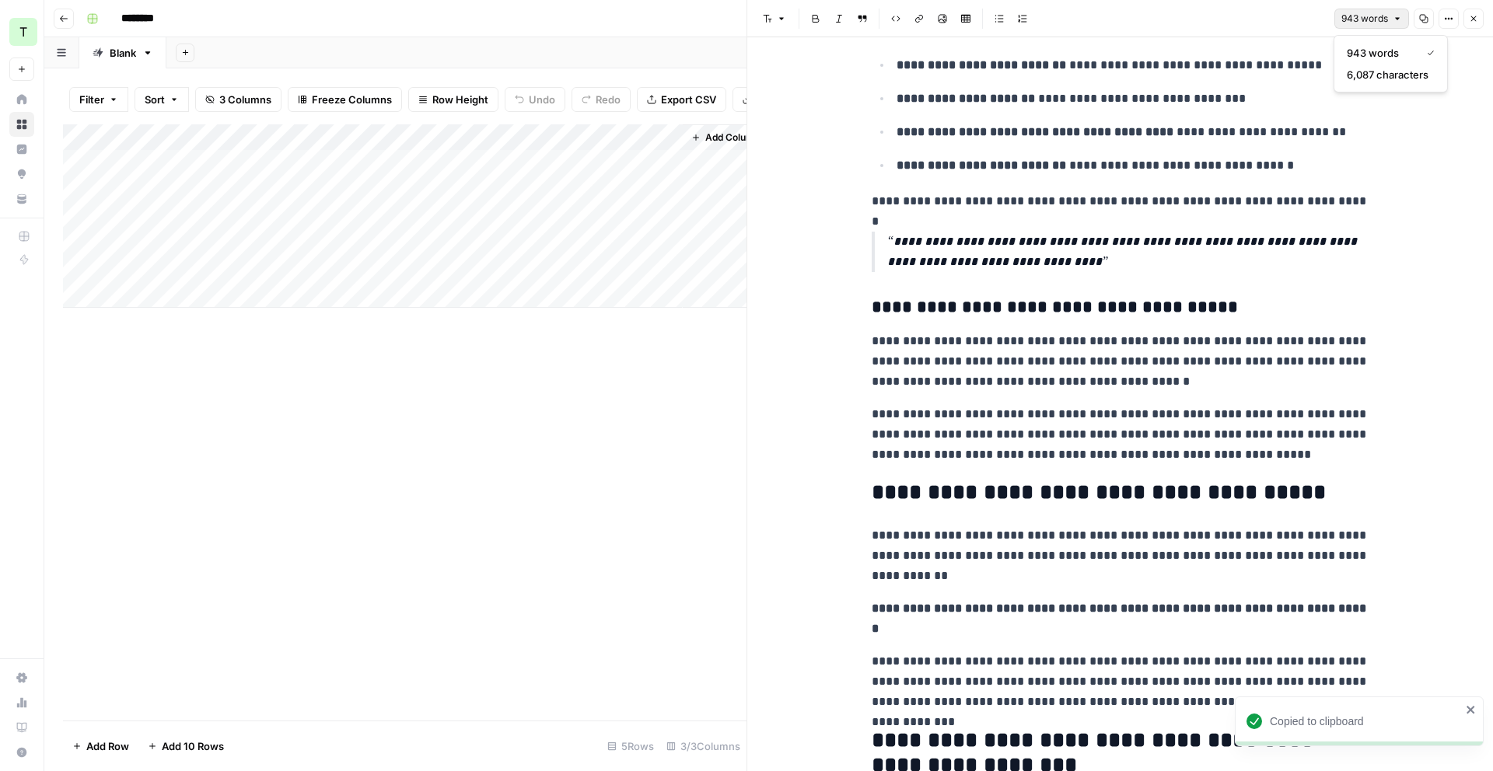
click at [1381, 22] on span "943 words" at bounding box center [1364, 19] width 47 height 14
click at [1126, 267] on p "**********" at bounding box center [1128, 252] width 482 height 40
click at [1423, 19] on icon "button" at bounding box center [1424, 19] width 9 height 9
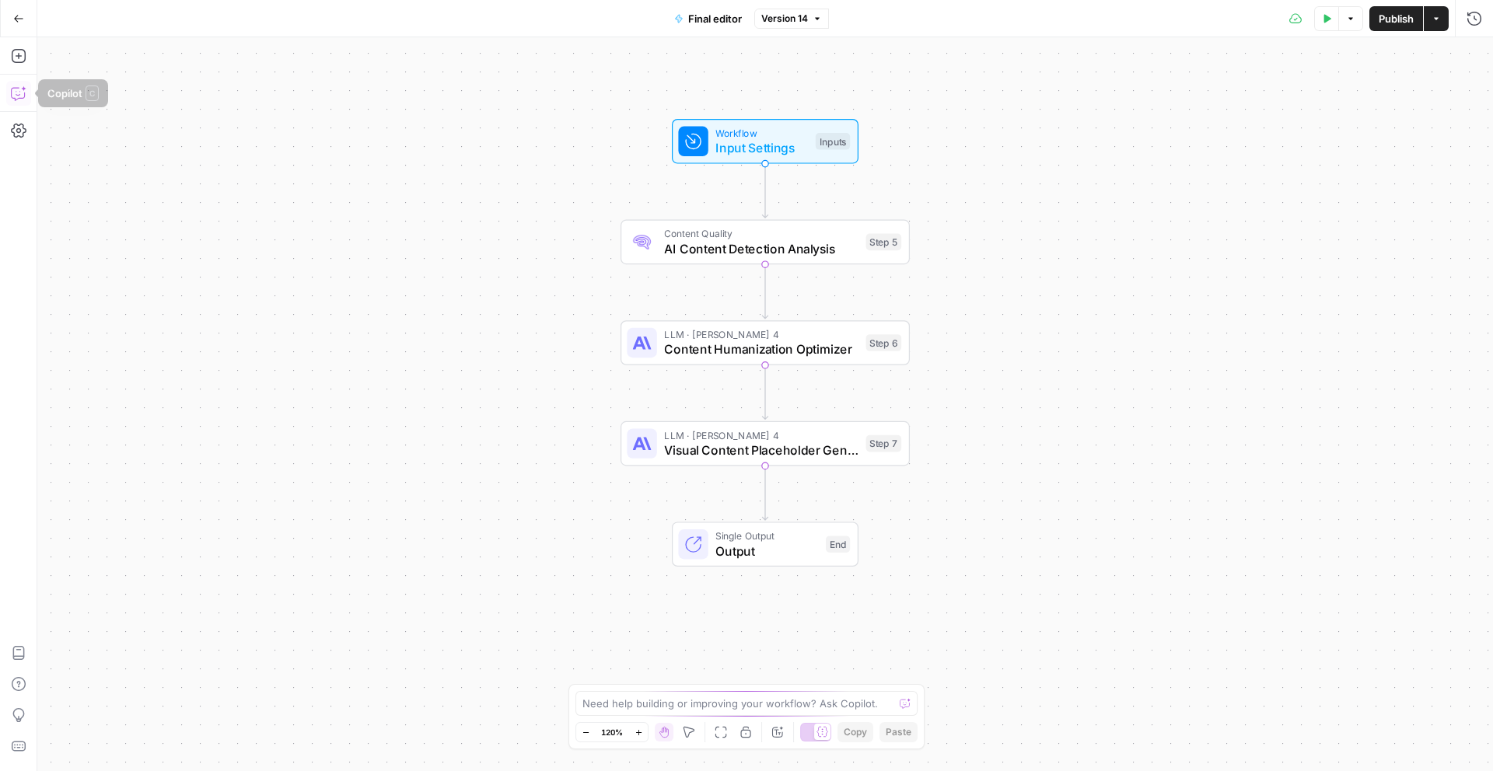
click at [21, 84] on button "Copilot" at bounding box center [18, 93] width 25 height 25
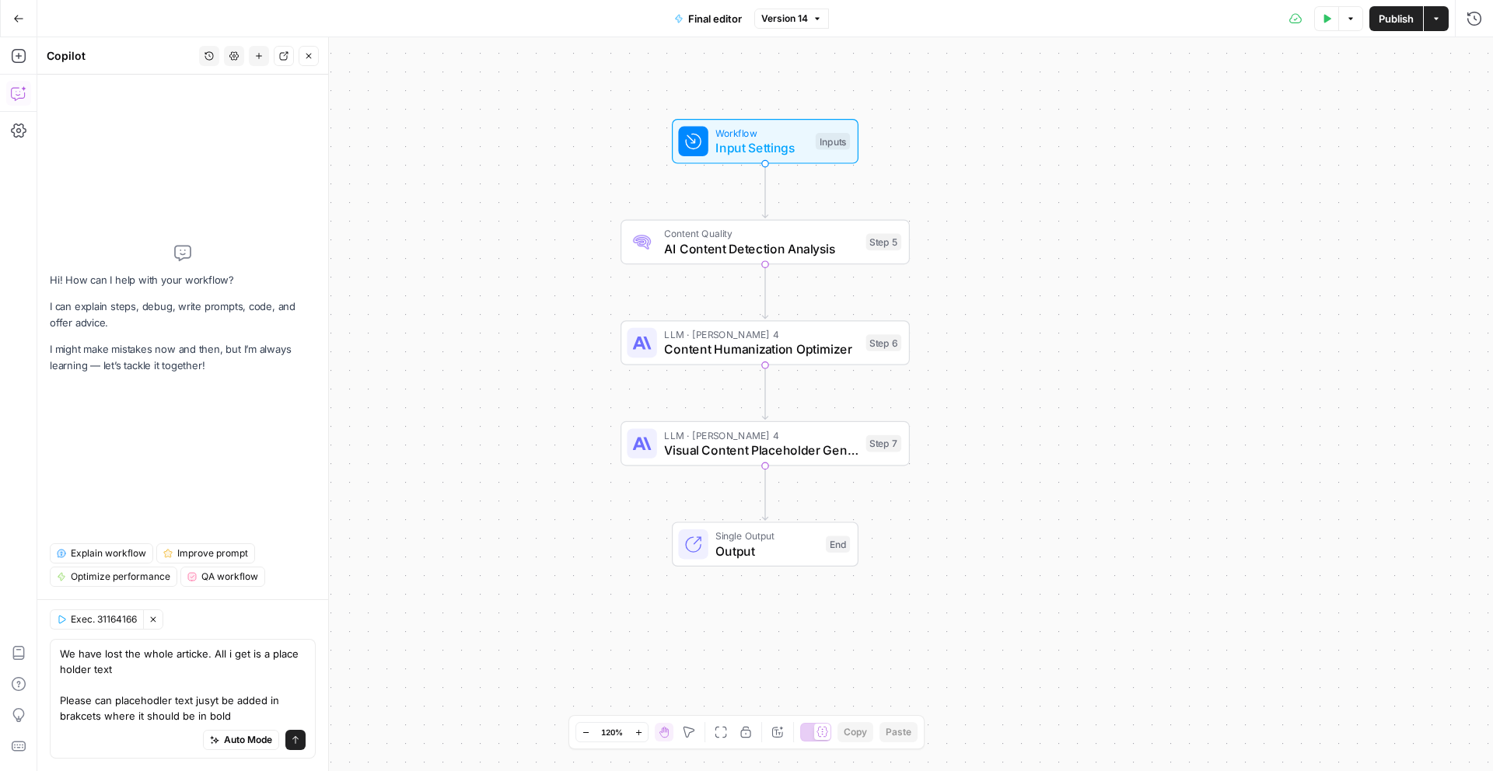
type textarea "We have lost the whole articke. All i get is a place holder text Please can pla…"
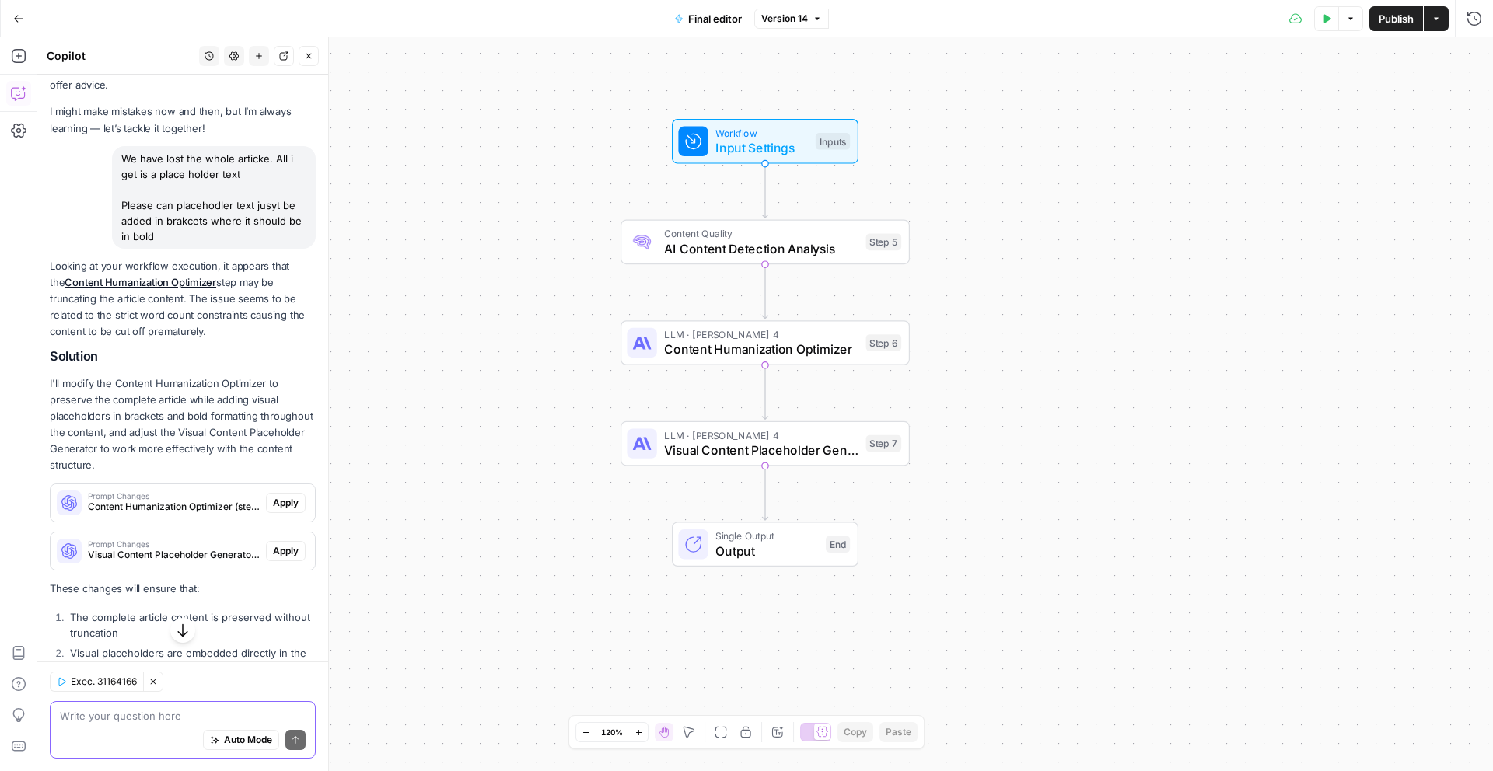
scroll to position [51, 0]
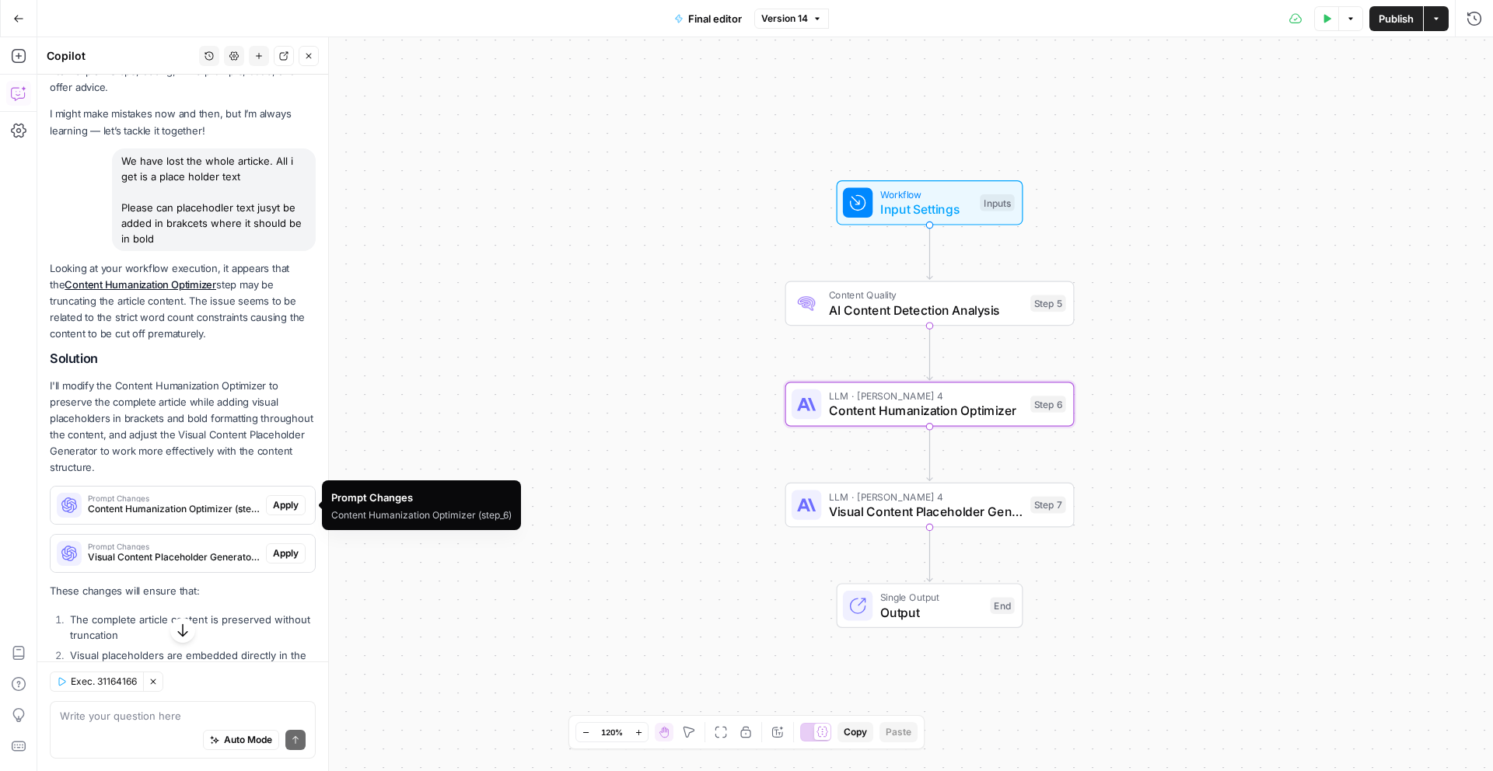
click at [278, 499] on span "Apply" at bounding box center [286, 505] width 26 height 14
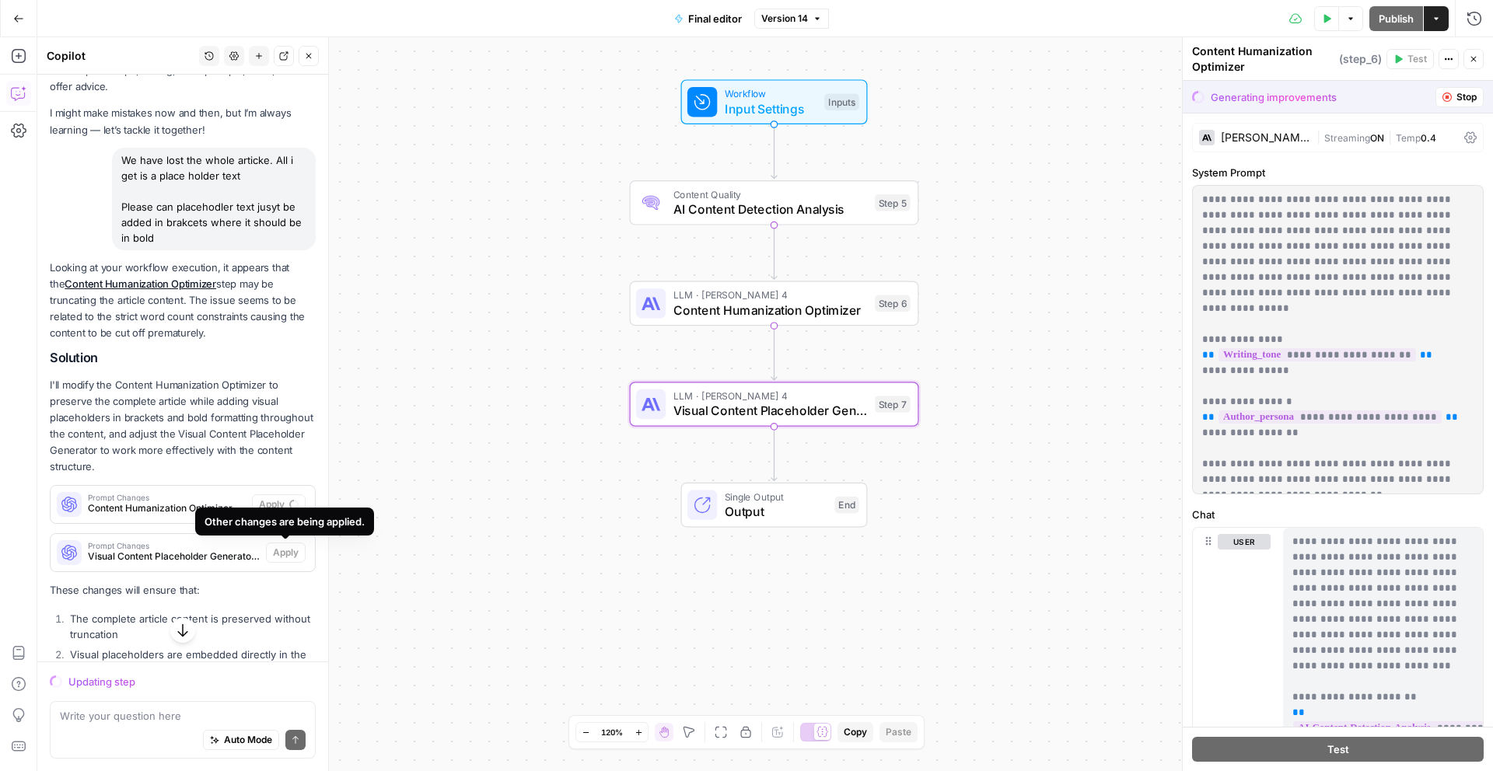
scroll to position [62, 0]
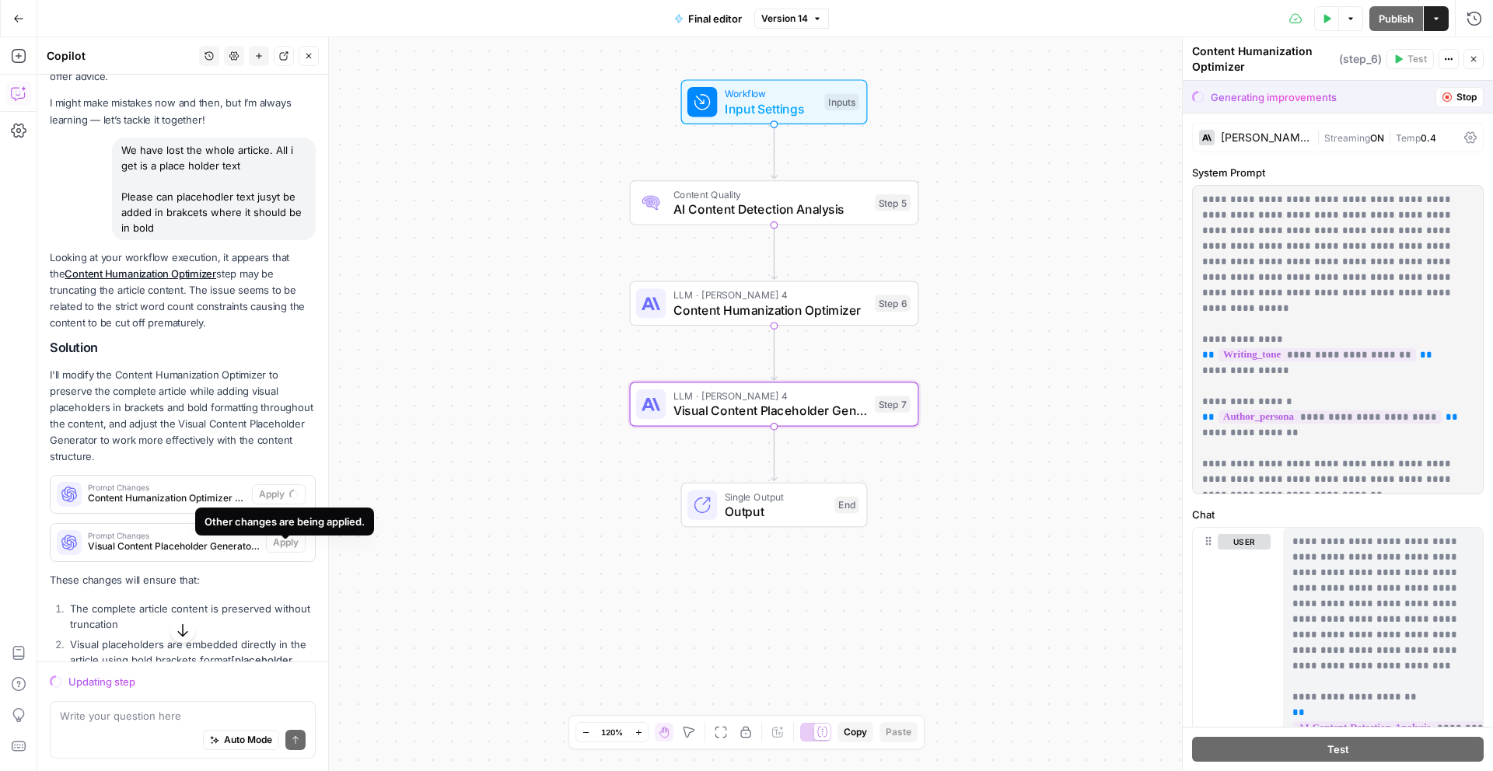
click at [285, 552] on div "Prompt Changes Visual Content Placeholder Generator (step_7) Apply" at bounding box center [183, 542] width 264 height 25
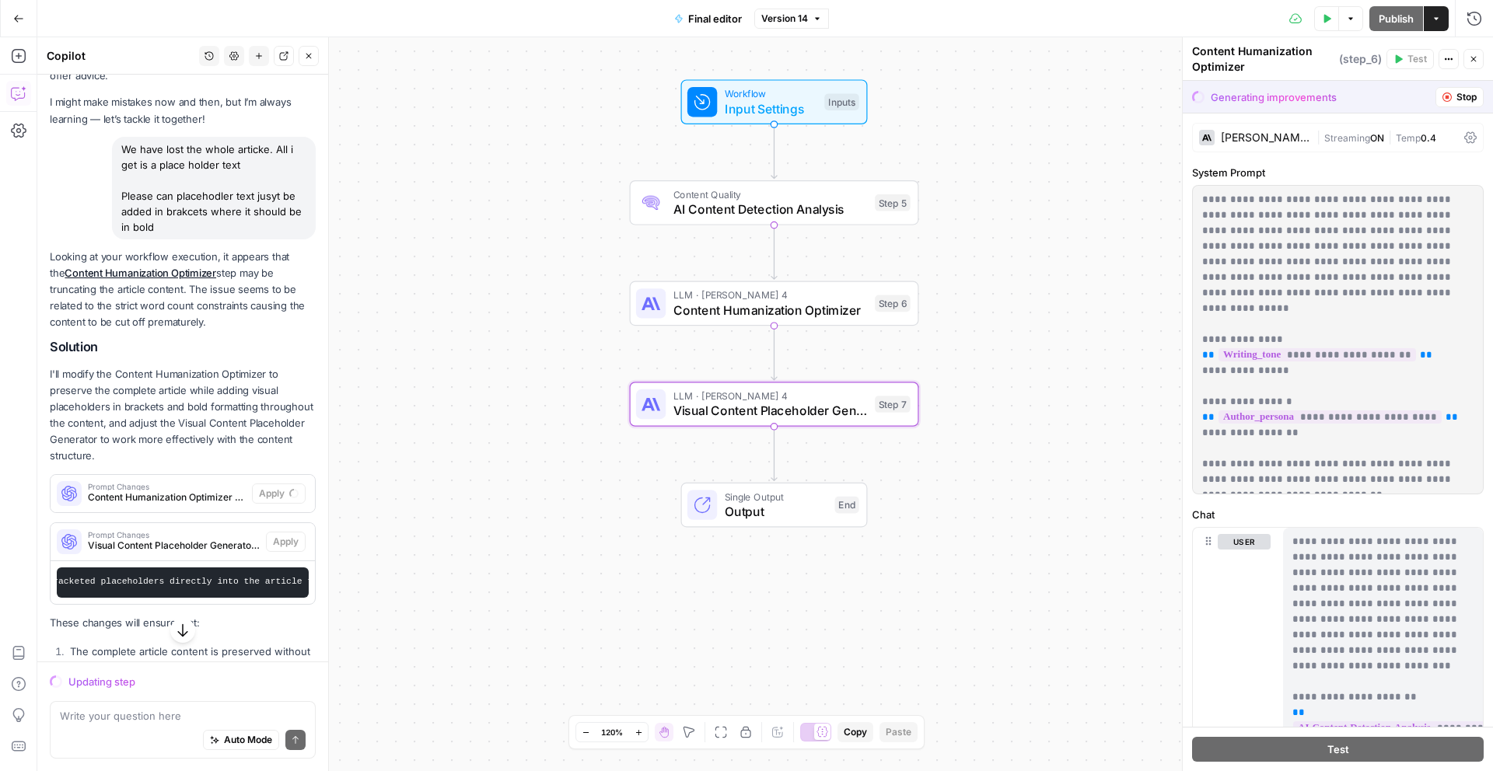
scroll to position [0, 517]
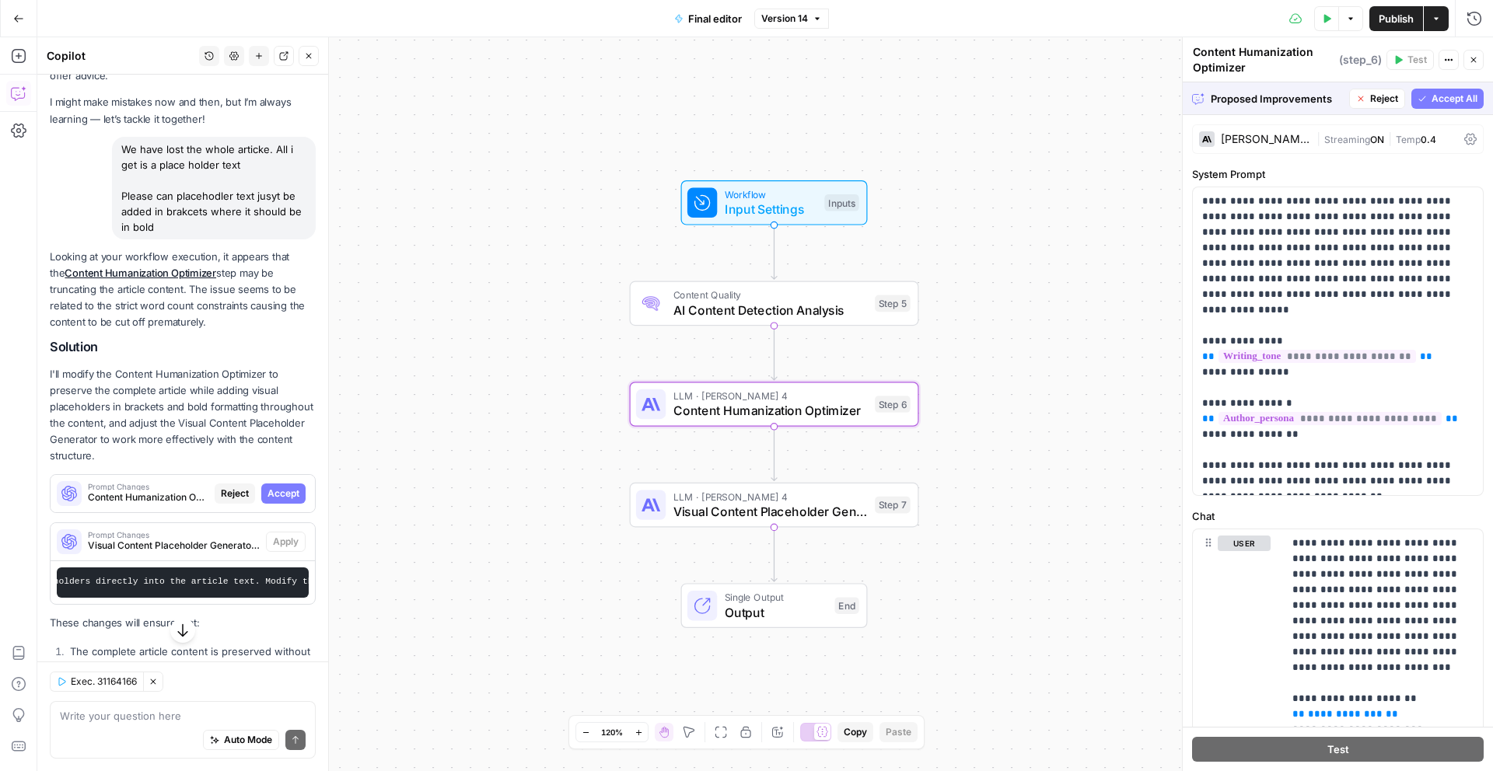
click at [284, 492] on span "Accept" at bounding box center [283, 494] width 32 height 14
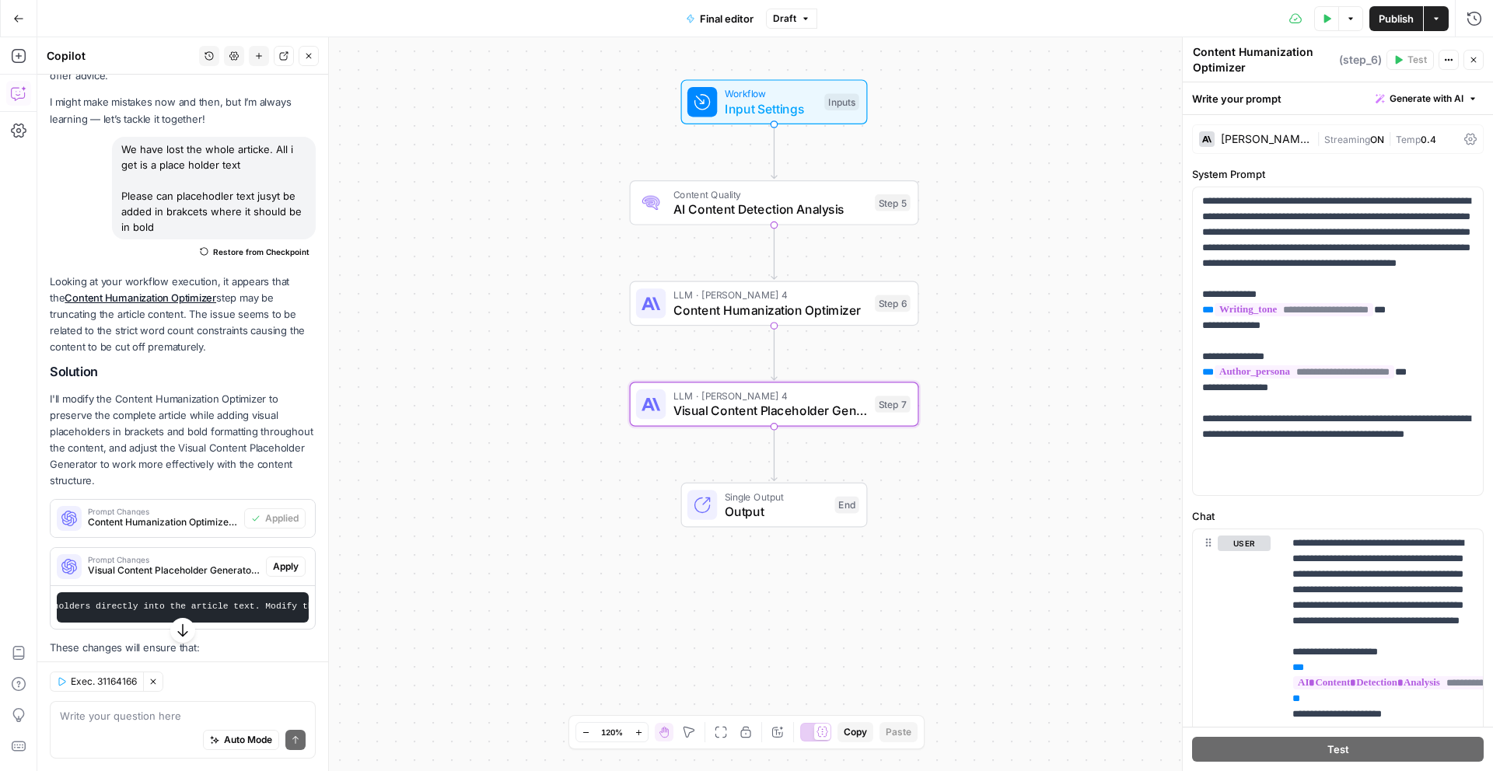
click at [289, 566] on span "Apply" at bounding box center [286, 567] width 26 height 14
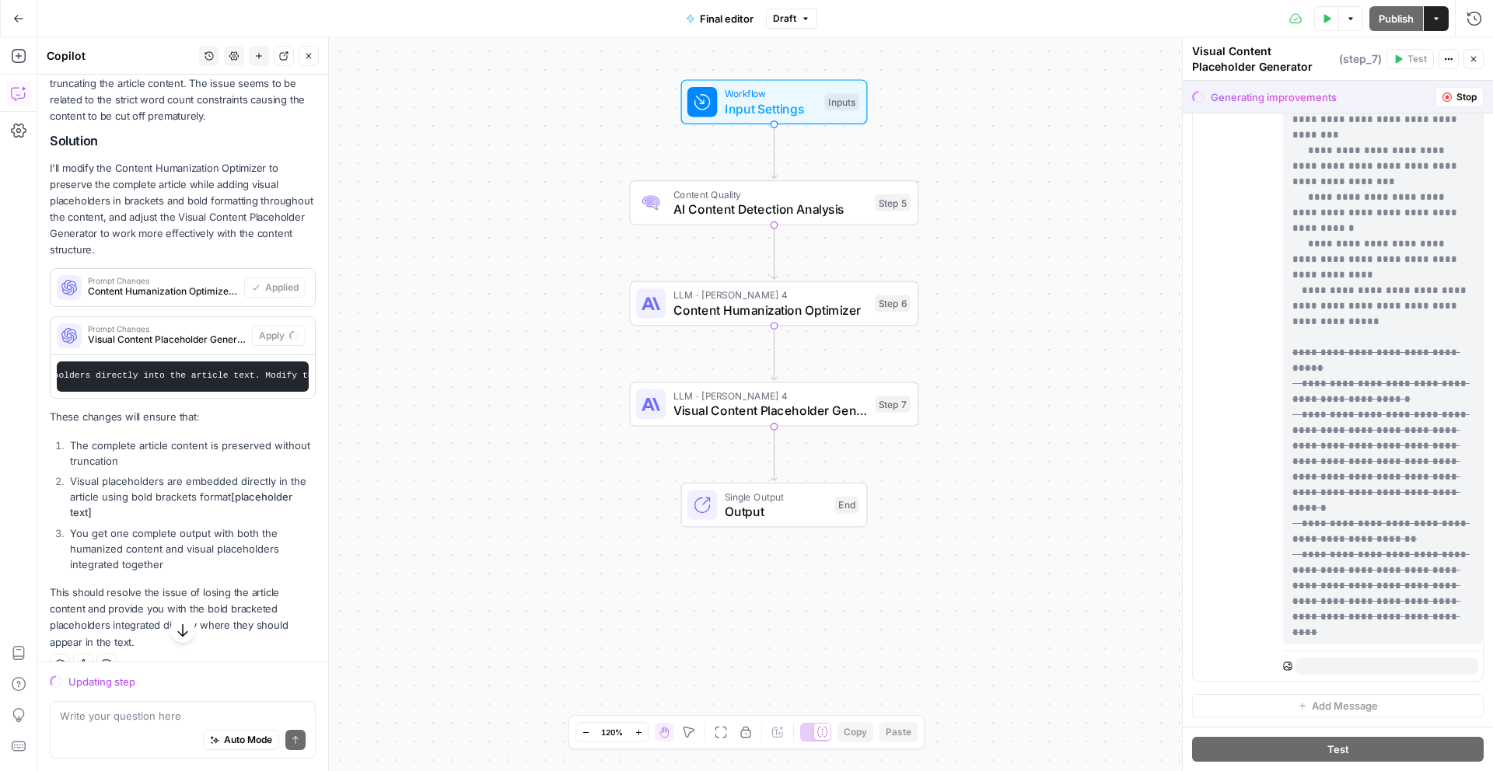
scroll to position [808, 0]
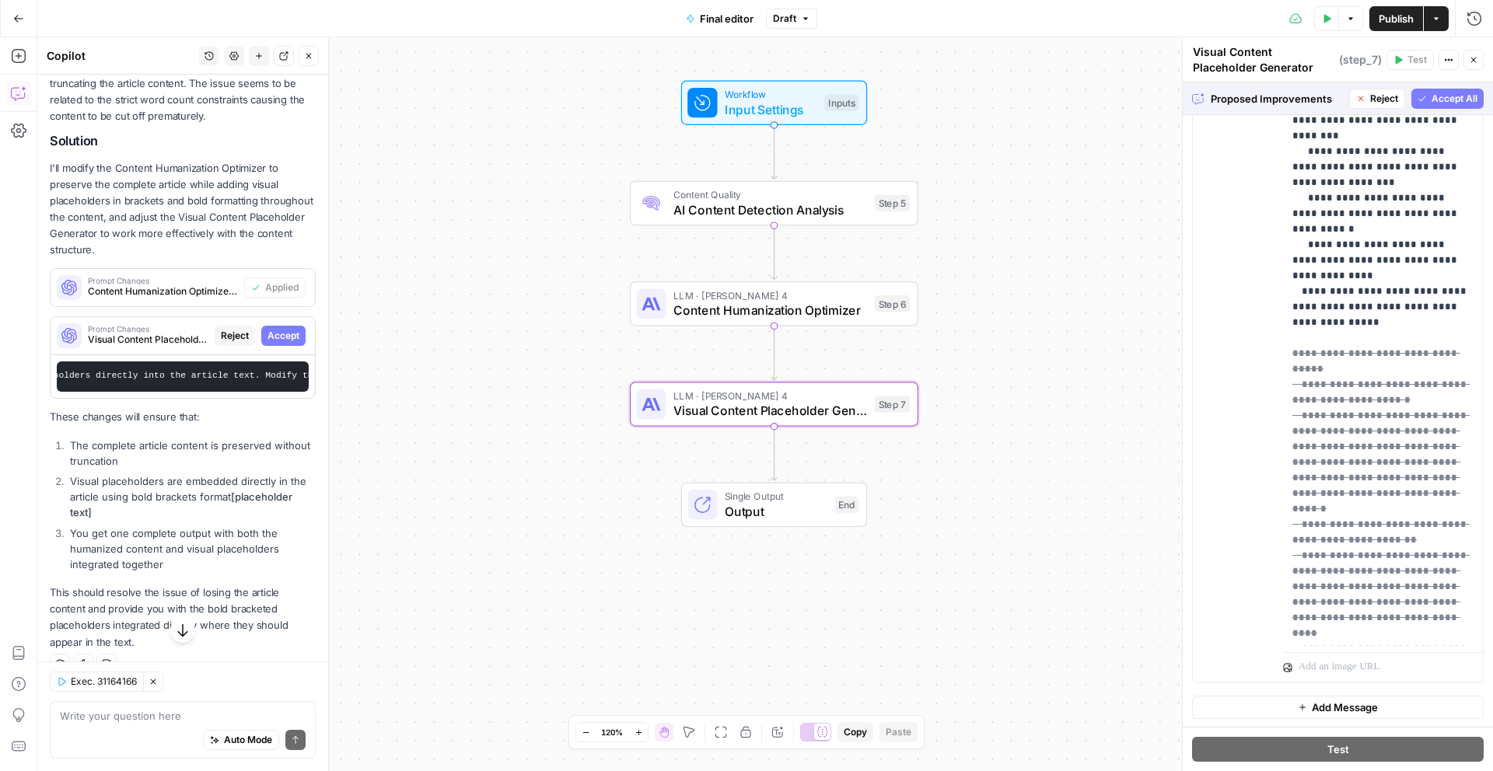
click at [299, 337] on span "Accept" at bounding box center [283, 336] width 32 height 14
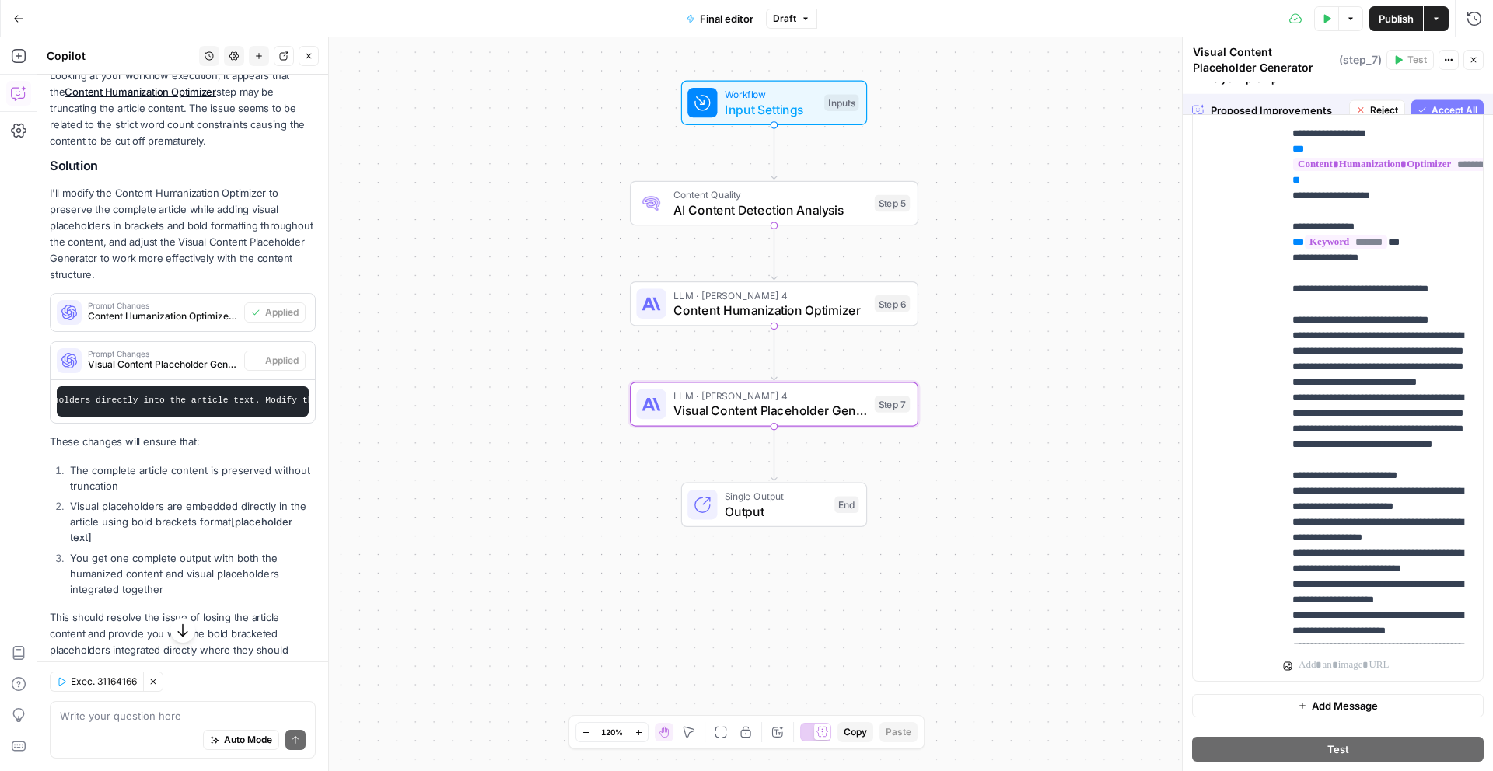
scroll to position [293, 0]
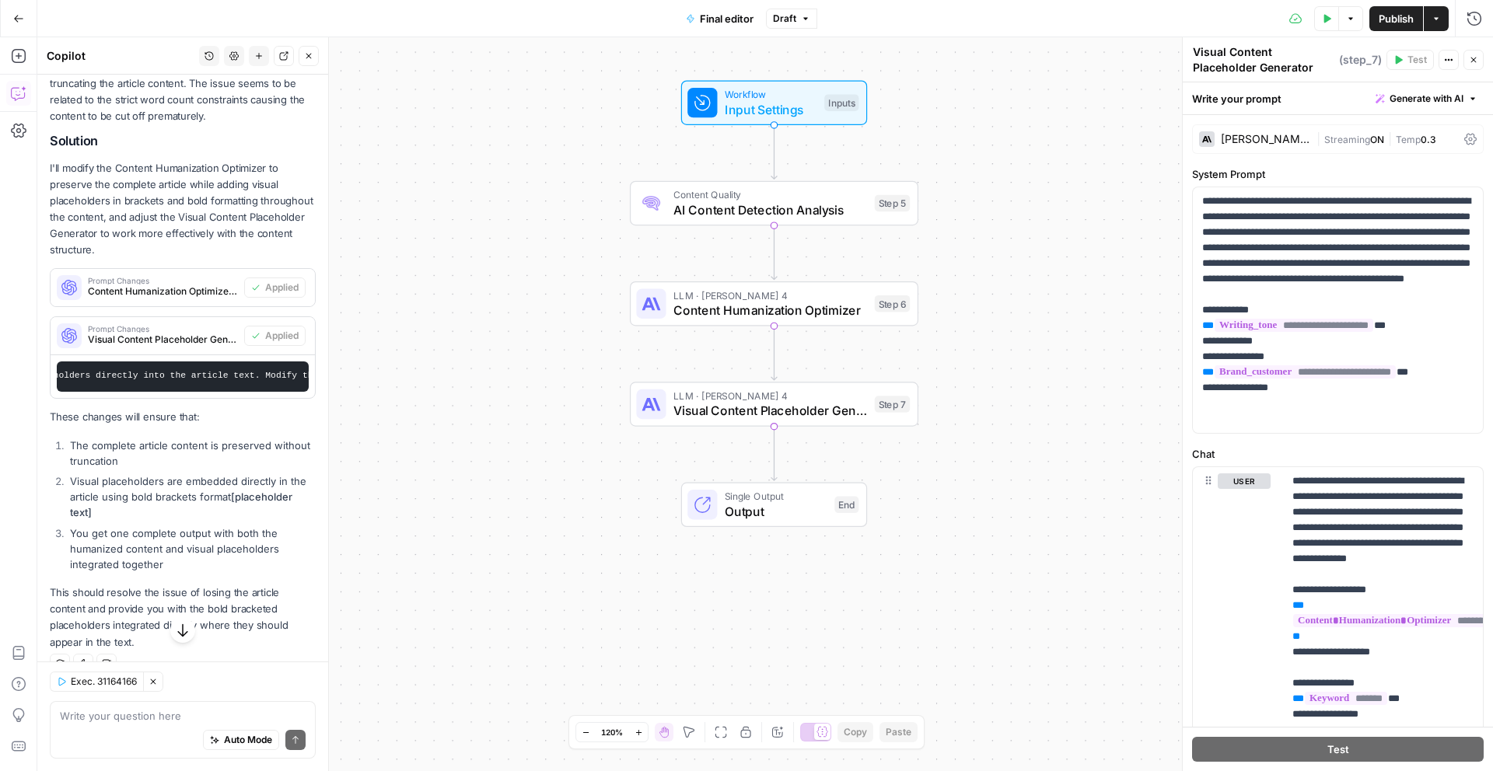
click at [1420, 2] on div "Test Data Options Publish Actions Run History" at bounding box center [1155, 18] width 676 height 37
click at [1414, 12] on button "Publish" at bounding box center [1396, 18] width 54 height 25
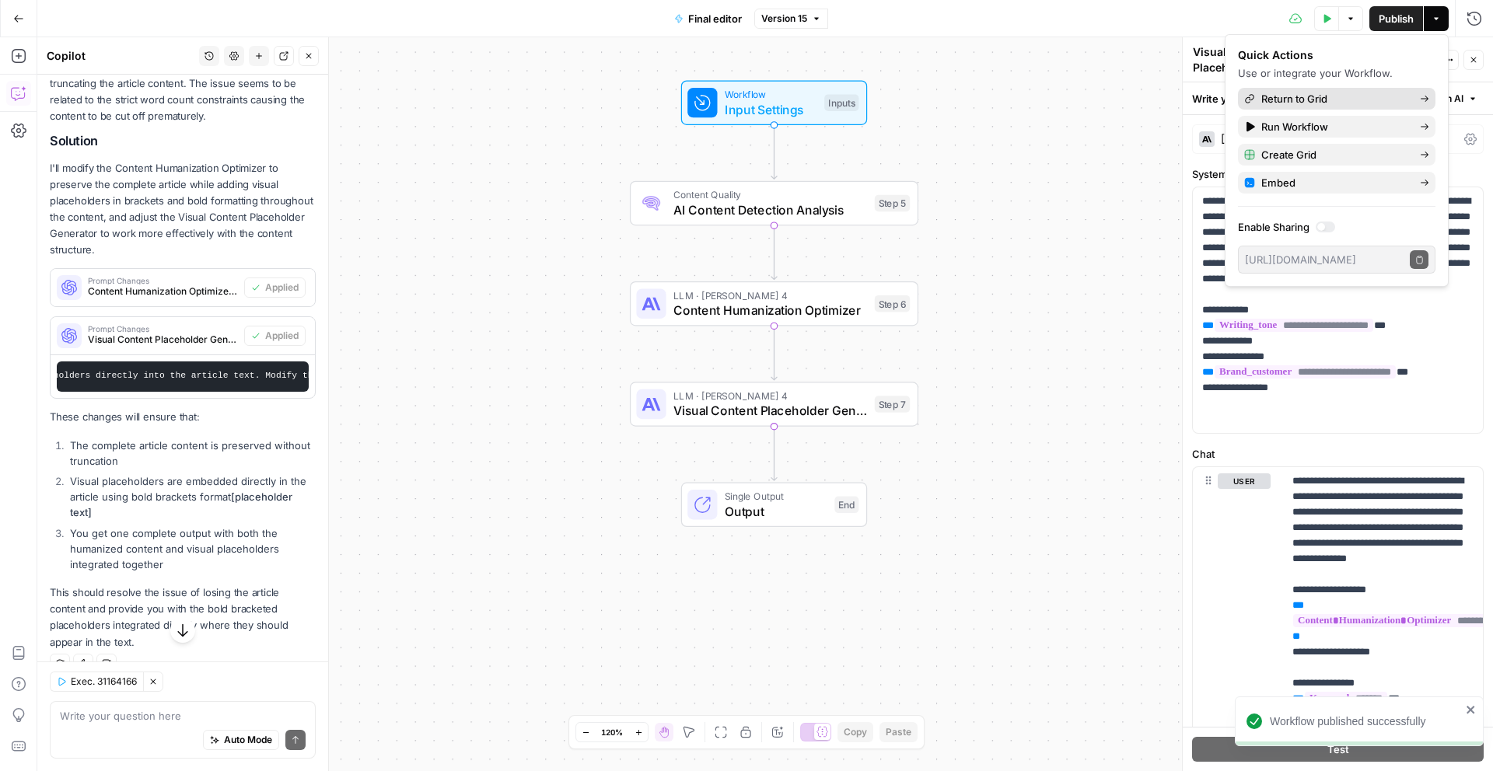
click at [1357, 97] on span "Return to Grid" at bounding box center [1334, 99] width 146 height 16
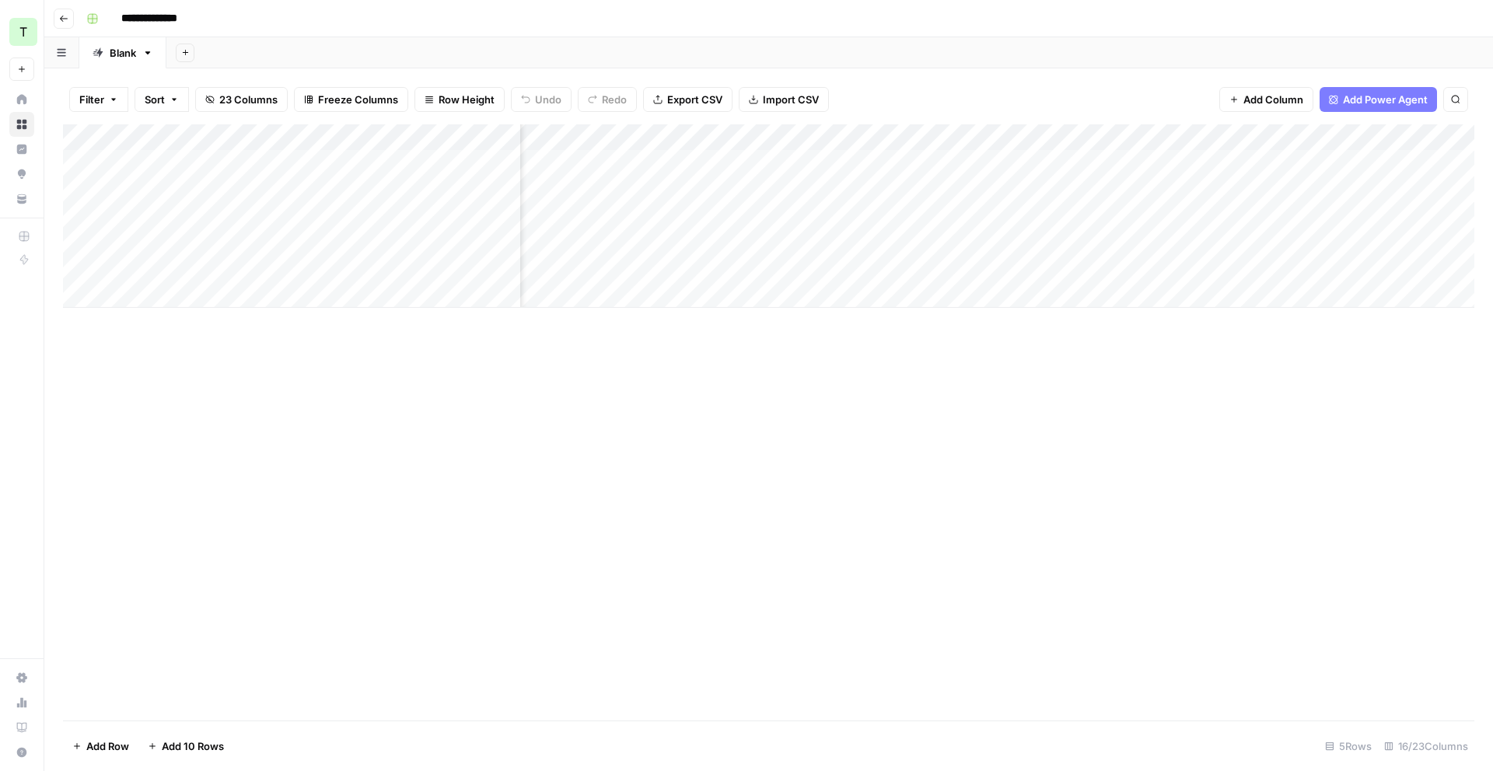
scroll to position [0, 1086]
click at [1095, 215] on div "Add Column" at bounding box center [768, 215] width 1411 height 183
click at [1293, 213] on div "Add Column" at bounding box center [768, 215] width 1411 height 183
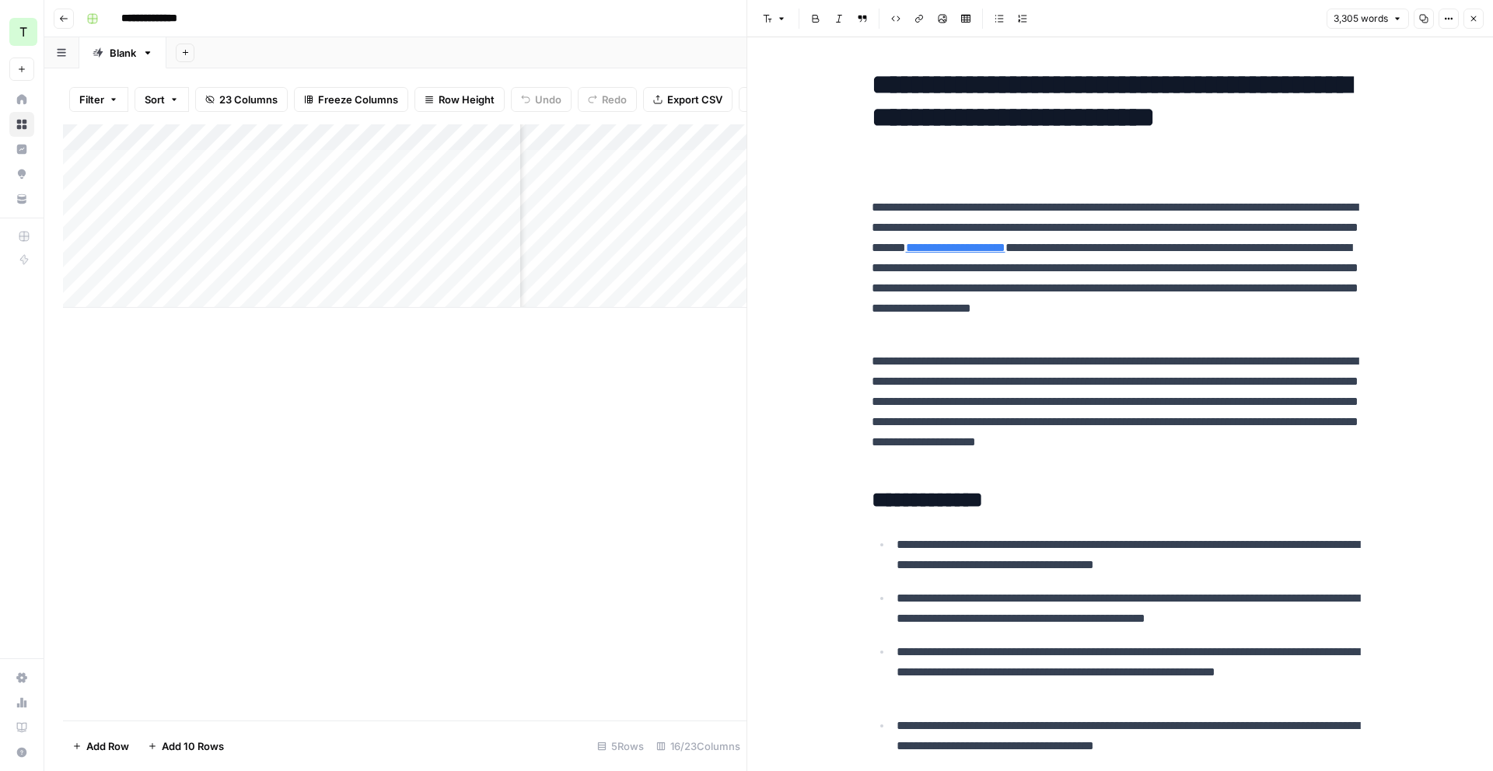
click at [655, 418] on div "Add Column" at bounding box center [404, 422] width 683 height 596
click at [1471, 25] on button "Close" at bounding box center [1473, 19] width 20 height 20
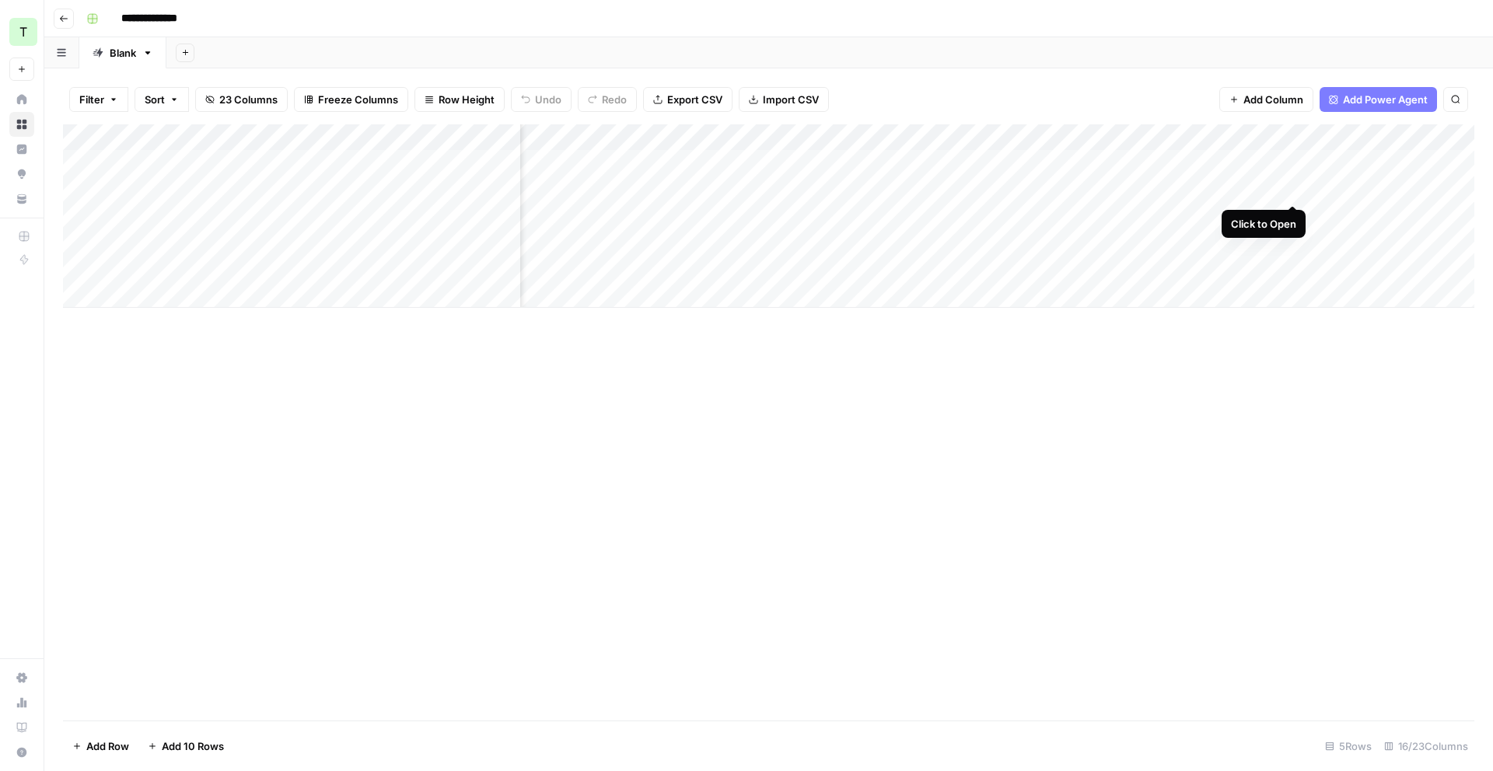
click at [1290, 187] on div "Add Column" at bounding box center [768, 215] width 1411 height 183
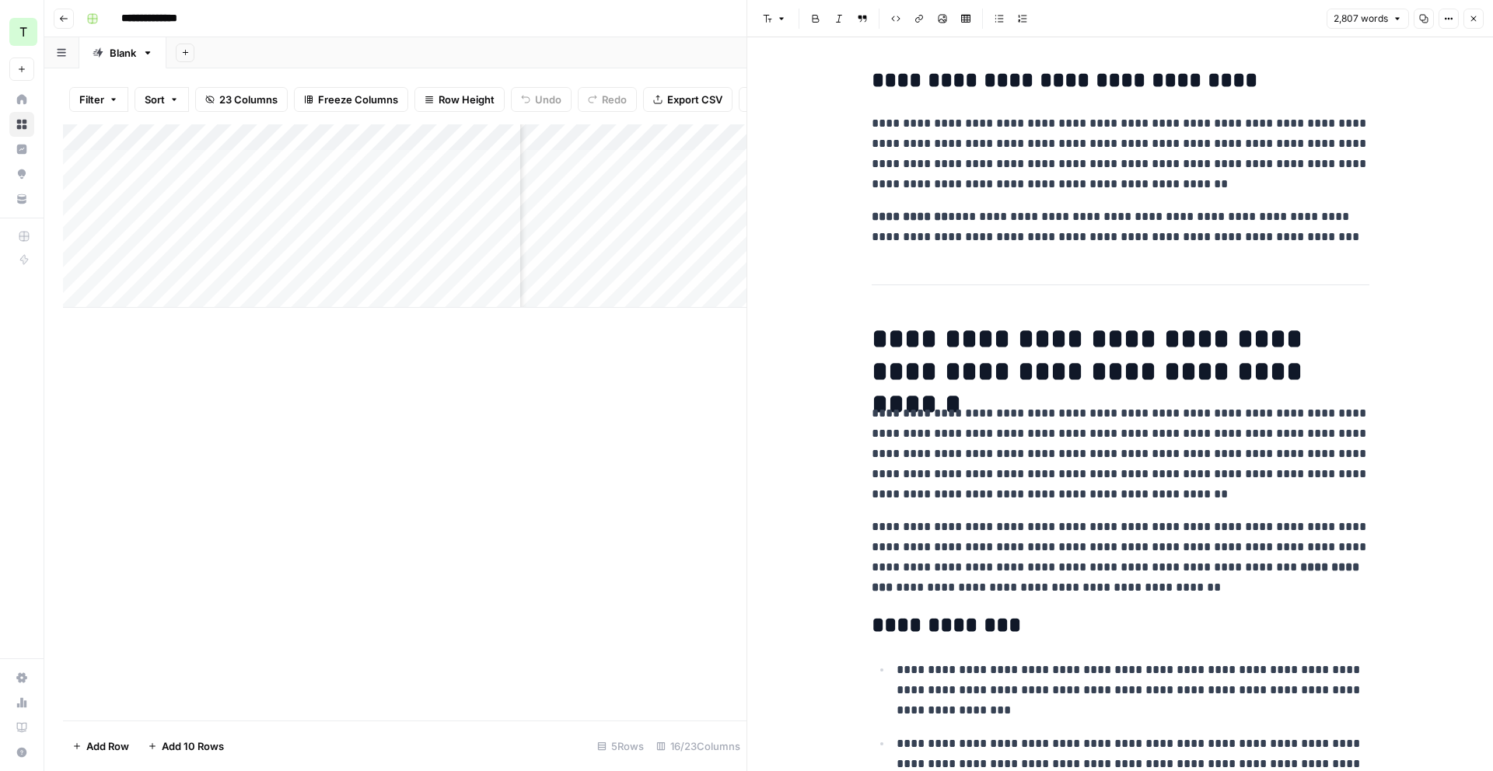
click at [1476, 18] on icon "button" at bounding box center [1473, 18] width 9 height 9
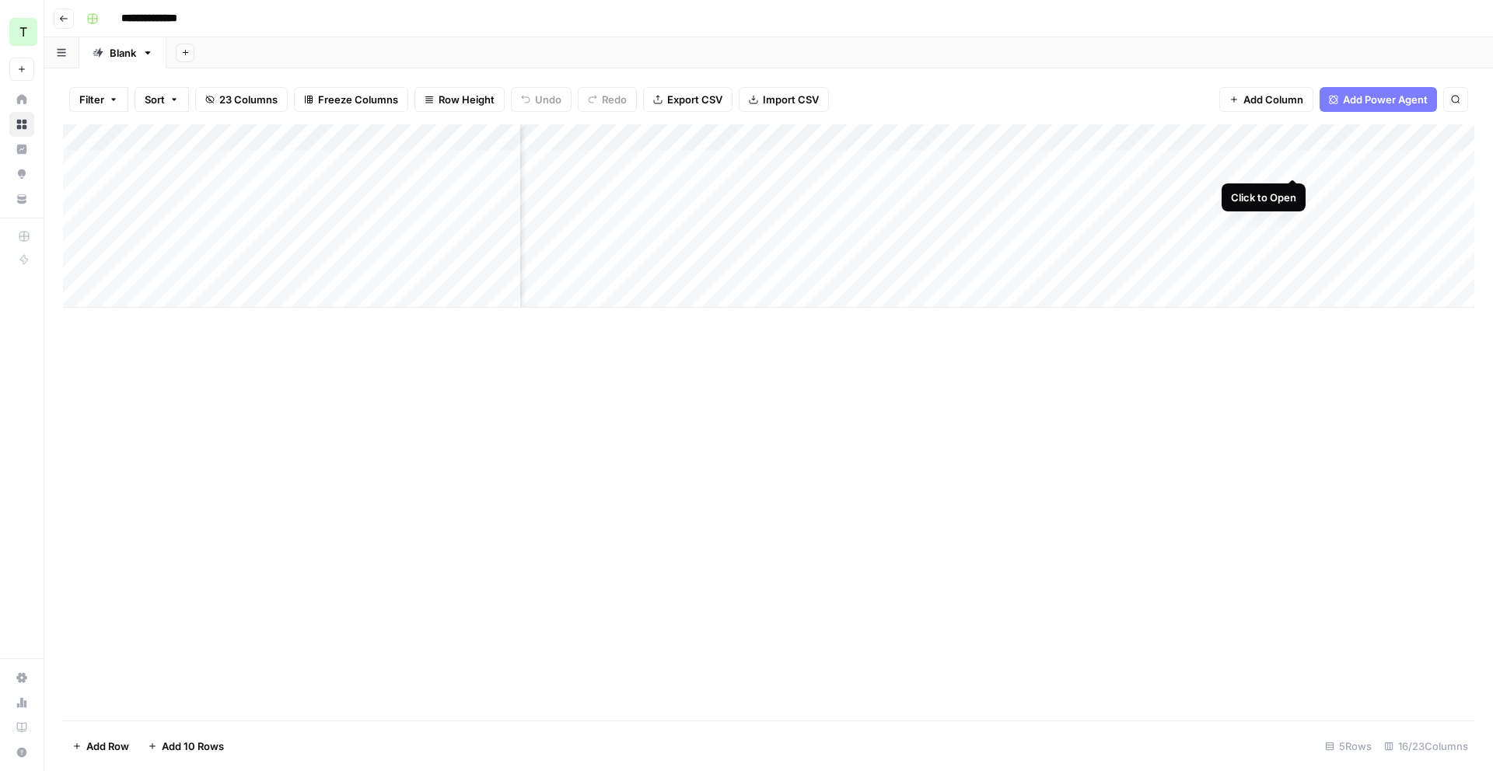
click at [1291, 164] on div "Add Column" at bounding box center [768, 215] width 1411 height 183
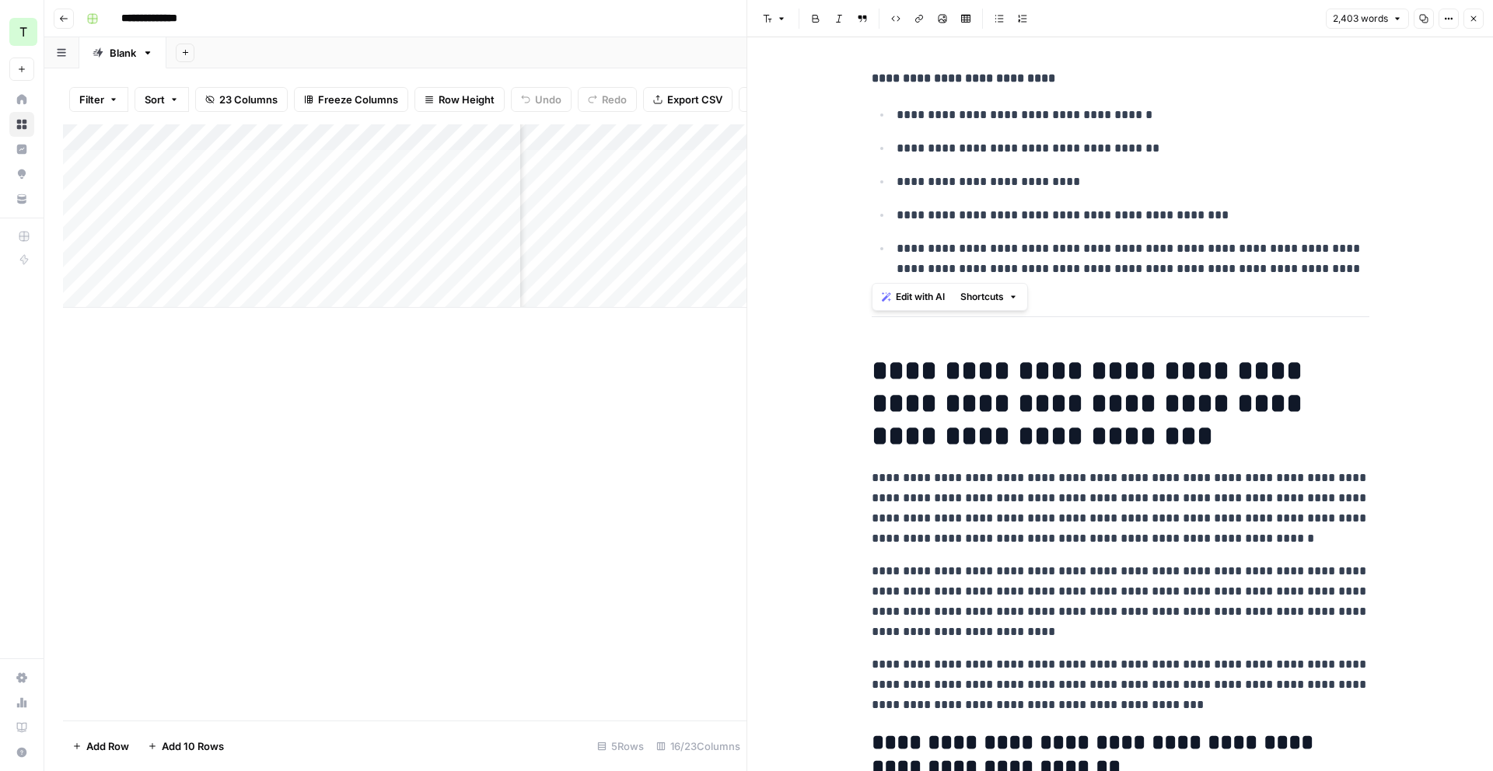
drag, startPoint x: 870, startPoint y: 83, endPoint x: 1340, endPoint y: 278, distance: 508.2
copy div "**********"
click at [1476, 19] on icon "button" at bounding box center [1473, 18] width 9 height 9
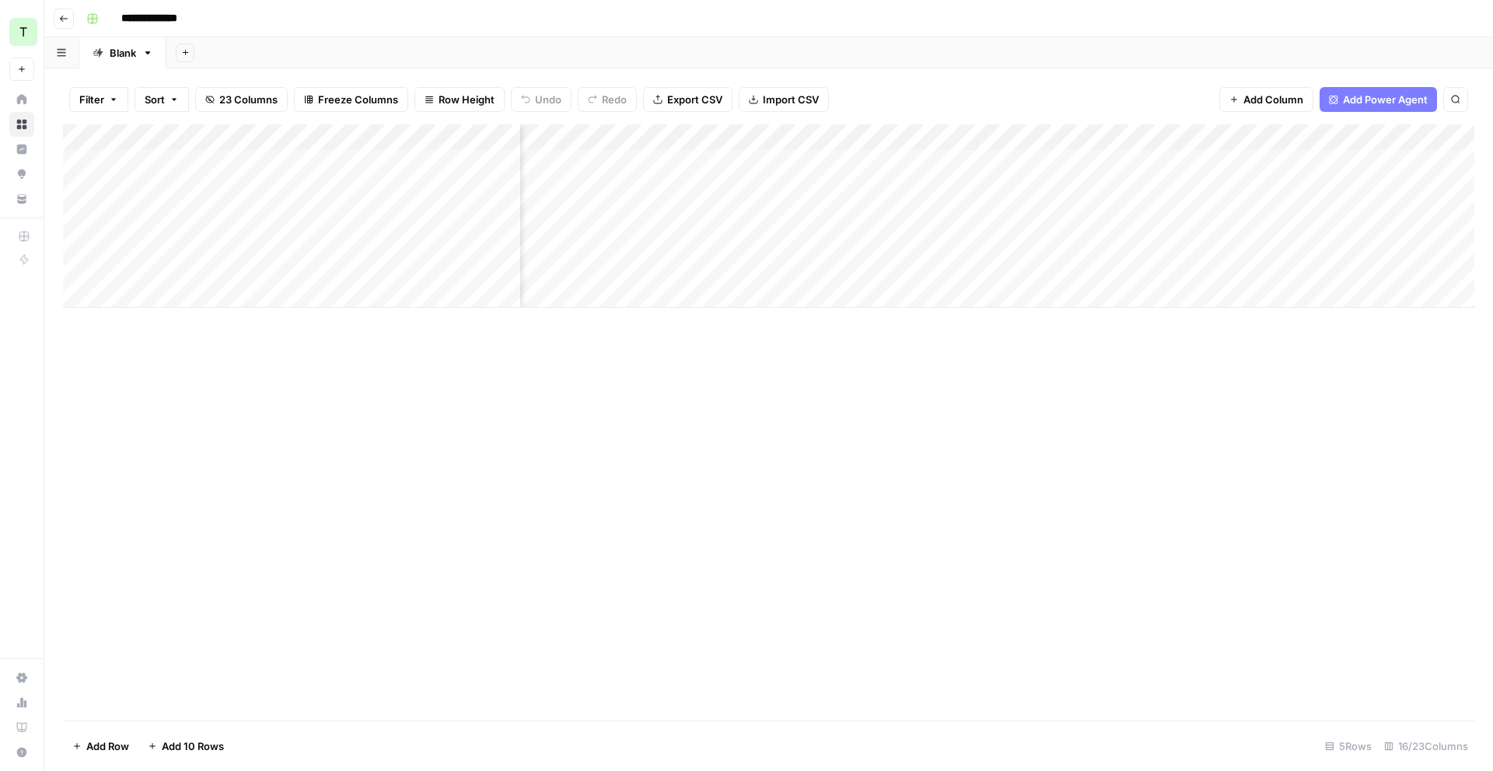
click at [1091, 134] on div "Add Column" at bounding box center [768, 215] width 1411 height 183
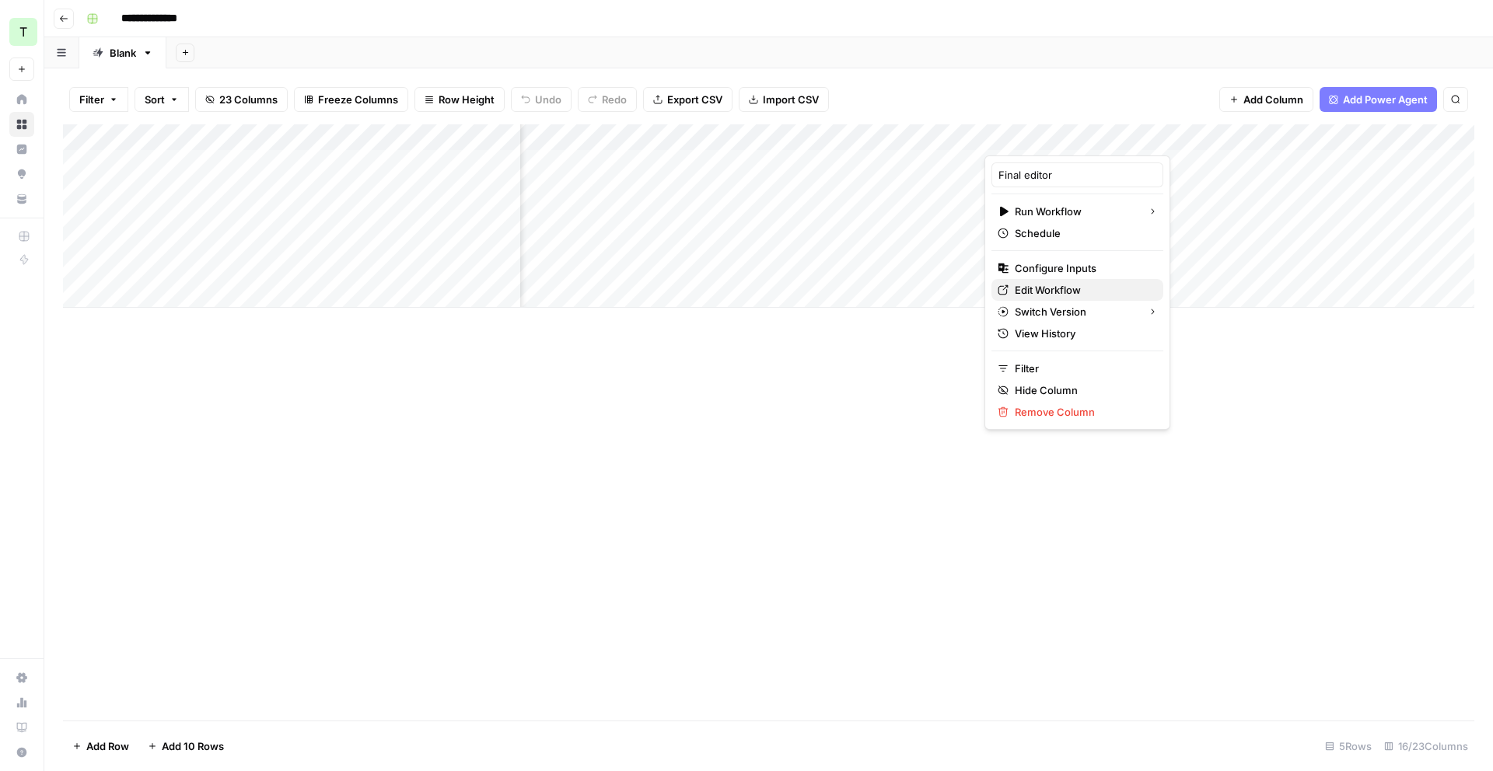
click at [1073, 295] on span "Edit Workflow" at bounding box center [1083, 290] width 136 height 16
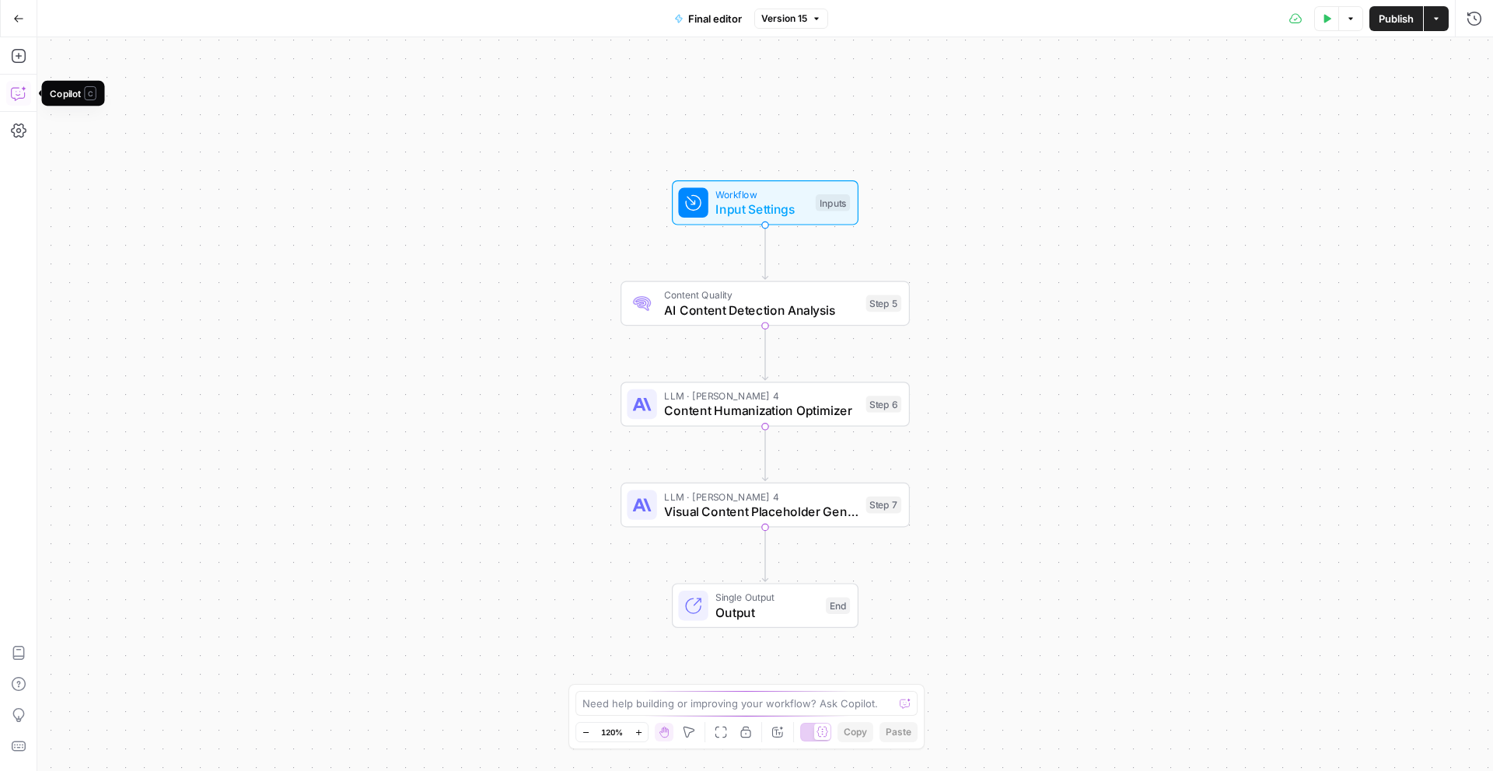
click at [19, 100] on icon "button" at bounding box center [19, 94] width 16 height 16
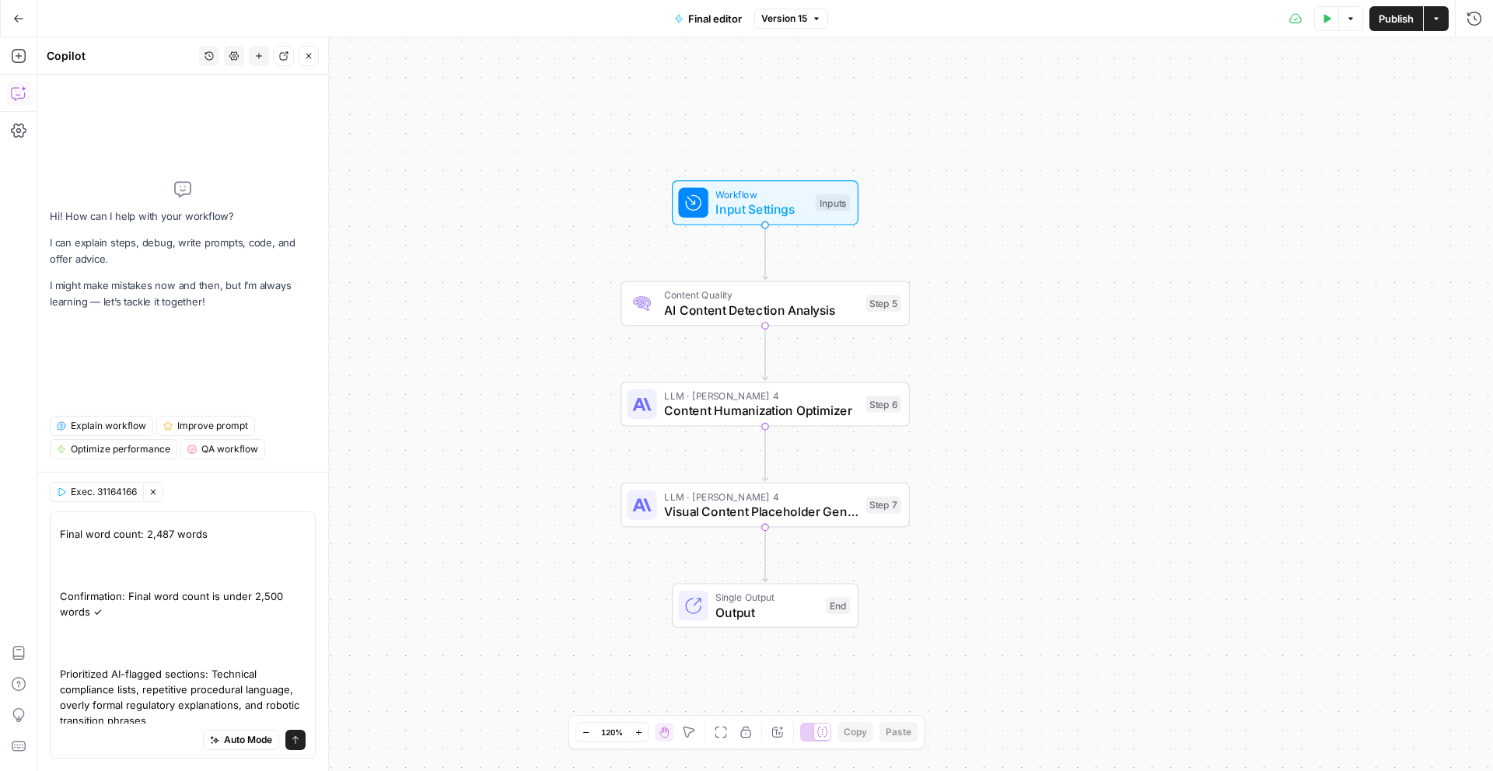
scroll to position [261, 0]
click at [123, 719] on textarea "I liked this overview, can we ad back Humanization Process Summary: Initial wor…" at bounding box center [183, 498] width 246 height 451
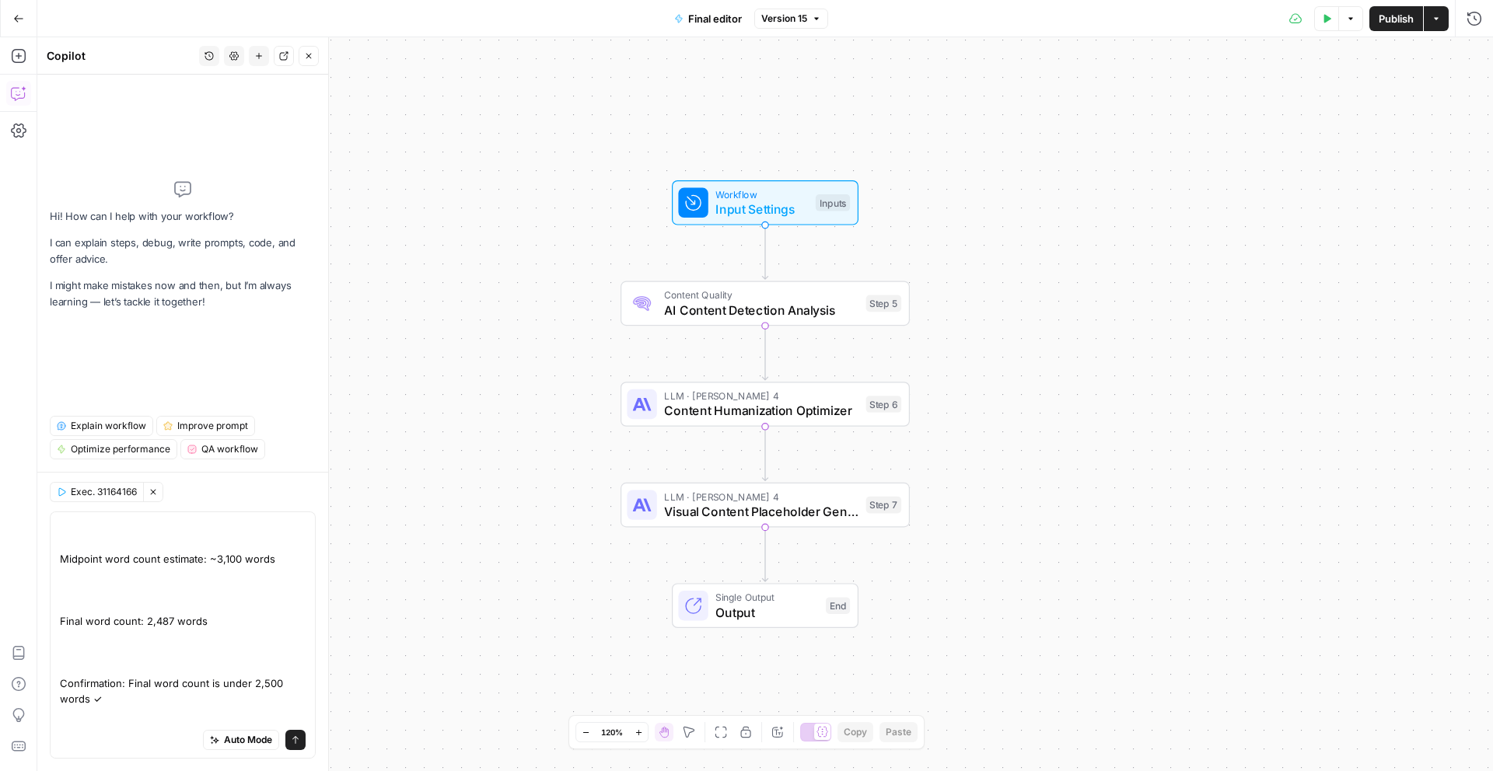
scroll to position [153, 0]
click at [244, 620] on textarea "I liked this overview, can we ad back Humanization Process Summary: Initial wor…" at bounding box center [183, 590] width 246 height 451
type textarea "I liked this overview, can we ad back Humanization Process Summary: Initial wor…"
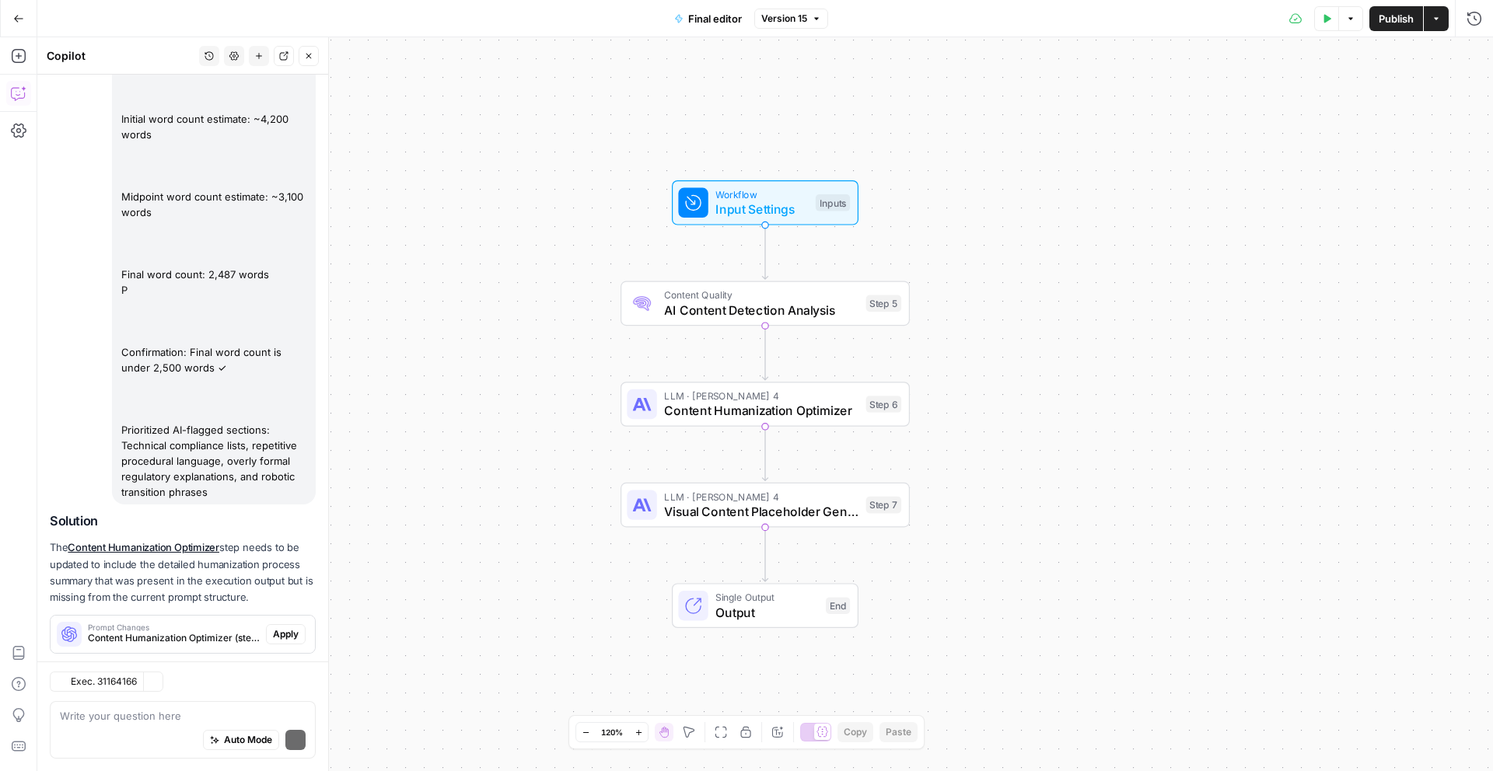
scroll to position [262, 0]
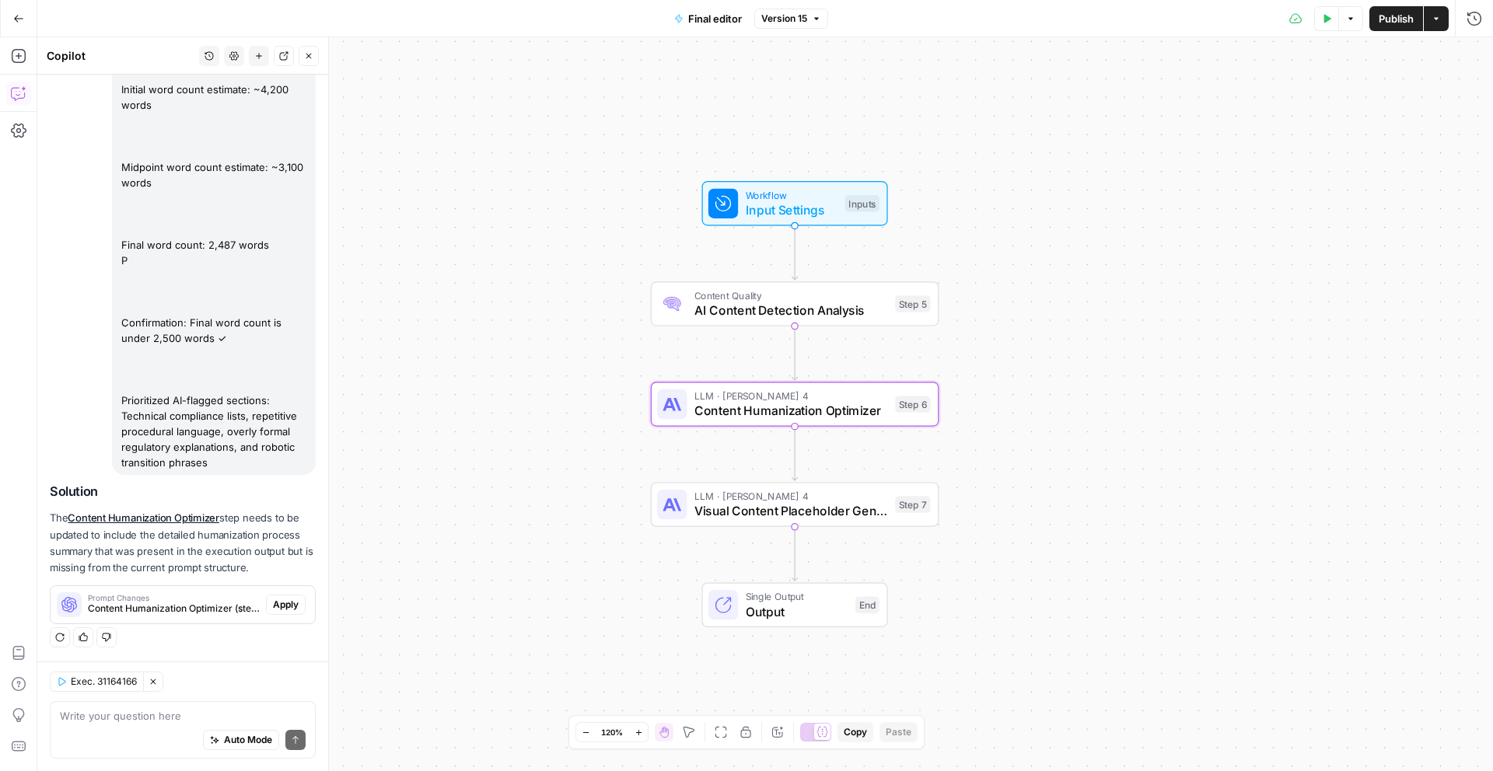
click at [290, 608] on span "Apply" at bounding box center [286, 605] width 26 height 14
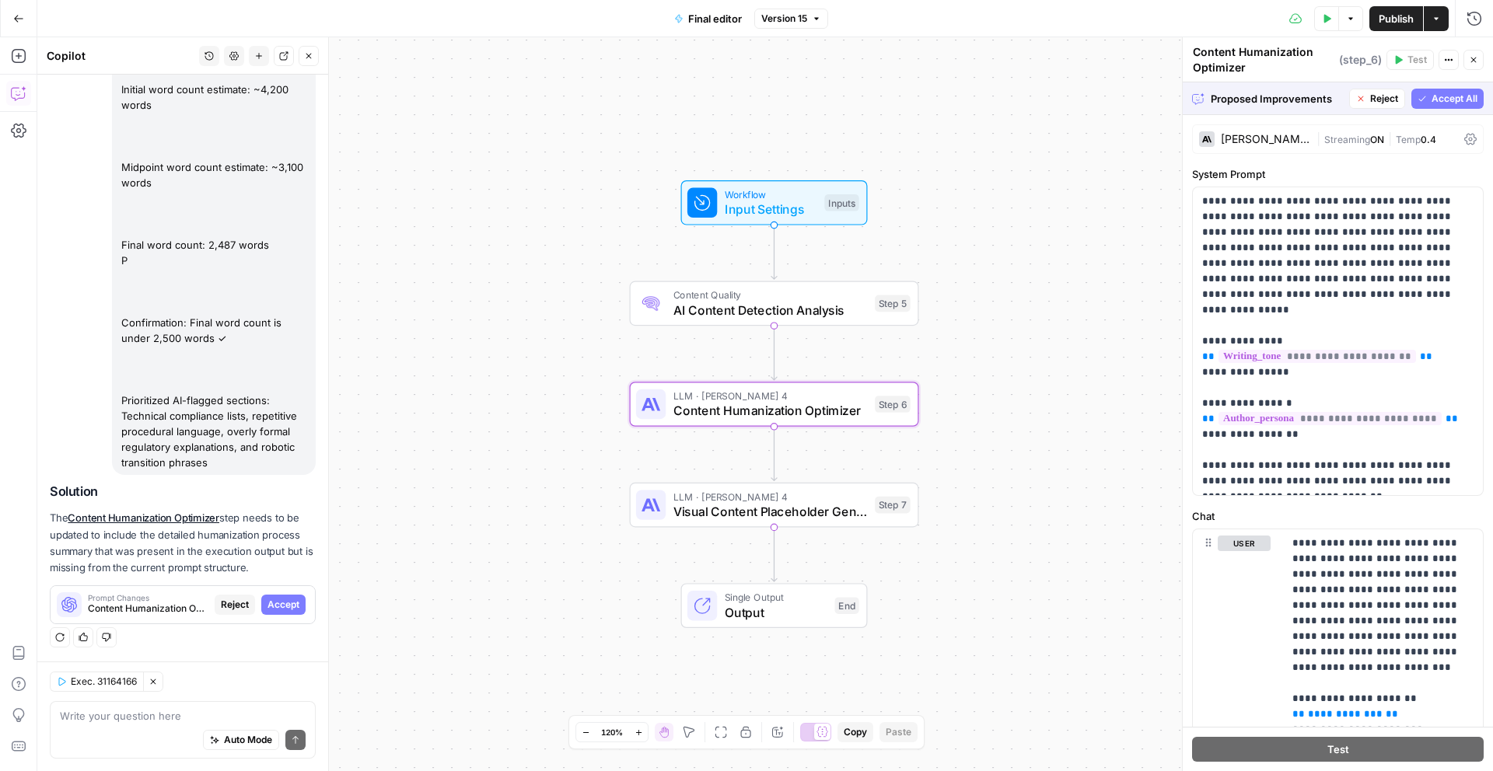
click at [294, 603] on span "Accept" at bounding box center [283, 605] width 32 height 14
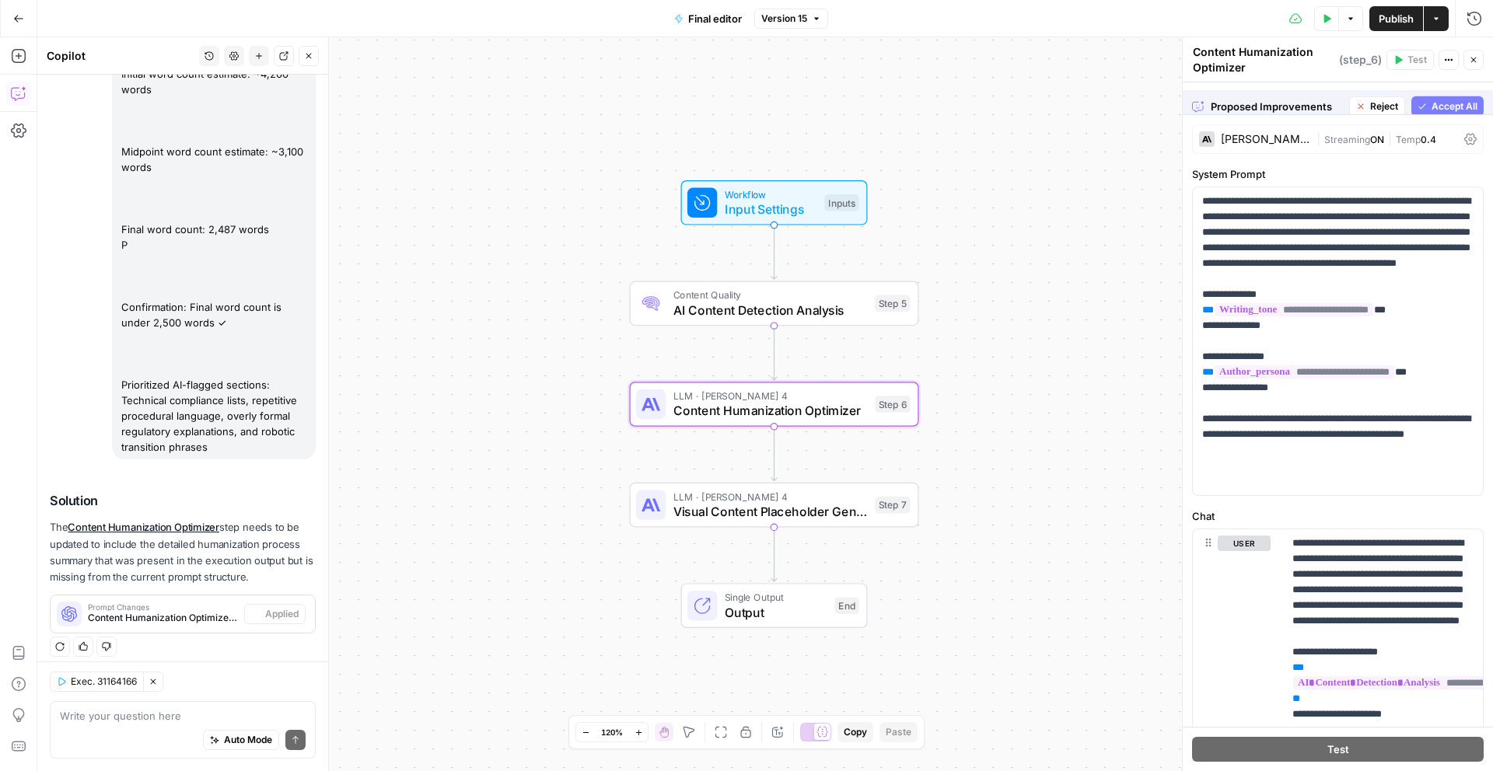
scroll to position [287, 0]
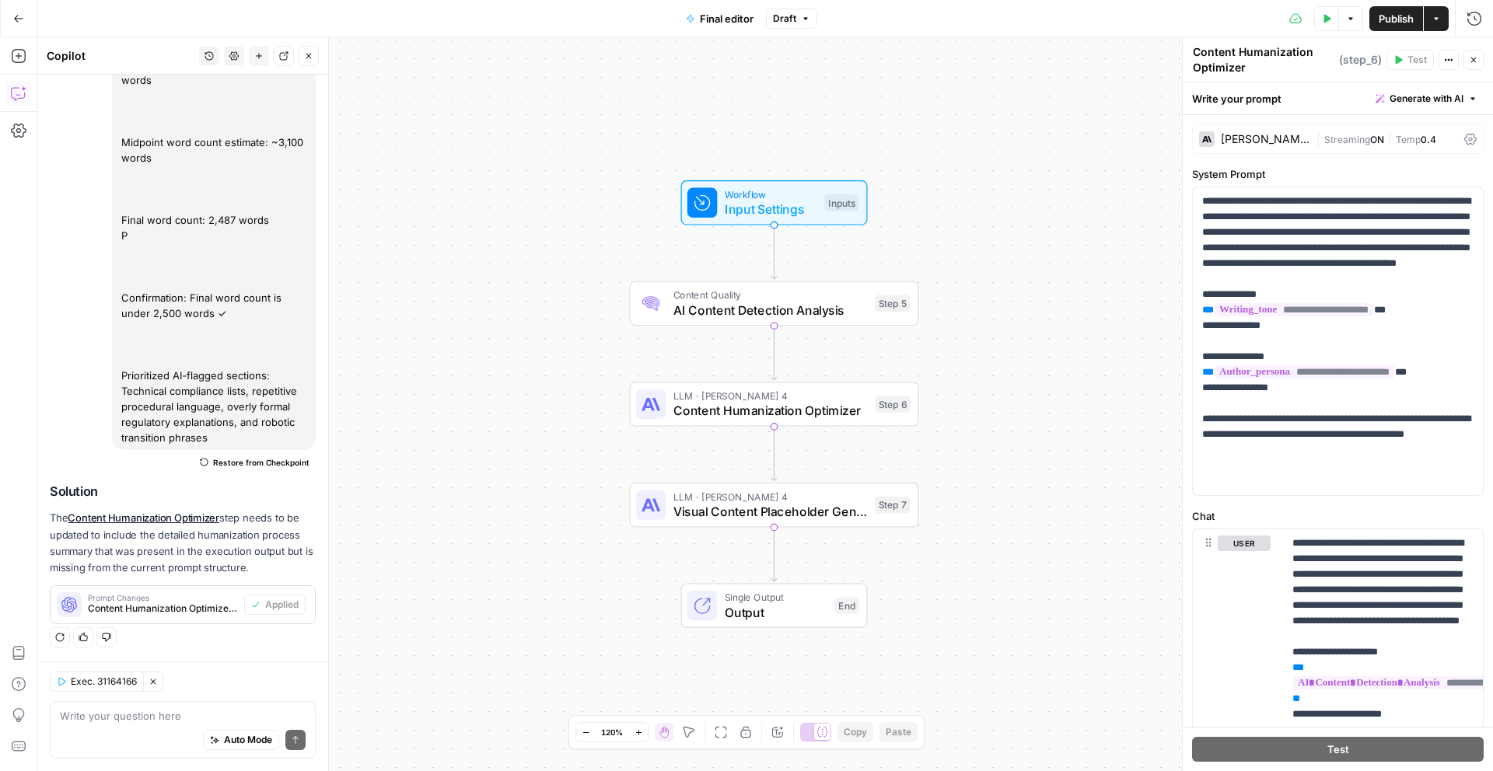
click at [1390, 17] on span "Publish" at bounding box center [1395, 19] width 35 height 16
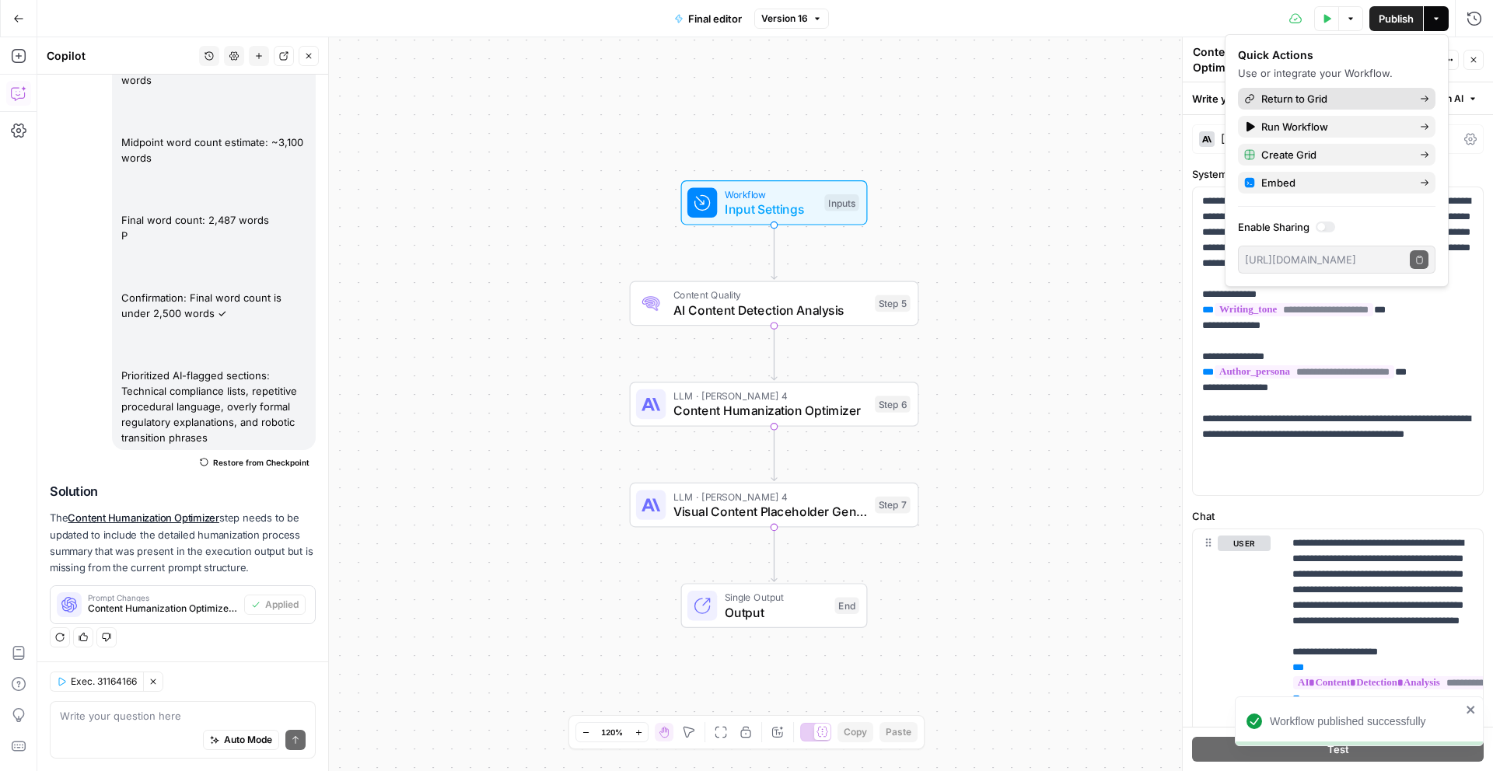
click at [1372, 100] on span "Return to Grid" at bounding box center [1334, 99] width 146 height 16
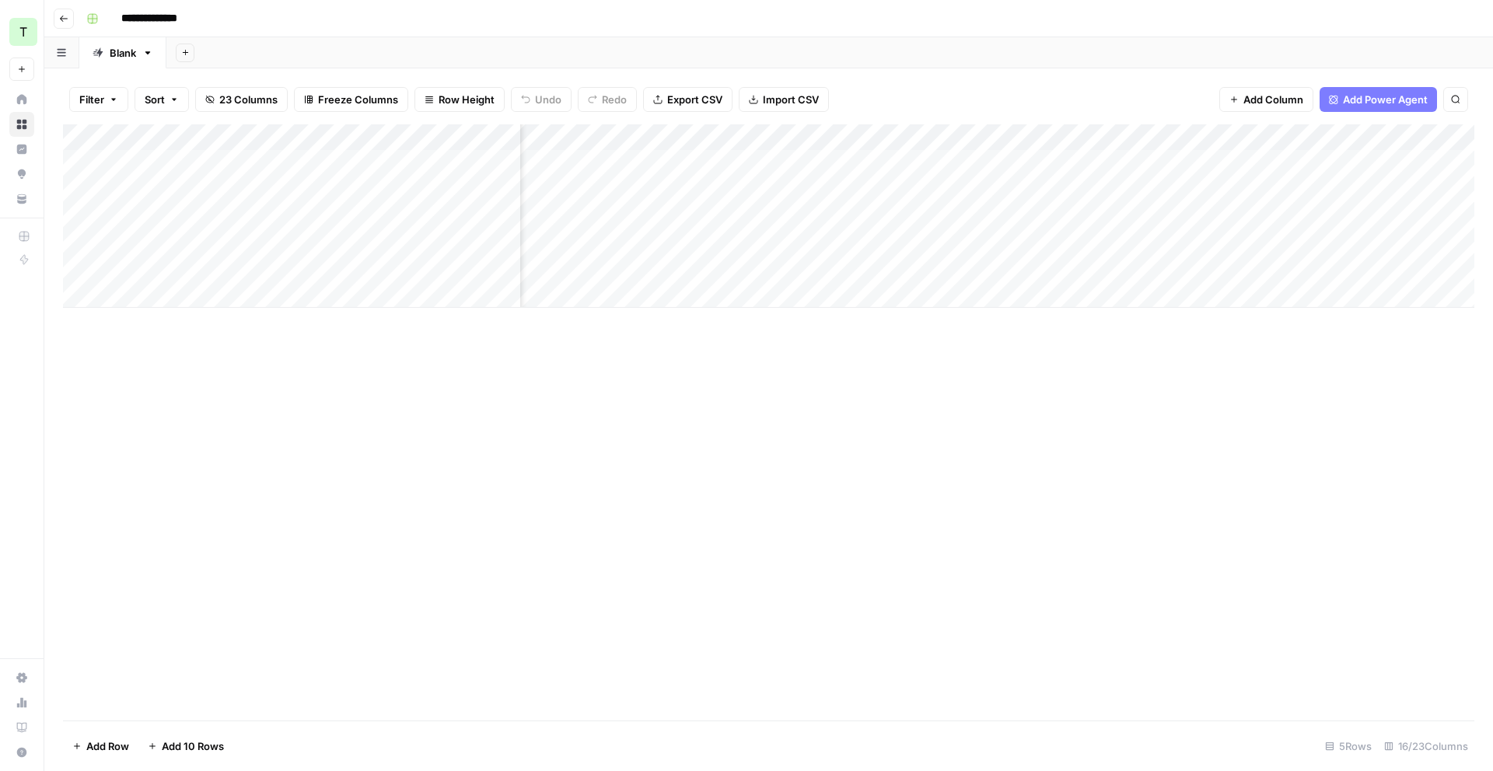
scroll to position [0, 1276]
click at [911, 215] on div "Add Column" at bounding box center [768, 215] width 1411 height 183
click at [1095, 215] on div "Add Column" at bounding box center [768, 215] width 1411 height 183
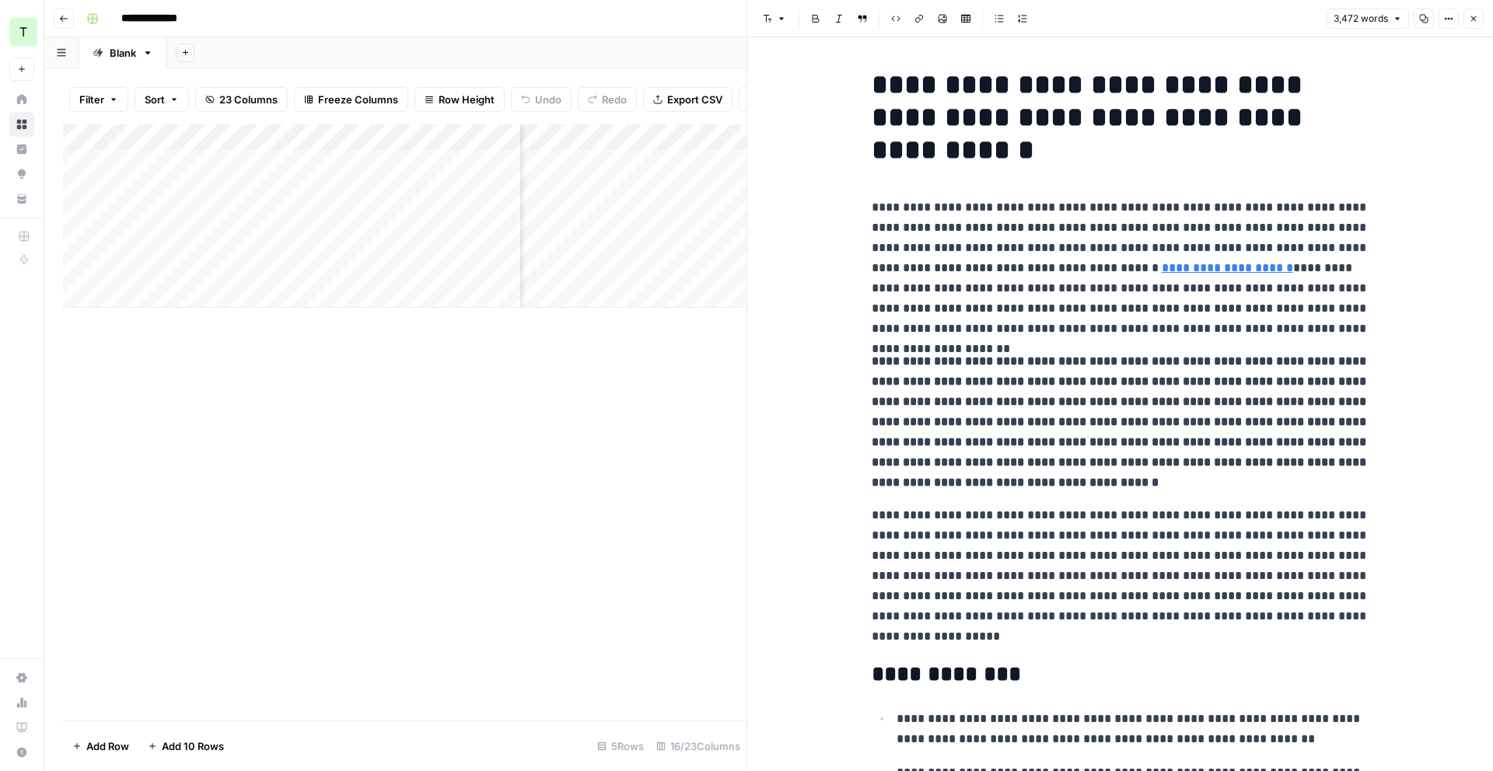
click at [1478, 23] on button "Close" at bounding box center [1473, 19] width 20 height 20
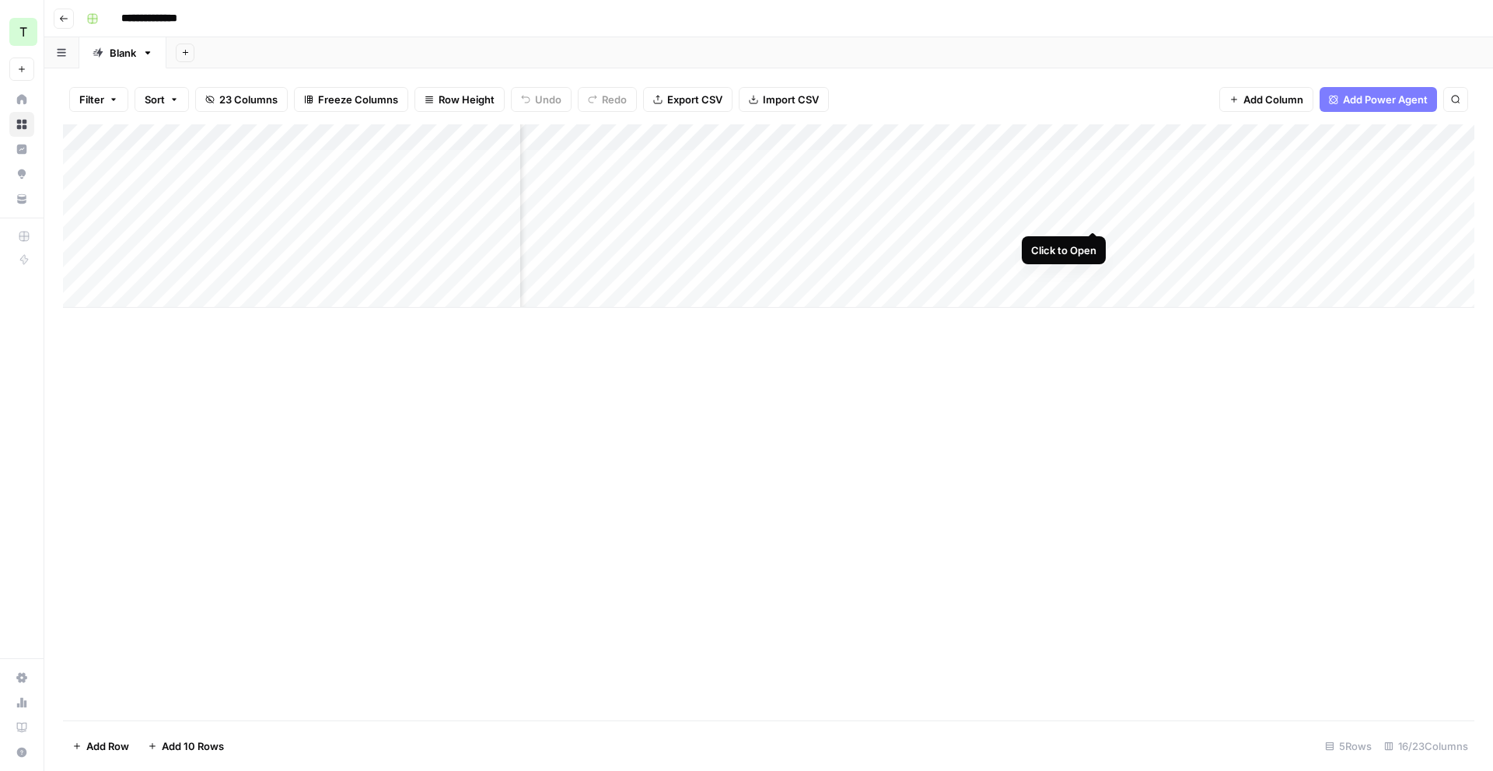
click at [1097, 218] on div "Add Column" at bounding box center [768, 215] width 1411 height 183
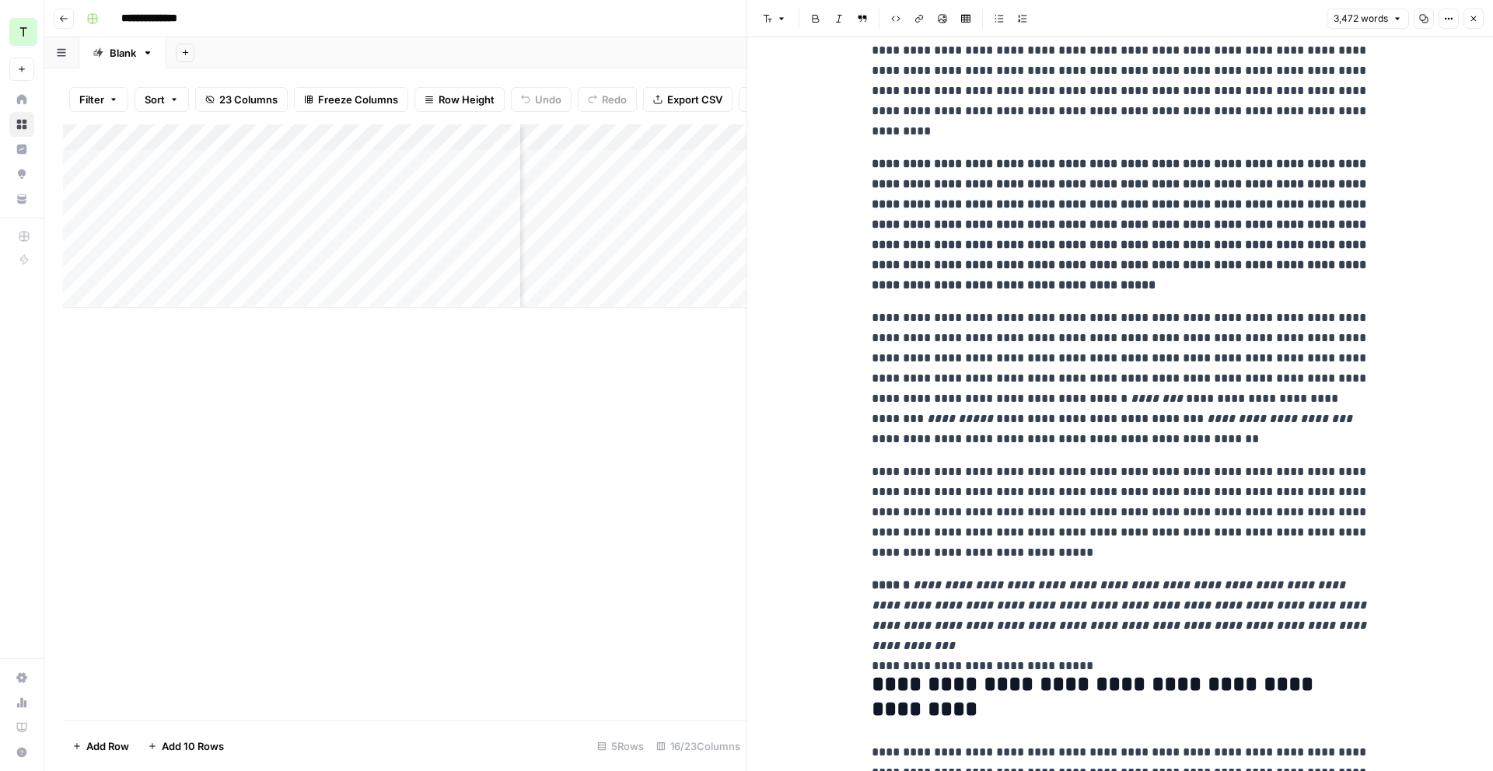
scroll to position [6529, 0]
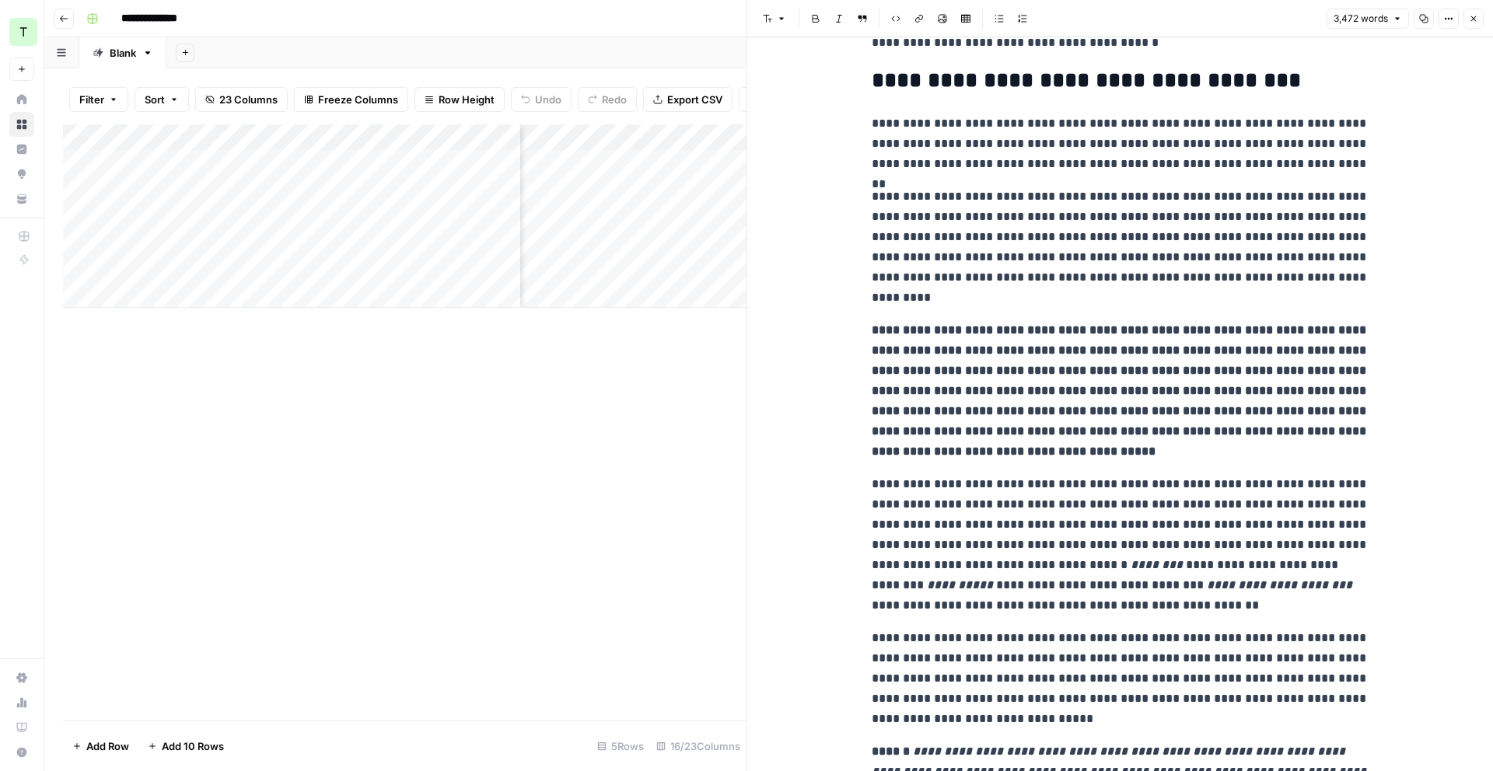
drag, startPoint x: 1479, startPoint y: 23, endPoint x: 1471, endPoint y: 23, distance: 7.8
click at [1479, 21] on button "Close" at bounding box center [1473, 19] width 20 height 20
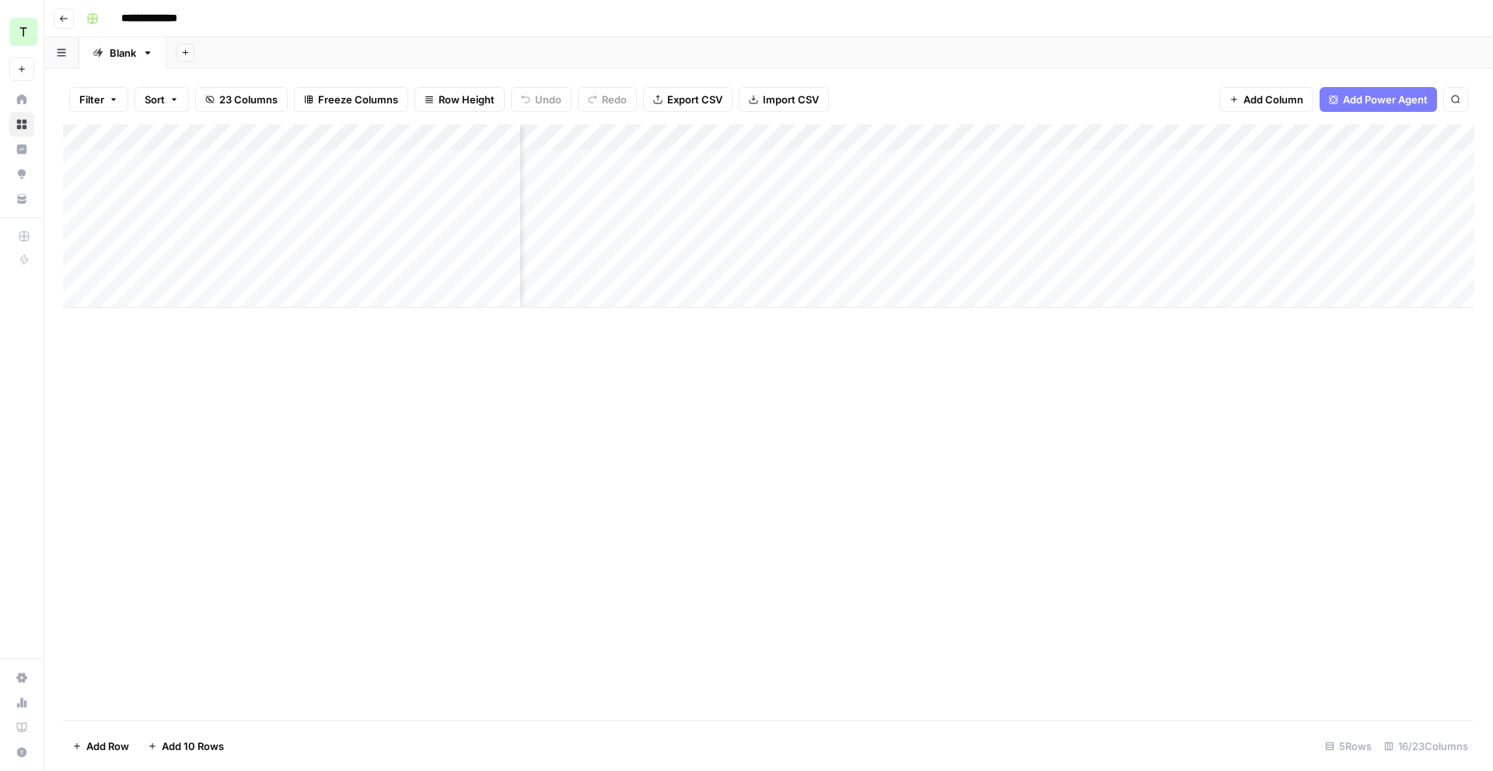
click at [858, 216] on div "Add Column" at bounding box center [768, 215] width 1411 height 183
click at [889, 133] on div "Add Column" at bounding box center [768, 215] width 1411 height 183
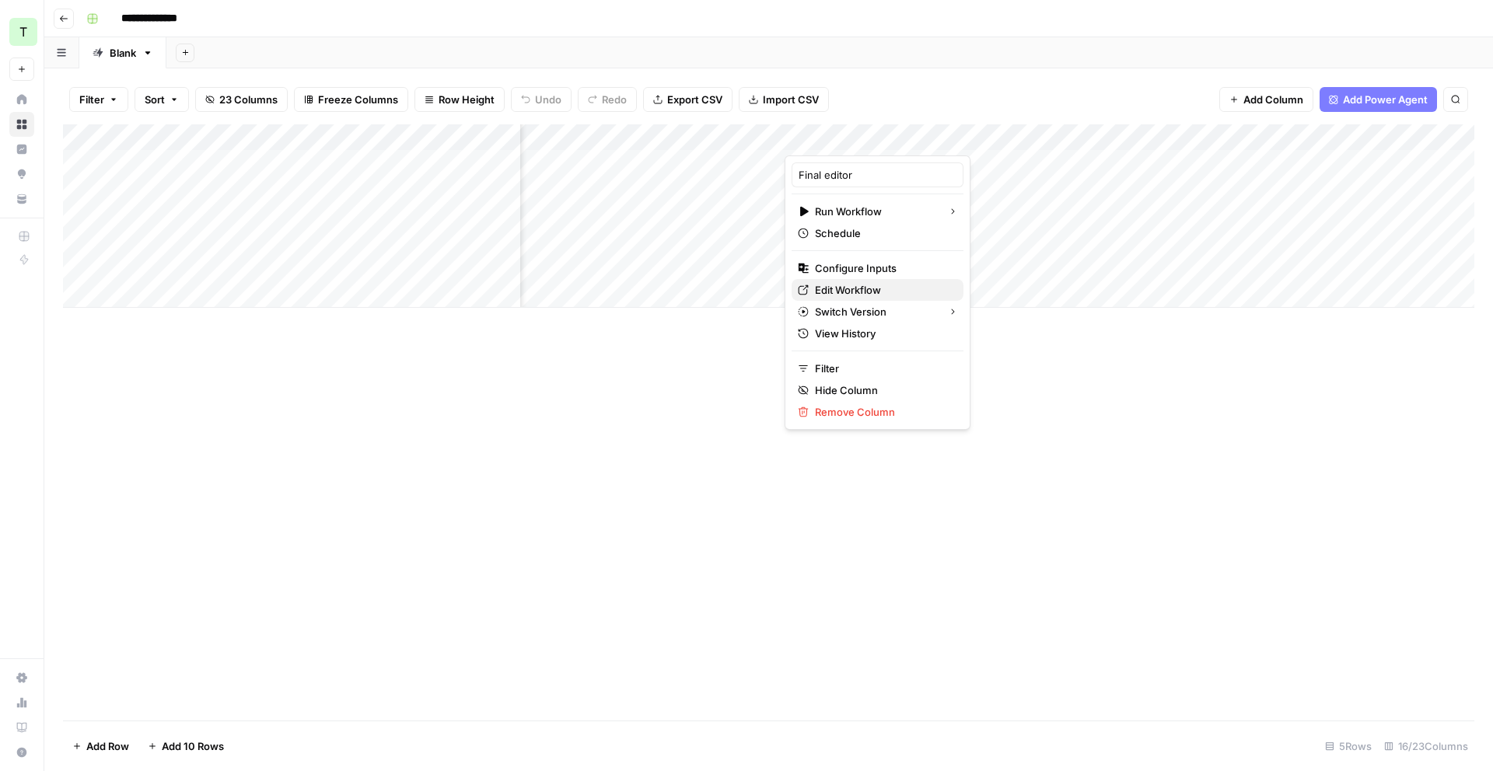
click at [851, 282] on span "Edit Workflow" at bounding box center [883, 290] width 136 height 16
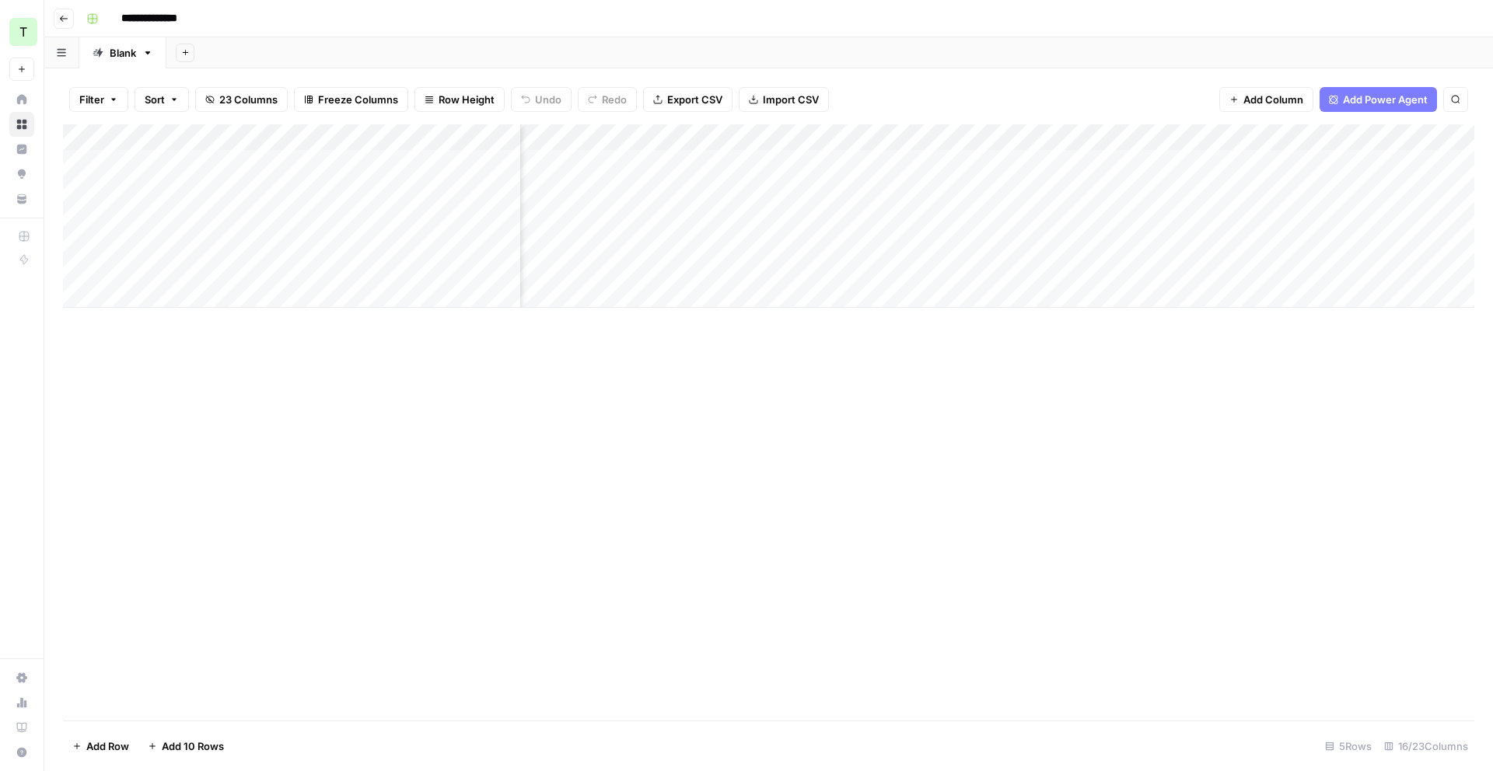
scroll to position [0, 1276]
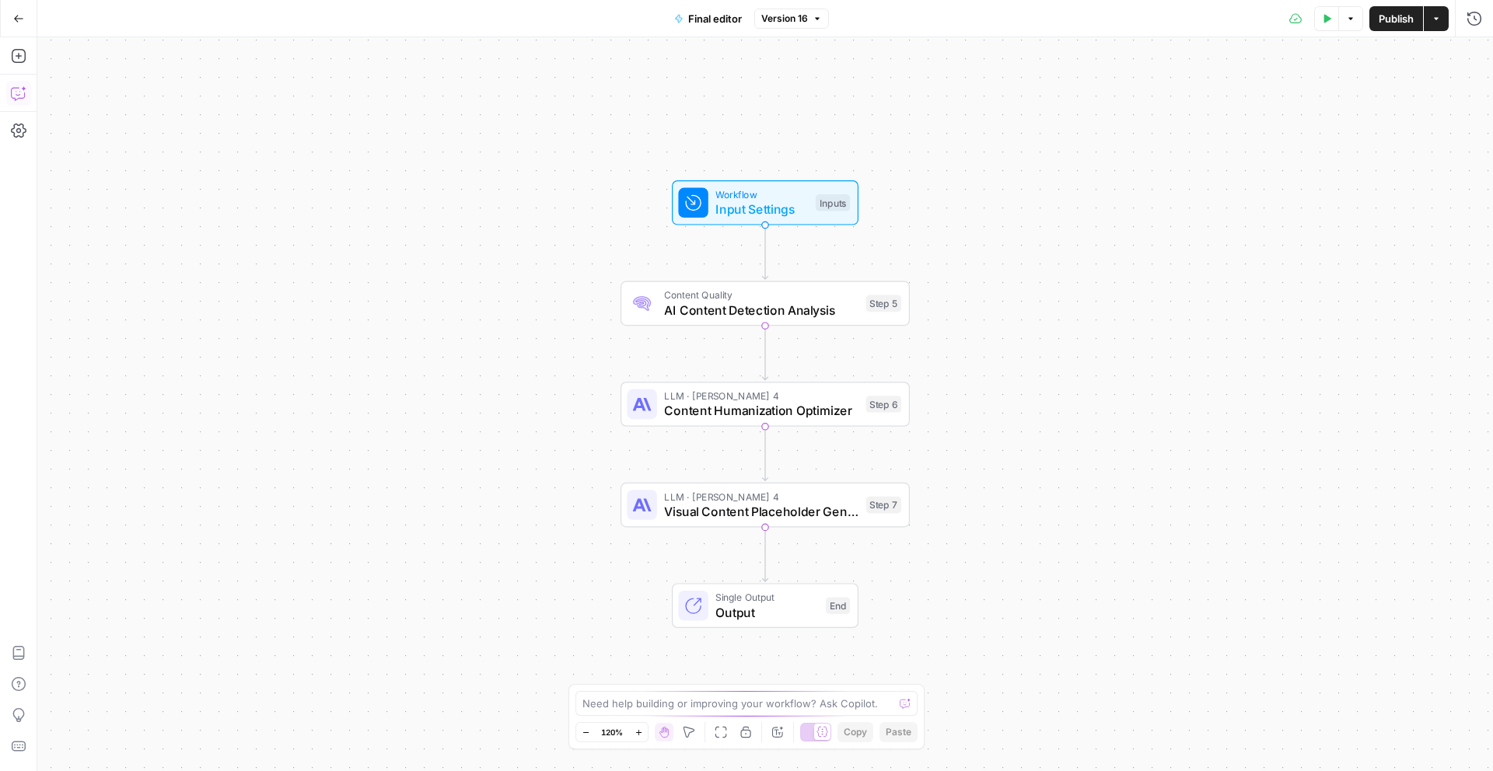
click at [15, 86] on icon "button" at bounding box center [19, 94] width 16 height 16
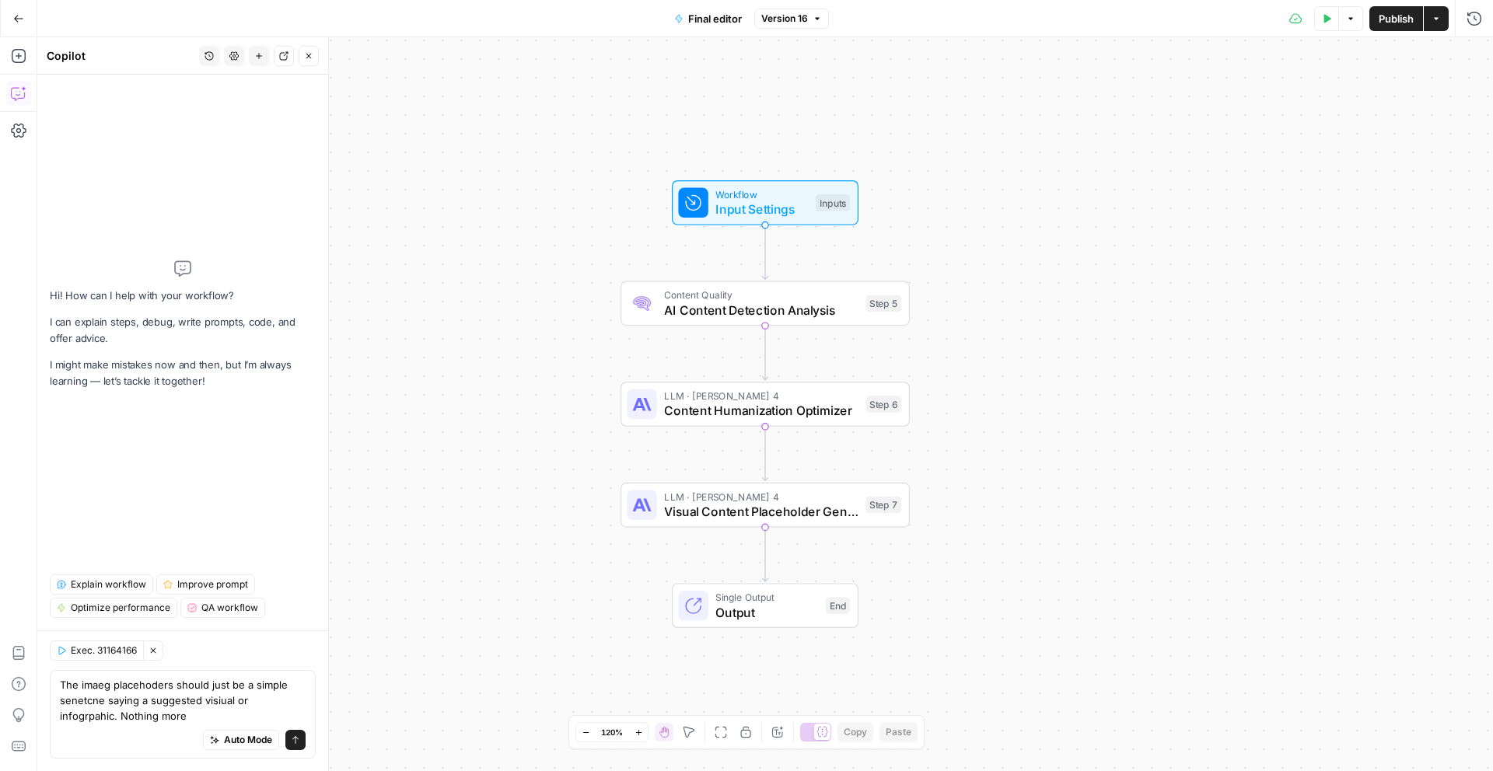
type textarea "The imaeg placehoders should just be a simple senetcne saying a suggested visiu…"
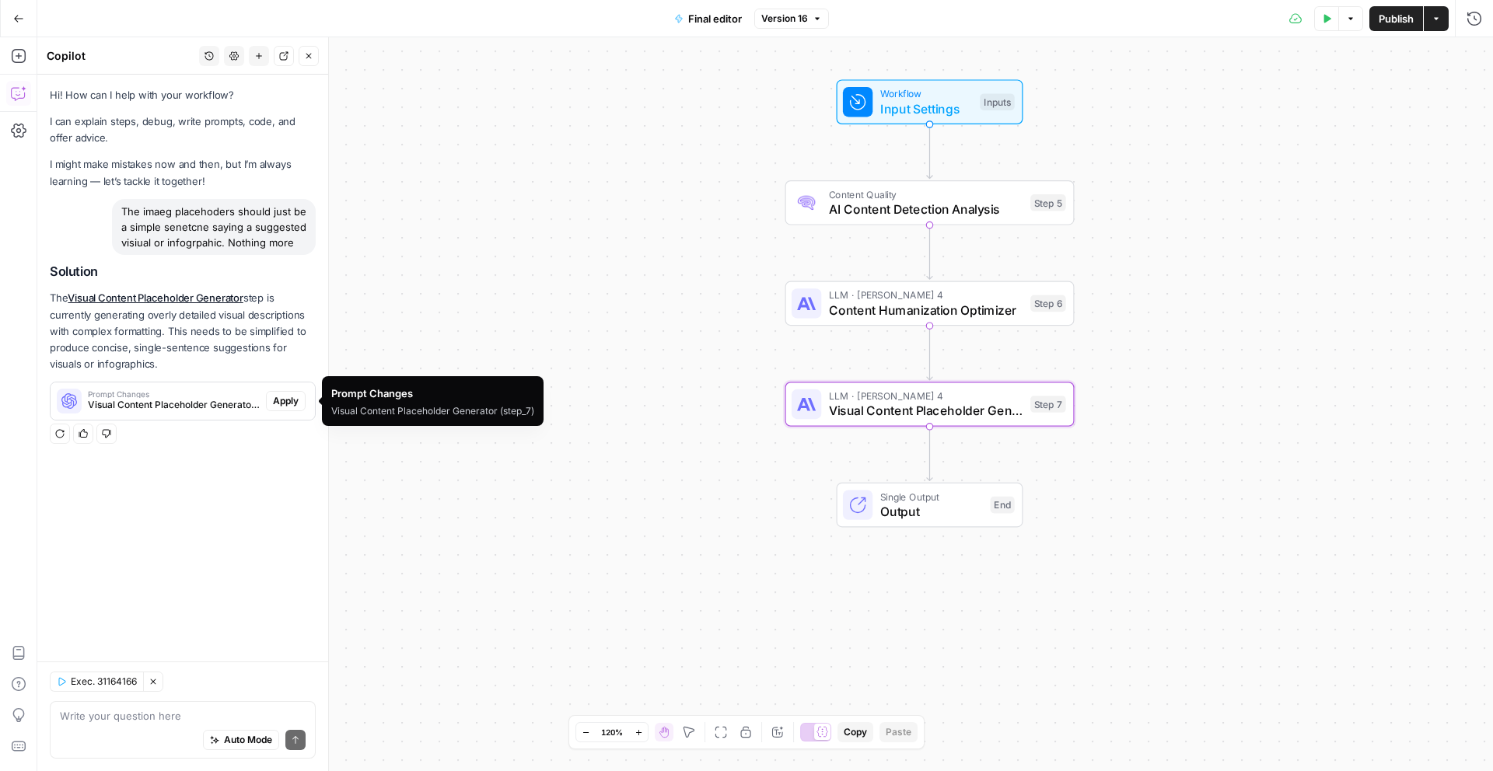
click at [275, 403] on span "Apply" at bounding box center [286, 401] width 26 height 14
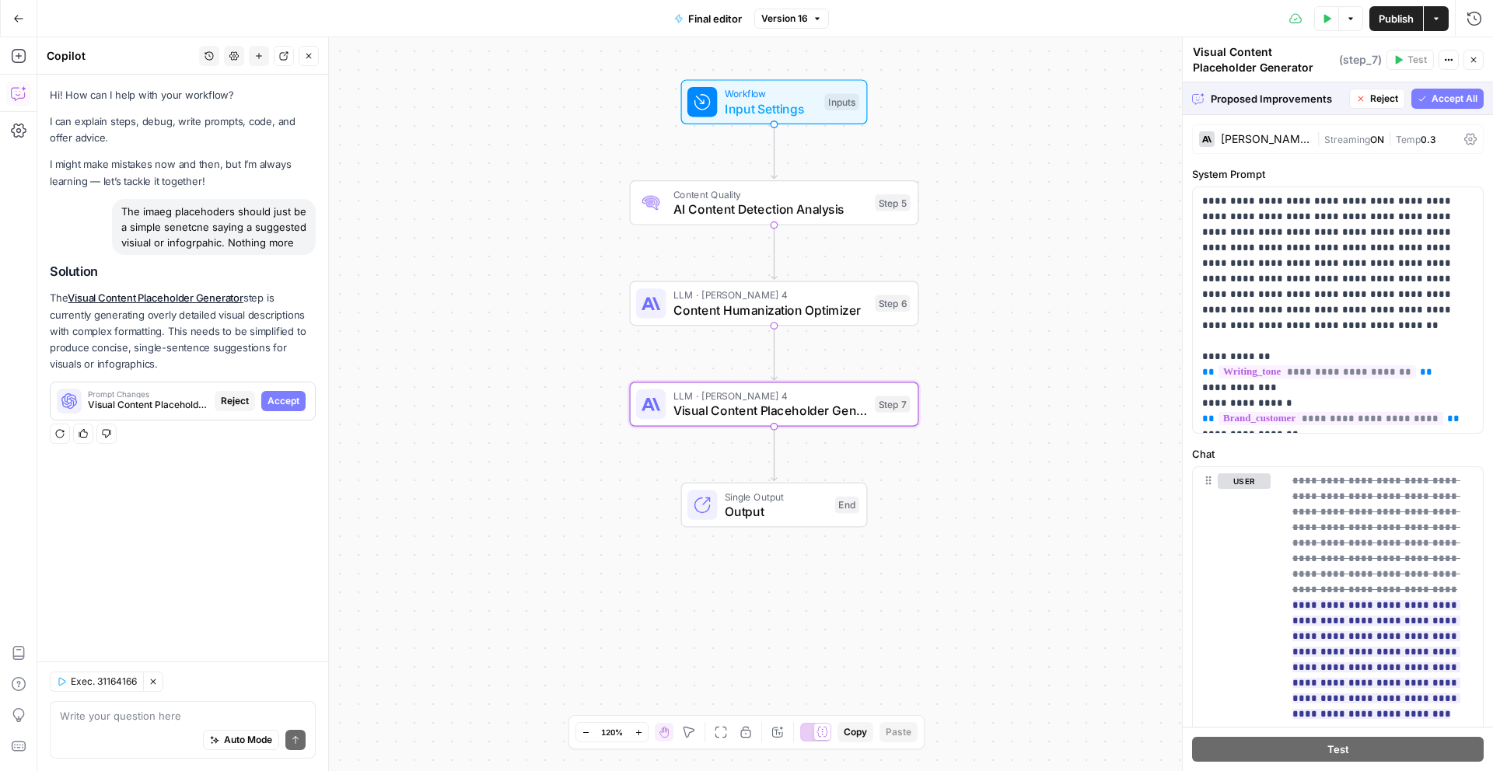
click at [279, 404] on span "Accept" at bounding box center [283, 401] width 32 height 14
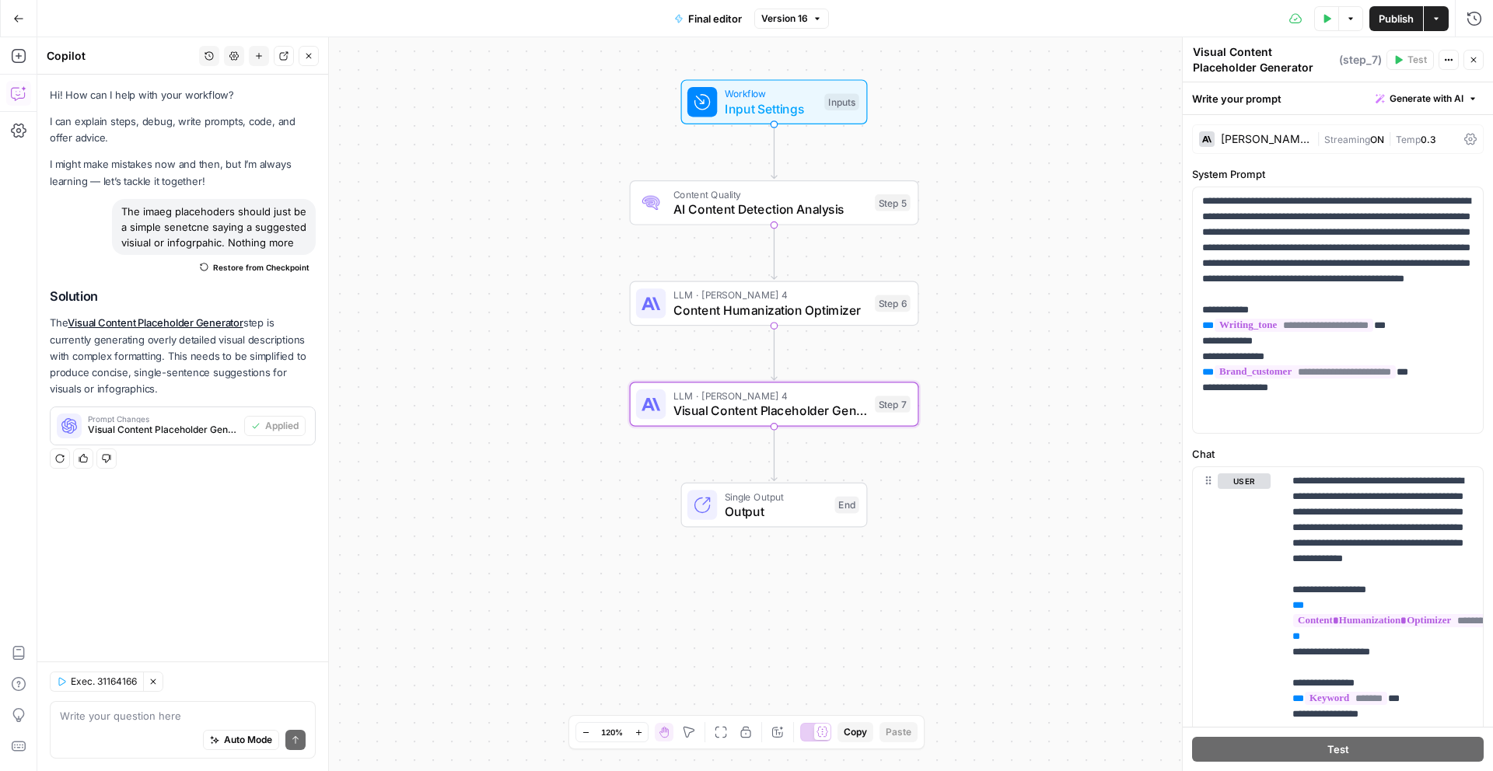
click at [1390, 27] on button "Publish" at bounding box center [1396, 18] width 54 height 25
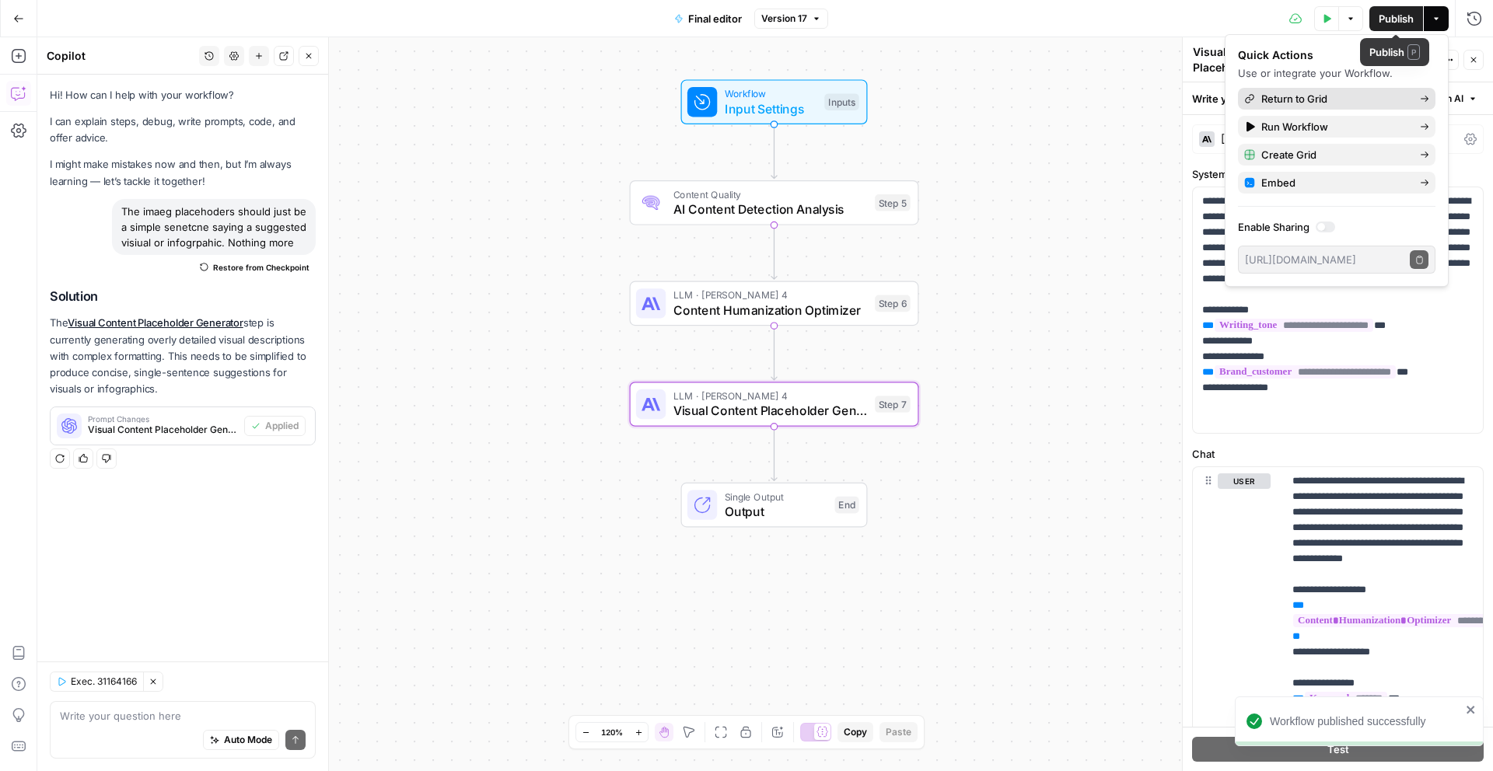
click at [1362, 101] on span "Return to Grid" at bounding box center [1334, 99] width 146 height 16
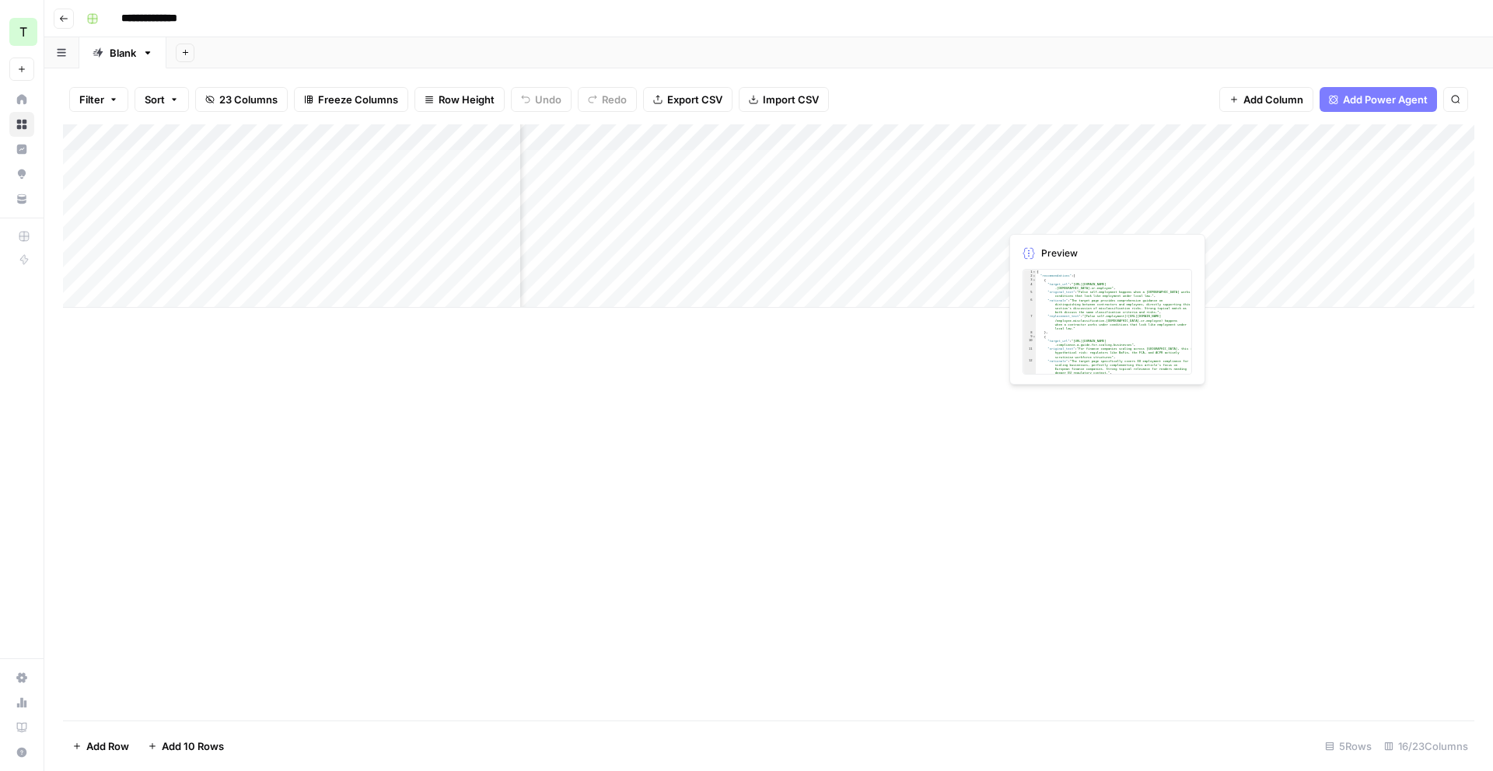
scroll to position [0, 964]
click at [1222, 217] on div "Add Column" at bounding box center [768, 215] width 1411 height 183
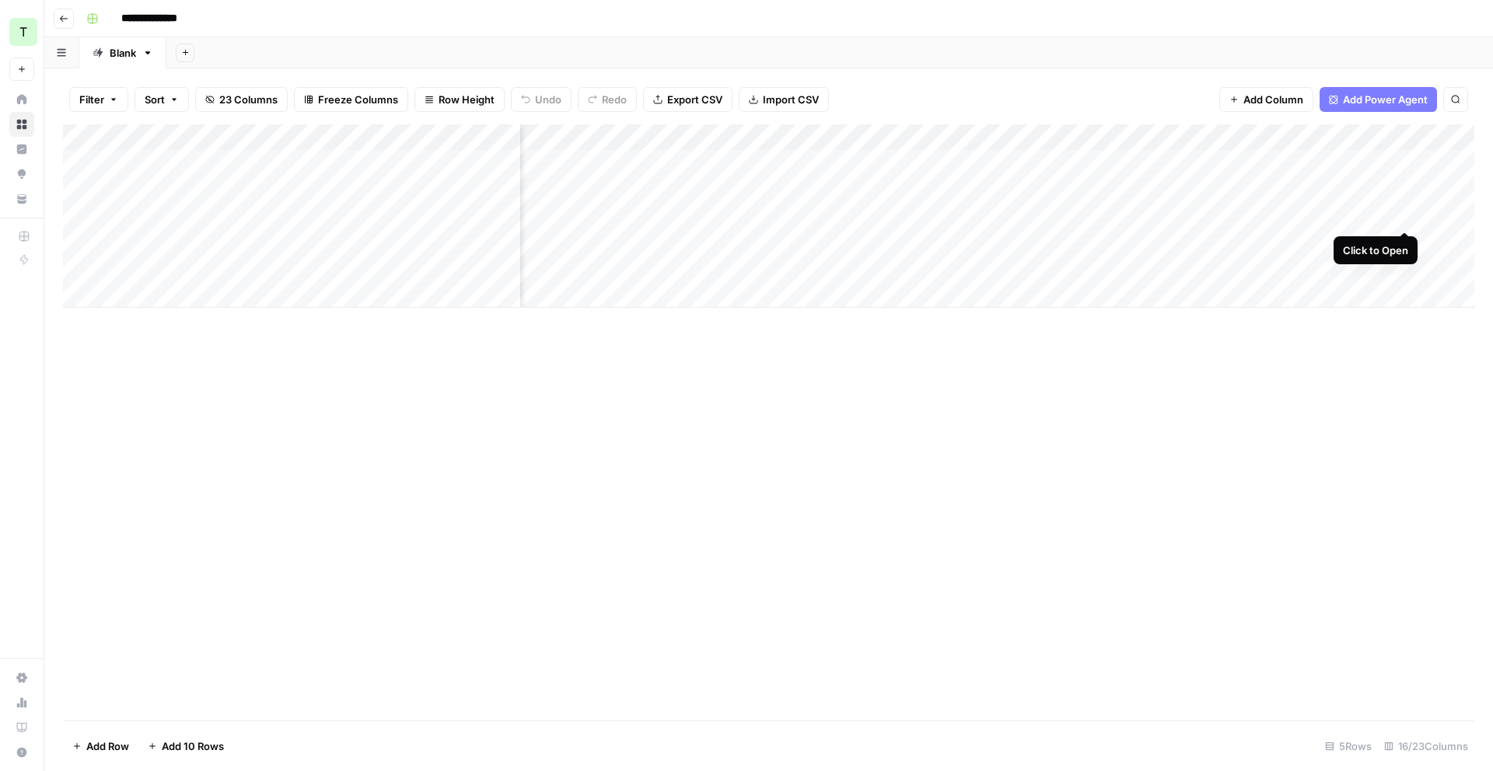
click at [1405, 217] on div "Add Column" at bounding box center [768, 215] width 1411 height 183
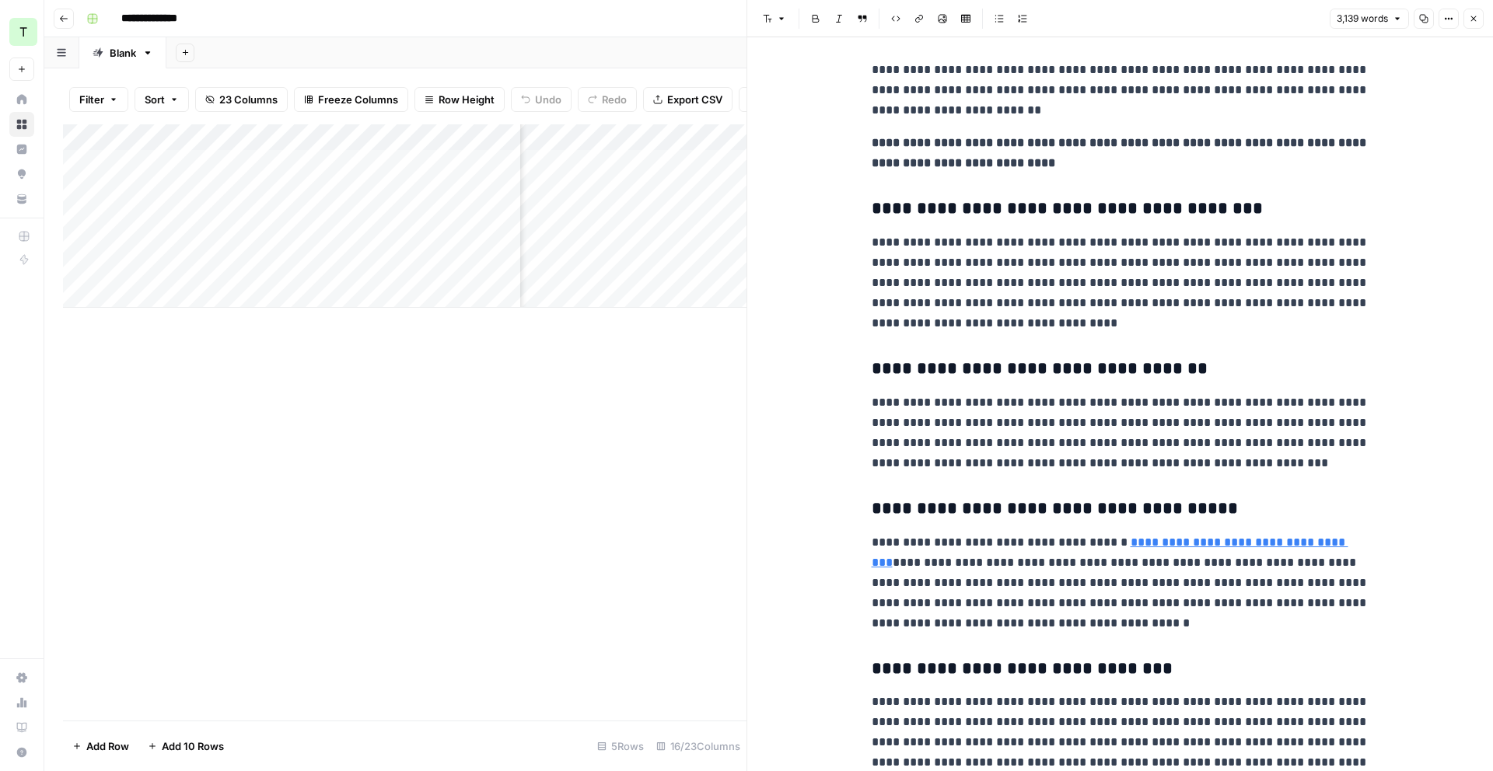
scroll to position [4410, 0]
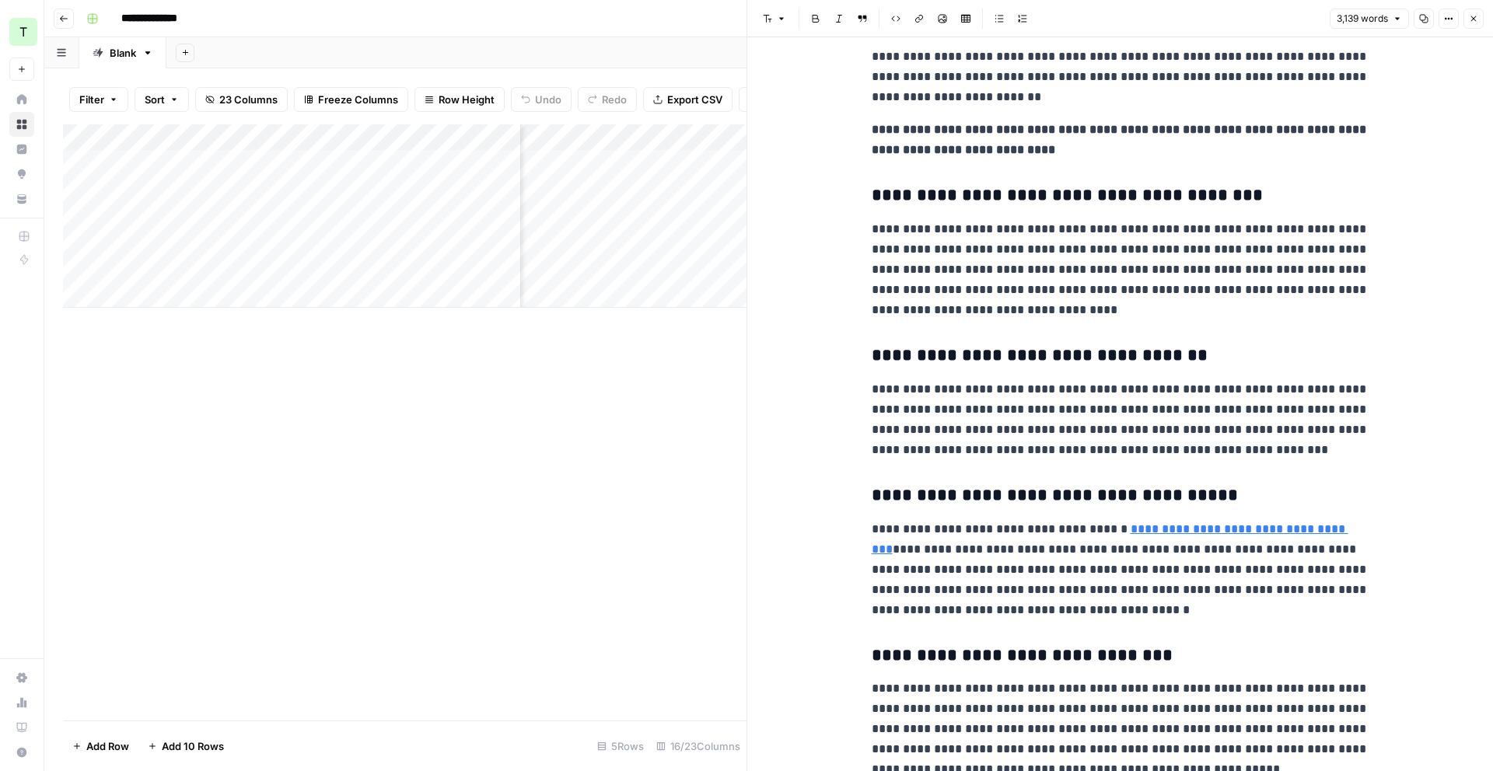
drag, startPoint x: 689, startPoint y: 376, endPoint x: 689, endPoint y: 353, distance: 22.5
click at [689, 374] on div "Add Column" at bounding box center [404, 422] width 683 height 596
click at [1476, 15] on icon "button" at bounding box center [1473, 18] width 9 height 9
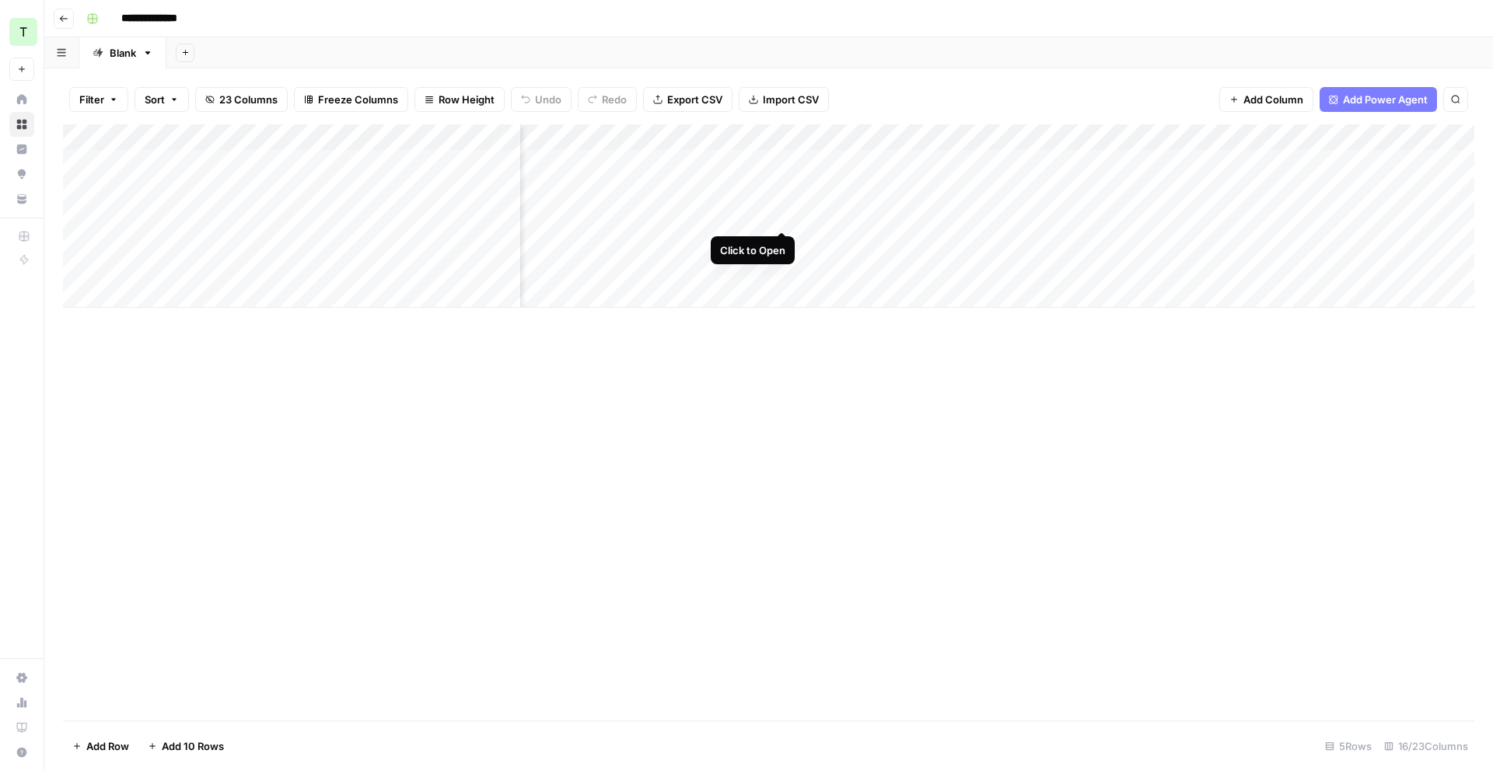
click at [784, 214] on div "Add Column" at bounding box center [768, 215] width 1411 height 183
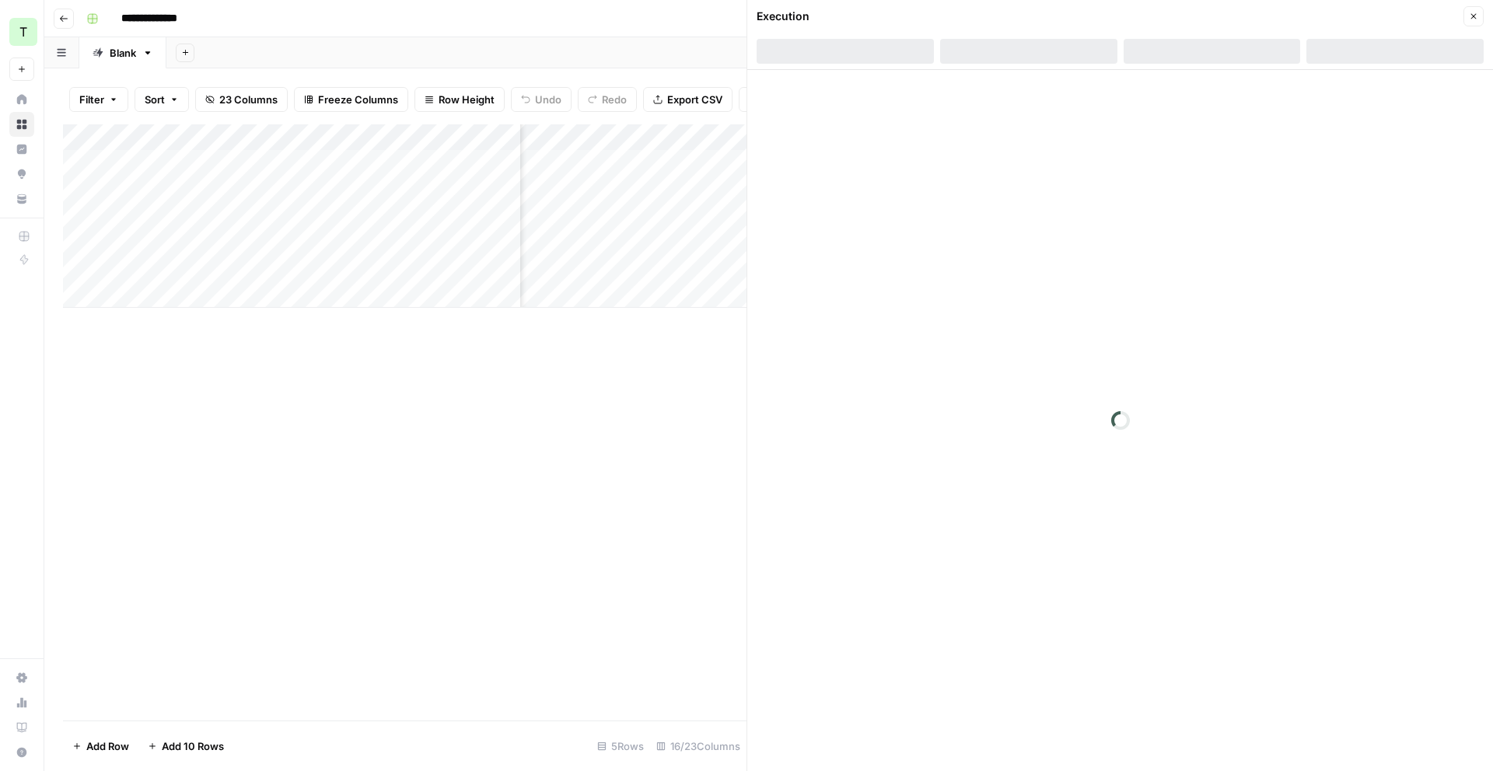
click at [698, 93] on span "Export CSV" at bounding box center [694, 100] width 55 height 16
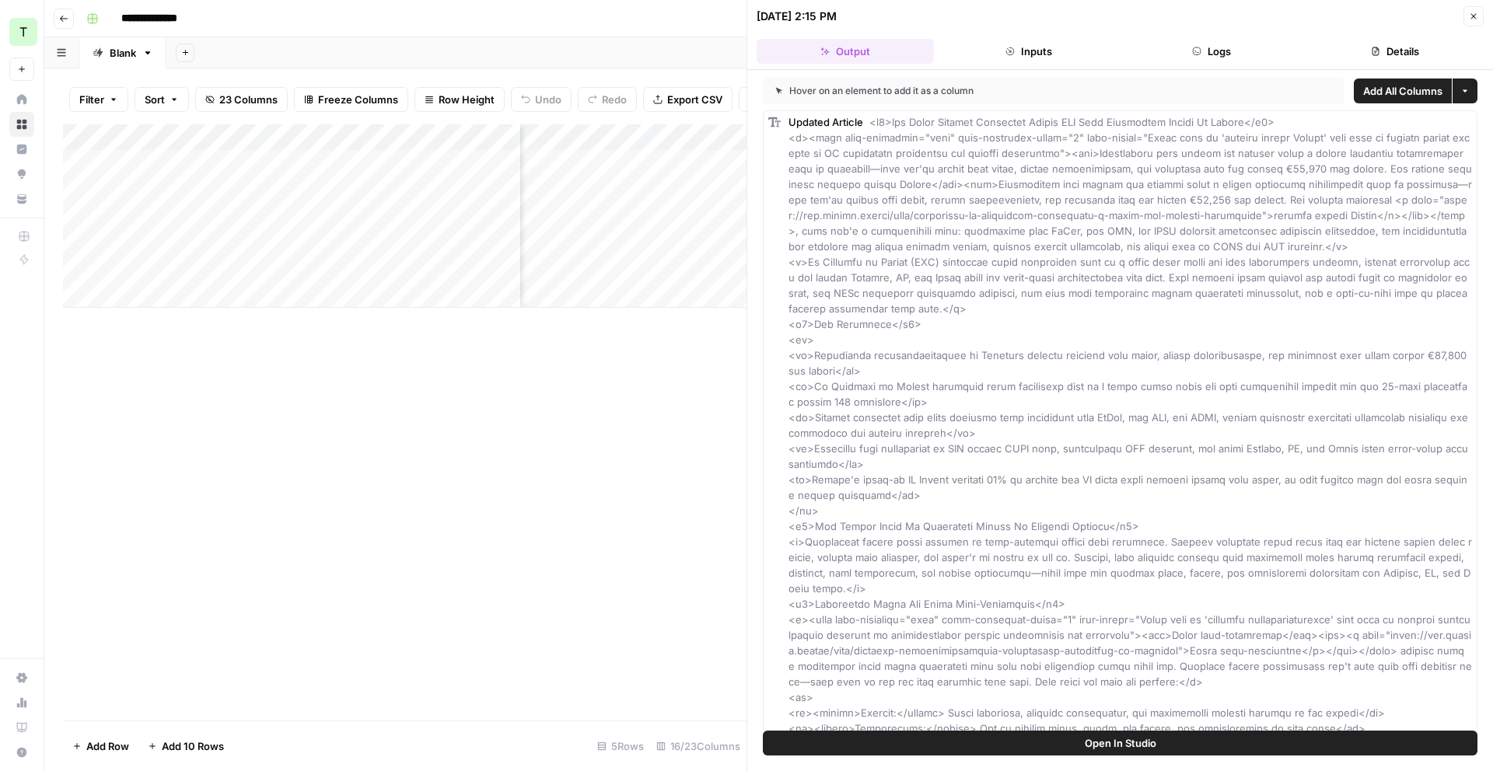
click at [1477, 16] on icon "button" at bounding box center [1473, 16] width 9 height 9
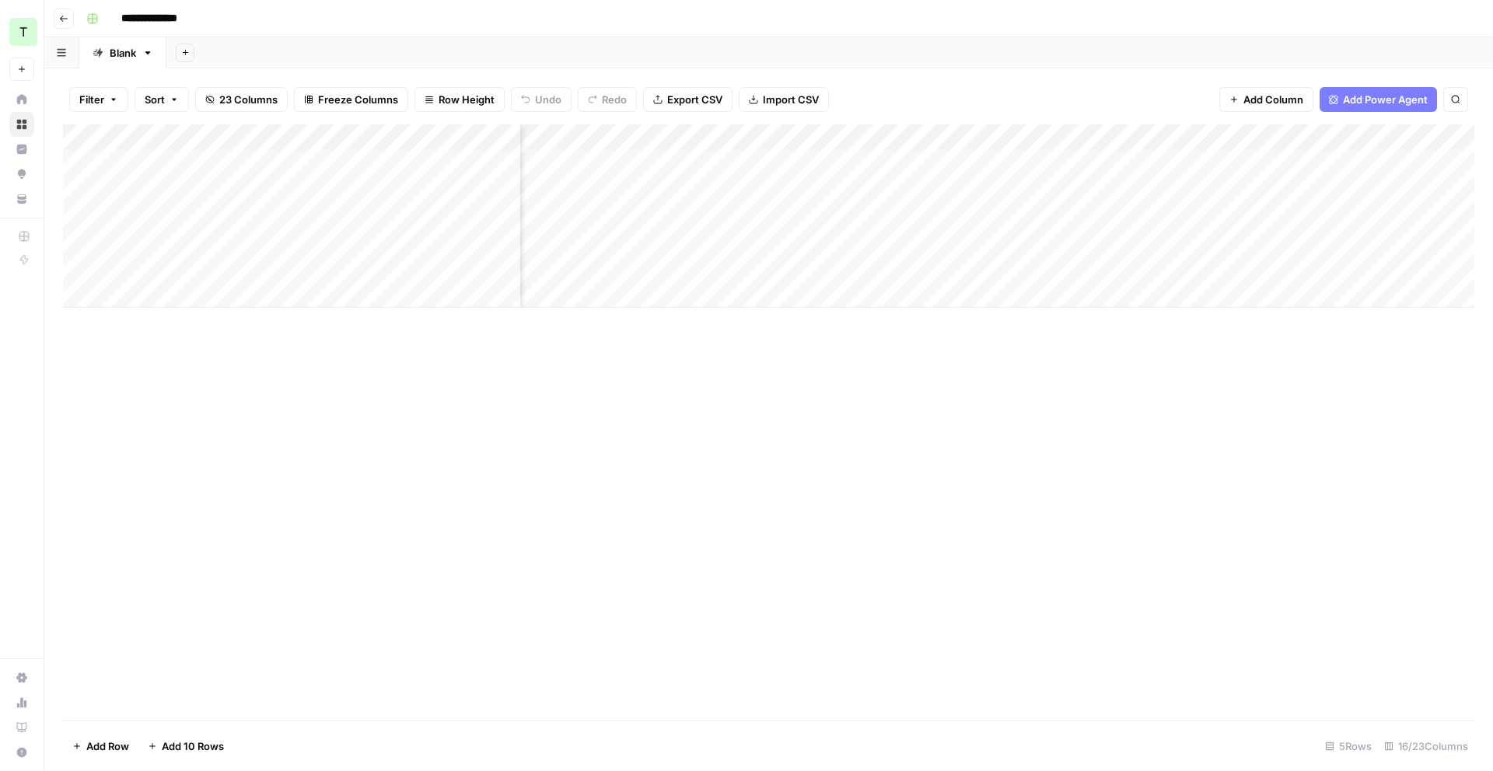
click at [785, 138] on div "Add Column" at bounding box center [768, 215] width 1411 height 183
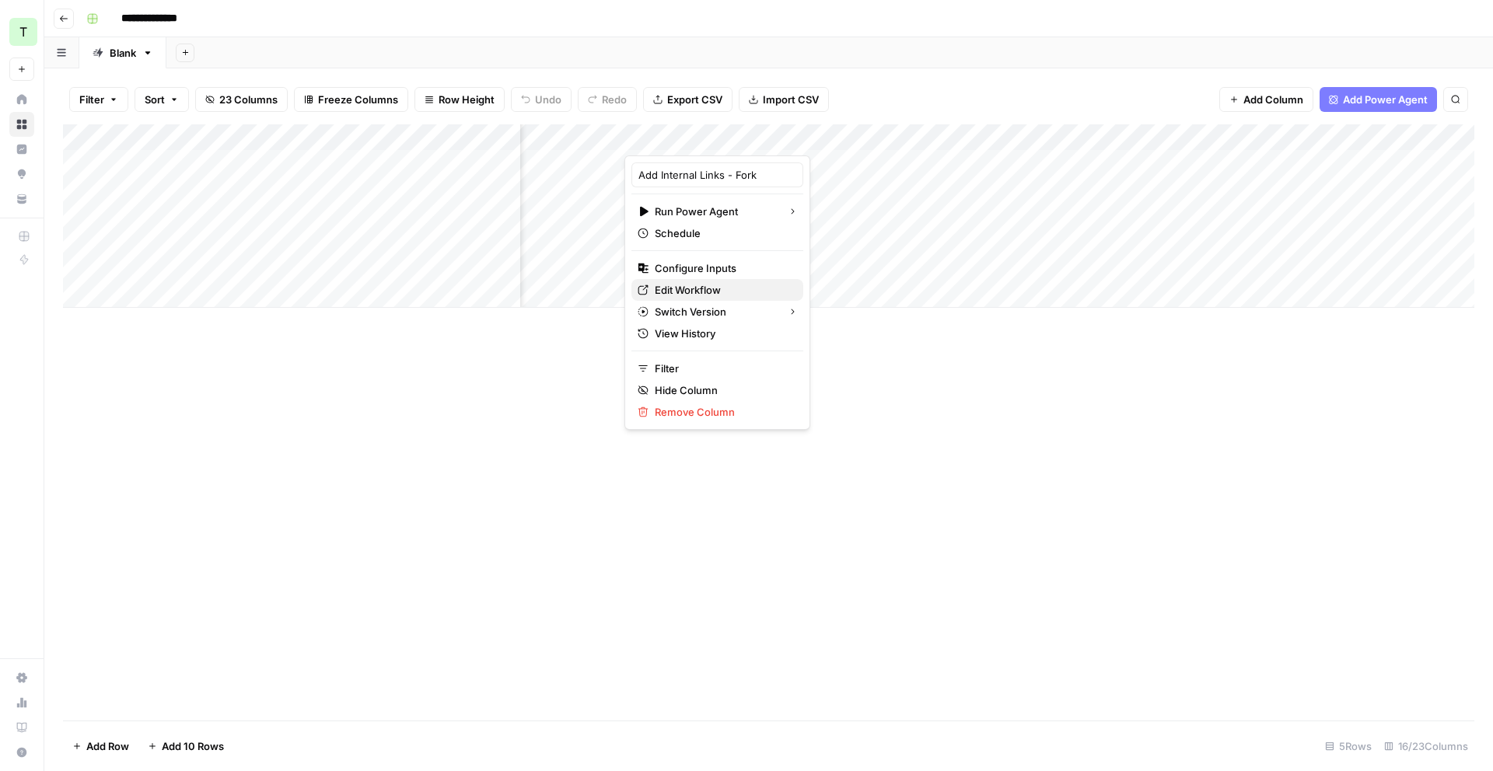
click at [680, 287] on span "Edit Workflow" at bounding box center [723, 290] width 136 height 16
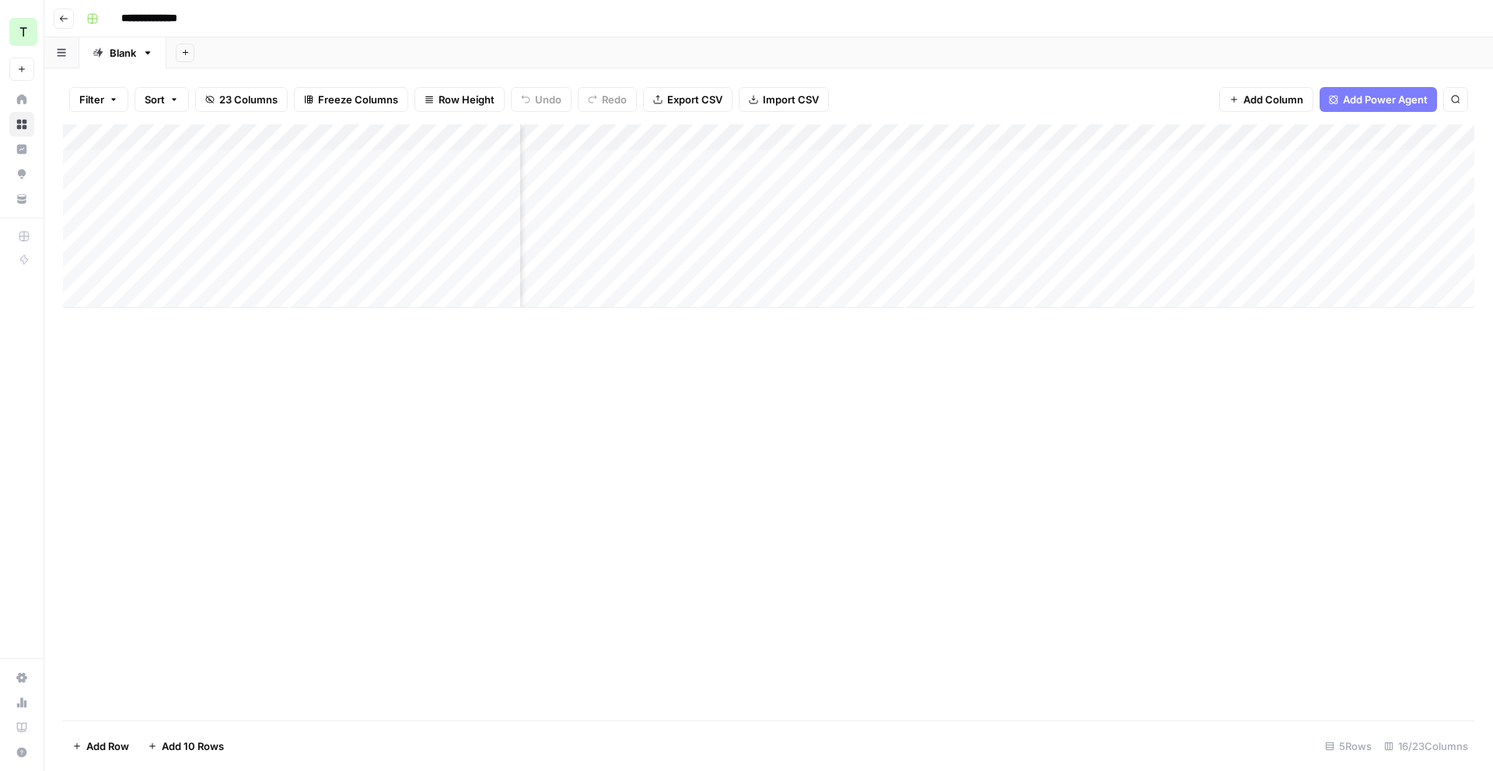
scroll to position [0, 1478]
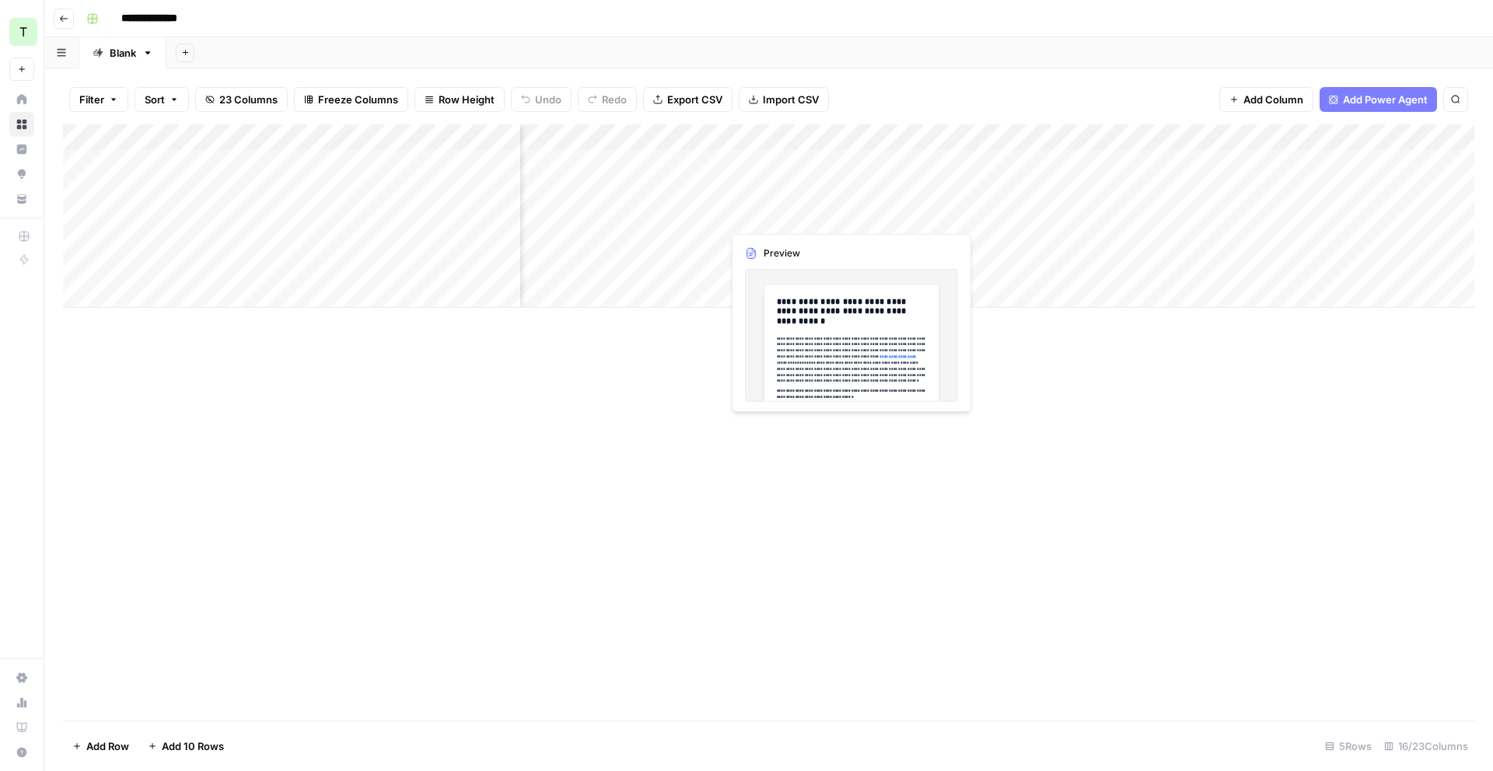
click at [809, 219] on div "Add Column" at bounding box center [768, 215] width 1411 height 183
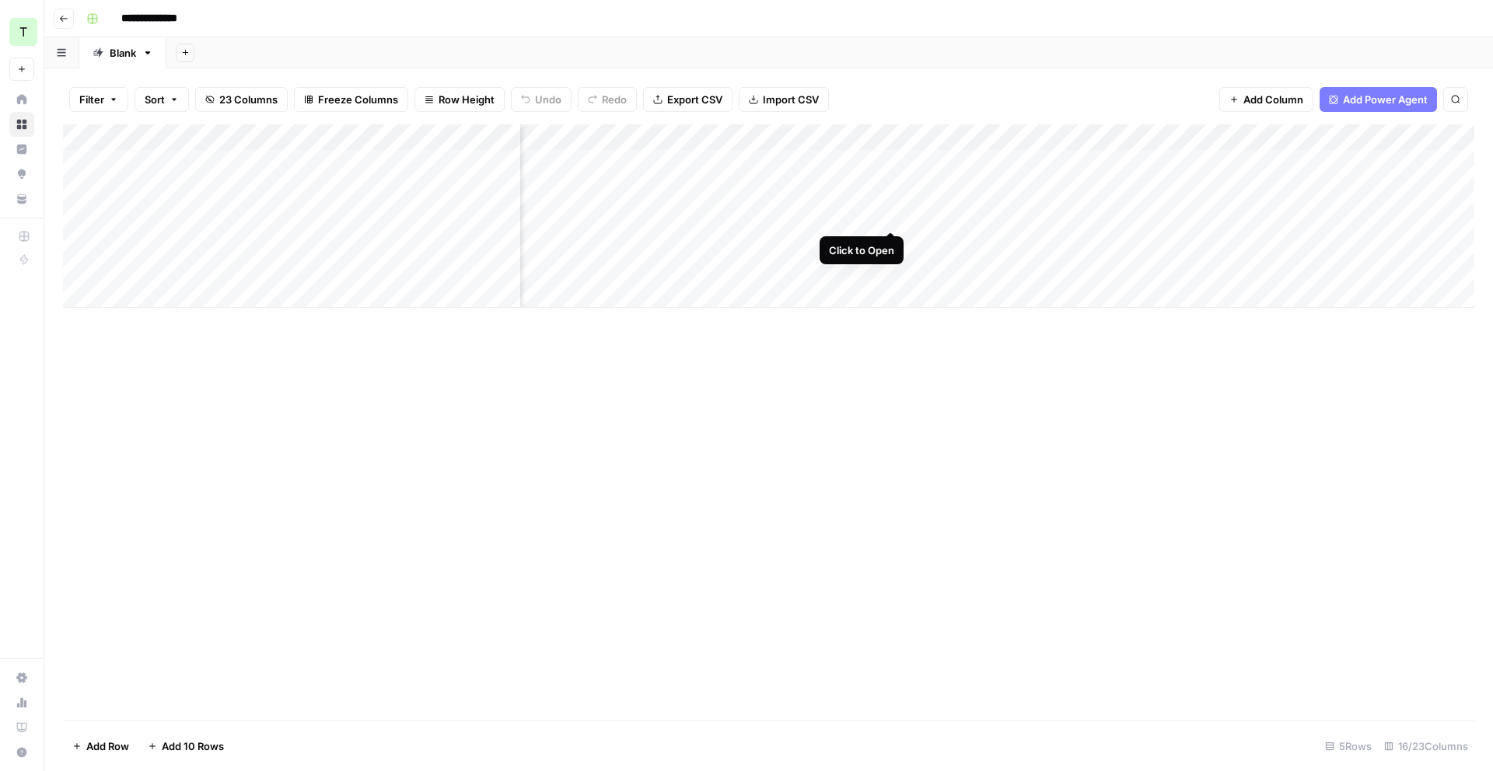
click at [892, 216] on div "Add Column" at bounding box center [768, 215] width 1411 height 183
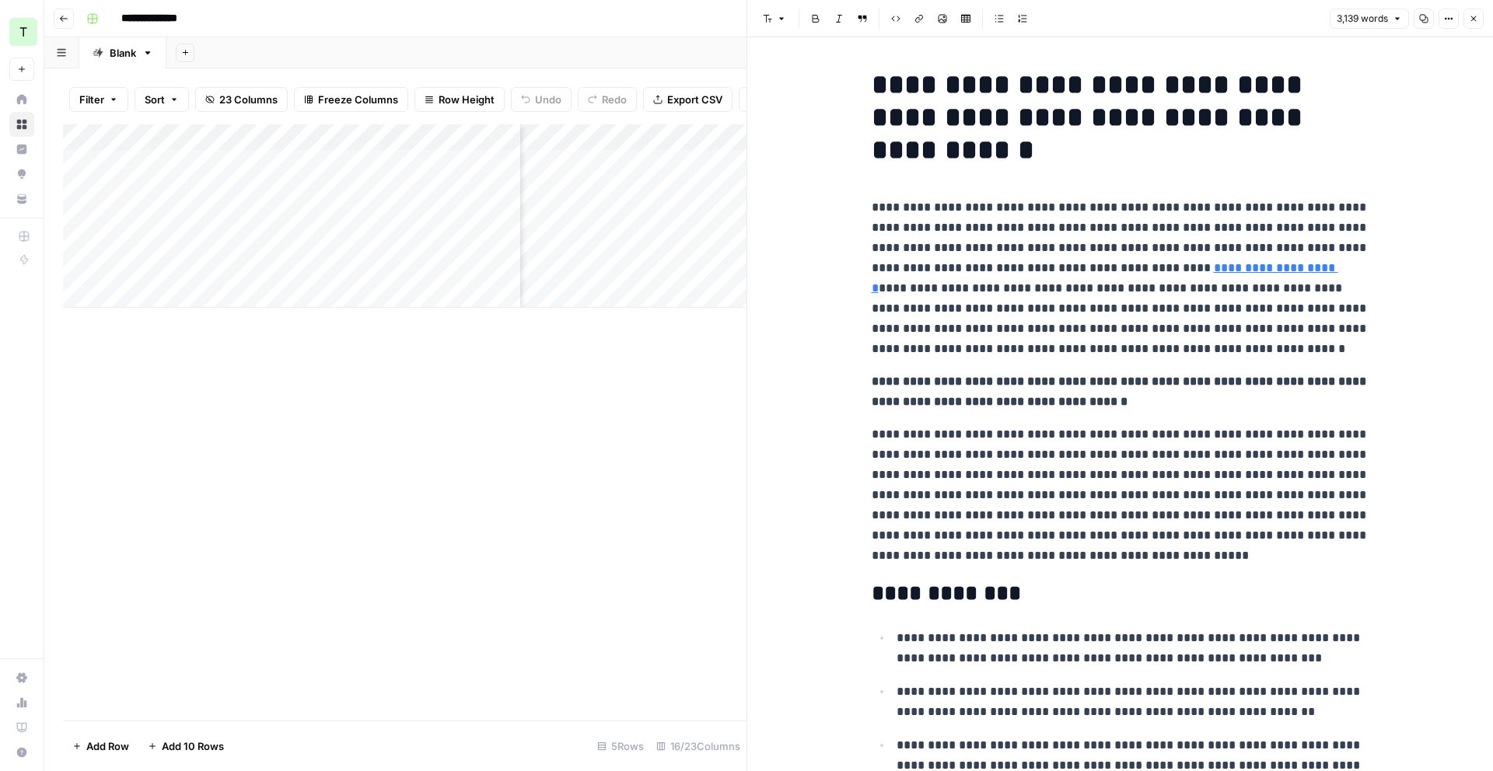
click at [1467, 15] on button "Close" at bounding box center [1473, 19] width 20 height 20
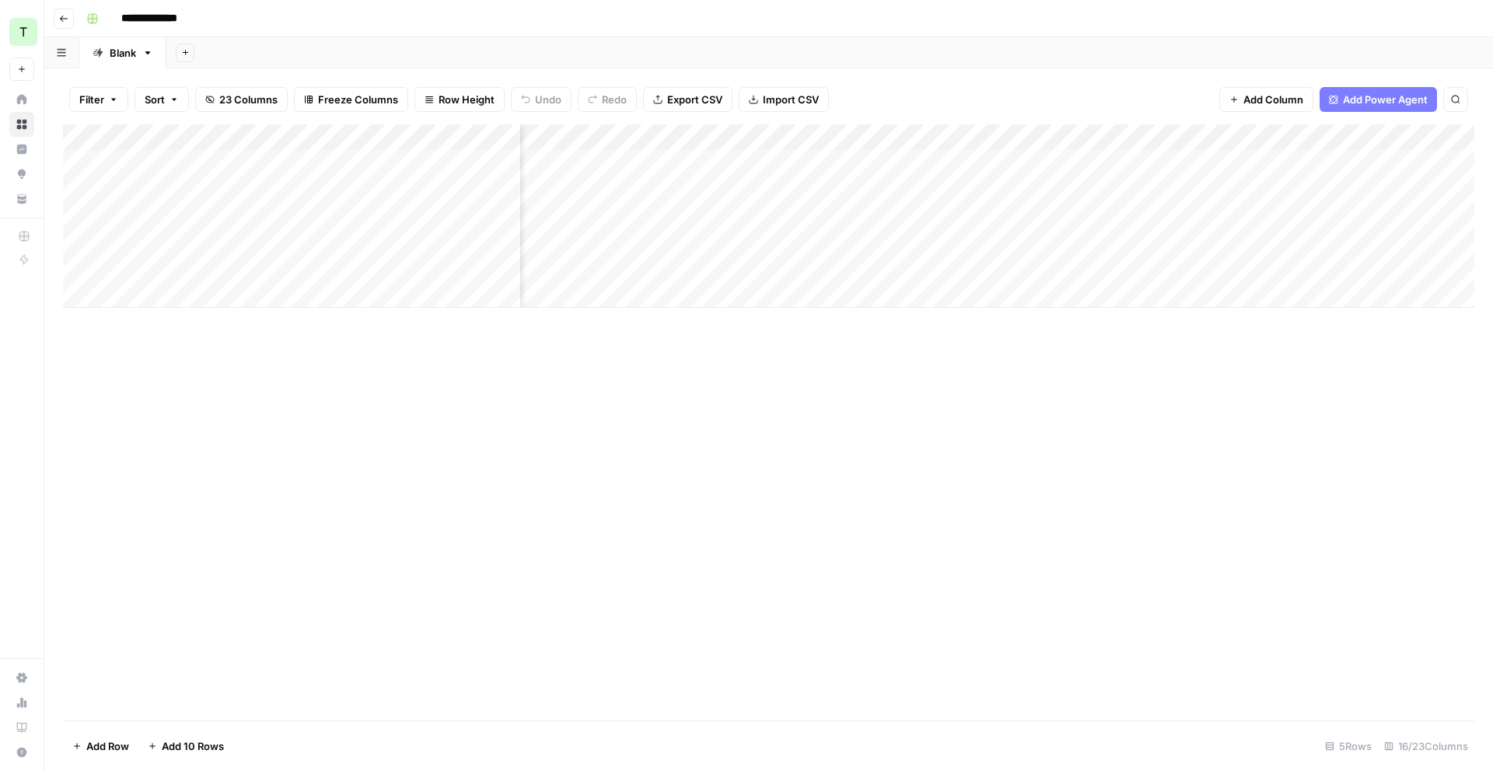
click at [689, 144] on div "Add Column" at bounding box center [768, 215] width 1411 height 183
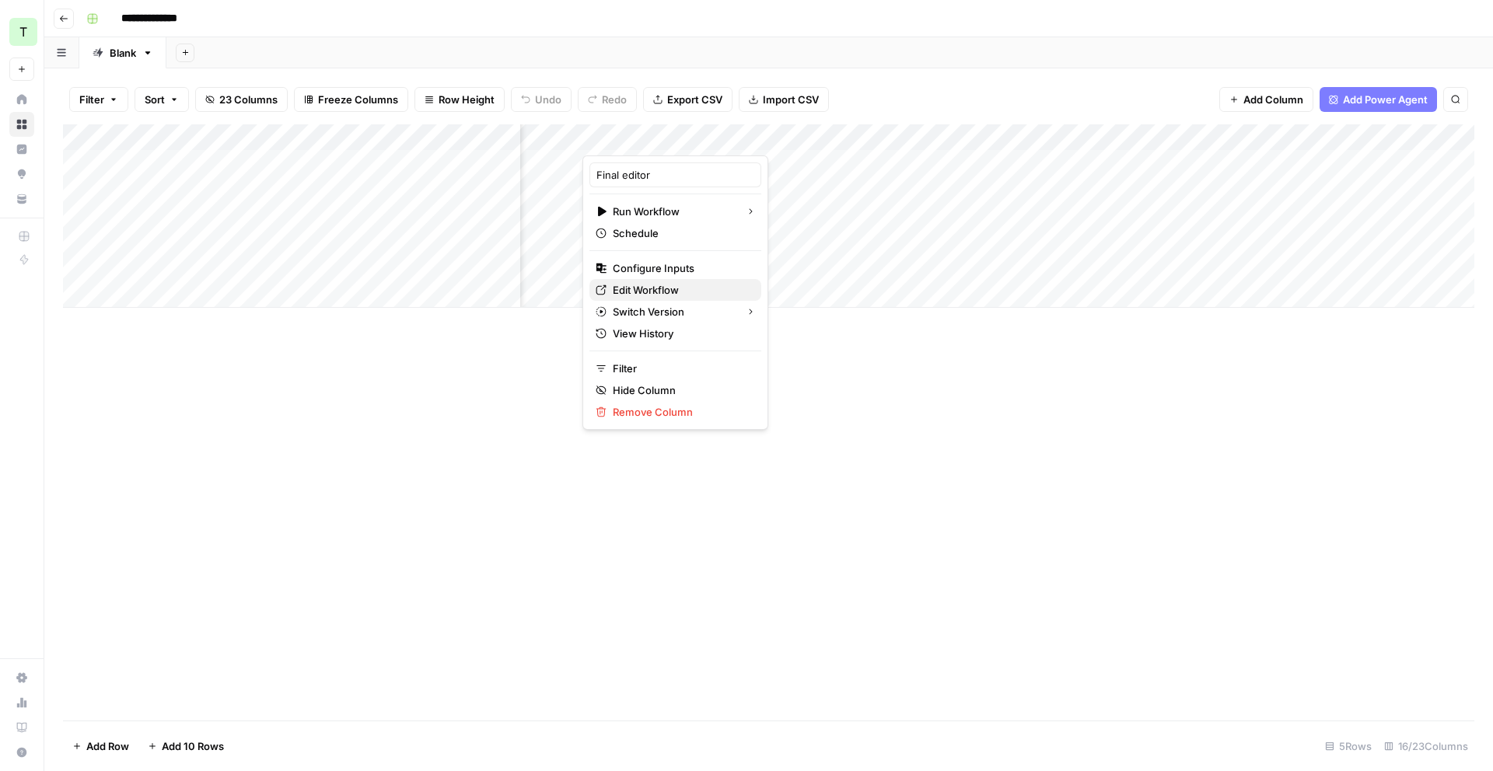
click at [668, 291] on span "Edit Workflow" at bounding box center [681, 290] width 136 height 16
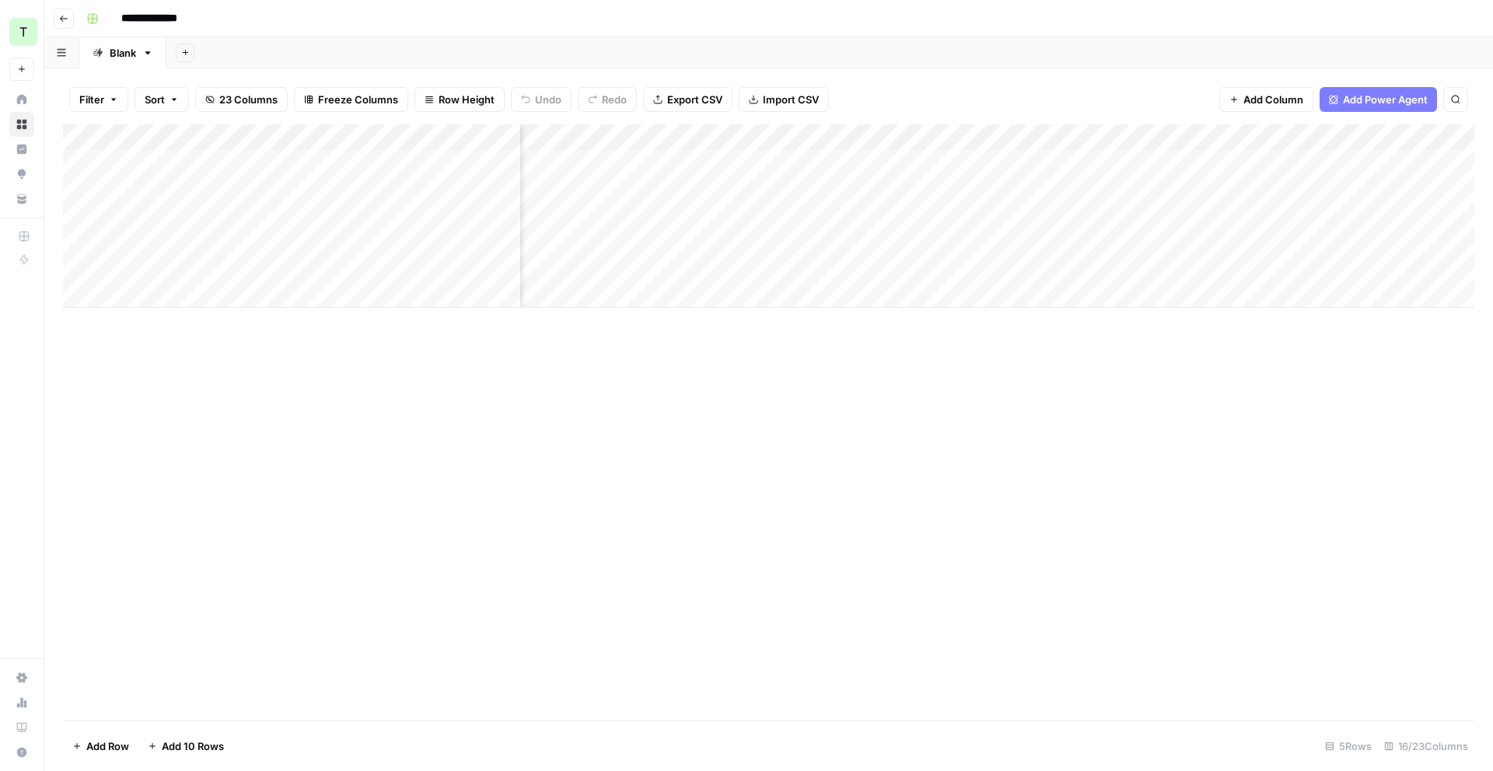
scroll to position [0, 1478]
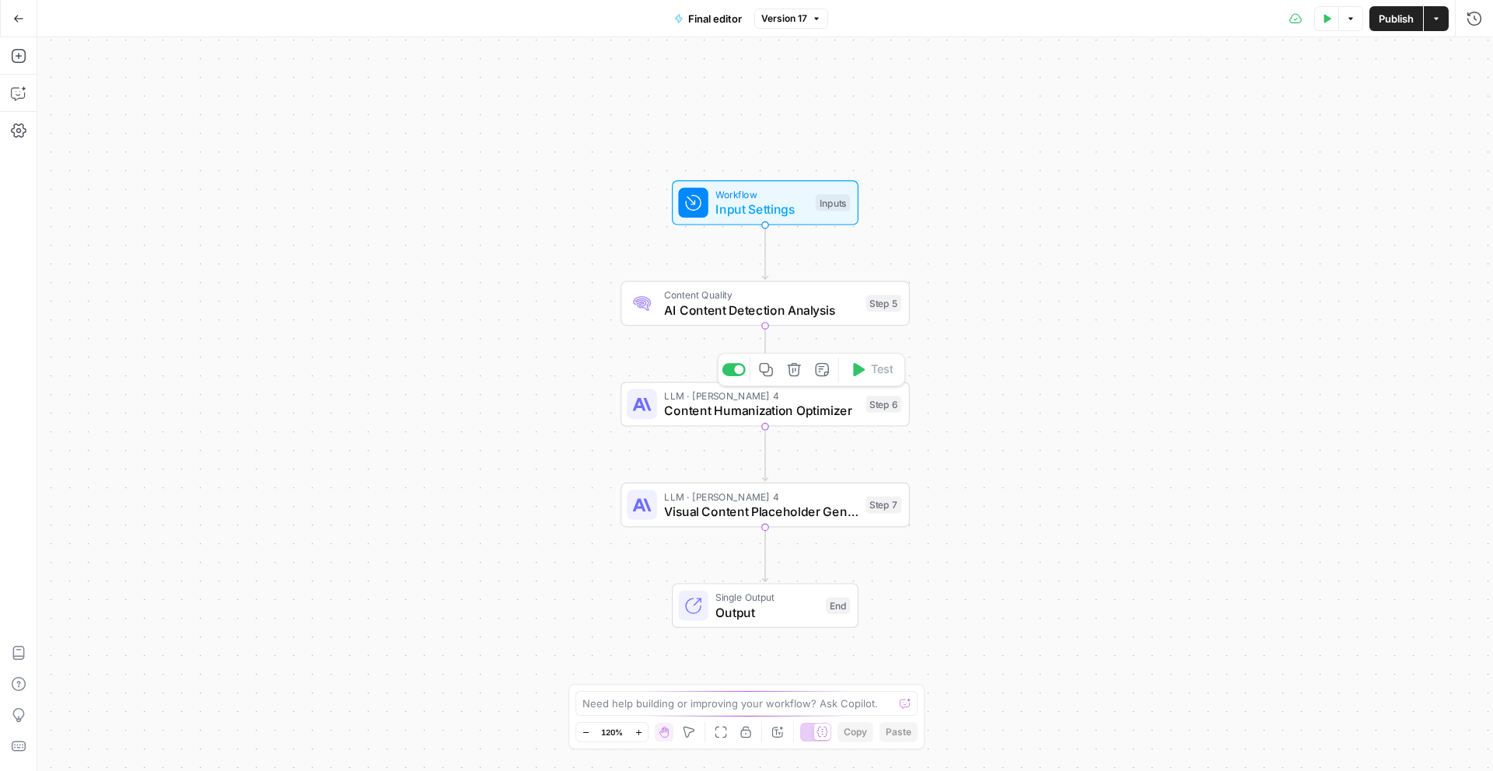
click at [795, 408] on span "Content Humanization Optimizer" at bounding box center [761, 410] width 194 height 19
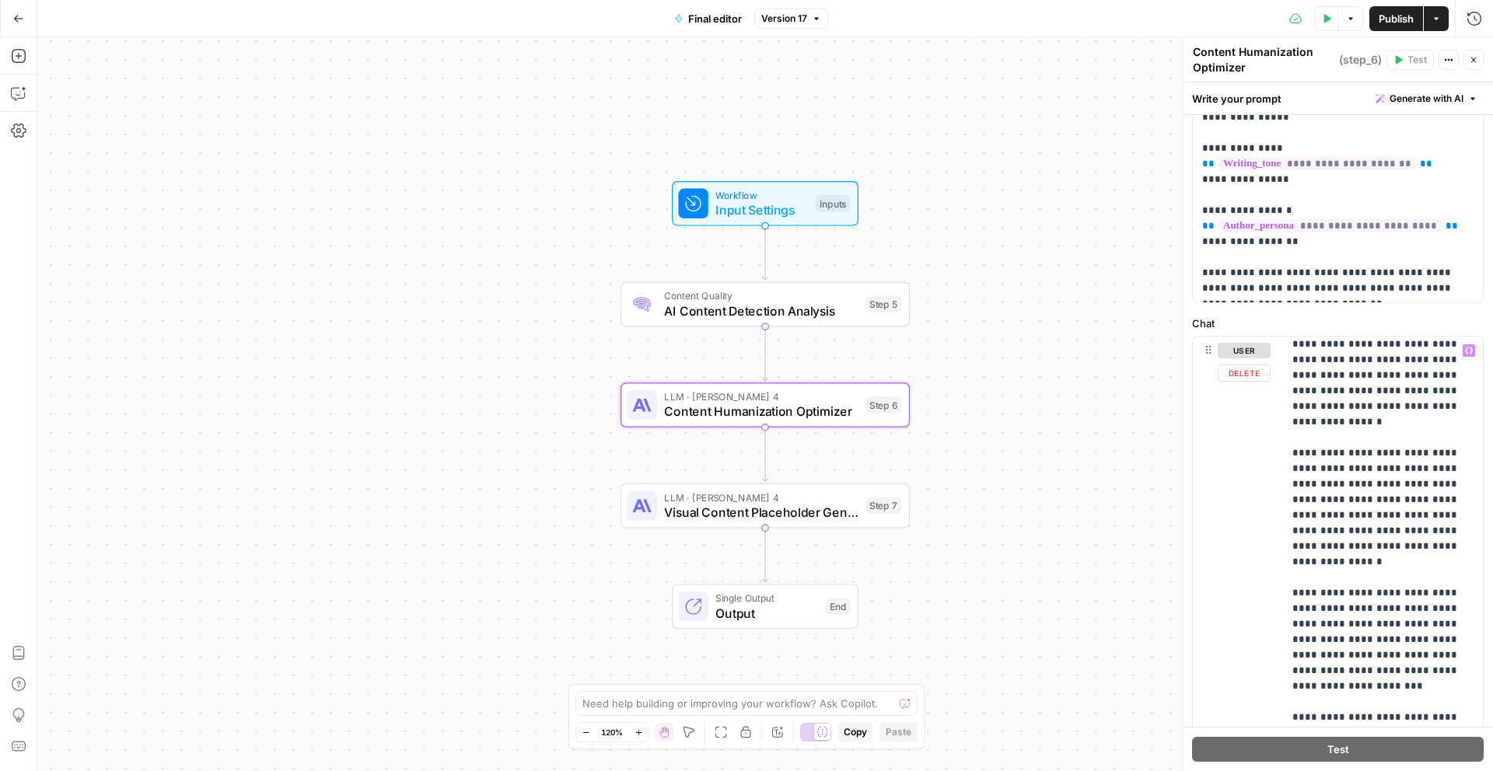
scroll to position [1687, 0]
drag, startPoint x: 1347, startPoint y: 466, endPoint x: 1337, endPoint y: 420, distance: 46.8
drag, startPoint x: 1377, startPoint y: 373, endPoint x: 1349, endPoint y: 386, distance: 30.6
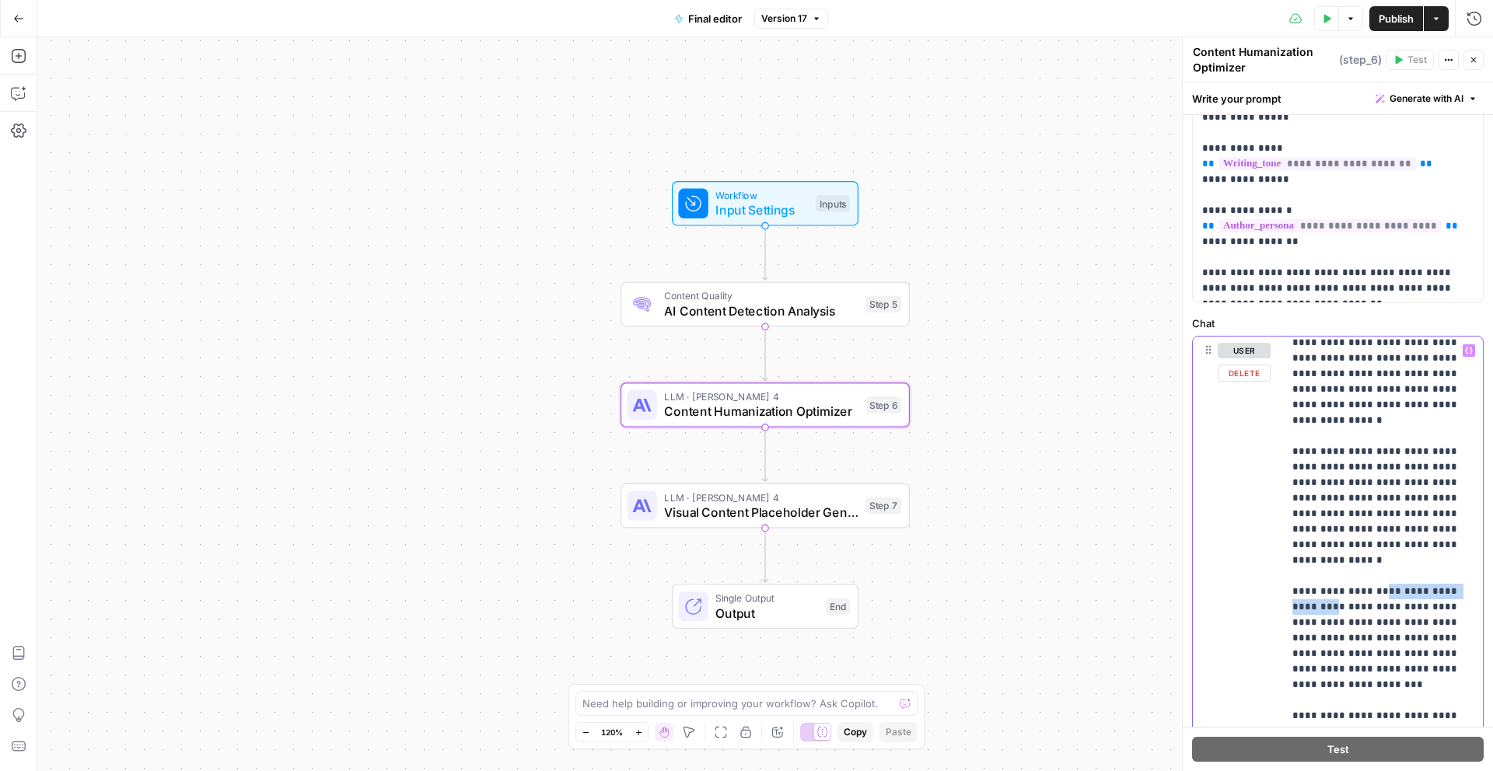
drag, startPoint x: 1435, startPoint y: 387, endPoint x: 1392, endPoint y: 401, distance: 45.7
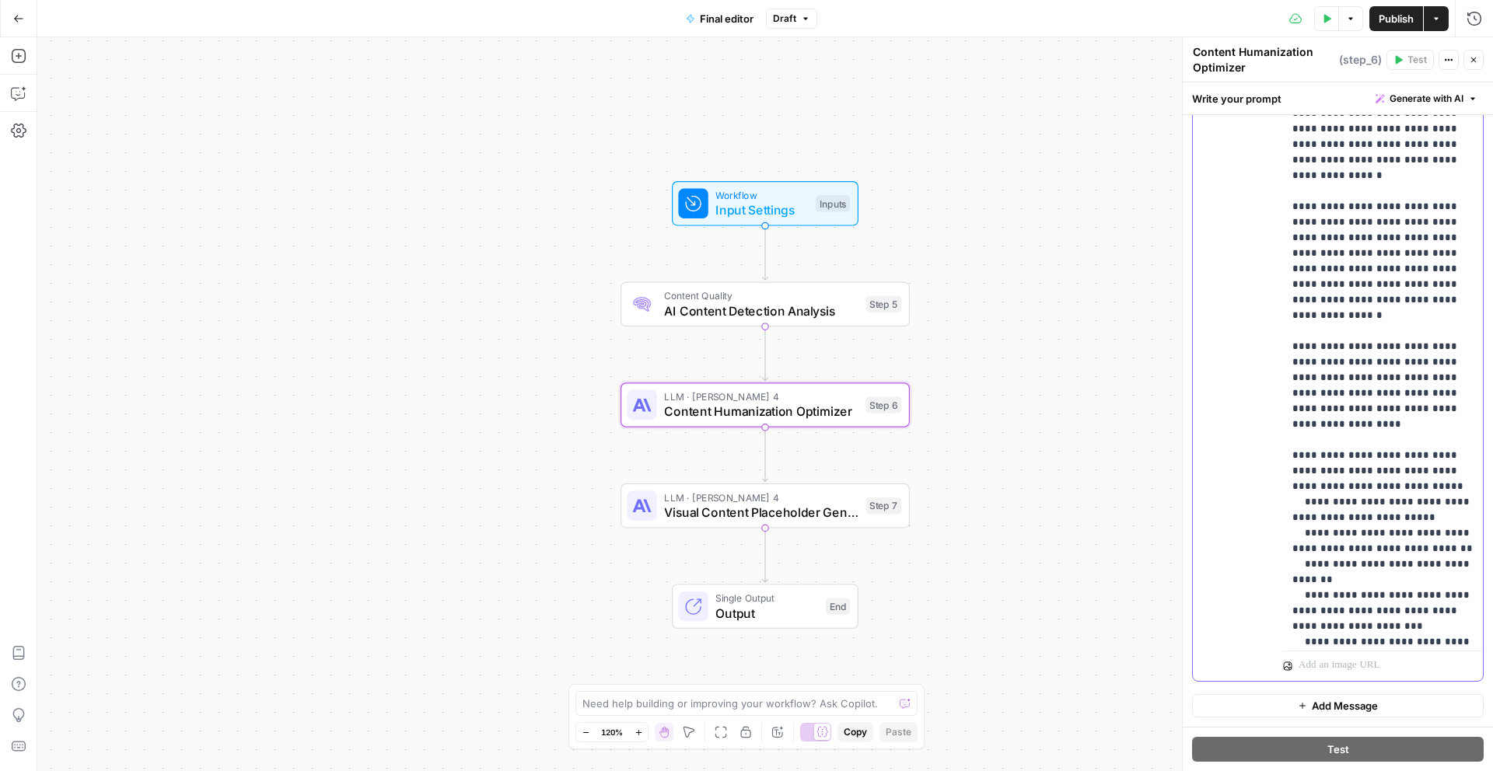
scroll to position [1606, 0]
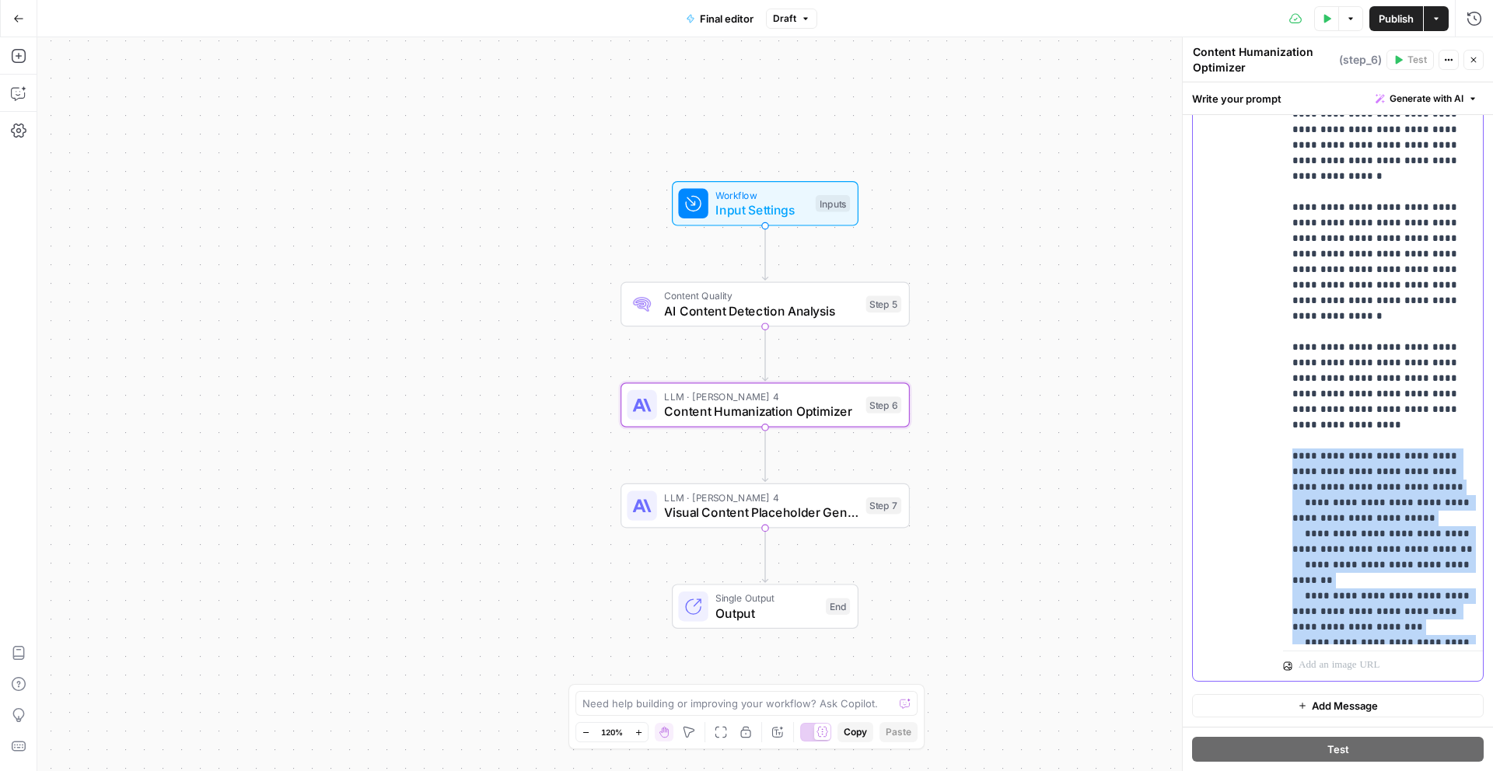
drag, startPoint x: 1293, startPoint y: 222, endPoint x: 1442, endPoint y: 451, distance: 273.0
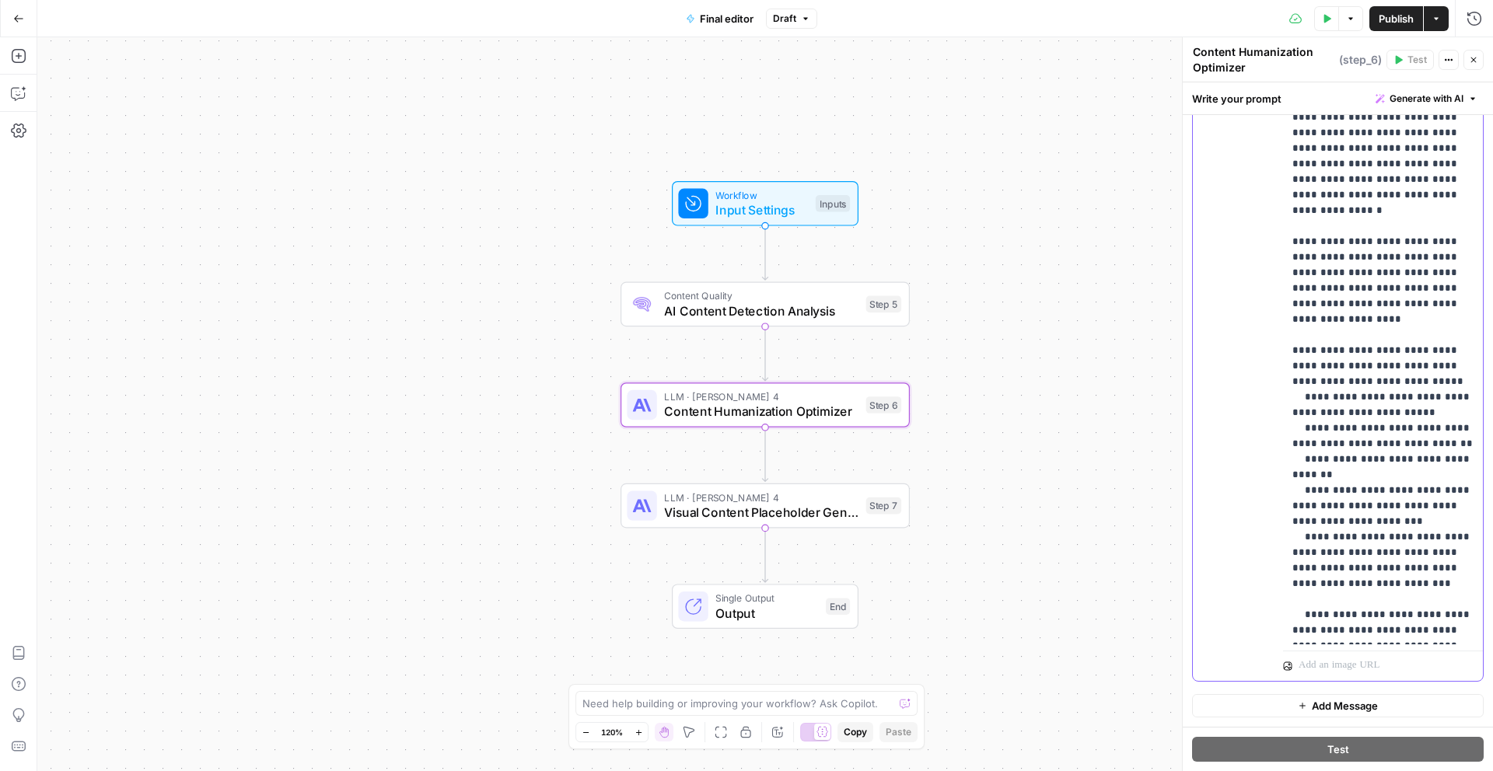
scroll to position [1198, 0]
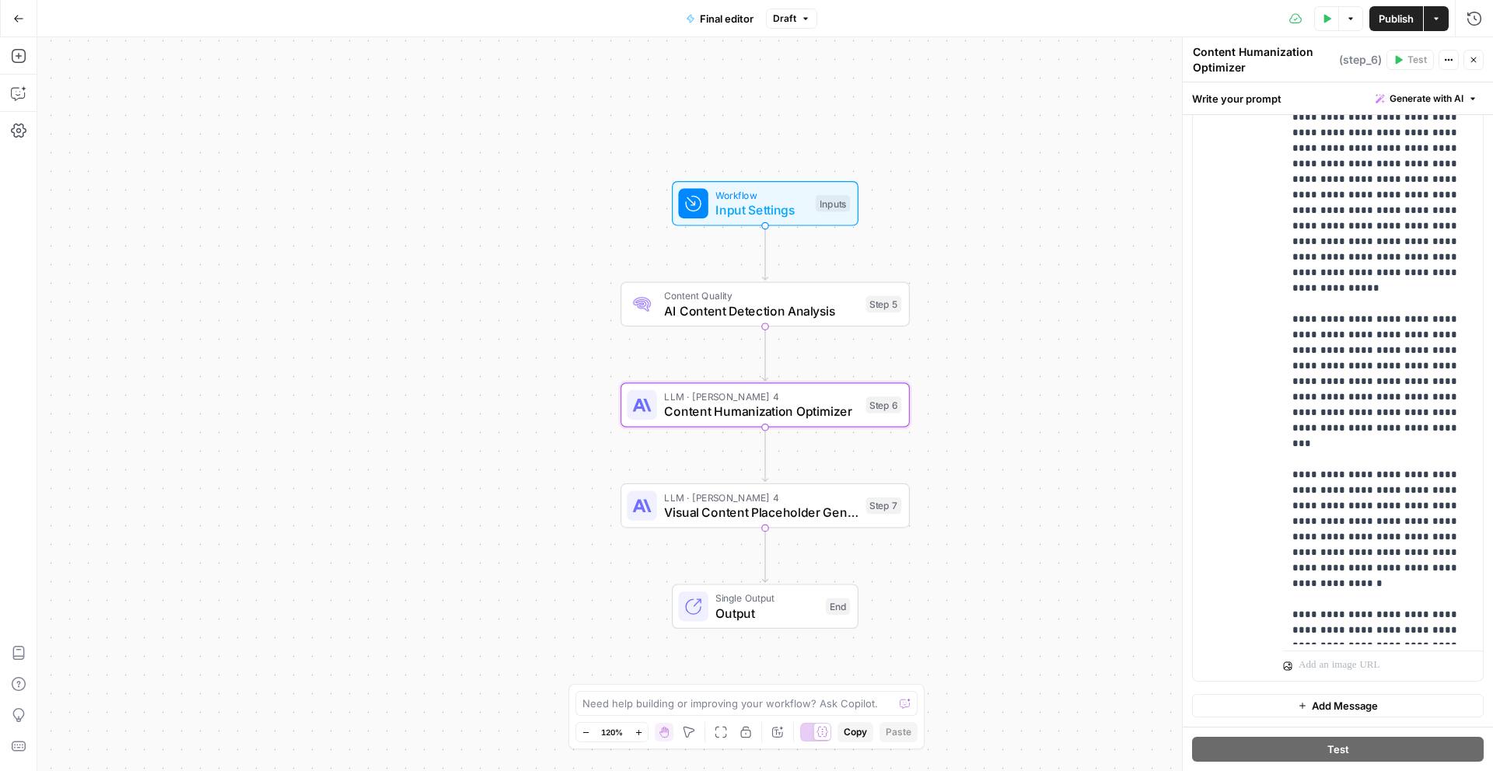
click at [1345, 709] on span "Add Message" at bounding box center [1345, 706] width 66 height 16
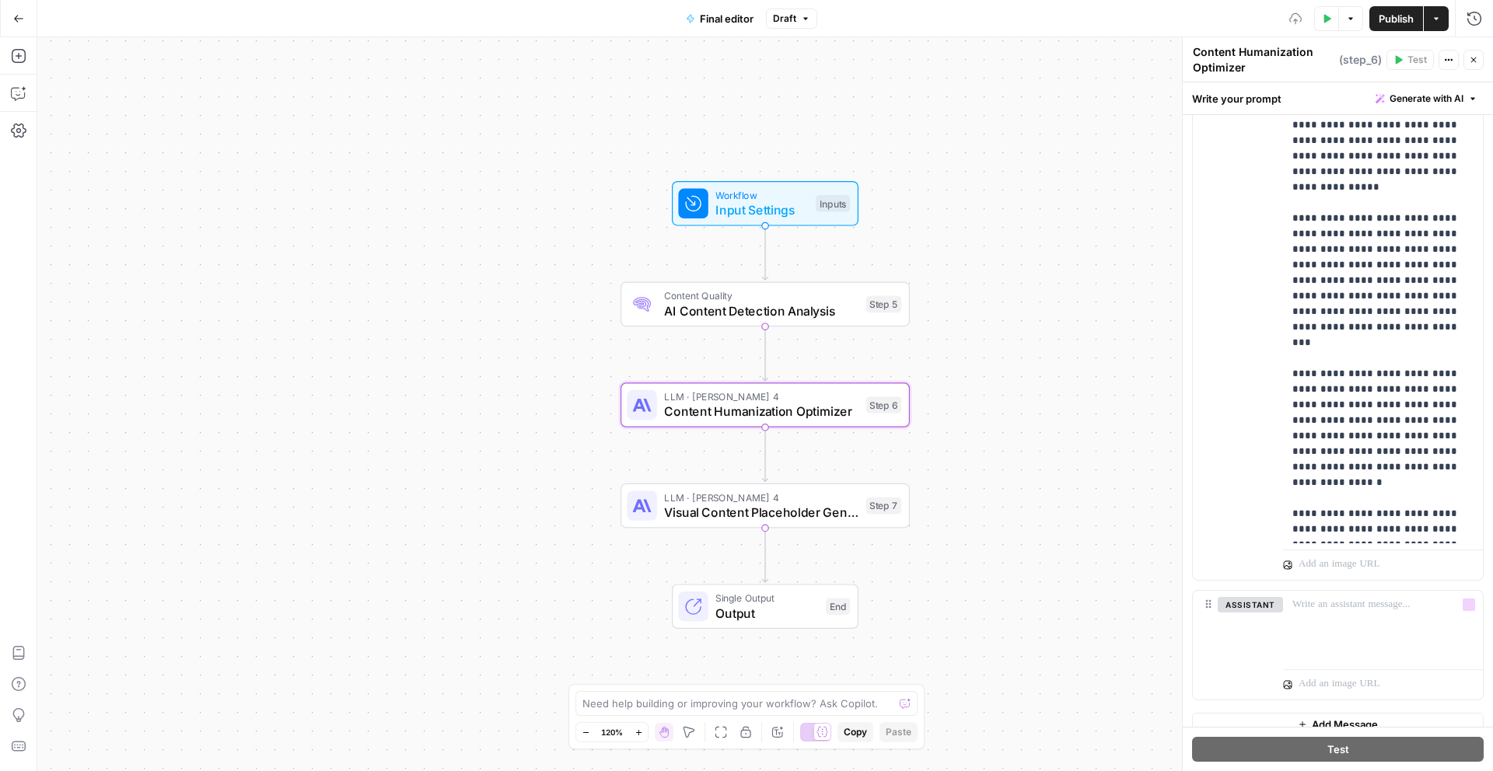
scroll to position [638, 0]
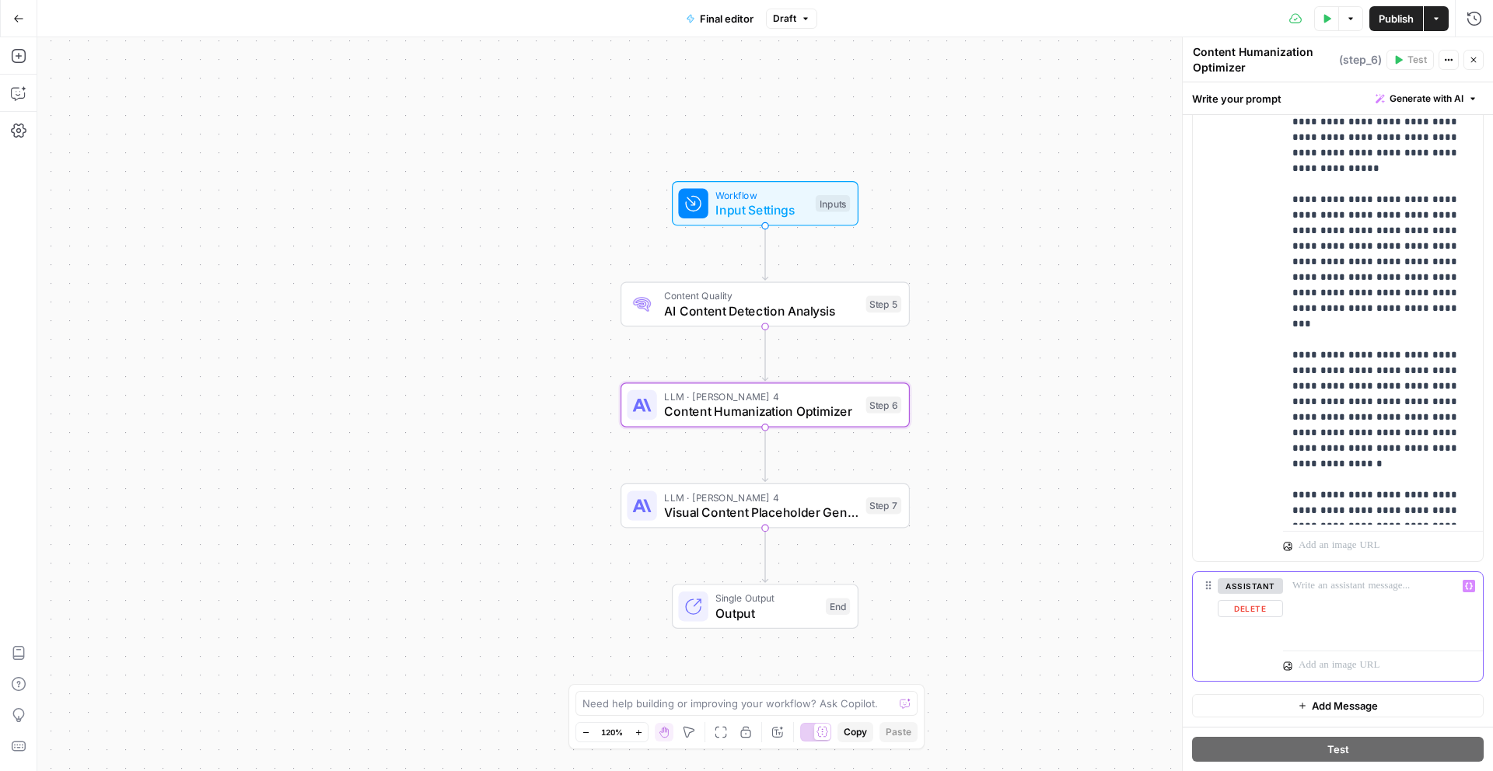
click at [1322, 596] on div at bounding box center [1383, 608] width 200 height 72
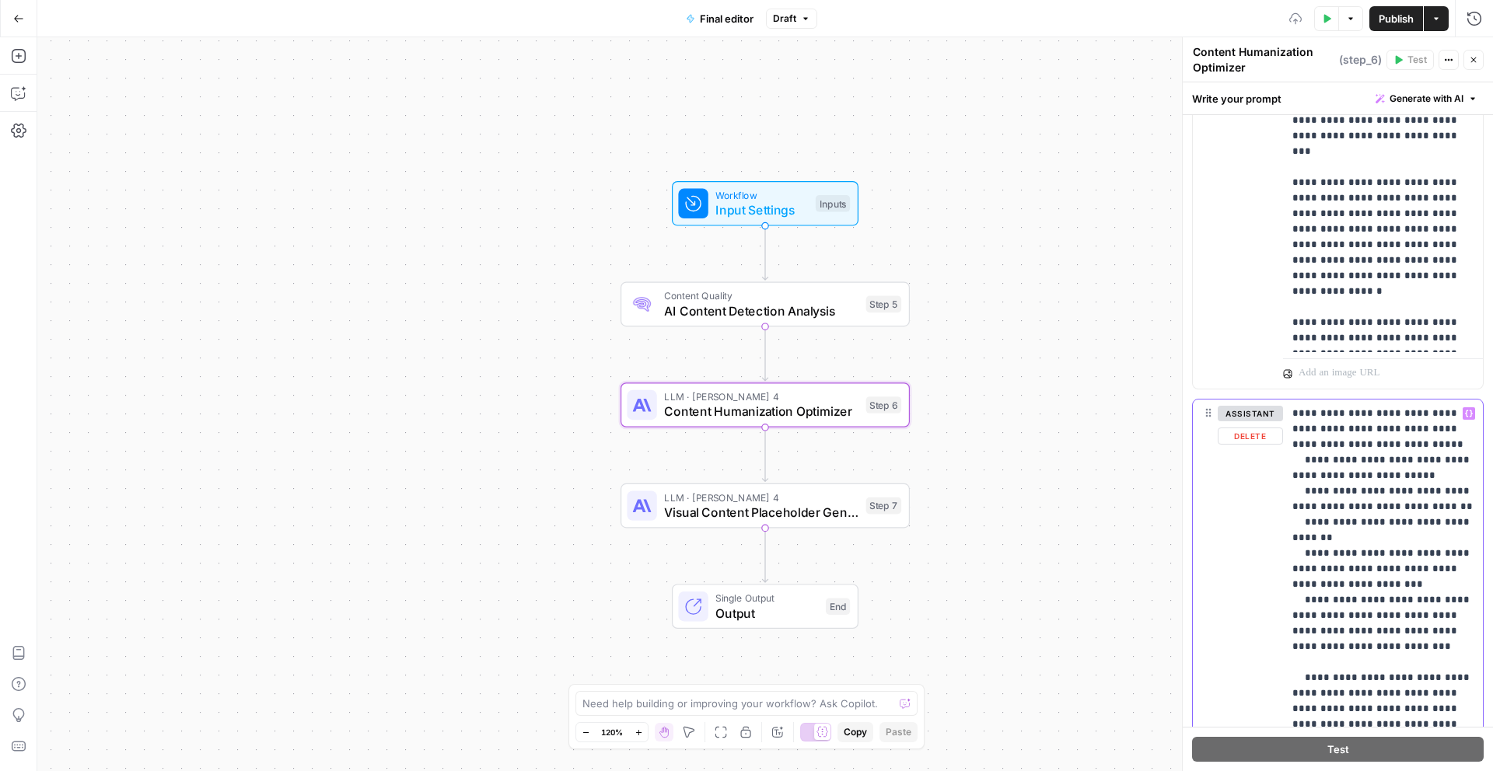
scroll to position [833, 0]
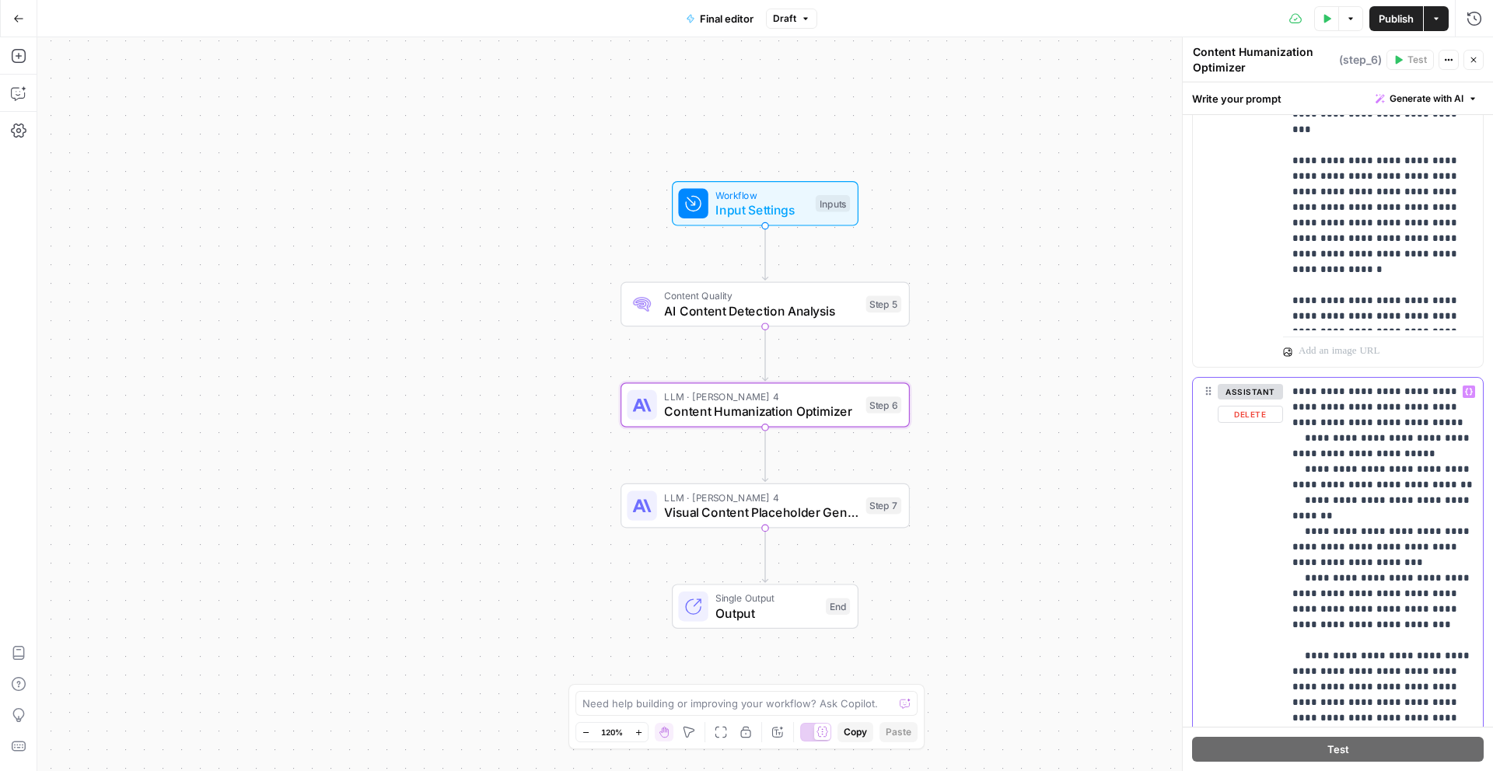
click at [1293, 398] on p "**********" at bounding box center [1382, 648] width 181 height 529
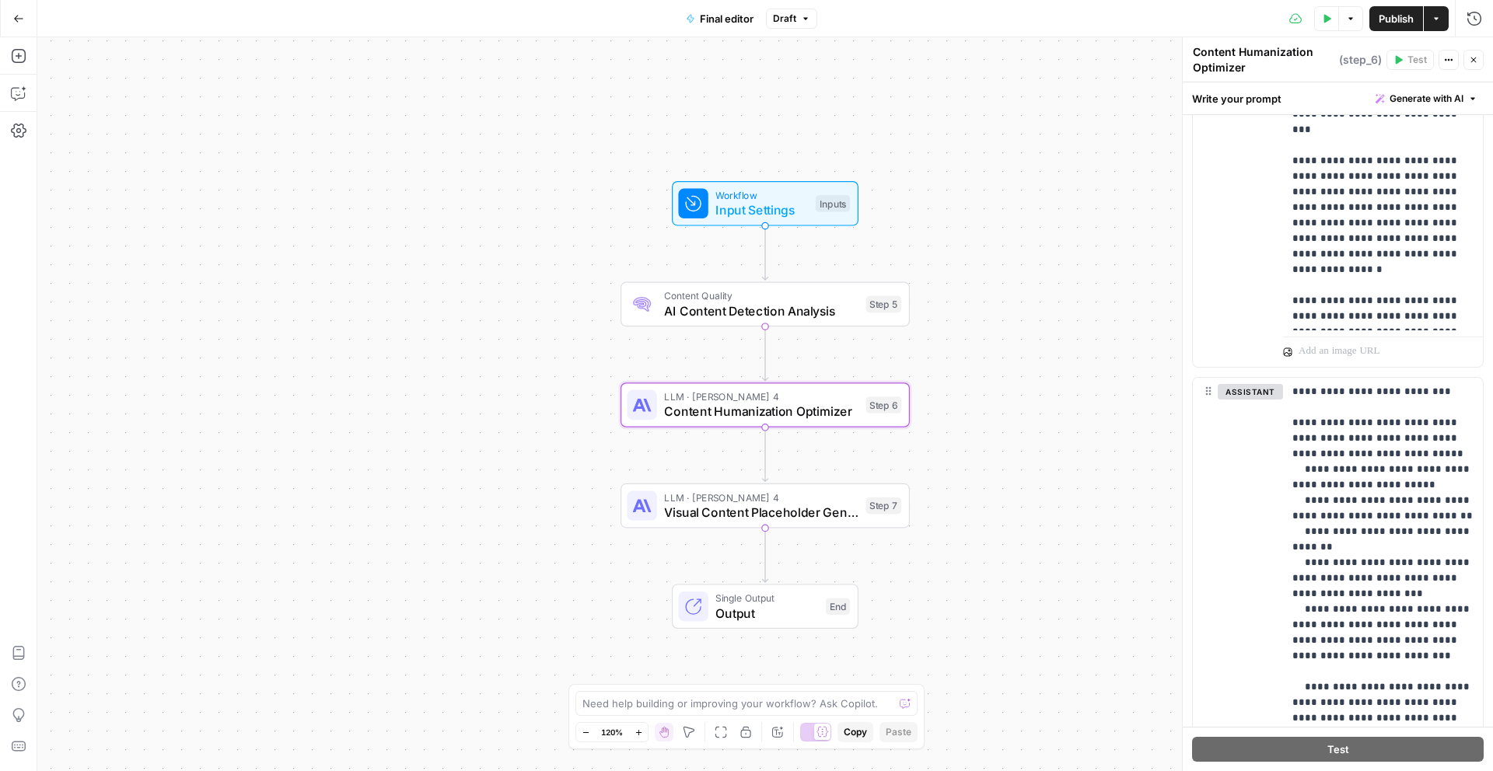
click at [1088, 566] on div "Workflow Input Settings Inputs Content Quality AI Content Detection Analysis St…" at bounding box center [764, 404] width 1455 height 734
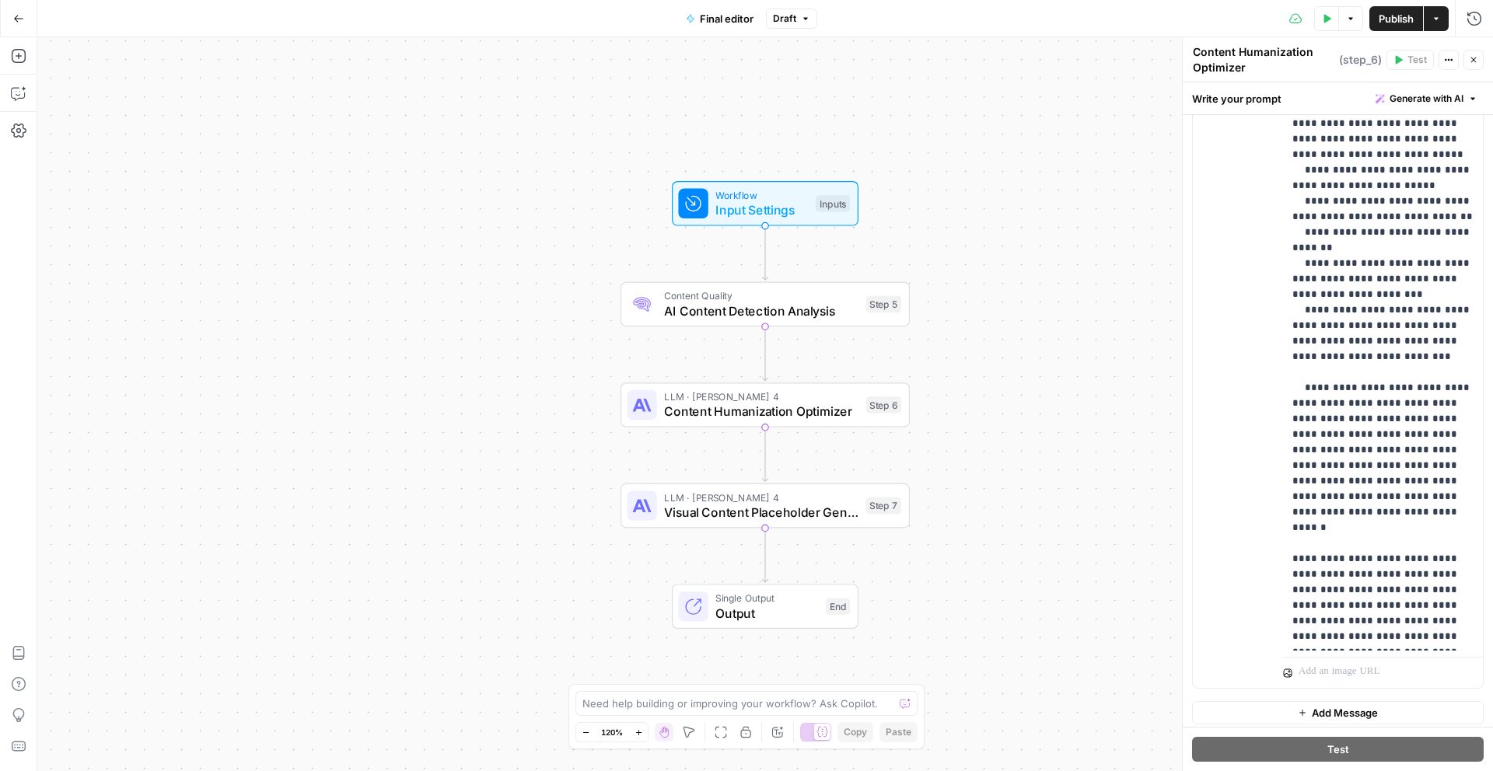
scroll to position [1139, 0]
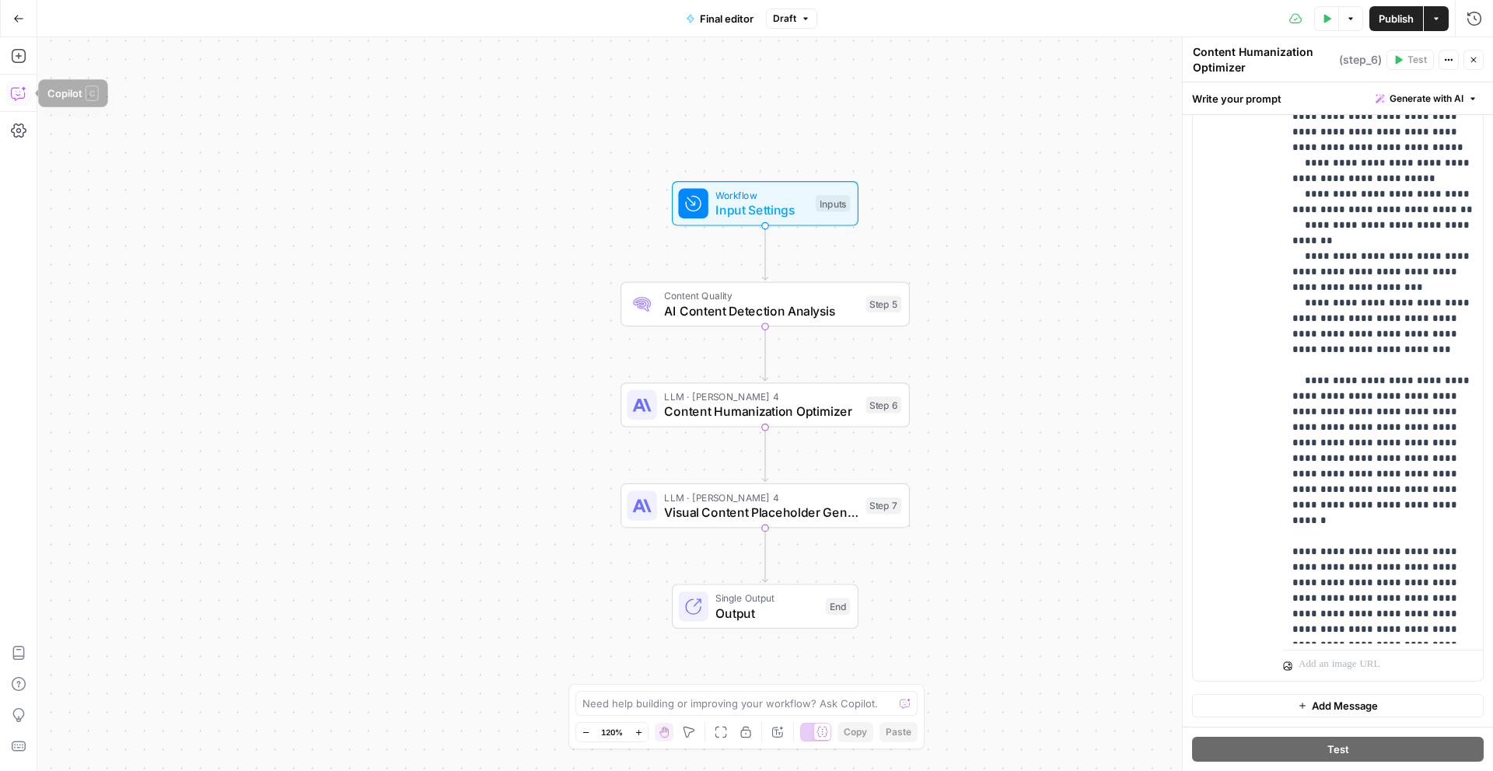
click at [14, 89] on icon "button" at bounding box center [19, 94] width 16 height 16
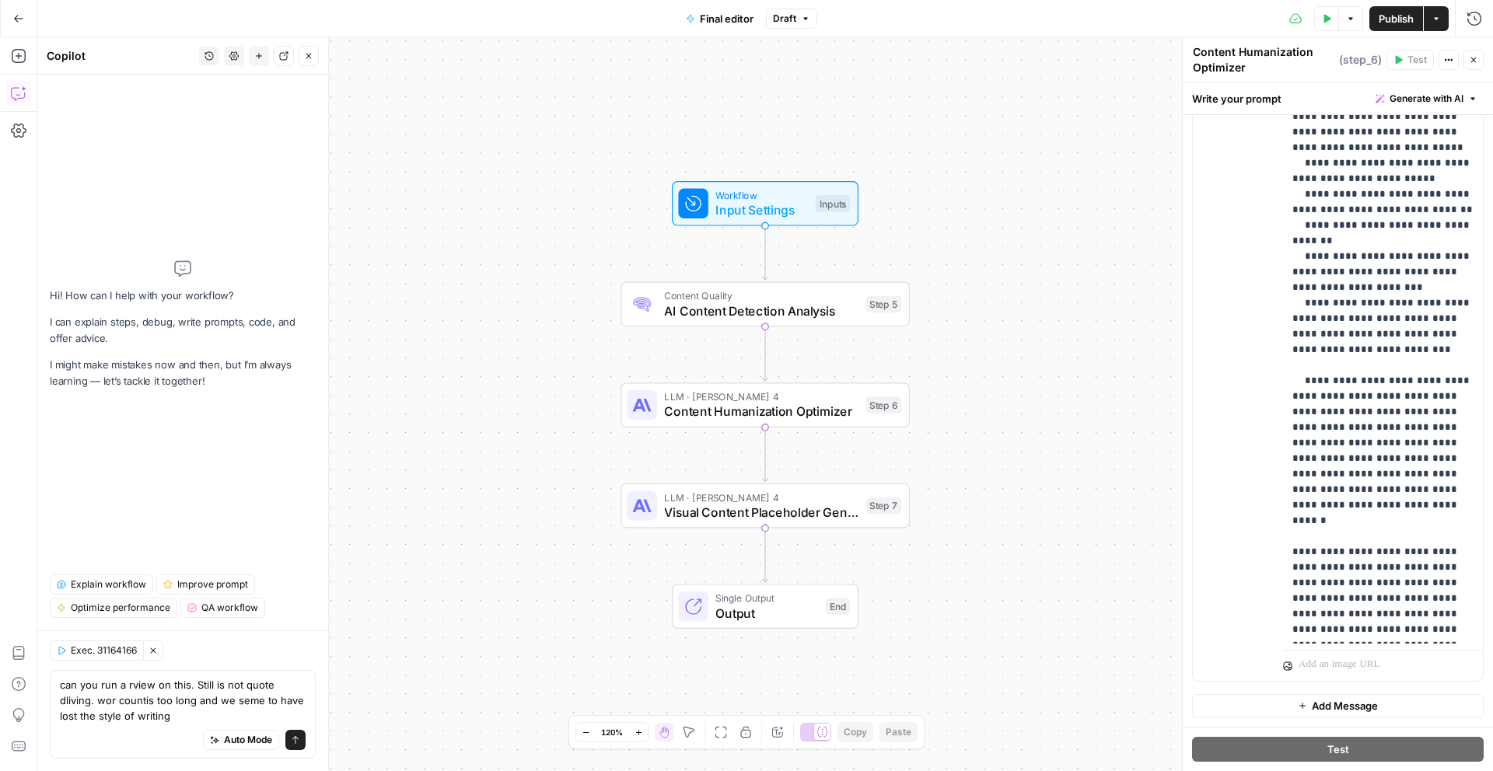
type textarea "can you run a rview on this. Still is not quote dliving. wor countis too long a…"
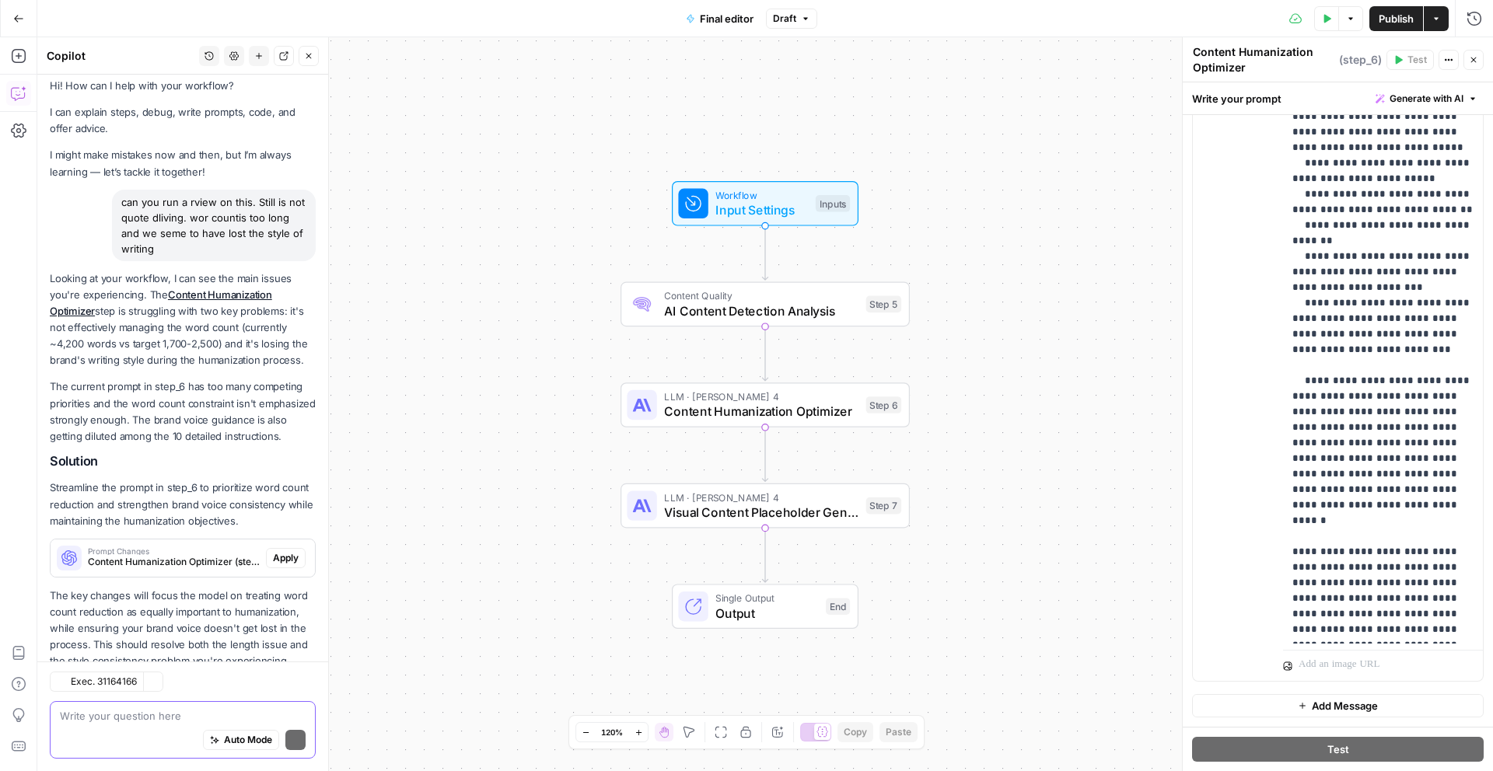
scroll to position [54, 0]
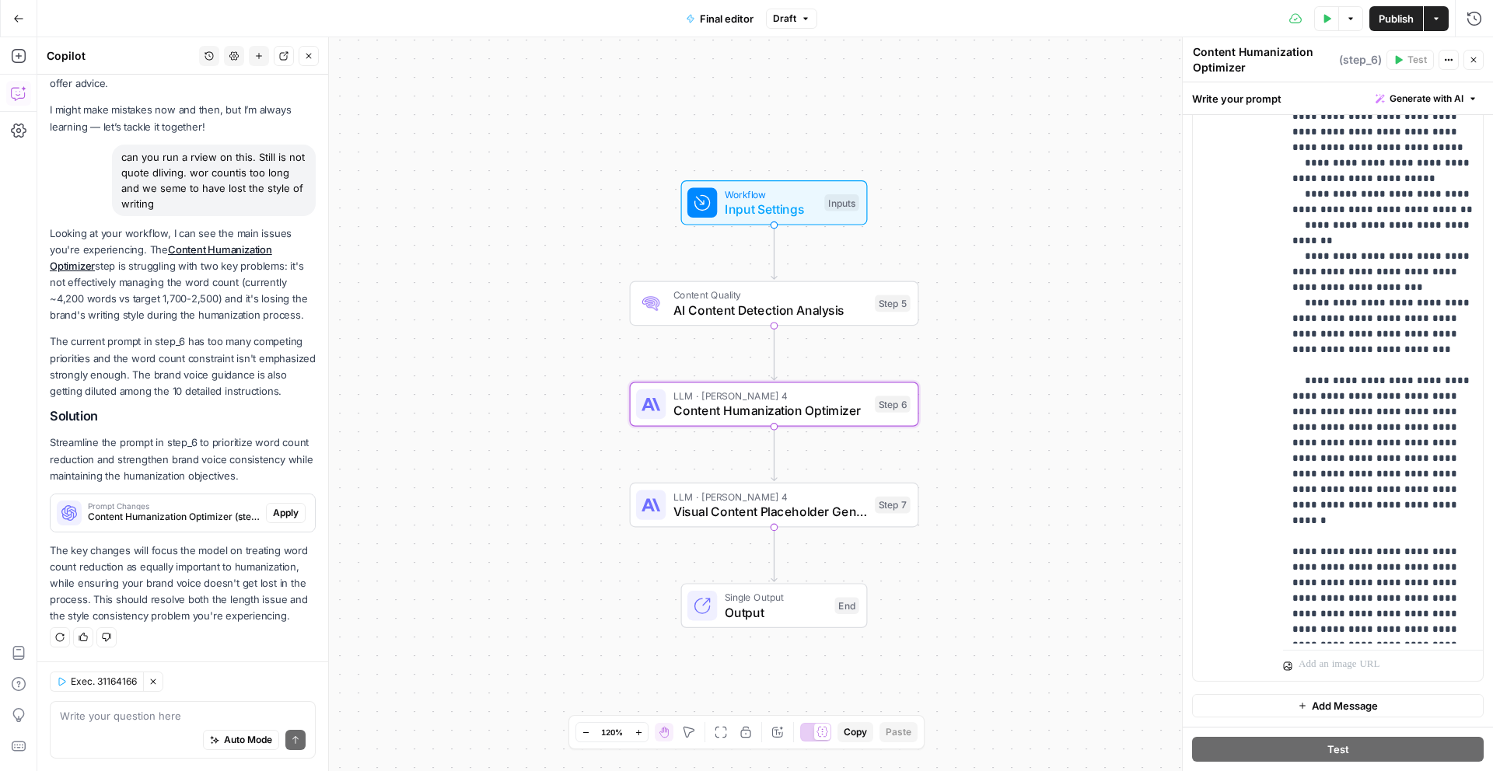
click at [282, 509] on span "Apply" at bounding box center [286, 513] width 26 height 14
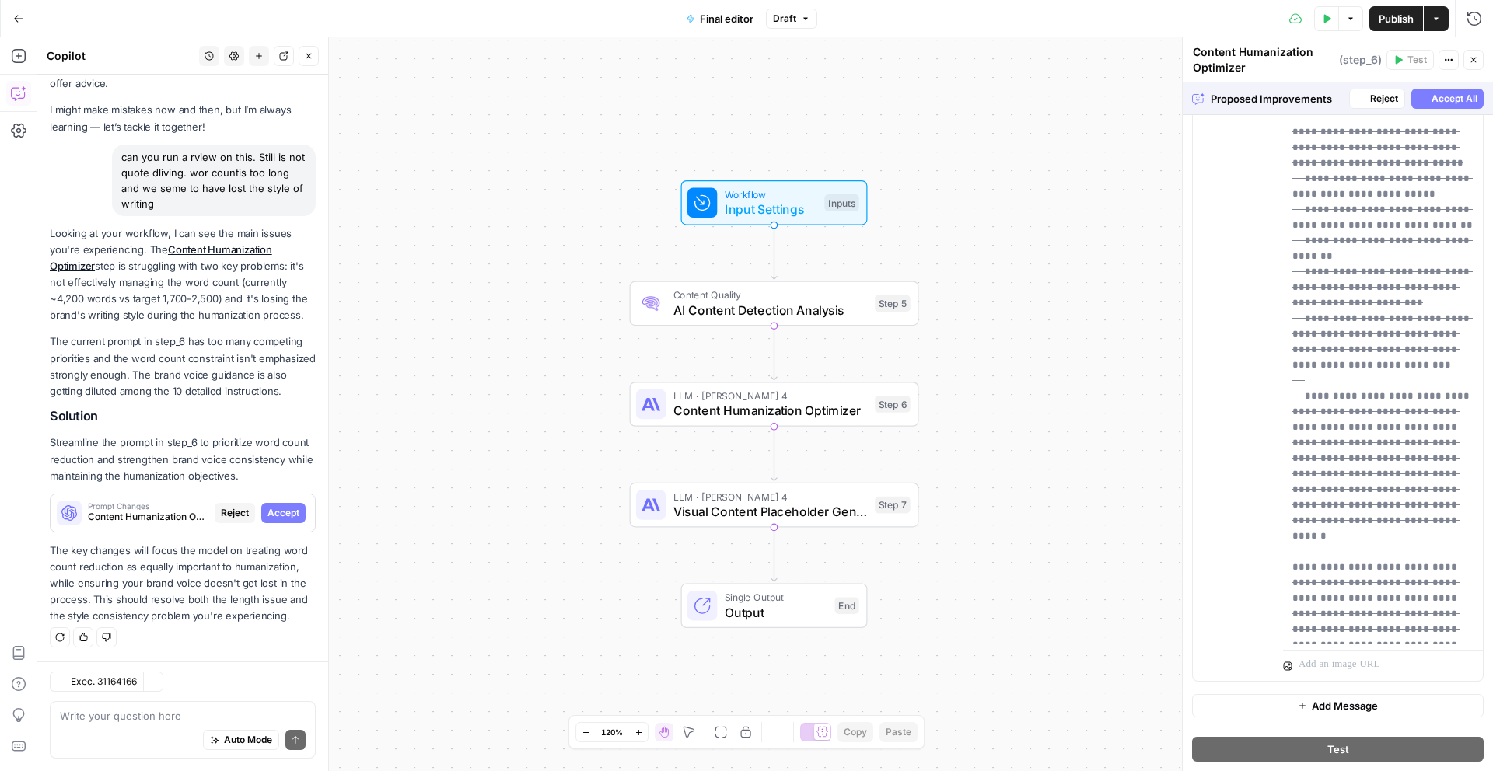
scroll to position [1123, 0]
click at [279, 508] on span "Accept" at bounding box center [283, 513] width 32 height 14
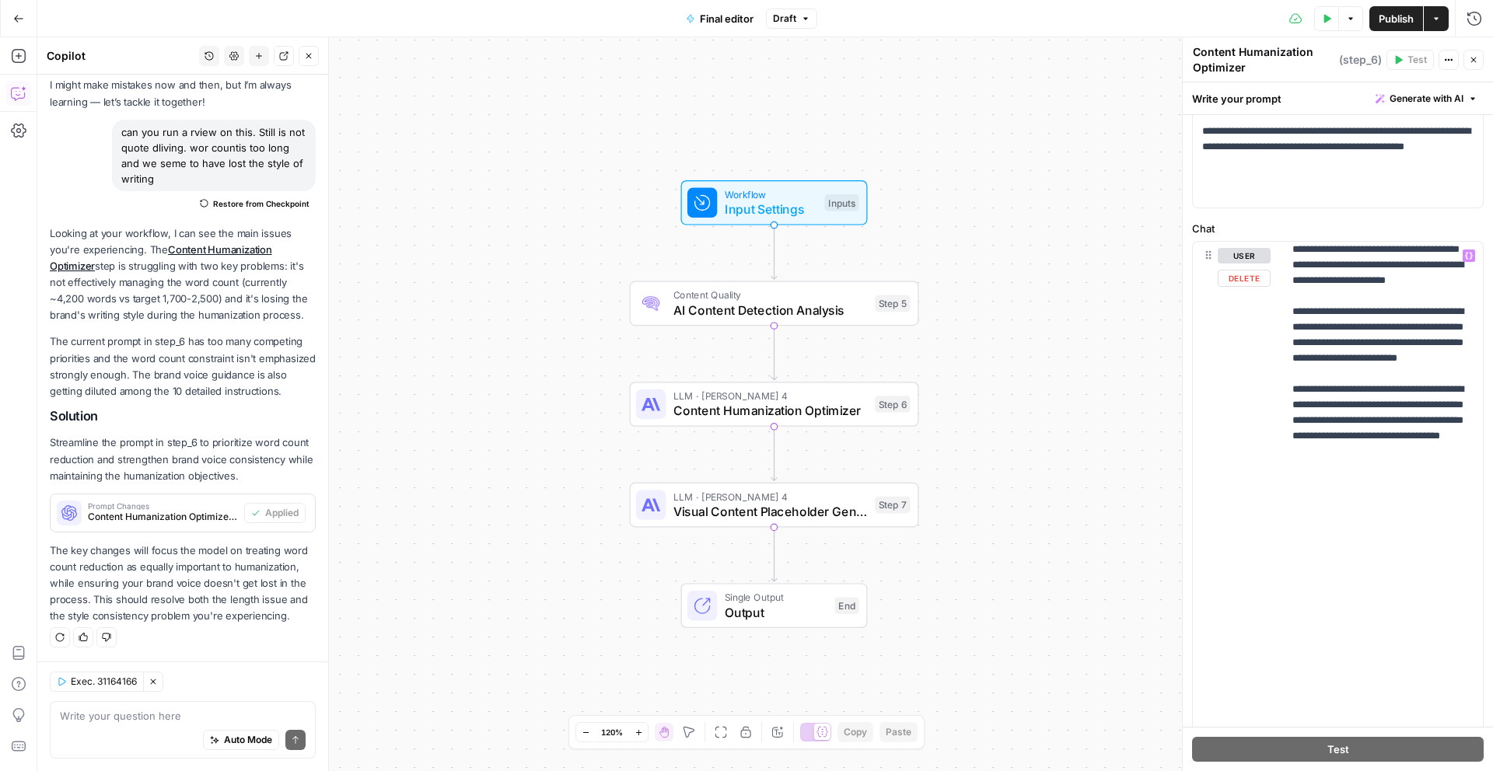
scroll to position [1587, 0]
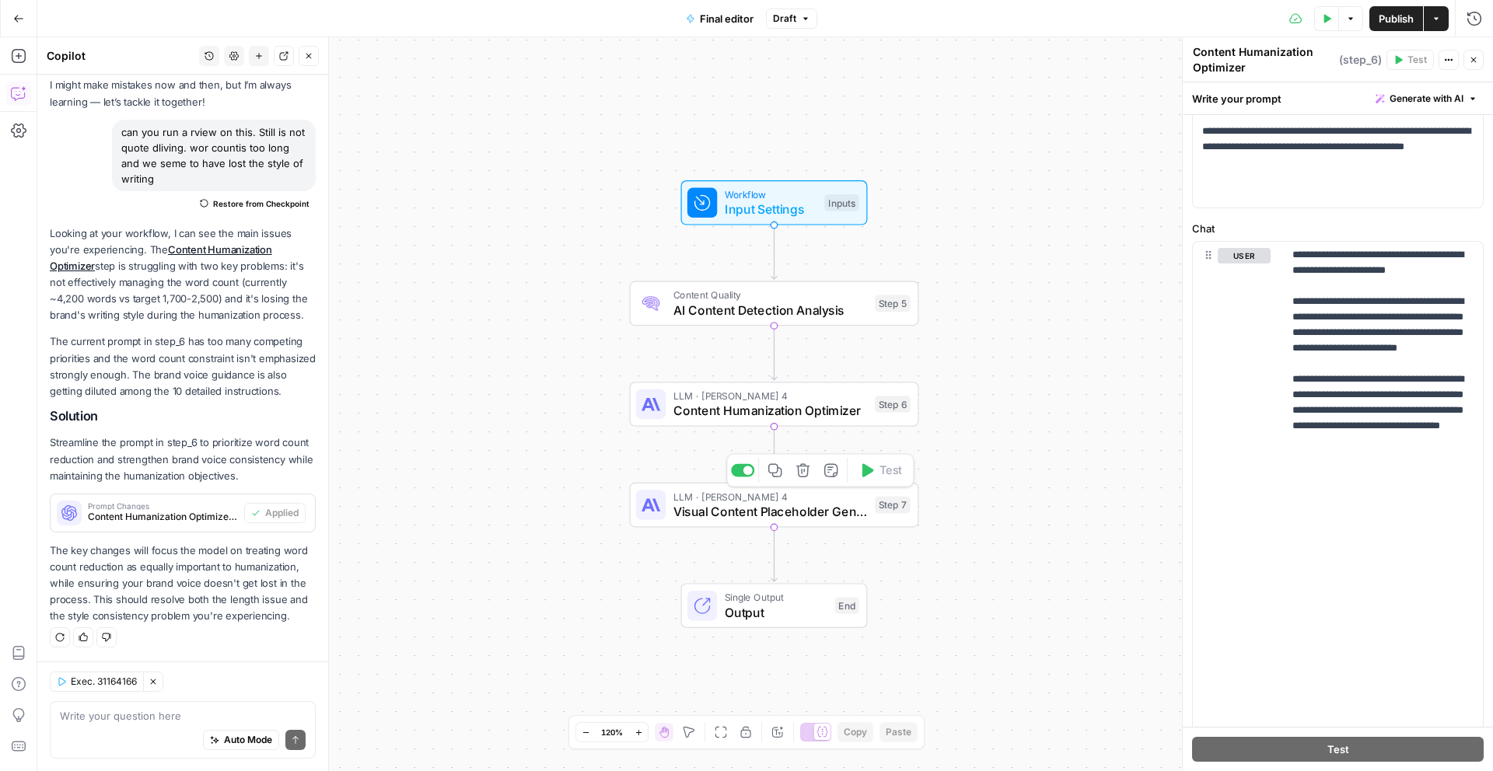
click at [804, 509] on span "Visual Content Placeholder Generator" at bounding box center [770, 511] width 194 height 19
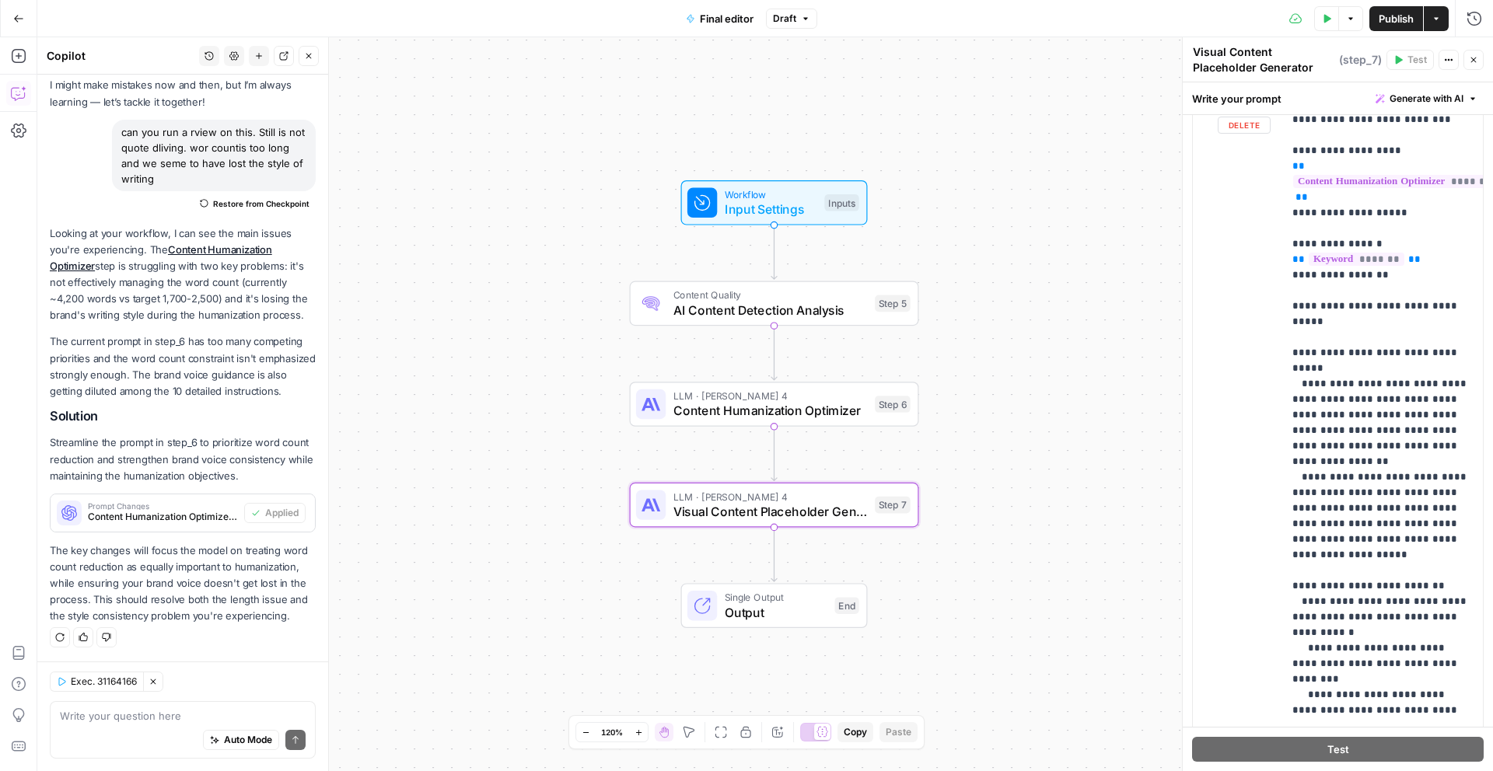
scroll to position [396, 0]
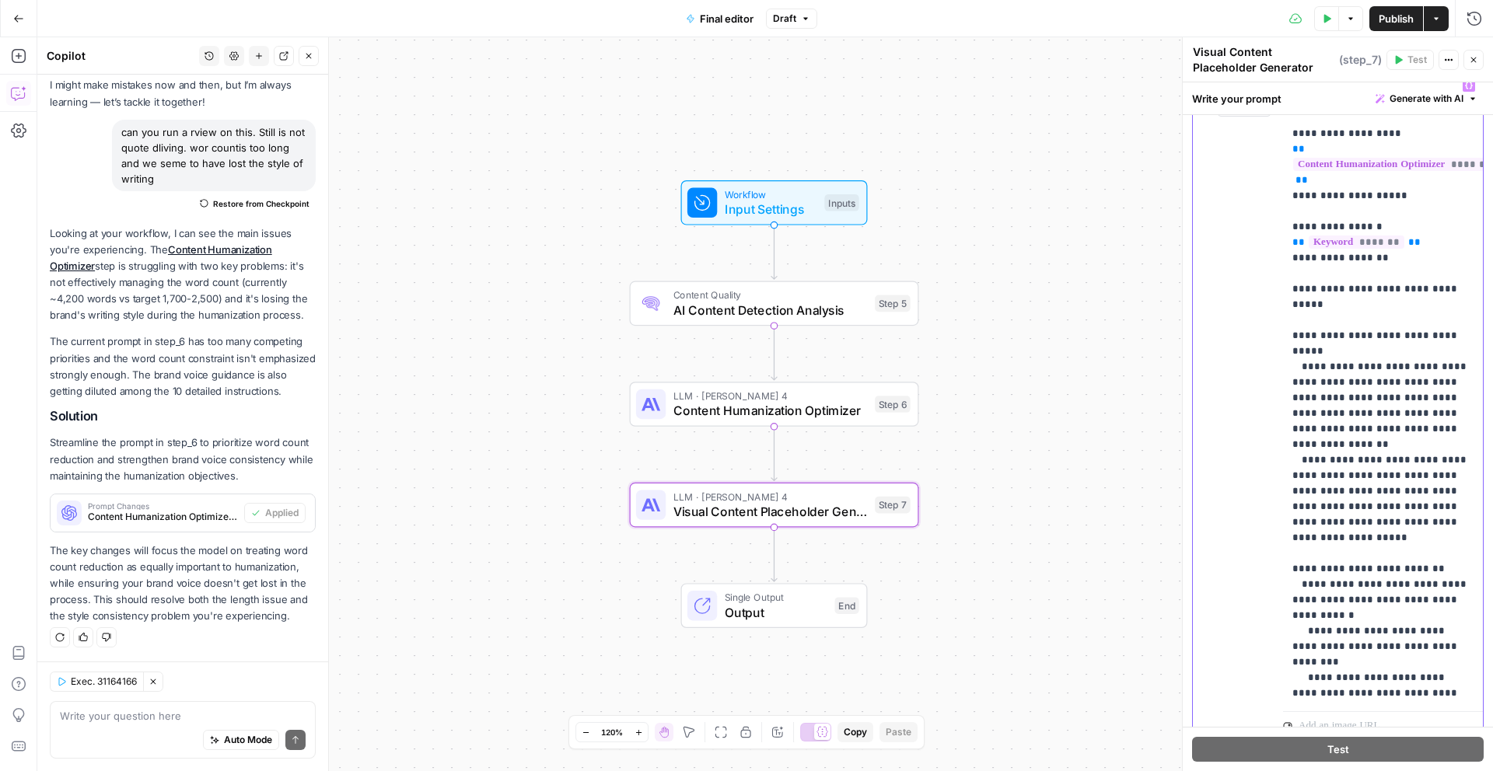
click at [1357, 332] on p "**********" at bounding box center [1382, 670] width 181 height 1368
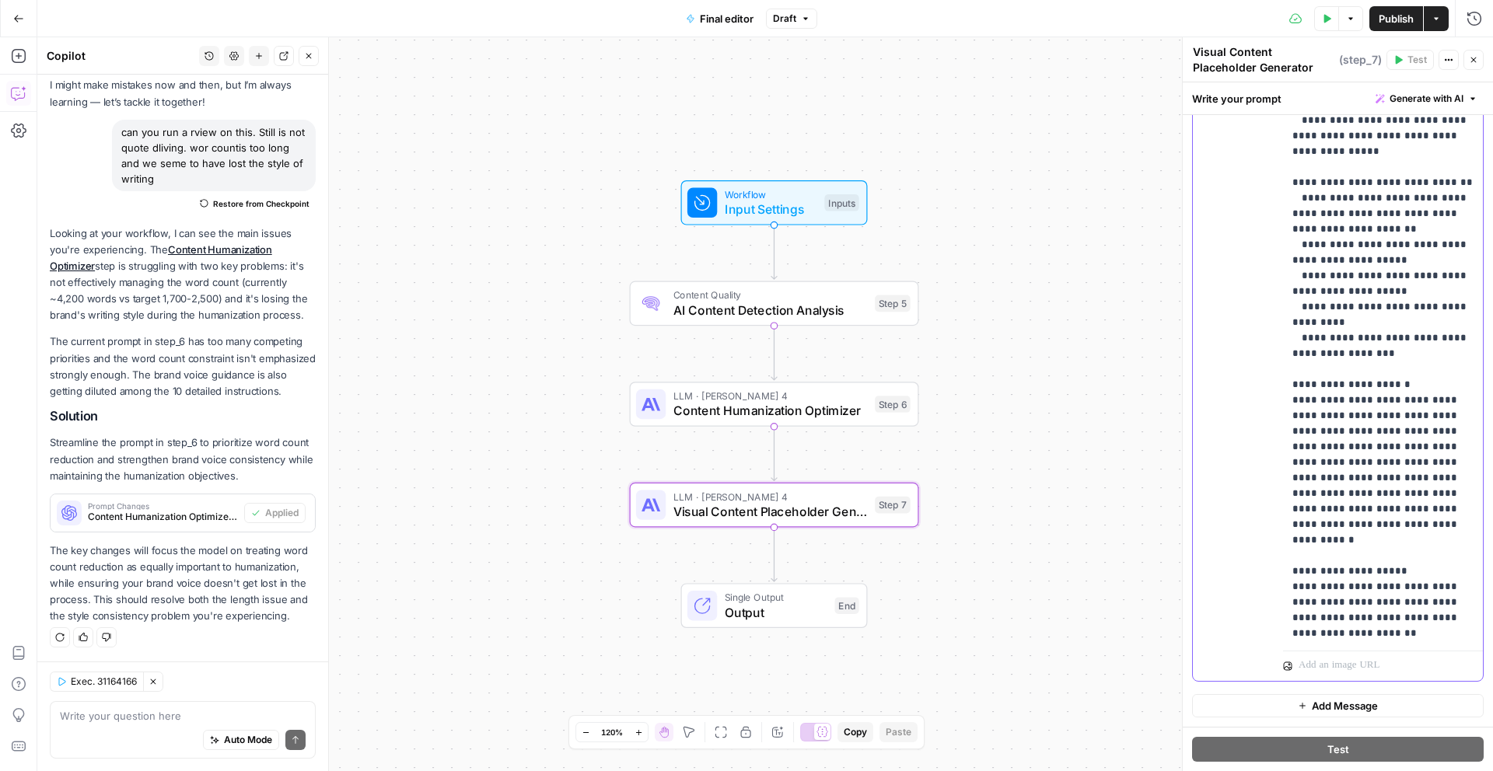
scroll to position [747, 0]
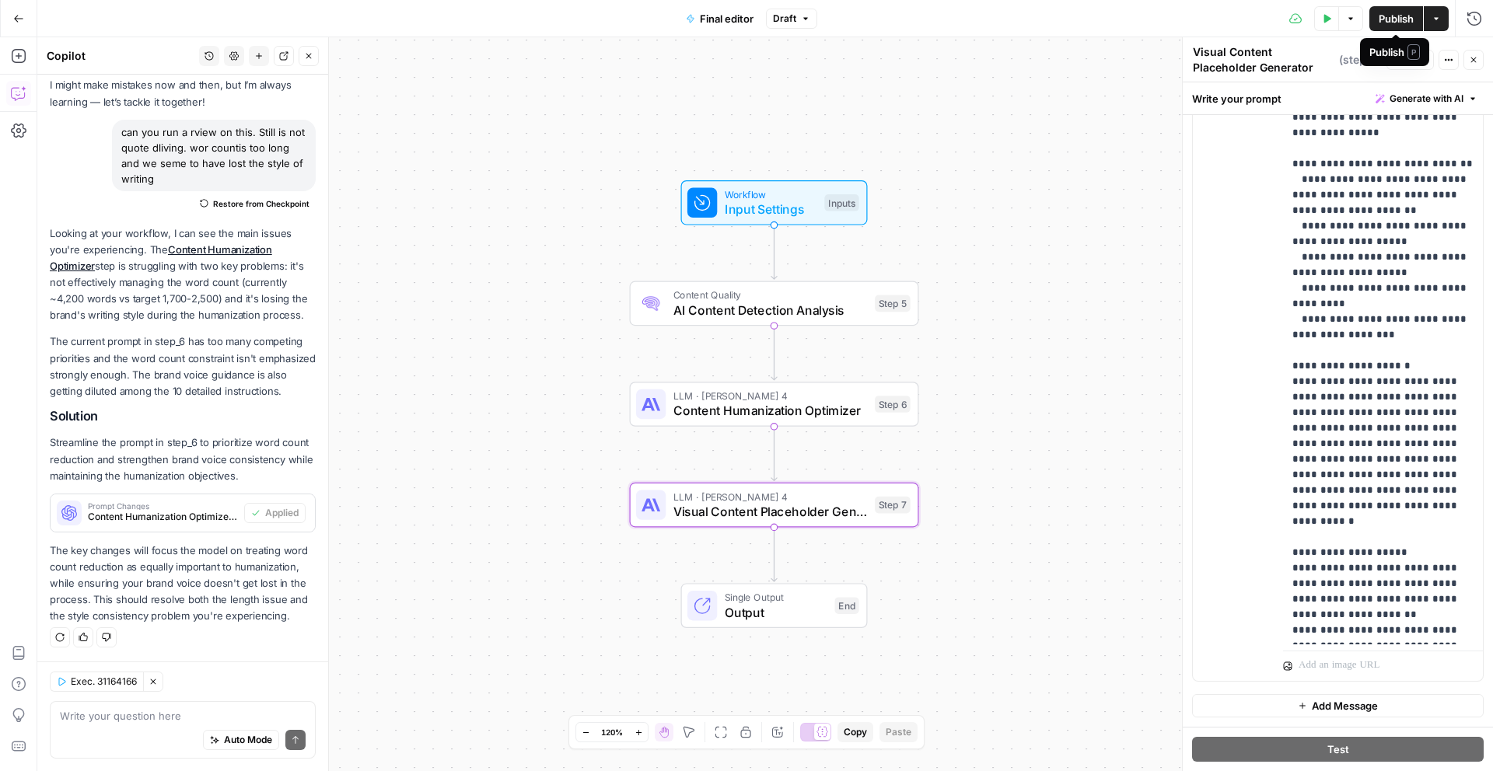
click at [1403, 19] on span "Publish" at bounding box center [1395, 19] width 35 height 16
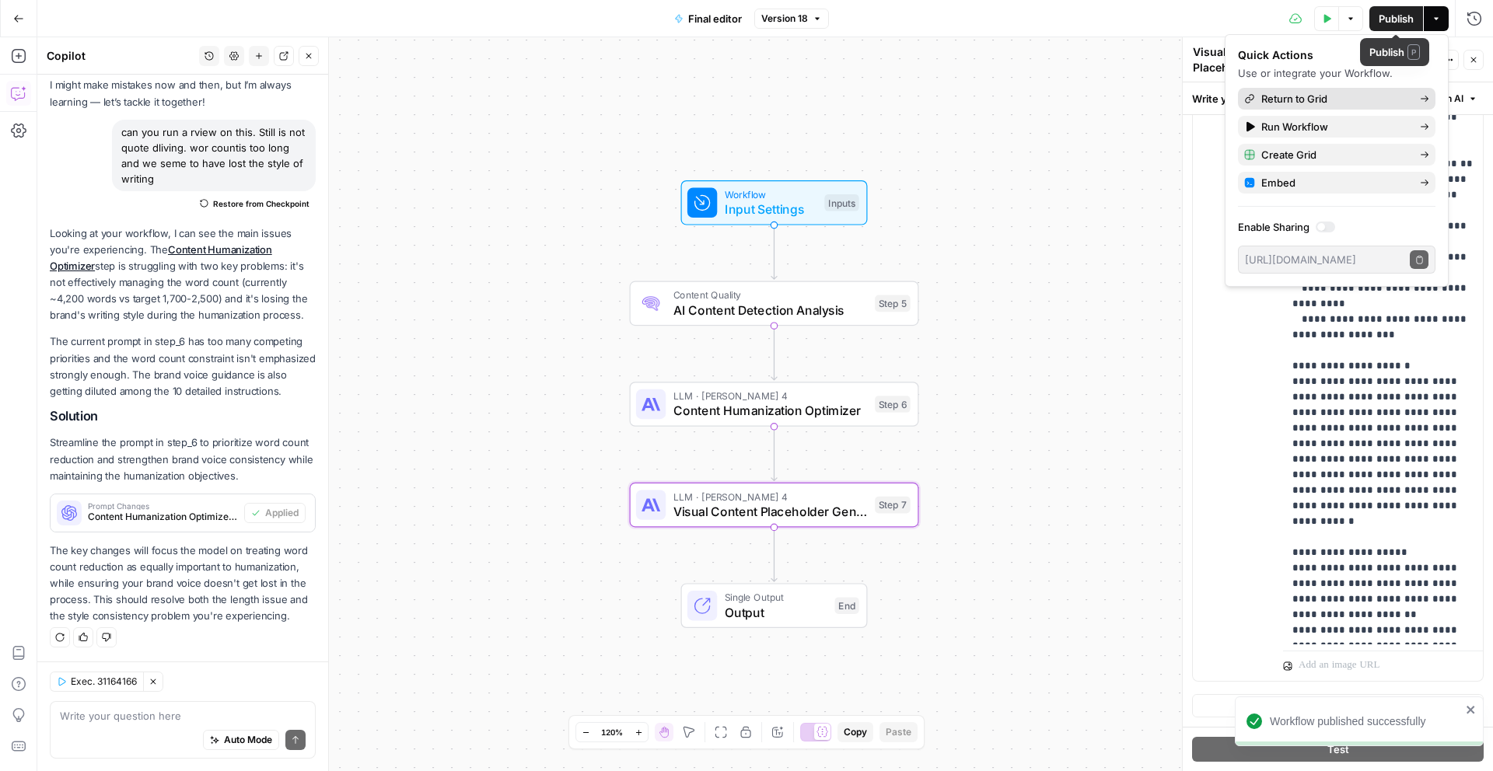
click at [1363, 107] on link "Return to Grid" at bounding box center [1336, 99] width 197 height 22
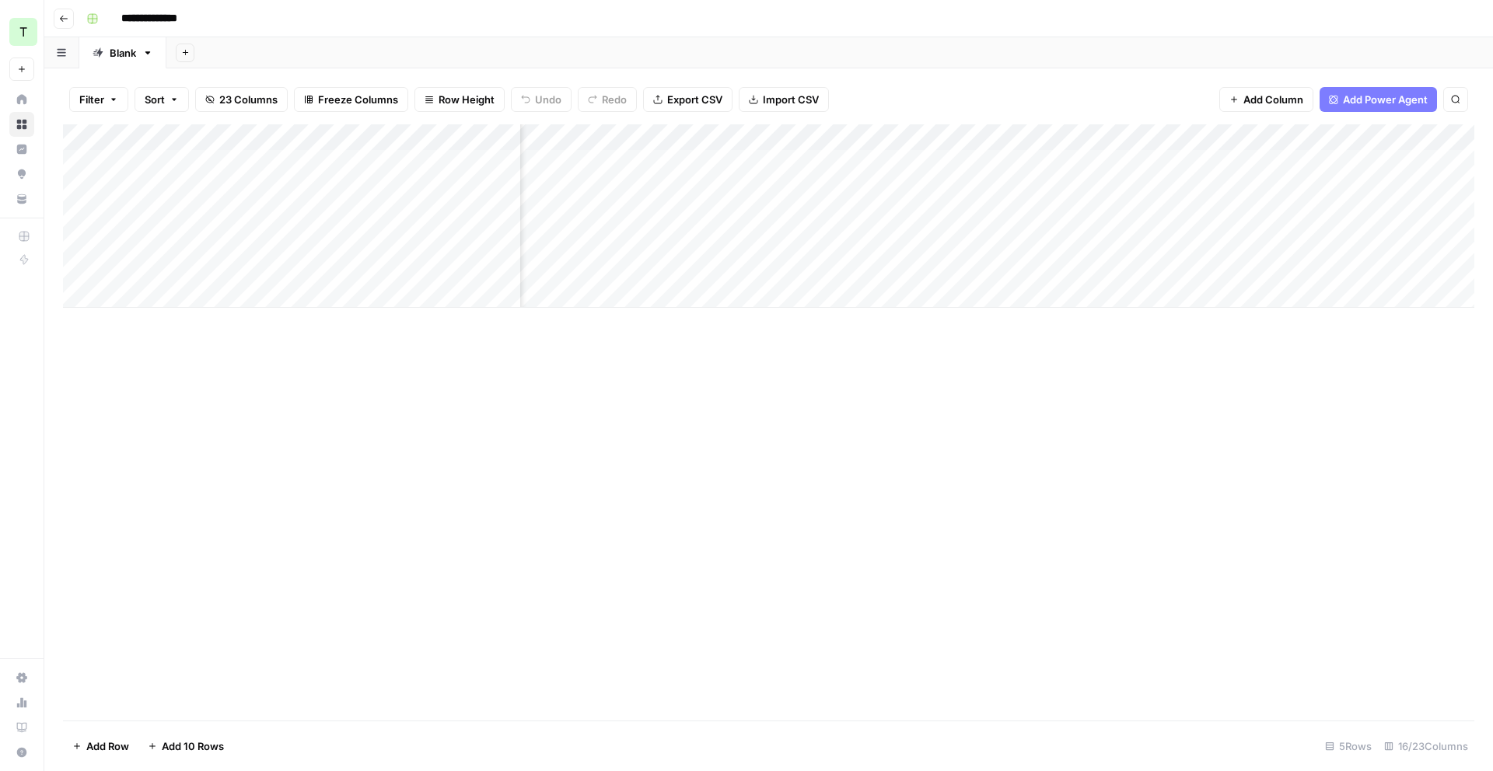
scroll to position [0, 1062]
click at [1124, 216] on div "Add Column" at bounding box center [768, 215] width 1411 height 183
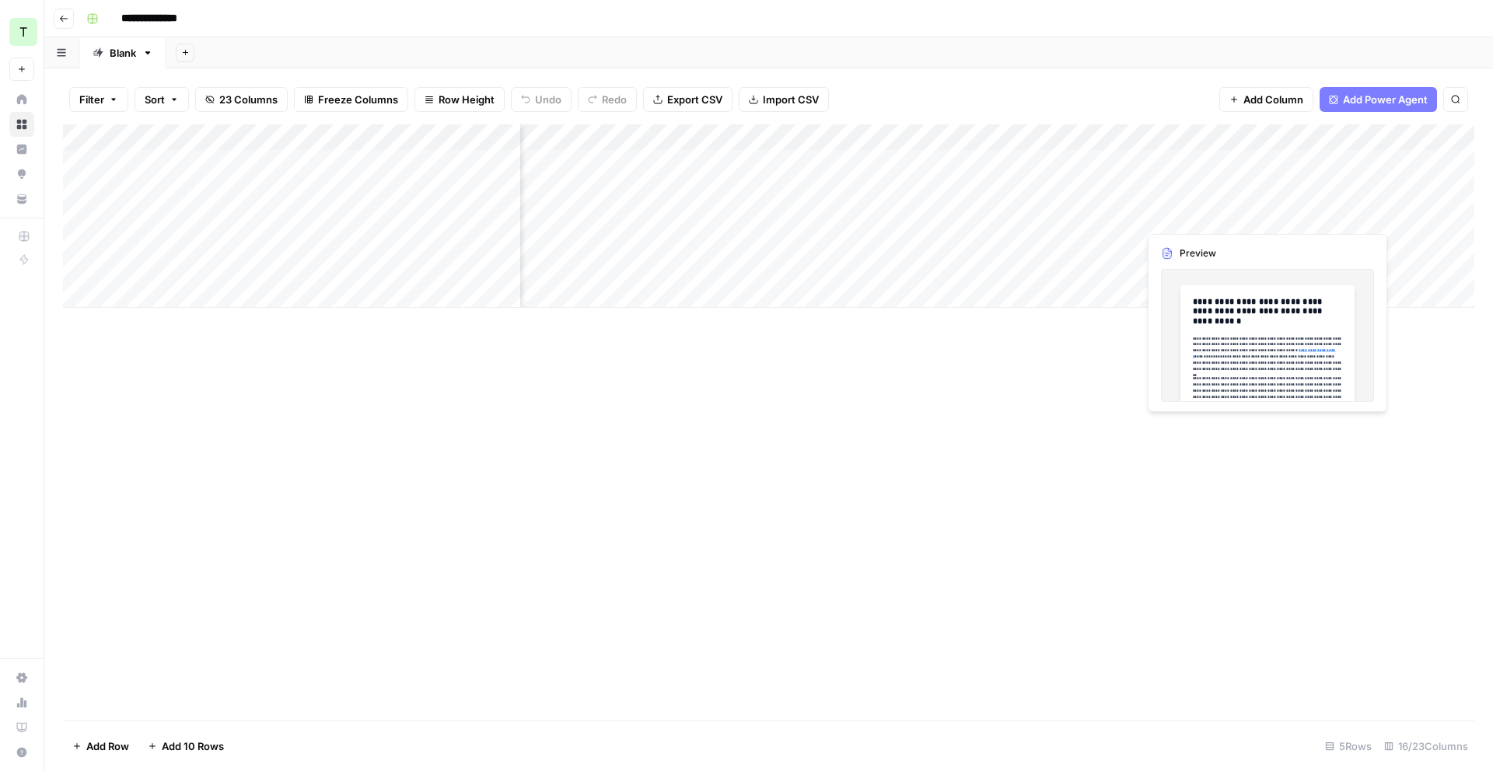
click at [1306, 214] on div "Add Column" at bounding box center [768, 215] width 1411 height 183
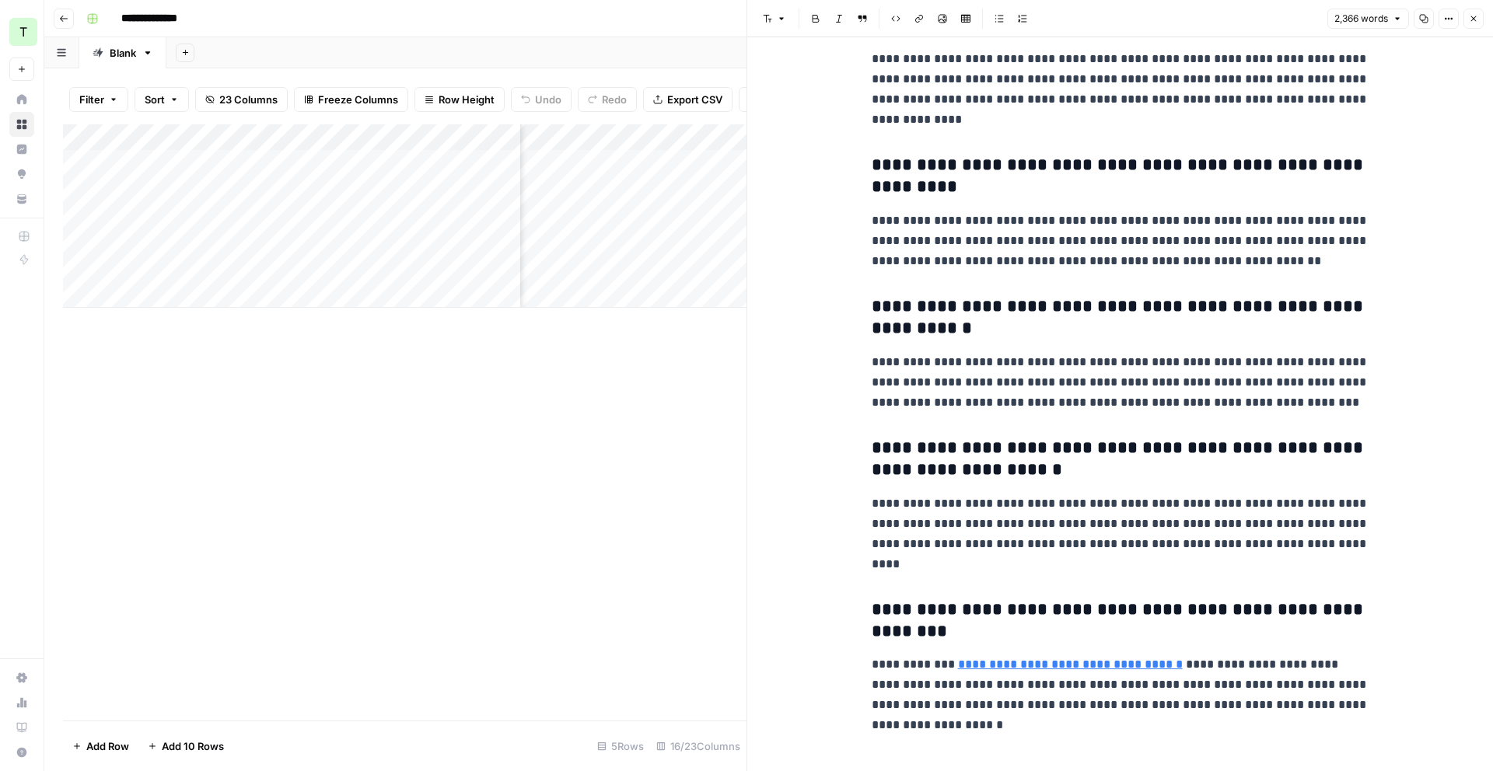
scroll to position [6548, 0]
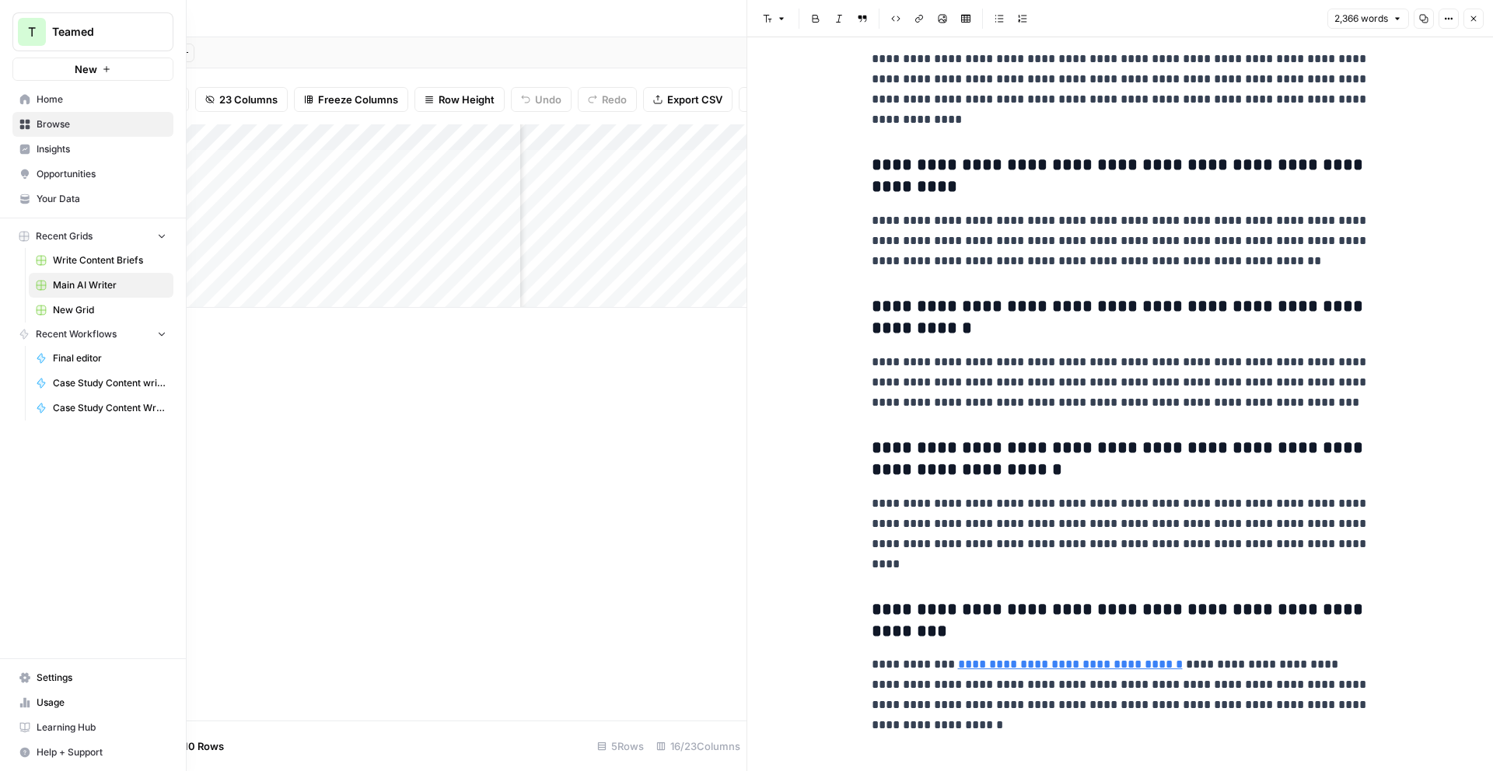
click at [54, 696] on span "Usage" at bounding box center [102, 703] width 130 height 14
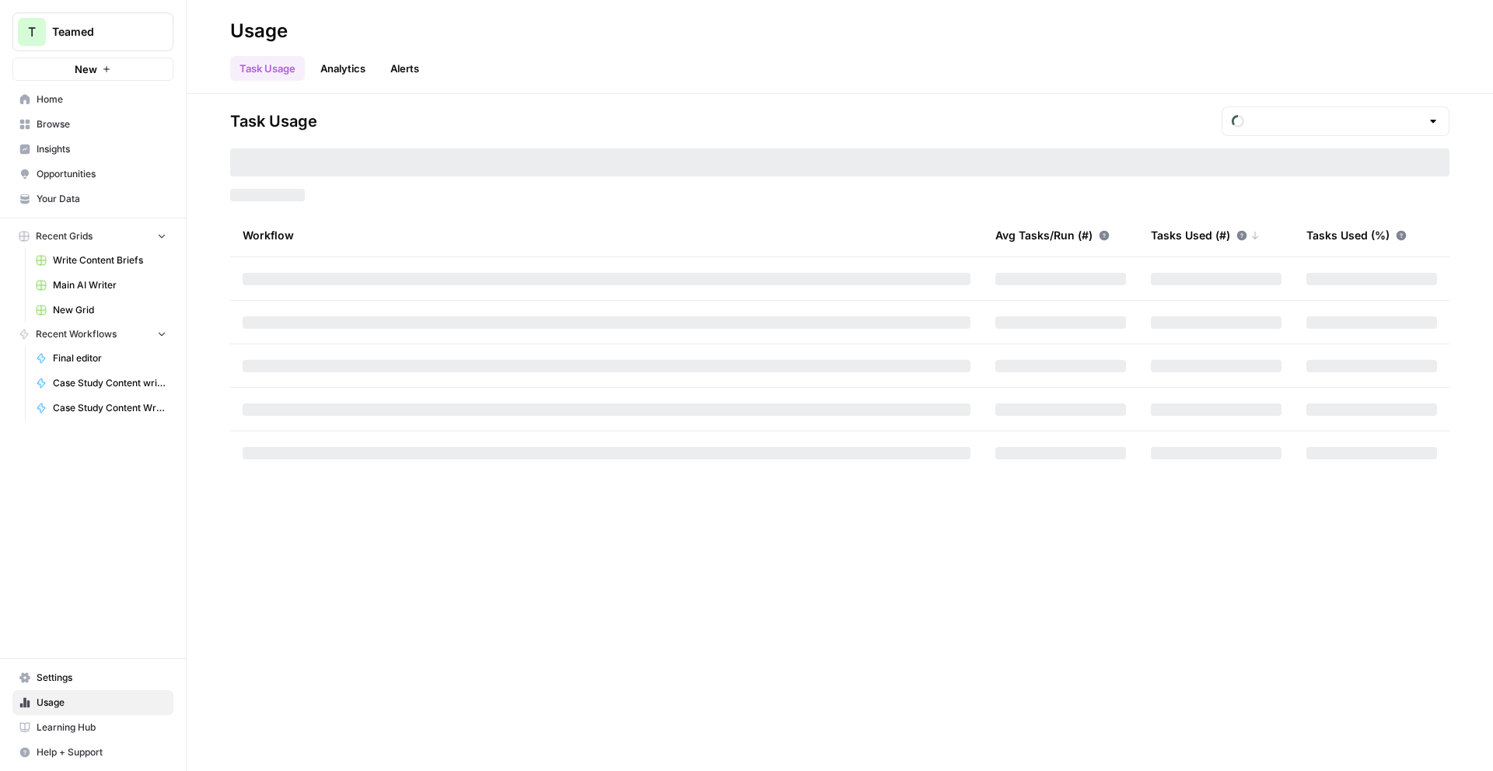
type input "October Included Tasks"
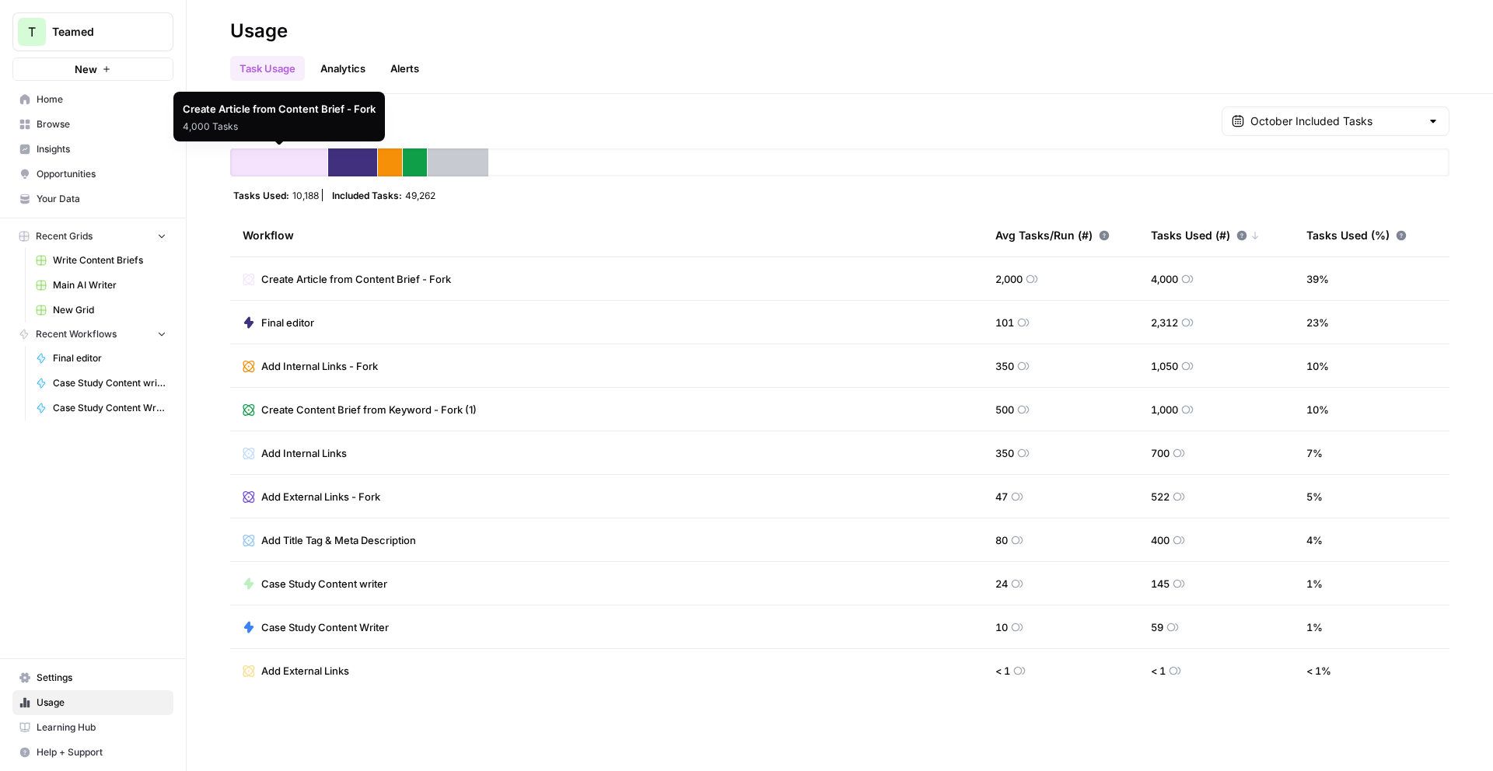
click at [338, 72] on link "Analytics" at bounding box center [343, 68] width 64 height 25
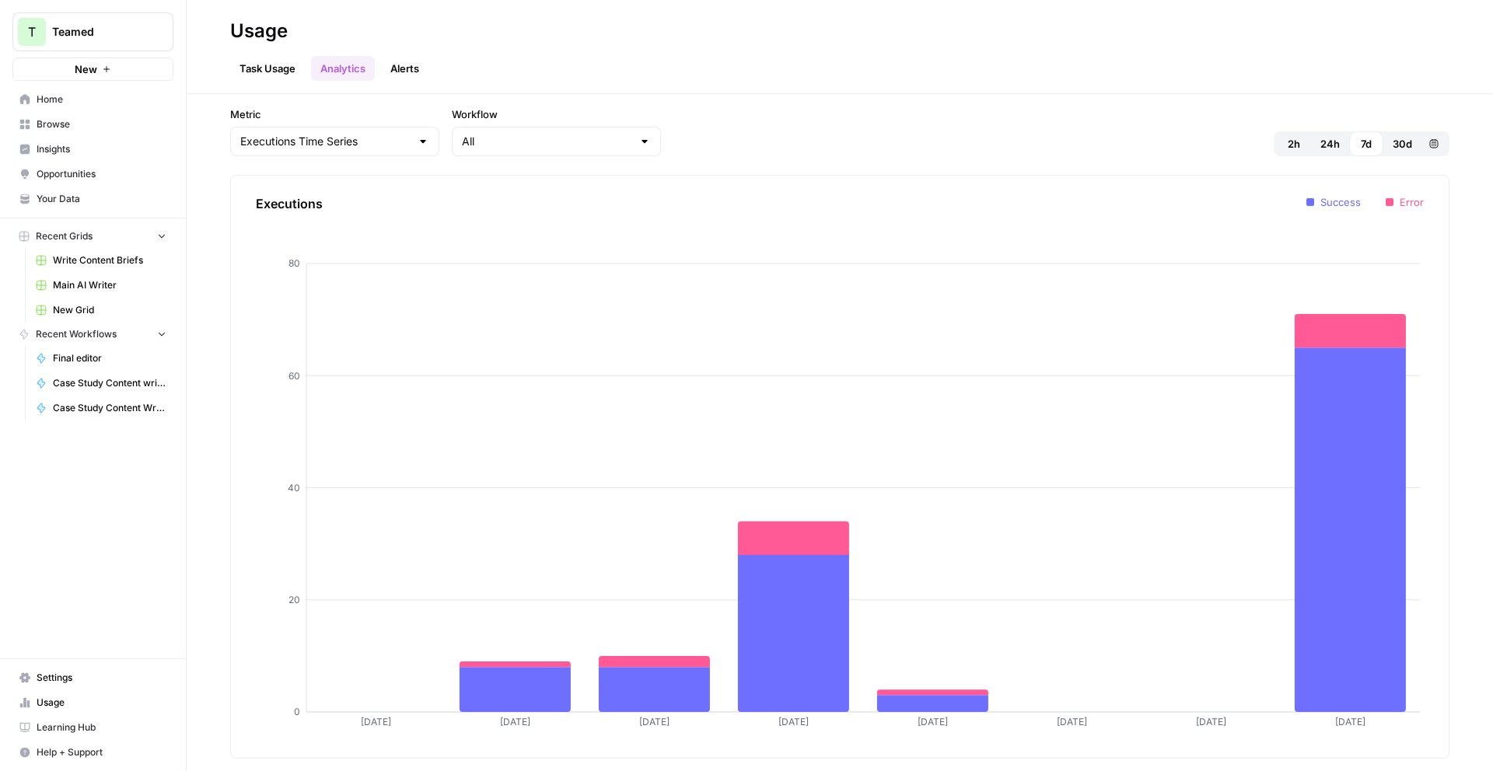
click at [75, 123] on span "Browse" at bounding box center [102, 124] width 130 height 14
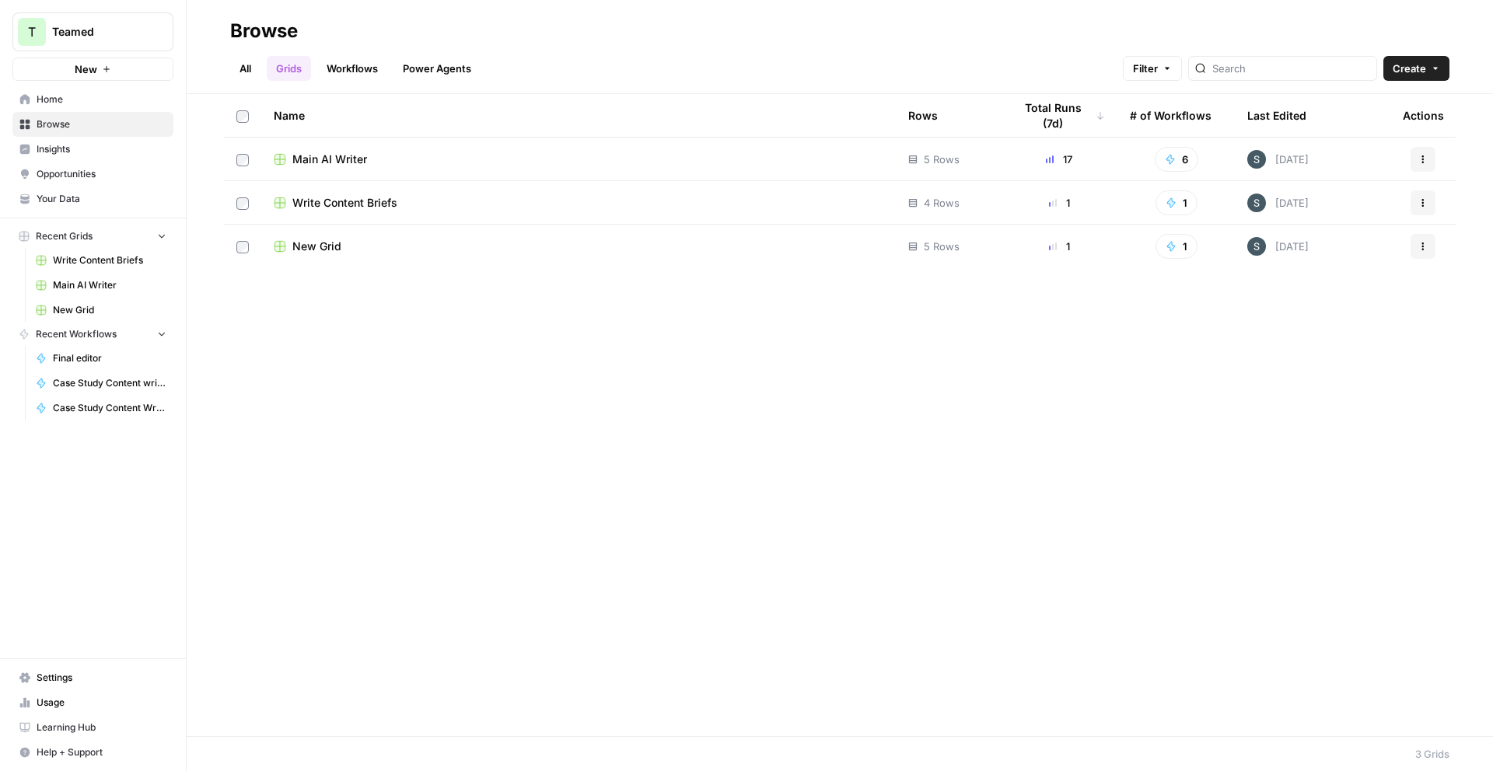
click at [326, 251] on span "New Grid" at bounding box center [316, 247] width 49 height 16
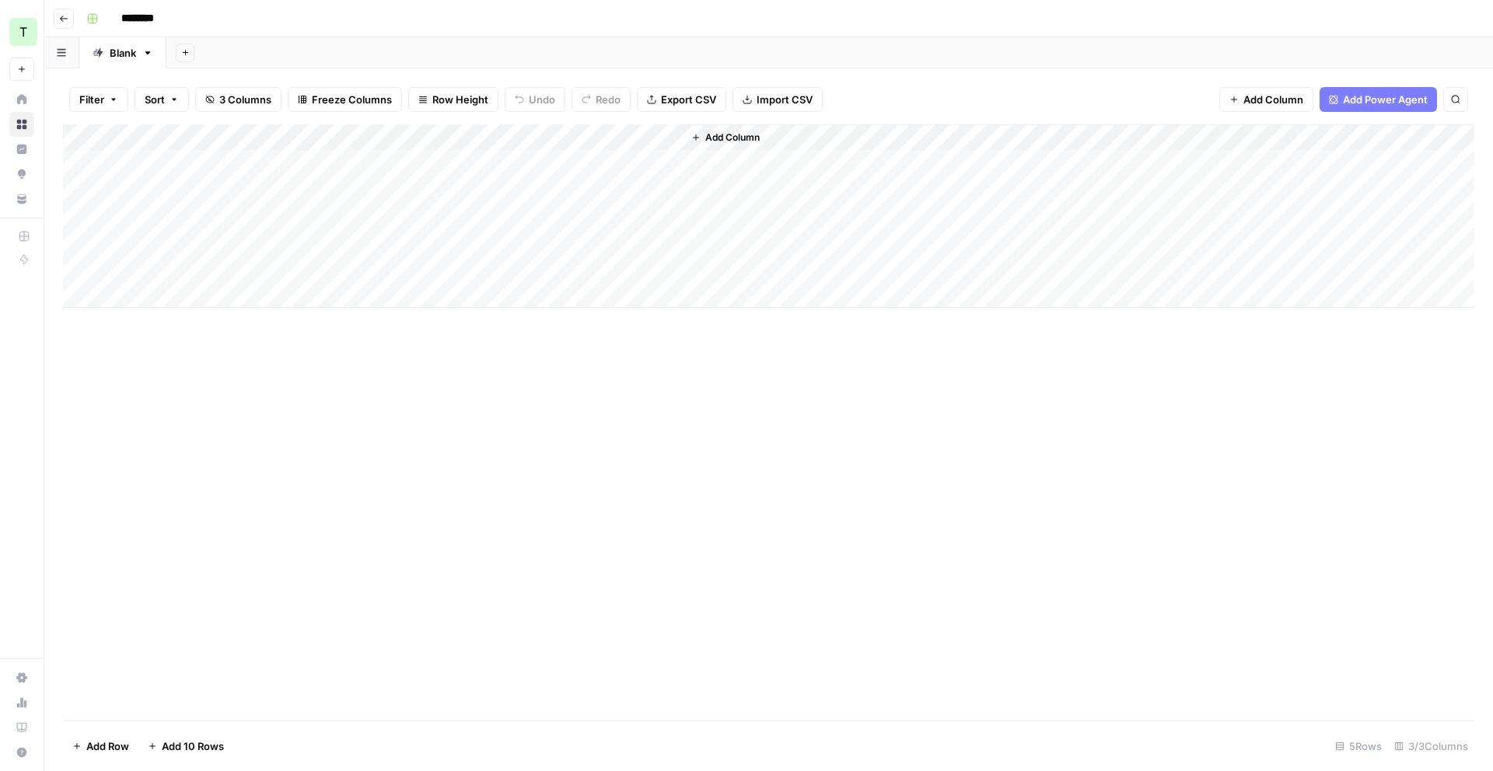
click at [166, 30] on input "********" at bounding box center [157, 18] width 87 height 25
click at [166, 19] on input "********" at bounding box center [157, 18] width 87 height 25
type input "**********"
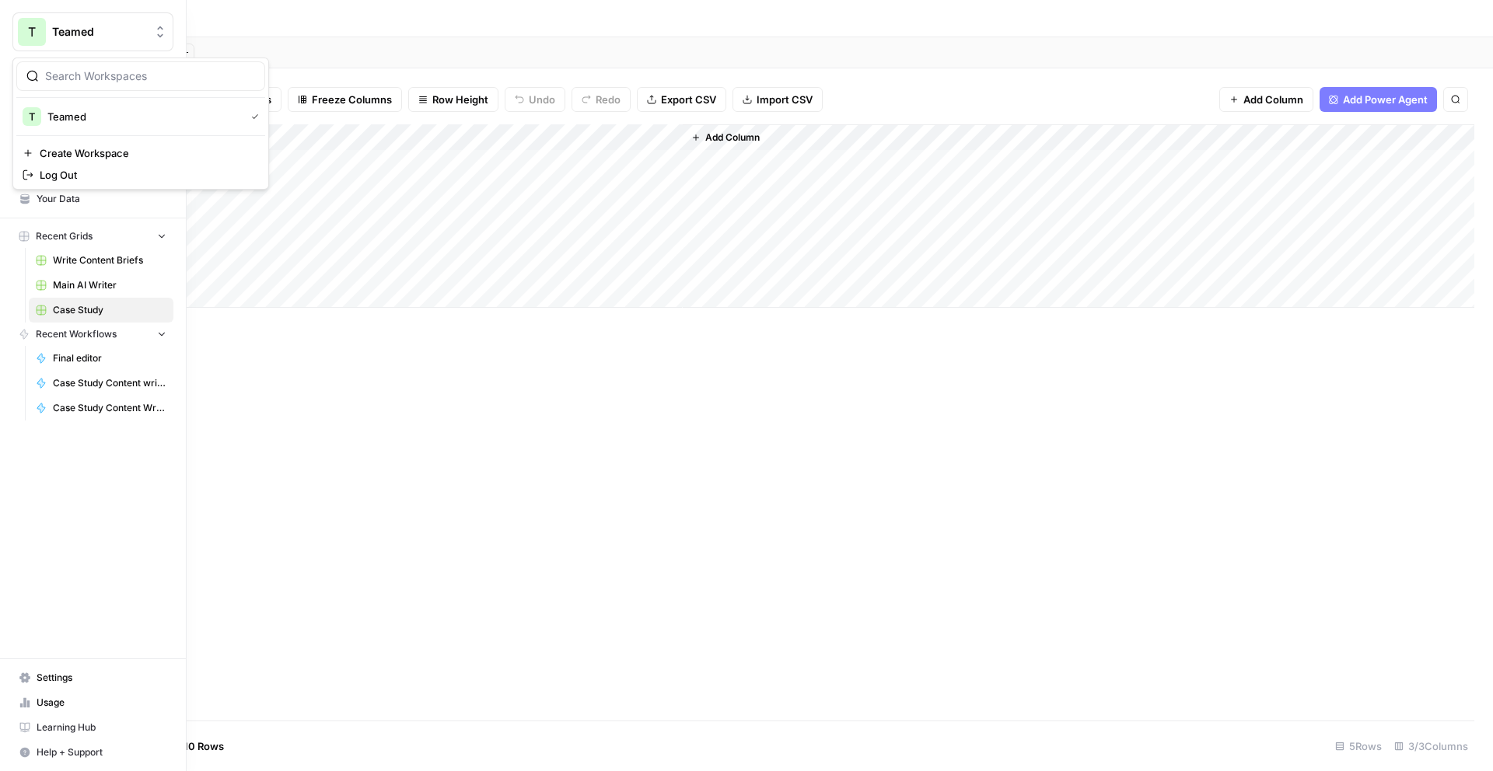
click at [52, 22] on button "T Teamed" at bounding box center [92, 31] width 161 height 39
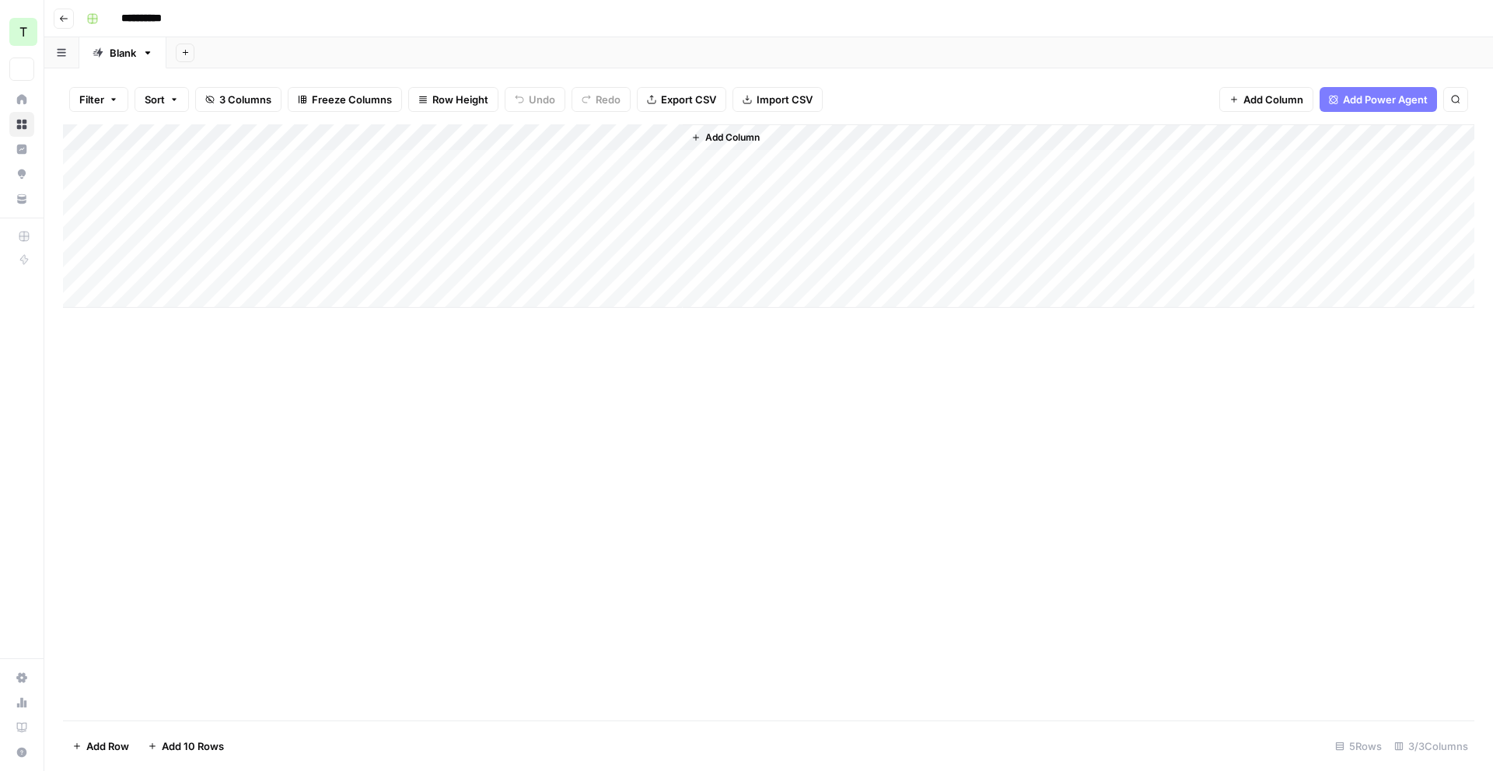
click at [330, 23] on div "**********" at bounding box center [778, 18] width 1397 height 25
click at [61, 23] on button "Go back" at bounding box center [64, 19] width 20 height 20
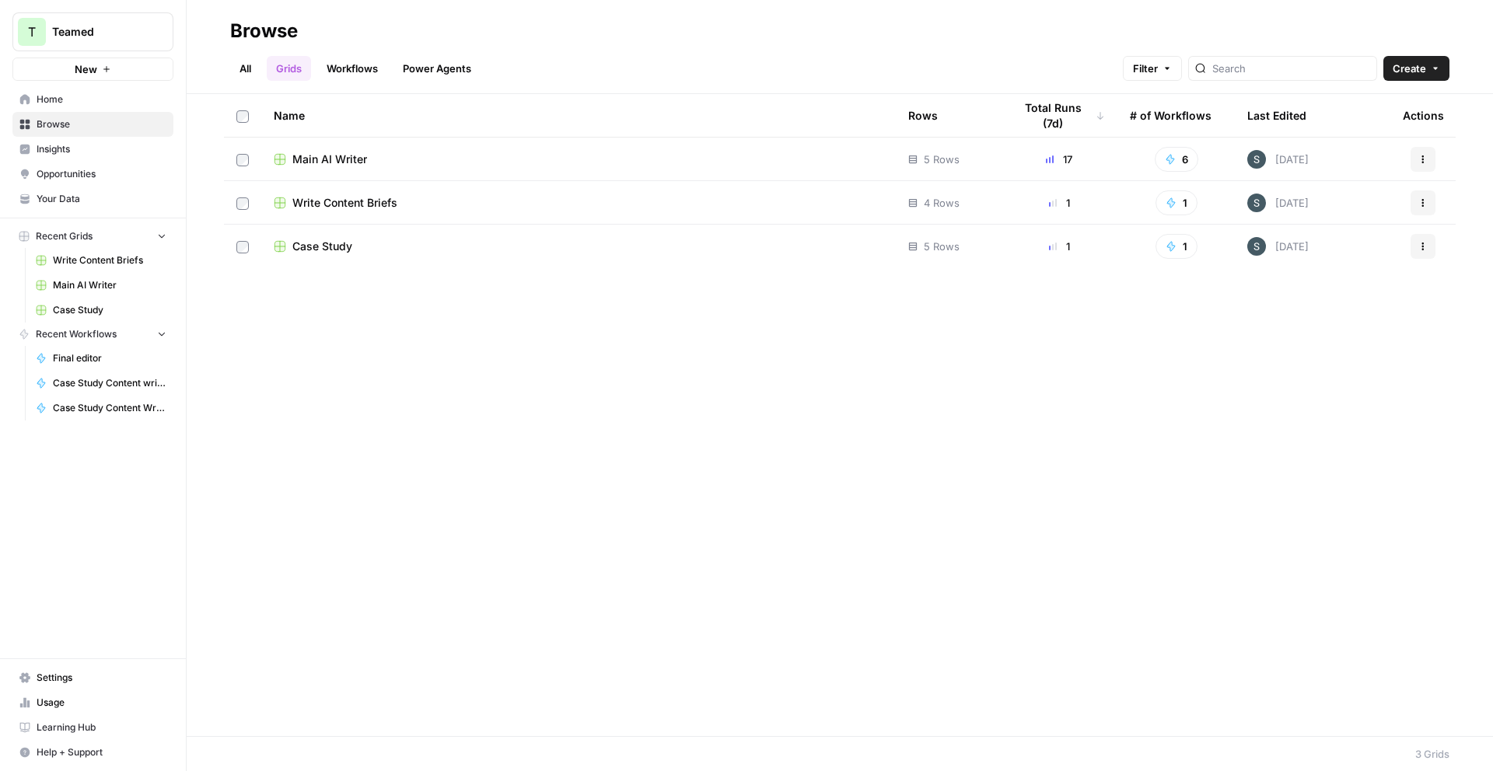
click at [376, 71] on link "Workflows" at bounding box center [352, 68] width 70 height 25
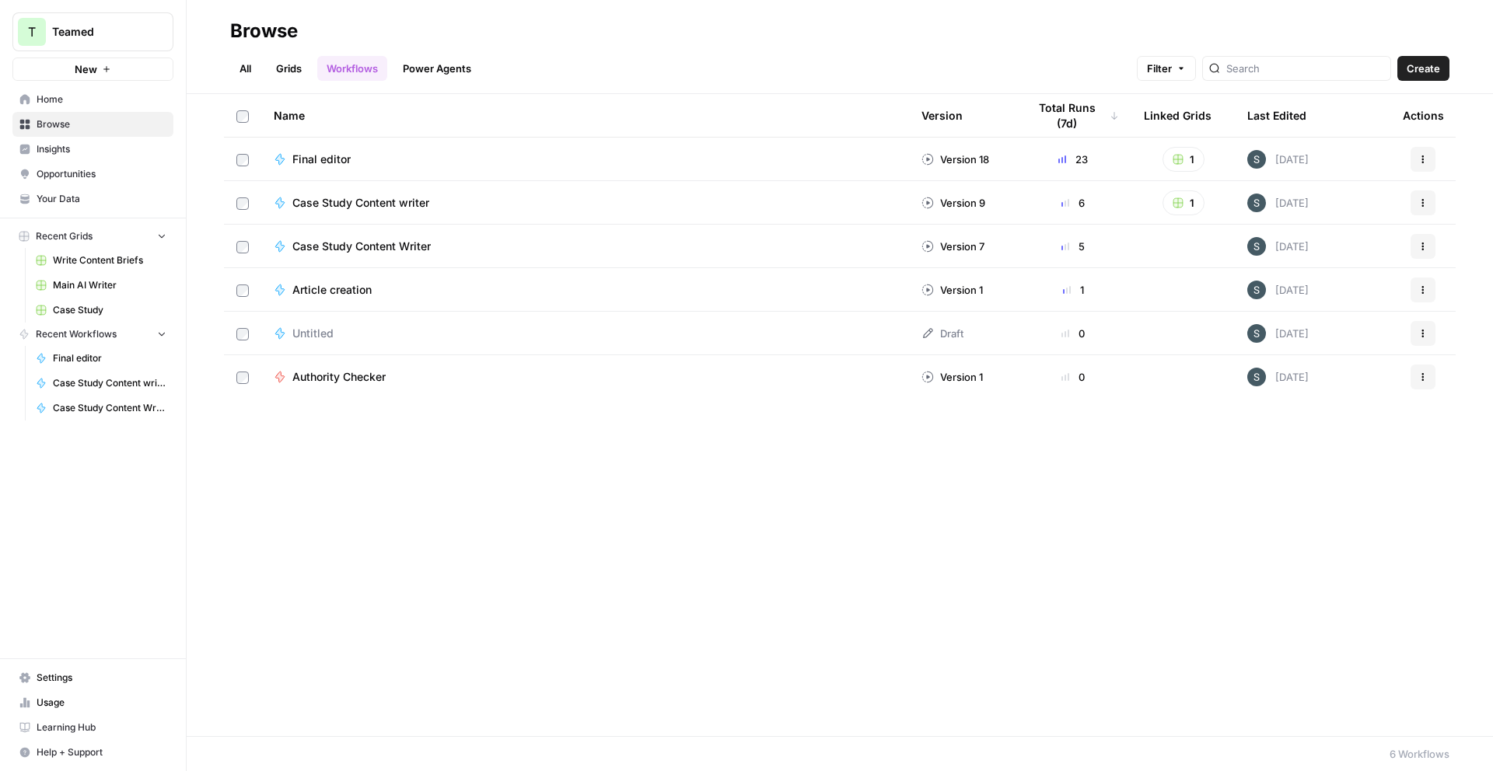
click at [1423, 70] on span "Create" at bounding box center [1422, 69] width 33 height 16
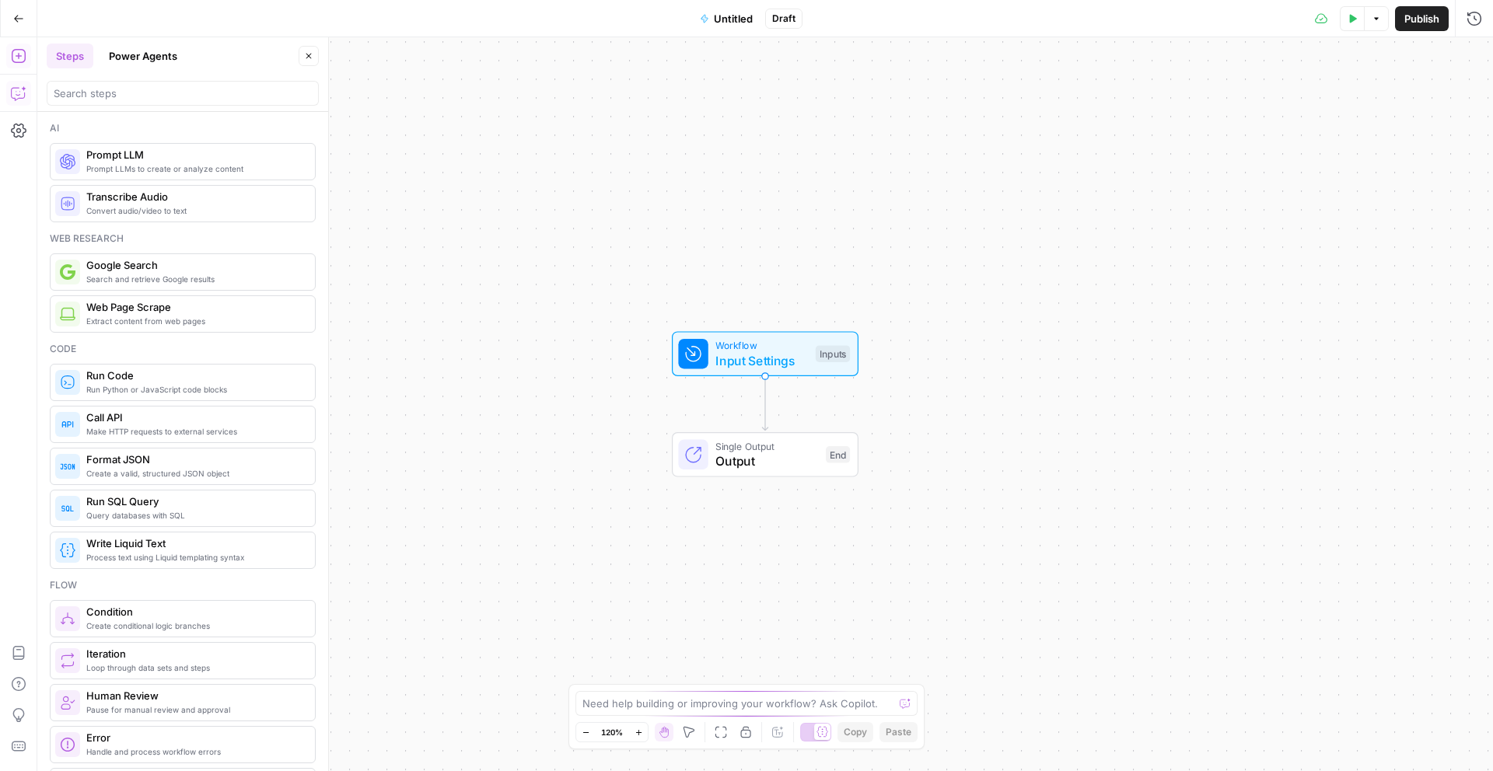
click at [23, 93] on icon "button" at bounding box center [19, 94] width 16 height 16
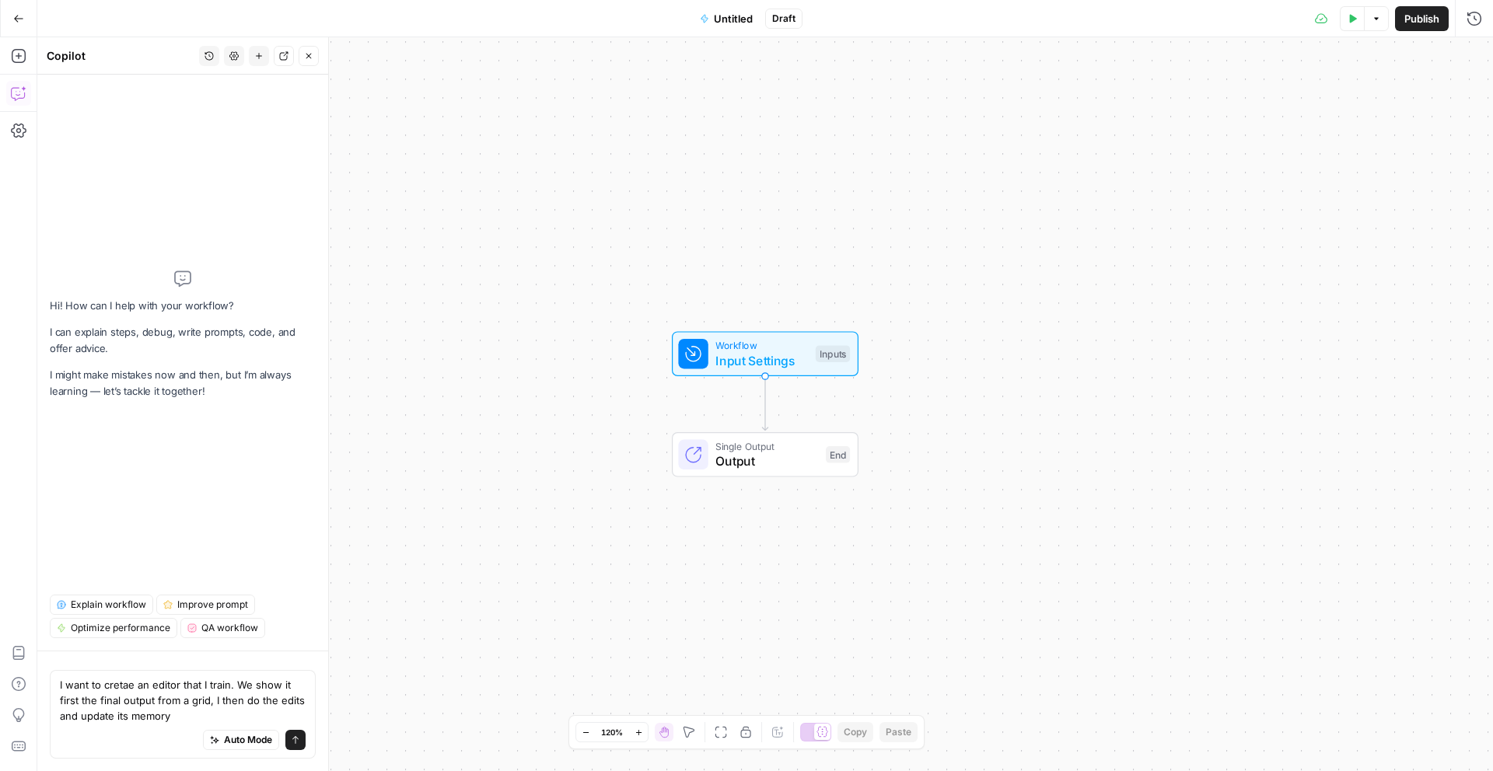
type textarea "I want to cretae an editor that I train. We show it first the final output from…"
